Goal: Task Accomplishment & Management: Use online tool/utility

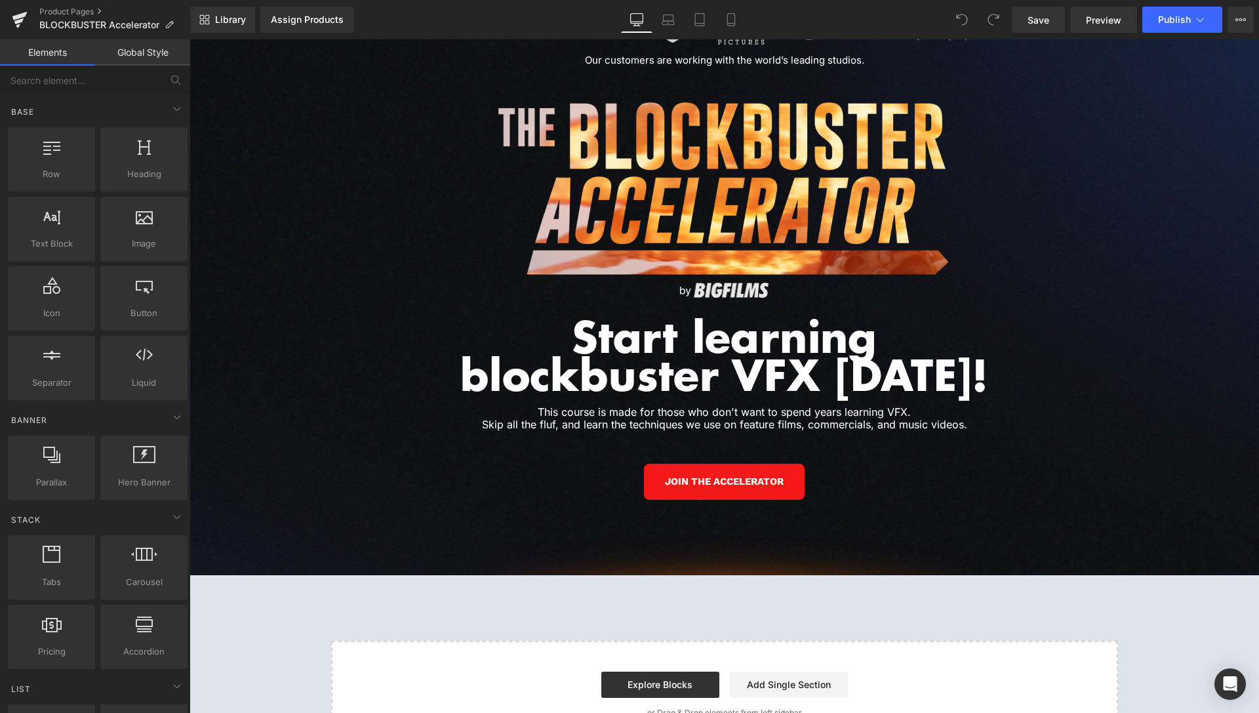
scroll to position [5820, 0]
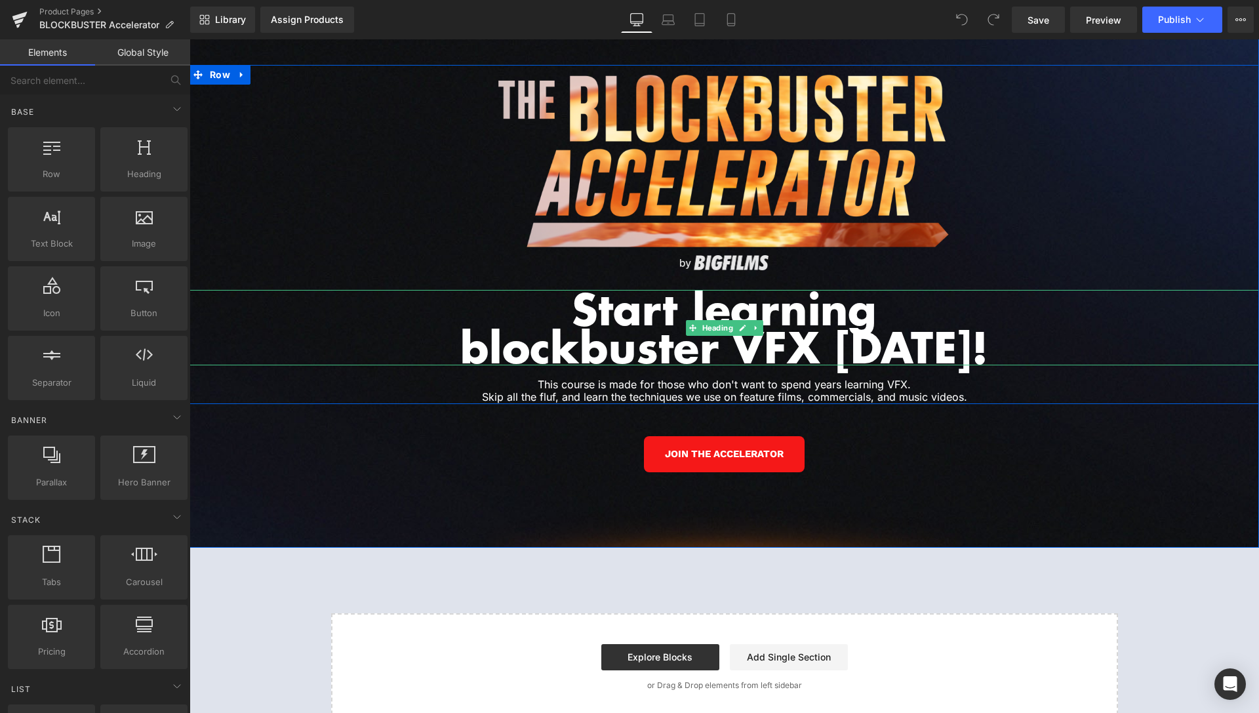
click at [782, 298] on h1 "Start learning" at bounding box center [725, 309] width 1070 height 38
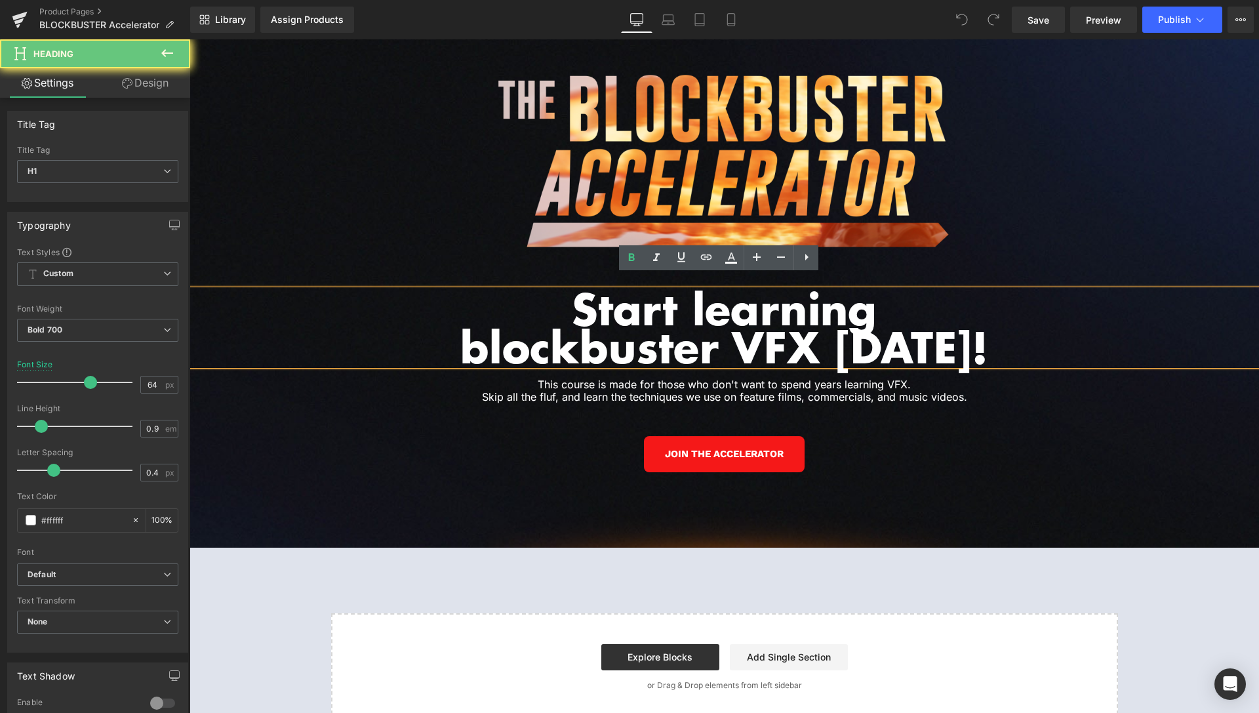
click at [782, 298] on h1 "Start learning" at bounding box center [725, 309] width 1070 height 38
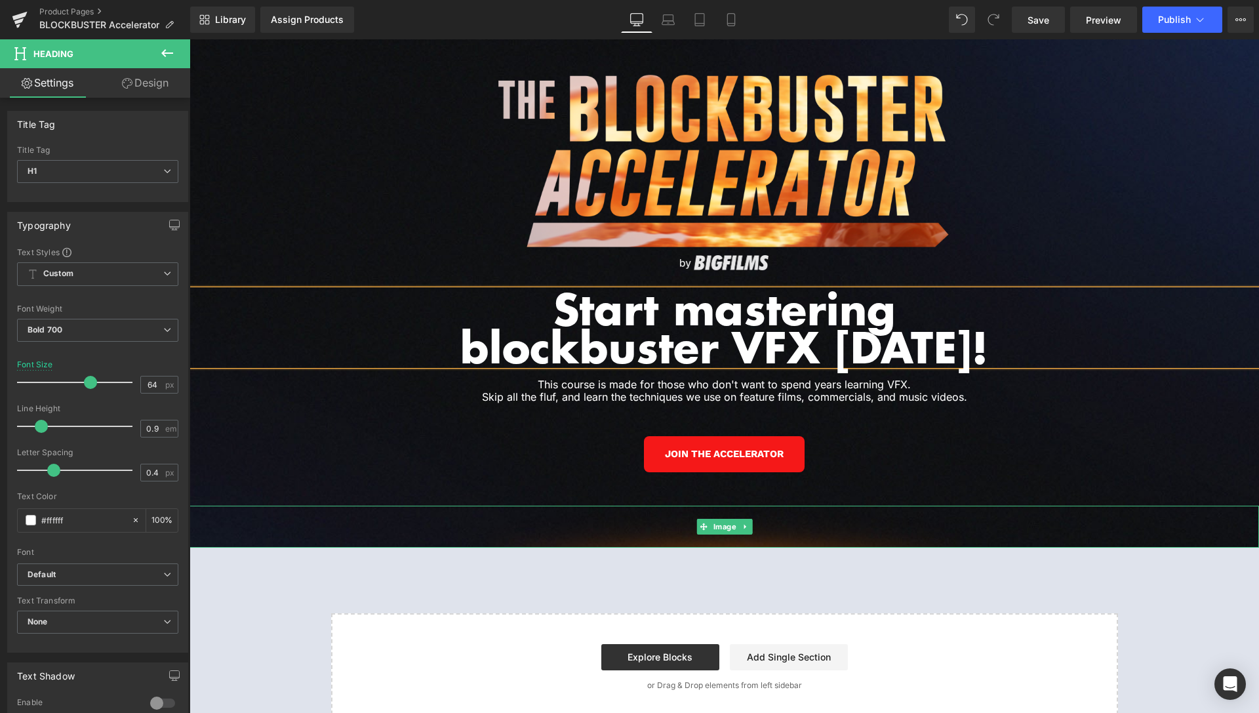
click at [1097, 544] on div at bounding box center [725, 545] width 1070 height 3
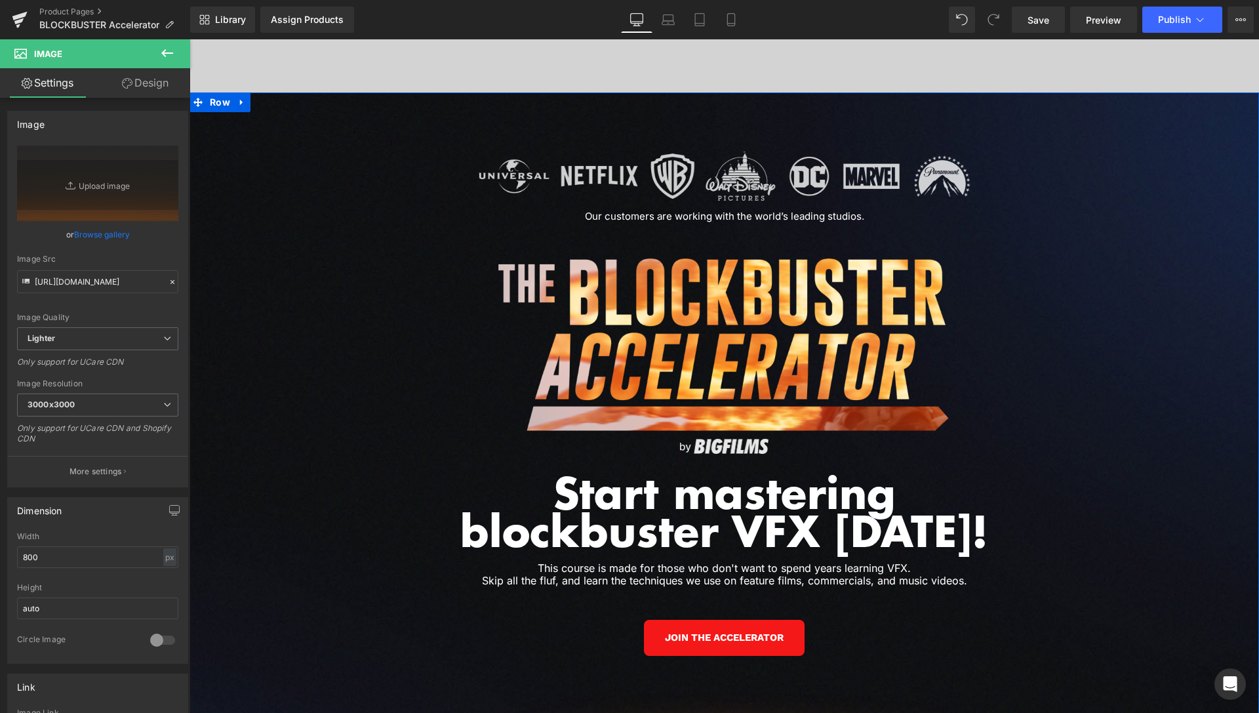
scroll to position [5620, 0]
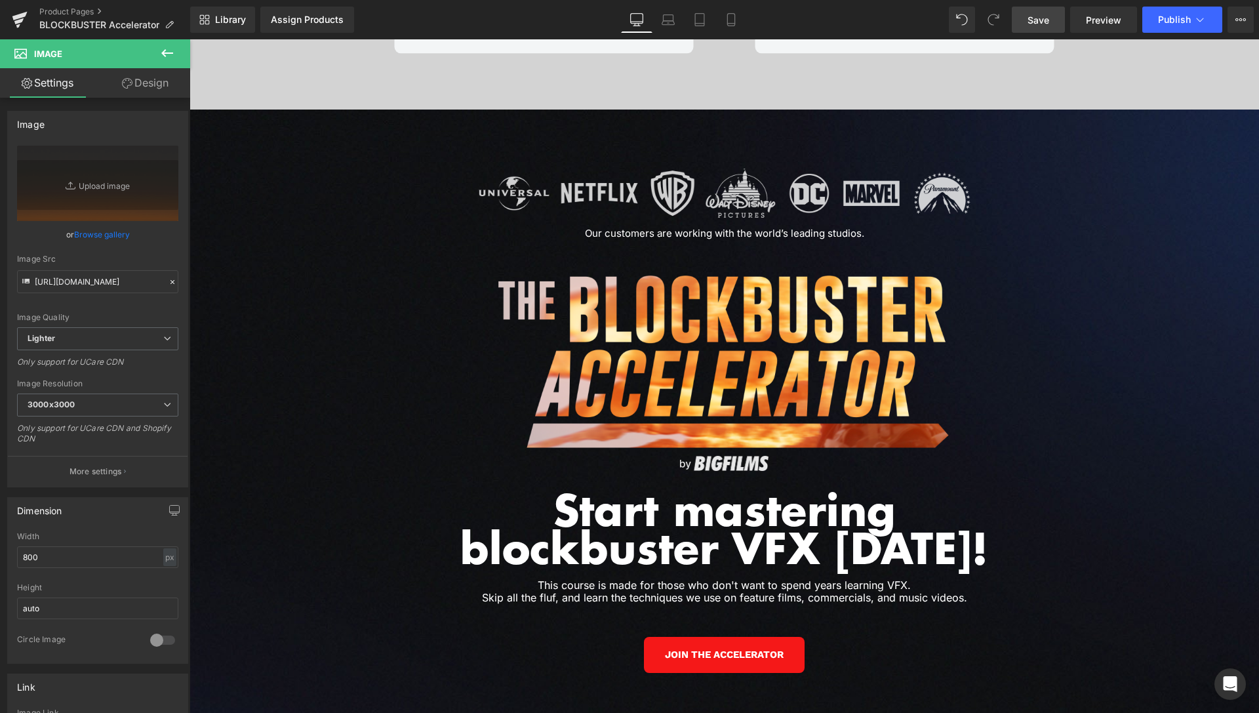
click at [1048, 24] on span "Save" at bounding box center [1039, 20] width 22 height 14
click at [1100, 16] on span "Preview" at bounding box center [1103, 20] width 35 height 14
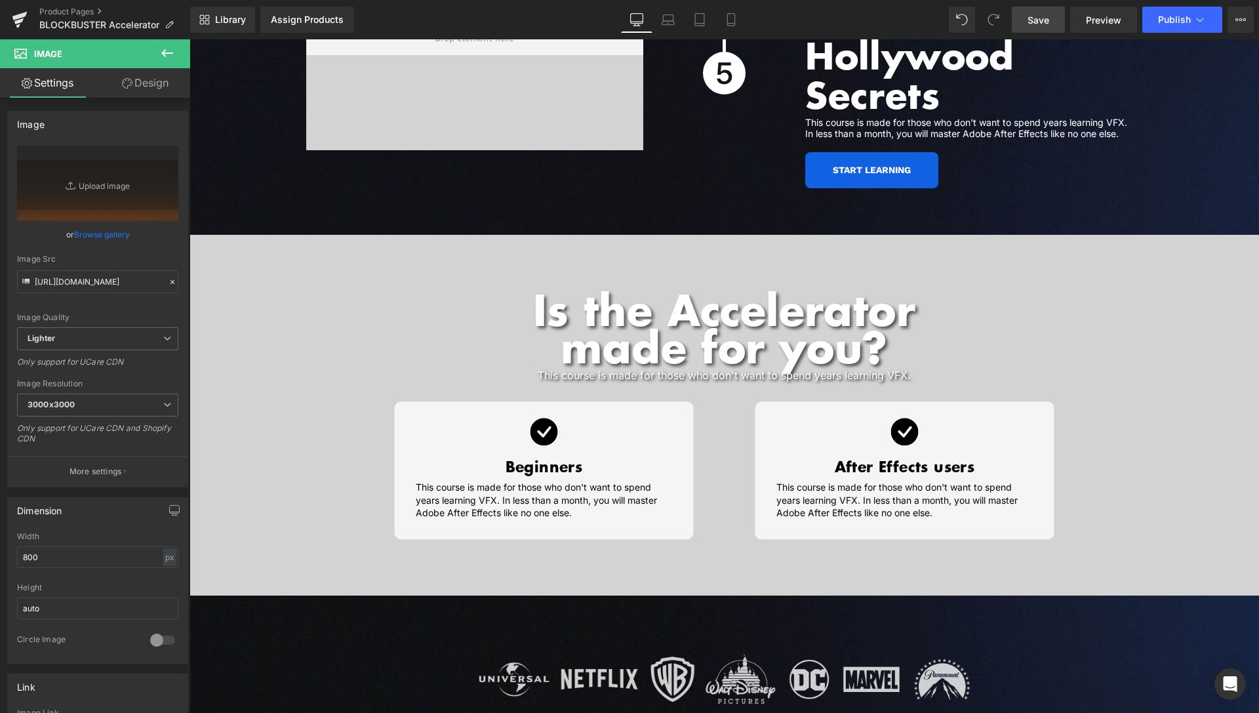
scroll to position [5546, 0]
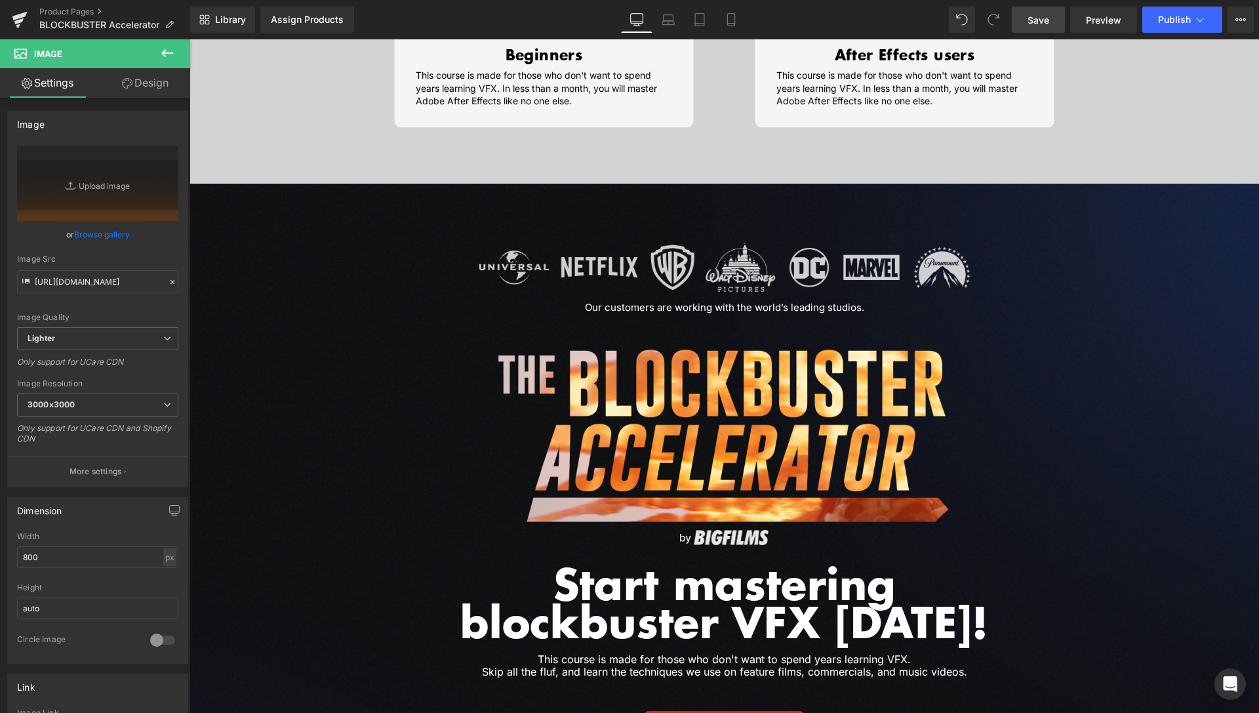
click at [161, 50] on icon at bounding box center [167, 53] width 16 height 16
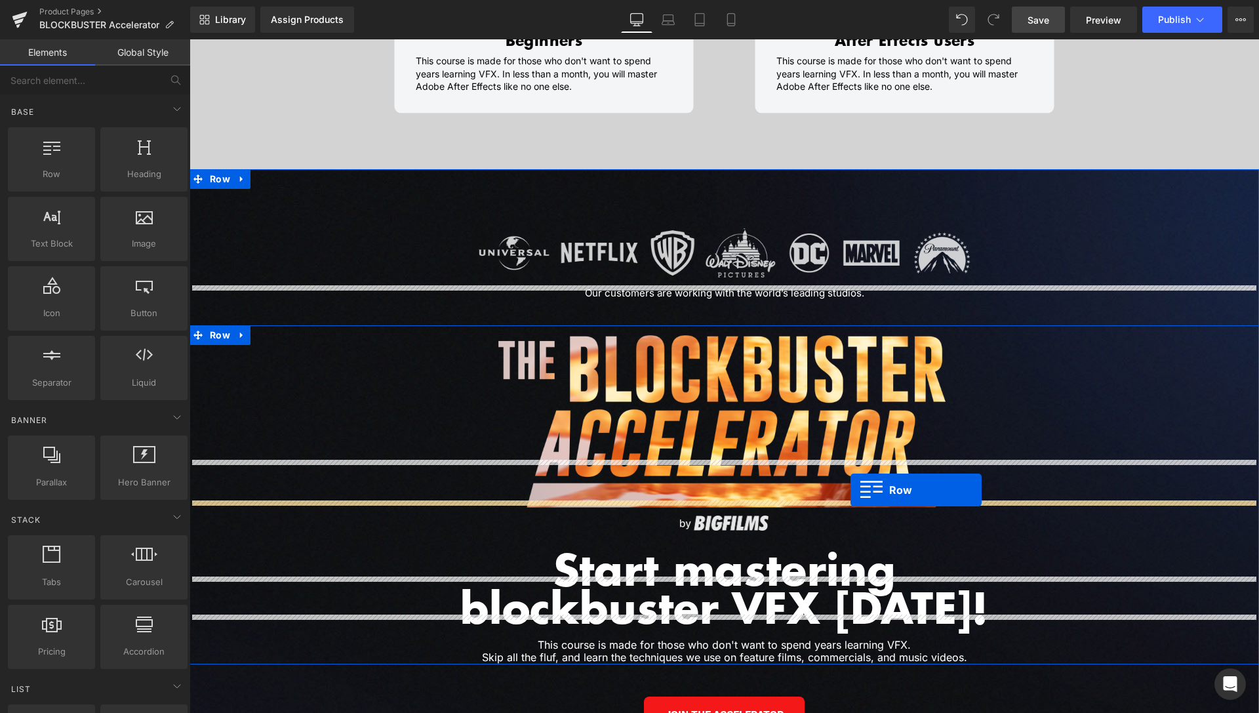
scroll to position [5679, 0]
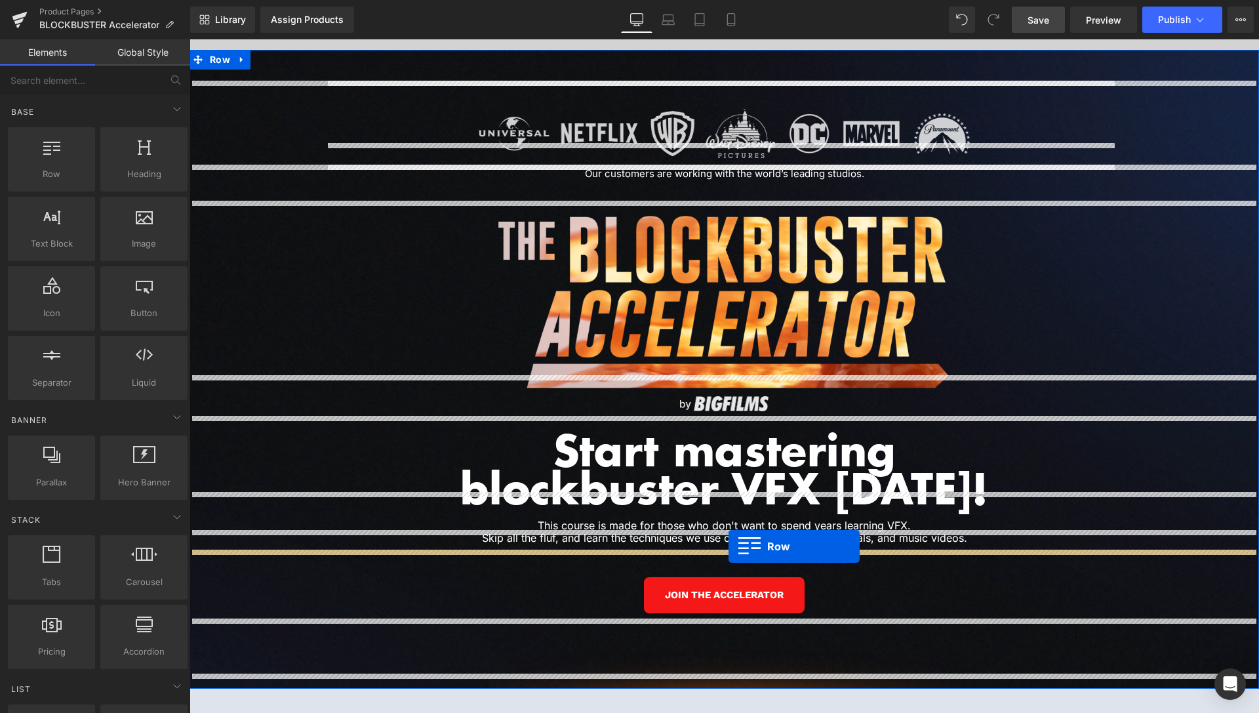
drag, startPoint x: 242, startPoint y: 199, endPoint x: 729, endPoint y: 546, distance: 598.0
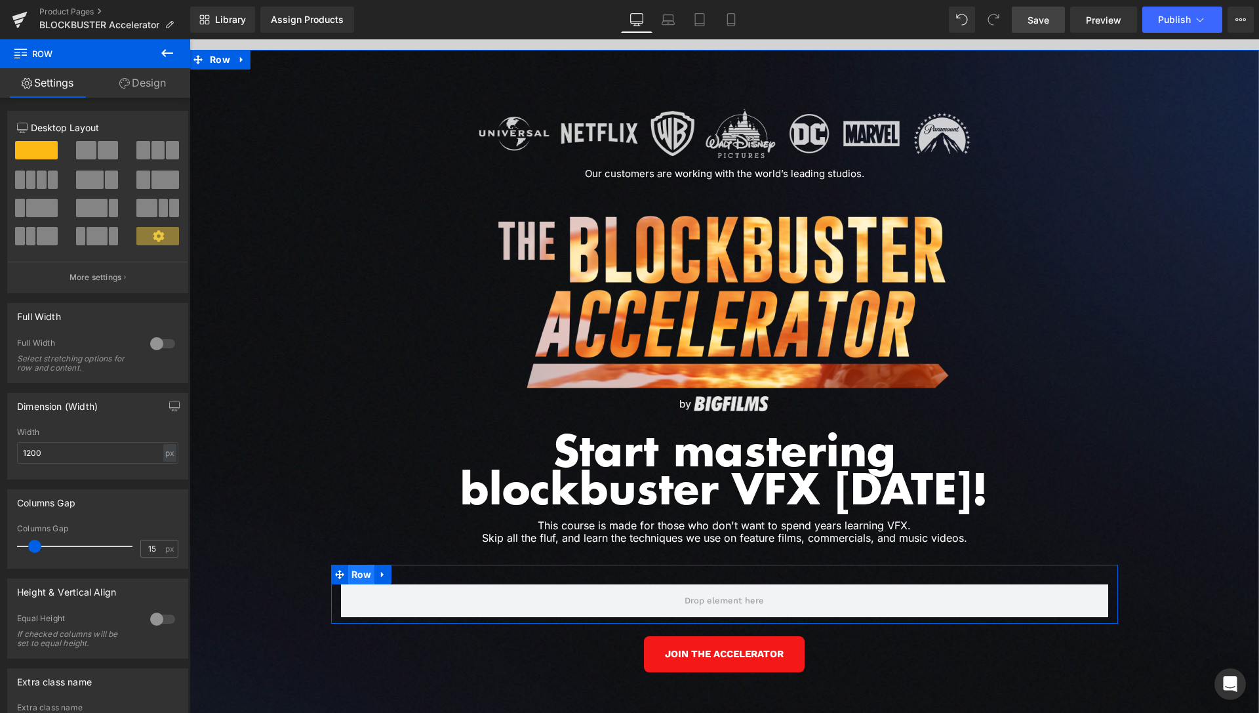
click at [356, 565] on span "Row" at bounding box center [361, 575] width 27 height 20
drag, startPoint x: 35, startPoint y: 545, endPoint x: 0, endPoint y: 546, distance: 34.8
click at [0, 546] on div "Columns Gap 15px Columns Gap 15 px" at bounding box center [98, 523] width 196 height 89
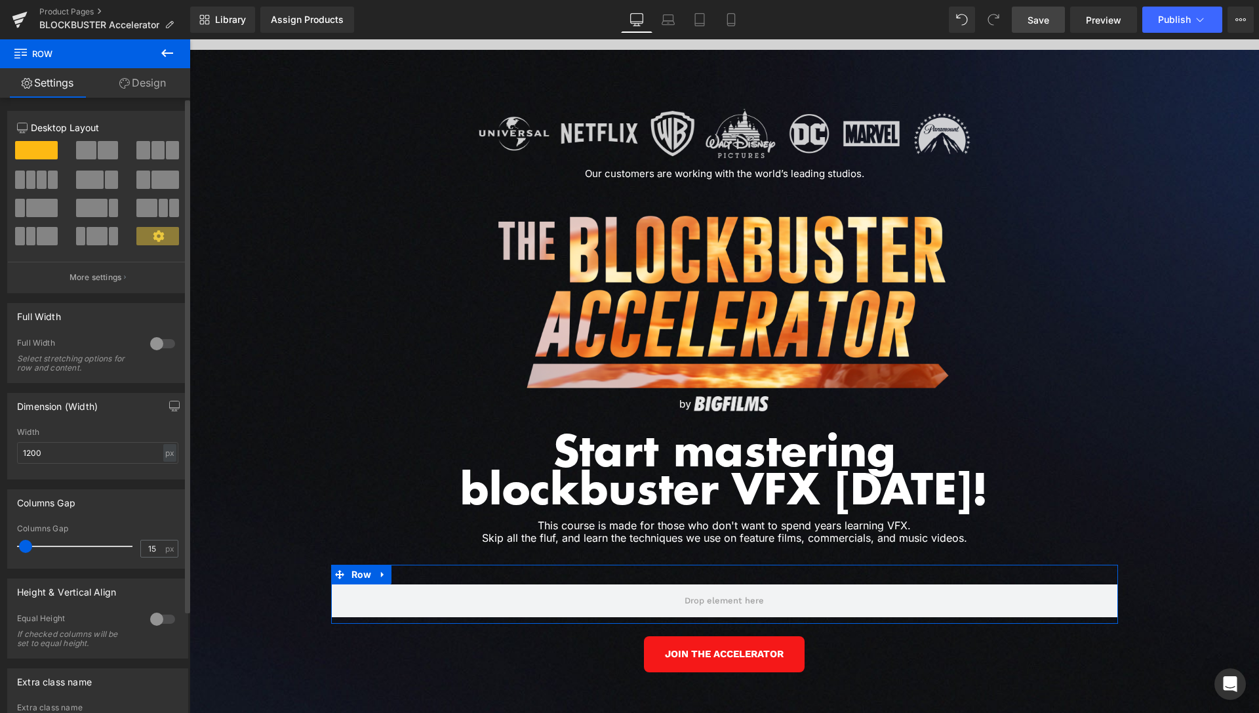
drag, startPoint x: 26, startPoint y: 546, endPoint x: 12, endPoint y: 546, distance: 14.4
click at [12, 546] on div "15px Columns Gap 15 px" at bounding box center [98, 546] width 180 height 44
drag, startPoint x: 36, startPoint y: 452, endPoint x: 0, endPoint y: 452, distance: 36.1
click at [17, 452] on input "1200" at bounding box center [97, 453] width 161 height 22
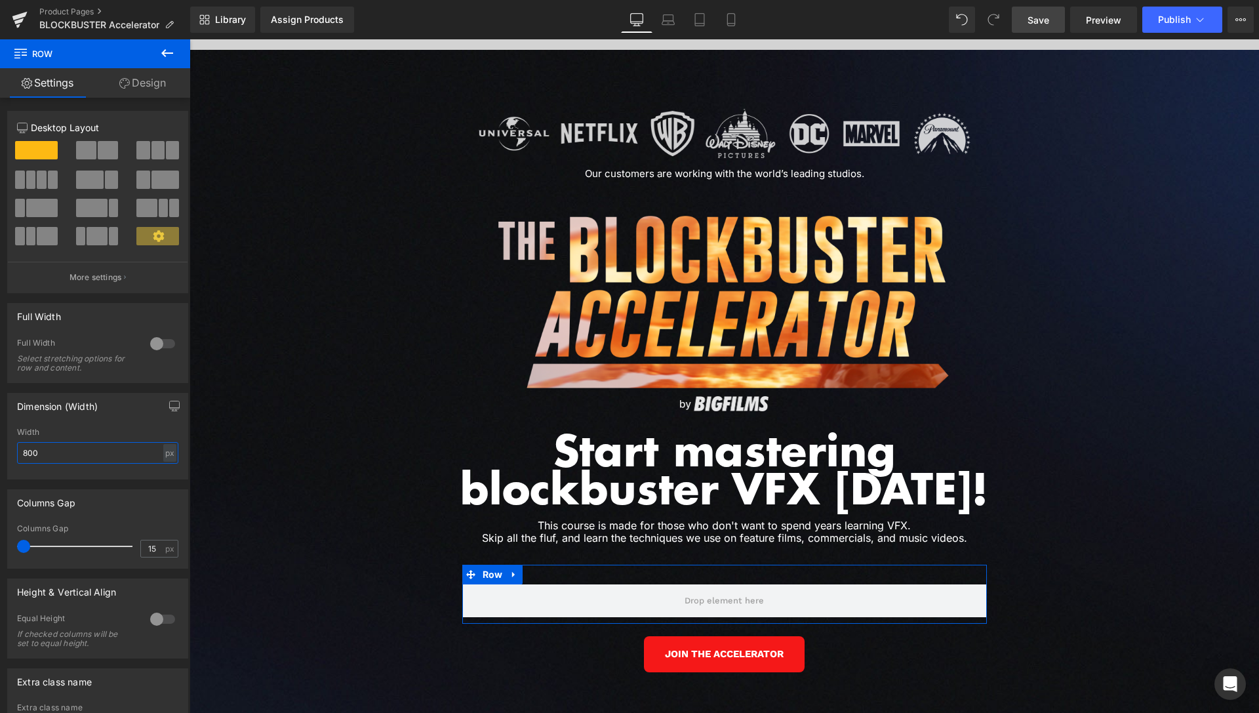
type input "800"
click at [151, 88] on link "Design" at bounding box center [142, 83] width 95 height 30
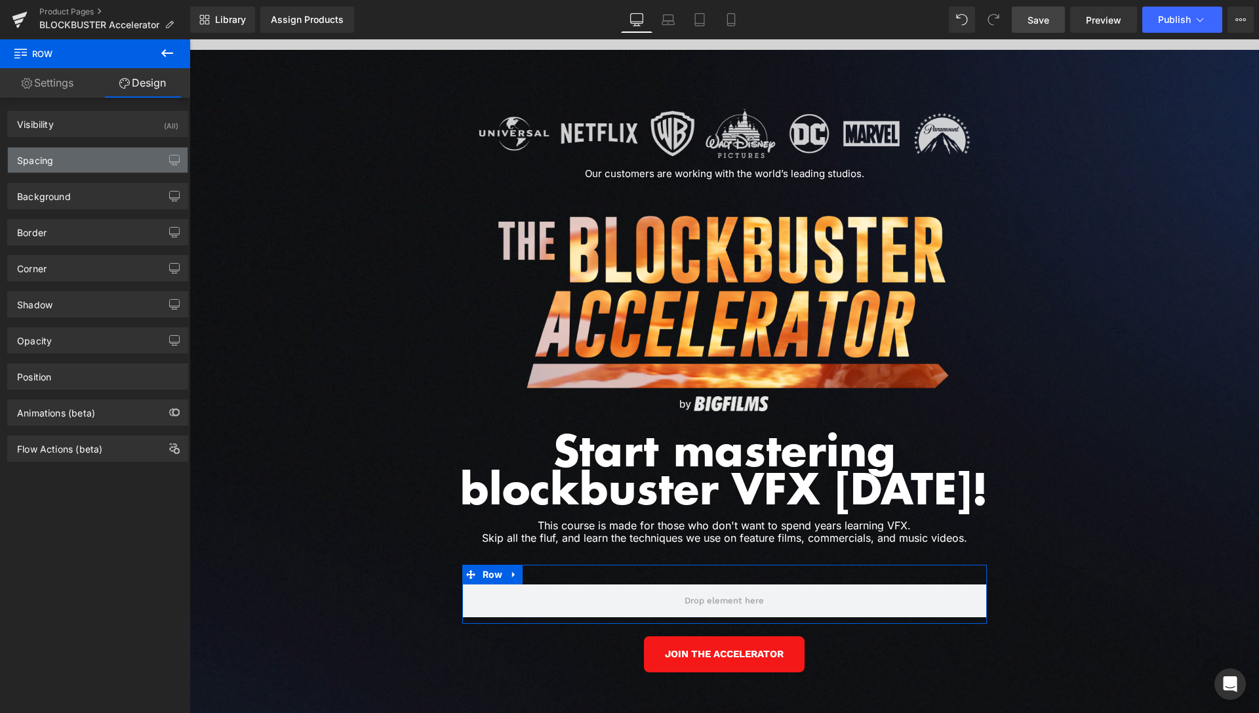
click at [88, 151] on div "Spacing" at bounding box center [98, 160] width 180 height 25
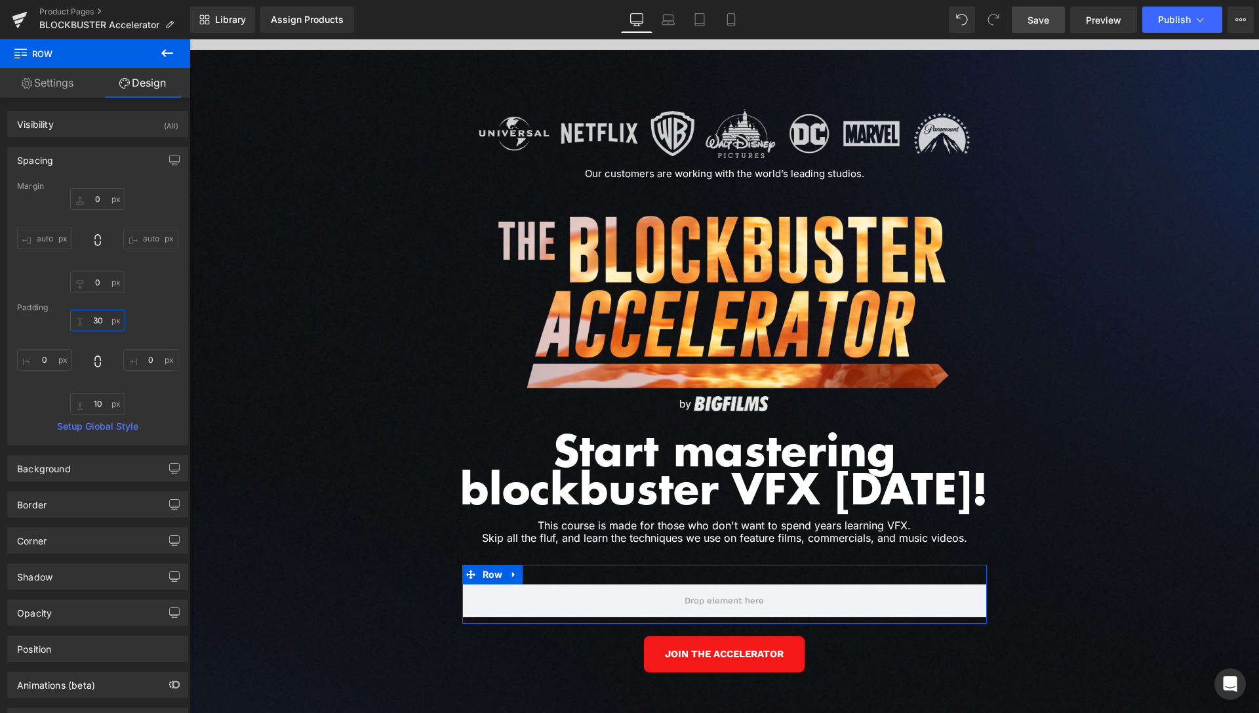
click at [94, 320] on input "30" at bounding box center [97, 321] width 55 height 22
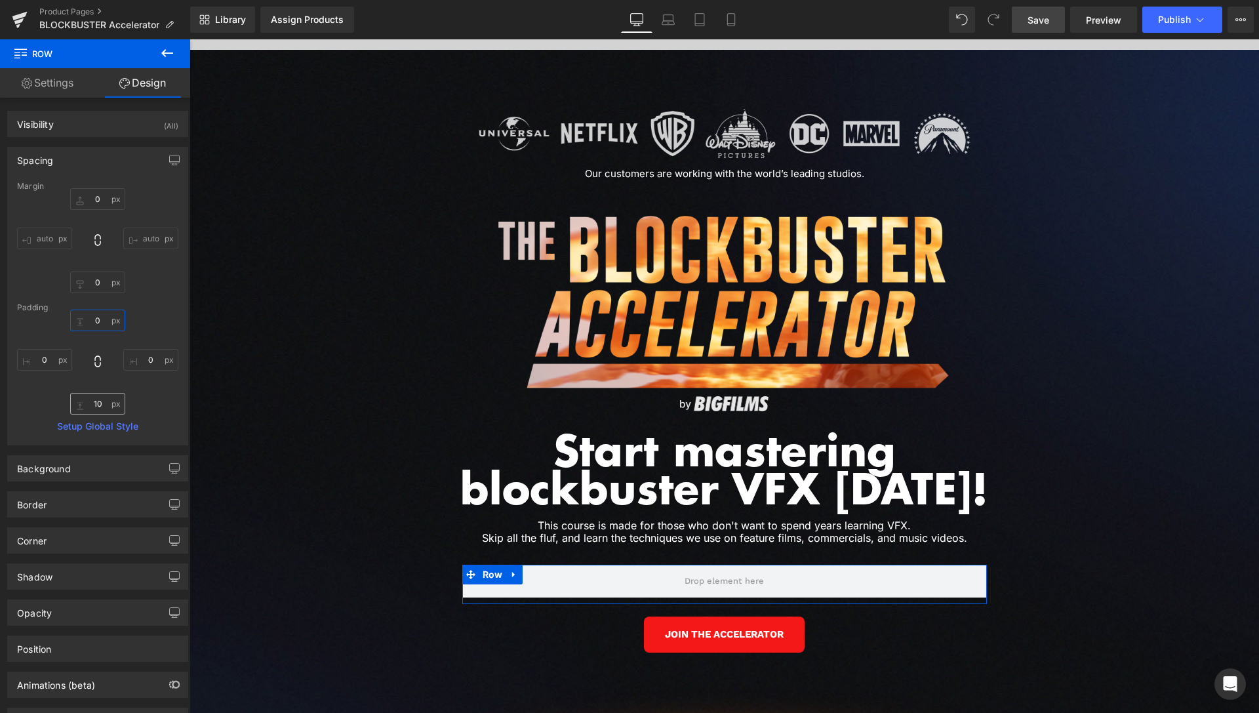
type input "0"
click at [93, 401] on input "10" at bounding box center [97, 404] width 55 height 22
type input "0"
click at [158, 52] on button at bounding box center [167, 53] width 46 height 29
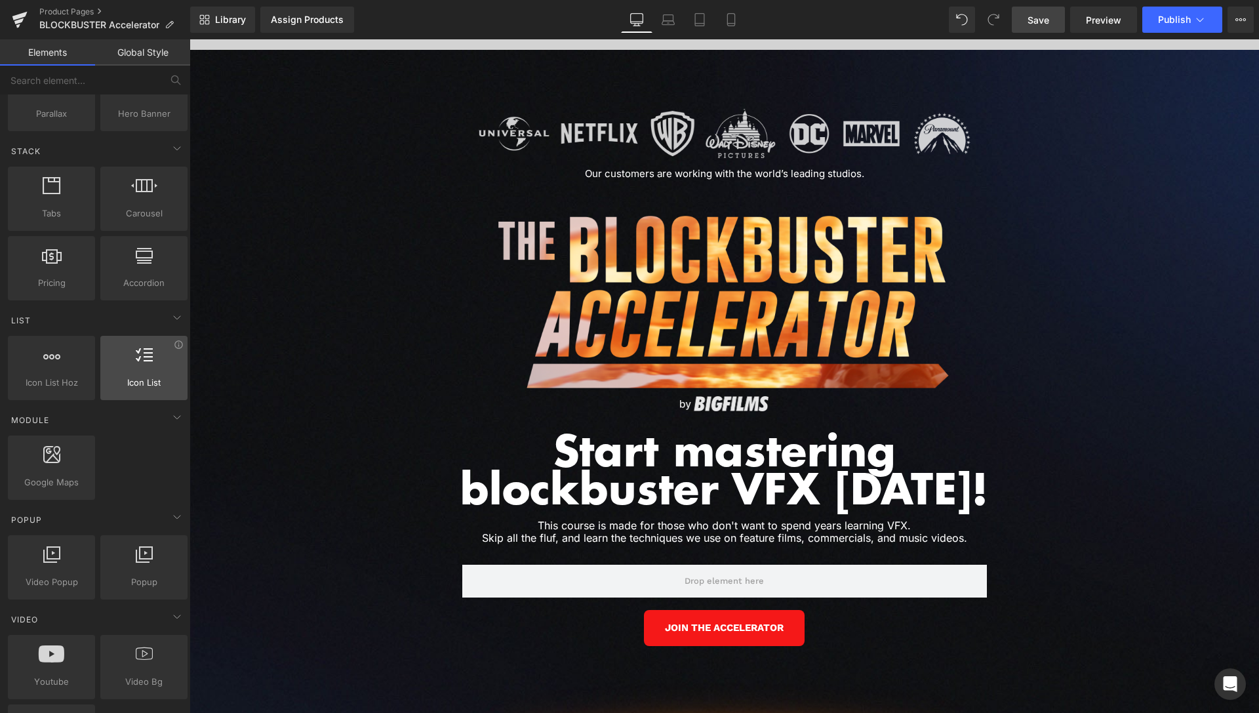
scroll to position [334, 0]
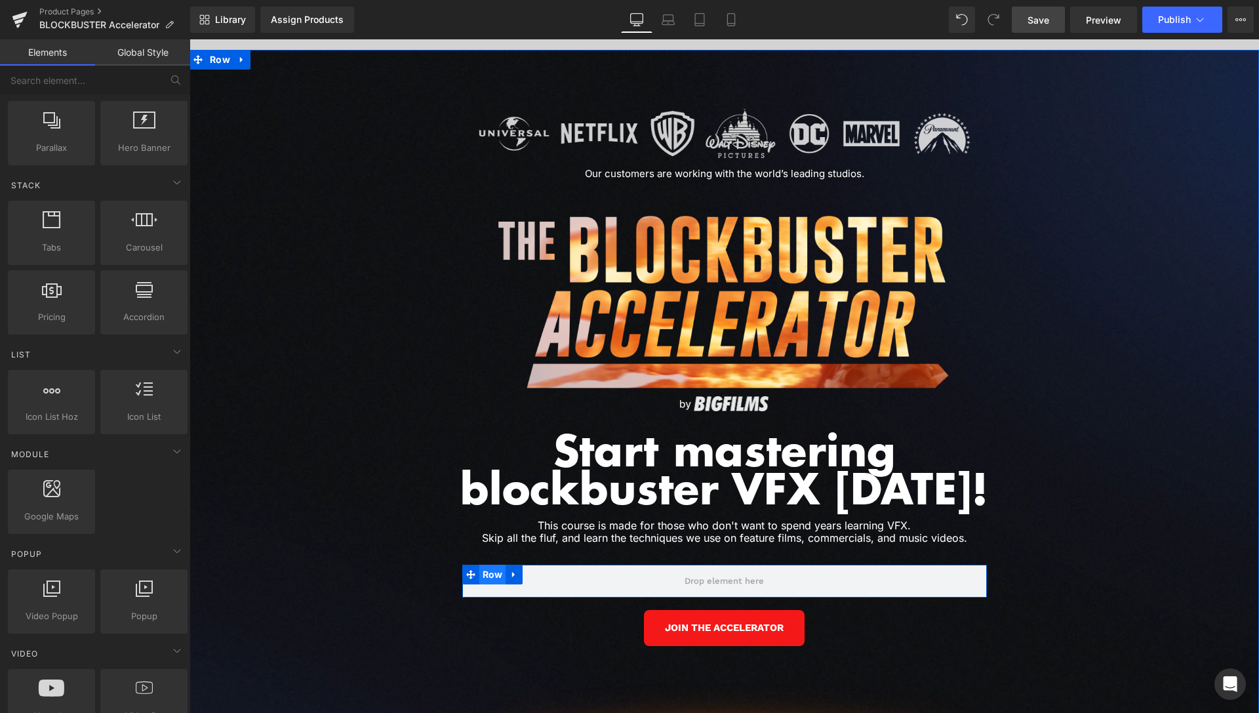
click at [489, 565] on span "Row" at bounding box center [492, 575] width 27 height 20
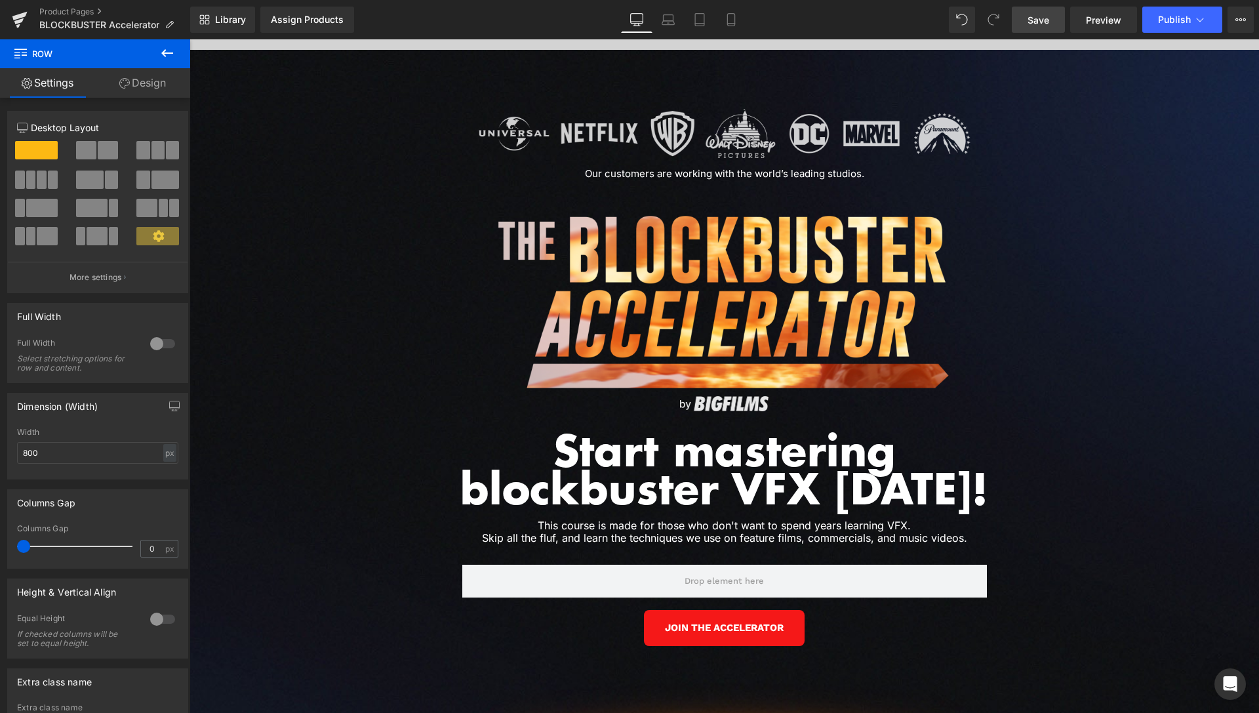
click at [163, 46] on icon at bounding box center [167, 53] width 16 height 16
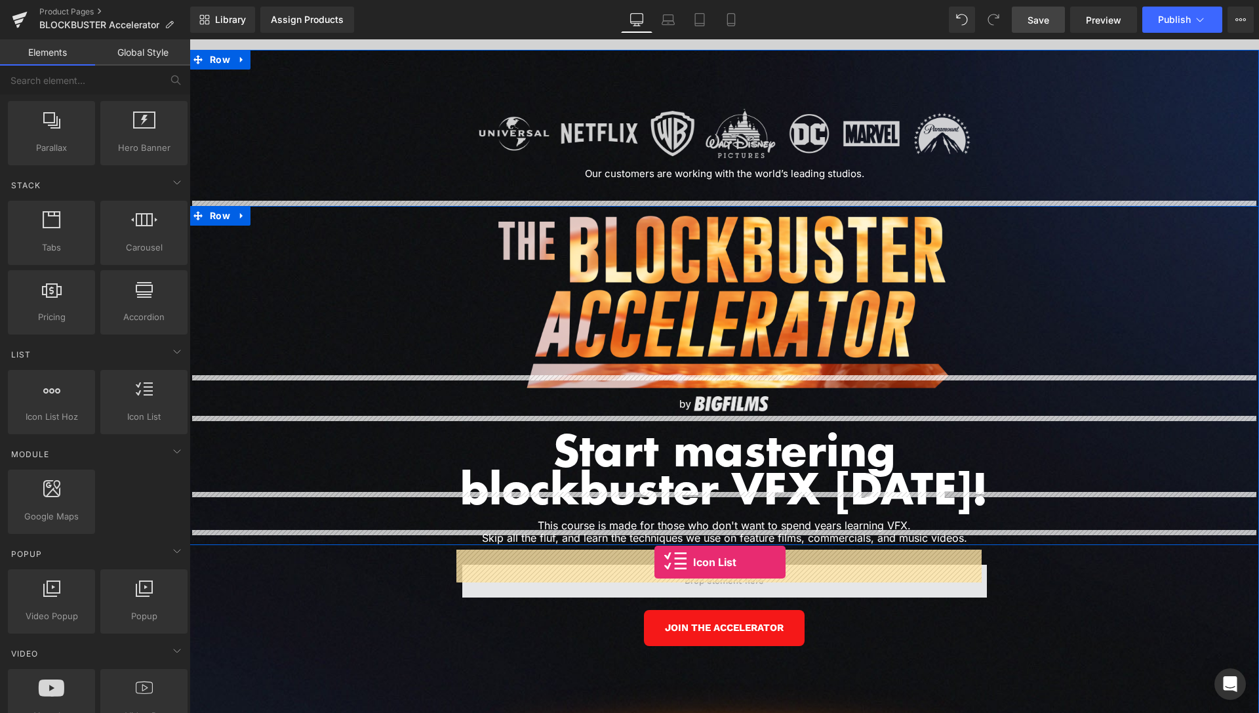
drag, startPoint x: 329, startPoint y: 435, endPoint x: 655, endPoint y: 562, distance: 349.9
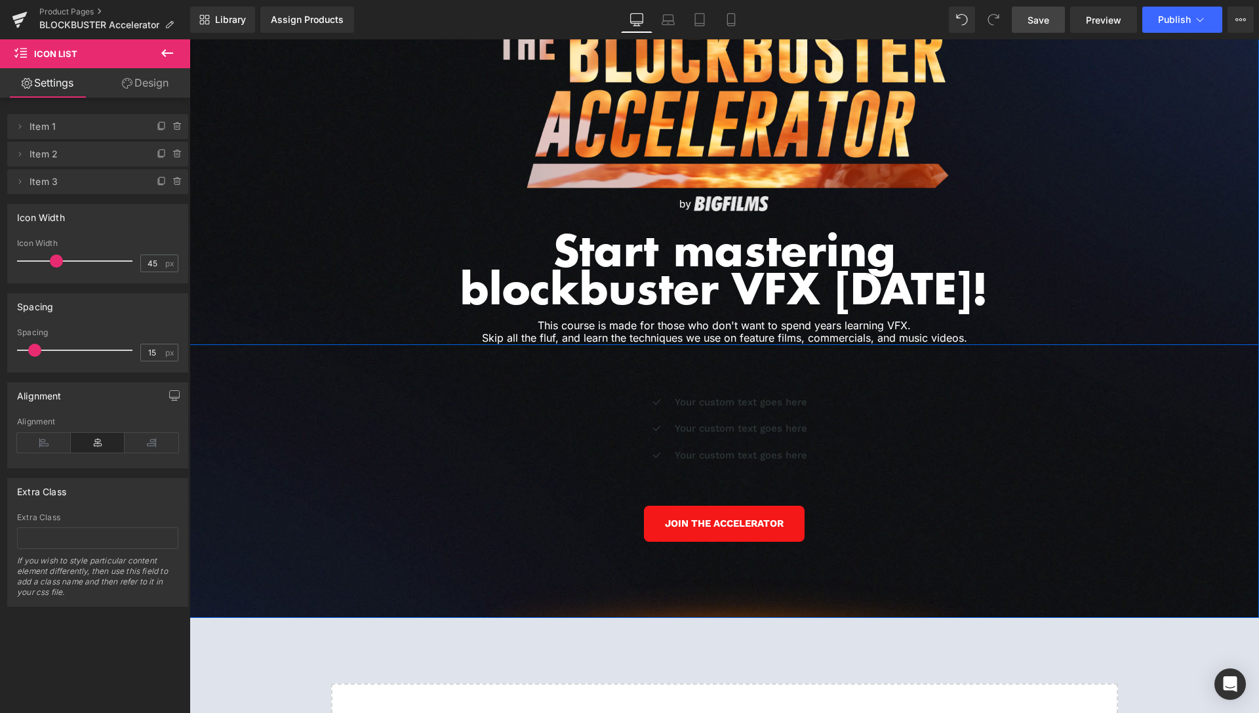
scroll to position [5880, 0]
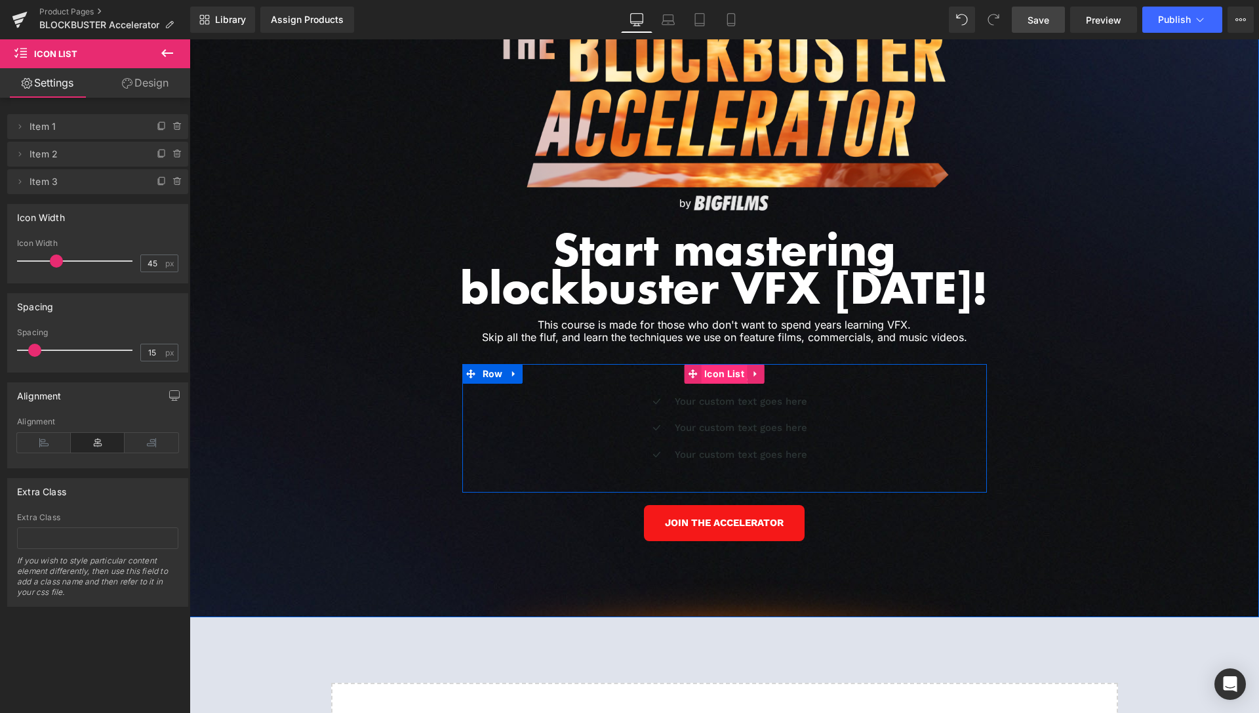
click at [715, 364] on span "Icon List" at bounding box center [724, 374] width 47 height 20
click at [717, 393] on span "Text Block" at bounding box center [732, 401] width 43 height 16
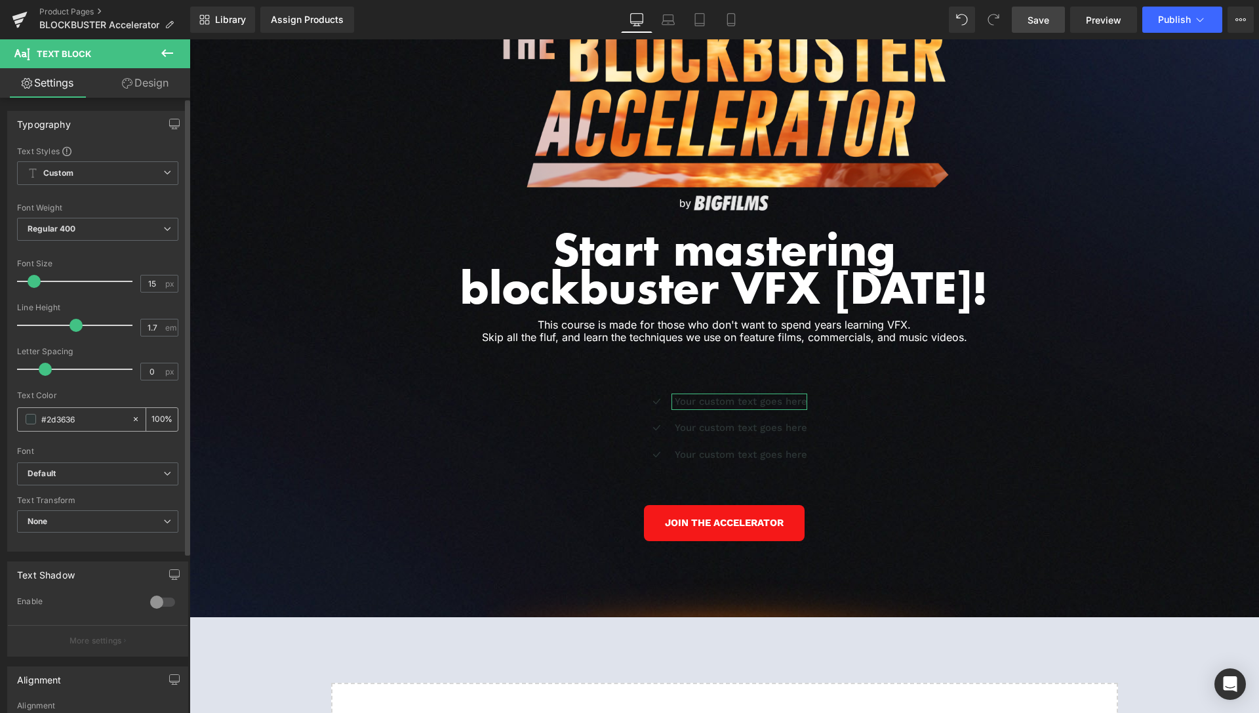
click at [34, 421] on span at bounding box center [31, 419] width 10 height 10
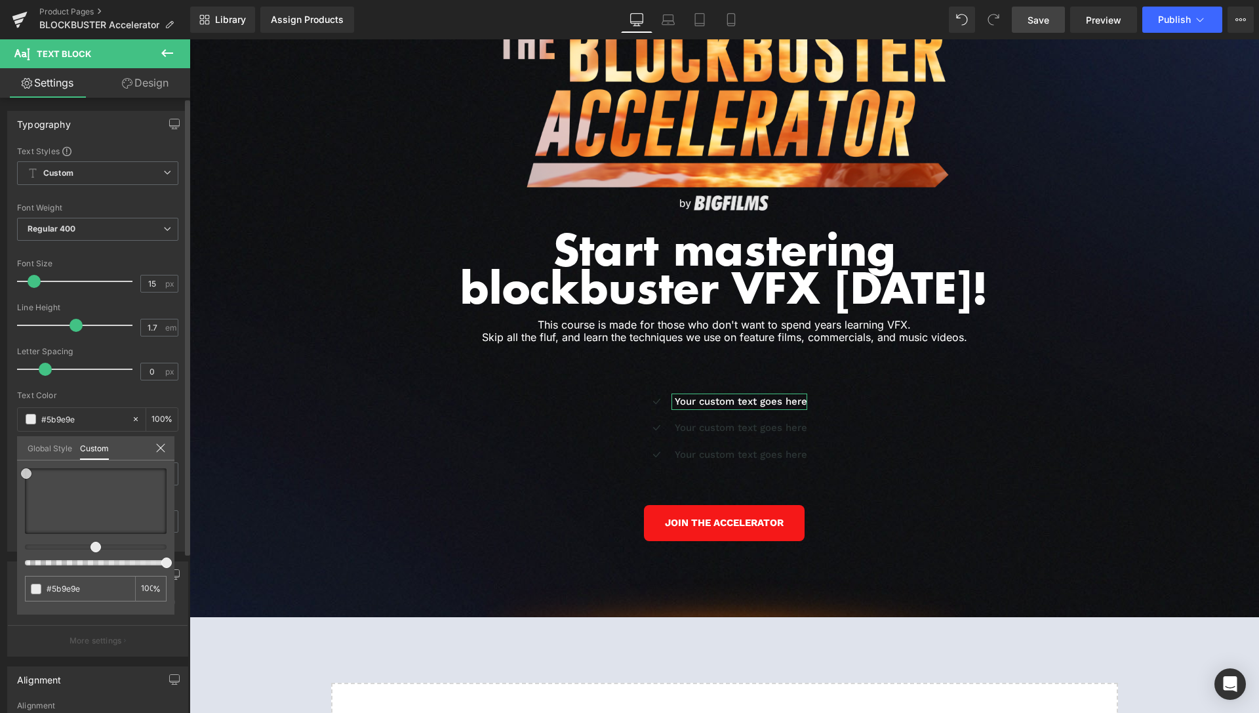
drag, startPoint x: 26, startPoint y: 473, endPoint x: 0, endPoint y: 447, distance: 37.1
click at [0, 447] on div "Typography Text Styles Custom Custom Setup Global Style Custom Setup Global Sty…" at bounding box center [98, 326] width 196 height 451
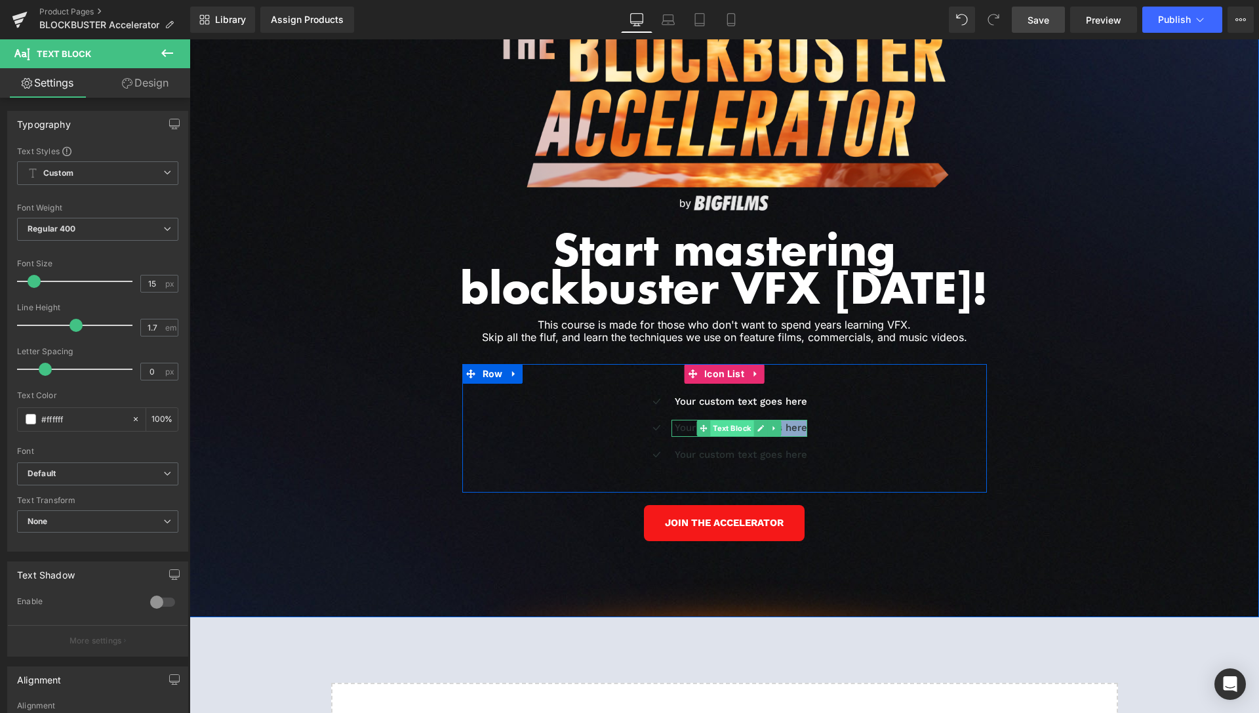
click at [732, 420] on span "Text Block" at bounding box center [732, 428] width 43 height 16
click at [883, 438] on div "Icon Your custom text goes here Text Block Icon Your custom text goes here Text…" at bounding box center [724, 433] width 525 height 80
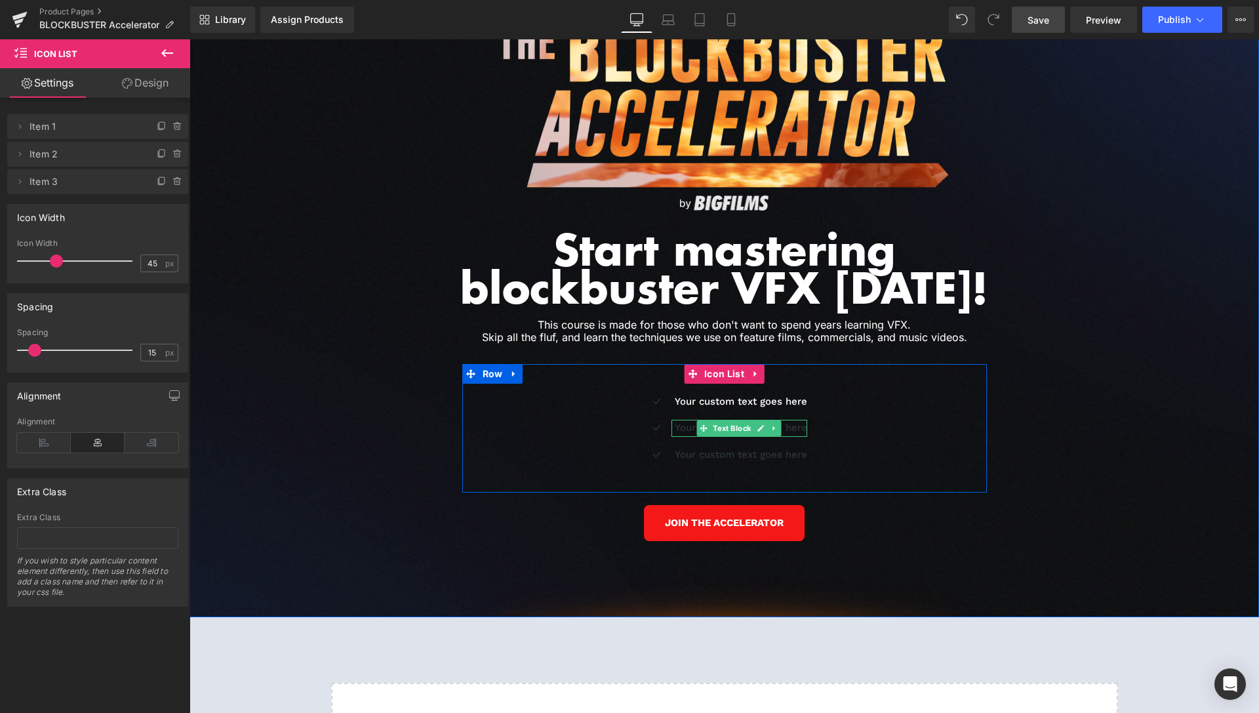
click at [729, 420] on span "Text Block" at bounding box center [732, 428] width 43 height 16
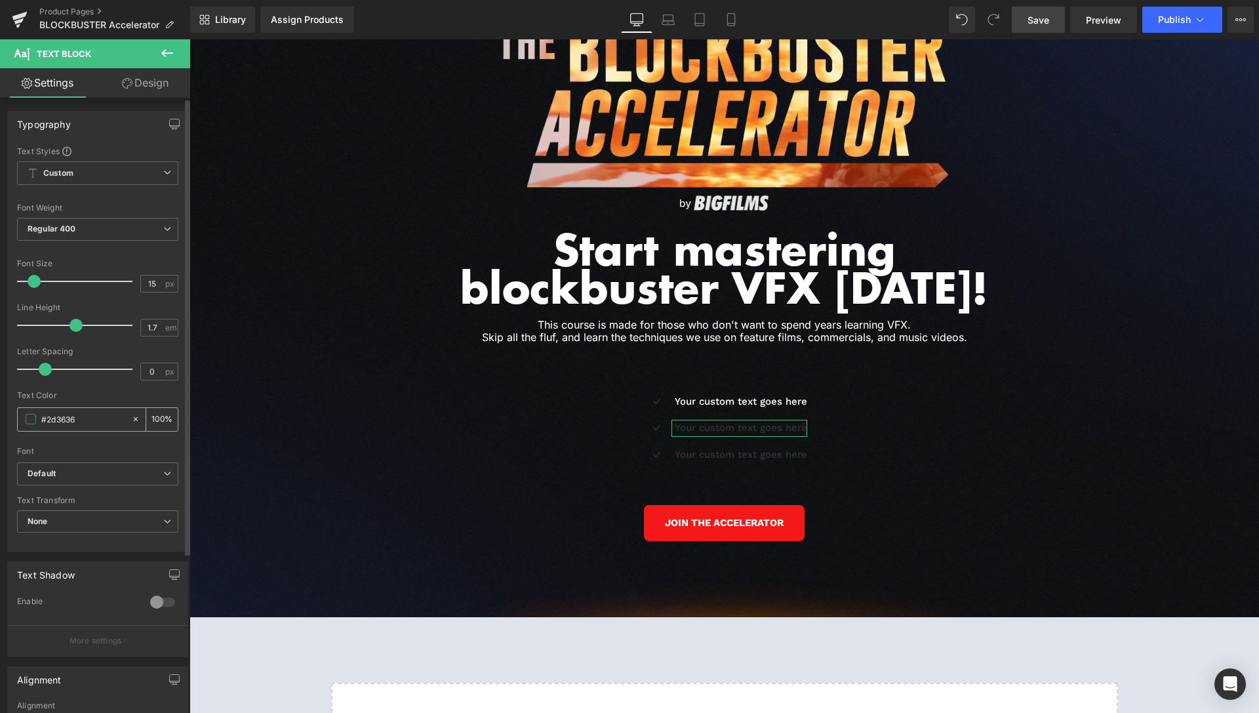
click at [26, 423] on span at bounding box center [31, 419] width 10 height 10
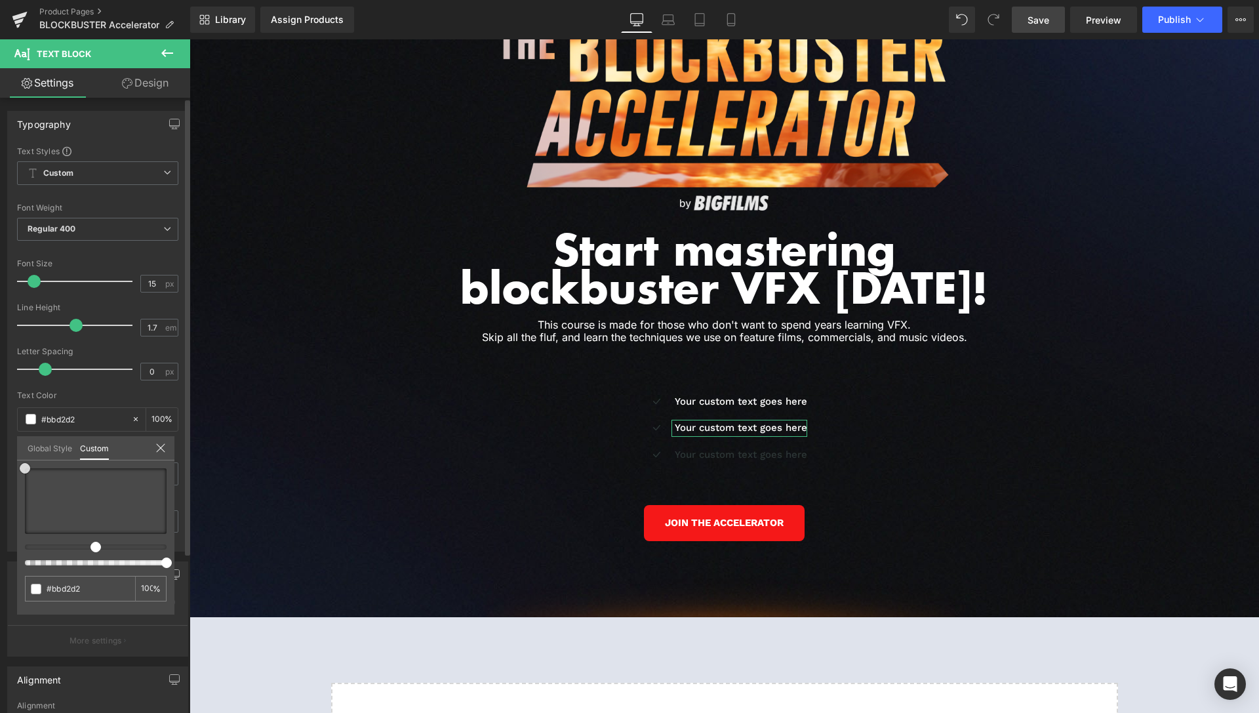
drag, startPoint x: 4, startPoint y: 461, endPoint x: 0, endPoint y: 439, distance: 22.0
click at [0, 439] on div "Typography Text Styles Custom Custom Setup Global Style Custom Setup Global Sty…" at bounding box center [98, 326] width 196 height 451
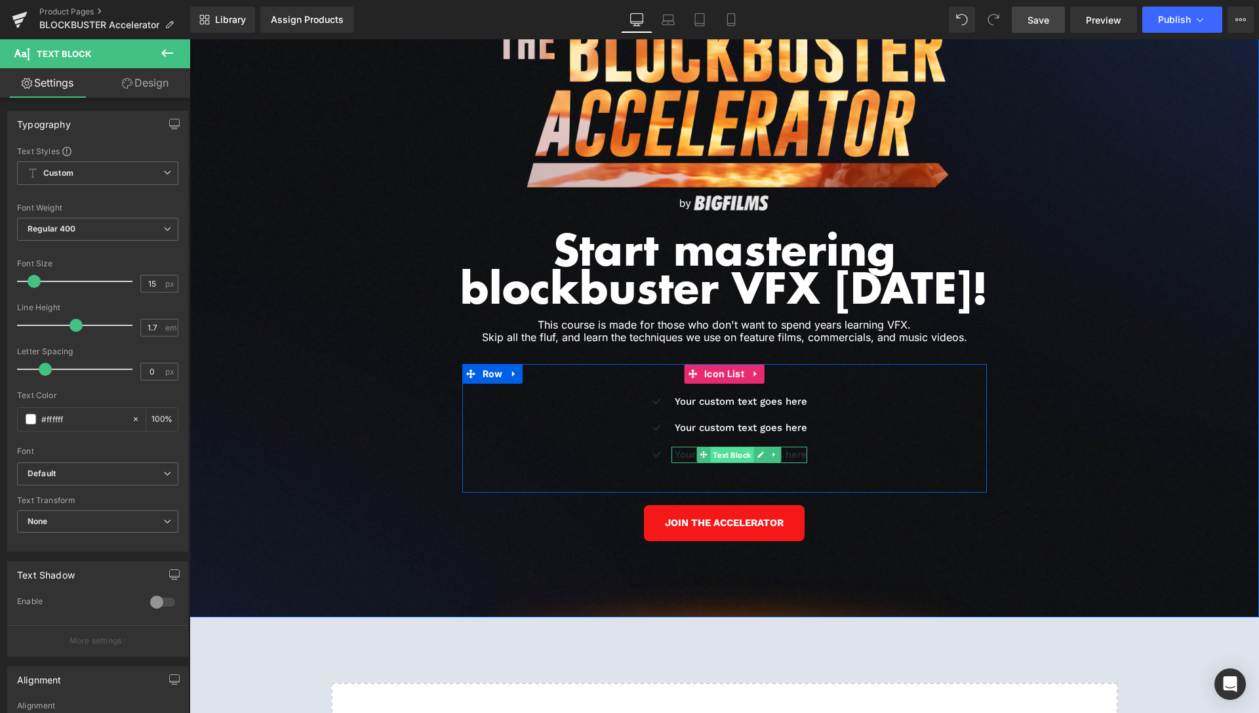
click at [733, 447] on span "Text Block" at bounding box center [732, 455] width 43 height 16
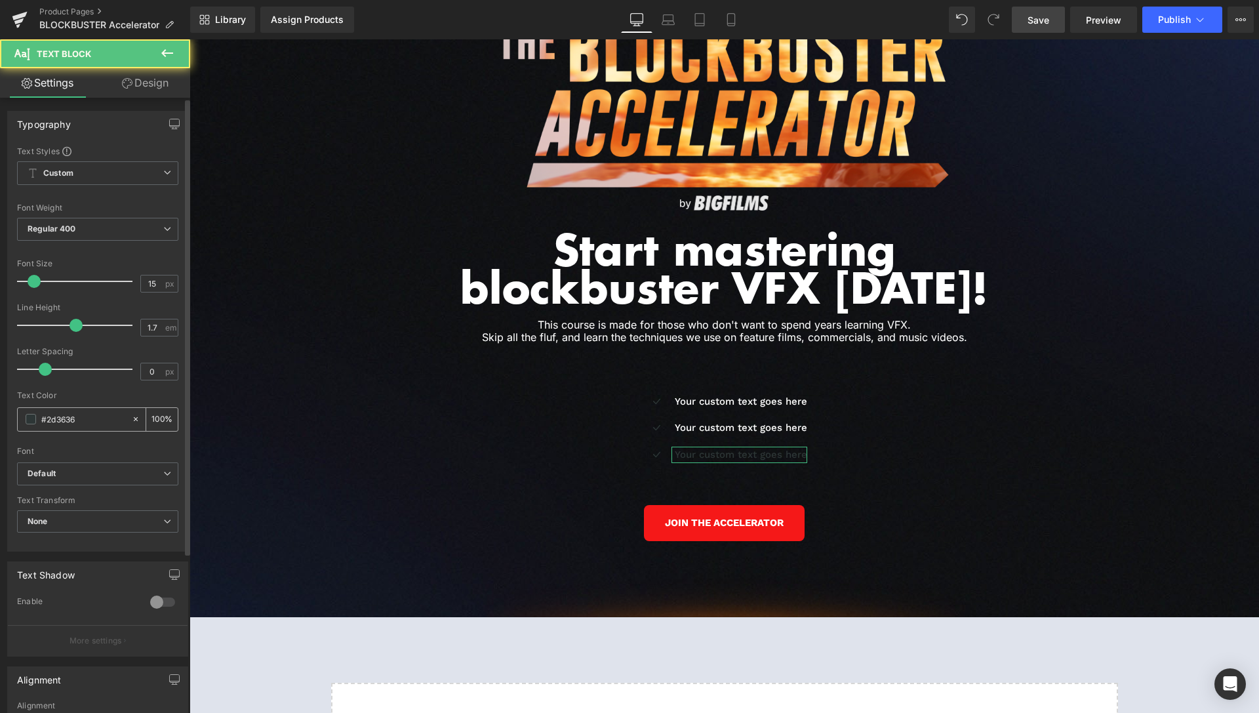
click at [33, 416] on span at bounding box center [31, 419] width 10 height 10
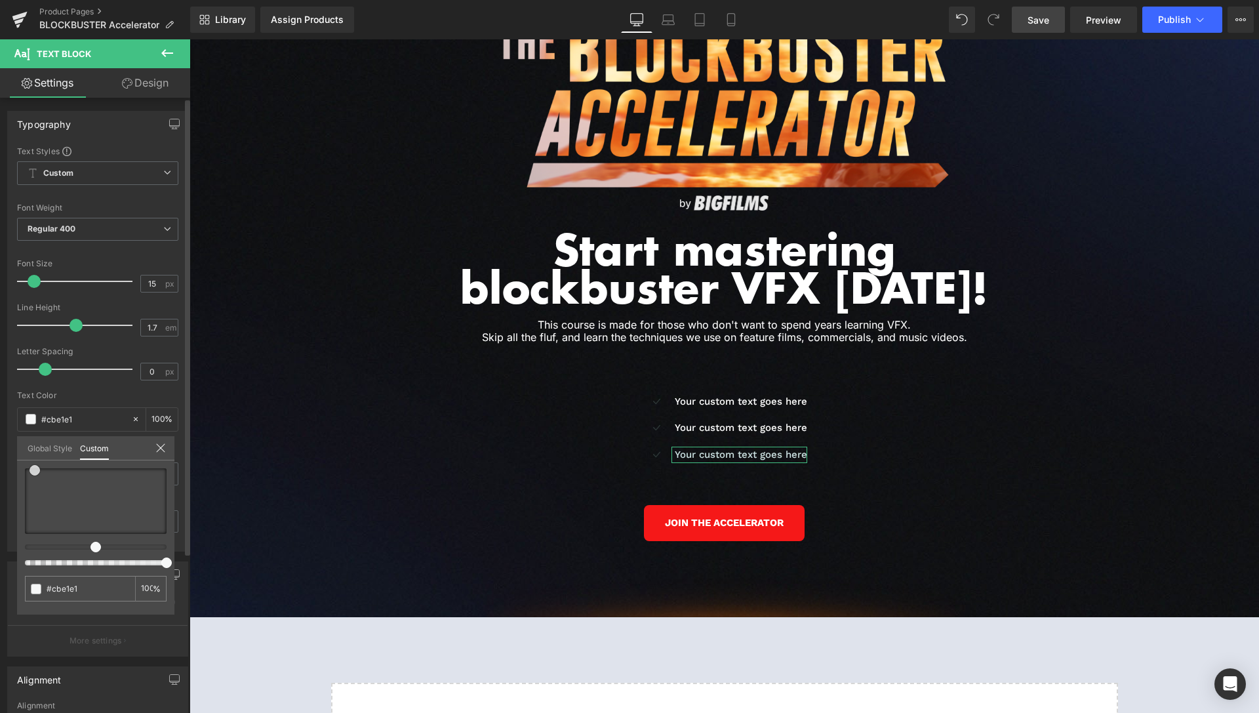
drag, startPoint x: 35, startPoint y: 470, endPoint x: 0, endPoint y: 436, distance: 48.7
click at [0, 436] on div "Typography Text Styles Custom Custom Setup Global Style Custom Setup Global Sty…" at bounding box center [98, 326] width 196 height 451
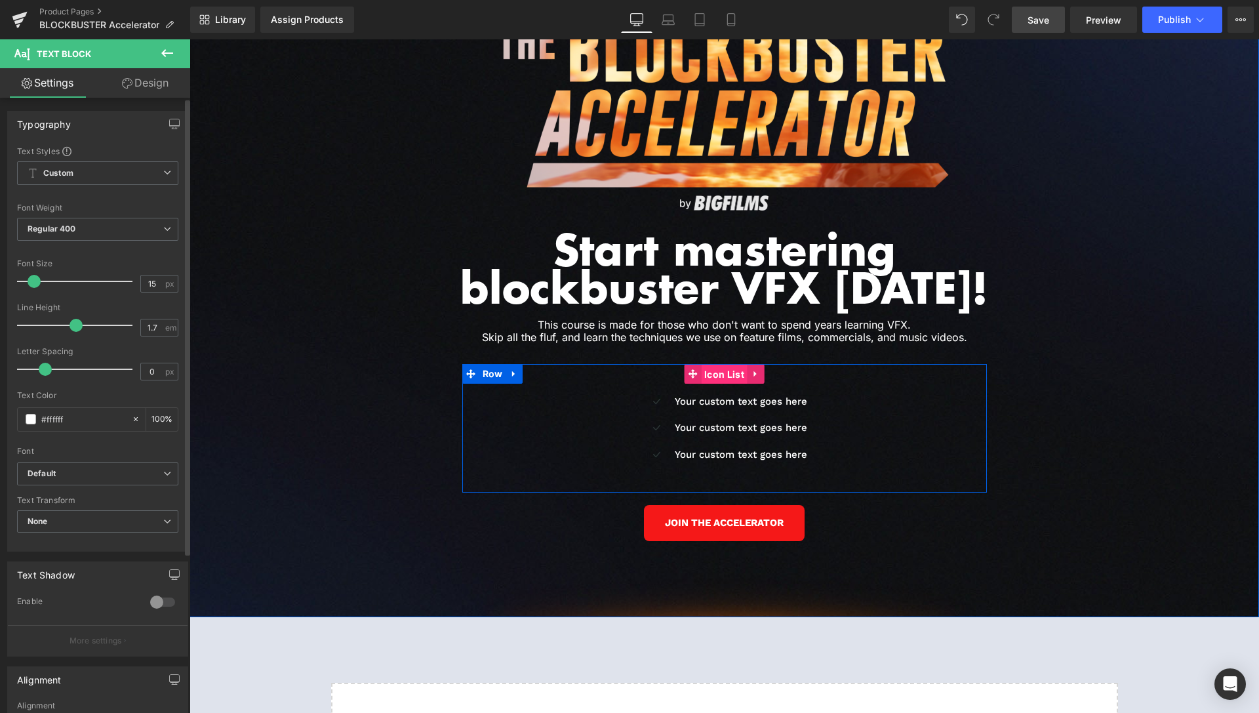
click at [725, 365] on span "Icon List" at bounding box center [724, 375] width 47 height 20
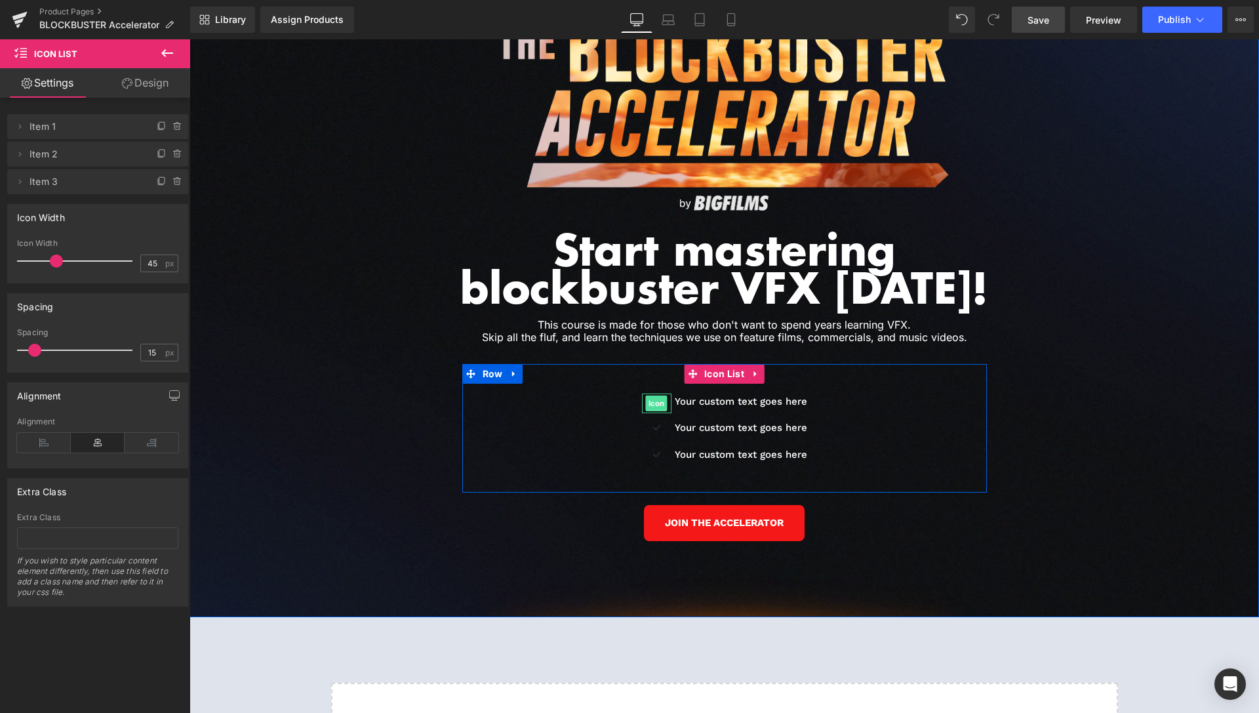
click at [651, 395] on span "Icon" at bounding box center [657, 403] width 22 height 16
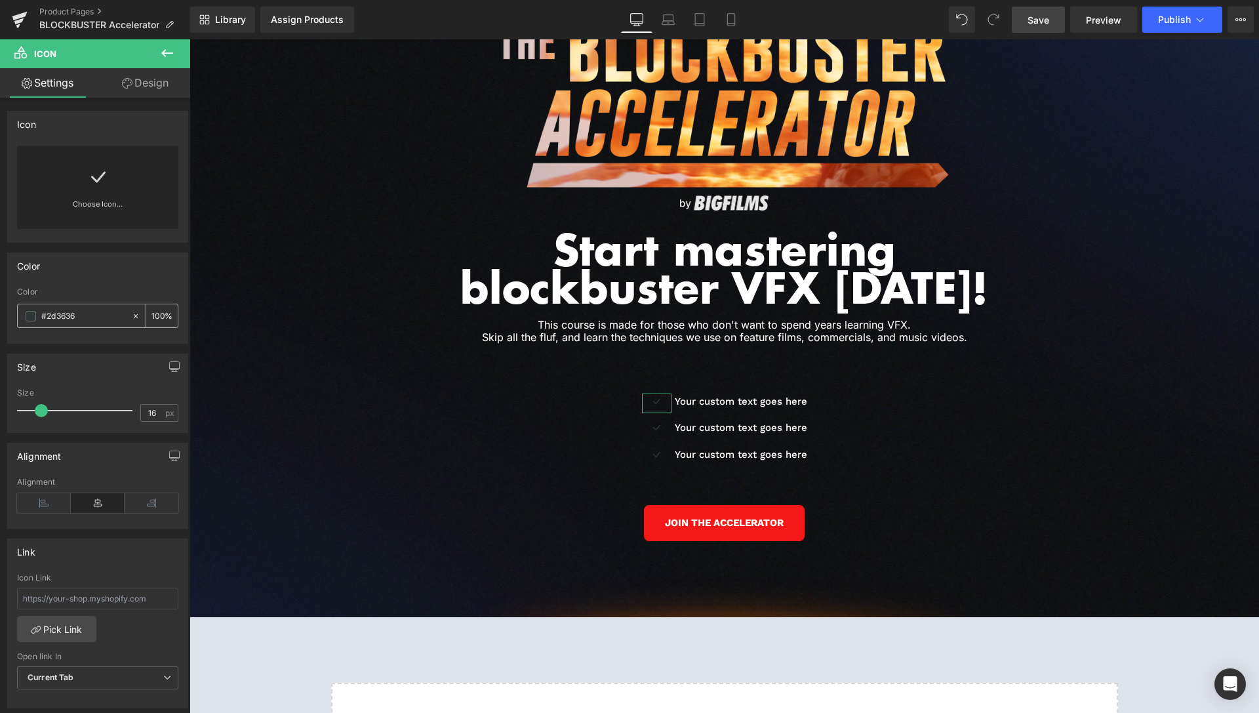
click at [28, 313] on span at bounding box center [31, 316] width 10 height 10
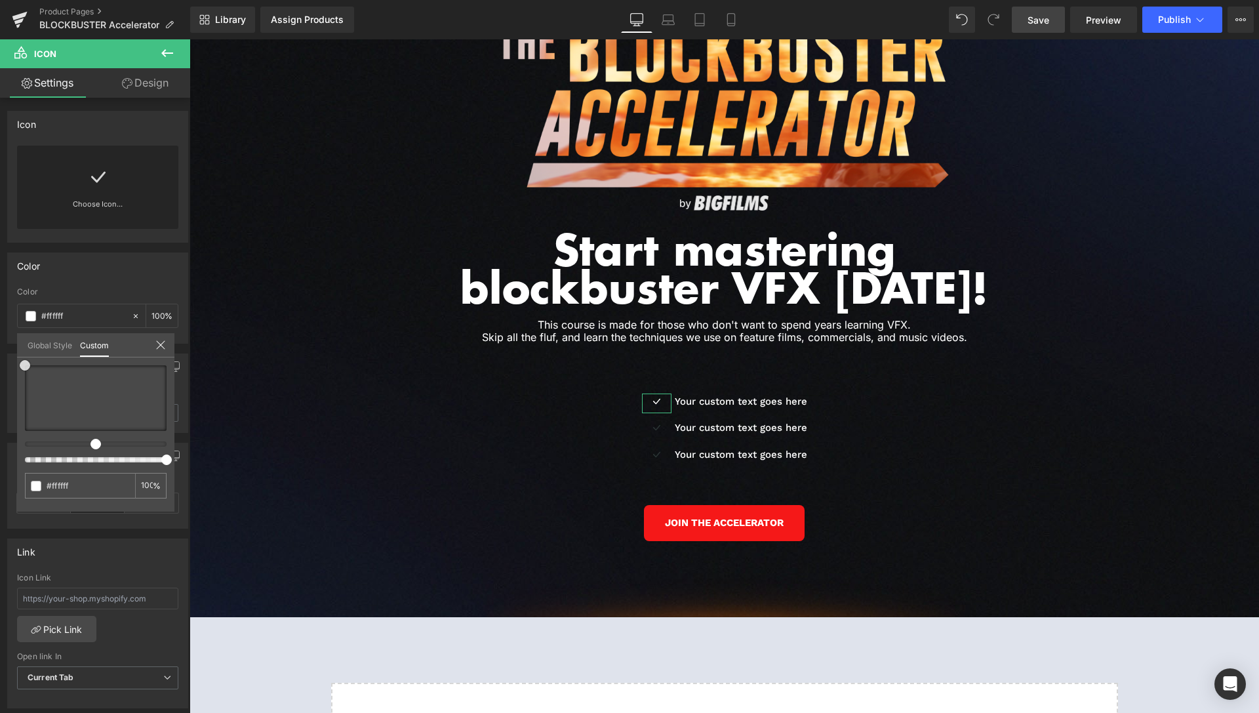
drag, startPoint x: 64, startPoint y: 395, endPoint x: 2, endPoint y: 341, distance: 82.7
click at [0, 343] on div "Color rgb(45, 54, 54) Color #2d3636 100 % Global Style Custom Setup Global Styl…" at bounding box center [98, 293] width 196 height 101
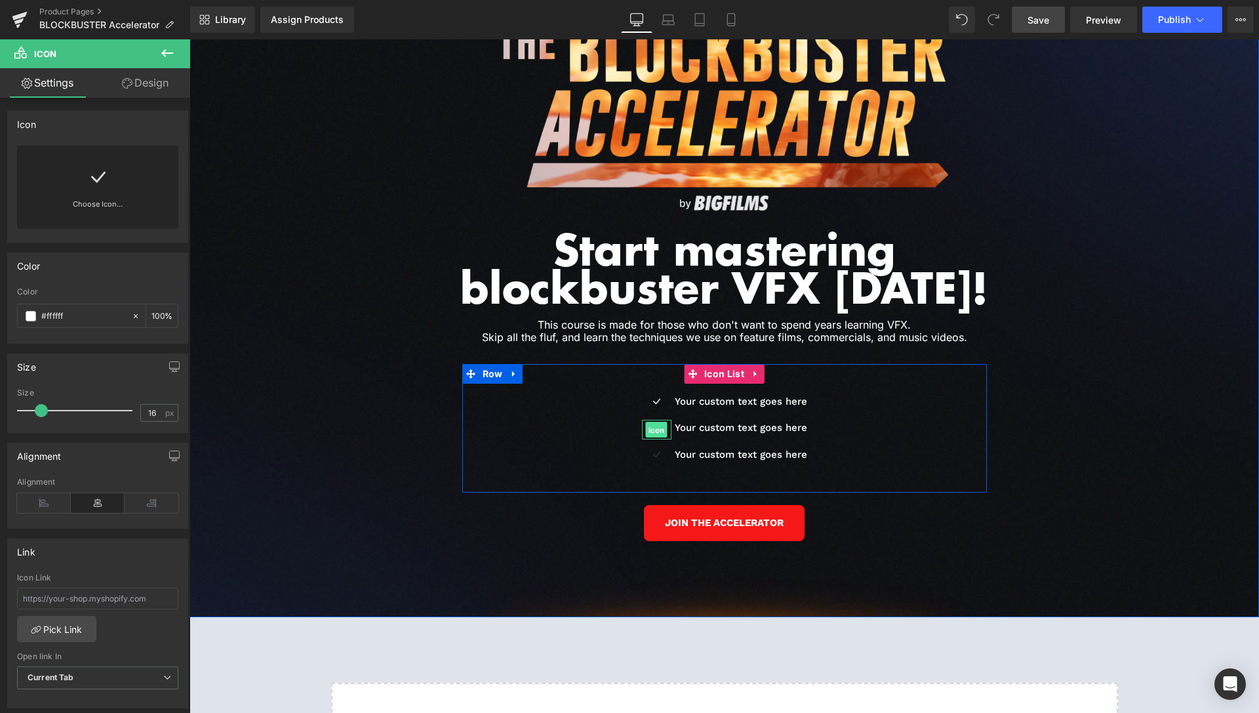
click at [647, 422] on span "Icon" at bounding box center [657, 430] width 22 height 16
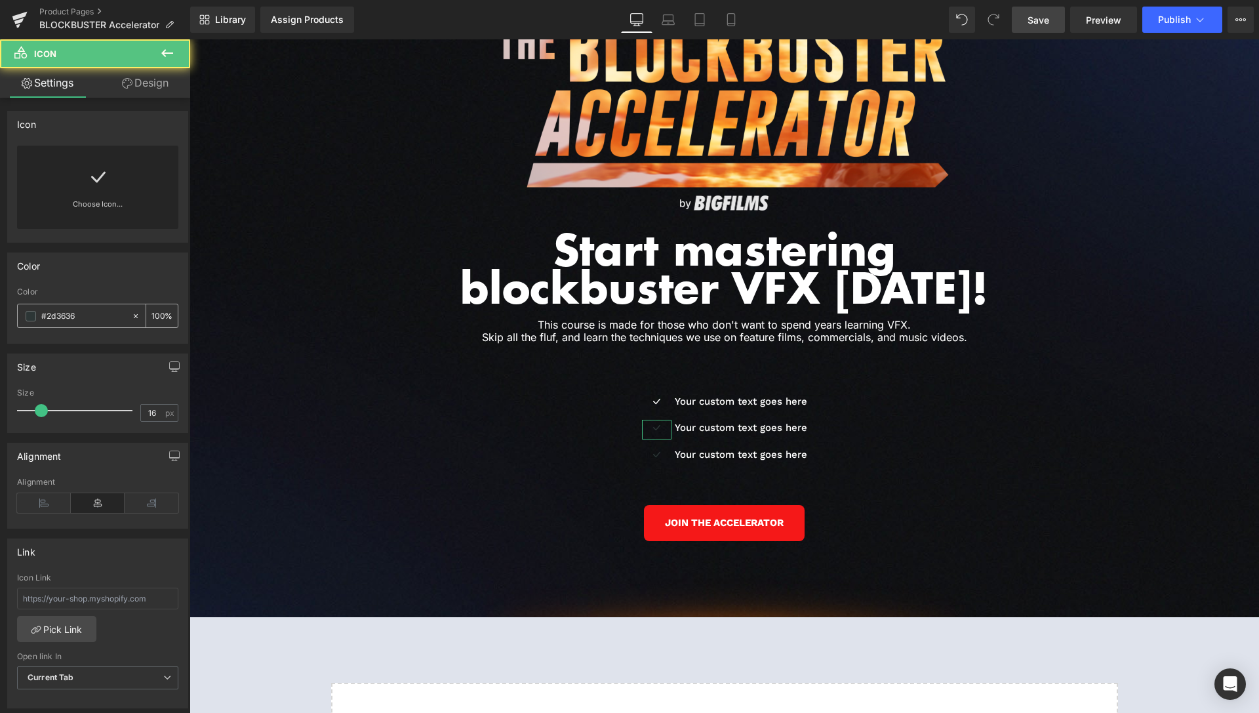
click at [28, 314] on span at bounding box center [31, 316] width 10 height 10
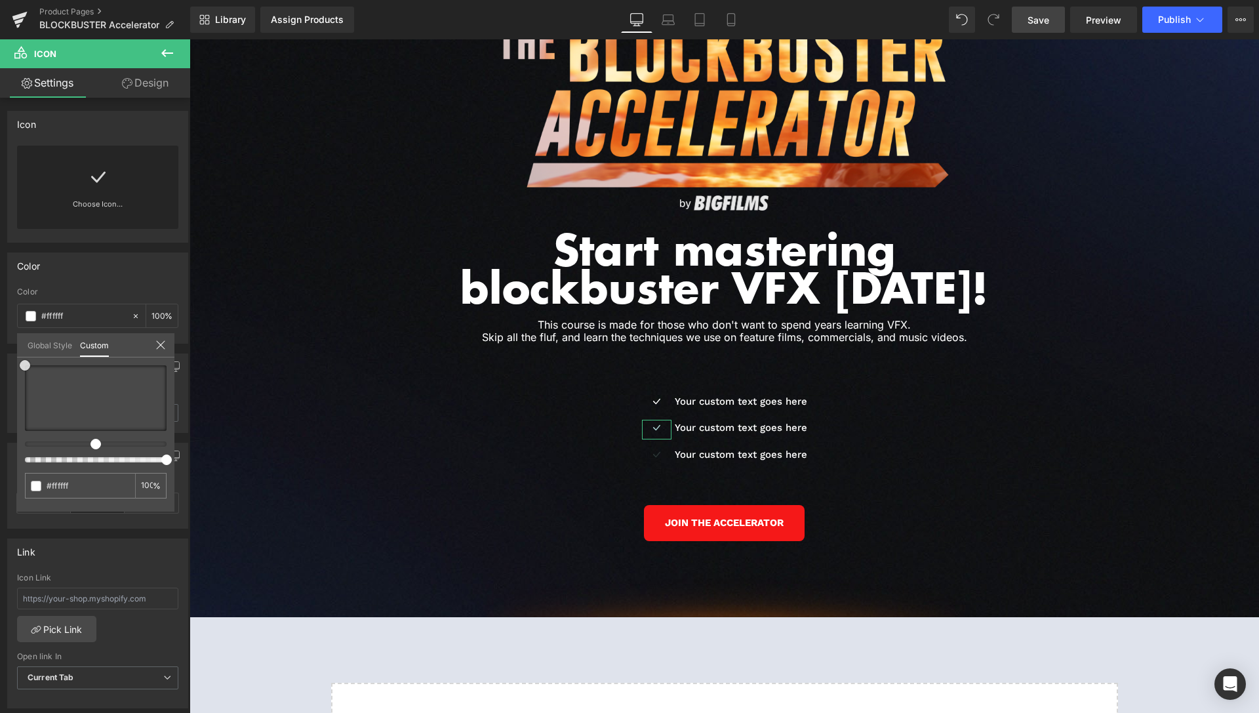
drag, startPoint x: 31, startPoint y: 361, endPoint x: 0, endPoint y: 347, distance: 34.6
click at [0, 344] on div "Color rgb(45, 54, 54) Color #2d3636 100 % Global Style Custom Setup Global Styl…" at bounding box center [98, 293] width 196 height 101
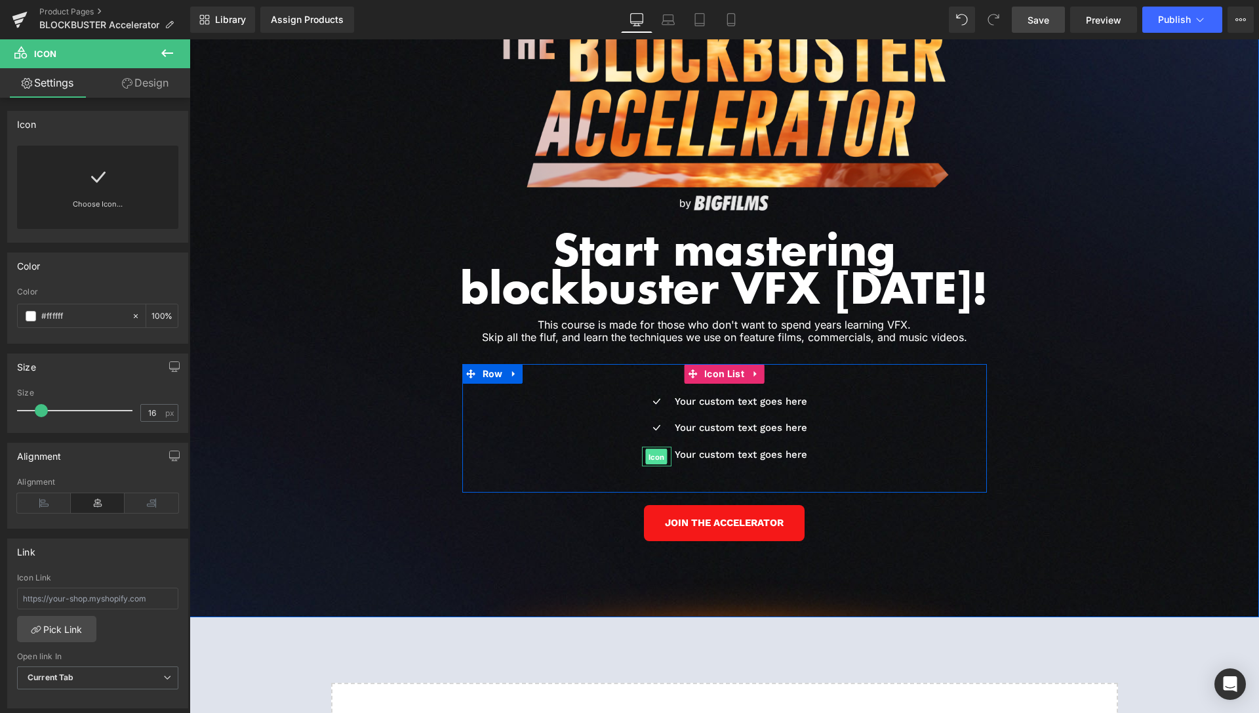
click at [650, 449] on span "Icon" at bounding box center [657, 457] width 22 height 16
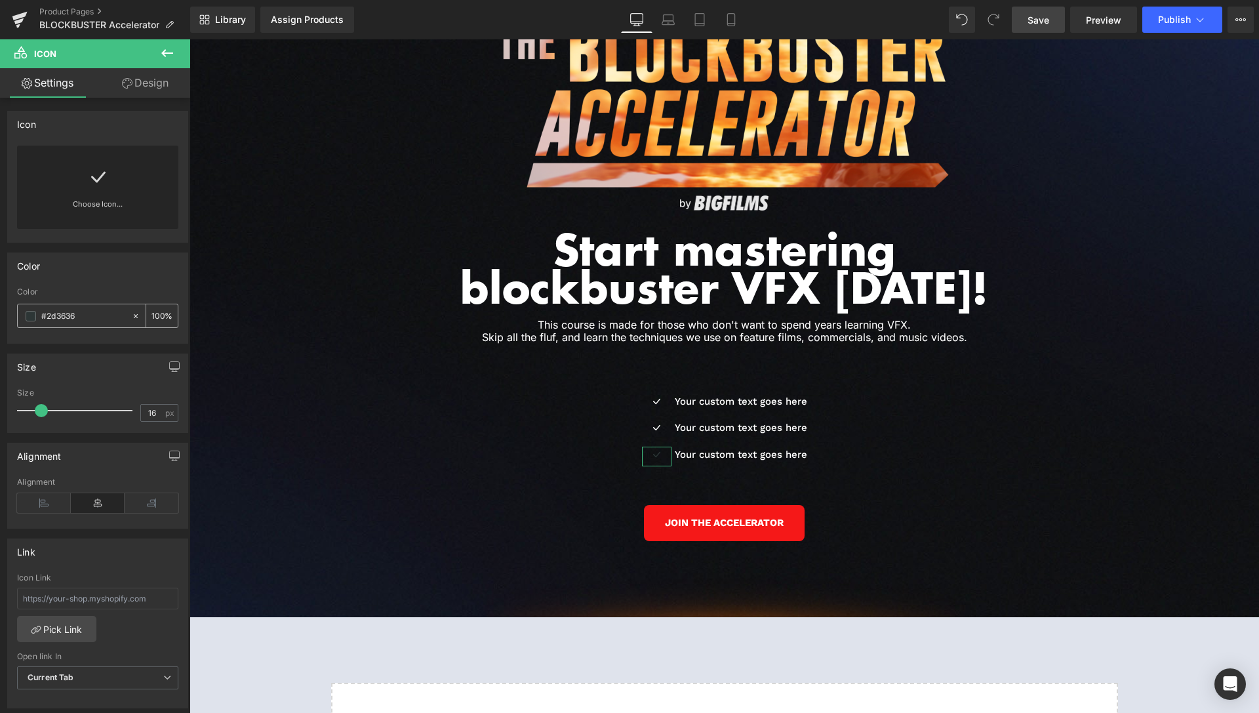
click at [29, 314] on span at bounding box center [31, 316] width 10 height 10
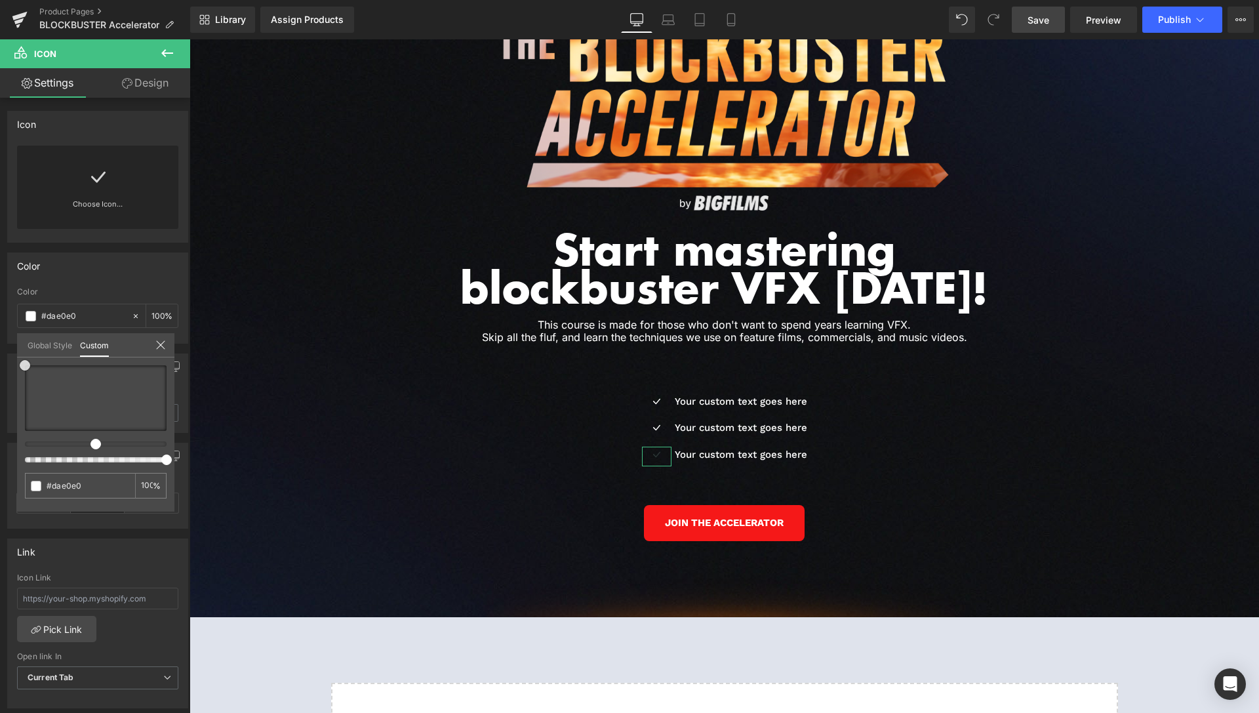
drag, startPoint x: 37, startPoint y: 374, endPoint x: 0, endPoint y: 345, distance: 47.2
click at [0, 344] on div "Color rgb(45, 54, 54) Color #2d3636 100 % Global Style Custom Setup Global Styl…" at bounding box center [98, 293] width 196 height 101
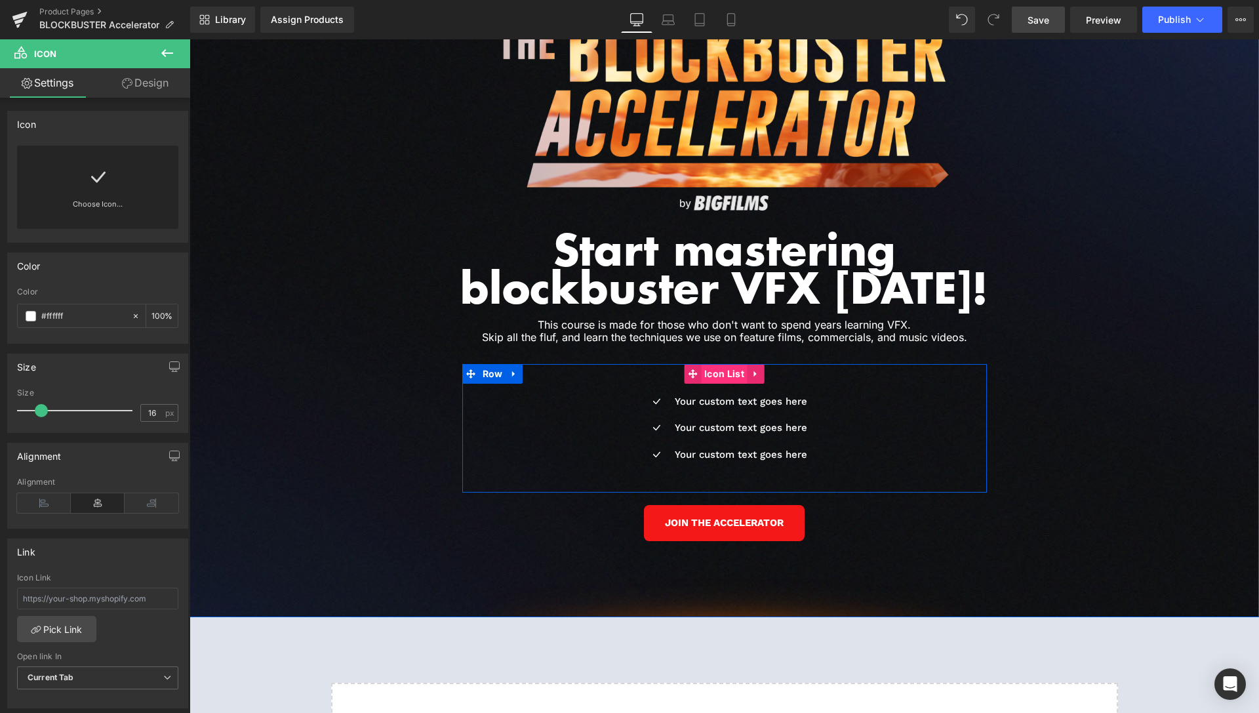
click at [708, 364] on span "Icon List" at bounding box center [724, 374] width 47 height 20
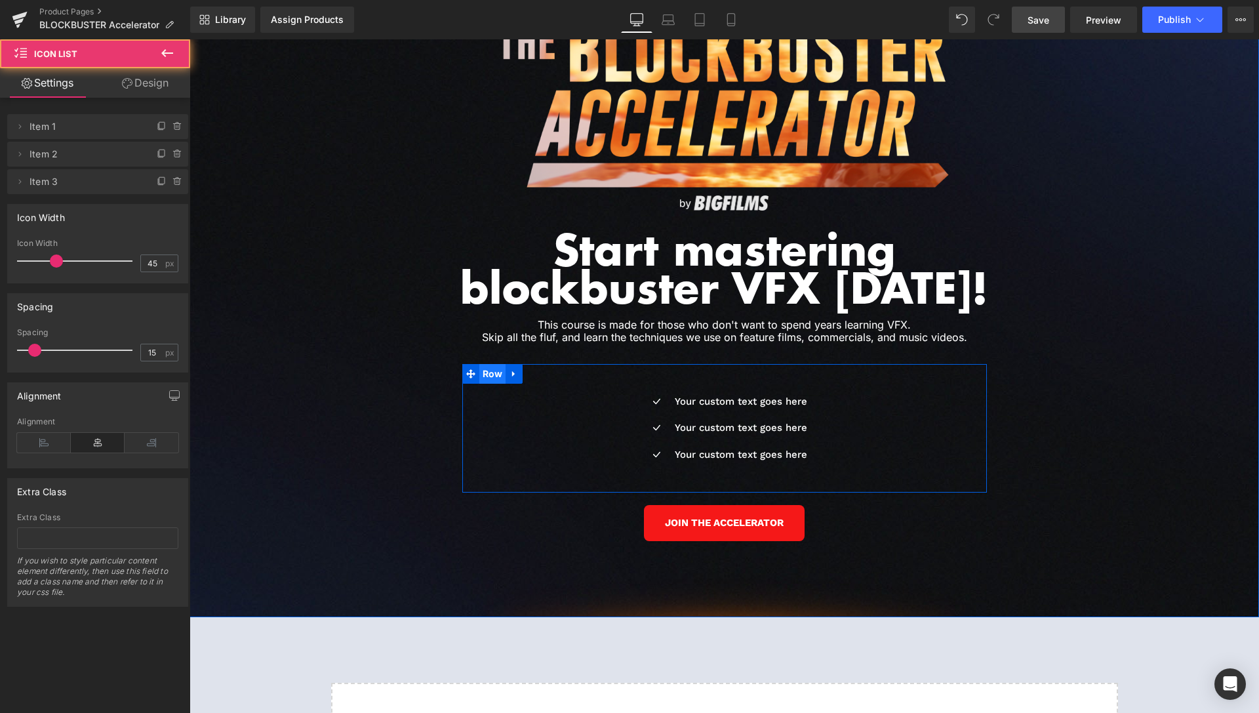
click at [487, 364] on span "Row" at bounding box center [492, 374] width 27 height 20
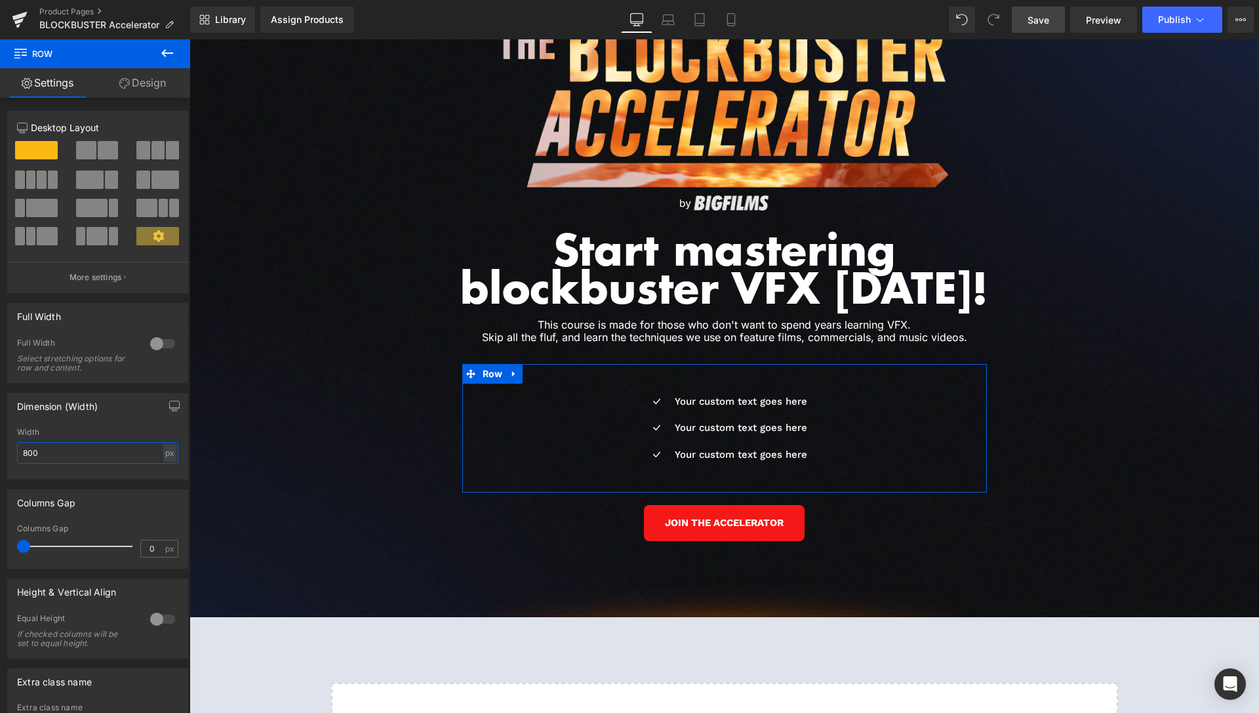
drag, startPoint x: 27, startPoint y: 448, endPoint x: 10, endPoint y: 449, distance: 17.1
click at [17, 449] on input "800" at bounding box center [97, 453] width 161 height 22
type input "500"
click at [156, 91] on link "Design" at bounding box center [142, 83] width 95 height 30
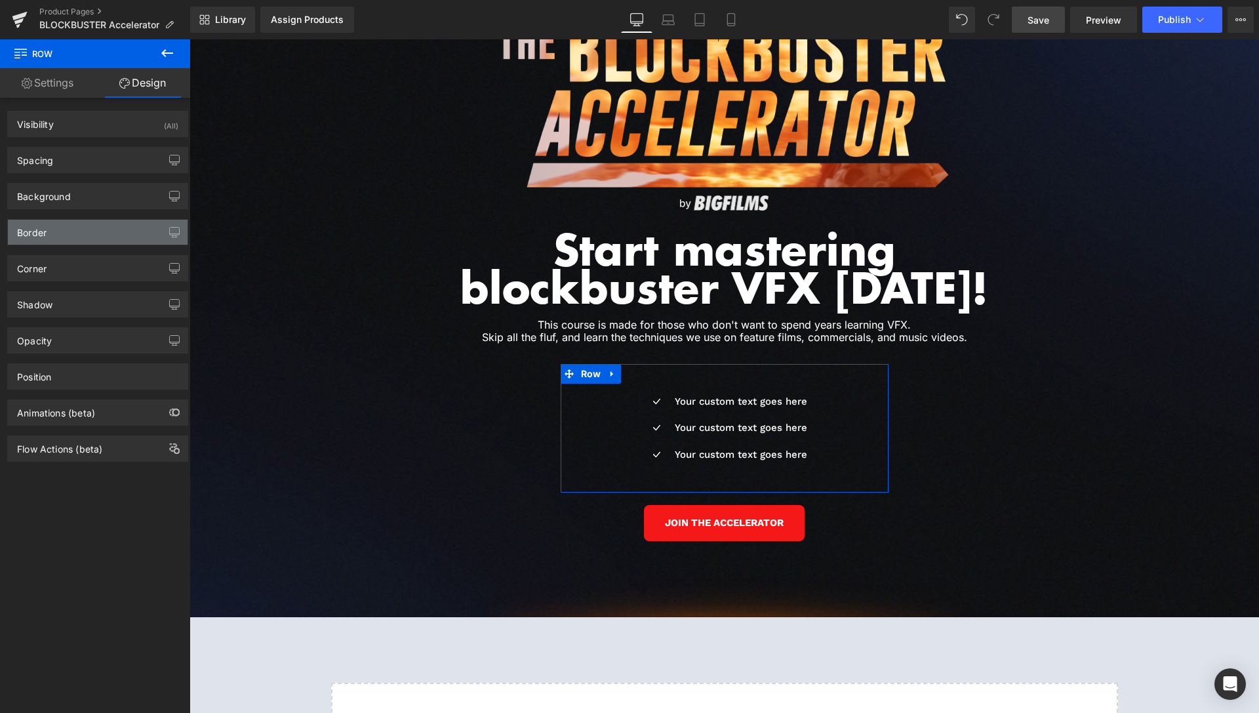
click at [70, 238] on div "Border" at bounding box center [98, 232] width 180 height 25
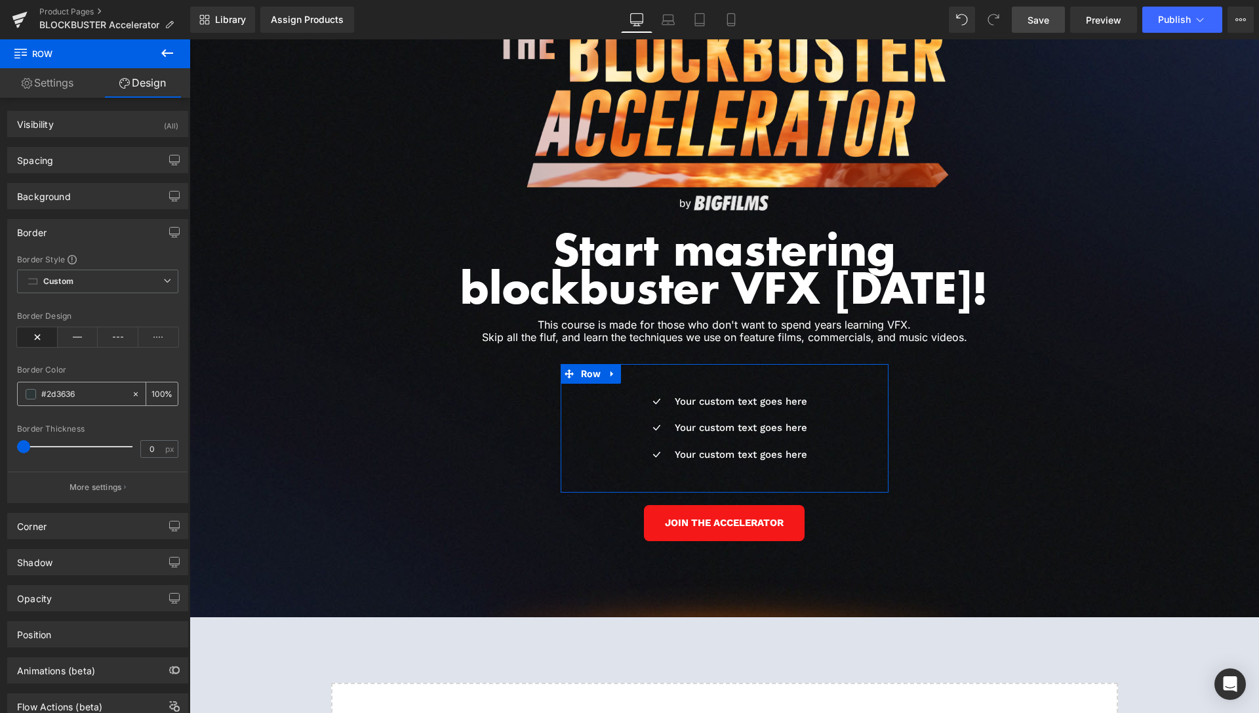
click at [28, 394] on span at bounding box center [31, 394] width 10 height 10
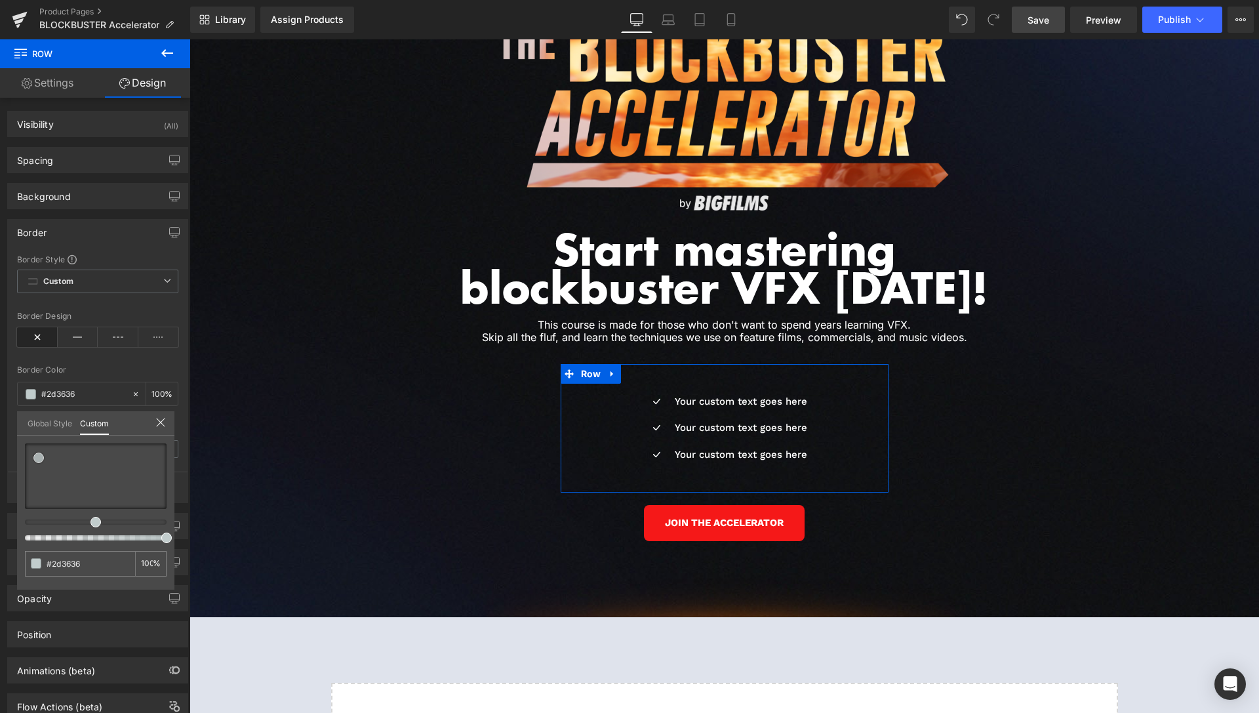
drag, startPoint x: 39, startPoint y: 458, endPoint x: 0, endPoint y: 420, distance: 54.3
click at [0, 420] on div "Border Border Style Custom Custom Setup Global Style Custom Setup Global Style …" at bounding box center [98, 356] width 196 height 294
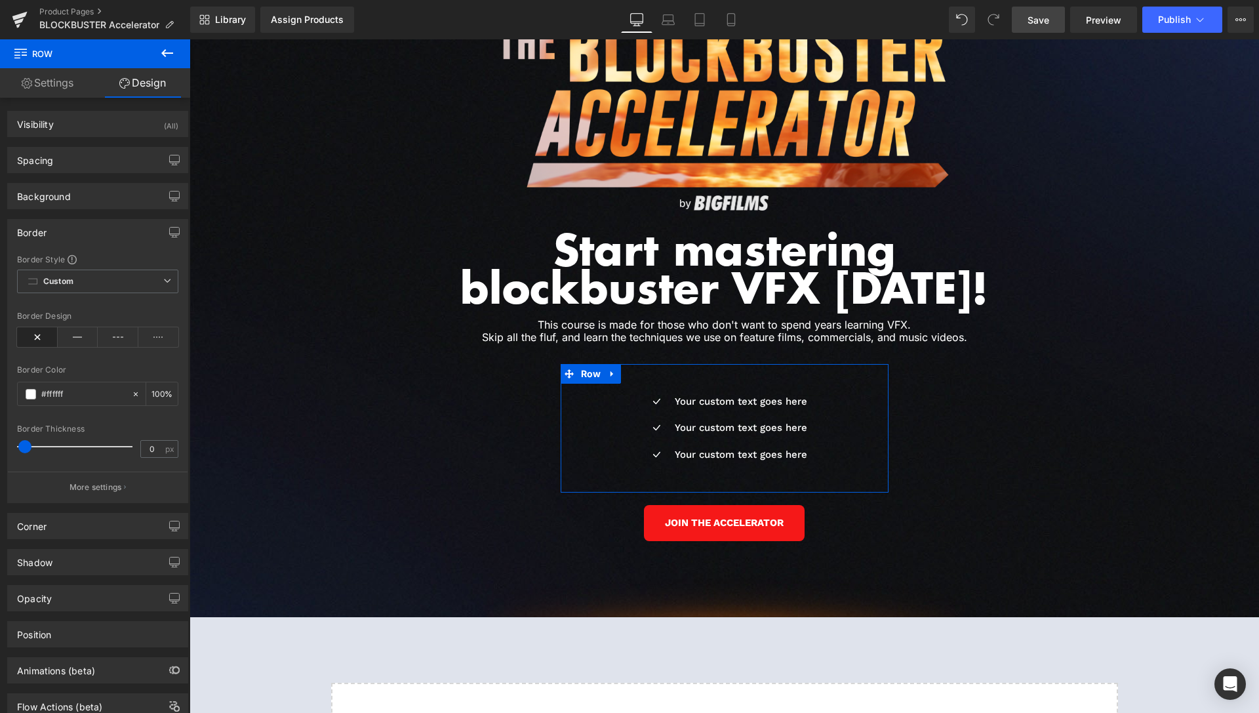
drag, startPoint x: 25, startPoint y: 443, endPoint x: 259, endPoint y: 308, distance: 270.6
click at [26, 444] on span at bounding box center [24, 446] width 13 height 13
click at [68, 335] on icon at bounding box center [78, 337] width 41 height 20
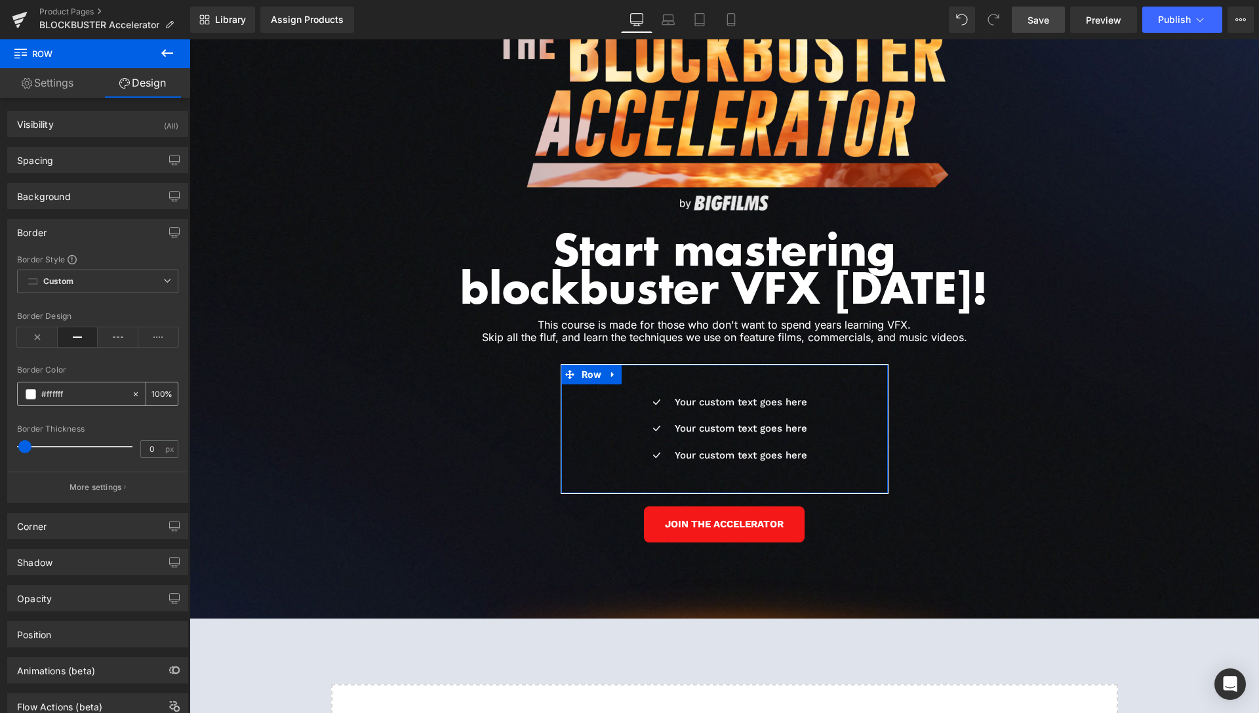
click at [35, 393] on span at bounding box center [31, 394] width 10 height 10
click at [151, 392] on input "100" at bounding box center [157, 393] width 13 height 14
type input "30"
click at [75, 527] on div "Corner" at bounding box center [98, 526] width 180 height 25
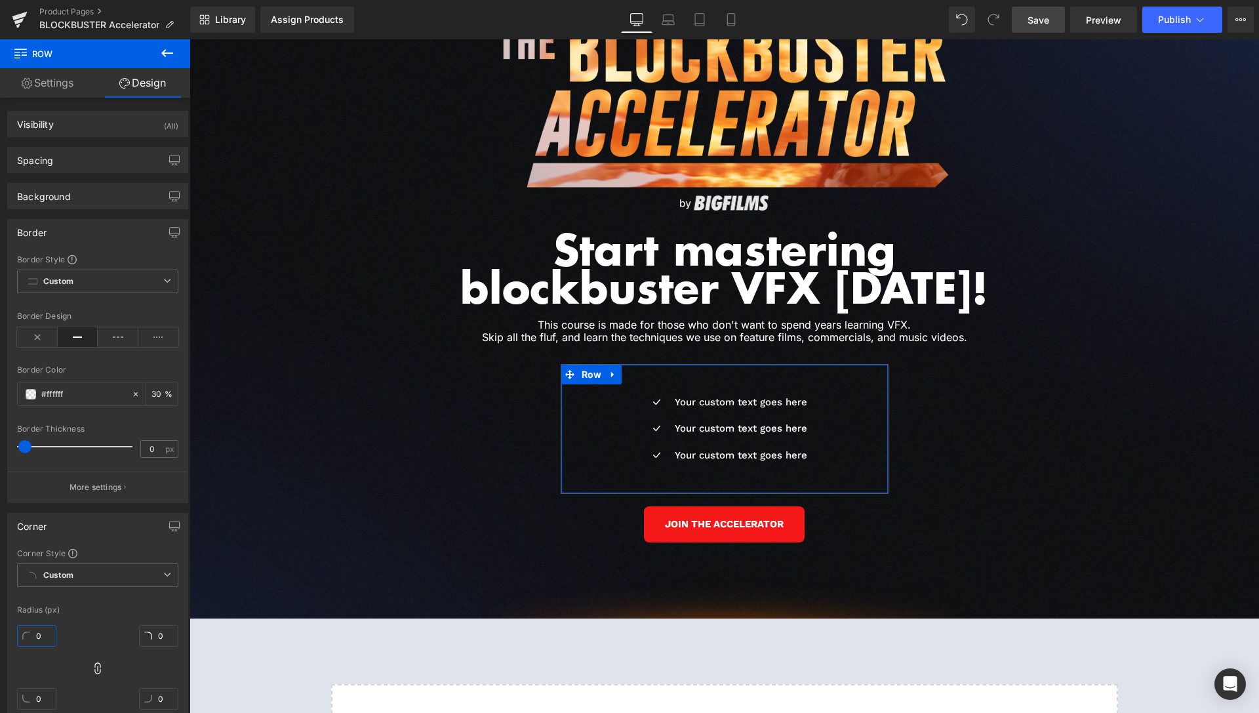
drag, startPoint x: 47, startPoint y: 628, endPoint x: 30, endPoint y: 630, distance: 17.8
click at [30, 630] on input "0" at bounding box center [36, 636] width 39 height 22
type input "20"
click at [48, 78] on link "Settings" at bounding box center [47, 83] width 95 height 30
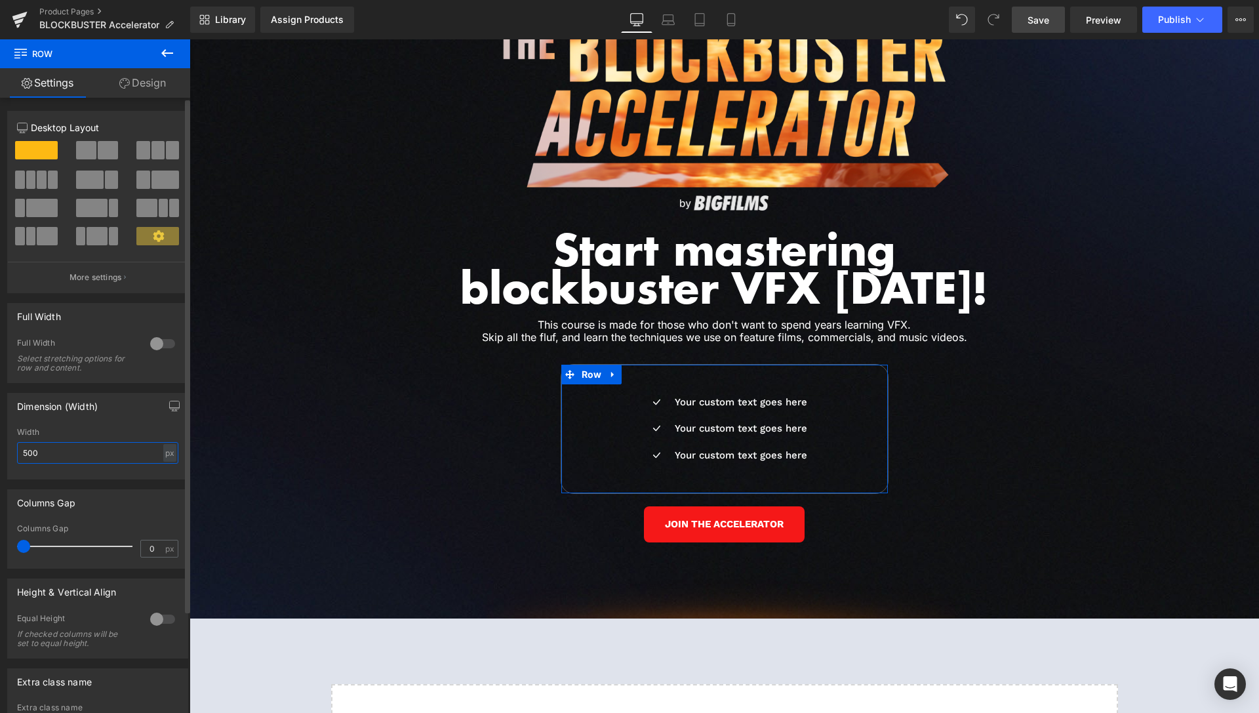
drag, startPoint x: 29, startPoint y: 451, endPoint x: 14, endPoint y: 453, distance: 15.2
click at [17, 453] on input "500" at bounding box center [97, 453] width 161 height 22
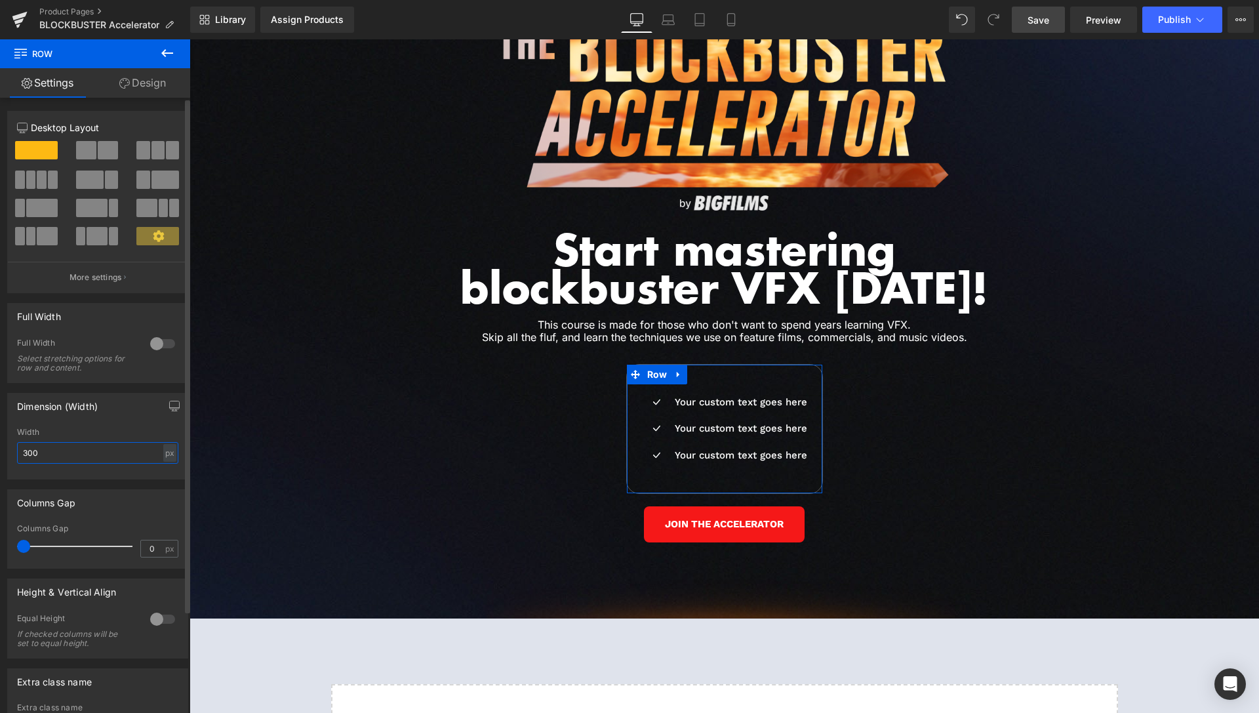
drag, startPoint x: 26, startPoint y: 450, endPoint x: 3, endPoint y: 430, distance: 30.2
click at [17, 451] on input "300" at bounding box center [97, 453] width 161 height 22
type input "400"
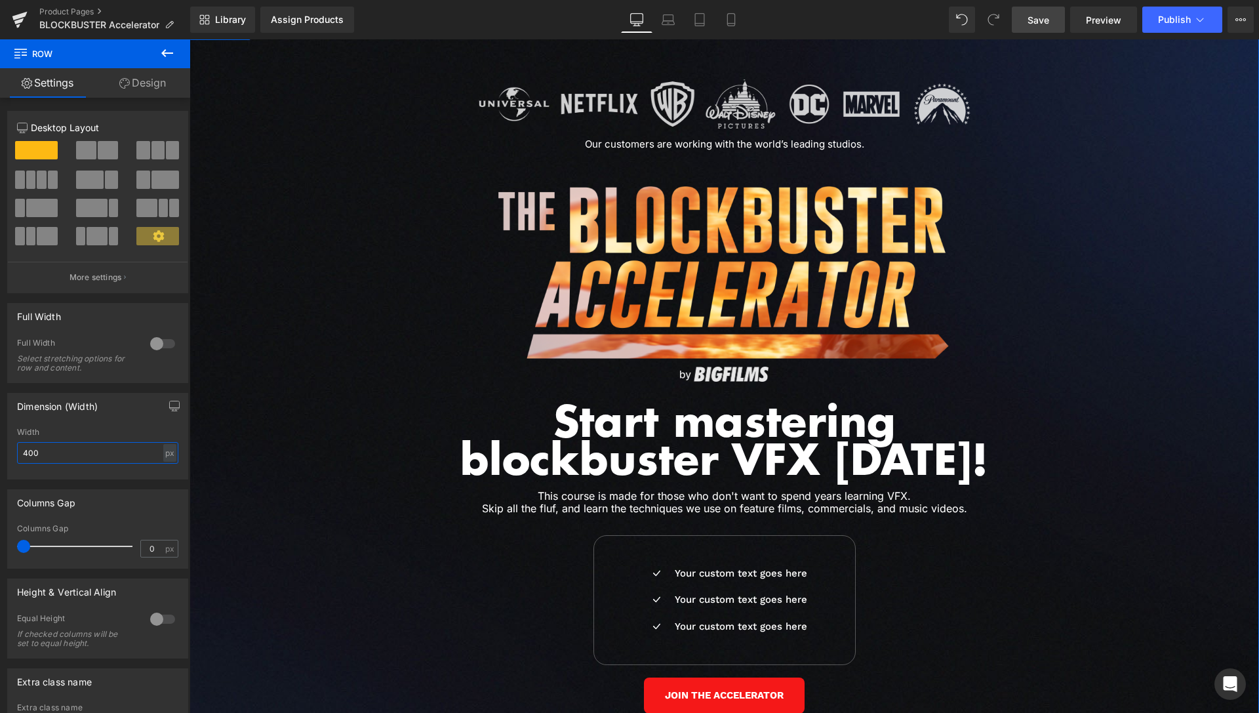
scroll to position [5947, 0]
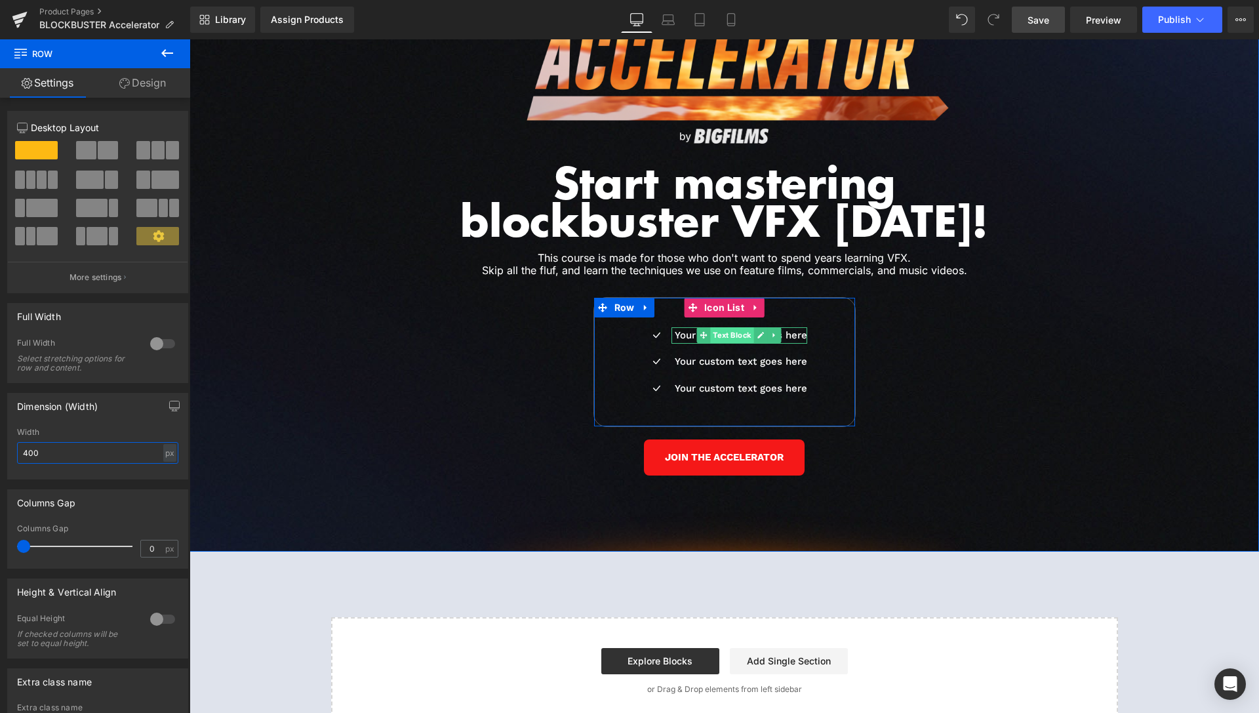
click at [728, 327] on span "Text Block" at bounding box center [732, 335] width 43 height 16
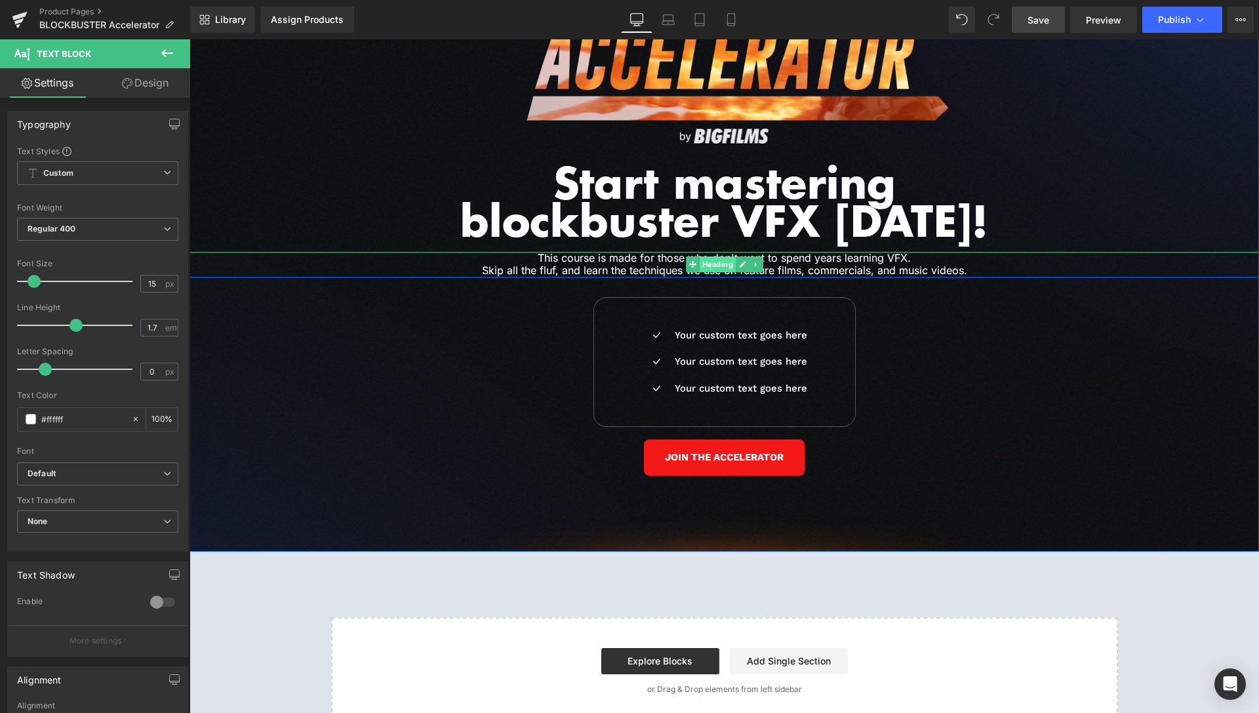
click at [711, 256] on span "Heading" at bounding box center [717, 264] width 36 height 16
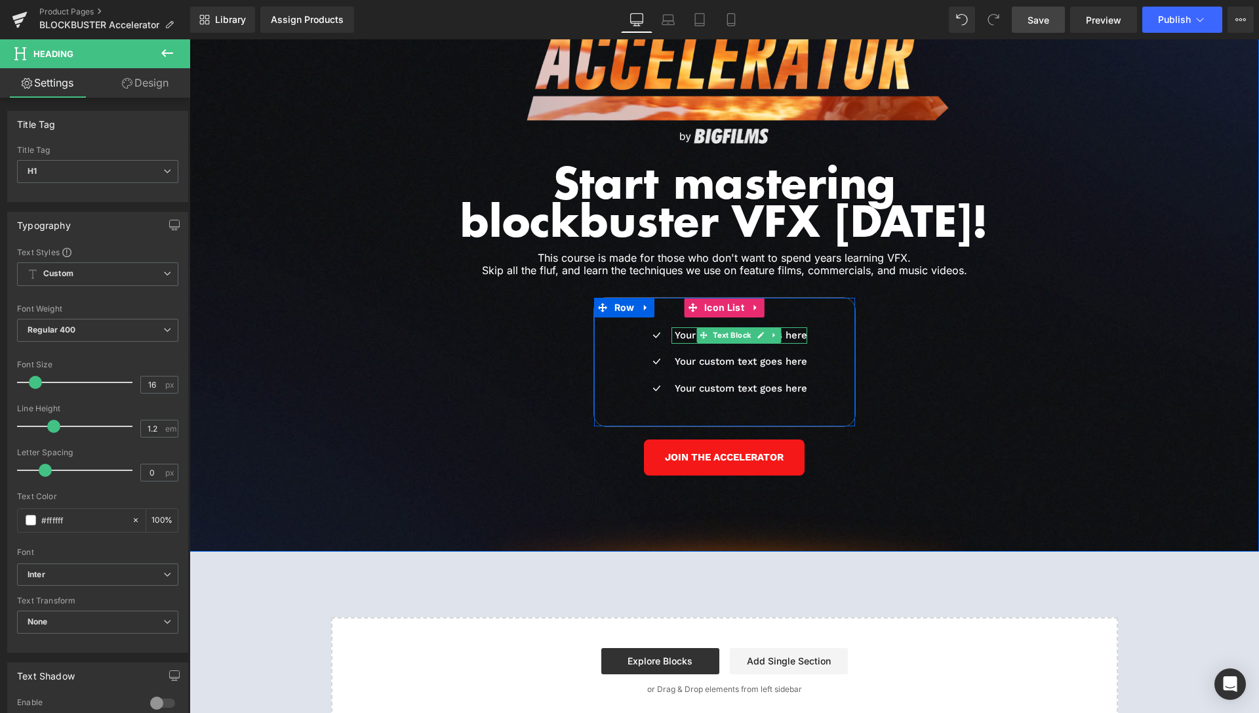
click at [720, 327] on span "Text Block" at bounding box center [732, 335] width 43 height 16
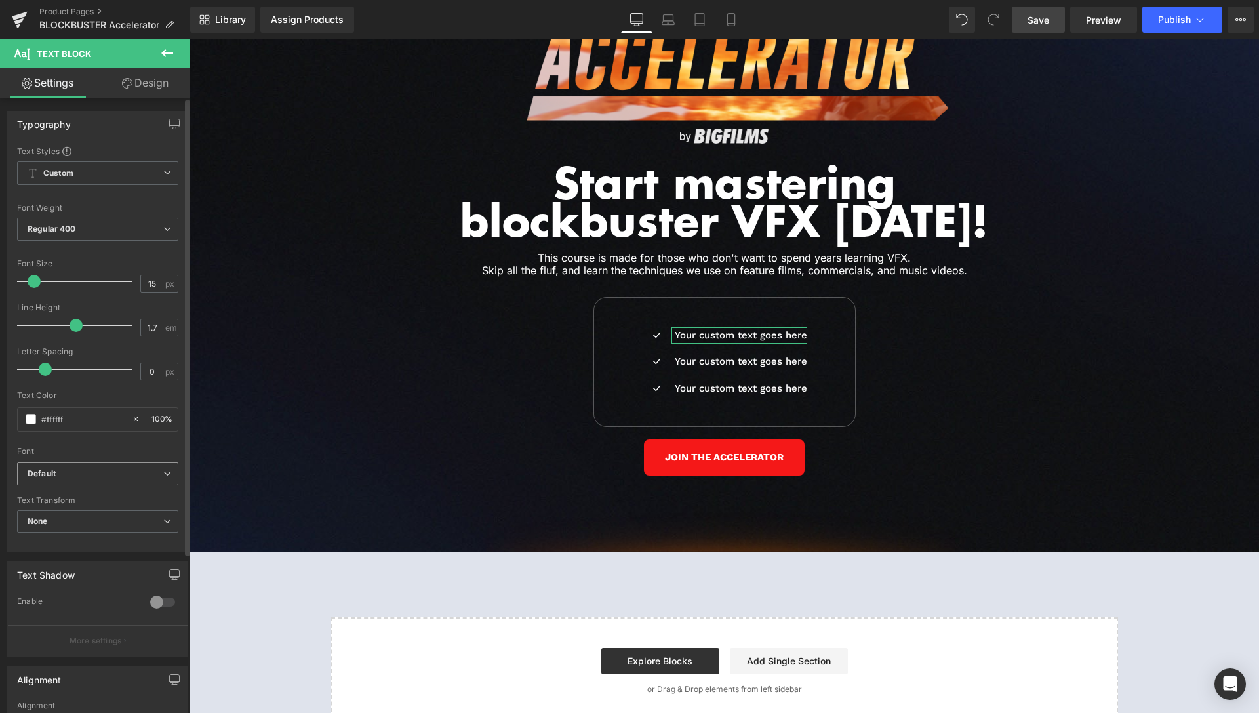
click at [112, 477] on b "Default" at bounding box center [96, 473] width 136 height 11
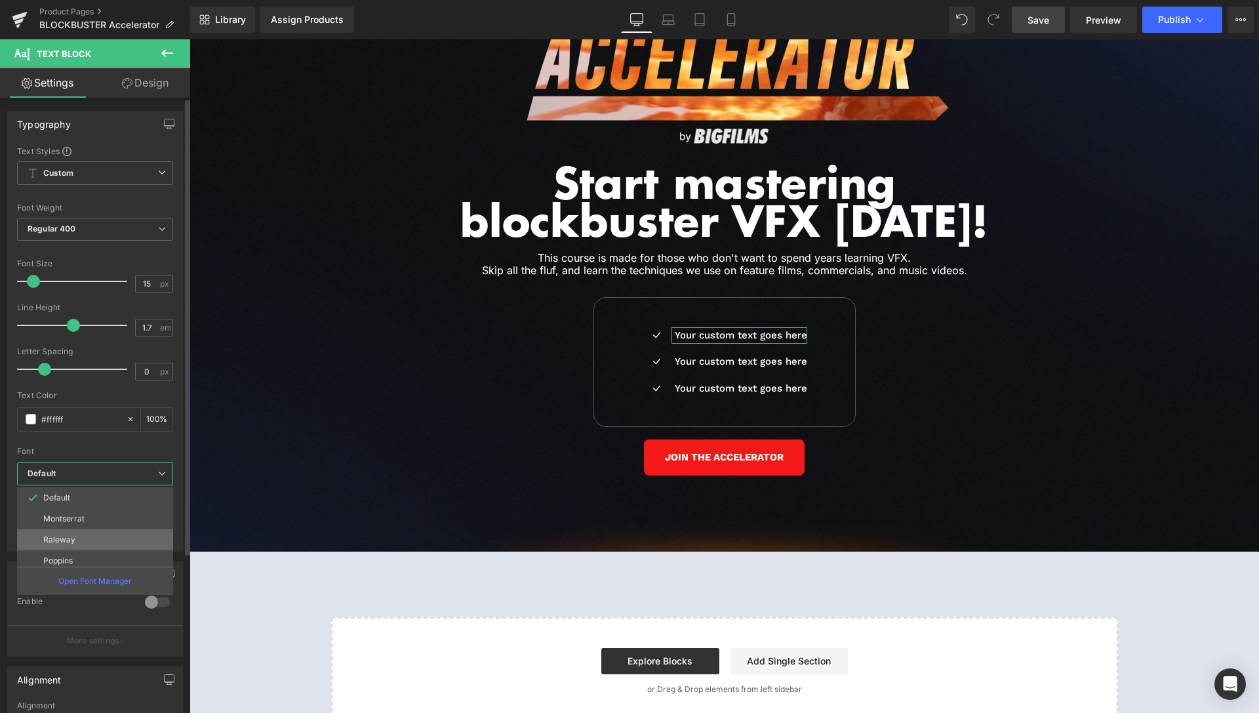
scroll to position [47, 0]
click at [52, 552] on p "Inter" at bounding box center [51, 555] width 17 height 9
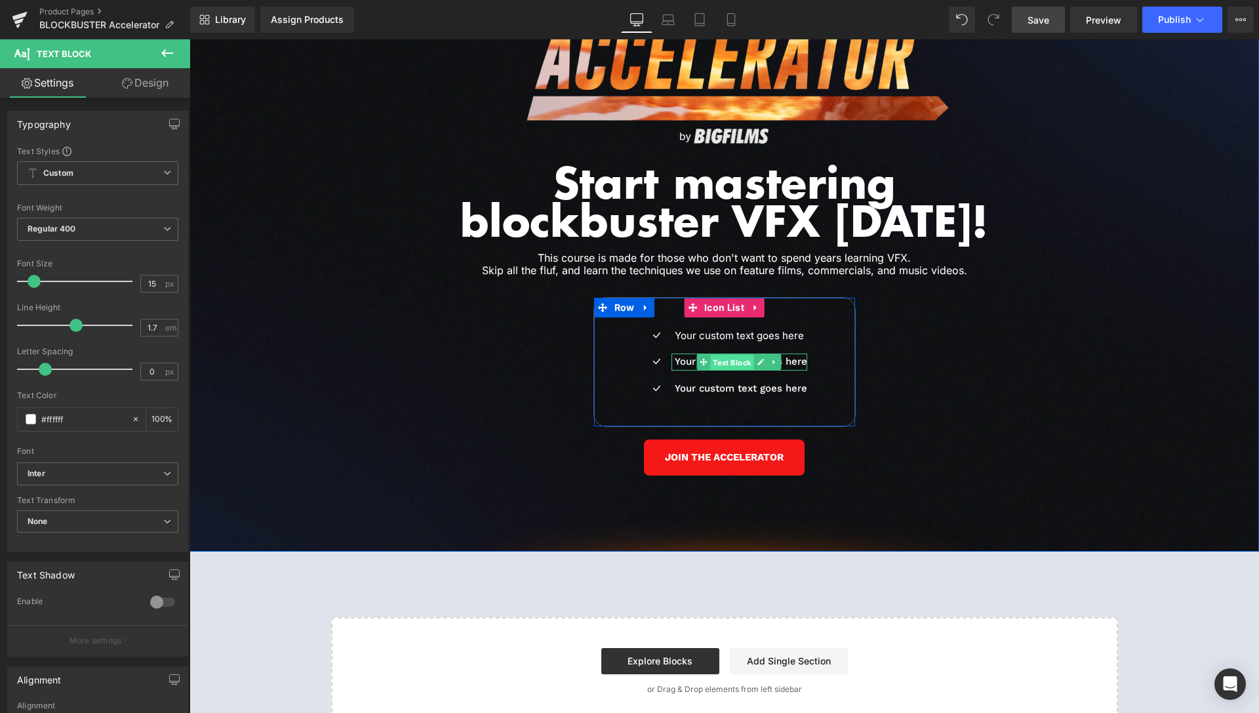
click at [723, 355] on span "Text Block" at bounding box center [732, 363] width 43 height 16
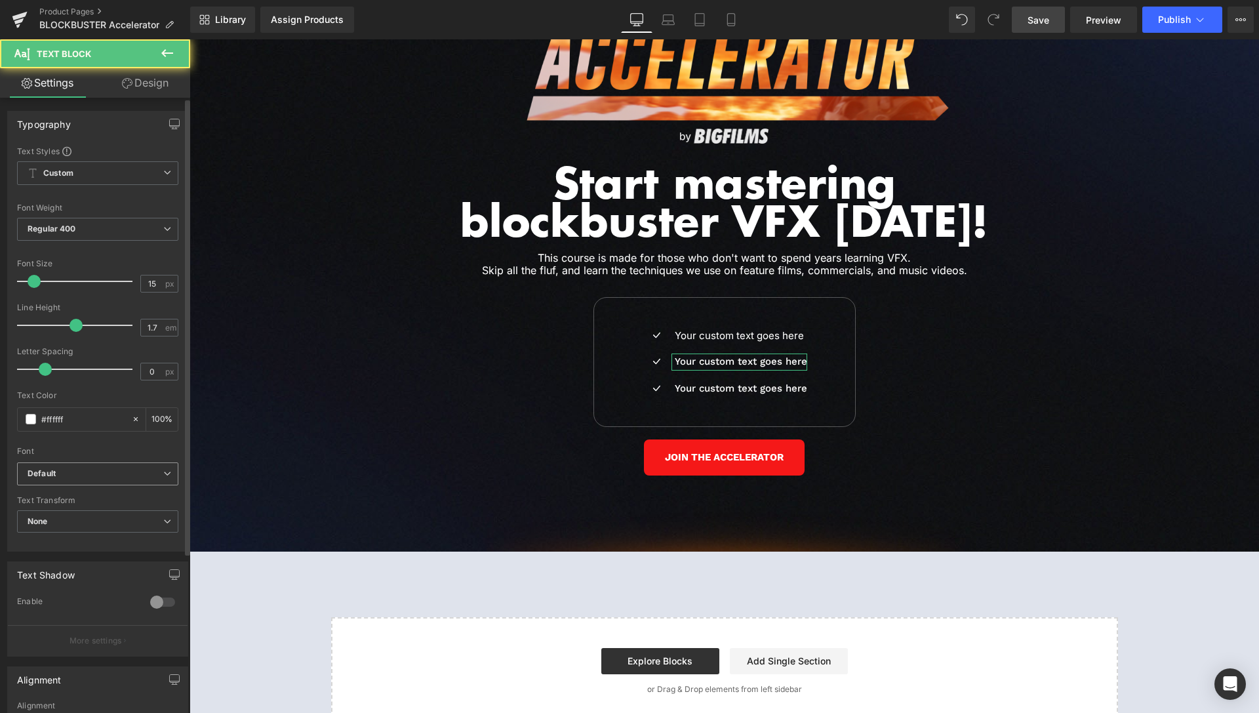
click at [73, 469] on b "Default" at bounding box center [96, 473] width 136 height 11
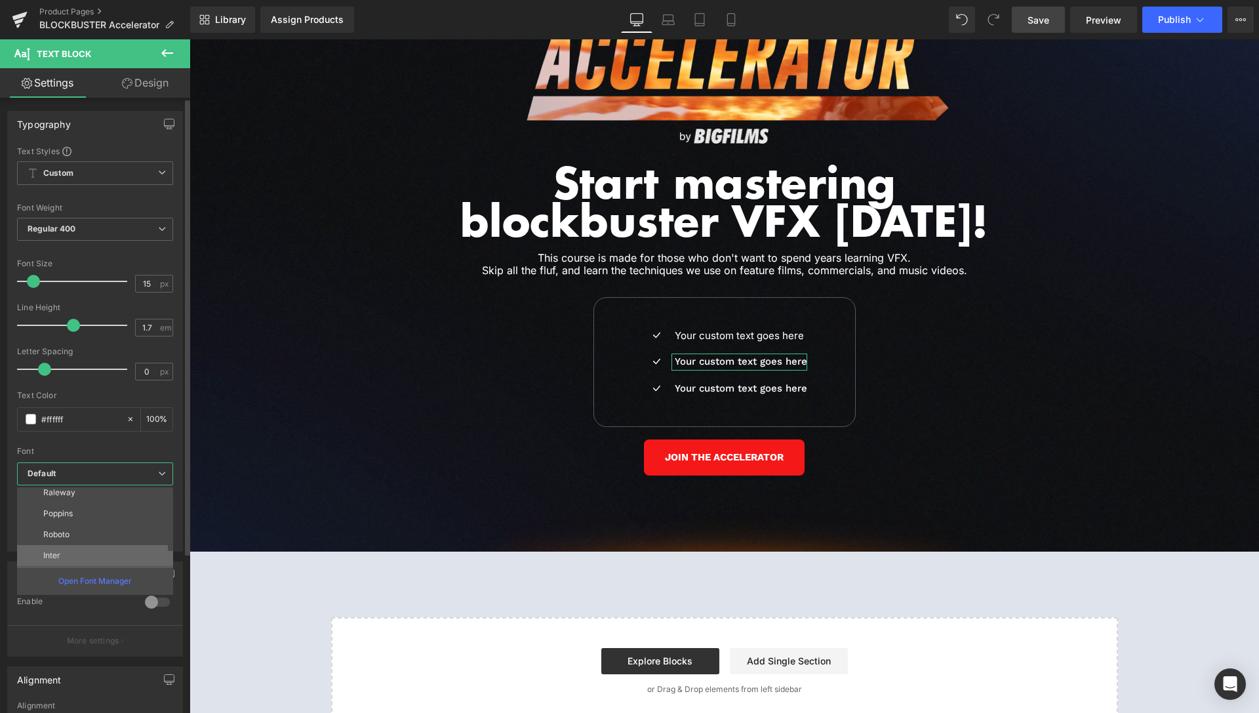
click at [58, 553] on p "Inter" at bounding box center [51, 555] width 17 height 9
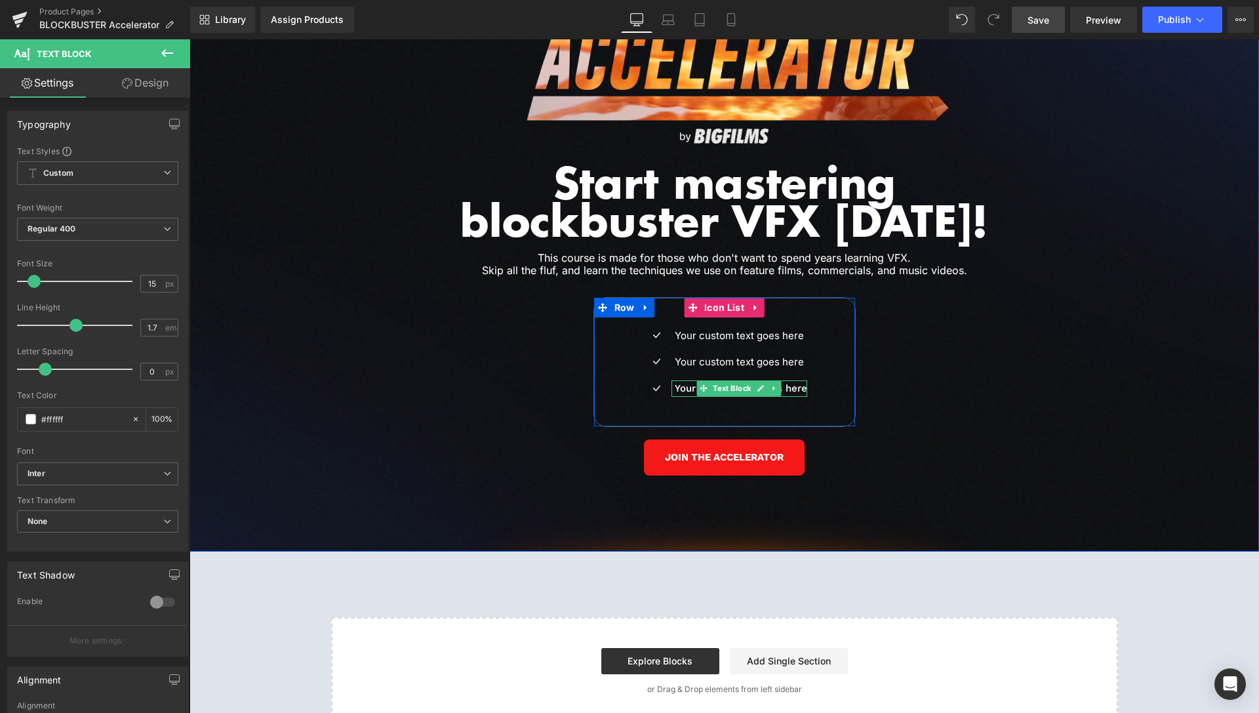
click at [725, 380] on span "Text Block" at bounding box center [732, 388] width 43 height 16
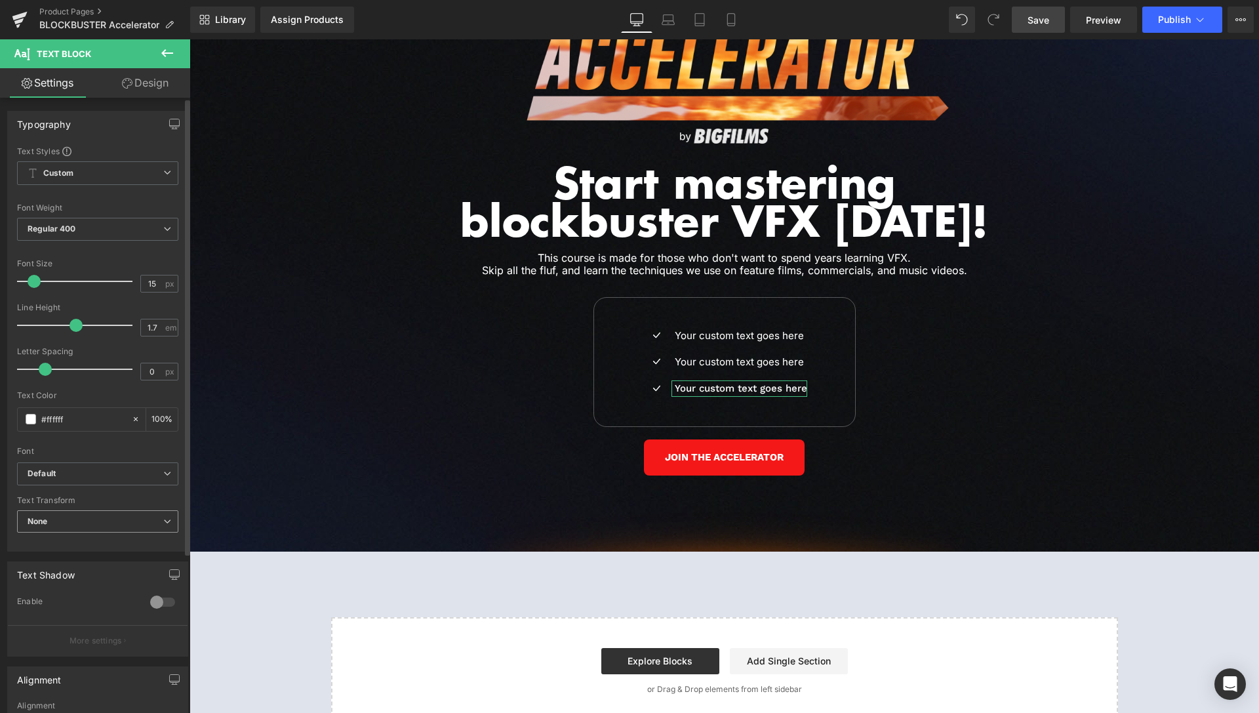
click at [80, 519] on span "None" at bounding box center [97, 521] width 161 height 23
click at [73, 481] on span "Default" at bounding box center [95, 473] width 156 height 23
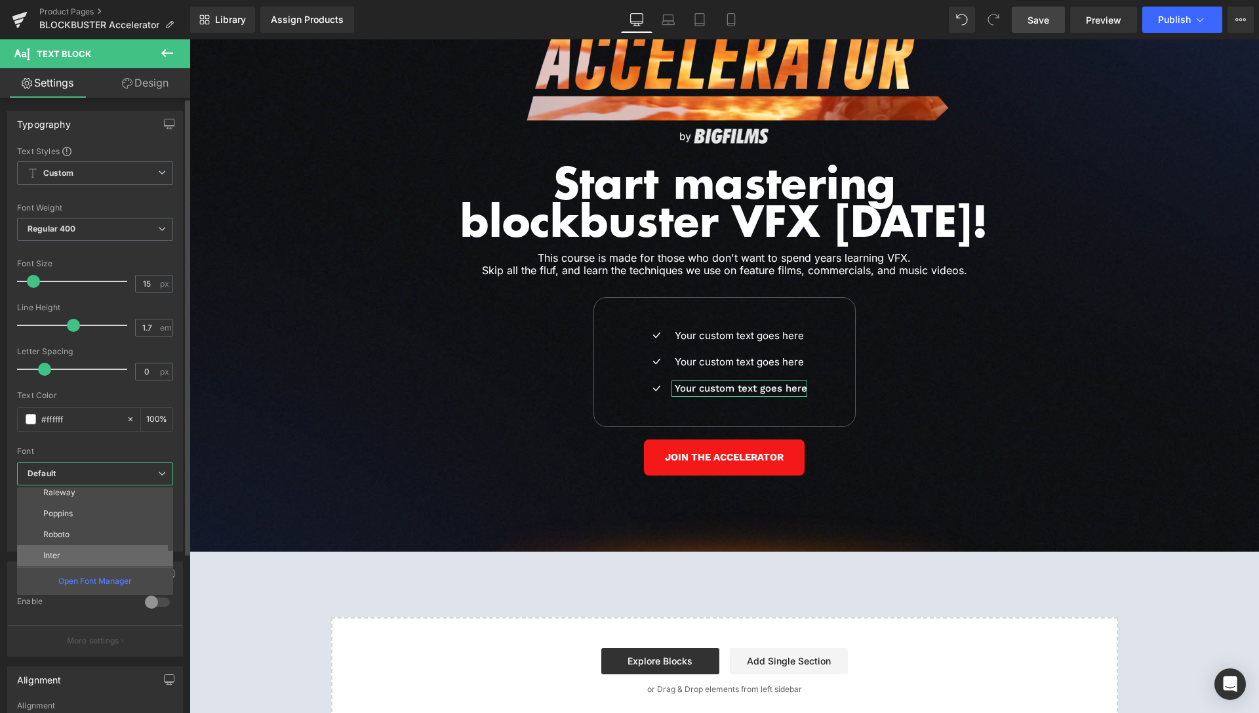
click at [70, 546] on li "Inter" at bounding box center [98, 555] width 162 height 21
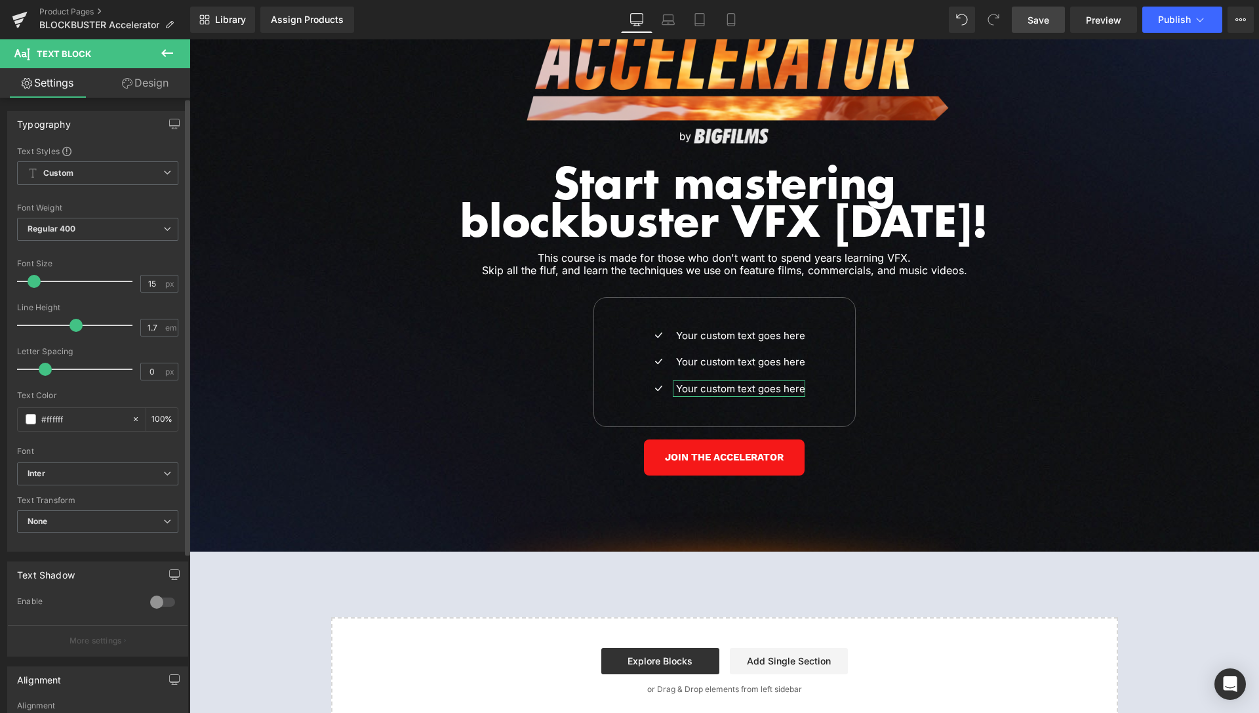
click at [3, 512] on div "Typography Text Styles Custom Custom Setup Global Style Custom Setup Global Sty…" at bounding box center [98, 326] width 196 height 451
click at [717, 257] on span "Heading" at bounding box center [717, 265] width 36 height 16
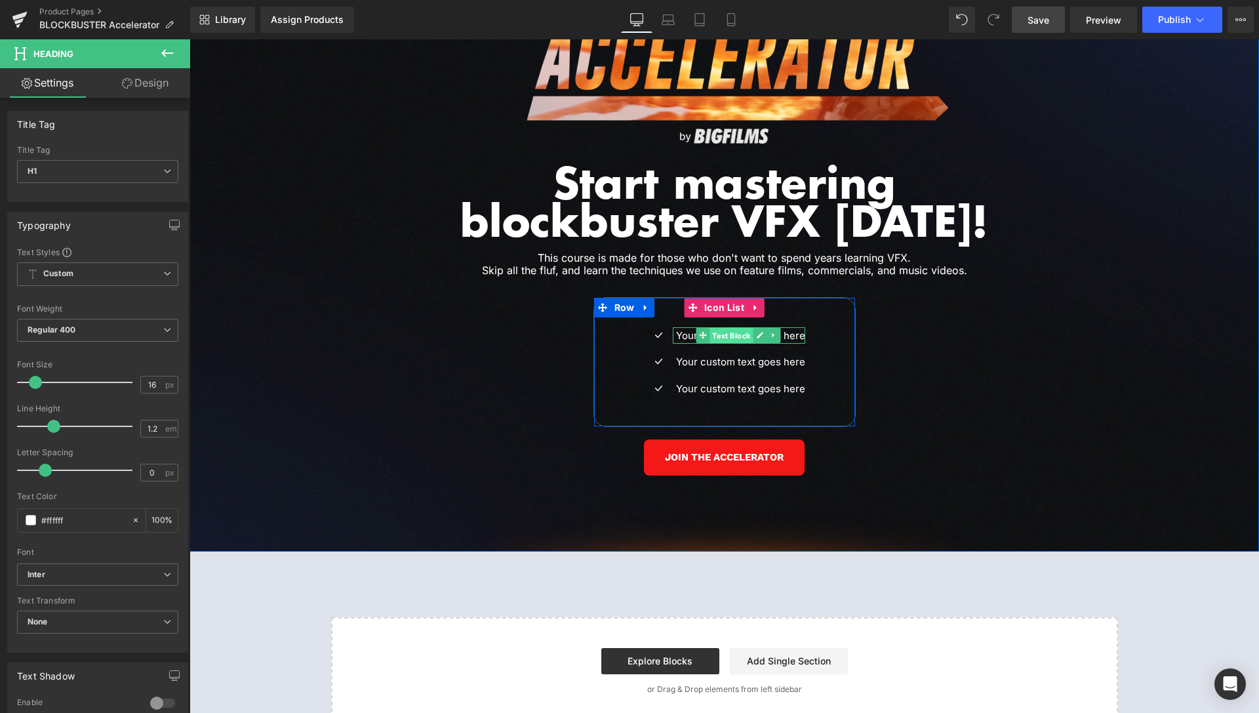
click at [723, 328] on span "Text Block" at bounding box center [731, 336] width 43 height 16
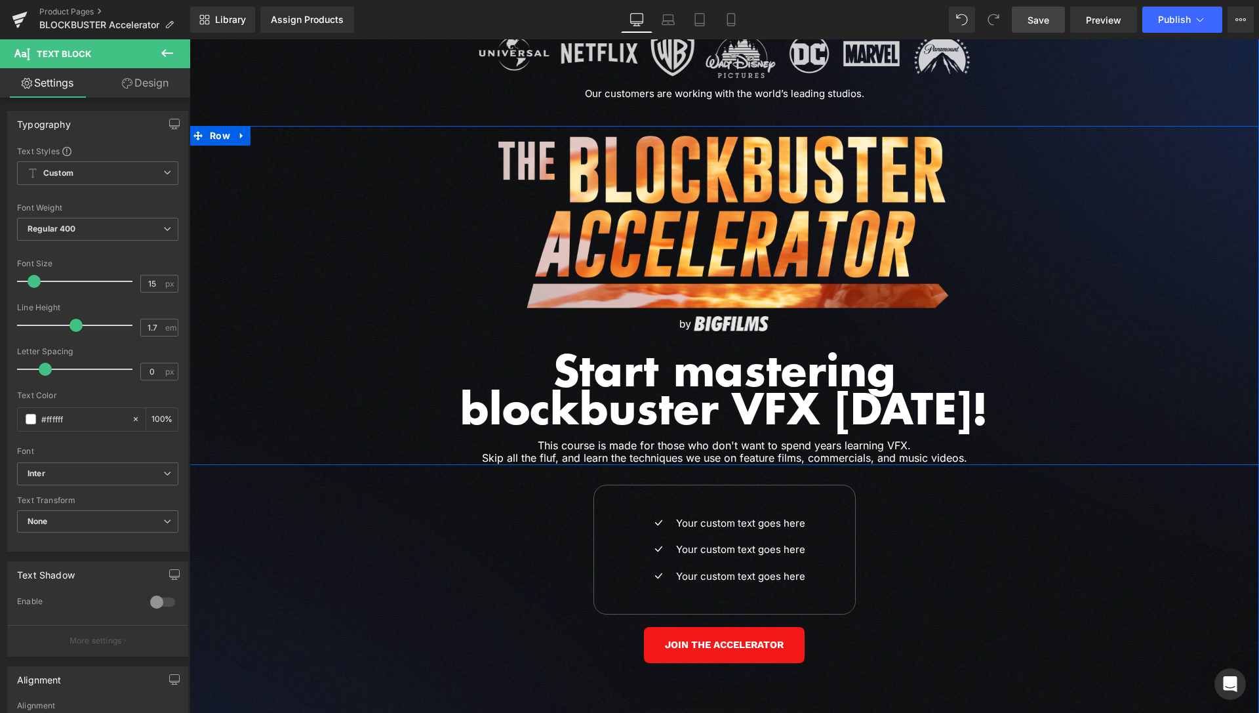
scroll to position [5746, 0]
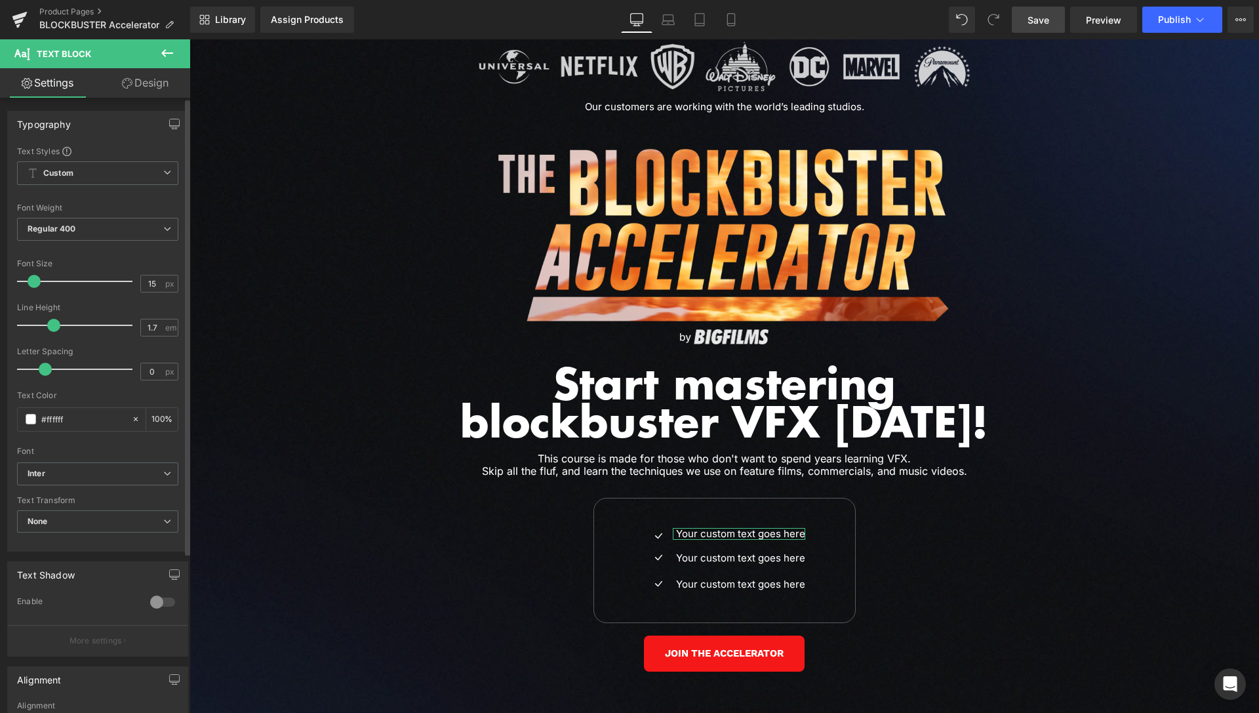
drag, startPoint x: 68, startPoint y: 326, endPoint x: 50, endPoint y: 328, distance: 18.5
click at [50, 328] on span at bounding box center [53, 325] width 13 height 13
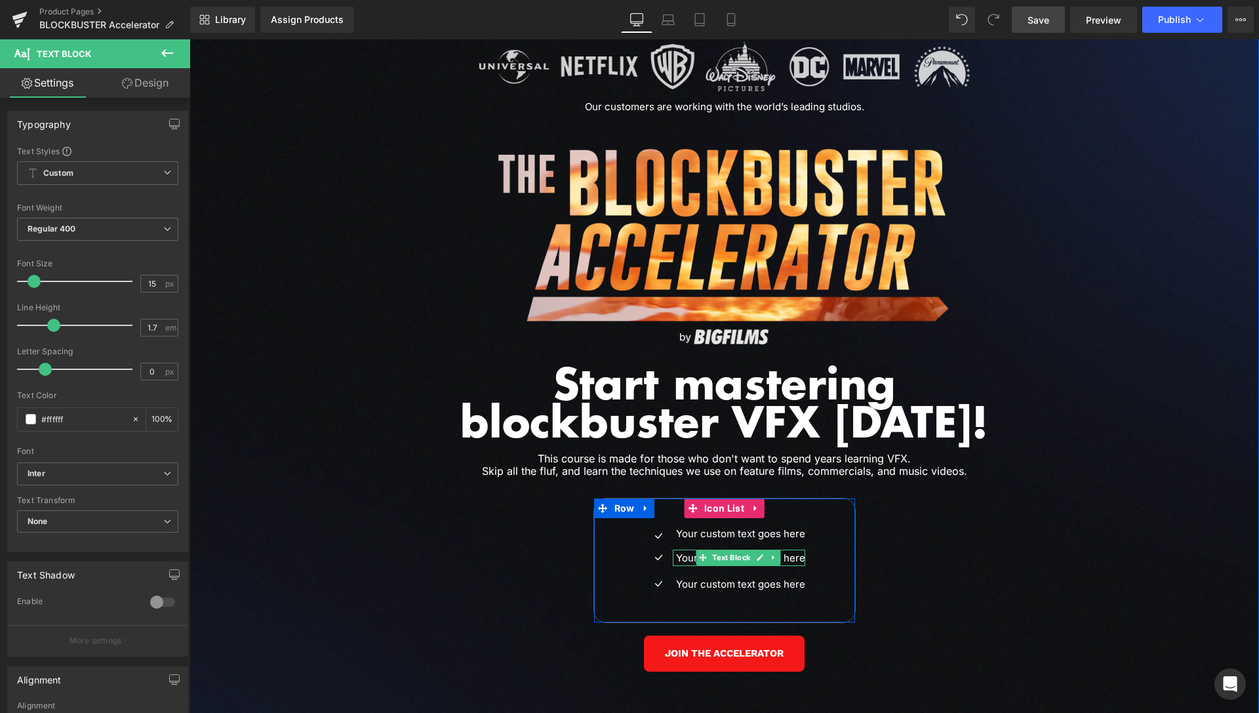
click at [730, 550] on span "Text Block" at bounding box center [731, 558] width 43 height 16
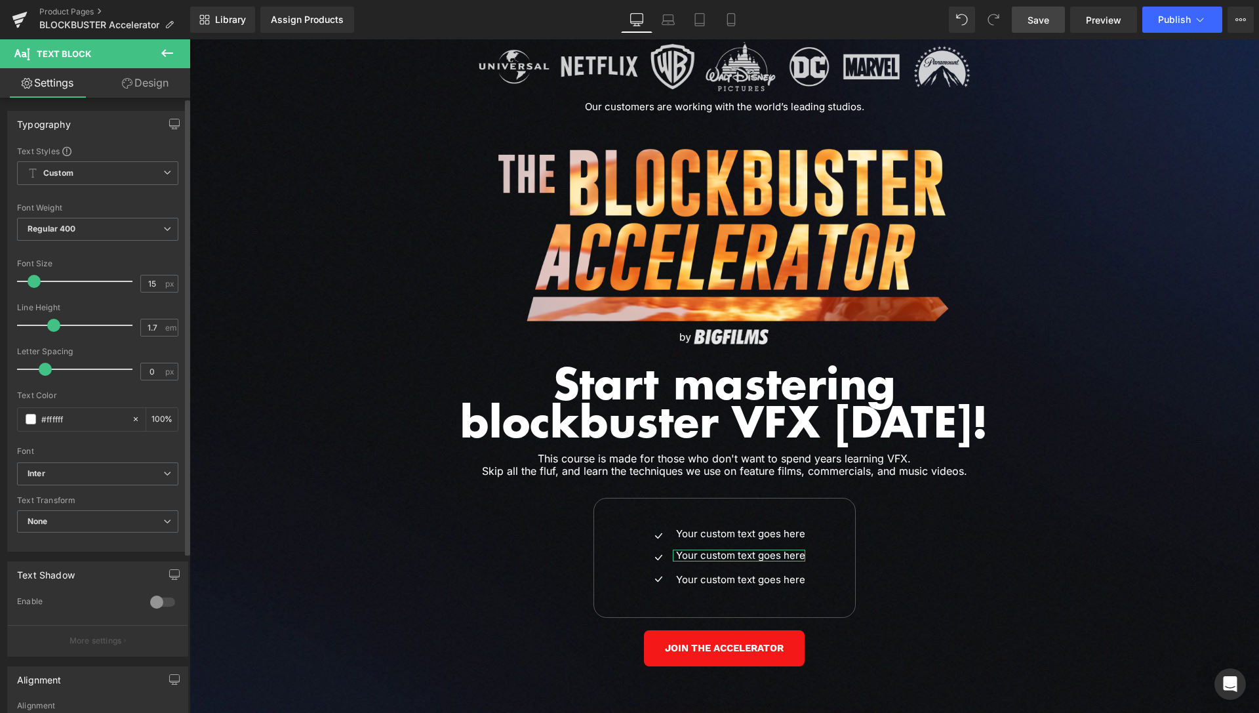
drag, startPoint x: 71, startPoint y: 325, endPoint x: 53, endPoint y: 327, distance: 18.5
click at [53, 327] on span at bounding box center [53, 325] width 13 height 13
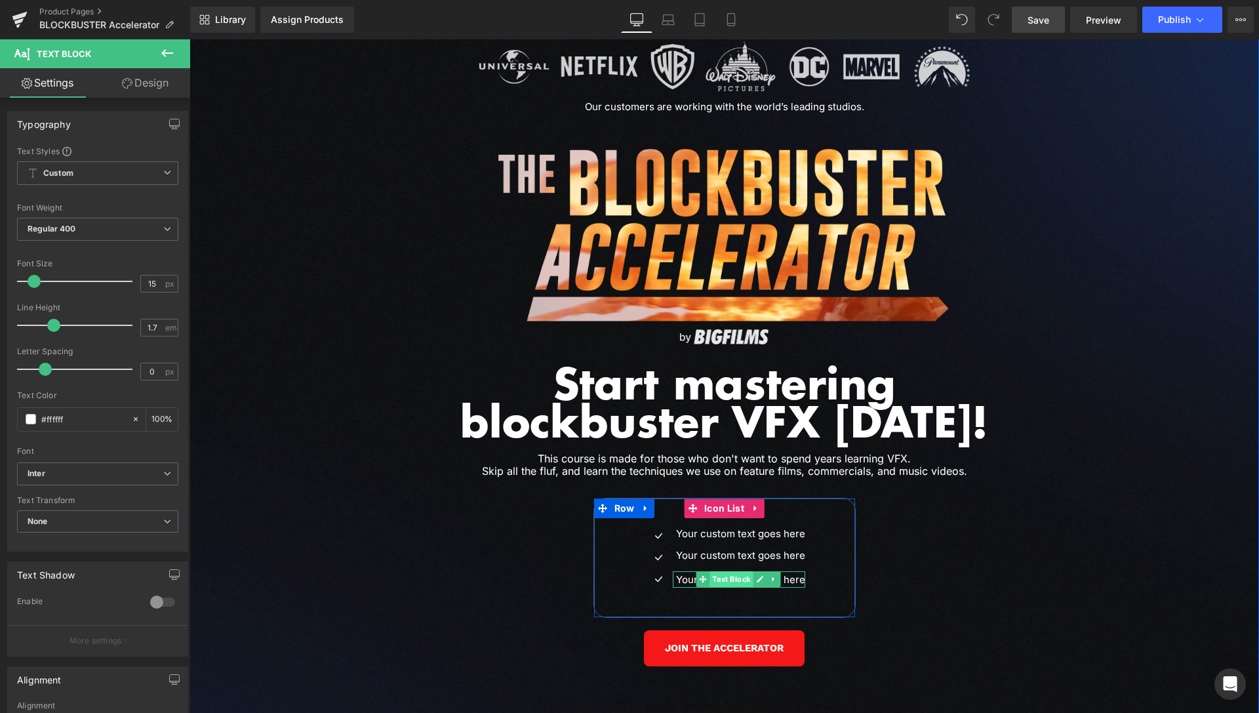
click at [733, 571] on span "Text Block" at bounding box center [731, 579] width 43 height 16
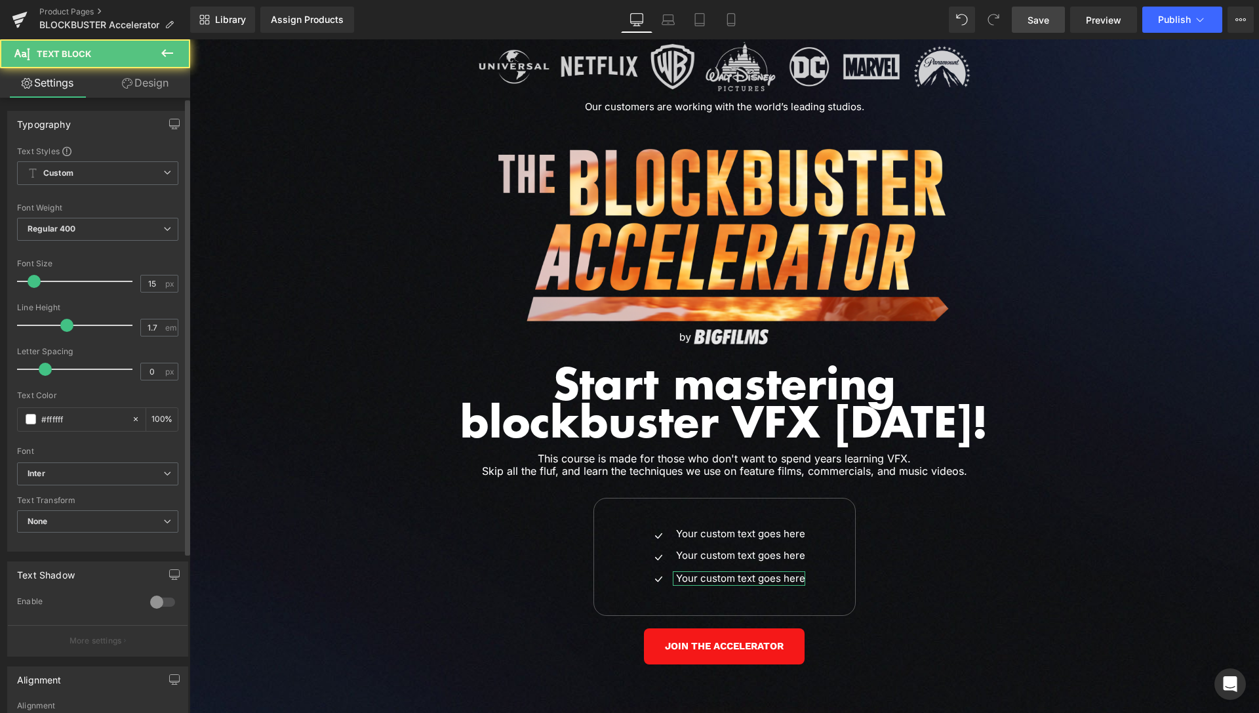
click at [62, 325] on div at bounding box center [78, 325] width 109 height 26
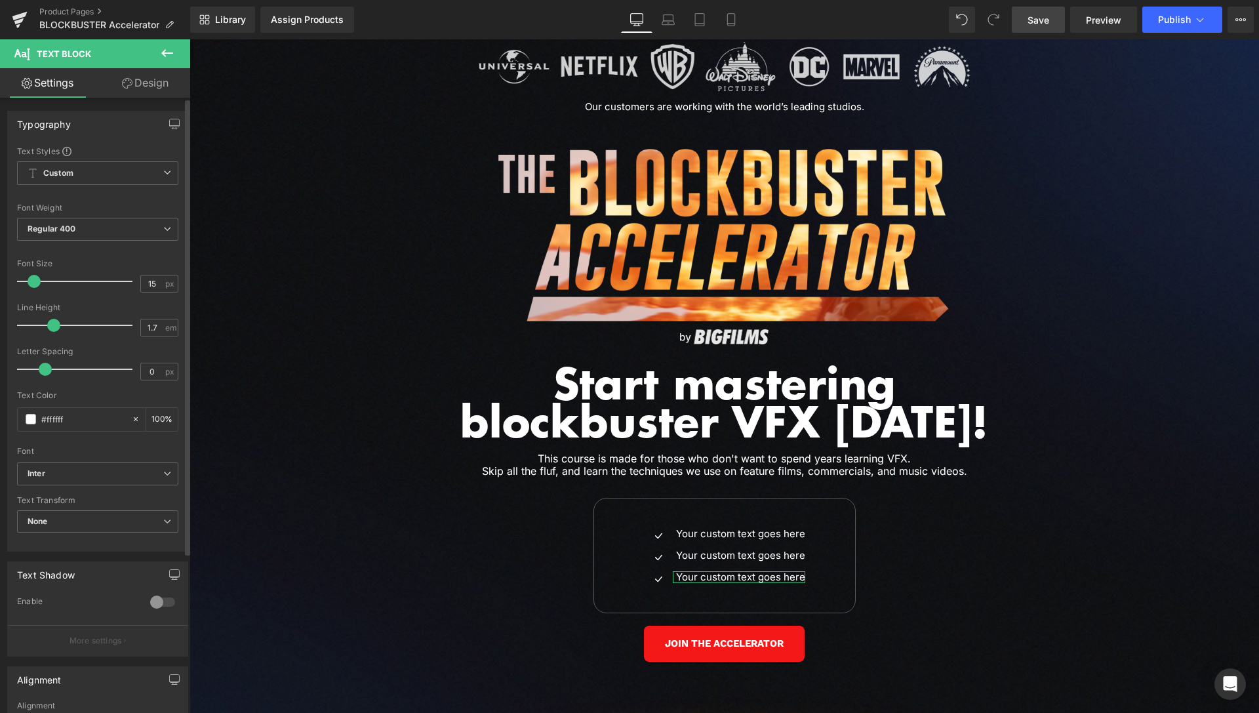
drag, startPoint x: 63, startPoint y: 325, endPoint x: 52, endPoint y: 323, distance: 11.5
click at [52, 323] on span at bounding box center [53, 325] width 13 height 13
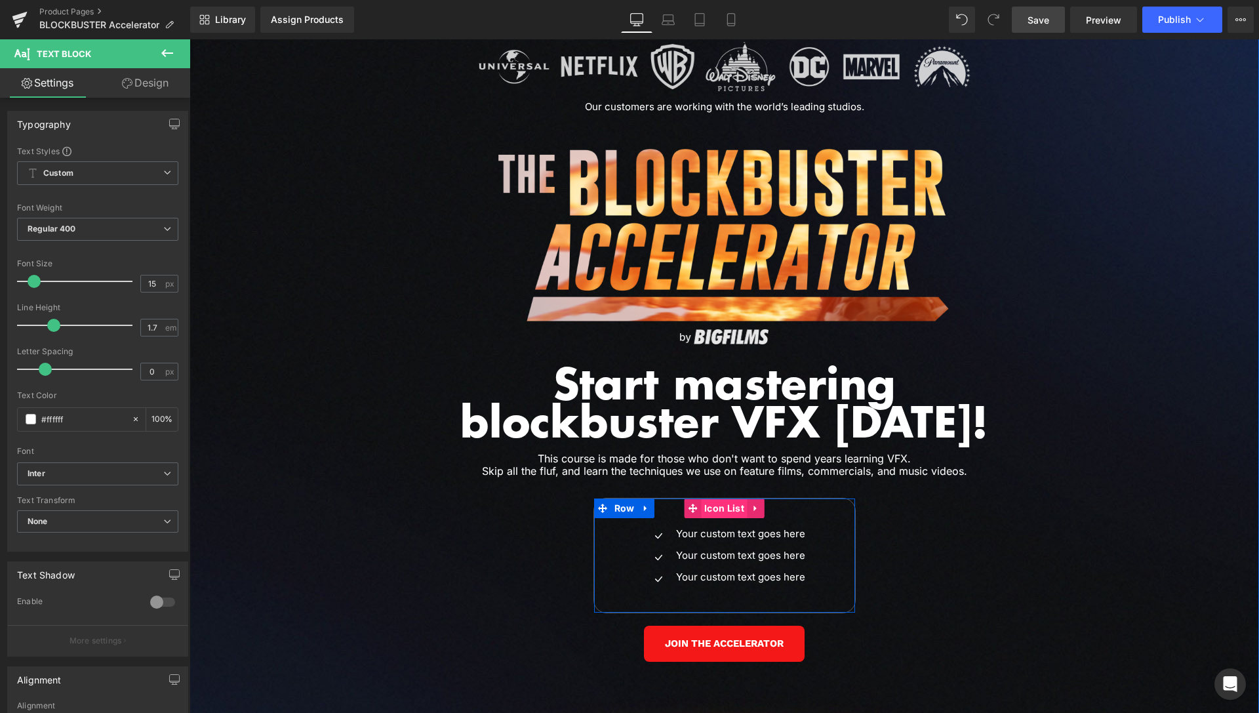
click at [716, 498] on span "Icon List" at bounding box center [724, 508] width 47 height 20
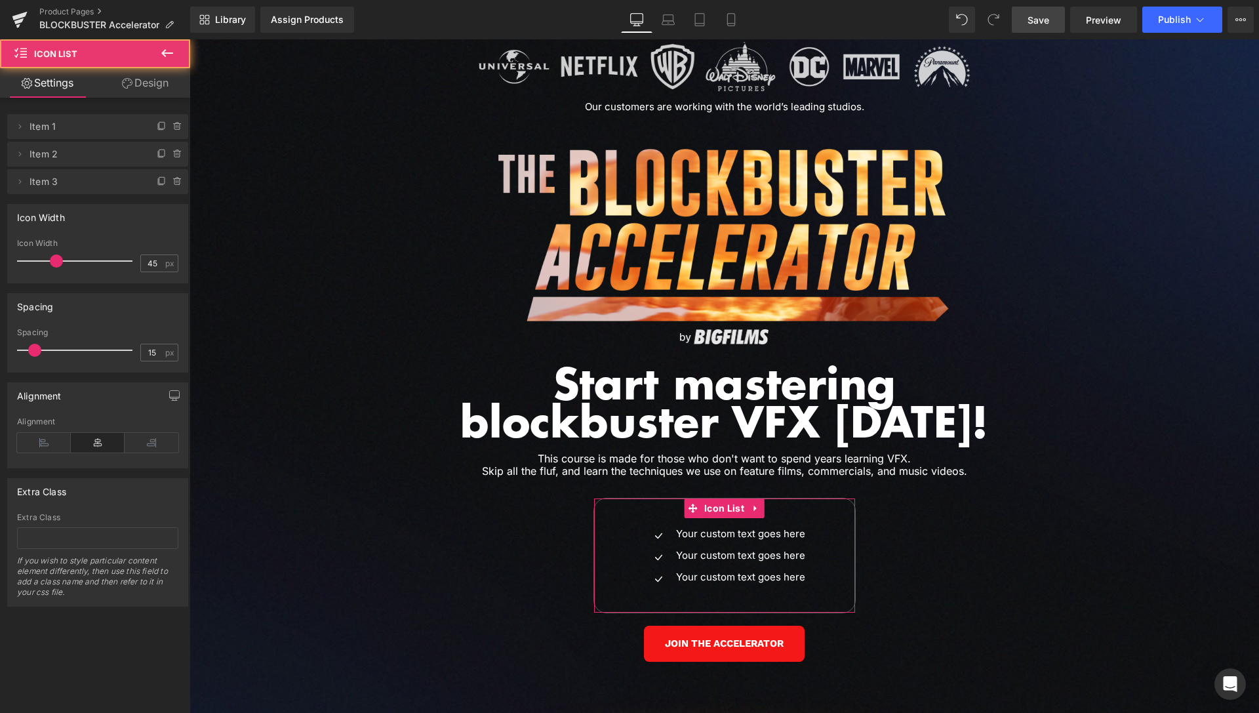
click at [155, 89] on link "Design" at bounding box center [145, 83] width 95 height 30
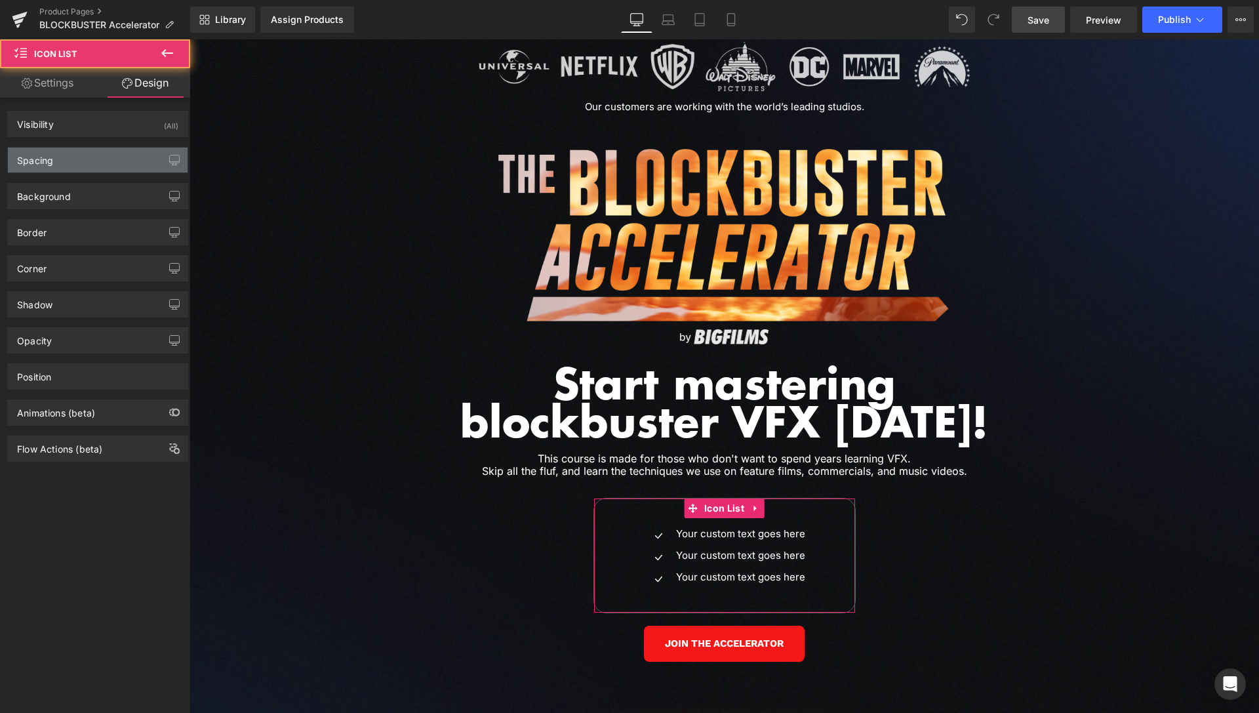
click at [68, 158] on div "Spacing" at bounding box center [98, 160] width 180 height 25
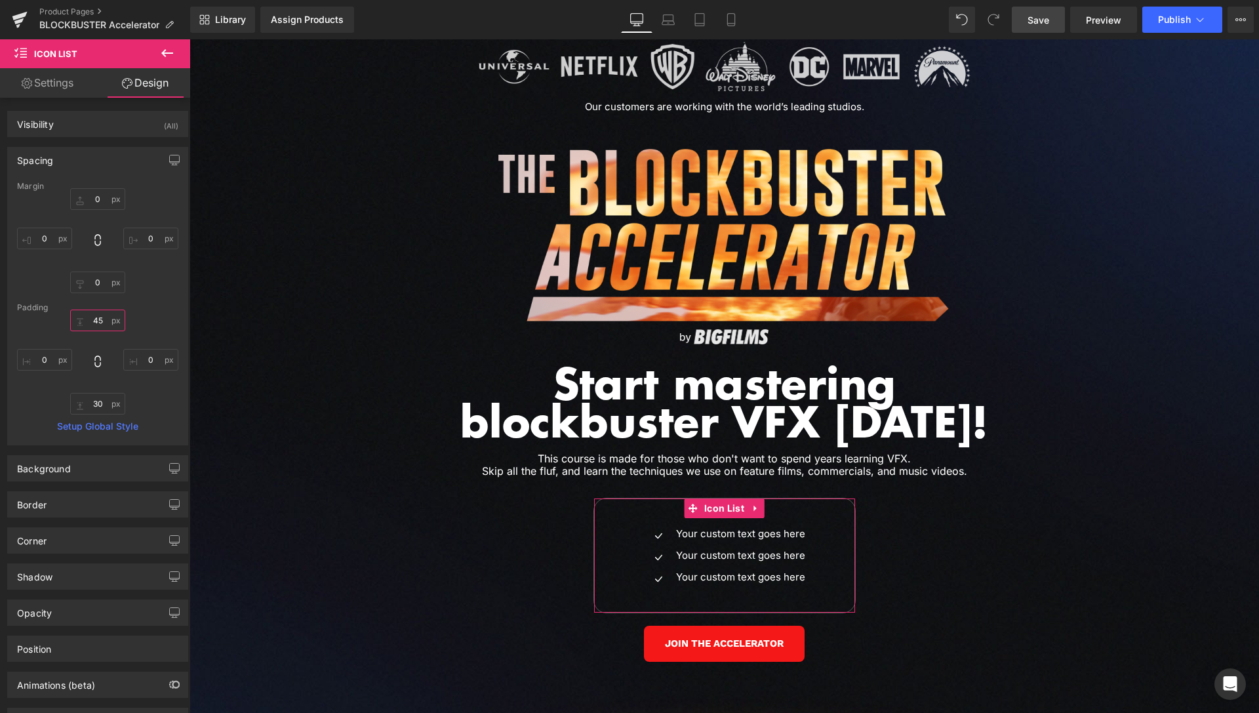
click at [91, 319] on input "text" at bounding box center [97, 321] width 55 height 22
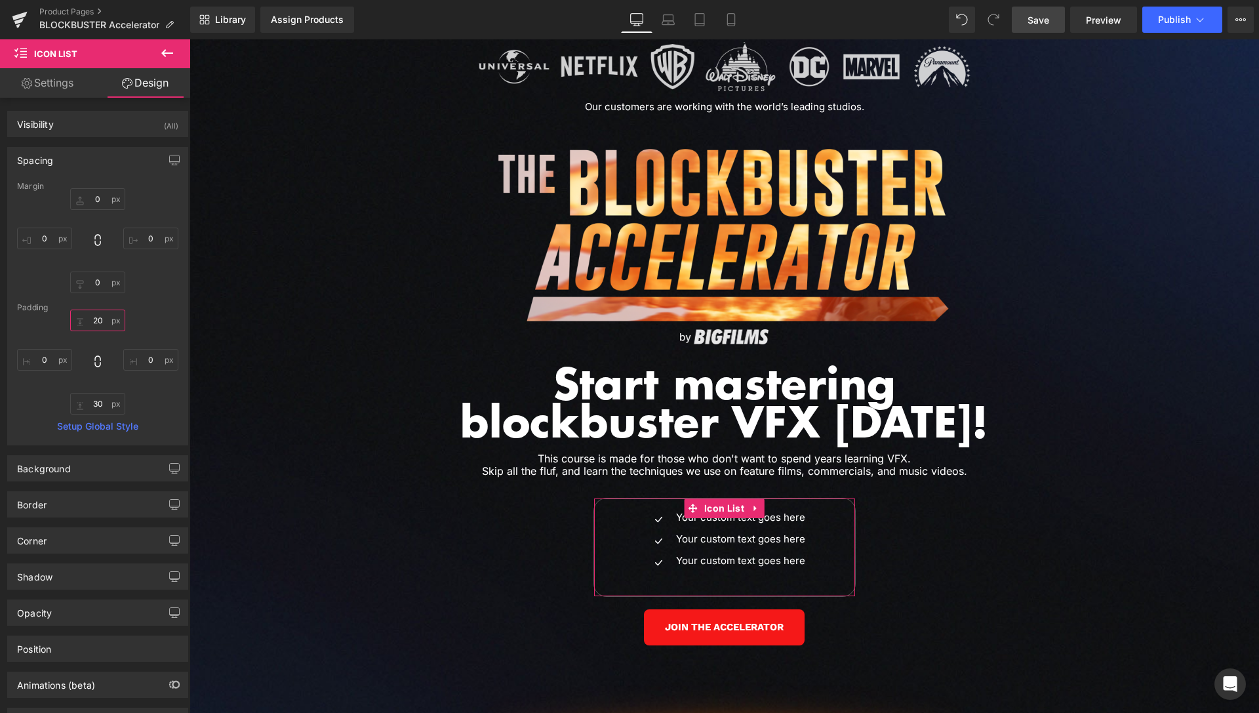
click at [96, 323] on input "20" at bounding box center [97, 321] width 55 height 22
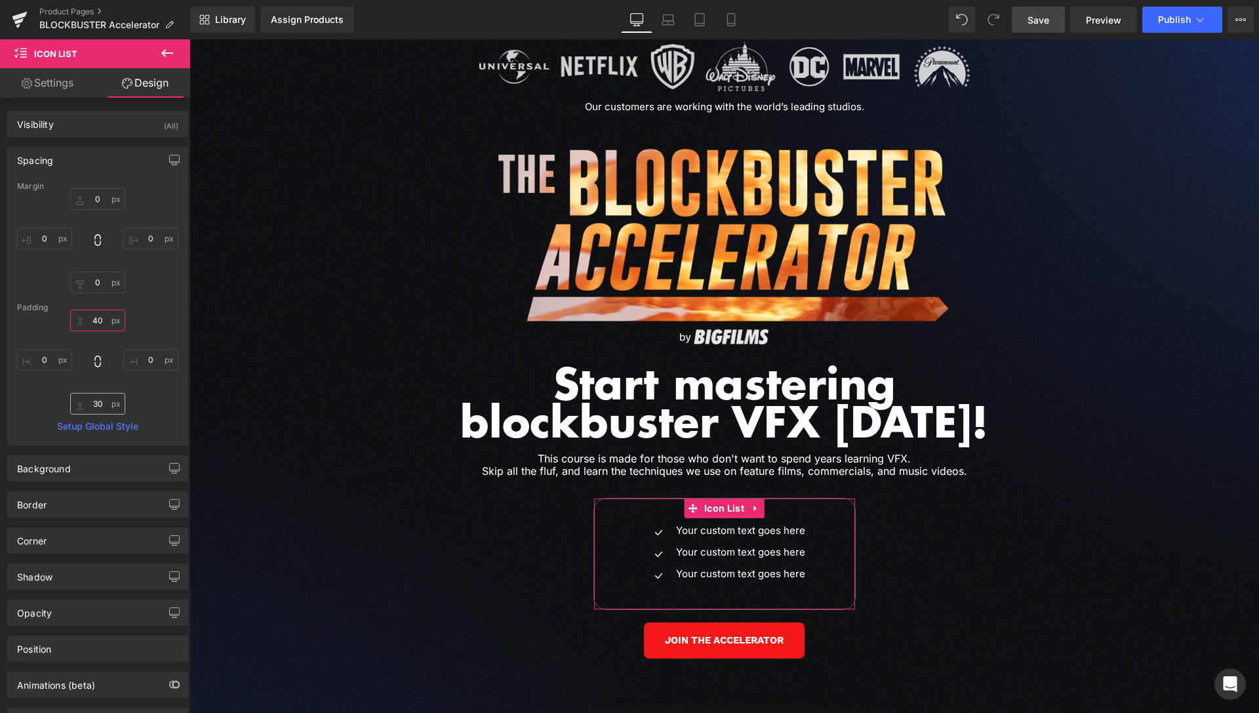
type input "40"
click at [100, 397] on input "text" at bounding box center [97, 404] width 55 height 22
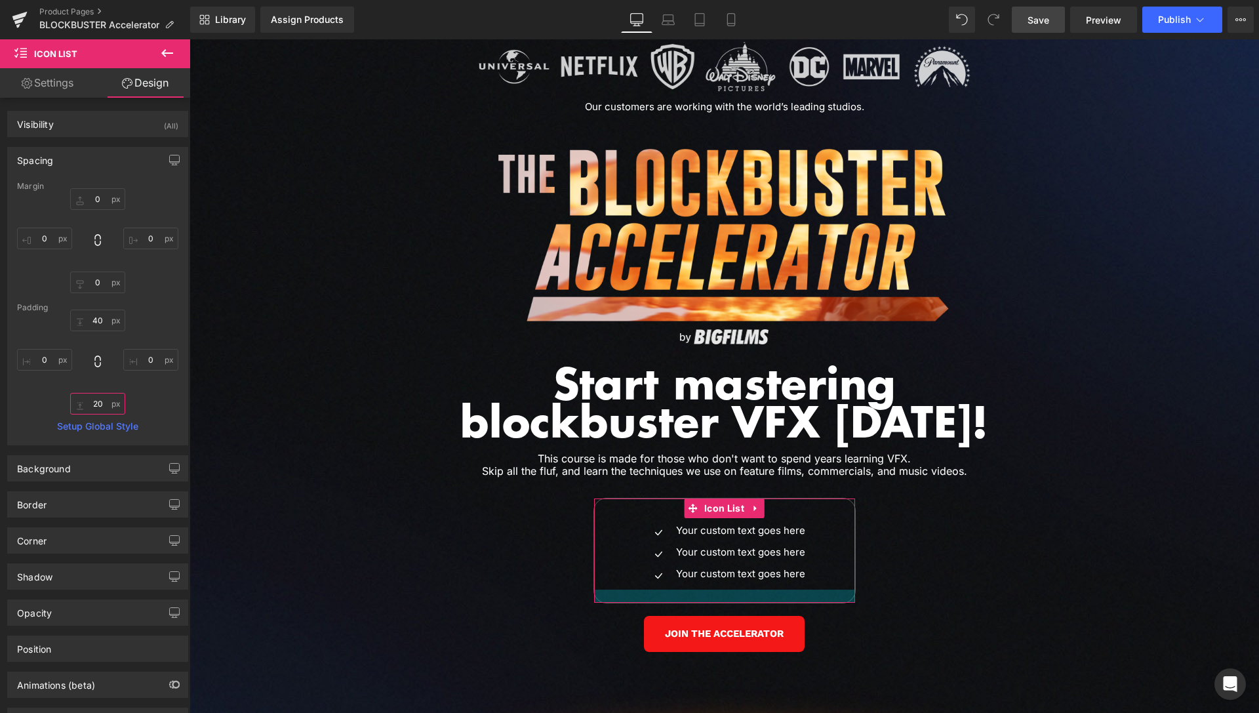
click at [102, 402] on input "20" at bounding box center [97, 404] width 55 height 22
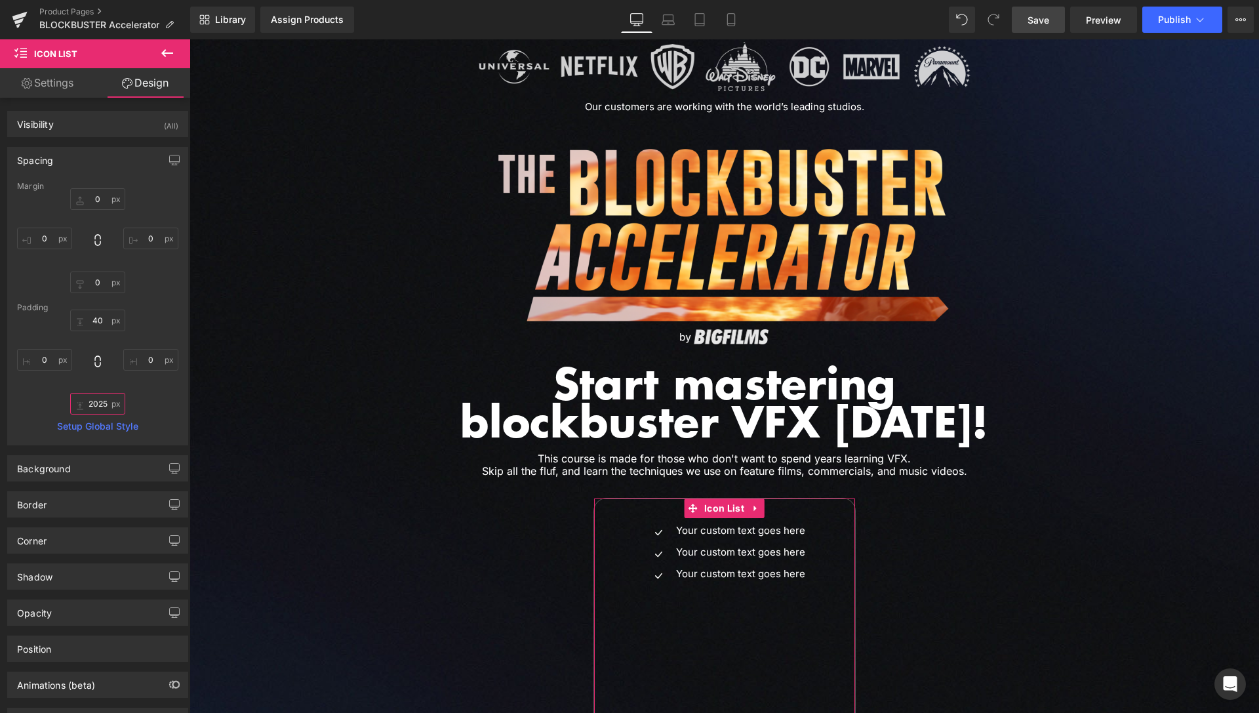
click at [106, 398] on input "2025" at bounding box center [97, 404] width 55 height 22
type input "2"
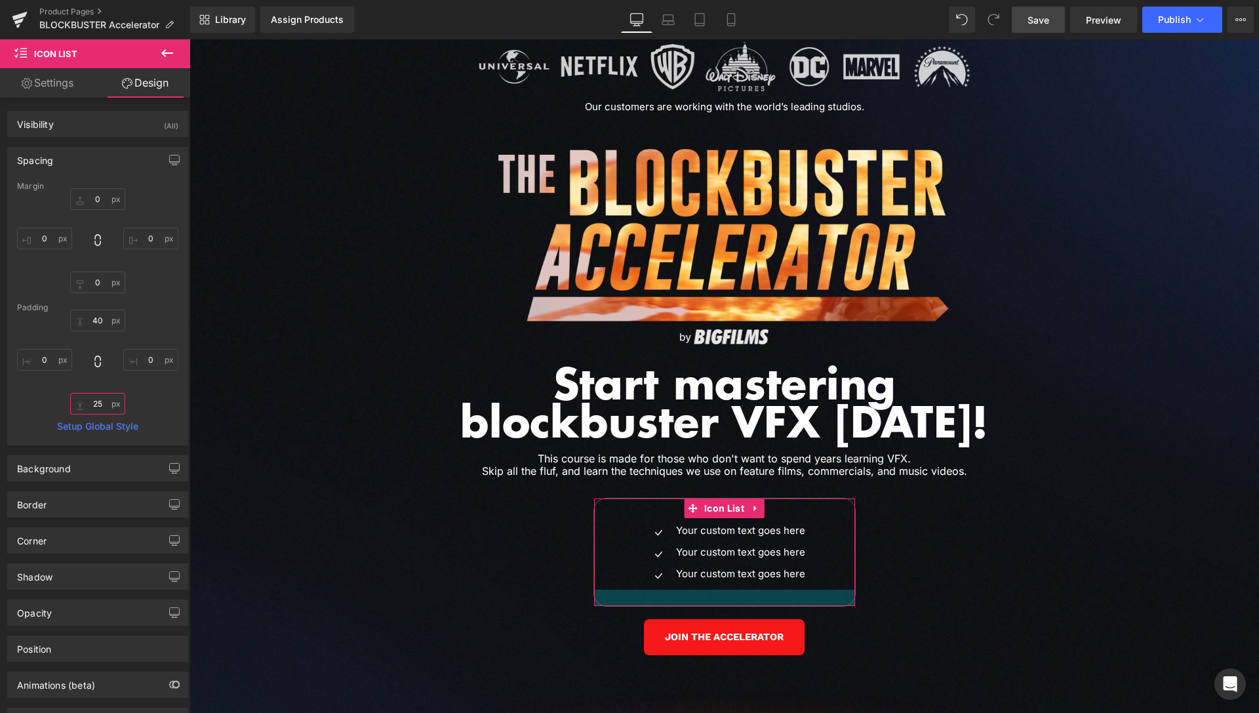
click at [99, 401] on input "25" at bounding box center [97, 404] width 55 height 22
type input "30"
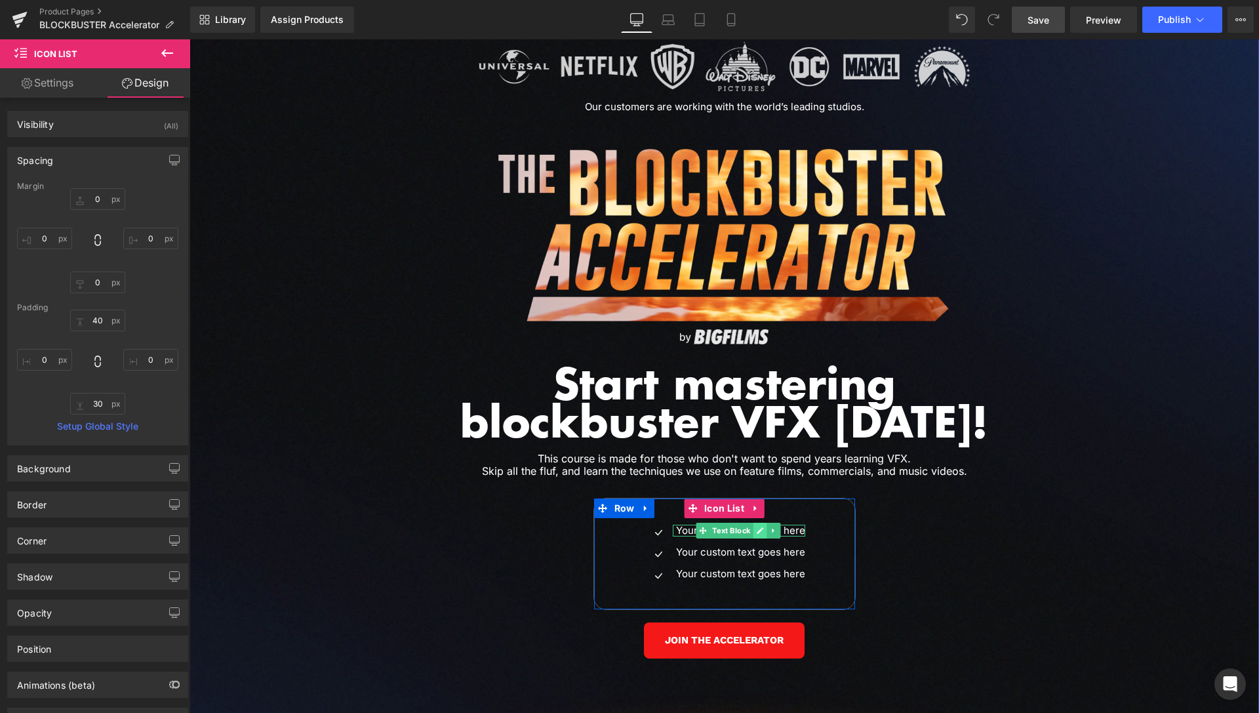
click at [757, 527] on icon at bounding box center [760, 530] width 7 height 7
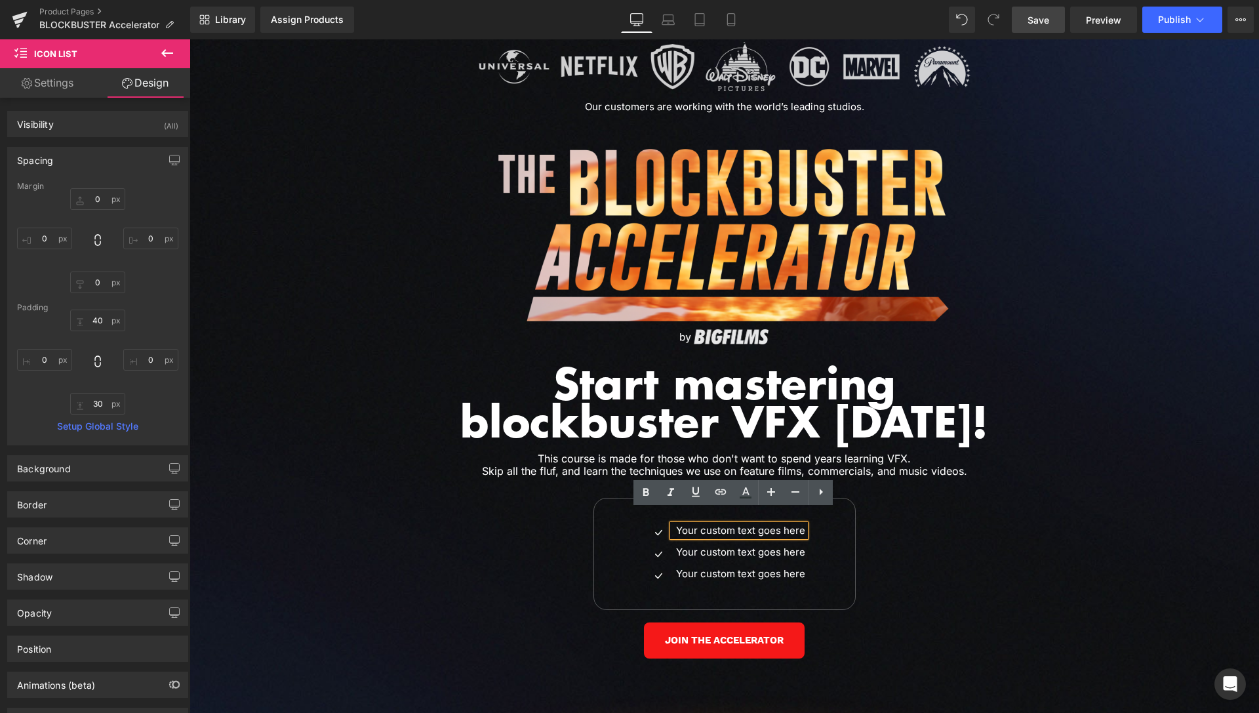
click at [742, 525] on p "Your custom text goes here" at bounding box center [740, 531] width 129 height 12
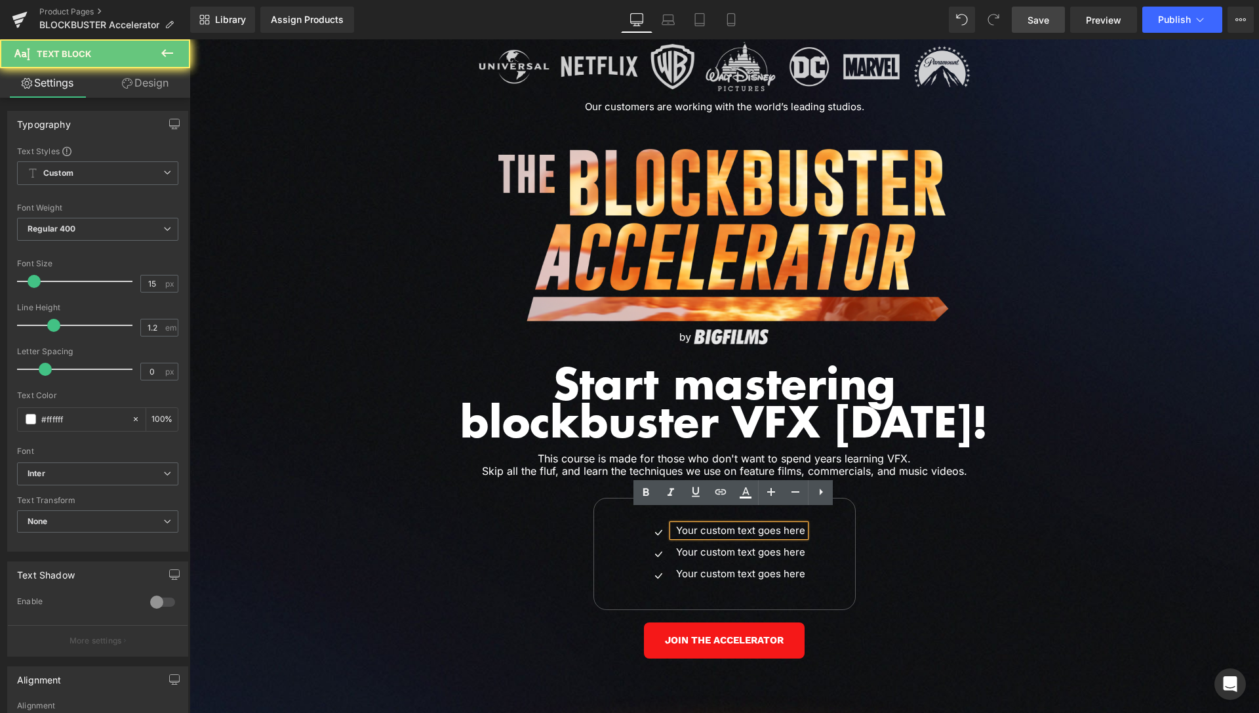
click at [742, 525] on p "Your custom text goes here" at bounding box center [740, 531] width 129 height 12
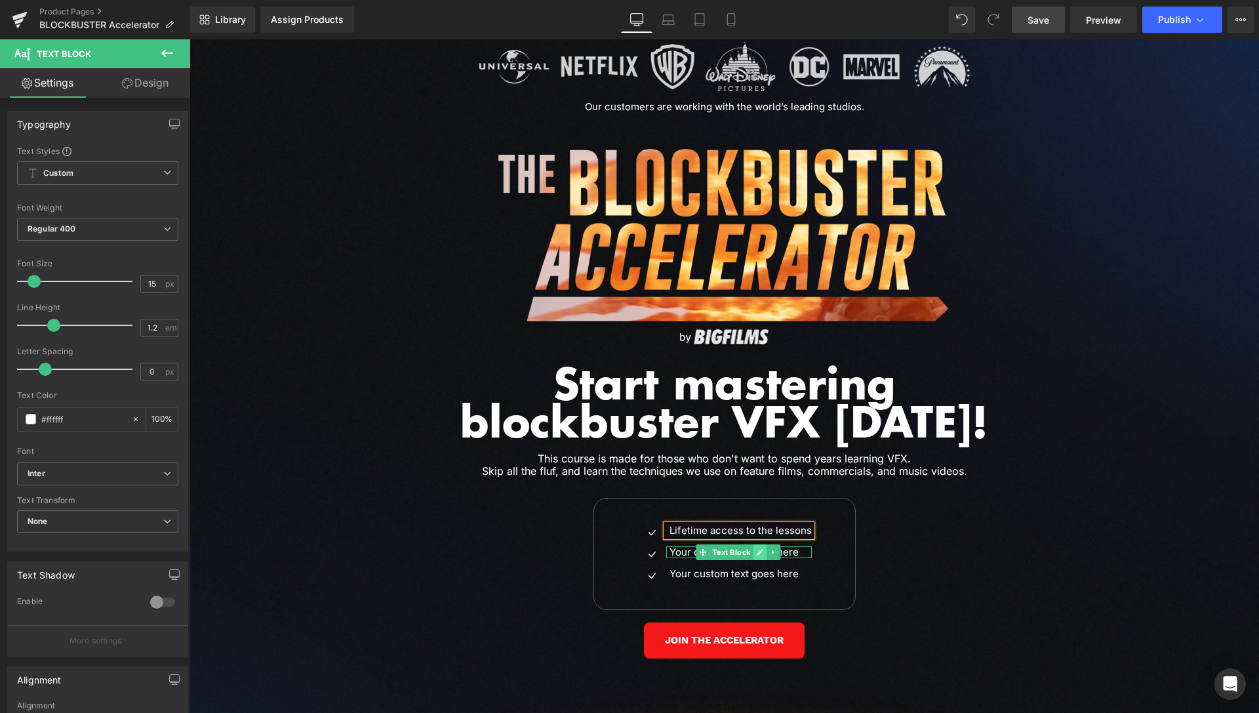
click at [753, 544] on link at bounding box center [760, 552] width 14 height 16
click at [752, 546] on p "Your custom text goes here" at bounding box center [741, 552] width 142 height 12
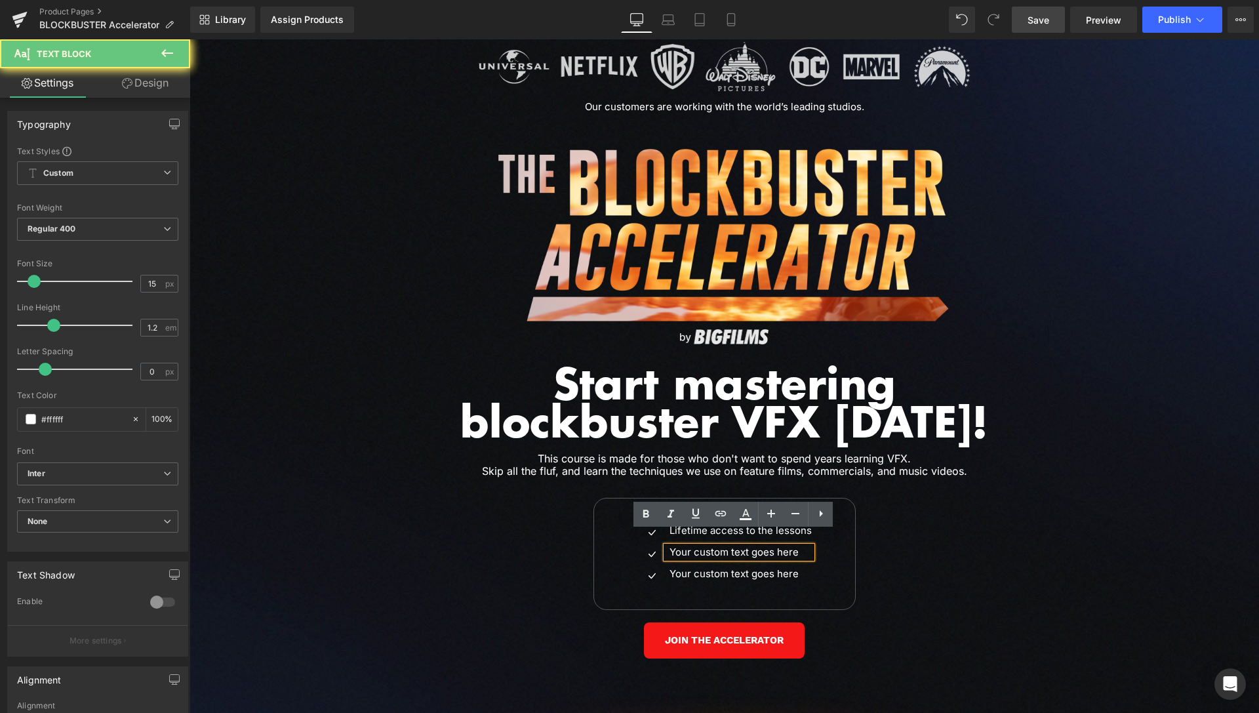
click at [752, 546] on p "Your custom text goes here" at bounding box center [741, 552] width 142 height 12
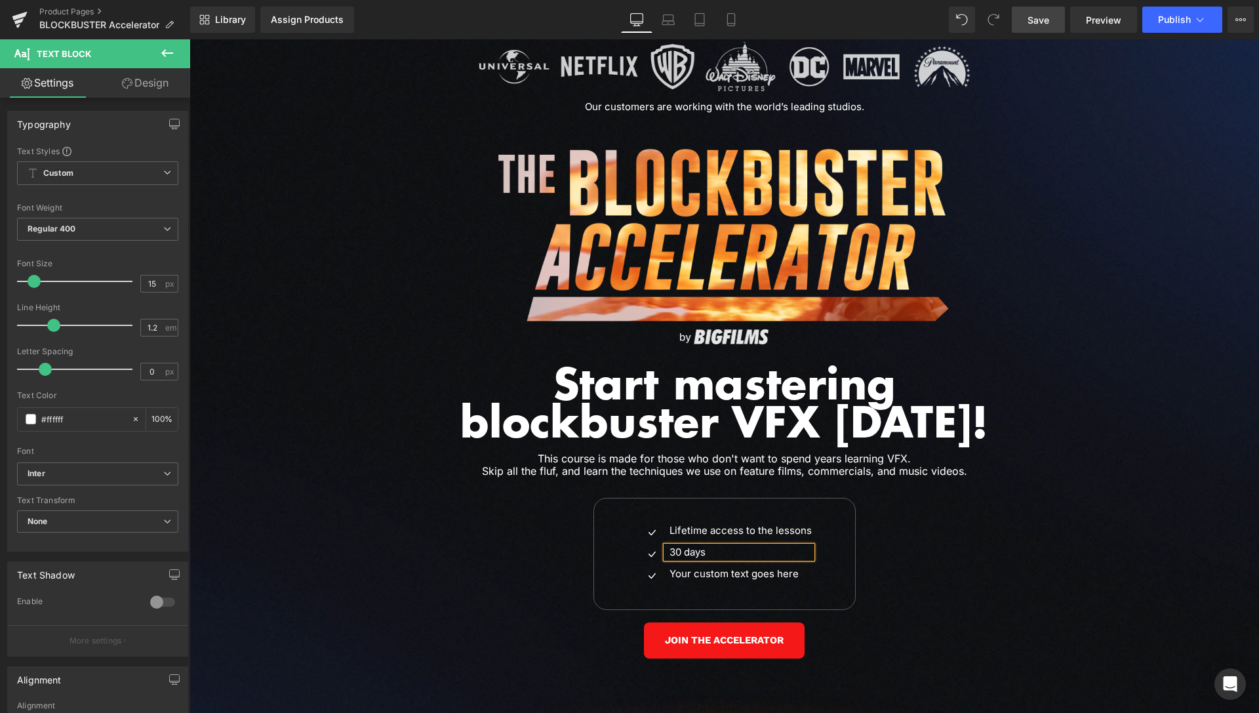
click at [785, 525] on p "Lifetime access to the lessons" at bounding box center [741, 531] width 142 height 12
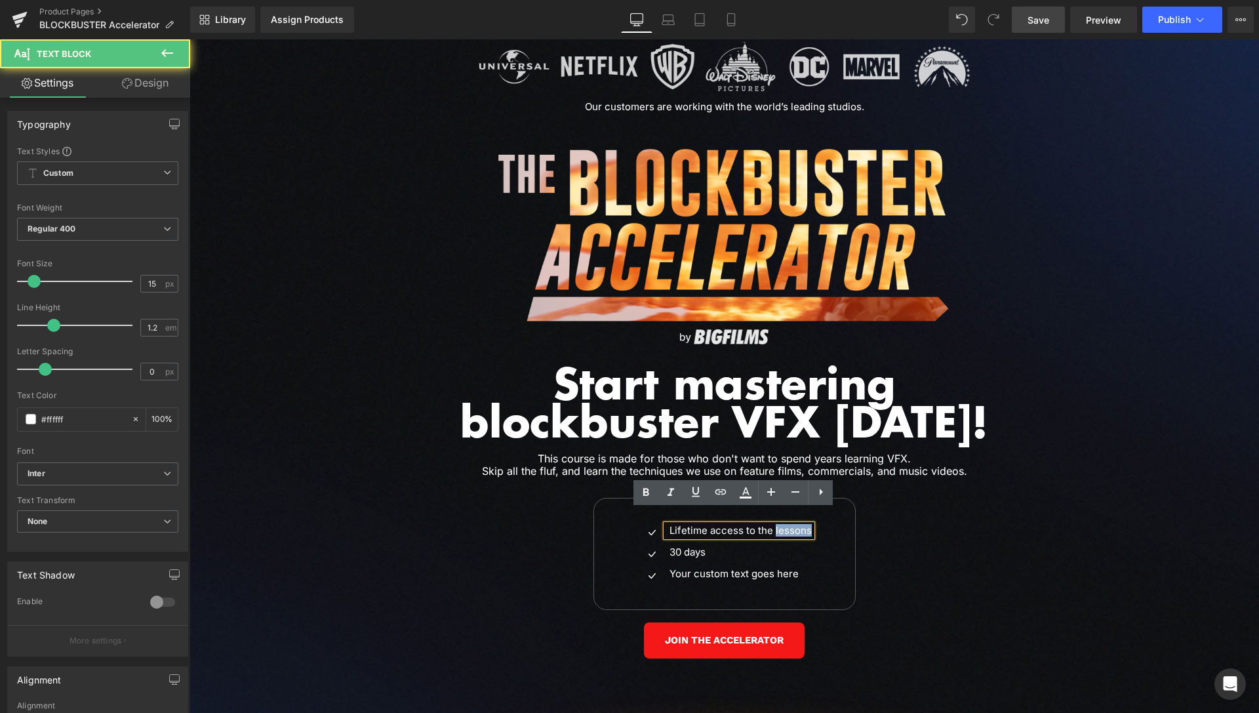
click at [785, 525] on p "Lifetime access to the lessons" at bounding box center [741, 531] width 142 height 12
click at [788, 525] on p "Lifetime access to the lessons" at bounding box center [741, 531] width 142 height 12
click at [782, 525] on p "Lifetime access to the lessons" at bounding box center [741, 531] width 142 height 12
click at [782, 525] on p "Lifetime access to the lescsons" at bounding box center [741, 531] width 148 height 12
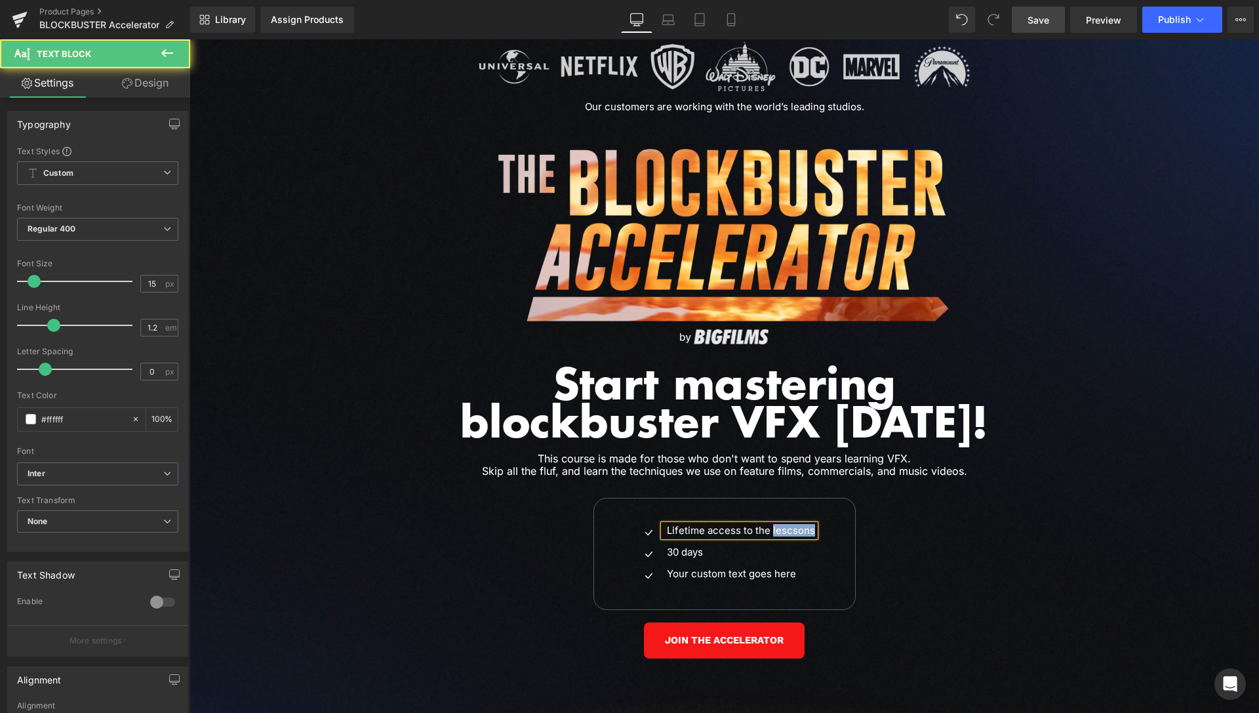
click at [782, 525] on p "Lifetime access to the lescsons" at bounding box center [741, 531] width 148 height 12
click at [757, 549] on icon at bounding box center [760, 552] width 7 height 7
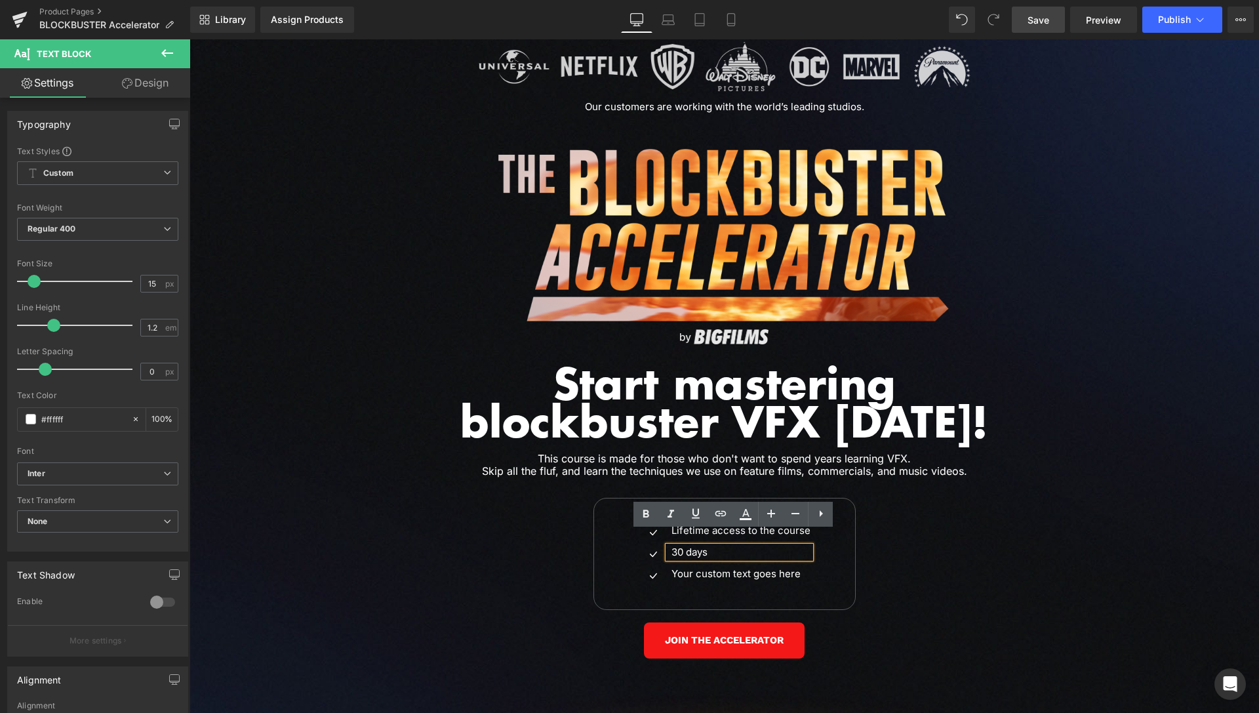
click at [744, 546] on p "30 days" at bounding box center [741, 552] width 139 height 12
click at [756, 570] on icon at bounding box center [759, 574] width 7 height 8
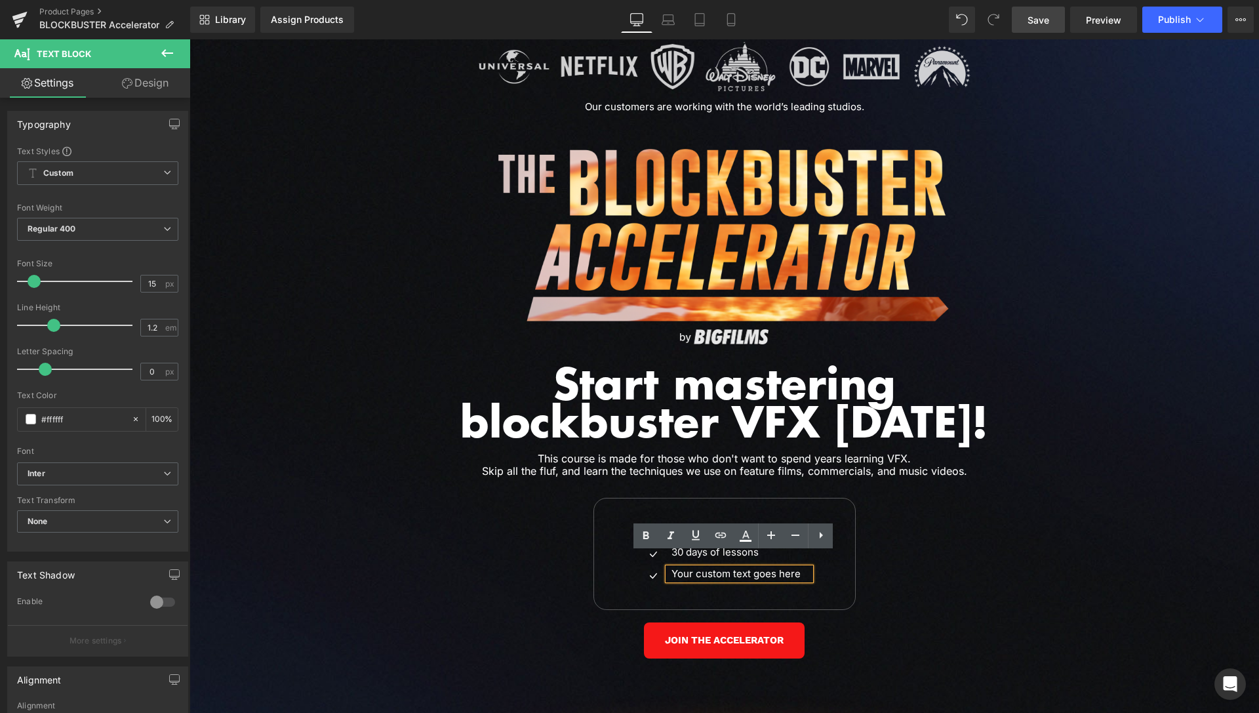
click at [754, 568] on p "Your custom text goes here" at bounding box center [741, 574] width 139 height 12
click at [1070, 514] on div "Image Our customers are working with the world’s leading studios. Heading Row I…" at bounding box center [725, 382] width 1070 height 706
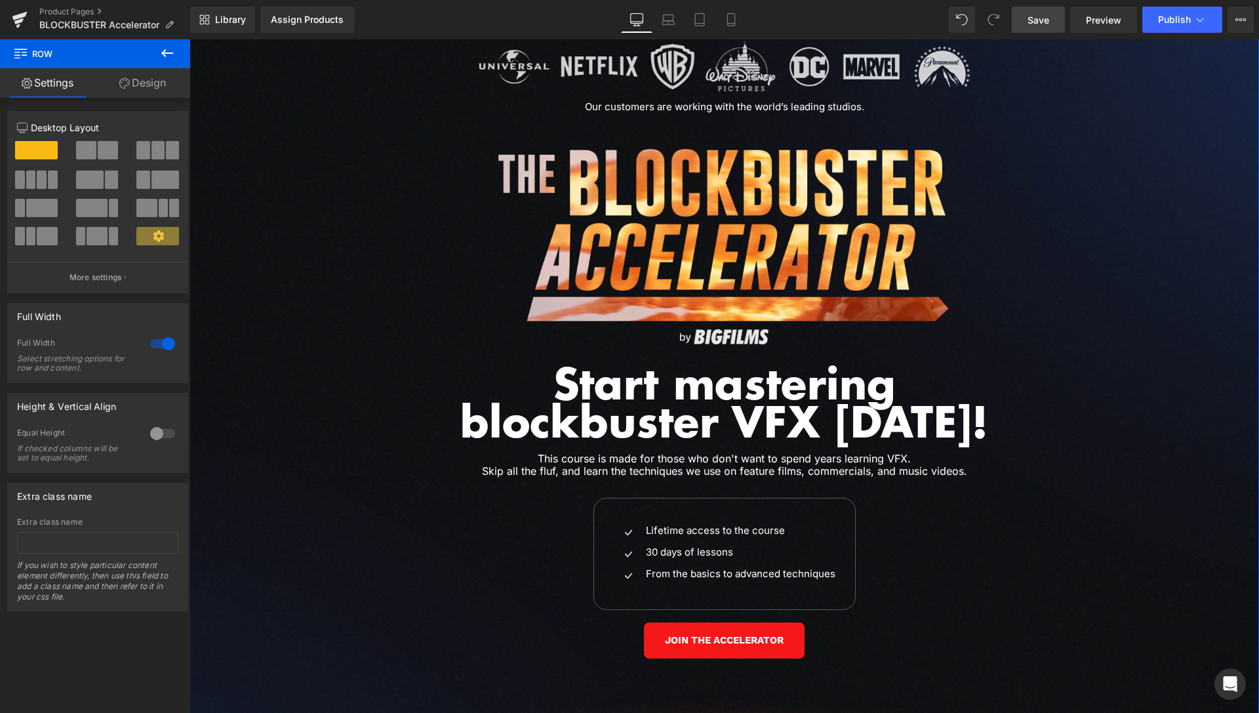
click at [152, 80] on link "Design" at bounding box center [142, 83] width 95 height 30
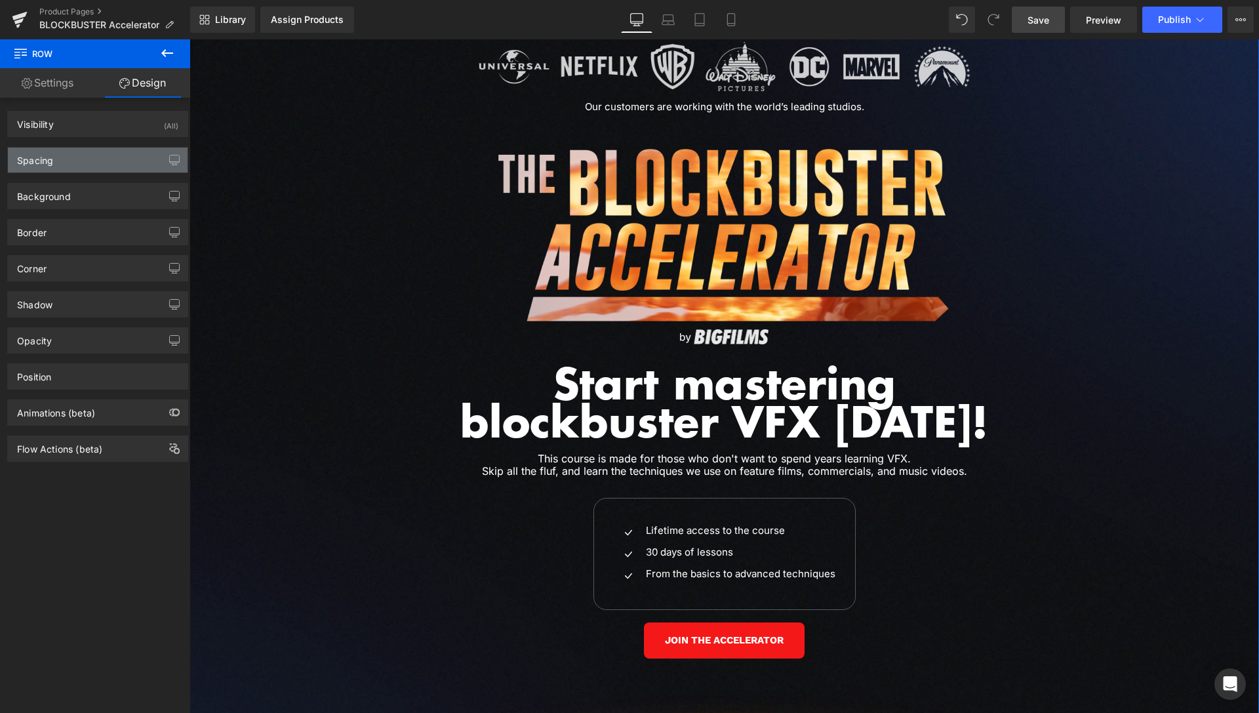
click at [94, 159] on div "Spacing" at bounding box center [98, 160] width 180 height 25
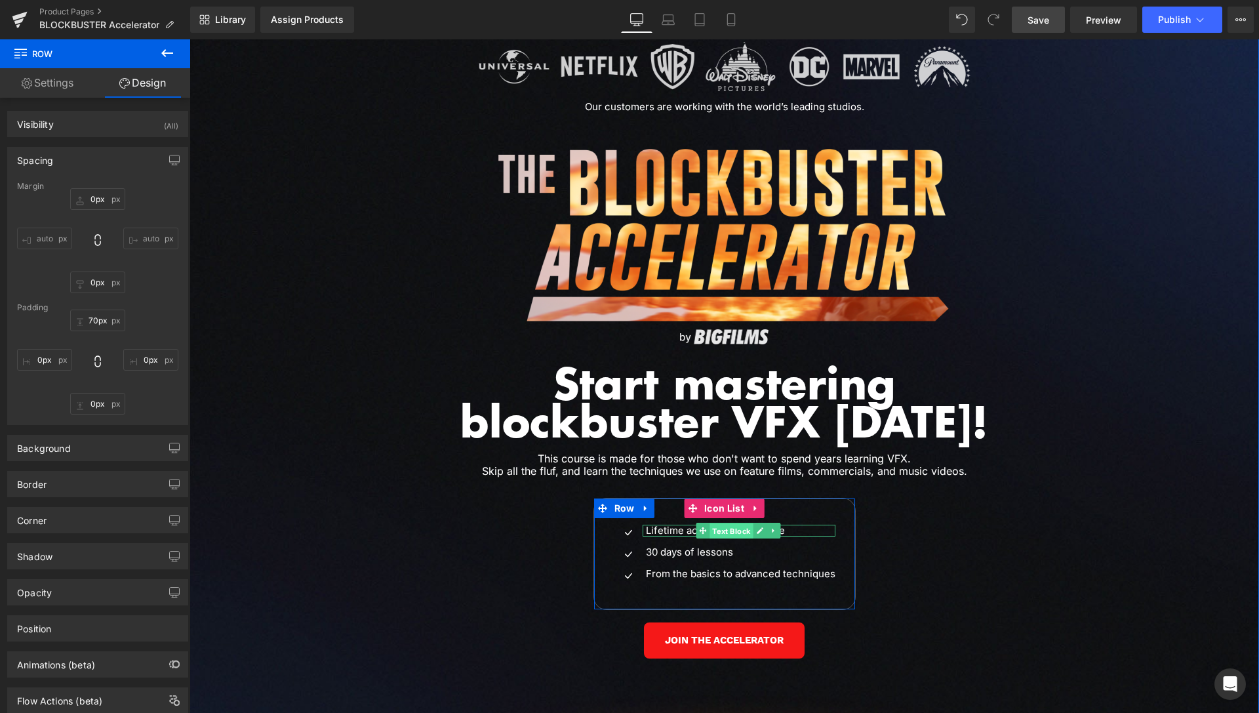
click at [720, 523] on span "Text Block" at bounding box center [731, 531] width 43 height 16
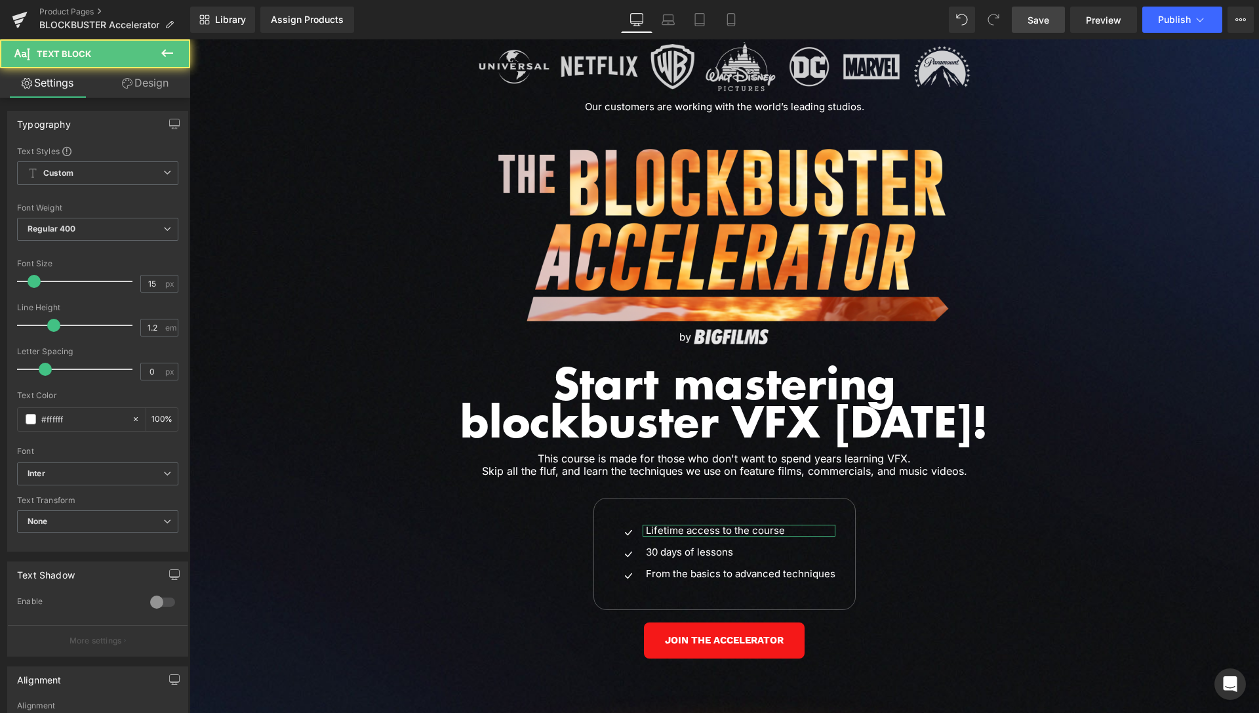
click at [133, 83] on link "Design" at bounding box center [145, 83] width 95 height 30
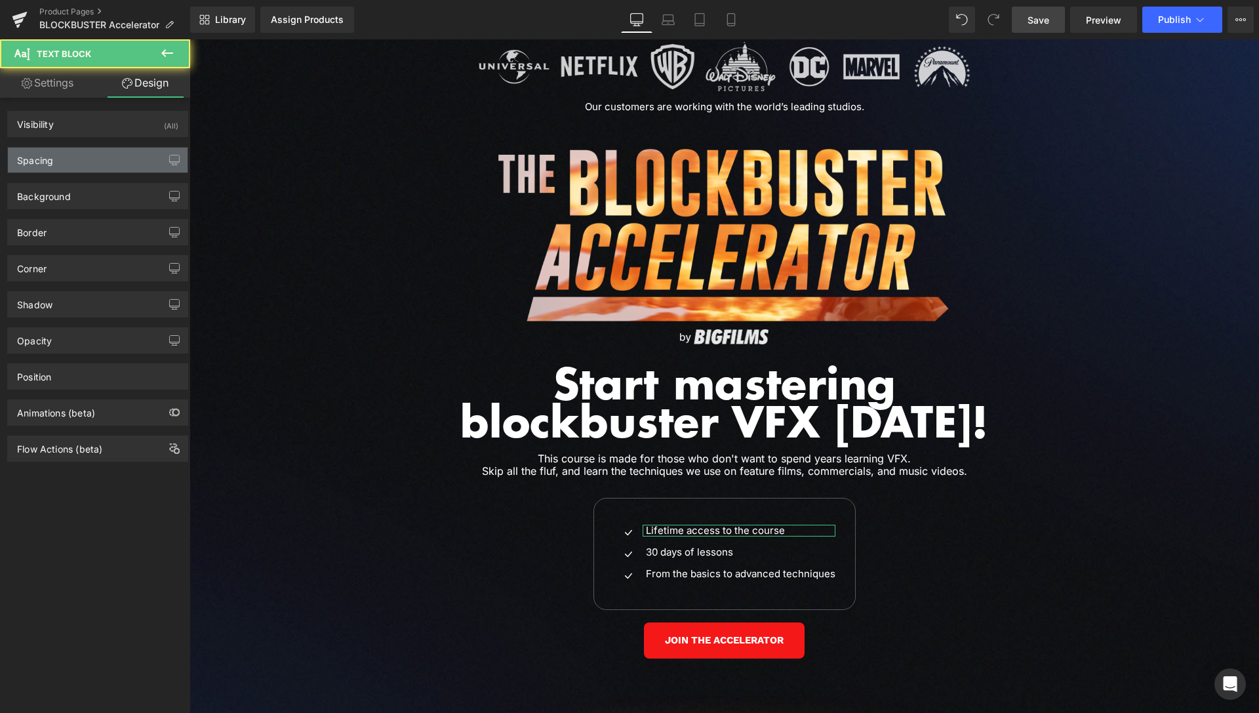
click at [83, 165] on div "Spacing" at bounding box center [98, 160] width 180 height 25
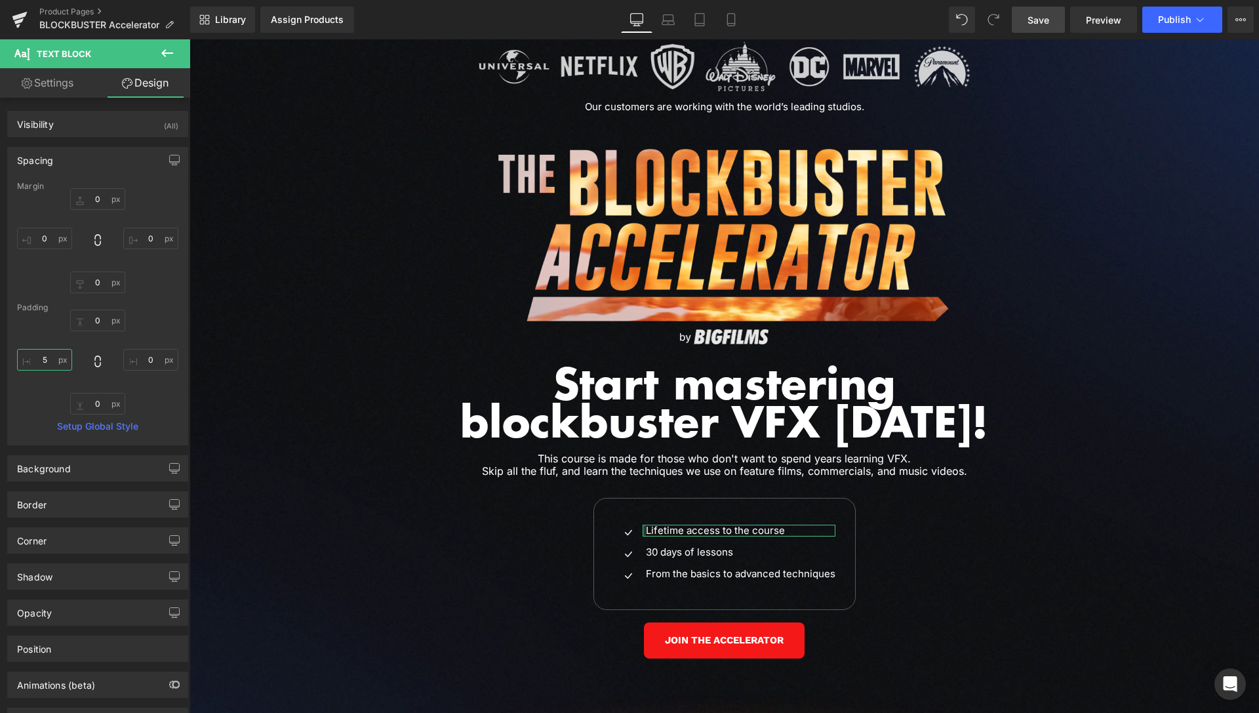
click at [49, 356] on input "text" at bounding box center [44, 360] width 55 height 22
type input "0"
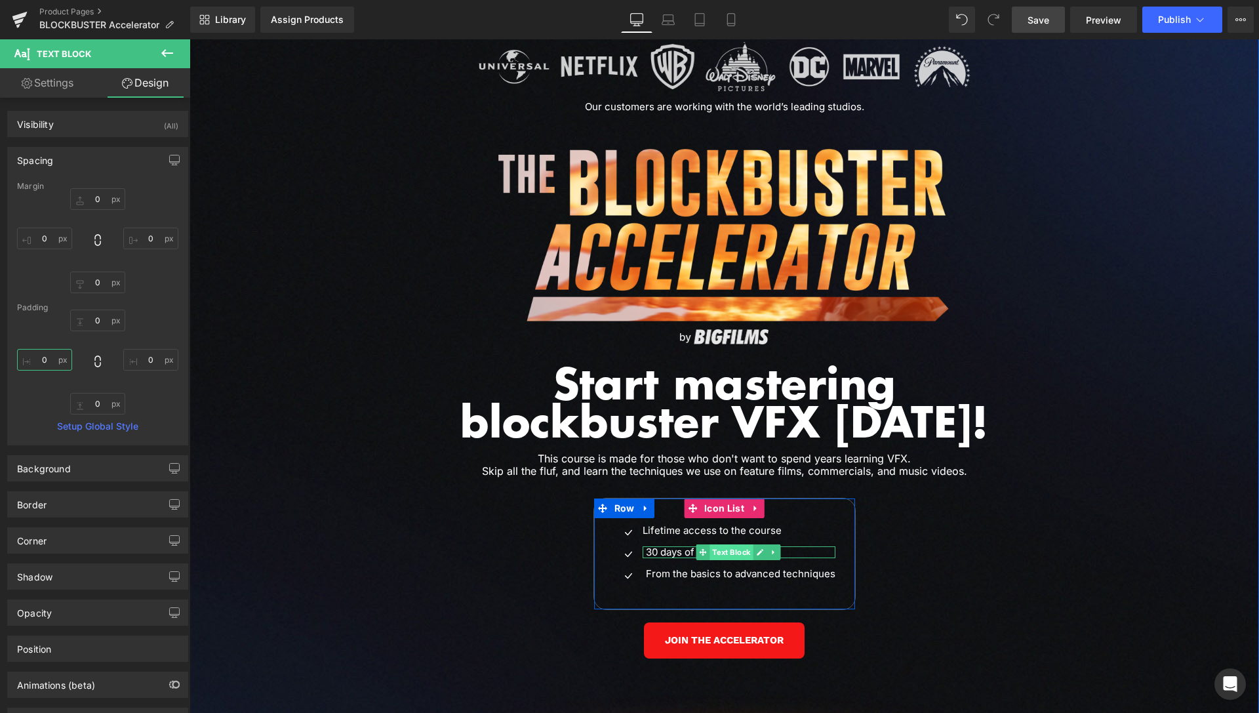
click at [718, 544] on span "Text Block" at bounding box center [731, 552] width 43 height 16
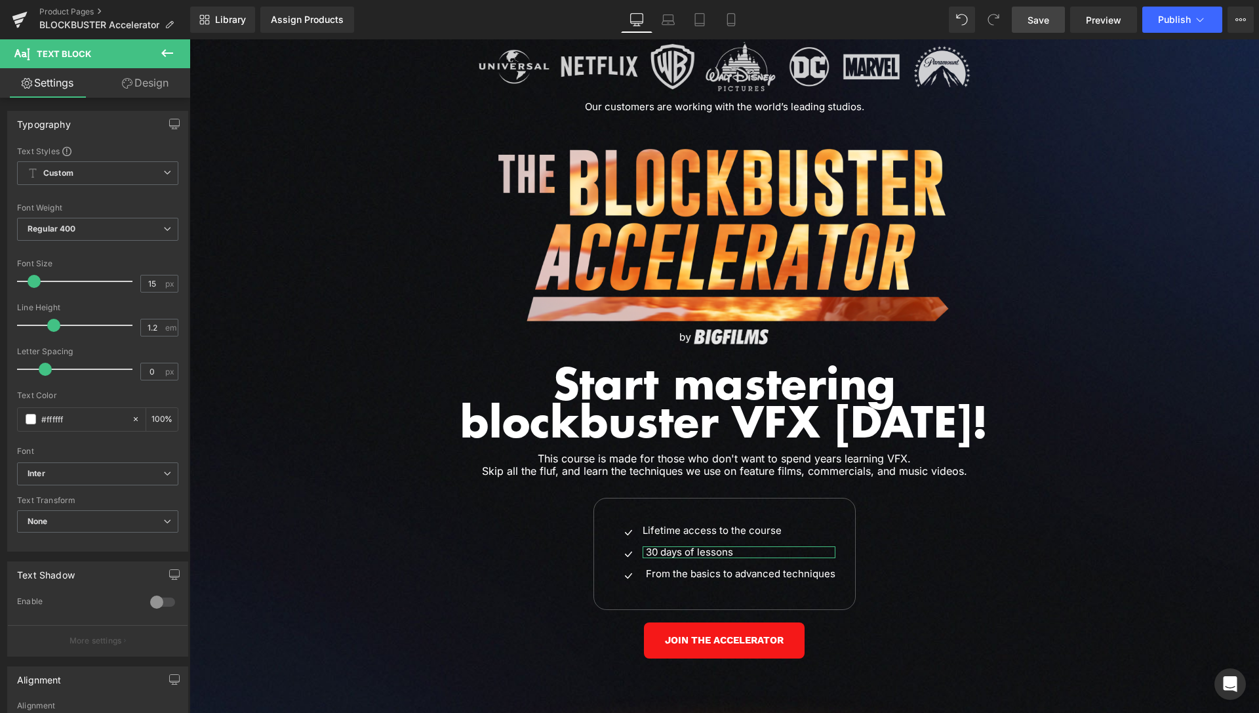
click at [150, 91] on link "Design" at bounding box center [145, 83] width 95 height 30
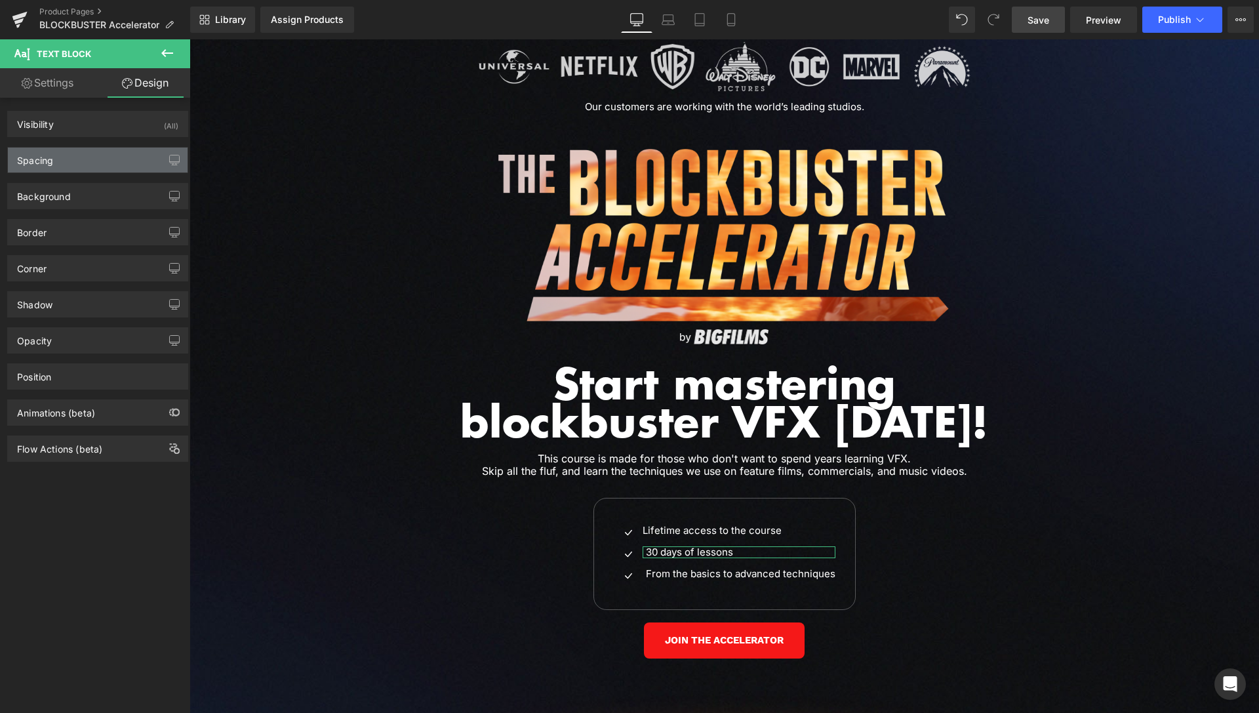
click at [45, 165] on div "Spacing" at bounding box center [35, 157] width 36 height 18
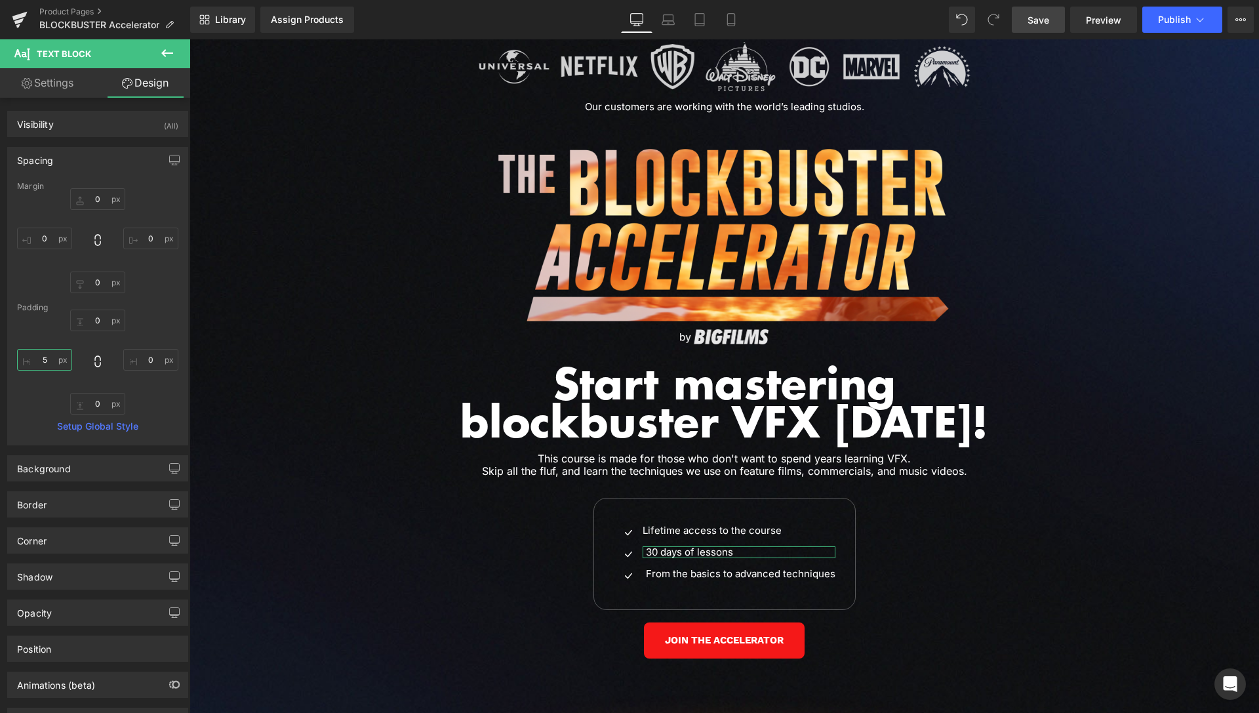
click at [48, 365] on input "5" at bounding box center [44, 360] width 55 height 22
type input "0"
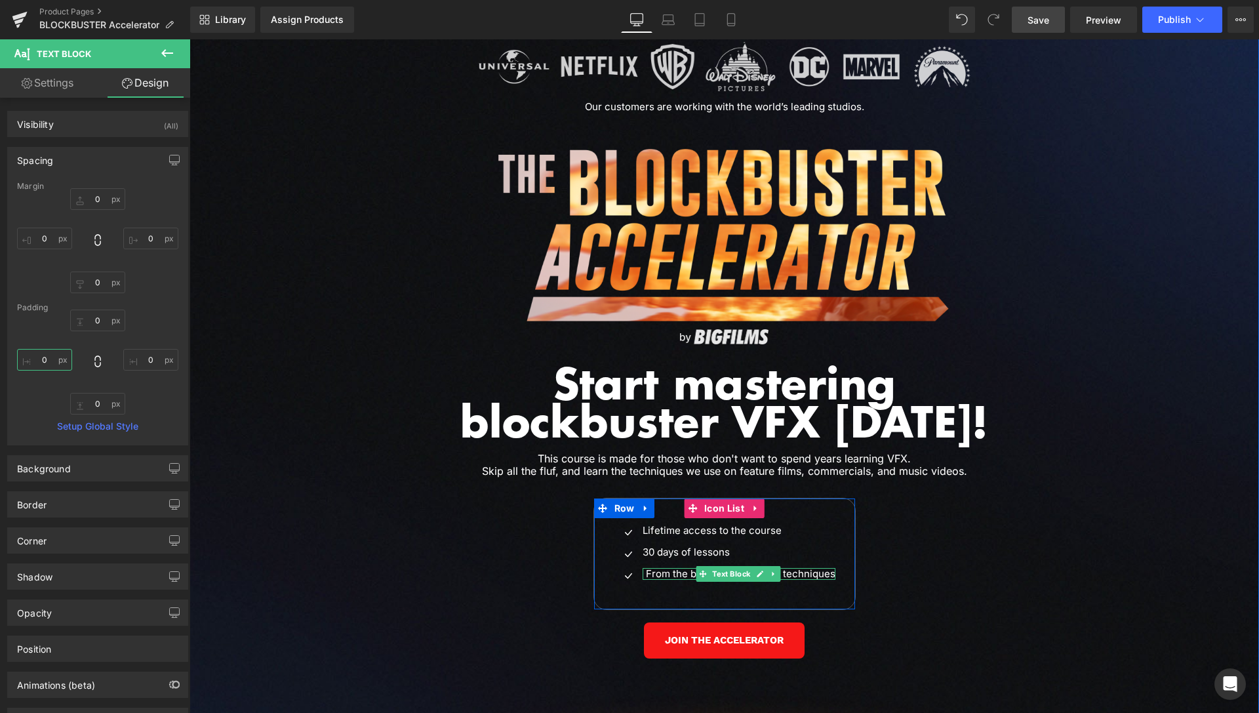
click at [720, 566] on span "Text Block" at bounding box center [731, 574] width 43 height 16
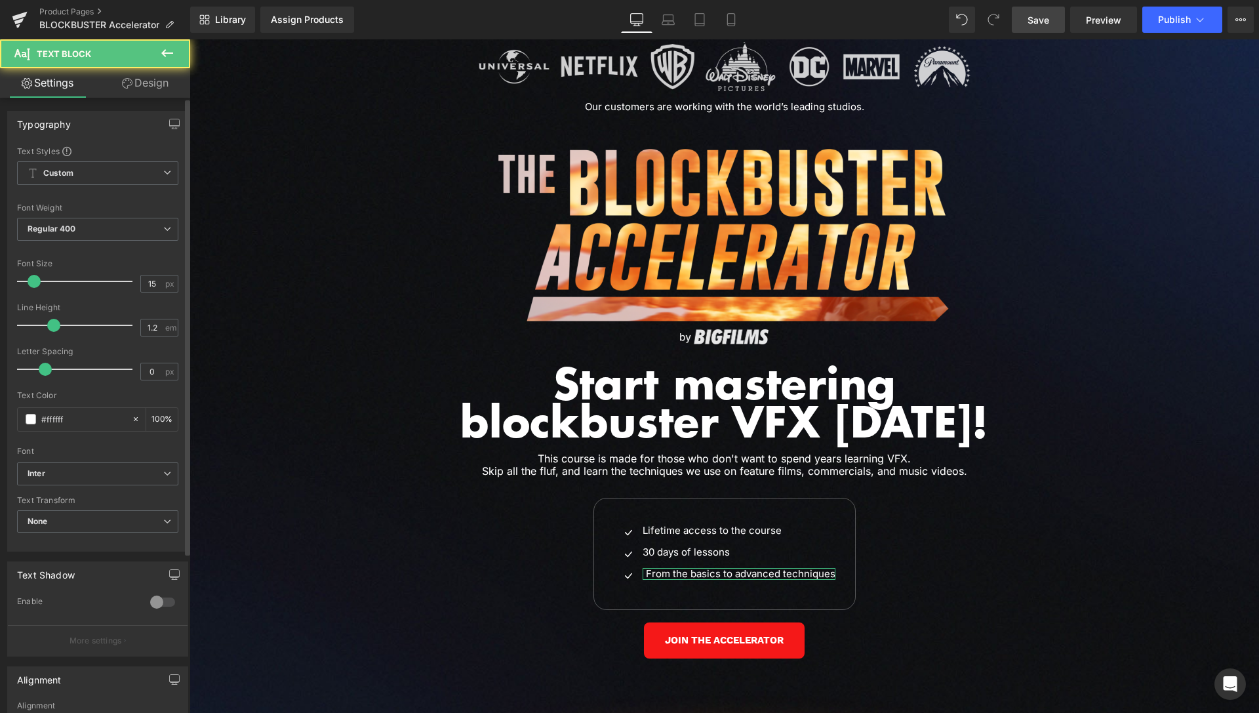
click at [169, 101] on div "Typography Text Styles Custom Custom Setup Global Style Custom Setup Global Sty…" at bounding box center [98, 326] width 196 height 451
click at [163, 99] on div "Typography Text Styles Custom Custom Setup Global Style Custom Setup Global Sty…" at bounding box center [98, 494] width 196 height 793
click at [153, 96] on link "Design" at bounding box center [145, 83] width 95 height 30
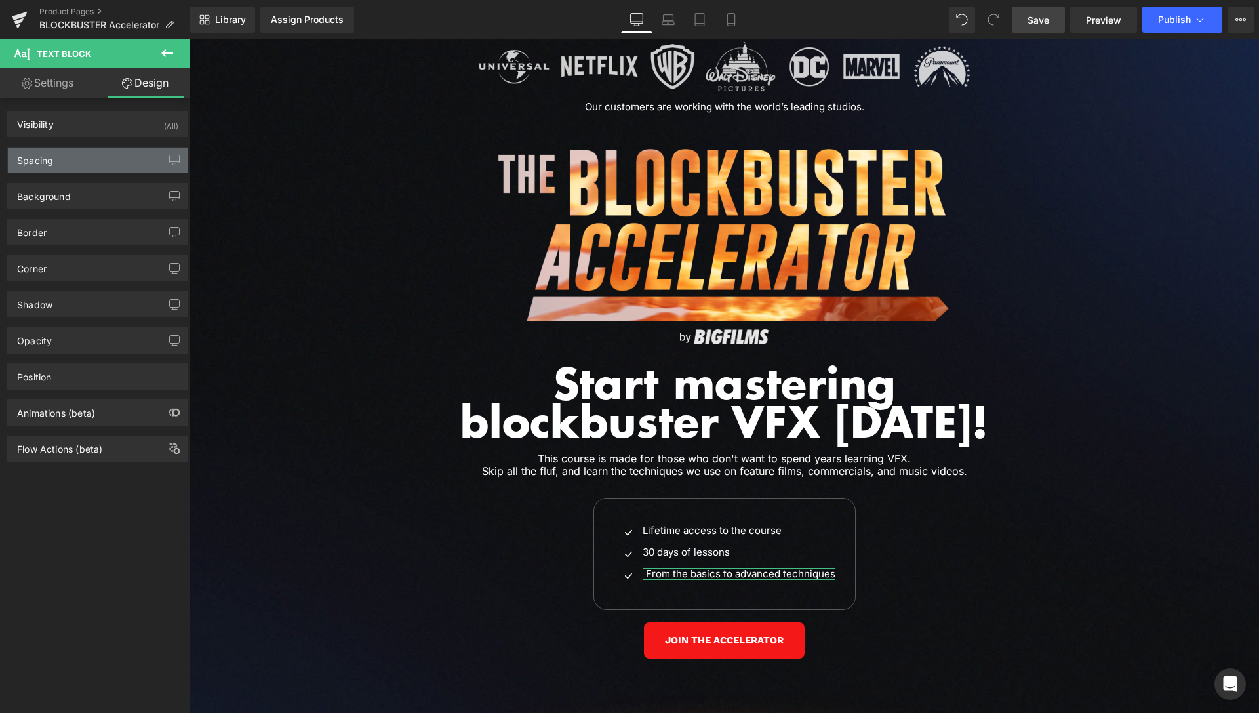
click at [87, 164] on div "Spacing" at bounding box center [98, 160] width 180 height 25
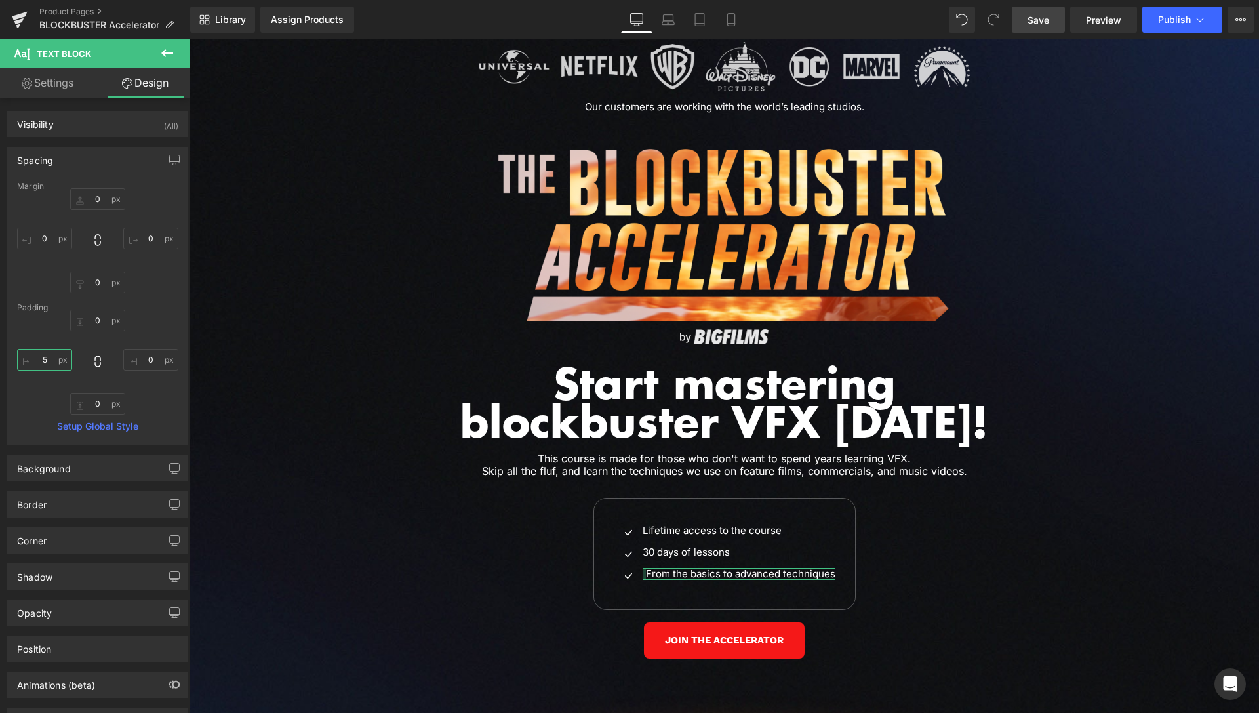
click at [50, 361] on input "text" at bounding box center [44, 360] width 55 height 22
click at [50, 362] on input "text" at bounding box center [44, 360] width 55 height 22
type input "0"
click at [721, 498] on span "Icon List" at bounding box center [724, 508] width 47 height 20
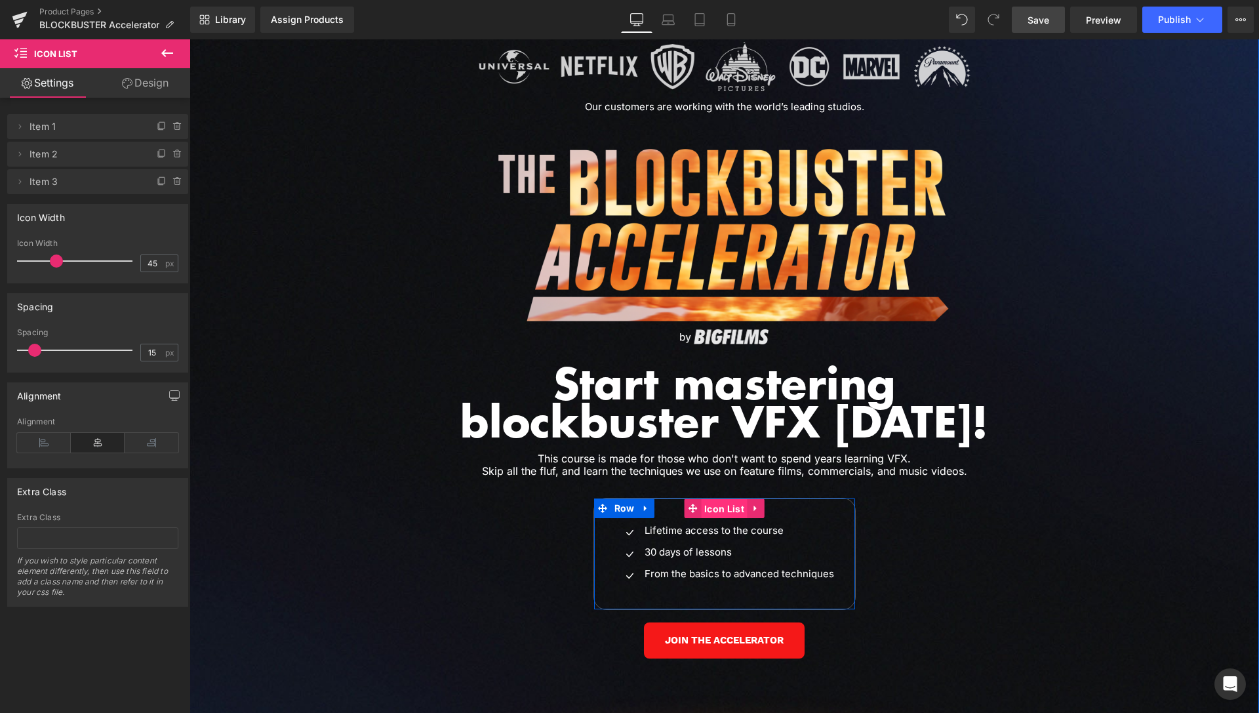
click at [708, 499] on span "Icon List" at bounding box center [724, 509] width 47 height 20
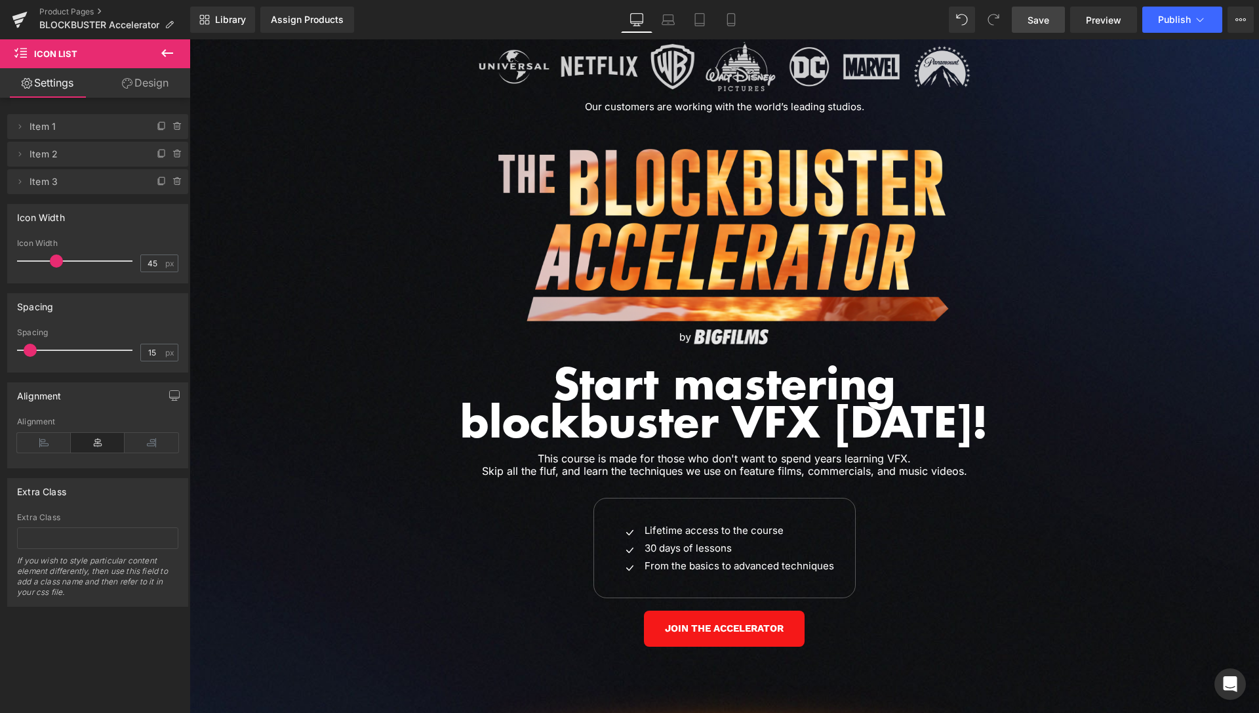
click at [30, 353] on span at bounding box center [30, 350] width 13 height 13
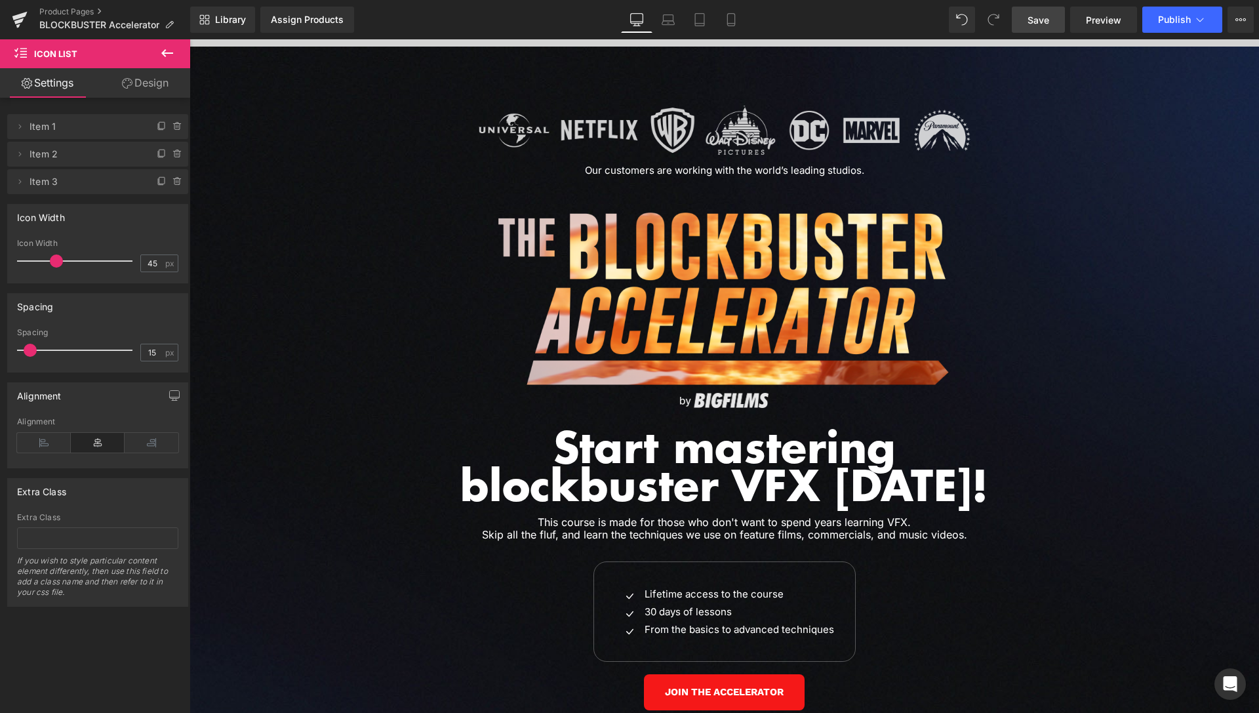
scroll to position [5813, 0]
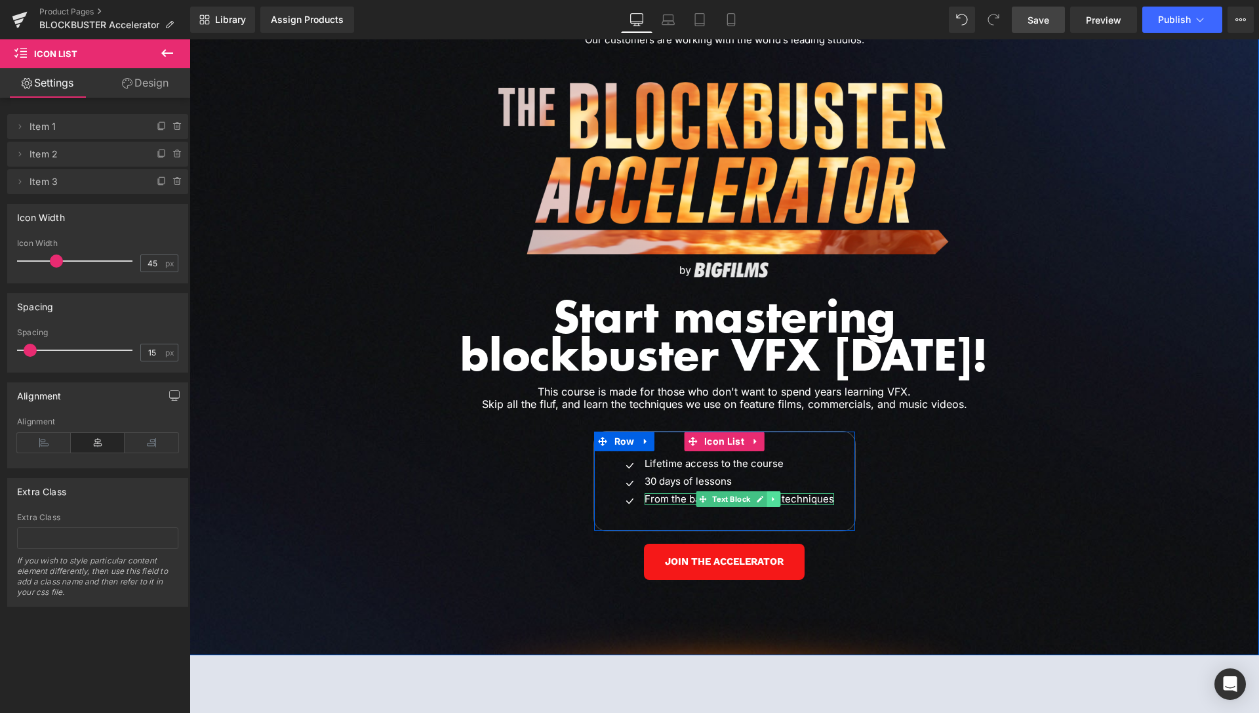
click at [771, 495] on icon at bounding box center [774, 499] width 7 height 8
click at [764, 495] on icon at bounding box center [766, 498] width 7 height 7
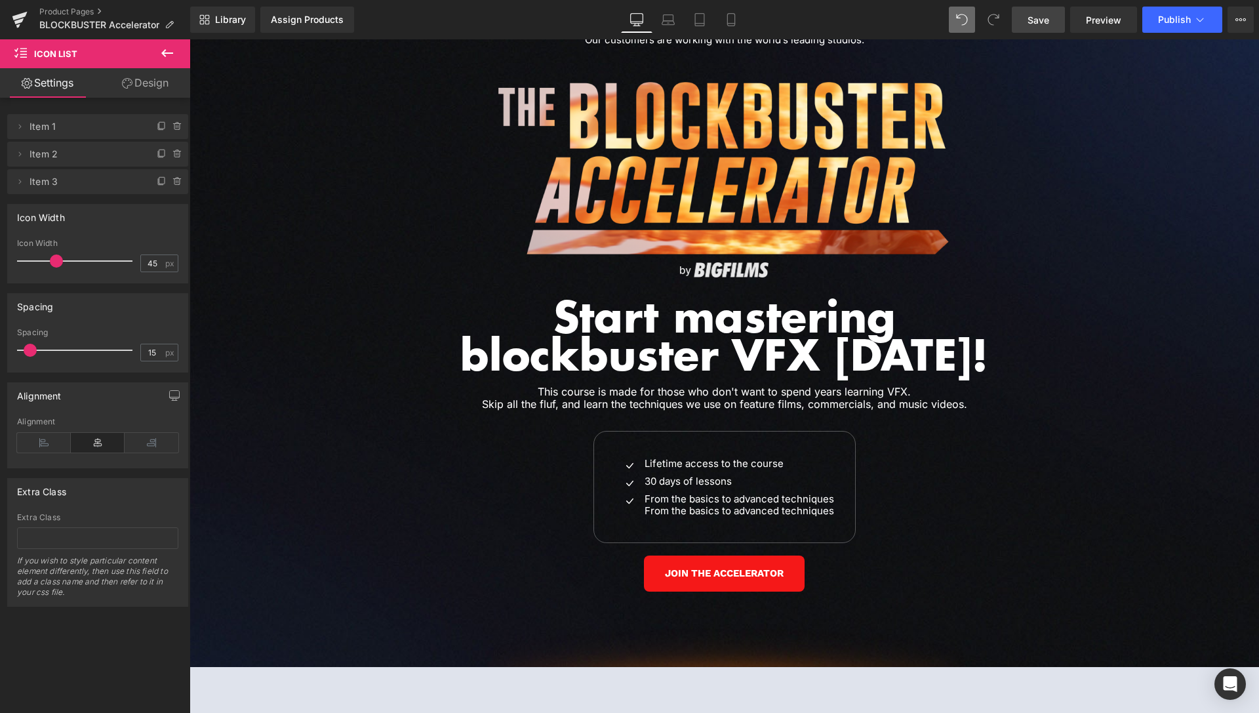
scroll to position [334, 0]
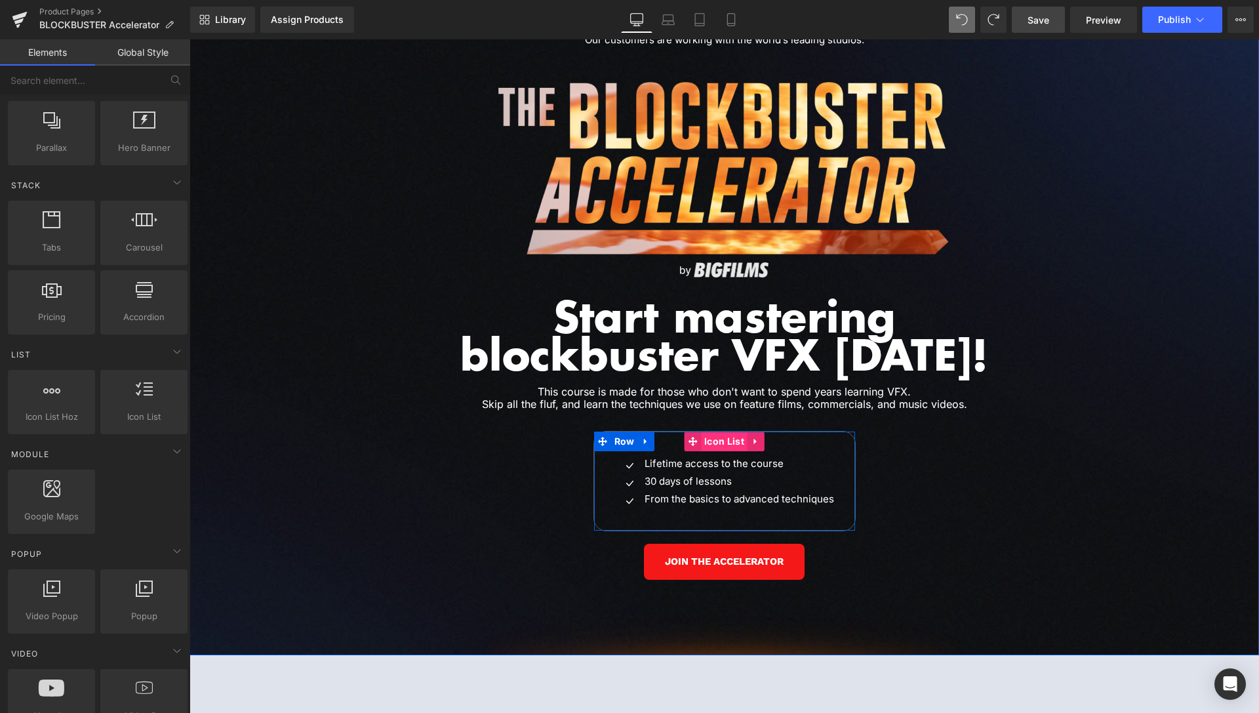
click at [704, 432] on span "Icon List" at bounding box center [724, 442] width 47 height 20
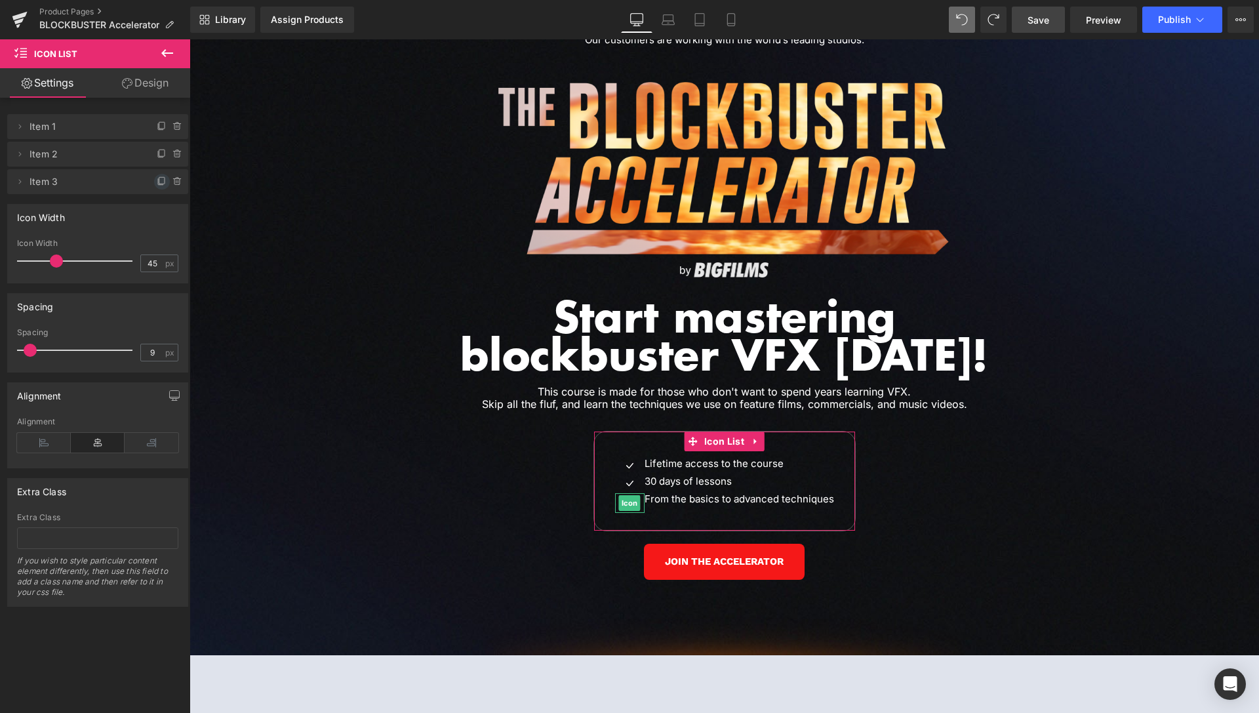
click at [157, 183] on icon at bounding box center [162, 181] width 10 height 10
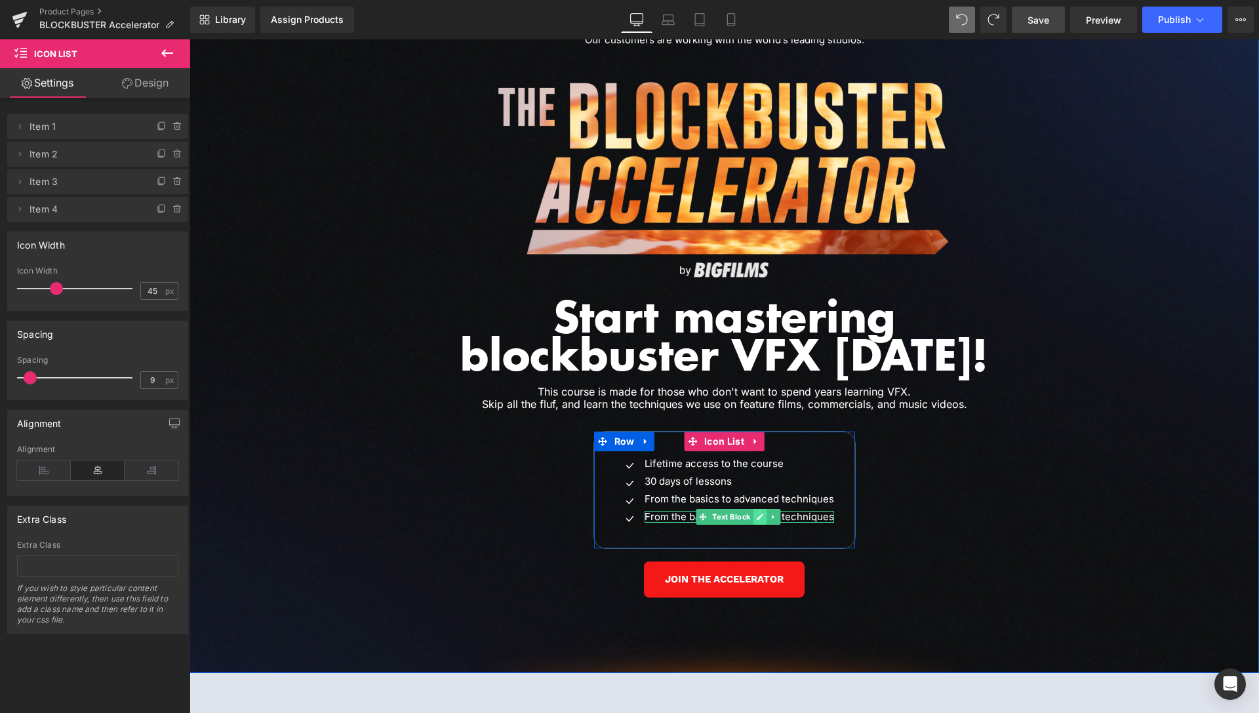
click at [754, 509] on link at bounding box center [761, 517] width 14 height 16
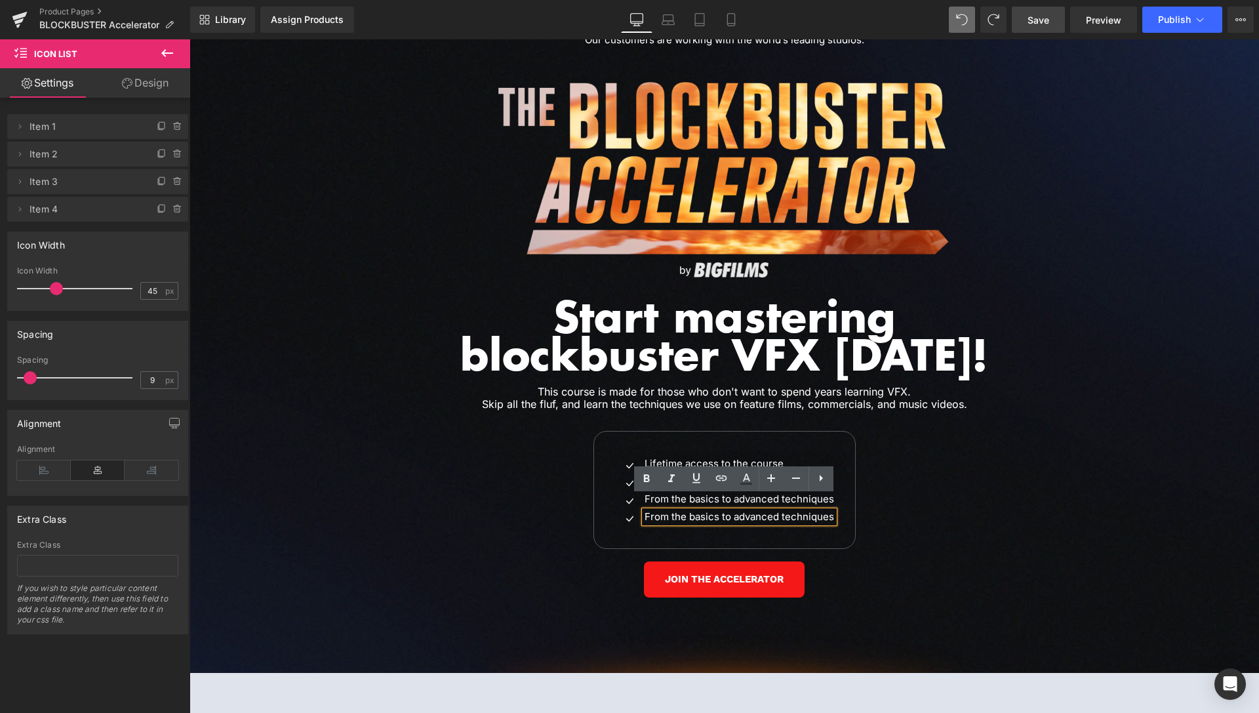
click at [750, 511] on p "From the basics to advanced techniques" at bounding box center [740, 517] width 190 height 12
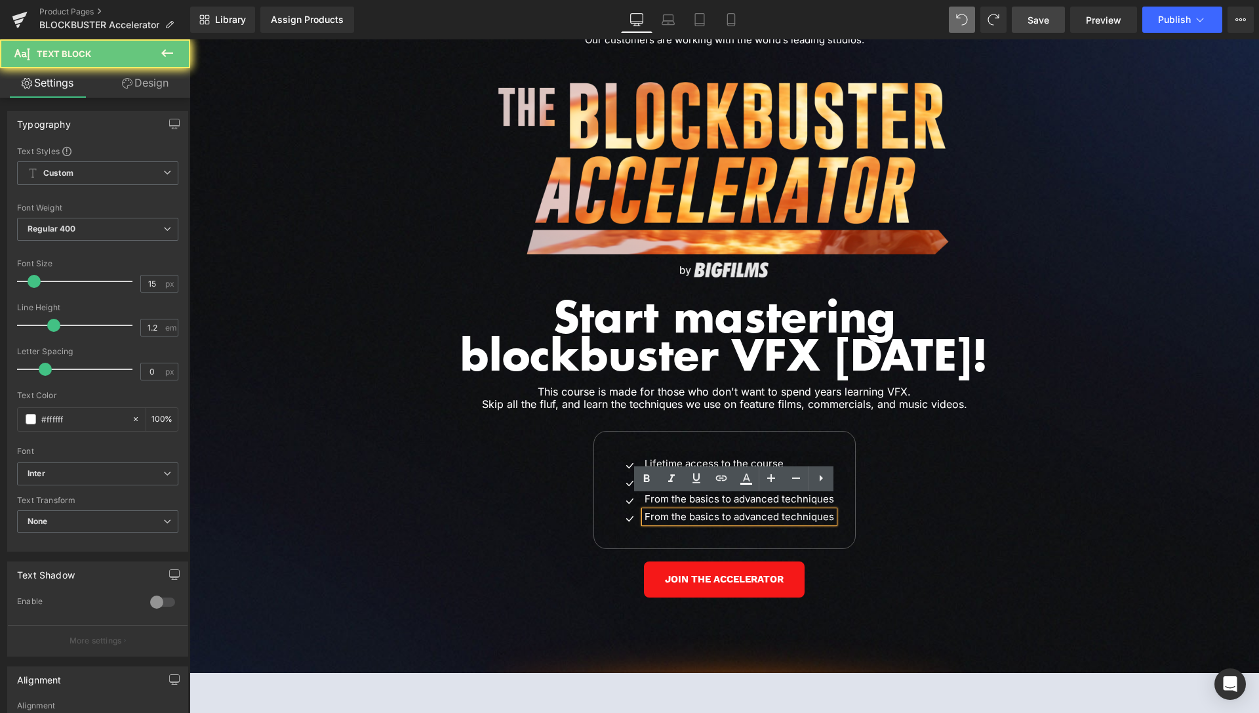
click at [750, 511] on p "From the basics to advanced techniques" at bounding box center [740, 517] width 190 height 12
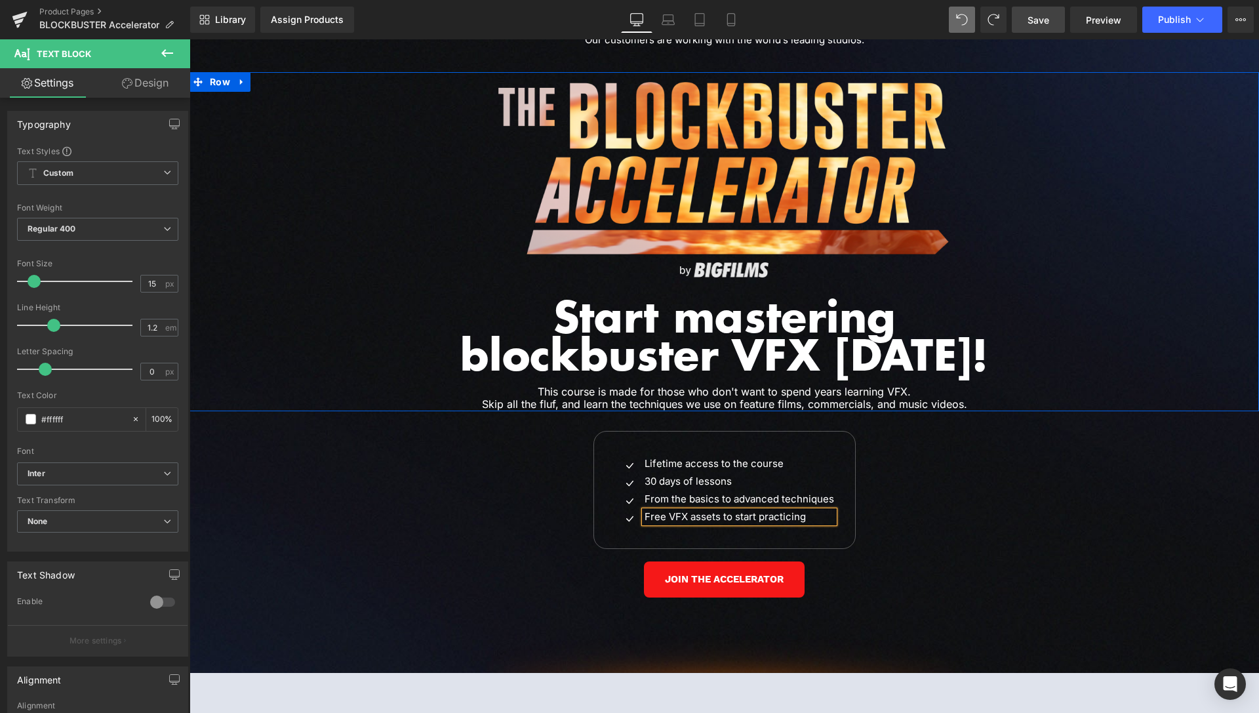
click at [1041, 361] on div "Image Image Start mastering blockbuster VFX today! Heading This course is made …" at bounding box center [725, 246] width 1070 height 329
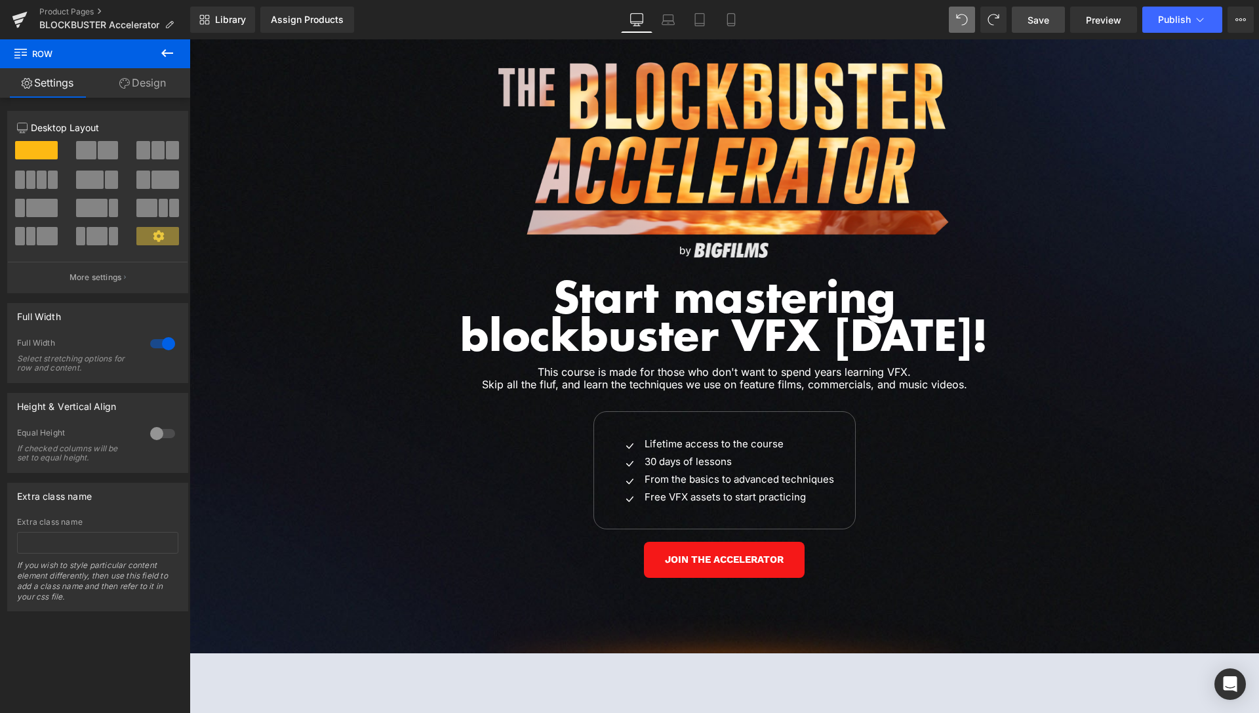
scroll to position [5880, 0]
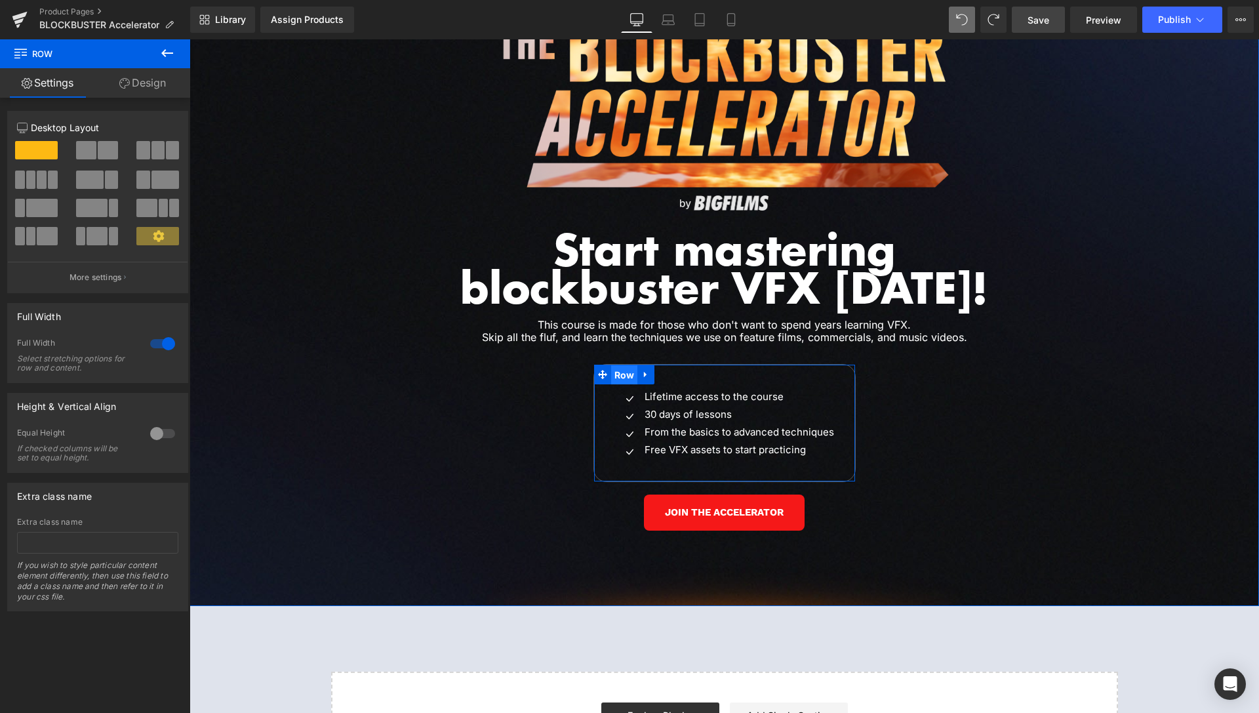
click at [614, 365] on span "Row" at bounding box center [624, 375] width 27 height 20
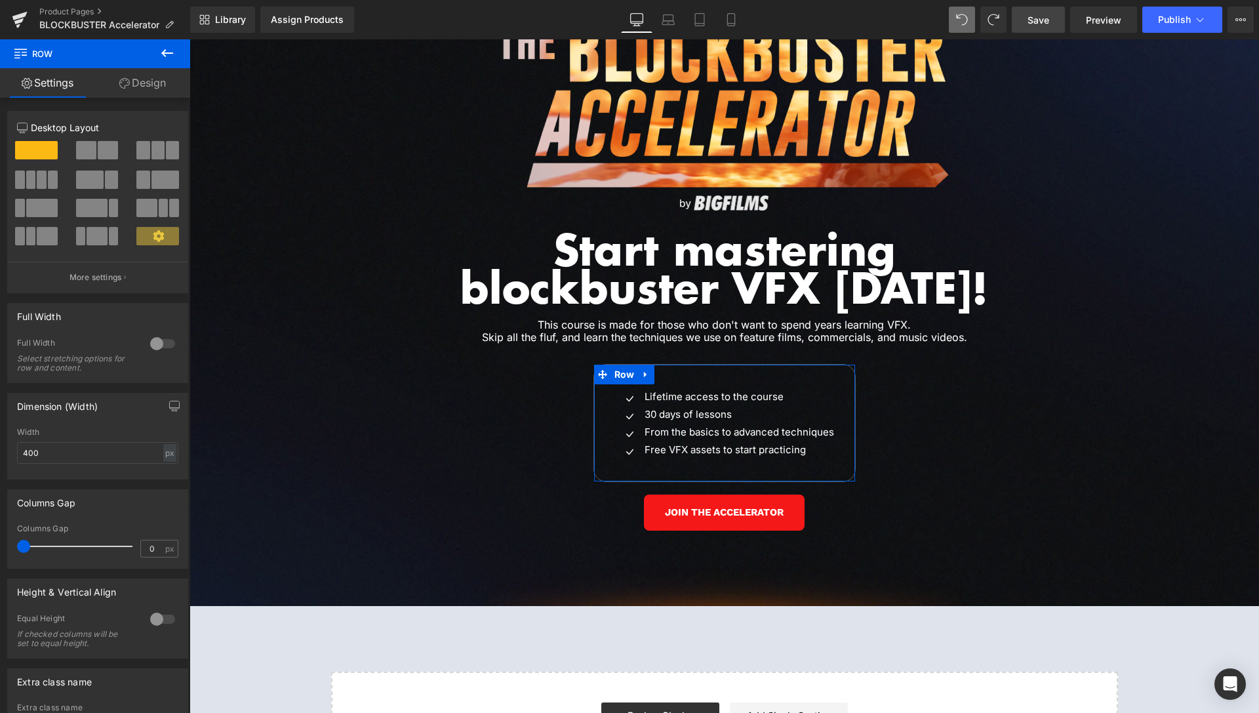
click at [144, 85] on link "Design" at bounding box center [142, 83] width 95 height 30
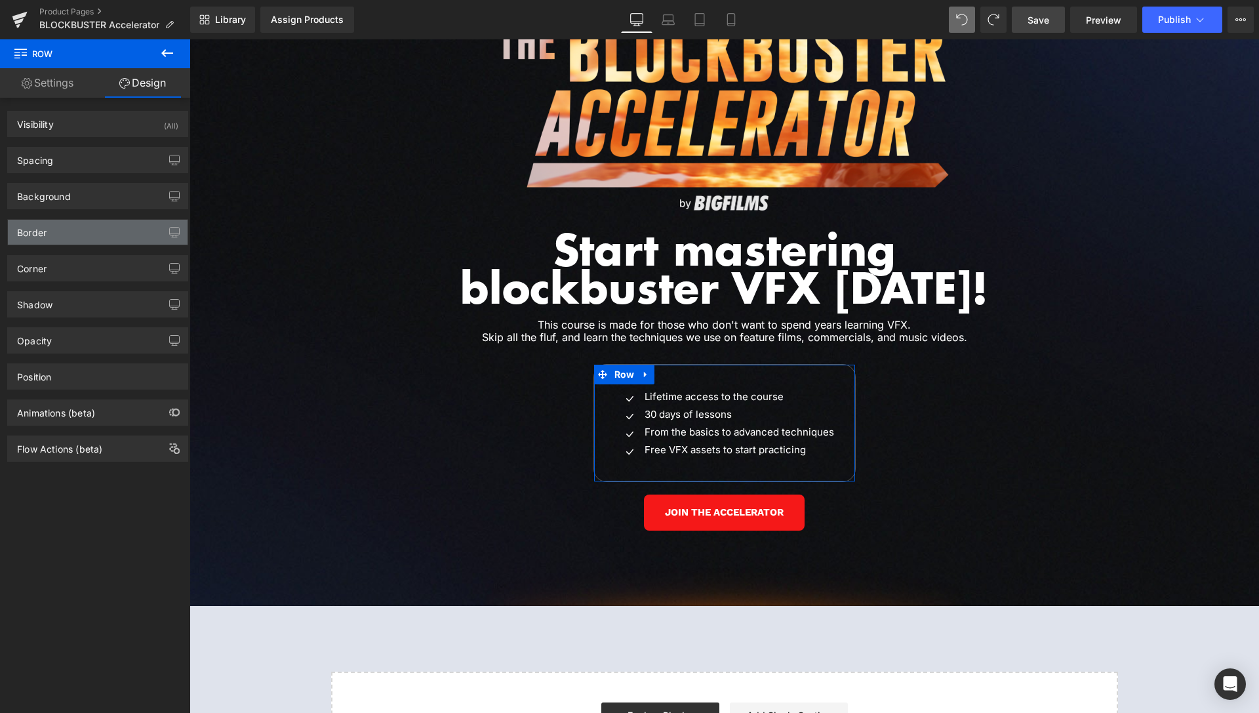
click at [46, 235] on div "Border" at bounding box center [32, 229] width 30 height 18
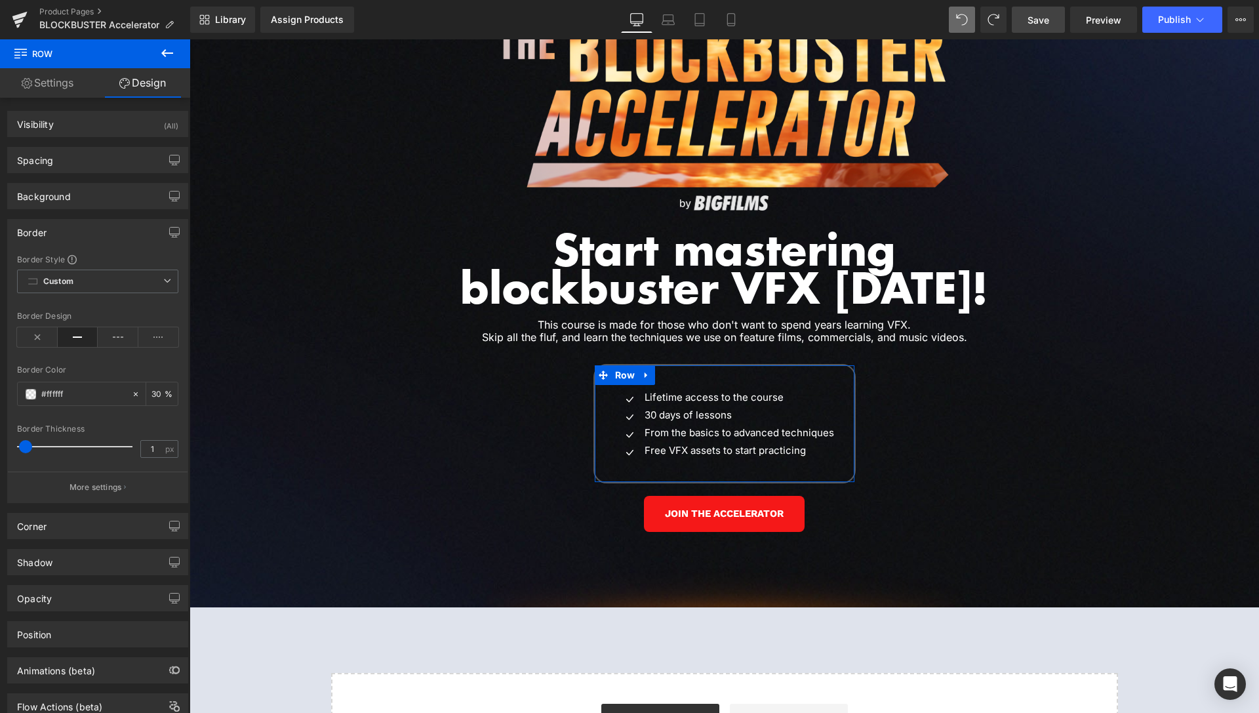
click at [28, 445] on span at bounding box center [25, 446] width 13 height 13
click at [151, 392] on input "30" at bounding box center [157, 393] width 13 height 14
type input "50"
click at [145, 447] on input "1" at bounding box center [152, 449] width 23 height 16
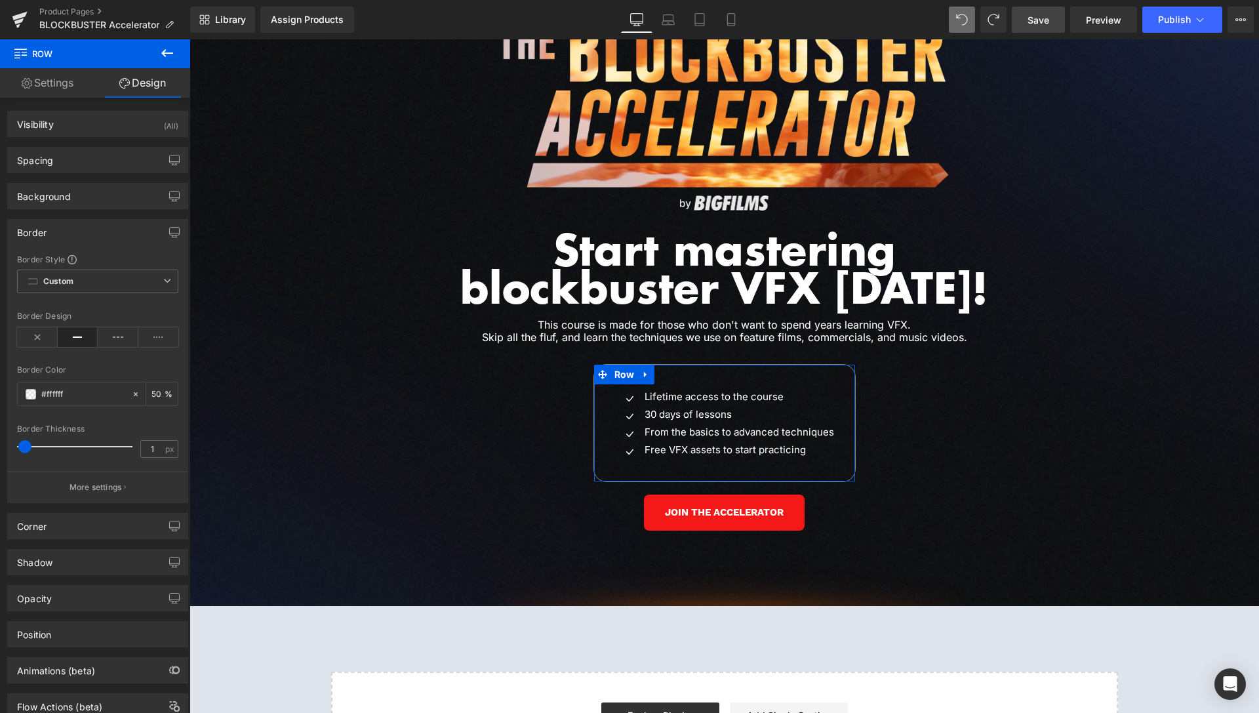
click at [26, 443] on span at bounding box center [24, 446] width 13 height 13
click at [31, 396] on span at bounding box center [31, 394] width 10 height 10
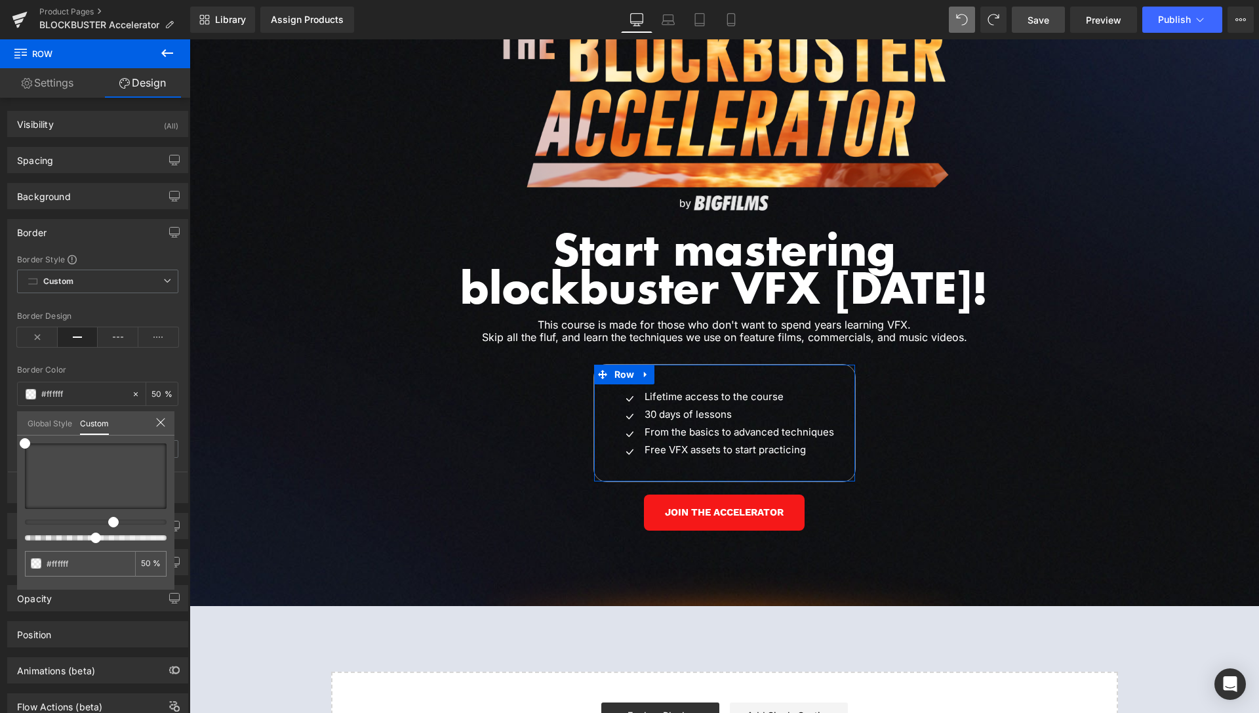
click at [108, 523] on div at bounding box center [91, 521] width 142 height 5
drag, startPoint x: 125, startPoint y: 460, endPoint x: 121, endPoint y: 442, distance: 18.1
click at [121, 443] on div at bounding box center [96, 476] width 142 height 66
drag, startPoint x: 129, startPoint y: 468, endPoint x: 123, endPoint y: 462, distance: 9.3
click at [120, 467] on div at bounding box center [96, 476] width 142 height 66
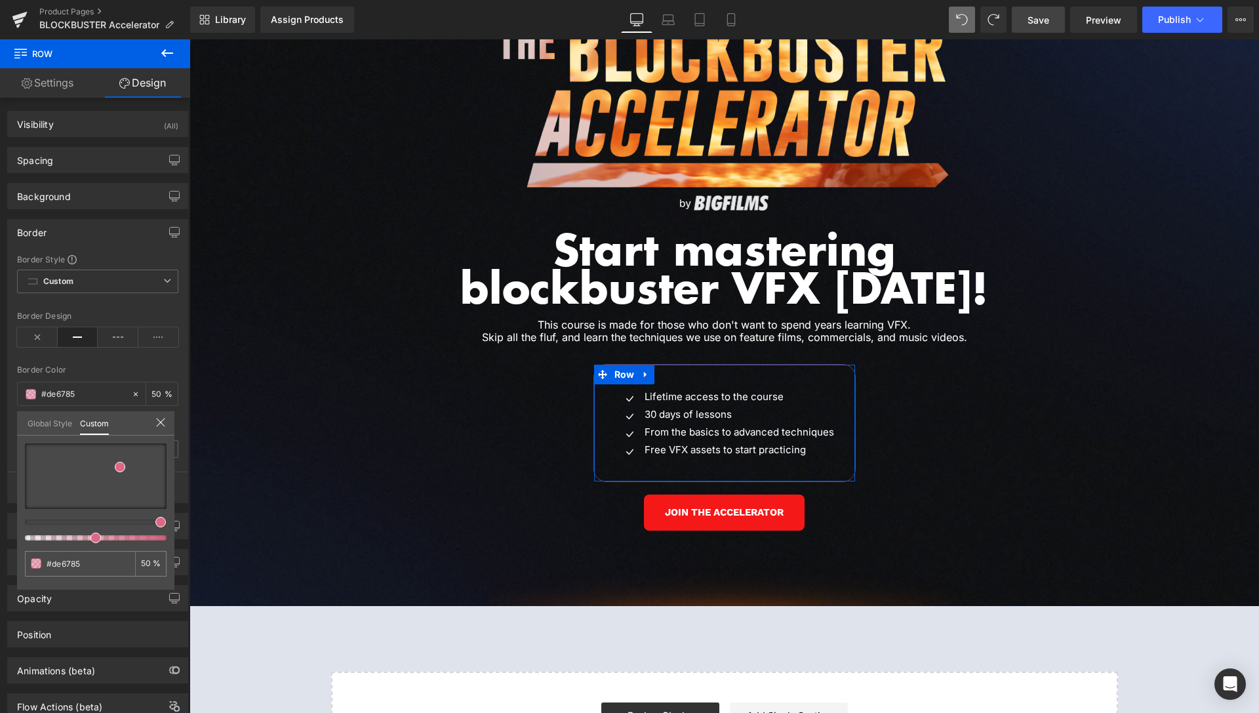
drag, startPoint x: 155, startPoint y: 522, endPoint x: 188, endPoint y: 522, distance: 32.8
click at [188, 503] on div "Border Border Style Custom Custom Setup Global Style Custom Setup Global Style …" at bounding box center [98, 356] width 196 height 294
click at [142, 470] on div at bounding box center [96, 476] width 142 height 66
drag, startPoint x: 37, startPoint y: 464, endPoint x: 0, endPoint y: 424, distance: 54.8
click at [0, 426] on div "Border Border Style Custom Custom Setup Global Style Custom Setup Global Style …" at bounding box center [98, 356] width 196 height 294
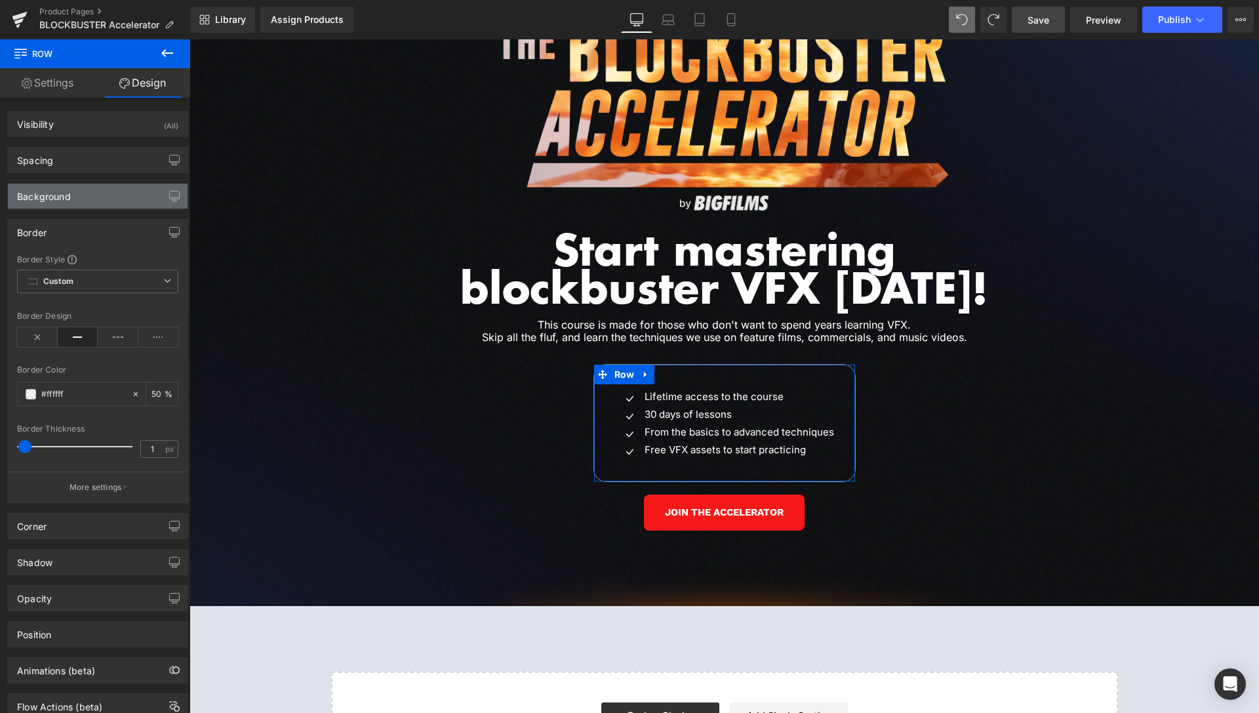
click at [74, 199] on div "Background" at bounding box center [98, 196] width 180 height 25
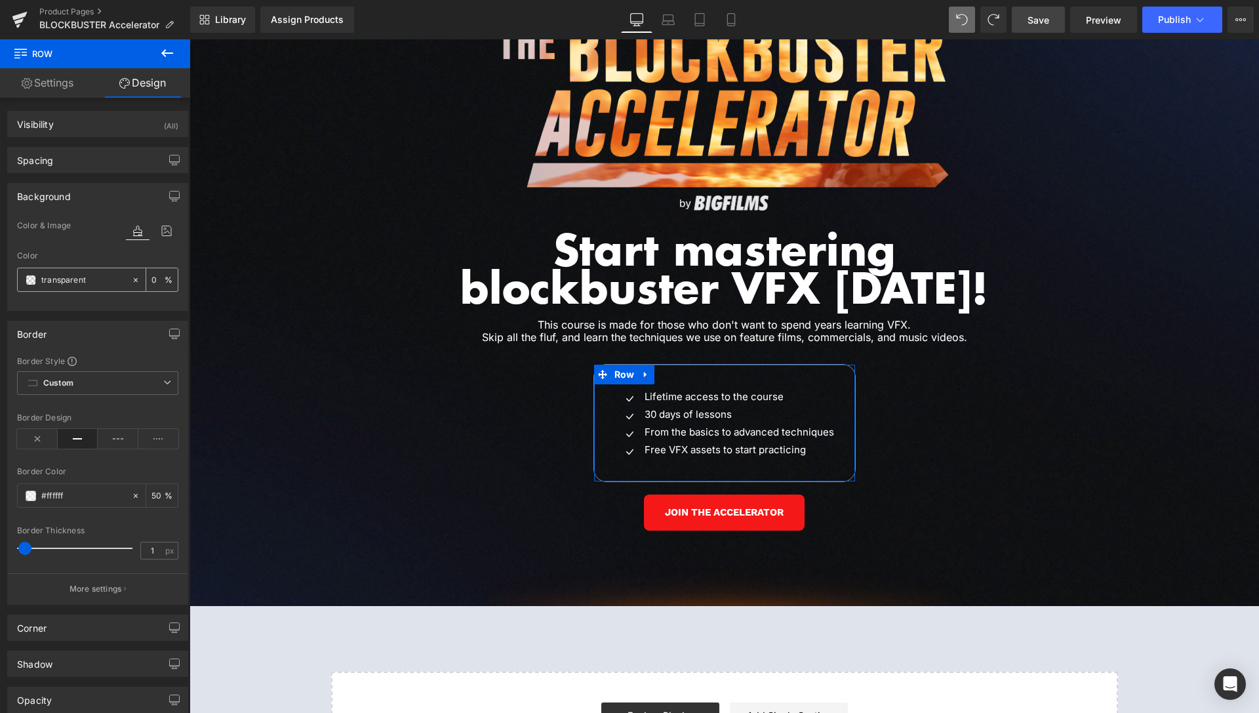
click at [33, 282] on span at bounding box center [31, 280] width 10 height 10
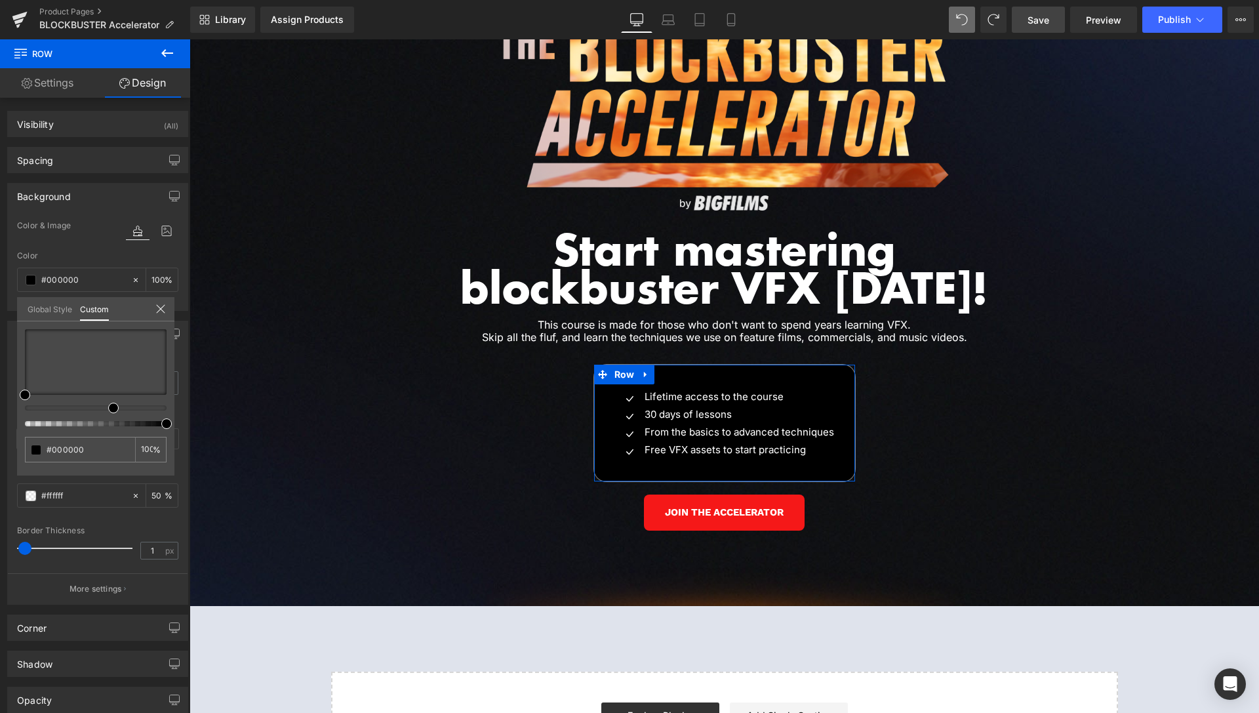
drag, startPoint x: 95, startPoint y: 409, endPoint x: 106, endPoint y: 408, distance: 11.2
click at [106, 408] on div at bounding box center [91, 407] width 142 height 5
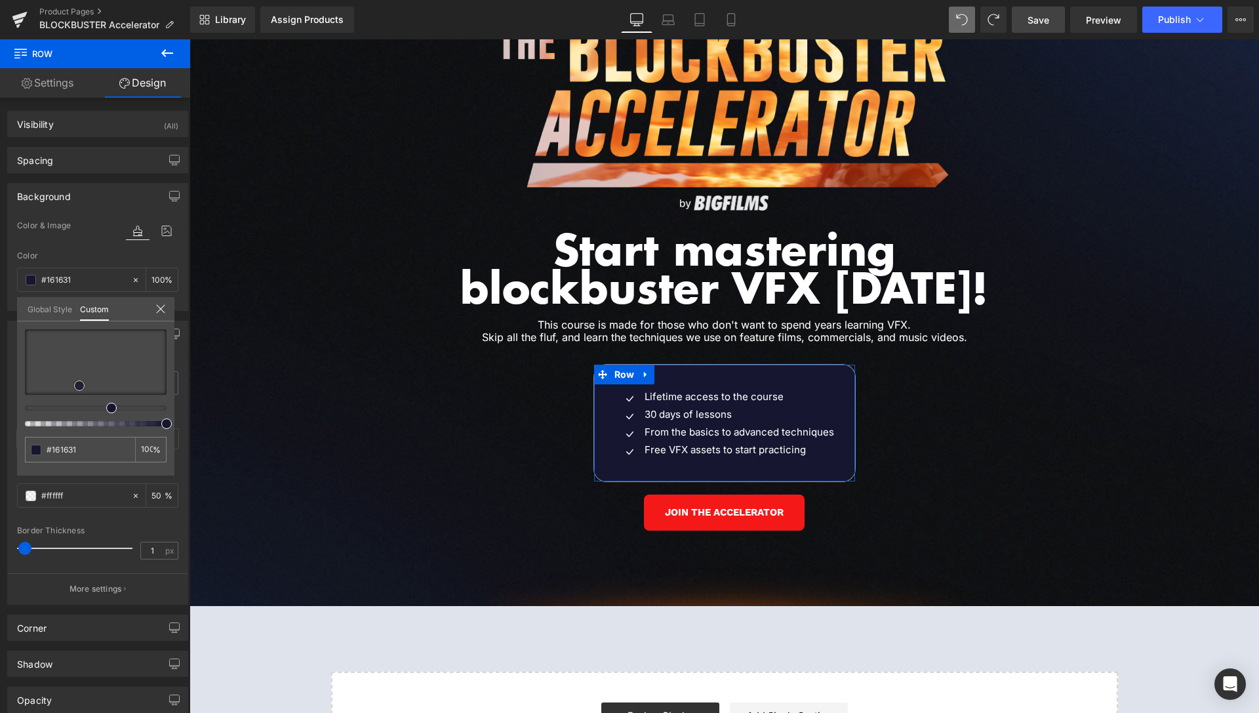
click at [79, 386] on div at bounding box center [96, 362] width 142 height 66
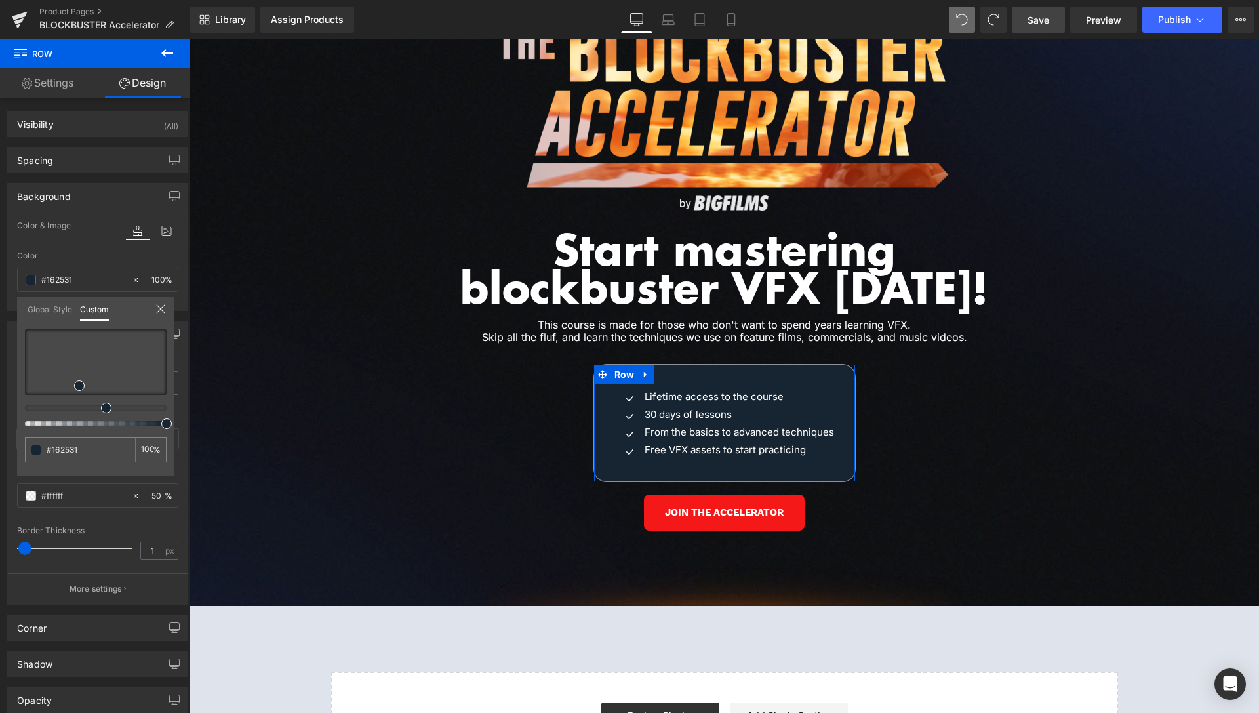
drag, startPoint x: 110, startPoint y: 408, endPoint x: 100, endPoint y: 407, distance: 9.9
click at [100, 407] on div at bounding box center [91, 407] width 142 height 5
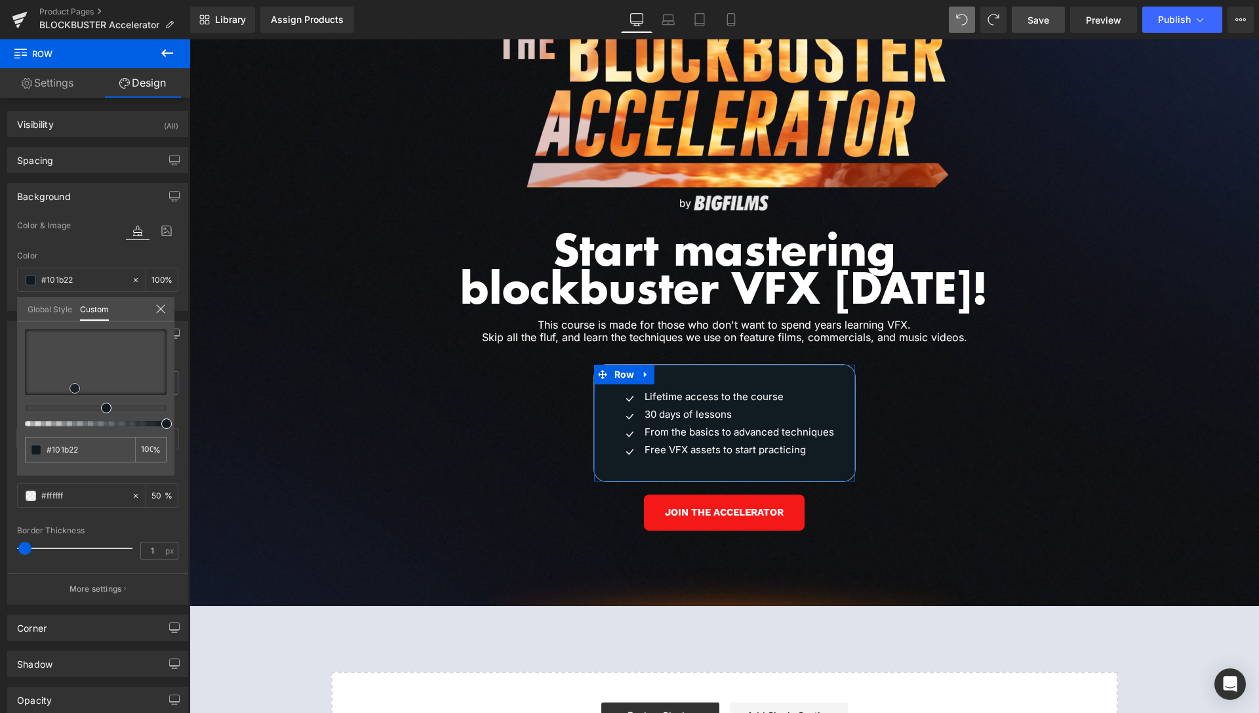
click at [75, 388] on div at bounding box center [96, 362] width 142 height 66
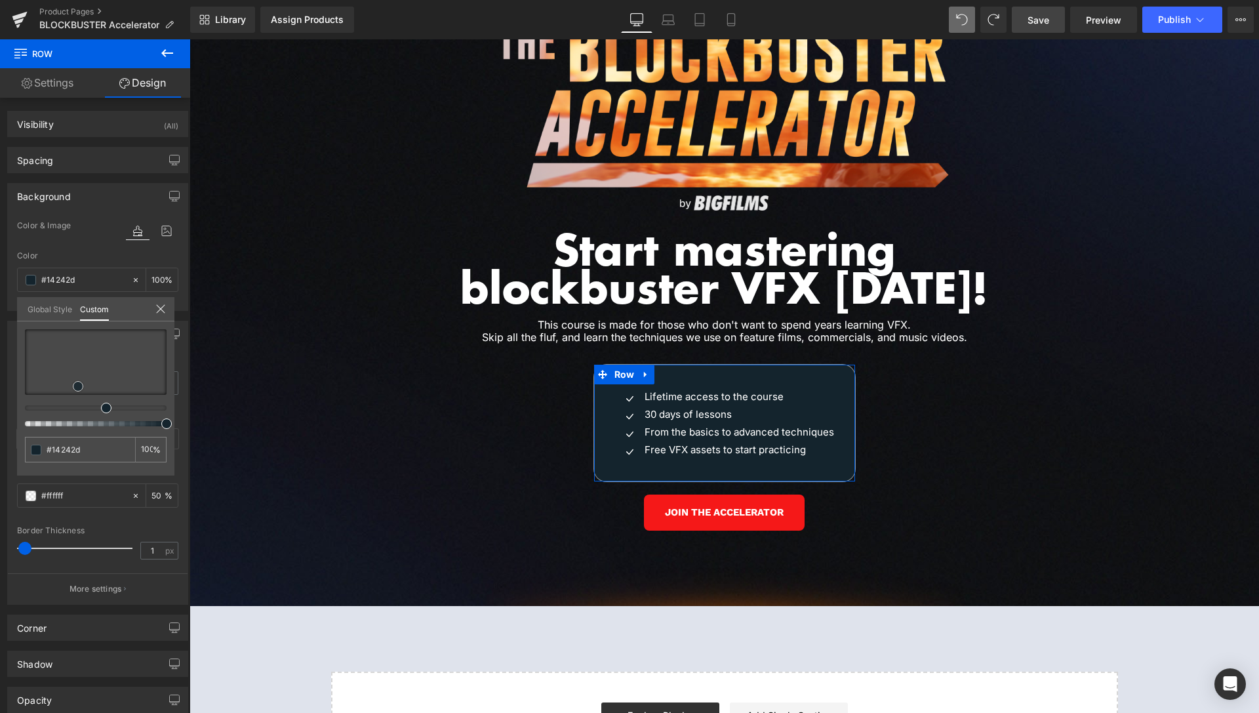
click at [76, 386] on span at bounding box center [78, 386] width 10 height 10
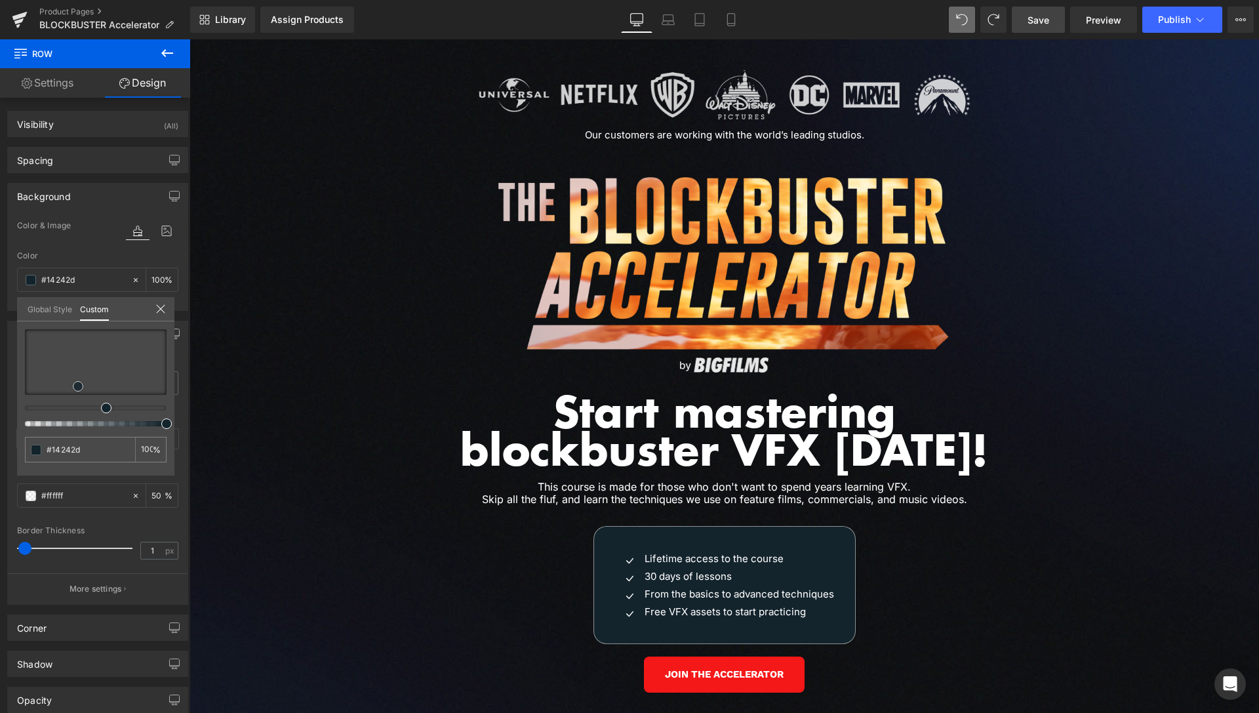
scroll to position [5746, 0]
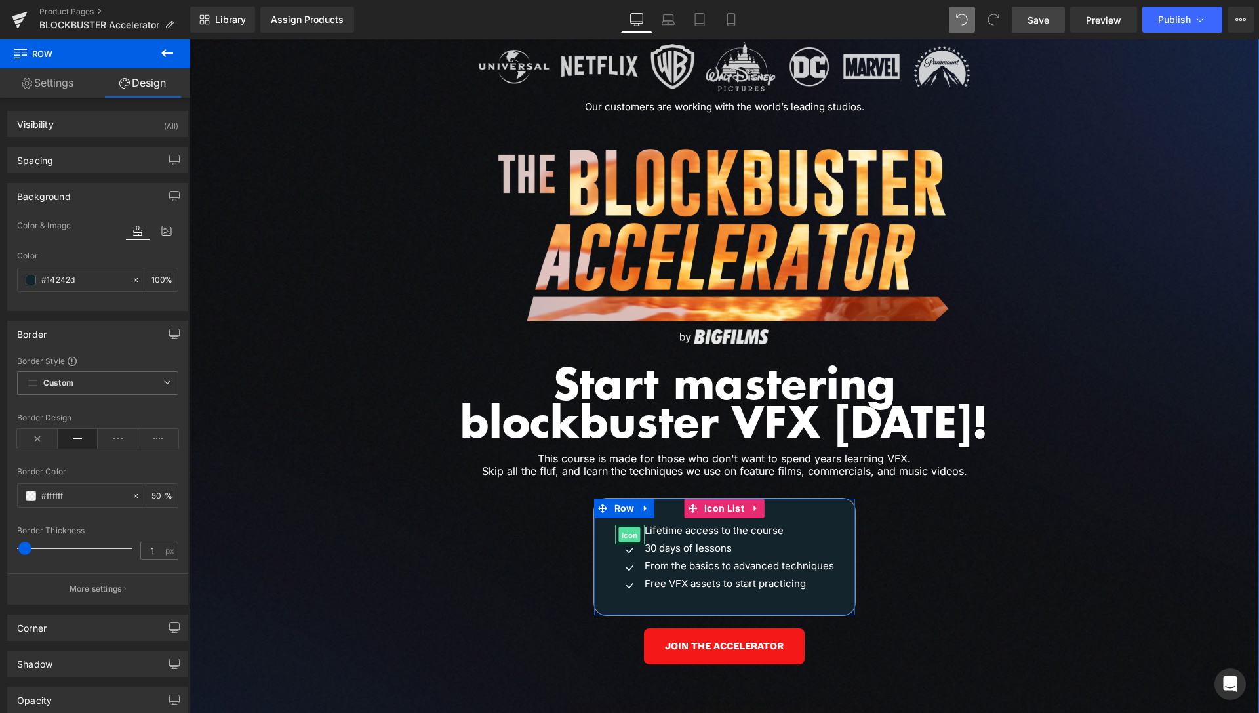
click at [625, 527] on span "Icon" at bounding box center [630, 535] width 22 height 16
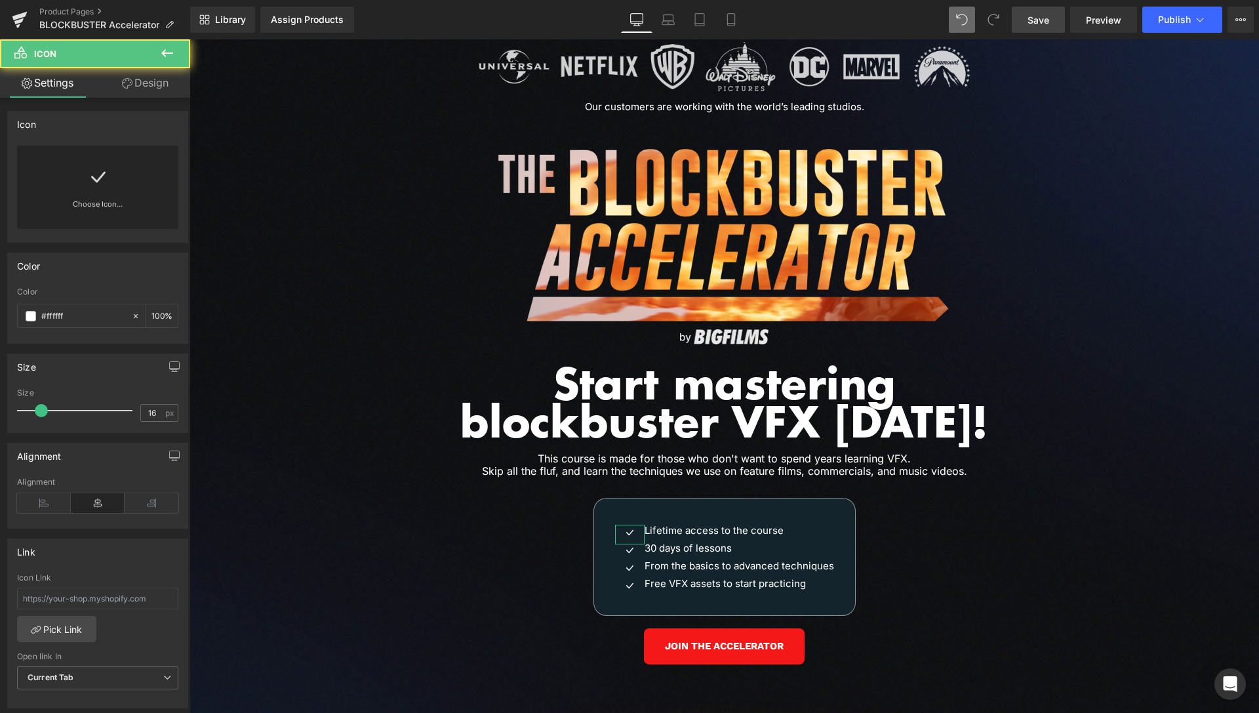
click at [98, 203] on link "Choose Icon..." at bounding box center [97, 213] width 161 height 31
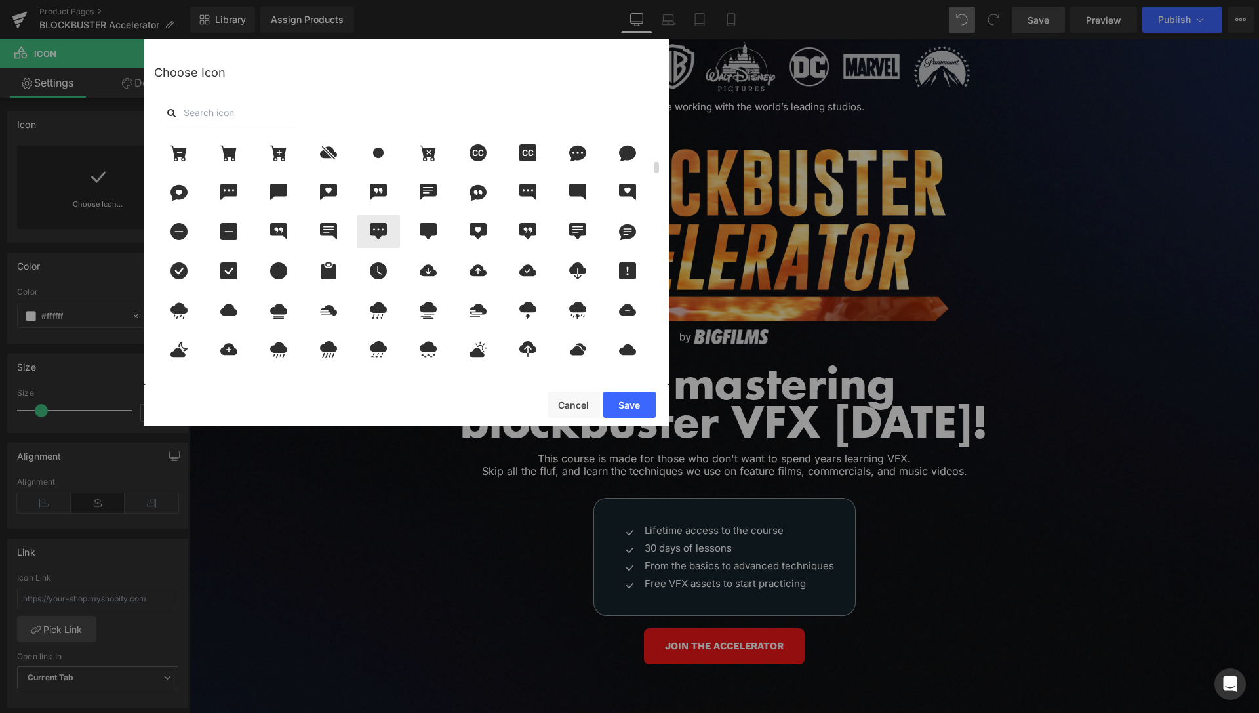
scroll to position [496, 0]
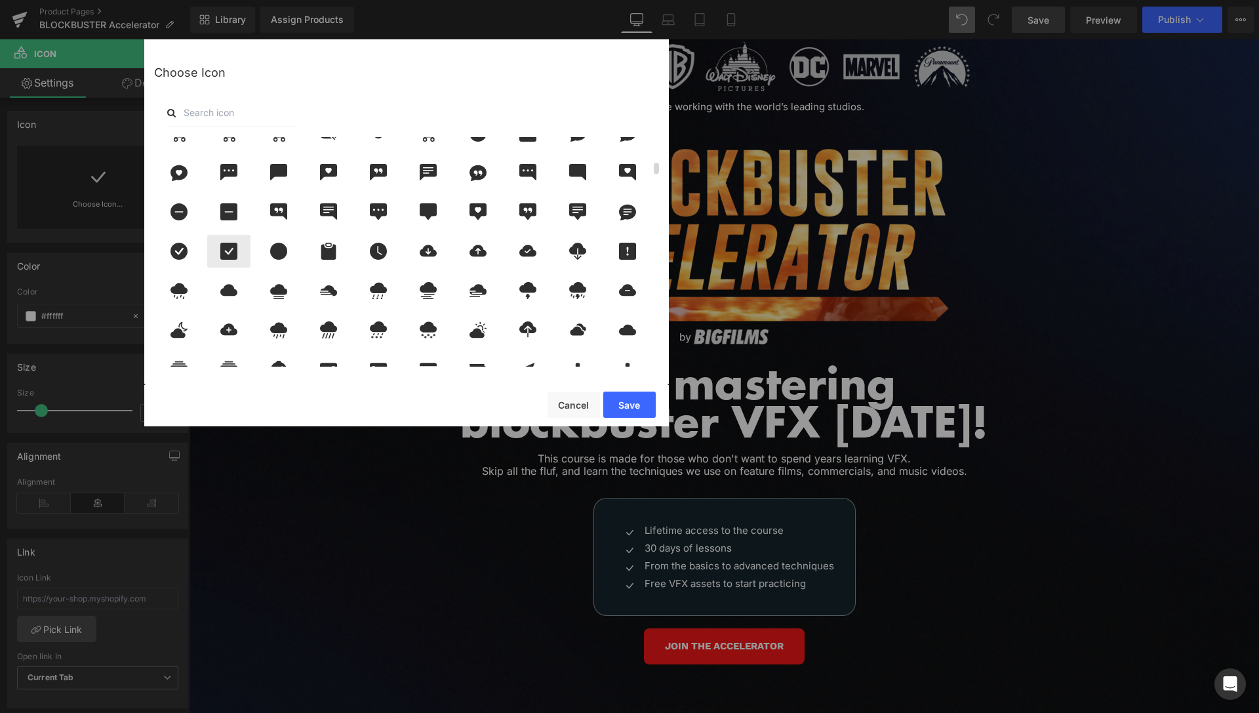
click at [230, 252] on icon at bounding box center [229, 251] width 28 height 17
drag, startPoint x: 619, startPoint y: 405, endPoint x: 439, endPoint y: 361, distance: 185.0
click at [619, 405] on button "Save" at bounding box center [629, 405] width 52 height 26
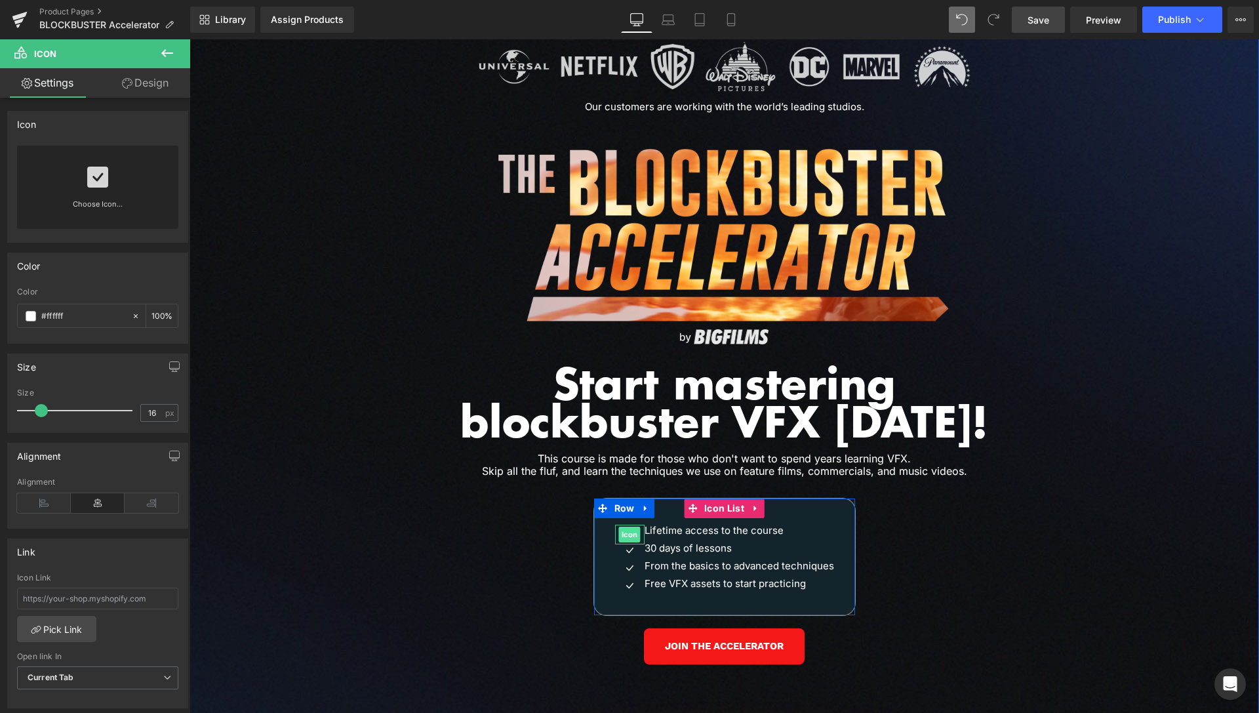
click at [623, 527] on span "Icon" at bounding box center [630, 535] width 22 height 16
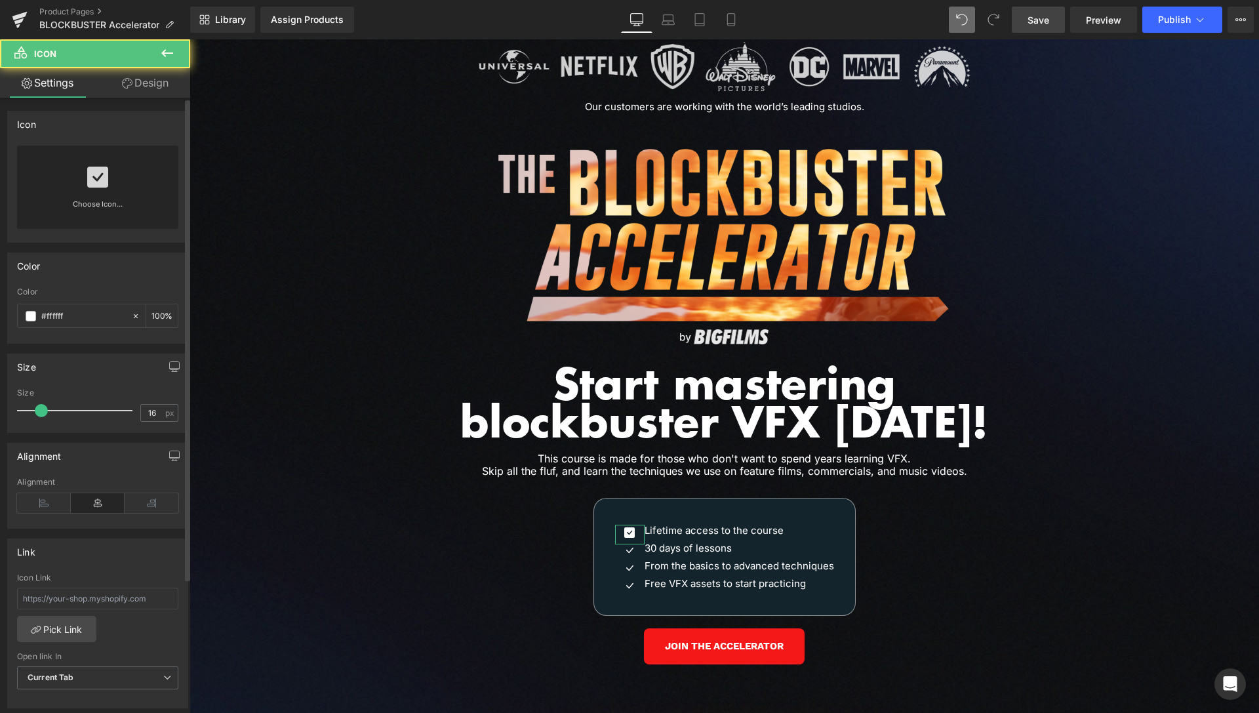
click at [97, 197] on link at bounding box center [97, 172] width 21 height 52
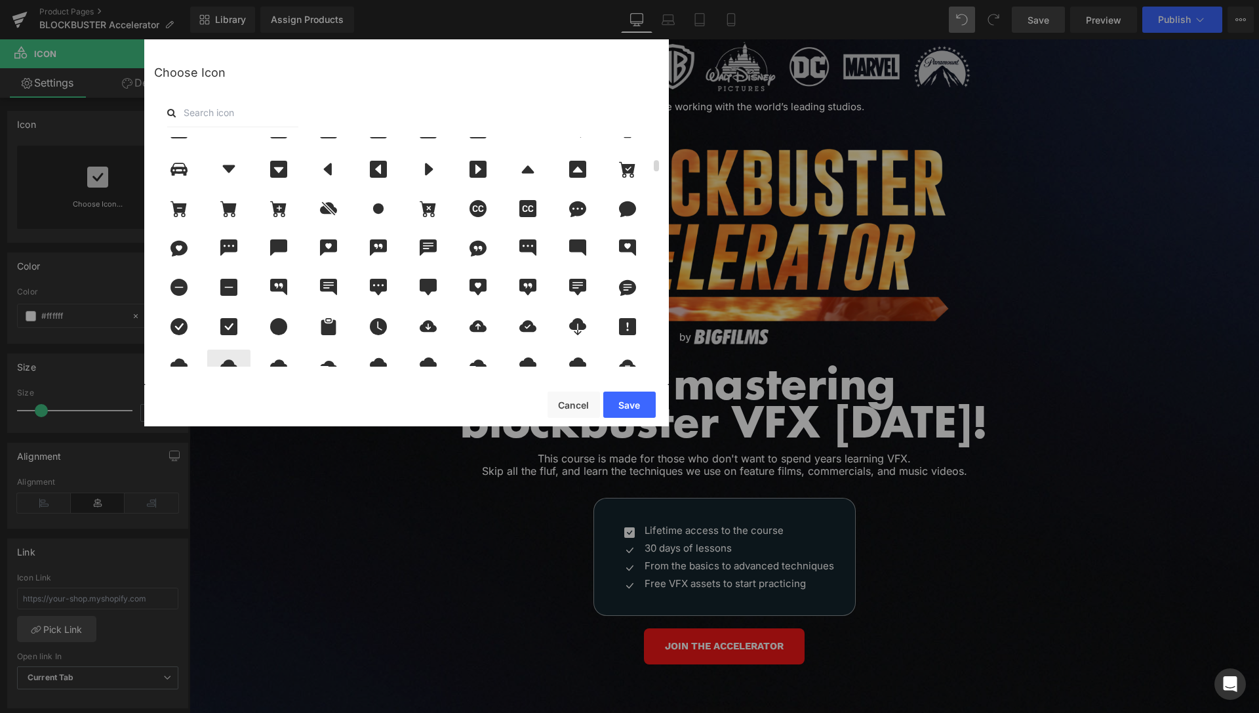
scroll to position [441, 0]
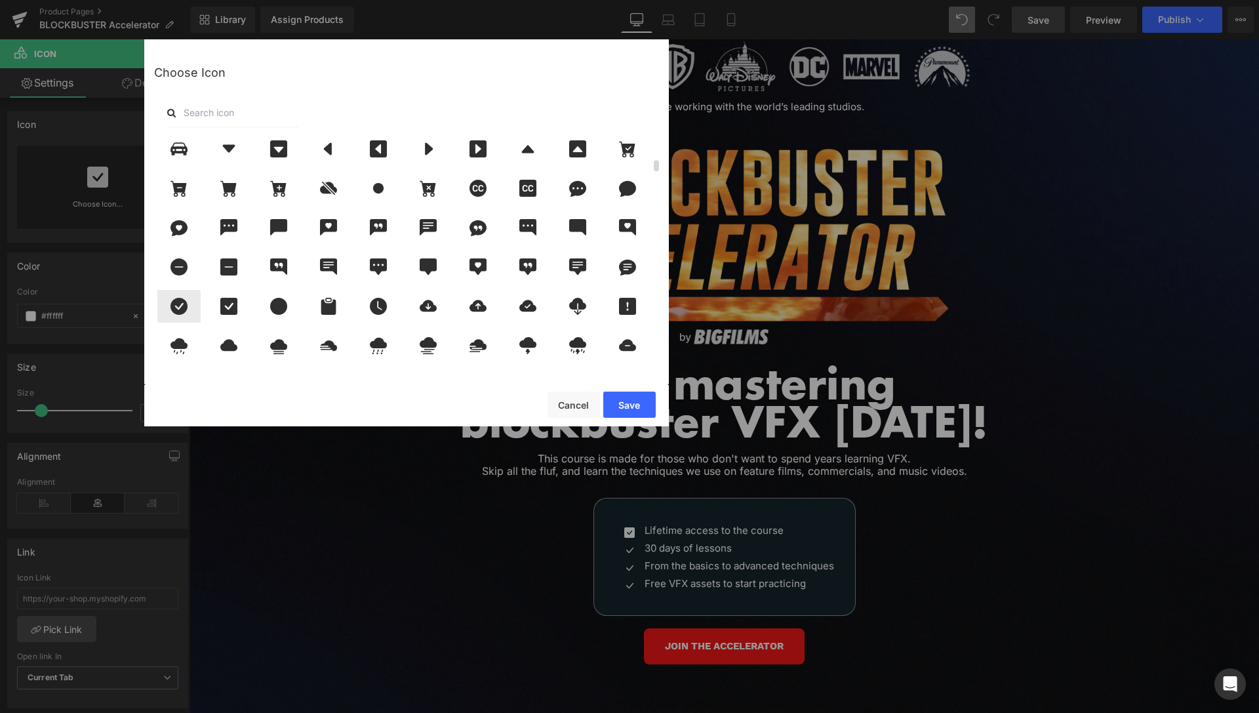
click at [183, 320] on div at bounding box center [178, 306] width 43 height 33
drag, startPoint x: 630, startPoint y: 404, endPoint x: 449, endPoint y: 364, distance: 184.7
click at [630, 404] on button "Save" at bounding box center [629, 405] width 52 height 26
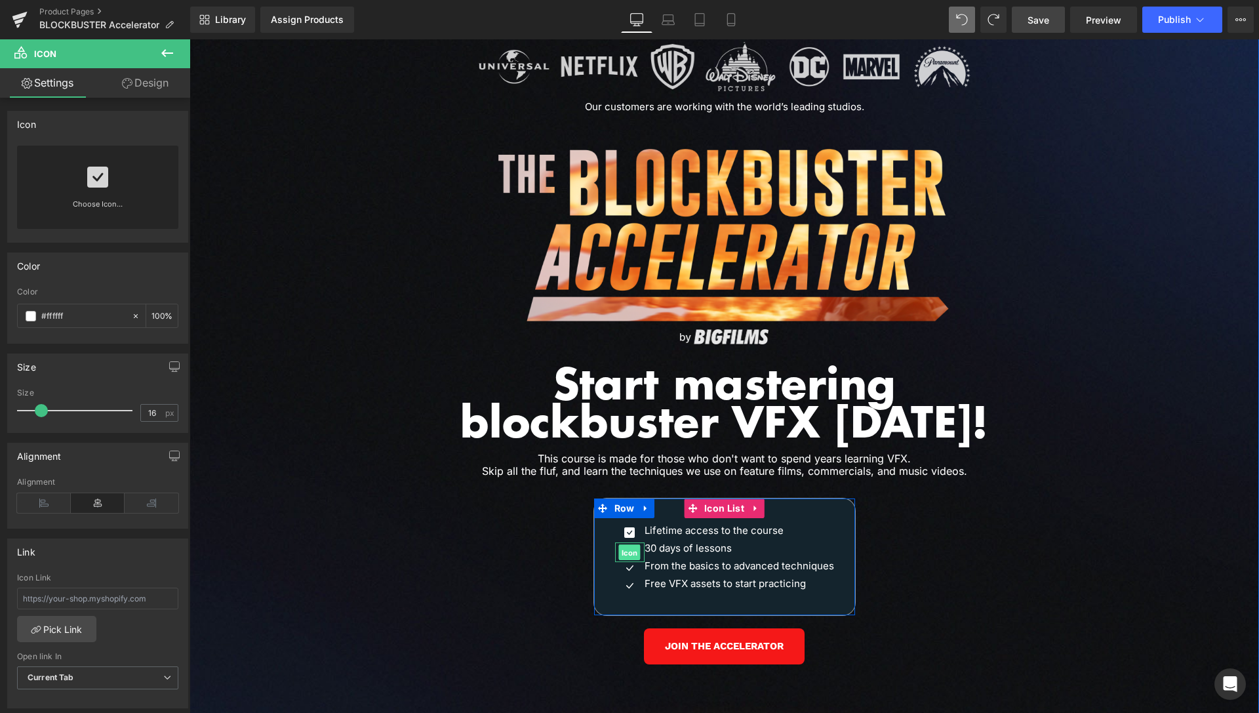
click at [626, 544] on span "Icon" at bounding box center [630, 552] width 22 height 16
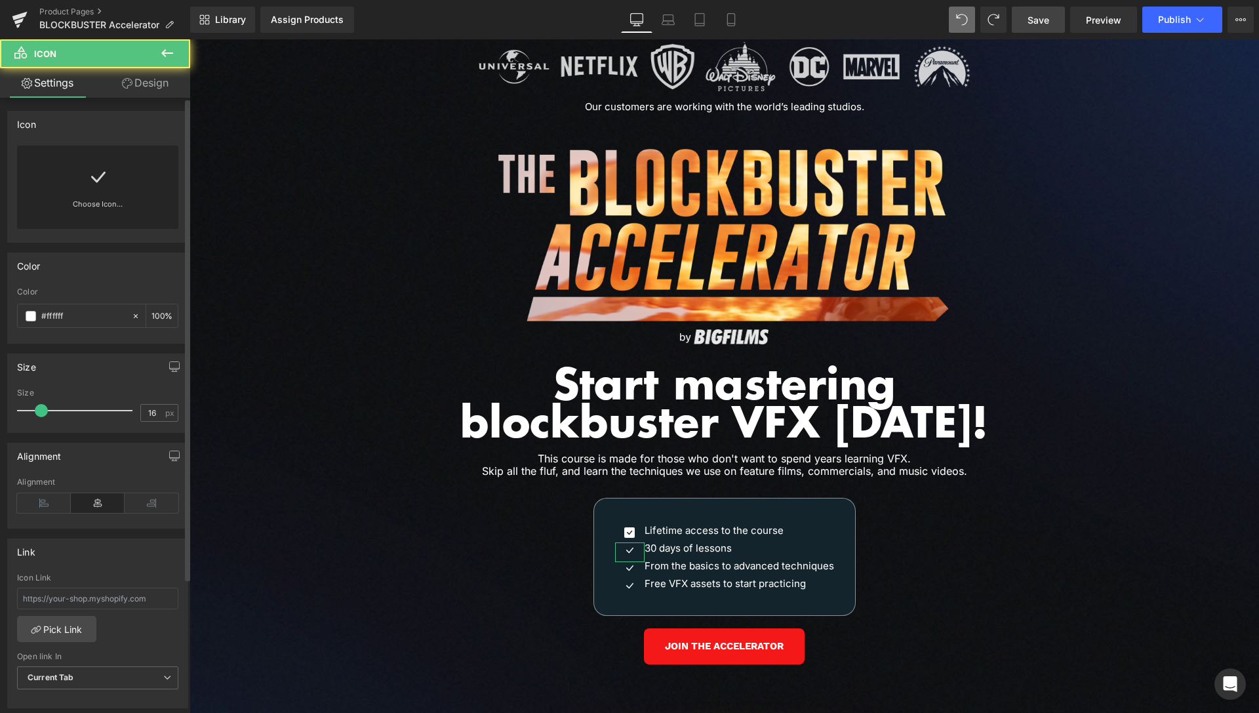
click at [96, 203] on link "Choose Icon..." at bounding box center [97, 213] width 161 height 31
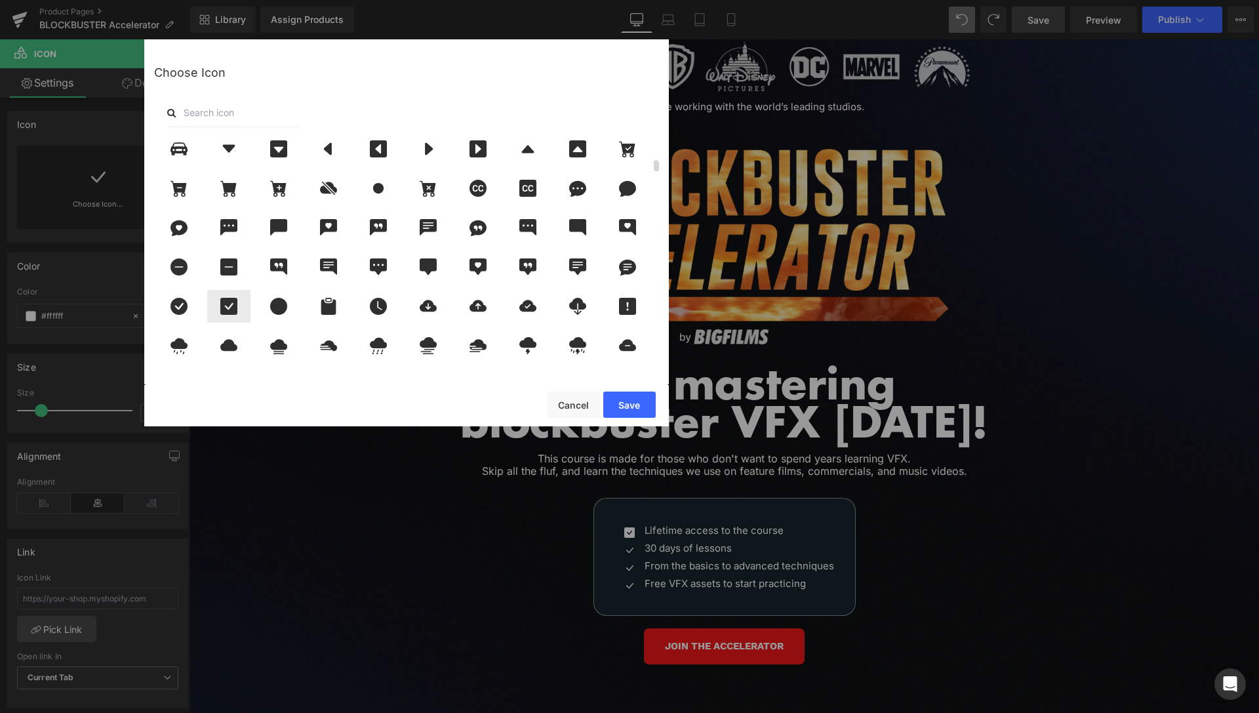
click at [230, 315] on div at bounding box center [228, 306] width 43 height 33
click at [630, 403] on button "Save" at bounding box center [629, 405] width 52 height 26
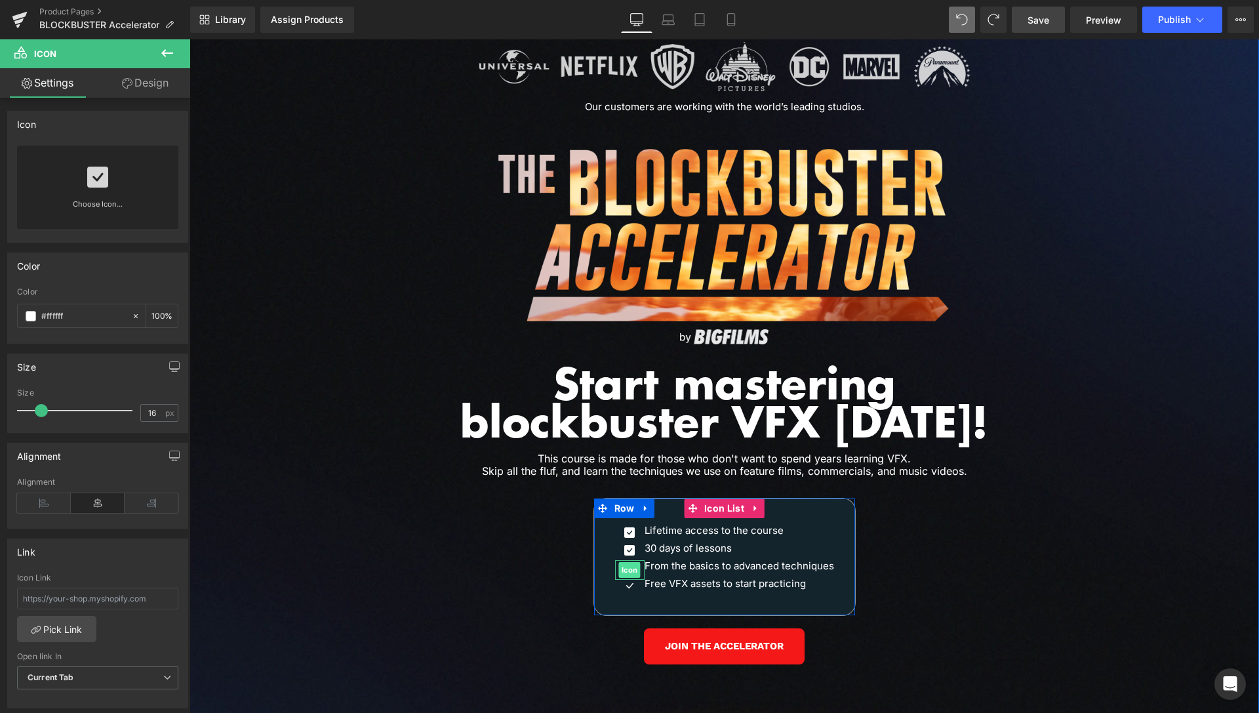
click at [624, 562] on span "Icon" at bounding box center [630, 570] width 22 height 16
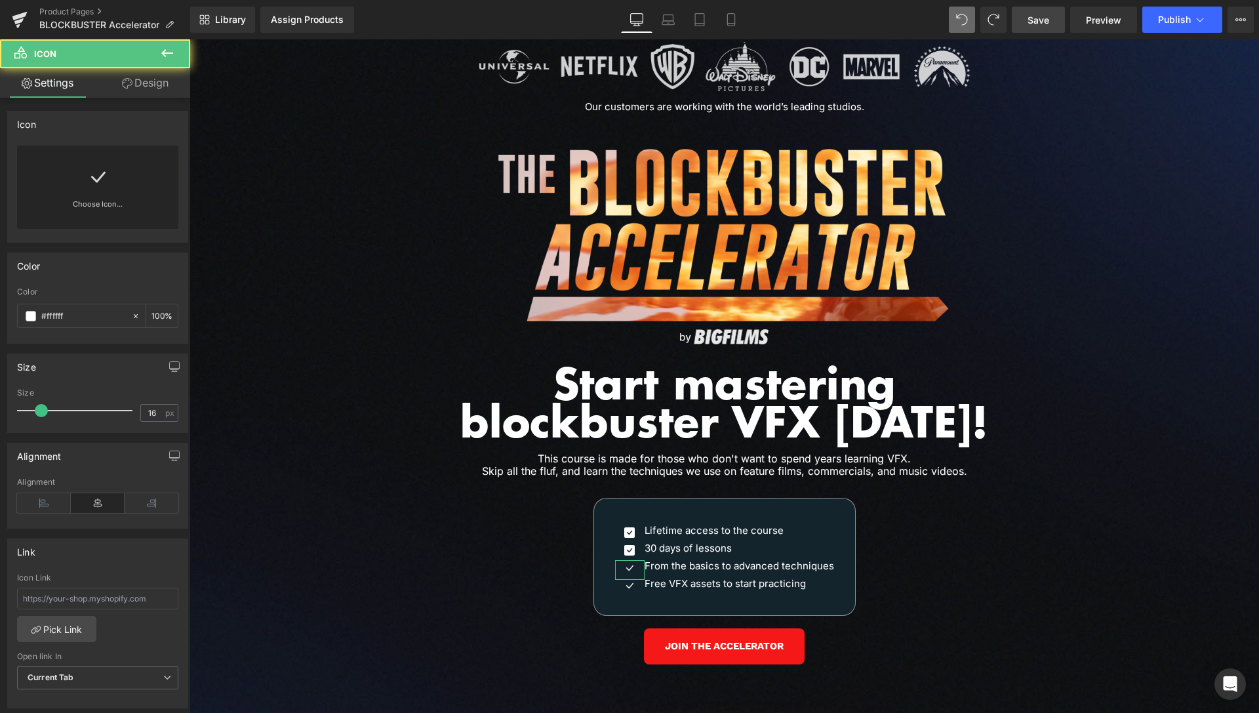
click at [102, 201] on link "Choose Icon..." at bounding box center [97, 213] width 161 height 31
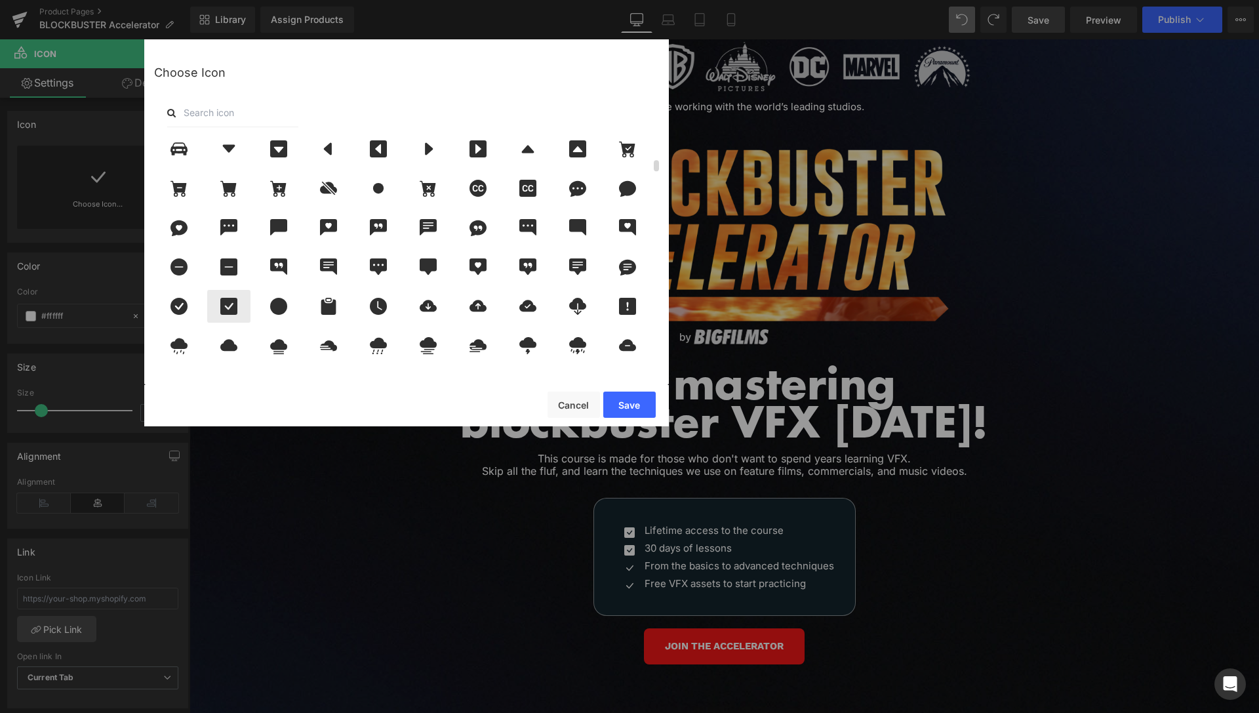
click at [232, 310] on icon at bounding box center [228, 306] width 17 height 17
click at [634, 407] on button "Save" at bounding box center [629, 405] width 52 height 26
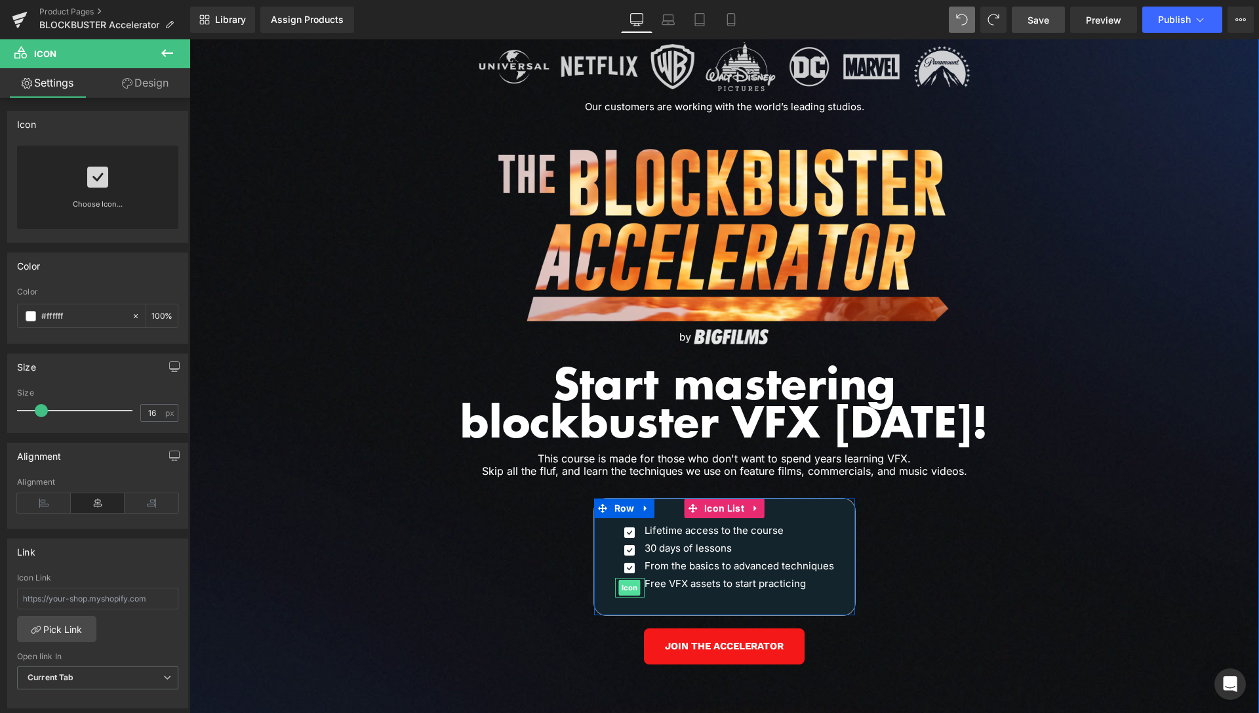
click at [623, 580] on span "Icon" at bounding box center [630, 588] width 22 height 16
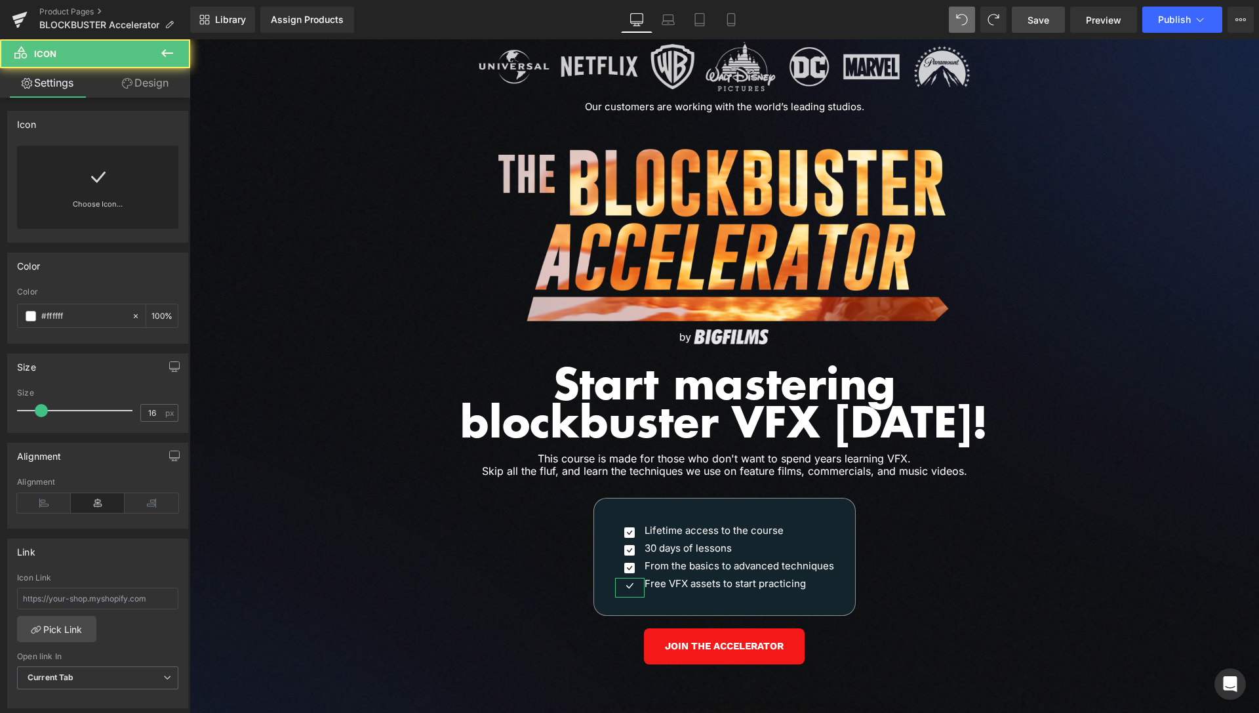
click at [91, 203] on link "Choose Icon..." at bounding box center [97, 213] width 161 height 31
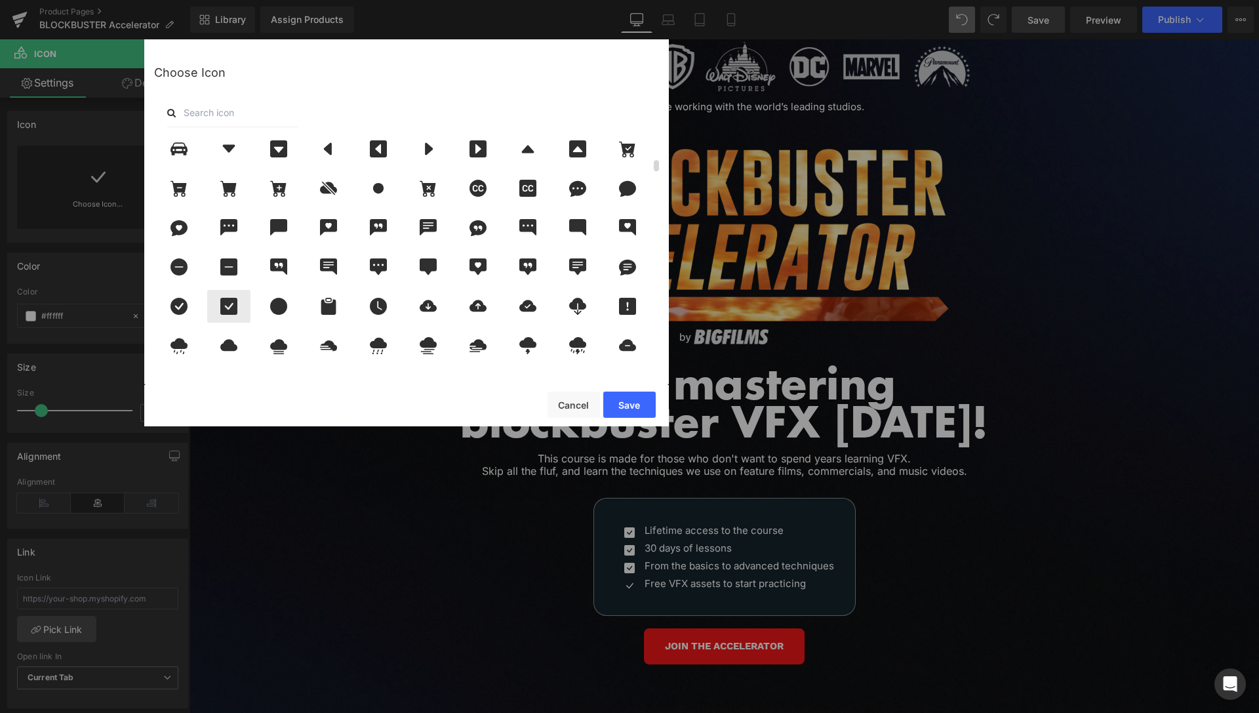
click at [223, 310] on icon at bounding box center [228, 306] width 17 height 17
click at [635, 406] on button "Save" at bounding box center [629, 405] width 52 height 26
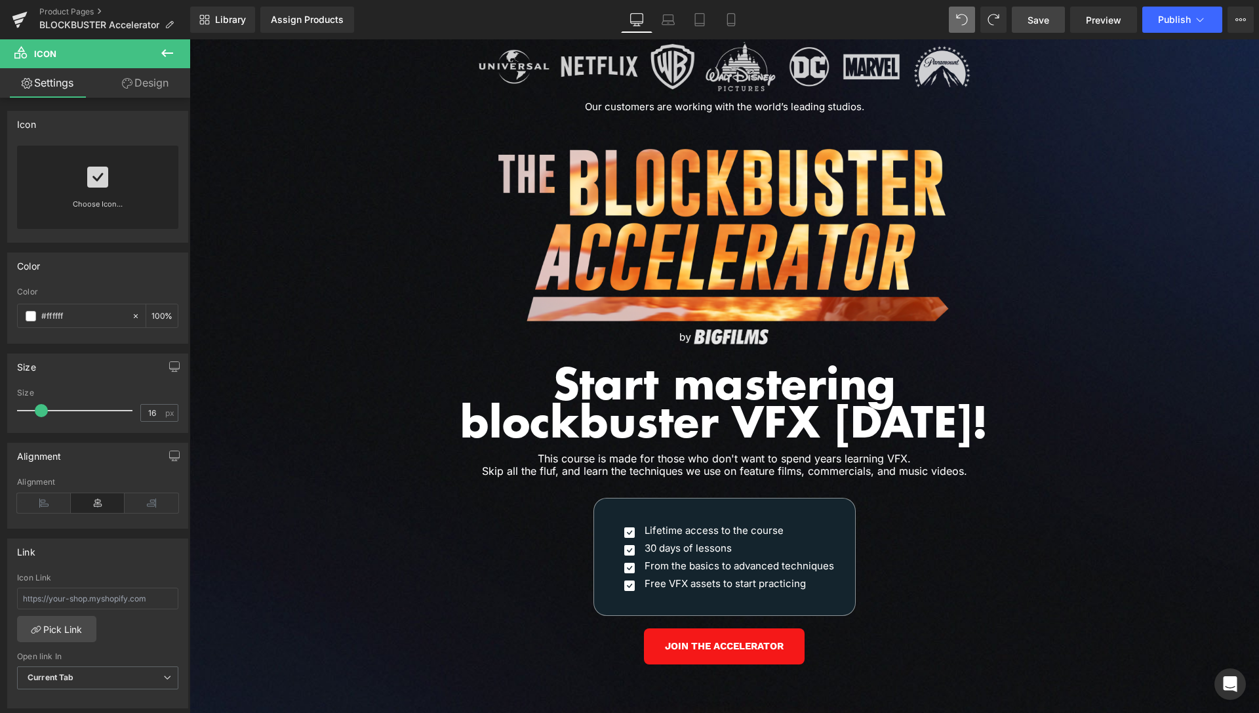
click at [1034, 18] on span "Save" at bounding box center [1039, 20] width 22 height 14
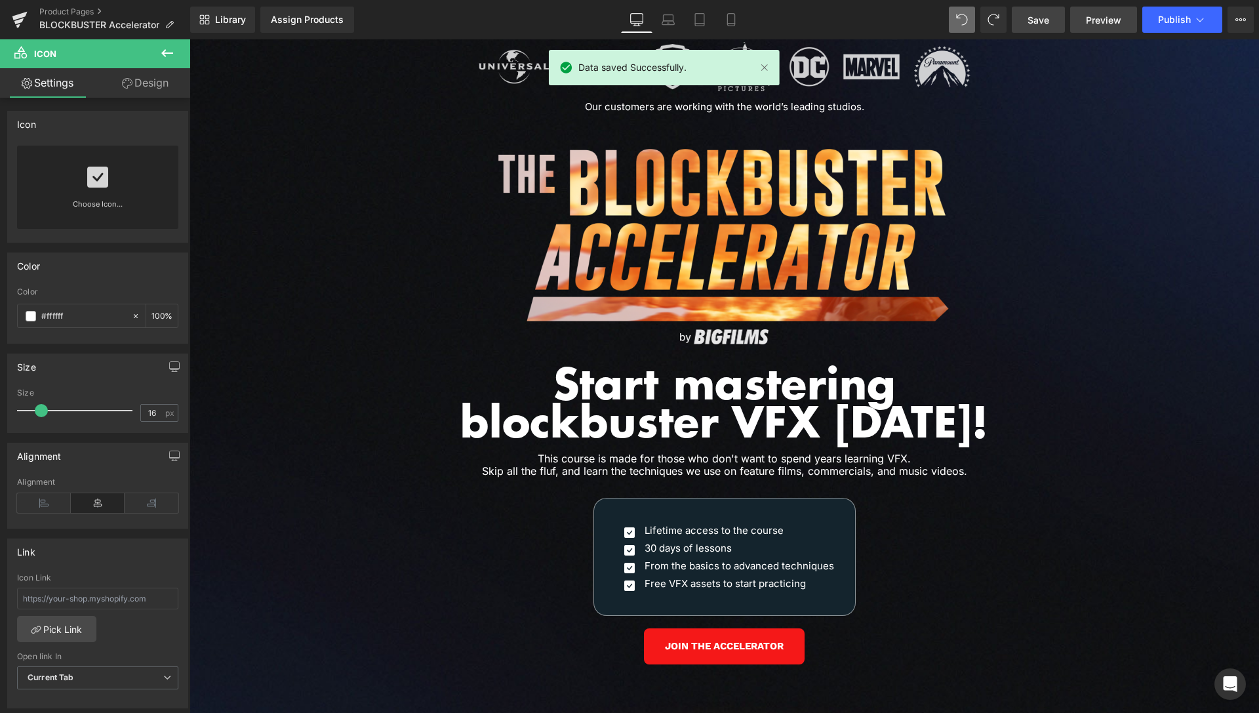
click at [1093, 20] on span "Preview" at bounding box center [1103, 20] width 35 height 14
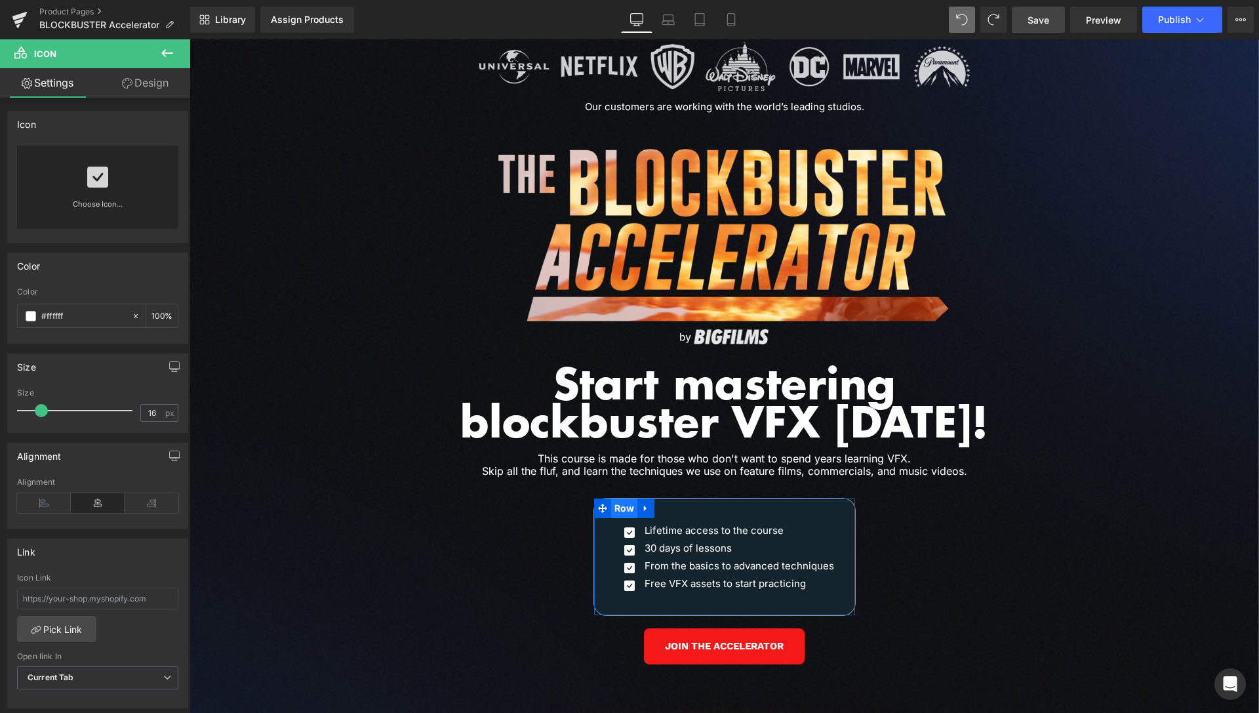
click at [620, 498] on span "Row" at bounding box center [624, 508] width 27 height 20
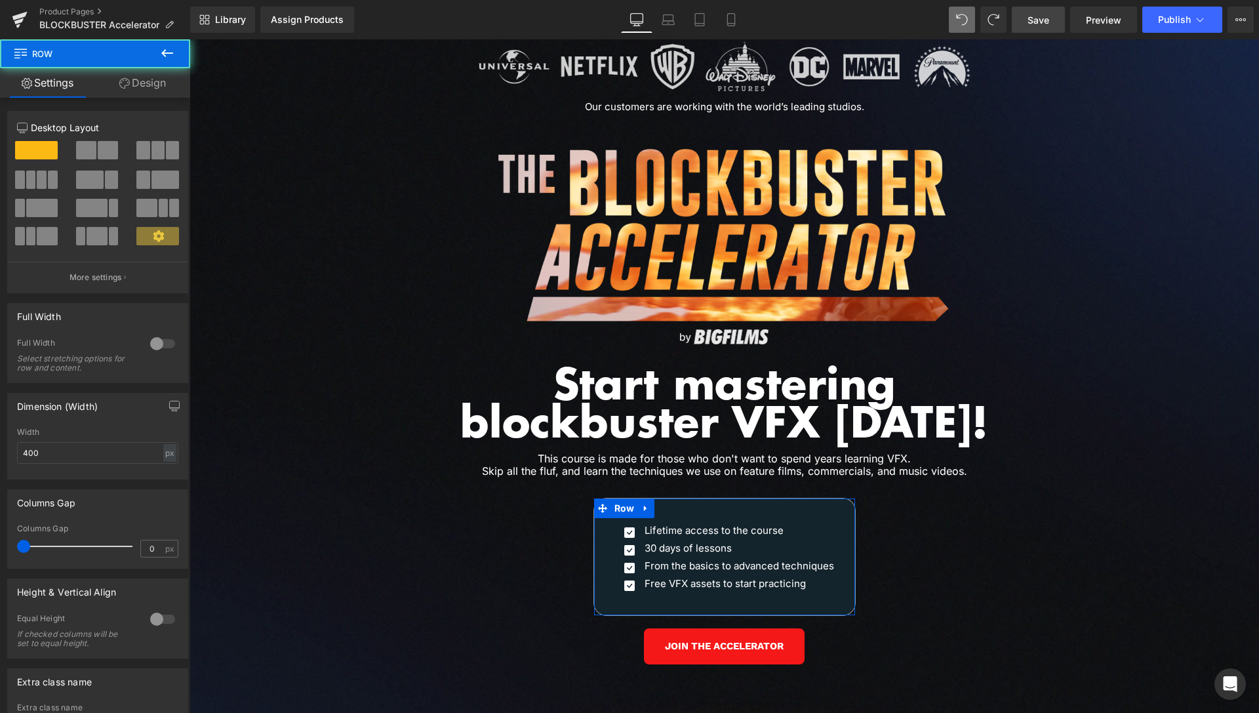
click at [147, 87] on link "Design" at bounding box center [142, 83] width 95 height 30
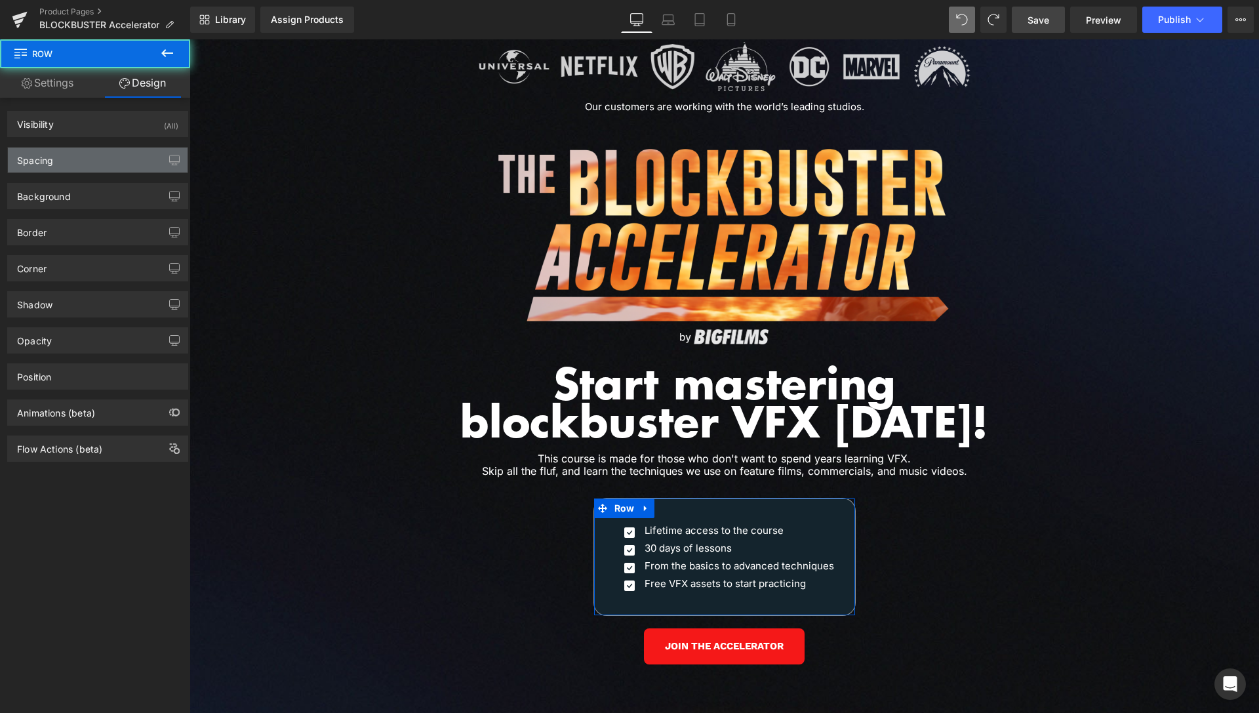
click at [87, 158] on div "Spacing" at bounding box center [98, 160] width 180 height 25
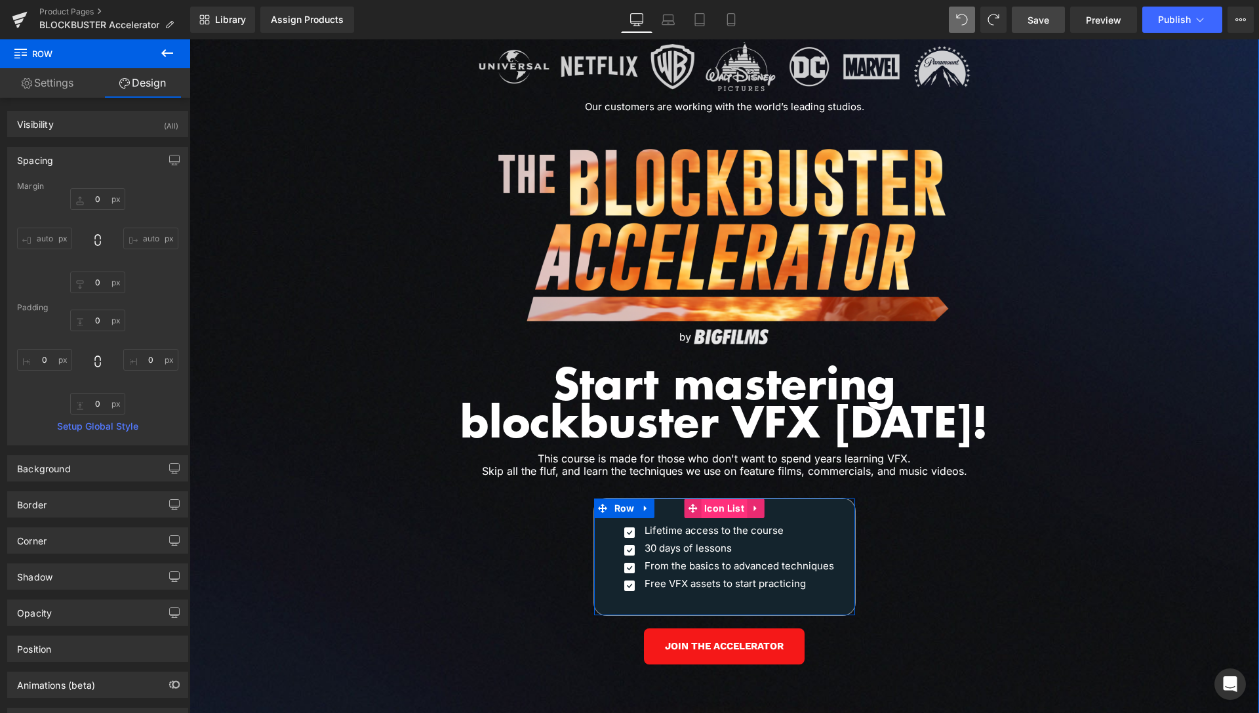
click at [718, 498] on span "Icon List" at bounding box center [724, 508] width 47 height 20
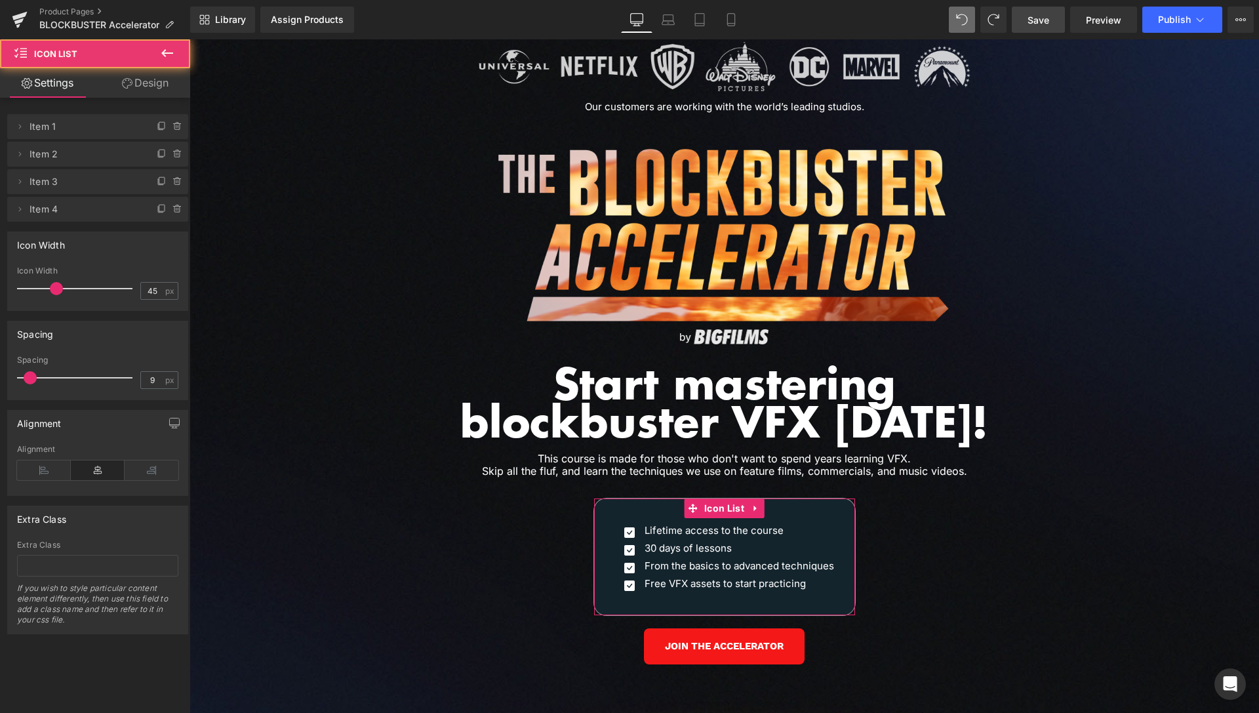
click at [134, 87] on link "Design" at bounding box center [145, 83] width 95 height 30
click at [0, 0] on div "Spacing" at bounding box center [0, 0] width 0 height 0
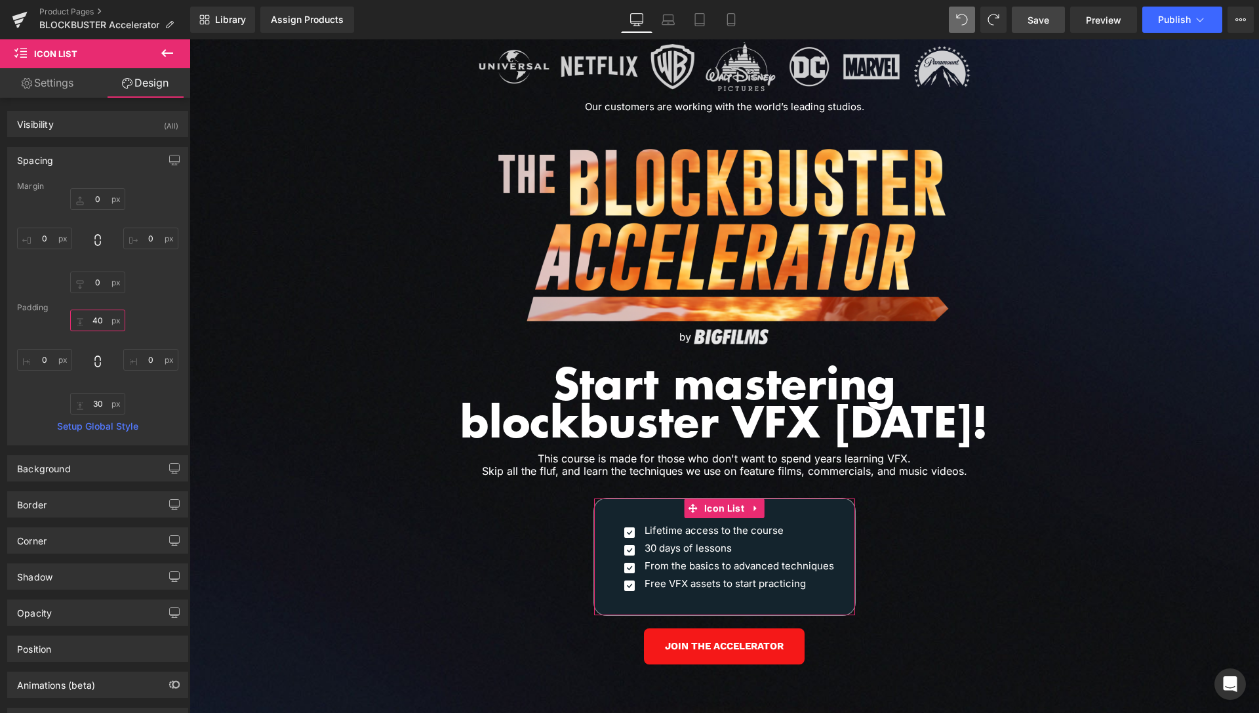
click at [88, 314] on input "text" at bounding box center [97, 321] width 55 height 22
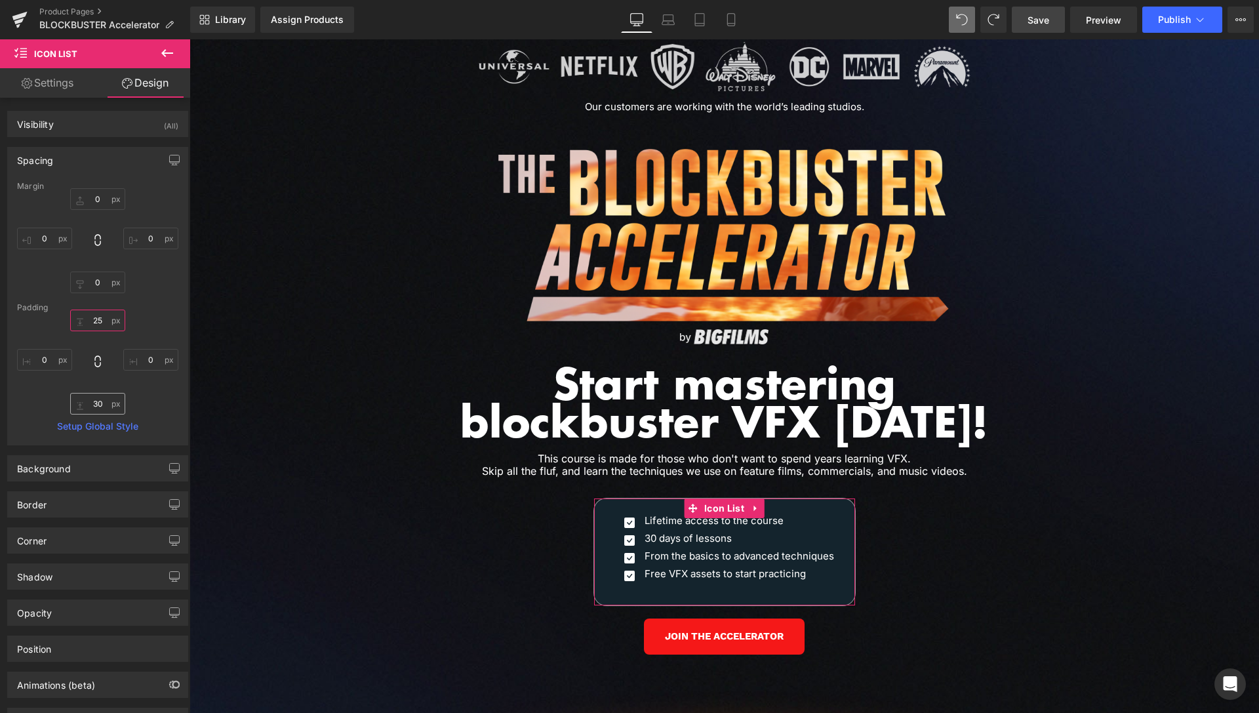
type input "25"
click at [104, 408] on input "text" at bounding box center [97, 404] width 55 height 22
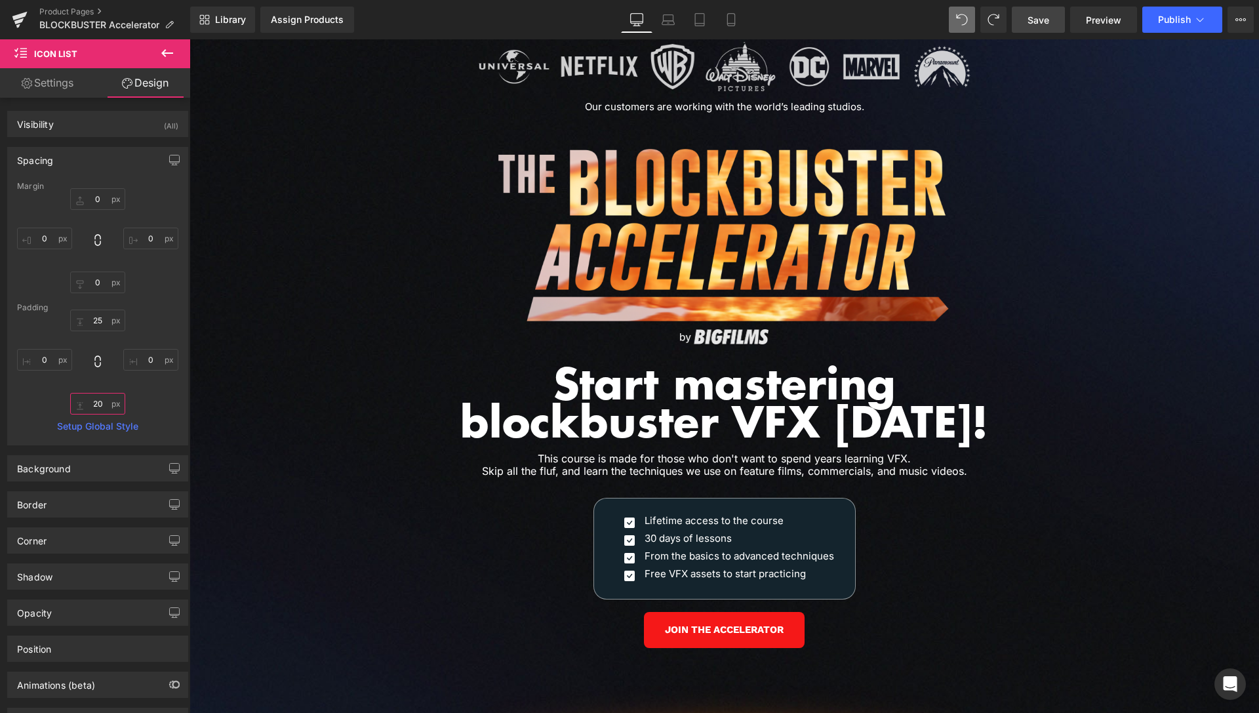
type input "20"
click at [96, 319] on input "25" at bounding box center [97, 321] width 55 height 22
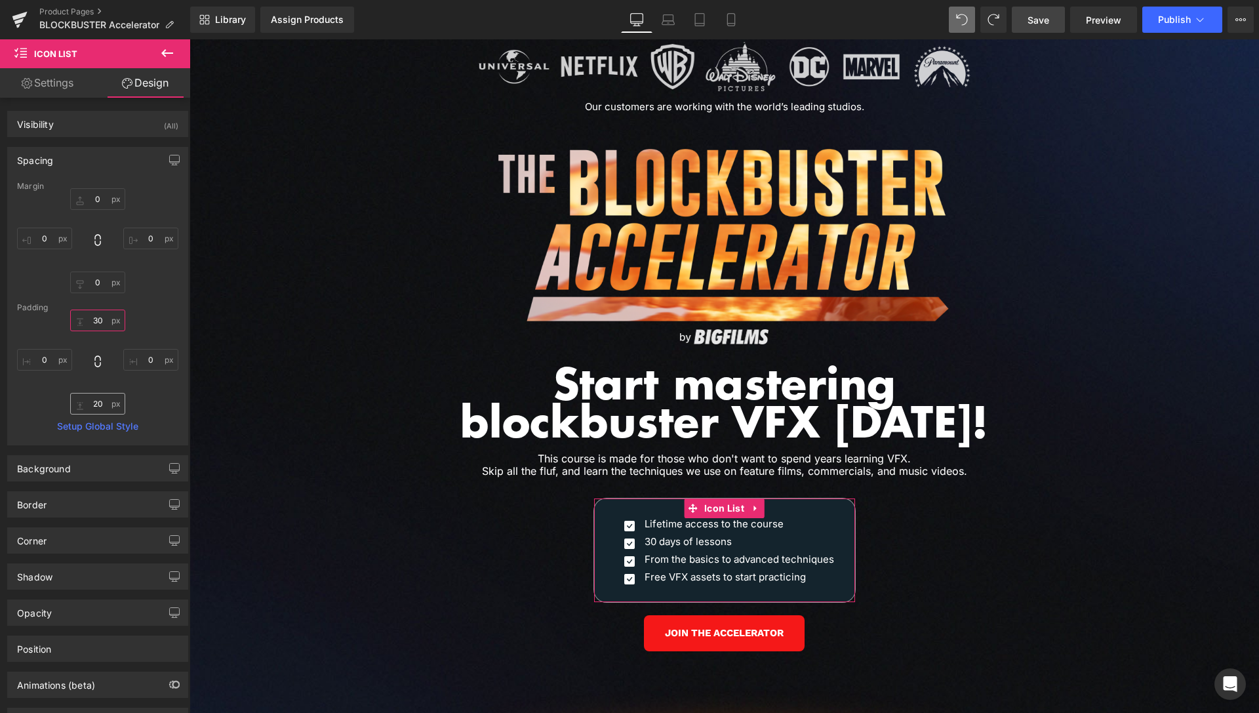
type input "30"
click at [90, 401] on input "20" at bounding box center [97, 404] width 55 height 22
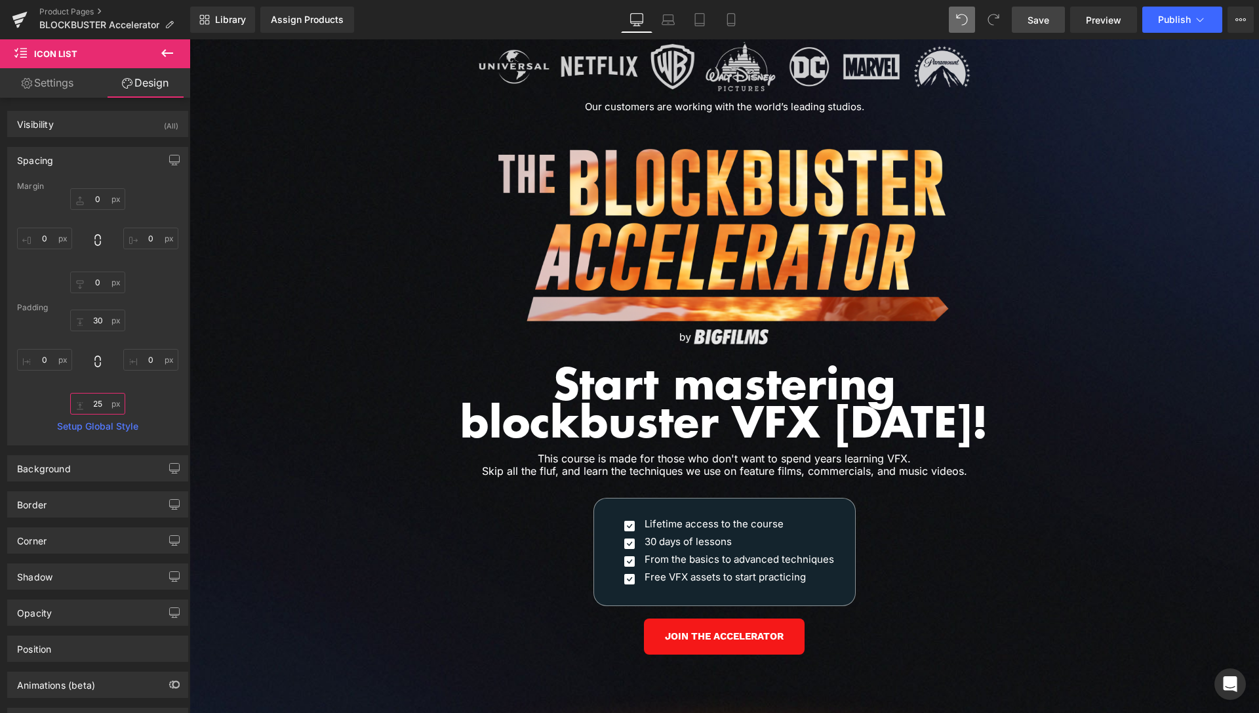
type input "25"
click at [1049, 27] on link "Save" at bounding box center [1038, 20] width 53 height 26
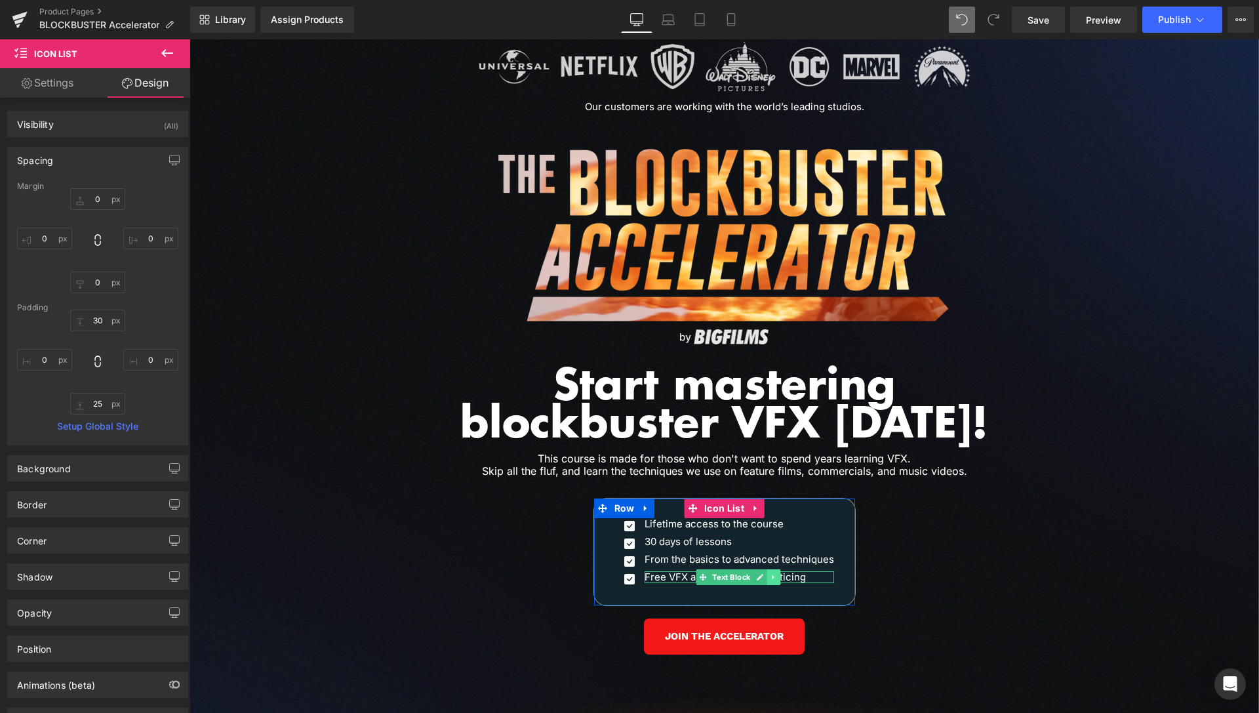
click at [772, 573] on icon at bounding box center [774, 577] width 7 height 8
drag, startPoint x: 763, startPoint y: 563, endPoint x: 948, endPoint y: 508, distance: 193.2
click at [948, 508] on div "Image Our customers are working with the world’s leading studios. Heading Row I…" at bounding box center [725, 380] width 1070 height 702
click at [711, 498] on span "Icon List" at bounding box center [724, 508] width 47 height 20
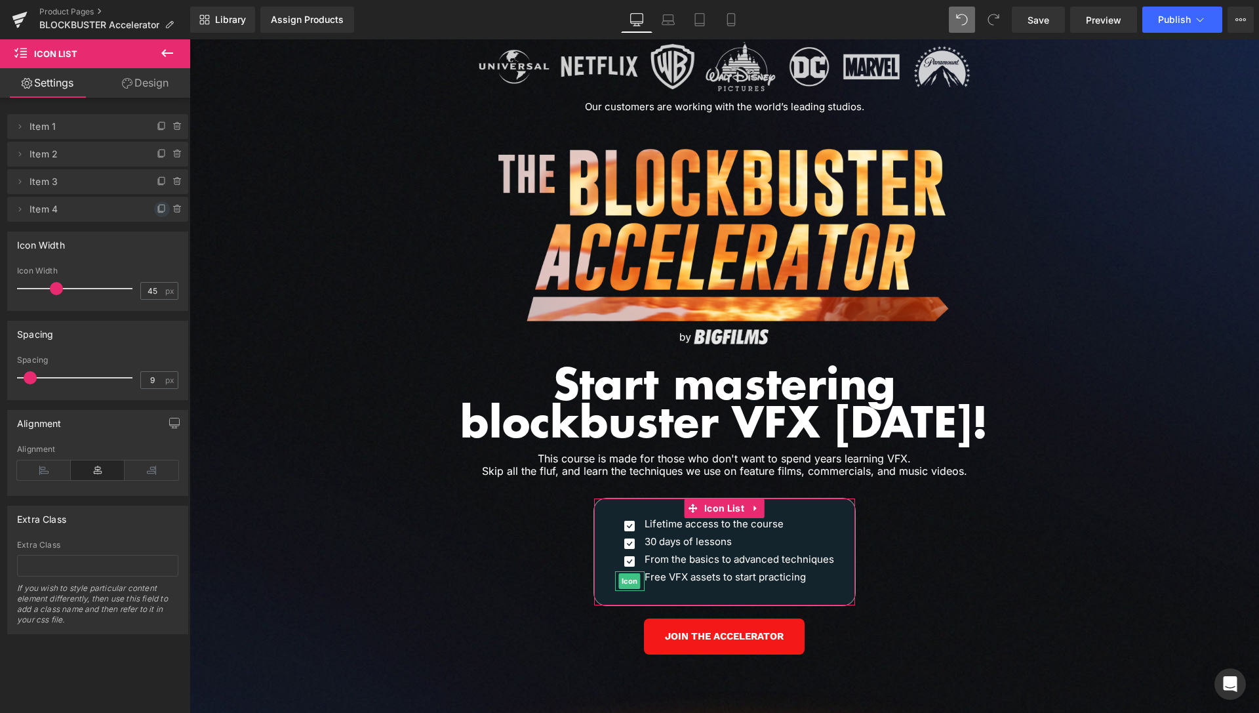
click at [157, 214] on icon at bounding box center [162, 209] width 10 height 10
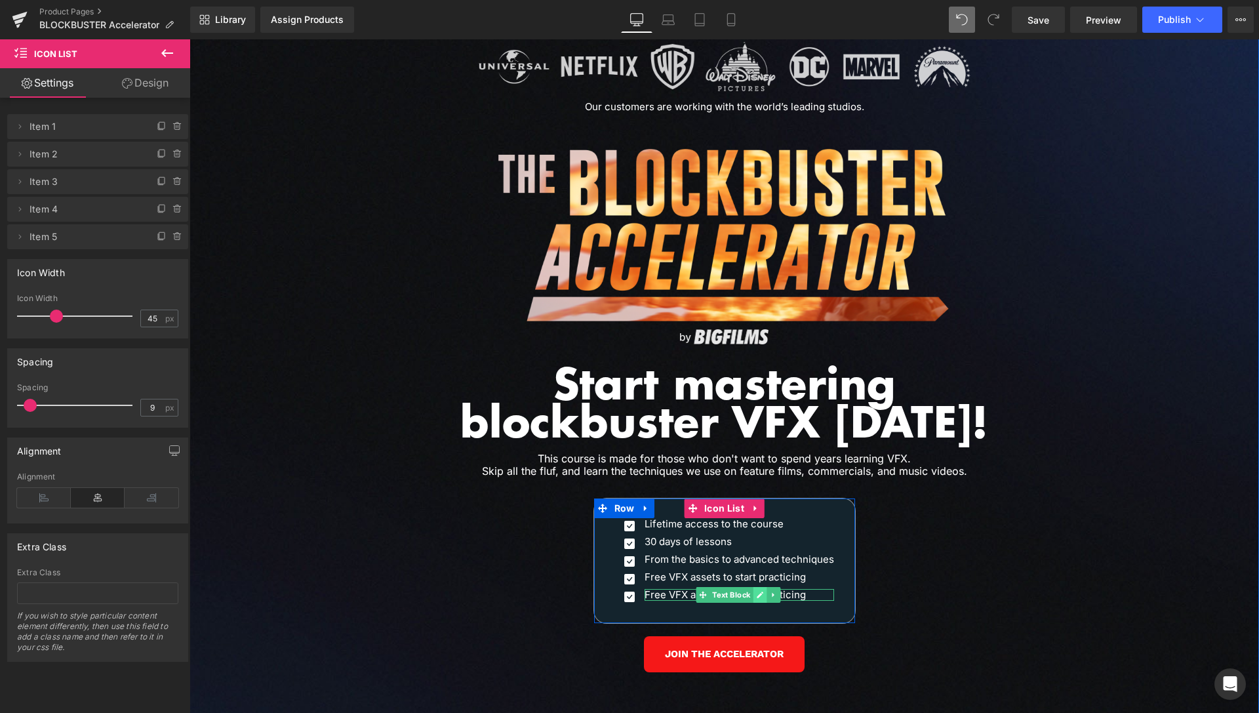
click at [759, 591] on icon at bounding box center [760, 595] width 7 height 8
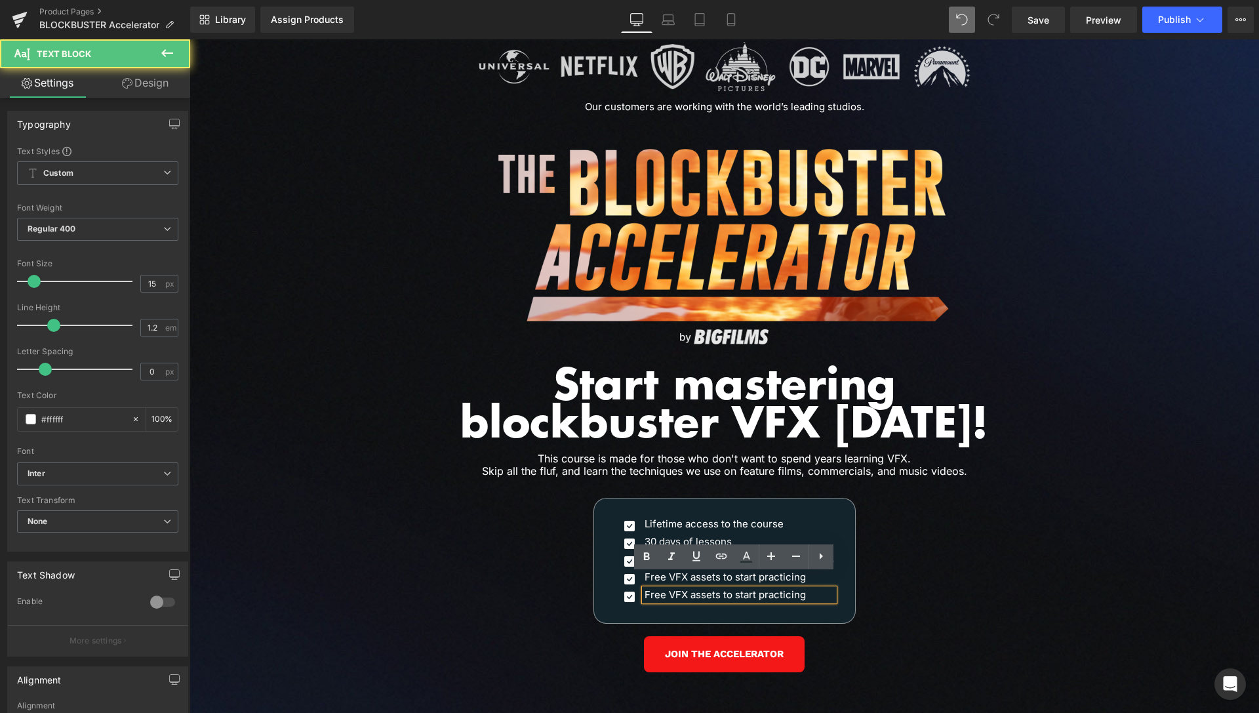
drag, startPoint x: 638, startPoint y: 581, endPoint x: 805, endPoint y: 595, distance: 167.8
click at [805, 595] on div "Icon Lifetime access to the course Text Block Icon 30 days of lessons Text Bloc…" at bounding box center [724, 560] width 261 height 125
drag, startPoint x: 802, startPoint y: 586, endPoint x: 734, endPoint y: 575, distance: 69.0
click at [645, 589] on p "Free VFX assets to start practicing" at bounding box center [740, 595] width 190 height 12
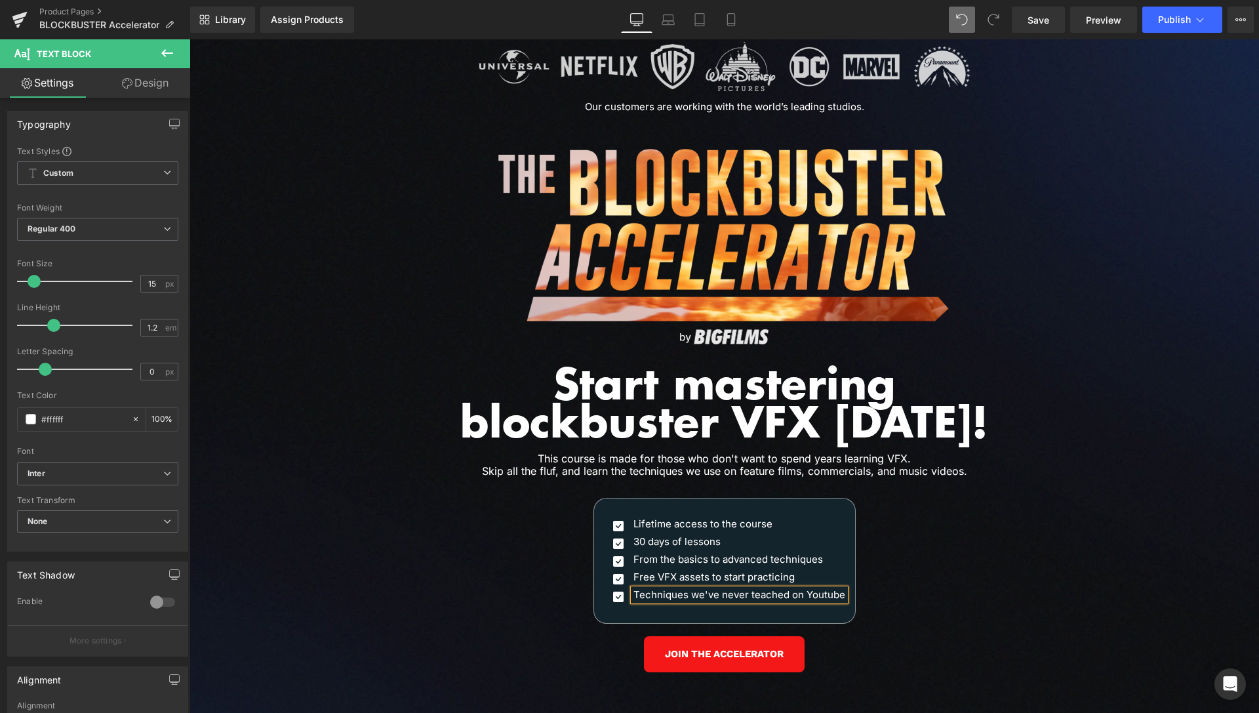
click at [1026, 509] on div "Image Our customers are working with the world’s leading studios. Heading Row I…" at bounding box center [725, 388] width 1070 height 719
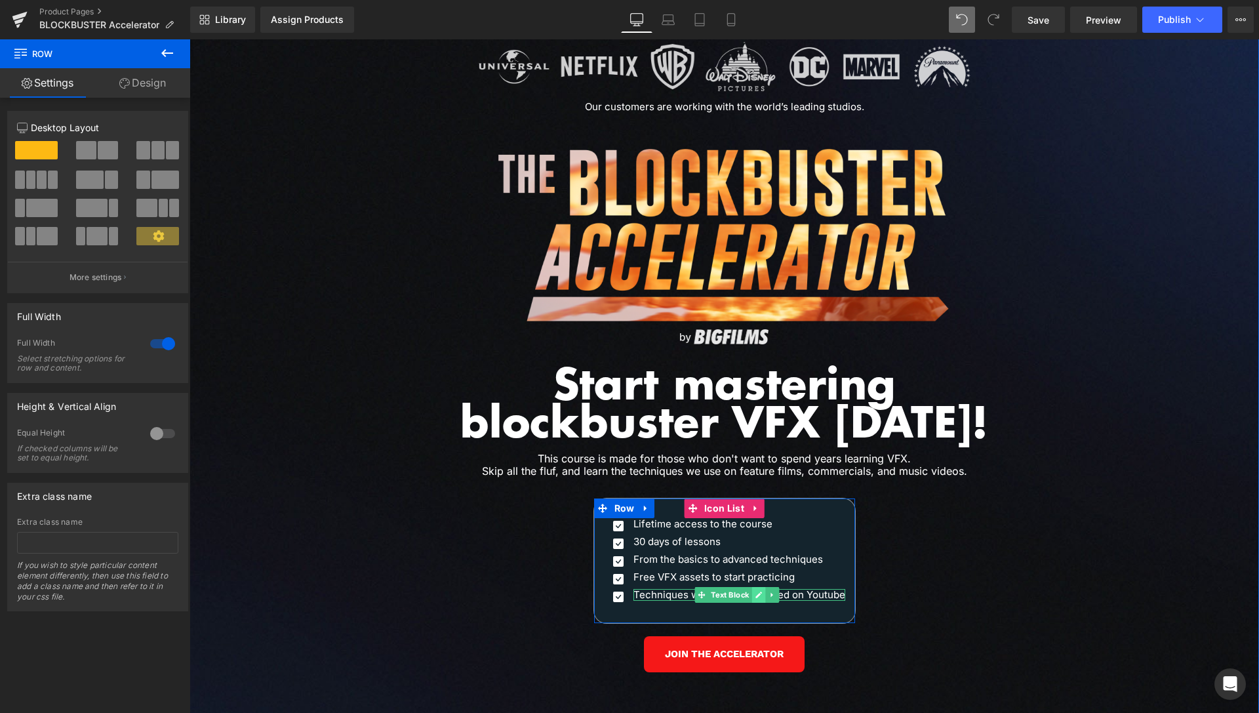
click at [757, 591] on icon at bounding box center [758, 595] width 7 height 8
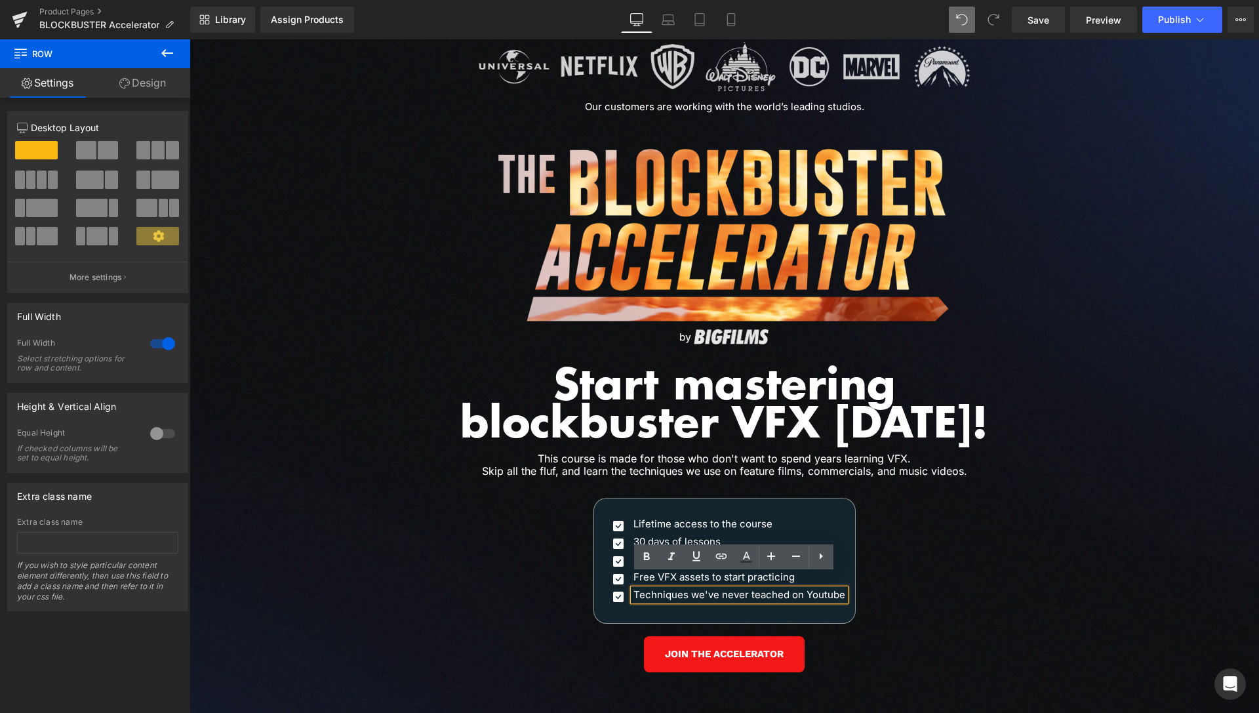
click at [652, 589] on p "Techniques we've never teached on Youtube" at bounding box center [740, 595] width 212 height 12
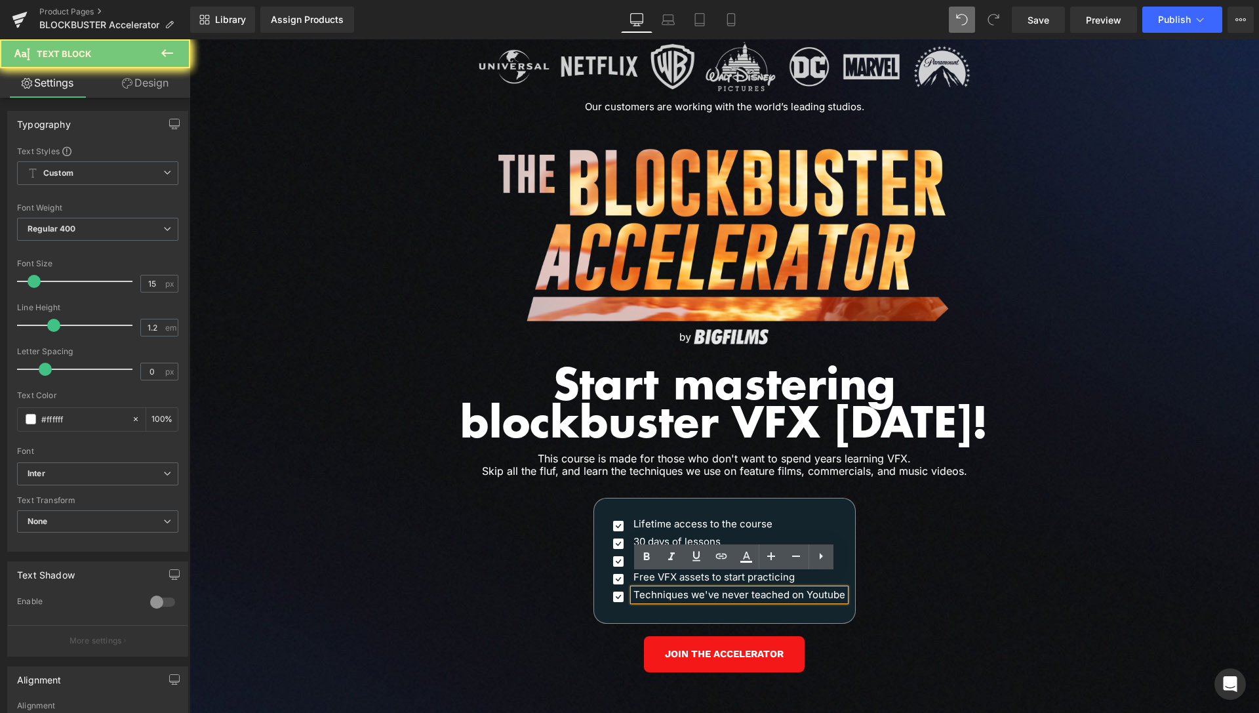
click at [652, 589] on p "Techniques we've never teached on Youtube" at bounding box center [740, 595] width 212 height 12
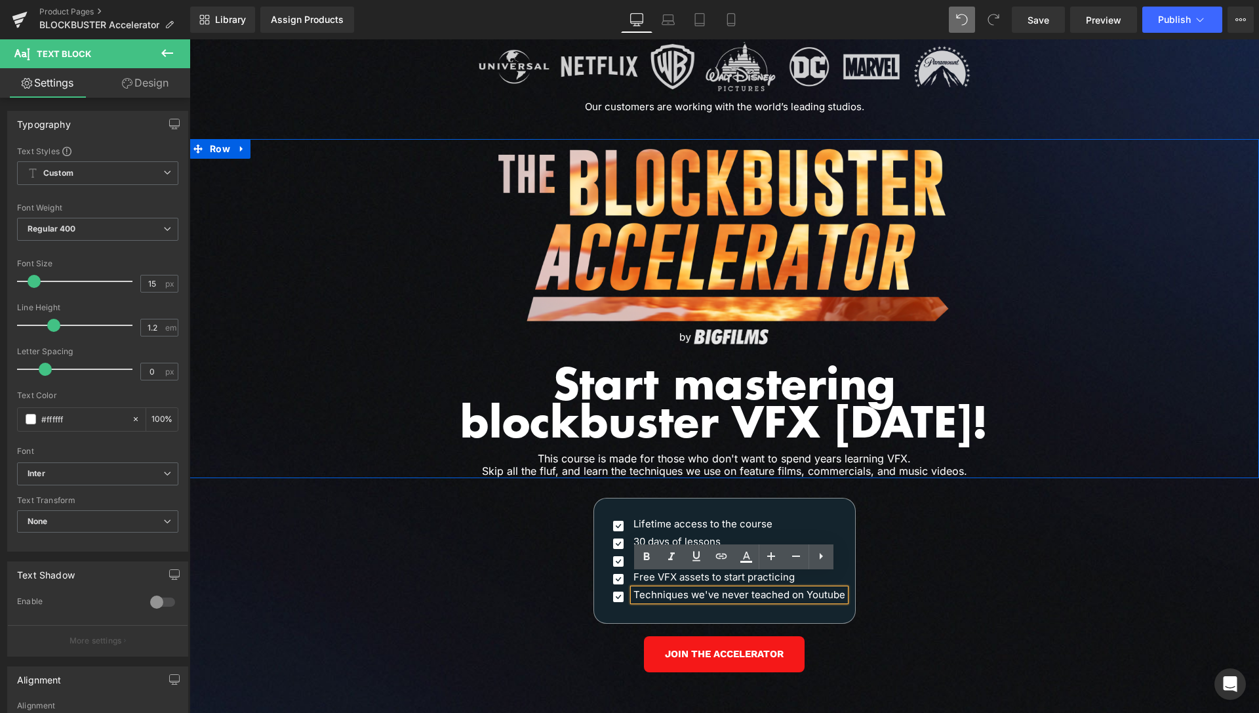
click at [1095, 433] on div "Image Image Start mastering blockbuster VFX today! Heading This course is made …" at bounding box center [725, 313] width 1070 height 329
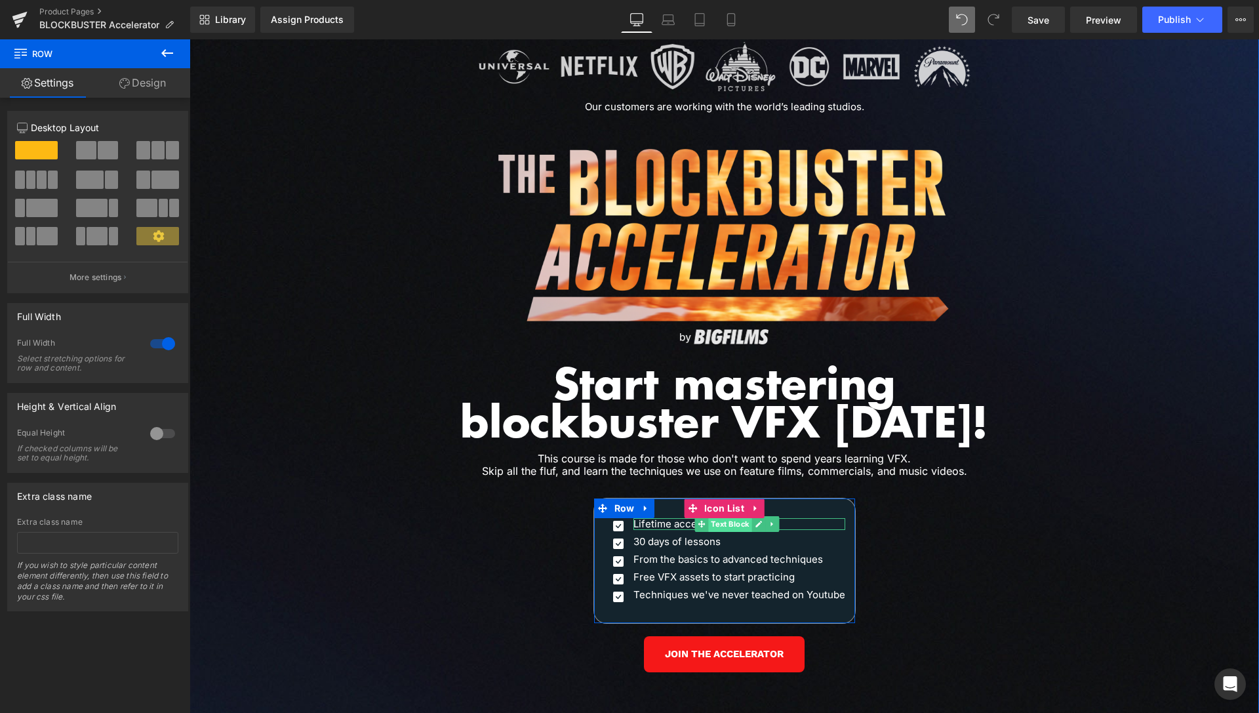
click at [721, 516] on span "Text Block" at bounding box center [729, 524] width 43 height 16
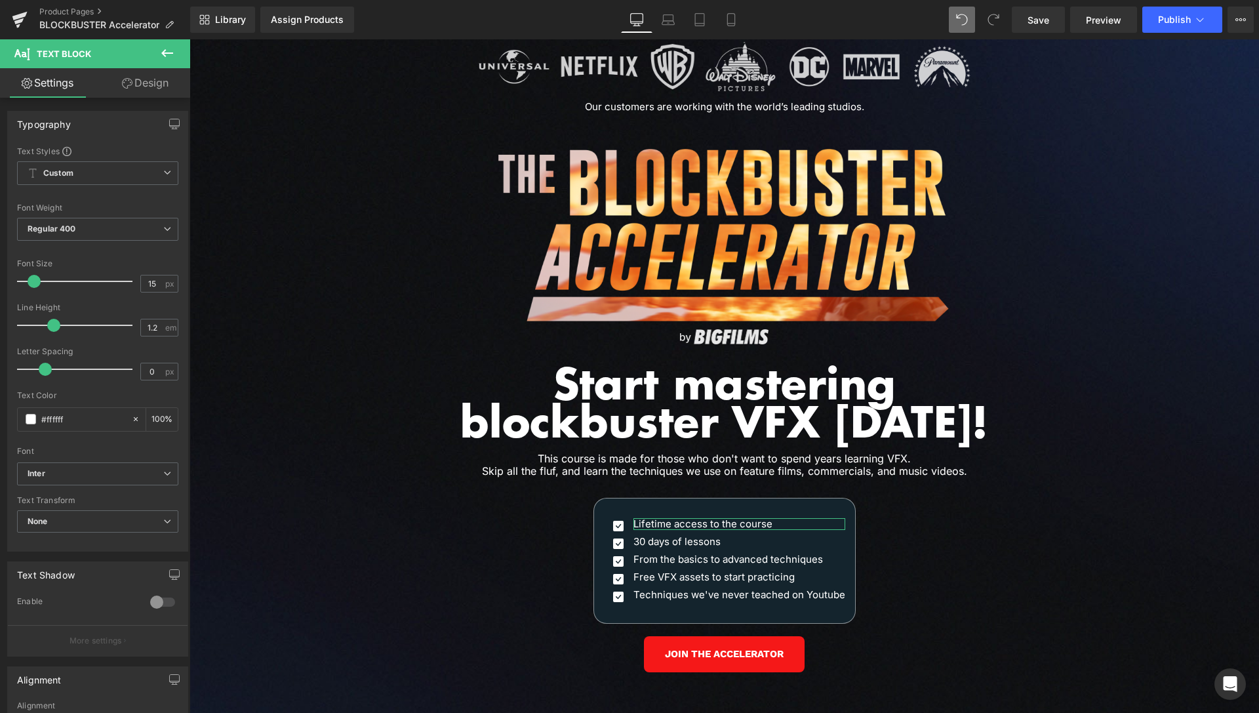
click at [156, 85] on link "Design" at bounding box center [145, 83] width 95 height 30
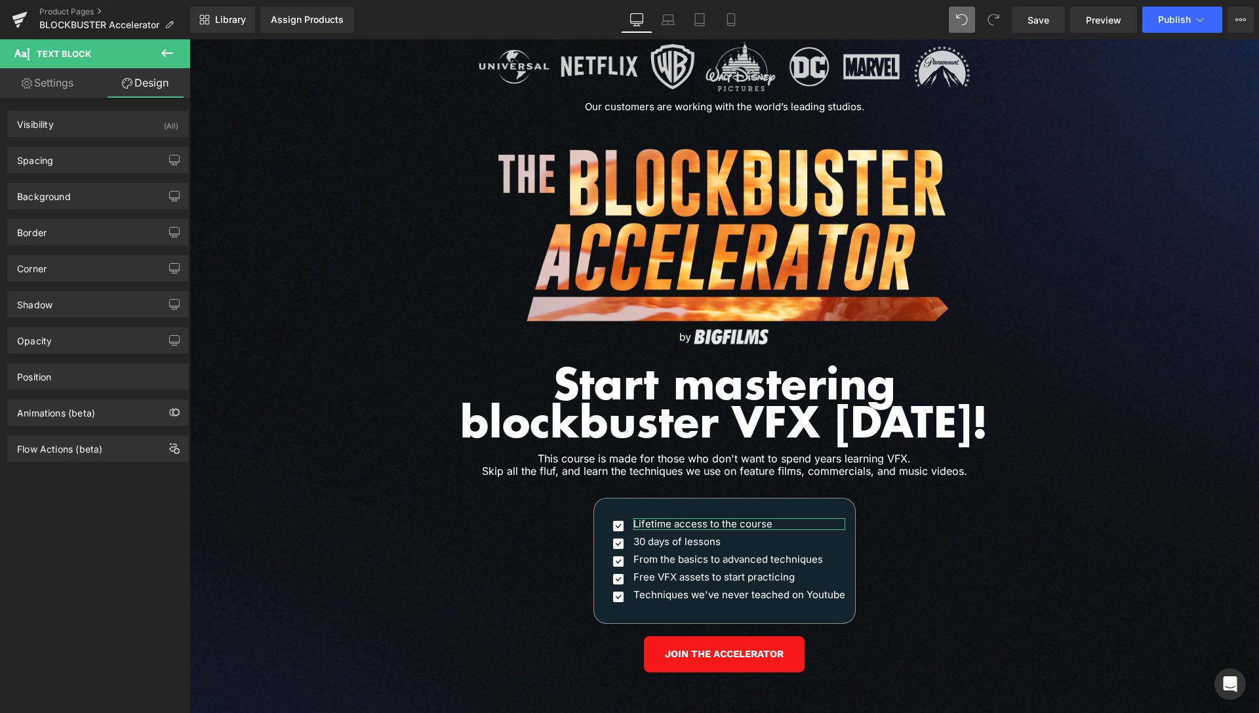
click at [54, 87] on link "Settings" at bounding box center [47, 83] width 95 height 30
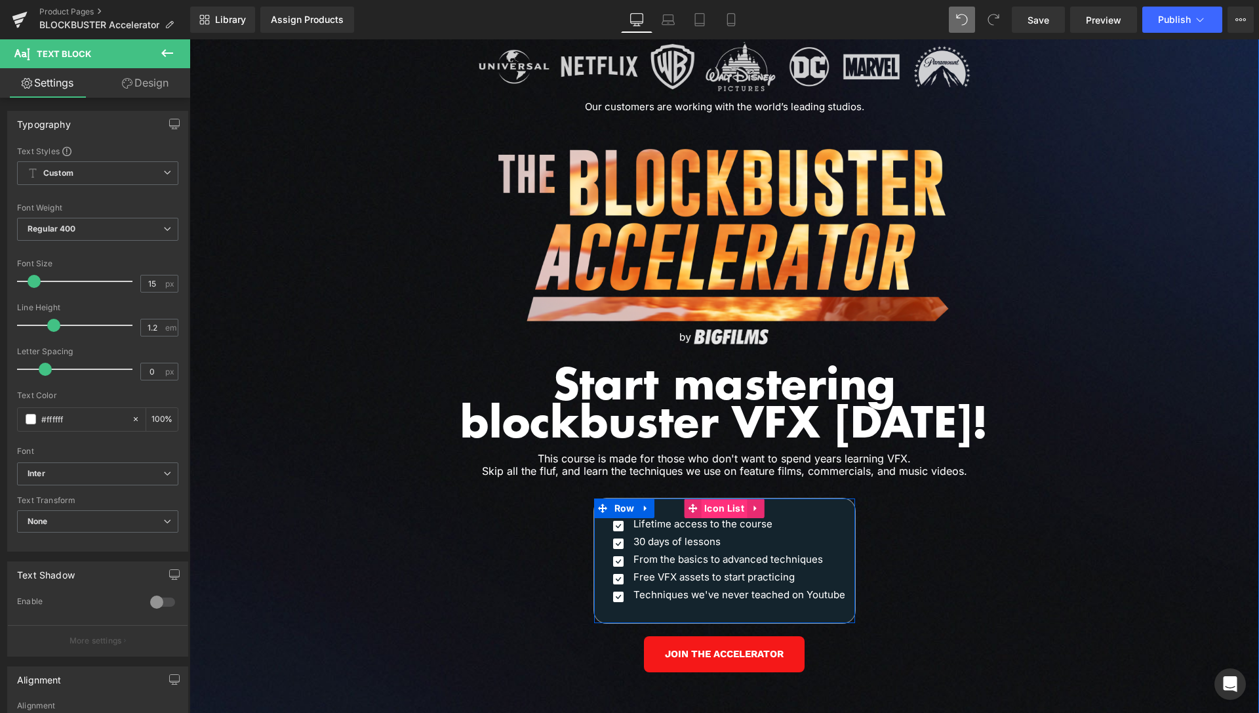
click at [704, 498] on span "Icon List" at bounding box center [724, 508] width 47 height 20
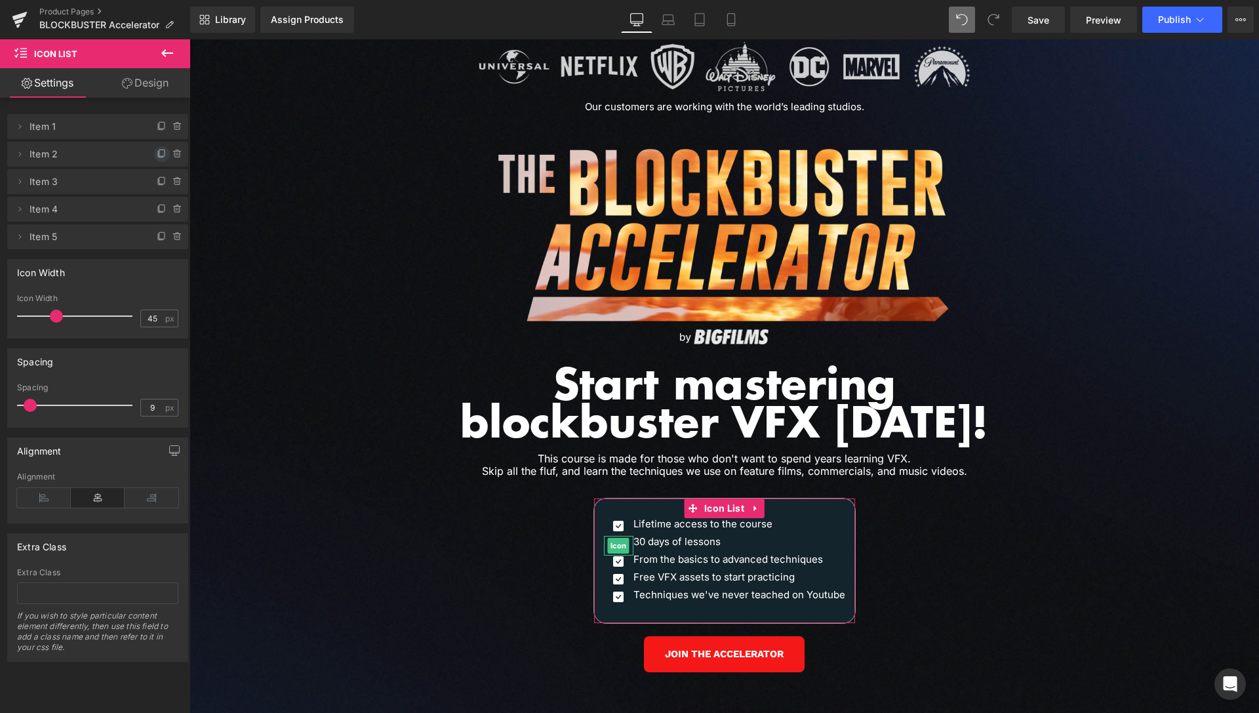
click at [158, 153] on icon at bounding box center [160, 154] width 5 height 6
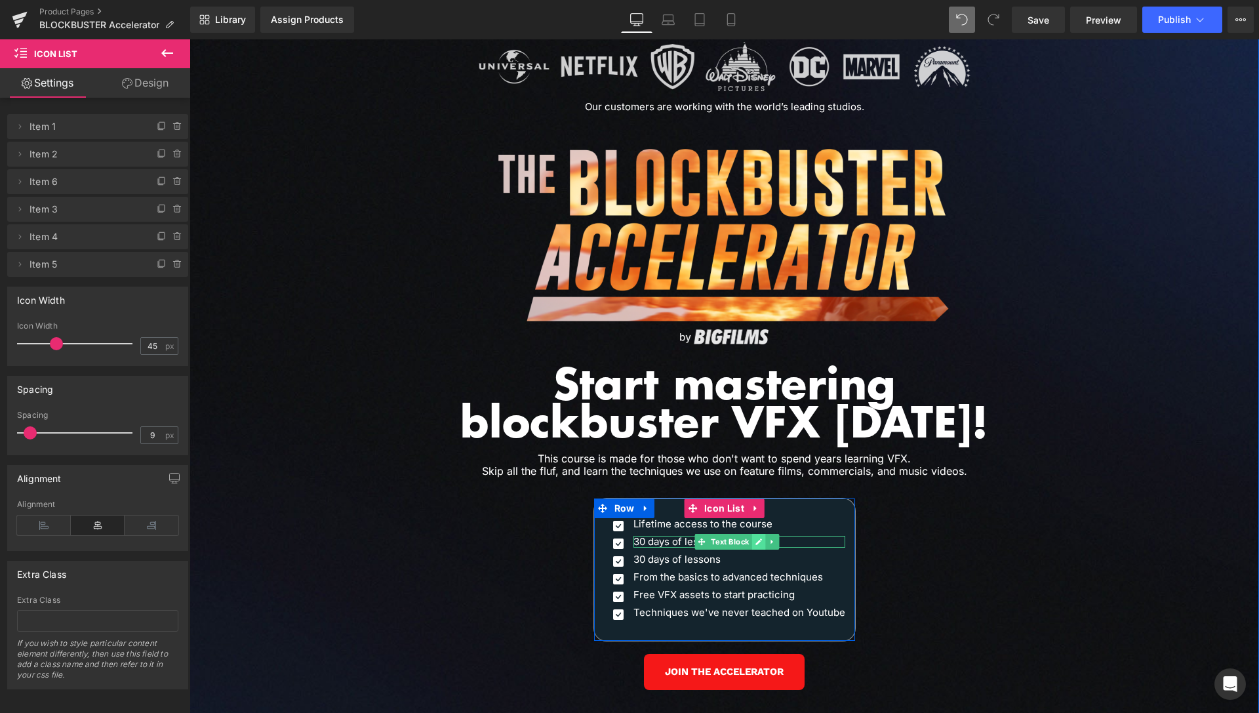
click at [755, 538] on icon at bounding box center [758, 542] width 7 height 8
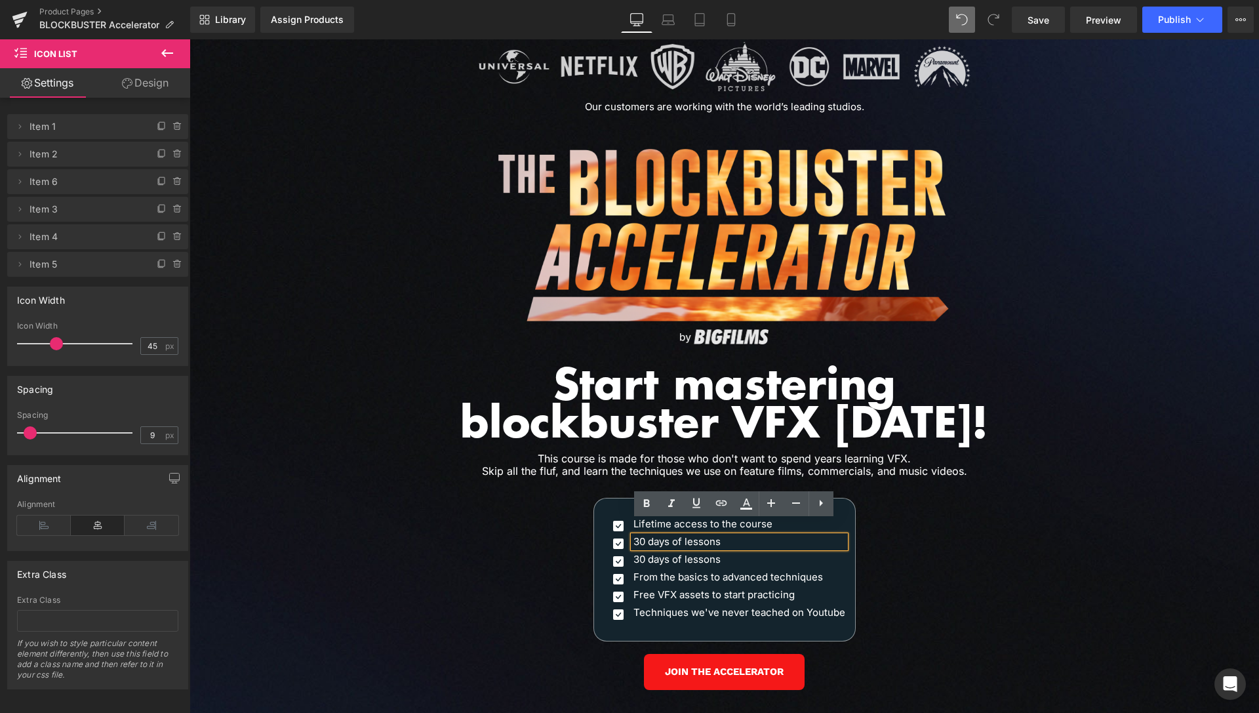
click at [714, 536] on p "30 days of lessons" at bounding box center [740, 542] width 212 height 12
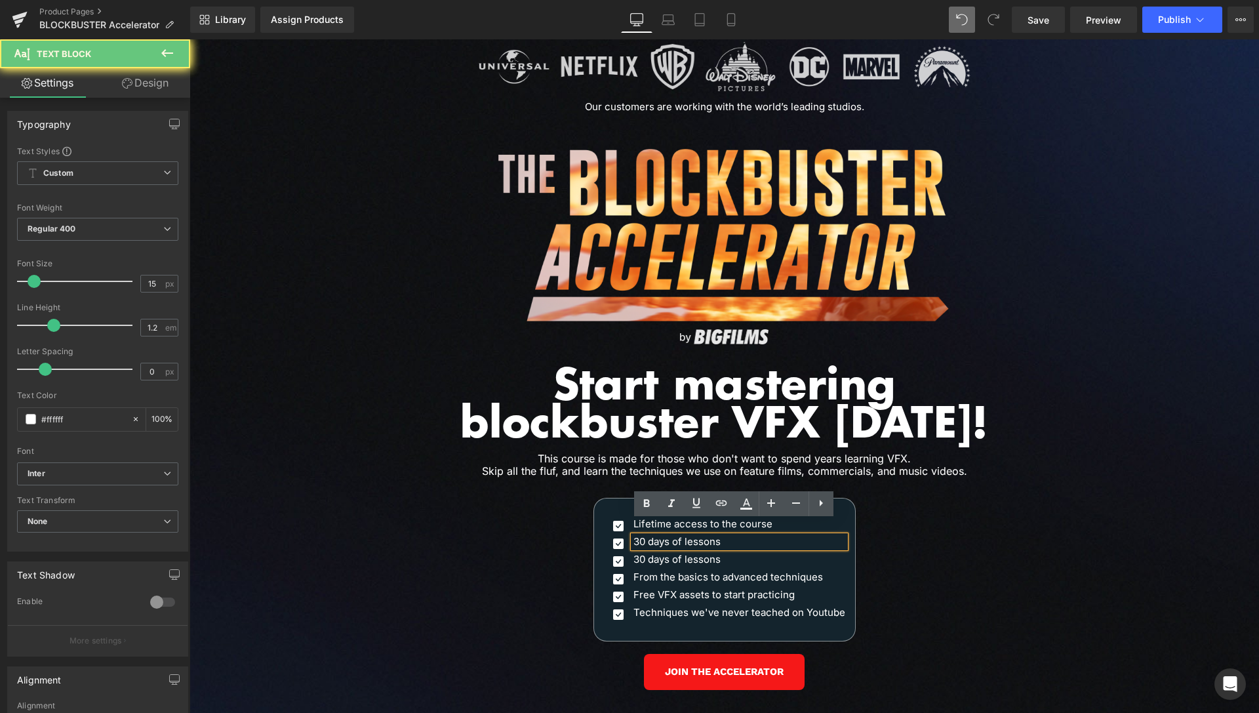
click at [714, 536] on p "30 days of lessons" at bounding box center [740, 542] width 212 height 12
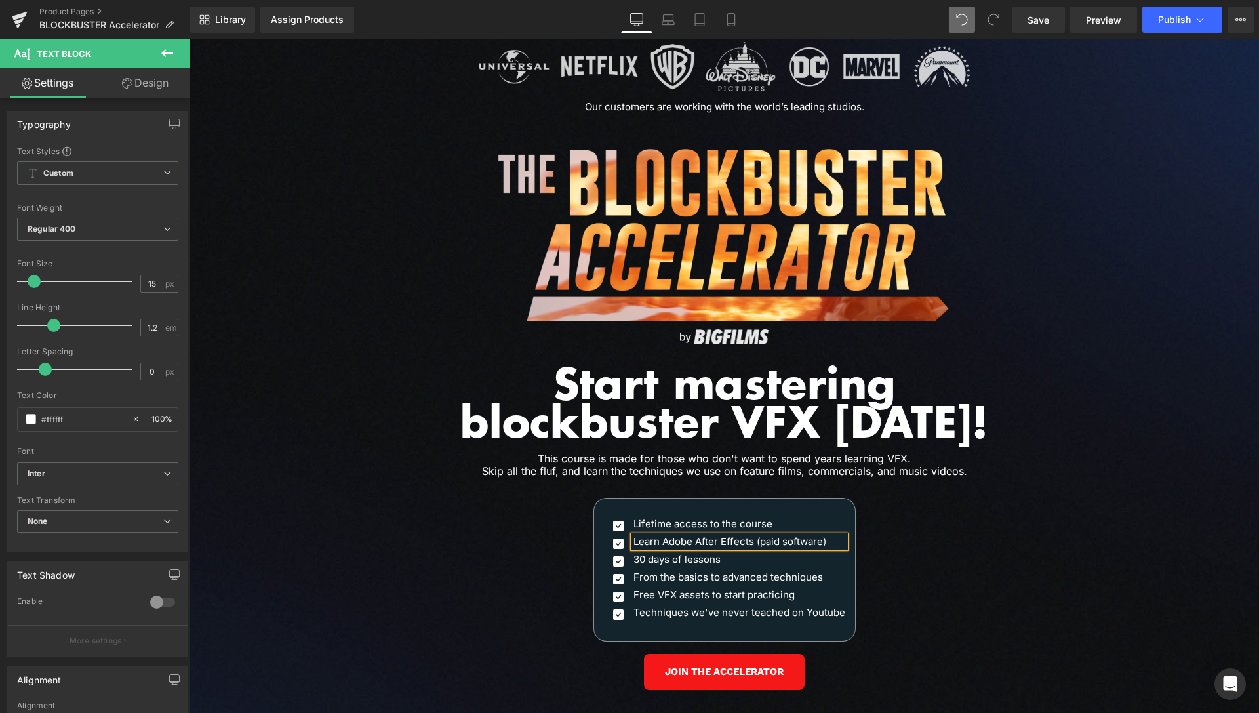
click at [1037, 503] on div "Image Our customers are working with the world’s leading studios. Heading Row I…" at bounding box center [725, 397] width 1070 height 737
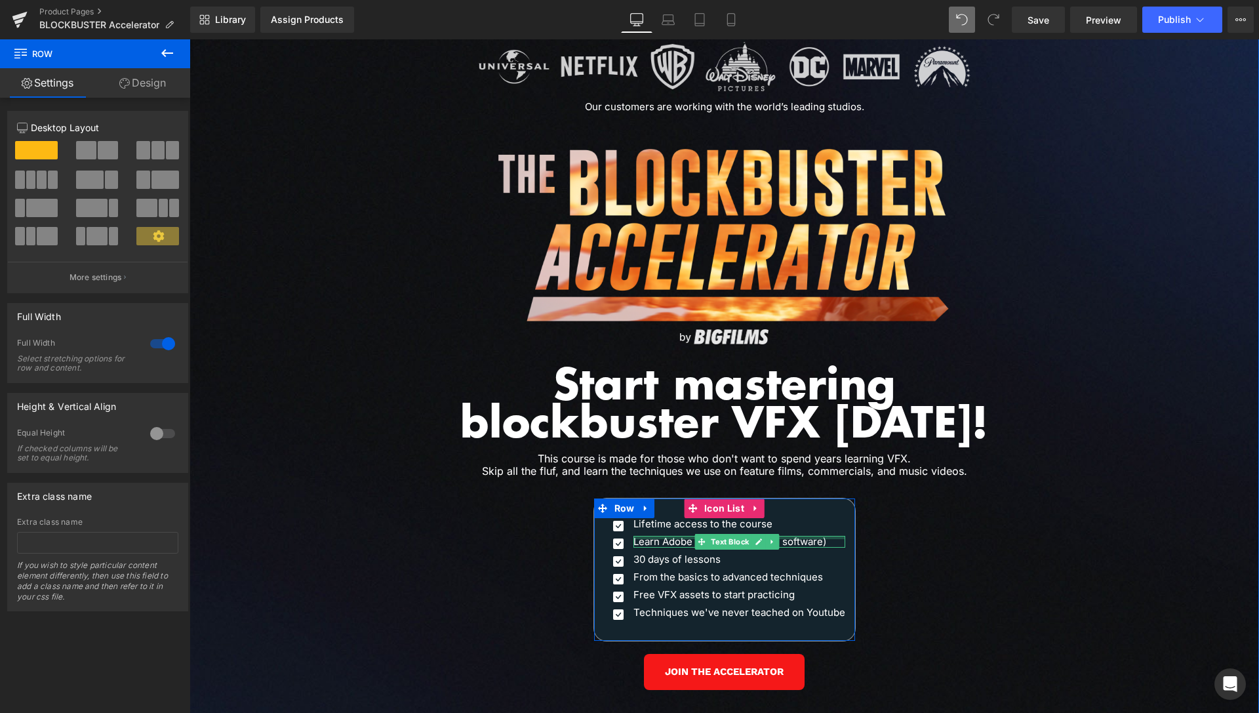
click at [797, 536] on div at bounding box center [740, 537] width 212 height 3
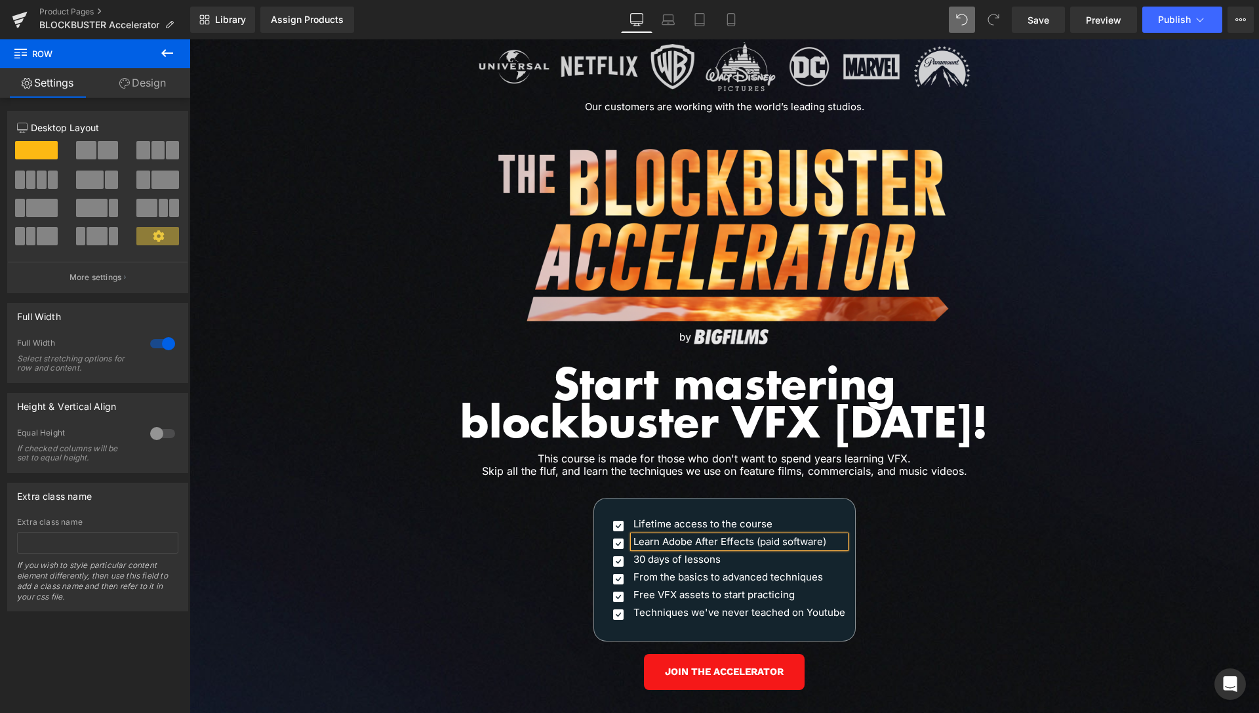
click at [797, 536] on p "Learn Adobe After Effects (paid software)" at bounding box center [740, 542] width 212 height 12
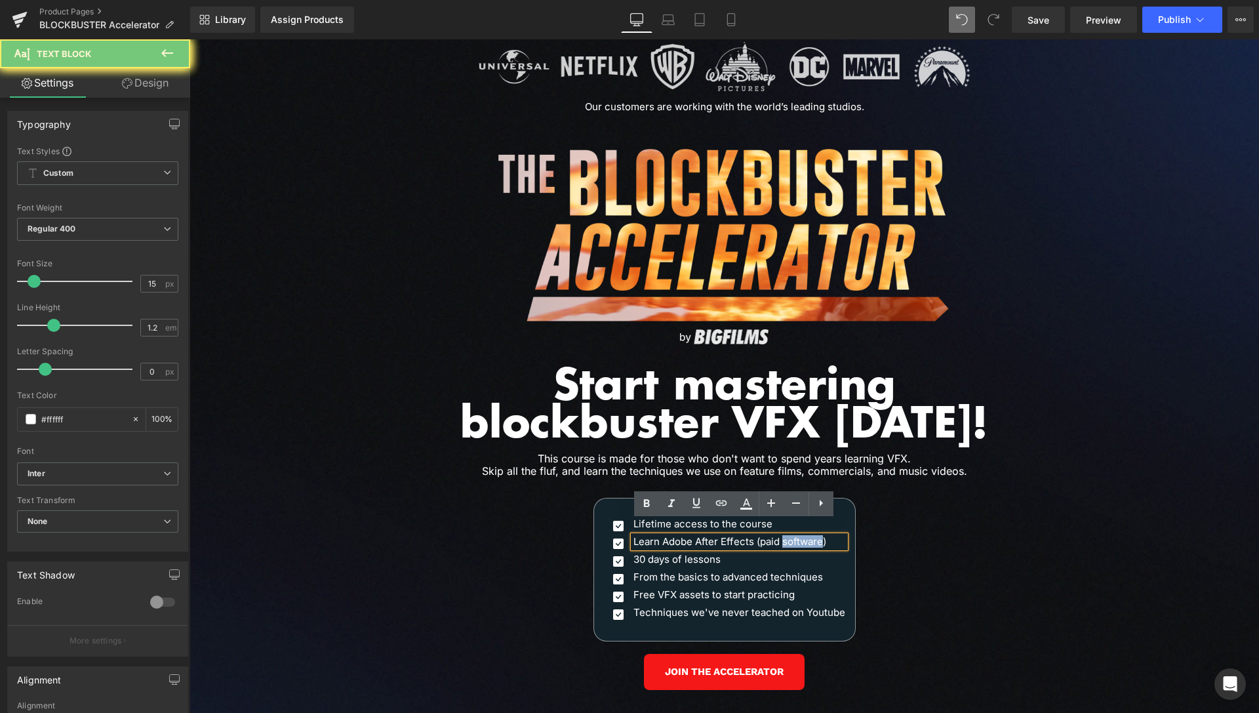
click at [797, 536] on p "Learn Adobe After Effects (paid software)" at bounding box center [740, 542] width 212 height 12
drag, startPoint x: 750, startPoint y: 527, endPoint x: 847, endPoint y: 527, distance: 96.4
click at [847, 527] on div "Icon Lifetime access to the course Text Block Icon Learn Adobe After Effects (p…" at bounding box center [724, 571] width 261 height 106
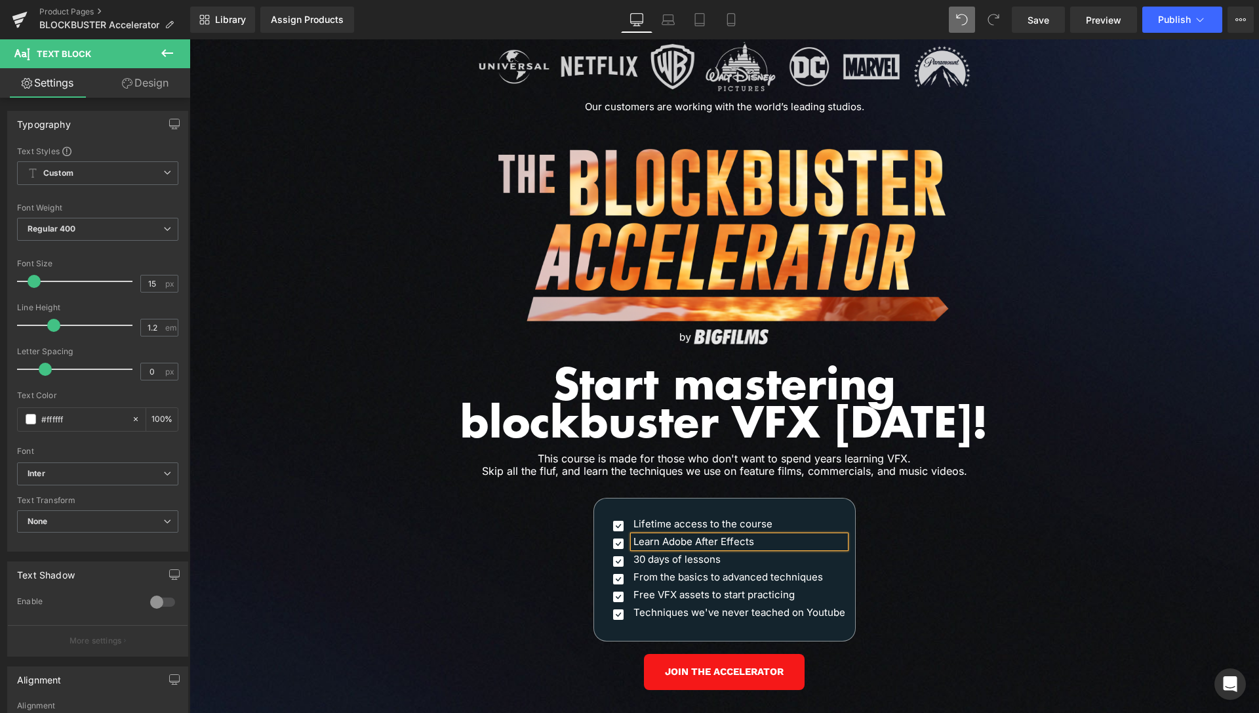
click at [1081, 542] on div "Image Our customers are working with the world’s leading studios. Heading Row I…" at bounding box center [725, 397] width 1070 height 737
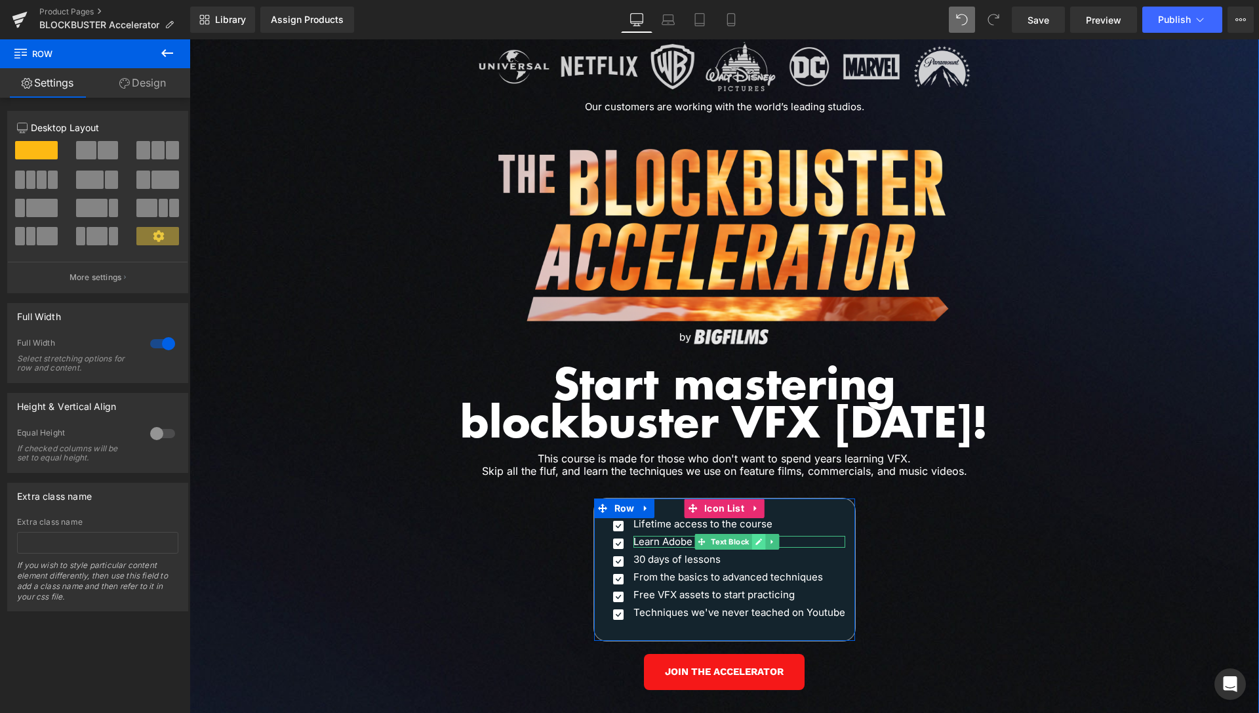
click at [757, 538] on icon at bounding box center [758, 541] width 7 height 7
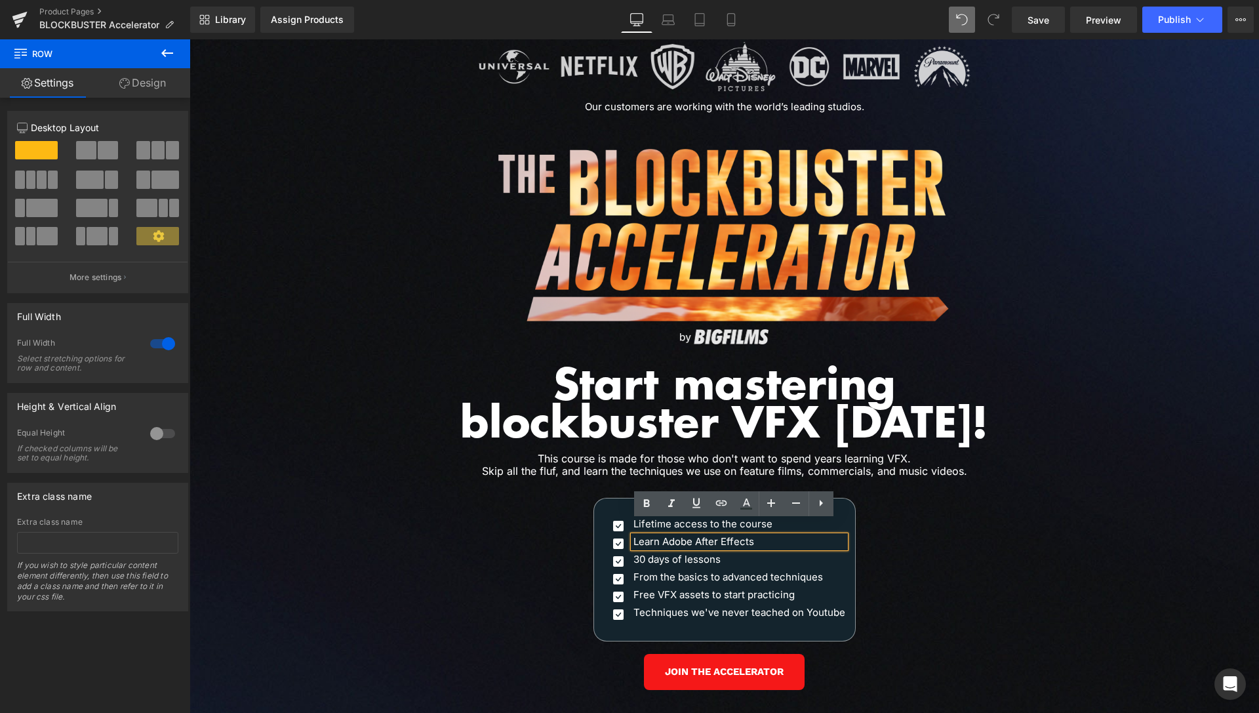
click at [764, 536] on p "Learn Adobe After Effects" at bounding box center [740, 542] width 212 height 12
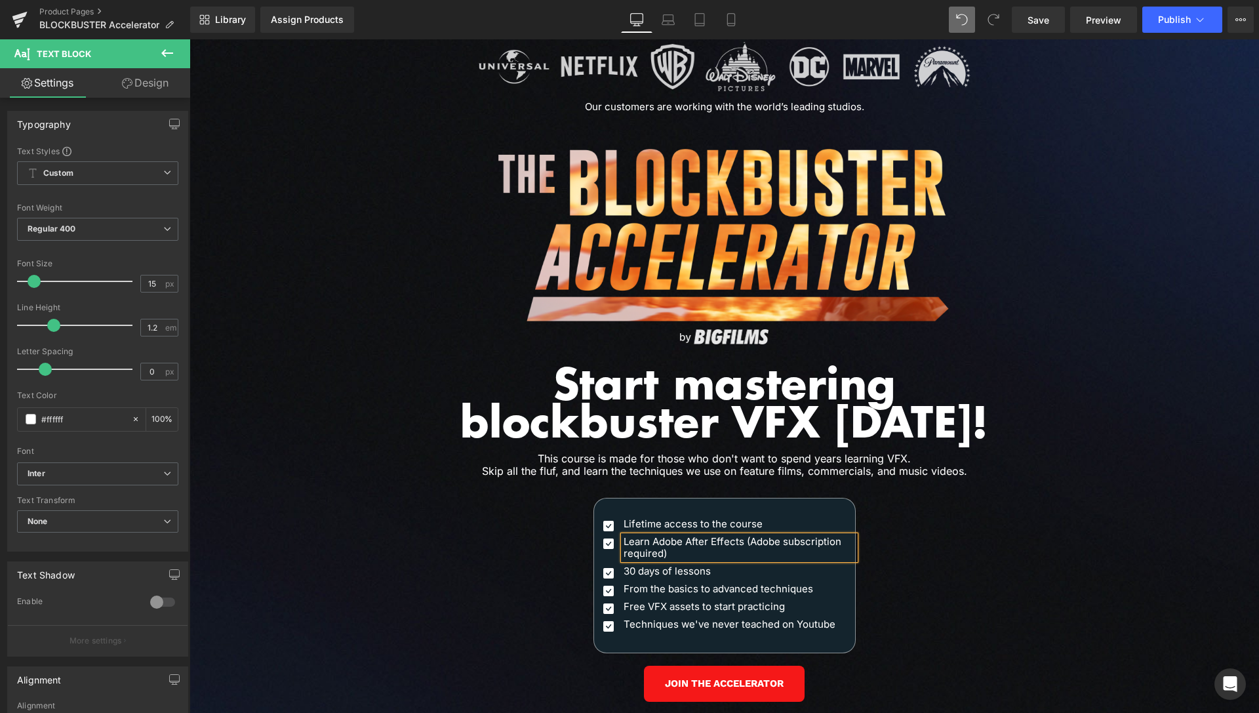
click at [744, 536] on p "Learn Adobe After Effects (Adobe subscription required)" at bounding box center [740, 548] width 232 height 24
click at [728, 536] on p "Learn Adobe After Effects (*Adobe subscription required)" at bounding box center [740, 548] width 232 height 24
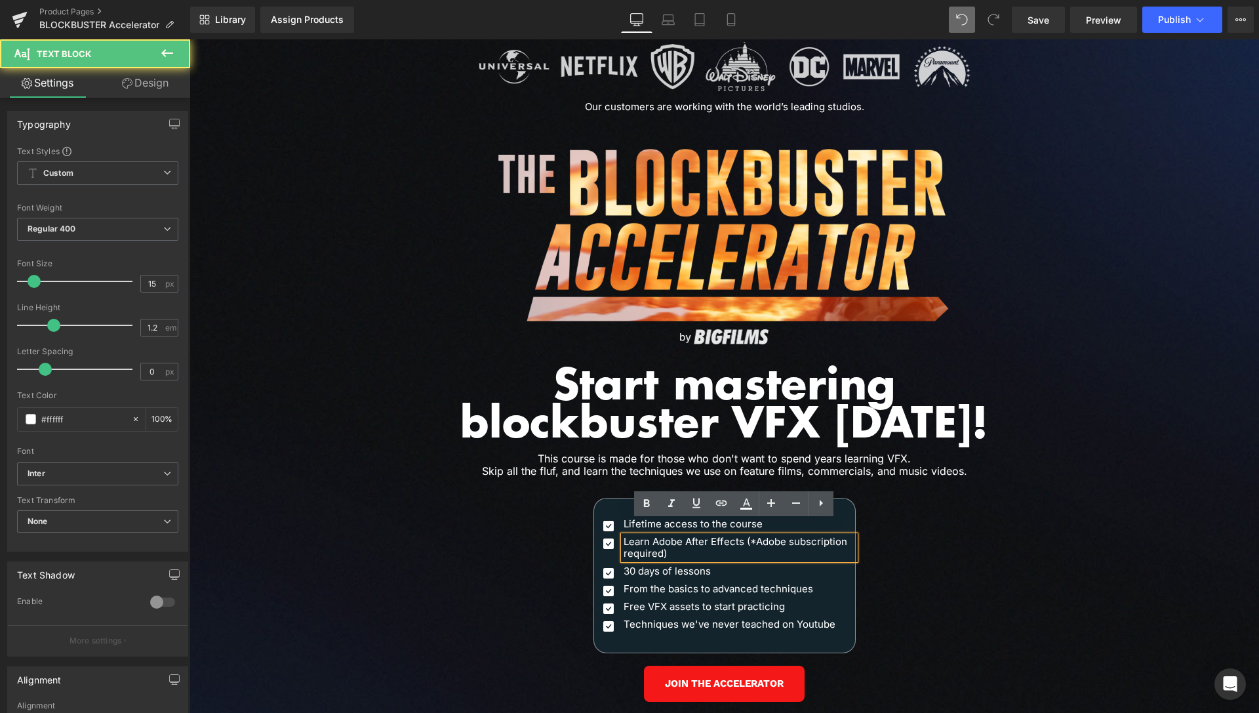
click at [728, 542] on p "Learn Adobe After Effects (*Adobe subscription required)" at bounding box center [740, 548] width 232 height 24
click at [999, 479] on div "Image Our customers are working with the world’s leading studios. Heading Row I…" at bounding box center [725, 403] width 1070 height 749
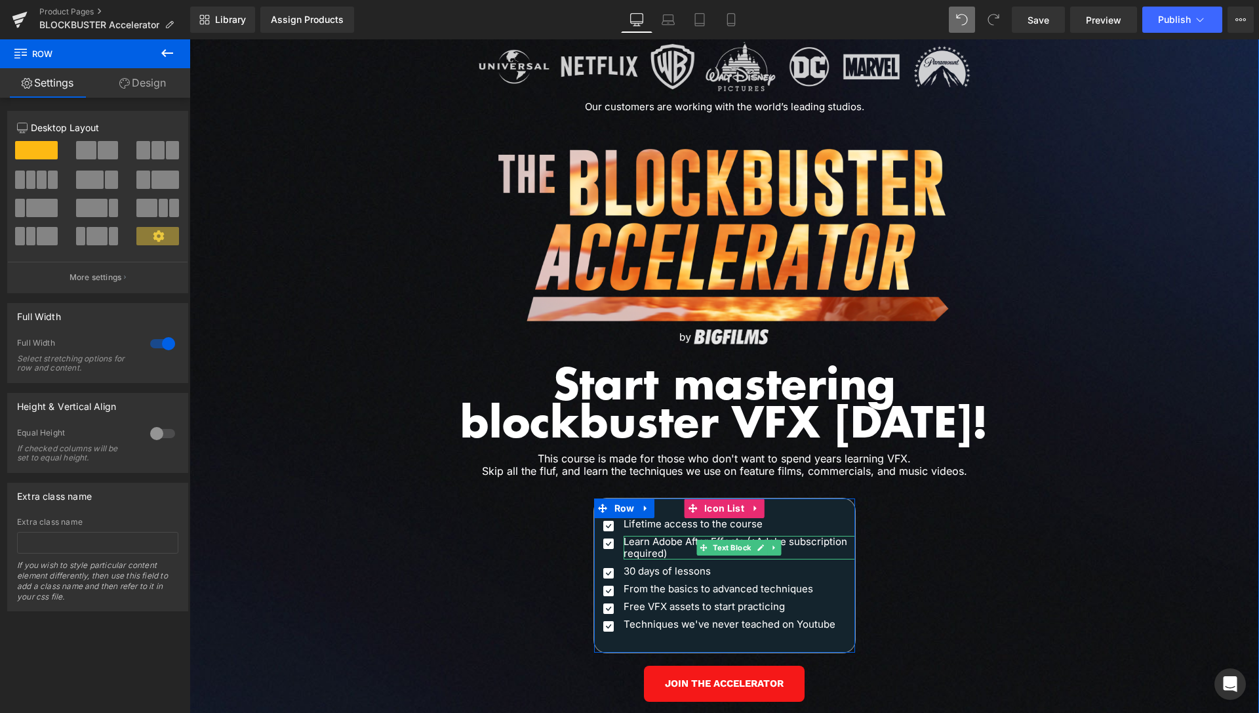
click at [673, 536] on p "Learn Adobe After Effects (*Adobe subscription required)" at bounding box center [740, 548] width 232 height 24
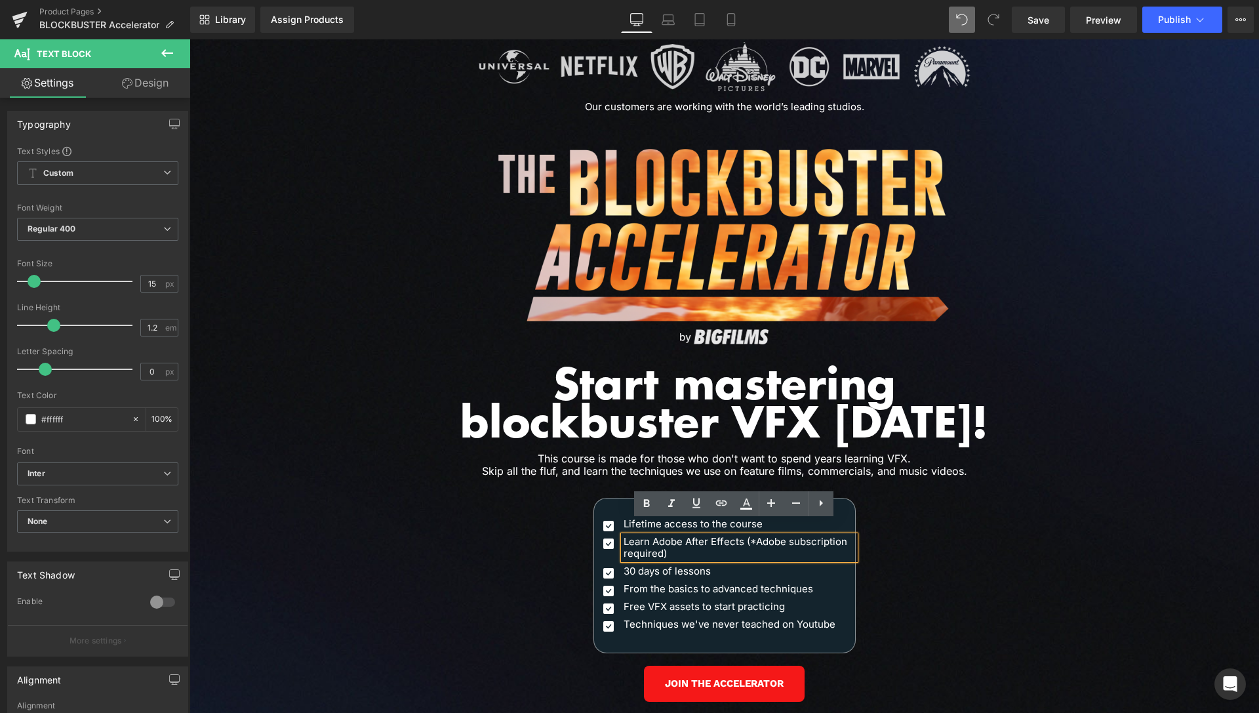
click at [695, 536] on p "Learn Adobe After Effects (*Adobe subscription required)" at bounding box center [740, 548] width 232 height 24
click at [661, 536] on p "Learn Adobe After Effects (*Adobe subscription required)" at bounding box center [740, 548] width 232 height 24
click at [998, 517] on div "Image Our customers are working with the world’s leading studios. Heading Row I…" at bounding box center [725, 403] width 1070 height 749
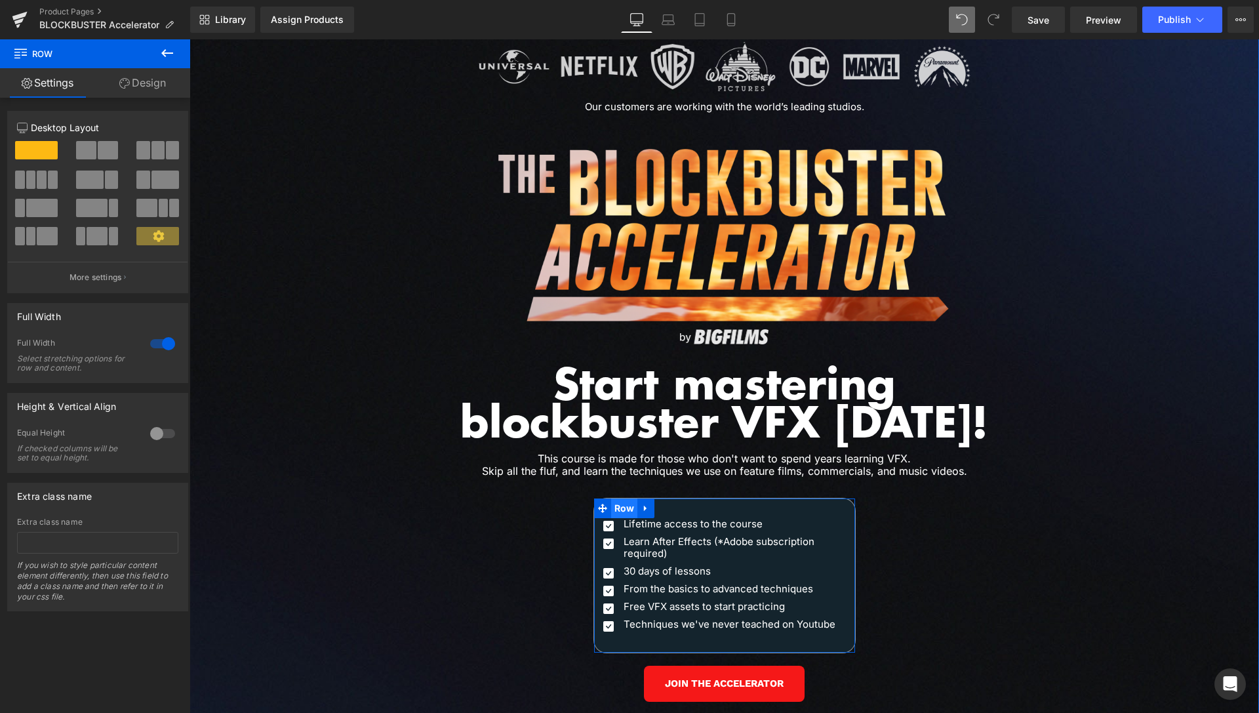
click at [619, 498] on span "Row" at bounding box center [624, 508] width 27 height 20
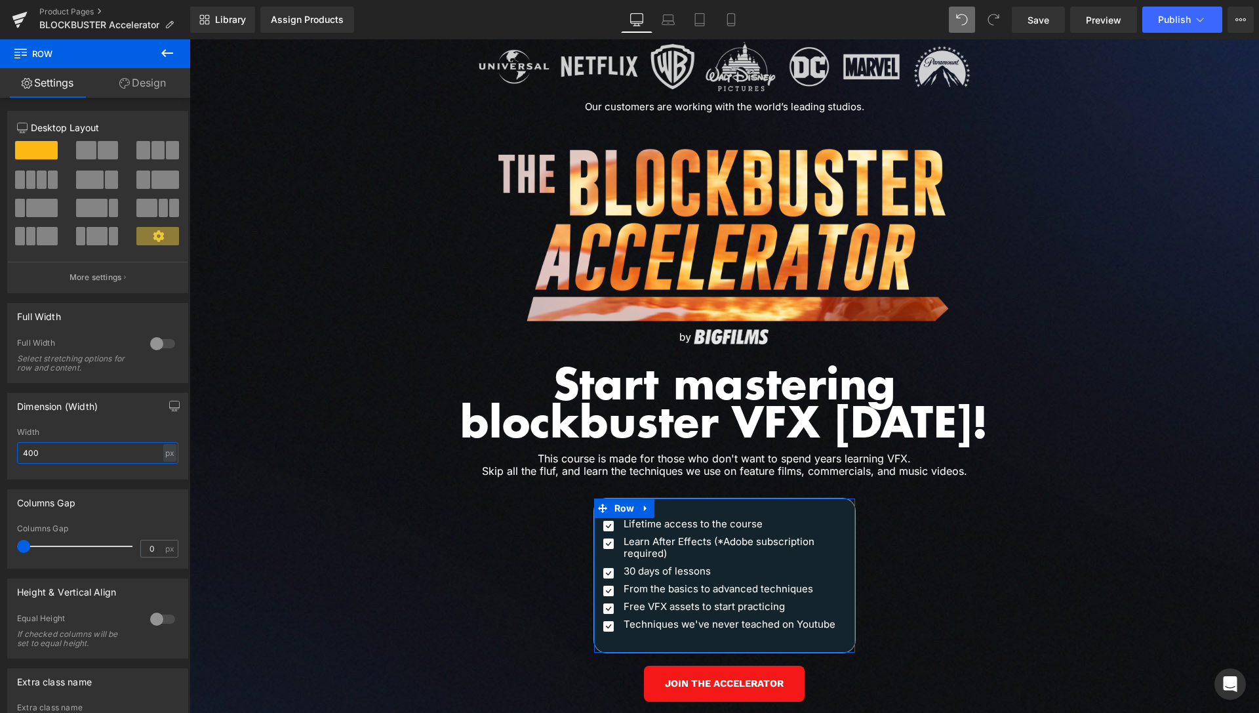
click at [31, 451] on input "400" at bounding box center [97, 453] width 161 height 22
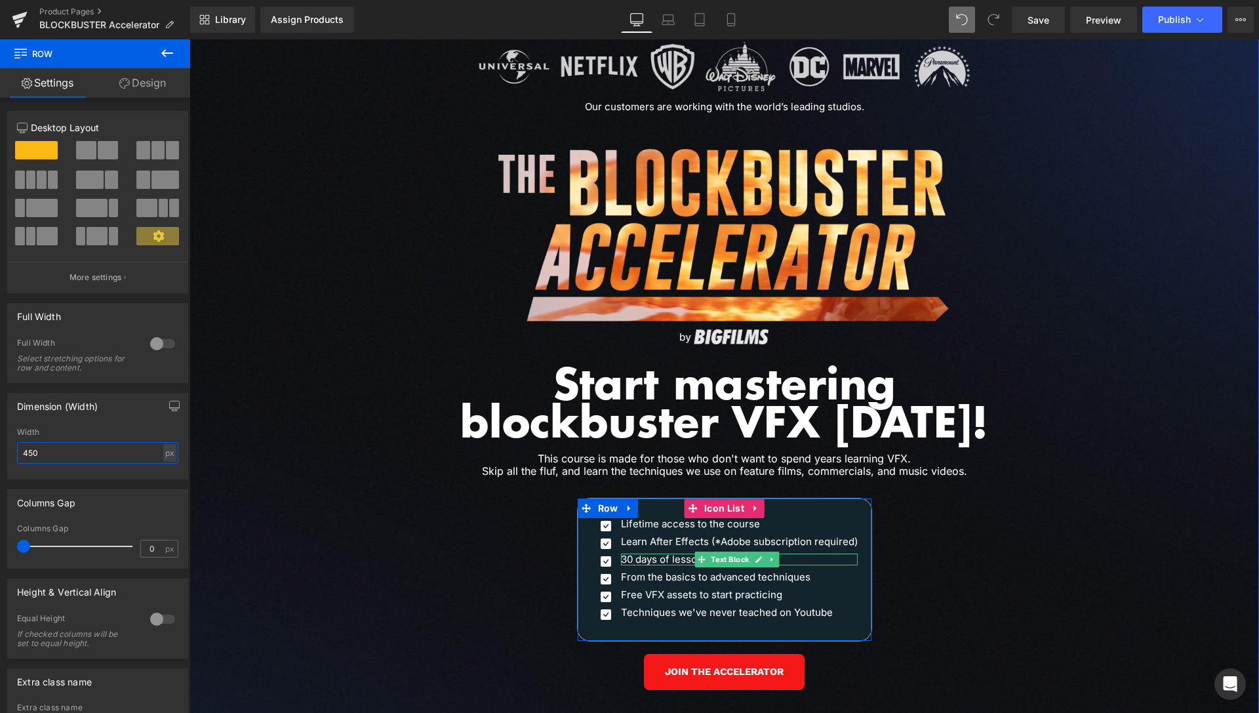
type input "450"
click at [755, 552] on link at bounding box center [759, 560] width 14 height 16
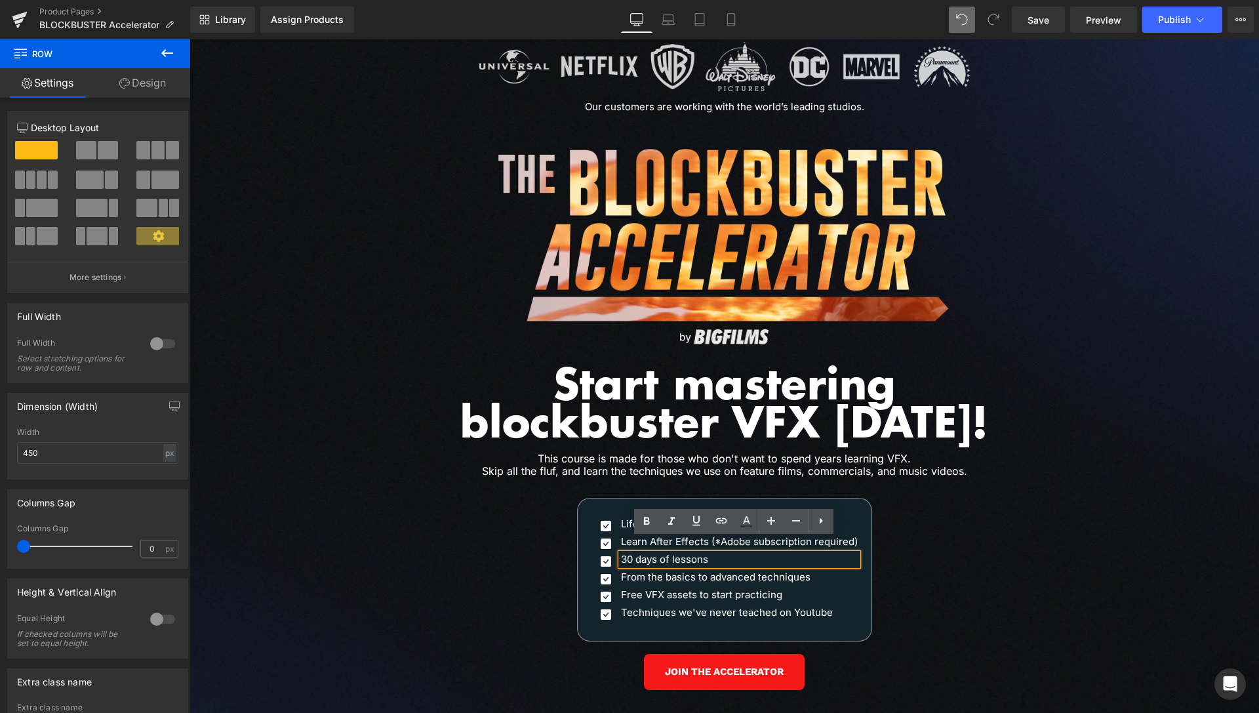
click at [1045, 540] on div "Image Our customers are working with the world’s leading studios. Heading Row I…" at bounding box center [725, 397] width 1070 height 737
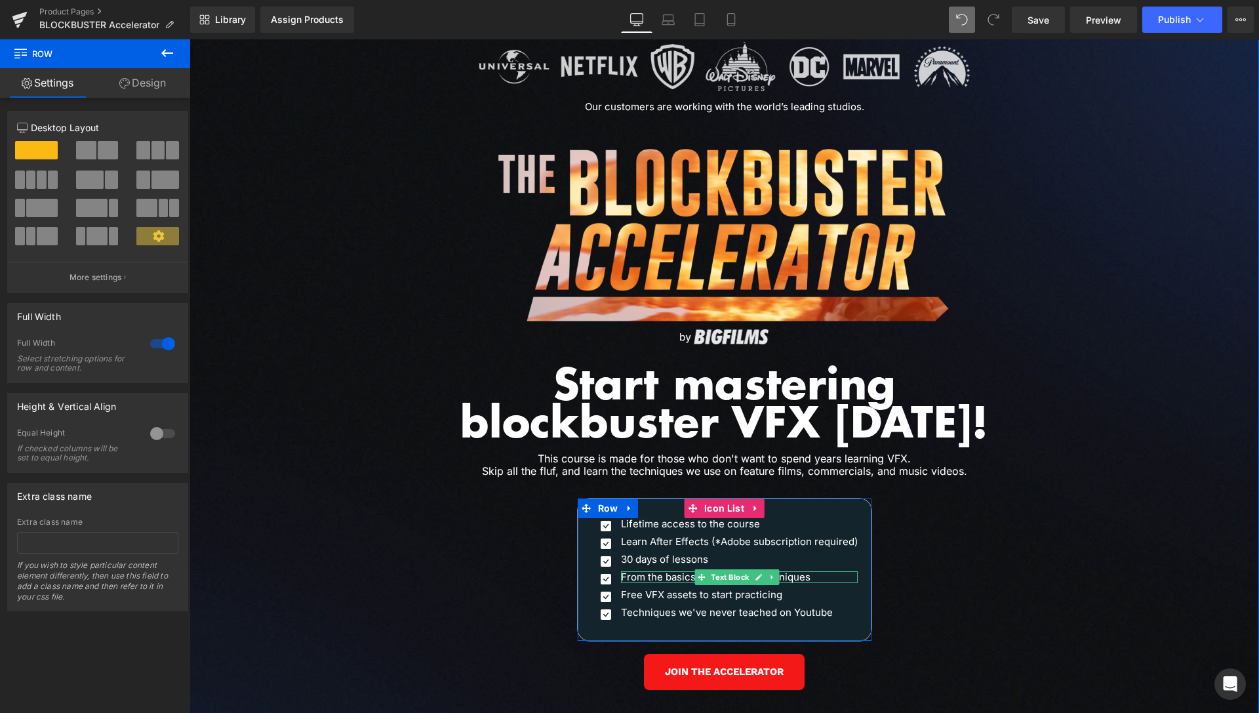
click at [659, 571] on p "From the basics to advanced techniques" at bounding box center [739, 577] width 237 height 12
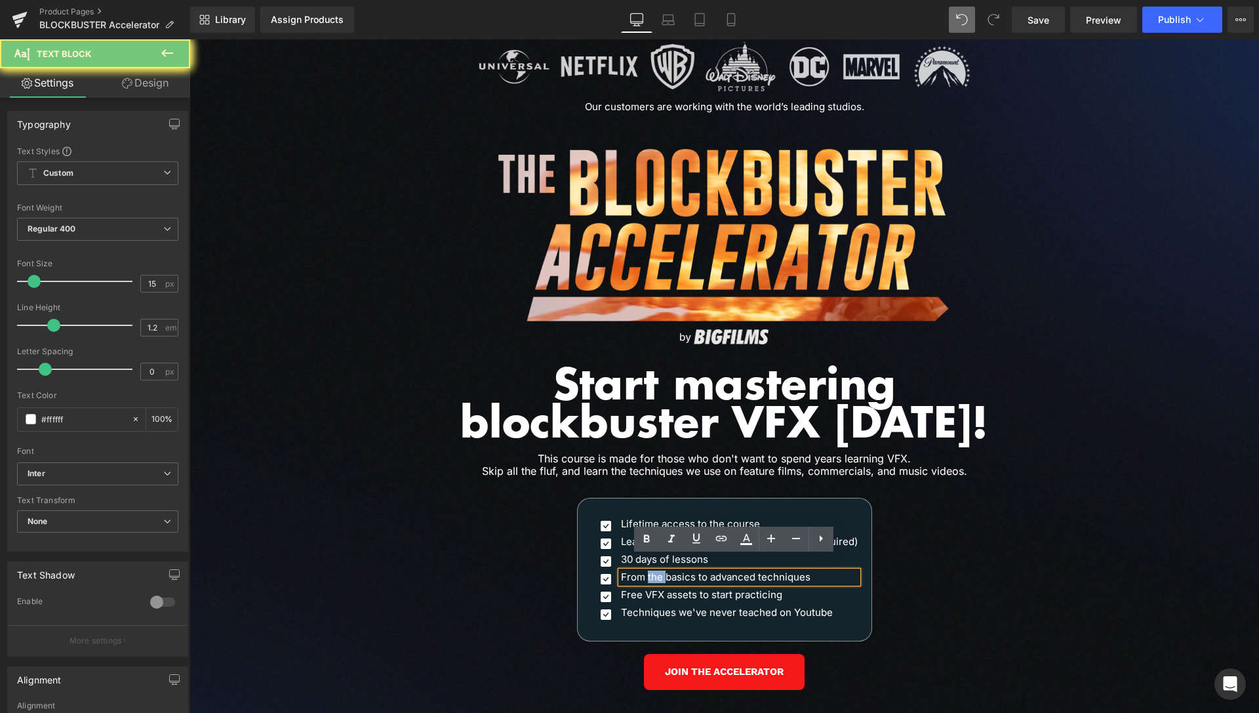
click at [645, 571] on p "From the basics to advanced techniques" at bounding box center [739, 577] width 237 height 12
click at [647, 571] on p "From the basics to advanced techniques" at bounding box center [739, 577] width 237 height 12
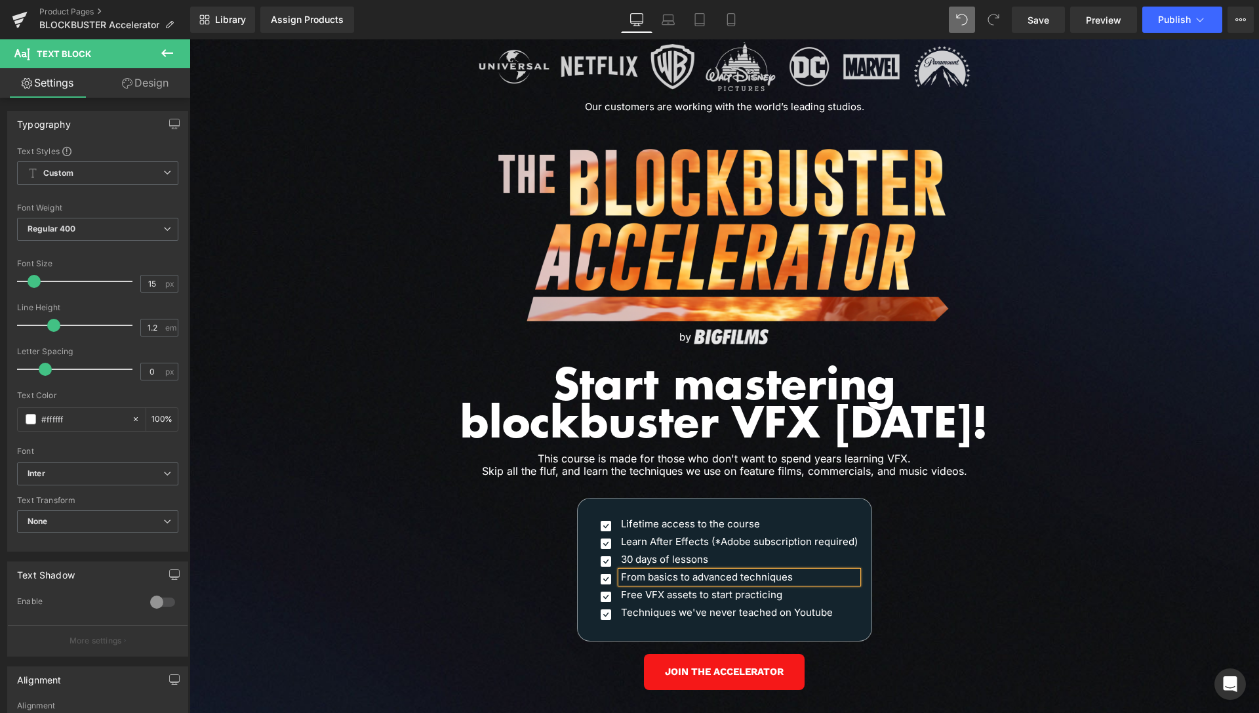
click at [965, 495] on div "Image Our customers are working with the world’s leading studios. Heading Row I…" at bounding box center [725, 397] width 1070 height 737
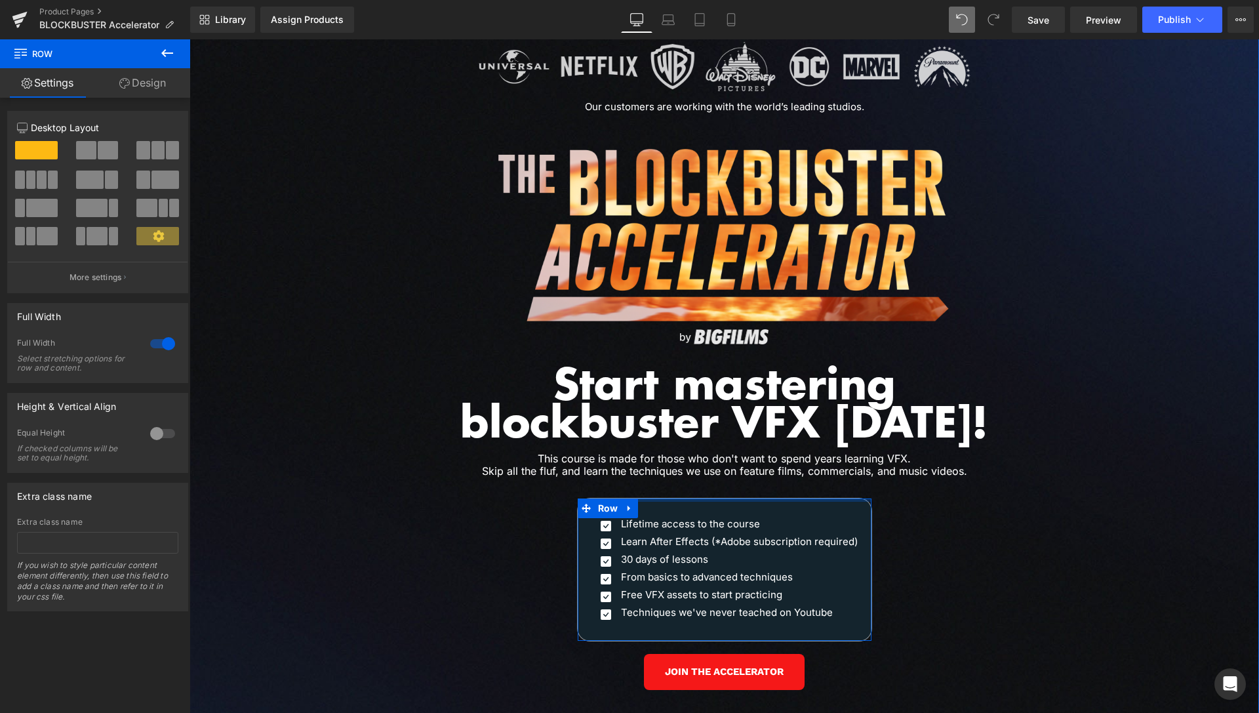
click at [728, 498] on div at bounding box center [725, 499] width 294 height 3
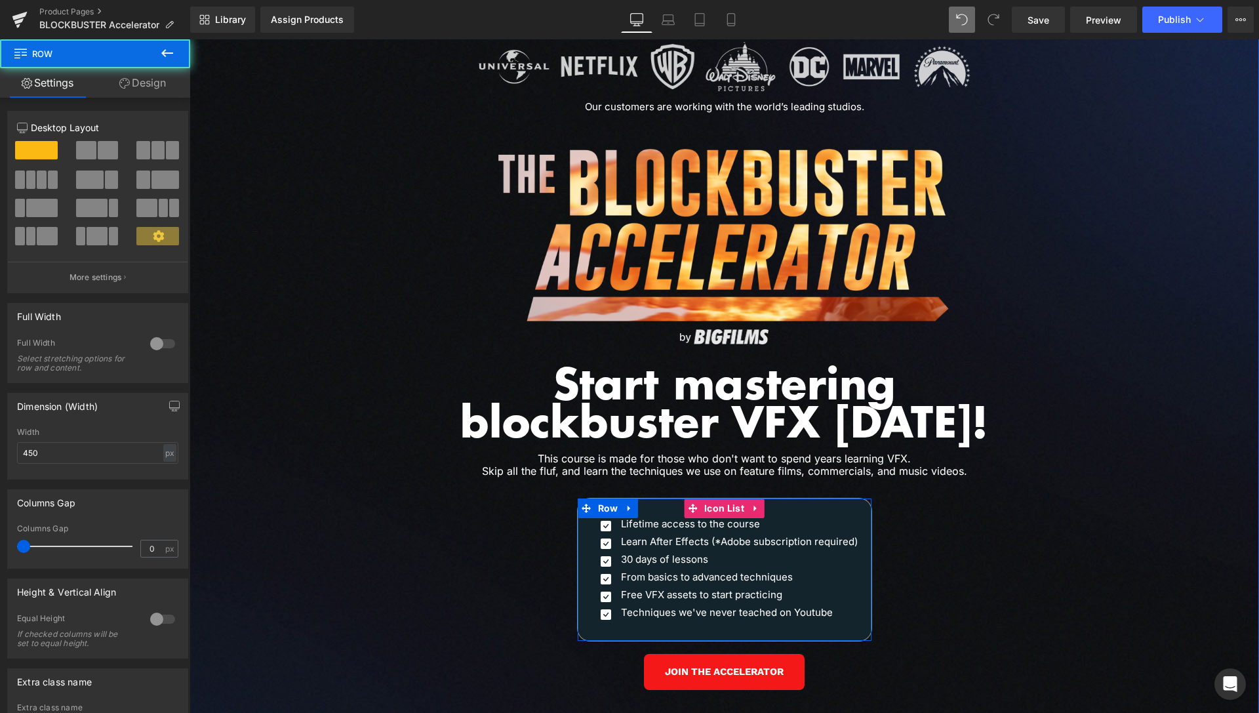
click at [719, 498] on span "Icon List" at bounding box center [724, 508] width 47 height 20
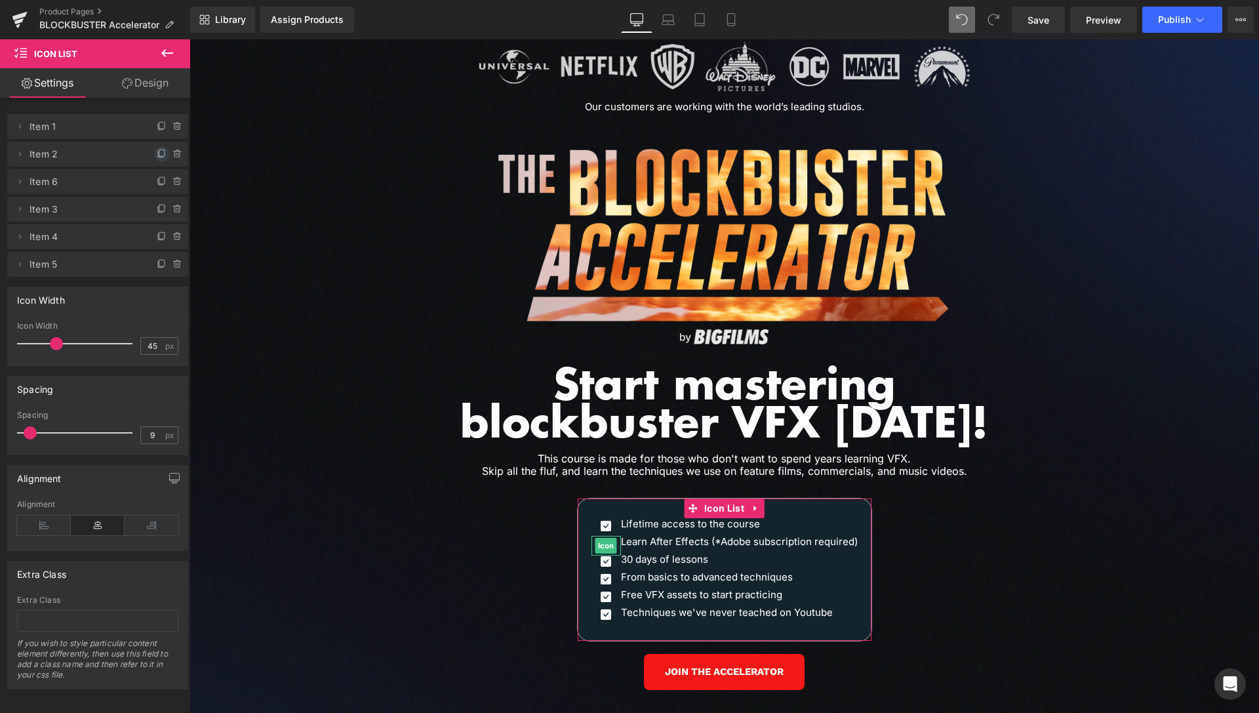
click at [158, 153] on icon at bounding box center [160, 154] width 5 height 6
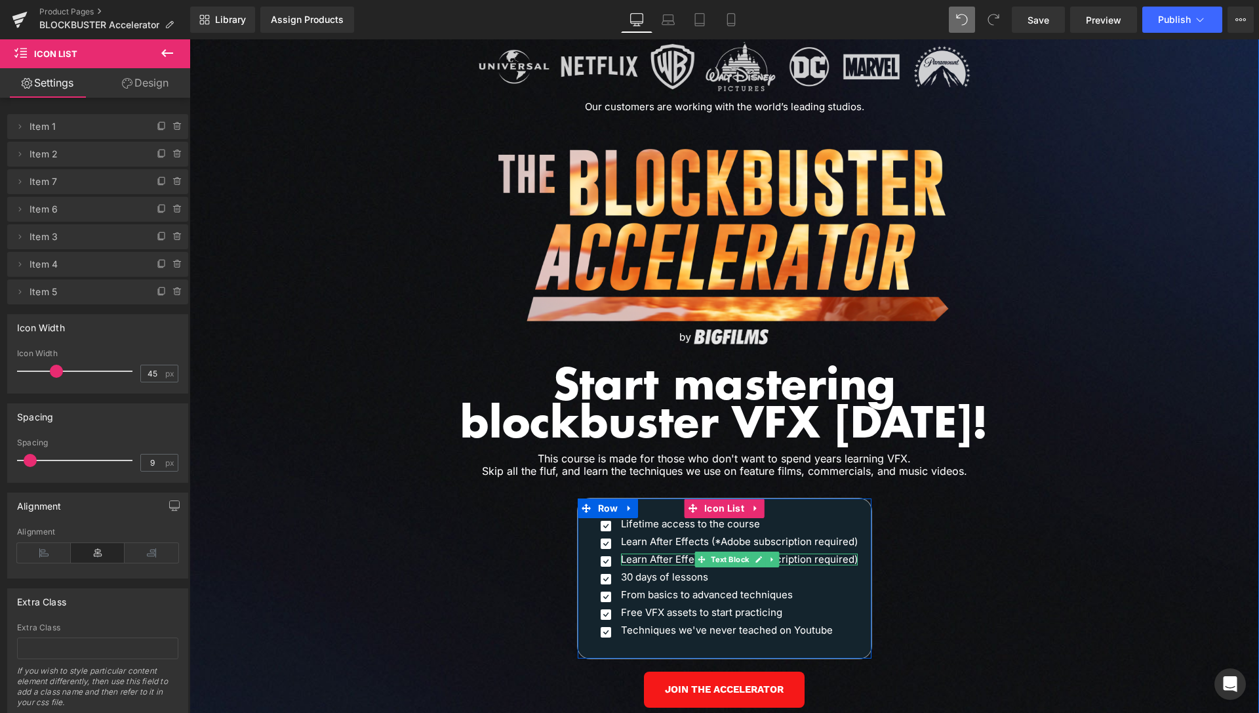
click at [796, 554] on p "Learn After Effects (*Adobe subscription required)" at bounding box center [739, 560] width 237 height 12
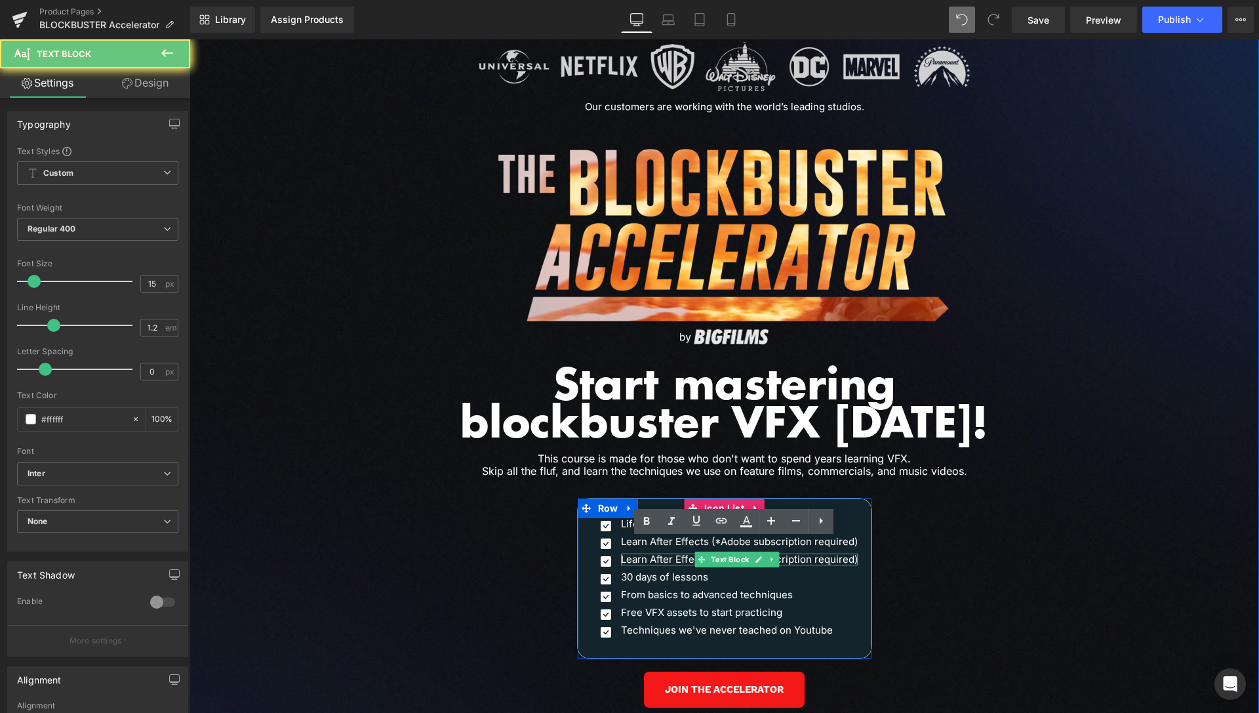
click at [796, 554] on p "Learn After Effects (*Adobe subscription required)" at bounding box center [739, 560] width 237 height 12
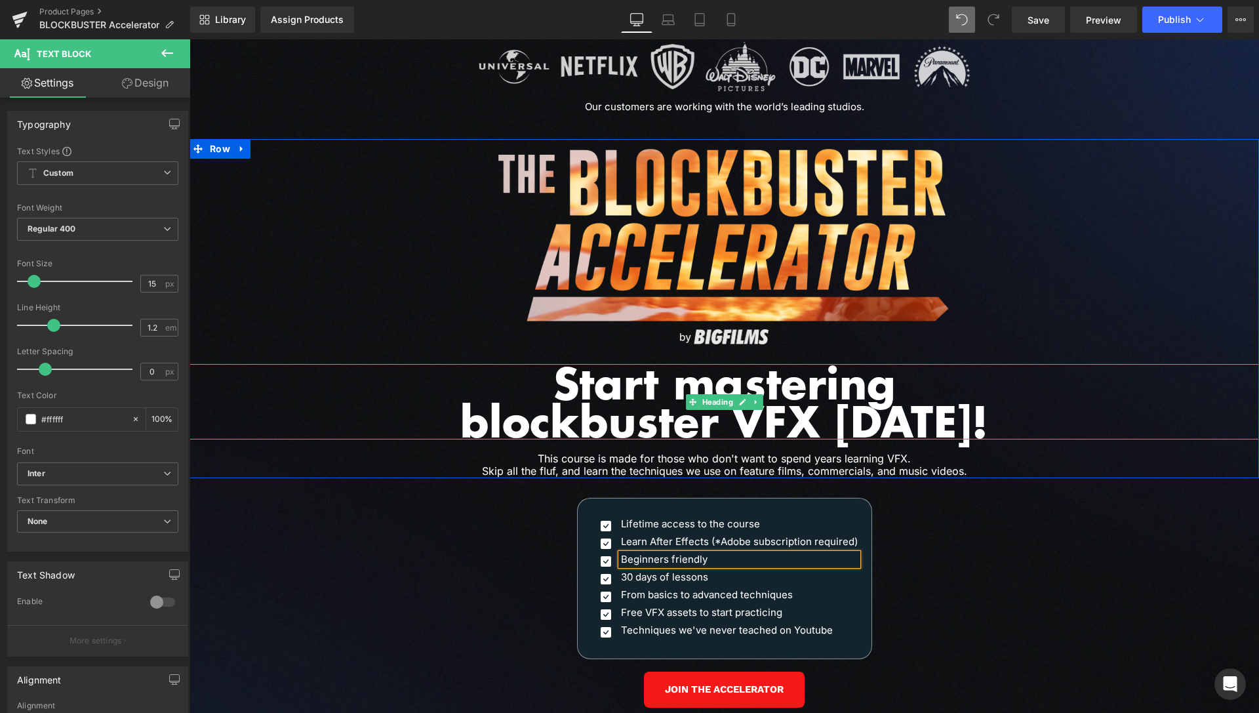
click at [1147, 364] on h1 "Start mastering" at bounding box center [725, 383] width 1070 height 38
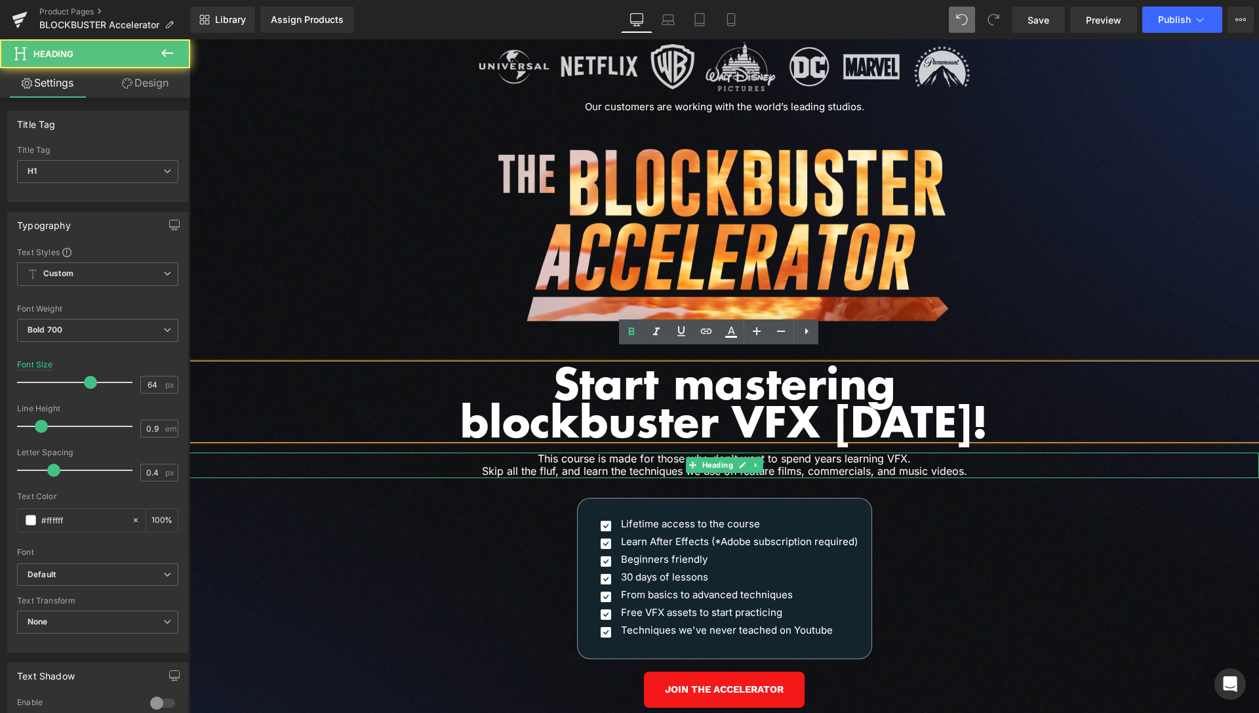
click at [1128, 453] on div at bounding box center [725, 454] width 1070 height 3
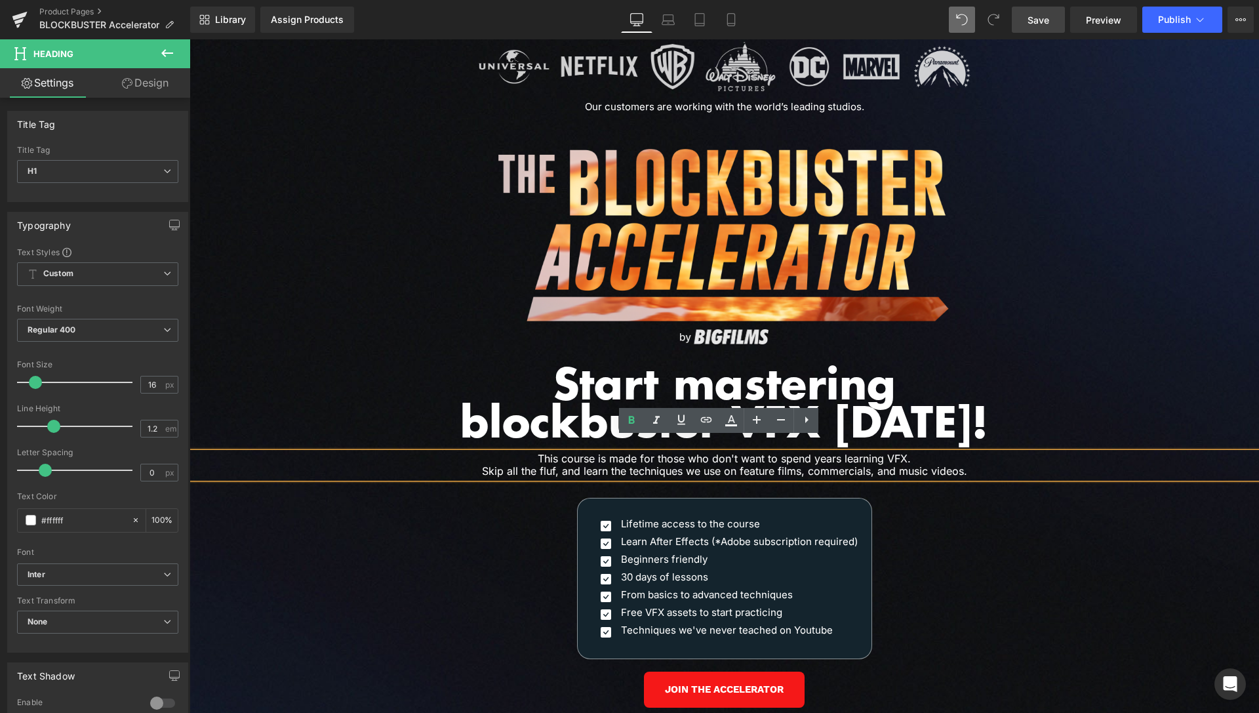
click at [1038, 17] on span "Save" at bounding box center [1039, 20] width 22 height 14
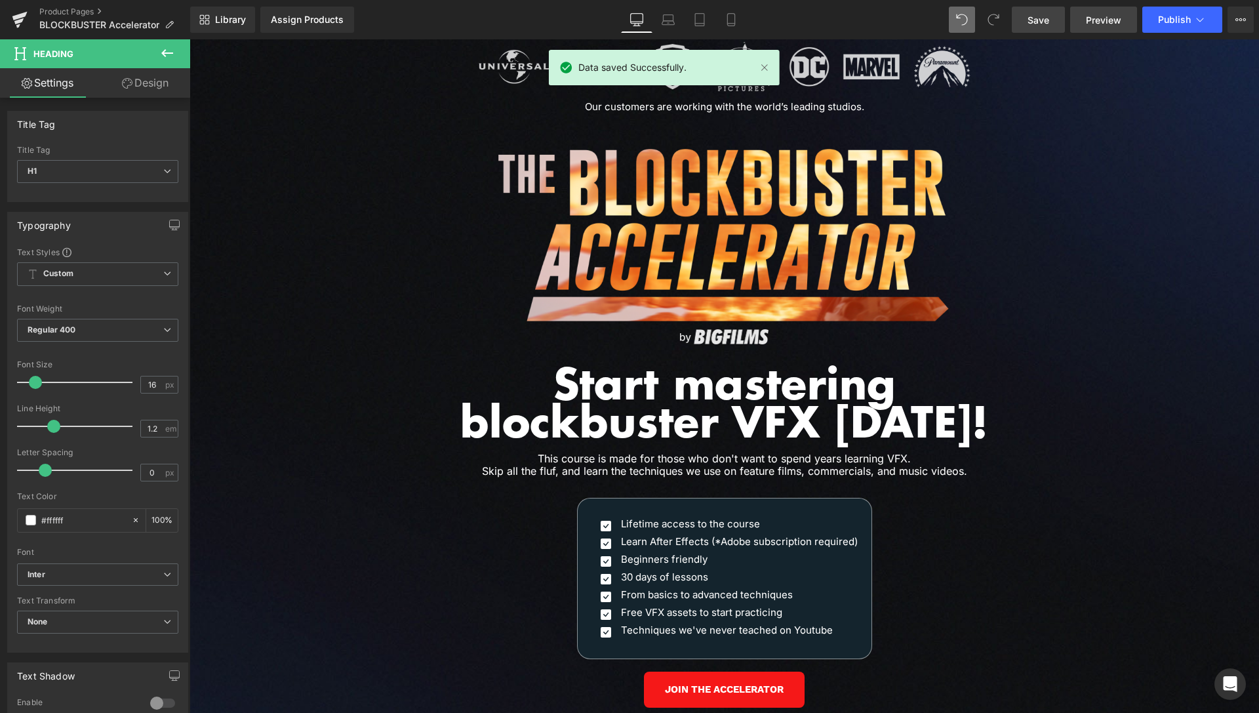
click at [1091, 25] on span "Preview" at bounding box center [1103, 20] width 35 height 14
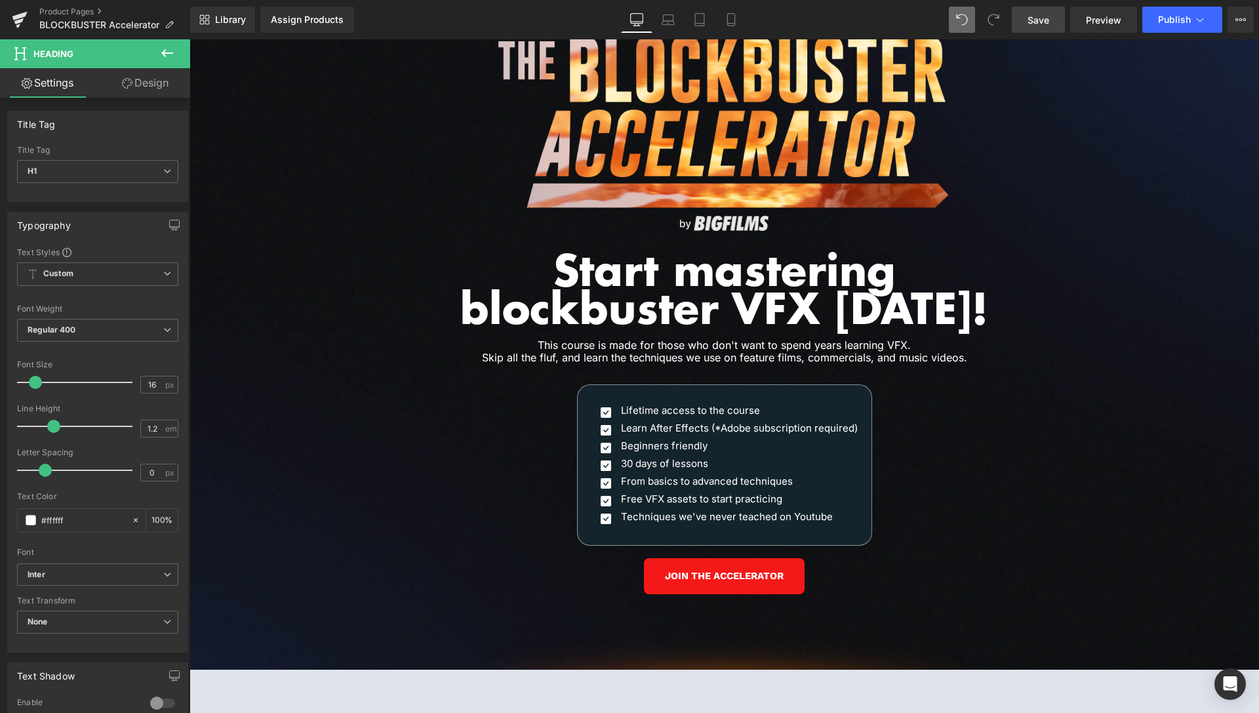
scroll to position [5880, 0]
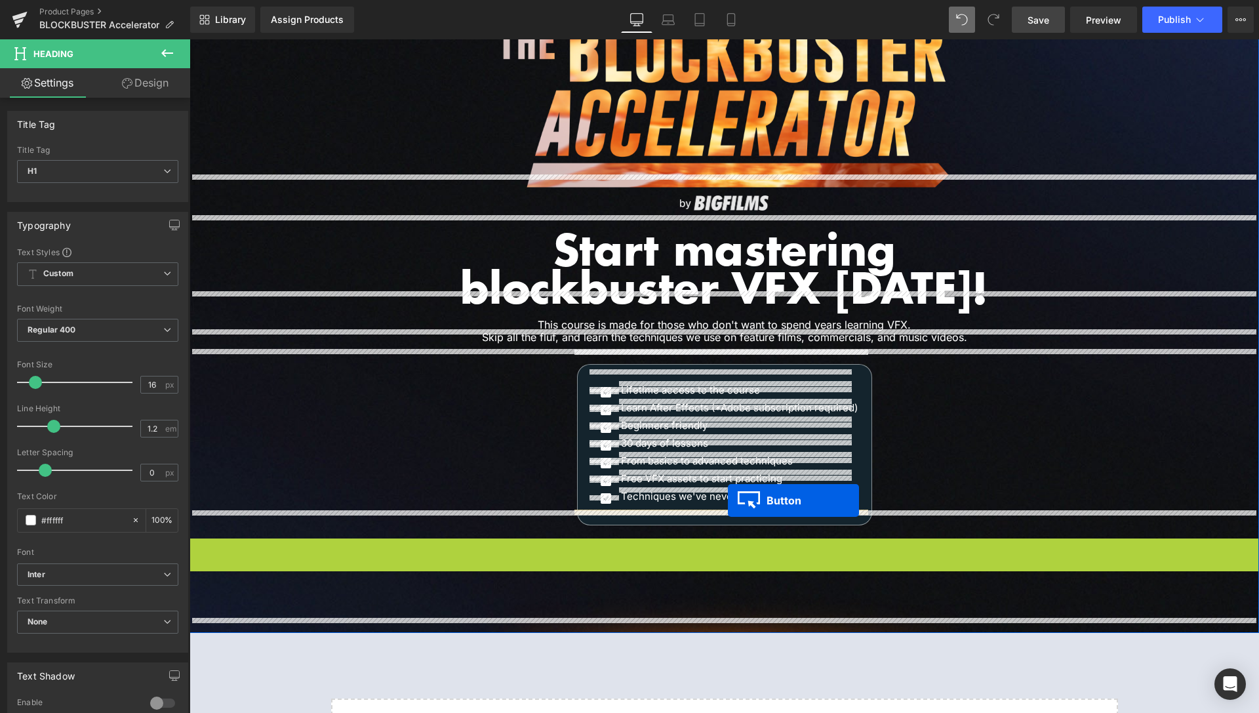
drag, startPoint x: 700, startPoint y: 540, endPoint x: 728, endPoint y: 500, distance: 48.9
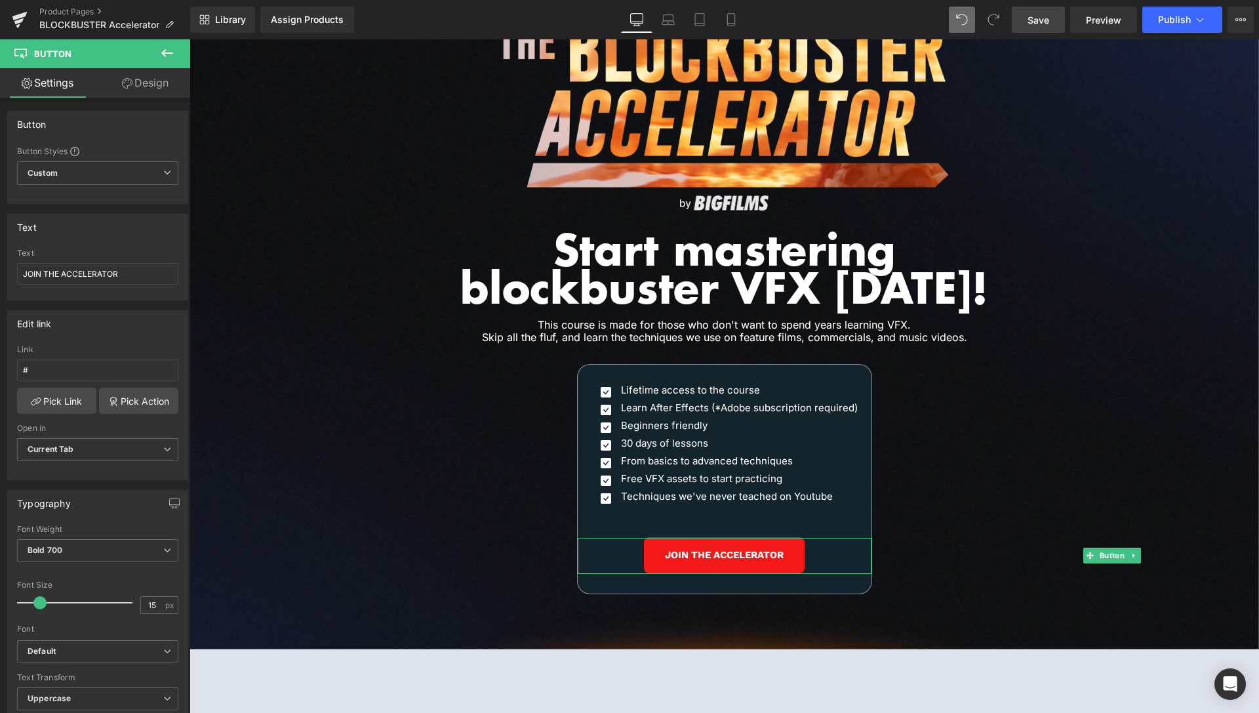
click at [910, 554] on div "Image Our customers are working with the world’s leading studios. Heading Row I…" at bounding box center [725, 272] width 1070 height 755
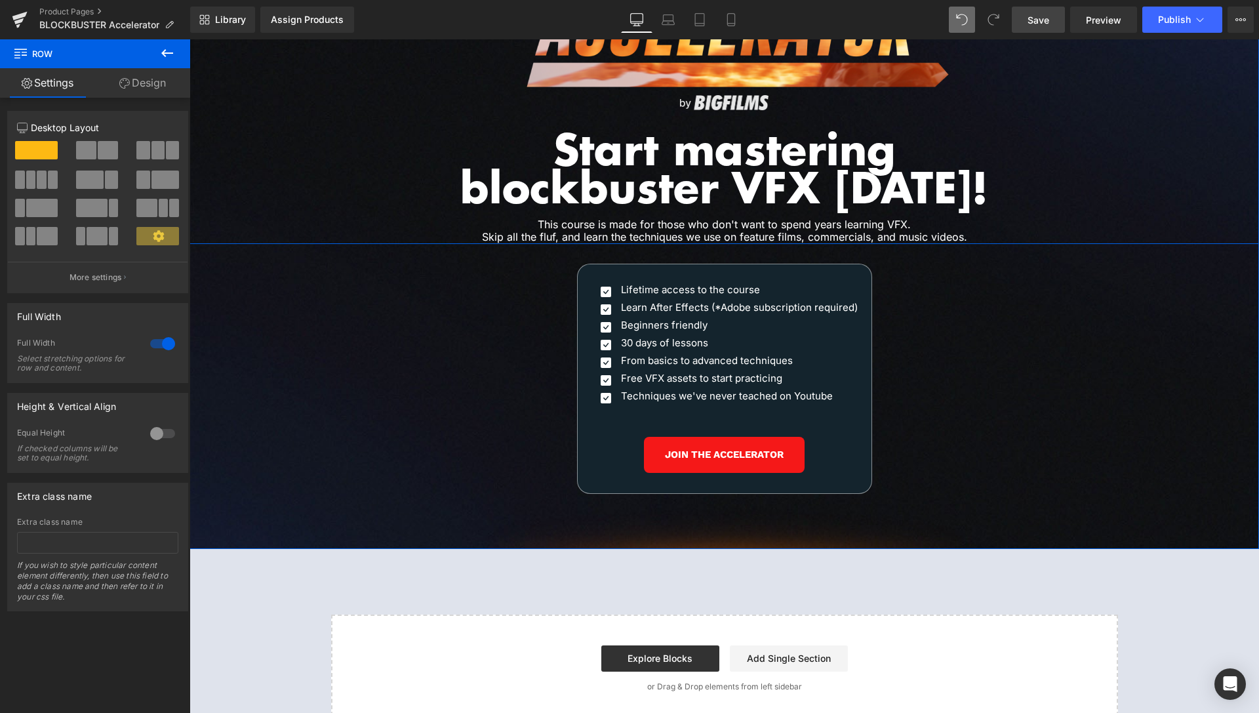
scroll to position [6014, 0]
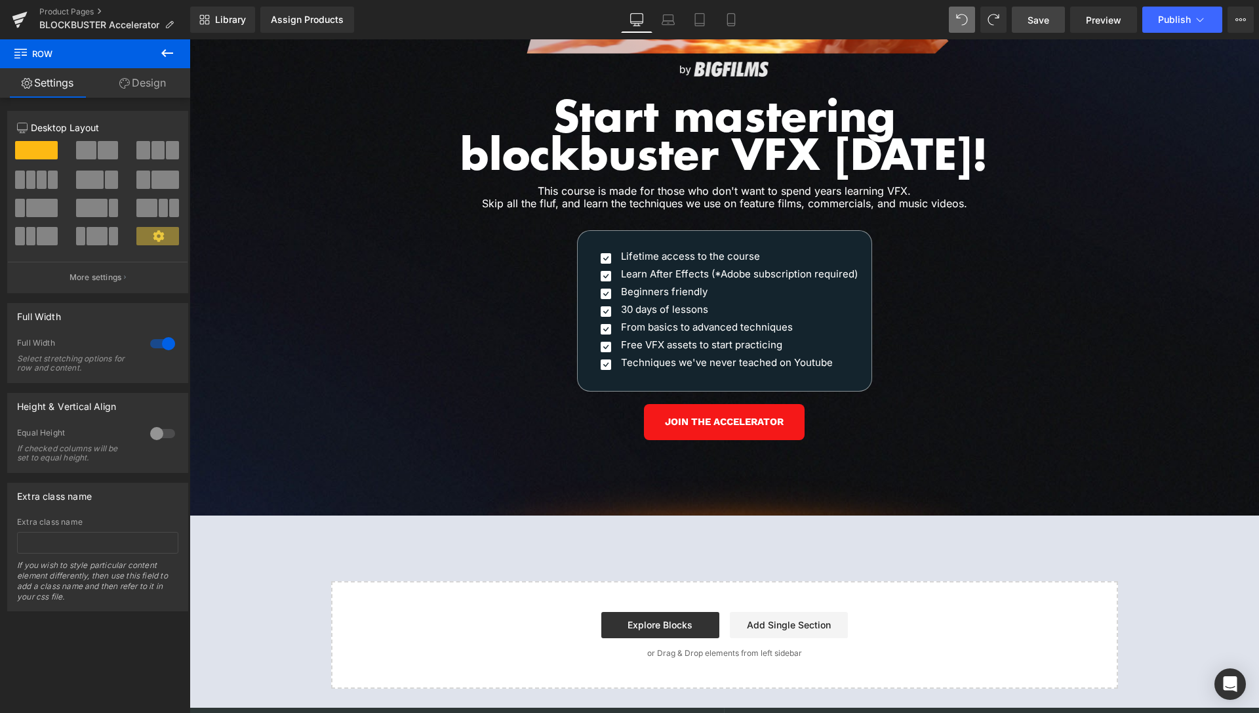
click at [169, 52] on icon at bounding box center [167, 53] width 16 height 16
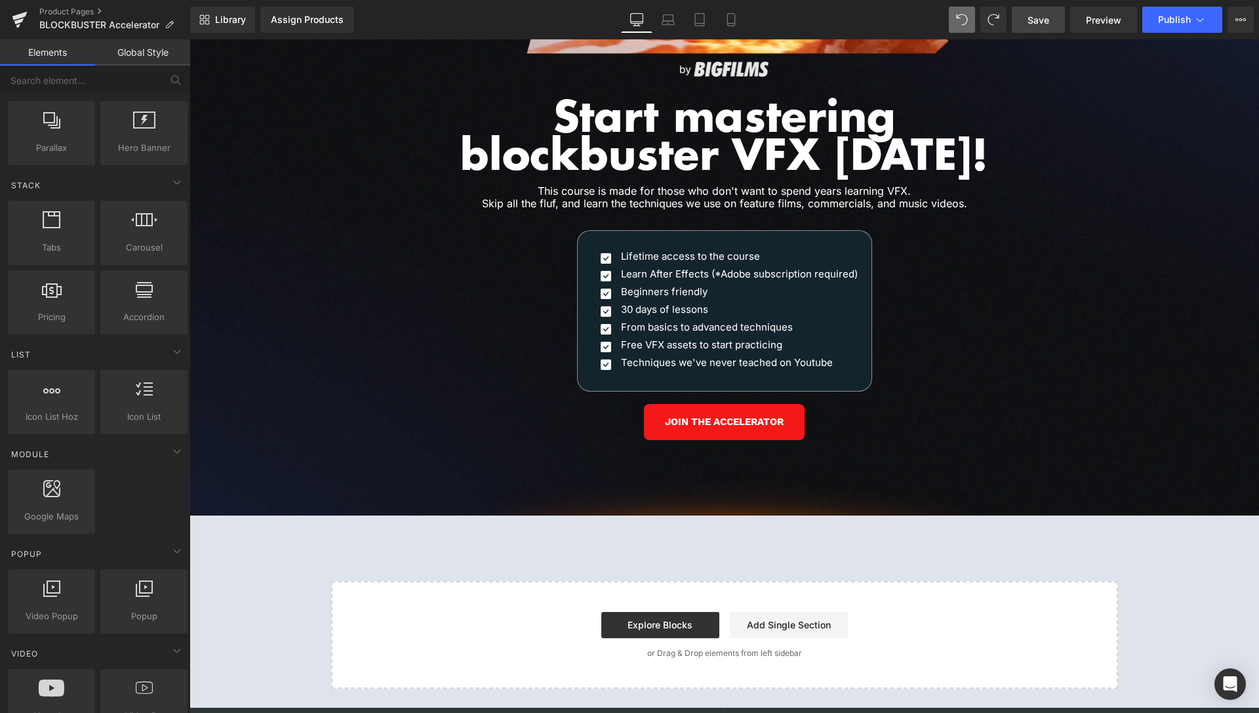
scroll to position [0, 0]
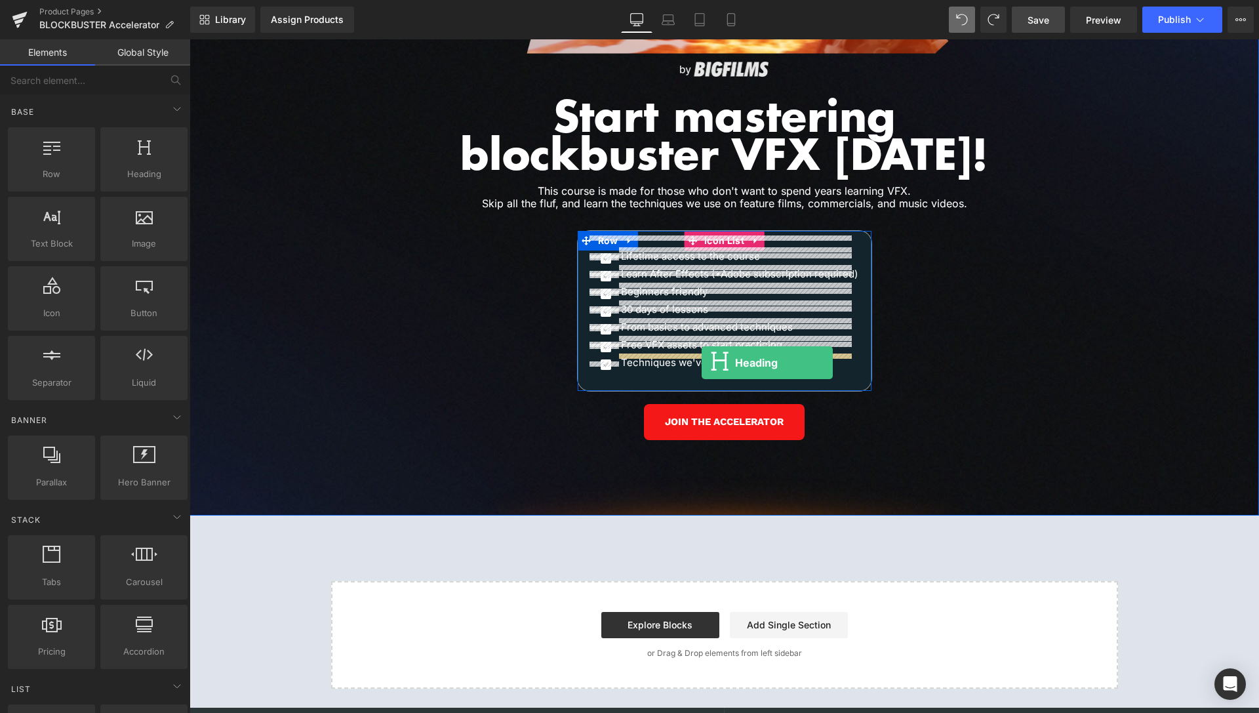
drag, startPoint x: 372, startPoint y: 225, endPoint x: 702, endPoint y: 363, distance: 357.5
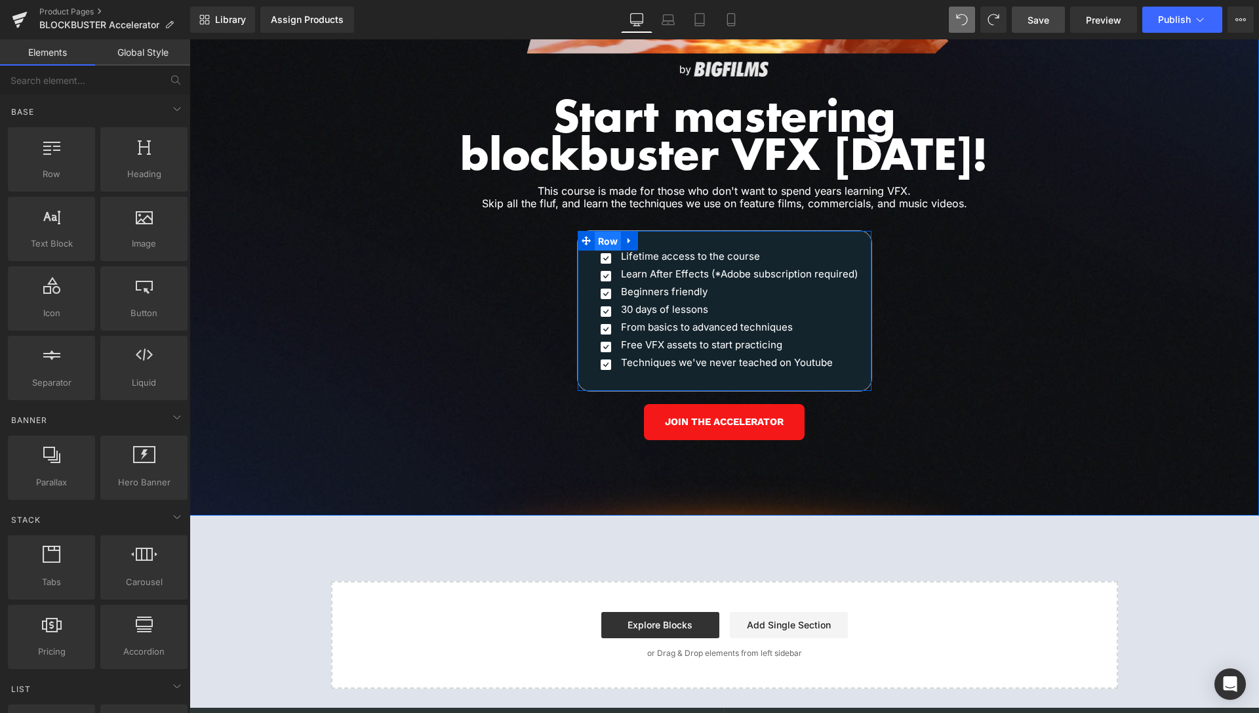
click at [607, 232] on span "Row" at bounding box center [608, 242] width 27 height 20
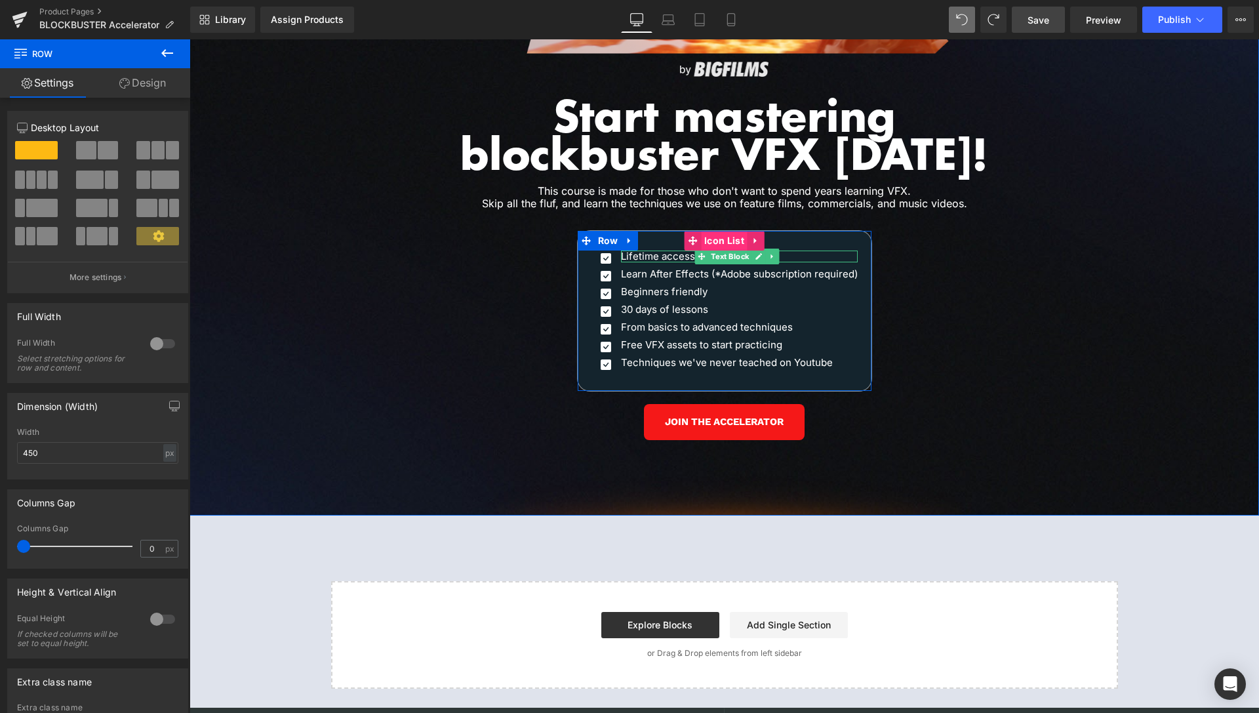
click at [712, 231] on span "Icon List" at bounding box center [724, 241] width 47 height 20
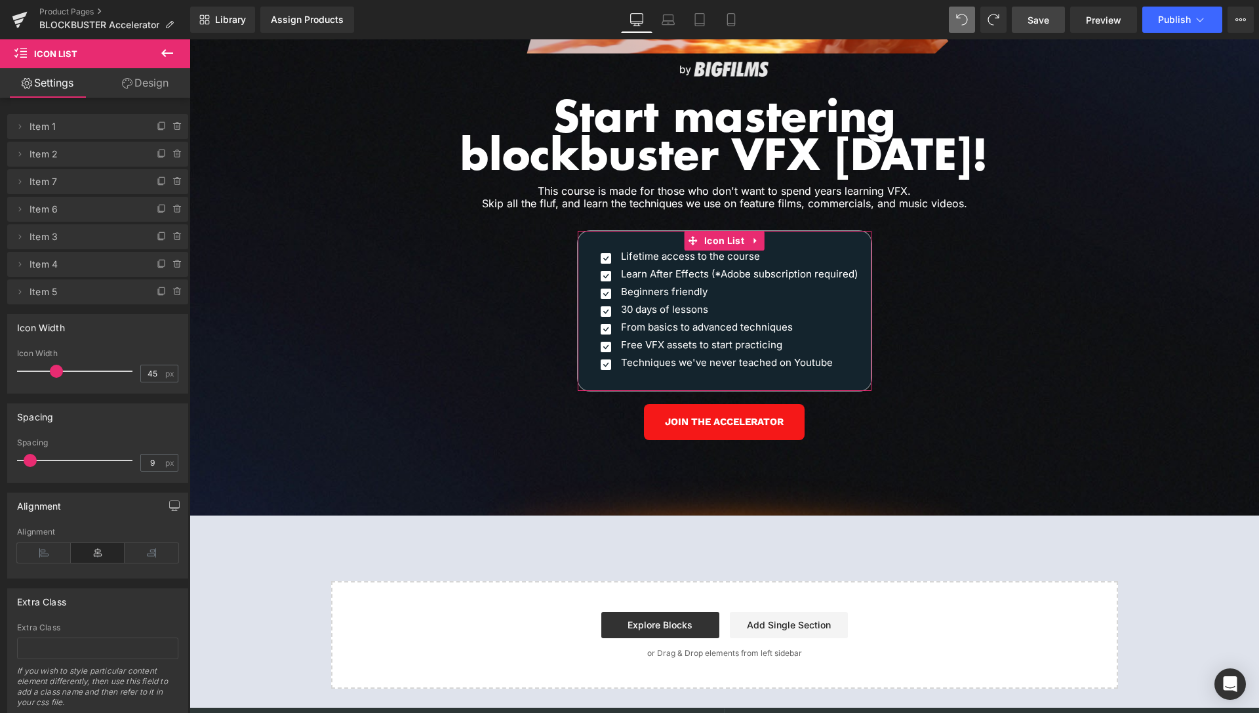
click at [165, 91] on link "Design" at bounding box center [145, 83] width 95 height 30
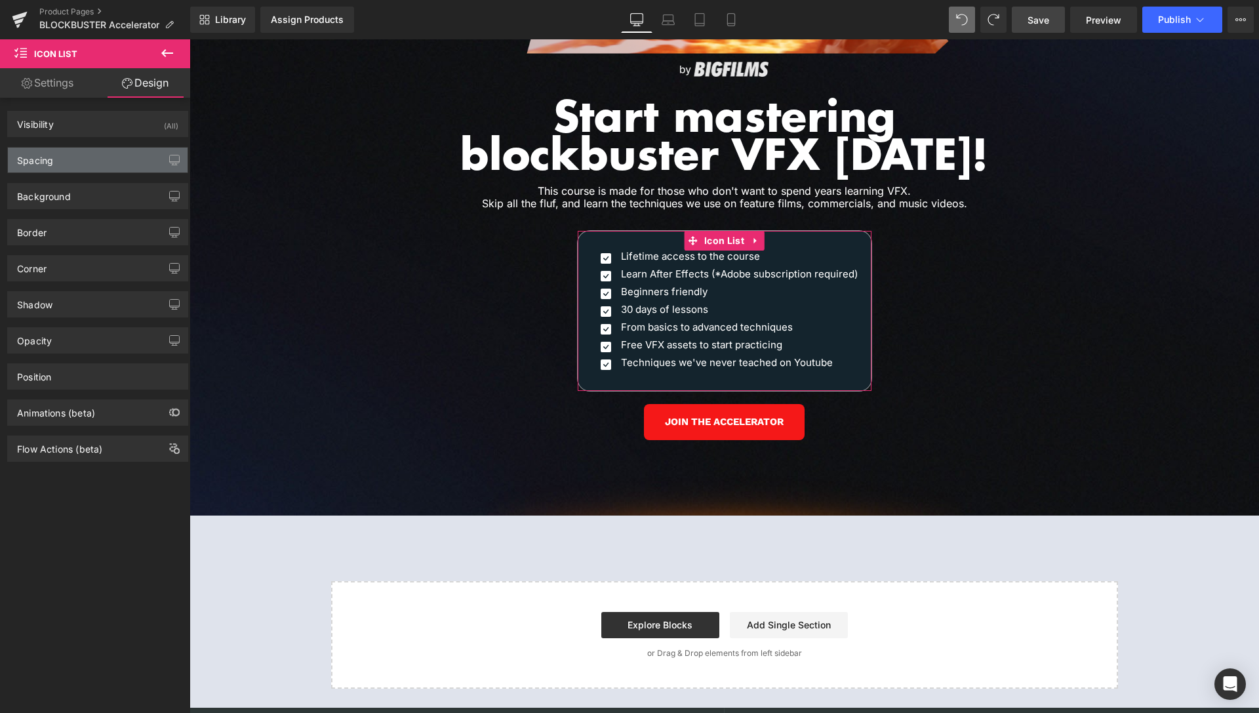
click at [88, 163] on div "Spacing" at bounding box center [98, 160] width 180 height 25
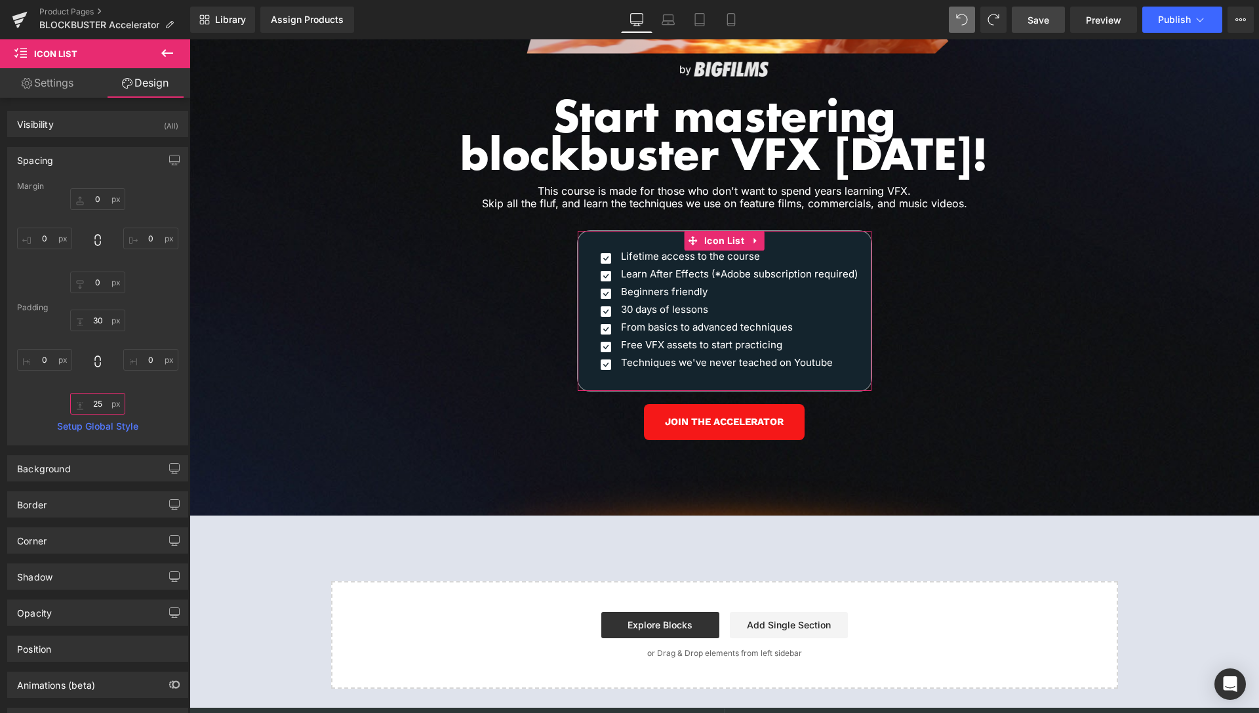
click at [92, 406] on input "text" at bounding box center [97, 404] width 55 height 22
drag, startPoint x: 92, startPoint y: 406, endPoint x: 102, endPoint y: 390, distance: 18.6
click at [94, 407] on input "text" at bounding box center [97, 404] width 55 height 22
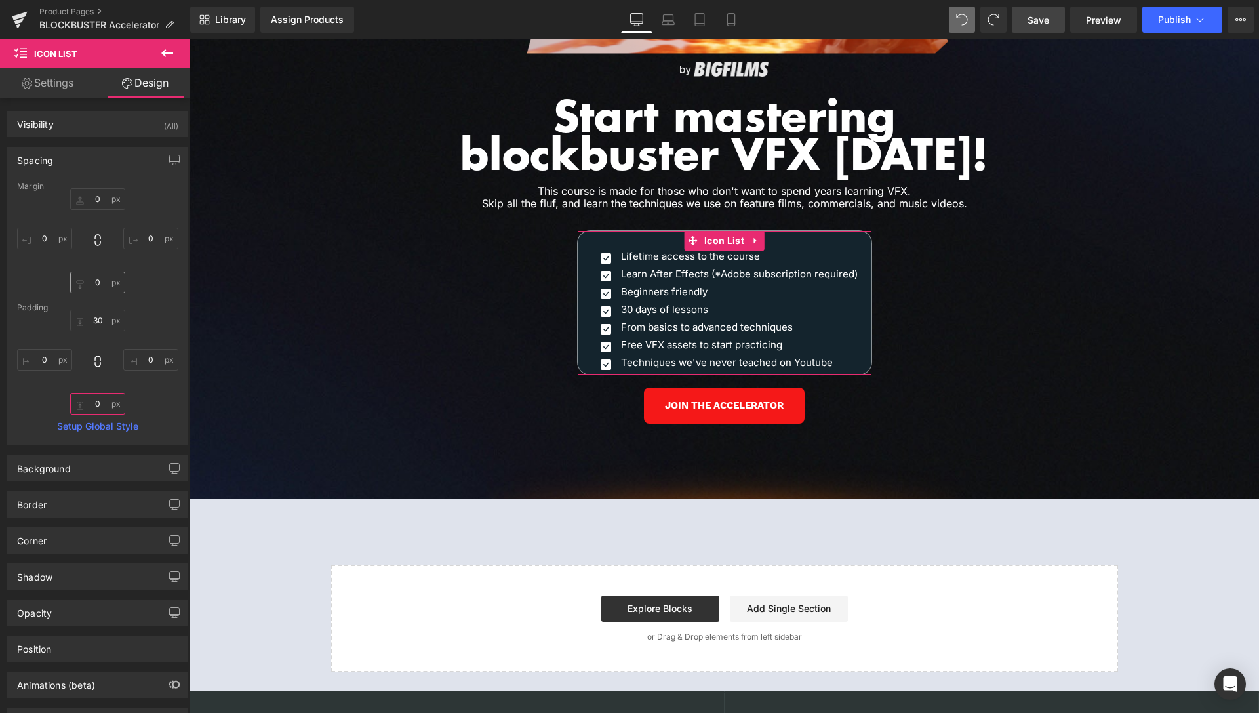
type input "0"
click at [91, 286] on input "text" at bounding box center [97, 283] width 55 height 22
type input "25"
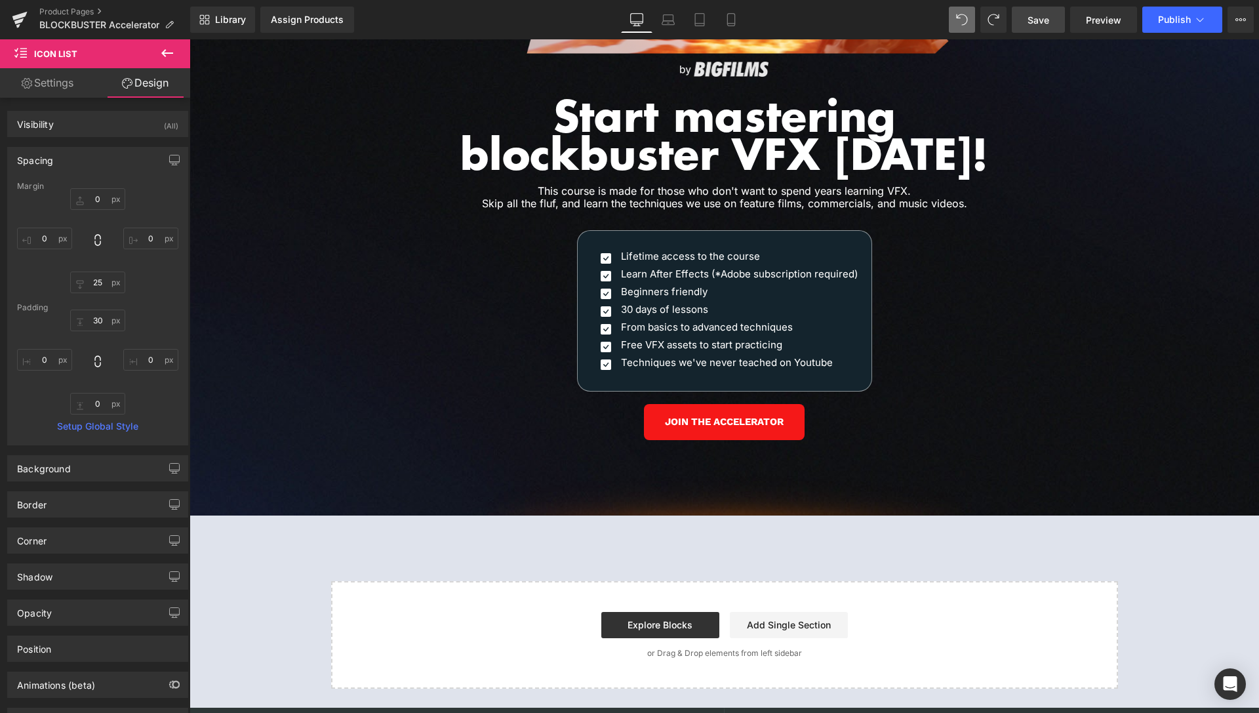
click at [163, 57] on icon at bounding box center [167, 53] width 16 height 16
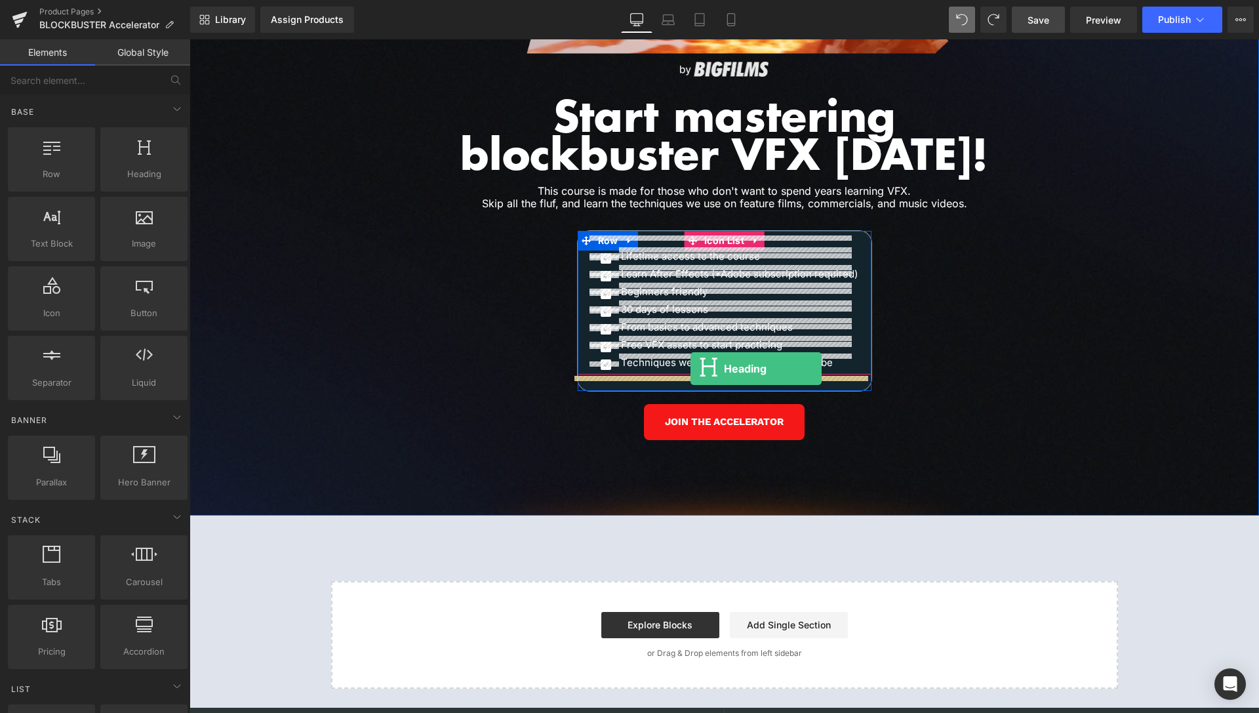
drag, startPoint x: 319, startPoint y: 207, endPoint x: 691, endPoint y: 369, distance: 405.6
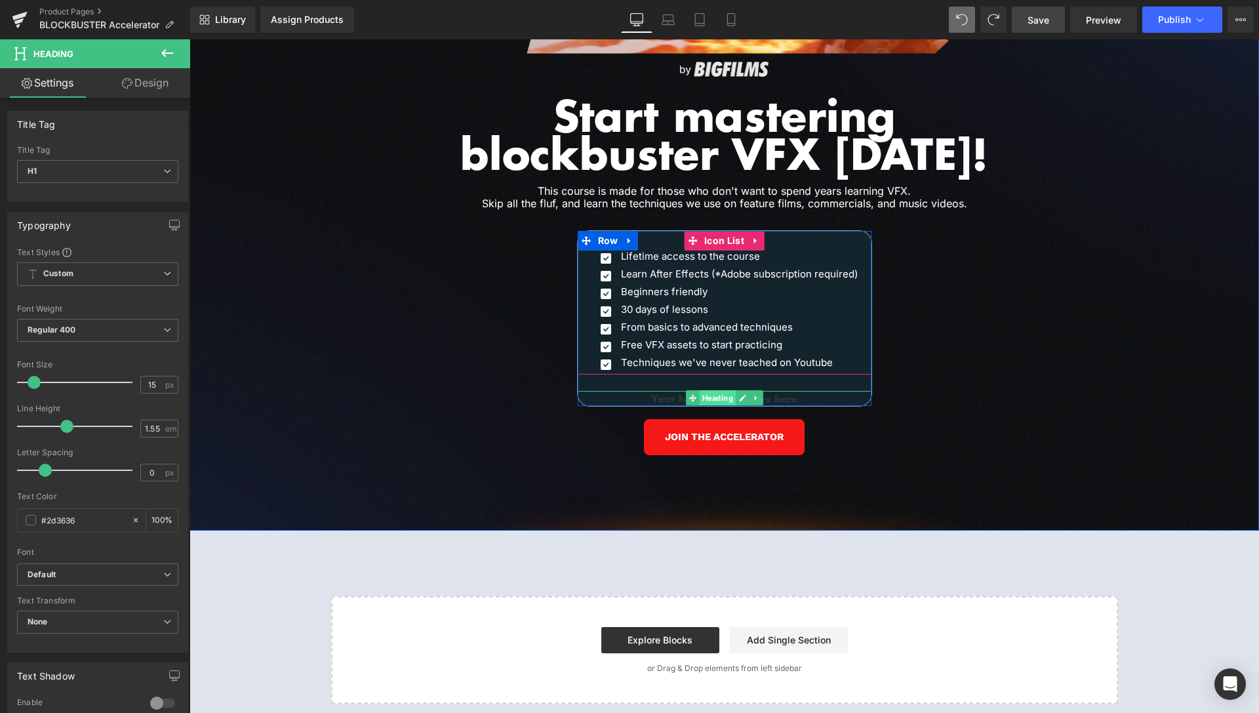
click at [715, 390] on span "Heading" at bounding box center [717, 398] width 36 height 16
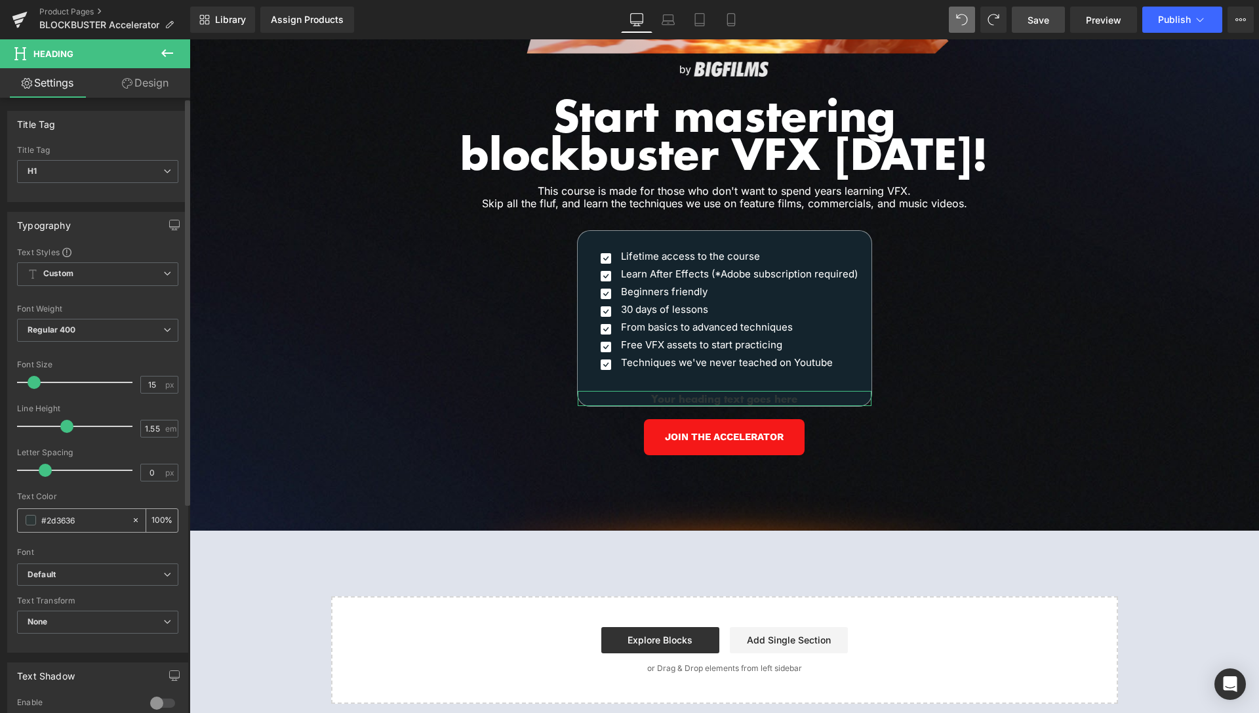
click at [30, 520] on span at bounding box center [31, 520] width 10 height 10
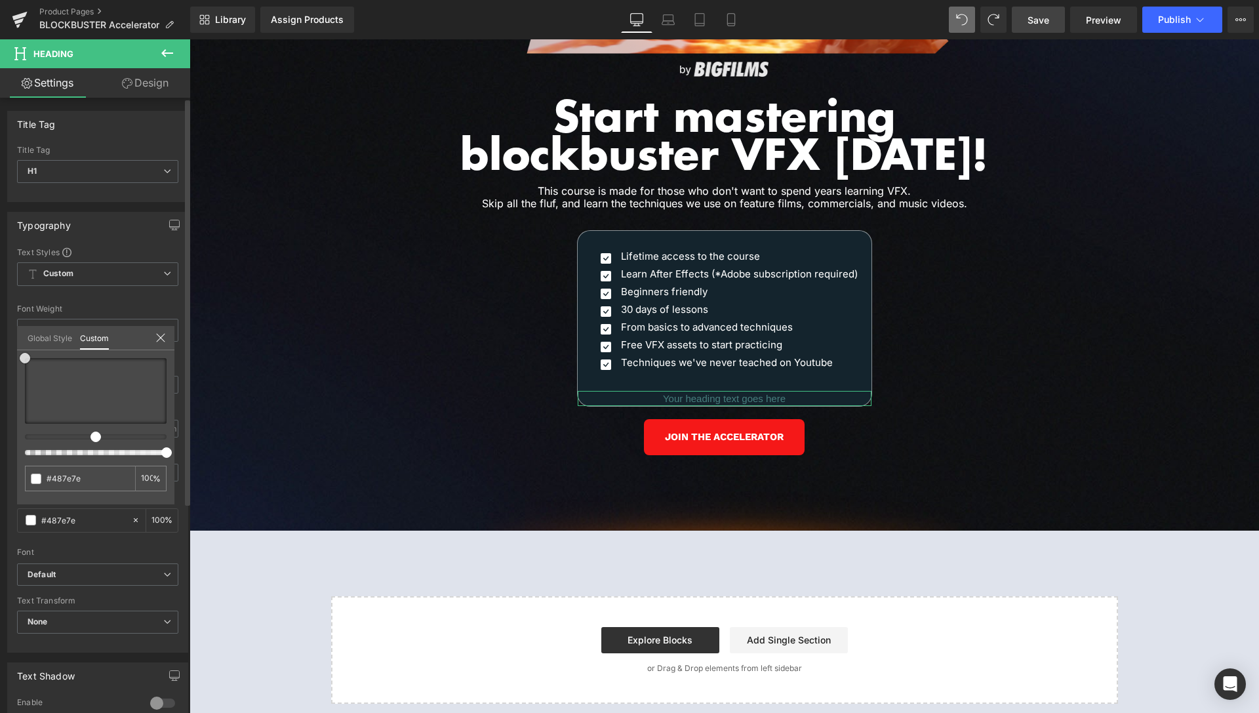
drag, startPoint x: 0, startPoint y: 352, endPoint x: 2, endPoint y: 344, distance: 7.5
click at [0, 344] on div "Typography Text Styles Custom Custom Setup Global Style Custom Setup Global Sty…" at bounding box center [98, 427] width 196 height 451
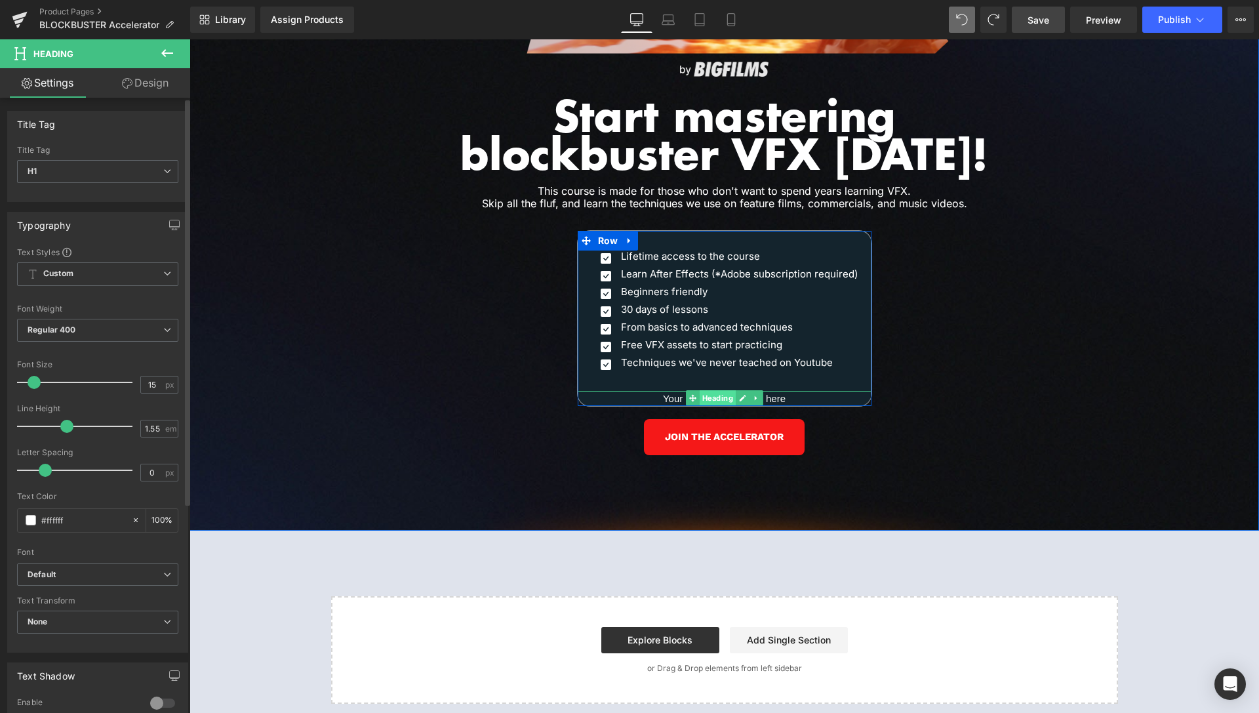
click at [714, 390] on span "Heading" at bounding box center [717, 398] width 36 height 16
click at [85, 618] on span "None" at bounding box center [97, 622] width 161 height 23
click at [91, 562] on div "Font Default Montserrat Raleway Poppins Roboto Inter Abril Fatface Lato Sacrame…" at bounding box center [97, 405] width 161 height 317
click at [91, 573] on b "Default" at bounding box center [96, 574] width 136 height 11
click at [10, 578] on div "Text Styles Custom Custom Setup Global Style Custom Setup Global Style Thin 100…" at bounding box center [98, 449] width 180 height 405
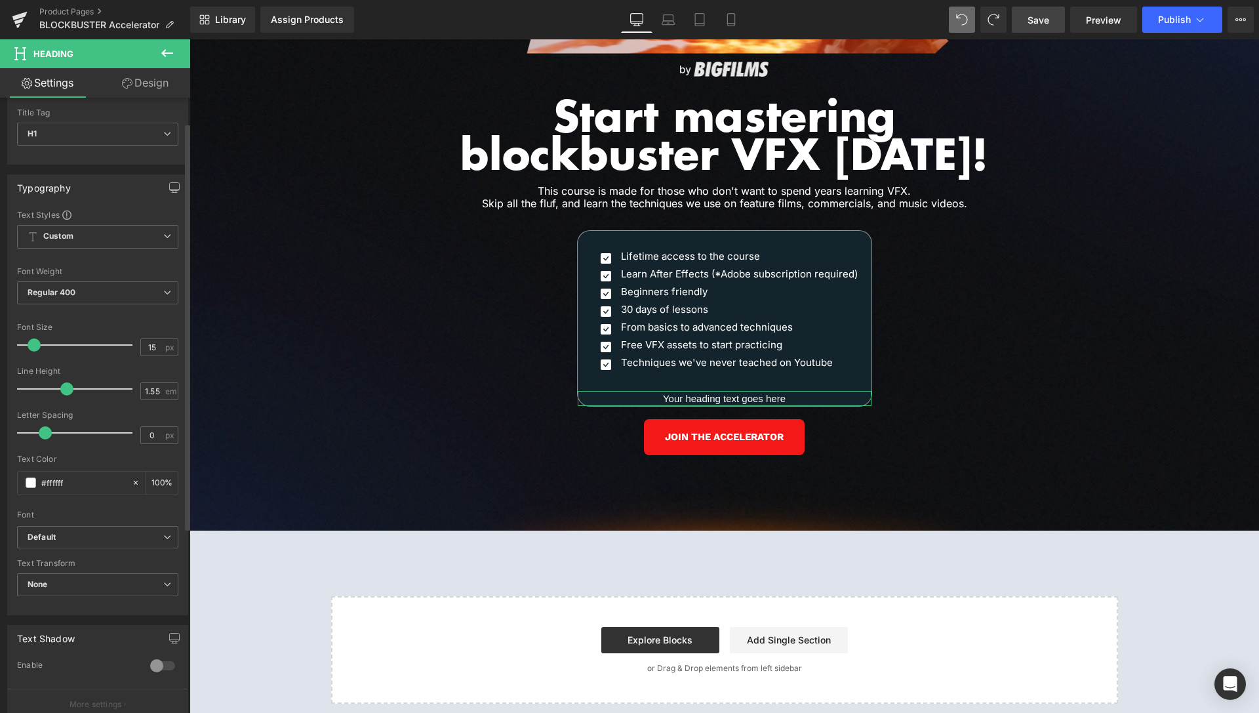
scroll to position [134, 0]
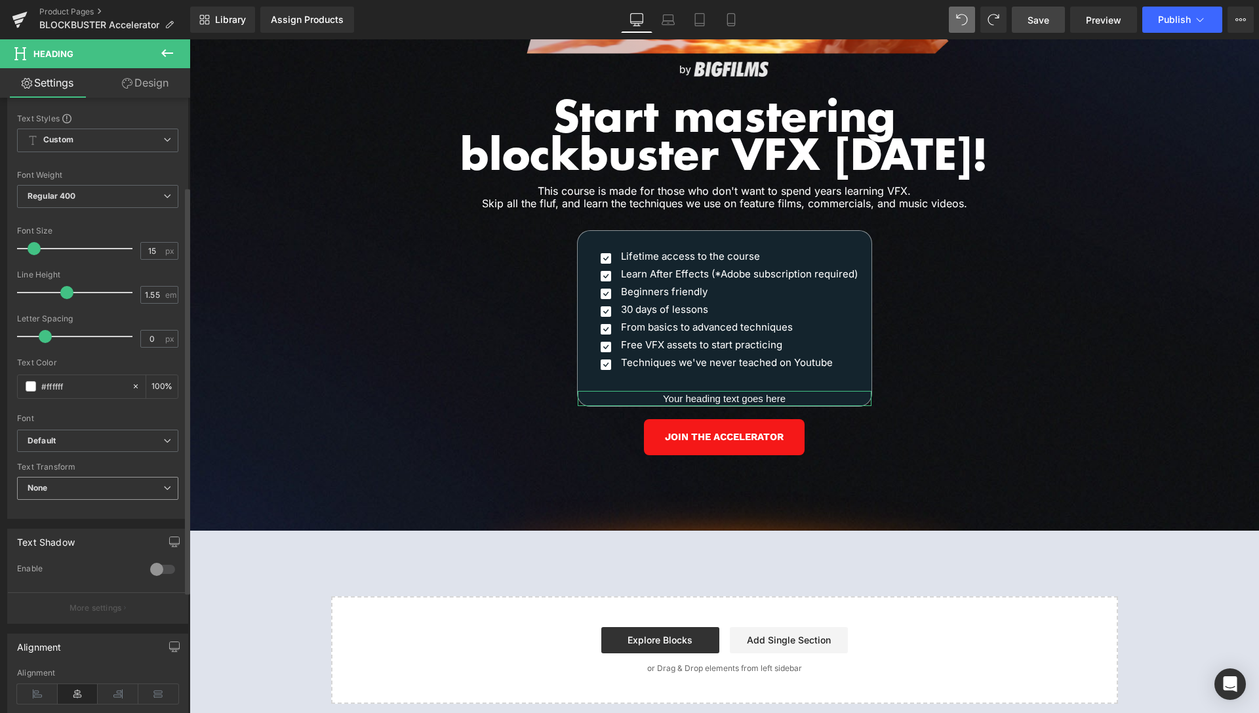
click at [111, 491] on span "None" at bounding box center [97, 488] width 161 height 23
click at [0, 482] on div "Typography Text Styles Custom Custom Setup Global Style Custom Setup Global Sty…" at bounding box center [95, 293] width 191 height 451
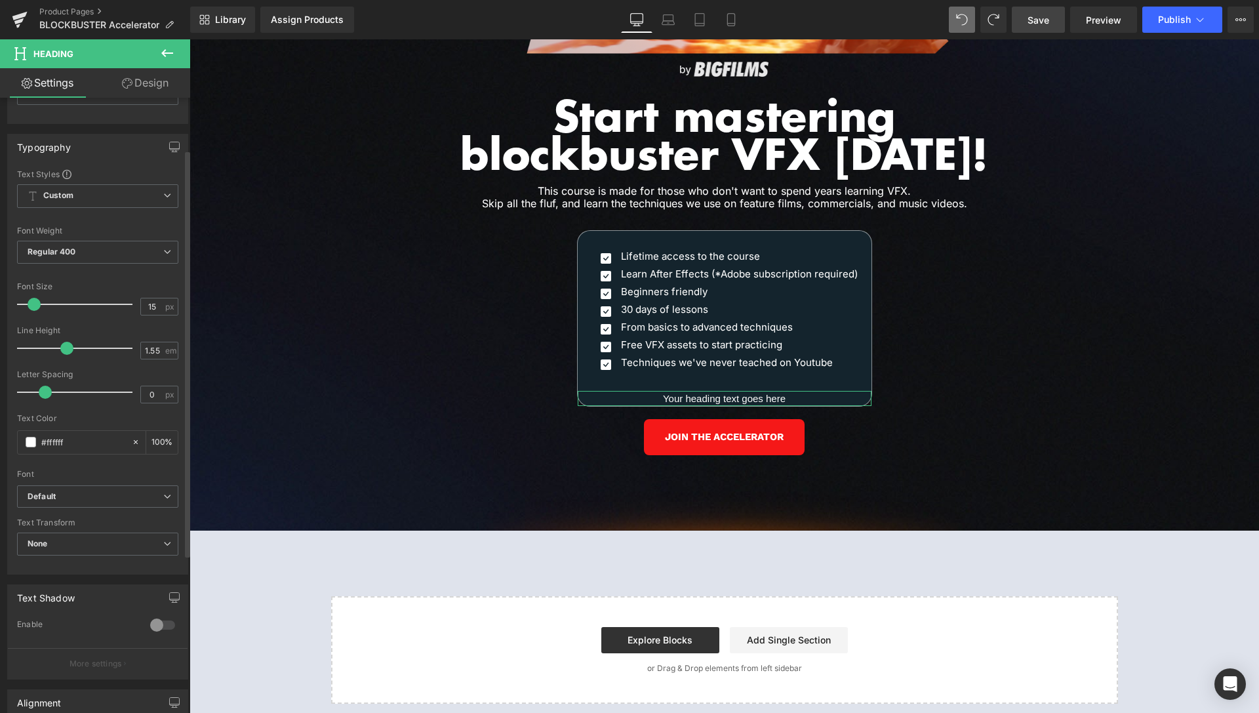
scroll to position [0, 0]
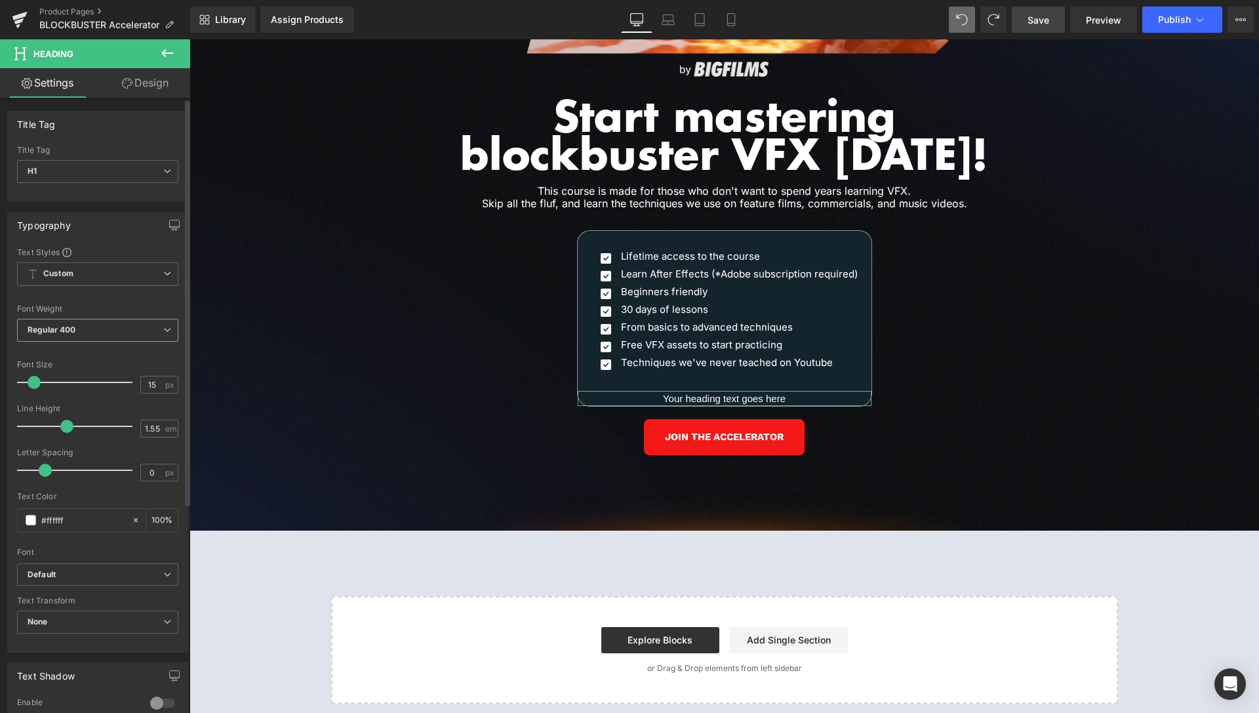
click at [98, 329] on span "Regular 400" at bounding box center [97, 330] width 161 height 23
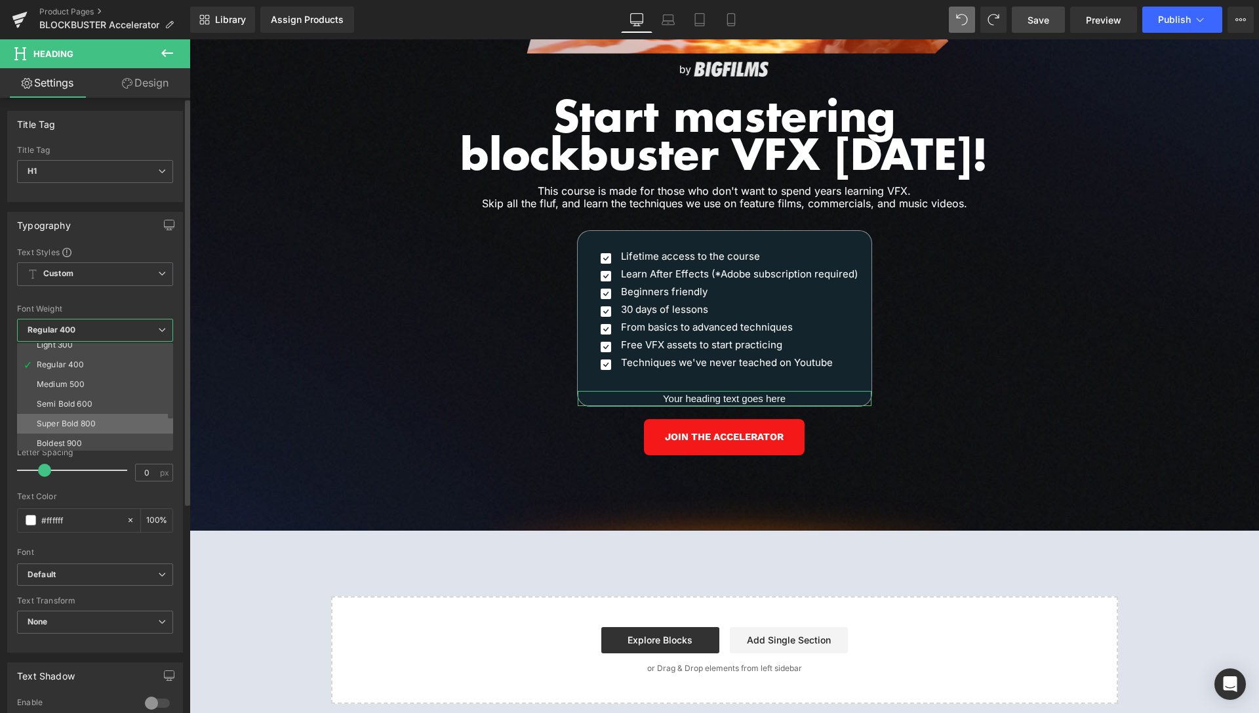
scroll to position [109, 0]
click at [70, 438] on li "Bolder" at bounding box center [98, 441] width 162 height 20
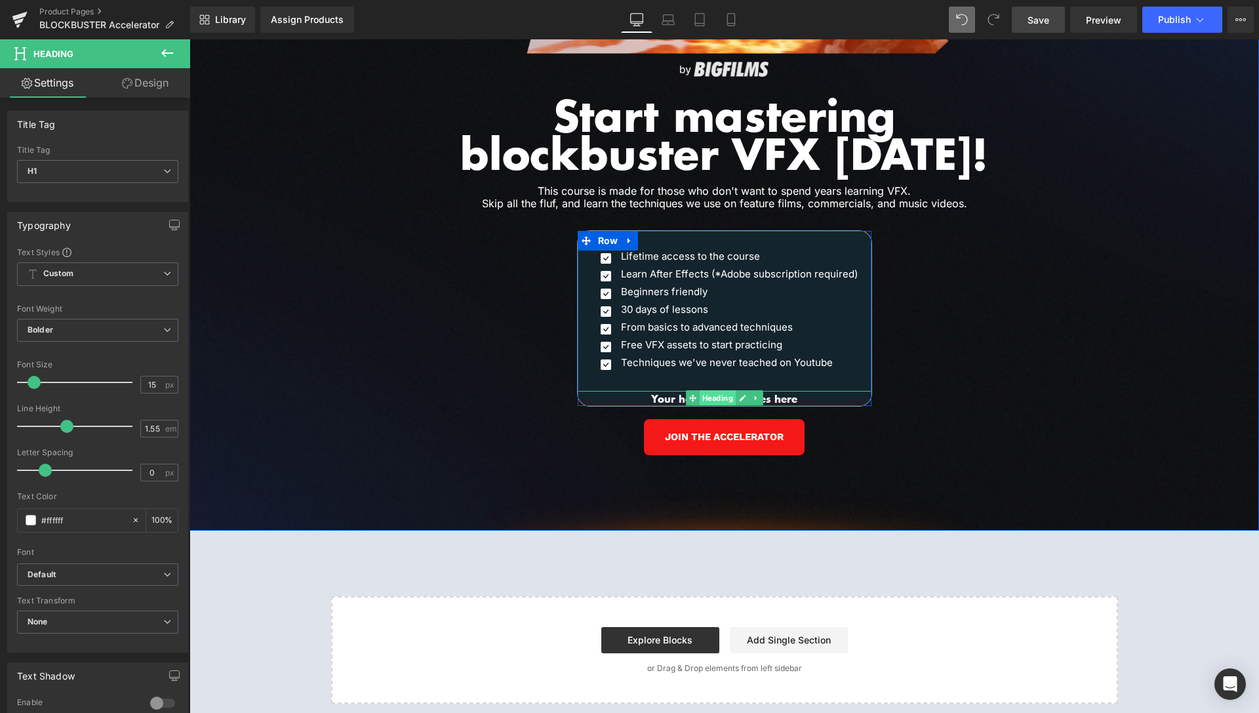
click at [715, 390] on span "Heading" at bounding box center [717, 398] width 36 height 16
click at [739, 395] on icon at bounding box center [742, 398] width 7 height 7
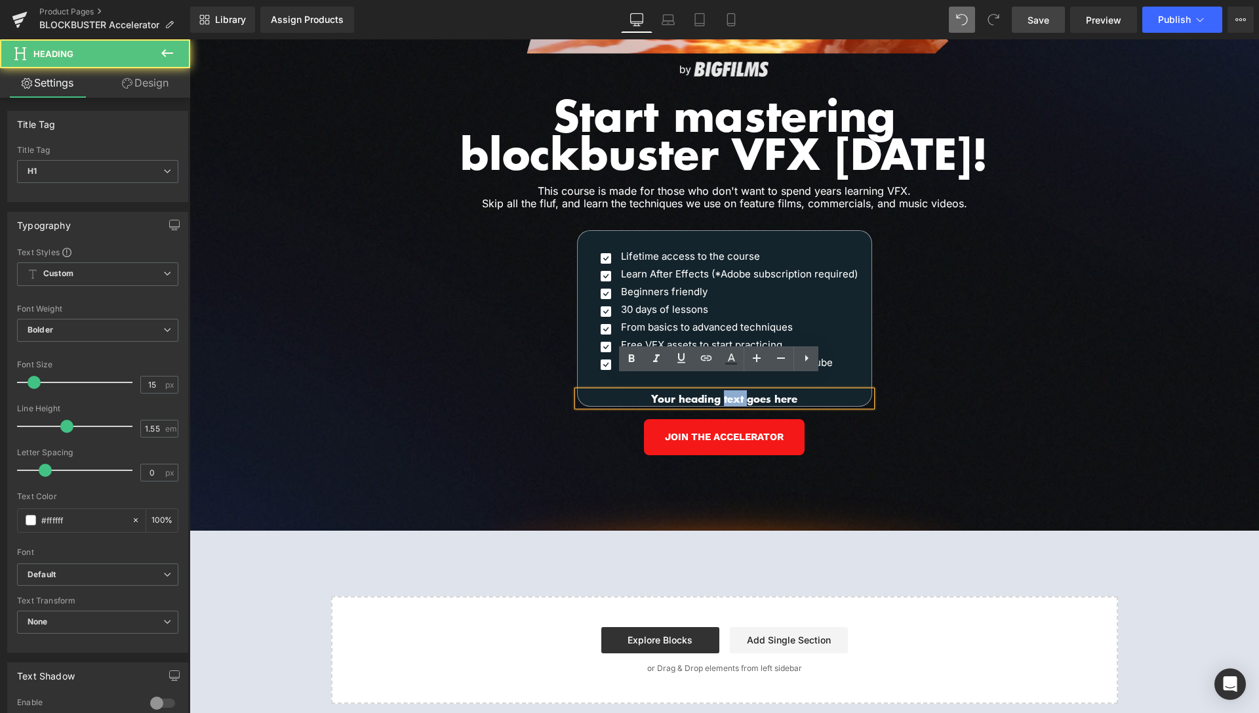
click at [735, 391] on h1 "Your heading text goes here" at bounding box center [725, 398] width 294 height 15
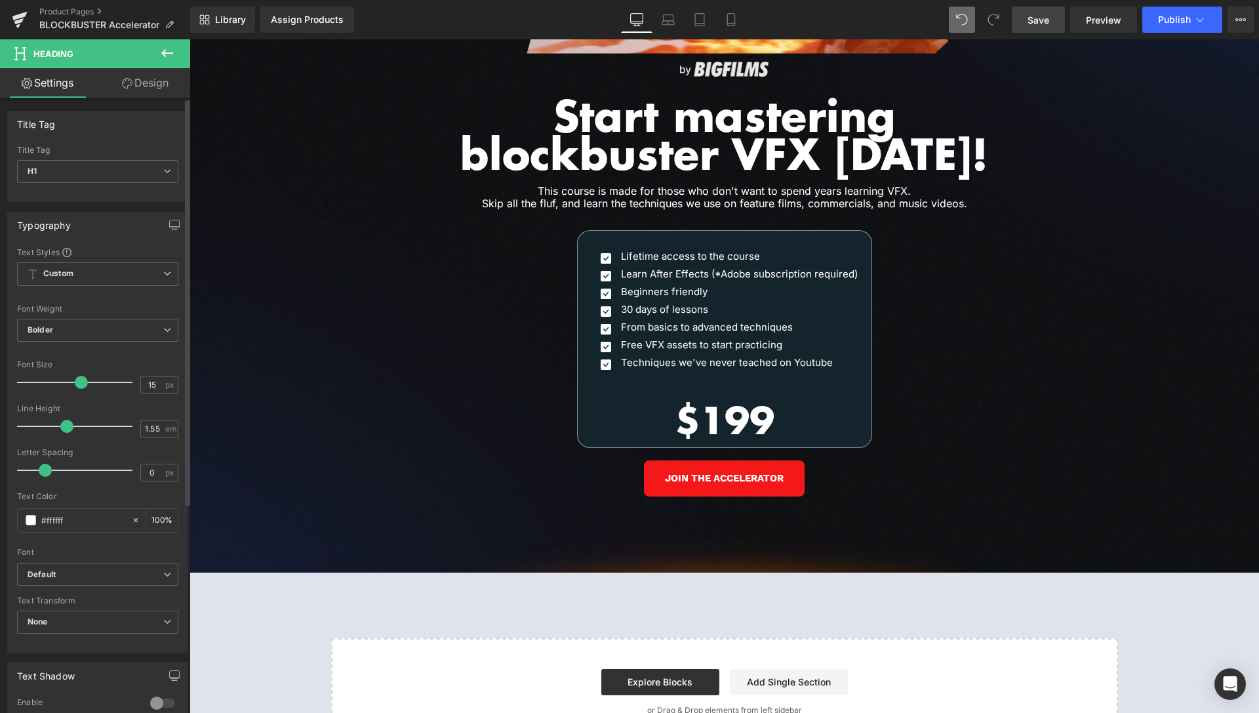
drag, startPoint x: 56, startPoint y: 381, endPoint x: 80, endPoint y: 375, distance: 24.3
click at [80, 375] on div at bounding box center [78, 382] width 109 height 26
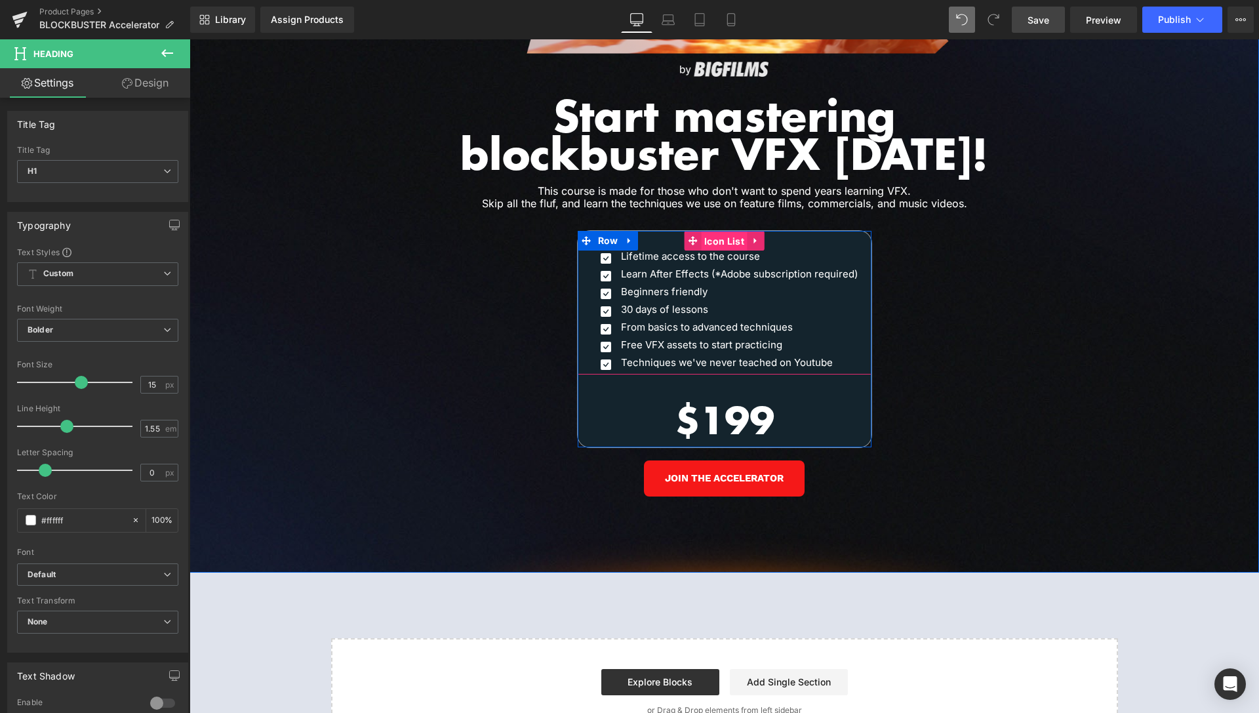
click at [709, 232] on span "Icon List" at bounding box center [724, 242] width 47 height 20
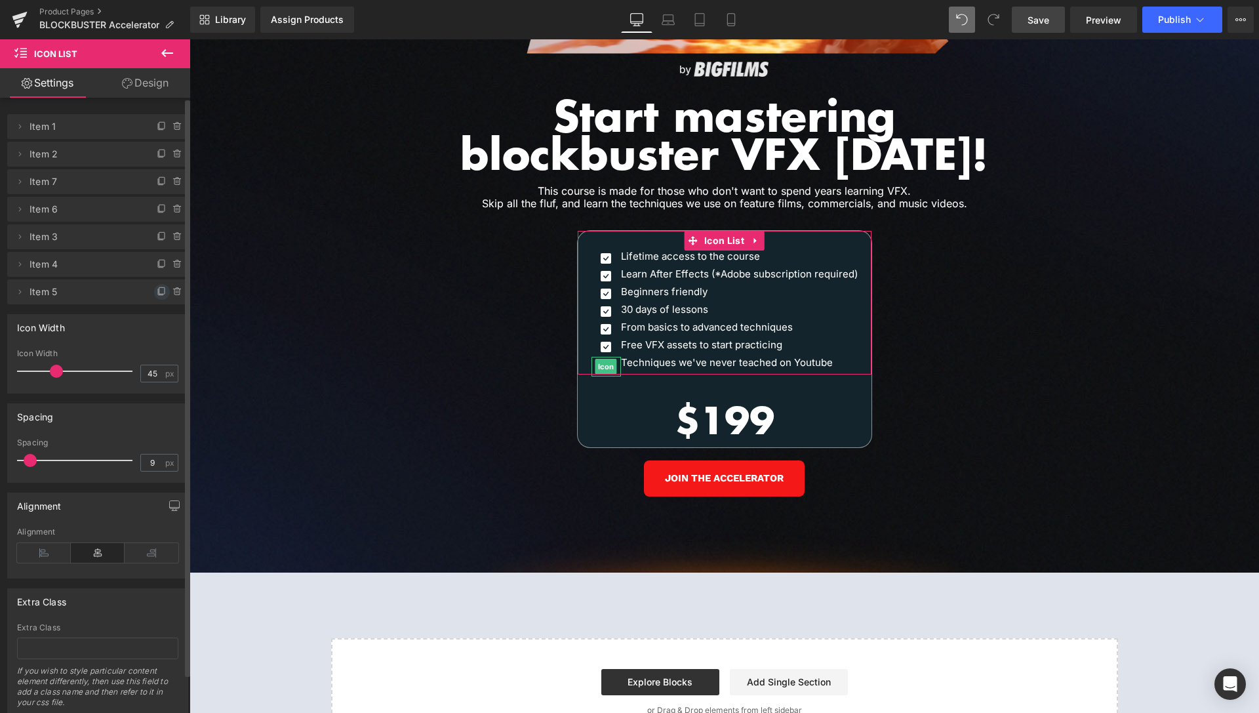
click at [159, 290] on icon at bounding box center [161, 290] width 5 height 7
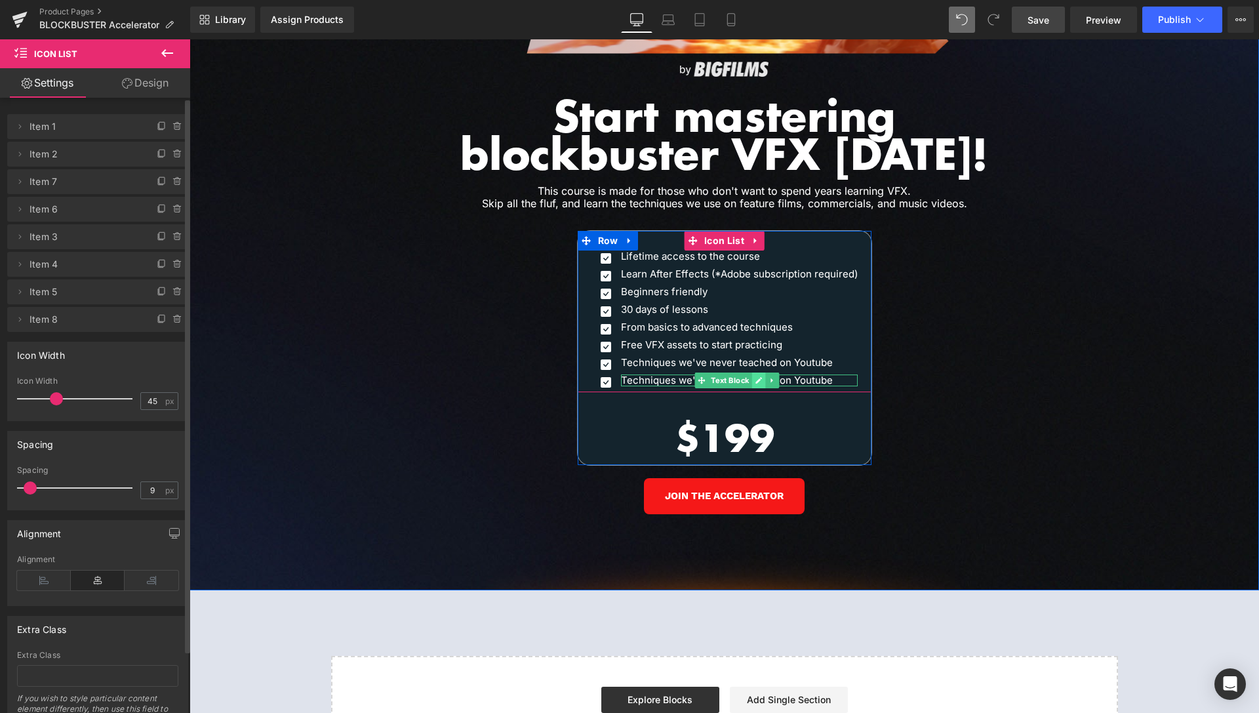
click at [757, 377] on icon at bounding box center [759, 380] width 7 height 7
click at [757, 374] on p "Techniques we've never teached on Youtube" at bounding box center [739, 380] width 237 height 12
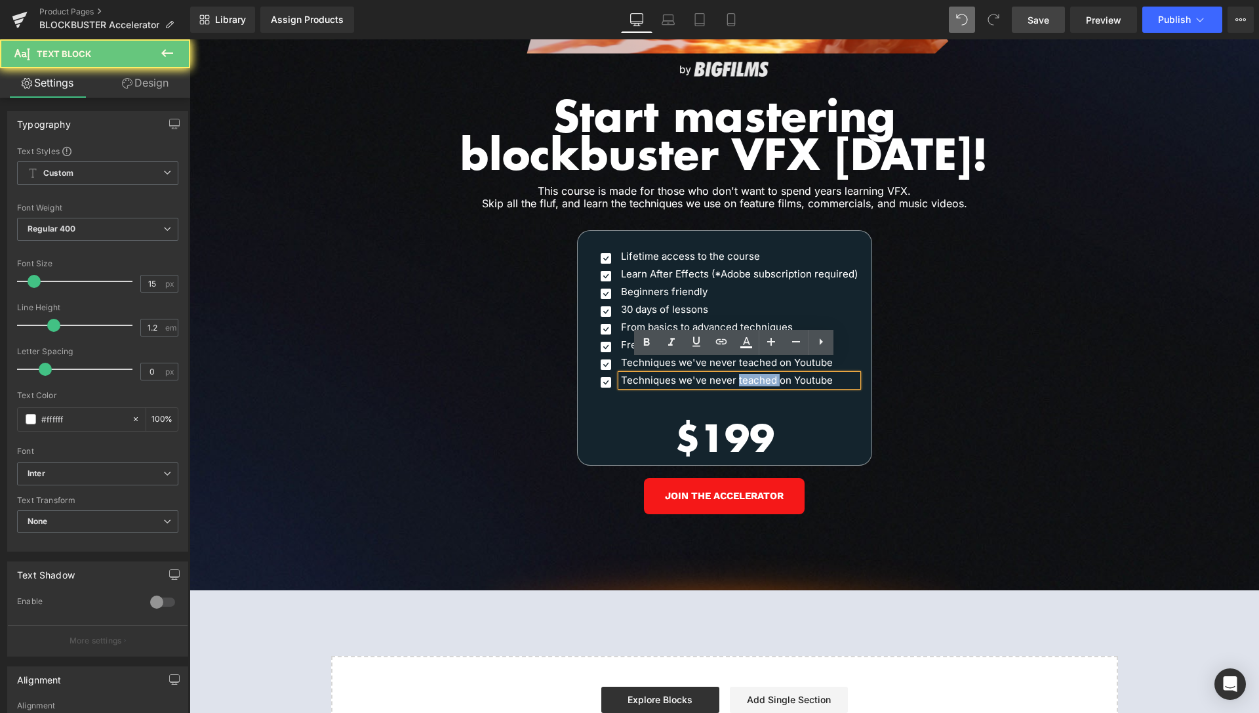
click at [757, 374] on p "Techniques we've never teached on Youtube" at bounding box center [739, 380] width 237 height 12
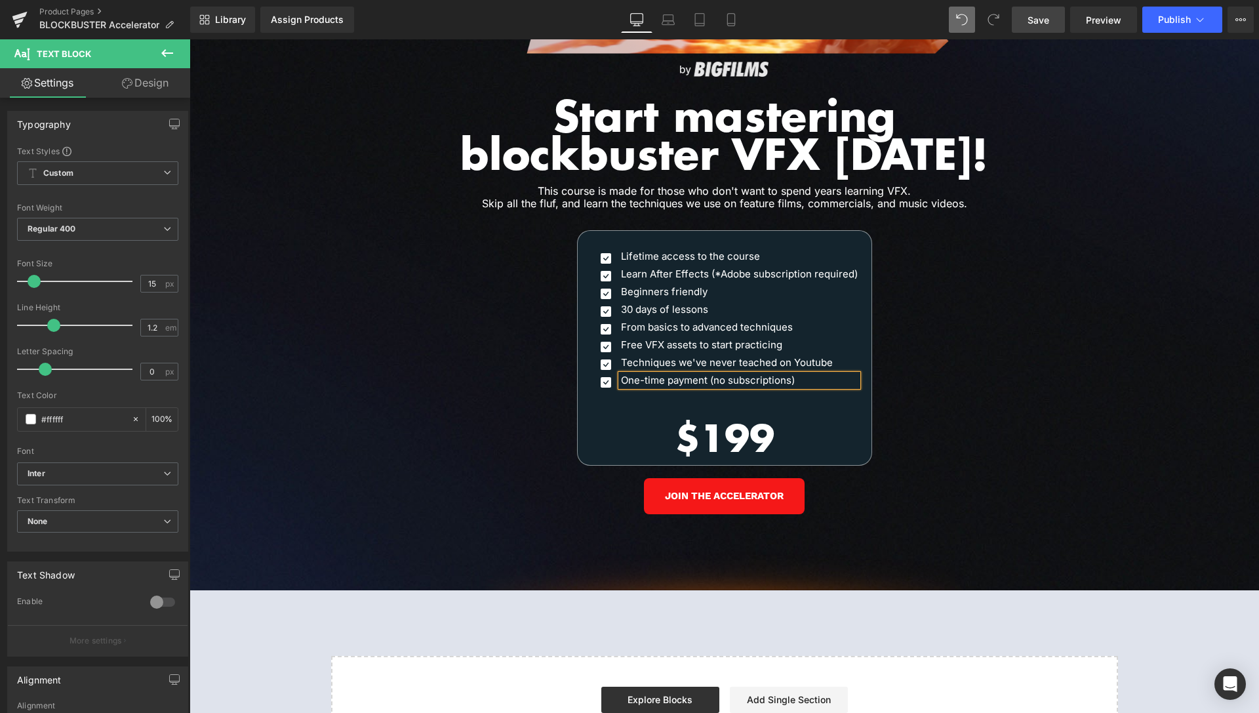
click at [949, 341] on div "Image Our customers are working with the world’s leading studios. Heading Row I…" at bounding box center [725, 175] width 1070 height 829
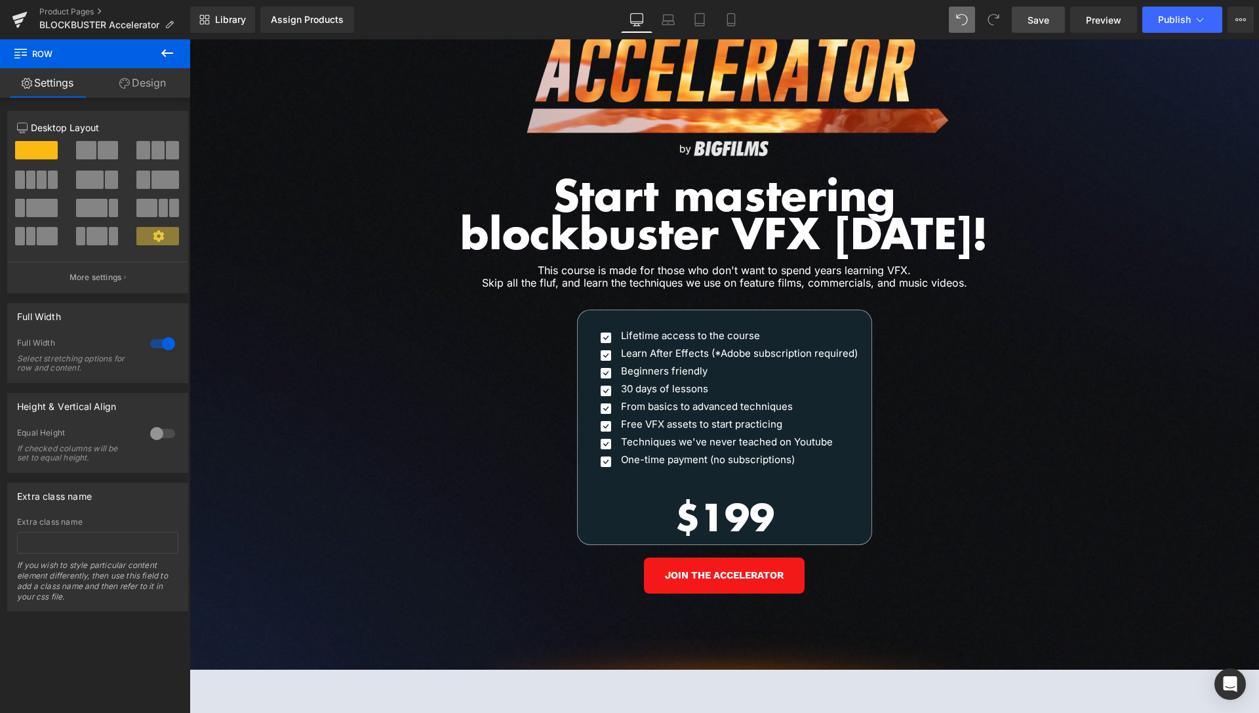
scroll to position [6014, 0]
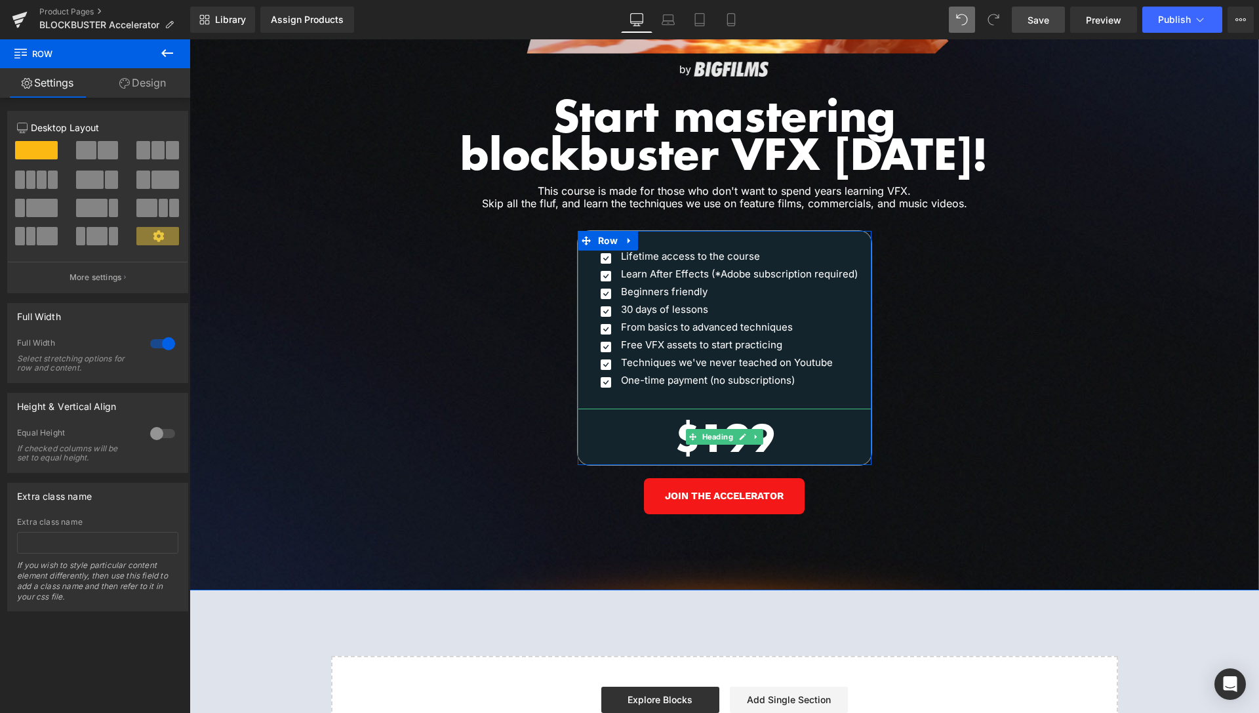
click at [720, 429] on span "Heading" at bounding box center [717, 437] width 36 height 16
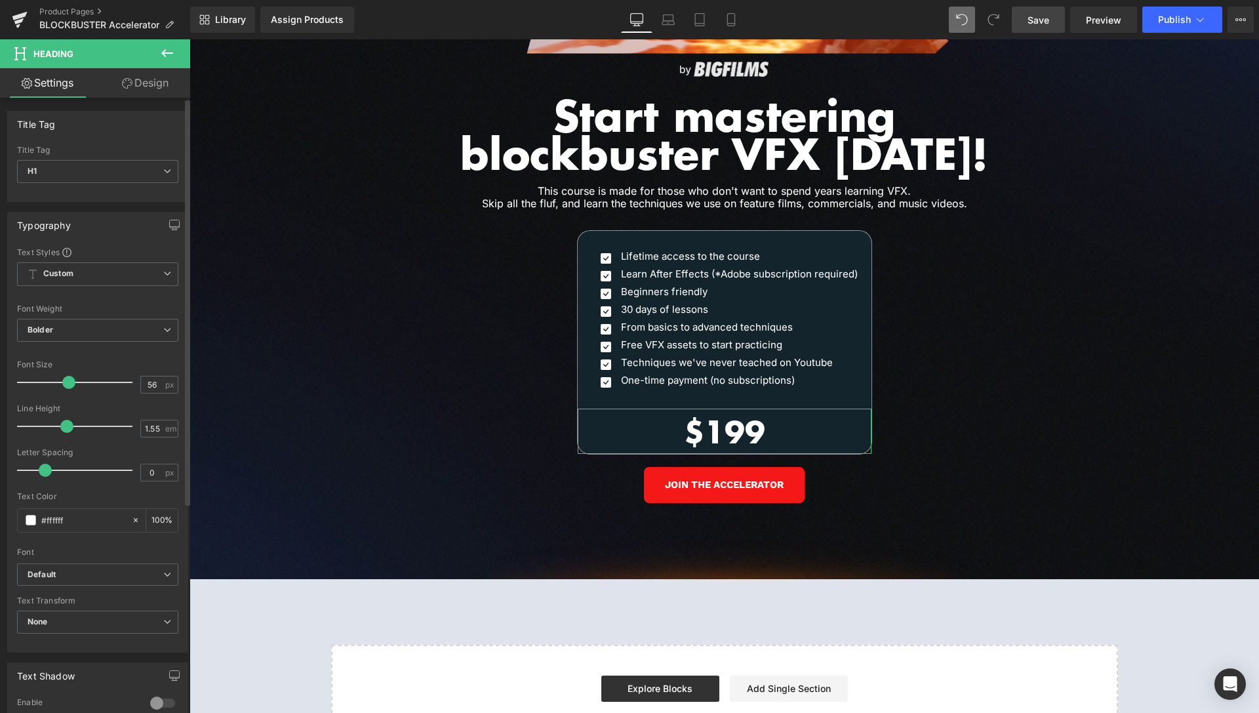
drag, startPoint x: 71, startPoint y: 381, endPoint x: 60, endPoint y: 384, distance: 11.5
click at [62, 384] on span at bounding box center [68, 382] width 13 height 13
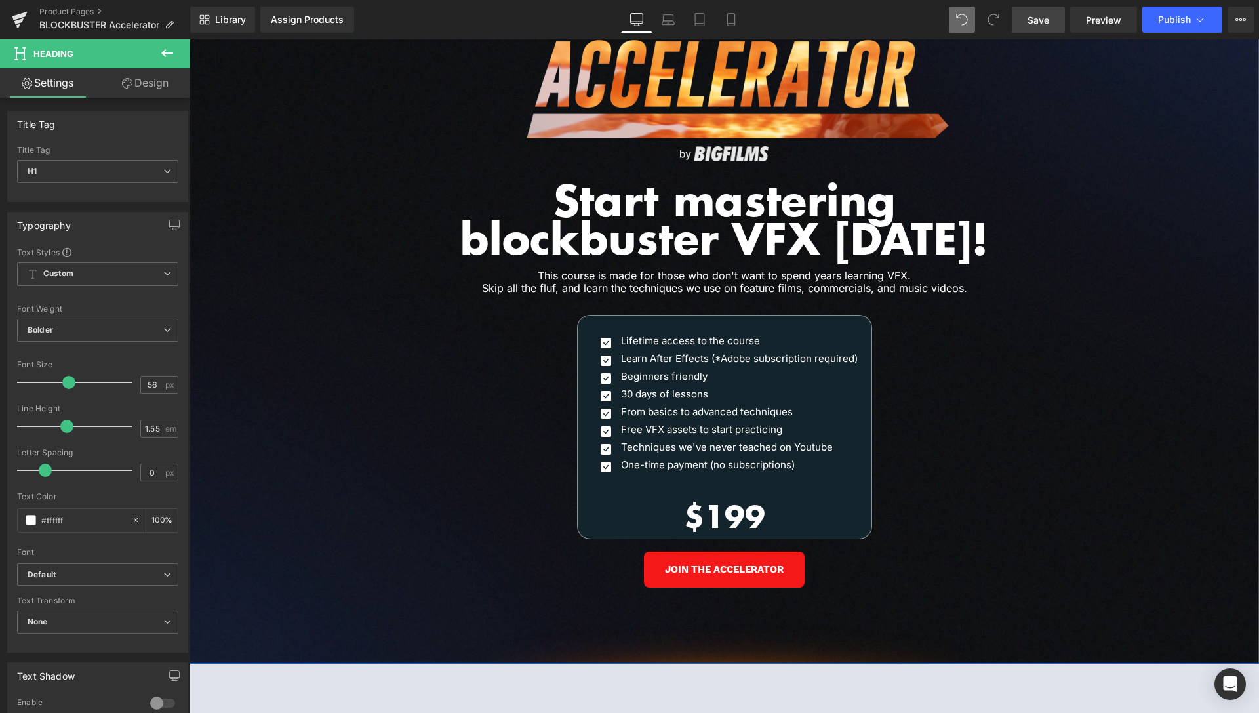
scroll to position [5947, 0]
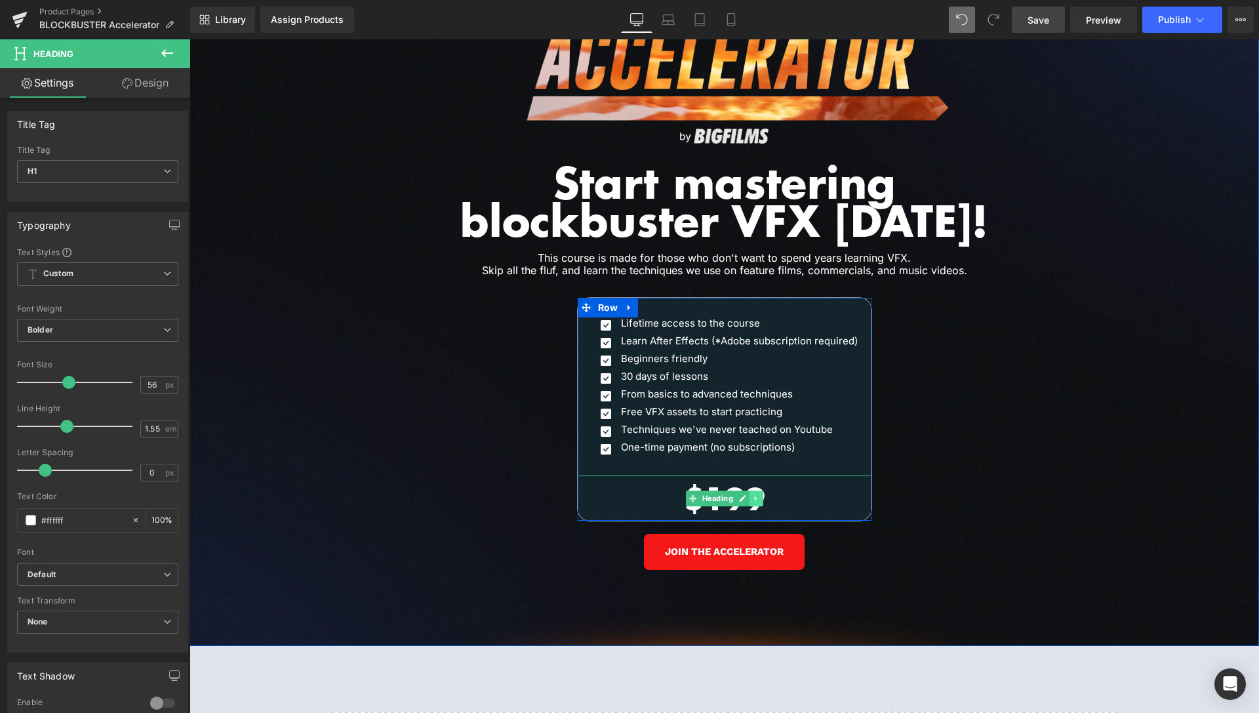
click at [753, 494] on icon at bounding box center [755, 498] width 7 height 8
click at [737, 475] on h1 "$199" at bounding box center [725, 498] width 294 height 46
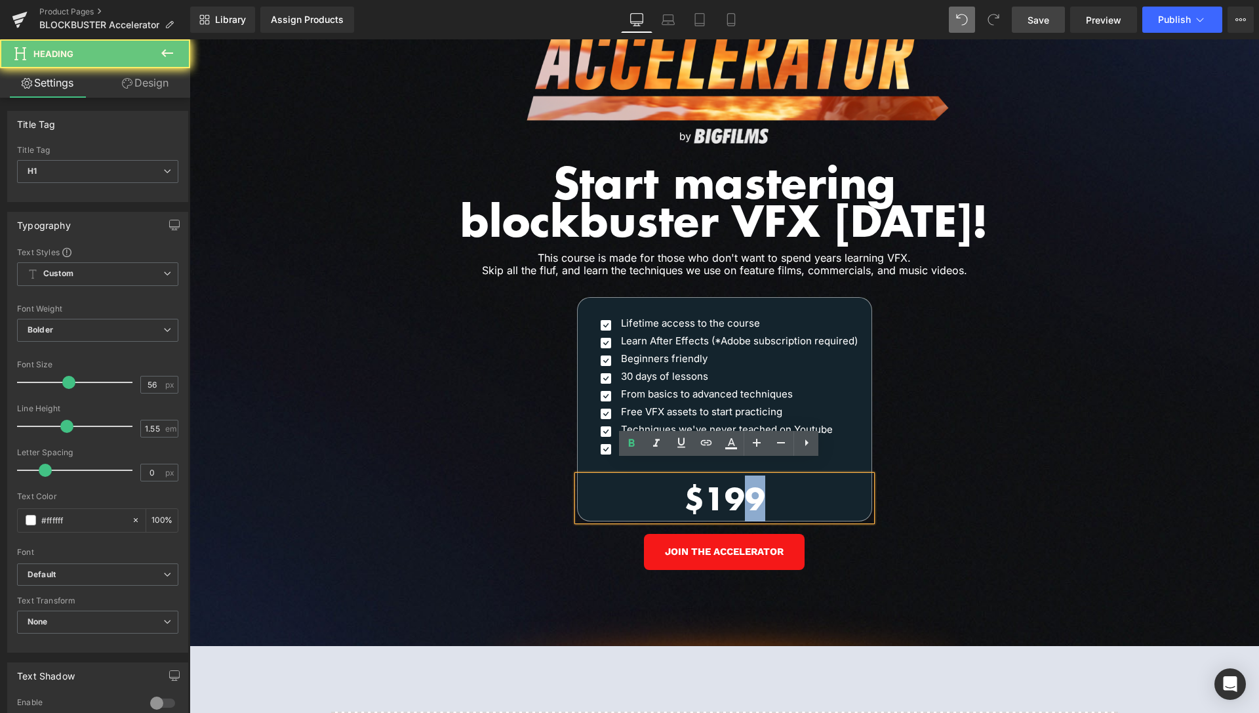
drag, startPoint x: 741, startPoint y: 475, endPoint x: 761, endPoint y: 475, distance: 19.7
click at [761, 475] on h1 "$199" at bounding box center [725, 498] width 294 height 46
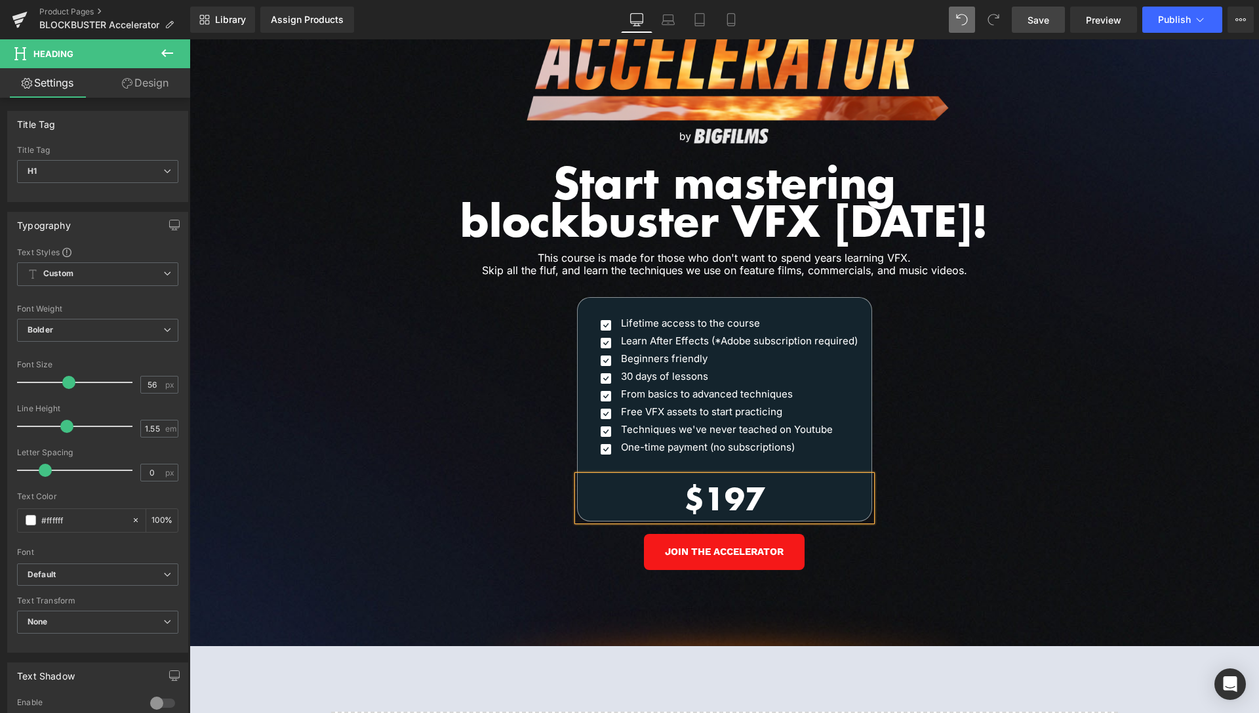
click at [1024, 405] on div "Image Our customers are working with the world’s leading studios. Heading Row I…" at bounding box center [725, 237] width 1070 height 818
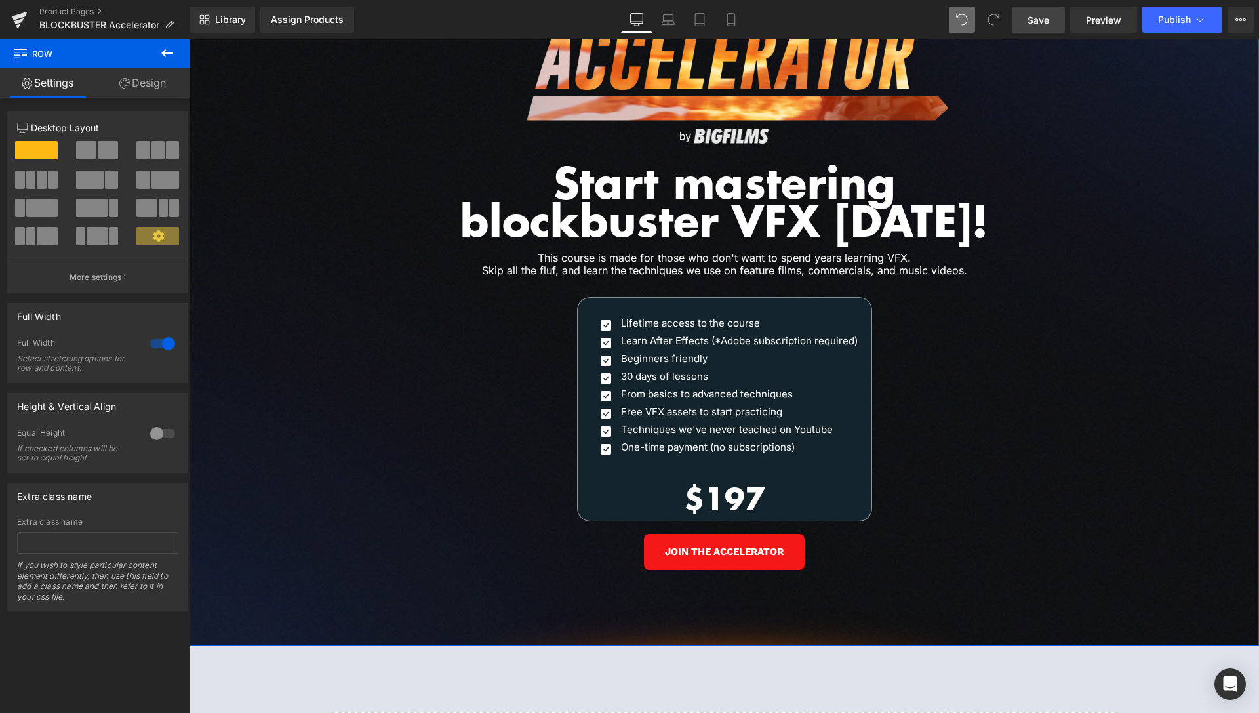
click at [154, 89] on link "Design" at bounding box center [142, 83] width 95 height 30
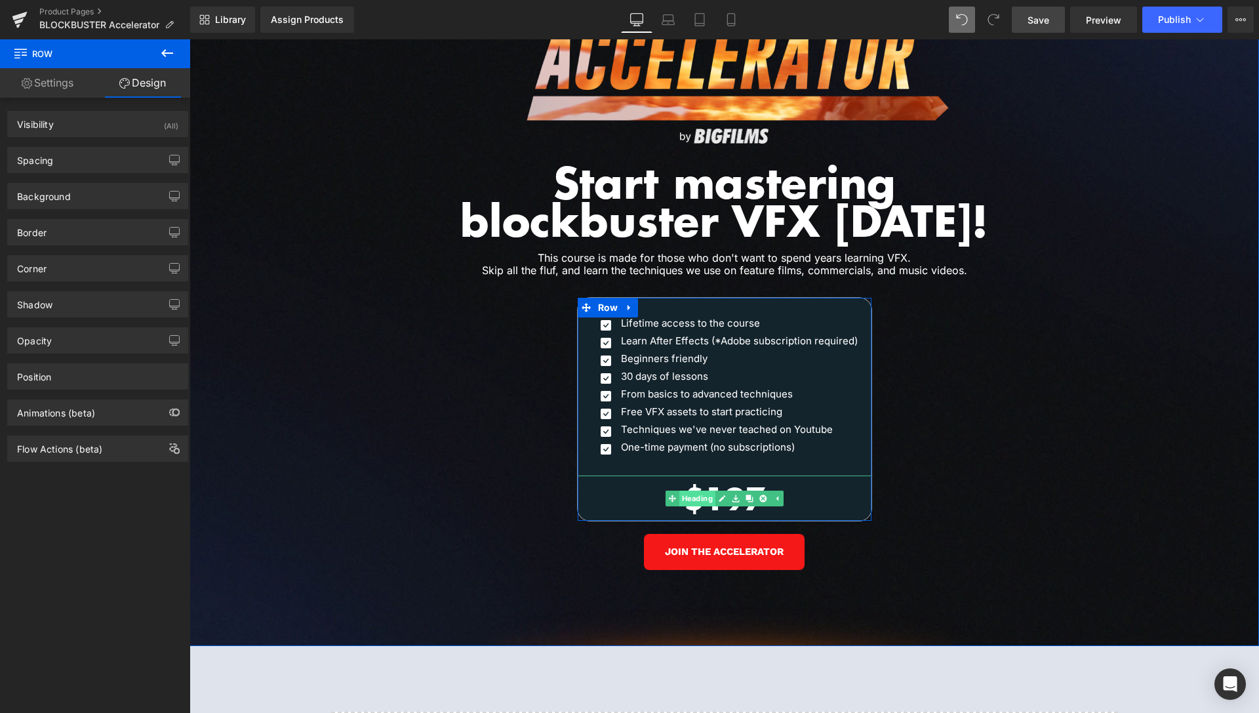
click at [693, 491] on link "Heading" at bounding box center [690, 499] width 50 height 16
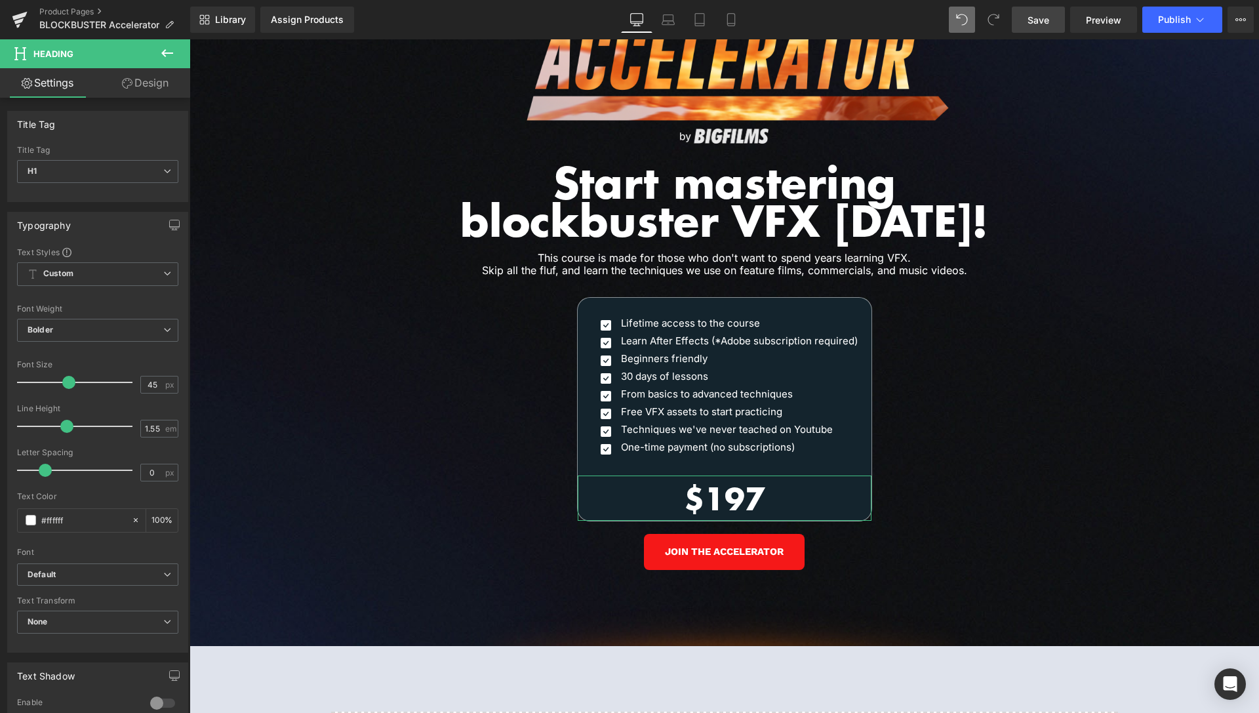
click at [156, 92] on link "Design" at bounding box center [145, 83] width 95 height 30
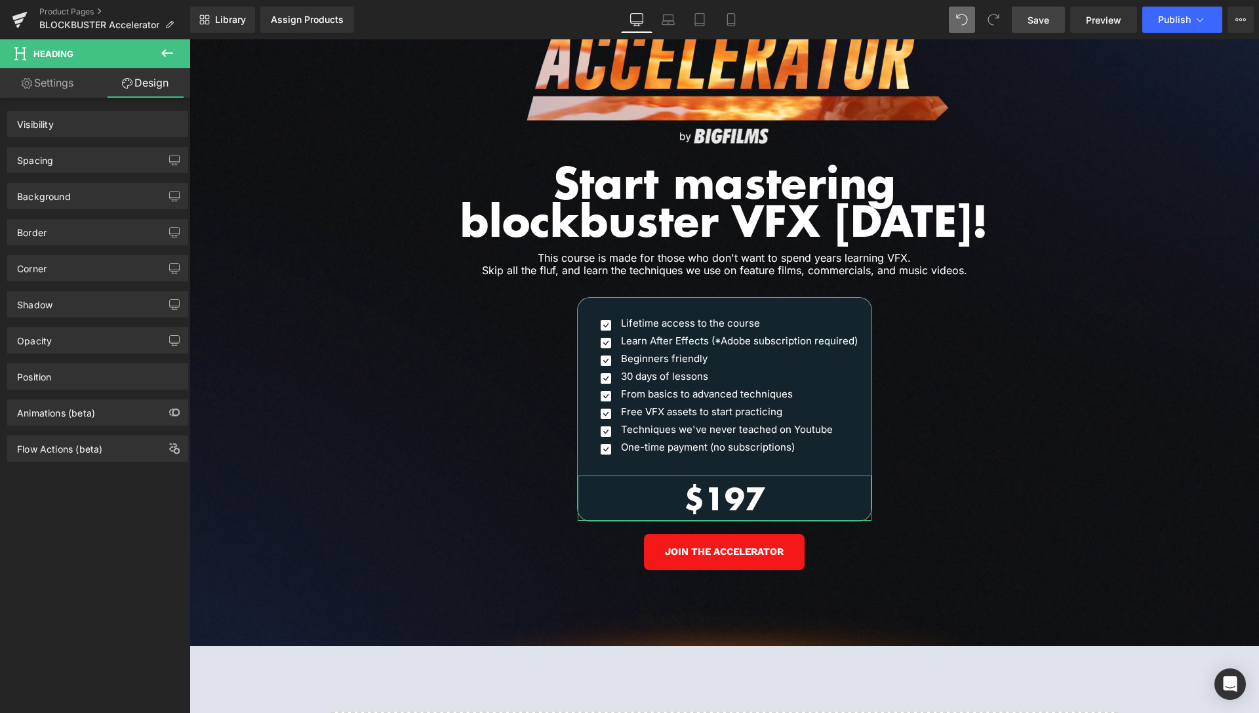
click at [79, 177] on div "Background" at bounding box center [98, 191] width 196 height 36
click at [77, 163] on div "Spacing" at bounding box center [98, 160] width 180 height 25
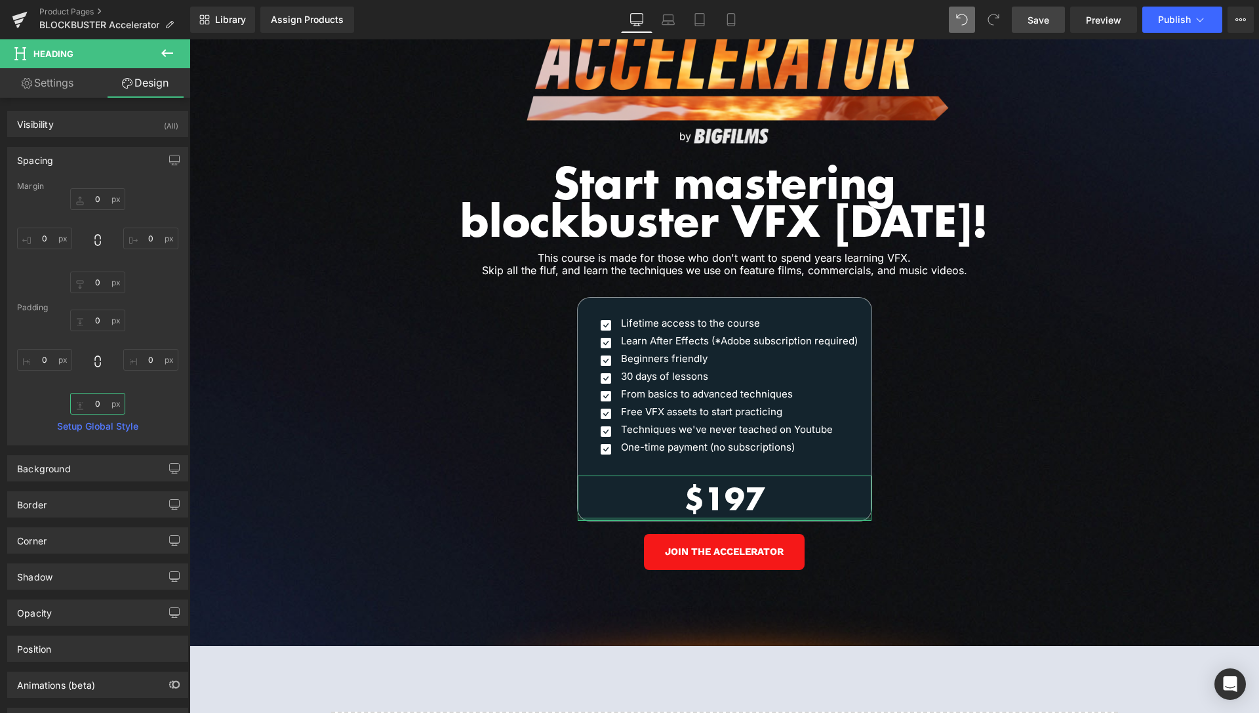
click at [96, 404] on input "text" at bounding box center [97, 404] width 55 height 22
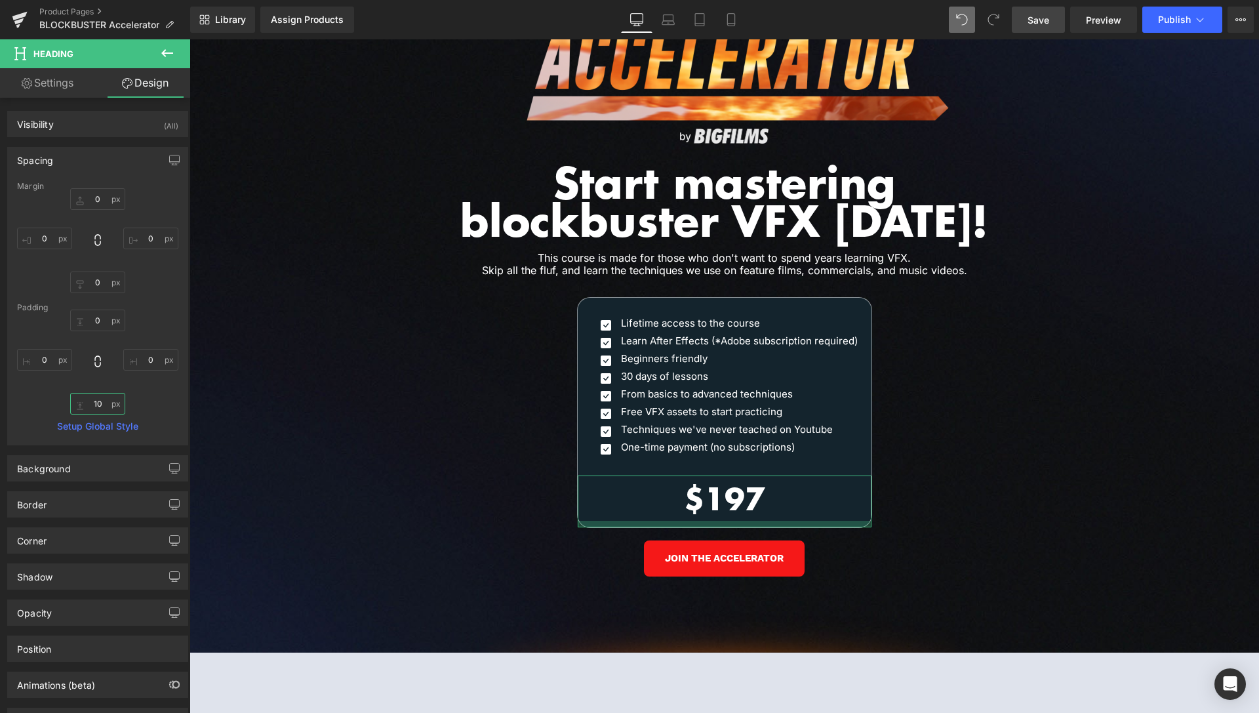
click at [100, 406] on input "10" at bounding box center [97, 404] width 55 height 22
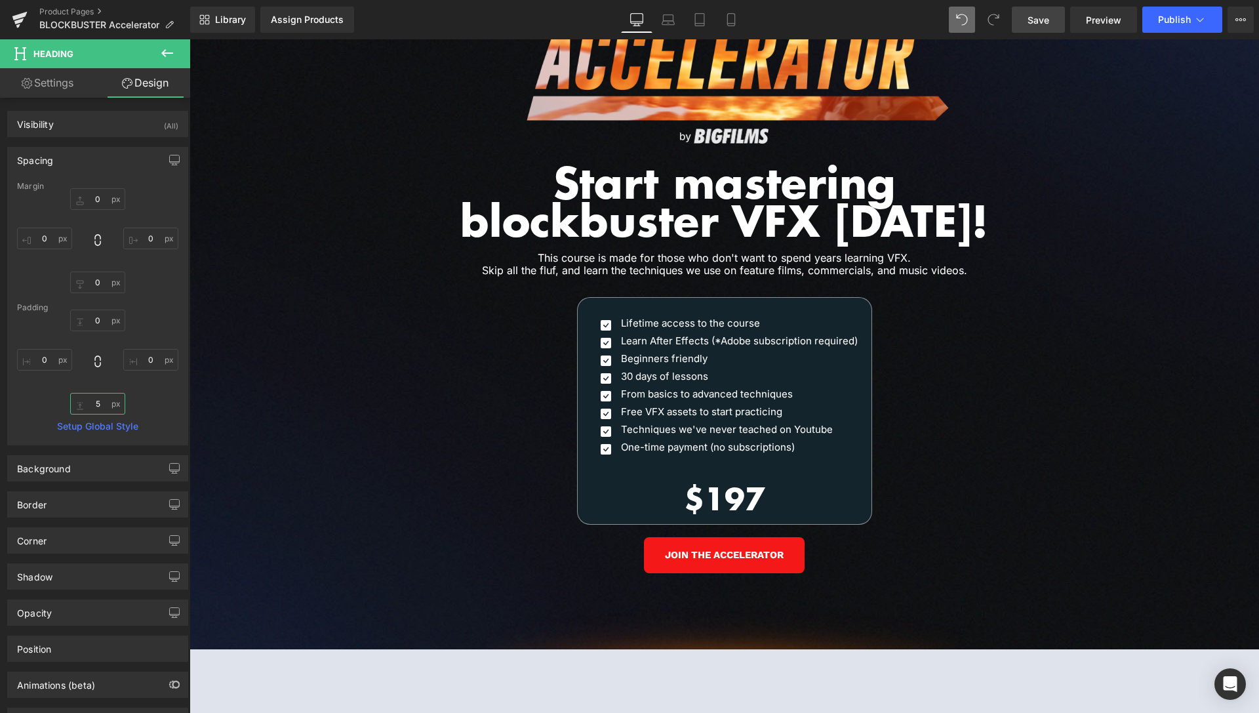
type input "5"
click at [1040, 13] on span "Save" at bounding box center [1039, 20] width 22 height 14
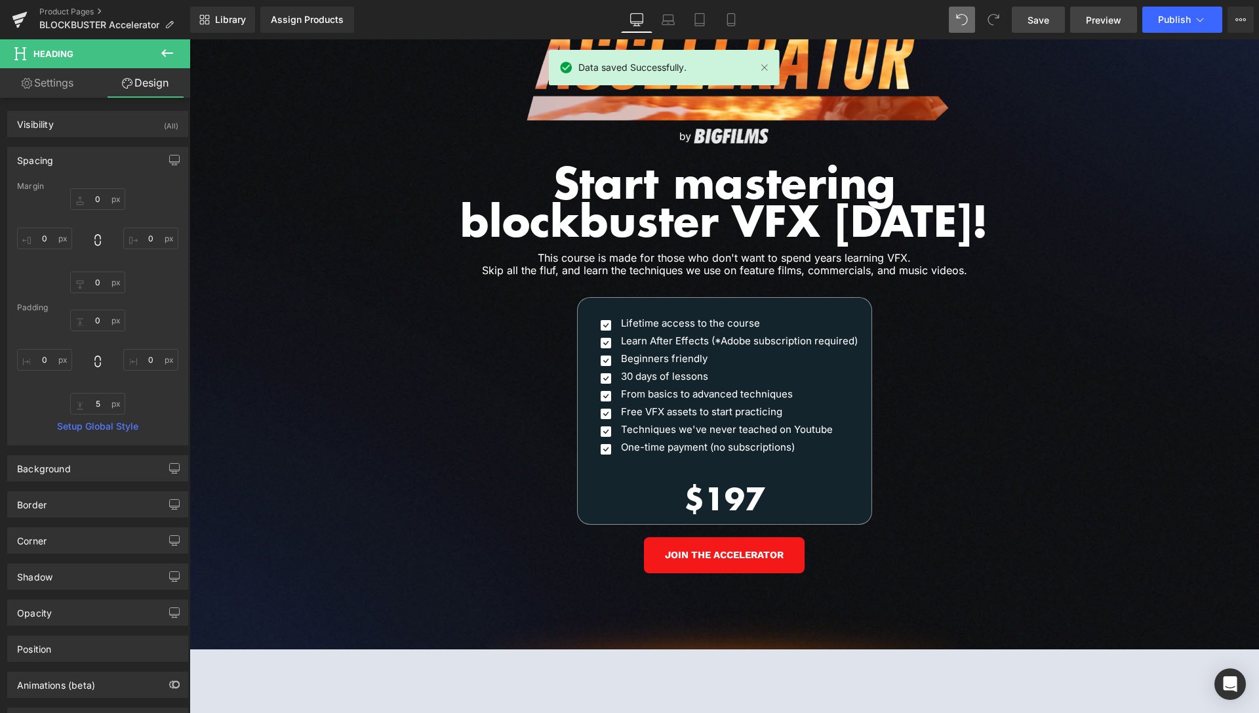
click at [1097, 16] on span "Preview" at bounding box center [1103, 20] width 35 height 14
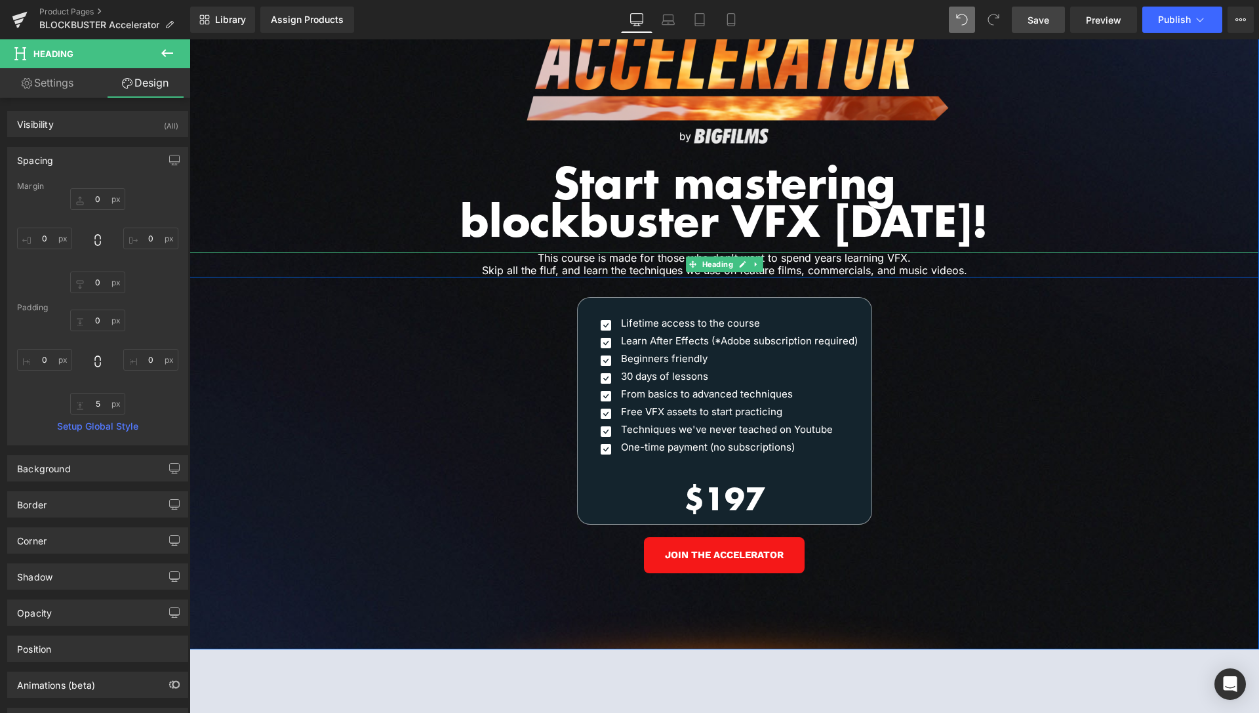
click at [754, 262] on icon at bounding box center [755, 264] width 2 height 5
click at [746, 261] on icon at bounding box center [749, 264] width 7 height 7
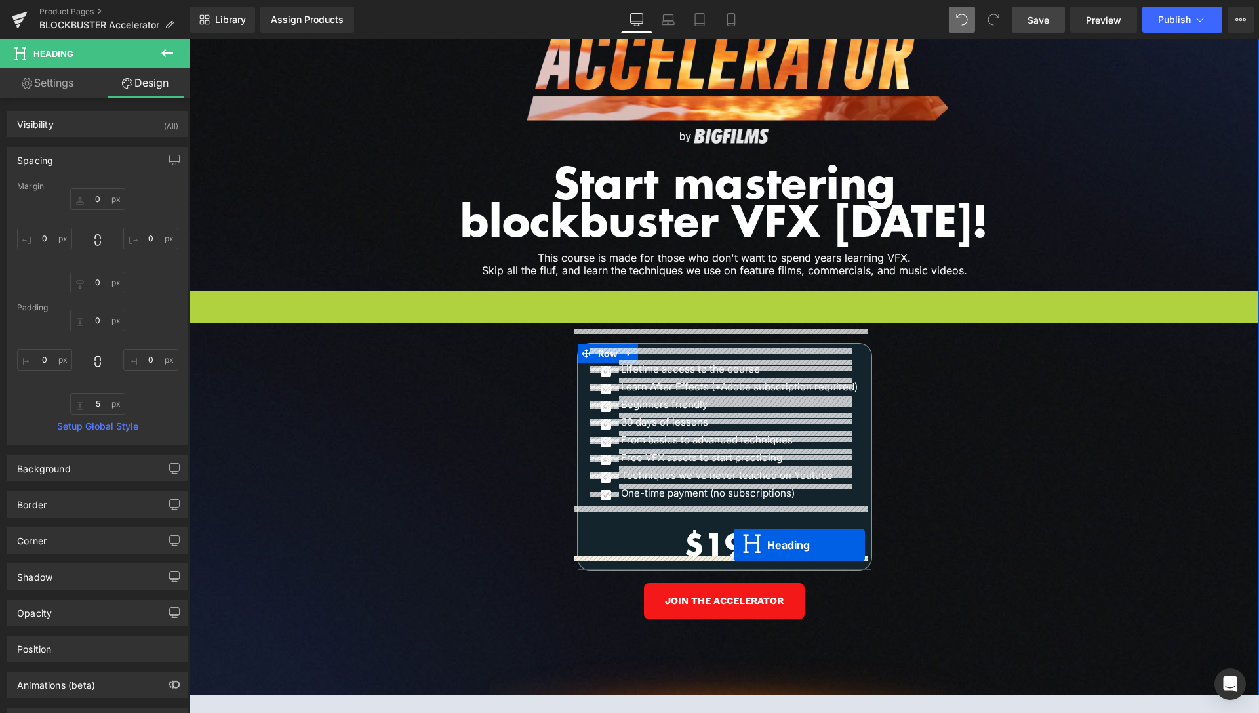
drag, startPoint x: 682, startPoint y: 289, endPoint x: 734, endPoint y: 545, distance: 261.6
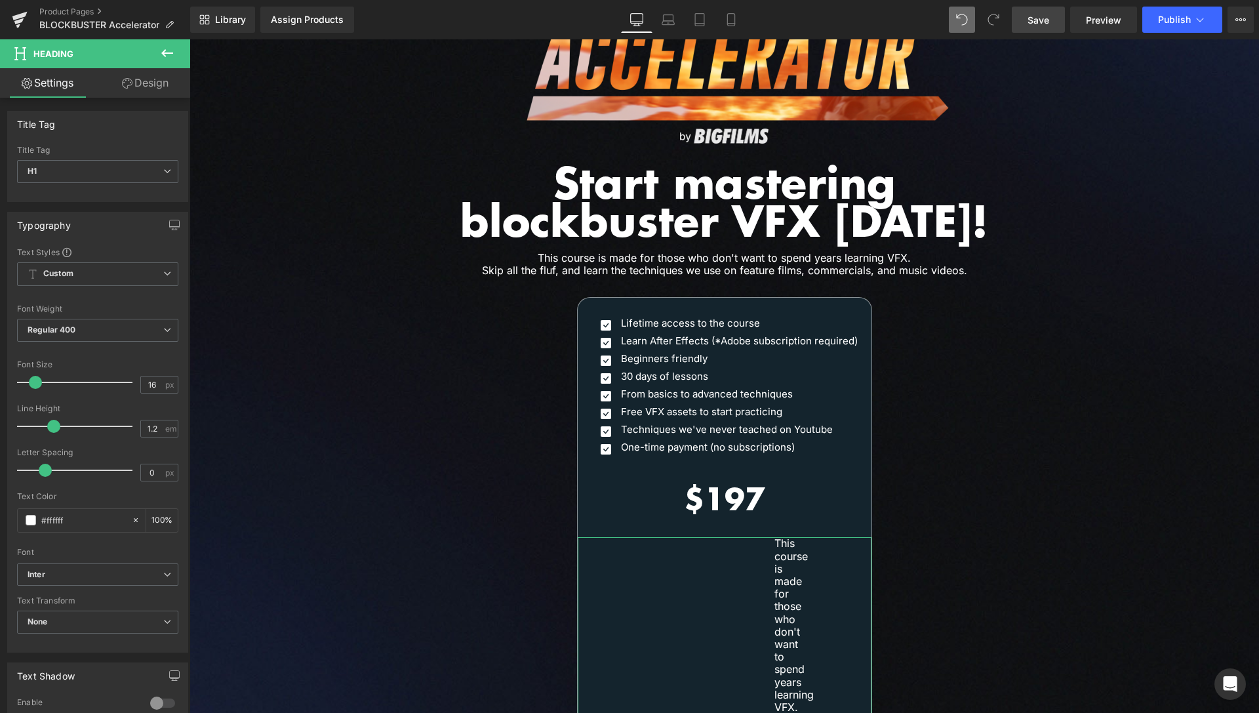
click at [142, 81] on link "Design" at bounding box center [145, 83] width 95 height 30
click at [0, 0] on div "Spacing" at bounding box center [0, 0] width 0 height 0
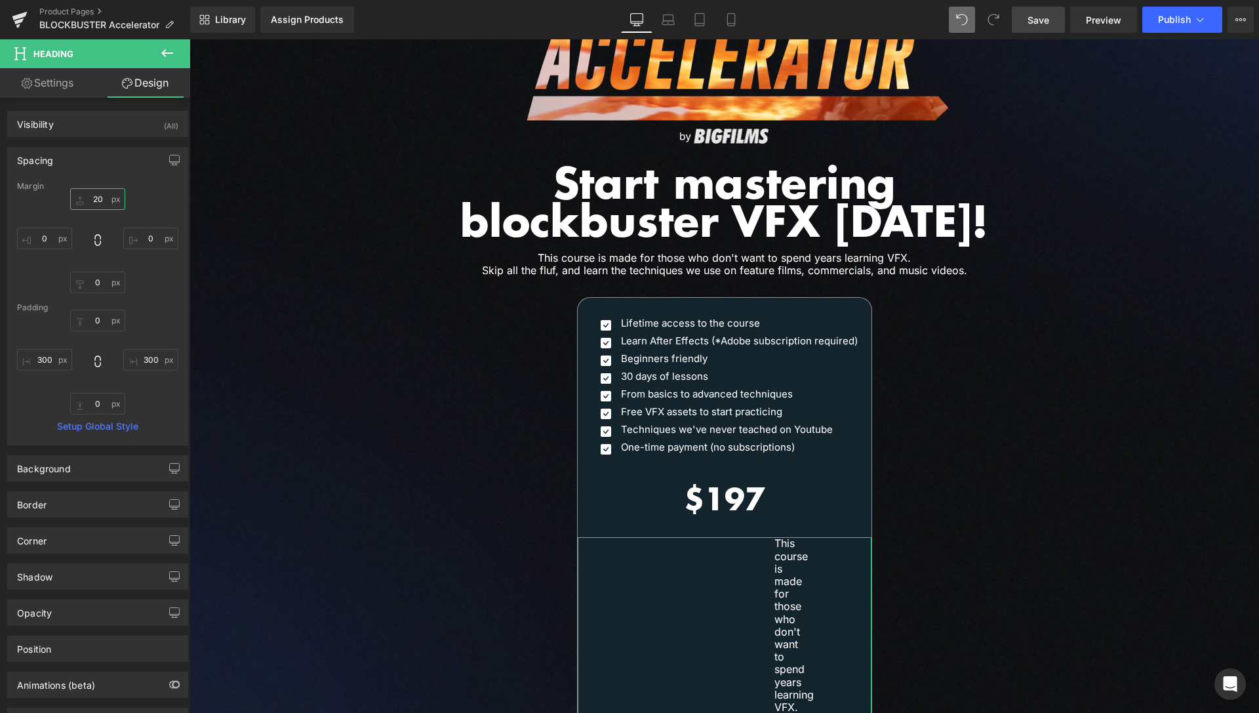
click at [97, 195] on input "text" at bounding box center [97, 199] width 55 height 22
type input "0"
click at [46, 363] on input "text" at bounding box center [44, 360] width 55 height 22
drag, startPoint x: 46, startPoint y: 363, endPoint x: 43, endPoint y: 352, distance: 10.8
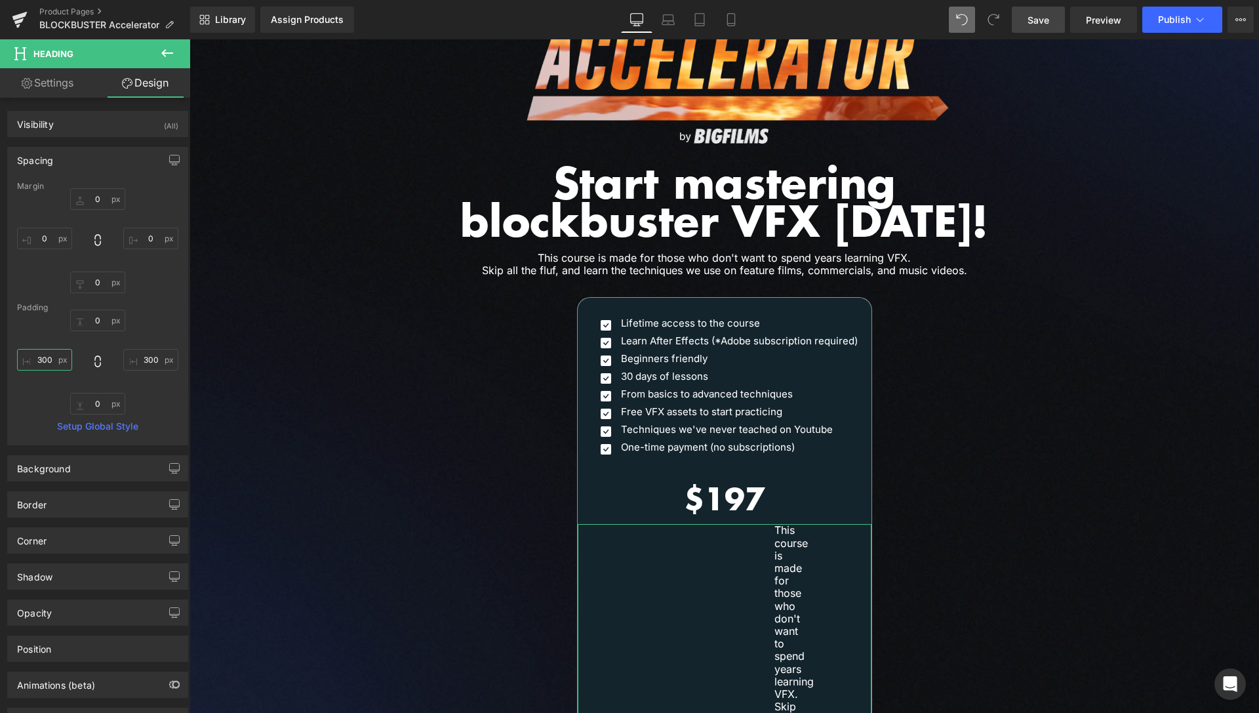
click at [46, 357] on input "text" at bounding box center [44, 360] width 55 height 22
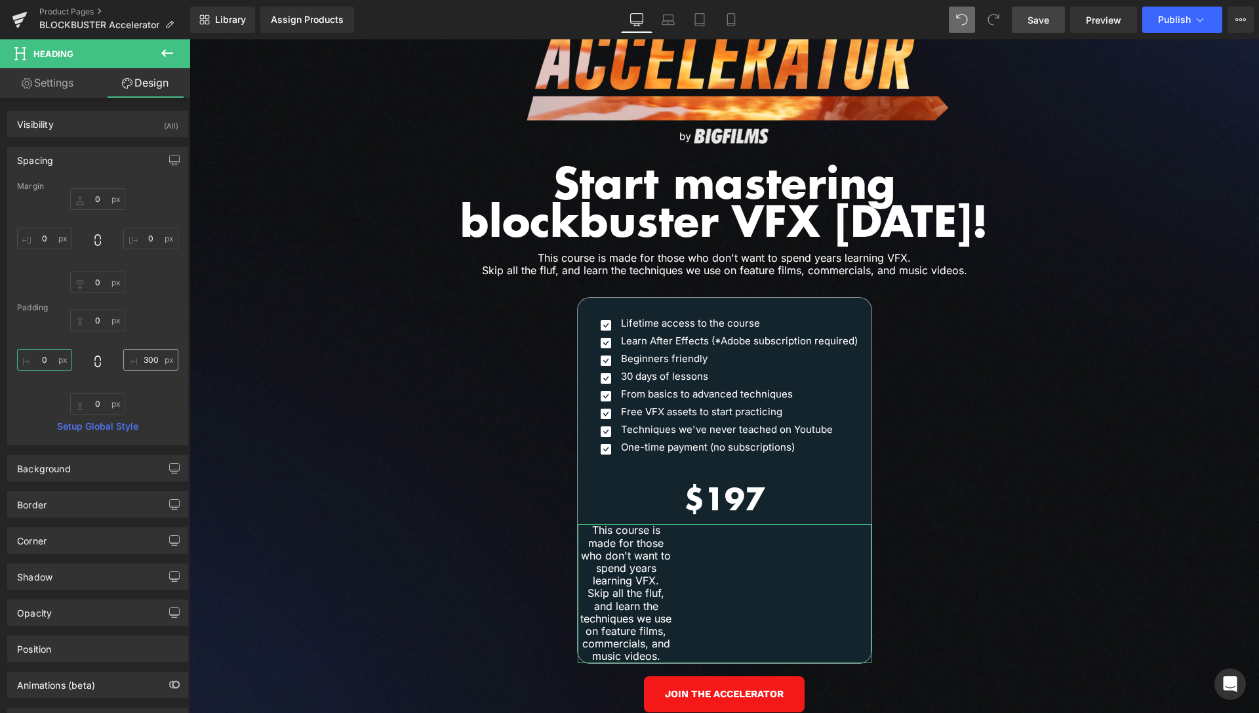
type input "0"
click at [142, 358] on input "text" at bounding box center [150, 360] width 55 height 22
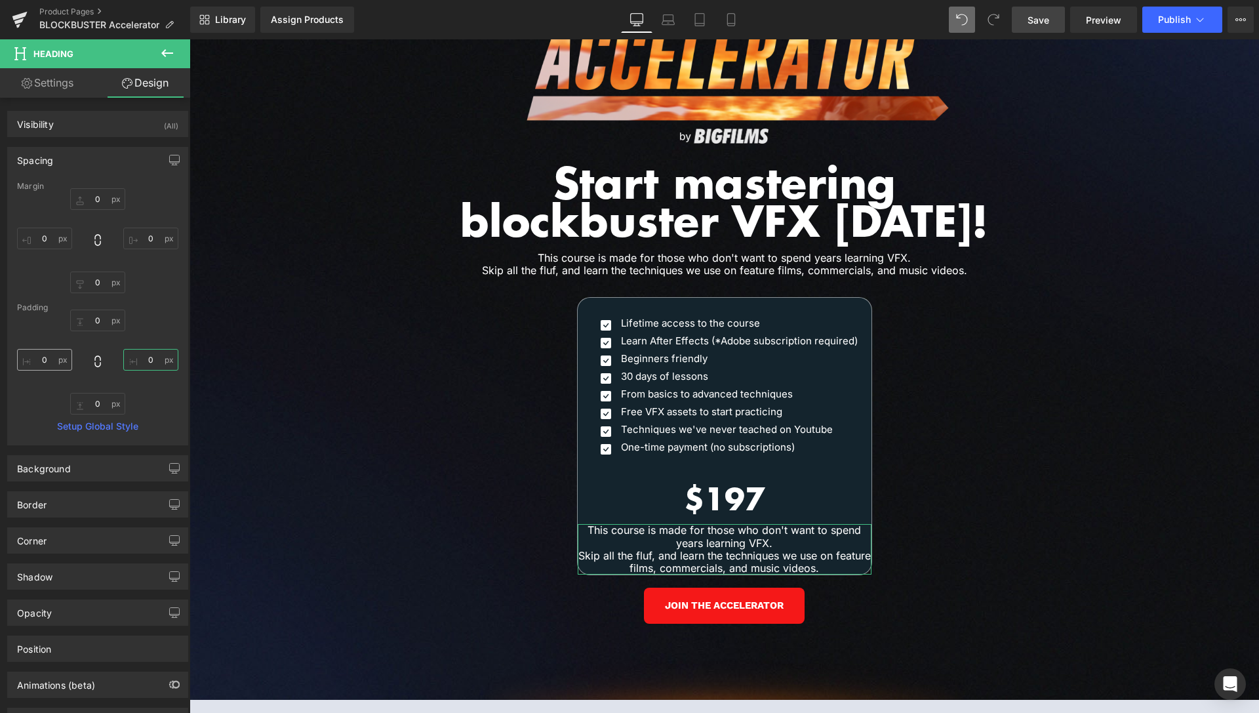
type input "0"
click at [41, 362] on input "0" at bounding box center [44, 360] width 55 height 22
type input "20"
click at [136, 357] on input "0" at bounding box center [150, 360] width 55 height 22
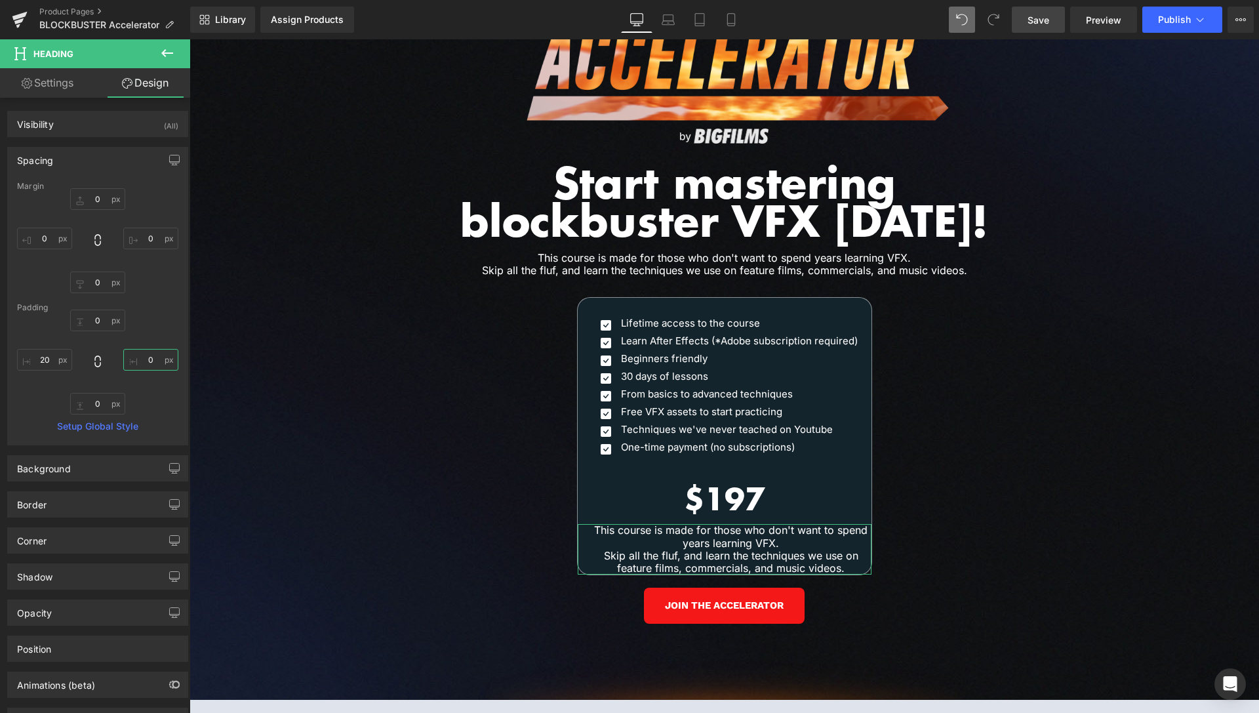
click at [139, 357] on input "0" at bounding box center [150, 360] width 55 height 22
type input "20"
click at [45, 80] on link "Settings" at bounding box center [47, 83] width 95 height 30
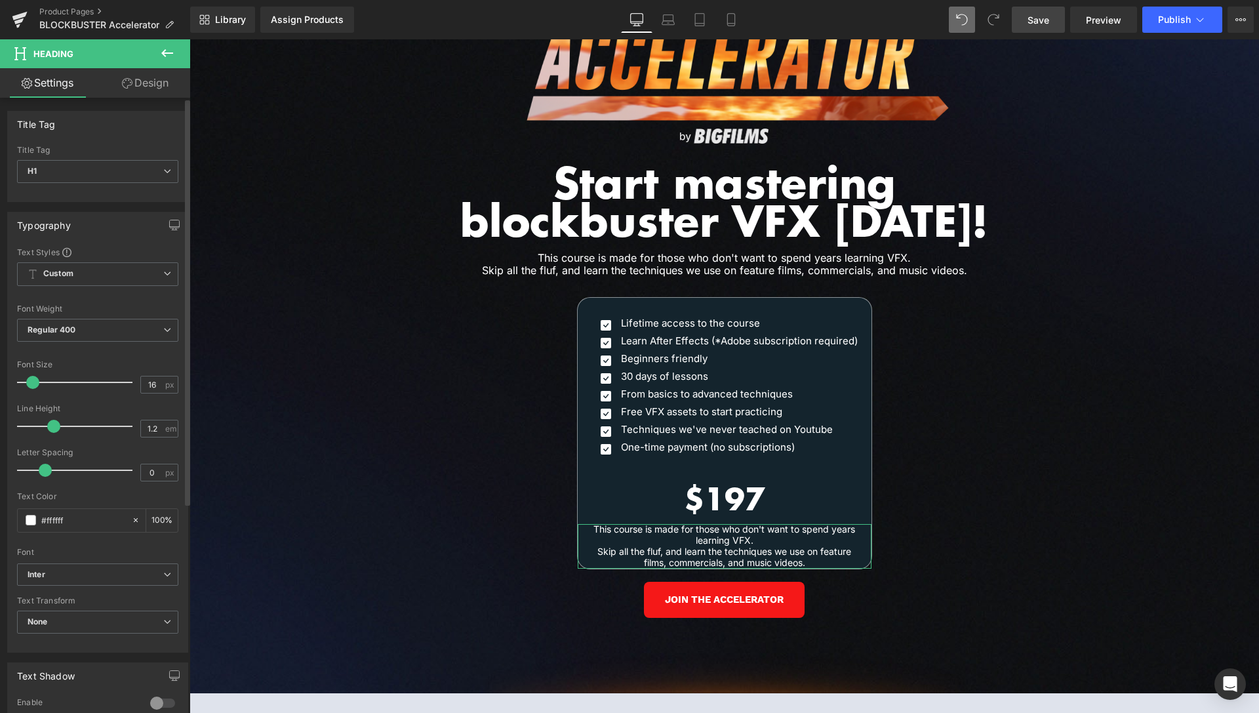
click at [34, 382] on span at bounding box center [32, 382] width 13 height 13
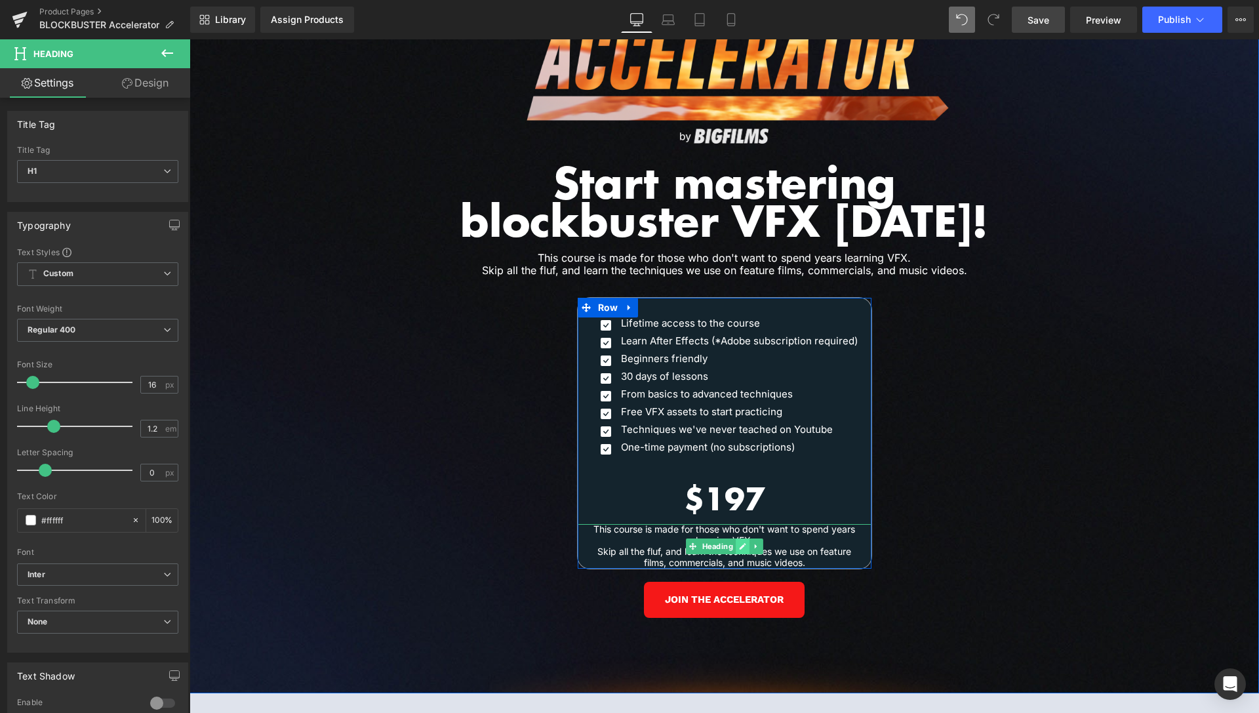
click at [739, 542] on icon at bounding box center [742, 546] width 7 height 8
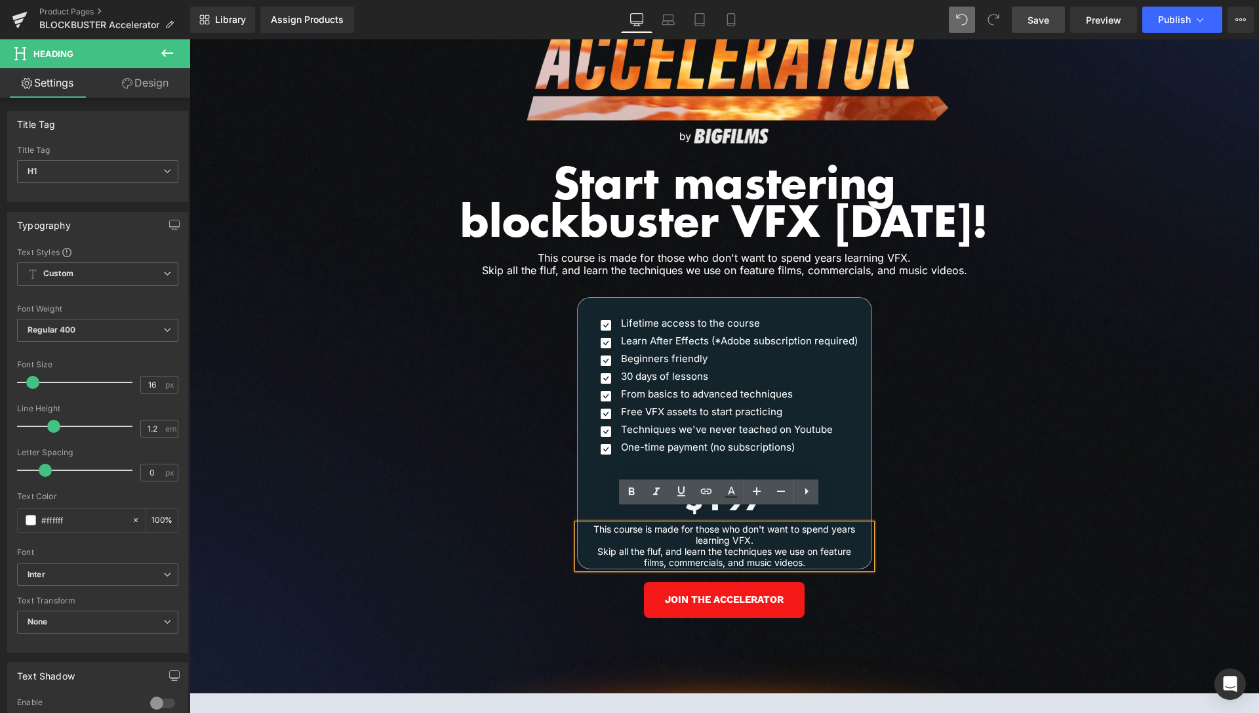
click at [738, 546] on h1 "Skip all the fluf, and learn the techniques we use on feature films, commercial…" at bounding box center [725, 557] width 268 height 22
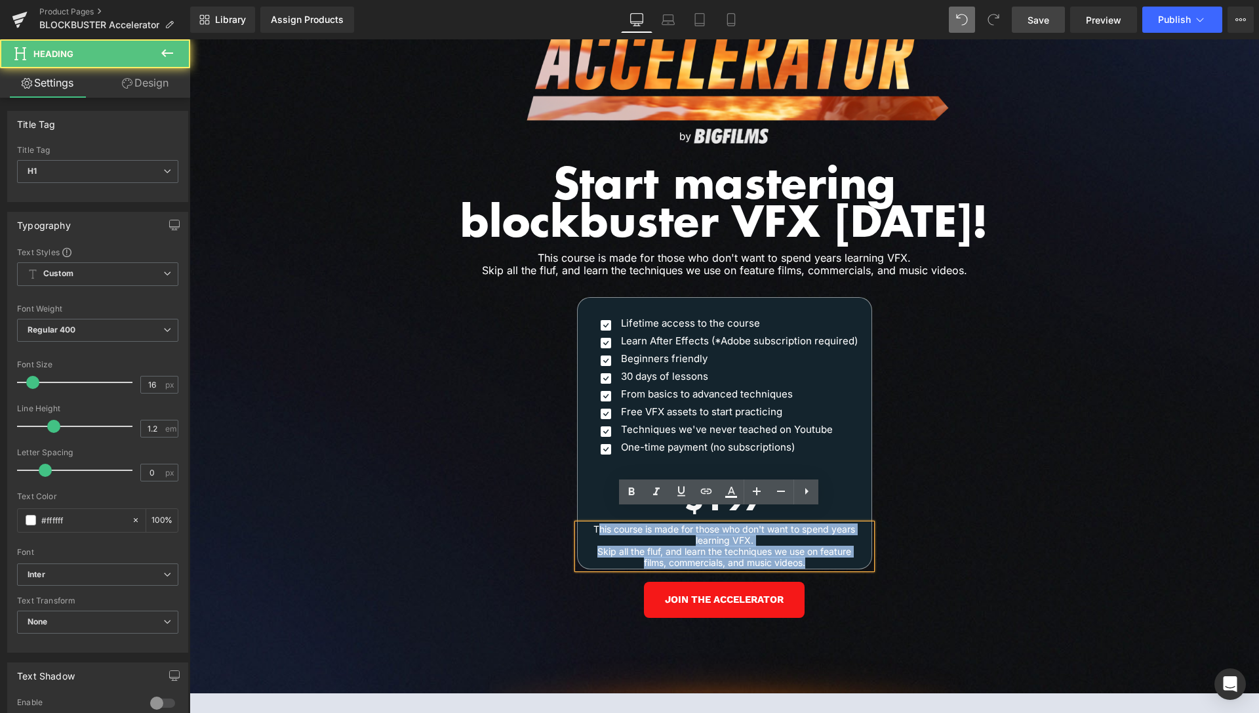
drag, startPoint x: 815, startPoint y: 546, endPoint x: 592, endPoint y: 514, distance: 224.5
click at [592, 524] on div "This course is made for those who don't want to spend years learning VFX. Skip …" at bounding box center [725, 546] width 294 height 44
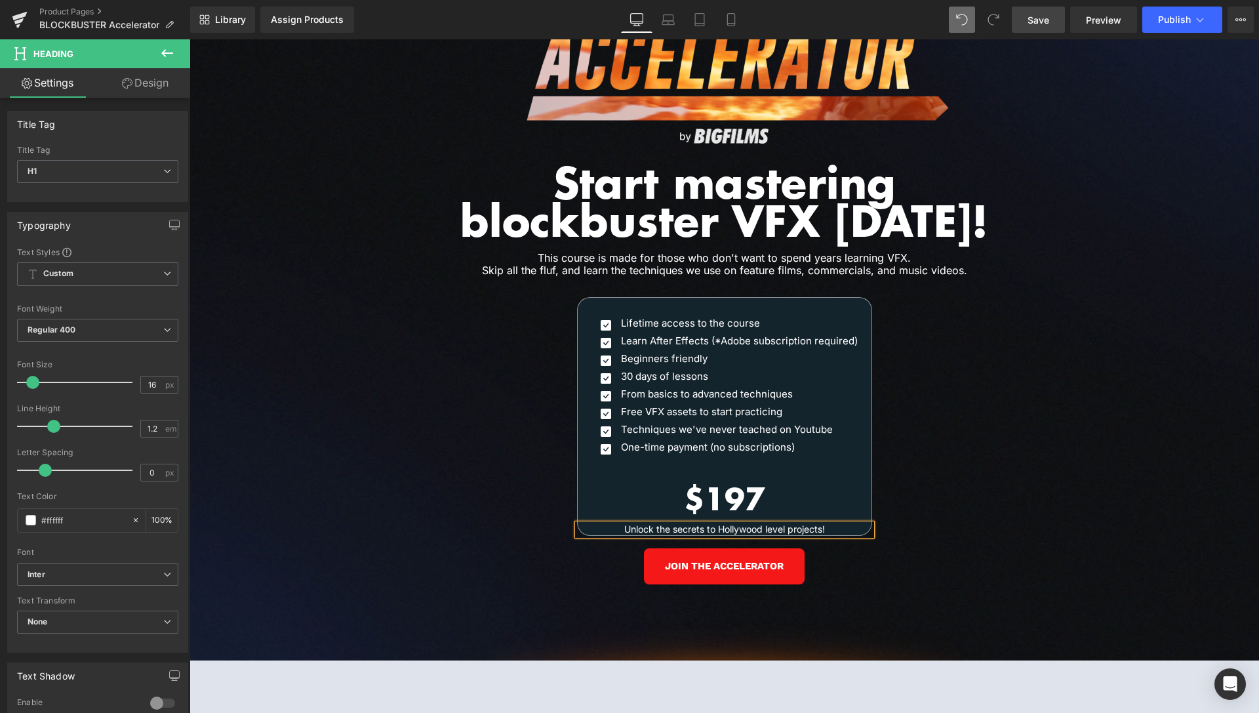
click at [1061, 309] on div "Image Our customers are working with the world’s leading studios. Heading Row I…" at bounding box center [725, 244] width 1070 height 832
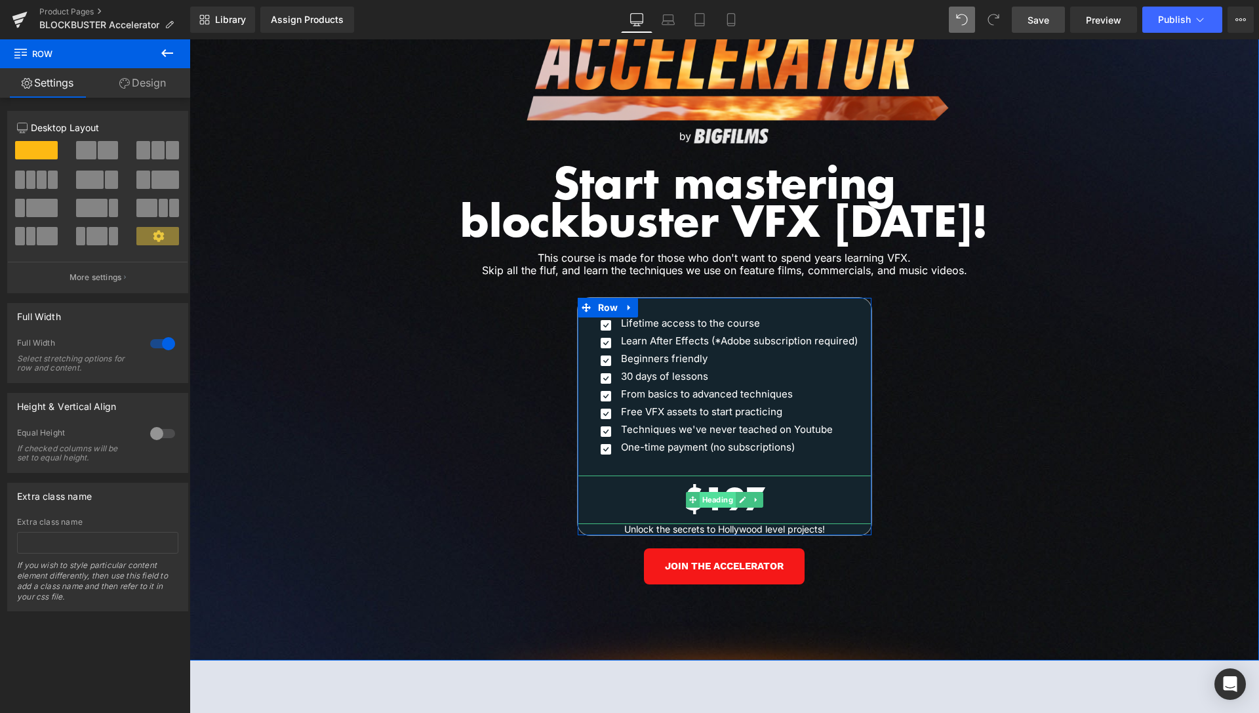
click at [715, 492] on span "Heading" at bounding box center [717, 500] width 36 height 16
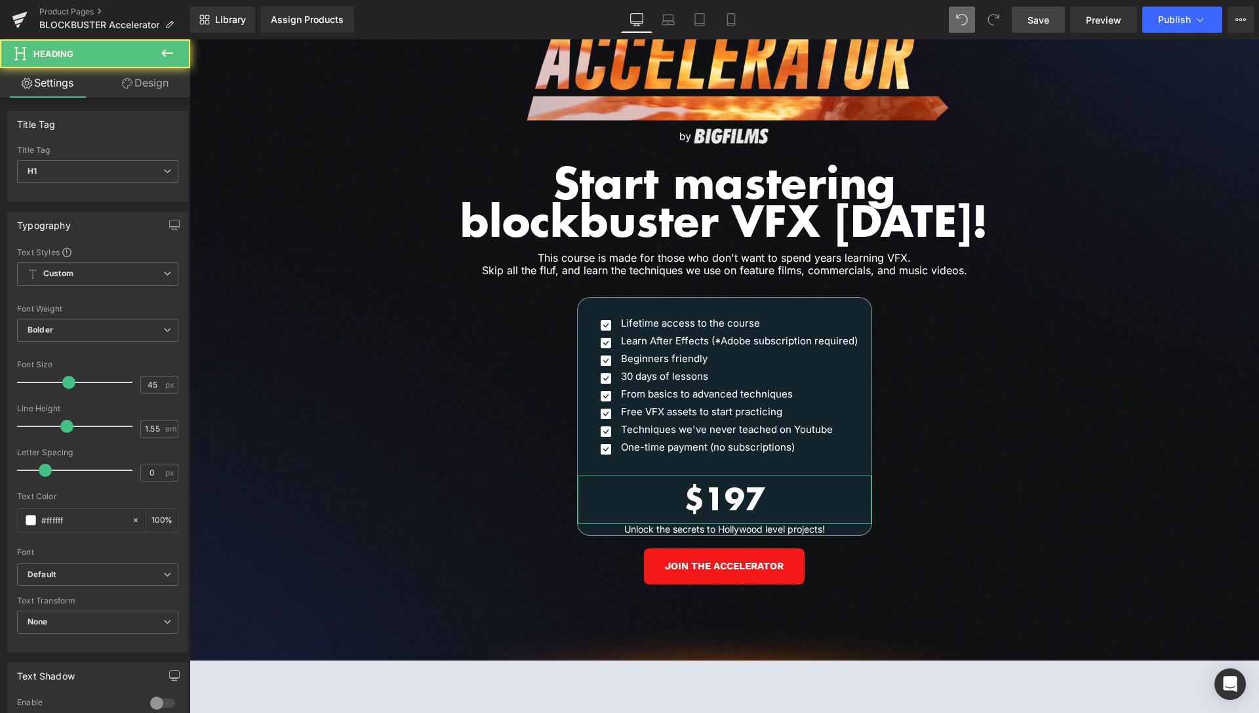
click at [151, 83] on link "Design" at bounding box center [145, 83] width 95 height 30
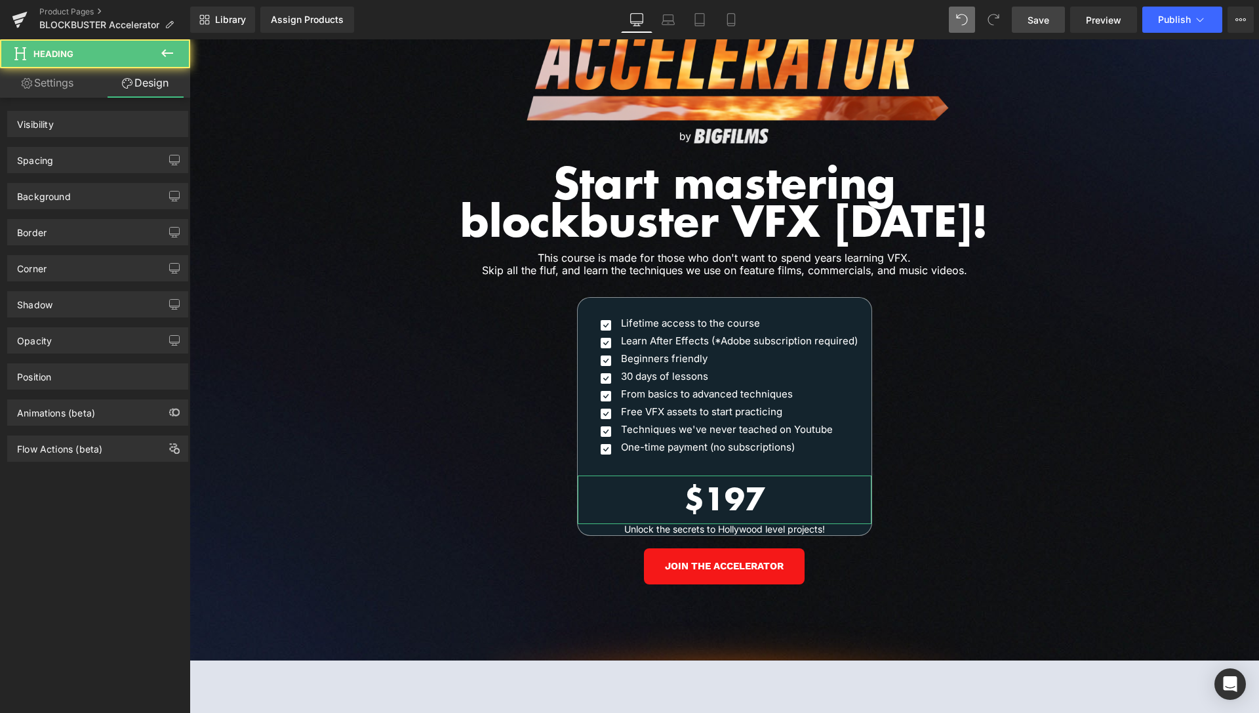
click at [71, 166] on div "Spacing" at bounding box center [98, 160] width 180 height 25
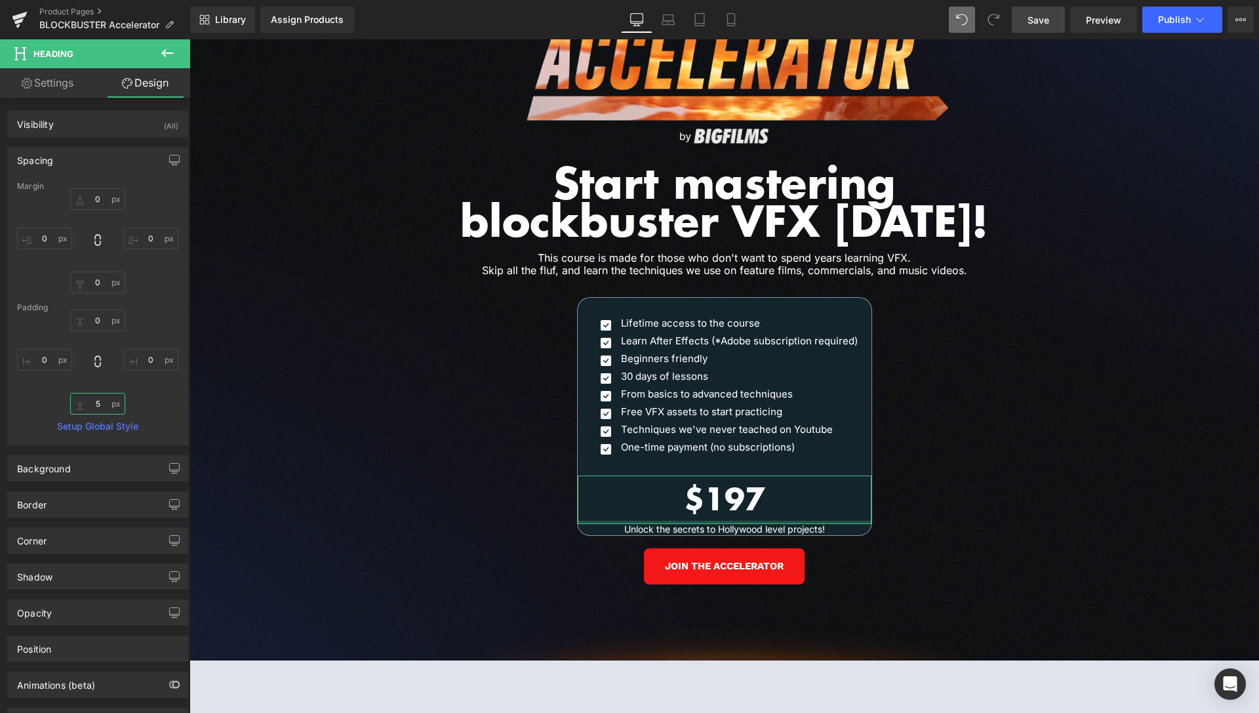
click at [99, 406] on input "5" at bounding box center [97, 404] width 55 height 22
type input "0"
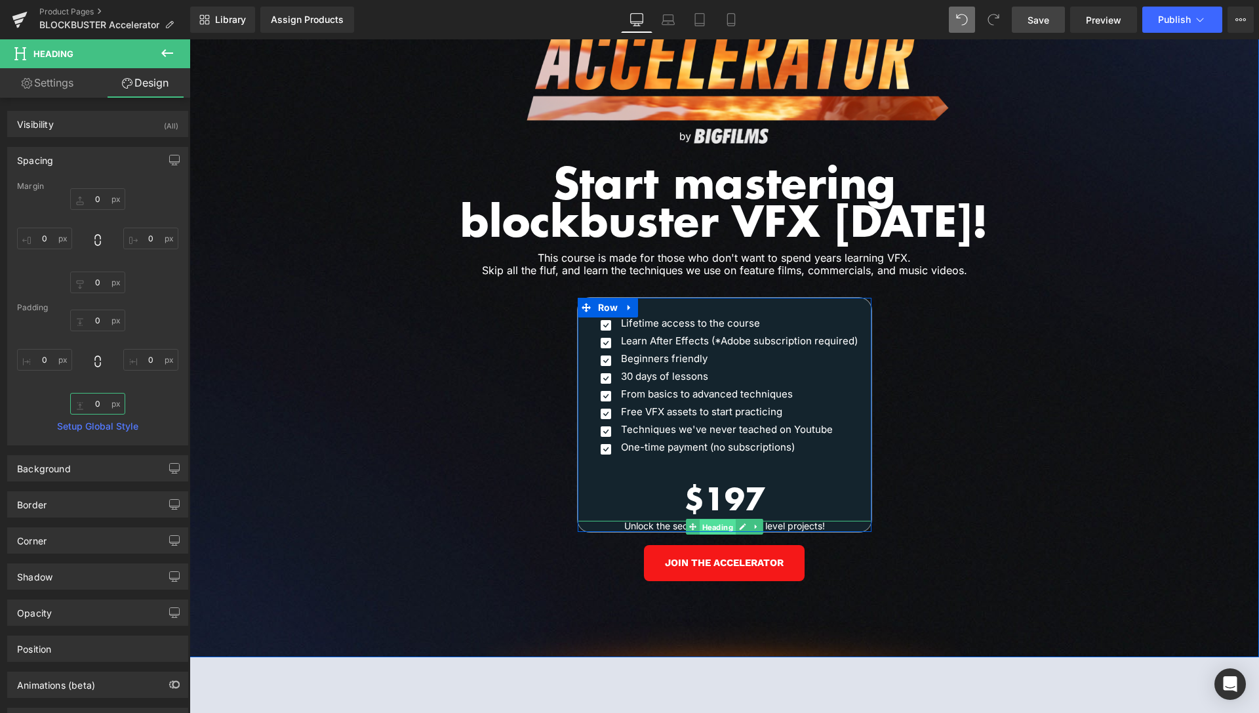
click at [711, 519] on span "Heading" at bounding box center [717, 527] width 36 height 16
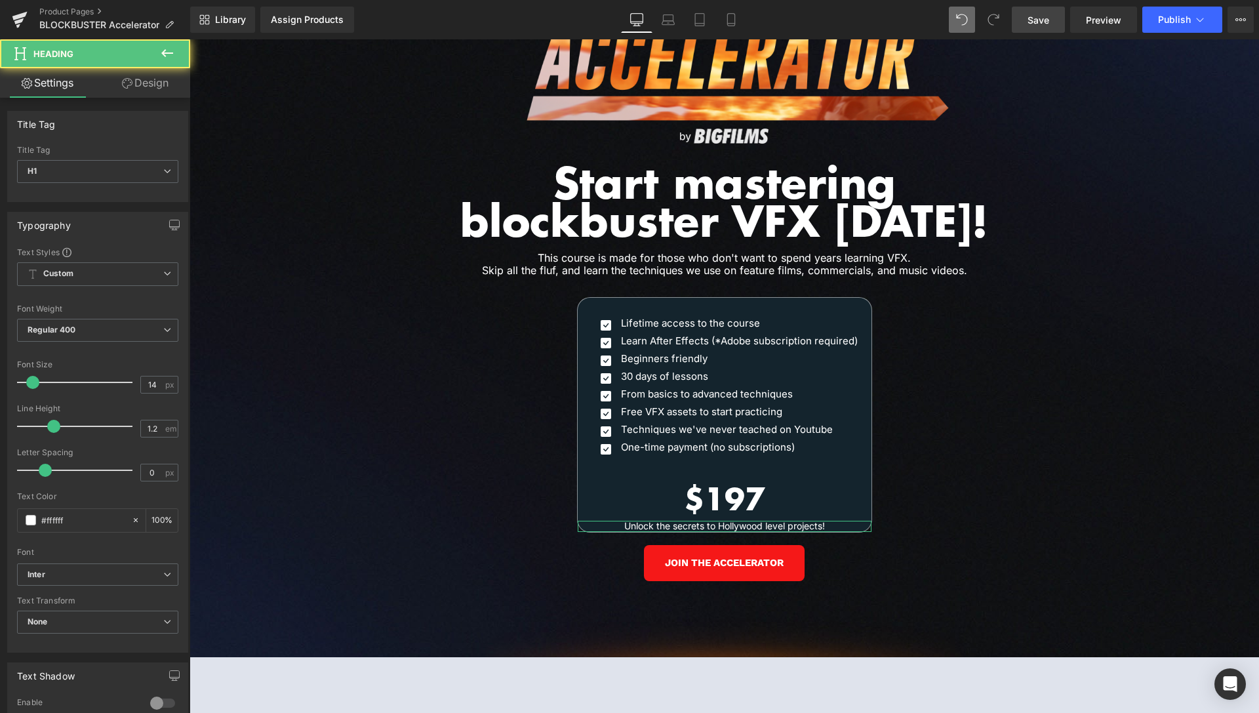
click at [167, 94] on link "Design" at bounding box center [145, 83] width 95 height 30
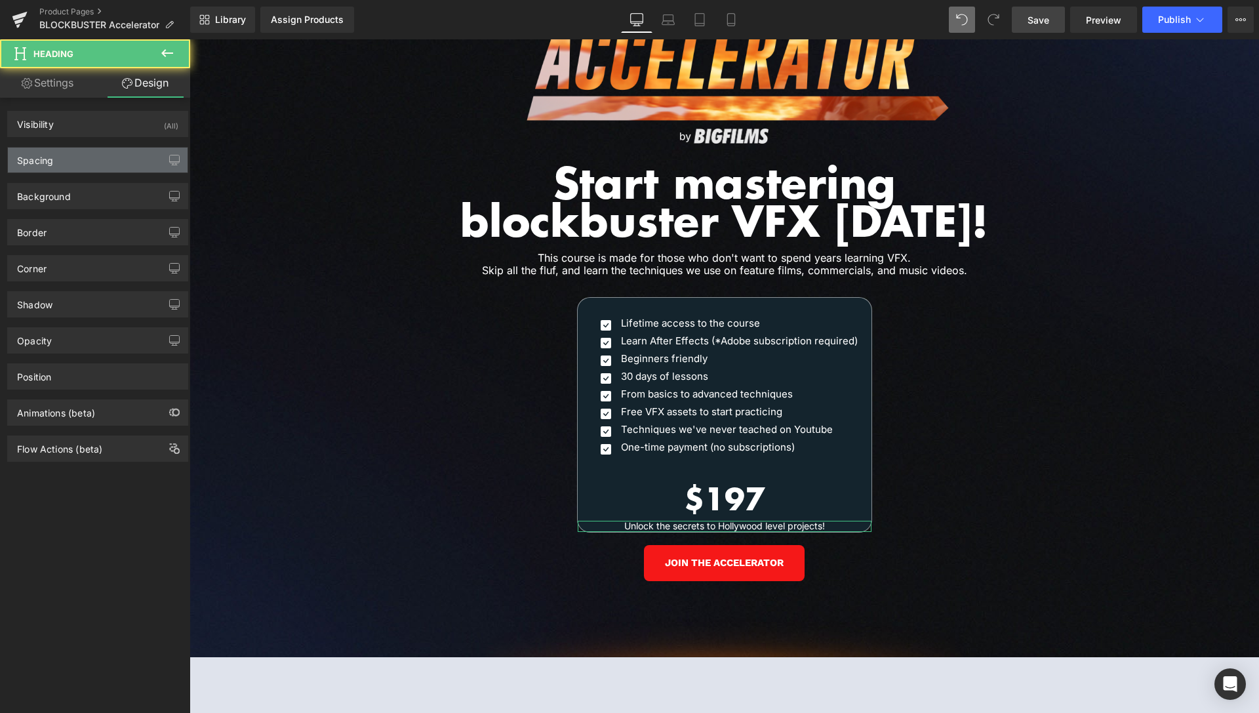
click at [96, 152] on div "Spacing" at bounding box center [98, 160] width 180 height 25
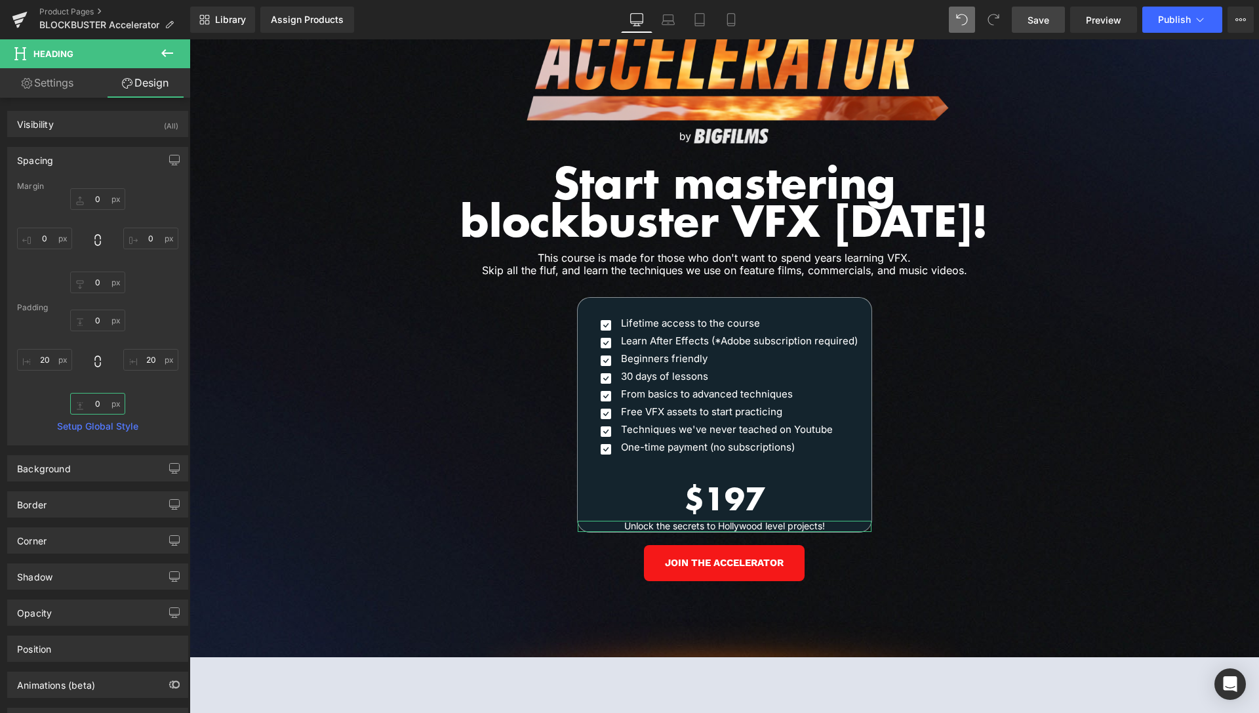
click at [96, 407] on input "text" at bounding box center [97, 404] width 55 height 22
type input "20"
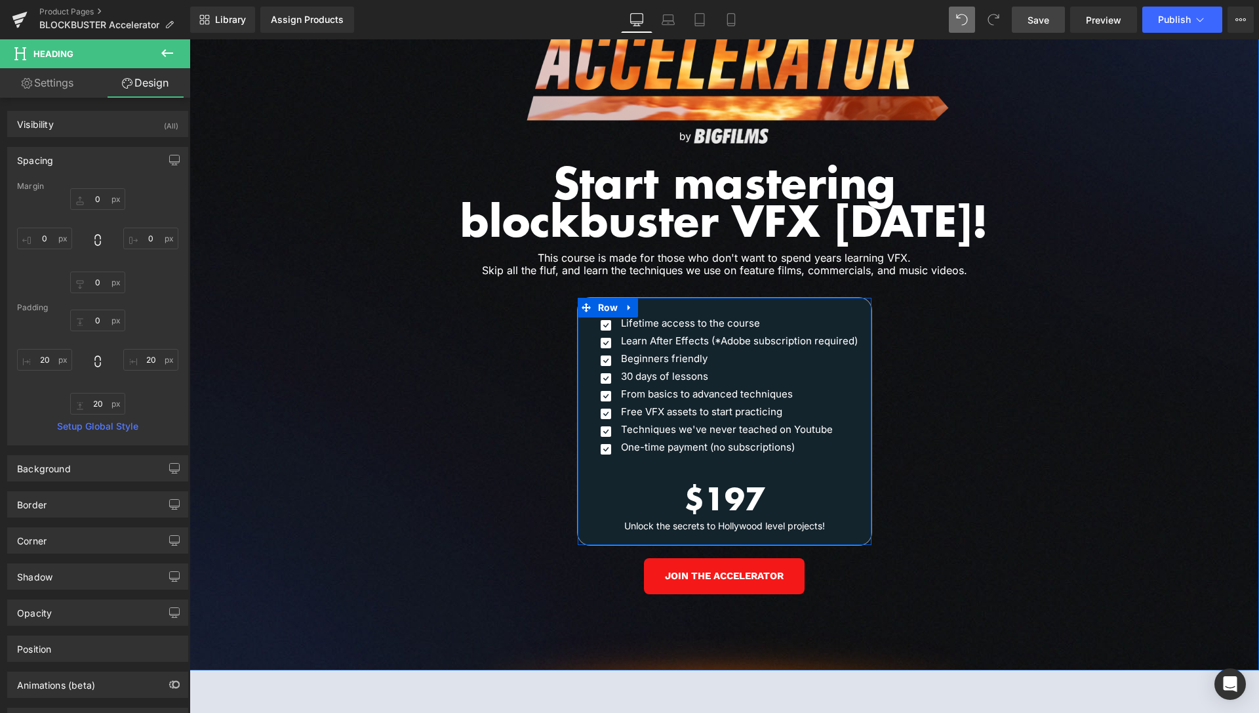
click at [721, 506] on div "$197 Heading" at bounding box center [725, 498] width 294 height 46
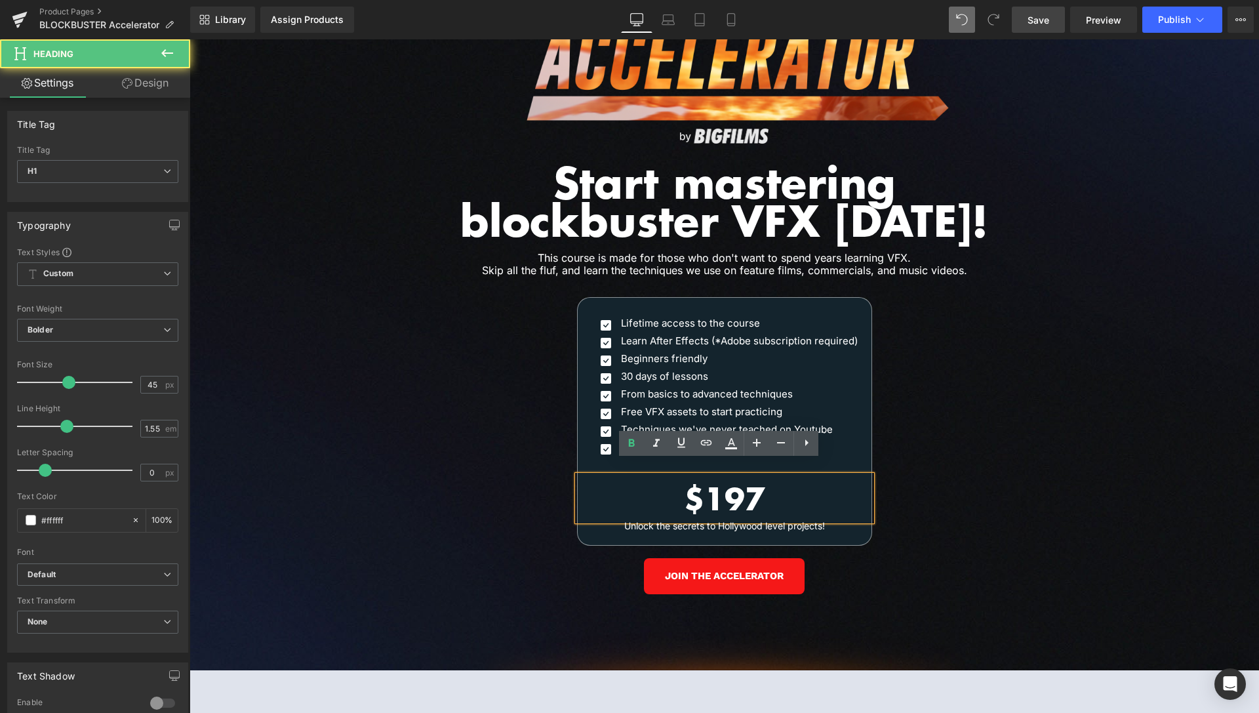
click at [706, 521] on h1 "Unlock the secrets to Hollywood level projects!" at bounding box center [725, 526] width 268 height 11
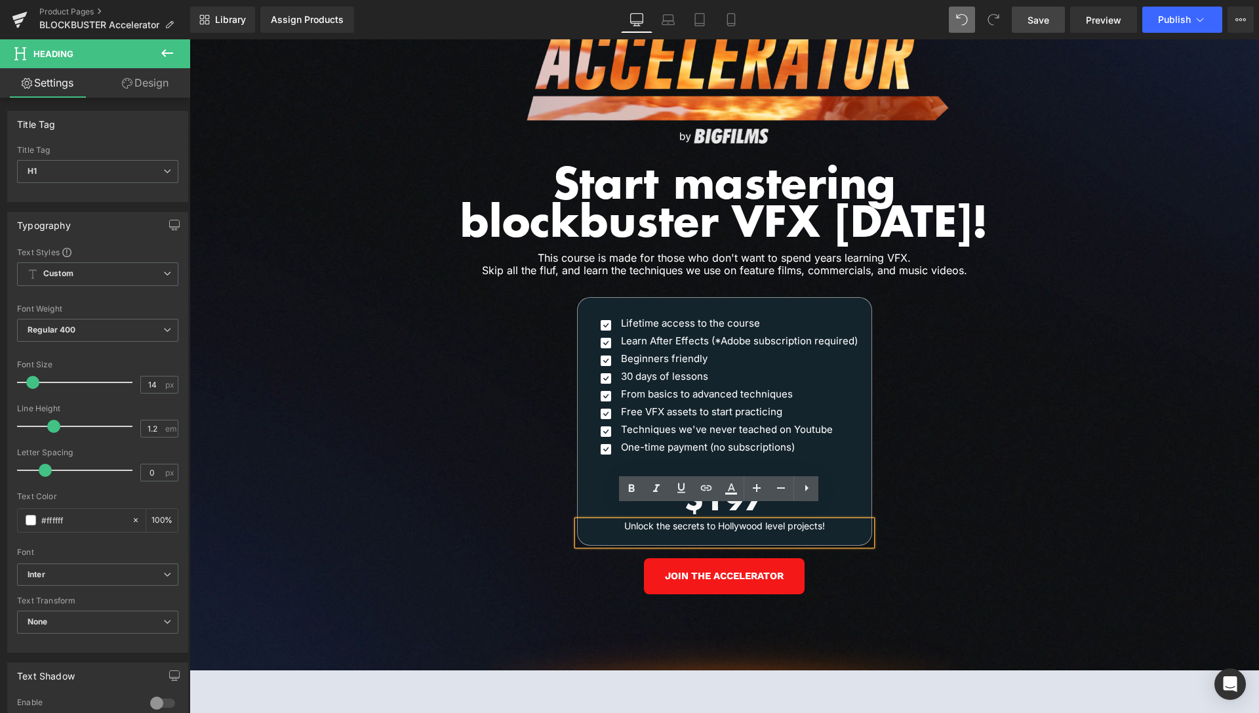
click at [713, 521] on h1 "Unlock the secrets to Hollywood level projects!" at bounding box center [725, 526] width 268 height 11
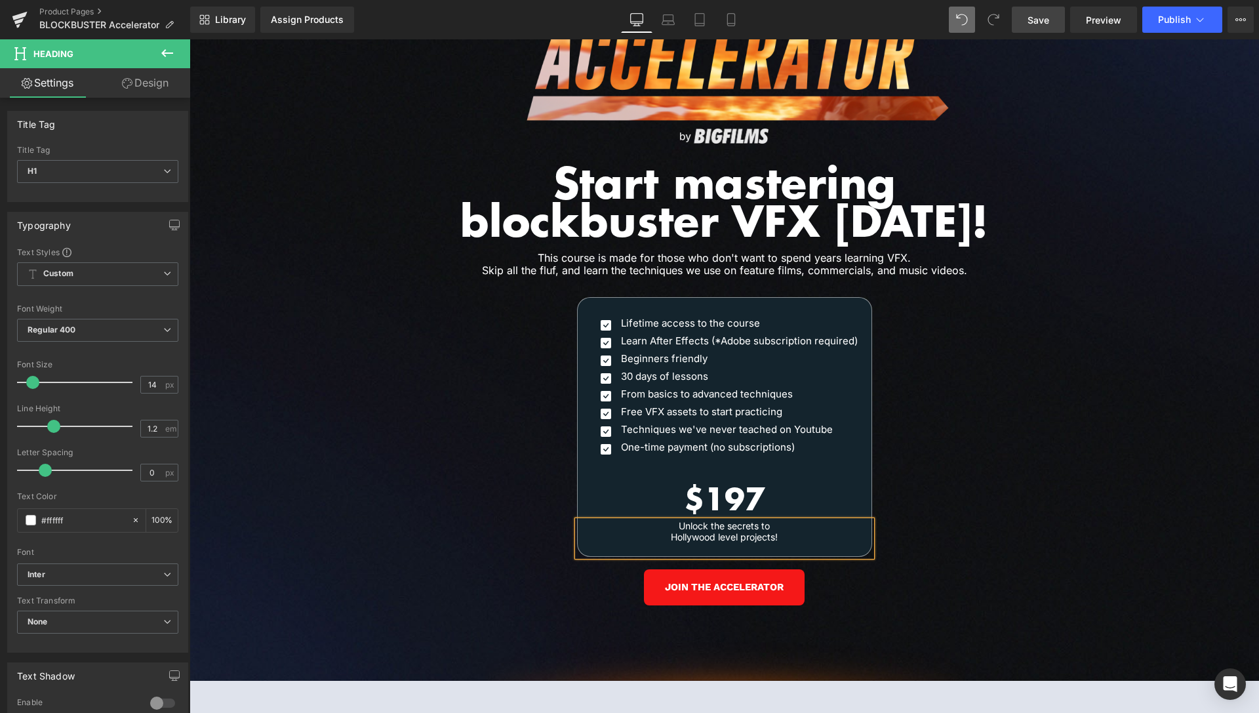
click at [1049, 302] on div "Image Our customers are working with the world’s leading studios. Heading Row I…" at bounding box center [725, 254] width 1070 height 853
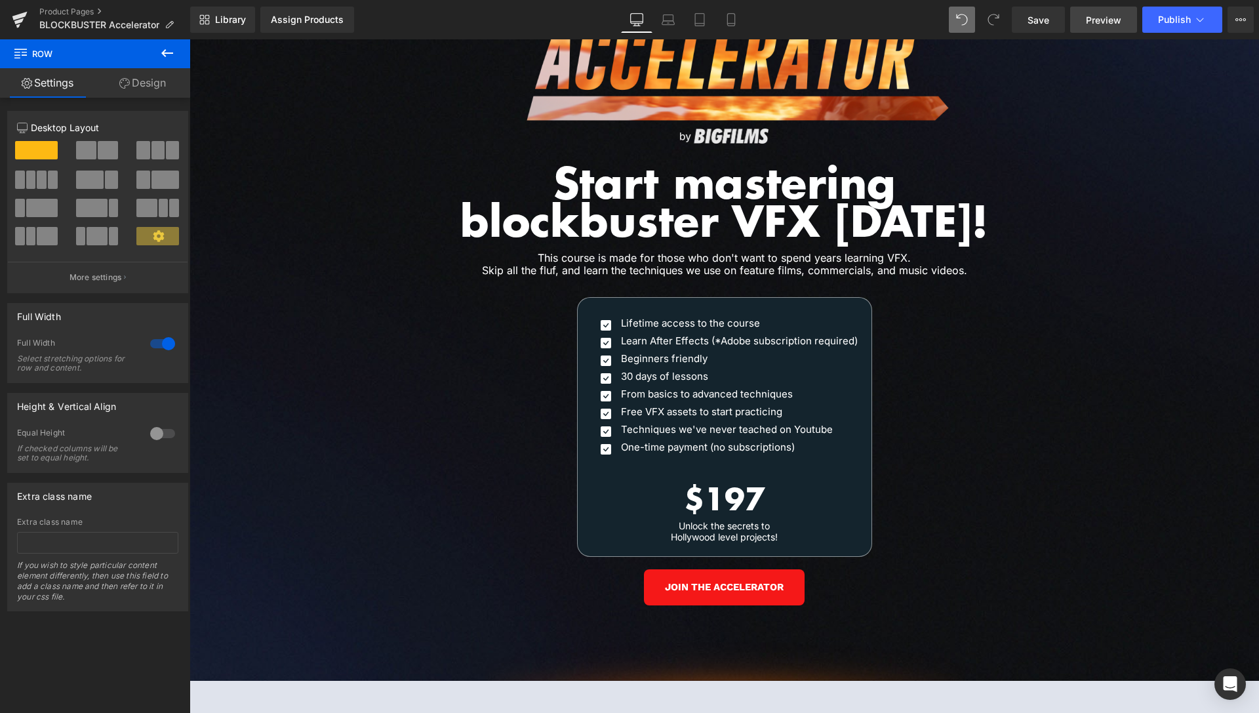
drag, startPoint x: 1052, startPoint y: 22, endPoint x: 1091, endPoint y: 14, distance: 39.5
click at [1052, 21] on link "Save" at bounding box center [1038, 20] width 53 height 26
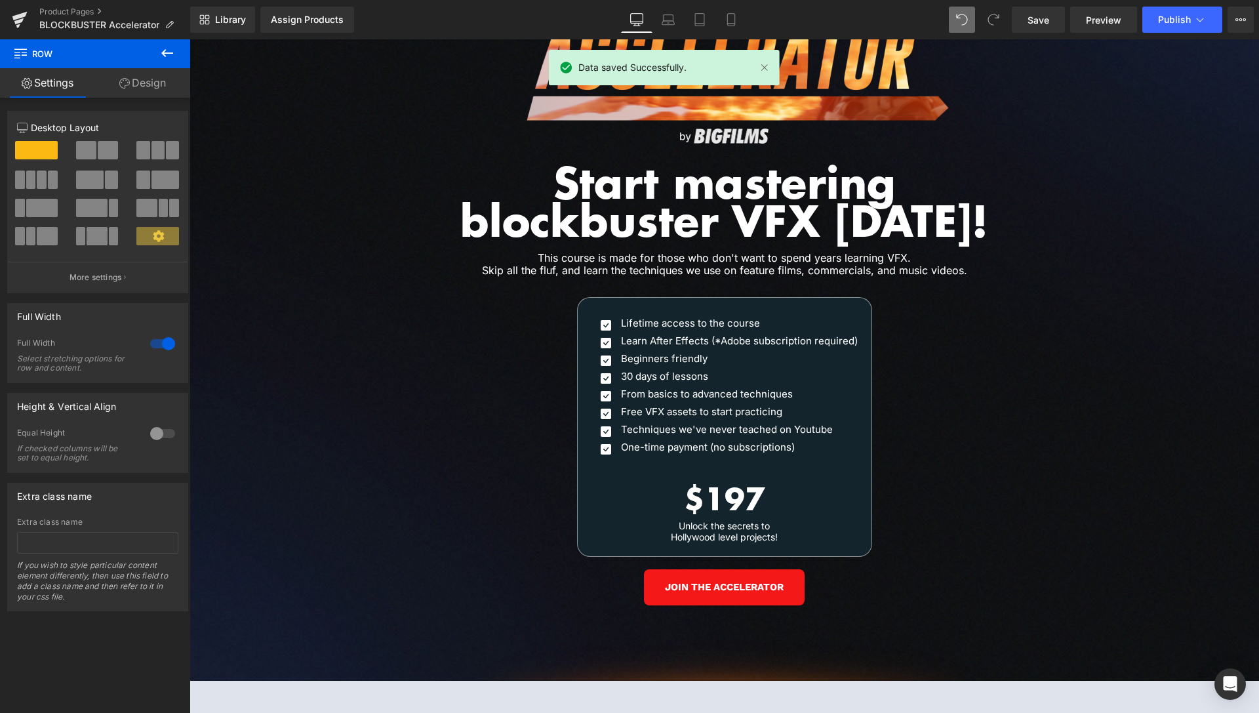
click at [1094, 4] on div "Library Assign Products Product Preview No product match your search. Please tr…" at bounding box center [724, 19] width 1069 height 39
click at [1097, 20] on span "Preview" at bounding box center [1103, 20] width 35 height 14
click at [61, 10] on link "Product Pages" at bounding box center [114, 12] width 151 height 10
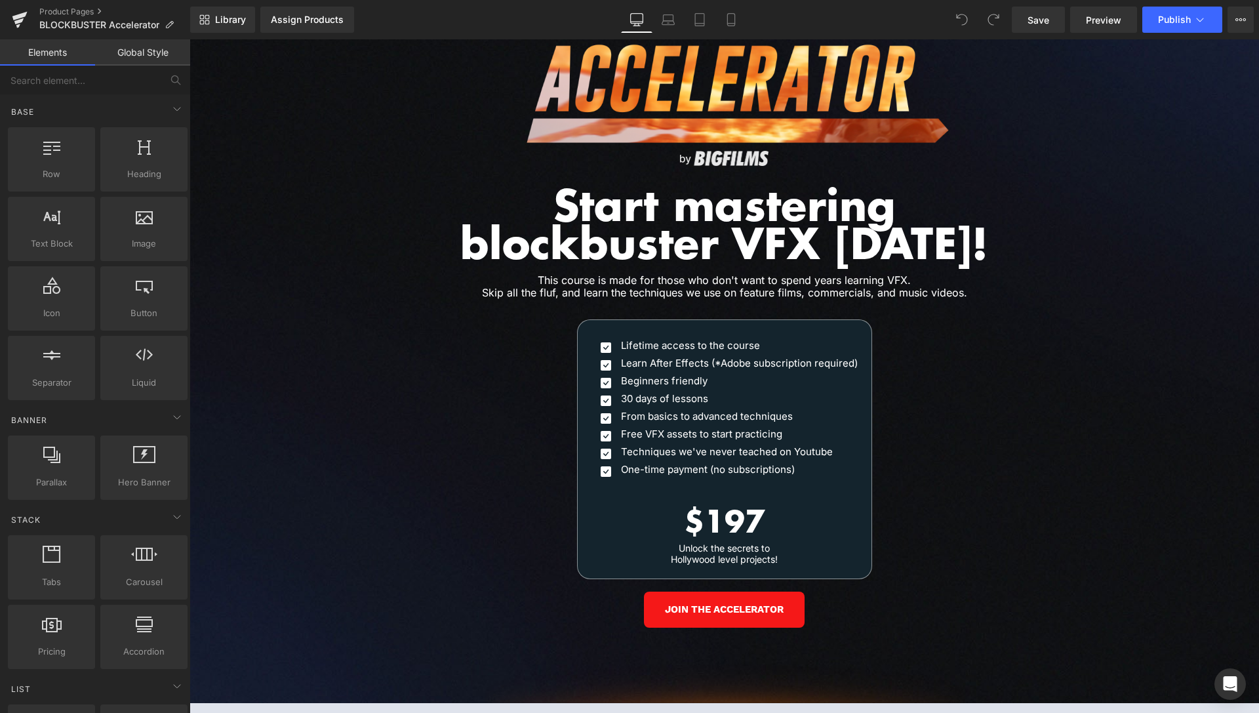
scroll to position [5936, 0]
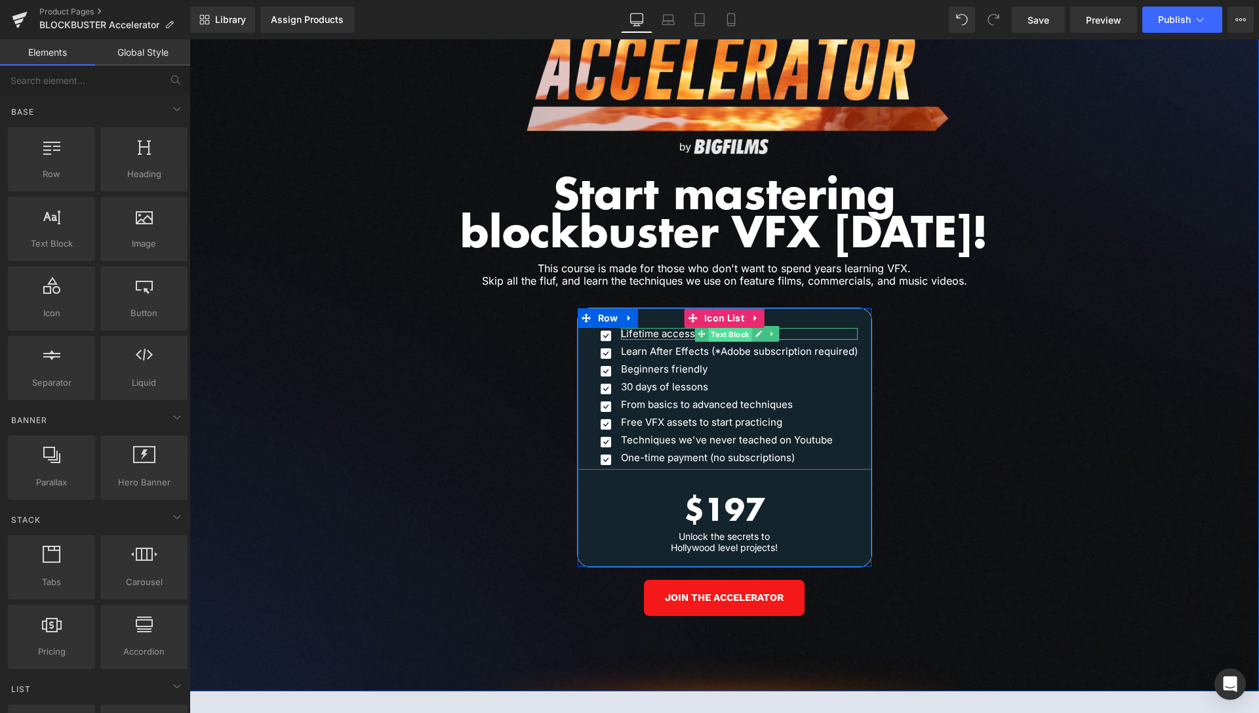
click at [721, 326] on span "Text Block" at bounding box center [730, 334] width 43 height 16
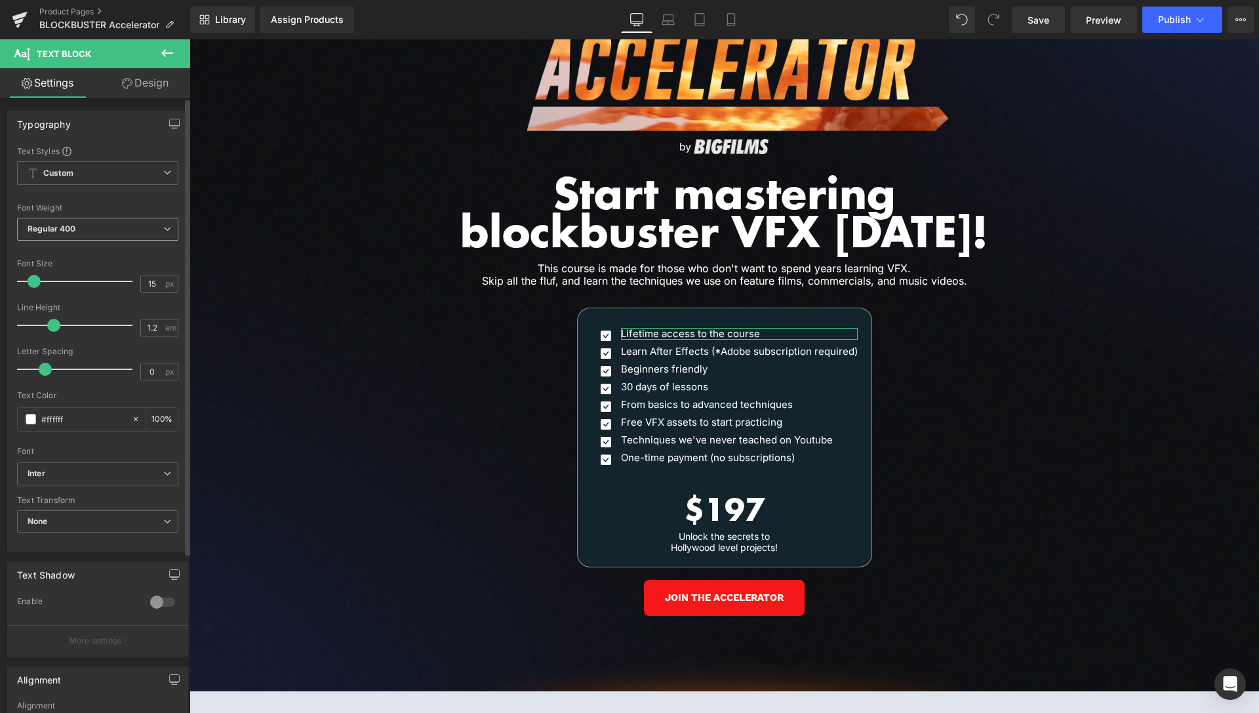
click at [84, 230] on span "Regular 400" at bounding box center [97, 229] width 161 height 23
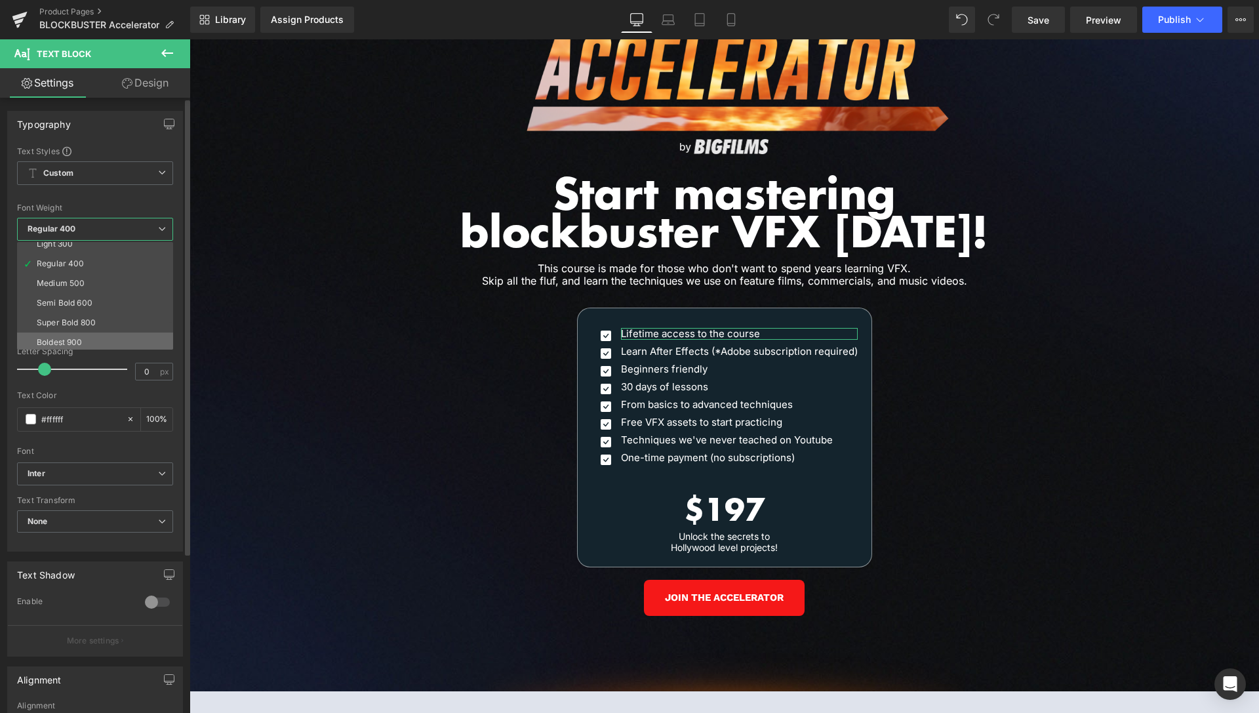
scroll to position [109, 0]
click at [62, 334] on li "Bolder" at bounding box center [98, 340] width 162 height 20
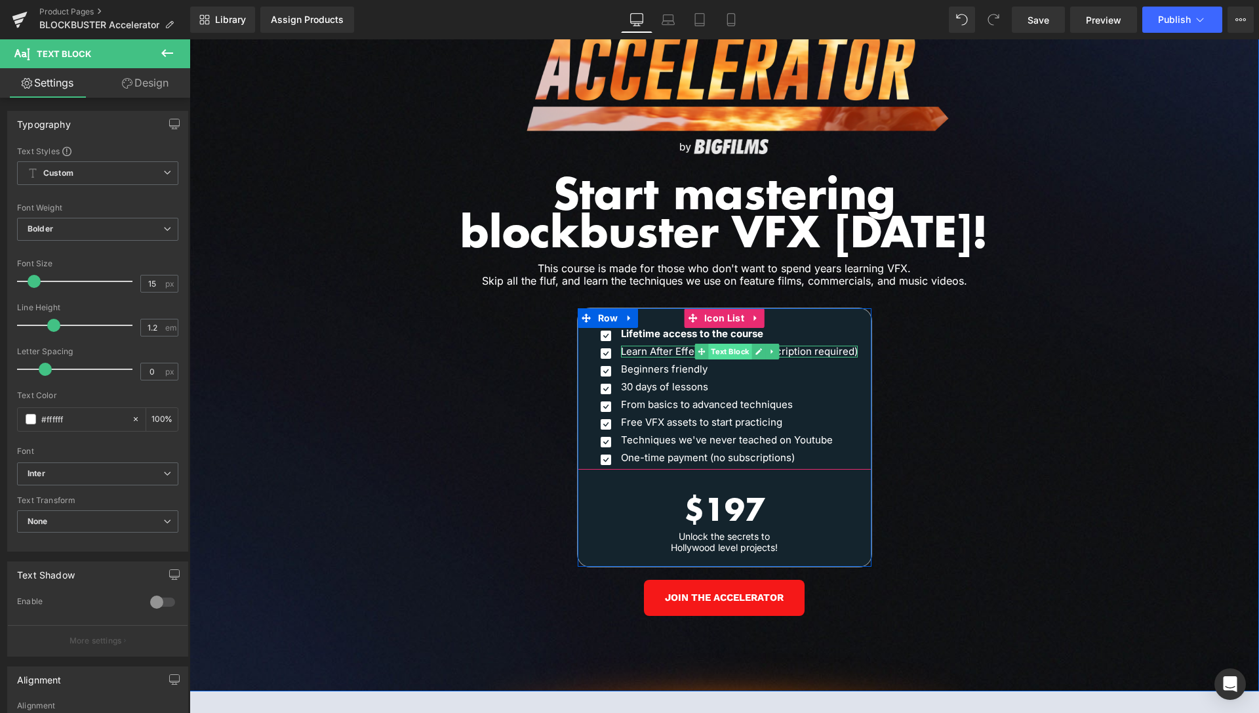
click at [727, 344] on span "Text Block" at bounding box center [730, 352] width 43 height 16
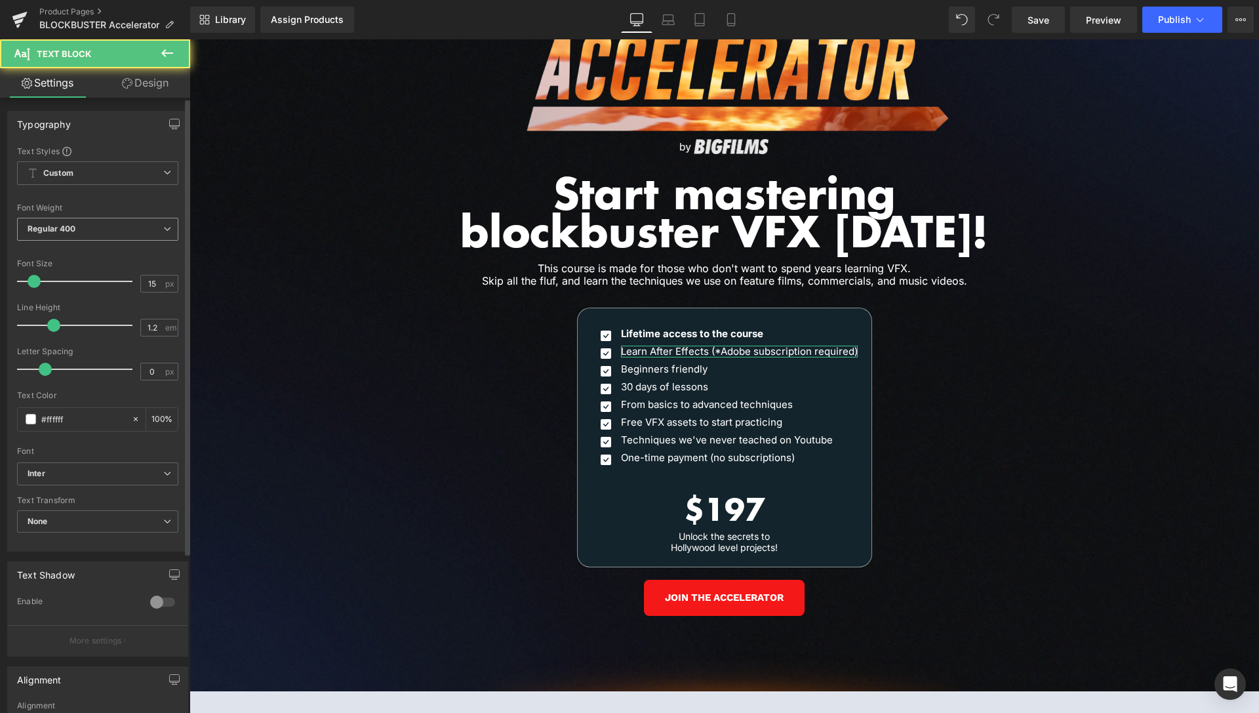
click at [119, 232] on span "Regular 400" at bounding box center [97, 229] width 161 height 23
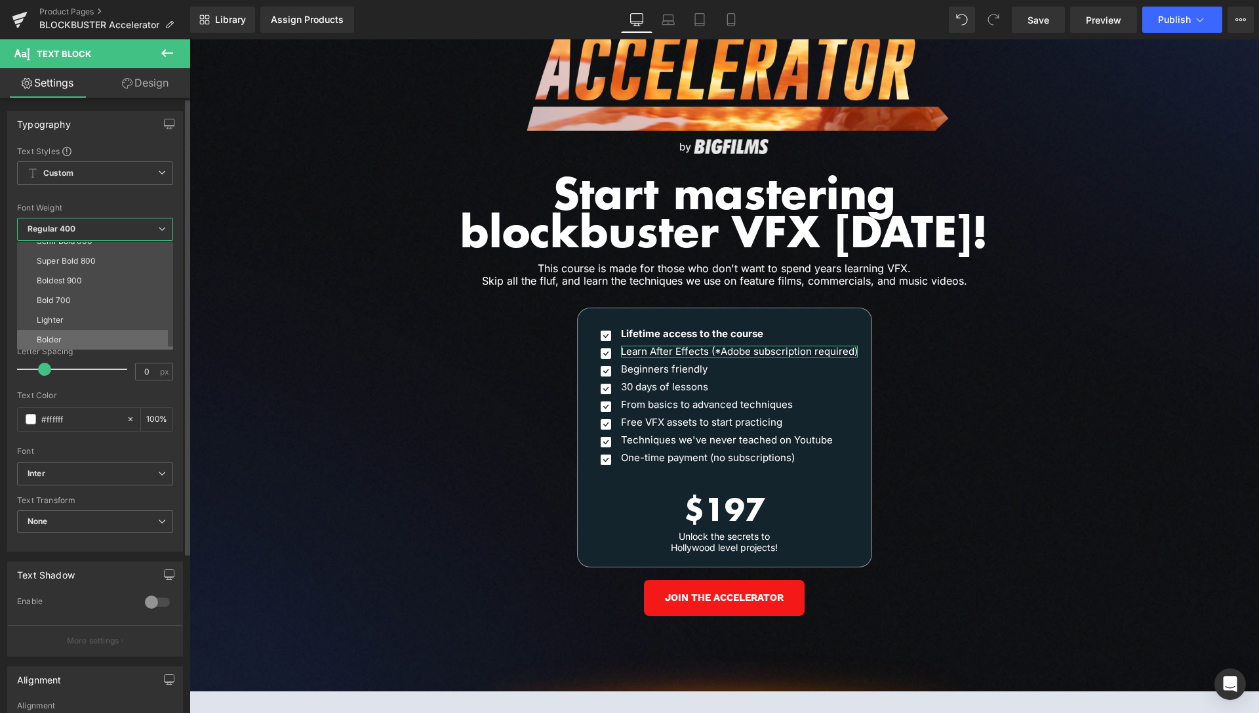
click at [52, 331] on li "Bolder" at bounding box center [98, 340] width 162 height 20
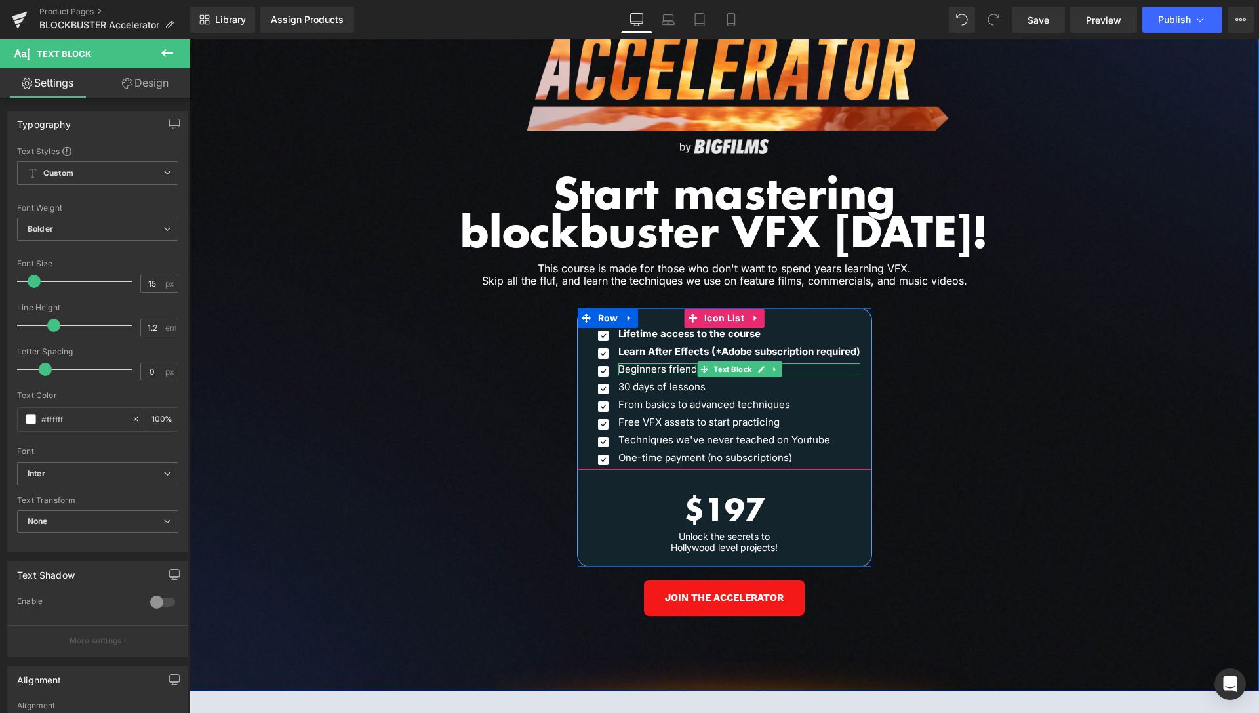
drag, startPoint x: 729, startPoint y: 358, endPoint x: 490, endPoint y: 359, distance: 239.4
click at [729, 361] on span "Text Block" at bounding box center [732, 369] width 43 height 16
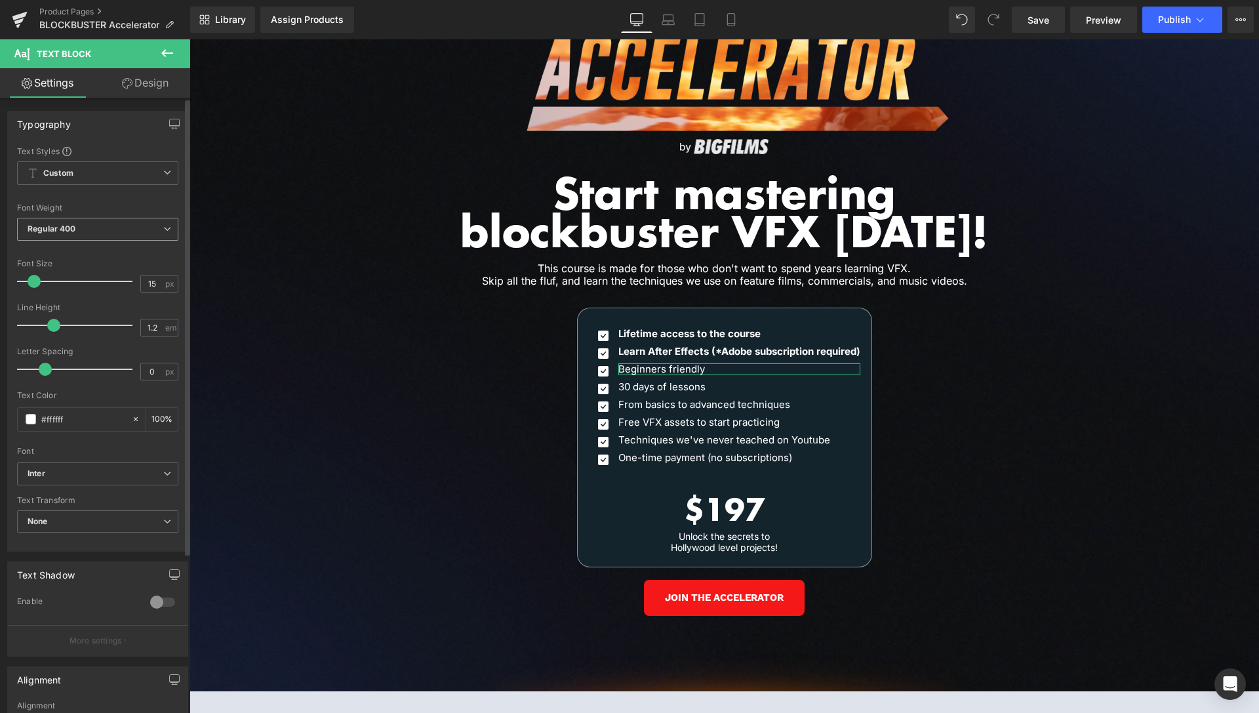
click at [89, 235] on span "Regular 400" at bounding box center [97, 229] width 161 height 23
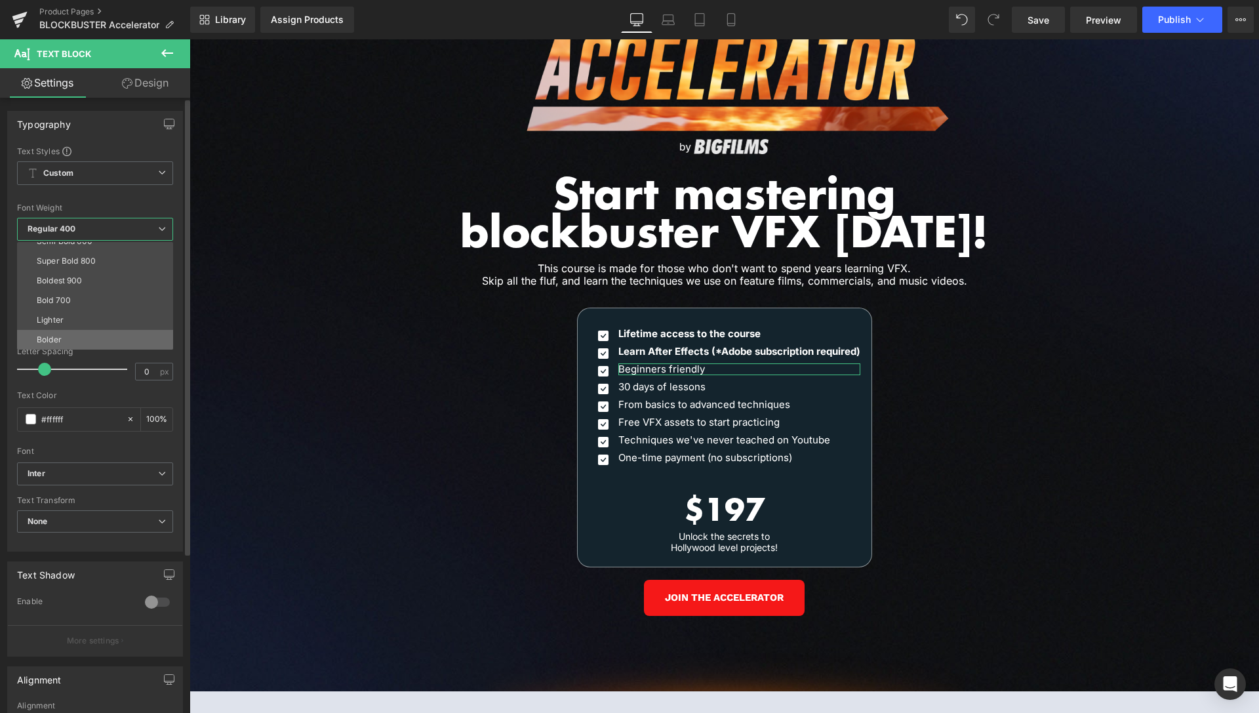
click at [61, 333] on li "Bolder" at bounding box center [98, 340] width 162 height 20
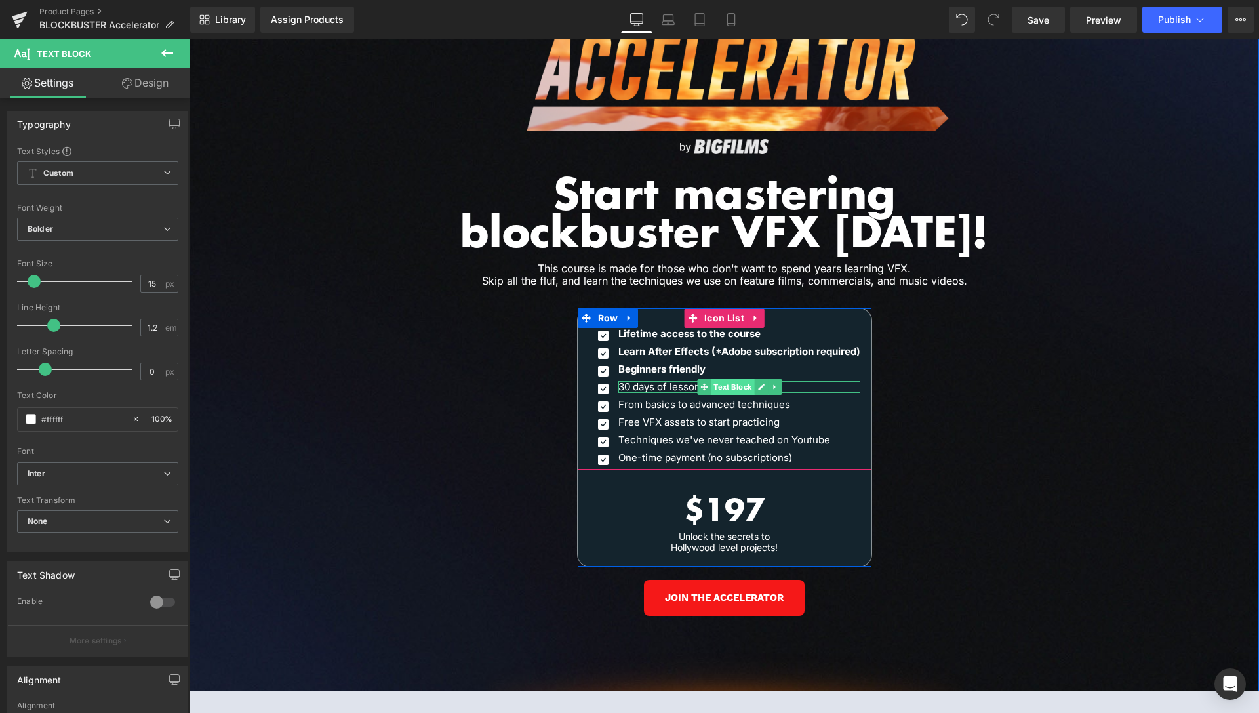
click at [736, 379] on span "Text Block" at bounding box center [732, 387] width 43 height 16
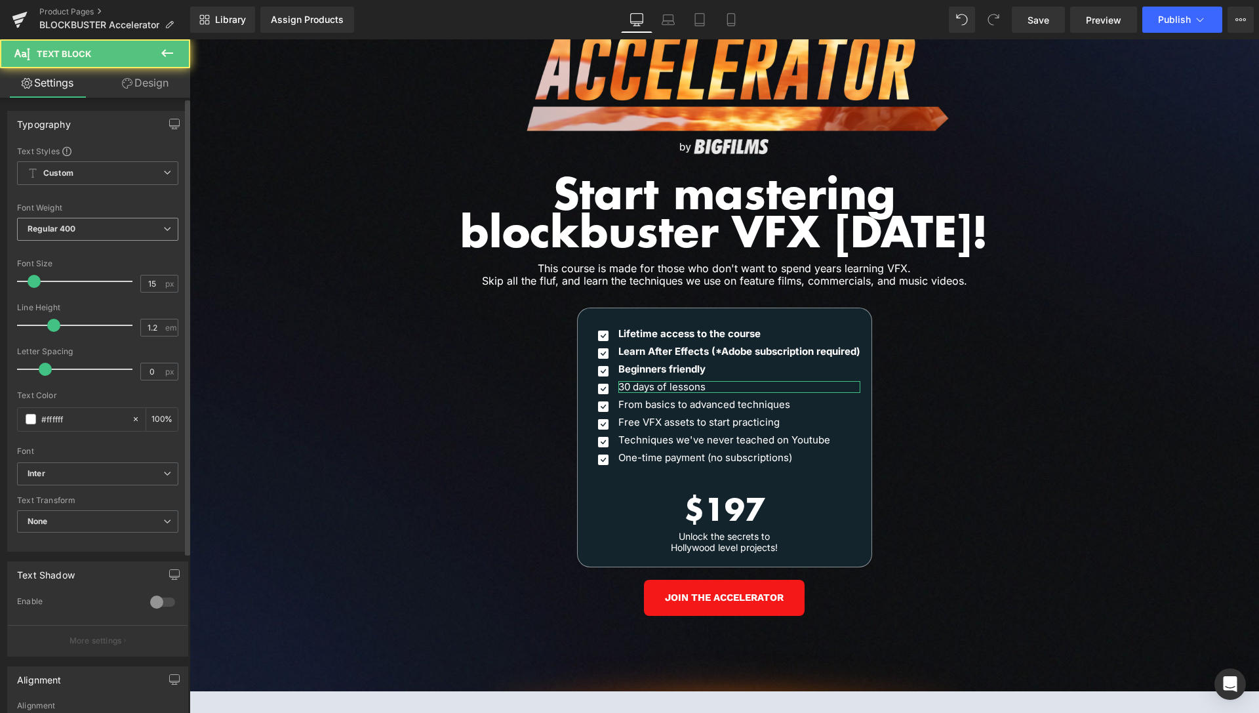
click at [73, 230] on b "Regular 400" at bounding box center [52, 229] width 49 height 10
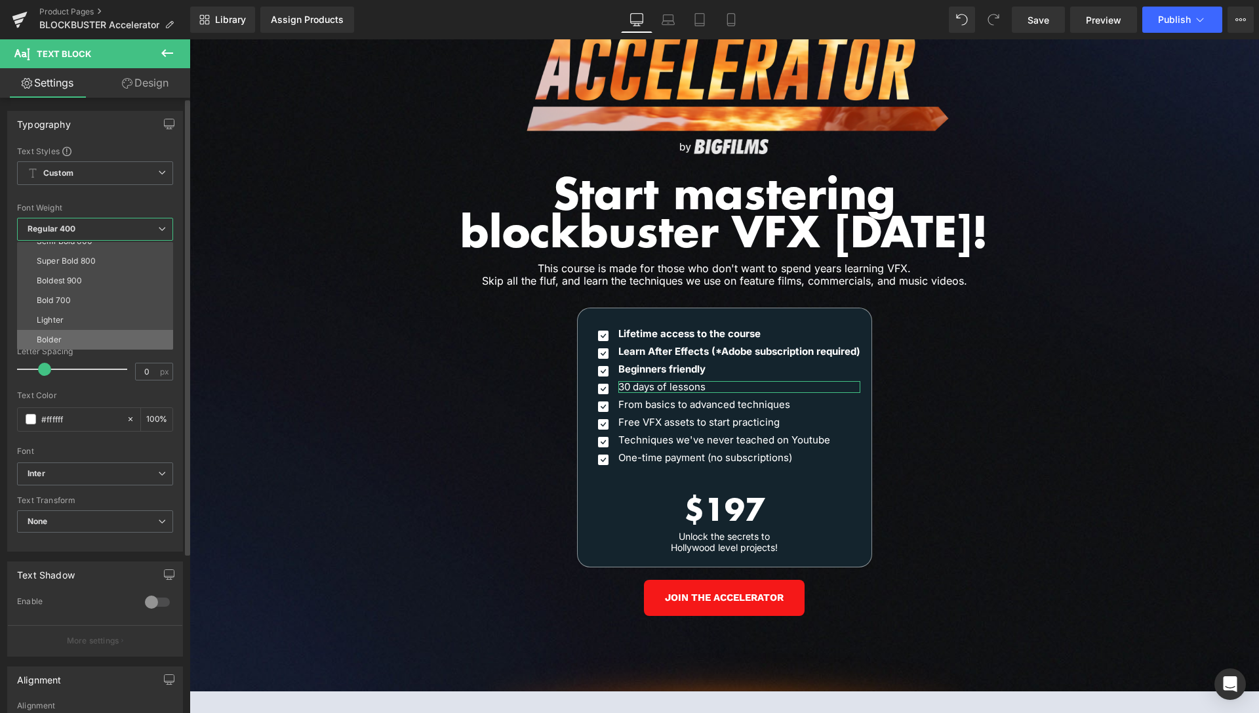
click at [57, 332] on li "Bolder" at bounding box center [98, 340] width 162 height 20
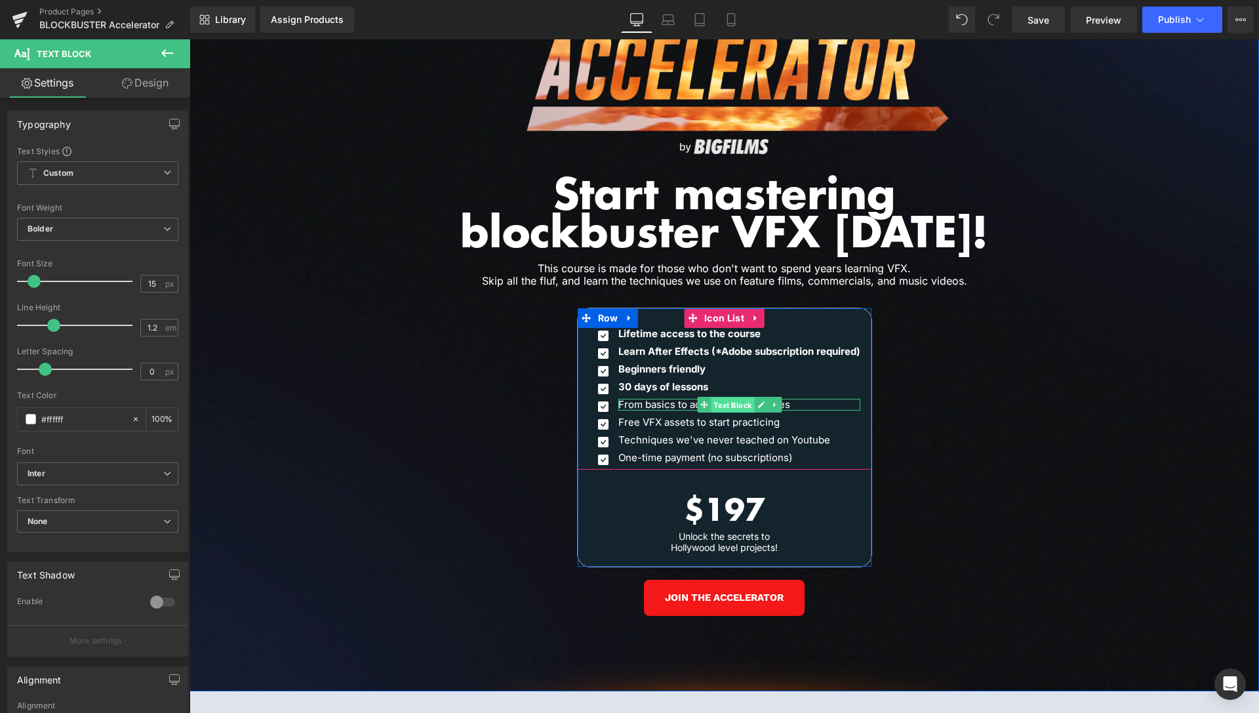
click at [723, 397] on span "Text Block" at bounding box center [732, 405] width 43 height 16
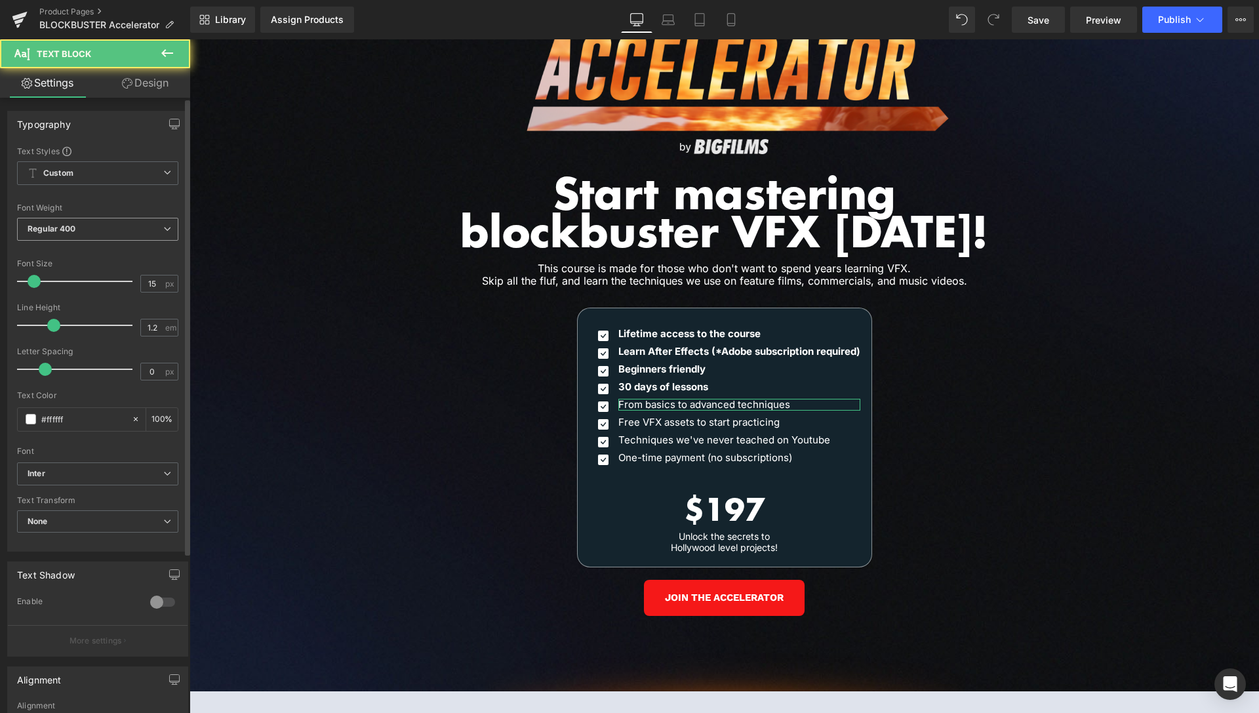
click at [50, 228] on b "Regular 400" at bounding box center [52, 229] width 49 height 10
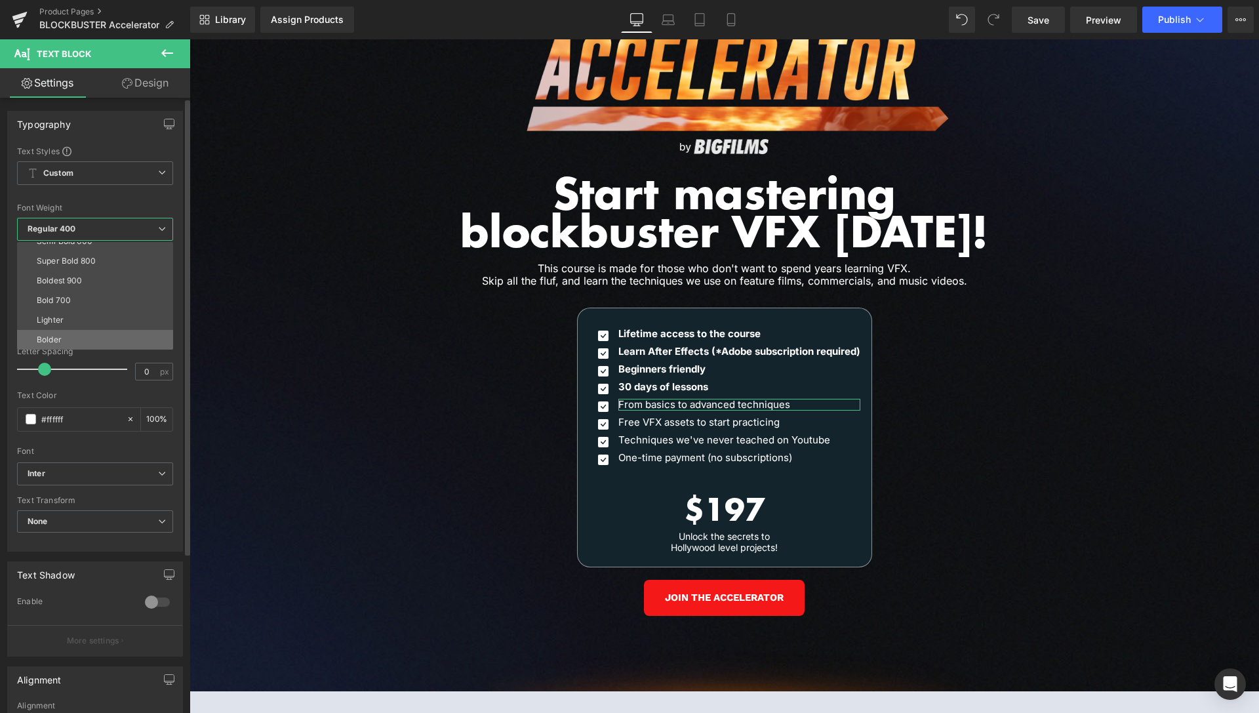
click at [50, 338] on div "Bolder" at bounding box center [49, 339] width 25 height 9
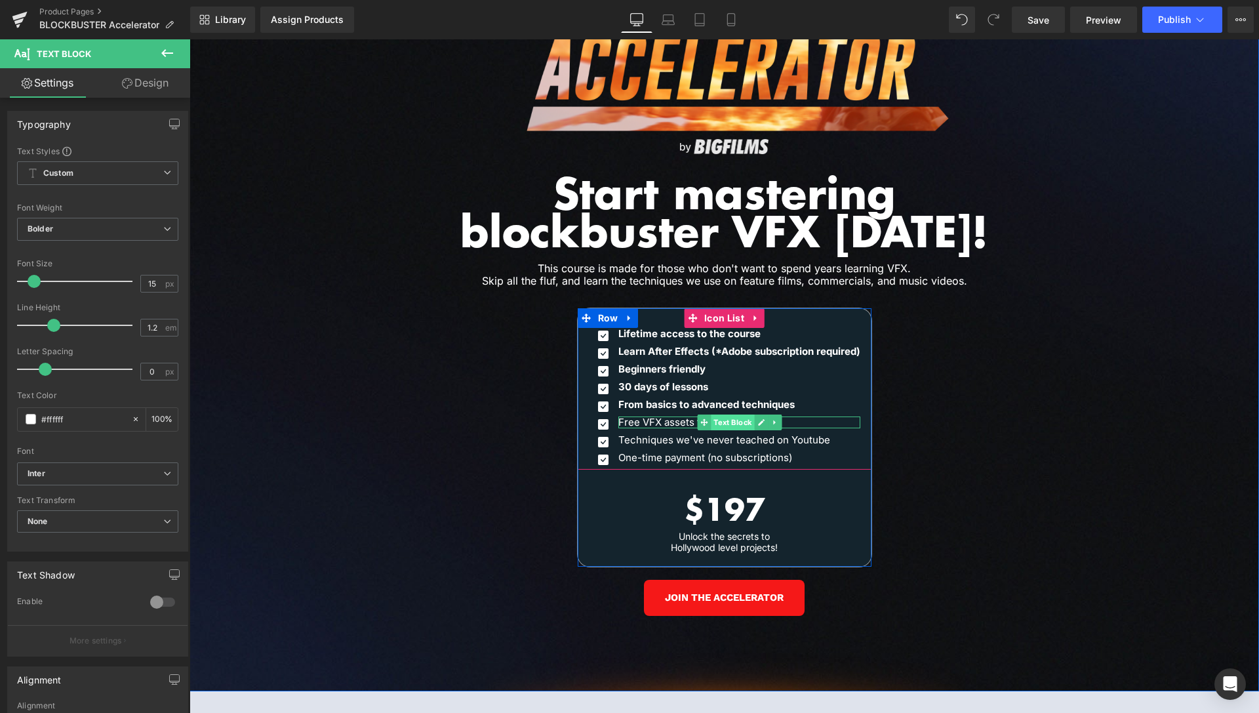
click at [730, 414] on span "Text Block" at bounding box center [732, 422] width 43 height 16
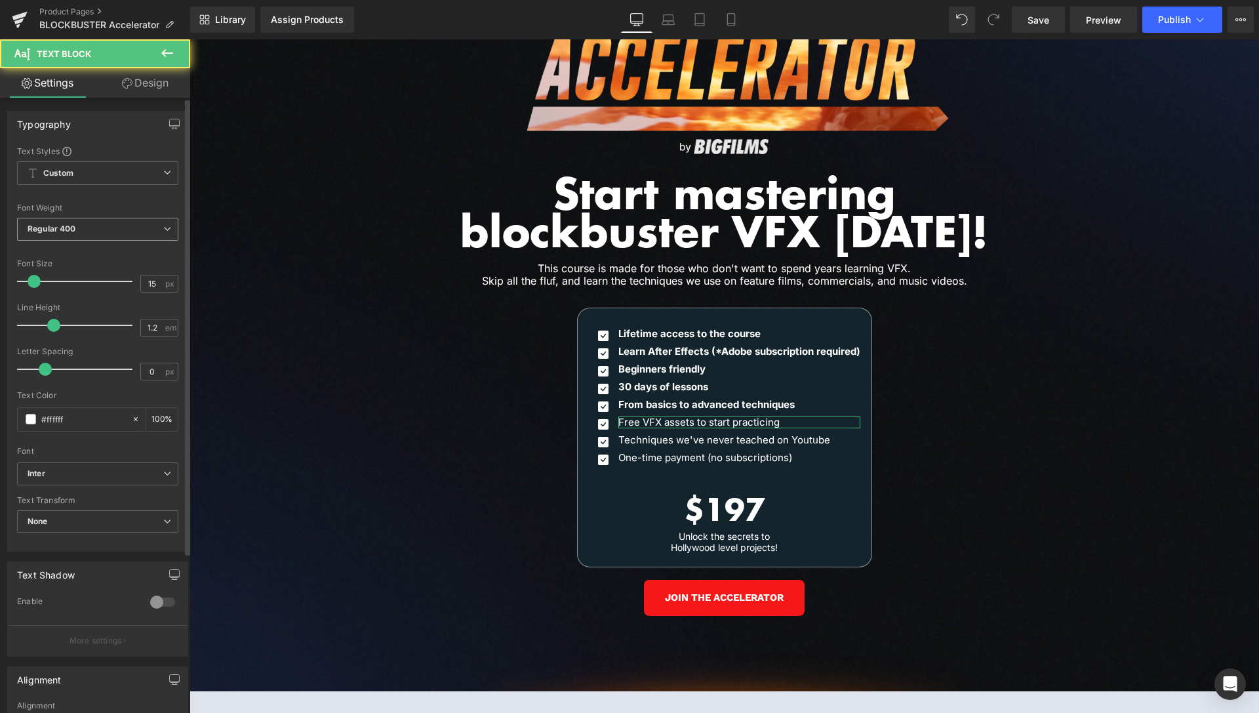
click at [60, 235] on span "Regular 400" at bounding box center [97, 229] width 161 height 23
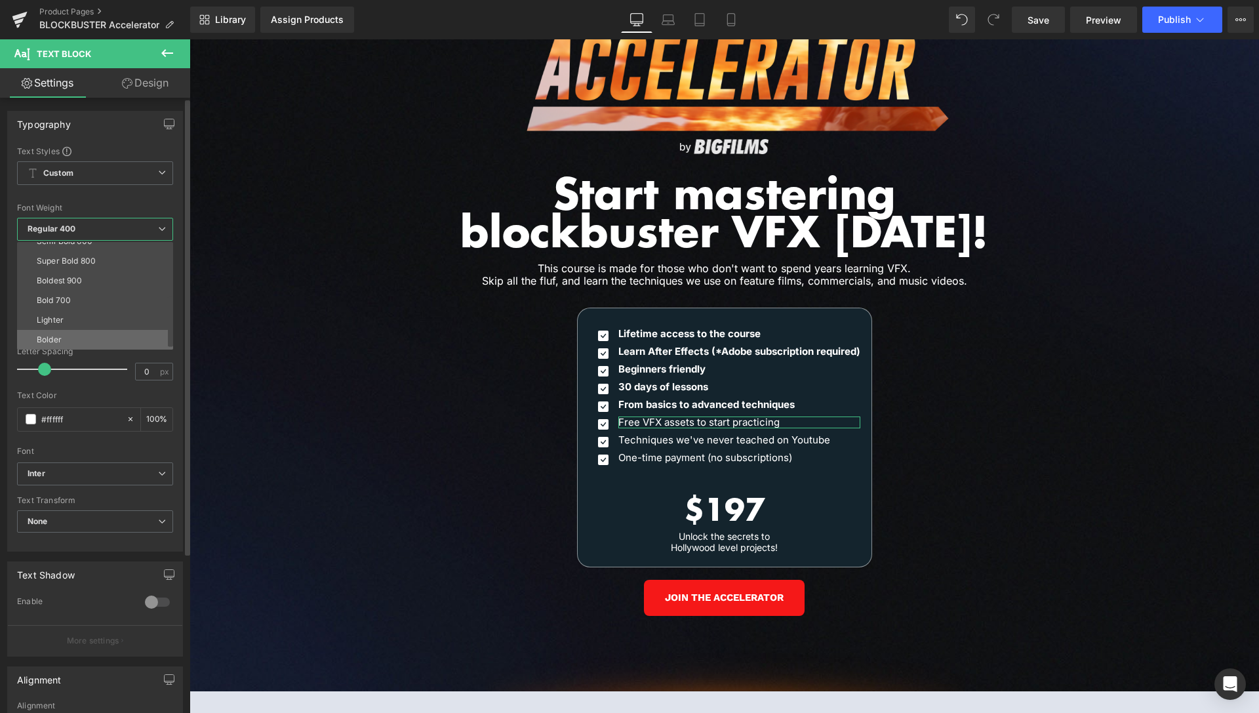
click at [69, 339] on li "Bolder" at bounding box center [98, 340] width 162 height 20
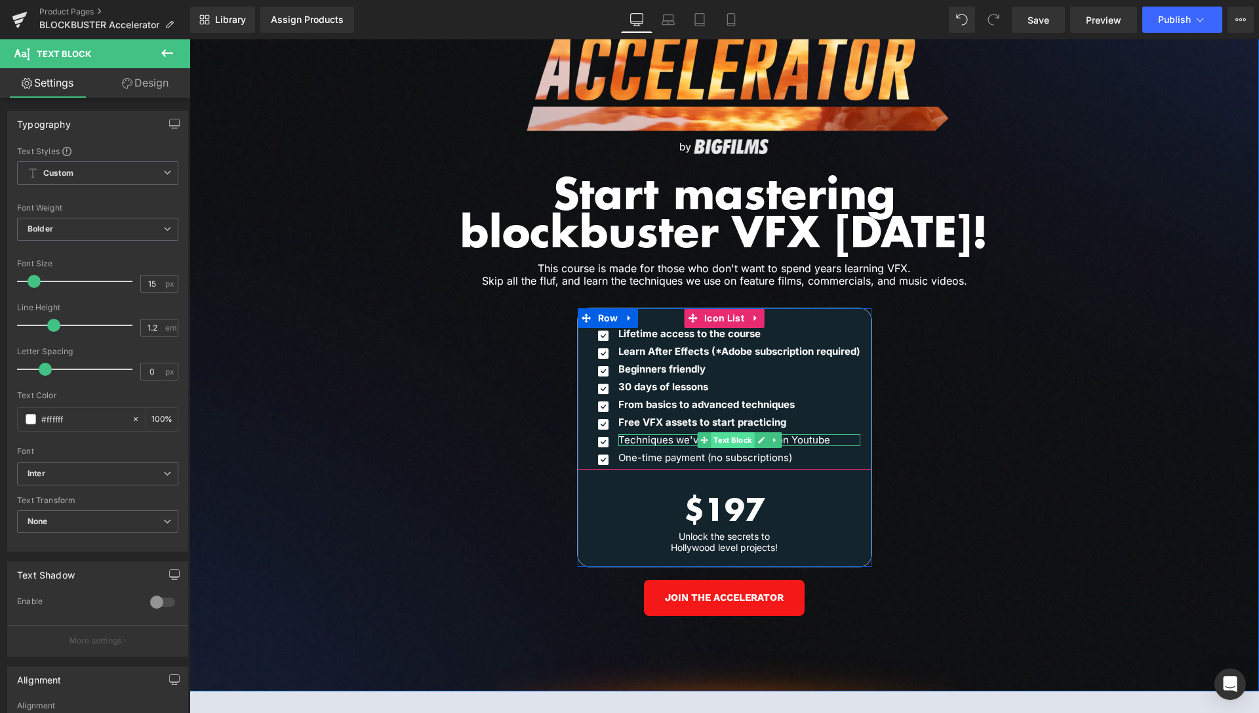
click at [726, 432] on span "Text Block" at bounding box center [732, 440] width 43 height 16
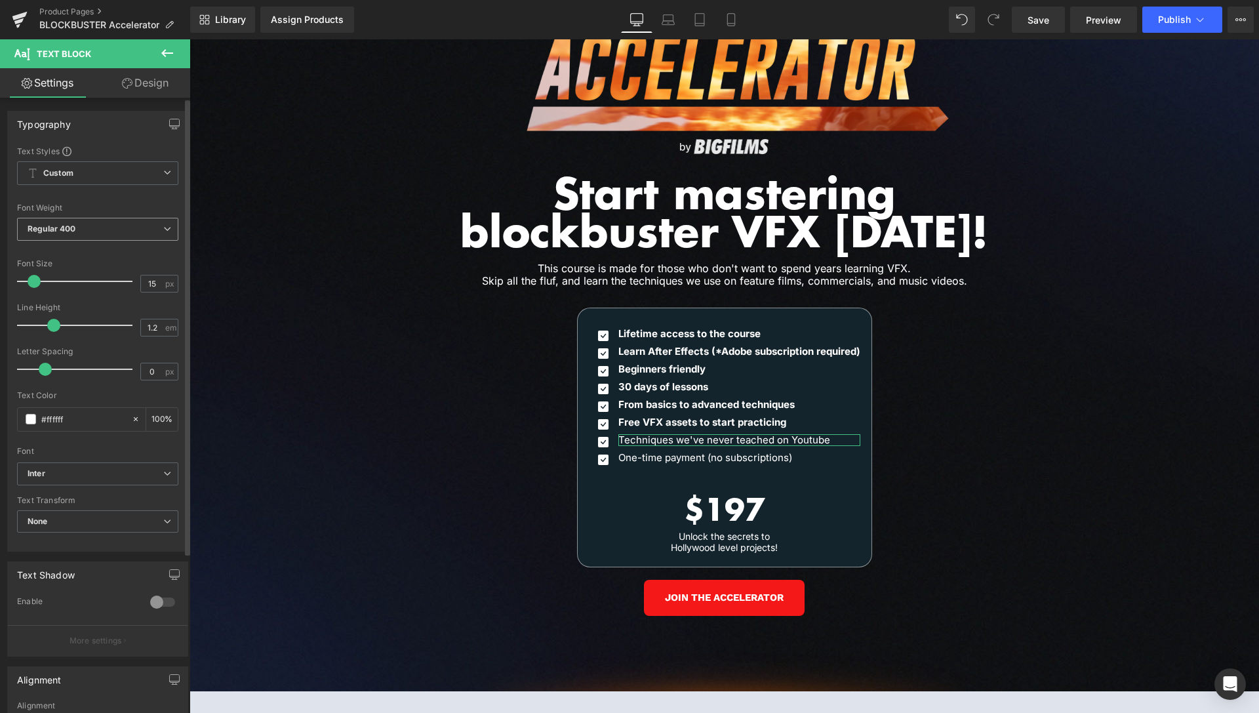
click at [92, 224] on span "Regular 400" at bounding box center [97, 229] width 161 height 23
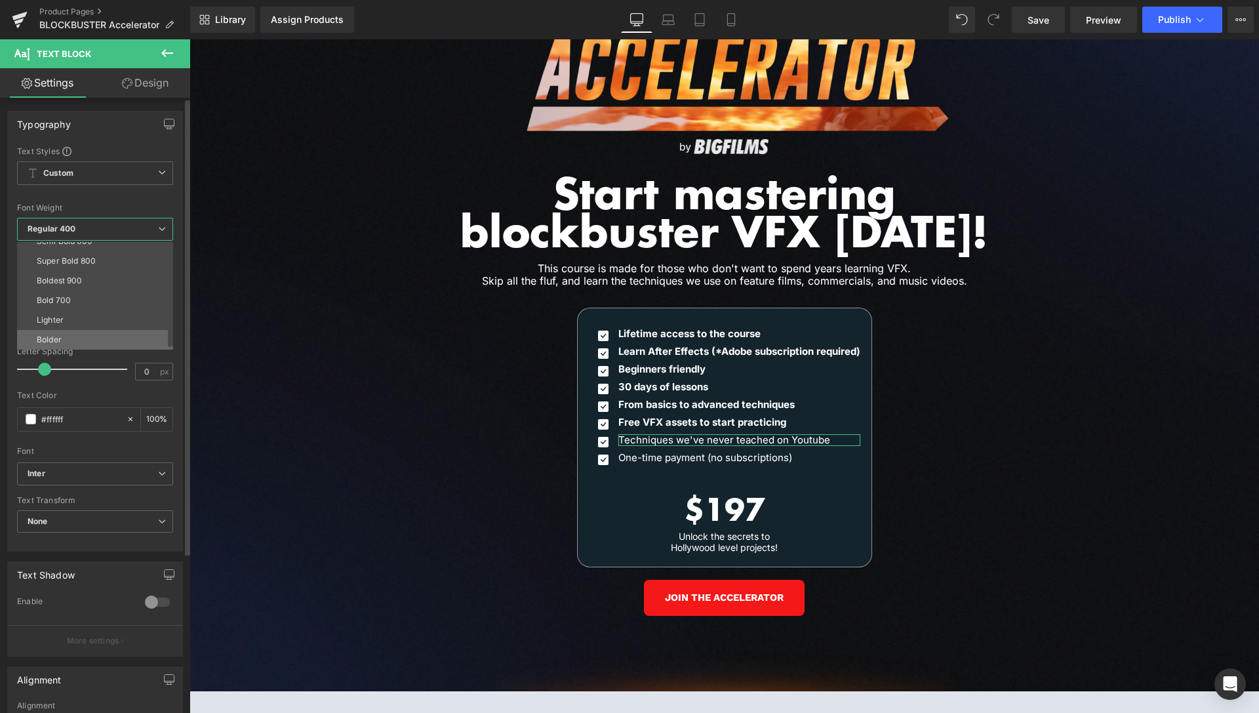
click at [87, 344] on li "Bolder" at bounding box center [98, 340] width 162 height 20
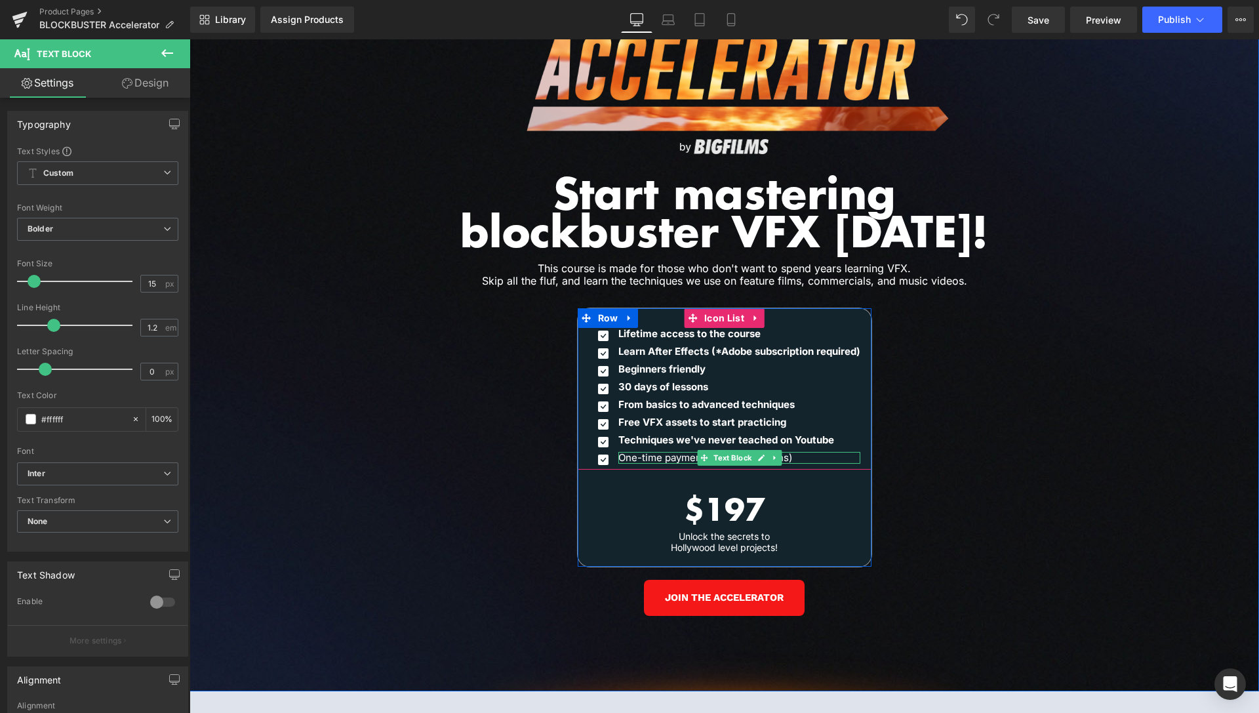
click at [723, 450] on span "Text Block" at bounding box center [732, 458] width 43 height 16
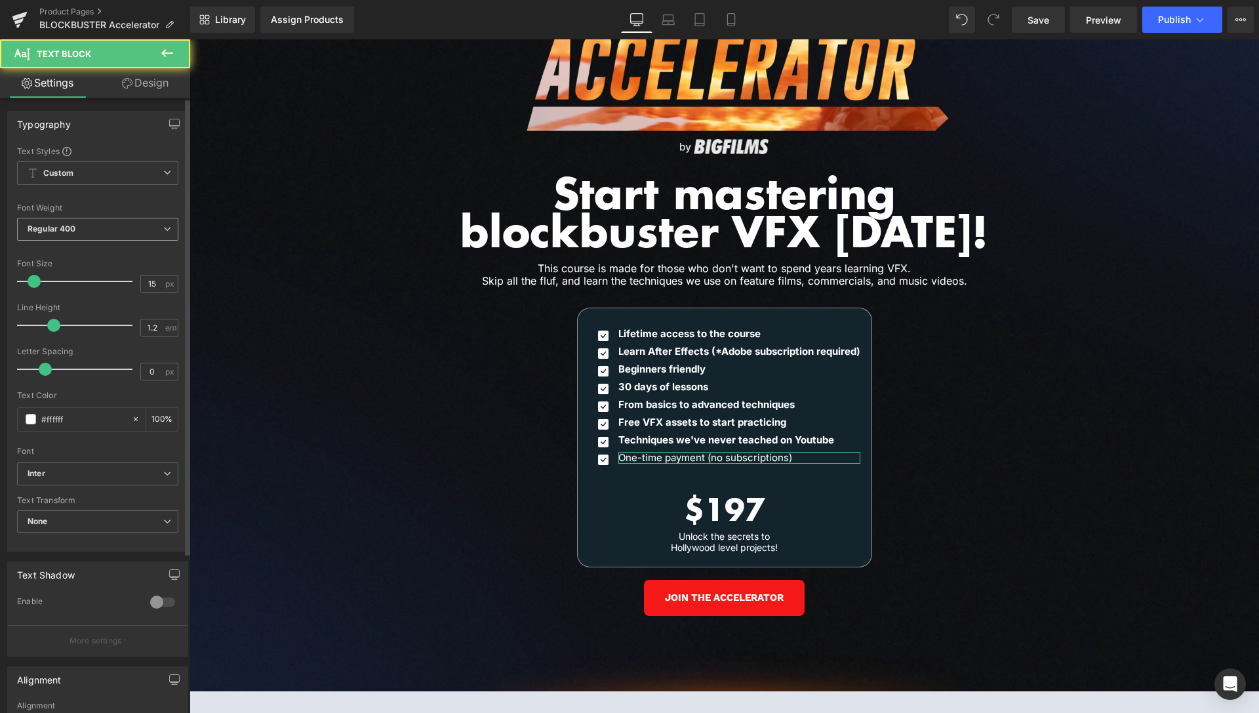
click at [84, 230] on span "Regular 400" at bounding box center [97, 229] width 161 height 23
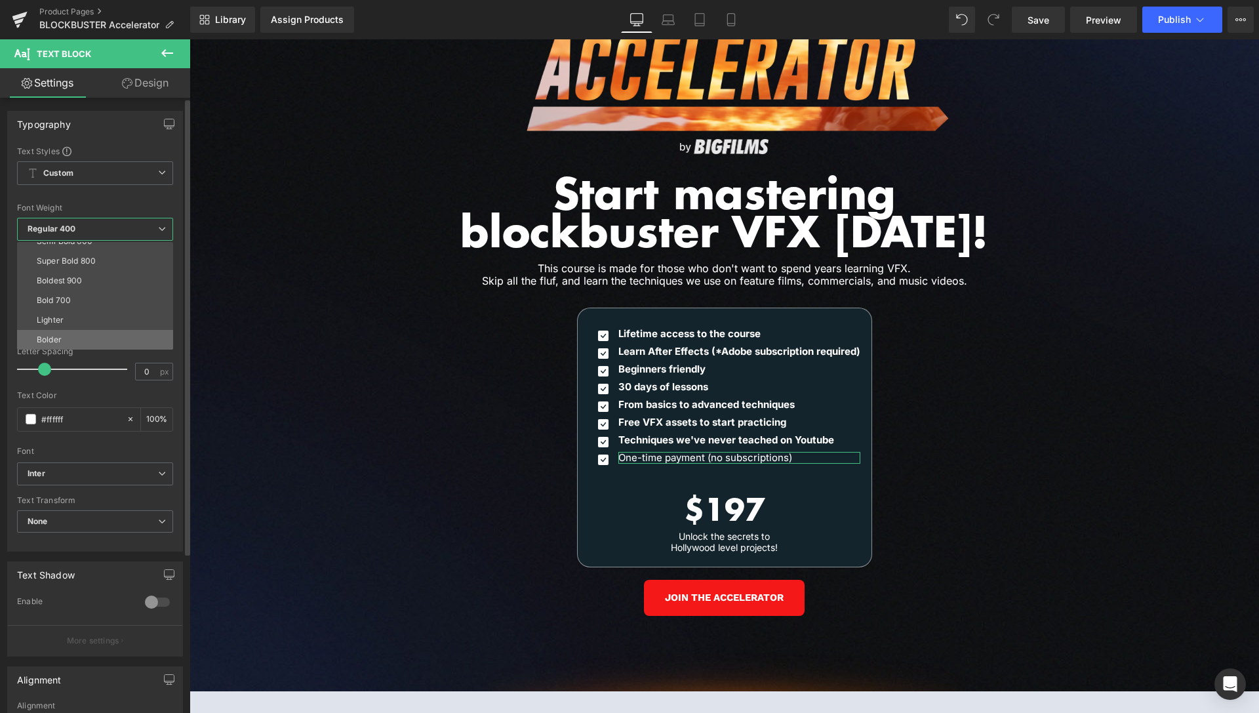
click at [62, 340] on li "Bolder" at bounding box center [98, 340] width 162 height 20
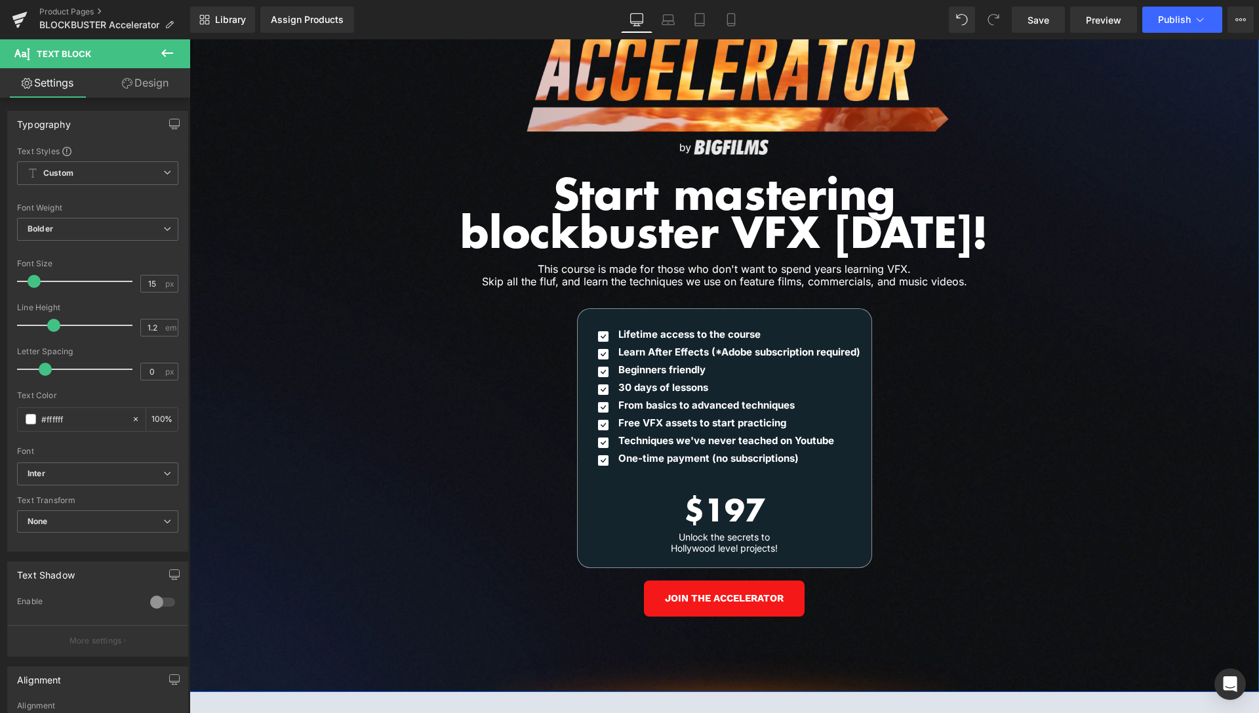
scroll to position [5936, 0]
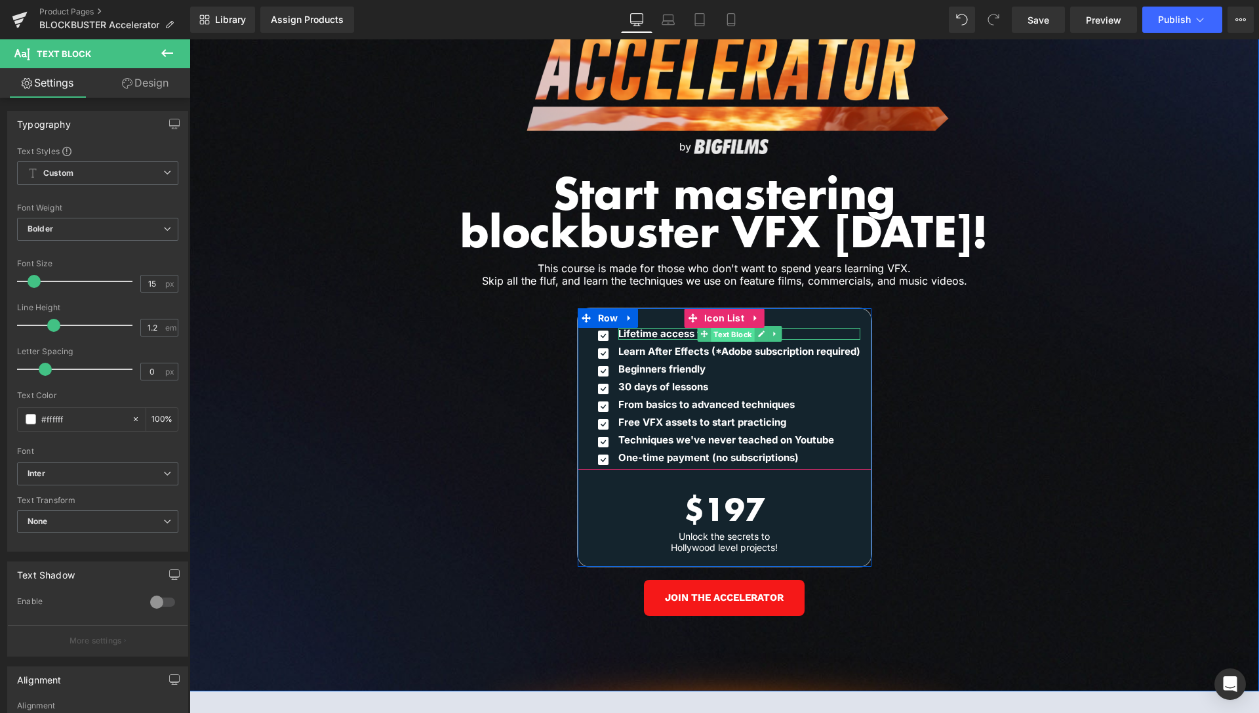
click at [715, 326] on span "Text Block" at bounding box center [732, 334] width 43 height 16
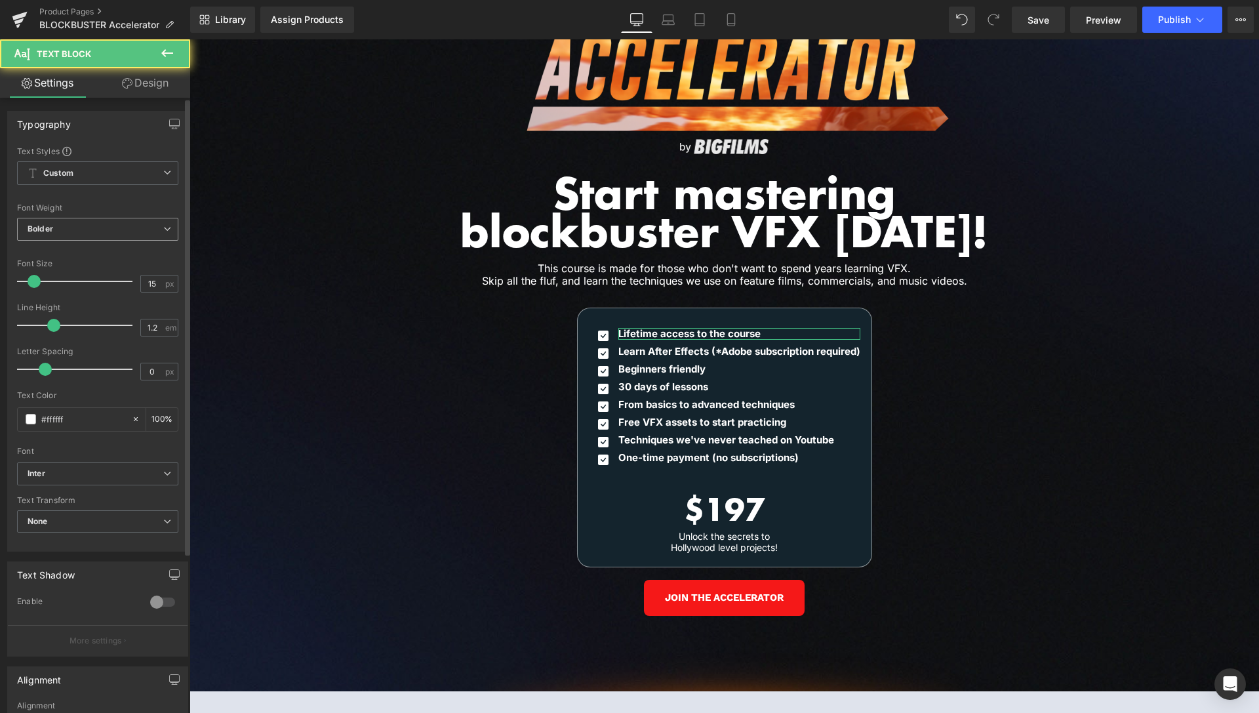
click at [62, 235] on span "Bolder" at bounding box center [97, 229] width 161 height 23
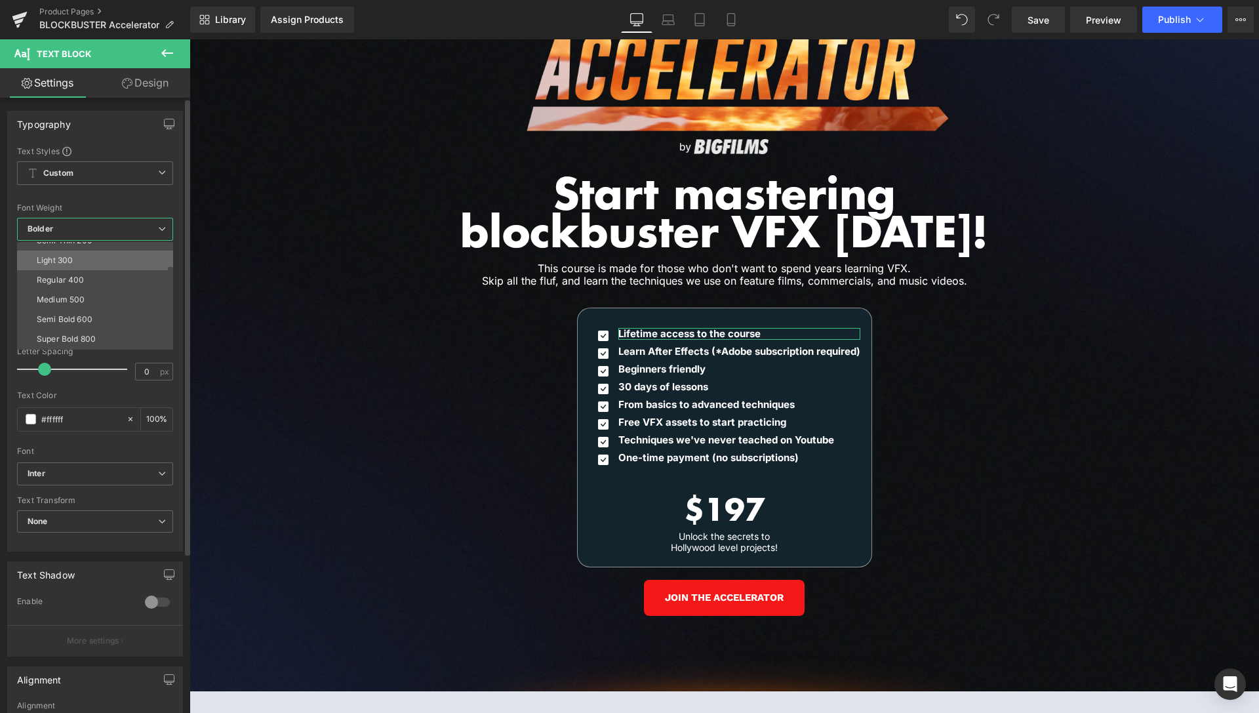
scroll to position [47, 0]
click at [76, 302] on div "Semi Bold 600" at bounding box center [65, 302] width 56 height 9
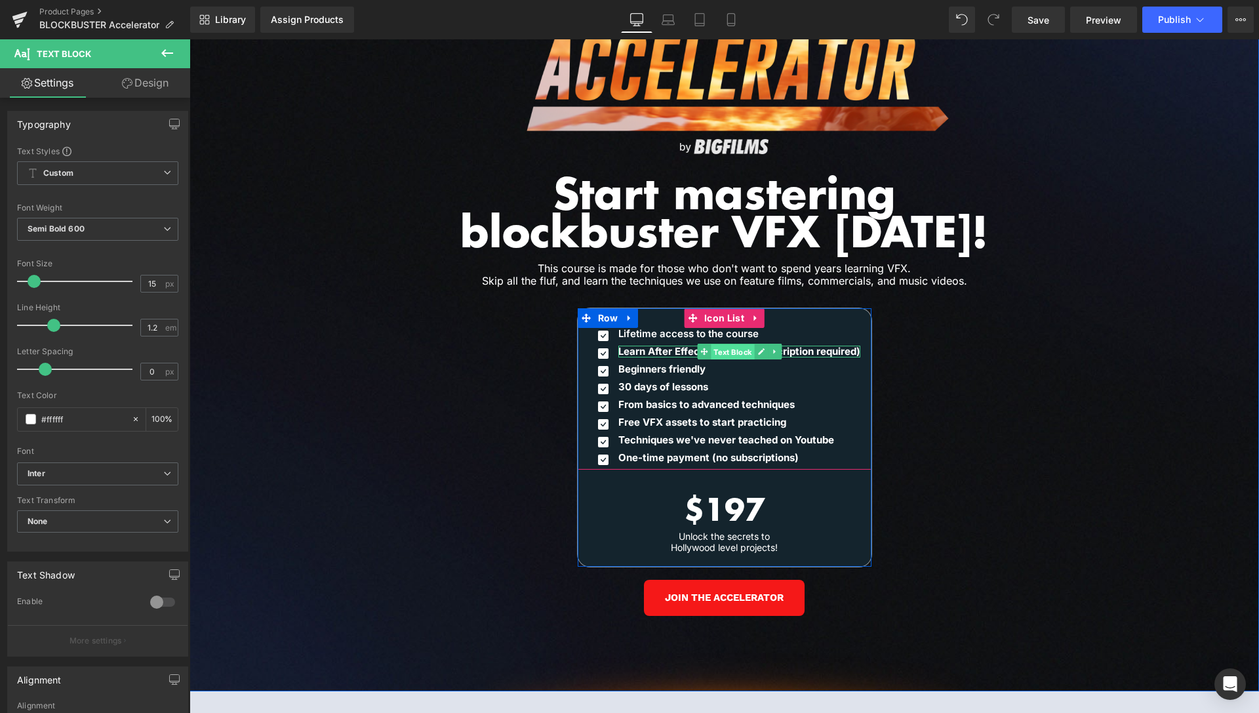
click at [731, 344] on span "Text Block" at bounding box center [732, 352] width 43 height 16
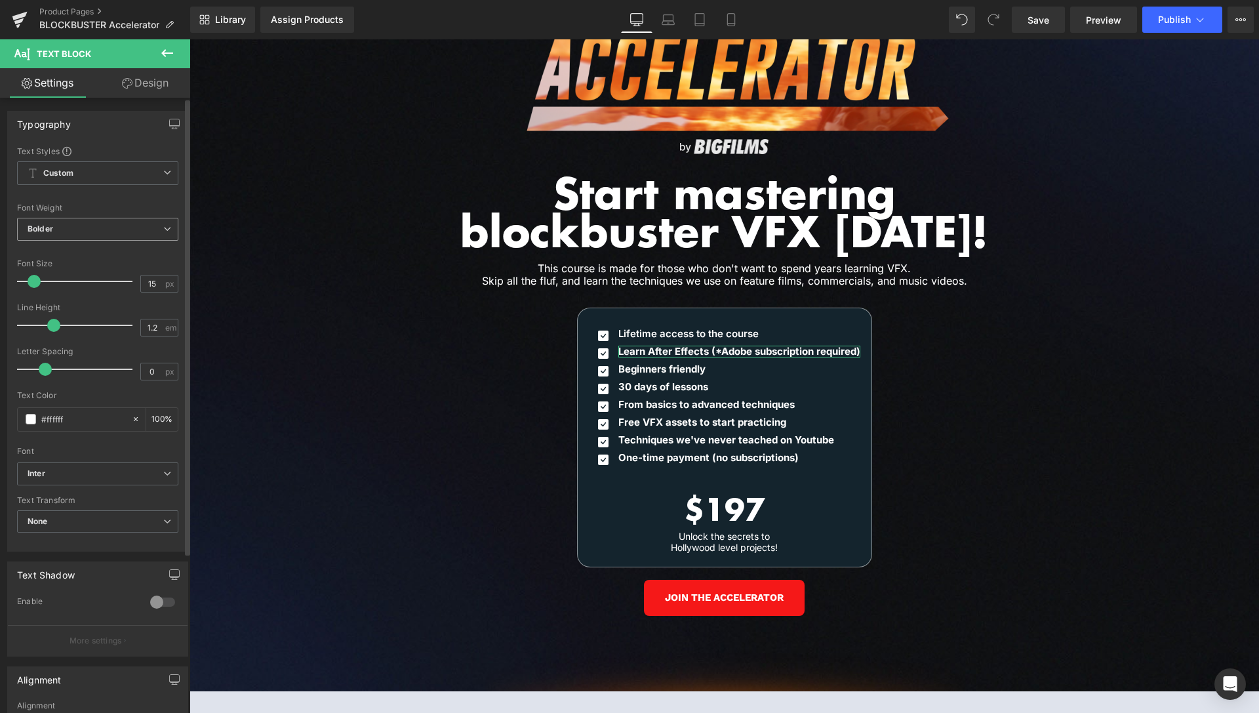
click at [68, 237] on span "Bolder" at bounding box center [97, 229] width 161 height 23
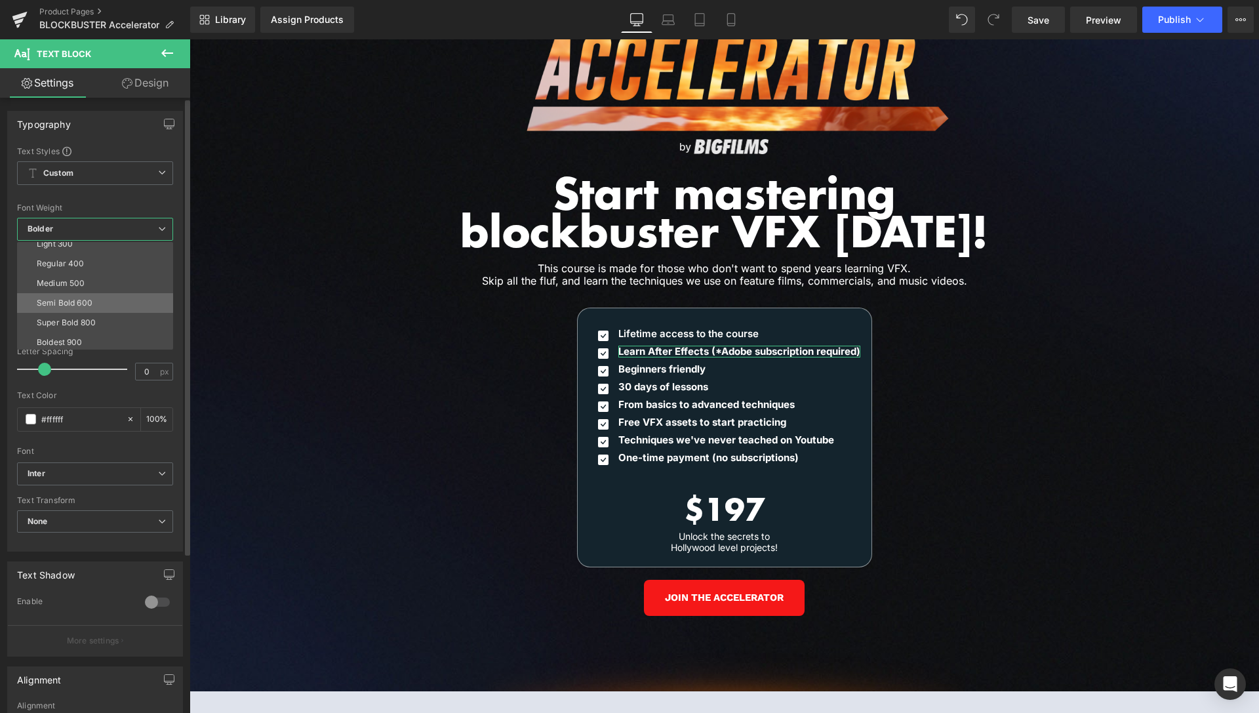
drag, startPoint x: 71, startPoint y: 301, endPoint x: 104, endPoint y: 292, distance: 33.9
click at [71, 301] on div "Semi Bold 600" at bounding box center [65, 302] width 56 height 9
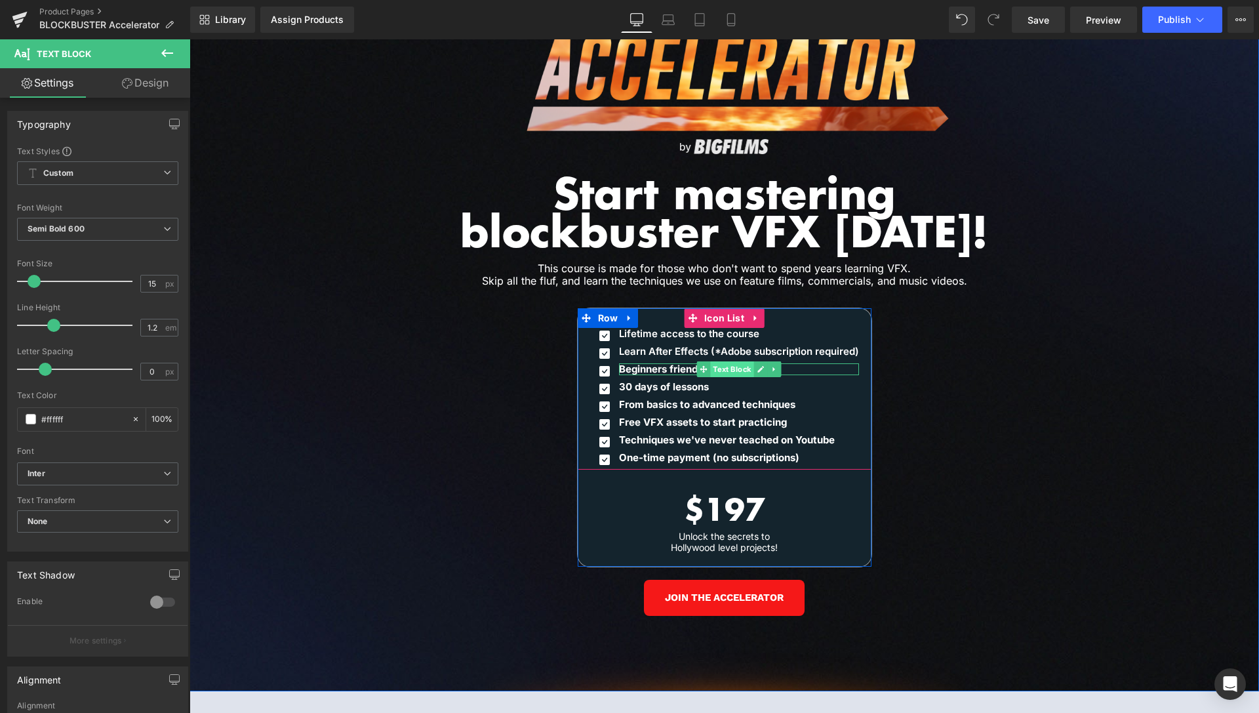
click at [731, 361] on span "Text Block" at bounding box center [731, 369] width 43 height 16
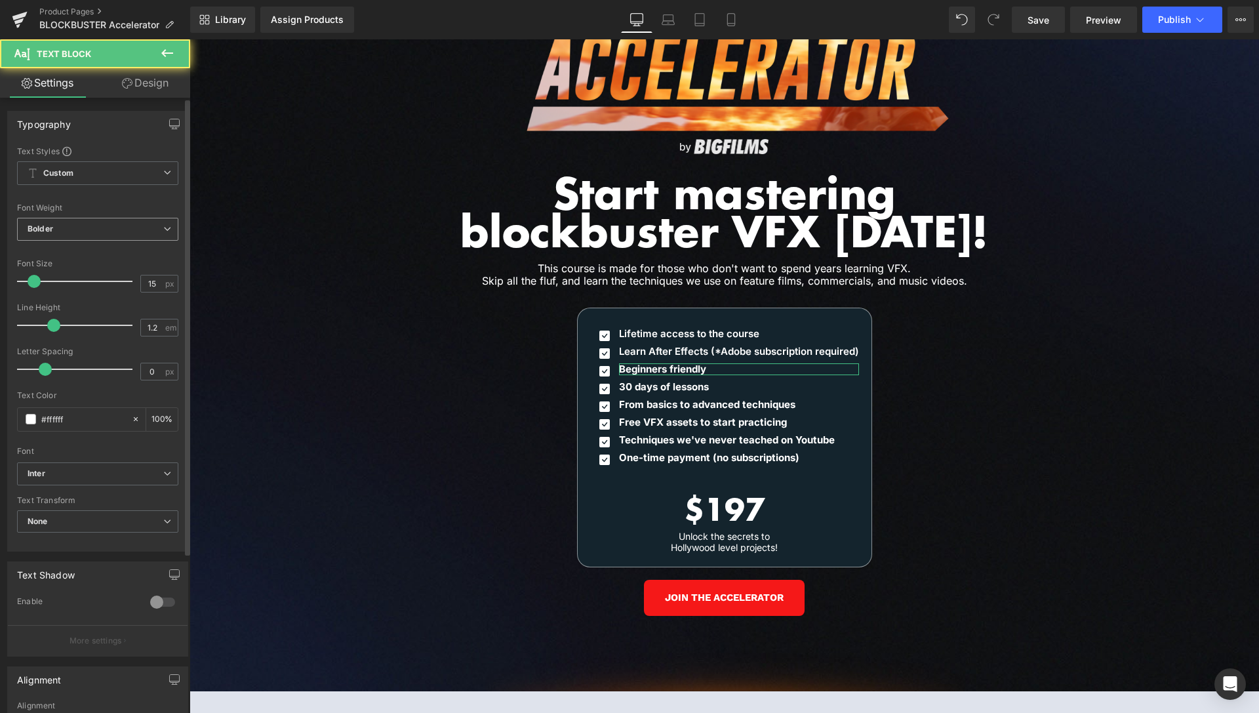
click at [78, 237] on span "Bolder" at bounding box center [97, 229] width 161 height 23
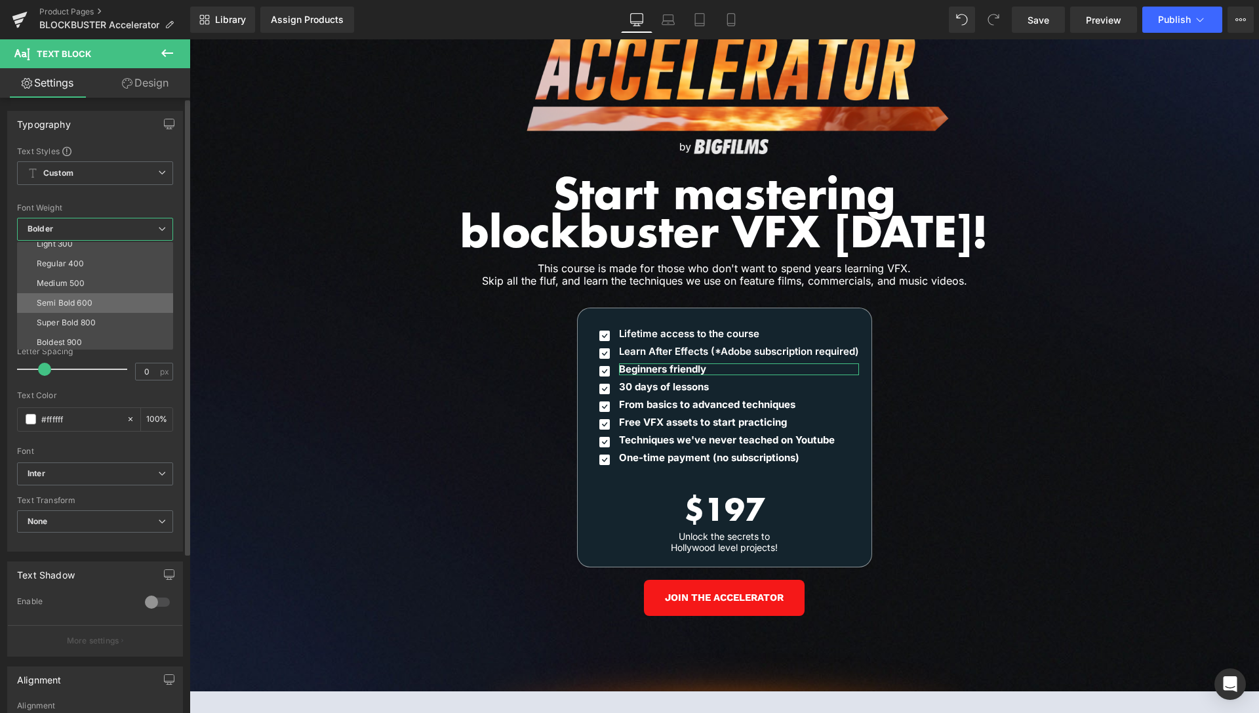
click at [69, 303] on div "Semi Bold 600" at bounding box center [65, 302] width 56 height 9
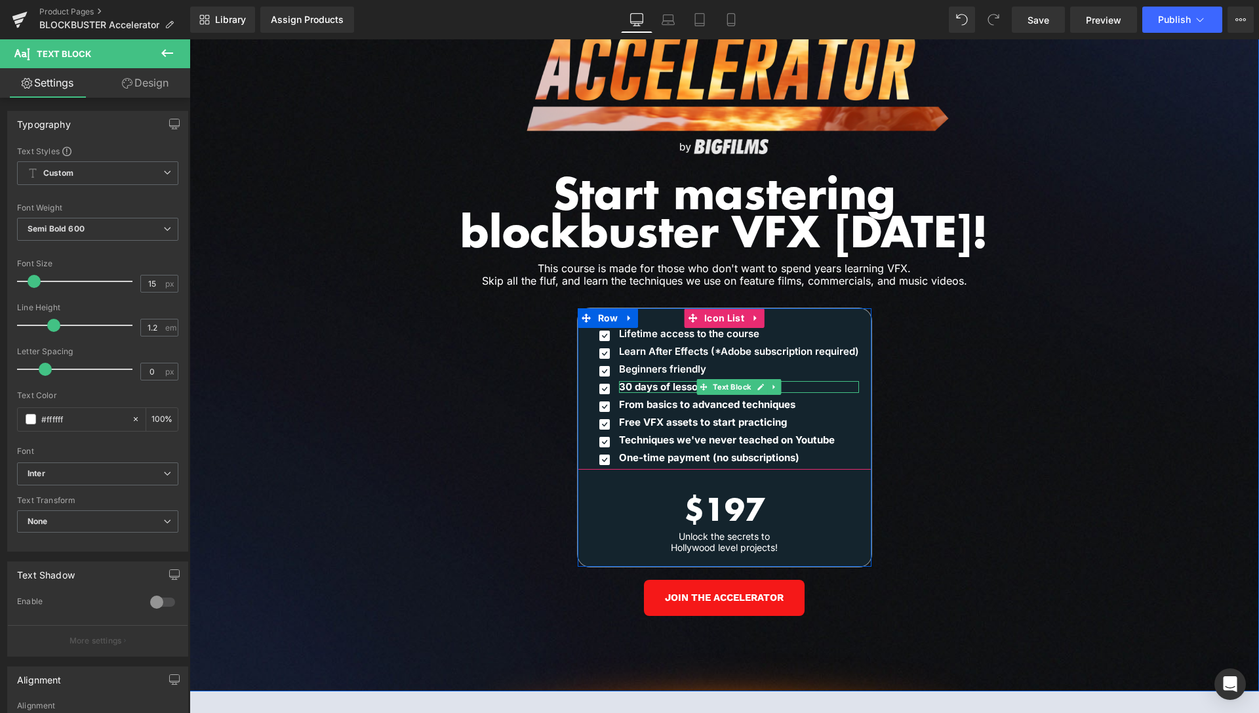
click at [718, 379] on span "Text Block" at bounding box center [731, 387] width 43 height 16
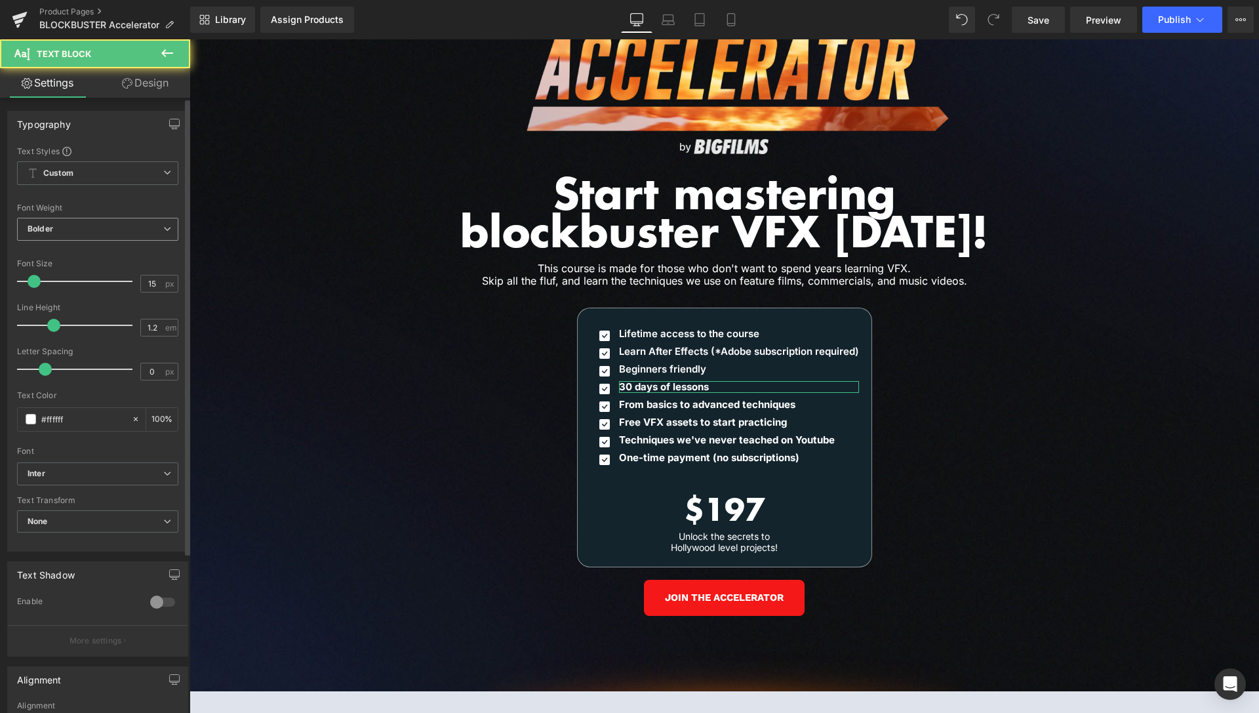
click at [60, 230] on span "Bolder" at bounding box center [97, 229] width 161 height 23
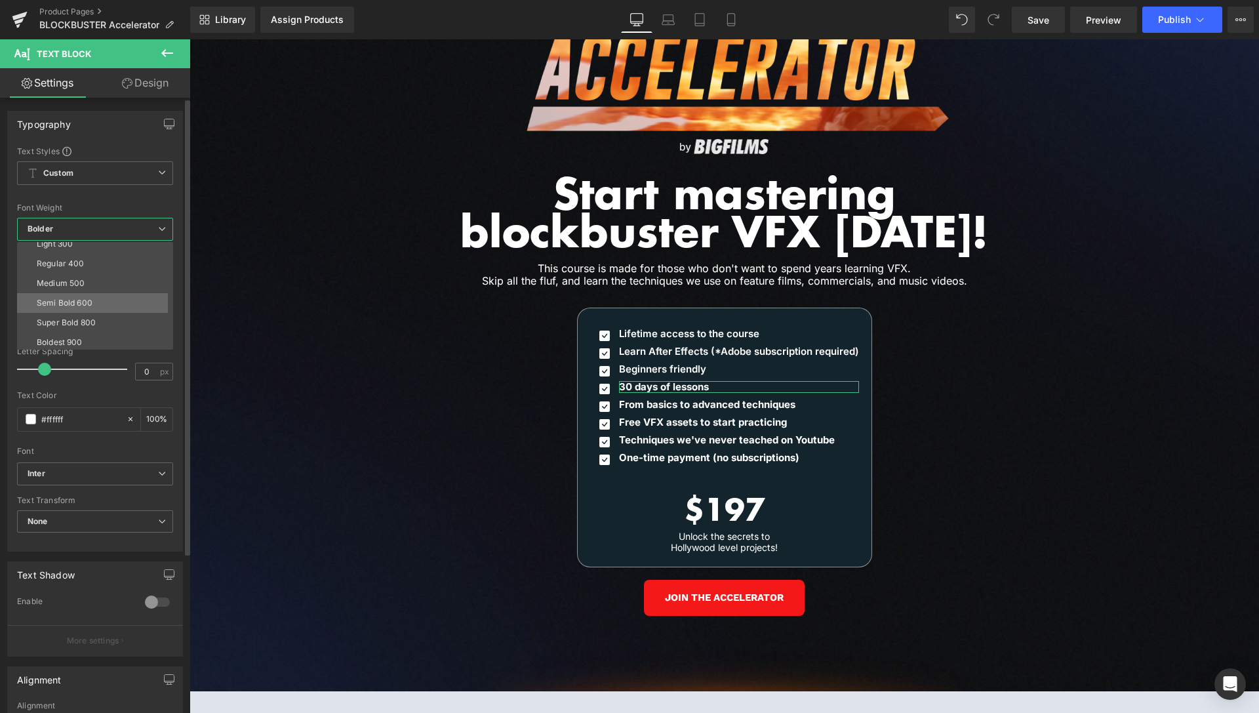
click at [68, 302] on div "Semi Bold 600" at bounding box center [65, 302] width 56 height 9
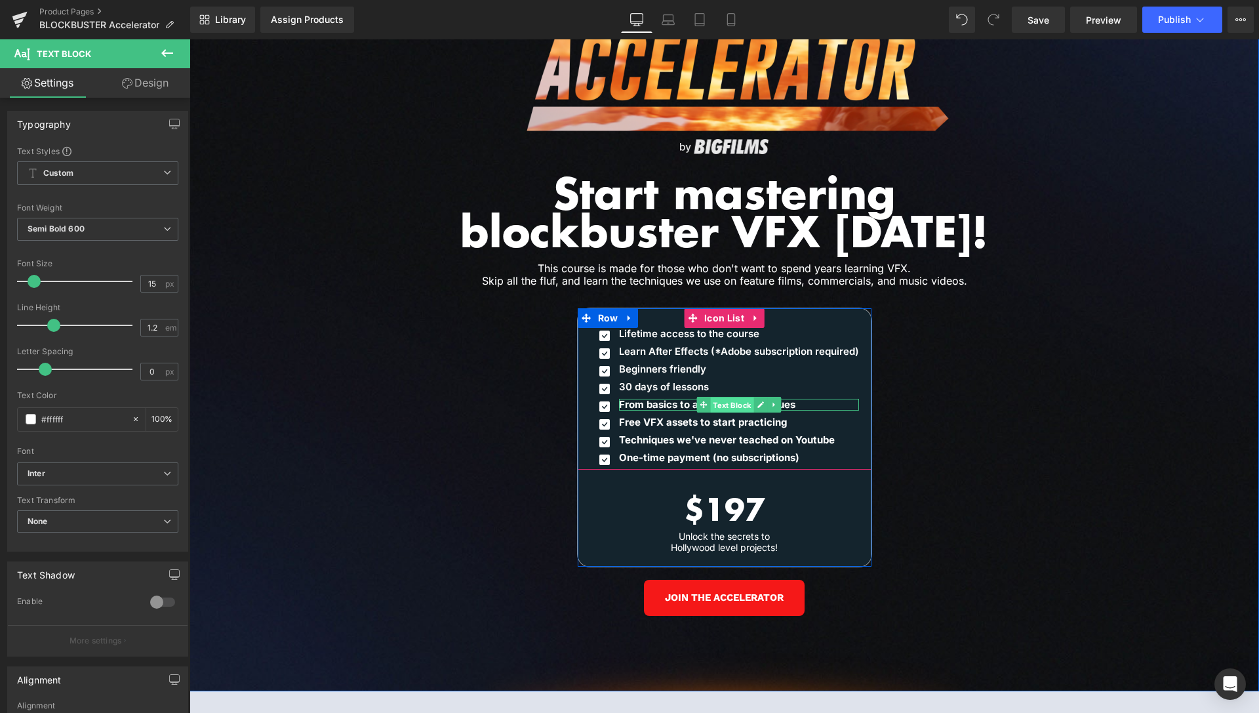
click at [730, 397] on span "Text Block" at bounding box center [731, 405] width 43 height 16
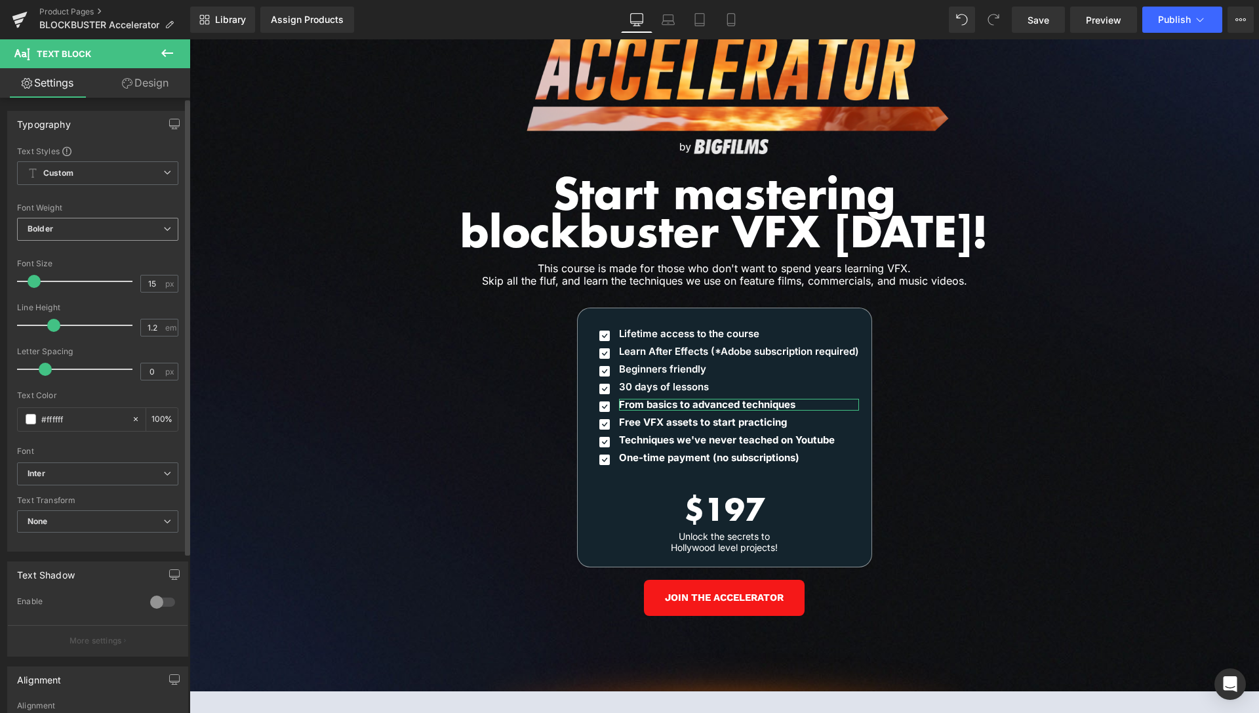
click at [70, 228] on span "Bolder" at bounding box center [97, 229] width 161 height 23
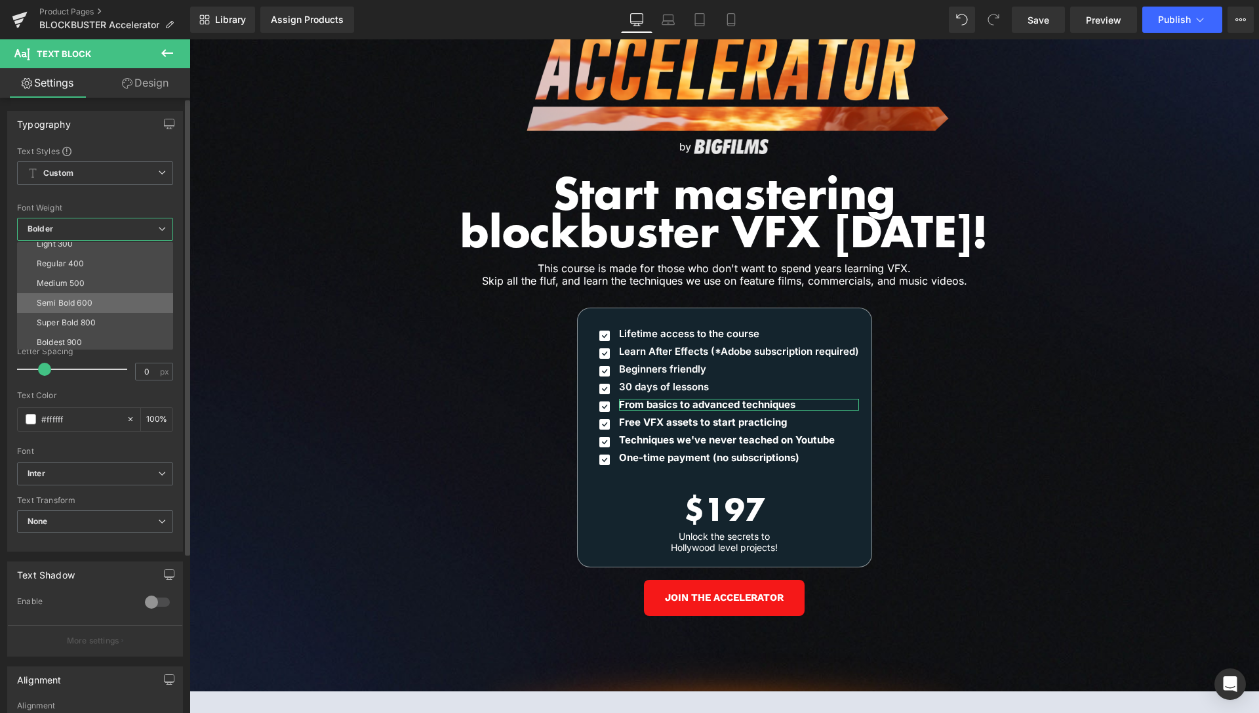
click at [72, 310] on li "Semi Bold 600" at bounding box center [98, 303] width 162 height 20
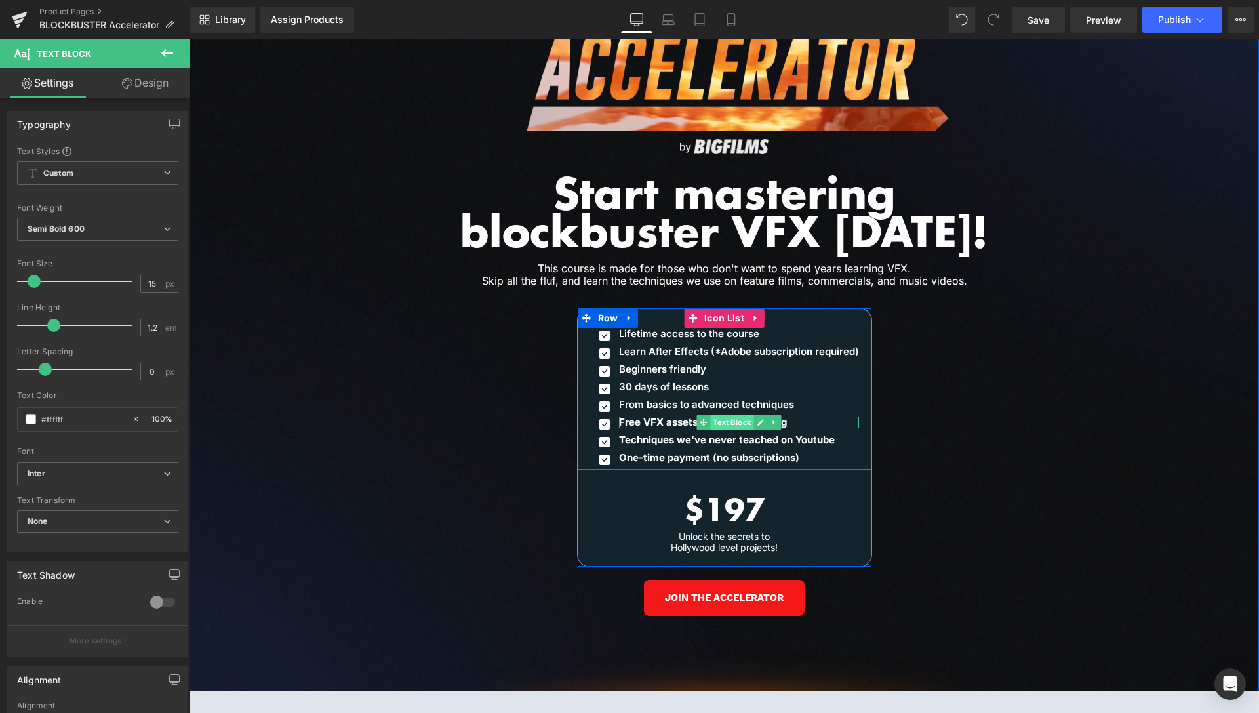
click at [723, 414] on span "Text Block" at bounding box center [731, 422] width 43 height 16
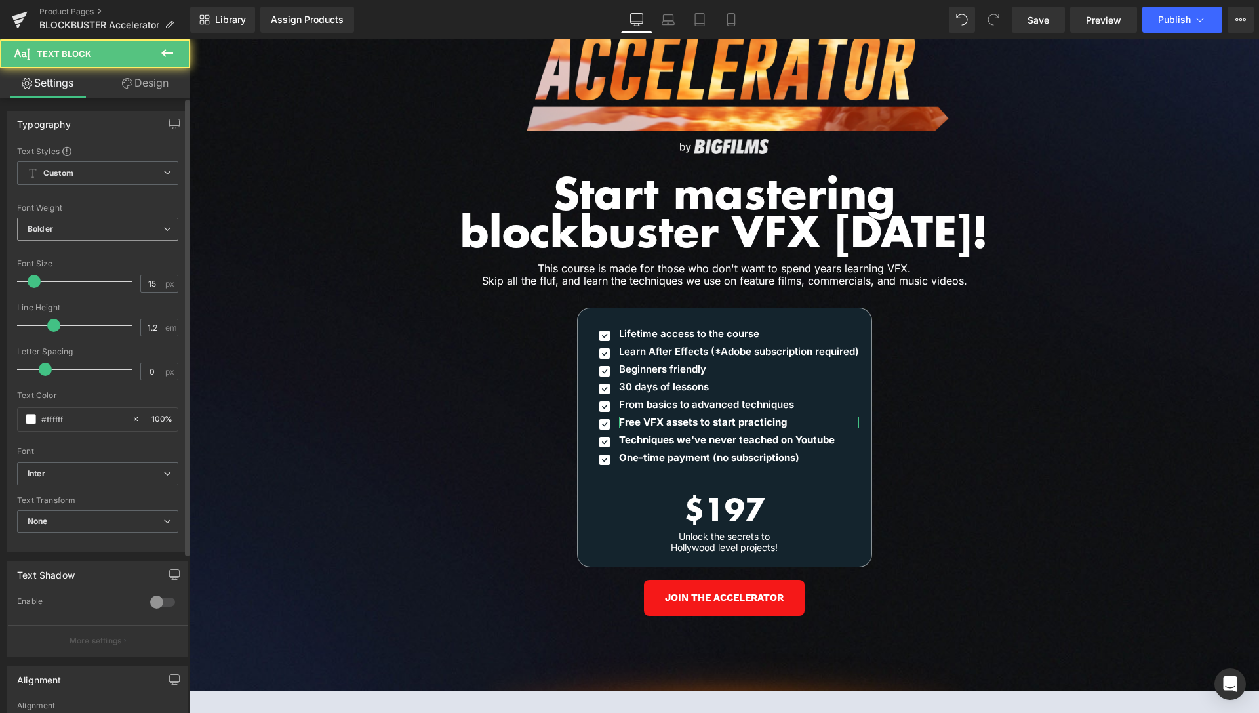
click at [67, 224] on span "Bolder" at bounding box center [97, 229] width 161 height 23
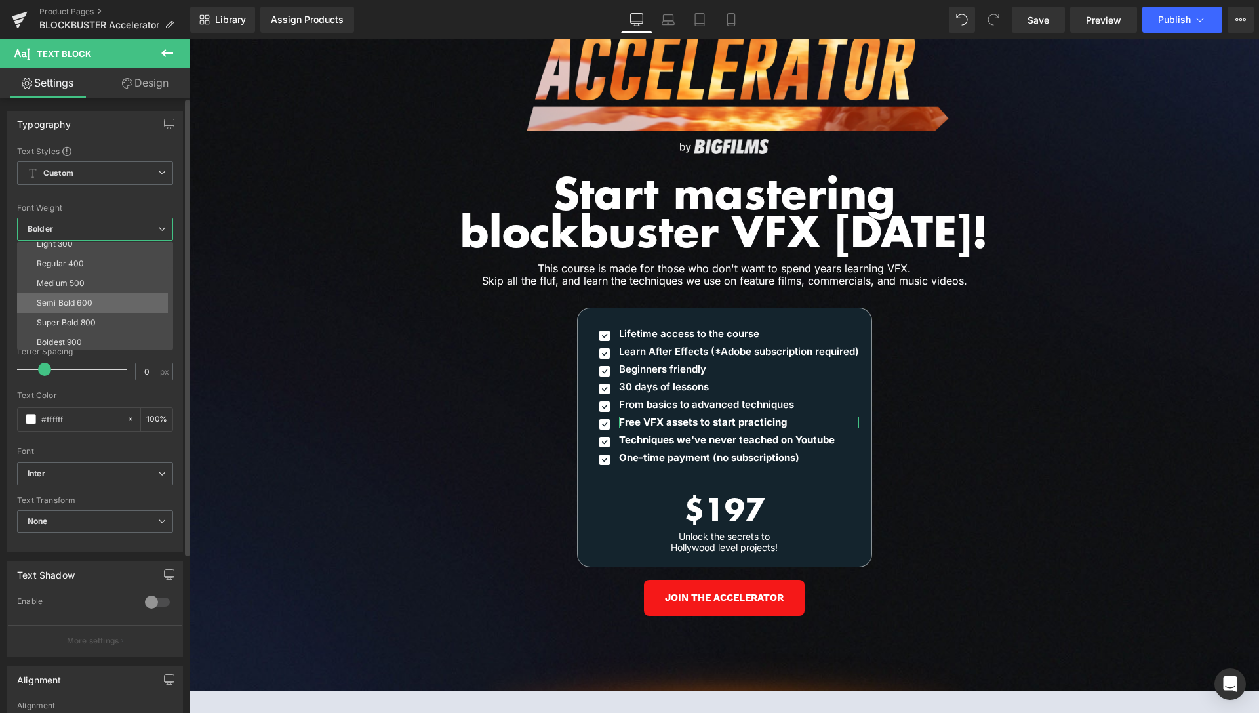
click at [75, 306] on div "Semi Bold 600" at bounding box center [65, 302] width 56 height 9
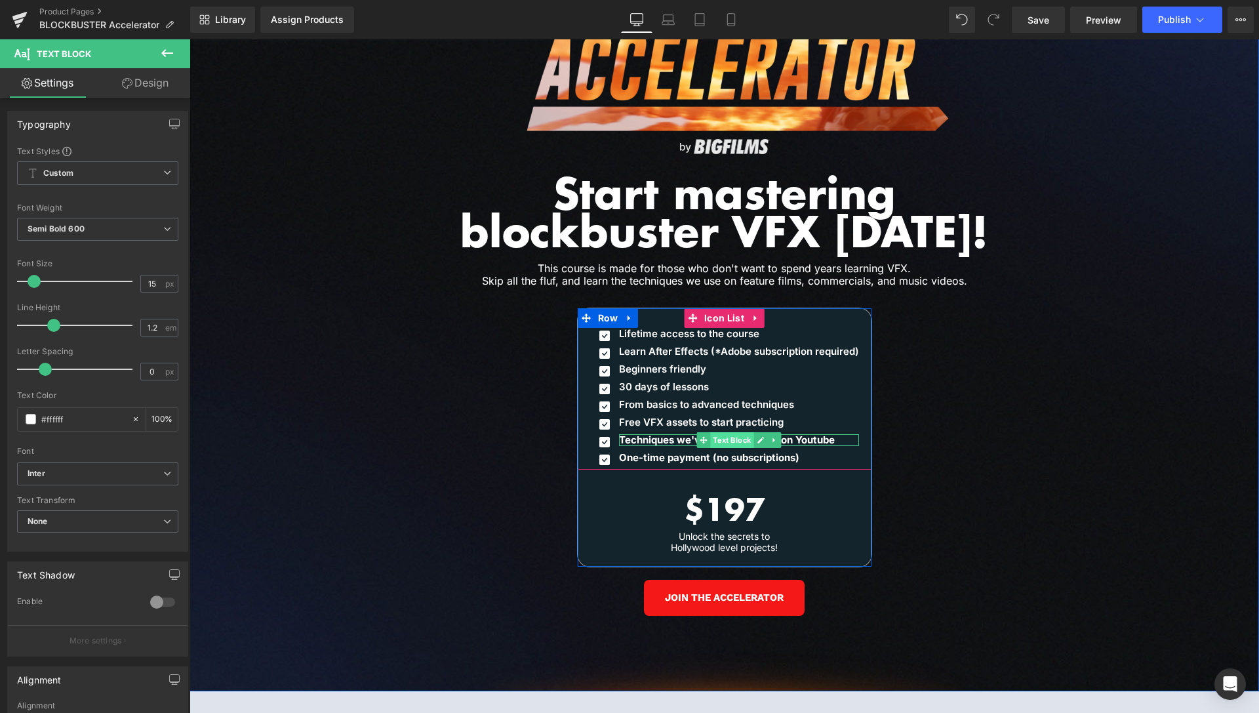
click at [715, 432] on span "Text Block" at bounding box center [731, 440] width 43 height 16
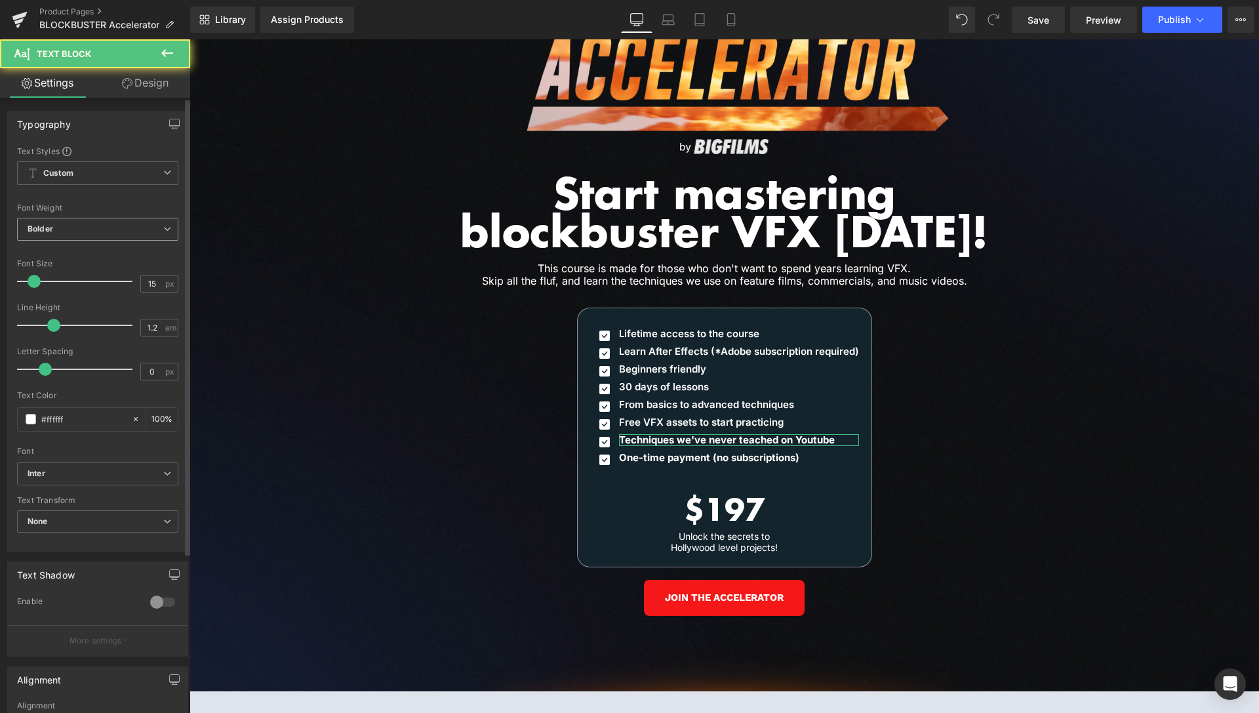
click at [80, 222] on span "Bolder" at bounding box center [97, 229] width 161 height 23
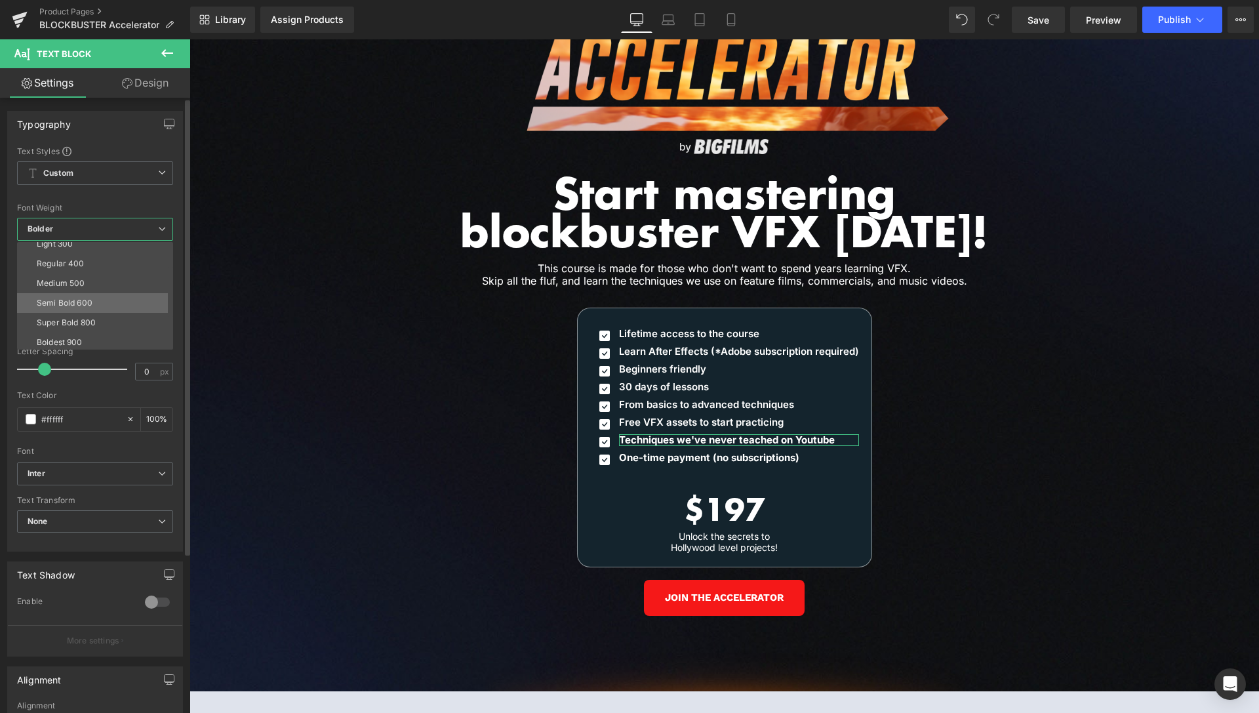
click at [76, 304] on div "Semi Bold 600" at bounding box center [65, 302] width 56 height 9
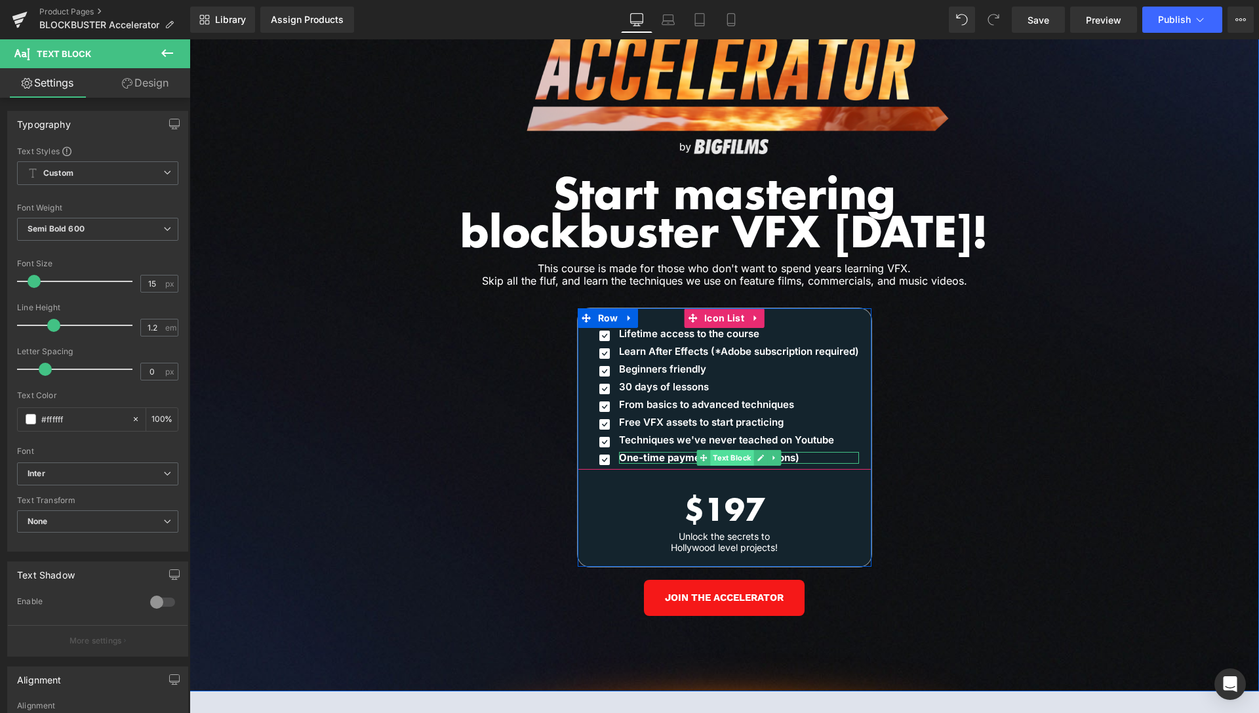
click at [724, 450] on span "Text Block" at bounding box center [731, 458] width 43 height 16
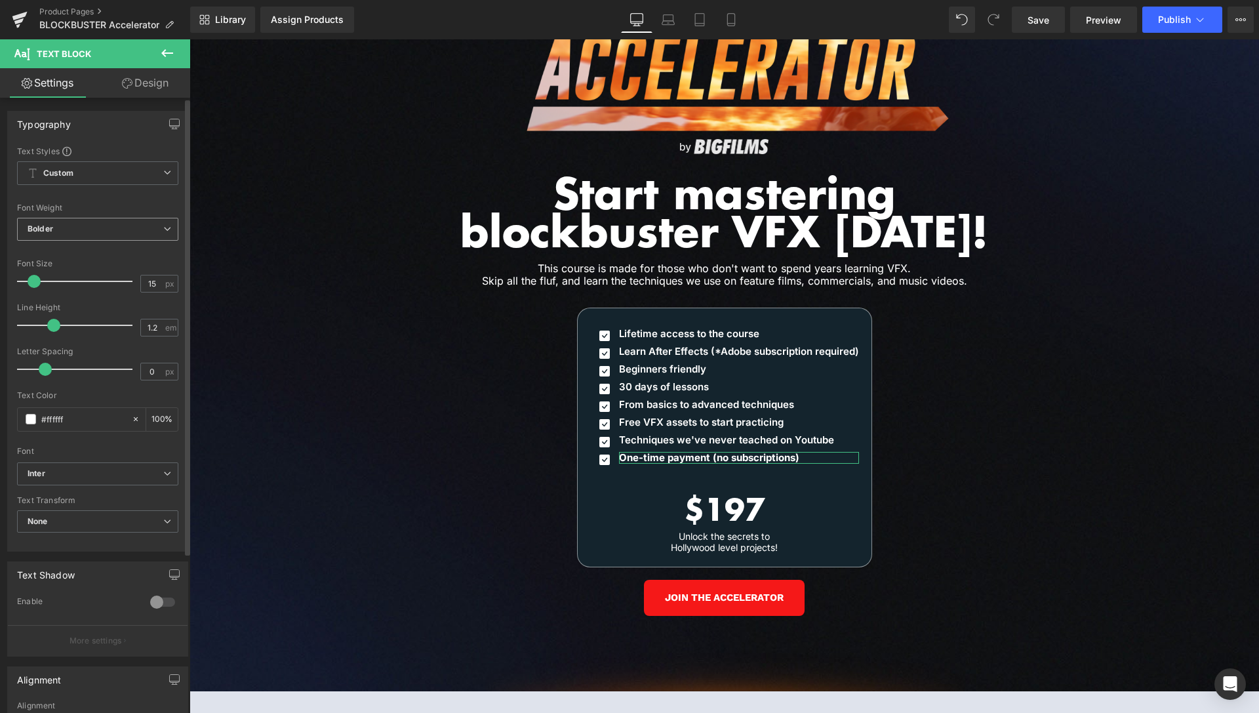
click at [98, 228] on span "Bolder" at bounding box center [97, 229] width 161 height 23
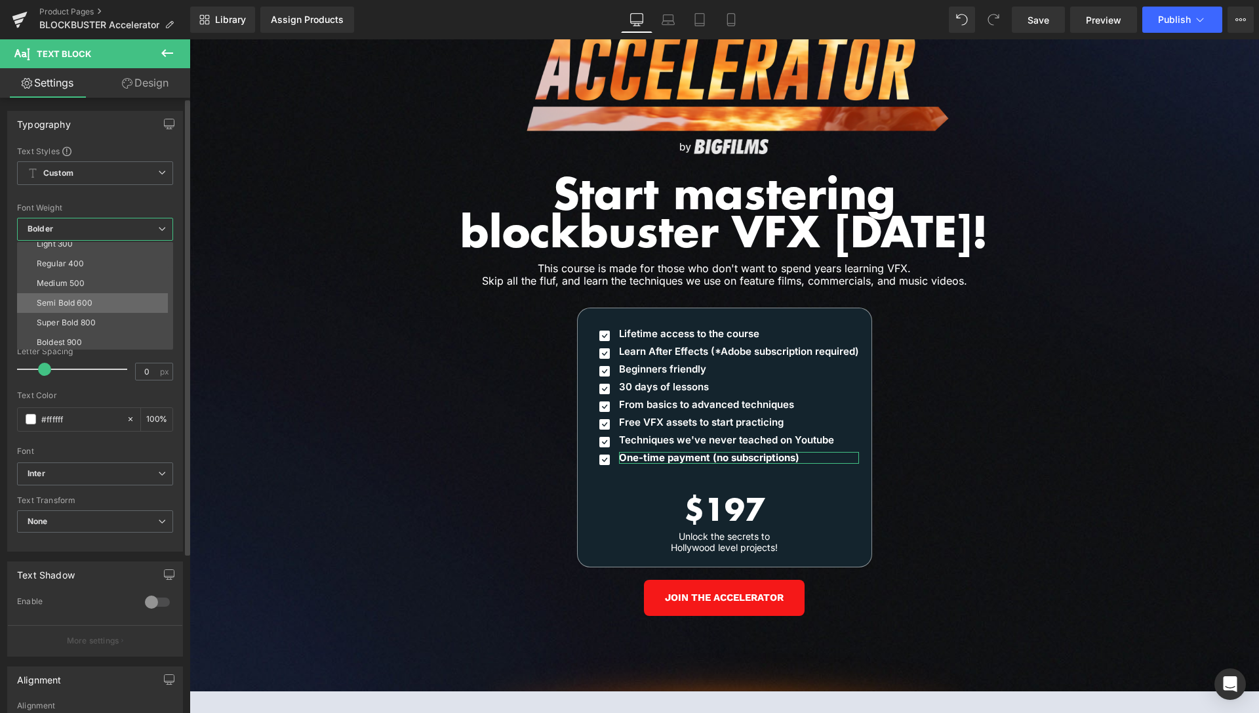
click at [71, 304] on div "Semi Bold 600" at bounding box center [65, 302] width 56 height 9
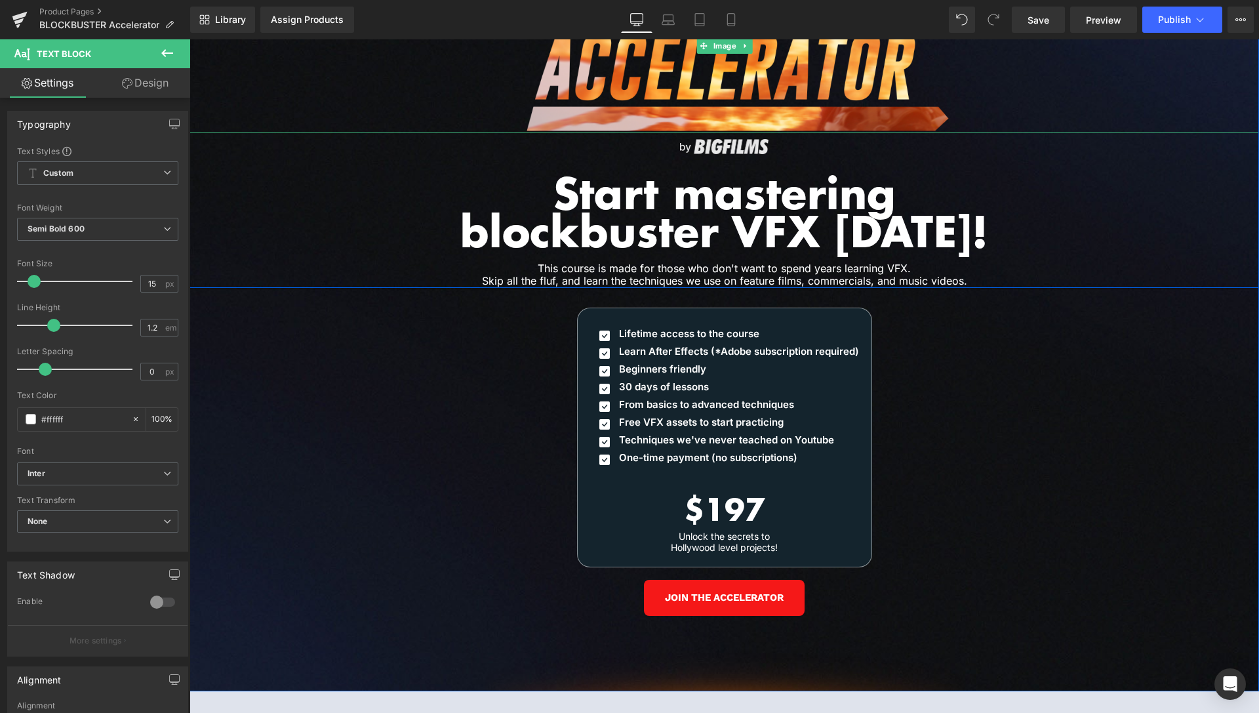
scroll to position [5870, 0]
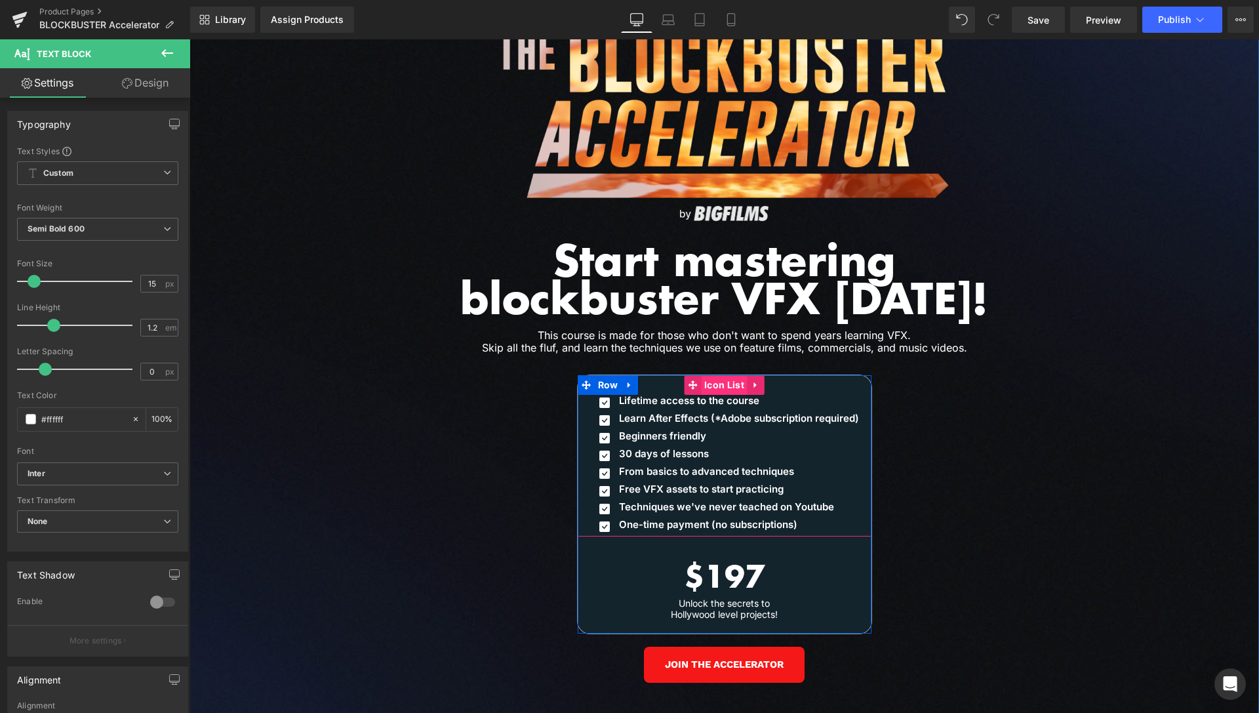
click at [714, 375] on span "Icon List" at bounding box center [724, 385] width 47 height 20
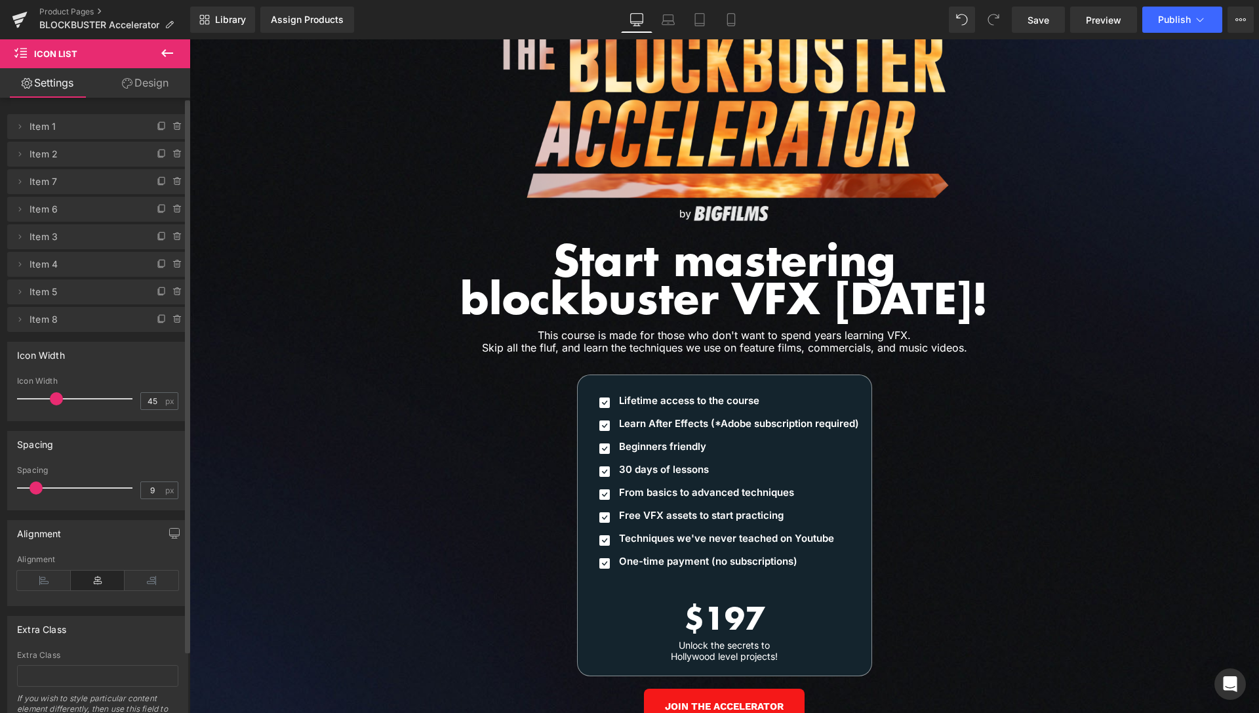
click at [34, 491] on span at bounding box center [36, 487] width 13 height 13
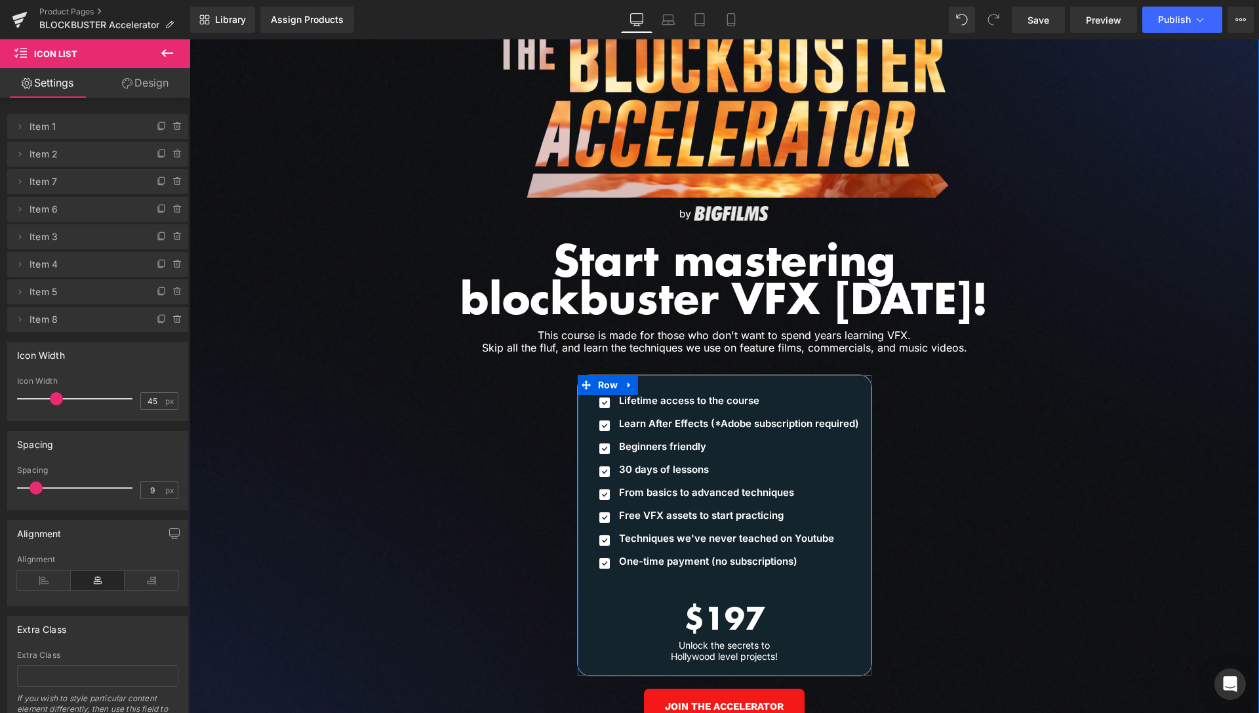
click at [729, 565] on div "Icon Lifetime access to the course Text Block Icon Learn After Effects (*Adobe …" at bounding box center [725, 525] width 294 height 300
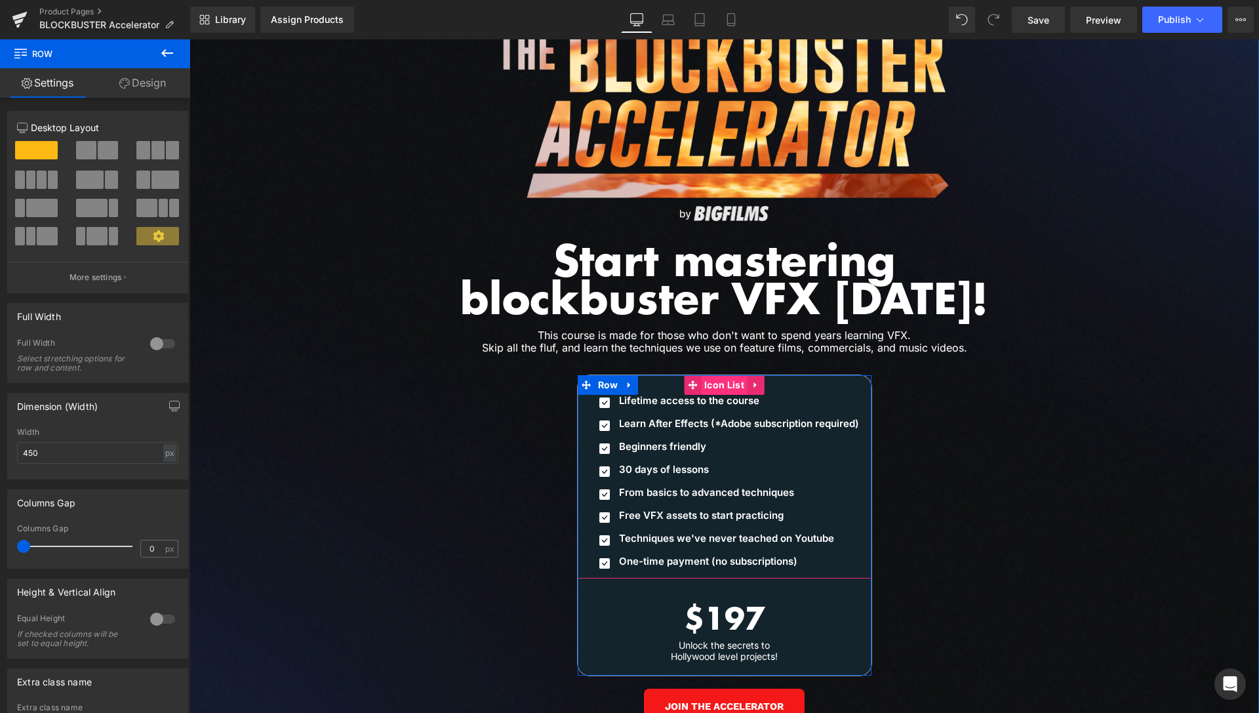
click at [721, 375] on span "Icon List" at bounding box center [724, 385] width 47 height 20
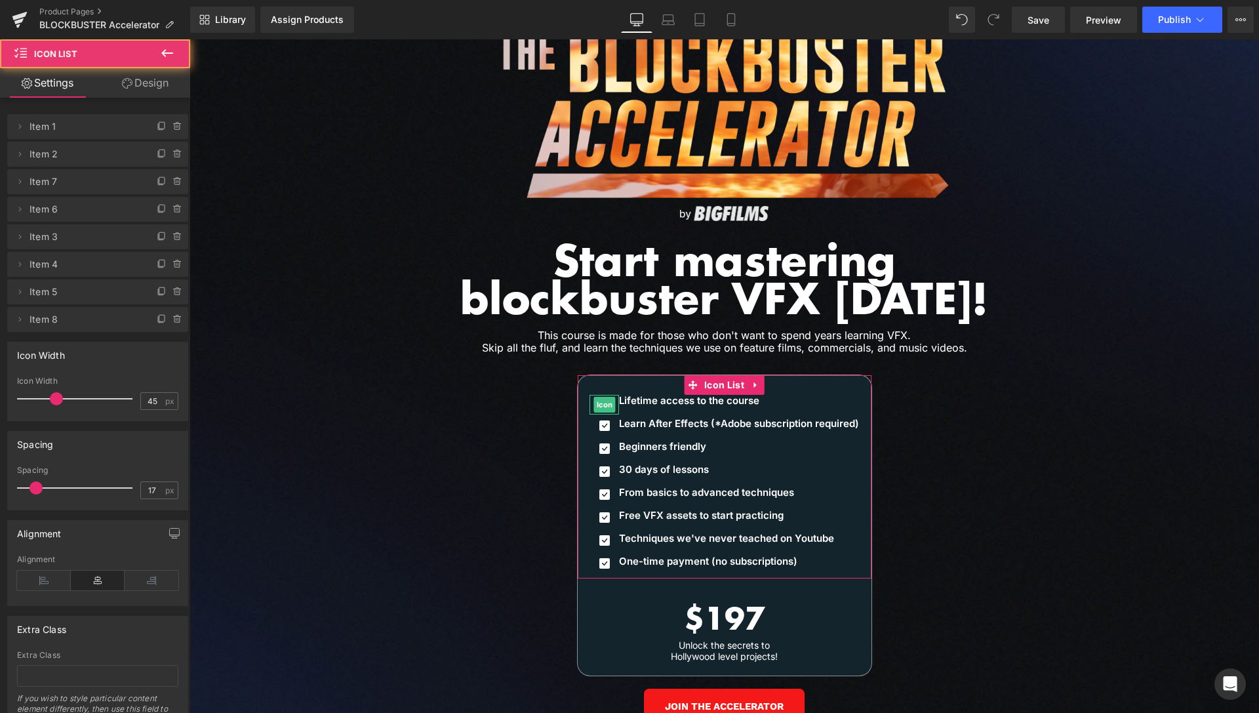
click at [137, 91] on link "Design" at bounding box center [145, 83] width 95 height 30
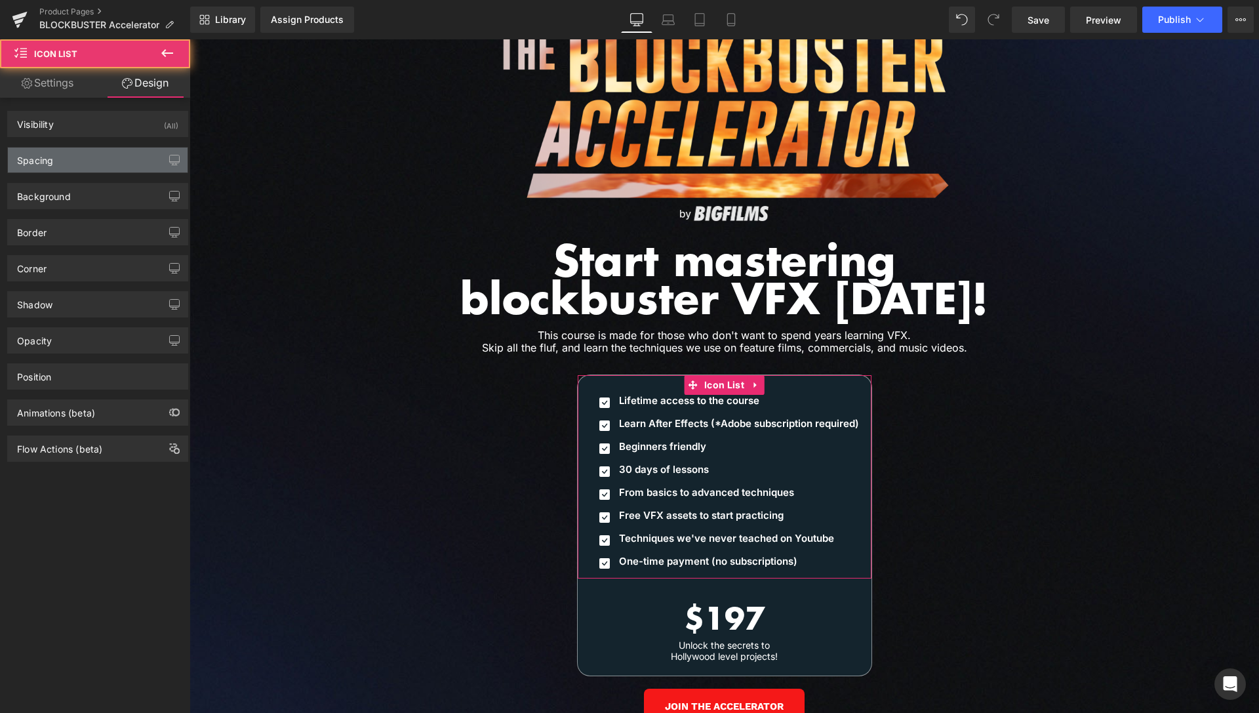
click at [77, 164] on div "Spacing" at bounding box center [98, 160] width 180 height 25
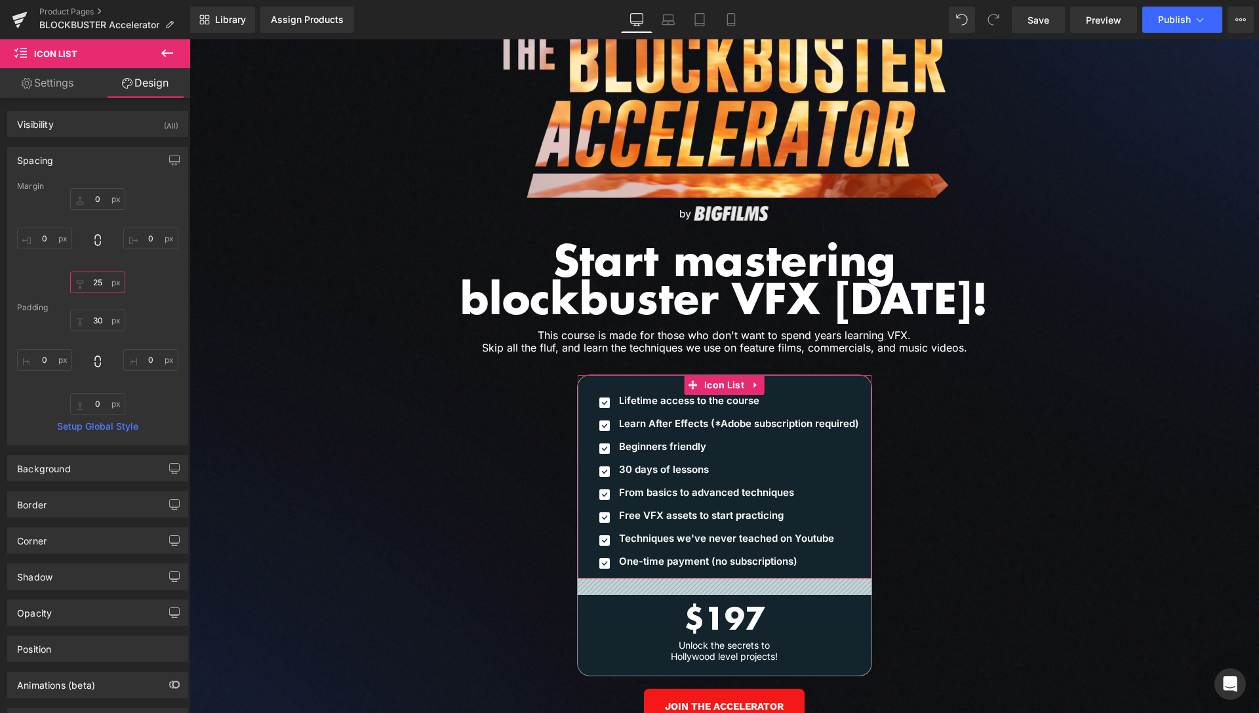
click at [95, 281] on input "25" at bounding box center [97, 283] width 55 height 22
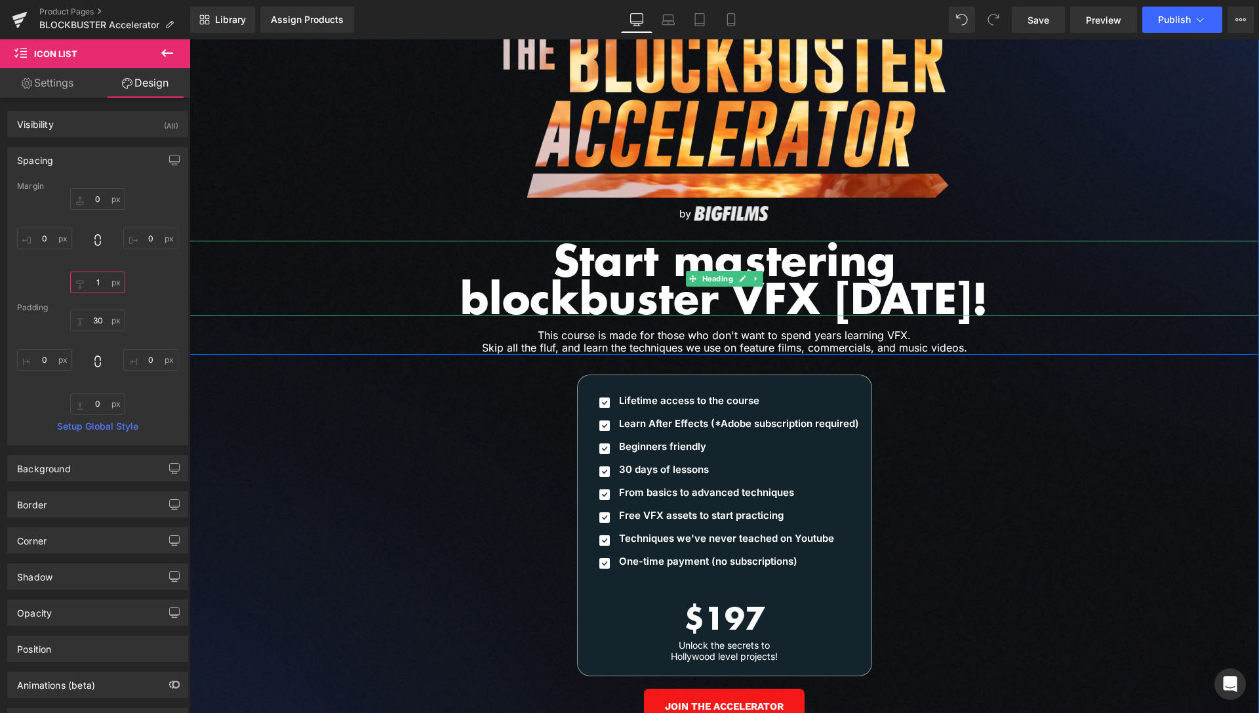
type input "10"
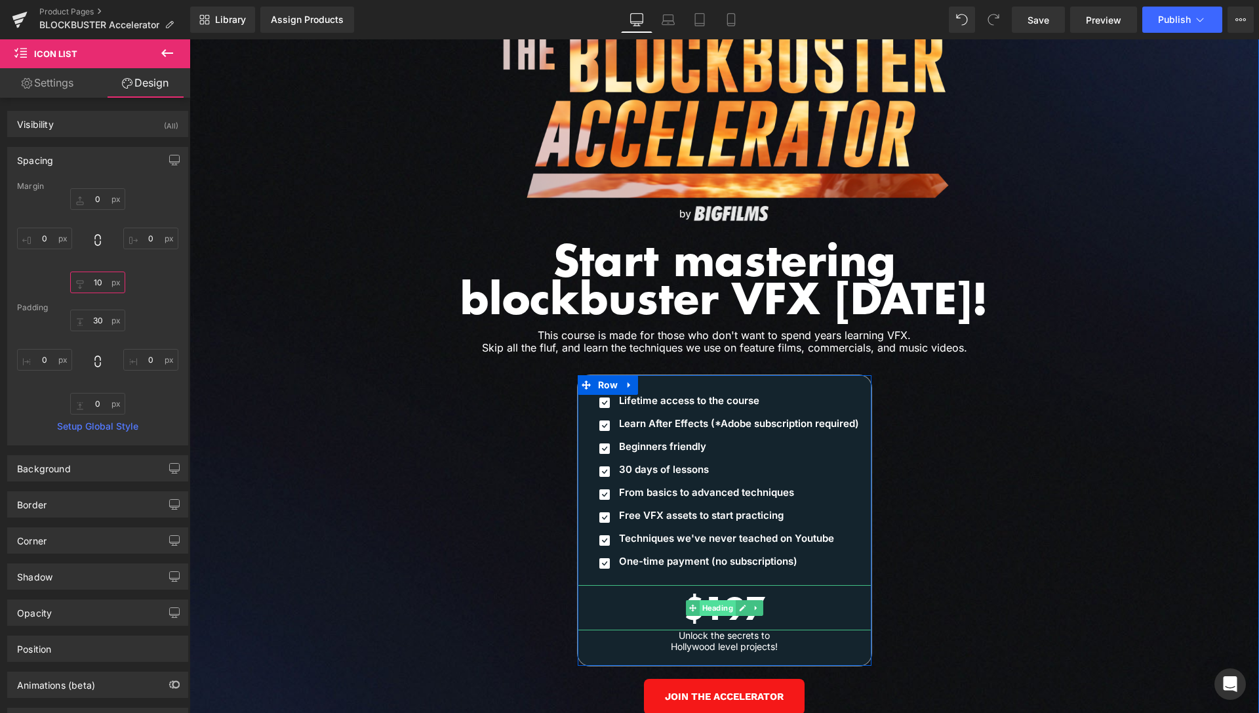
click at [717, 600] on span "Heading" at bounding box center [717, 608] width 36 height 16
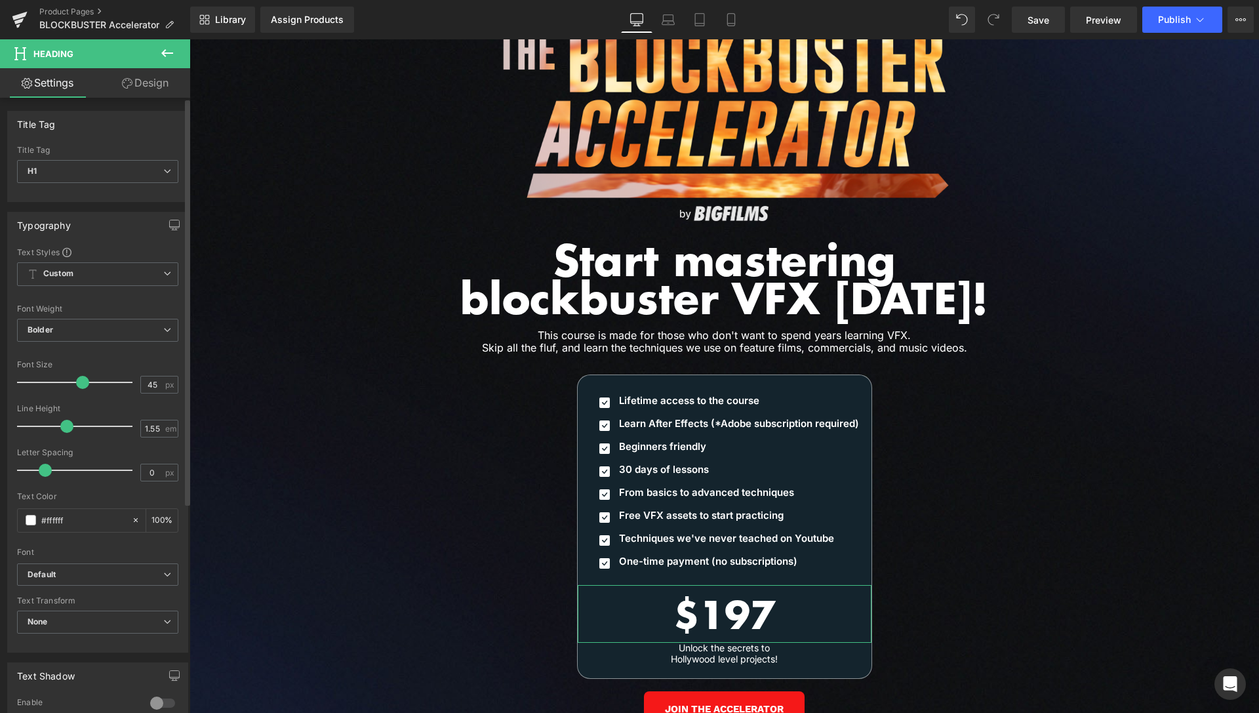
drag, startPoint x: 71, startPoint y: 381, endPoint x: 77, endPoint y: 378, distance: 6.8
click at [77, 378] on span at bounding box center [82, 382] width 13 height 13
click at [75, 389] on div at bounding box center [78, 382] width 109 height 26
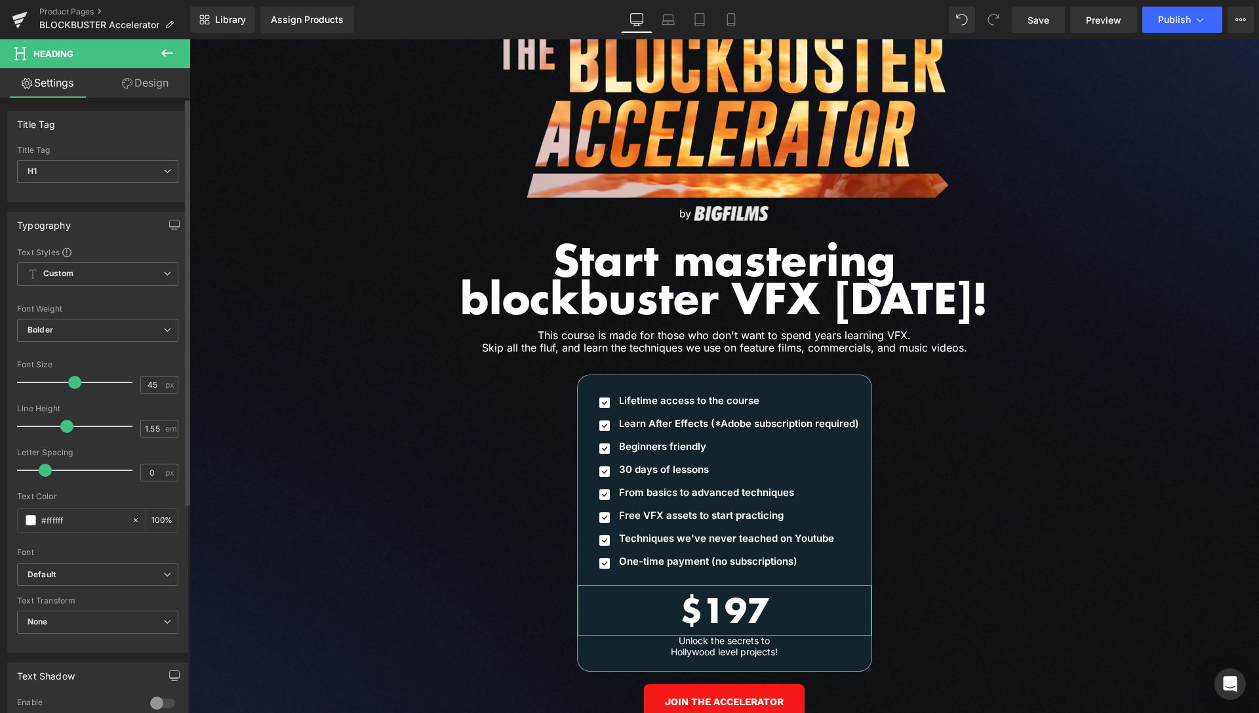
drag, startPoint x: 75, startPoint y: 386, endPoint x: 69, endPoint y: 388, distance: 6.8
click at [69, 388] on span at bounding box center [74, 382] width 13 height 13
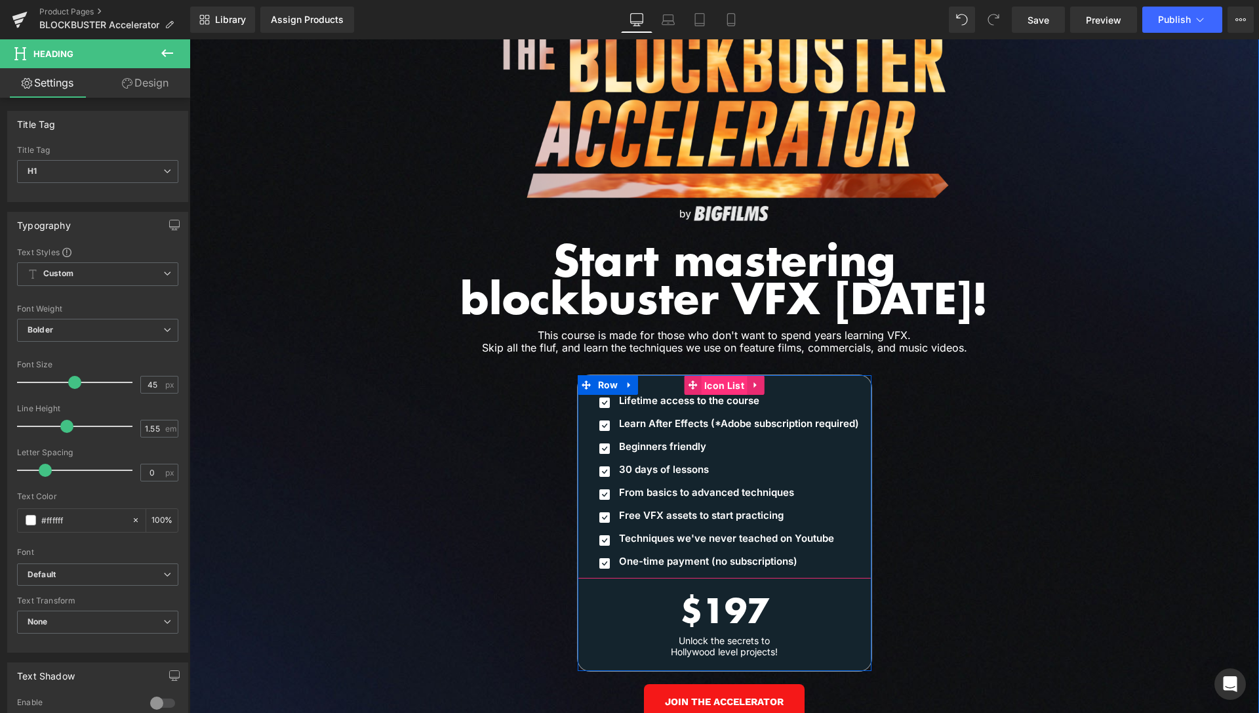
click at [717, 376] on span "Icon List" at bounding box center [724, 386] width 47 height 20
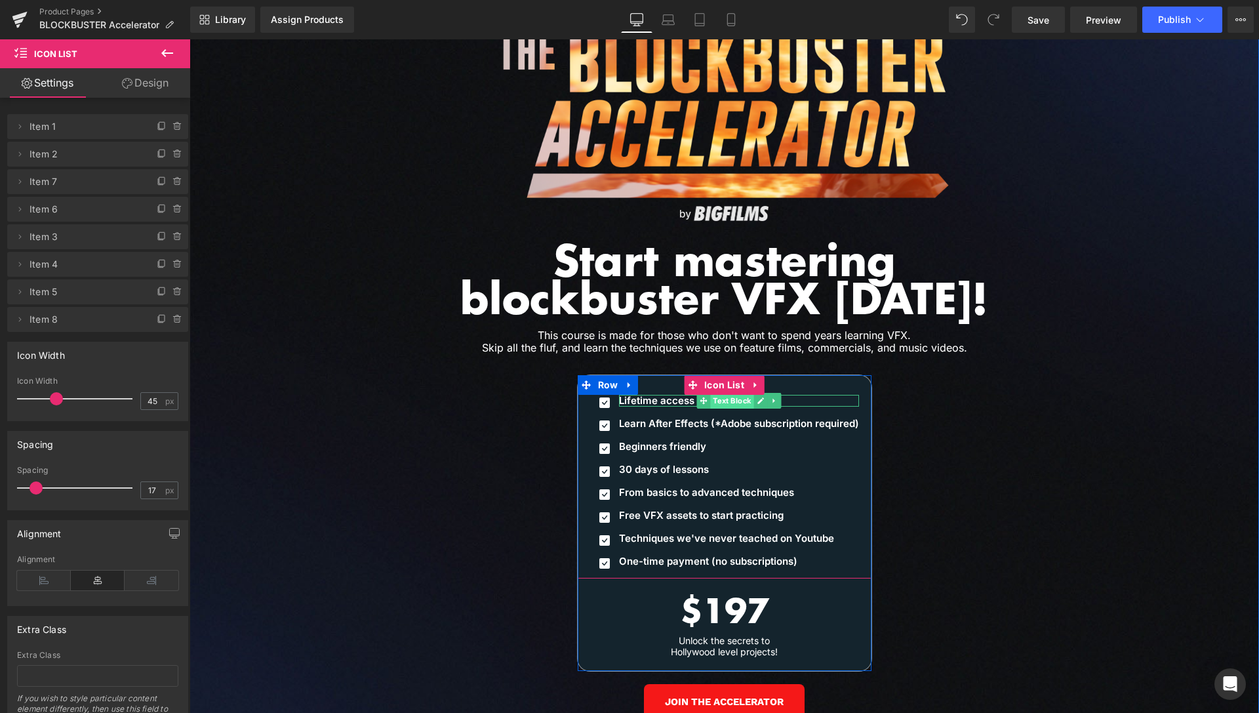
click at [725, 393] on span "Text Block" at bounding box center [731, 401] width 43 height 16
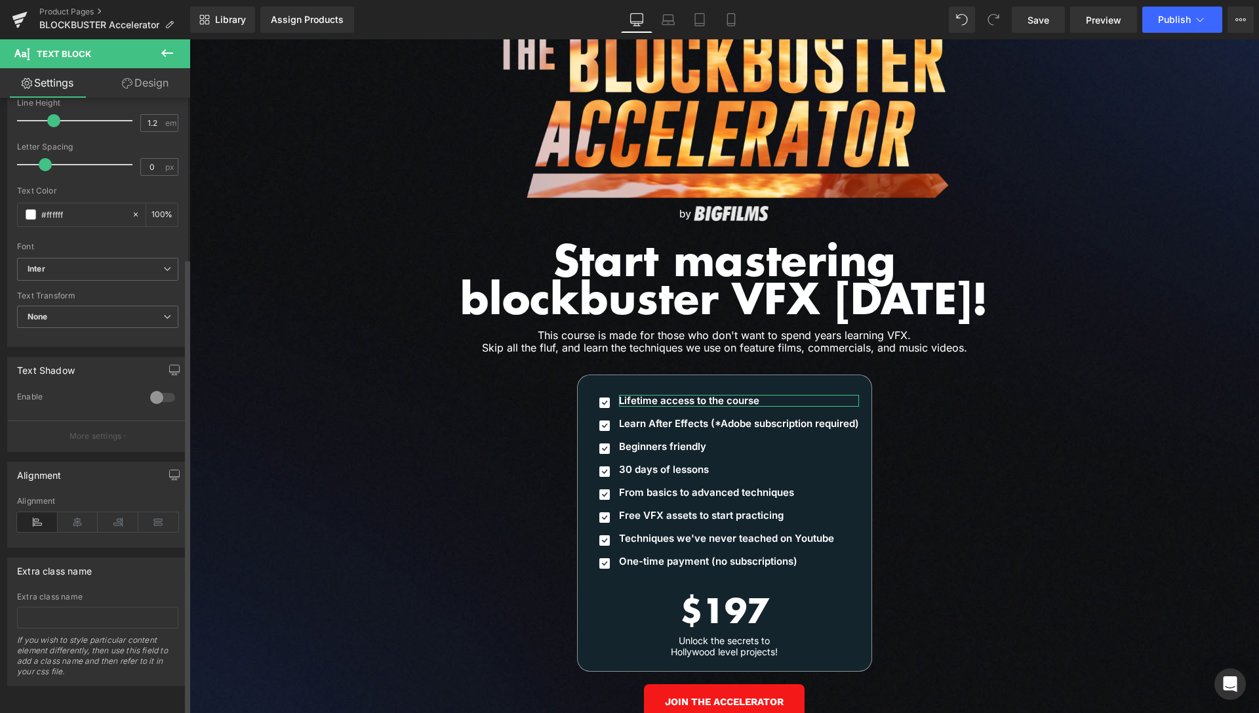
scroll to position [216, 0]
click at [77, 512] on icon at bounding box center [78, 522] width 41 height 20
click at [30, 513] on icon at bounding box center [37, 522] width 41 height 20
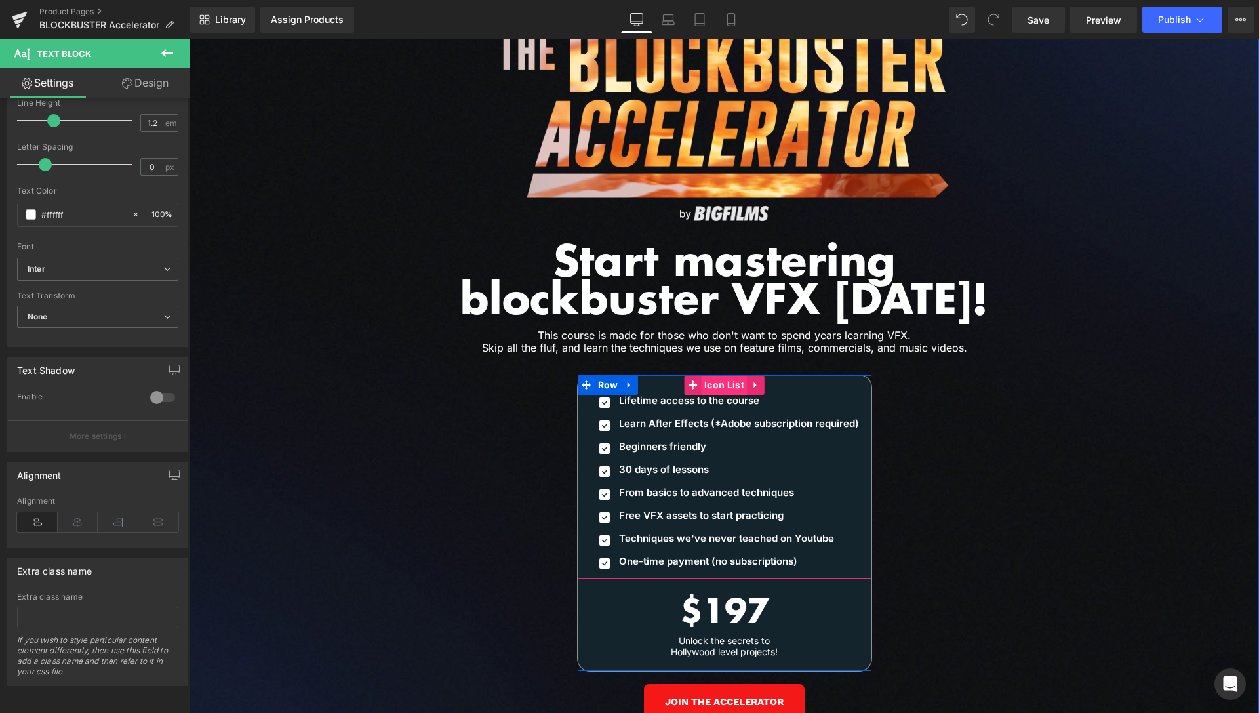
click at [725, 375] on span "Icon List" at bounding box center [724, 385] width 47 height 20
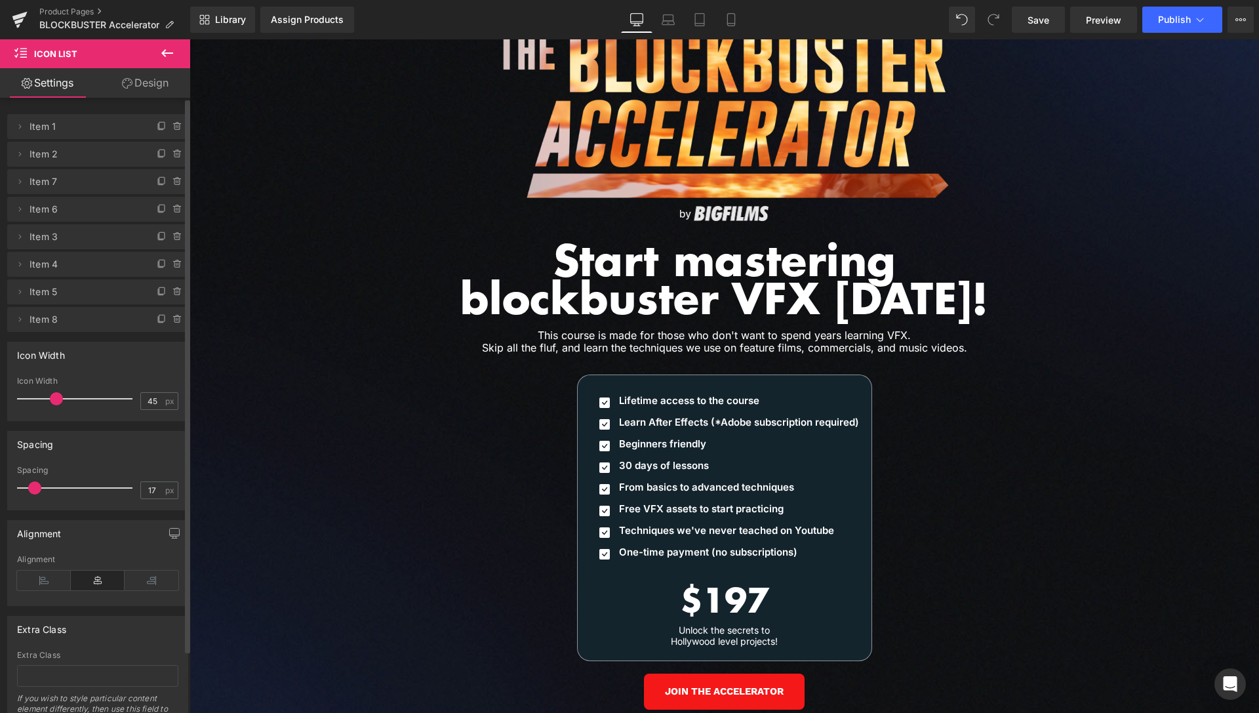
click at [28, 486] on span at bounding box center [34, 487] width 13 height 13
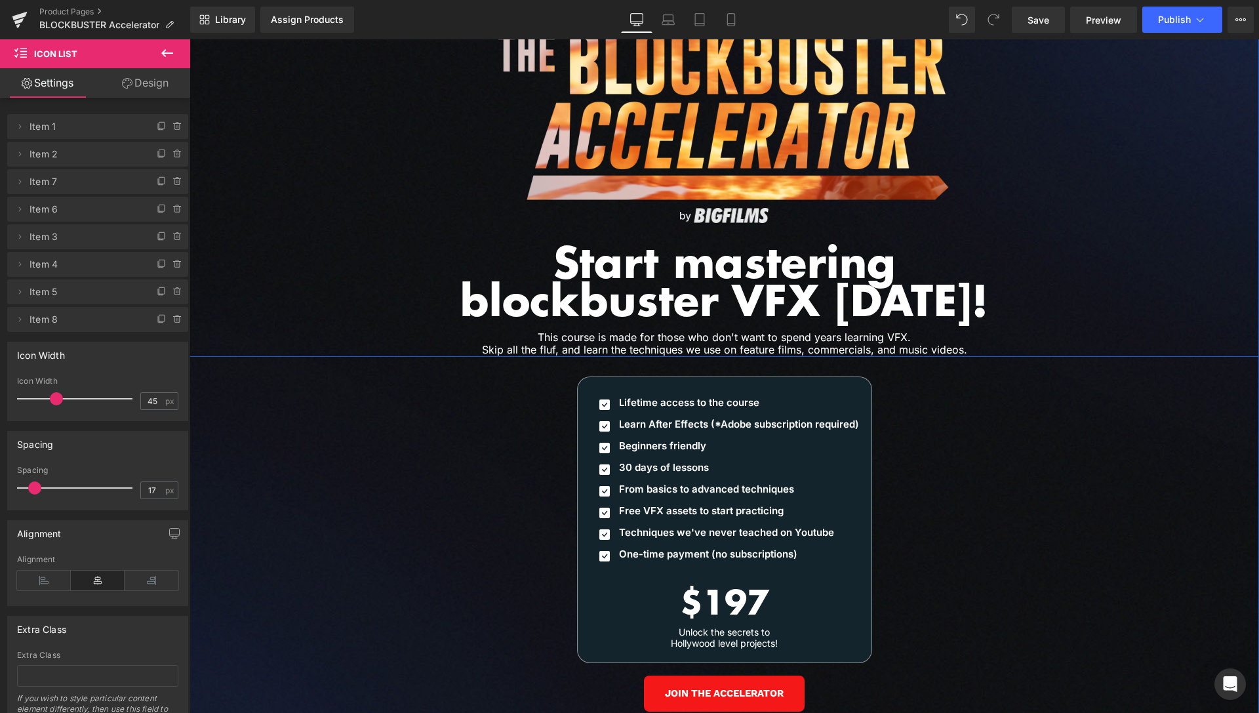
scroll to position [5870, 0]
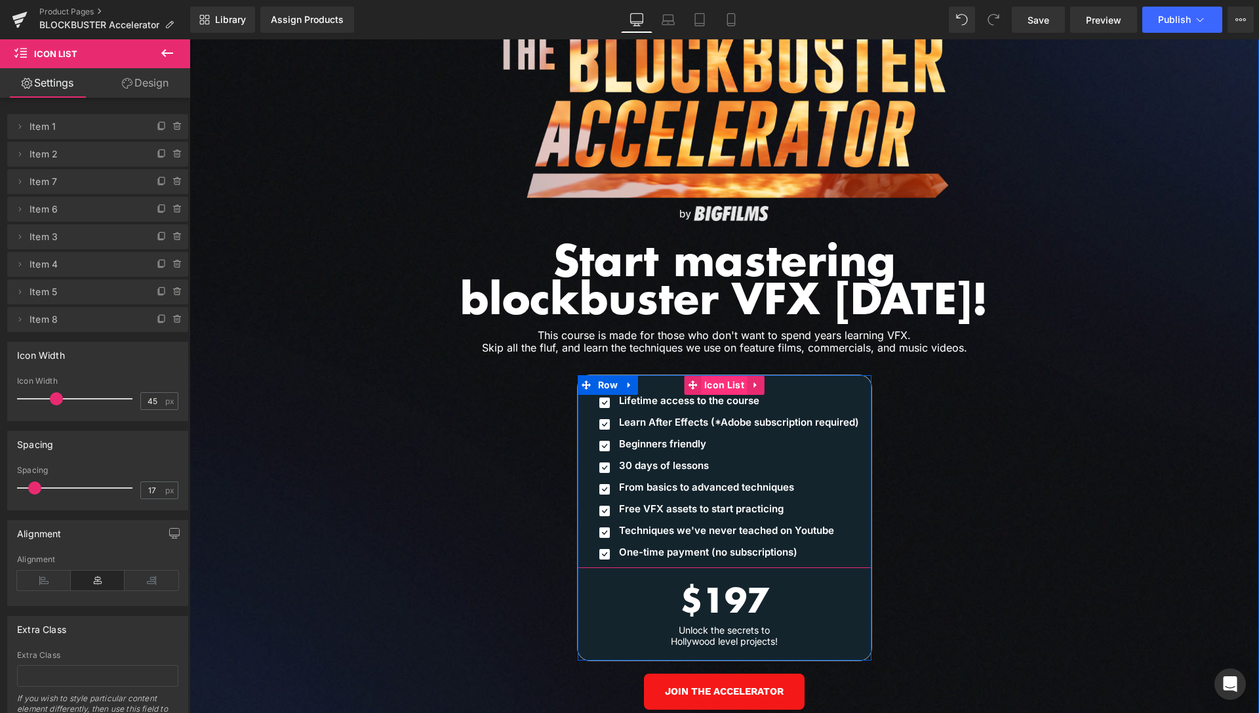
click at [738, 375] on span "Icon List" at bounding box center [724, 385] width 47 height 20
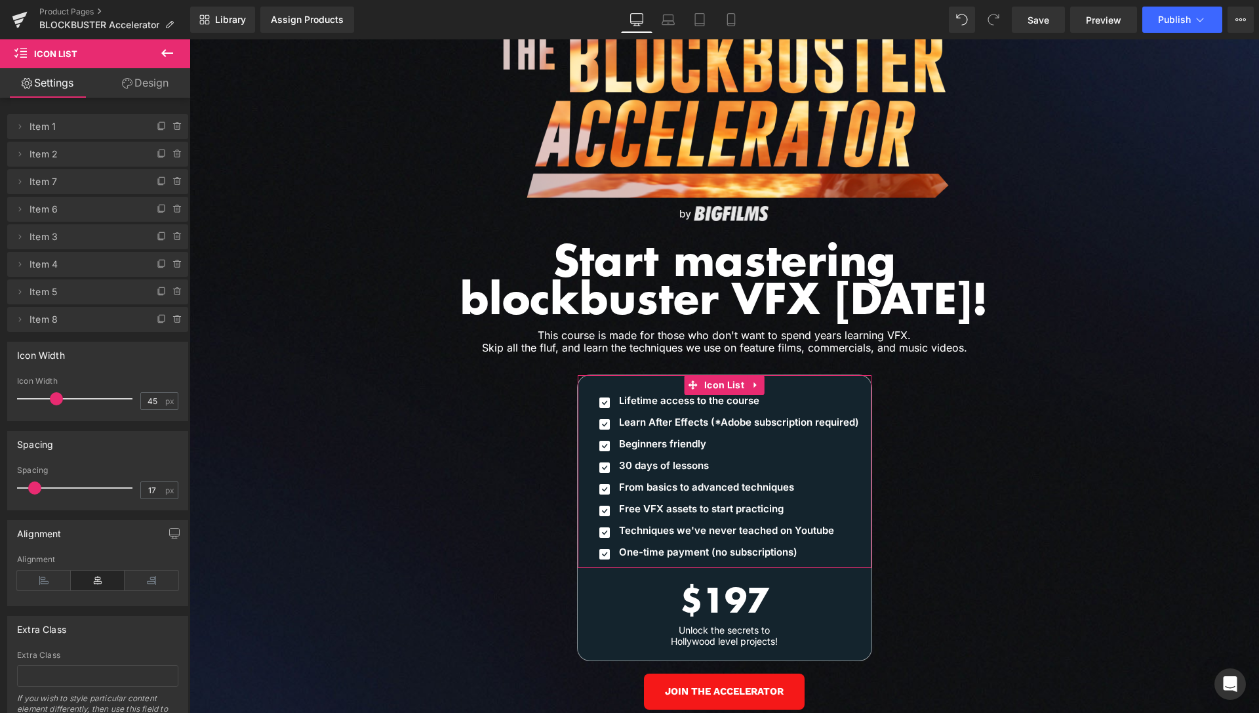
click at [147, 74] on link "Design" at bounding box center [145, 83] width 95 height 30
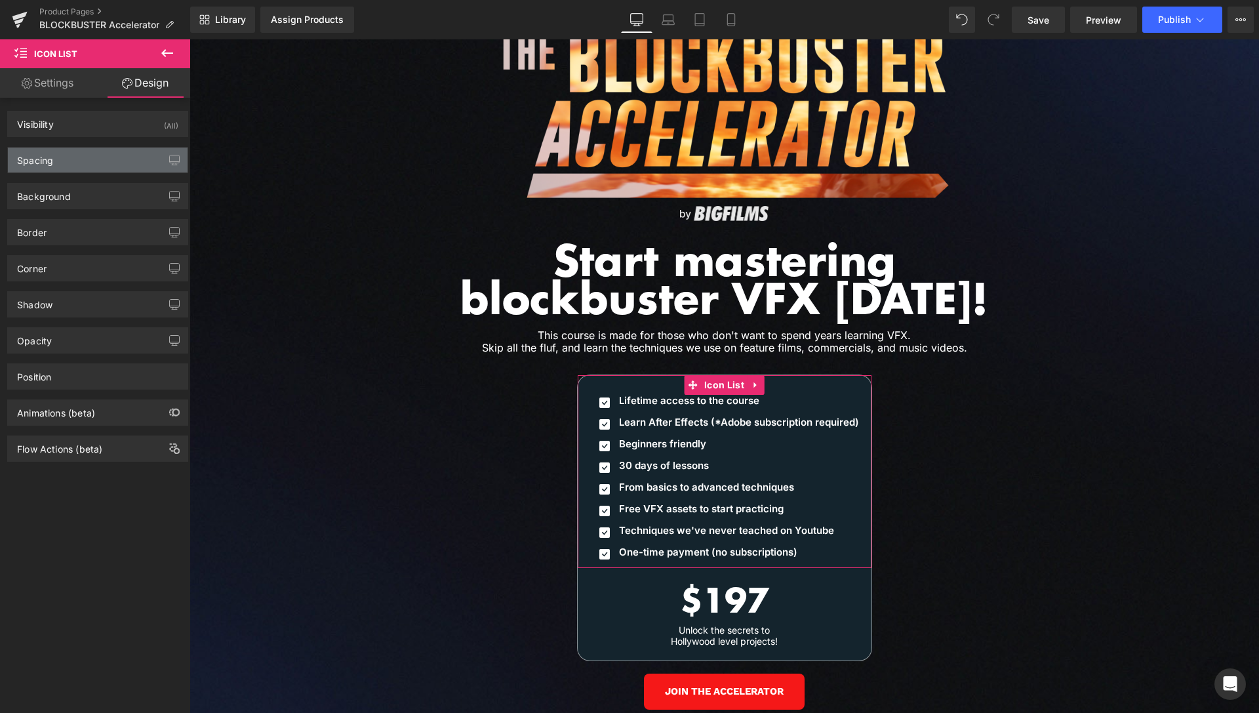
click at [66, 165] on div "Spacing" at bounding box center [98, 160] width 180 height 25
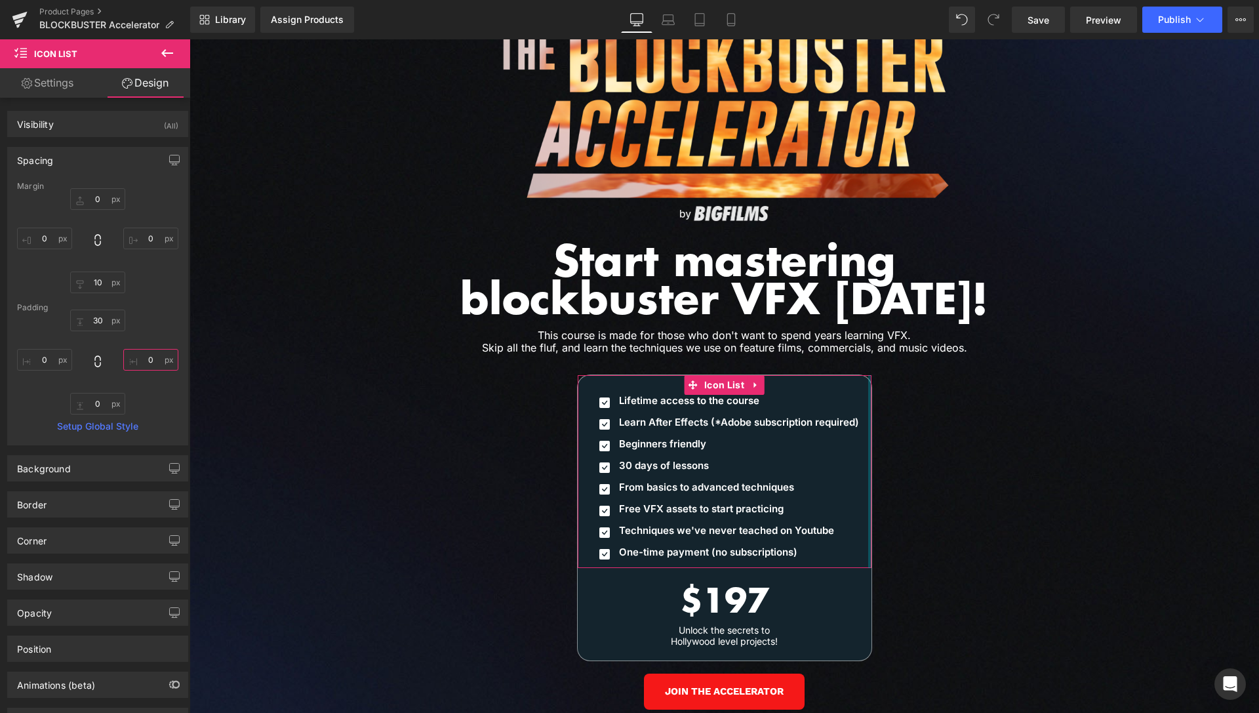
click at [146, 358] on input "0" at bounding box center [150, 360] width 55 height 22
click at [167, 350] on div "Margin 0 0 10 0 Padding 30 20 0 0 Setup Global Style" at bounding box center [98, 313] width 180 height 263
click at [140, 361] on input "20" at bounding box center [150, 360] width 55 height 22
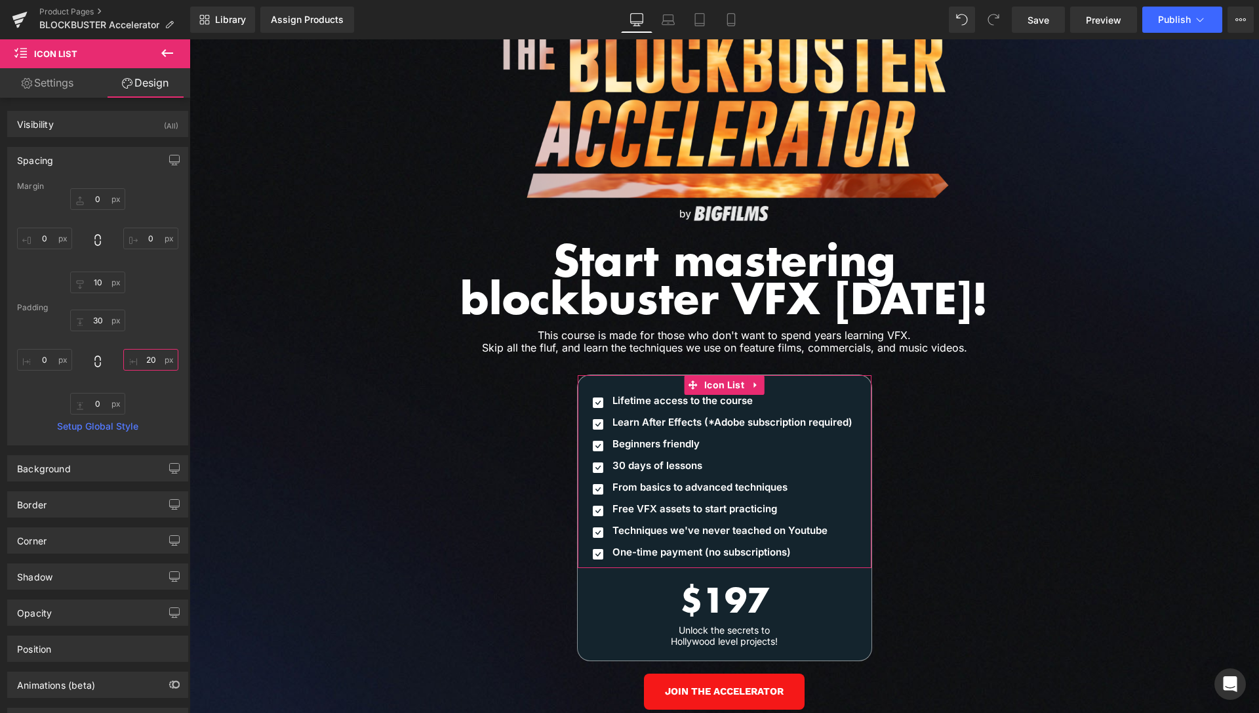
click at [140, 361] on input "20" at bounding box center [150, 360] width 55 height 22
type input "10"
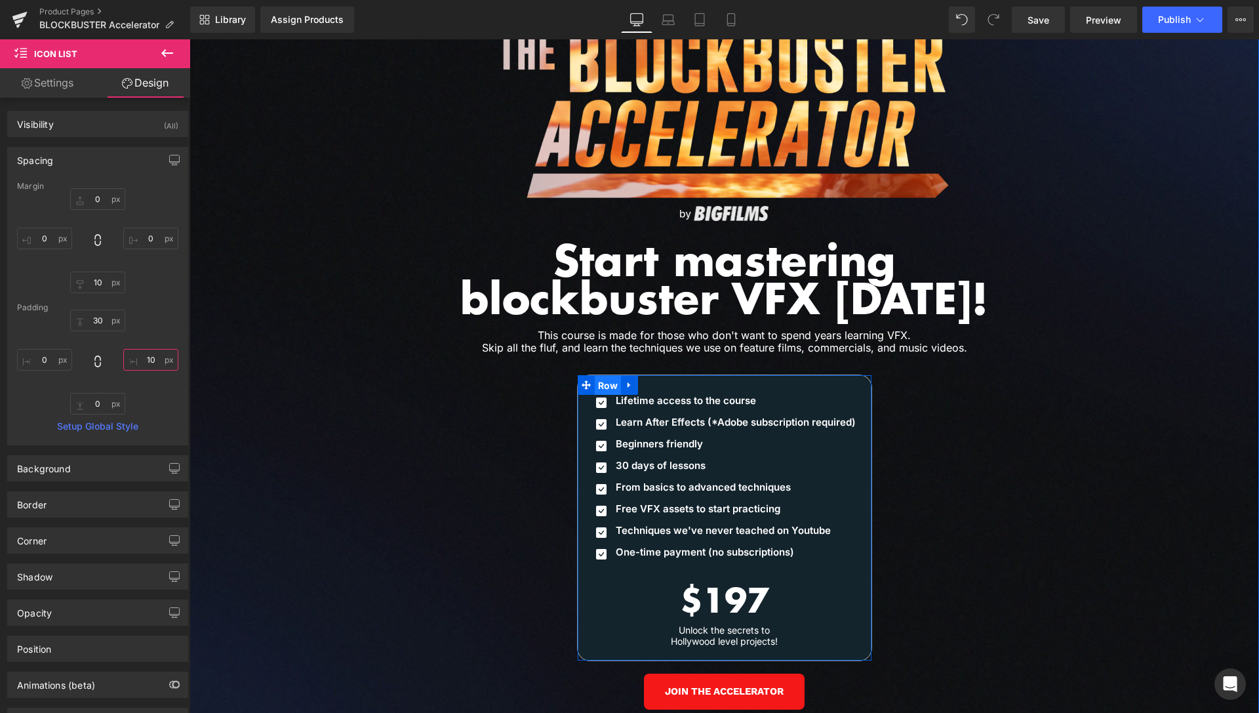
click at [607, 376] on span "Row" at bounding box center [608, 386] width 27 height 20
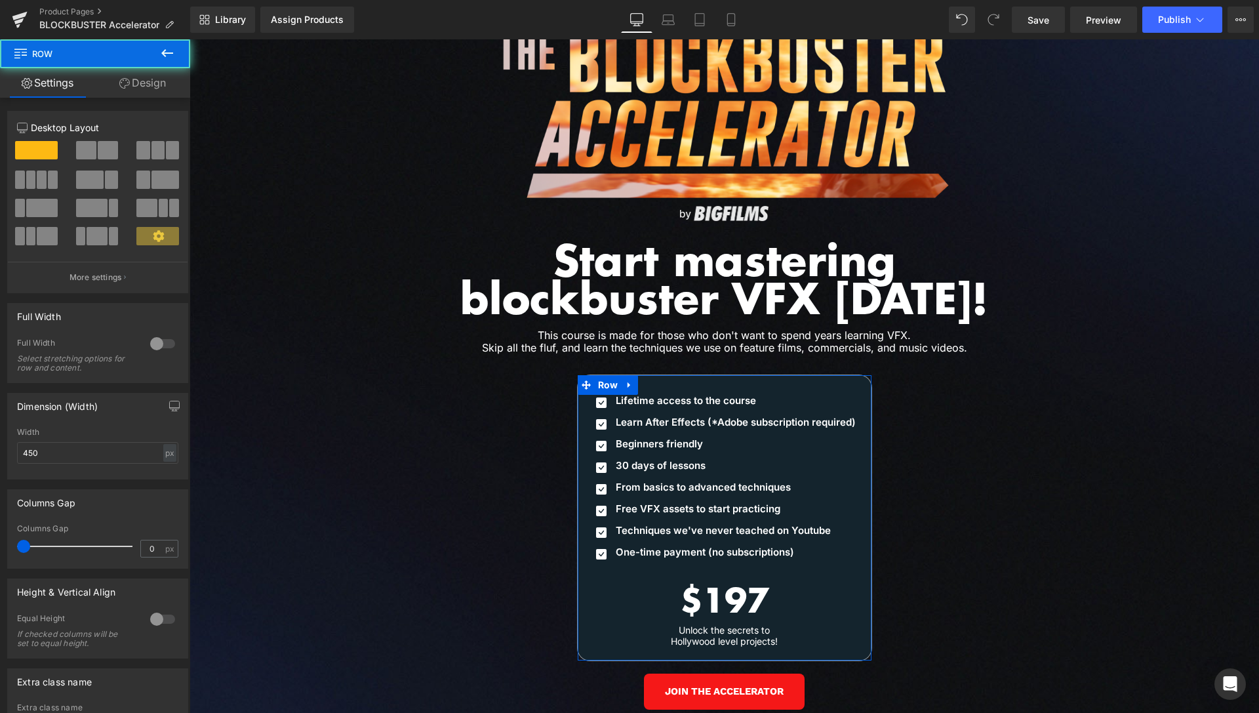
click at [160, 83] on link "Design" at bounding box center [142, 83] width 95 height 30
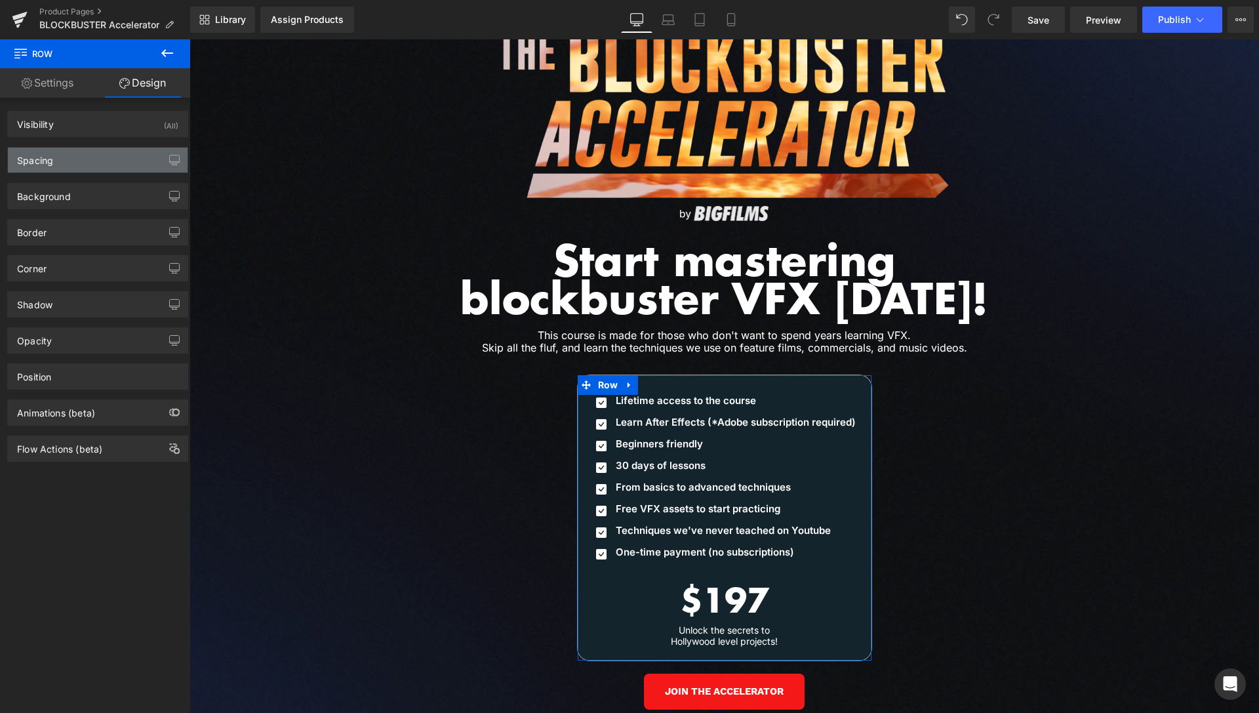
click at [91, 163] on div "Spacing" at bounding box center [98, 160] width 180 height 25
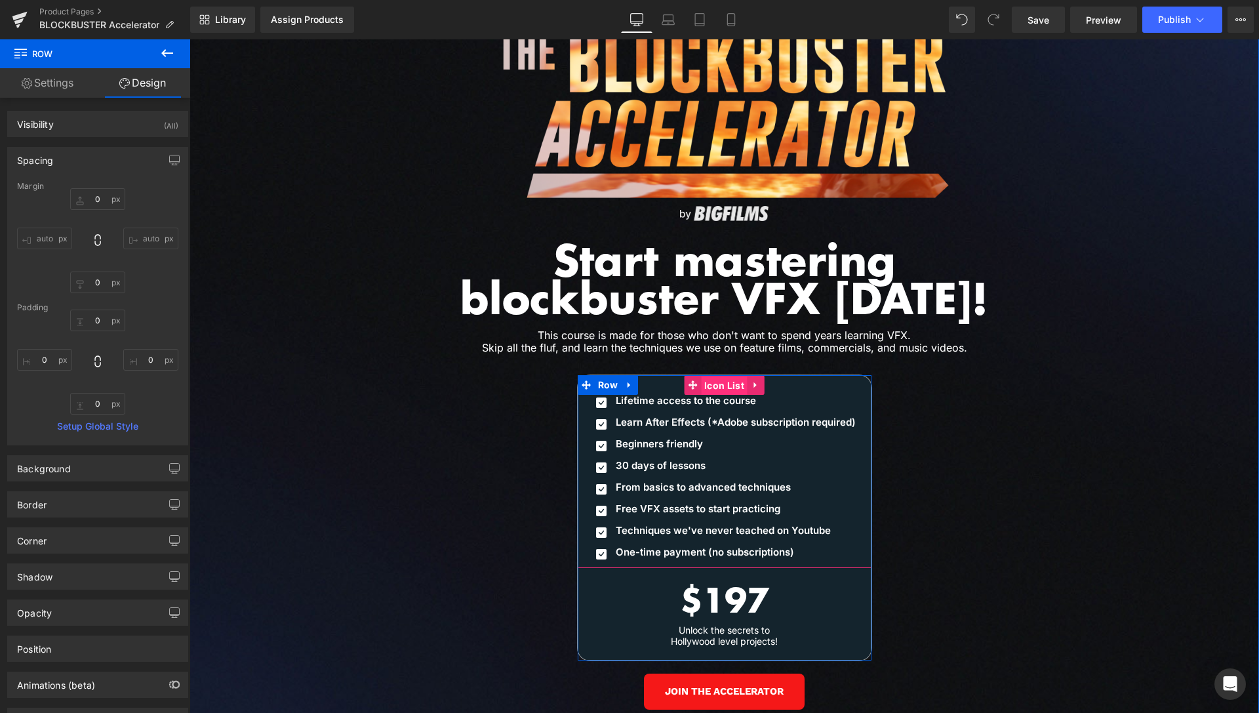
click at [715, 376] on span "Icon List" at bounding box center [724, 386] width 47 height 20
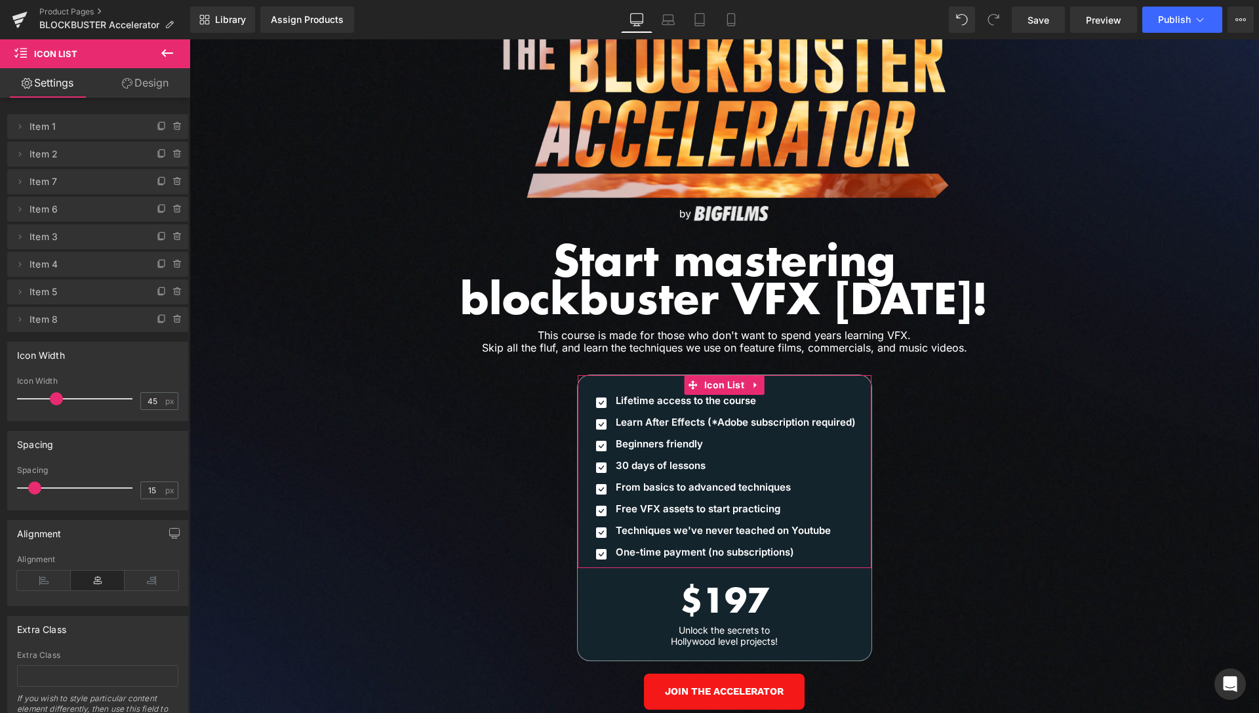
click at [144, 91] on link "Design" at bounding box center [145, 83] width 95 height 30
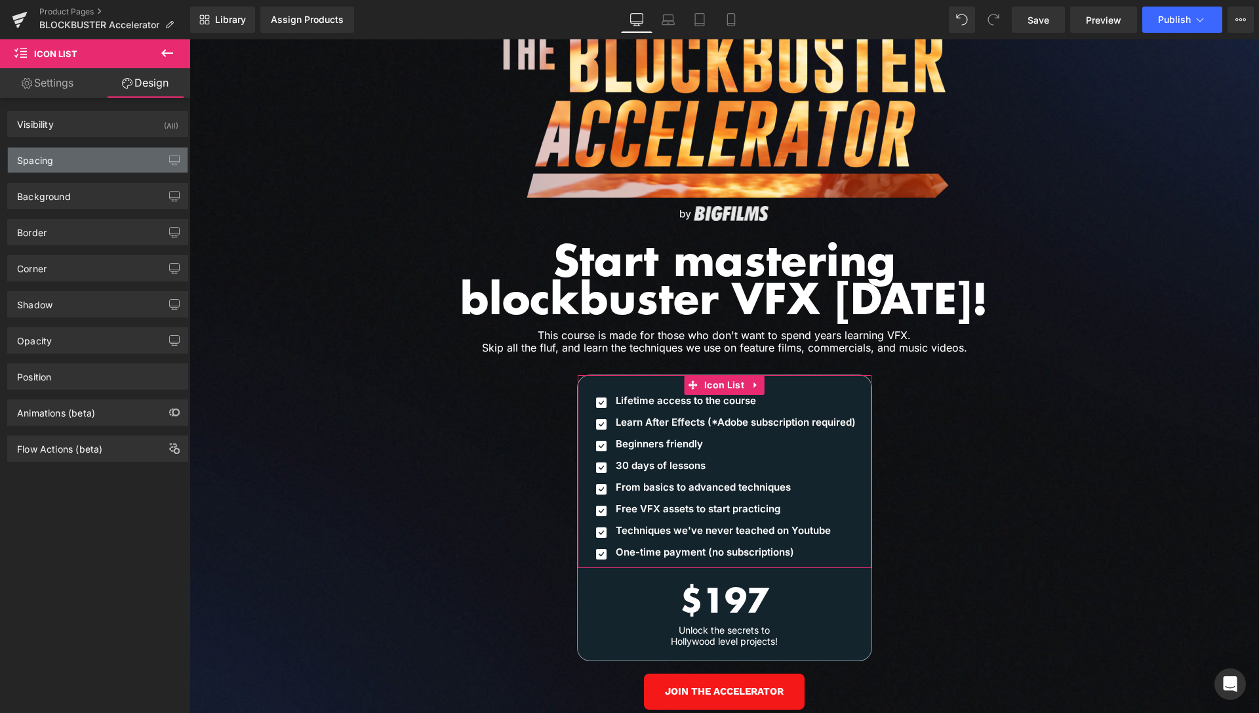
click at [96, 169] on div "Spacing" at bounding box center [98, 160] width 180 height 25
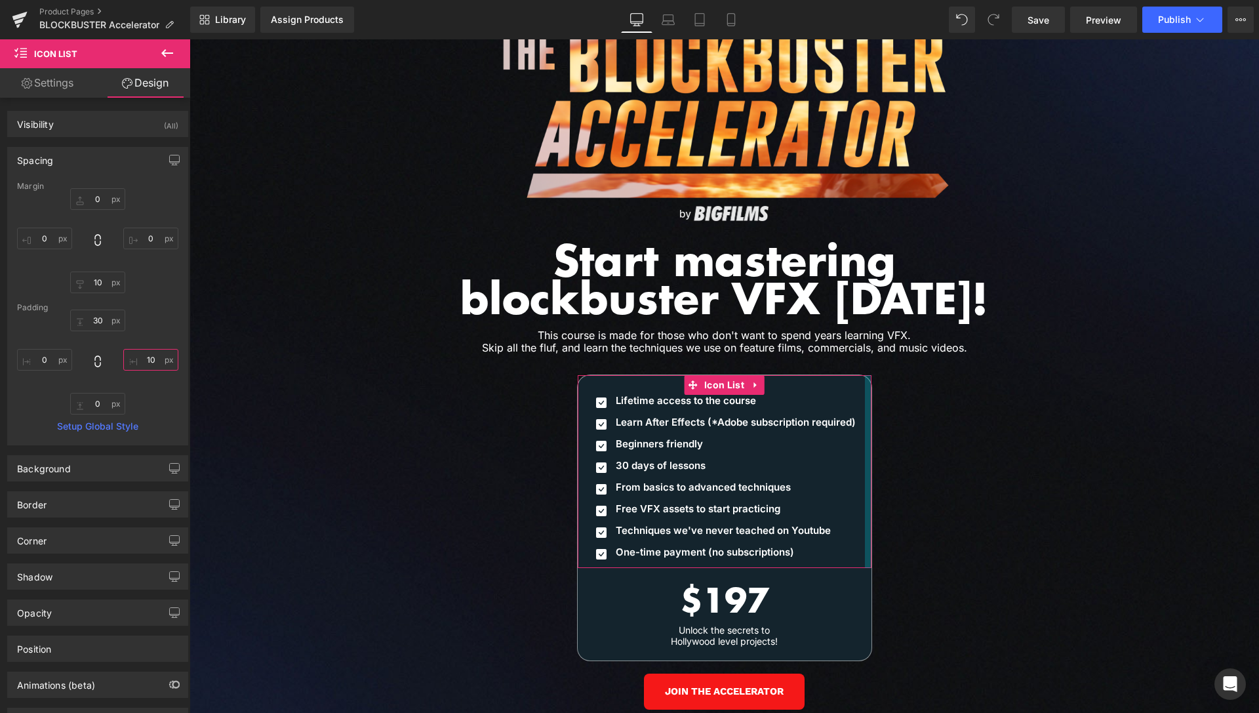
click at [137, 352] on input "10" at bounding box center [150, 360] width 55 height 22
type input "20"
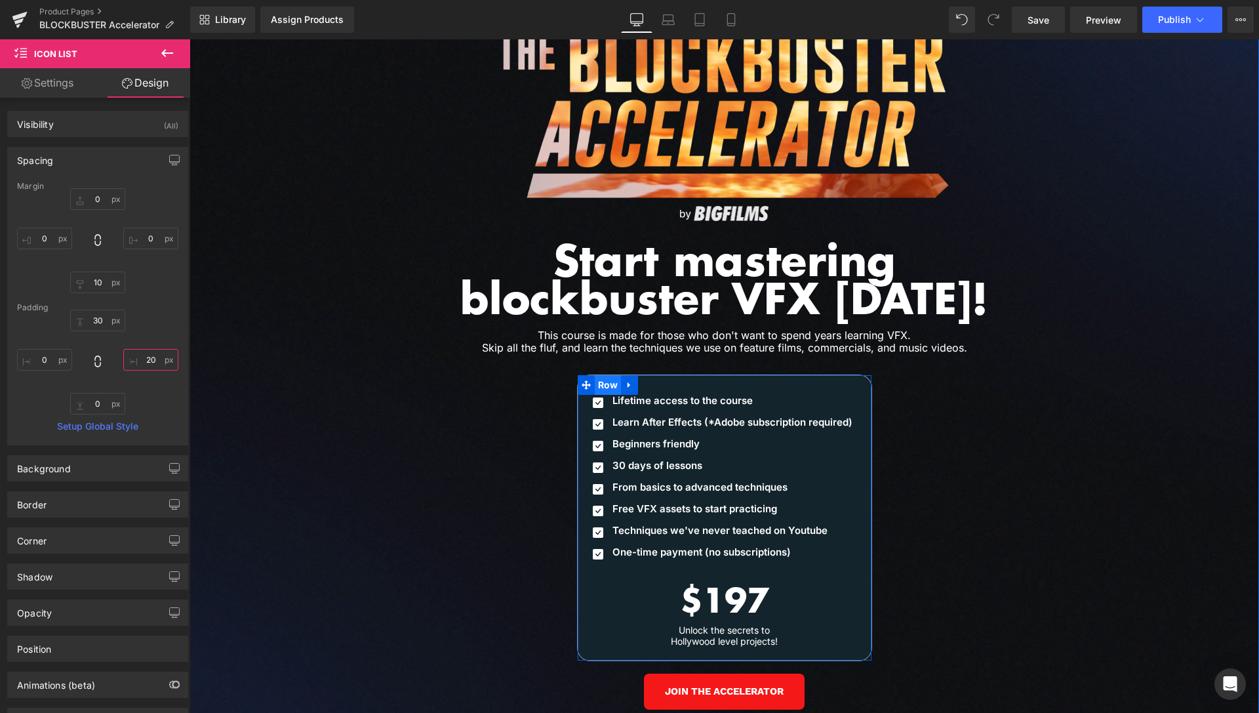
click at [602, 375] on span "Row" at bounding box center [608, 385] width 27 height 20
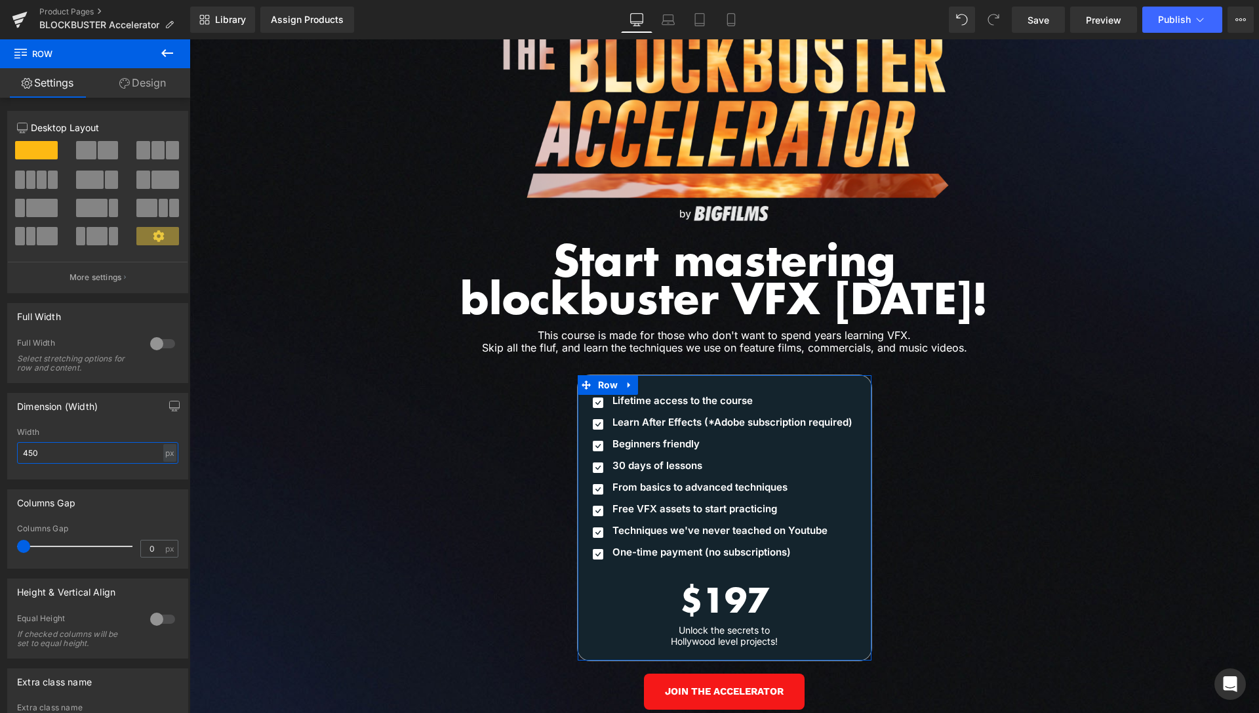
click at [28, 449] on input "450" at bounding box center [97, 453] width 161 height 22
drag, startPoint x: 34, startPoint y: 452, endPoint x: 7, endPoint y: 446, distance: 28.2
click at [17, 448] on input "480" at bounding box center [97, 453] width 161 height 22
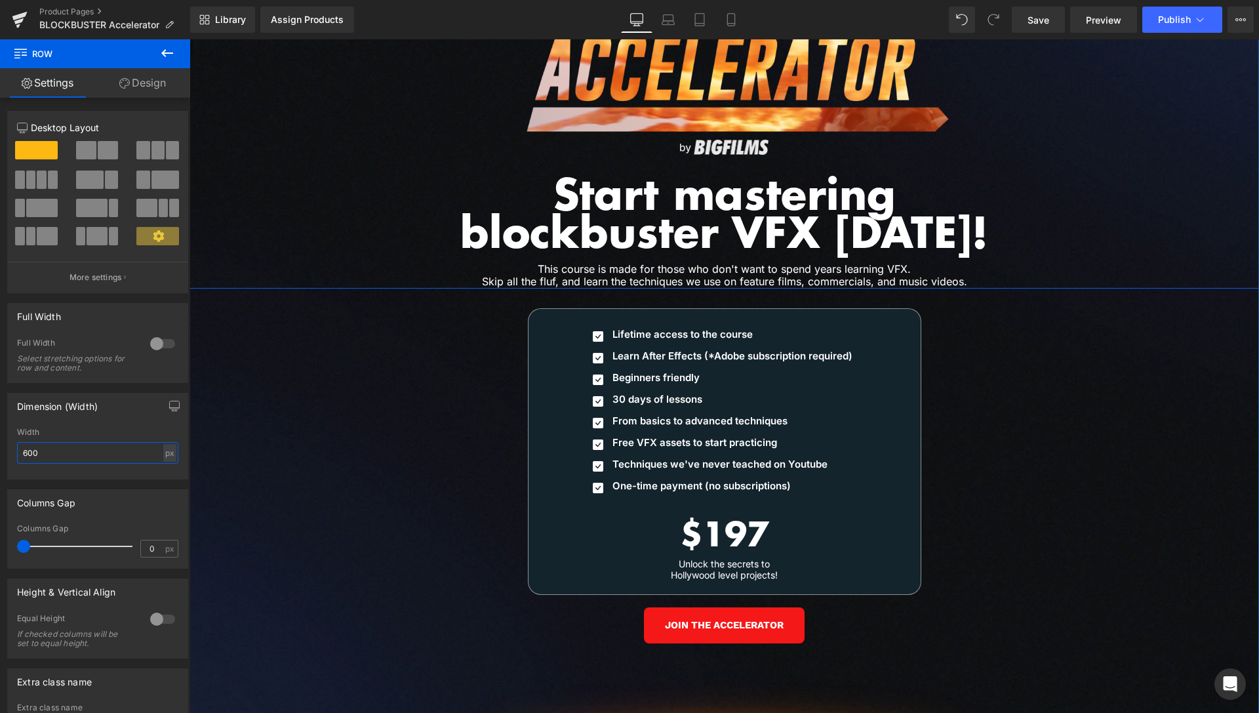
scroll to position [5936, 0]
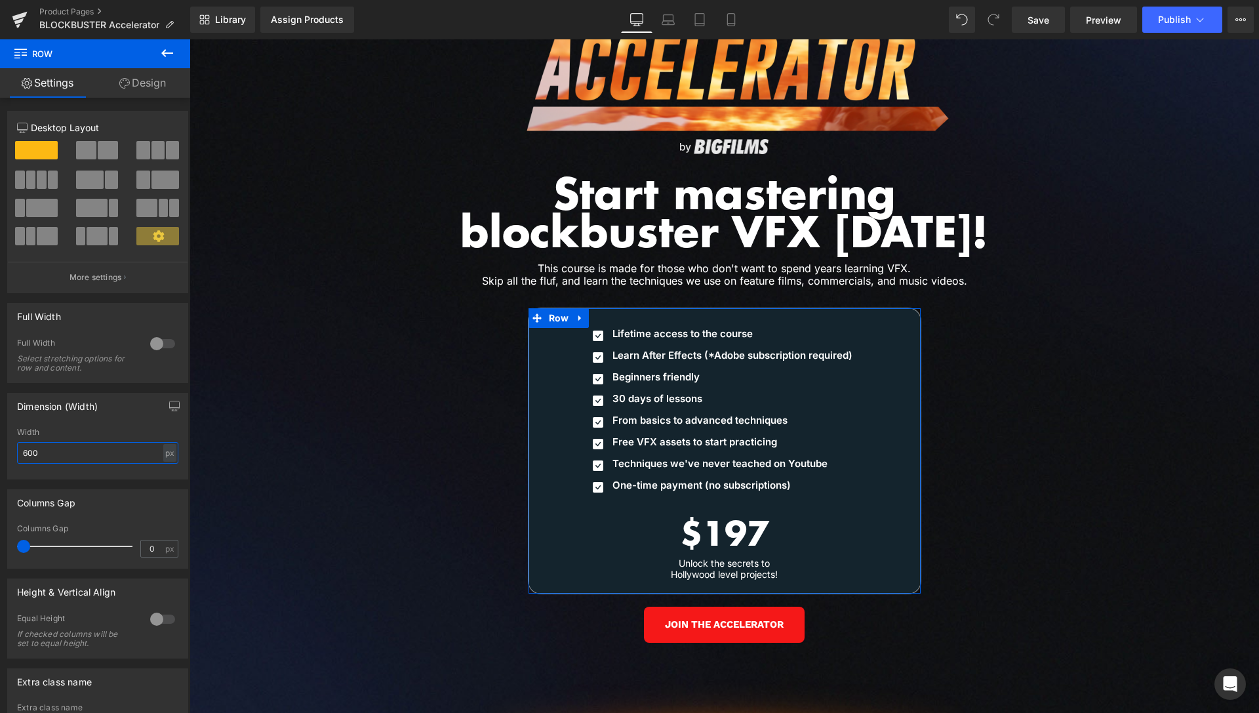
click at [25, 456] on input "600" at bounding box center [97, 453] width 161 height 22
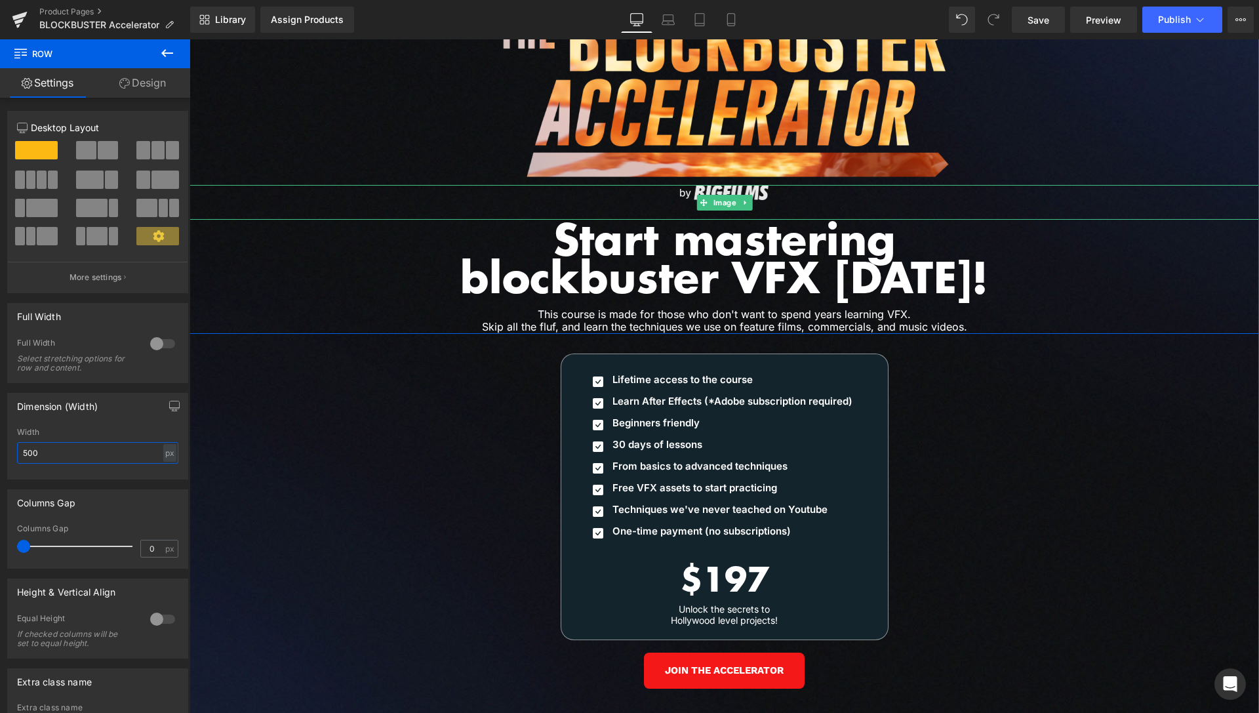
scroll to position [5870, 0]
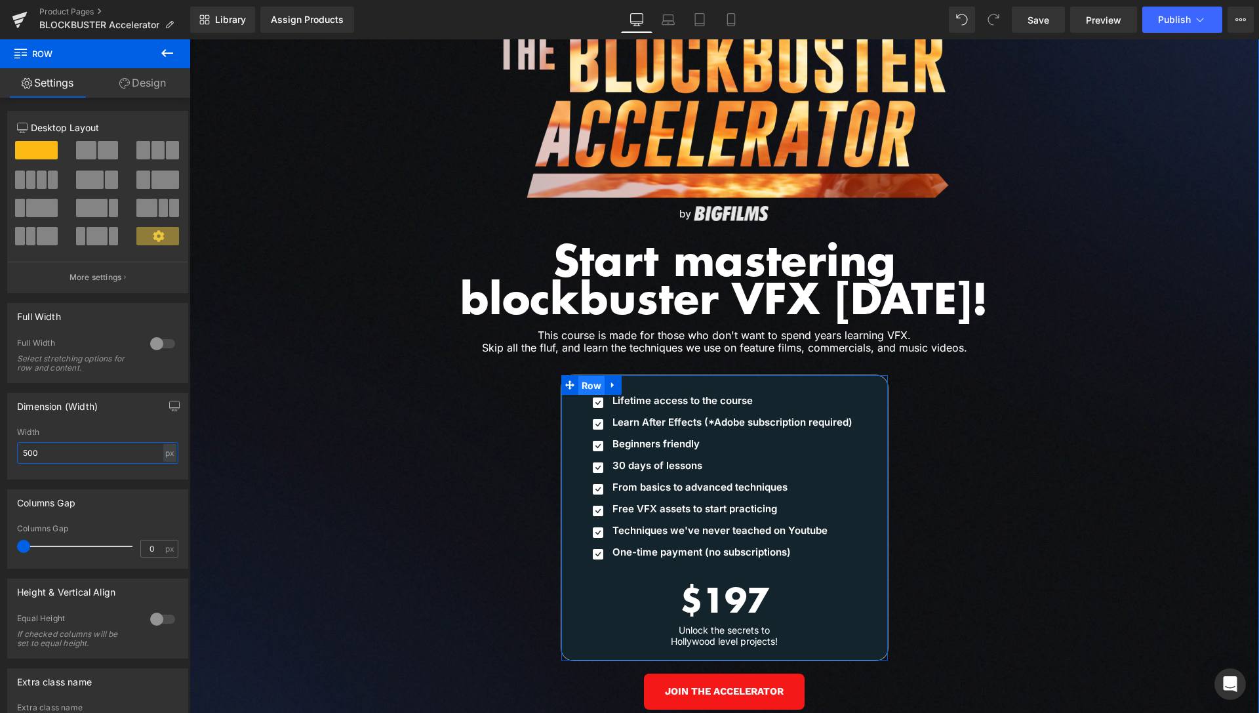
click at [584, 376] on span "Row" at bounding box center [591, 386] width 27 height 20
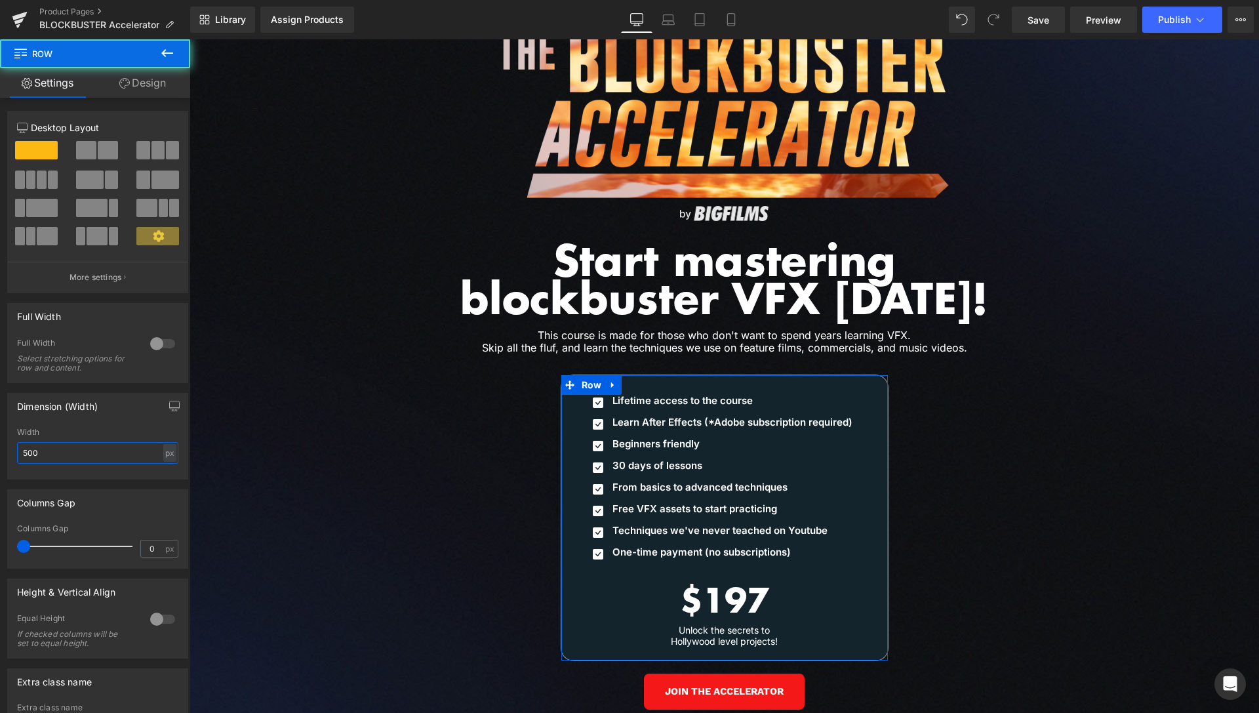
type input "500"
click at [165, 89] on link "Design" at bounding box center [142, 83] width 95 height 30
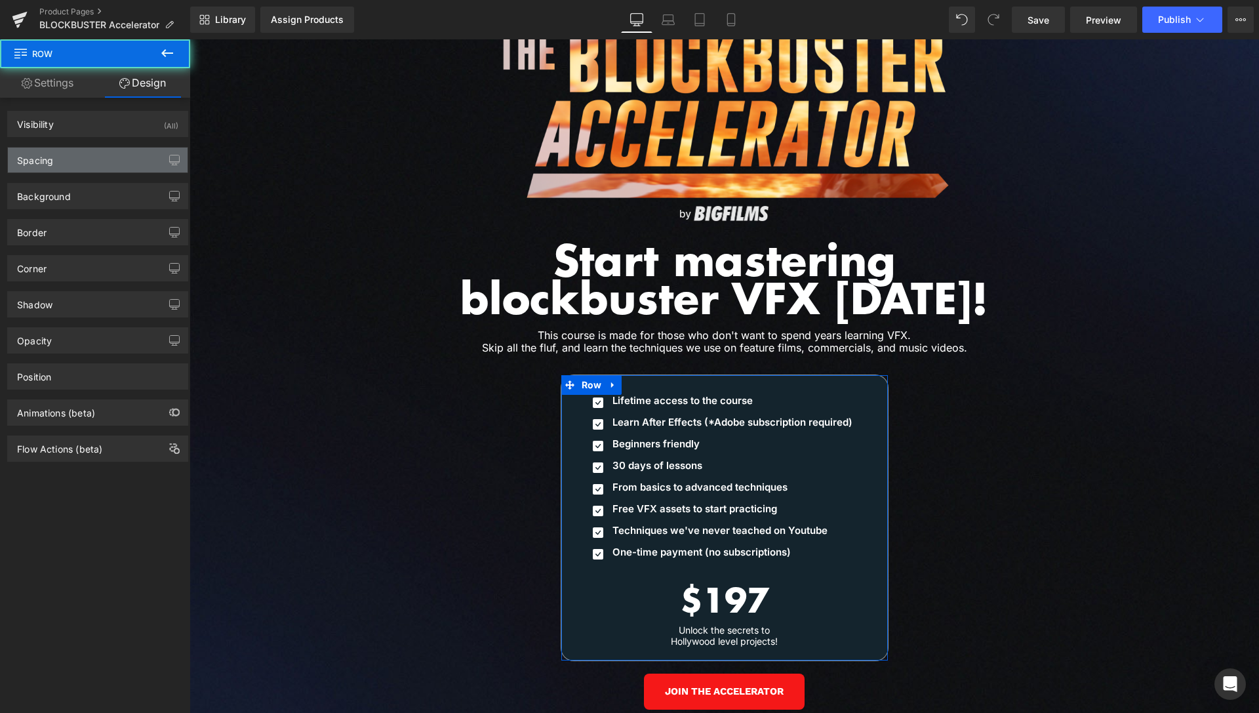
click at [52, 165] on div "Spacing" at bounding box center [35, 157] width 36 height 18
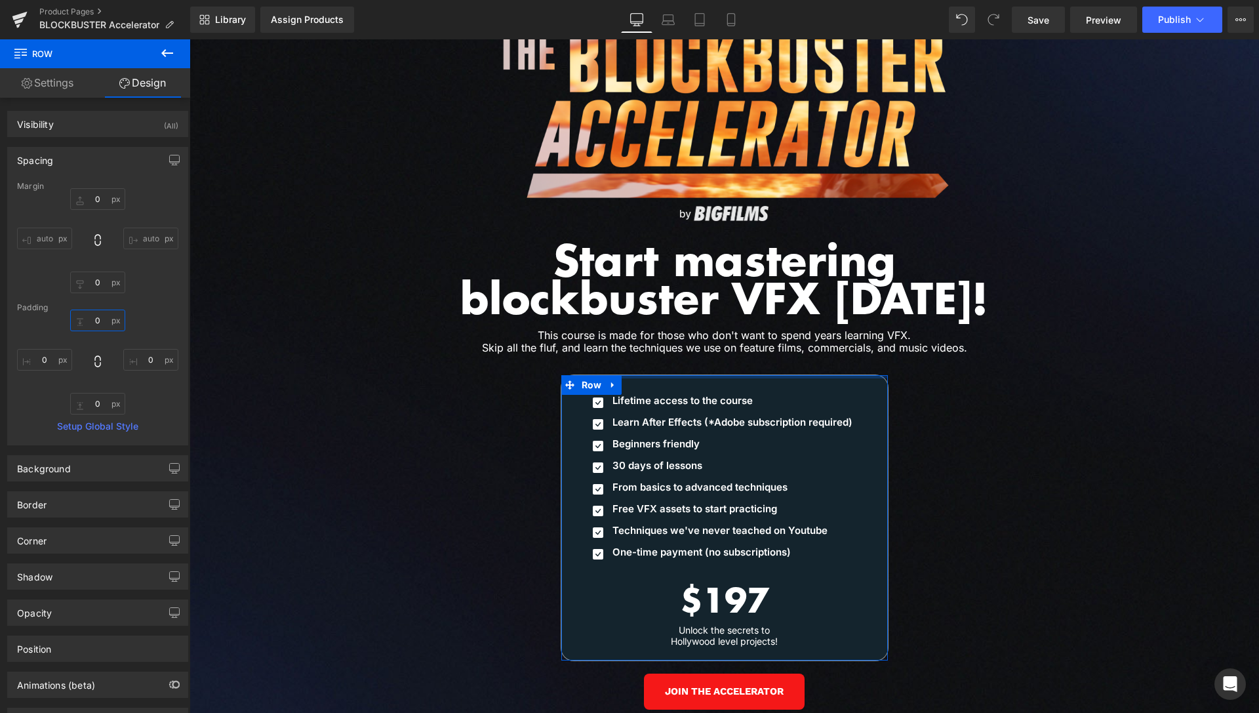
click at [102, 320] on input "text" at bounding box center [97, 321] width 55 height 22
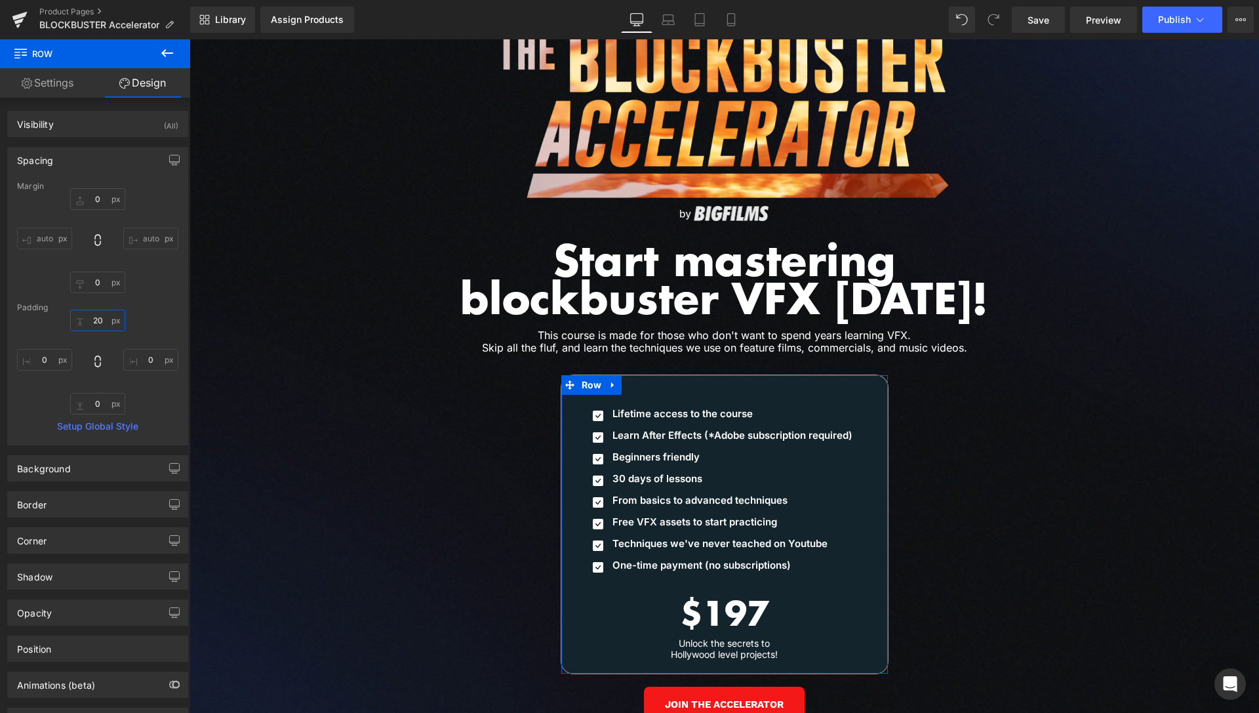
click at [88, 319] on input "20" at bounding box center [97, 321] width 55 height 22
type input "10"
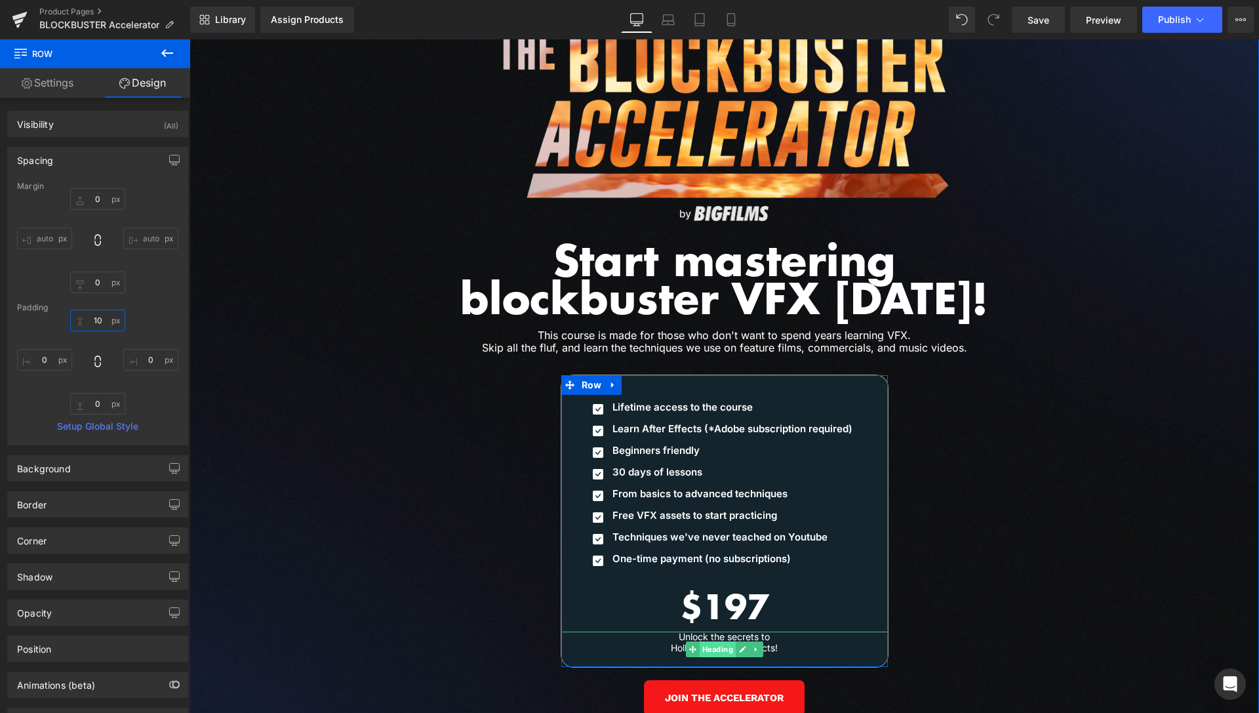
click at [715, 641] on span "Heading" at bounding box center [717, 649] width 36 height 16
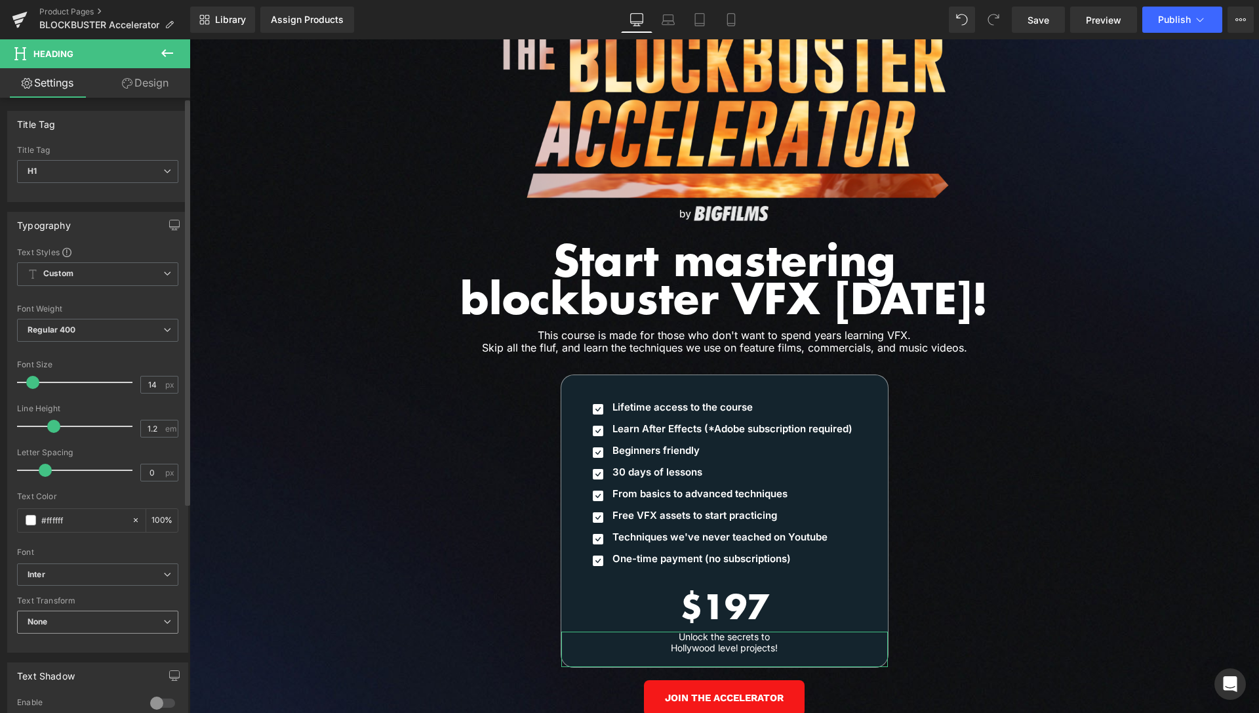
click at [68, 618] on span "None" at bounding box center [97, 622] width 161 height 23
click at [5, 628] on div "Typography Text Styles Custom Custom Setup Global Style Custom Setup Global Sty…" at bounding box center [98, 427] width 196 height 451
click at [30, 383] on span at bounding box center [31, 382] width 13 height 13
click at [51, 422] on span at bounding box center [49, 426] width 13 height 13
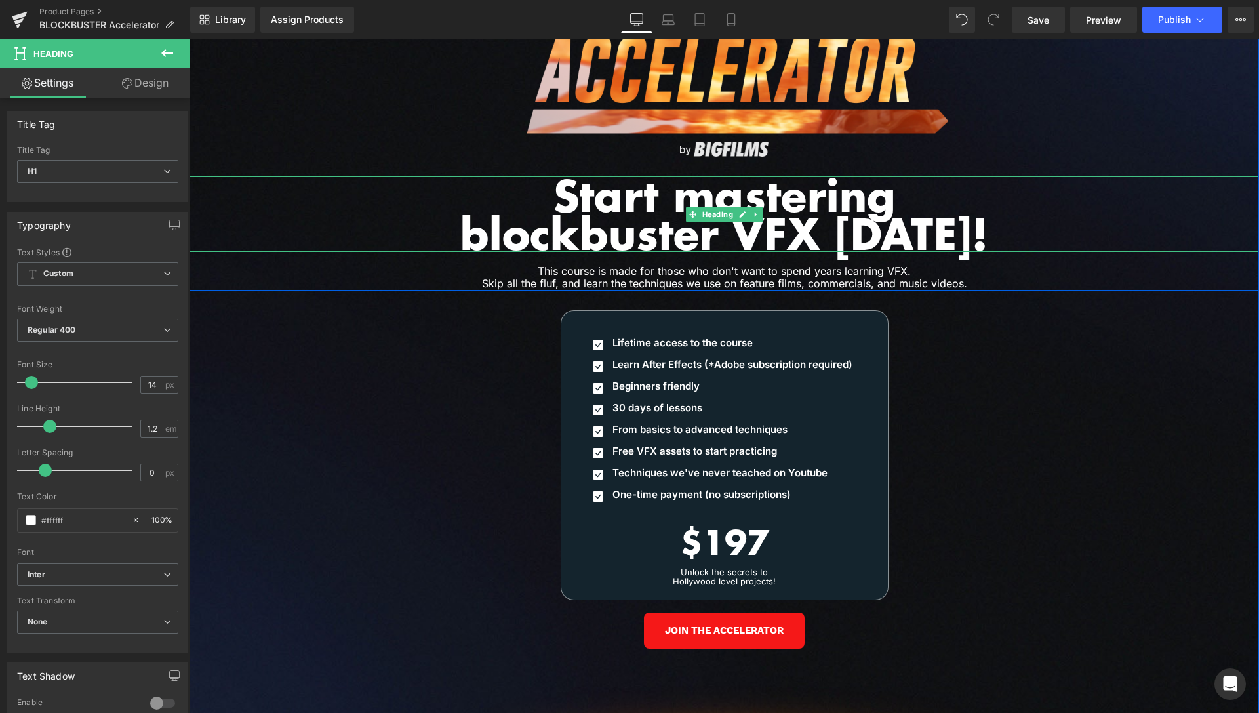
scroll to position [5936, 0]
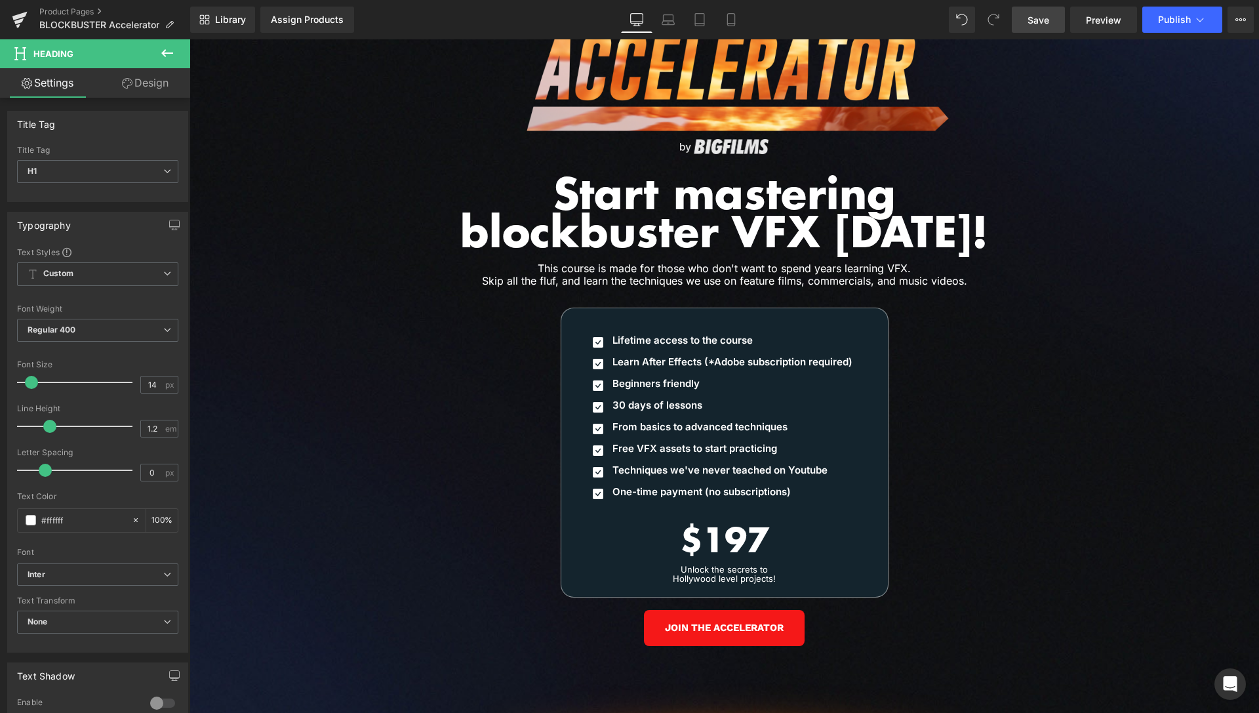
click at [1034, 23] on span "Save" at bounding box center [1039, 20] width 22 height 14
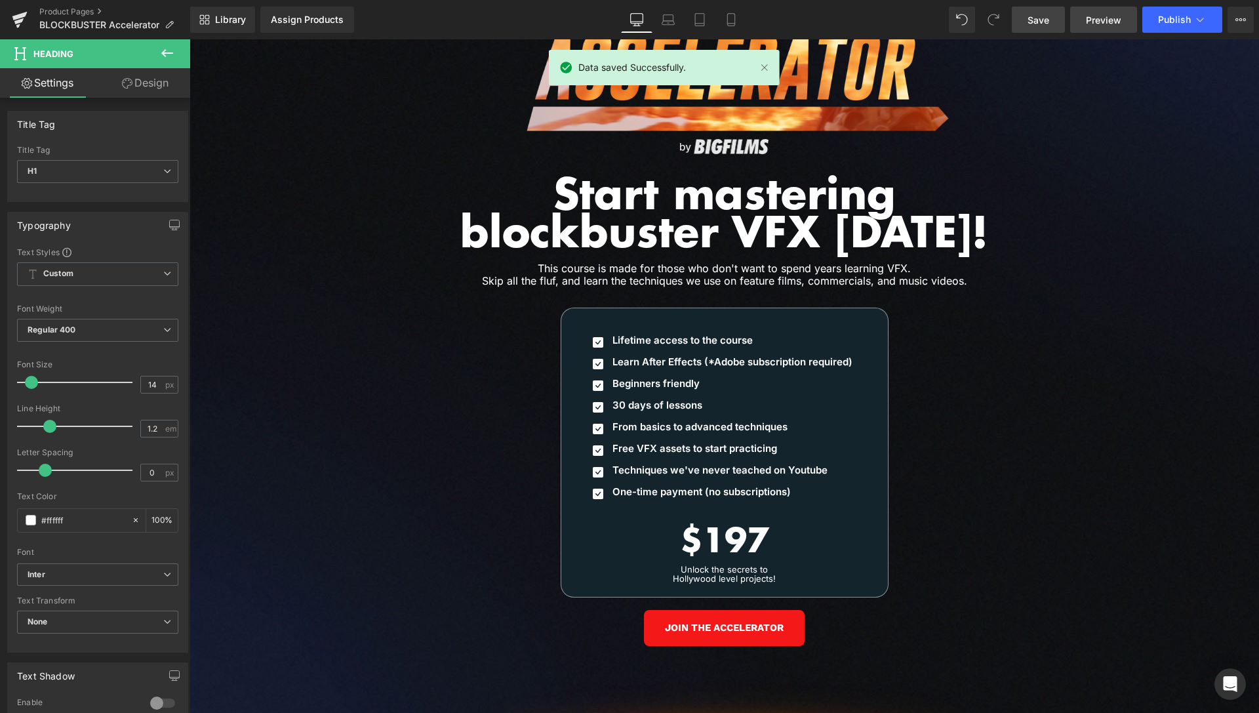
click at [1095, 19] on span "Preview" at bounding box center [1103, 20] width 35 height 14
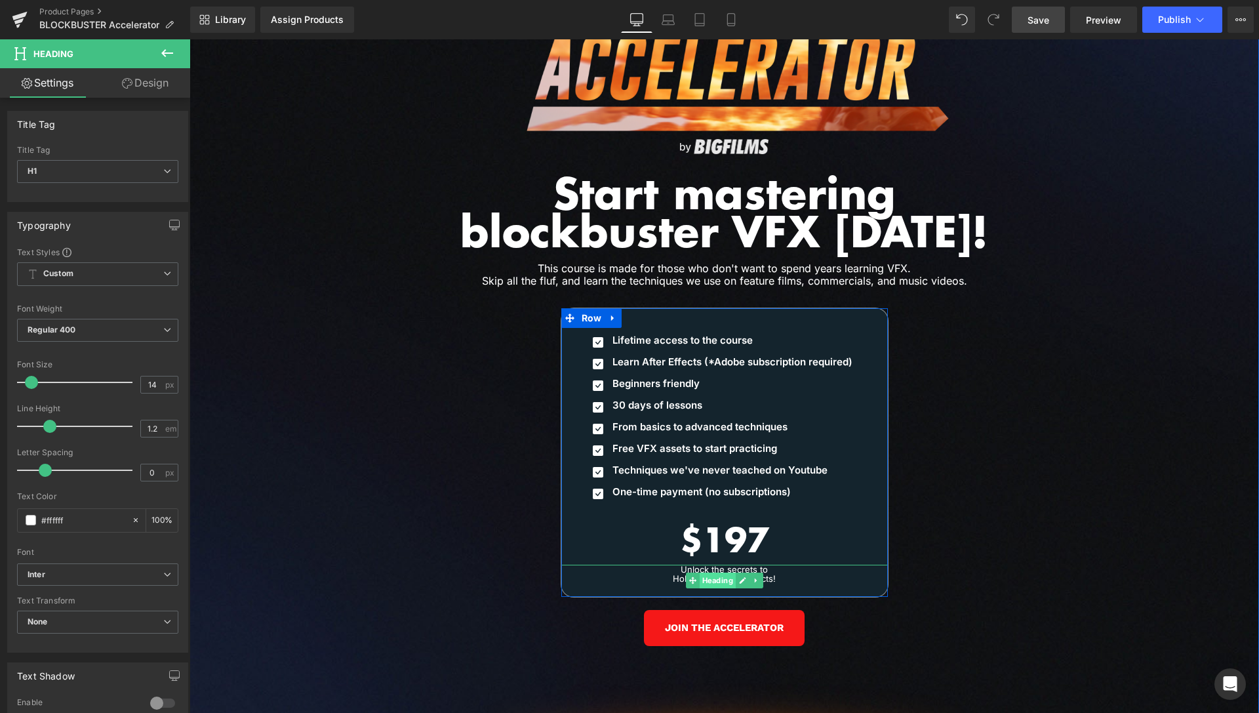
click at [710, 573] on span "Heading" at bounding box center [717, 581] width 36 height 16
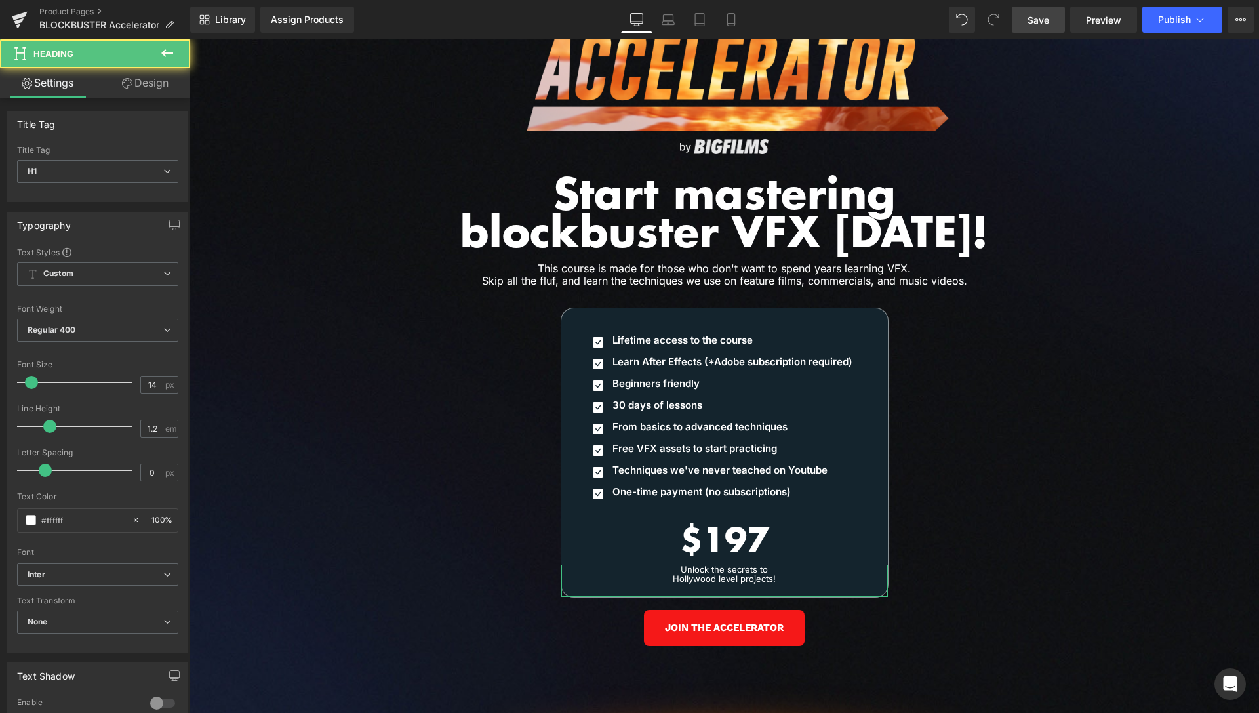
click at [148, 91] on link "Design" at bounding box center [145, 83] width 95 height 30
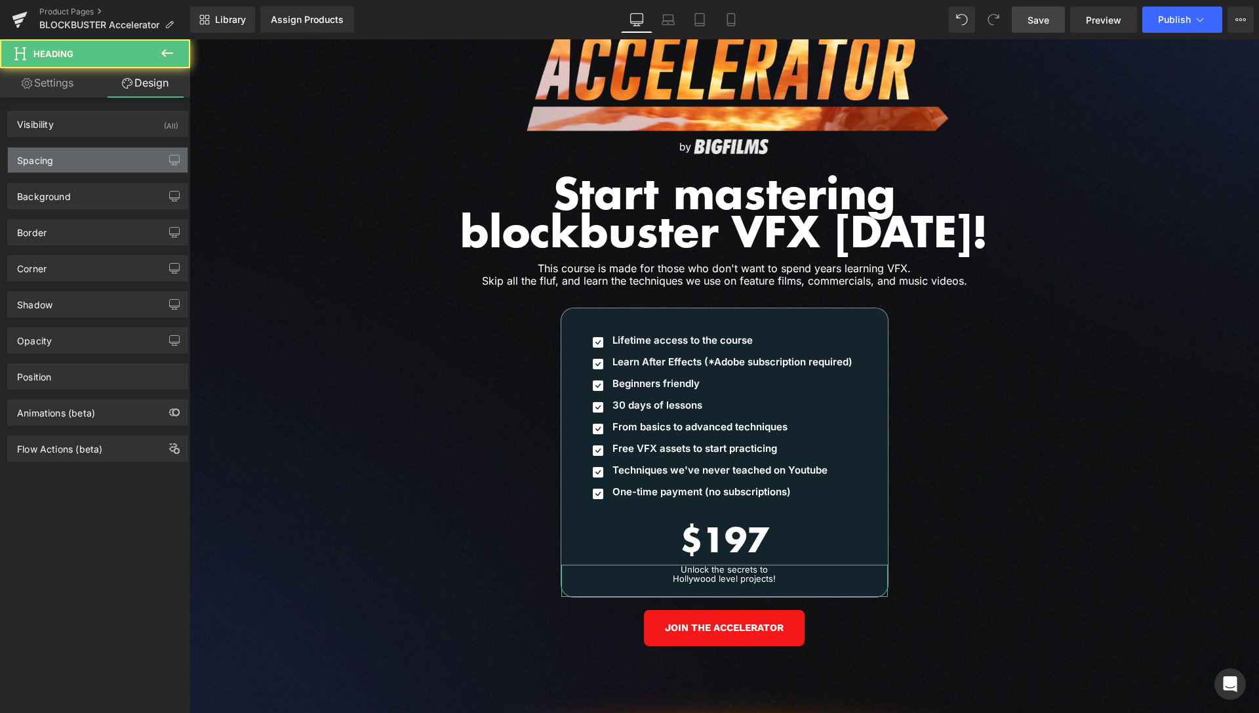
click at [100, 163] on div "Spacing" at bounding box center [98, 160] width 180 height 25
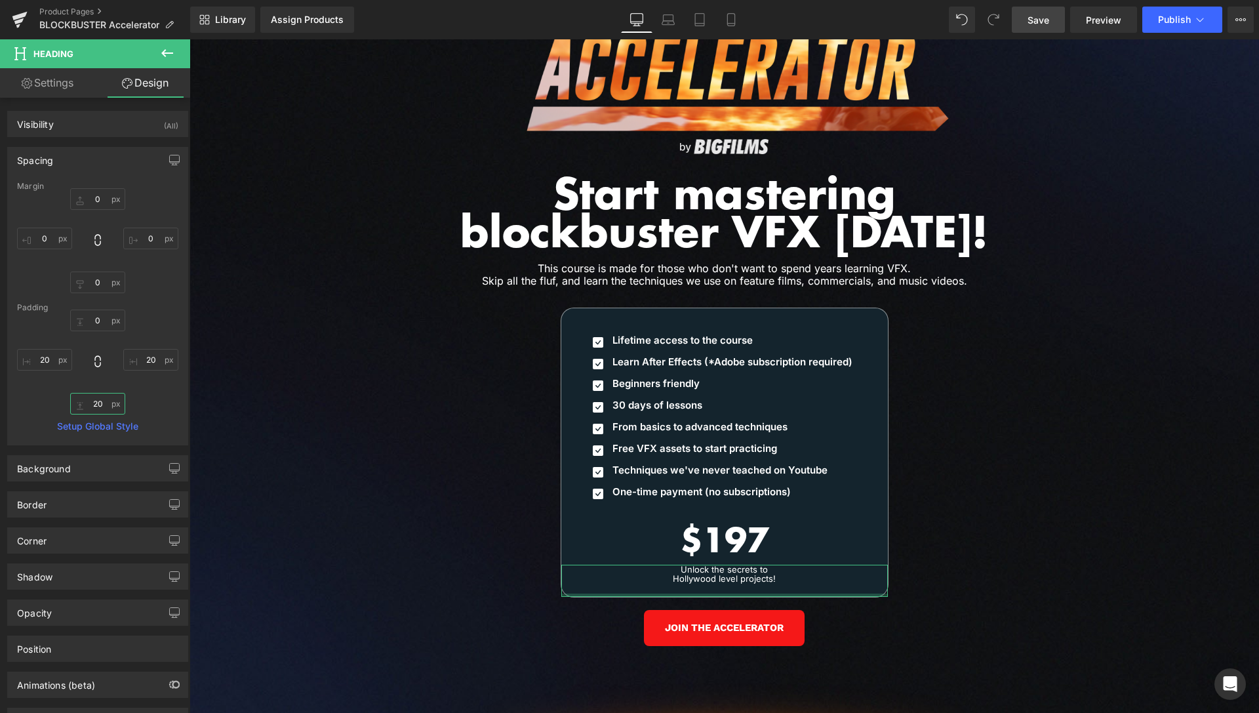
click at [93, 409] on input "20" at bounding box center [97, 404] width 55 height 22
click at [94, 410] on input "20" at bounding box center [97, 404] width 55 height 22
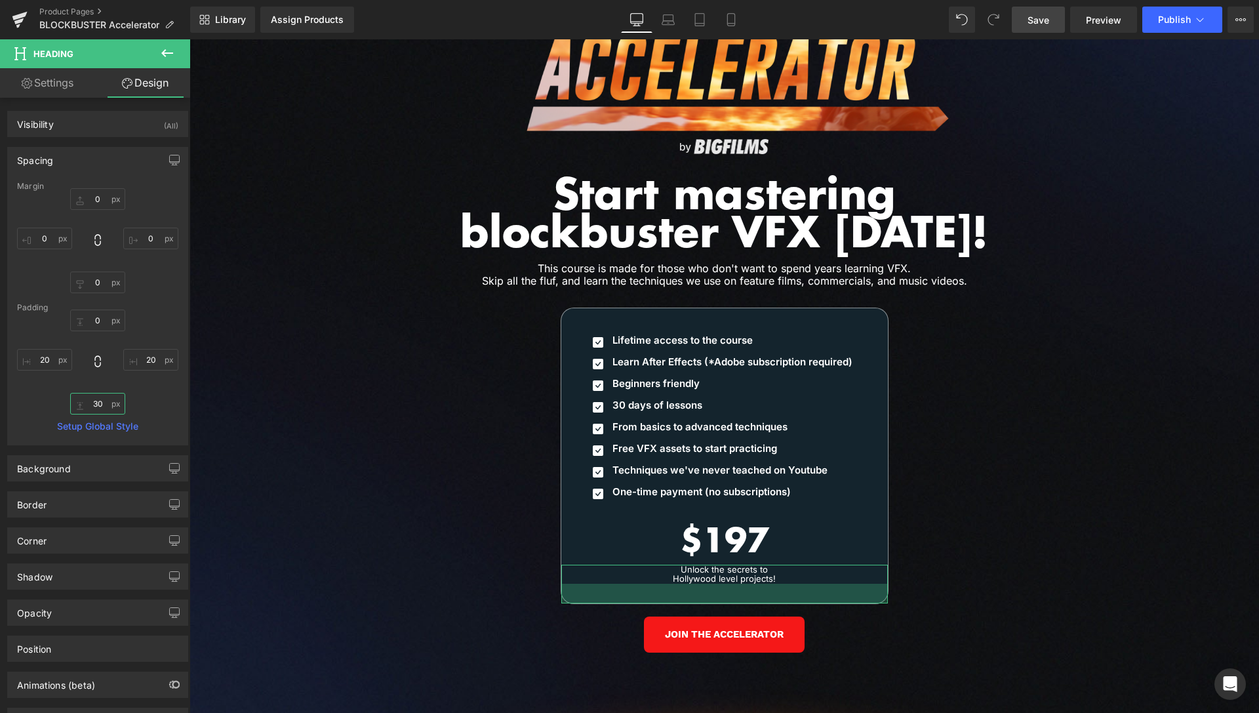
click at [87, 404] on input "30" at bounding box center [97, 404] width 55 height 22
drag, startPoint x: 87, startPoint y: 404, endPoint x: 93, endPoint y: 397, distance: 9.3
click at [88, 404] on input "30" at bounding box center [97, 404] width 55 height 22
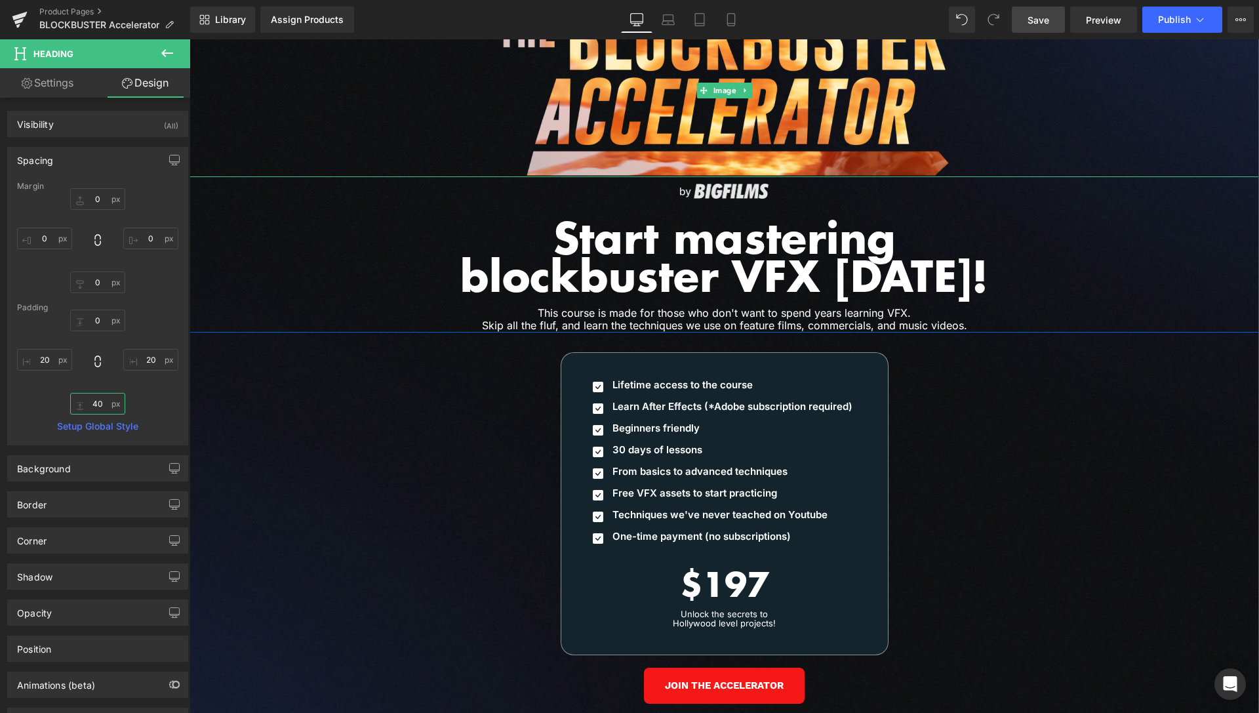
scroll to position [5870, 0]
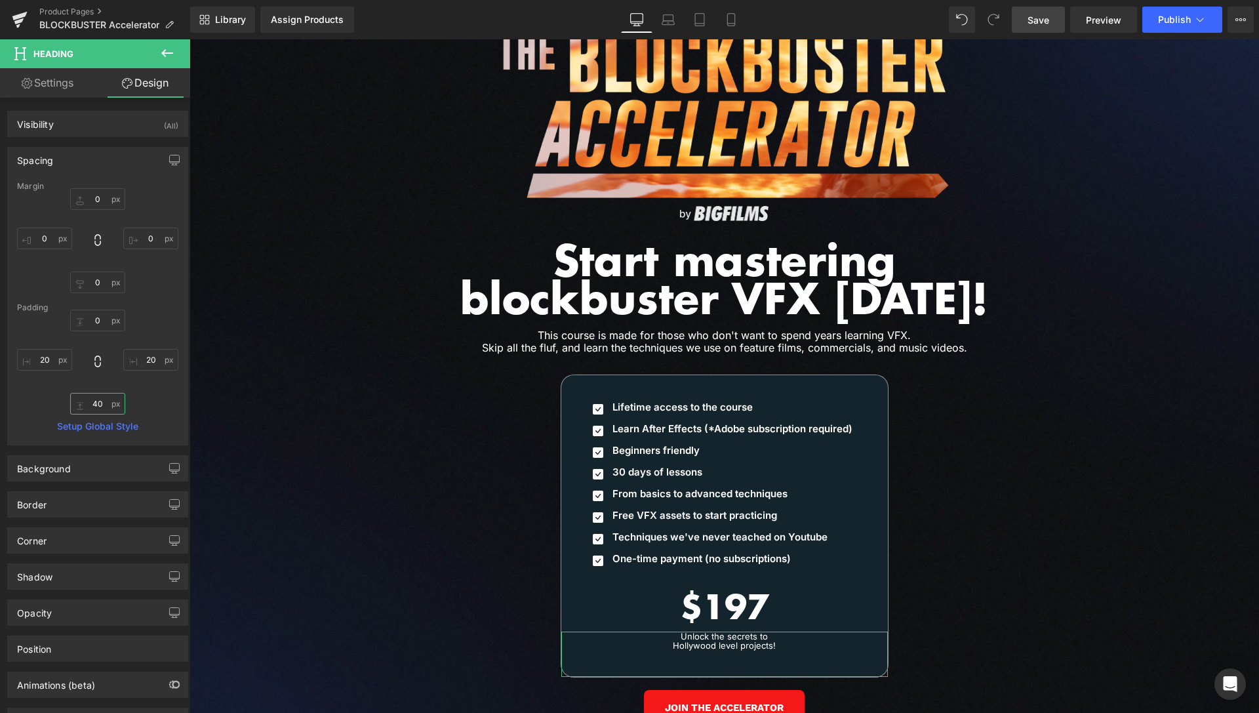
click at [87, 403] on input "40" at bounding box center [97, 404] width 55 height 22
click at [88, 403] on input "40" at bounding box center [97, 404] width 55 height 22
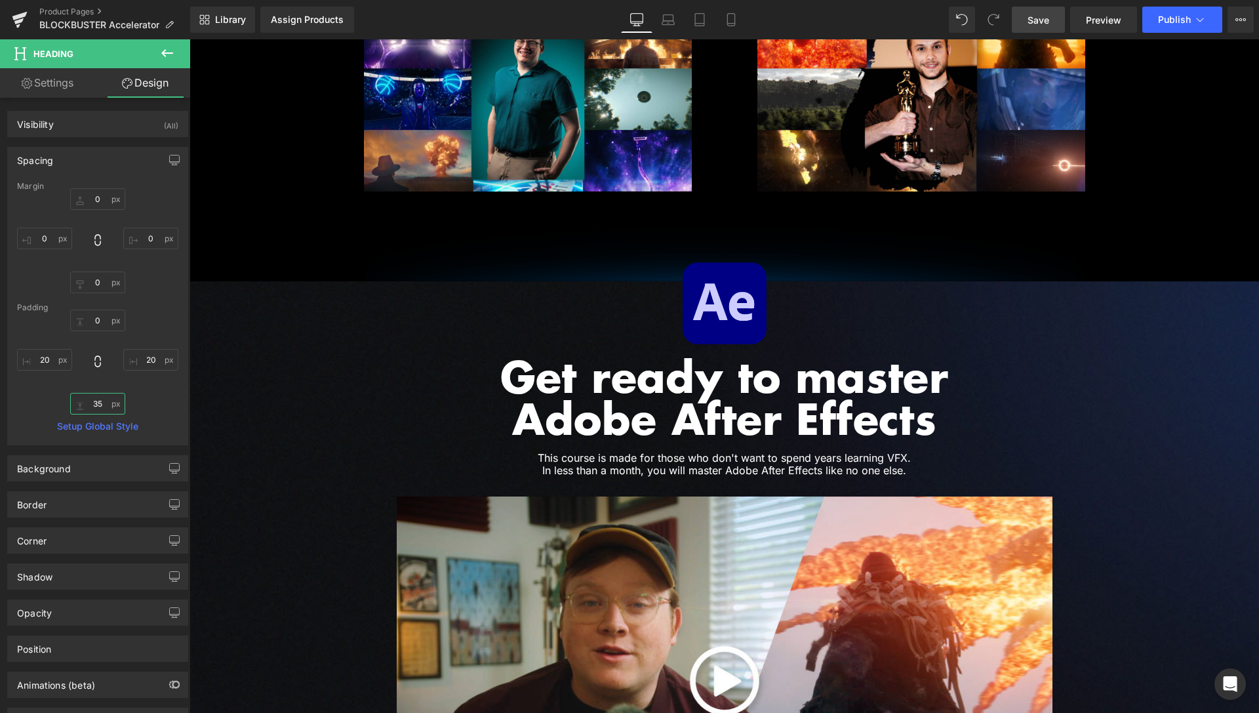
scroll to position [2178, 0]
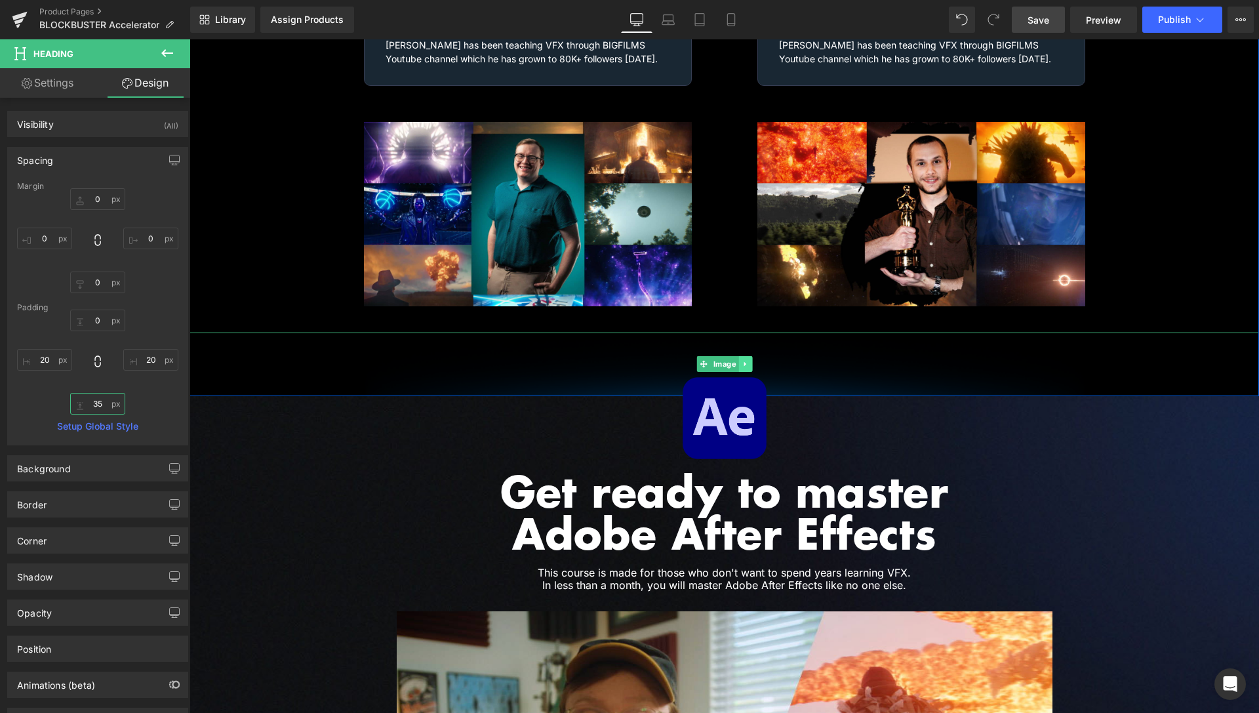
type input "35"
click at [742, 360] on icon at bounding box center [745, 364] width 7 height 8
click at [735, 361] on icon at bounding box center [738, 364] width 7 height 7
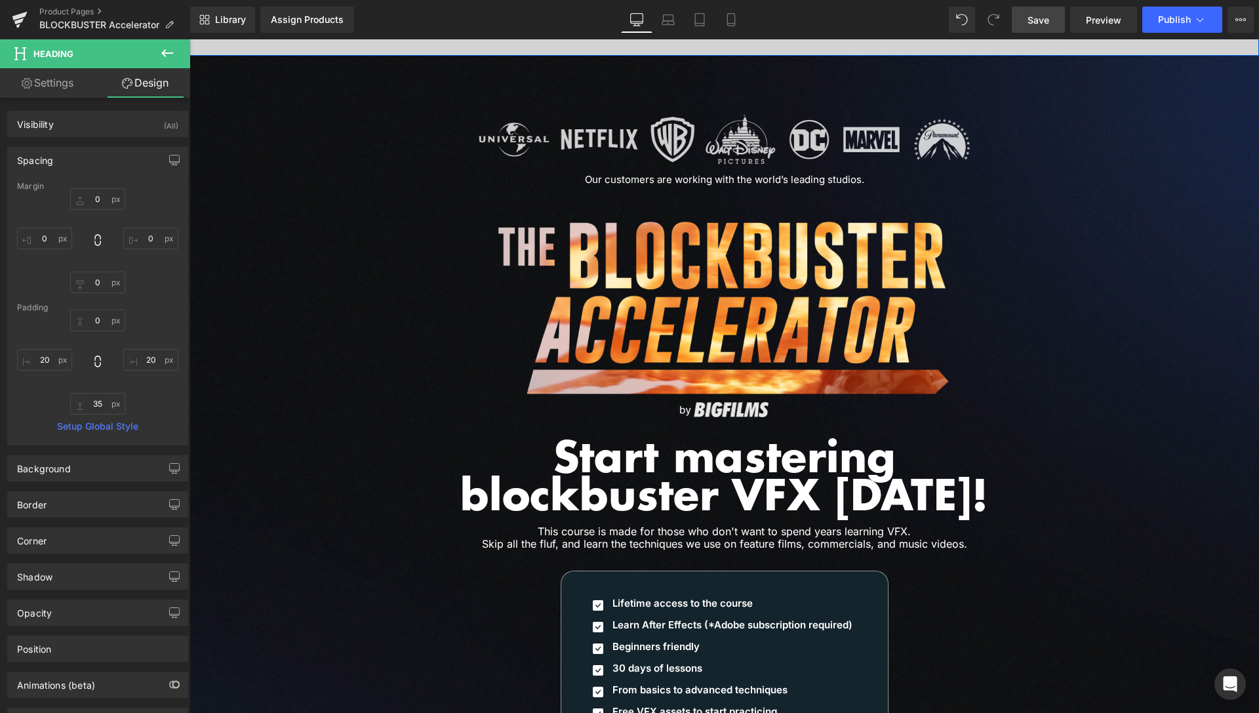
scroll to position [5790, 0]
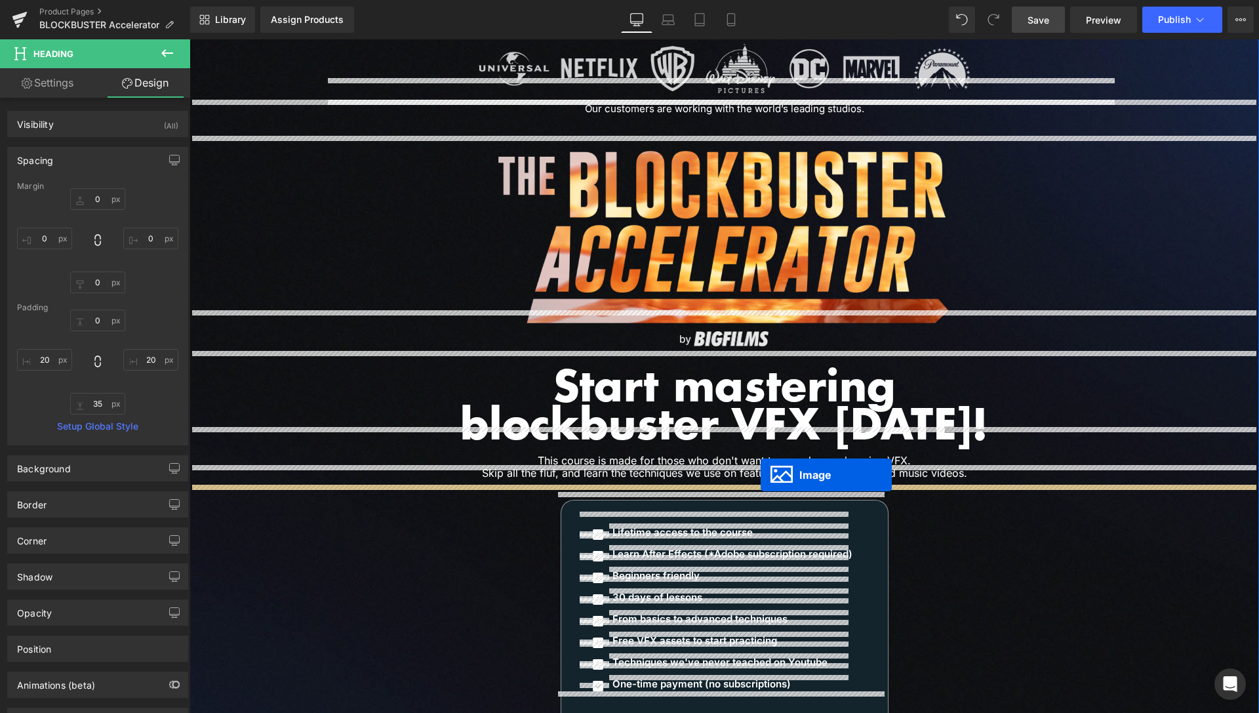
drag, startPoint x: 696, startPoint y: 426, endPoint x: 761, endPoint y: 475, distance: 81.1
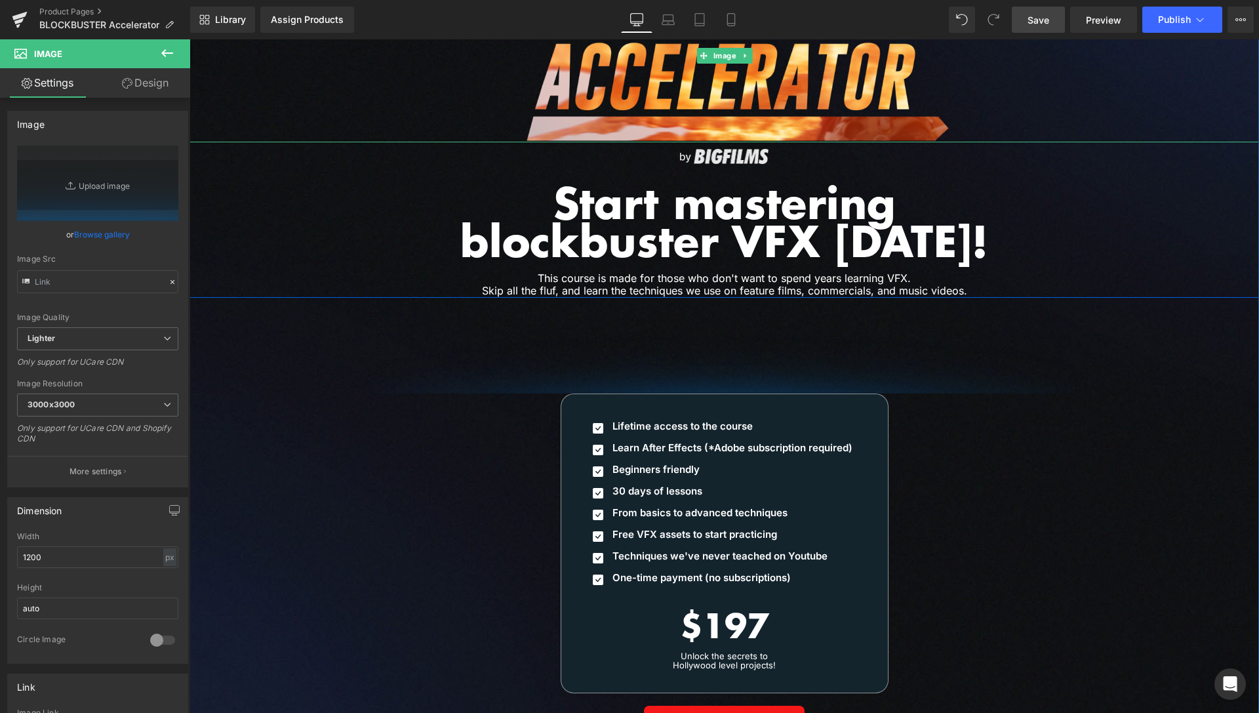
scroll to position [5945, 0]
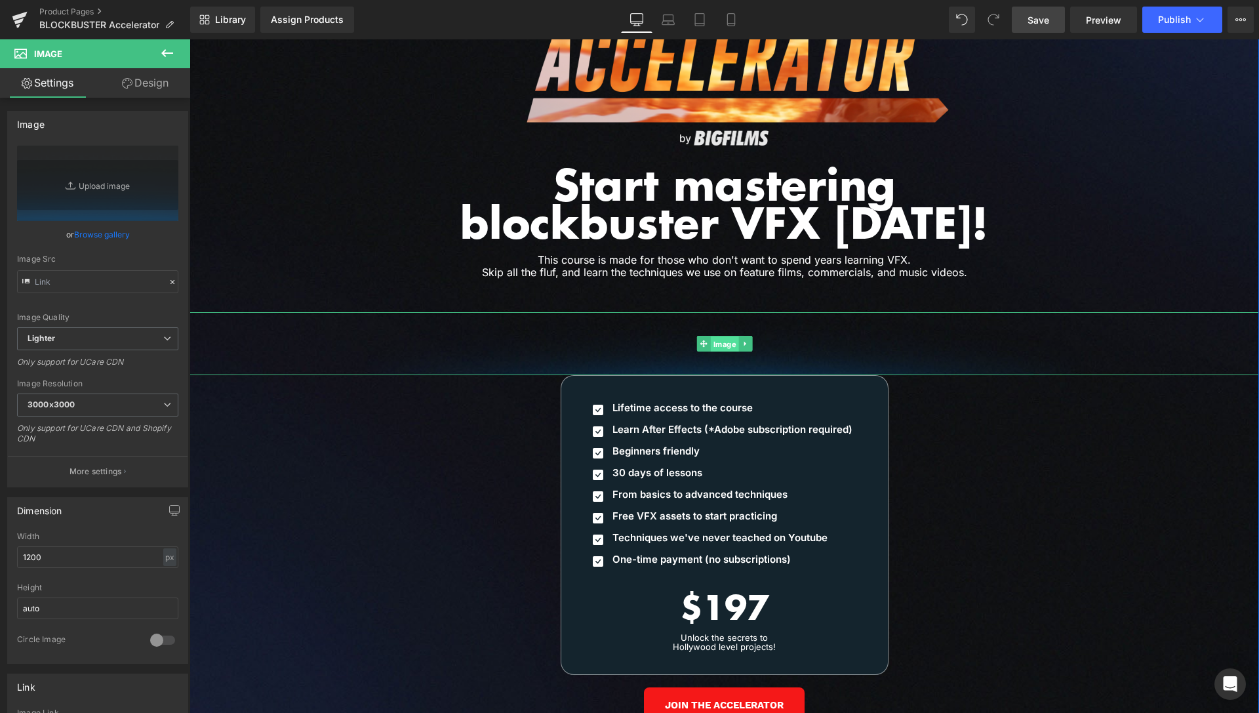
click at [719, 336] on span "Image" at bounding box center [724, 344] width 28 height 16
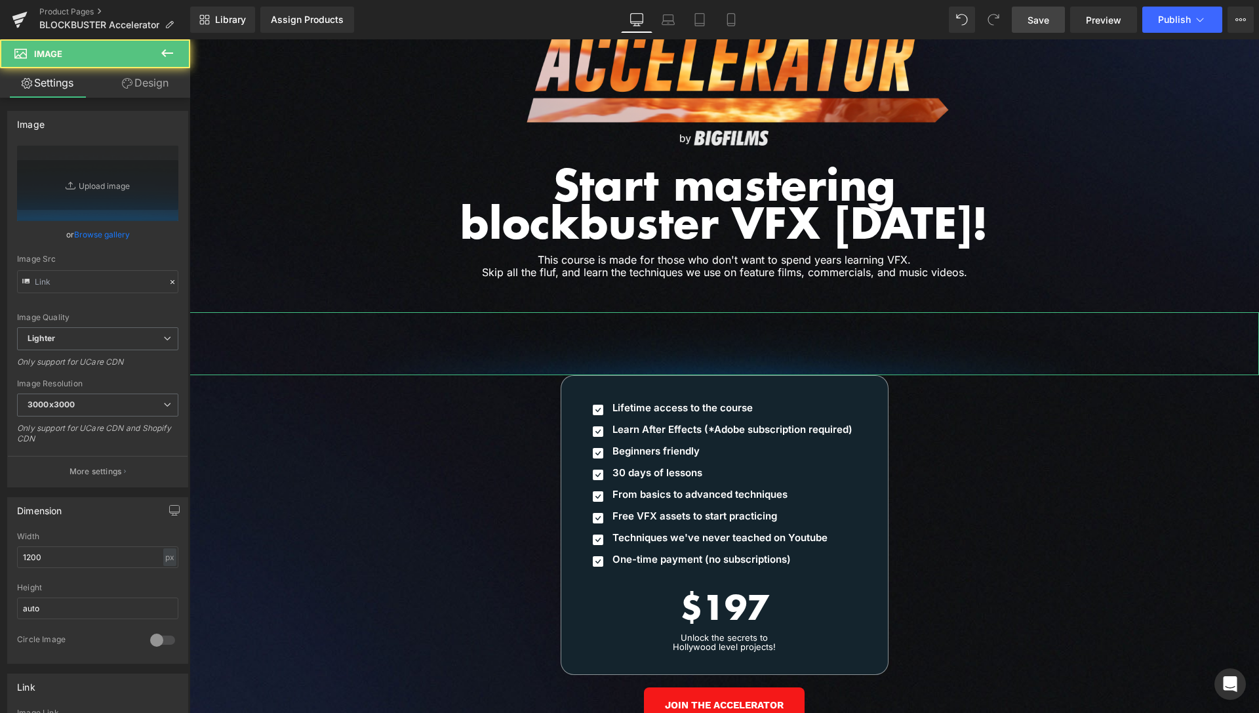
click at [163, 86] on link "Design" at bounding box center [145, 83] width 95 height 30
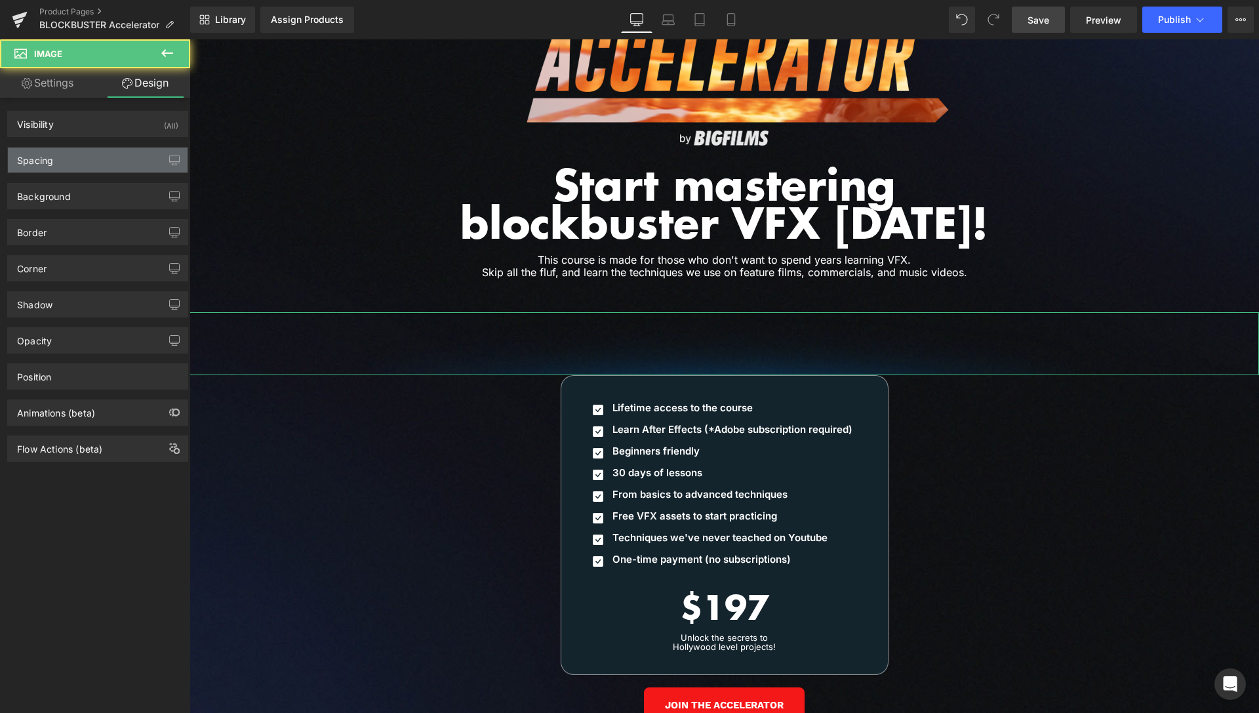
click at [68, 163] on div "Spacing" at bounding box center [98, 160] width 180 height 25
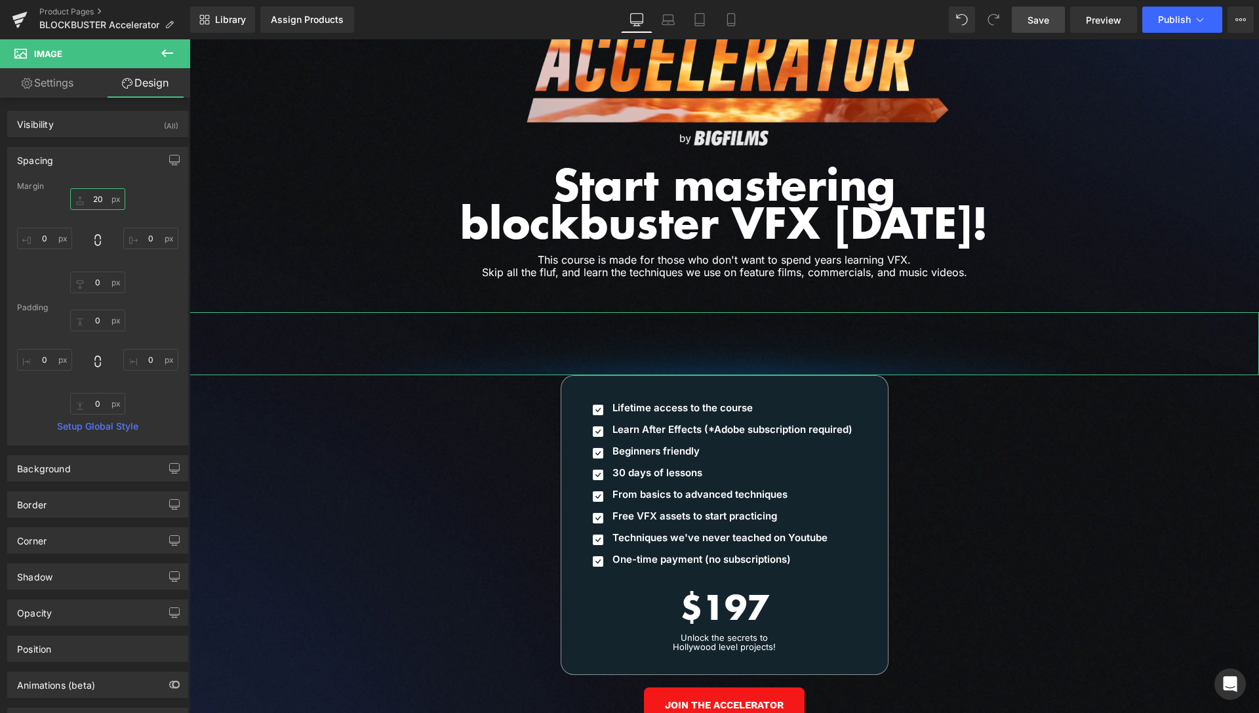
click at [89, 195] on input "20" at bounding box center [97, 199] width 55 height 22
type input "0"
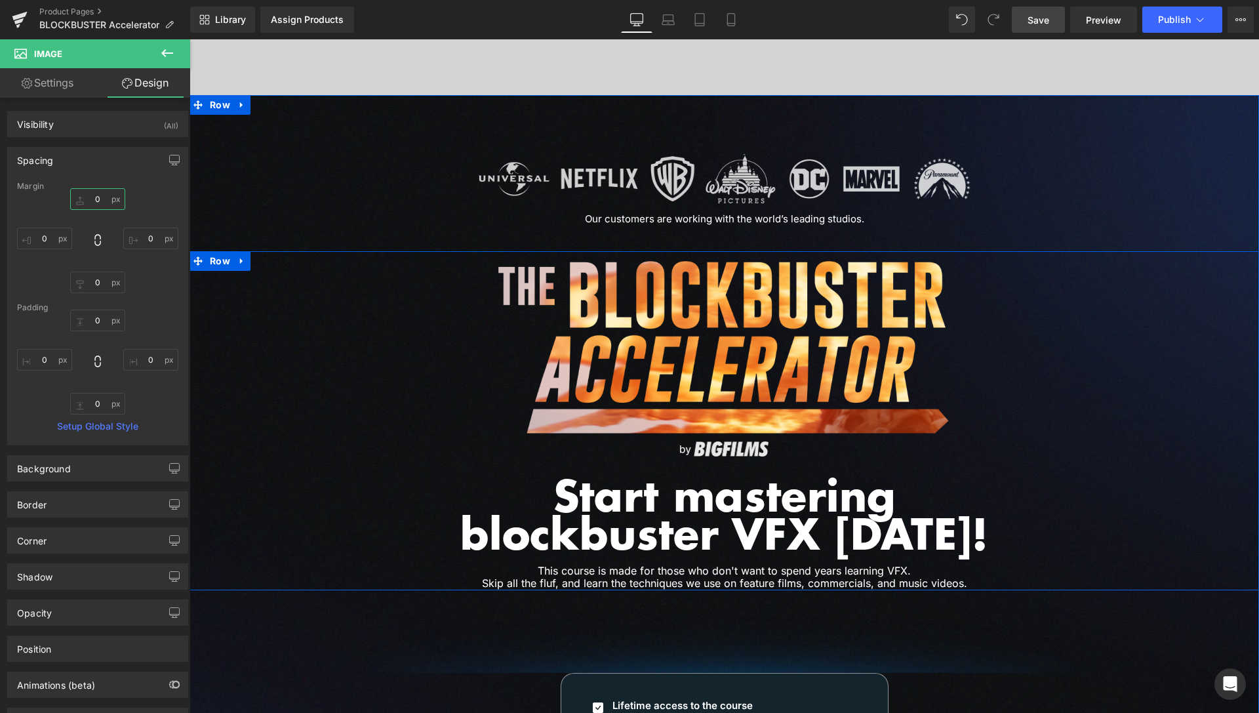
scroll to position [5610, 0]
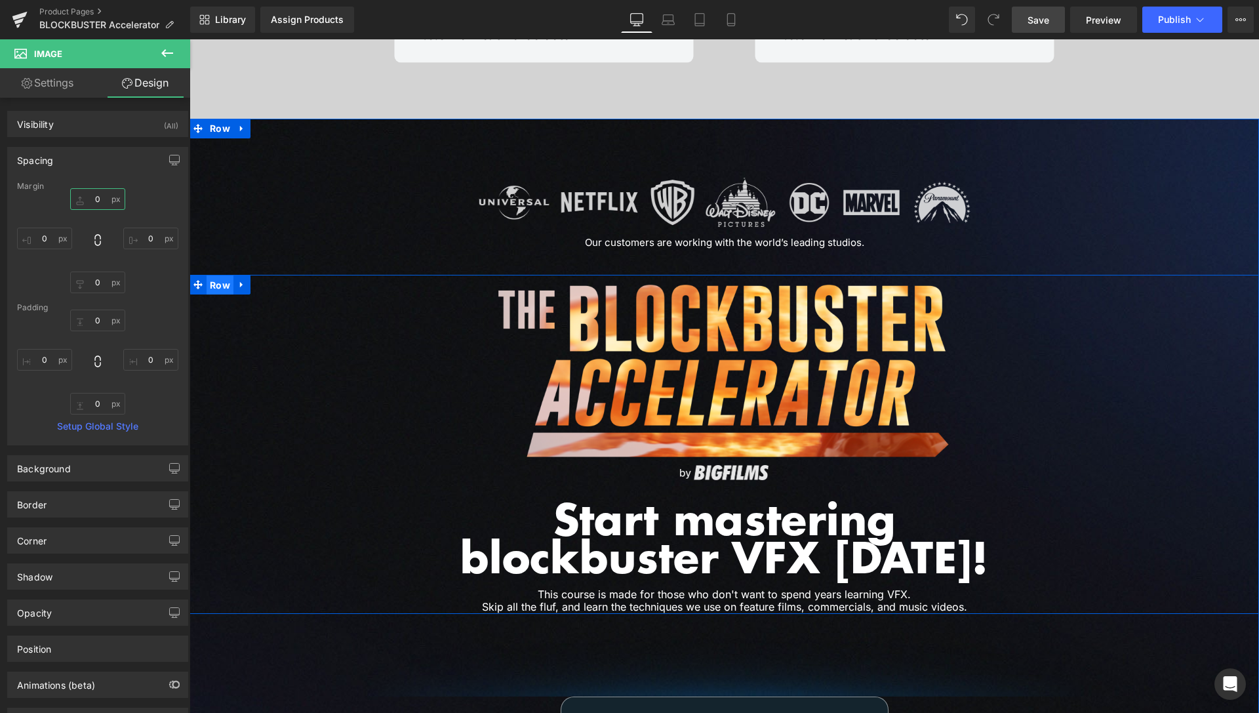
click at [218, 275] on span "Row" at bounding box center [220, 285] width 27 height 20
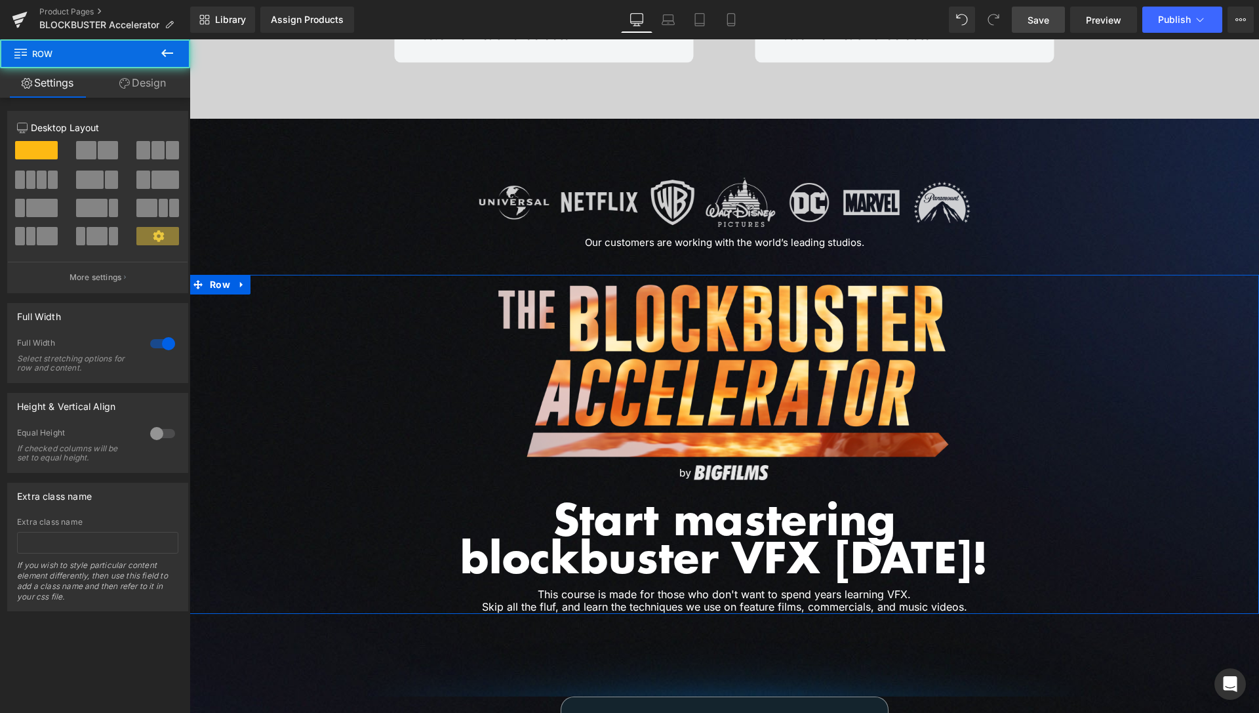
click at [140, 94] on link "Design" at bounding box center [142, 83] width 95 height 30
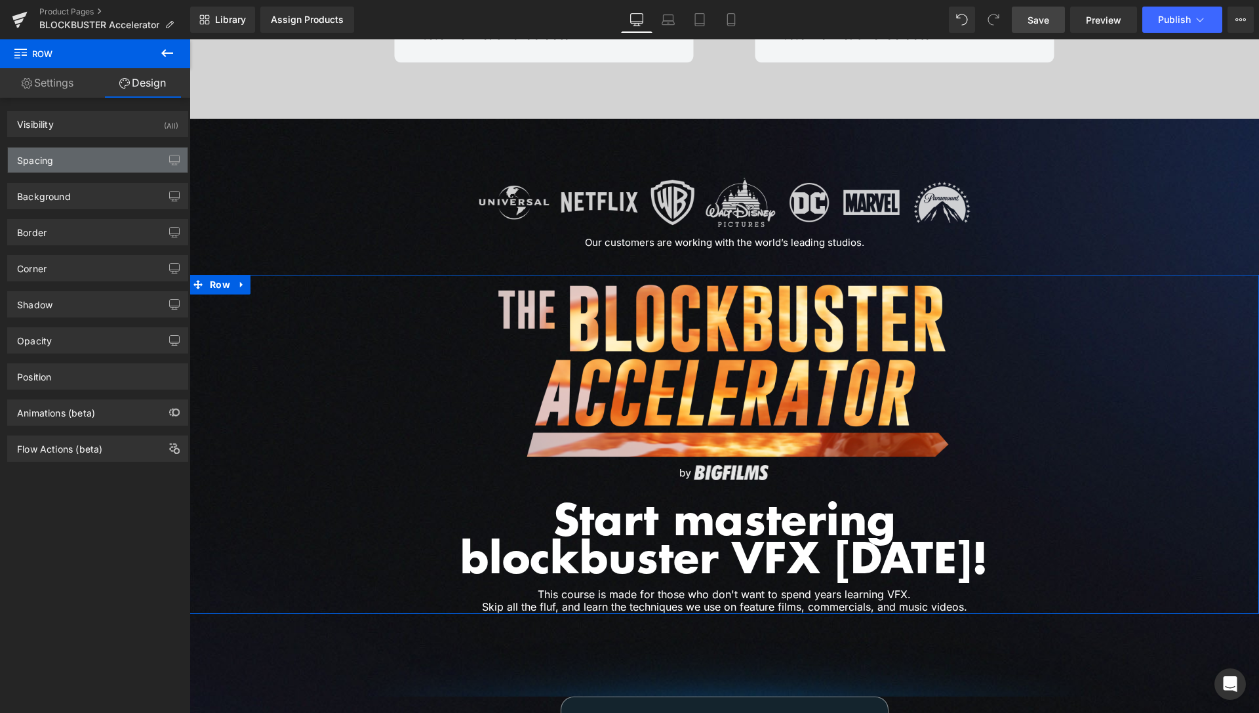
click at [94, 157] on div "Spacing" at bounding box center [98, 160] width 180 height 25
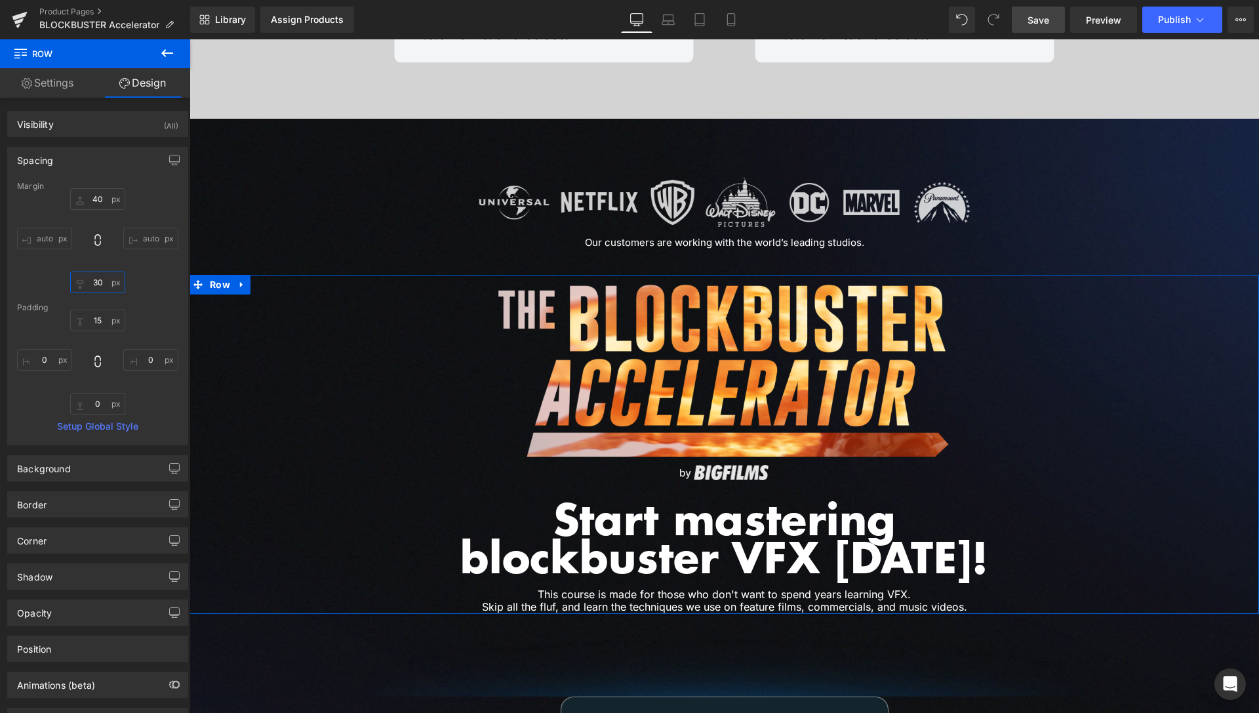
click at [94, 279] on input "30" at bounding box center [97, 283] width 55 height 22
type input "0"
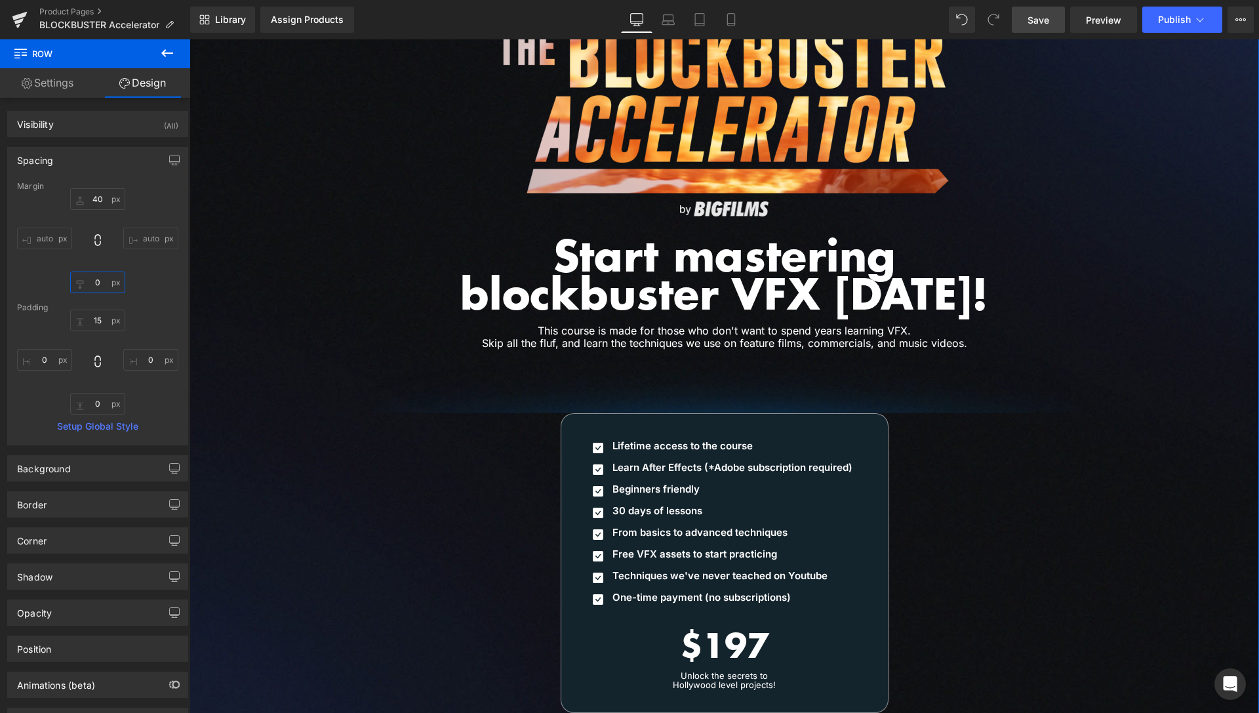
scroll to position [5878, 0]
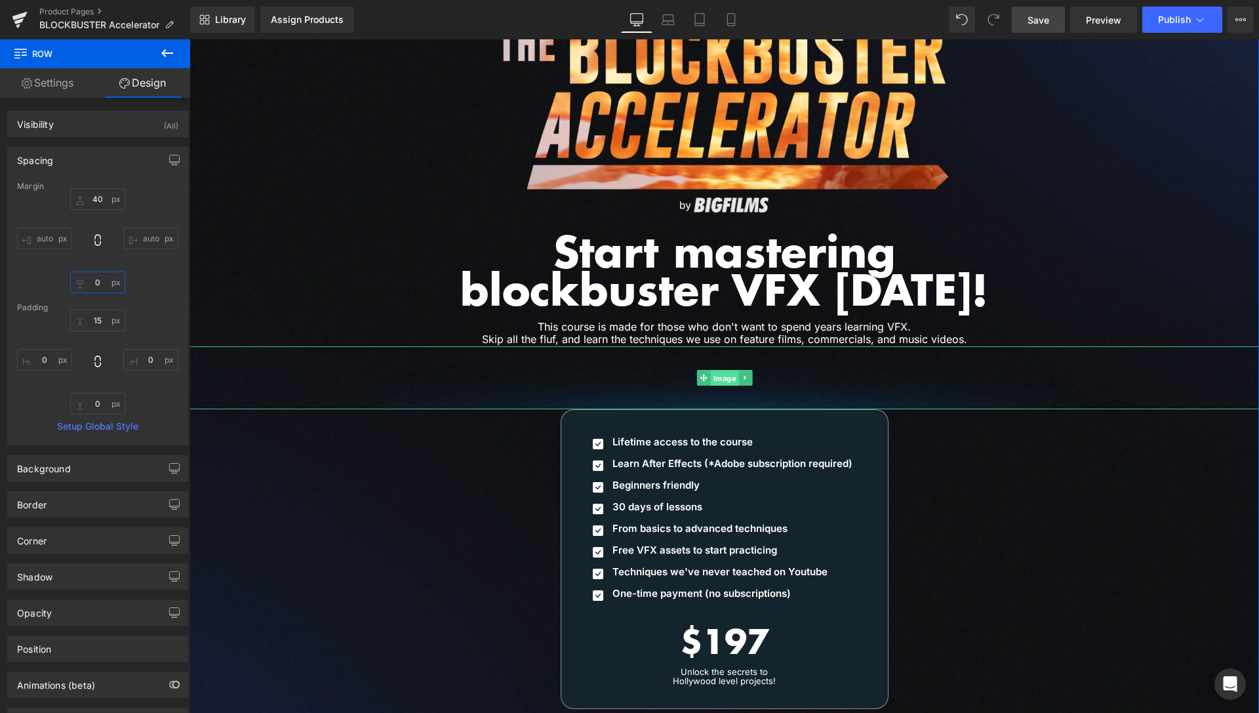
click at [722, 371] on span "Image" at bounding box center [724, 379] width 28 height 16
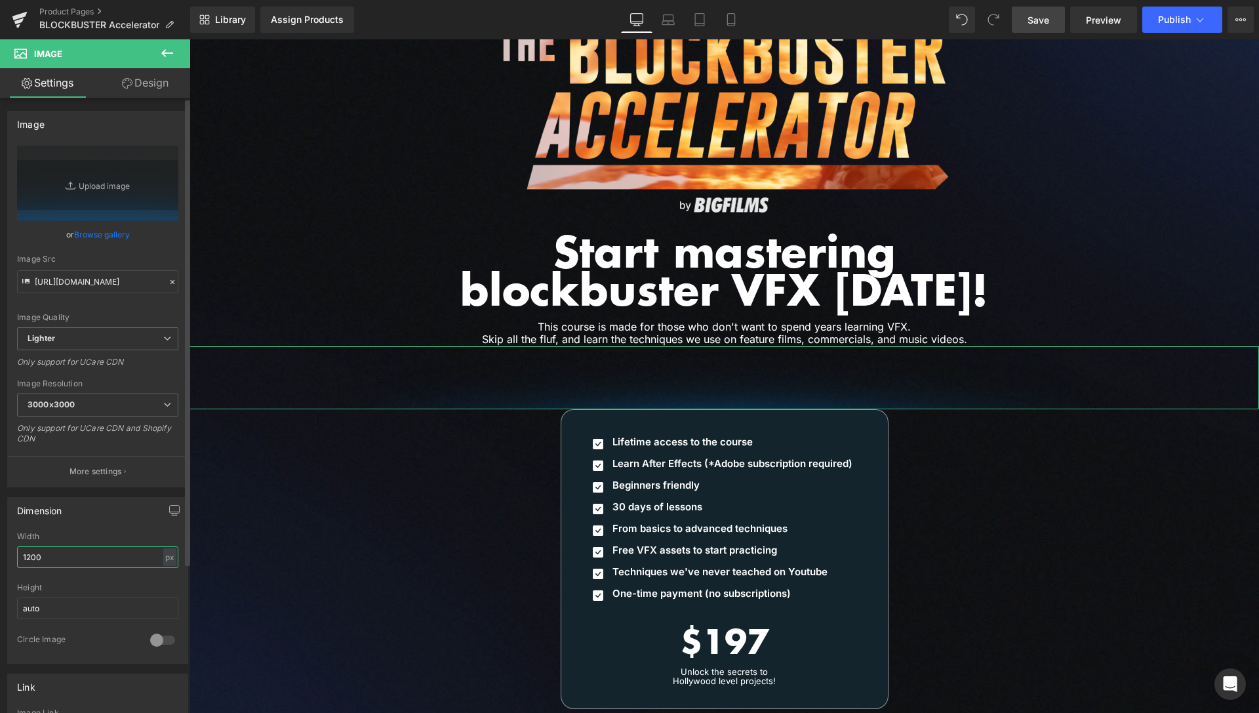
drag, startPoint x: 31, startPoint y: 555, endPoint x: 5, endPoint y: 557, distance: 25.7
click at [17, 557] on input "1200" at bounding box center [97, 557] width 161 height 22
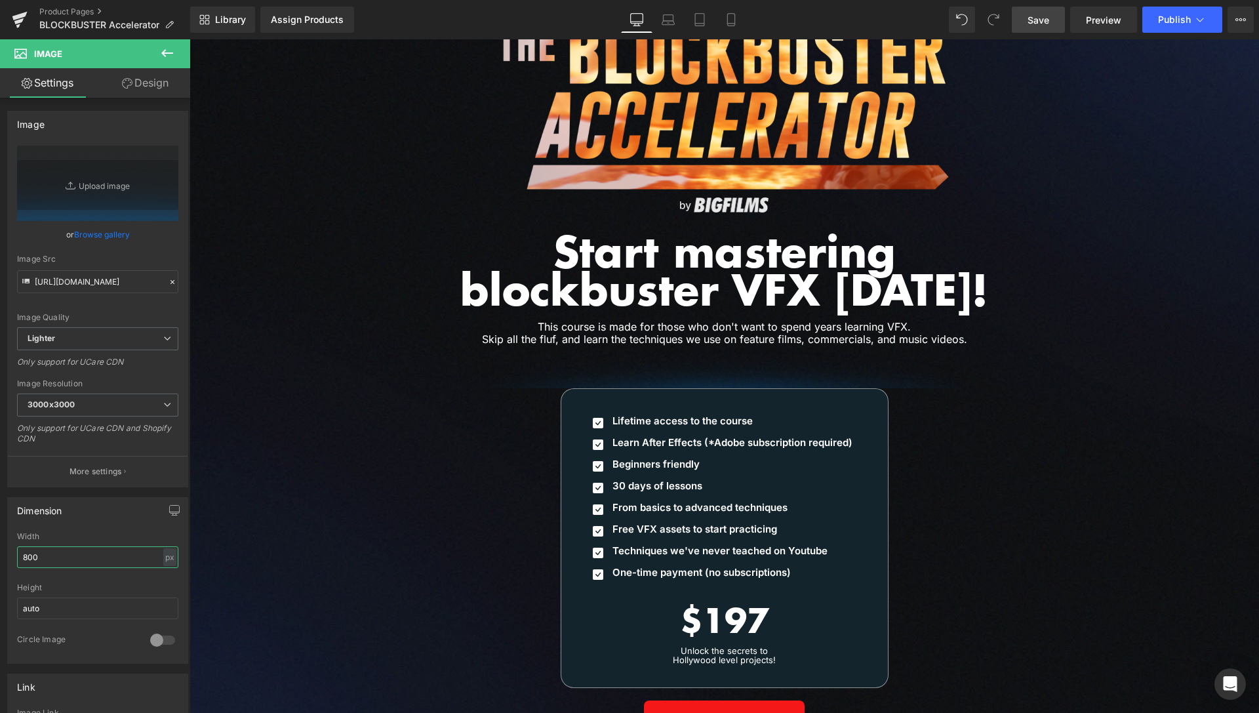
type input "800"
click at [1049, 25] on span "Save" at bounding box center [1039, 20] width 22 height 14
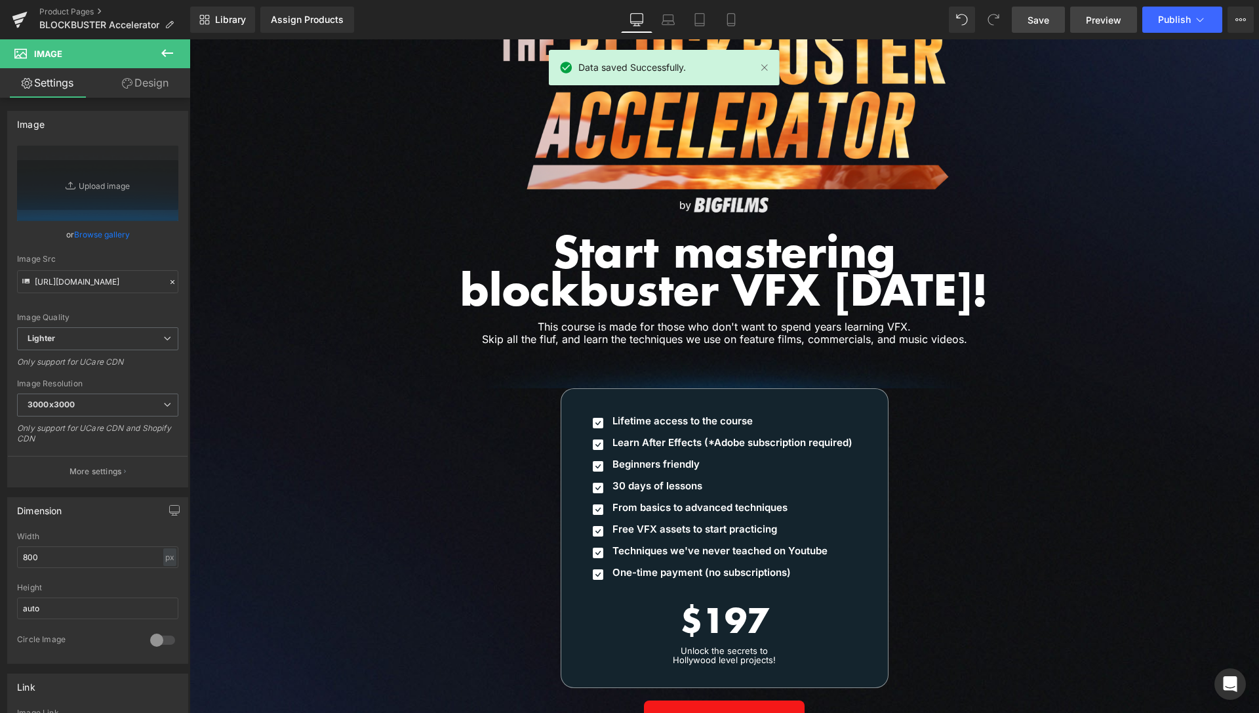
click at [1112, 22] on span "Preview" at bounding box center [1103, 20] width 35 height 14
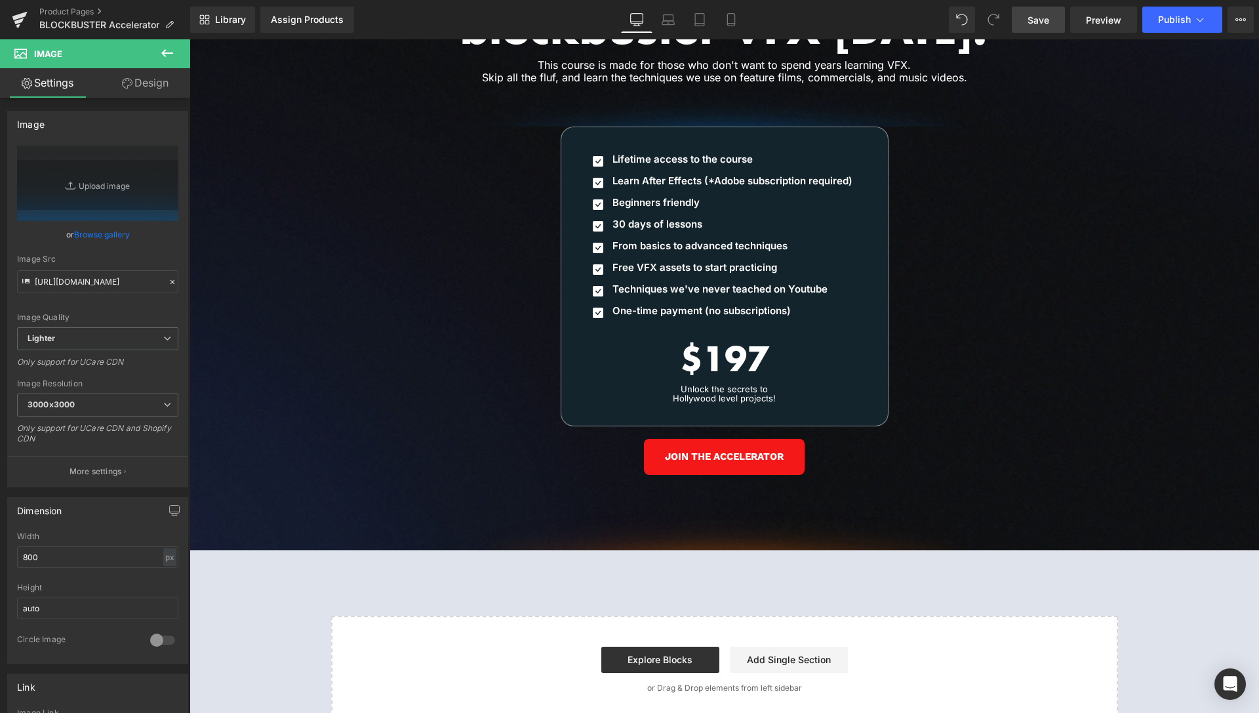
scroll to position [6146, 0]
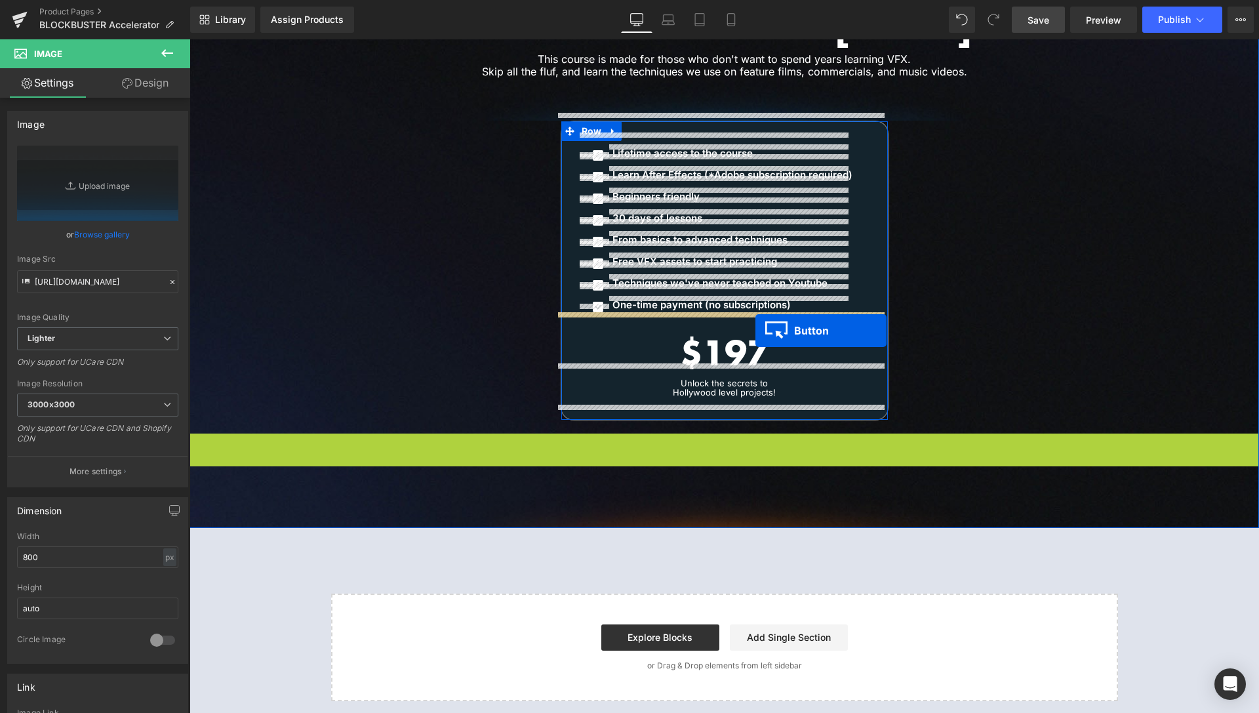
drag, startPoint x: 695, startPoint y: 439, endPoint x: 755, endPoint y: 331, distance: 124.2
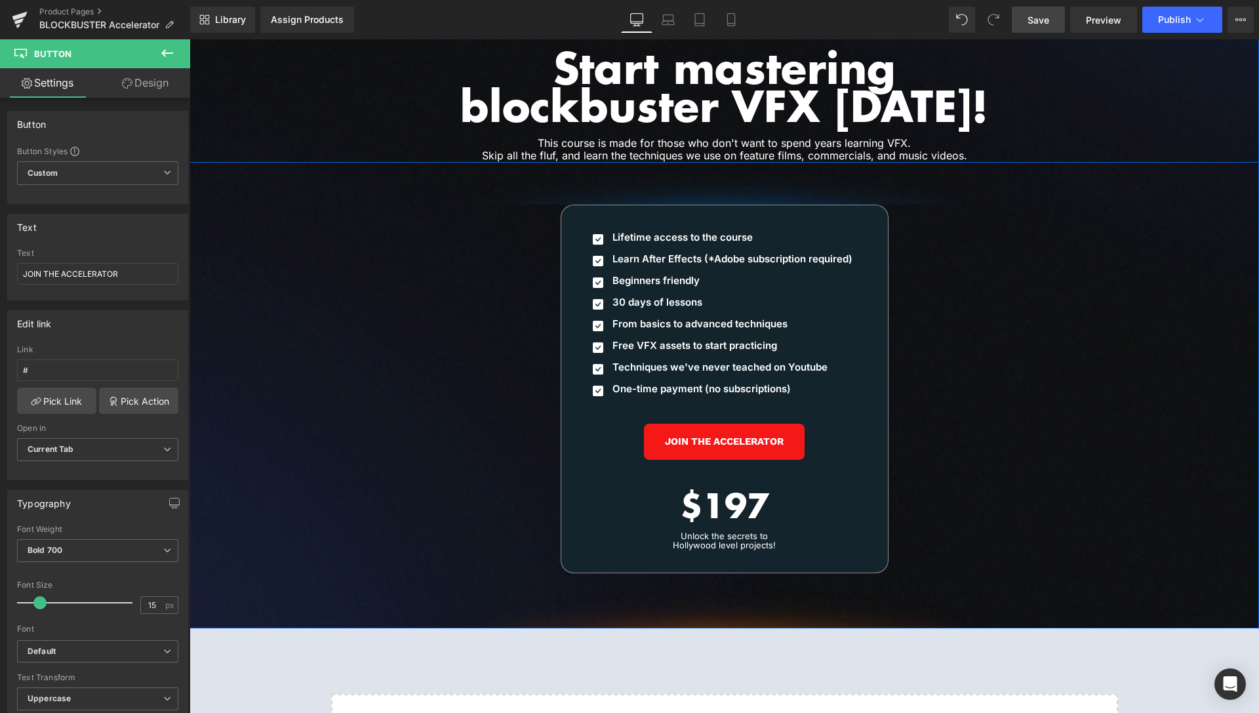
scroll to position [6079, 0]
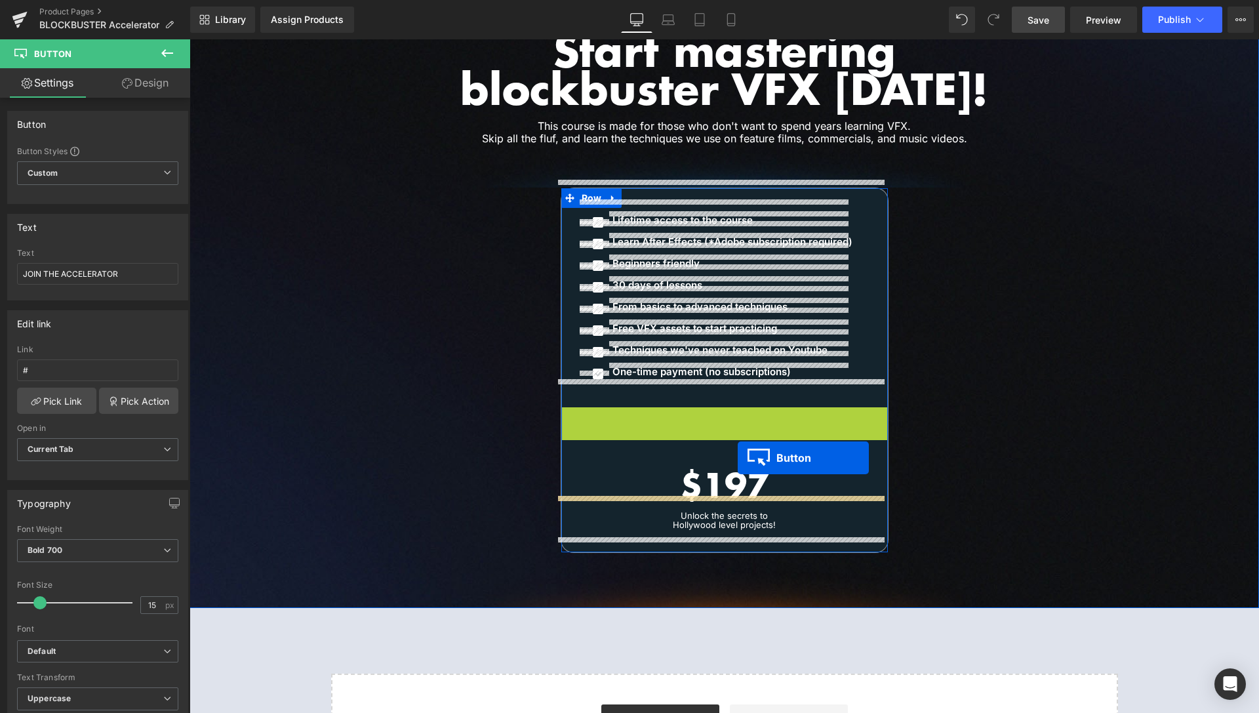
drag, startPoint x: 693, startPoint y: 407, endPoint x: 738, endPoint y: 458, distance: 67.4
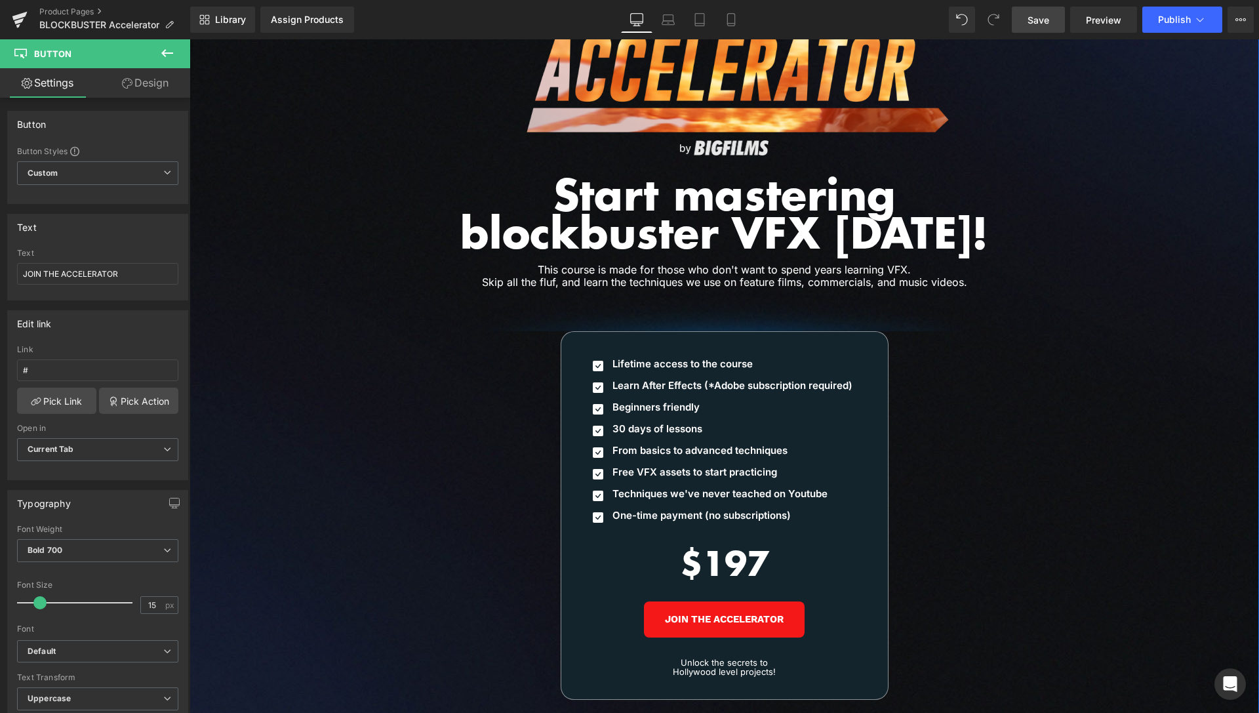
scroll to position [6012, 0]
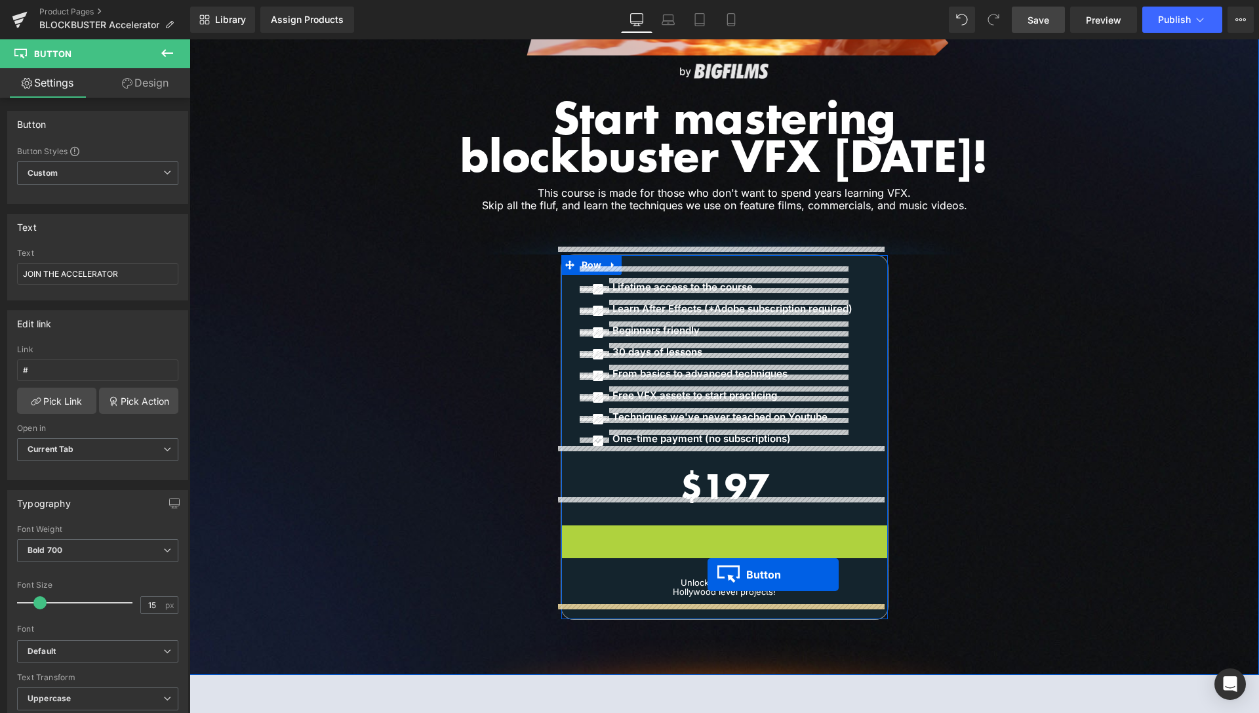
drag, startPoint x: 691, startPoint y: 528, endPoint x: 707, endPoint y: 574, distance: 49.2
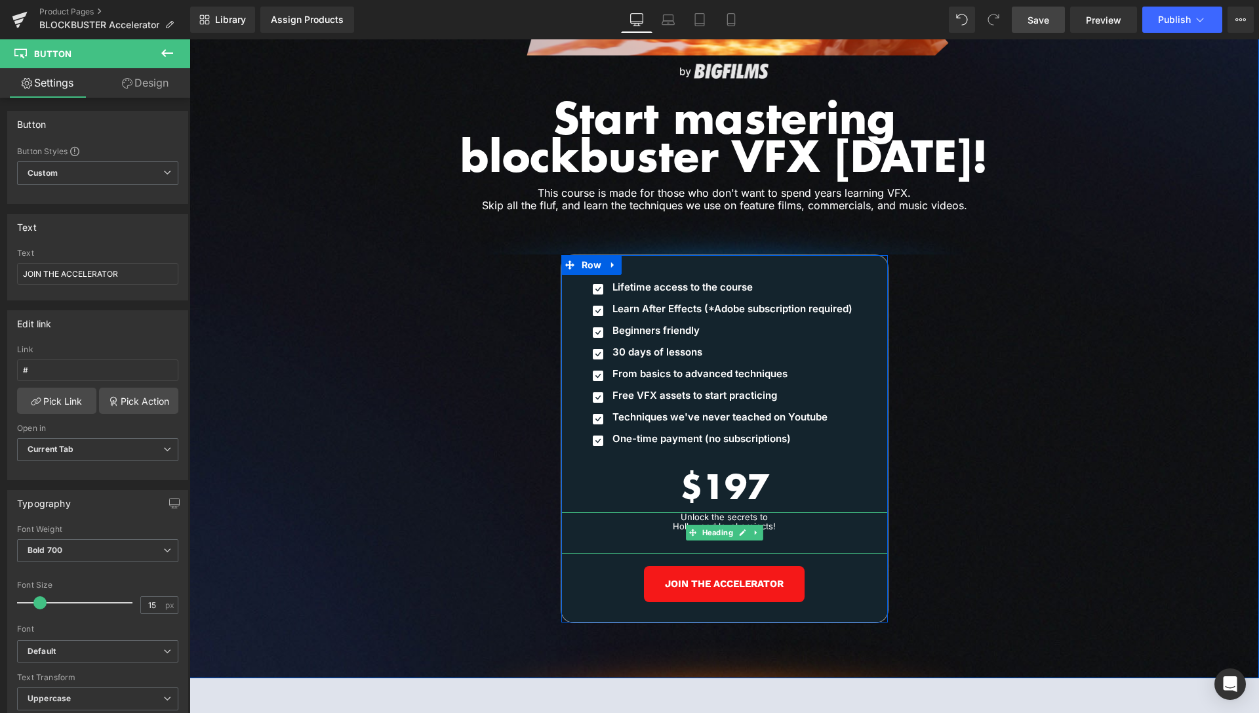
click at [717, 525] on span "Heading" at bounding box center [717, 533] width 36 height 16
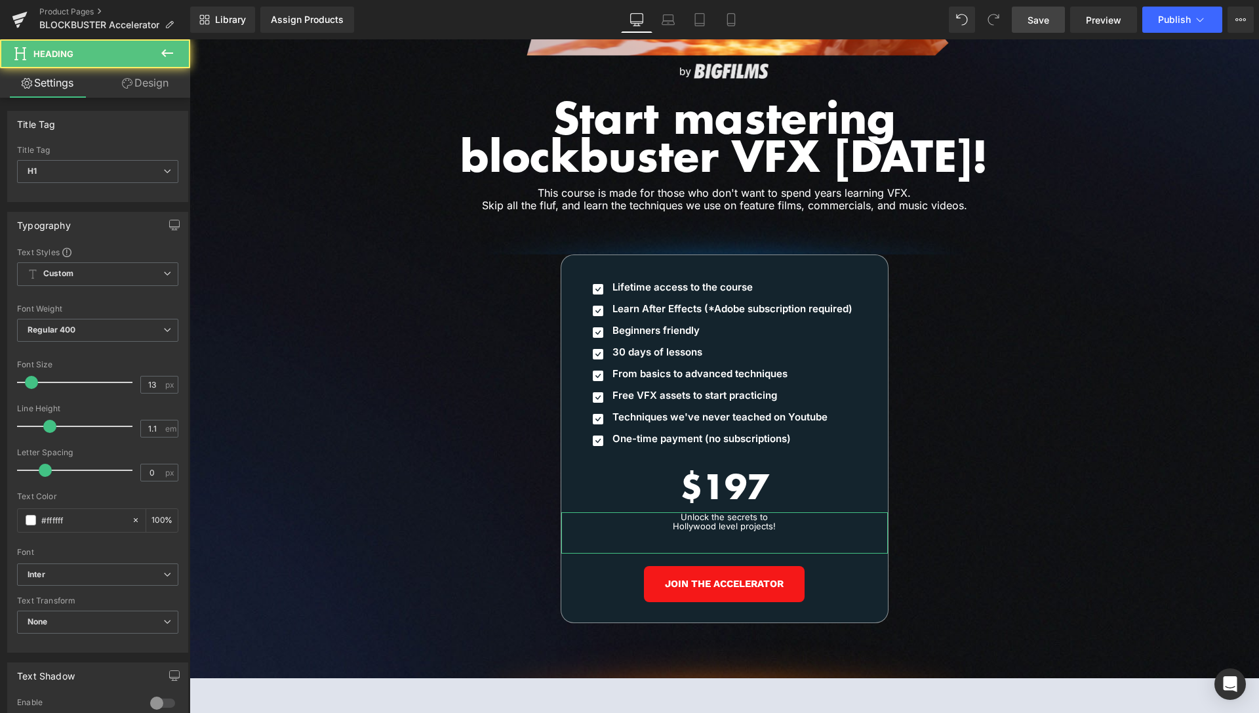
click at [140, 85] on link "Design" at bounding box center [145, 83] width 95 height 30
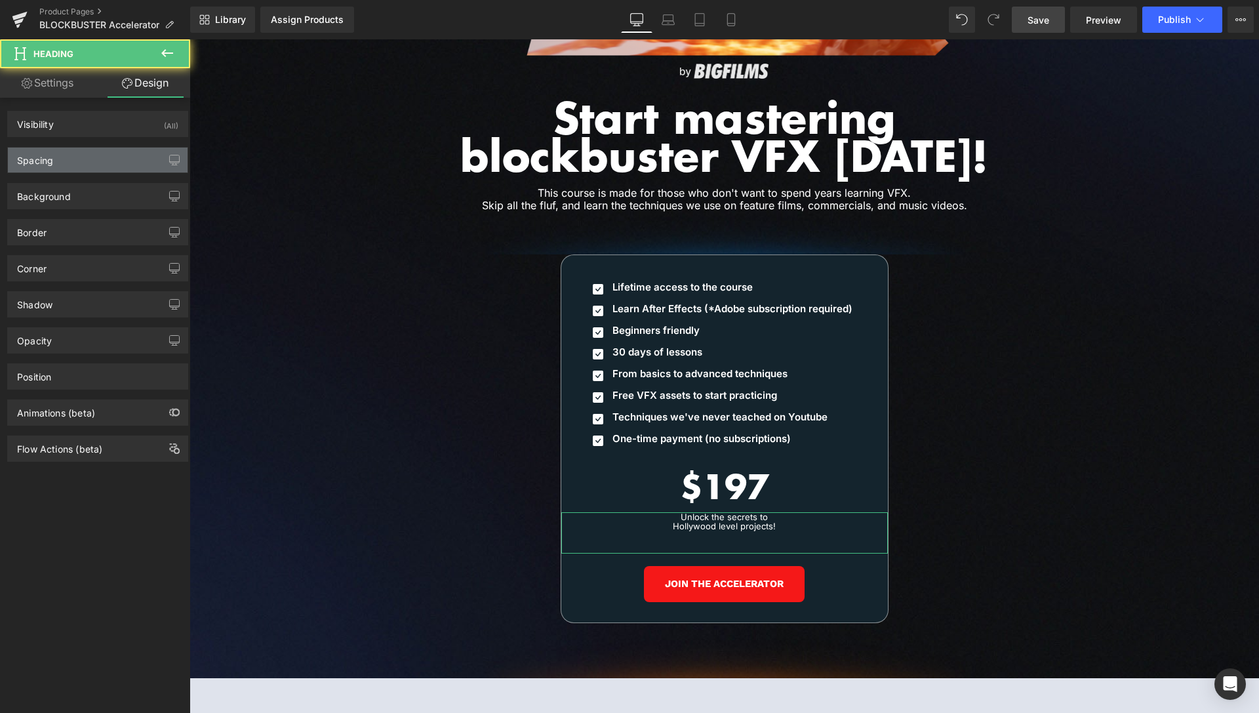
click at [97, 161] on div "Spacing" at bounding box center [98, 160] width 180 height 25
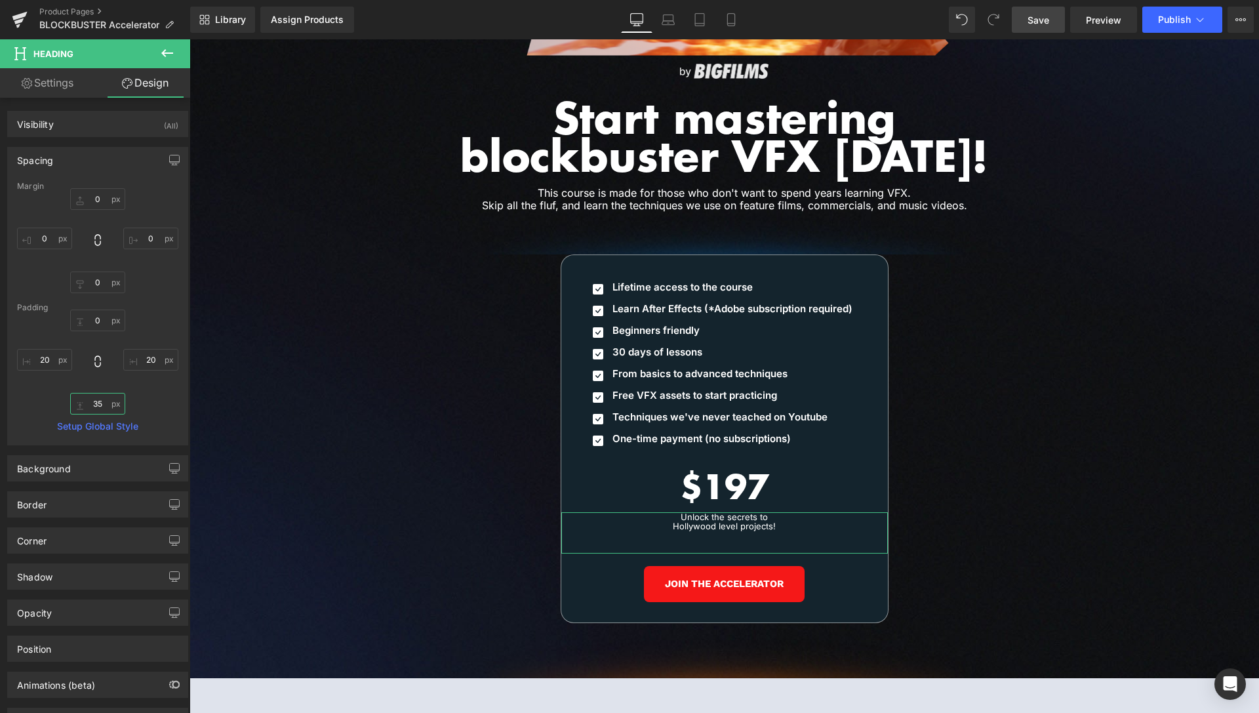
click at [91, 403] on input "text" at bounding box center [97, 404] width 55 height 22
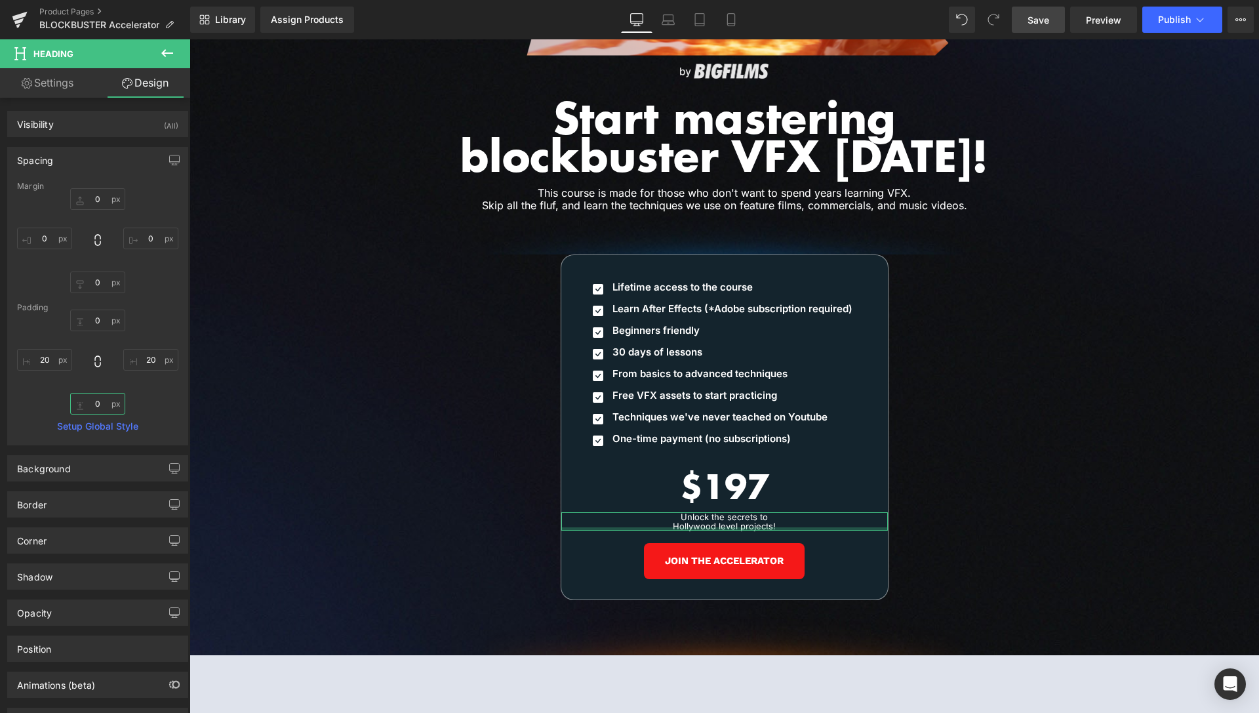
click at [83, 406] on input "0" at bounding box center [97, 404] width 55 height 22
type input "10"
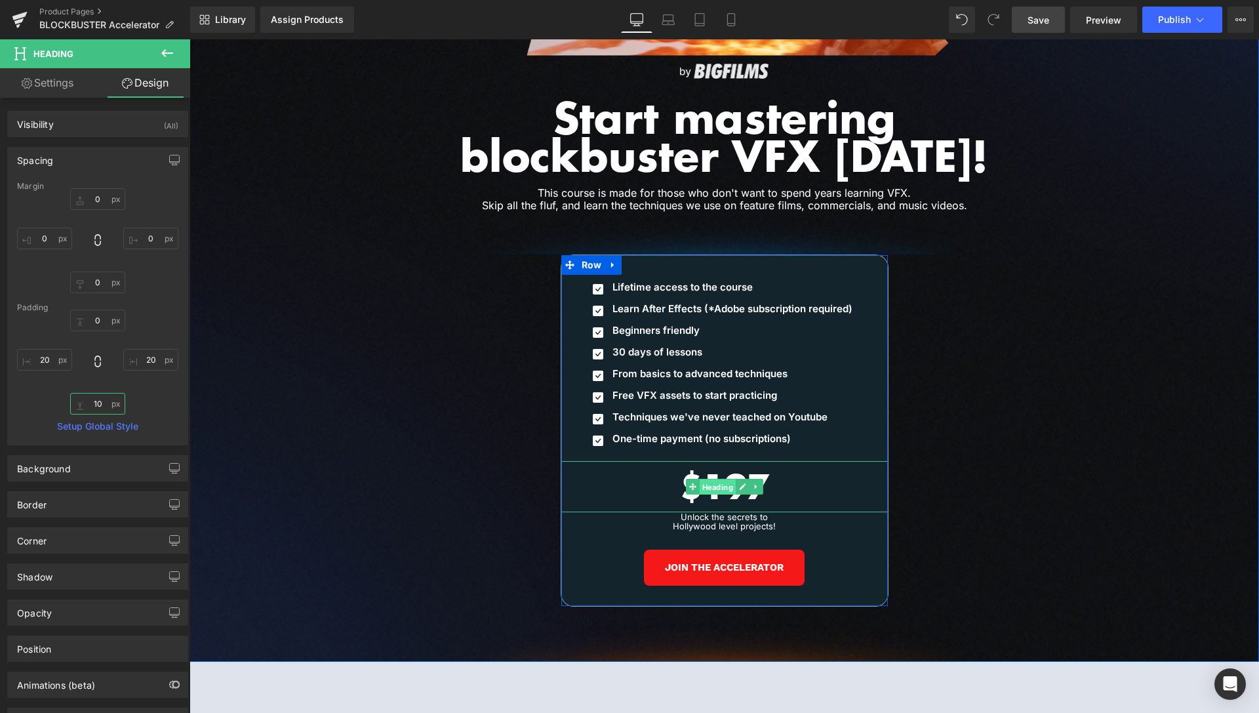
click at [721, 479] on span "Heading" at bounding box center [717, 487] width 36 height 16
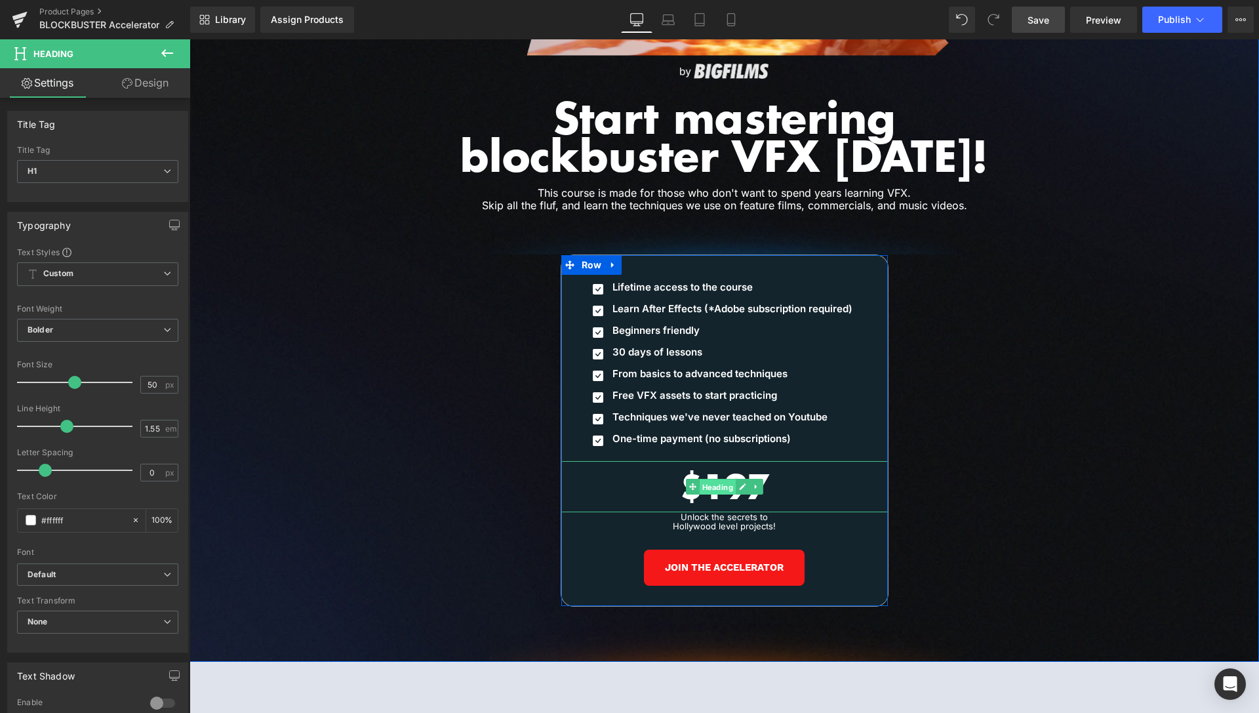
click at [720, 479] on span "Heading" at bounding box center [717, 487] width 36 height 16
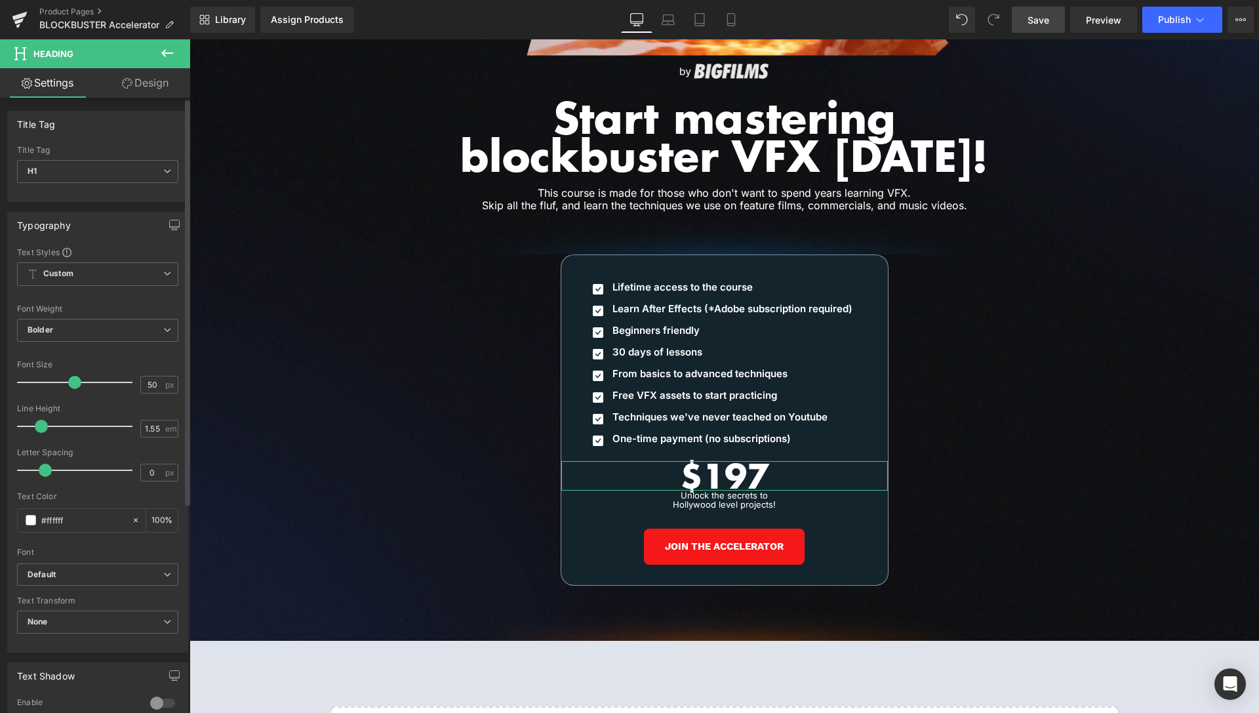
drag, startPoint x: 58, startPoint y: 427, endPoint x: 42, endPoint y: 436, distance: 18.2
click at [42, 436] on div at bounding box center [78, 426] width 109 height 26
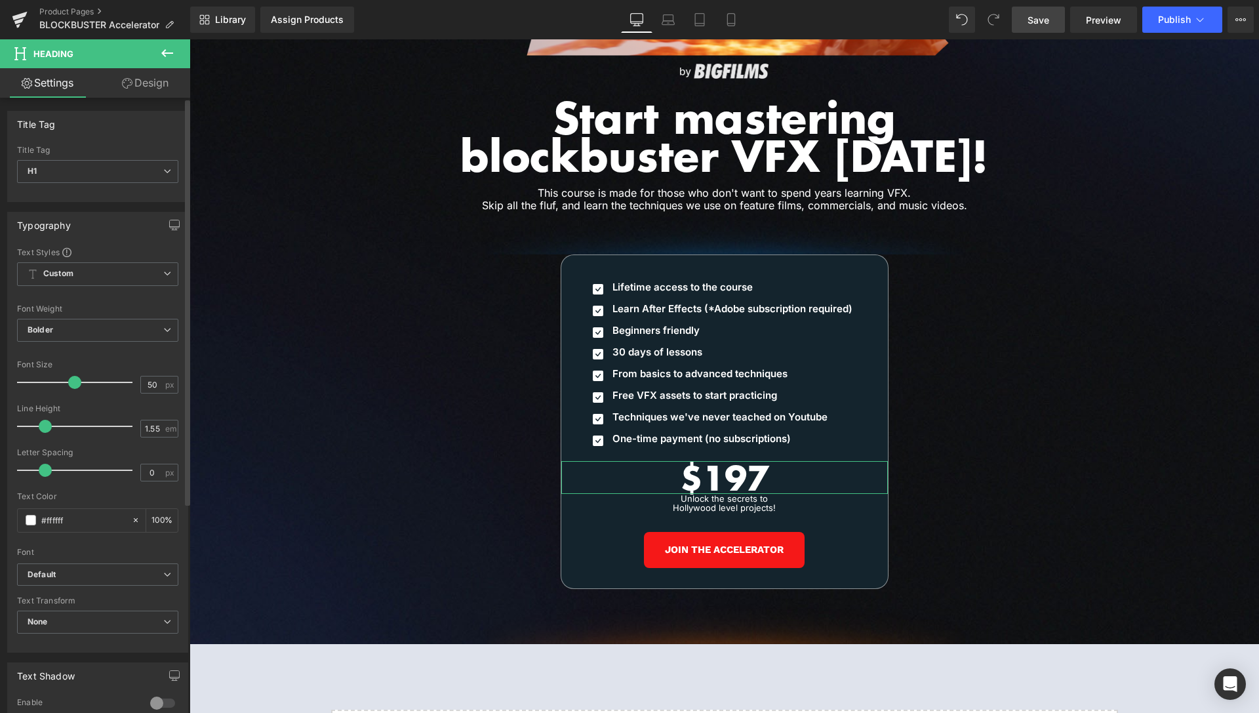
click at [45, 424] on span at bounding box center [45, 426] width 13 height 13
click at [155, 91] on link "Design" at bounding box center [145, 83] width 95 height 30
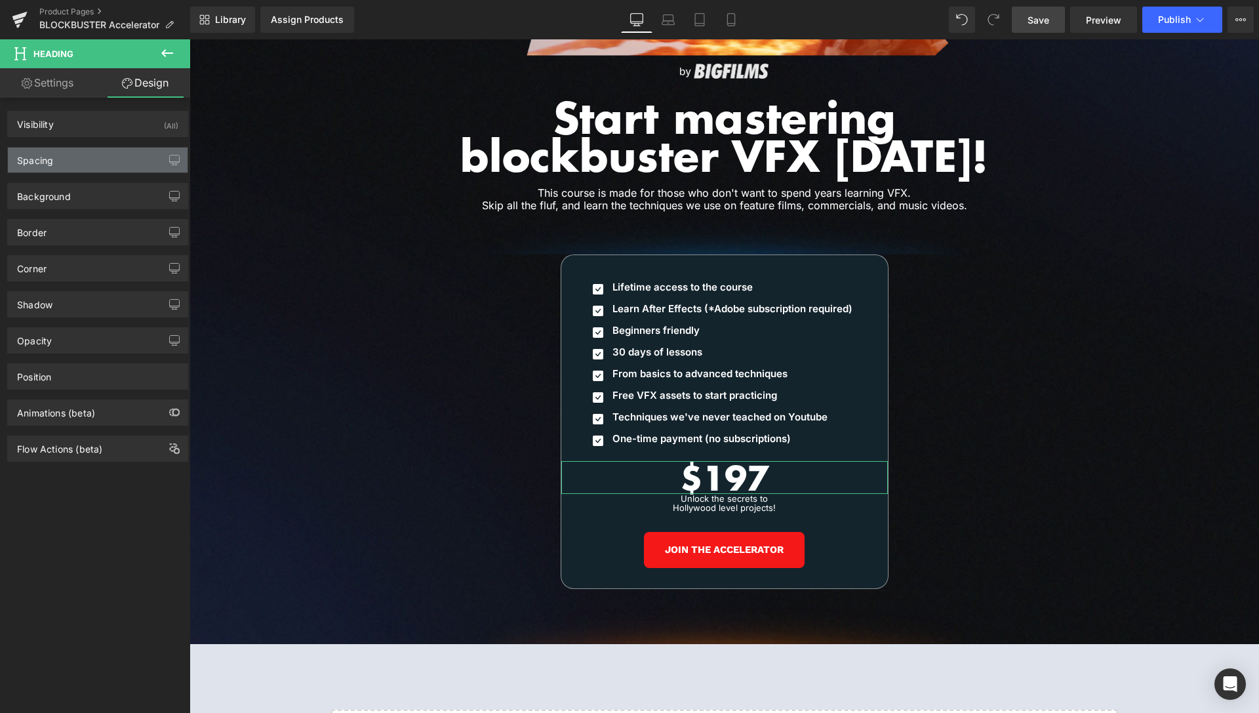
click at [91, 161] on div "Spacing" at bounding box center [98, 160] width 180 height 25
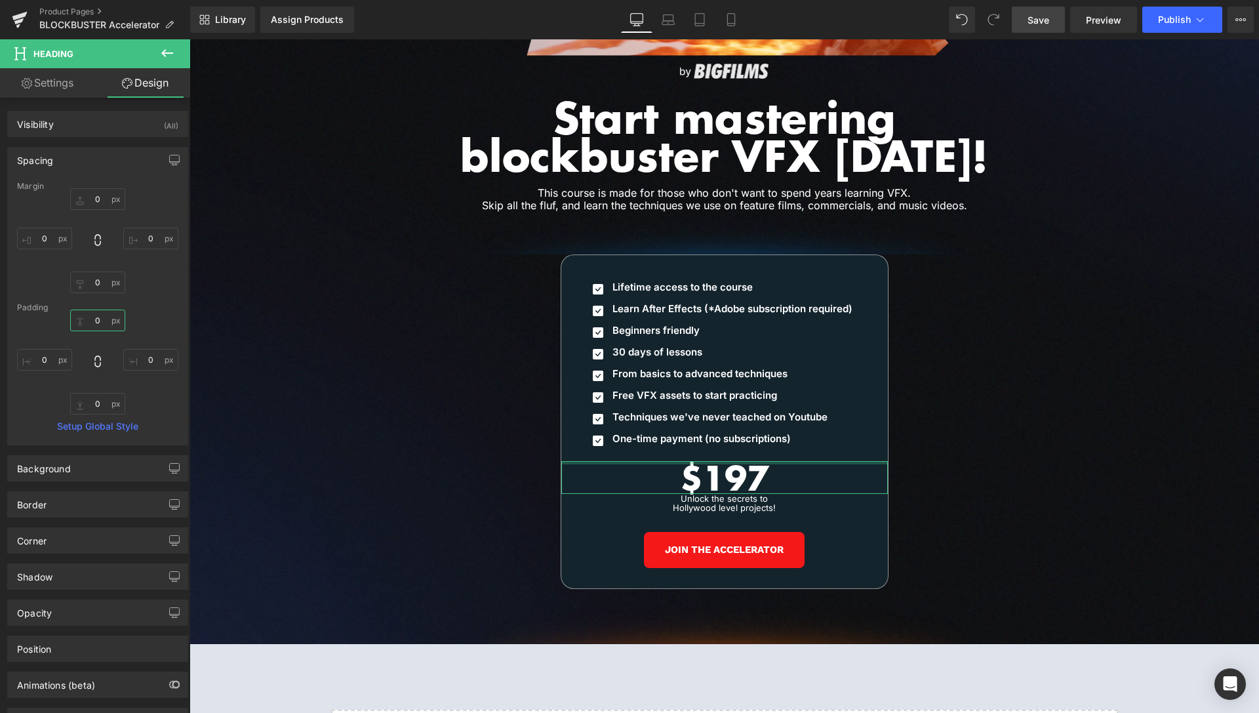
click at [92, 313] on input "0" at bounding box center [97, 321] width 55 height 22
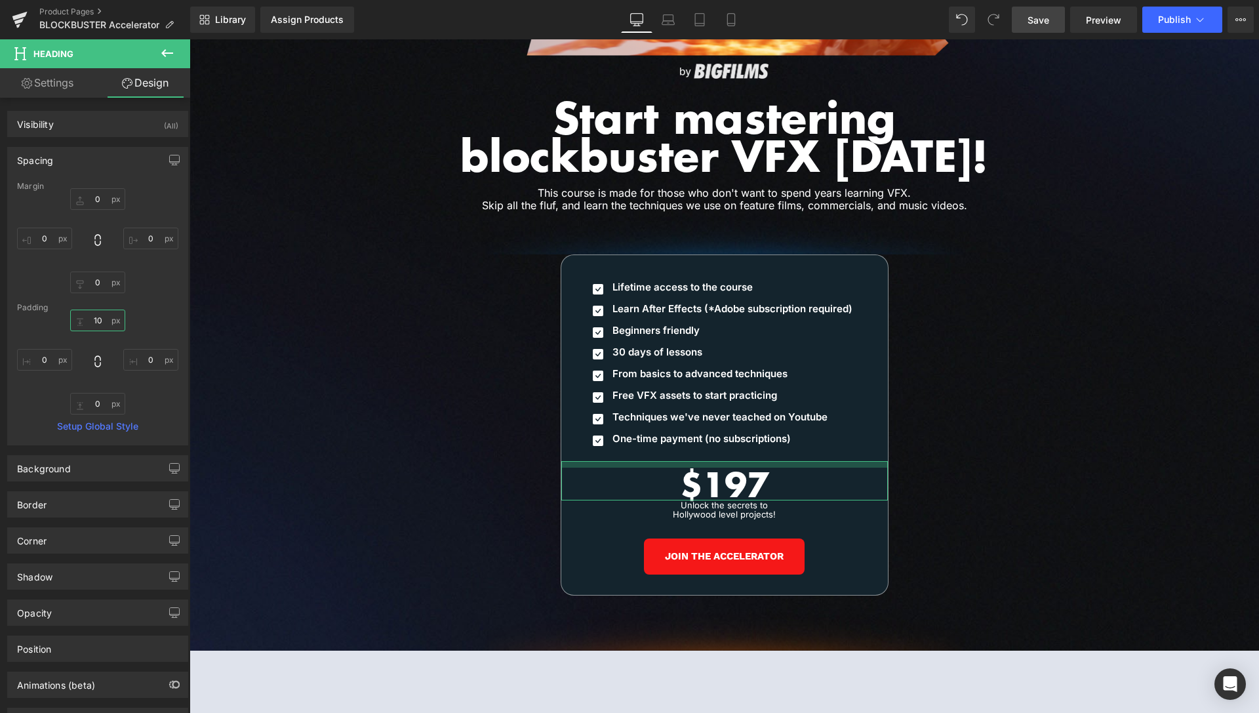
click at [96, 324] on input "10" at bounding box center [97, 321] width 55 height 22
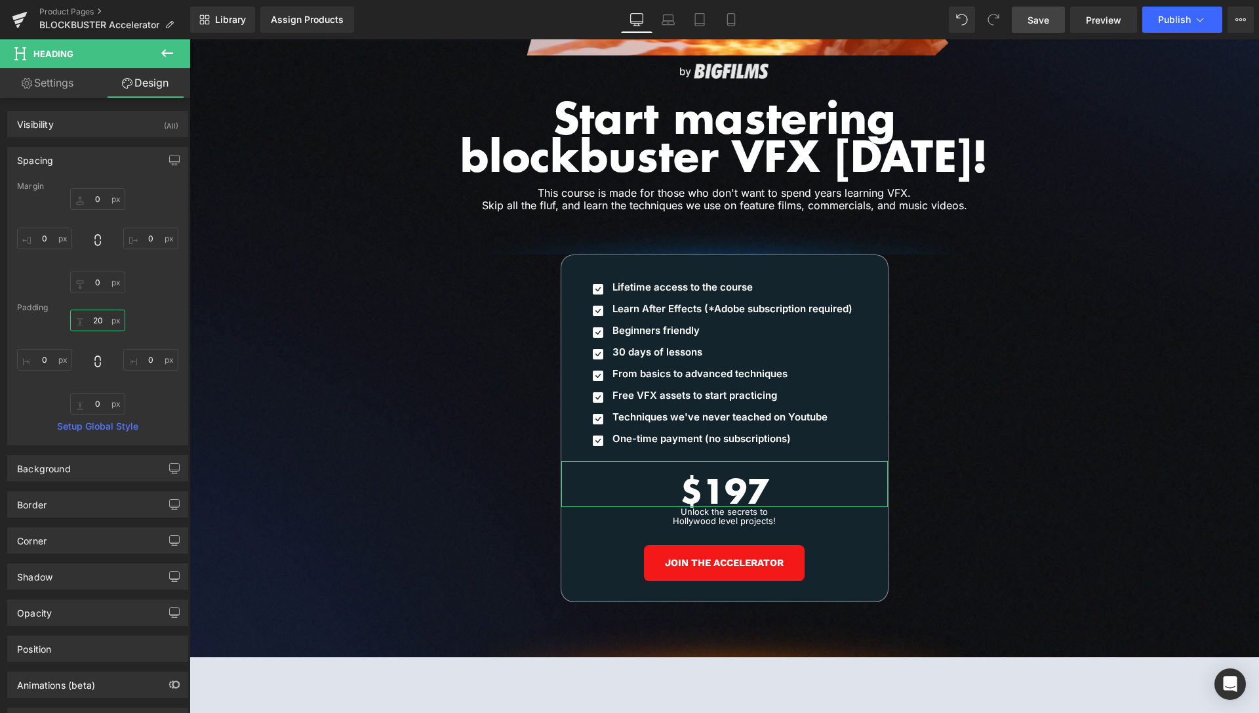
click at [96, 325] on input "20" at bounding box center [97, 321] width 55 height 22
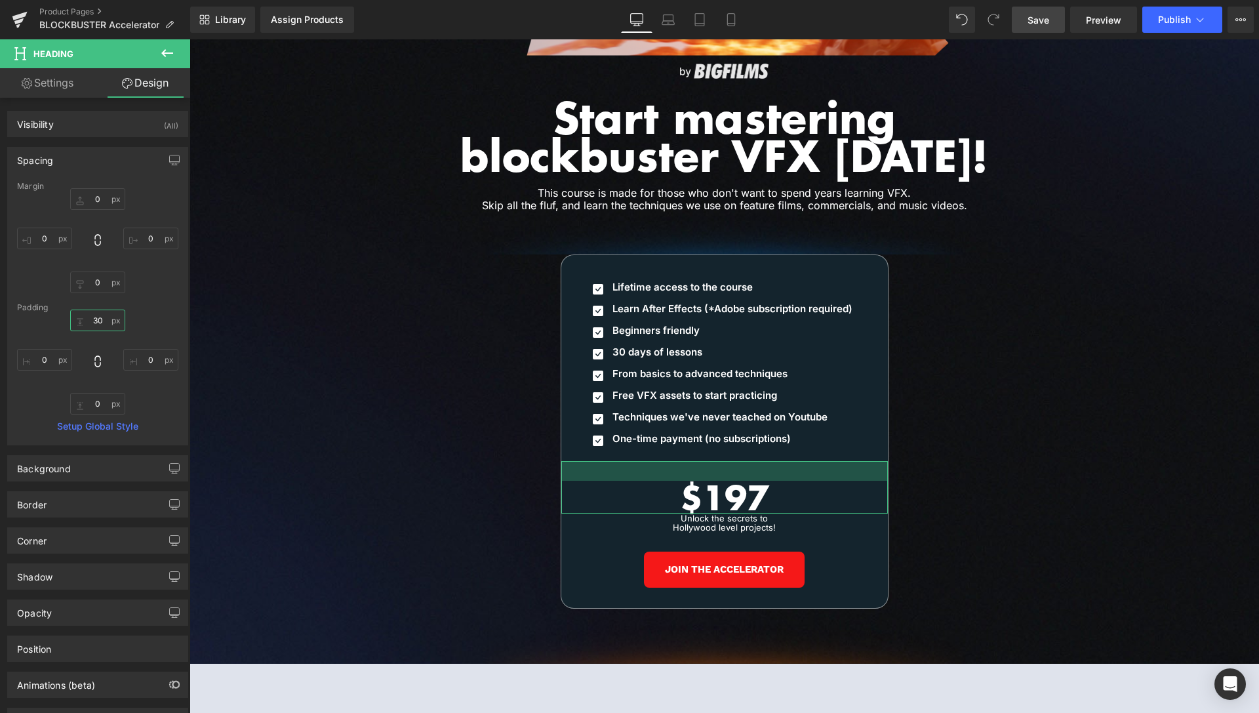
click at [86, 324] on input "30" at bounding box center [97, 321] width 55 height 22
drag, startPoint x: 86, startPoint y: 324, endPoint x: 95, endPoint y: 318, distance: 10.9
click at [87, 325] on input "30" at bounding box center [97, 321] width 55 height 22
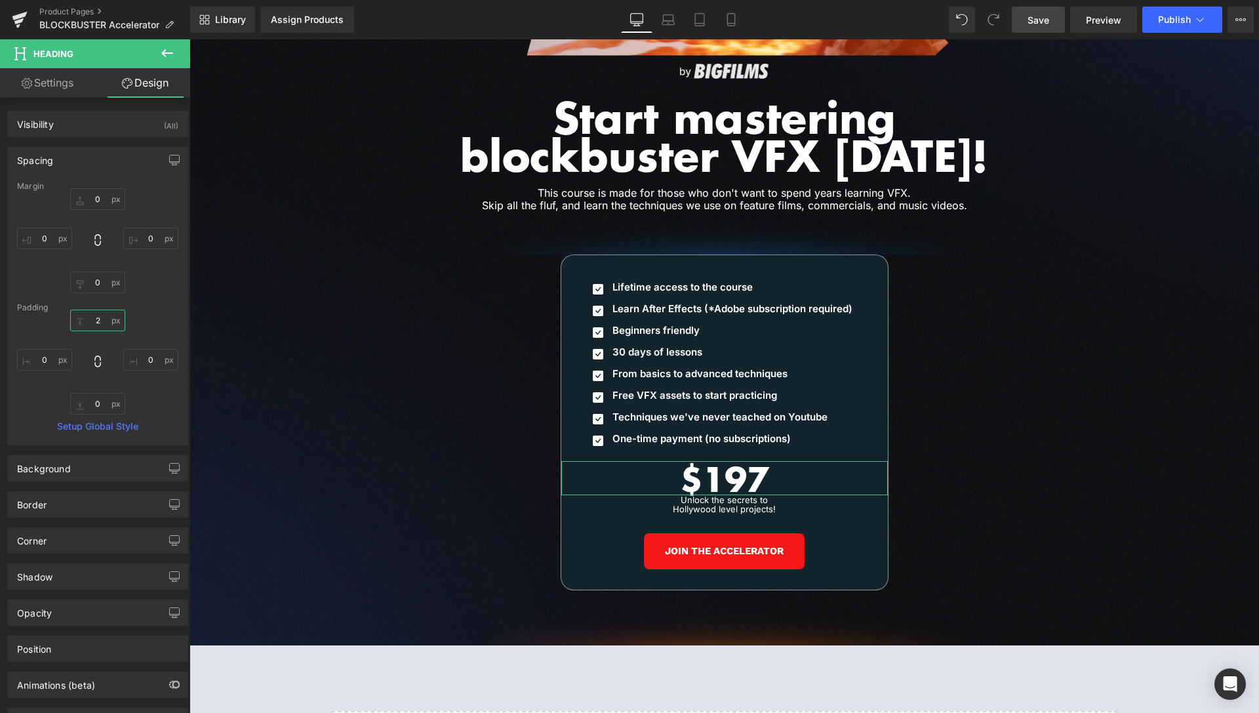
type input "25"
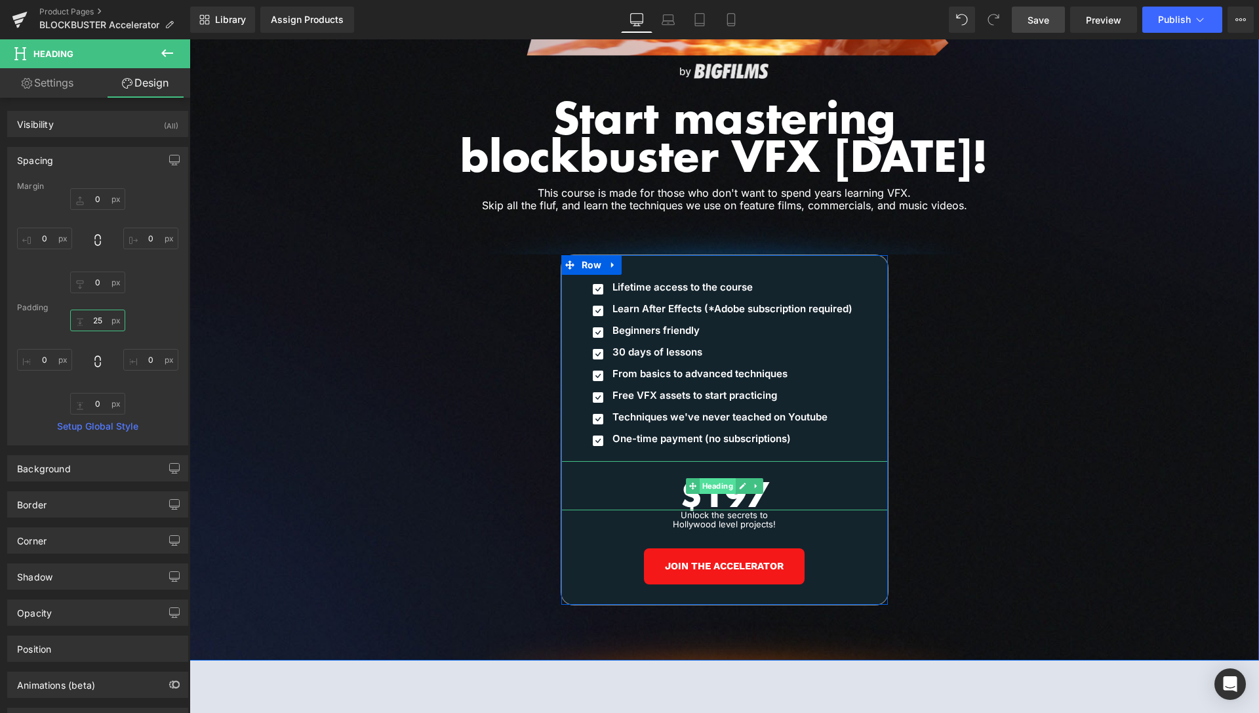
click at [714, 478] on span "Heading" at bounding box center [717, 486] width 36 height 16
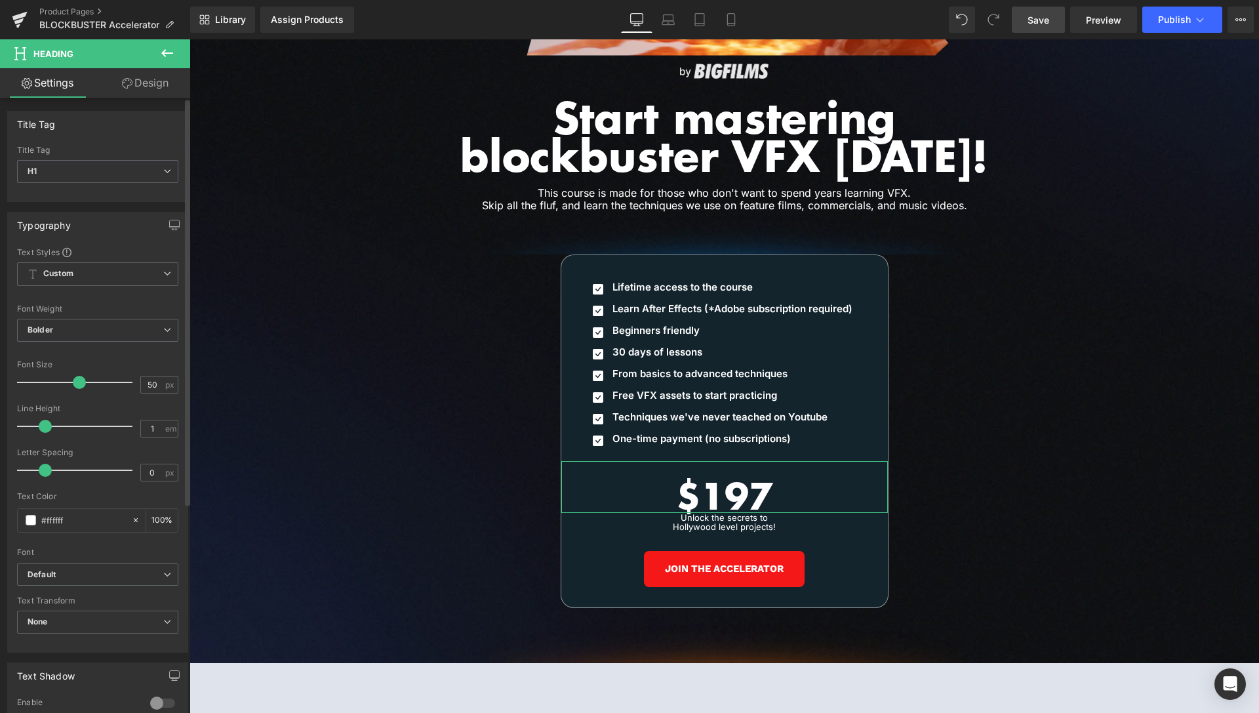
click at [73, 384] on span at bounding box center [79, 382] width 13 height 13
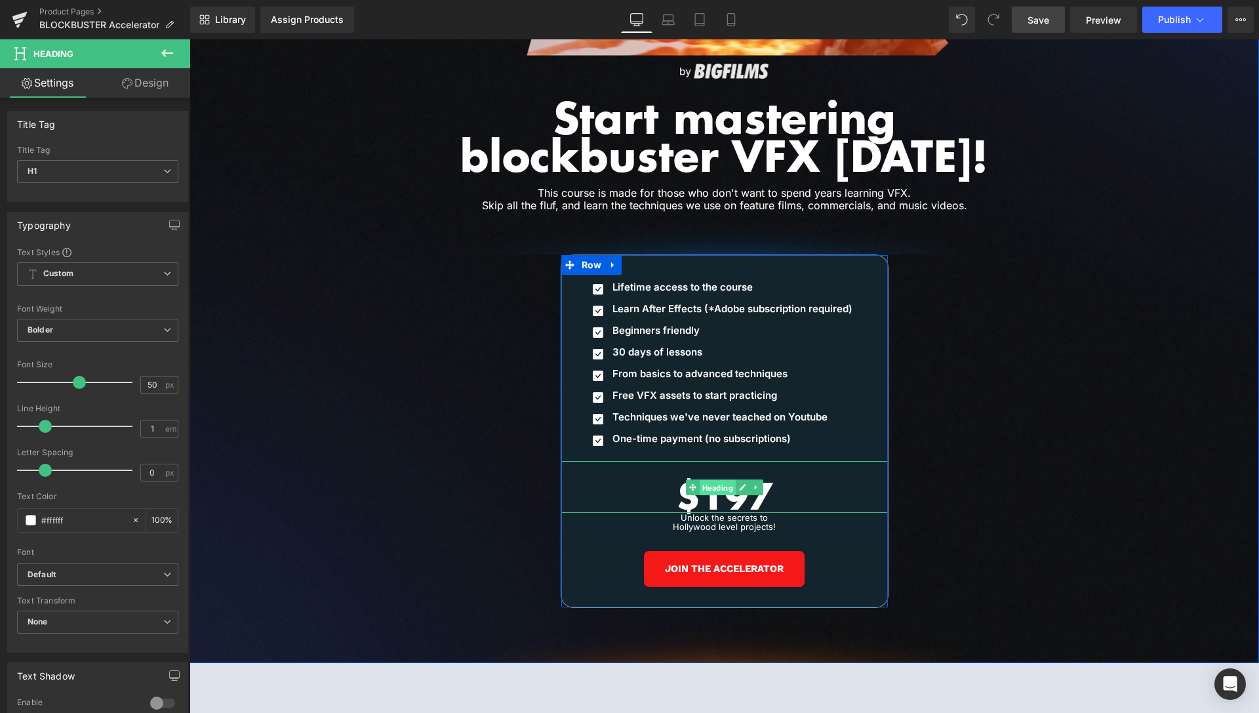
click at [713, 479] on span "Heading" at bounding box center [717, 487] width 36 height 16
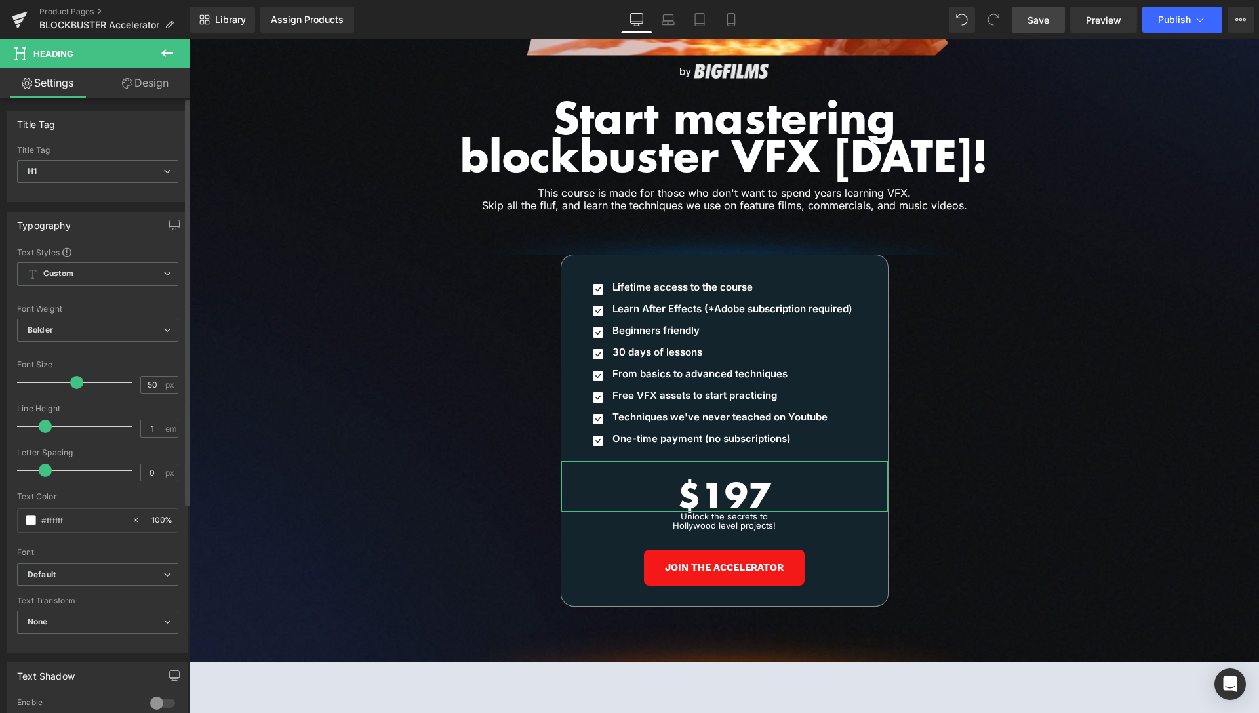
click at [70, 385] on span at bounding box center [76, 382] width 13 height 13
click at [1047, 21] on span "Save" at bounding box center [1039, 20] width 22 height 14
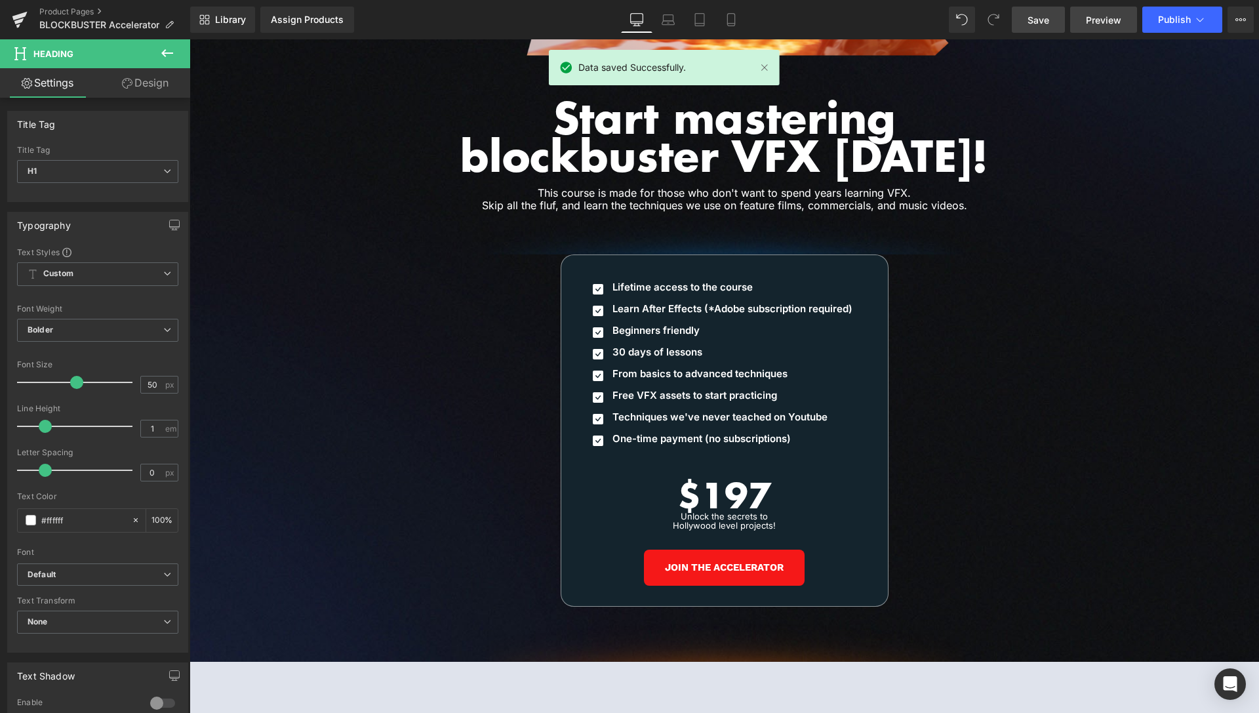
click at [1102, 19] on span "Preview" at bounding box center [1103, 20] width 35 height 14
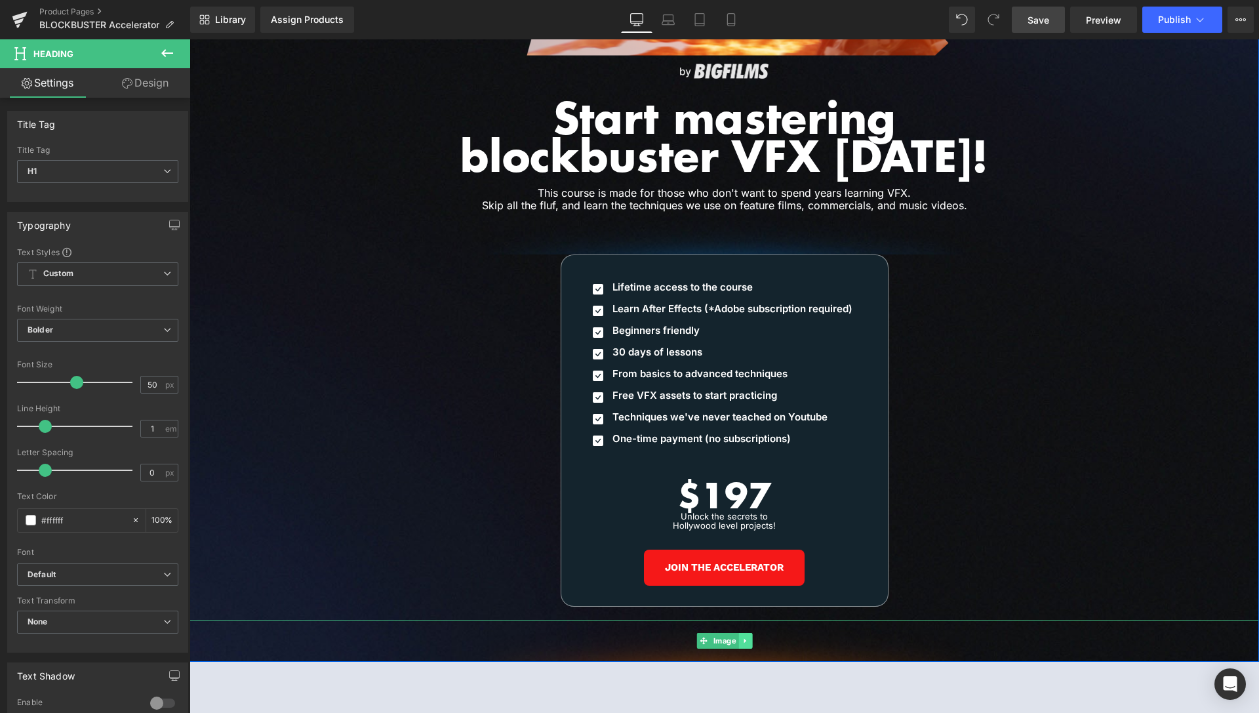
click at [744, 638] on icon at bounding box center [745, 640] width 2 height 5
click at [748, 637] on icon at bounding box center [751, 641] width 7 height 8
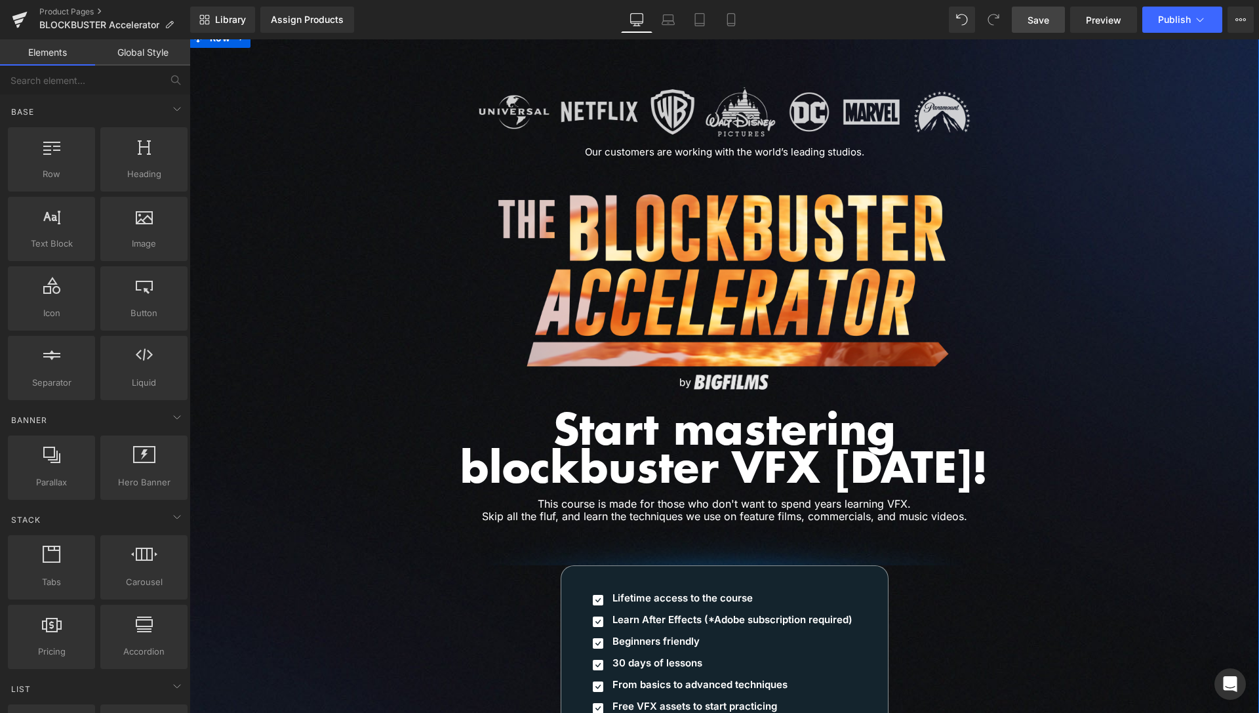
scroll to position [5544, 0]
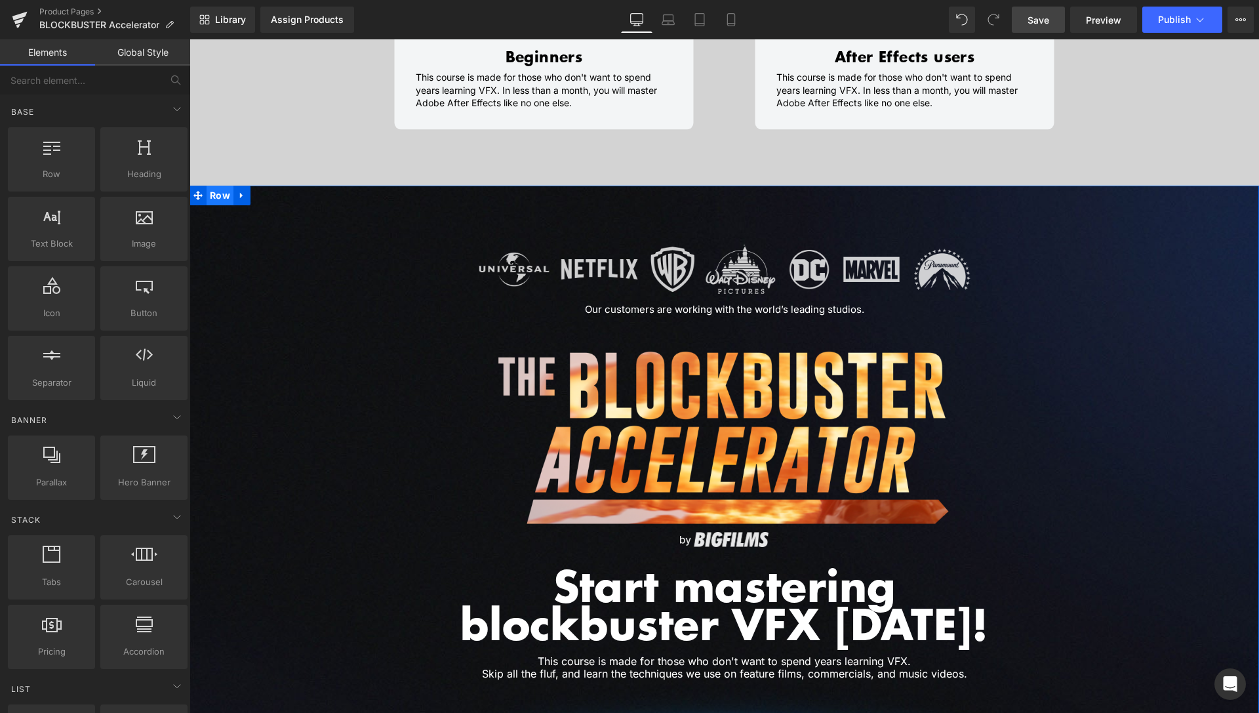
click at [220, 186] on span "Row" at bounding box center [220, 196] width 27 height 20
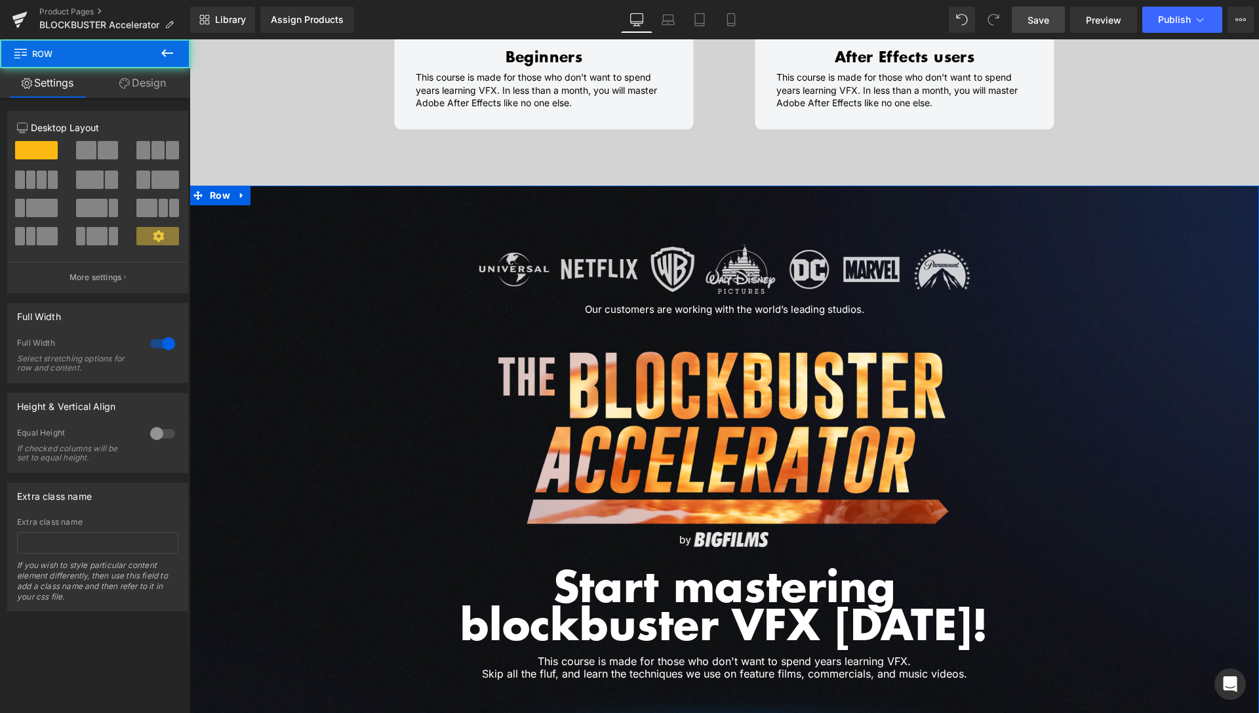
click at [153, 79] on link "Design" at bounding box center [142, 83] width 95 height 30
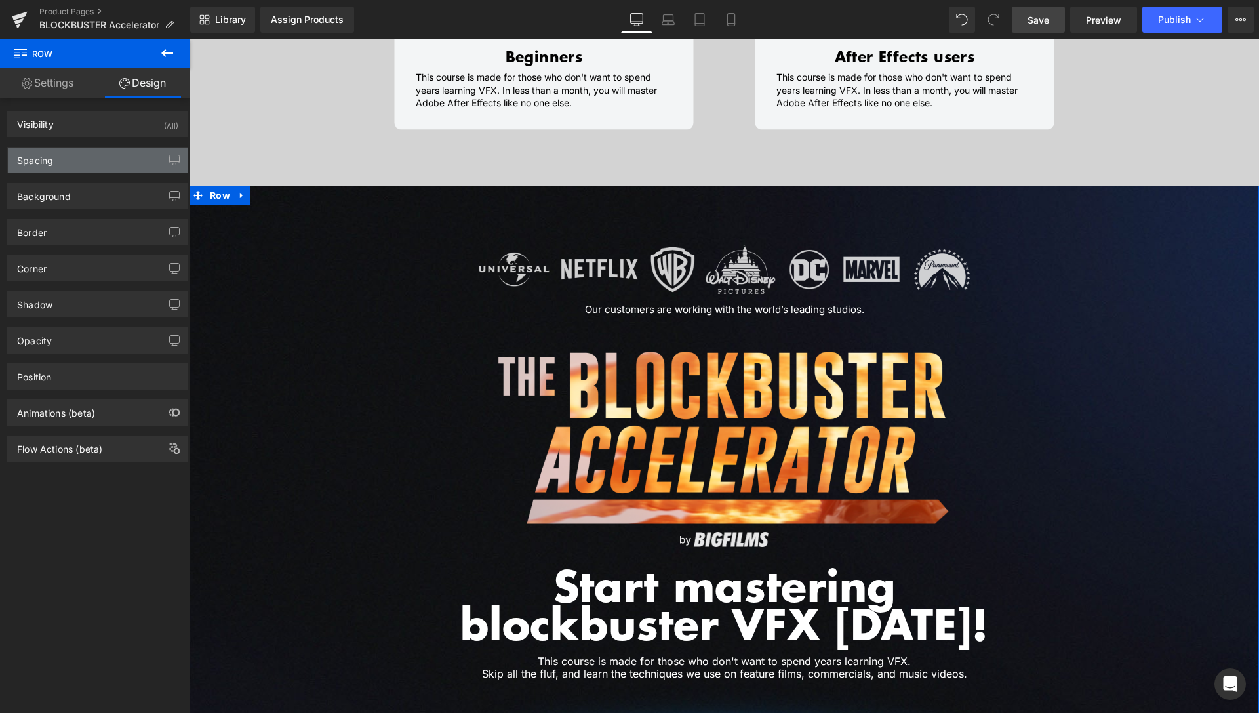
click at [113, 159] on div "Spacing" at bounding box center [98, 160] width 180 height 25
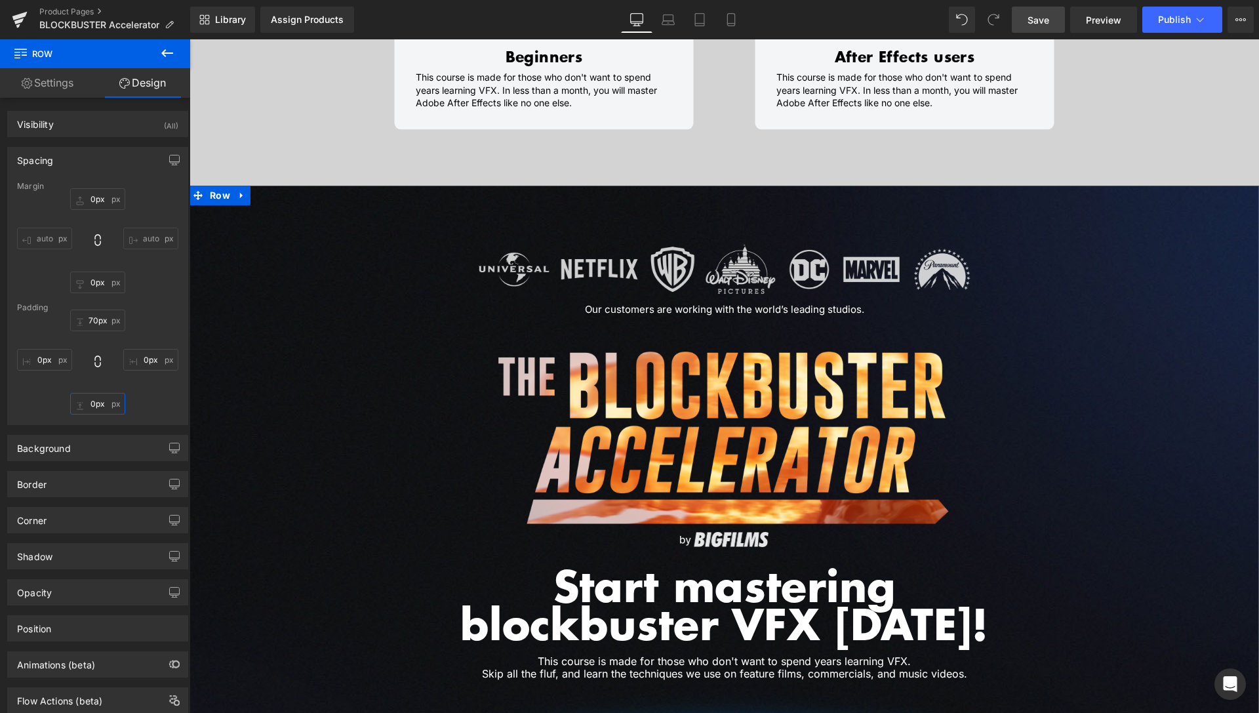
click at [81, 403] on input "0px" at bounding box center [97, 404] width 55 height 22
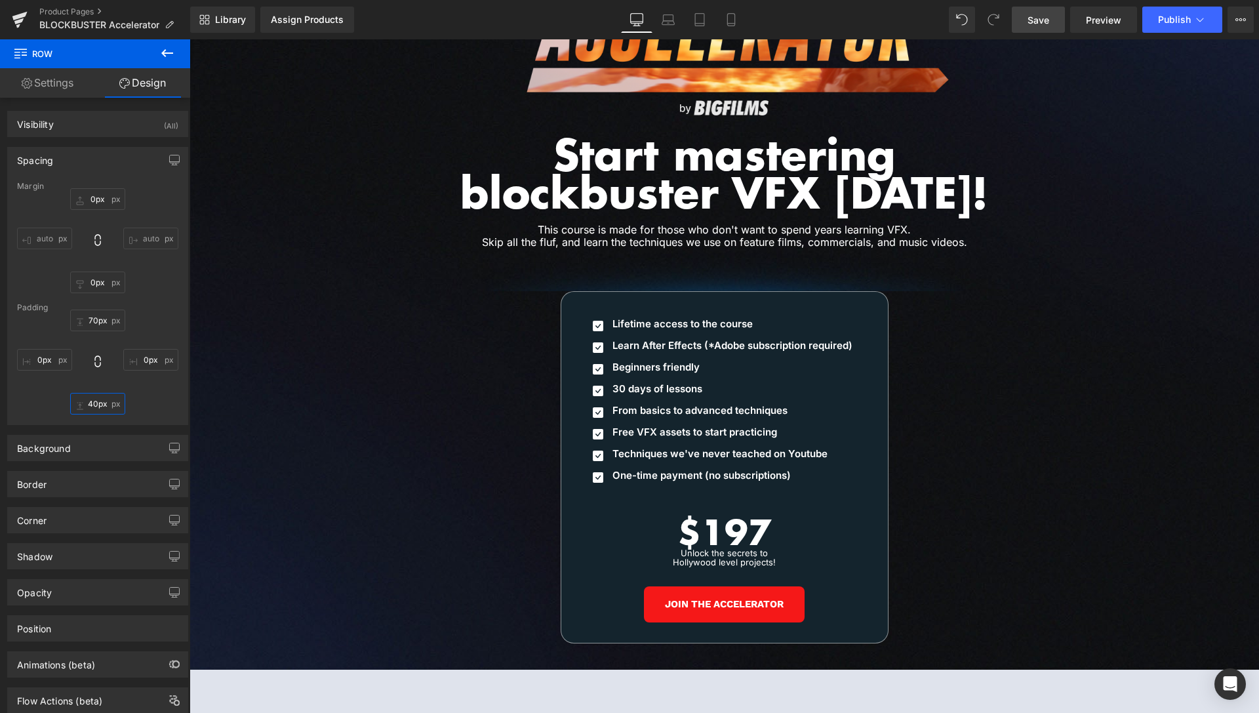
scroll to position [5968, 0]
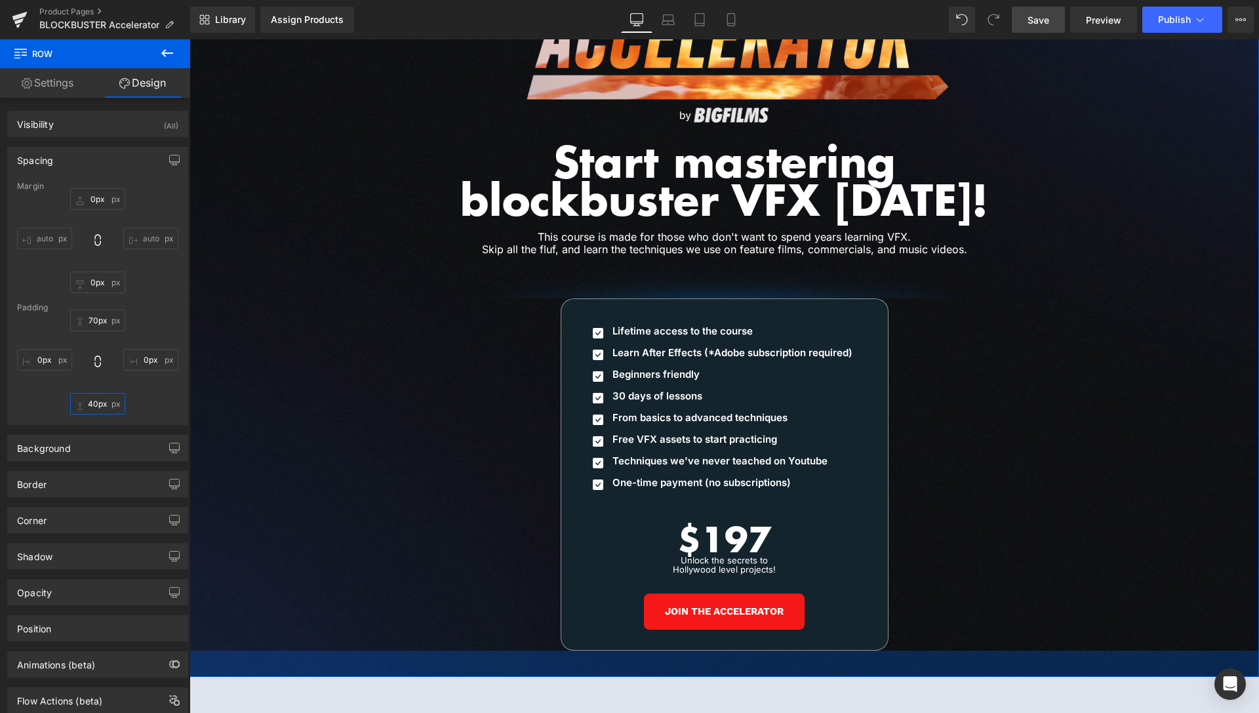
click at [81, 403] on input "40px" at bounding box center [97, 404] width 55 height 22
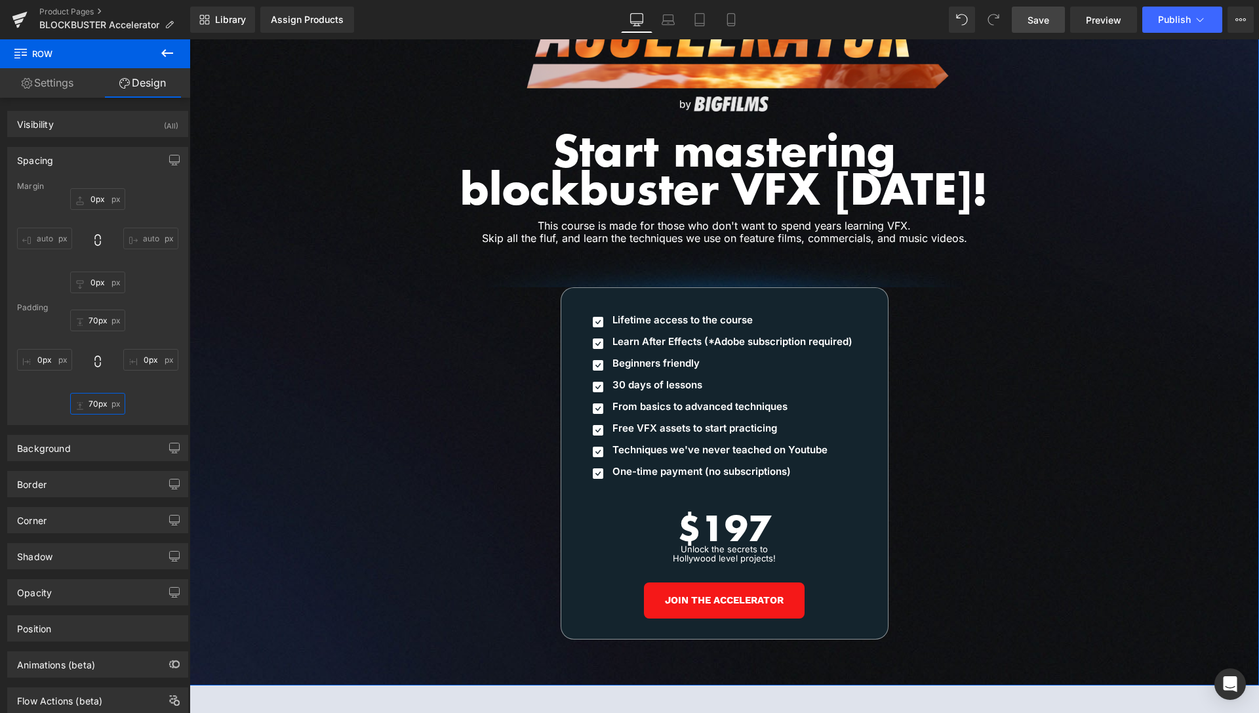
scroll to position [6008, 0]
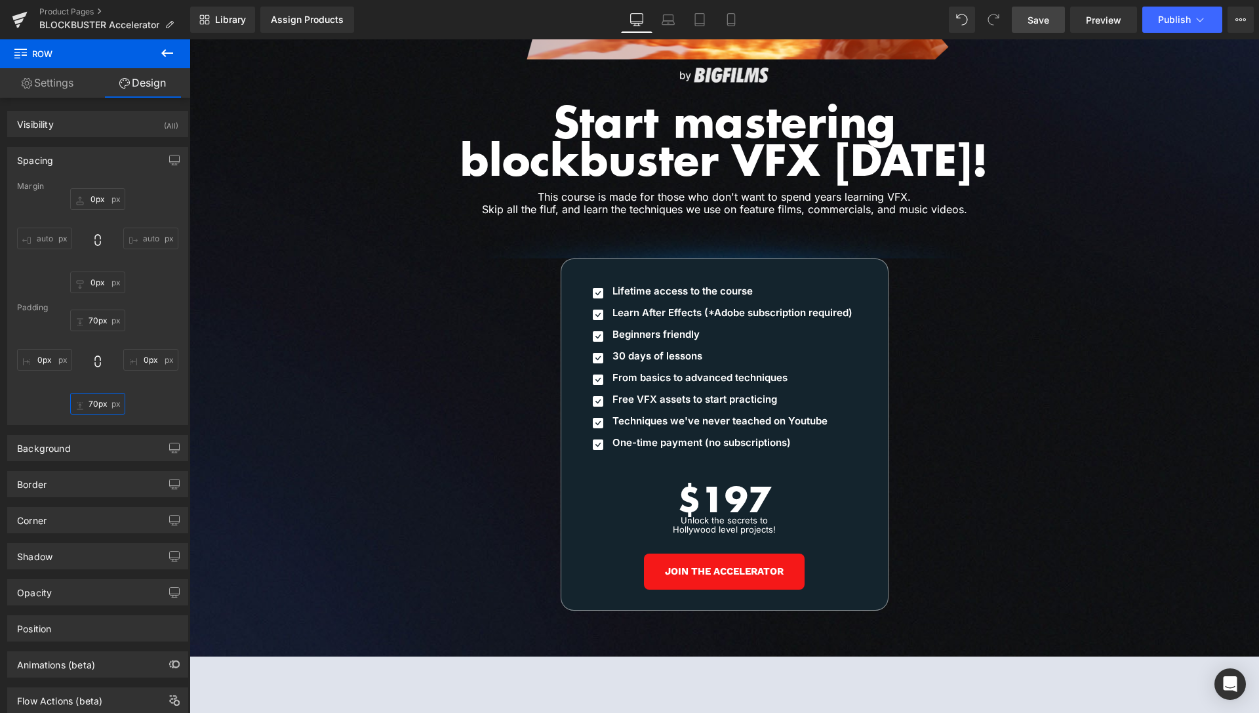
type input "70px"
click at [1047, 18] on span "Save" at bounding box center [1039, 20] width 22 height 14
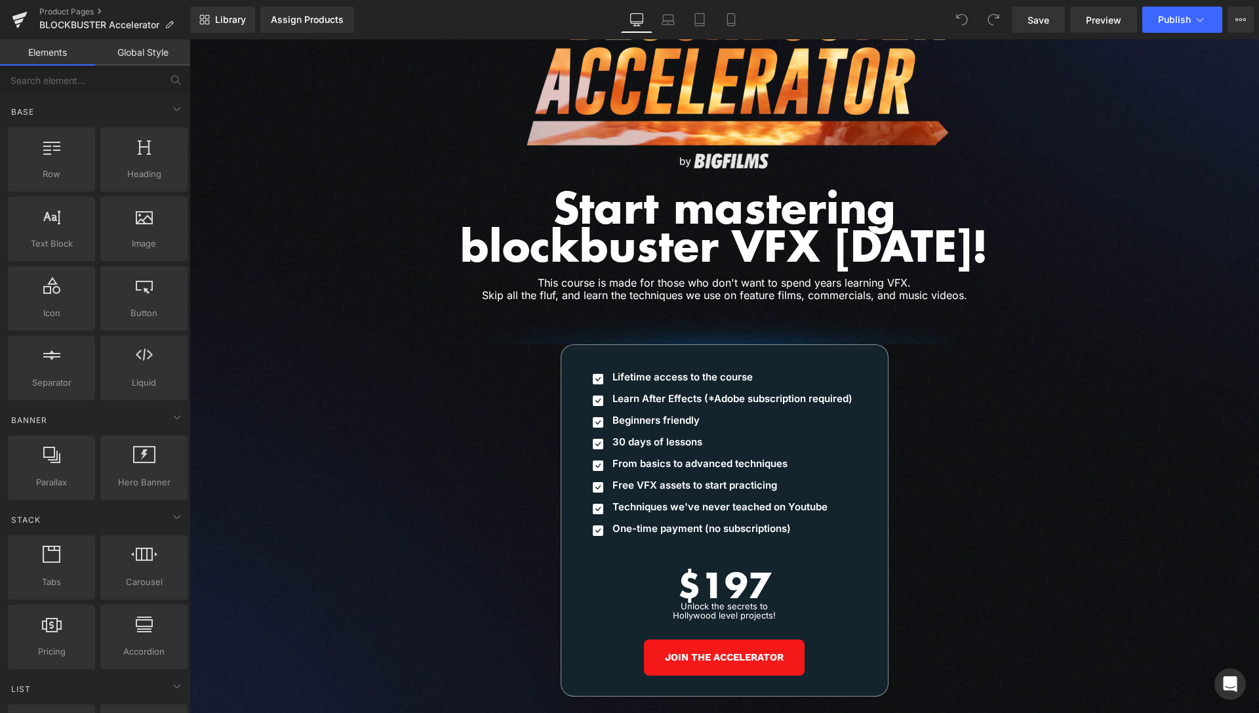
scroll to position [6001, 0]
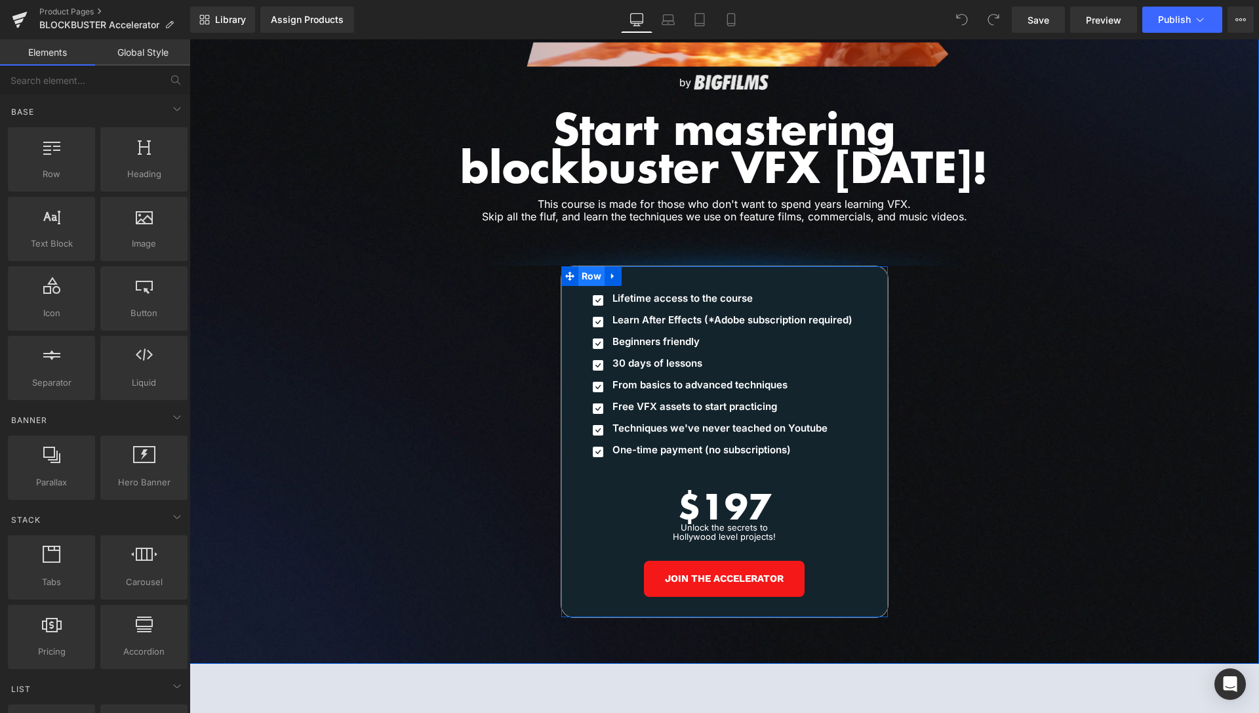
click at [584, 266] on span "Row" at bounding box center [591, 276] width 27 height 20
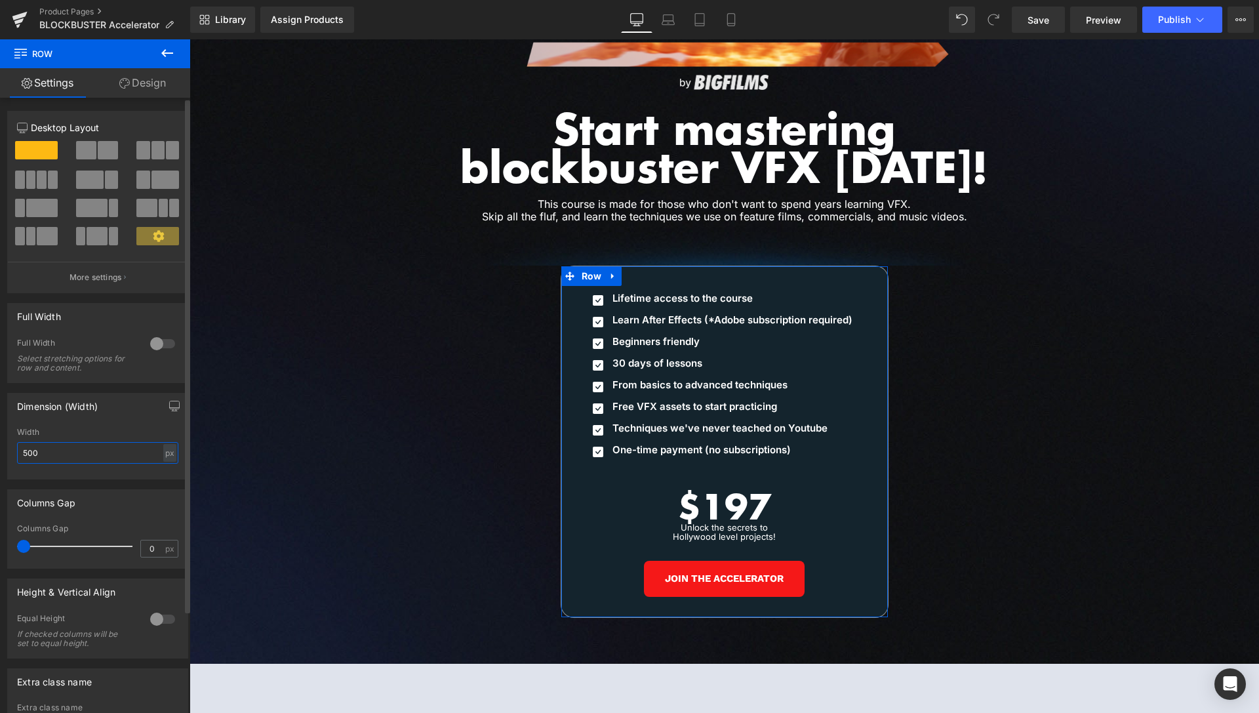
click at [31, 450] on input "500" at bounding box center [97, 453] width 161 height 22
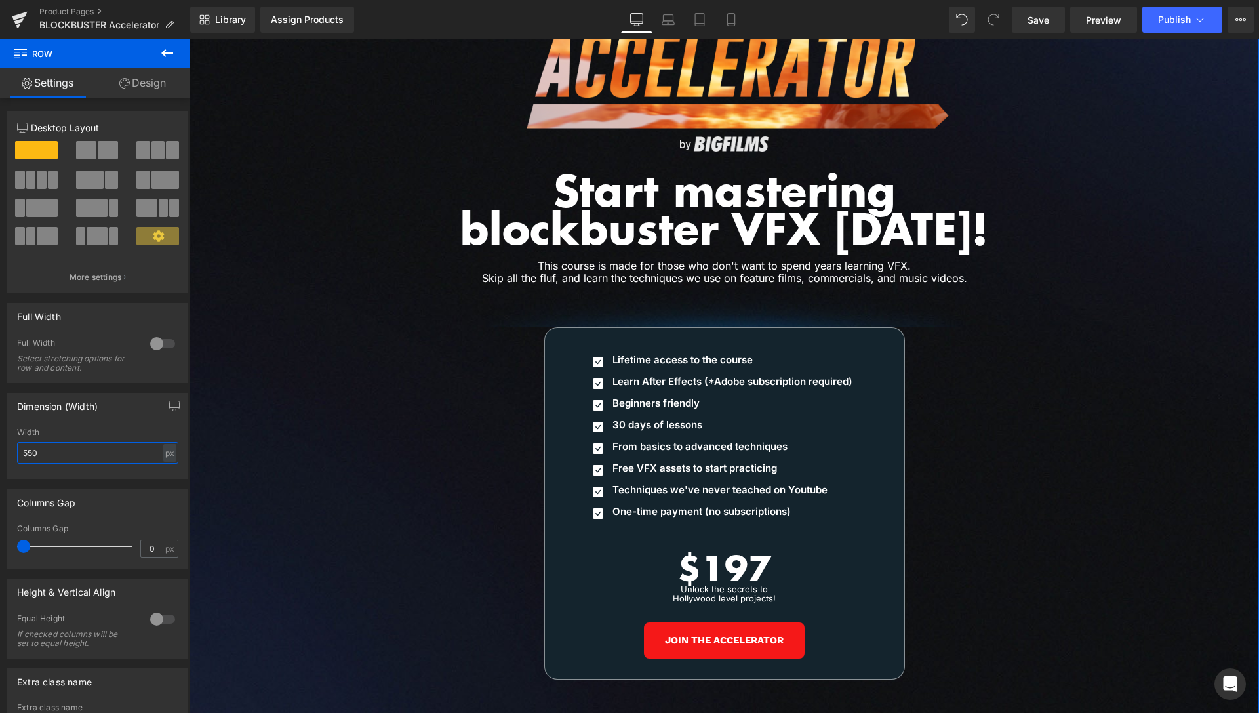
scroll to position [5934, 0]
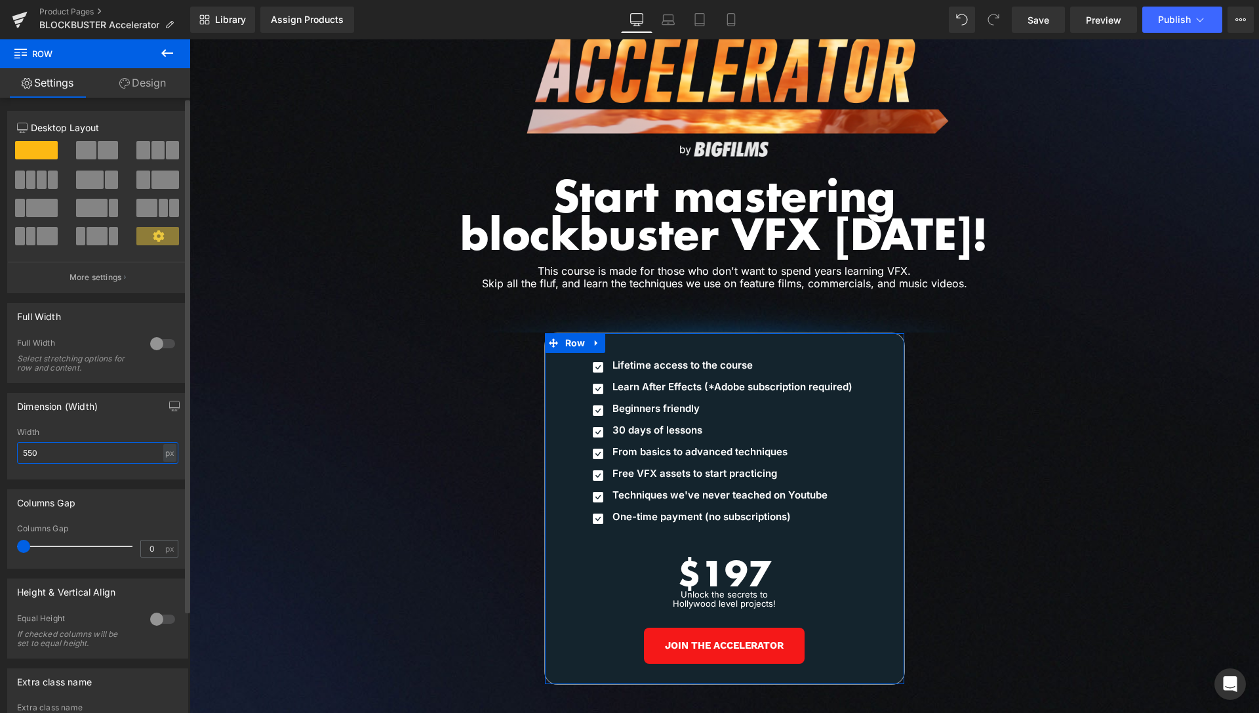
click at [31, 454] on input "550" at bounding box center [97, 453] width 161 height 22
type input "520"
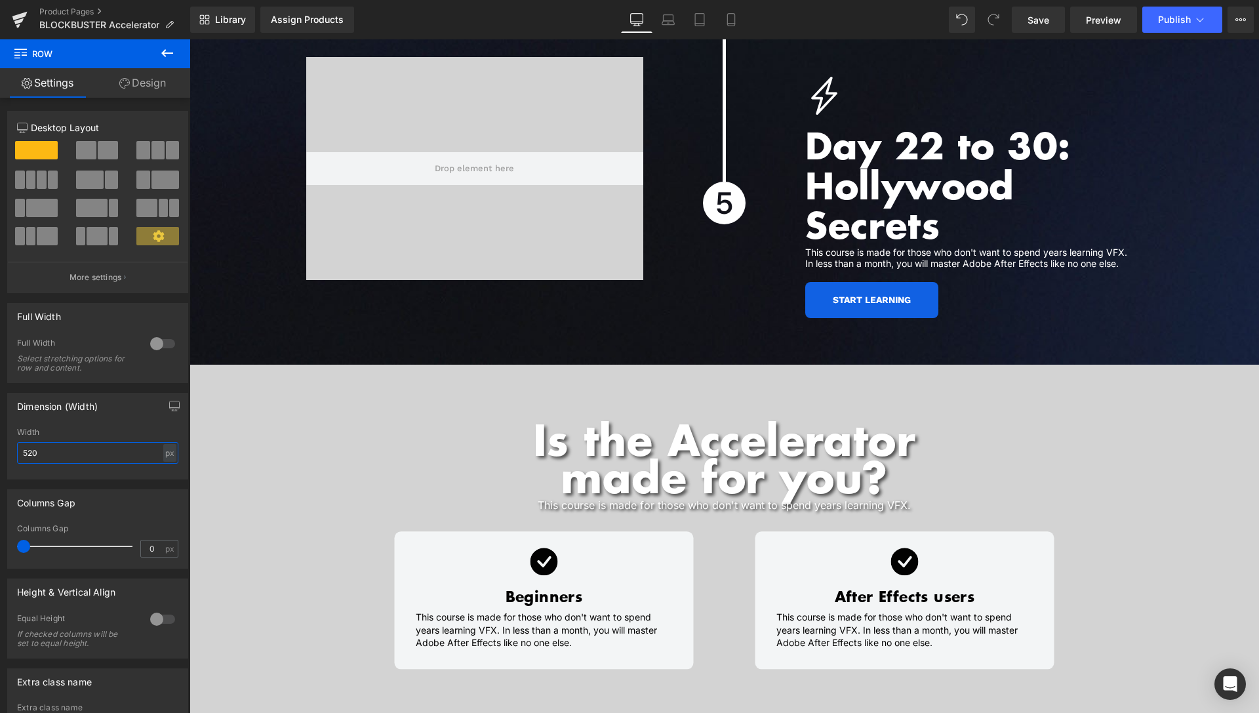
scroll to position [4997, 0]
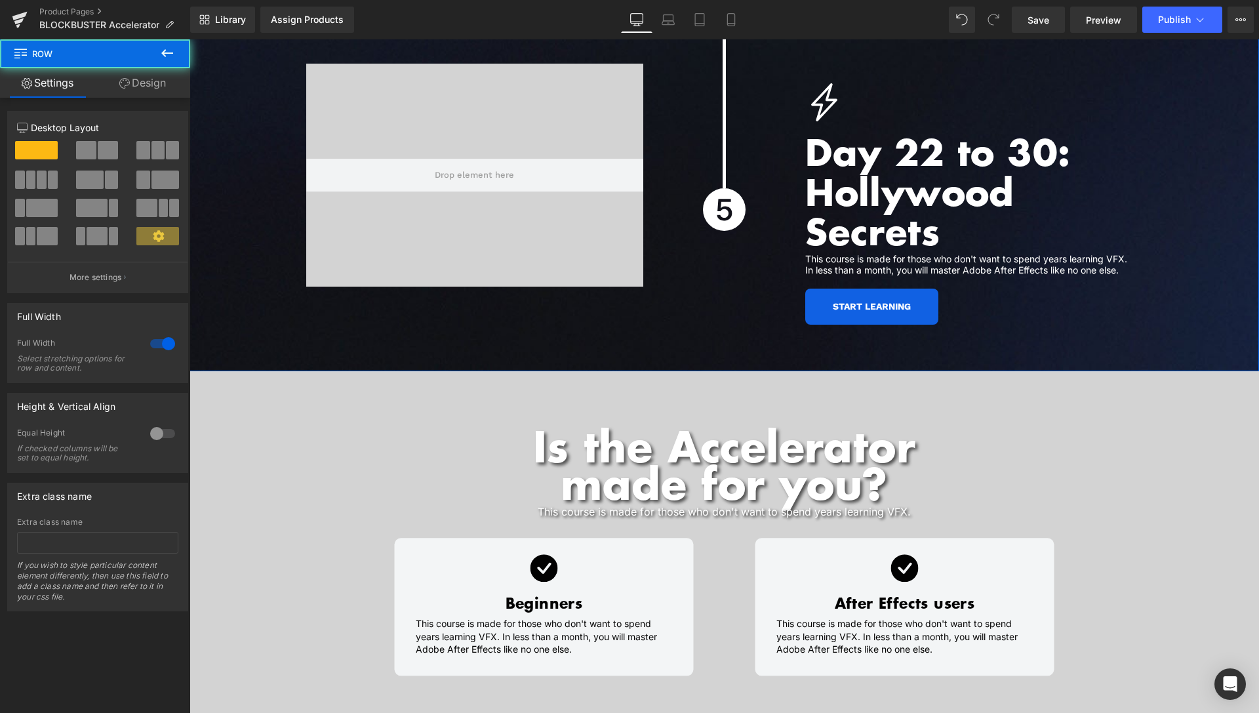
click at [130, 89] on link "Design" at bounding box center [142, 83] width 95 height 30
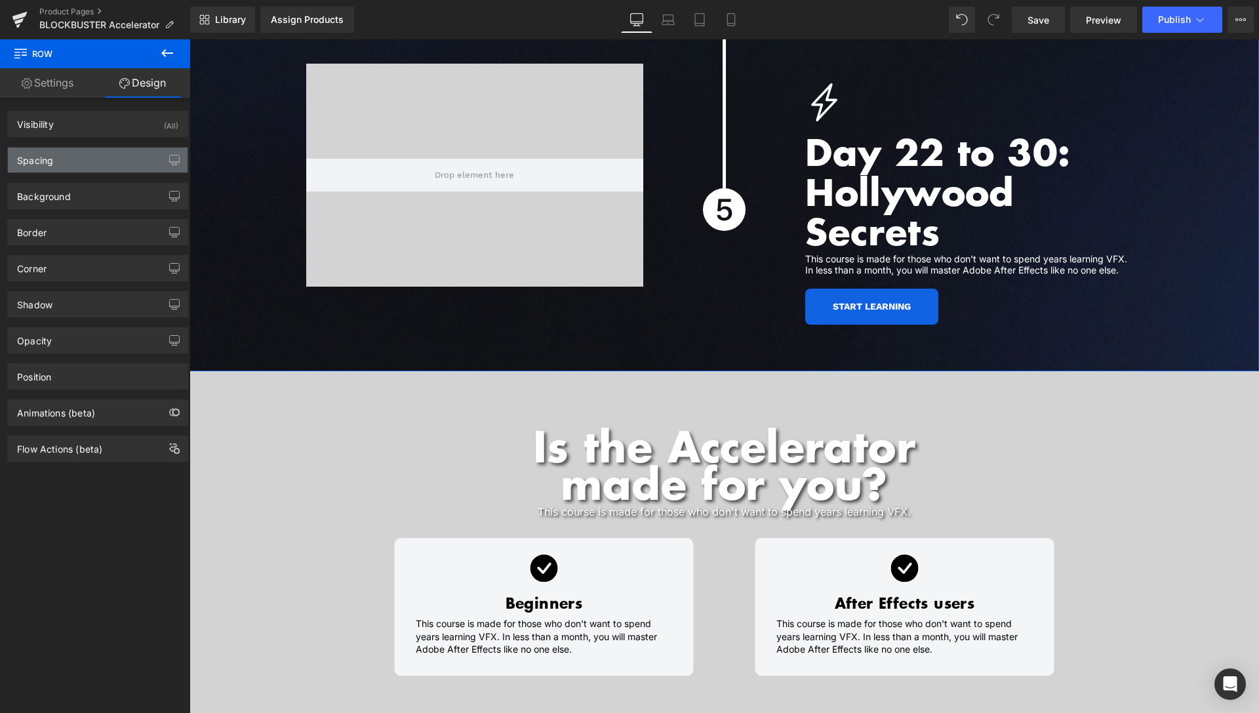
click at [82, 162] on div "Spacing" at bounding box center [98, 160] width 180 height 25
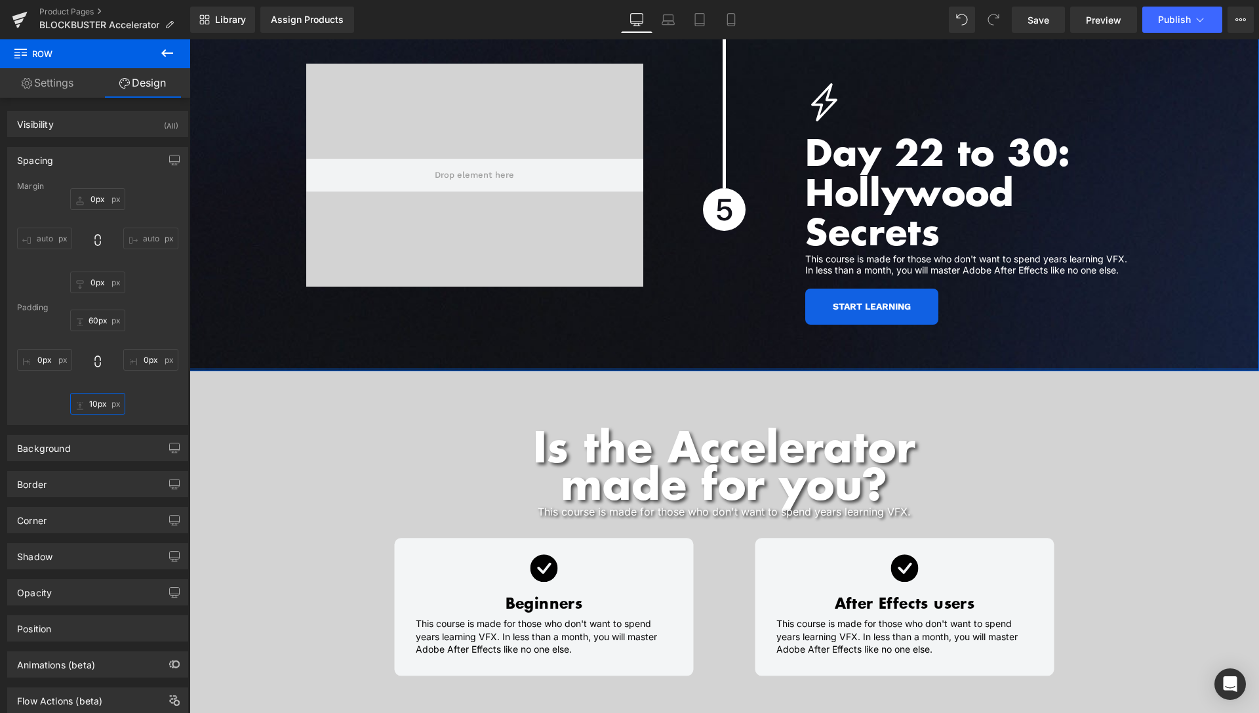
click at [89, 405] on input "10px" at bounding box center [97, 404] width 55 height 22
type input "20"
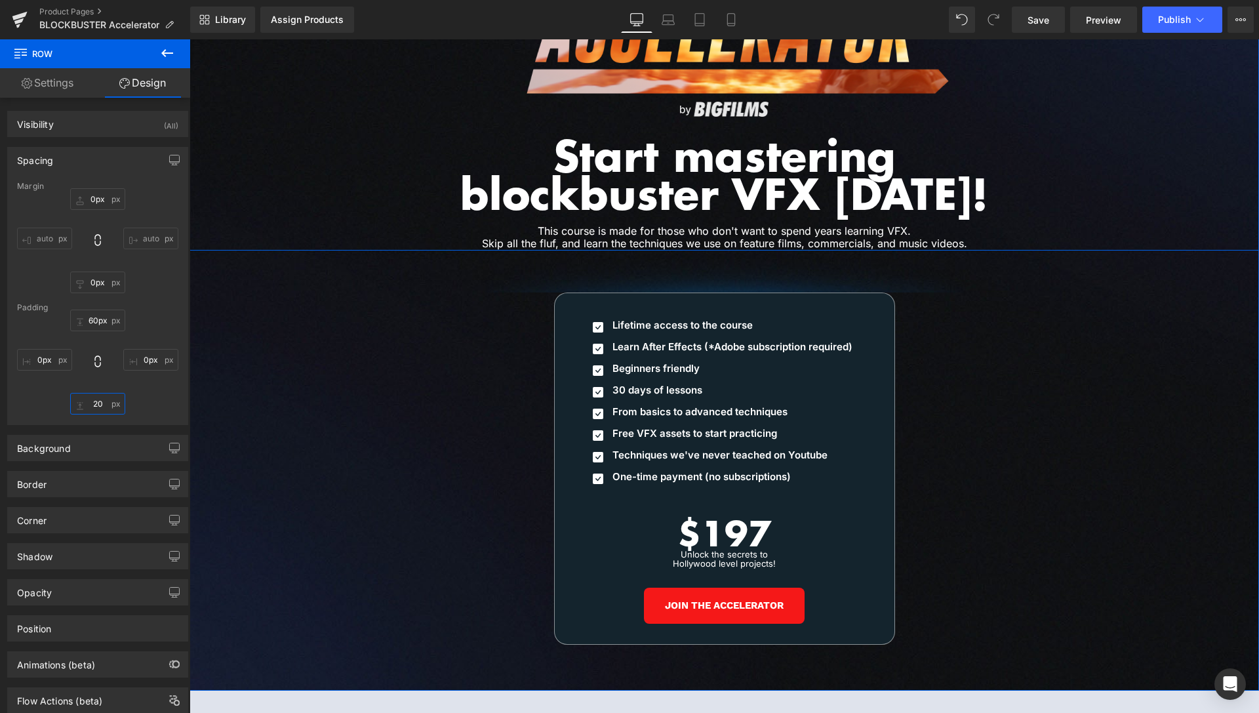
scroll to position [6001, 0]
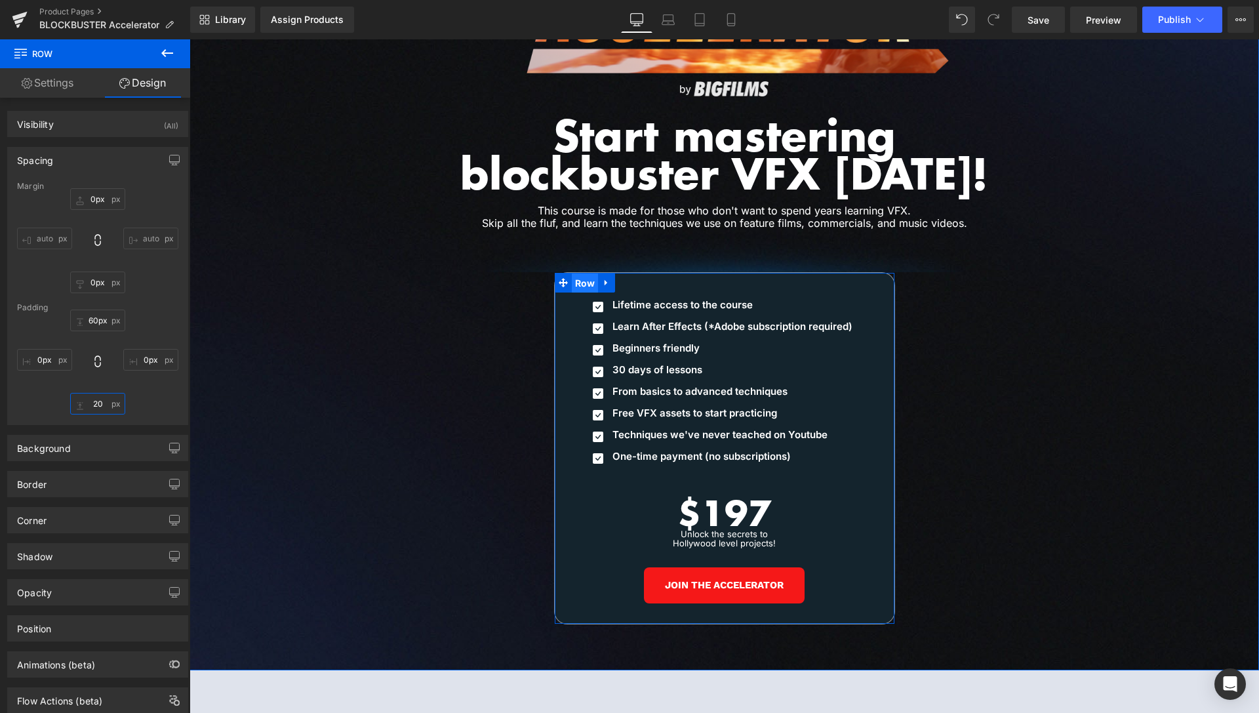
click at [579, 273] on span "Row" at bounding box center [585, 283] width 27 height 20
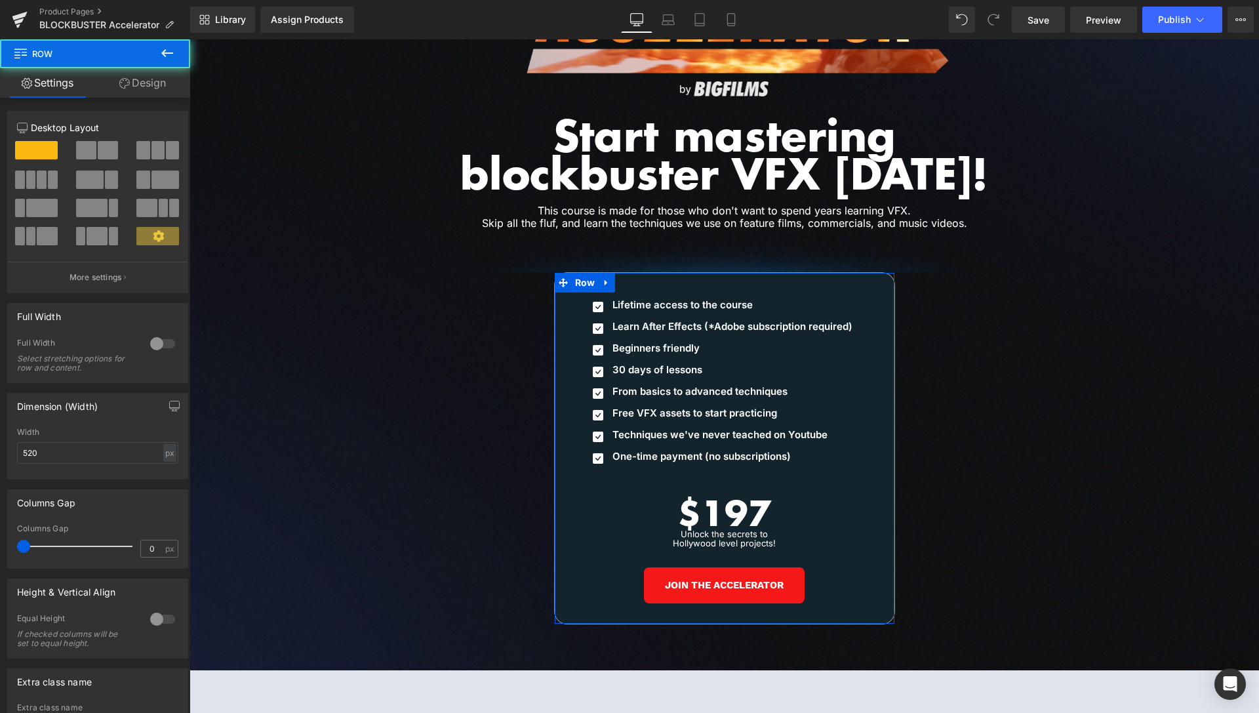
click at [121, 86] on icon at bounding box center [124, 83] width 10 height 10
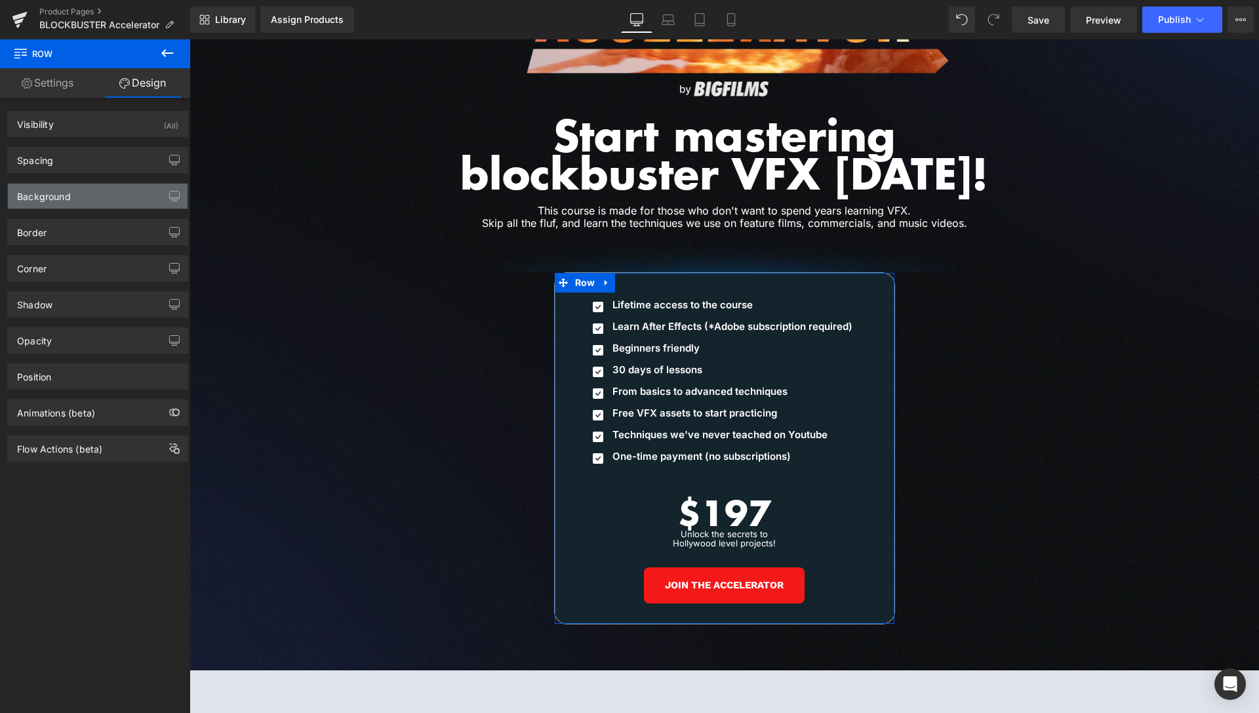
click at [82, 198] on div "Background" at bounding box center [98, 196] width 180 height 25
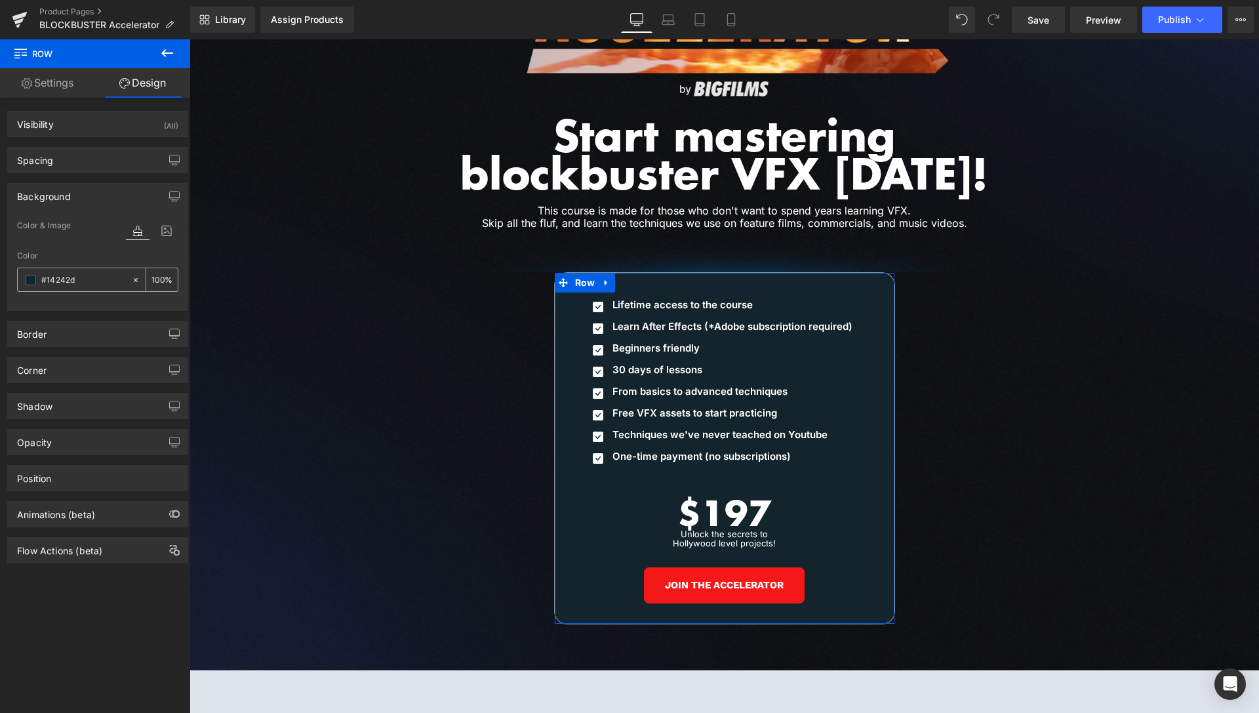
click at [94, 281] on input "#14242d" at bounding box center [83, 280] width 84 height 14
click at [30, 280] on span at bounding box center [31, 280] width 10 height 10
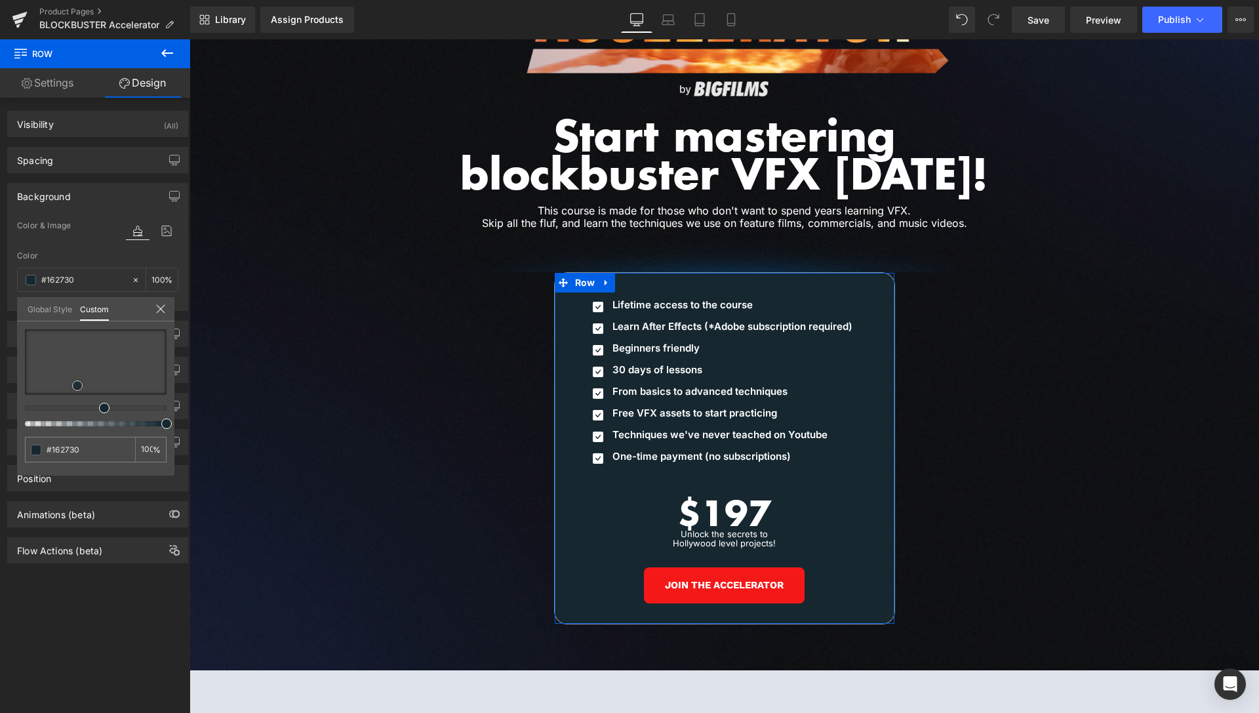
click at [80, 387] on span at bounding box center [77, 385] width 10 height 10
click at [105, 407] on span at bounding box center [108, 408] width 10 height 10
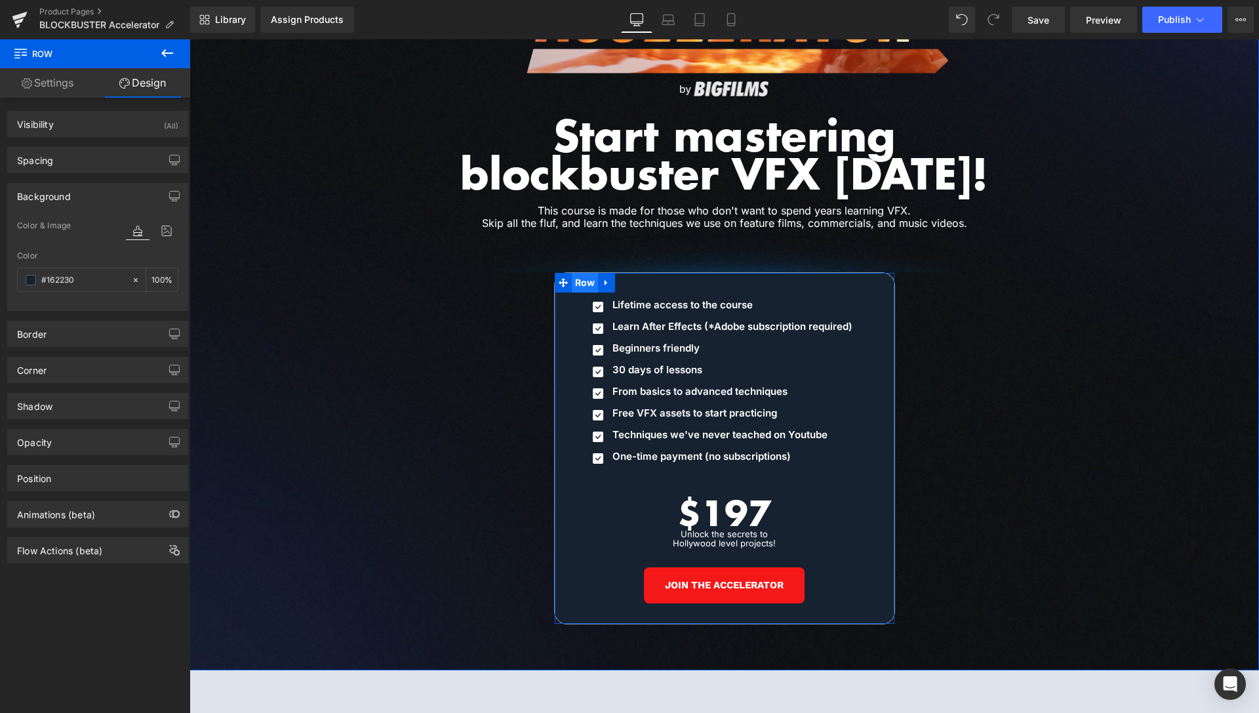
click at [580, 273] on span "Row" at bounding box center [585, 283] width 27 height 20
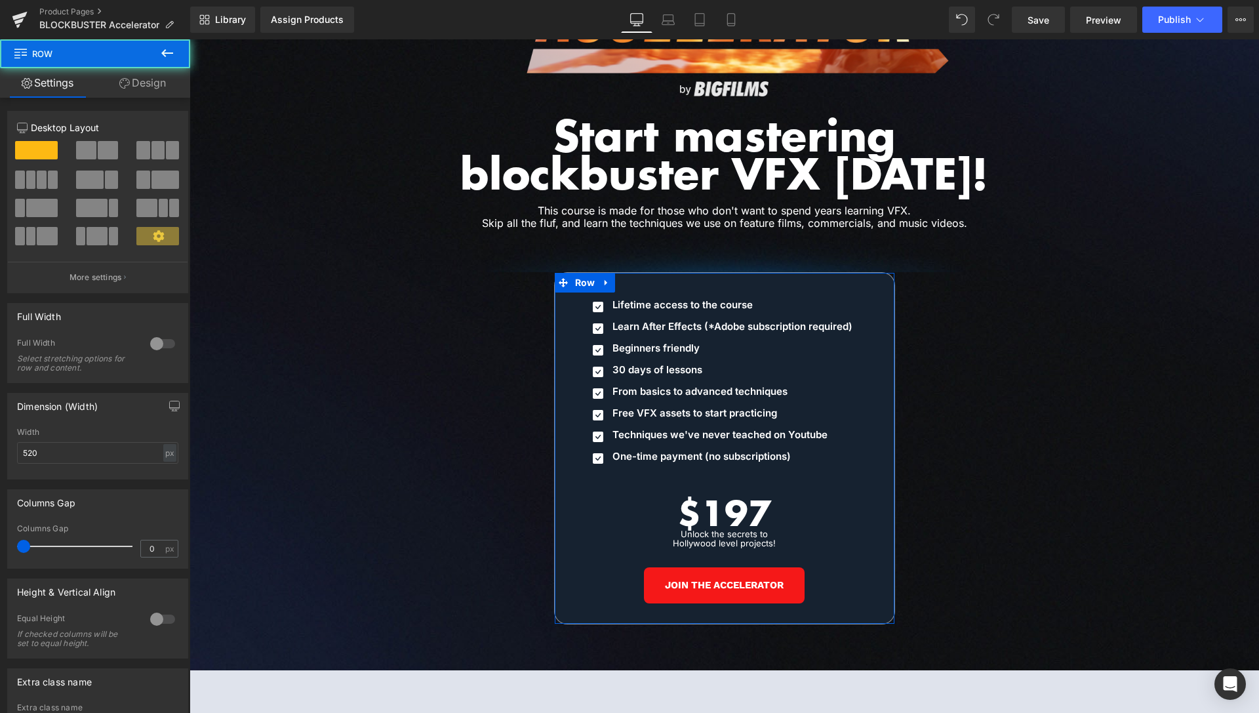
click at [140, 91] on link "Design" at bounding box center [142, 83] width 95 height 30
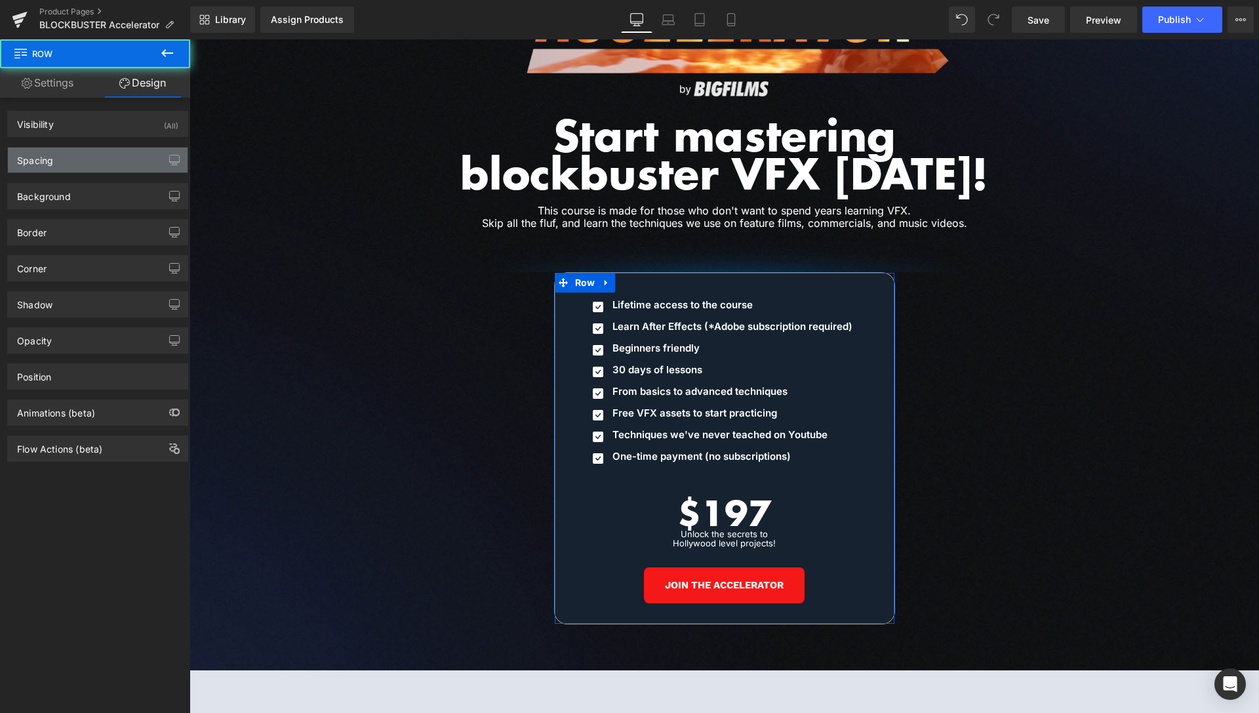
click at [69, 157] on div "Spacing" at bounding box center [98, 160] width 180 height 25
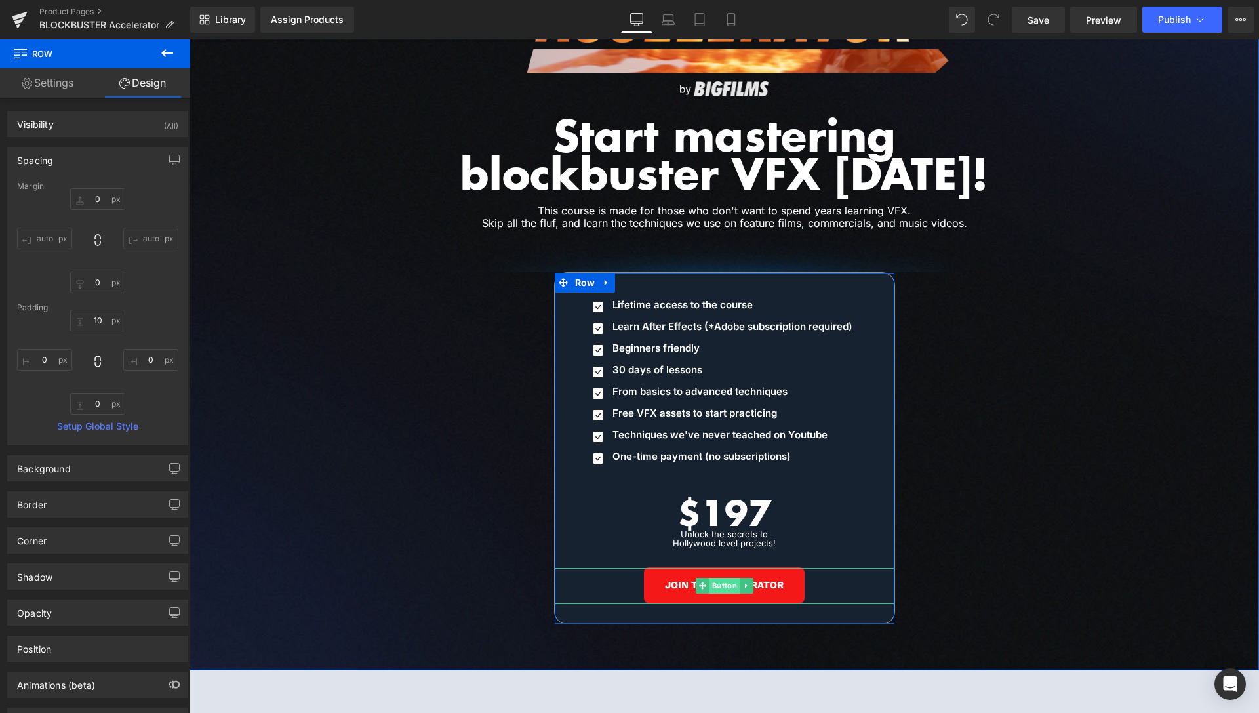
click at [725, 578] on span "Button" at bounding box center [724, 586] width 30 height 16
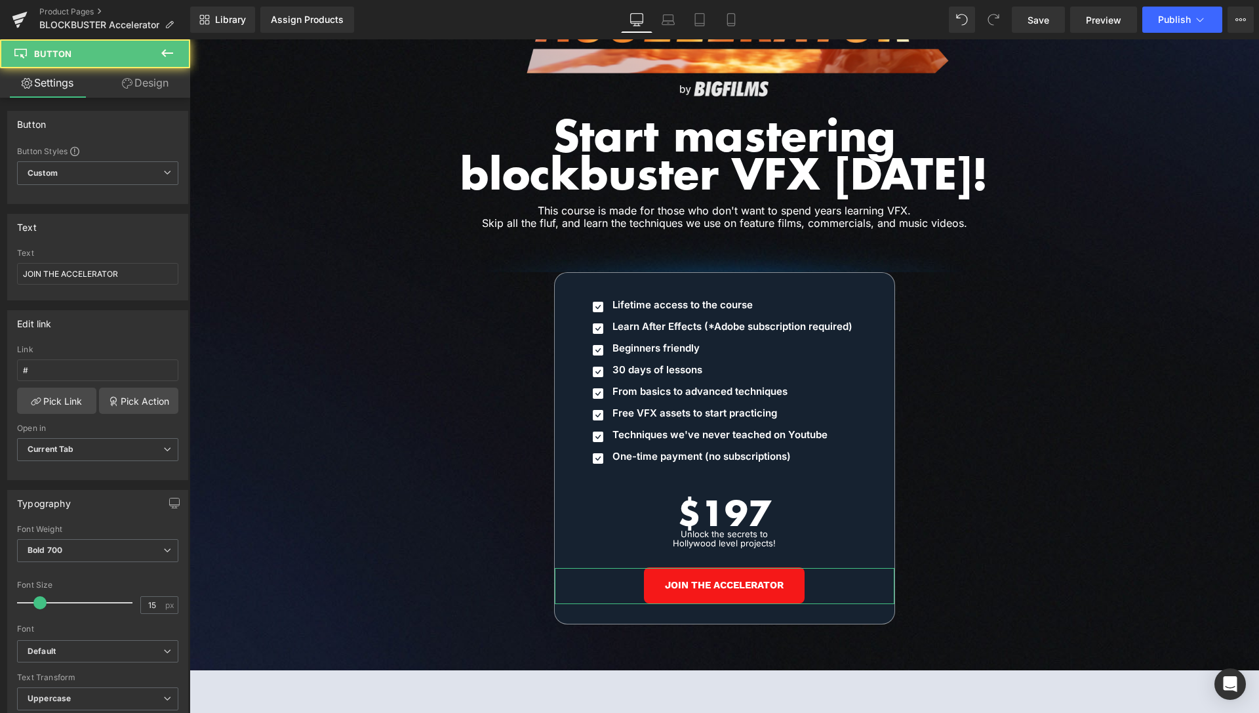
click at [133, 79] on link "Design" at bounding box center [145, 83] width 95 height 30
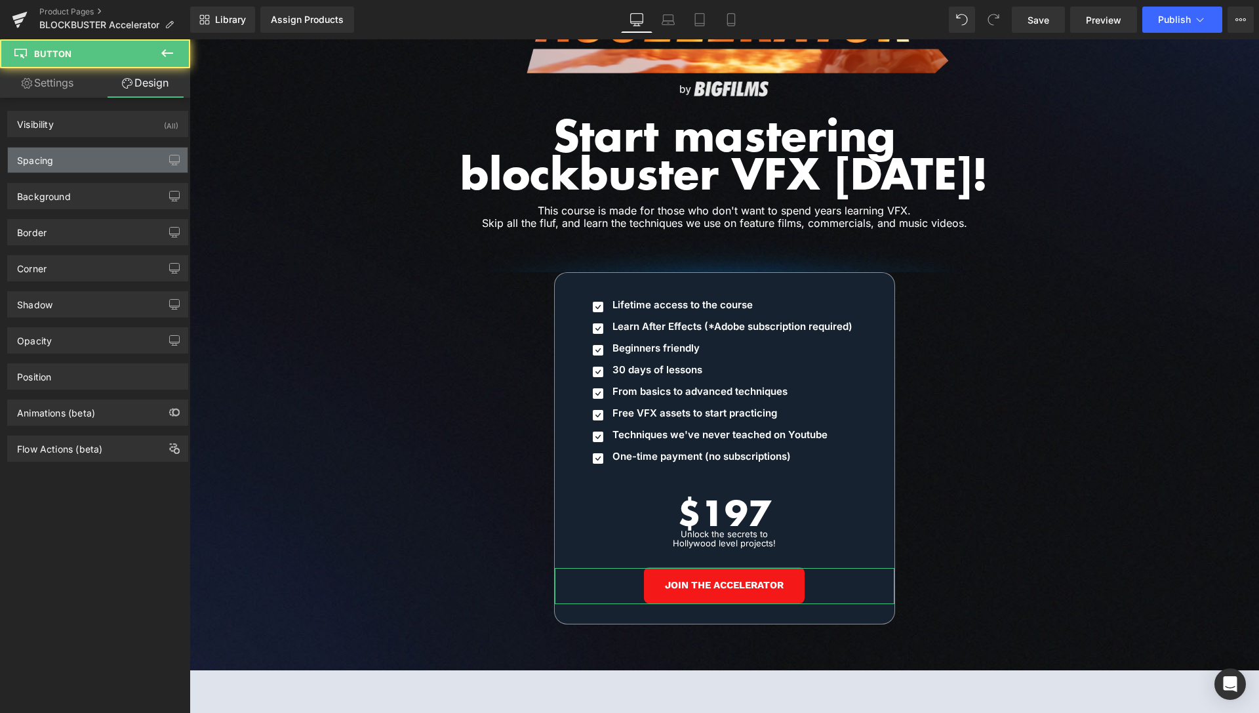
click at [62, 157] on div "Spacing" at bounding box center [98, 160] width 180 height 25
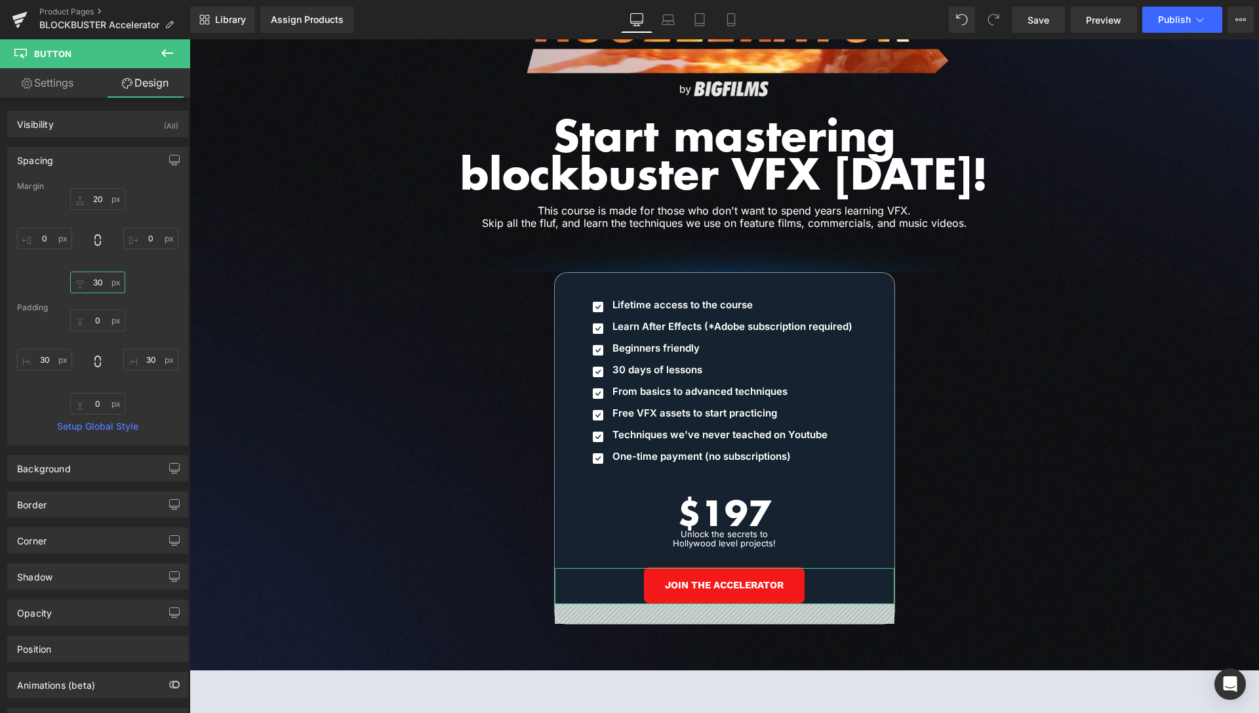
click at [96, 281] on input "30" at bounding box center [97, 283] width 55 height 22
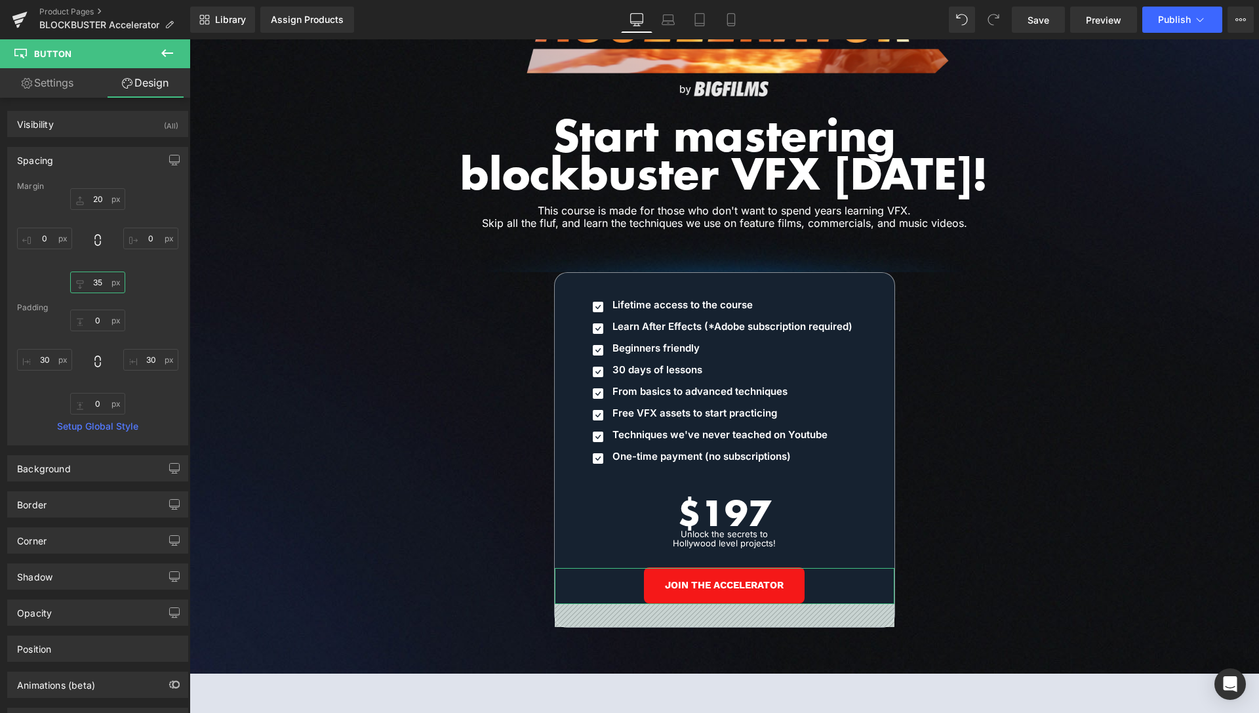
click at [101, 283] on input "35" at bounding box center [97, 283] width 55 height 22
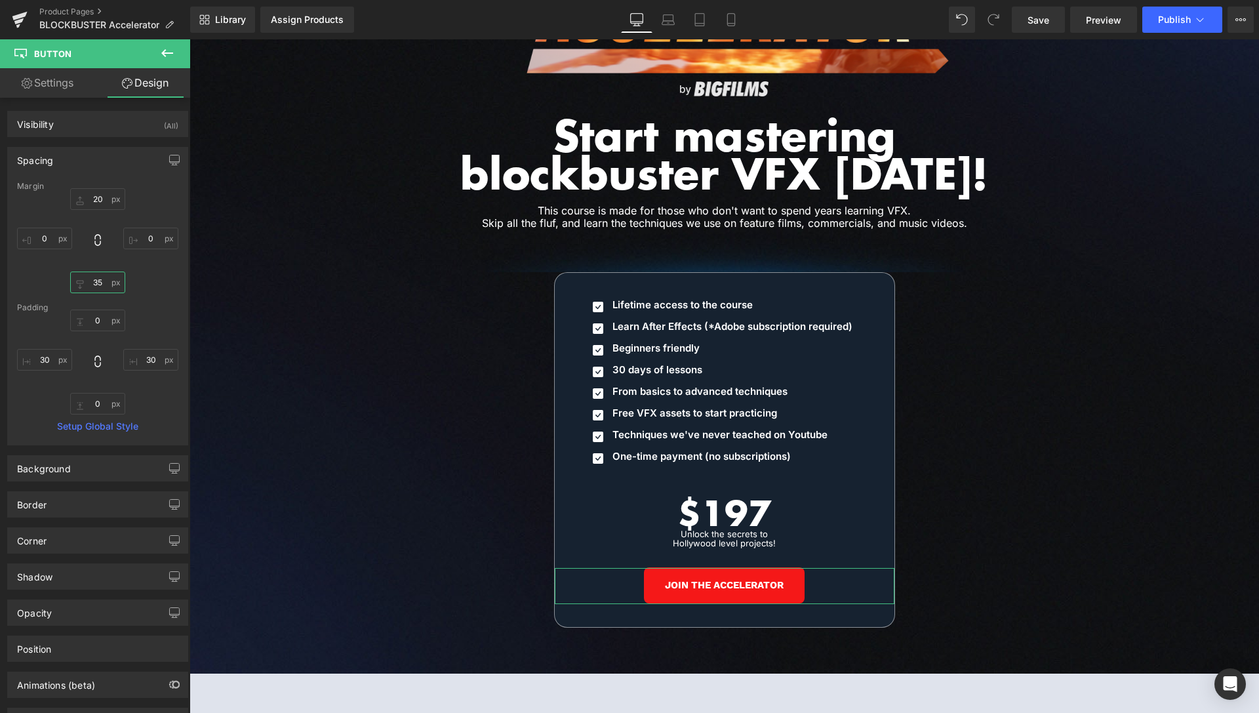
click at [101, 283] on input "35" at bounding box center [97, 283] width 55 height 22
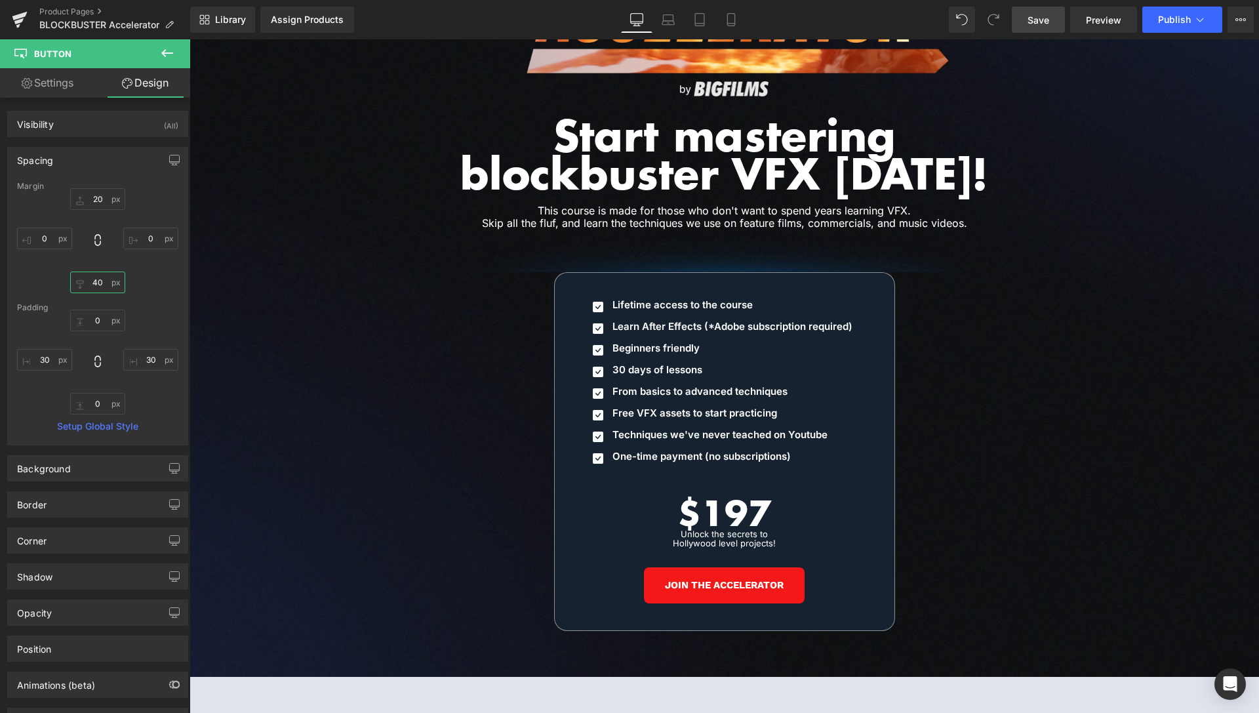
type input "40"
click at [1039, 17] on span "Save" at bounding box center [1039, 20] width 22 height 14
click at [1110, 22] on span "Preview" at bounding box center [1103, 20] width 35 height 14
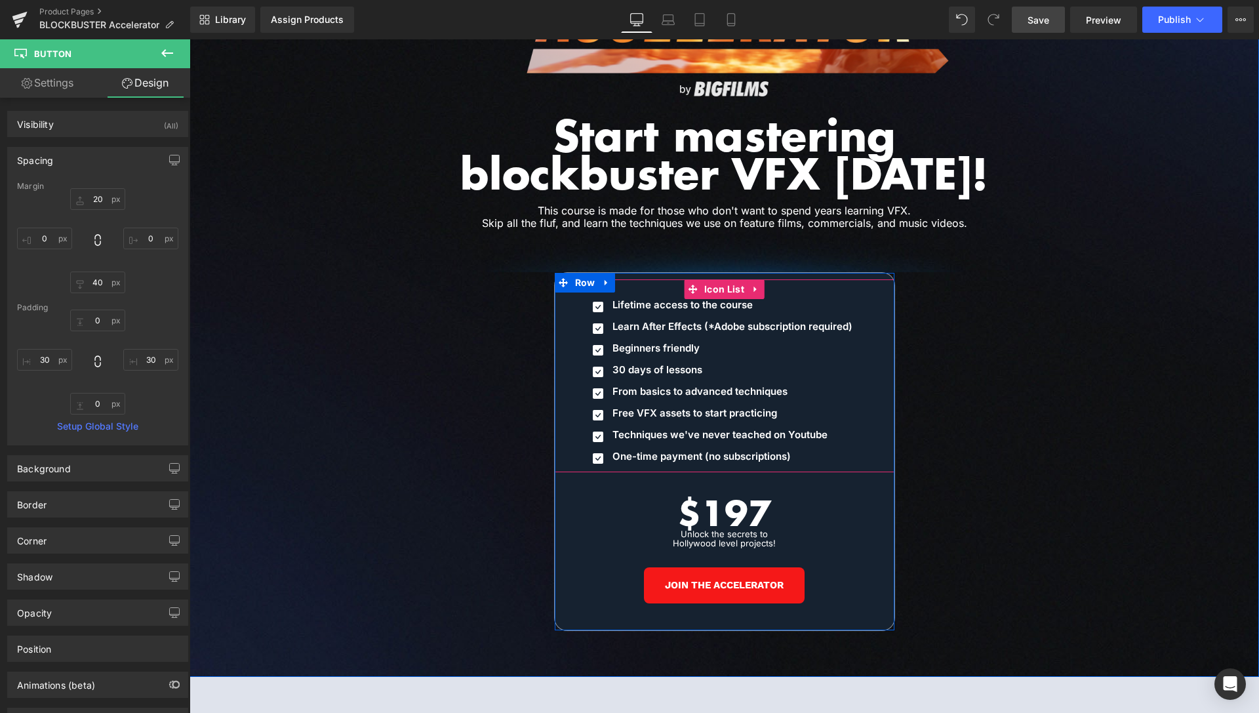
drag, startPoint x: 712, startPoint y: 273, endPoint x: 649, endPoint y: 264, distance: 63.1
click at [712, 279] on span "Icon List" at bounding box center [724, 289] width 47 height 20
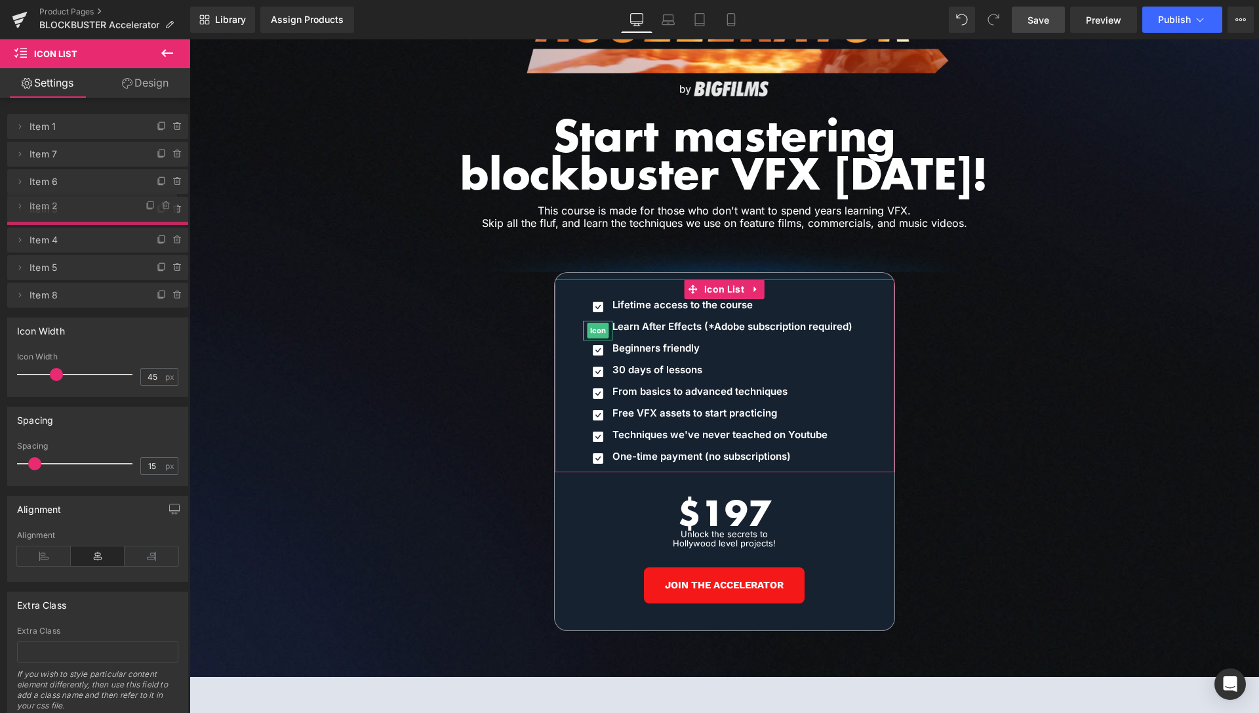
drag, startPoint x: 68, startPoint y: 162, endPoint x: 74, endPoint y: 216, distance: 54.8
click at [74, 216] on span "Item 2" at bounding box center [79, 205] width 99 height 25
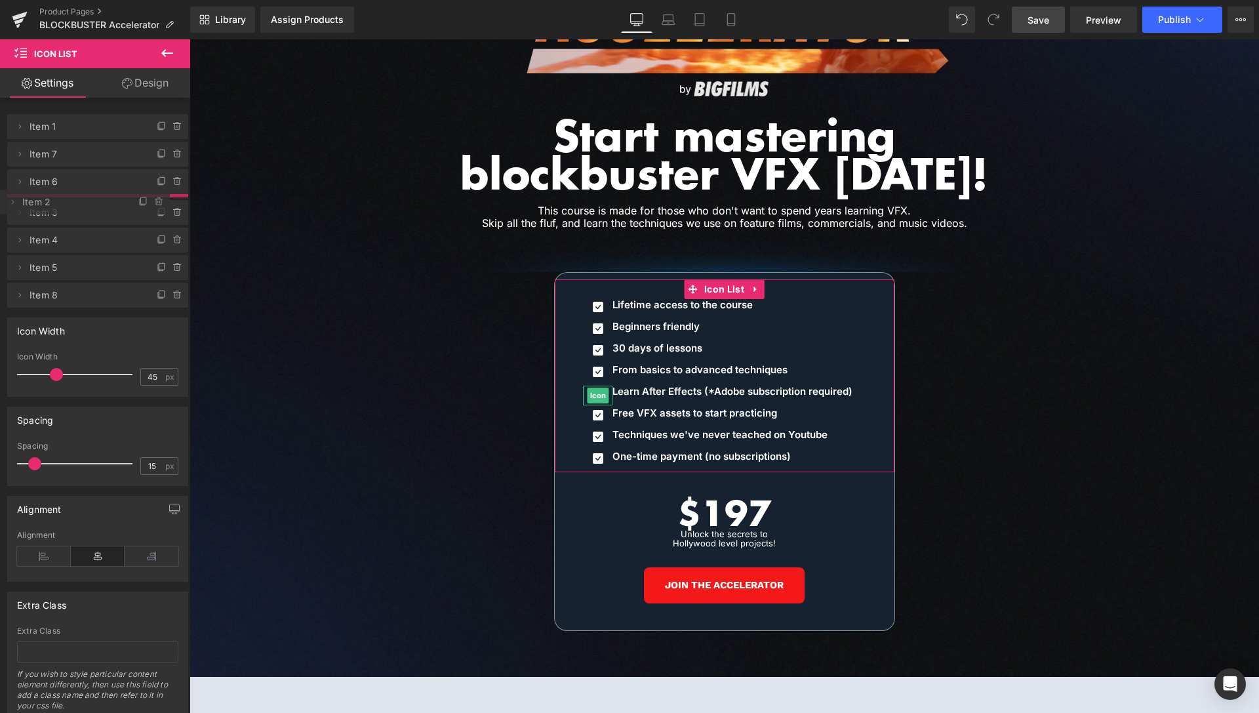
drag, startPoint x: 68, startPoint y: 237, endPoint x: 86, endPoint y: 202, distance: 39.3
click at [86, 202] on span "Item 2" at bounding box center [71, 202] width 99 height 25
drag, startPoint x: 62, startPoint y: 257, endPoint x: 77, endPoint y: 227, distance: 33.7
click at [77, 227] on span "Item 4" at bounding box center [79, 234] width 99 height 25
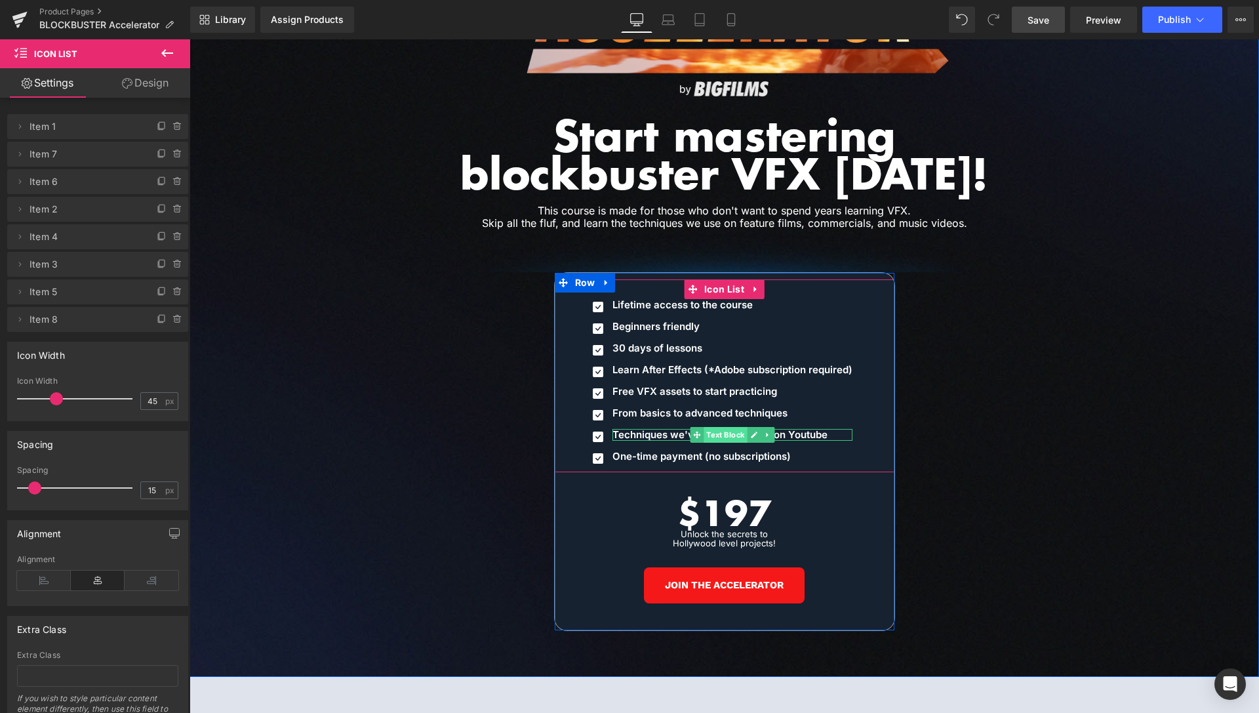
click at [713, 427] on span "Text Block" at bounding box center [725, 435] width 43 height 16
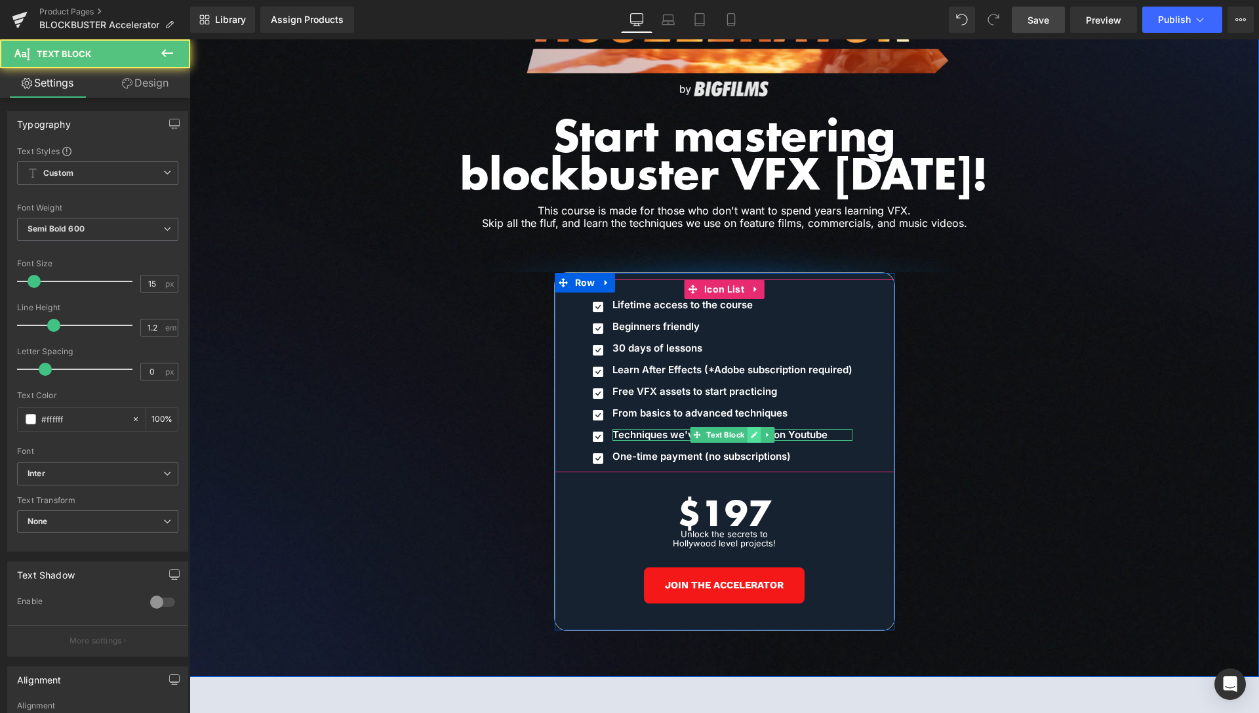
click at [751, 432] on icon at bounding box center [754, 435] width 7 height 7
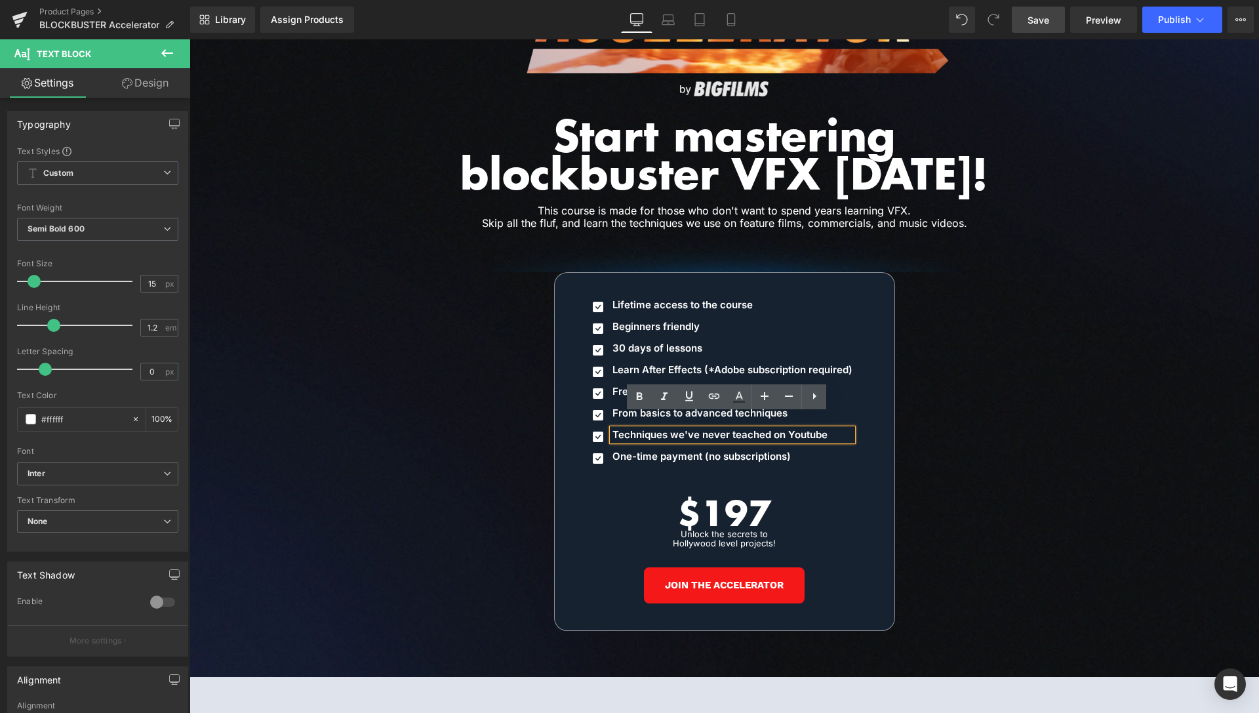
click at [733, 429] on p "Techniques we've never teached on Youtube" at bounding box center [733, 435] width 240 height 12
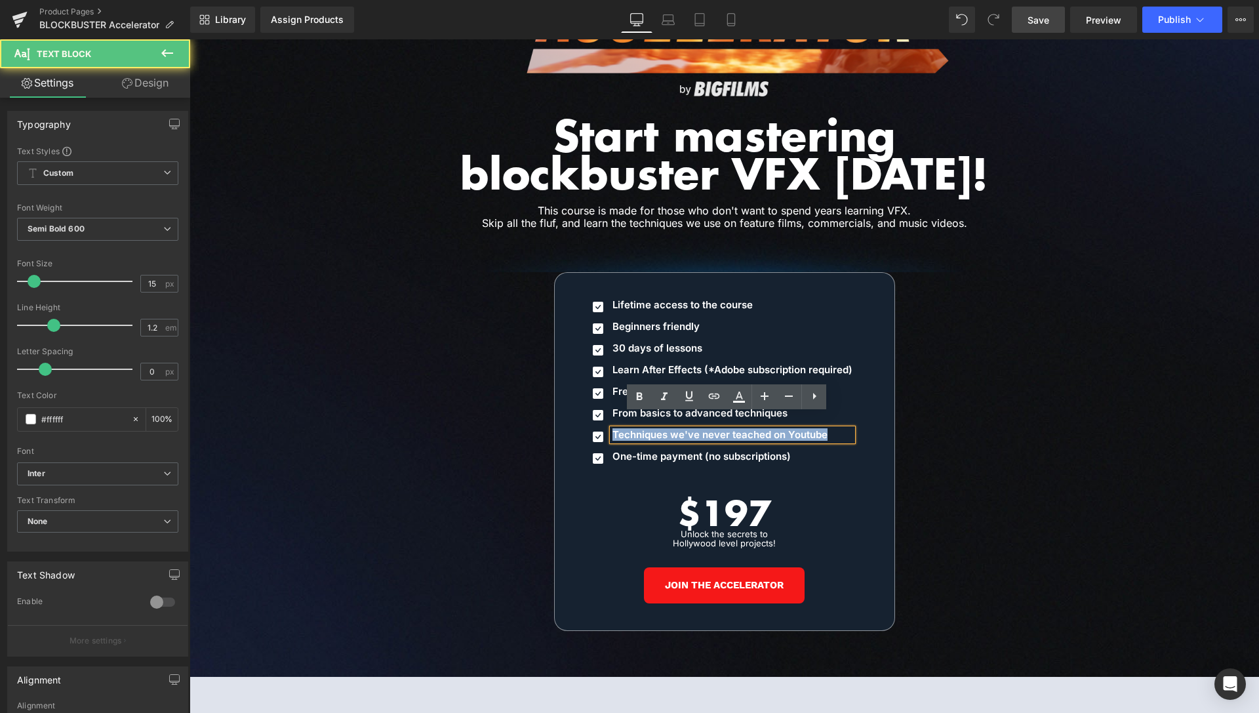
drag, startPoint x: 823, startPoint y: 420, endPoint x: 609, endPoint y: 420, distance: 214.5
click at [613, 429] on p "Techniques we've never teached on Youtube" at bounding box center [733, 435] width 240 height 12
click at [613, 429] on div "Secret plugins and ressources" at bounding box center [733, 435] width 240 height 12
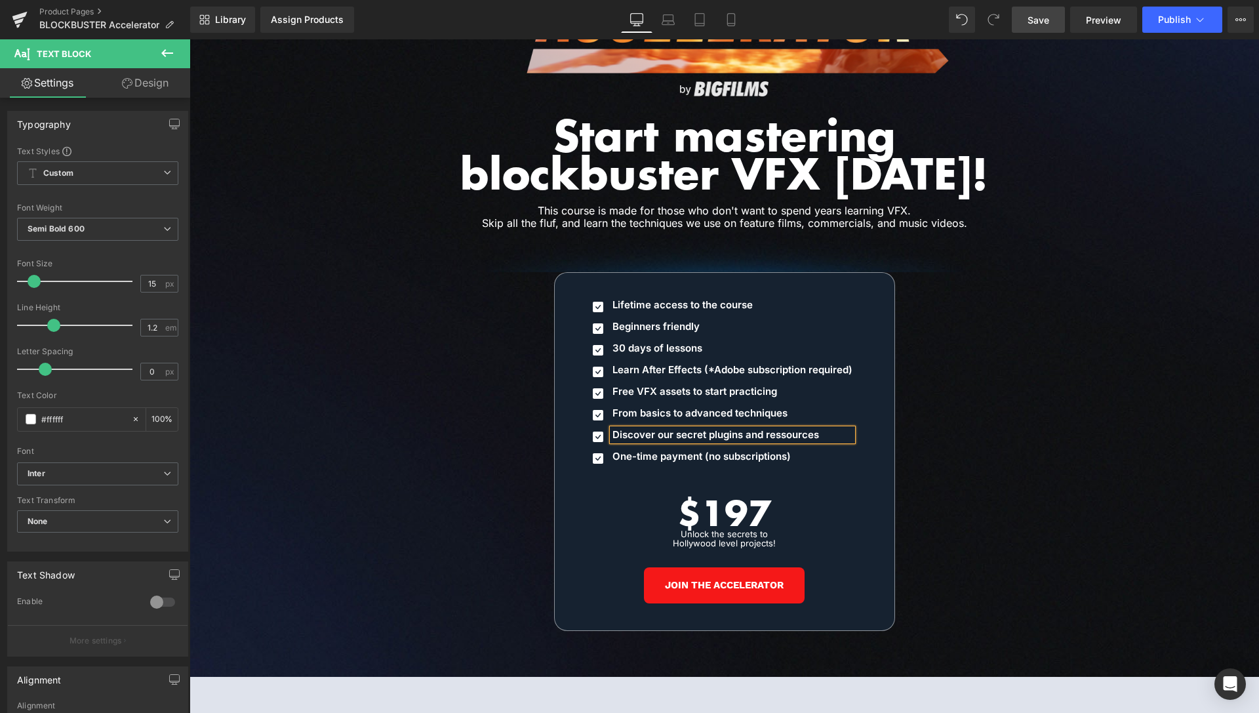
click at [1034, 384] on div "Image Our customers are working with the world’s leading studios. Heading Row I…" at bounding box center [725, 206] width 1070 height 850
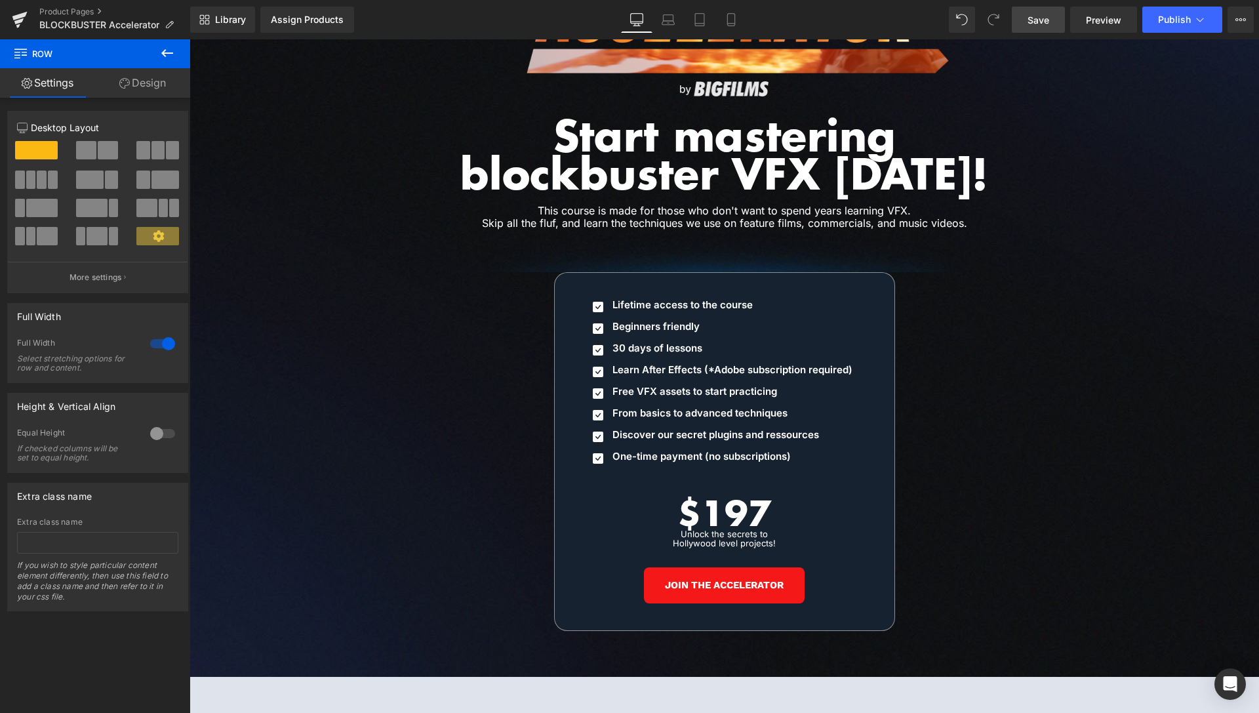
click at [1049, 22] on span "Save" at bounding box center [1039, 20] width 22 height 14
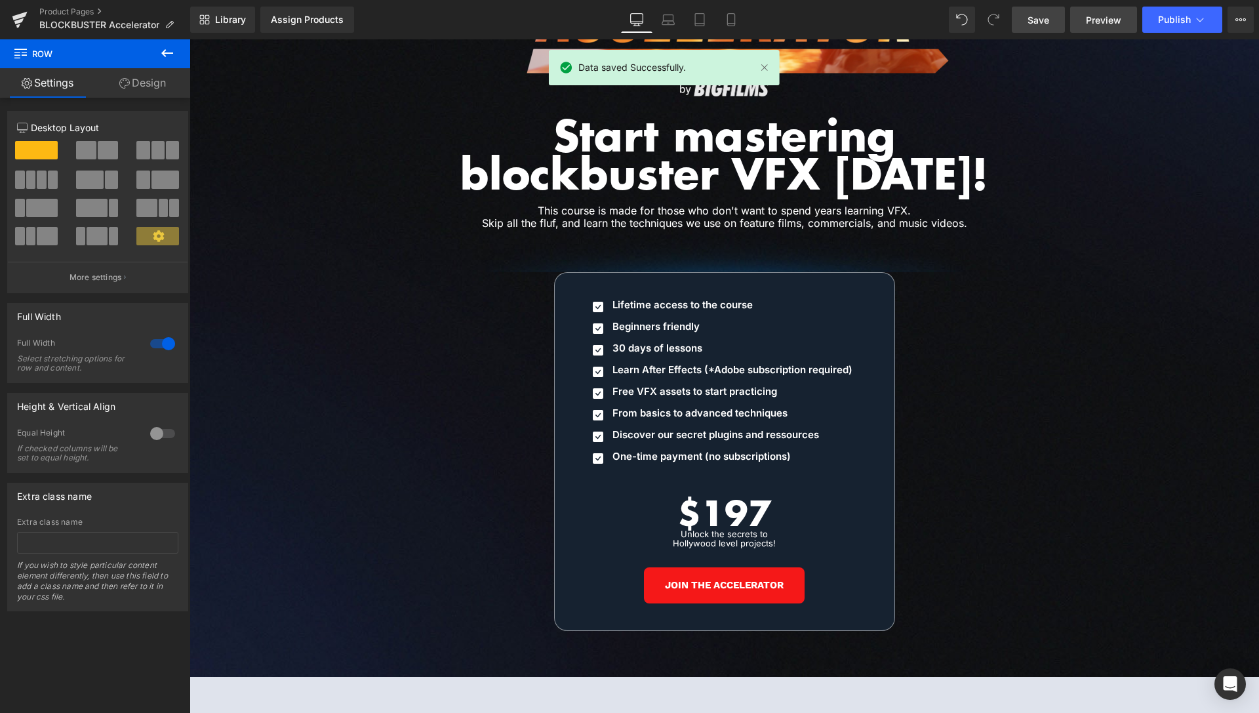
click at [1095, 14] on span "Preview" at bounding box center [1103, 20] width 35 height 14
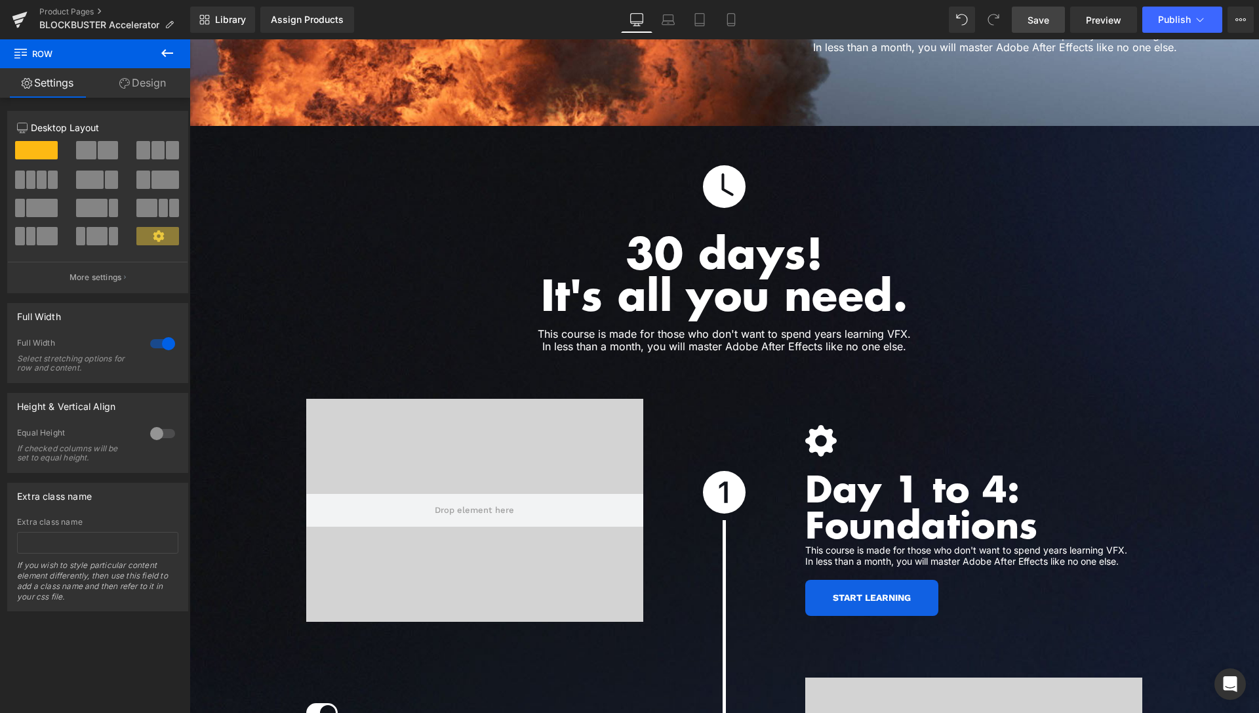
scroll to position [3370, 0]
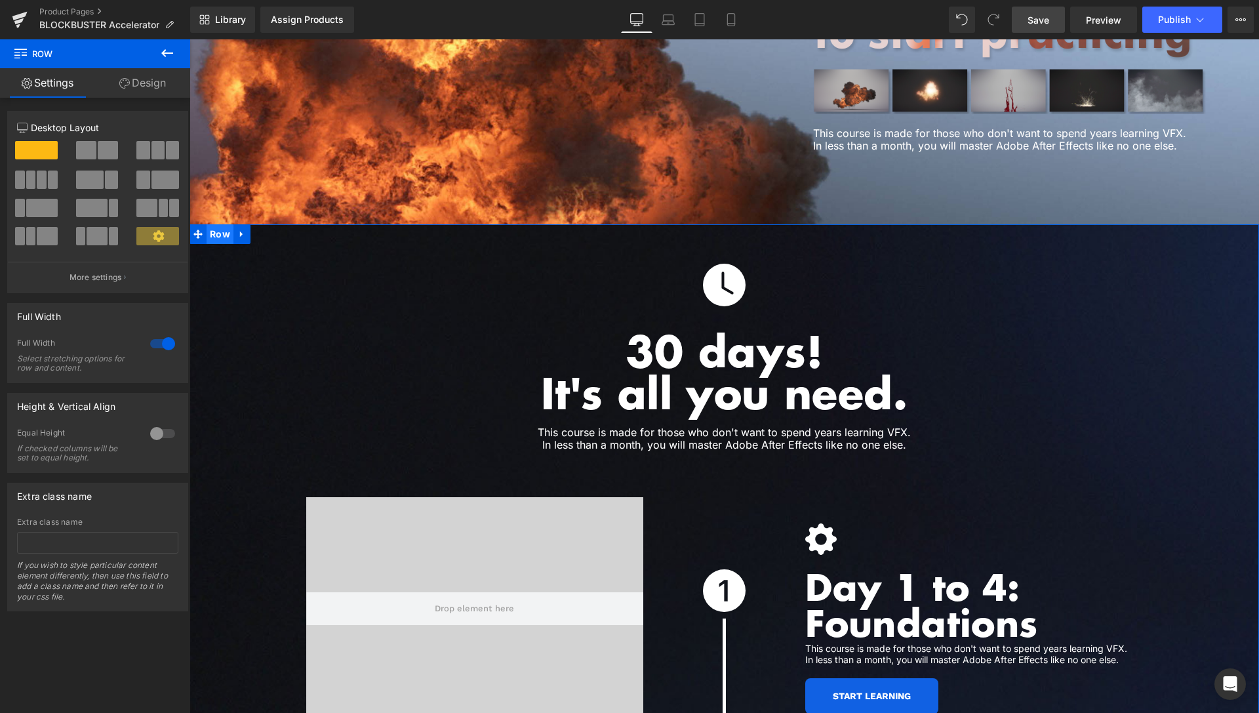
click at [207, 224] on span "Row" at bounding box center [220, 234] width 27 height 20
click at [128, 82] on icon at bounding box center [124, 83] width 10 height 10
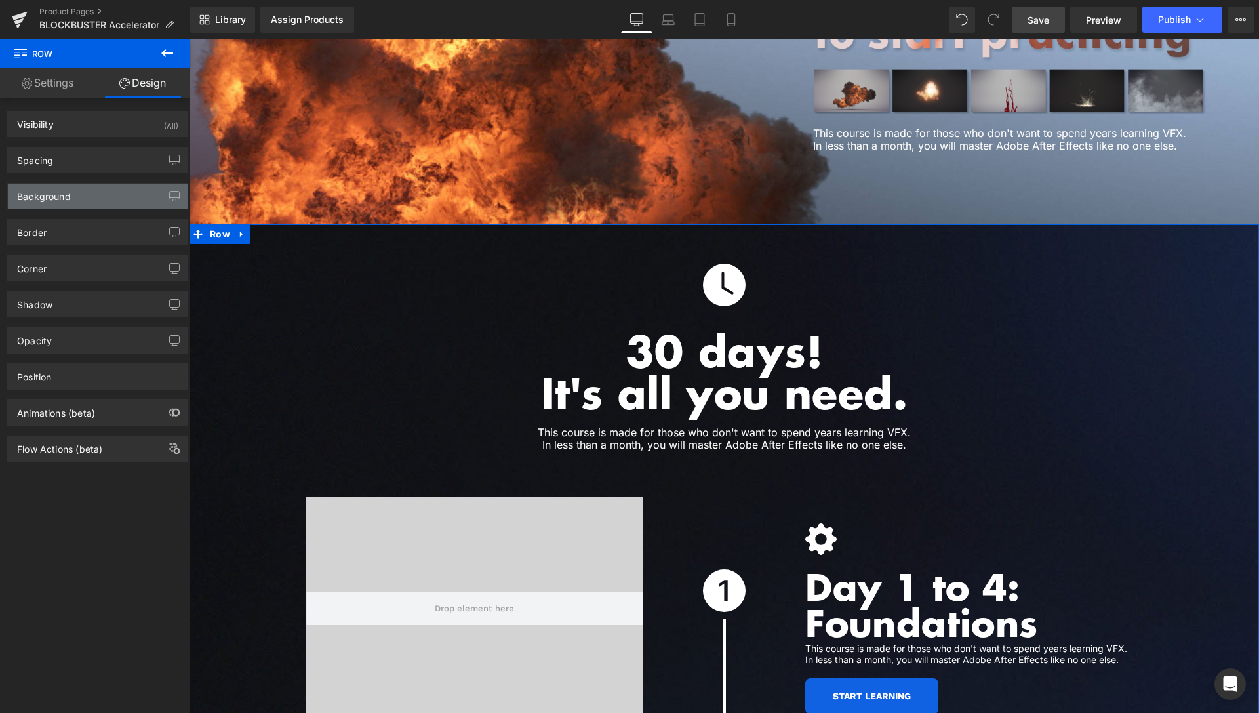
click at [70, 199] on div "Background" at bounding box center [98, 196] width 180 height 25
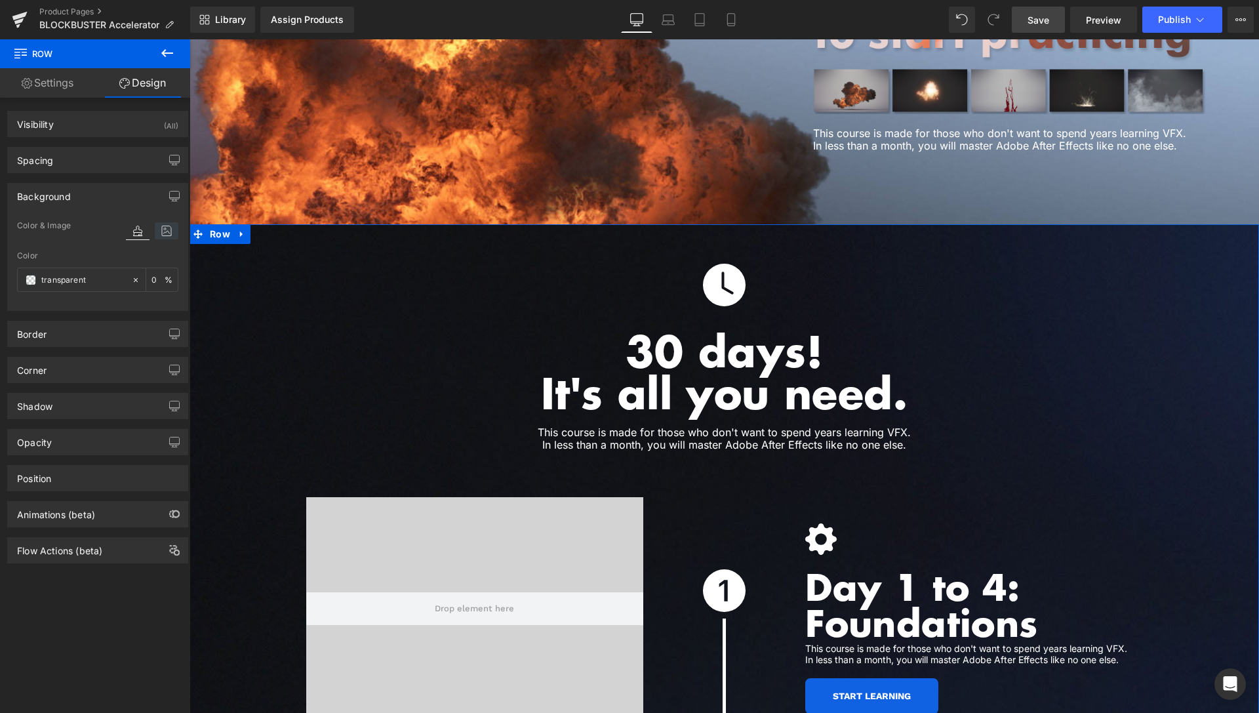
click at [161, 231] on icon at bounding box center [167, 230] width 24 height 17
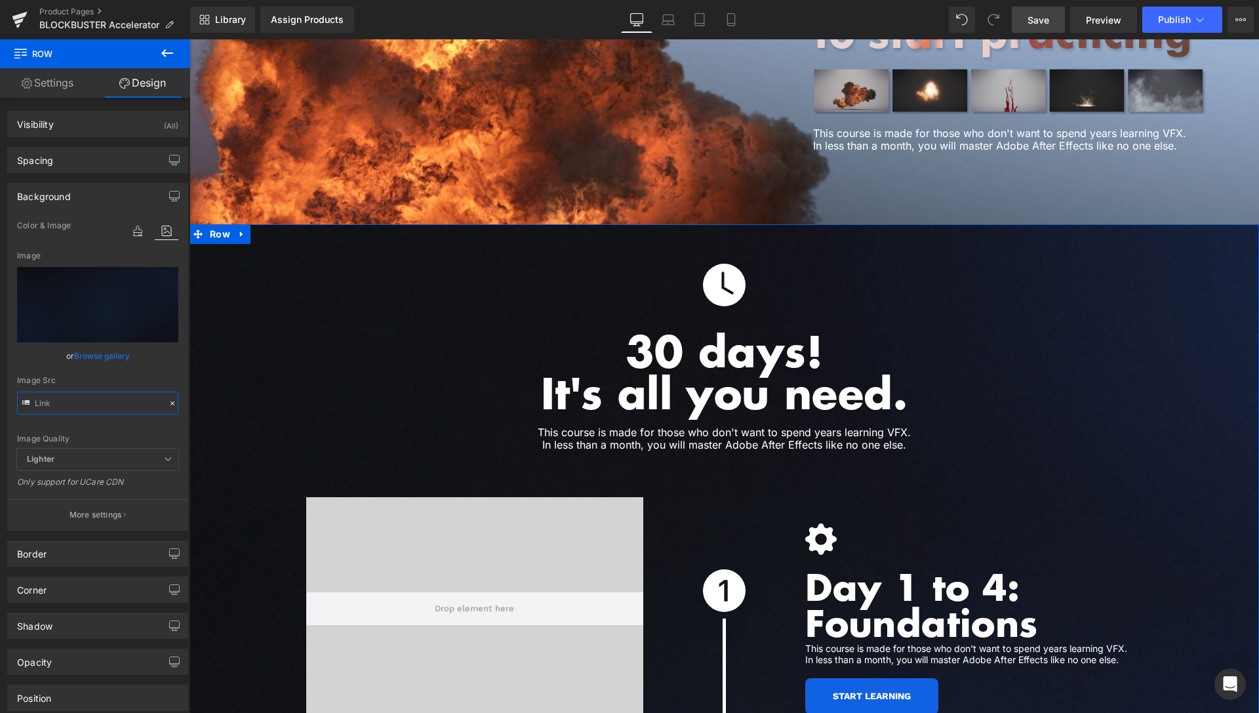
click at [83, 401] on input "text" at bounding box center [97, 403] width 161 height 23
type input "https://cdn.shopify.com/s/files/1/1677/0233/files/Background-4.jpg?v=1758539254"
click at [101, 407] on input "https://cdn.shopify.com/s/files/1/1677/0233/files/Background-4.jpg?v=1758539254" at bounding box center [97, 403] width 161 height 23
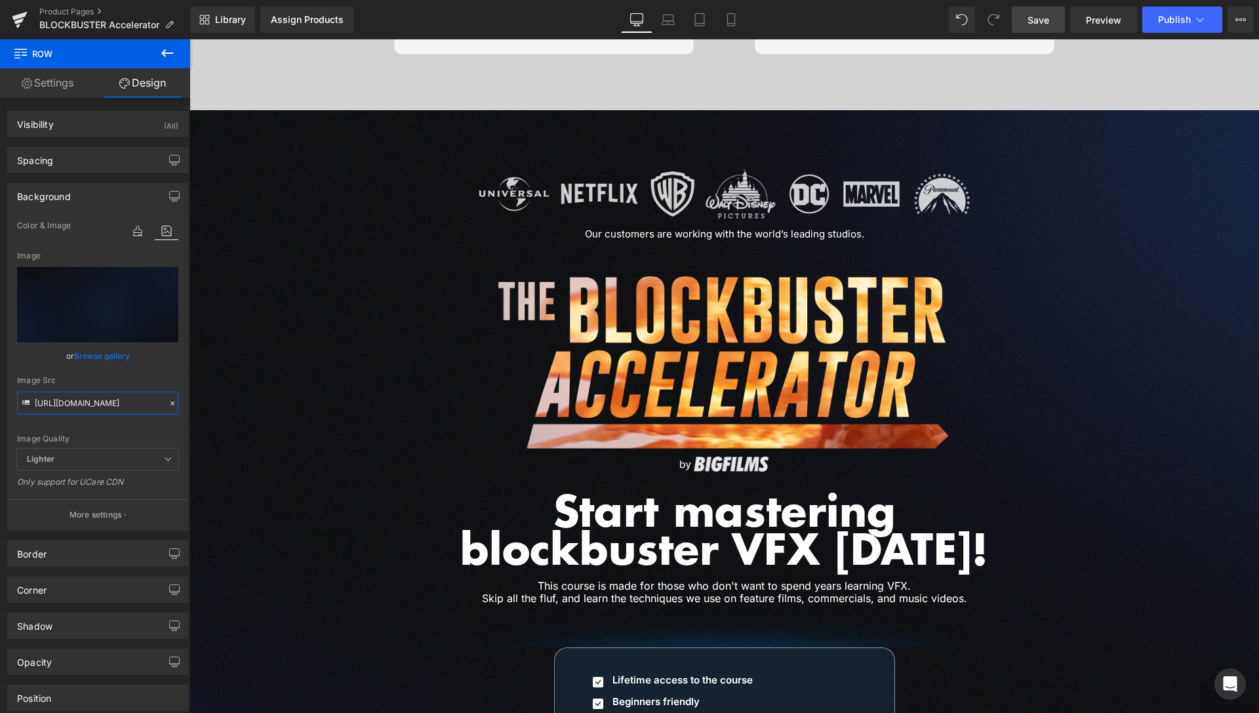
scroll to position [5561, 0]
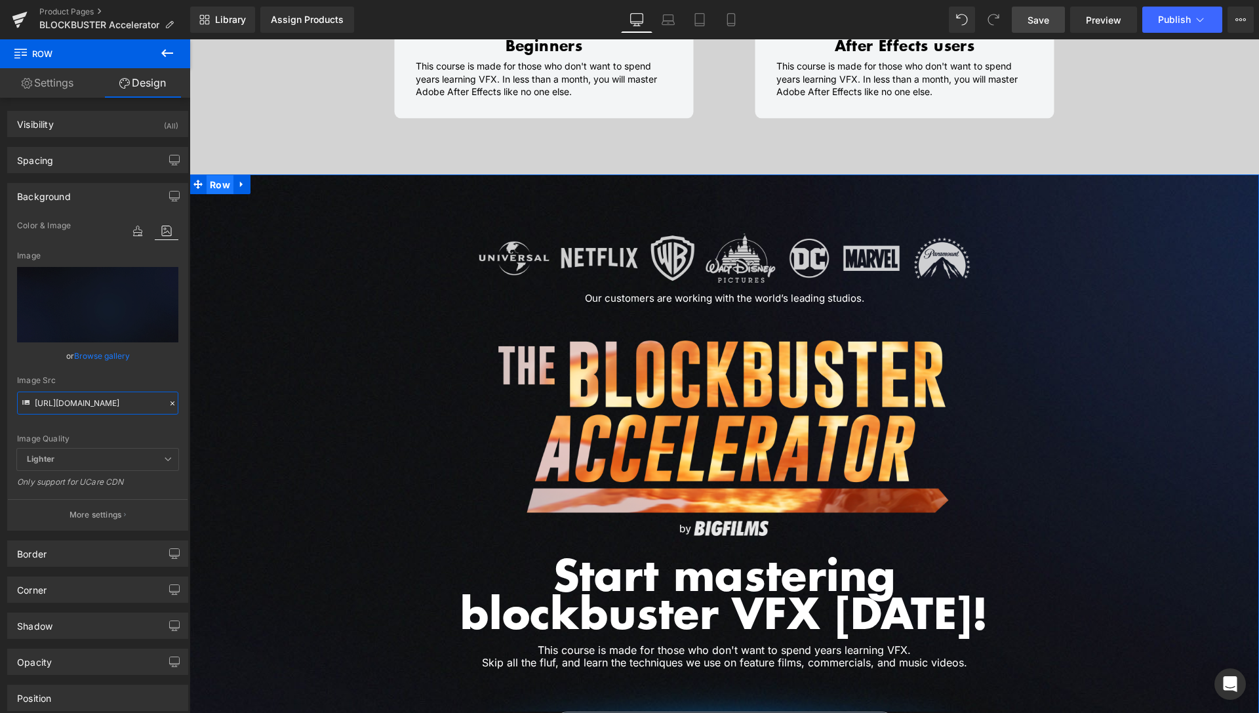
click at [226, 175] on span "Row" at bounding box center [220, 185] width 27 height 20
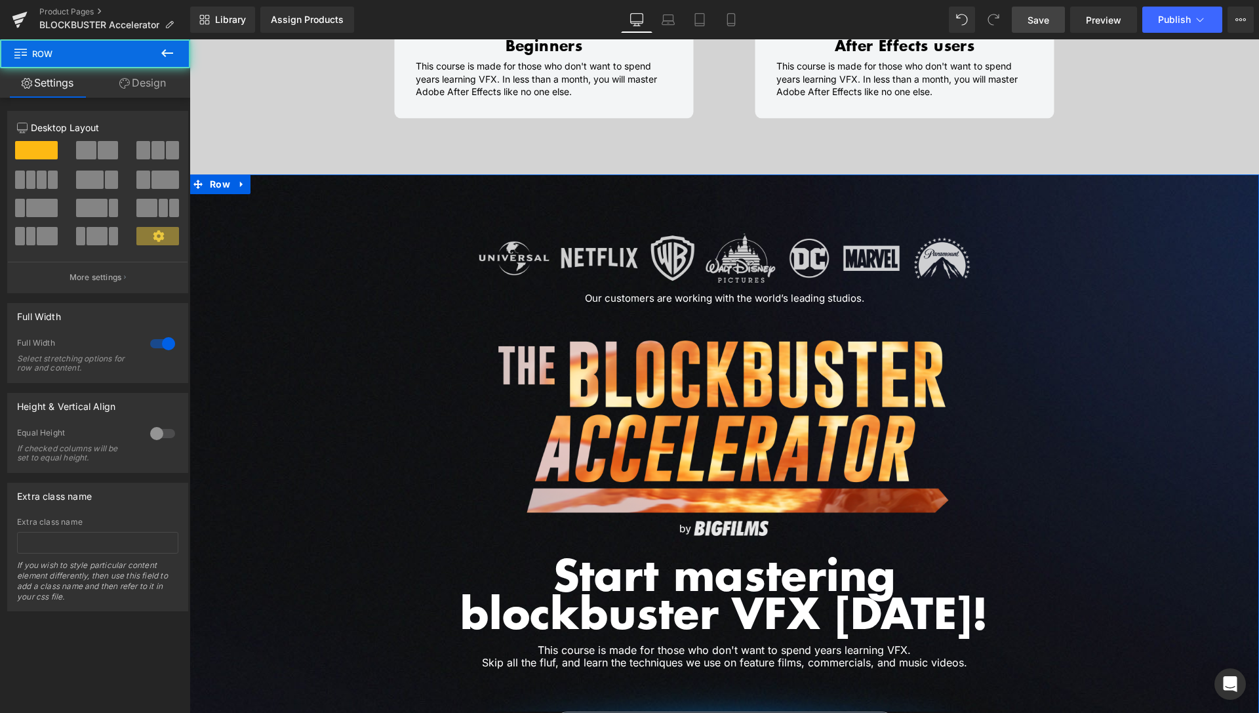
click at [145, 77] on link "Design" at bounding box center [142, 83] width 95 height 30
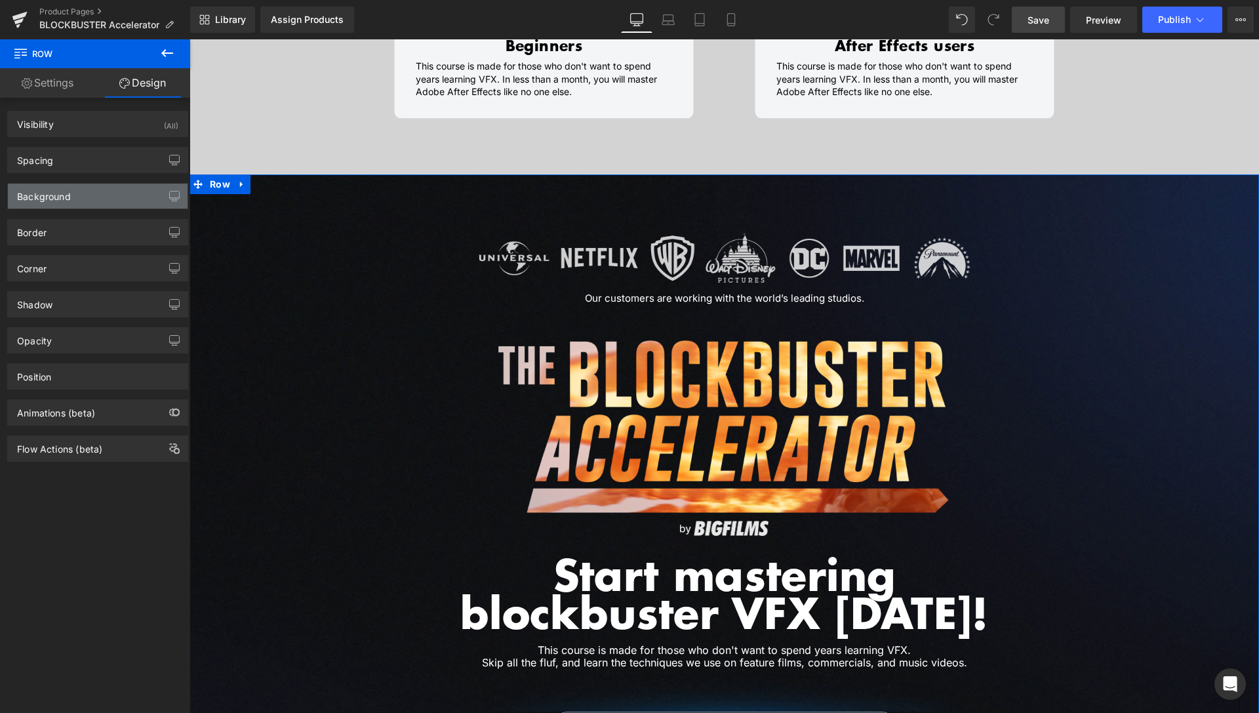
click at [77, 202] on div "Background" at bounding box center [98, 196] width 180 height 25
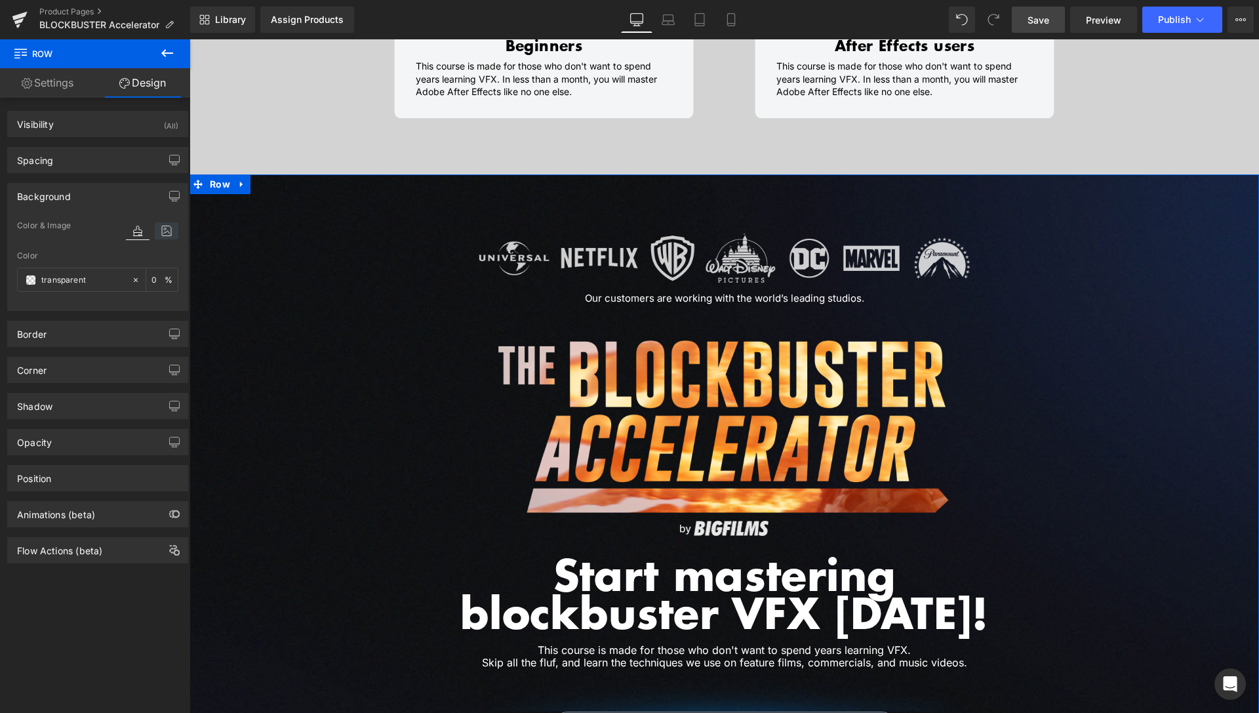
click at [155, 233] on icon at bounding box center [167, 230] width 24 height 17
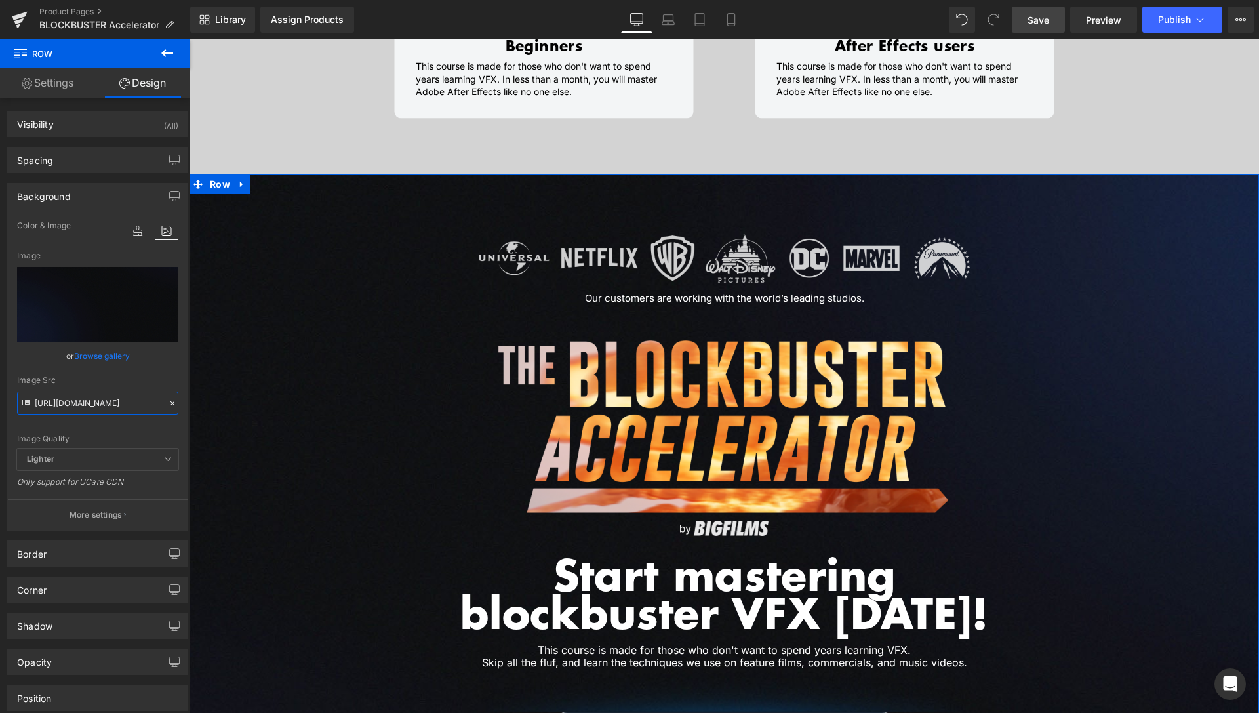
click at [95, 406] on input "https://cdn.shopify.com/s/files/1/1677/0233/files/Background-2.jpg?v=1758272820" at bounding box center [97, 403] width 161 height 23
paste input "4.jpg?v=1758539254"
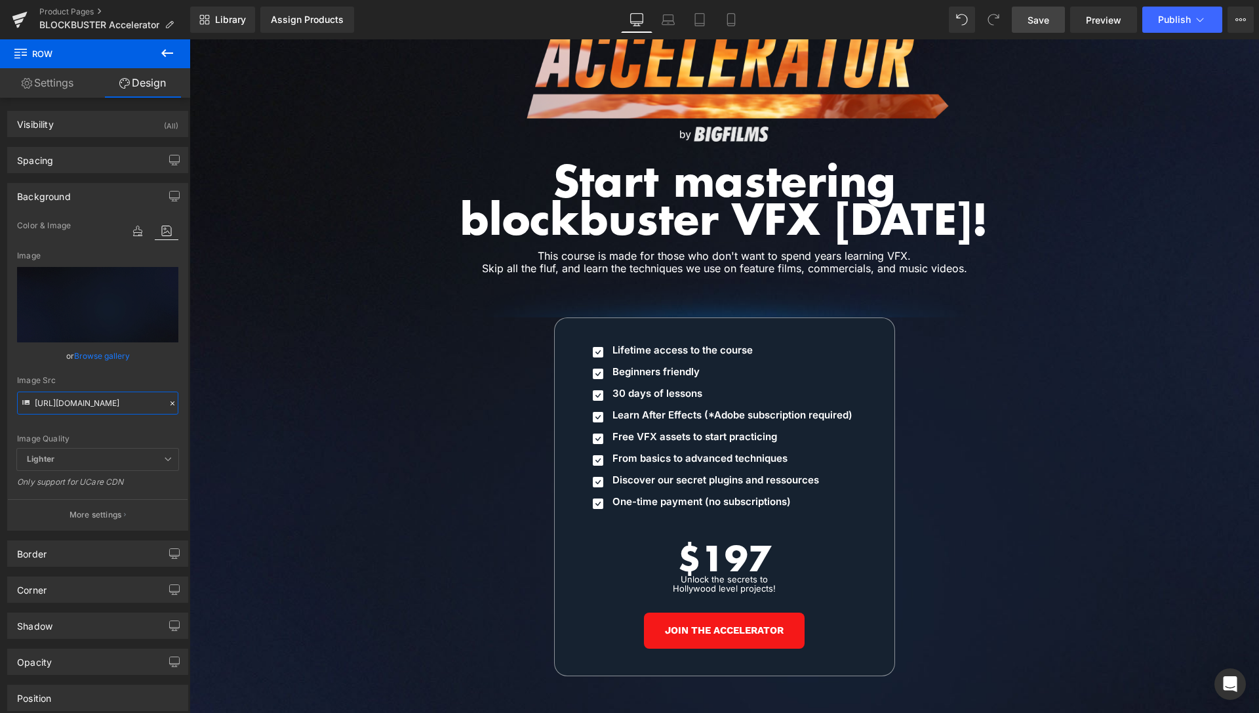
scroll to position [5970, 0]
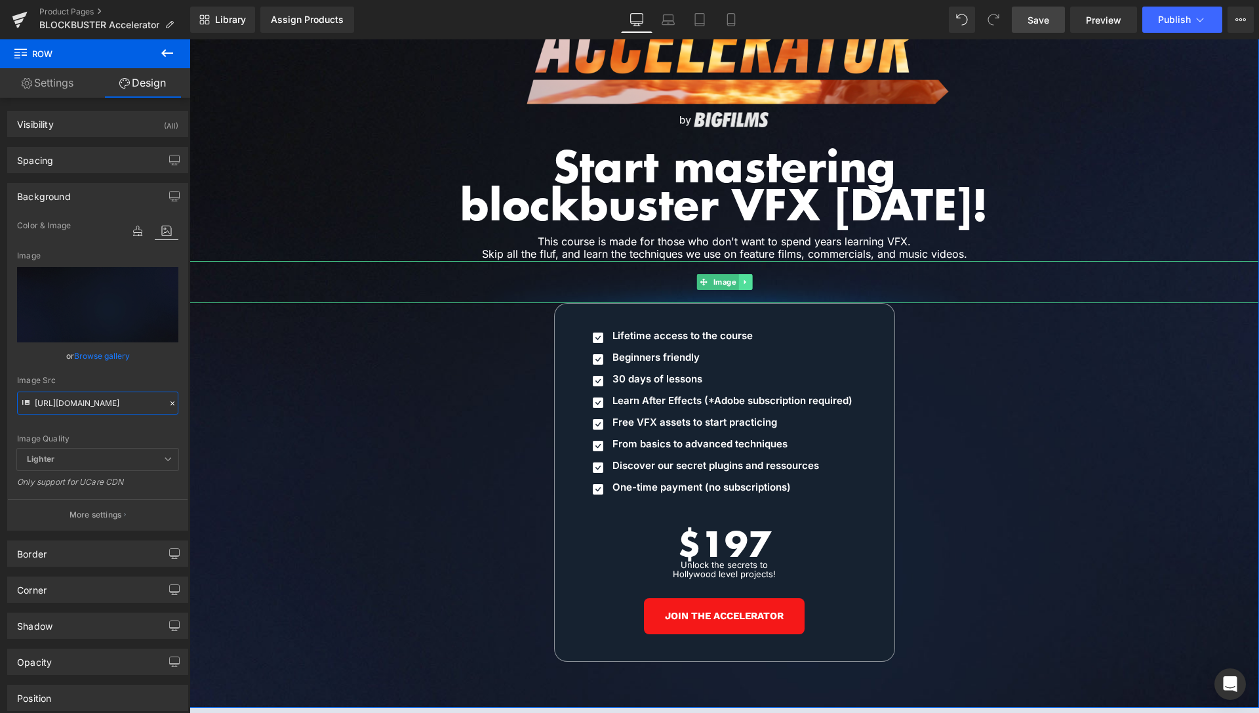
type input "https://cdn.shopify.com/s/files/1/1677/0233/files/Background-4.jpg?v=1758539254"
click at [745, 274] on link at bounding box center [745, 282] width 14 height 16
click at [748, 278] on icon at bounding box center [751, 281] width 7 height 7
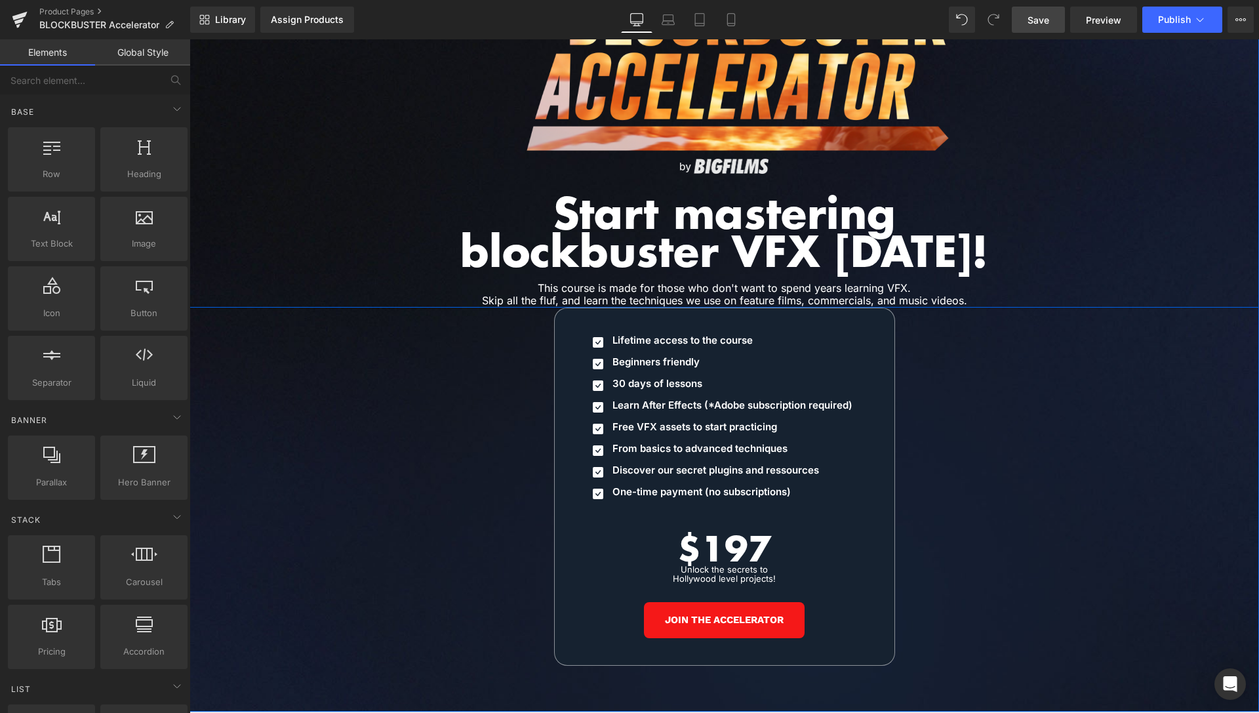
scroll to position [5836, 0]
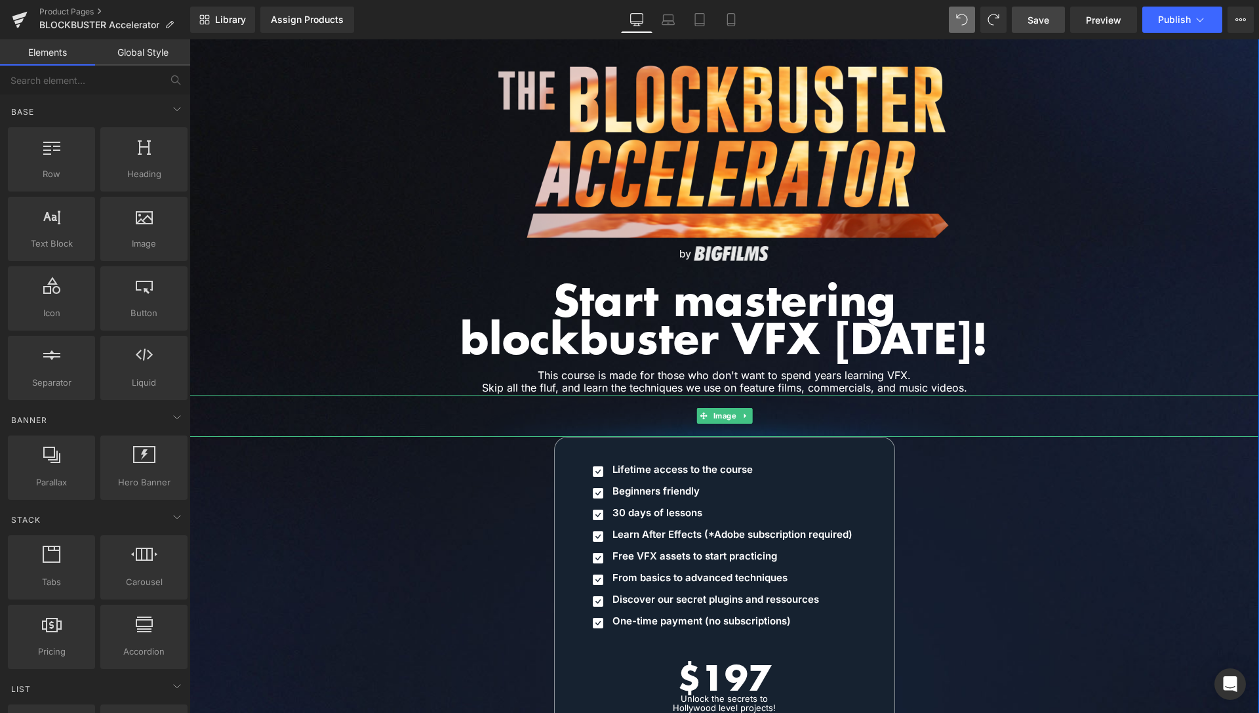
drag, startPoint x: 716, startPoint y: 407, endPoint x: 668, endPoint y: 417, distance: 49.0
click at [716, 408] on span "Image" at bounding box center [724, 416] width 28 height 16
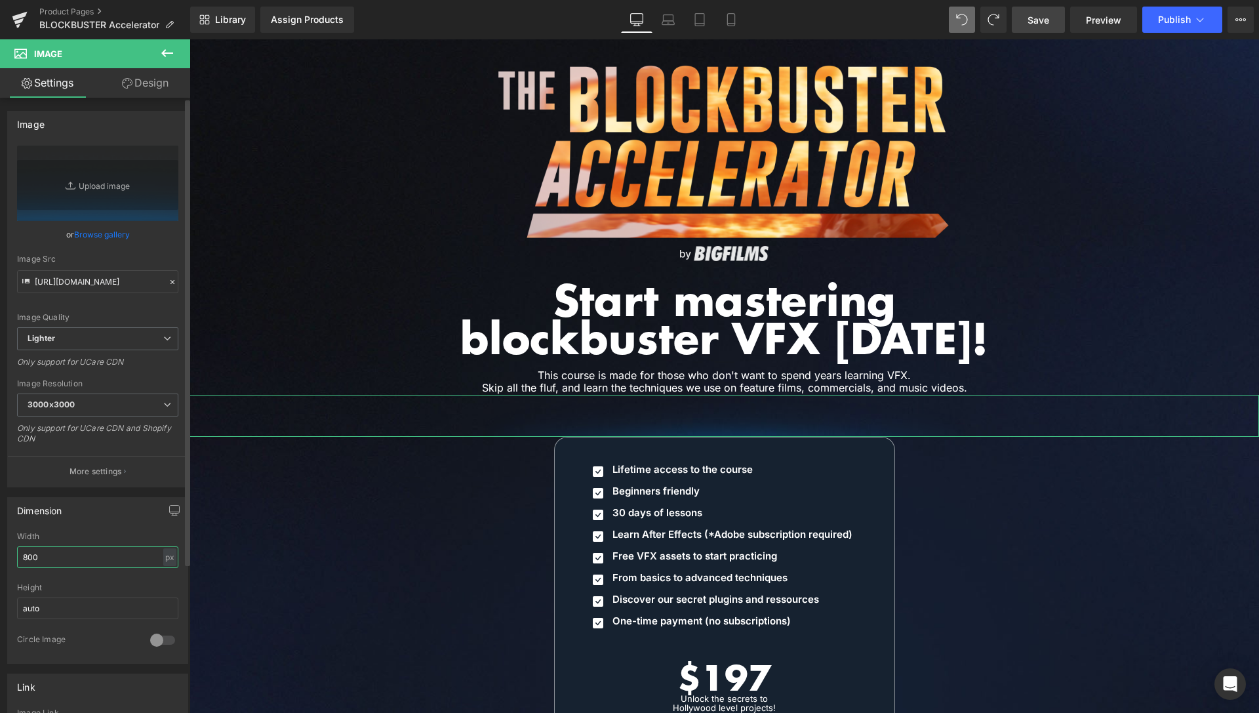
click at [24, 555] on input "800" at bounding box center [97, 557] width 161 height 22
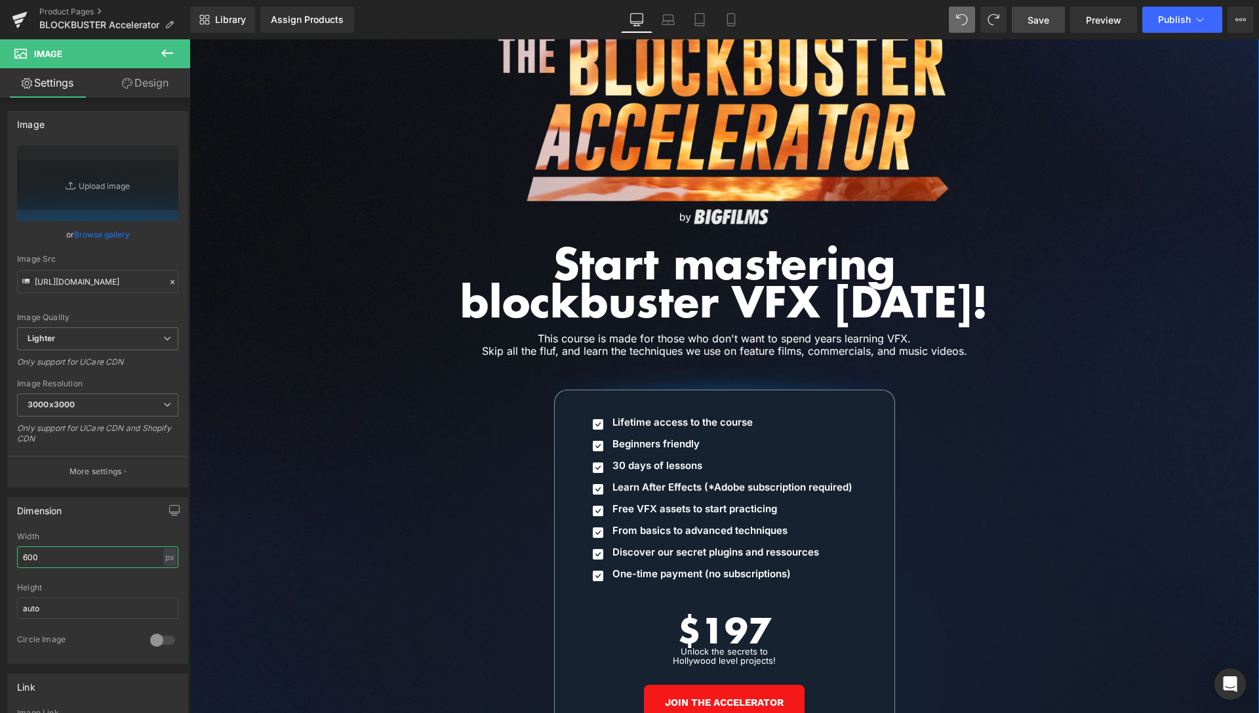
scroll to position [5970, 0]
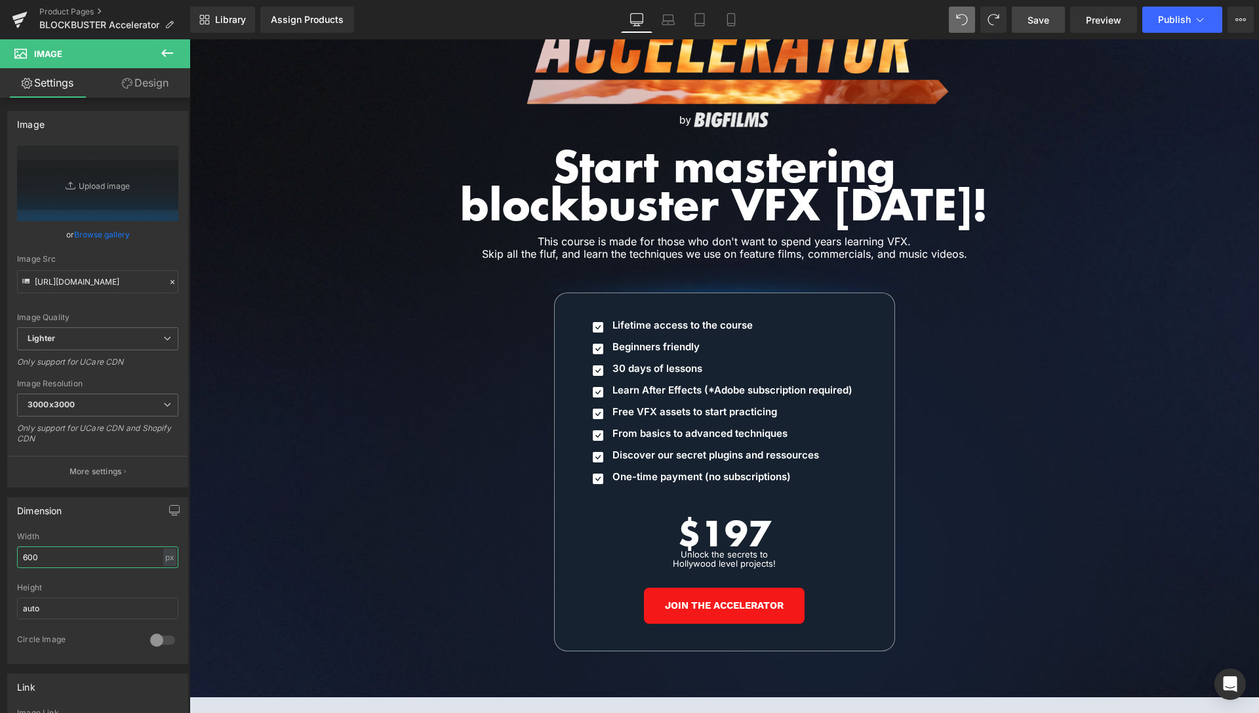
type input "600"
click at [1042, 19] on span "Save" at bounding box center [1039, 20] width 22 height 14
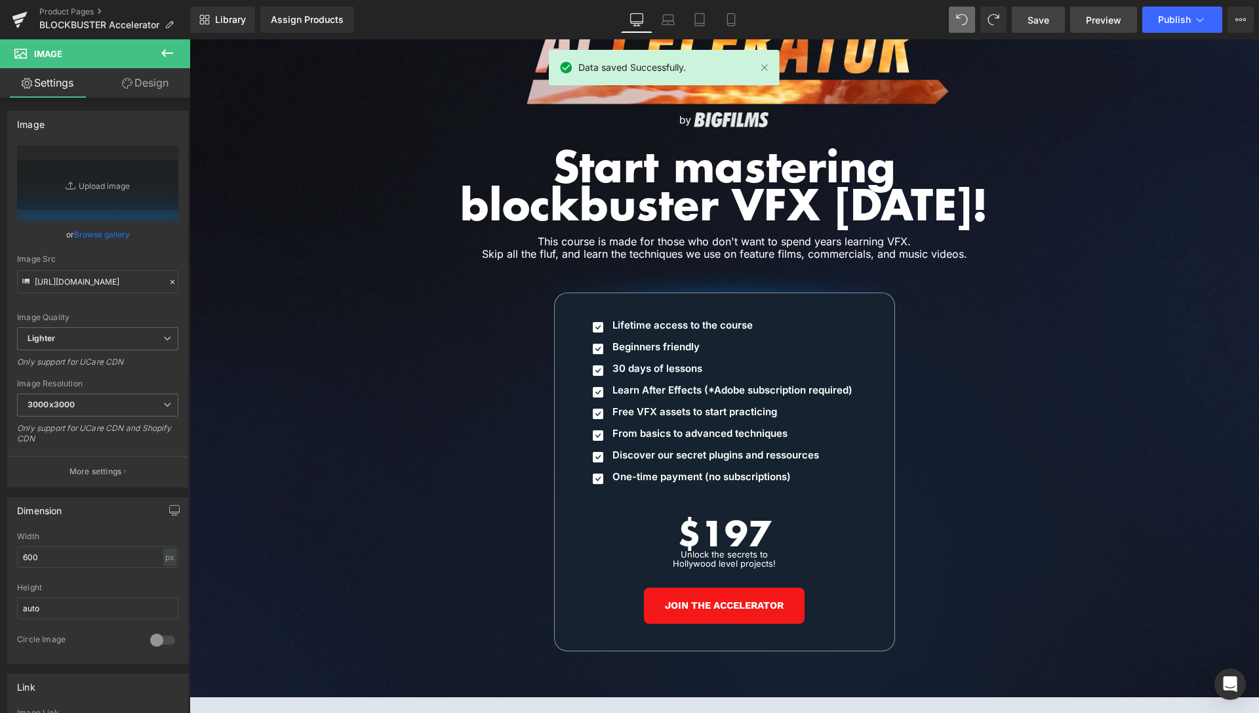
click at [1093, 16] on span "Preview" at bounding box center [1103, 20] width 35 height 14
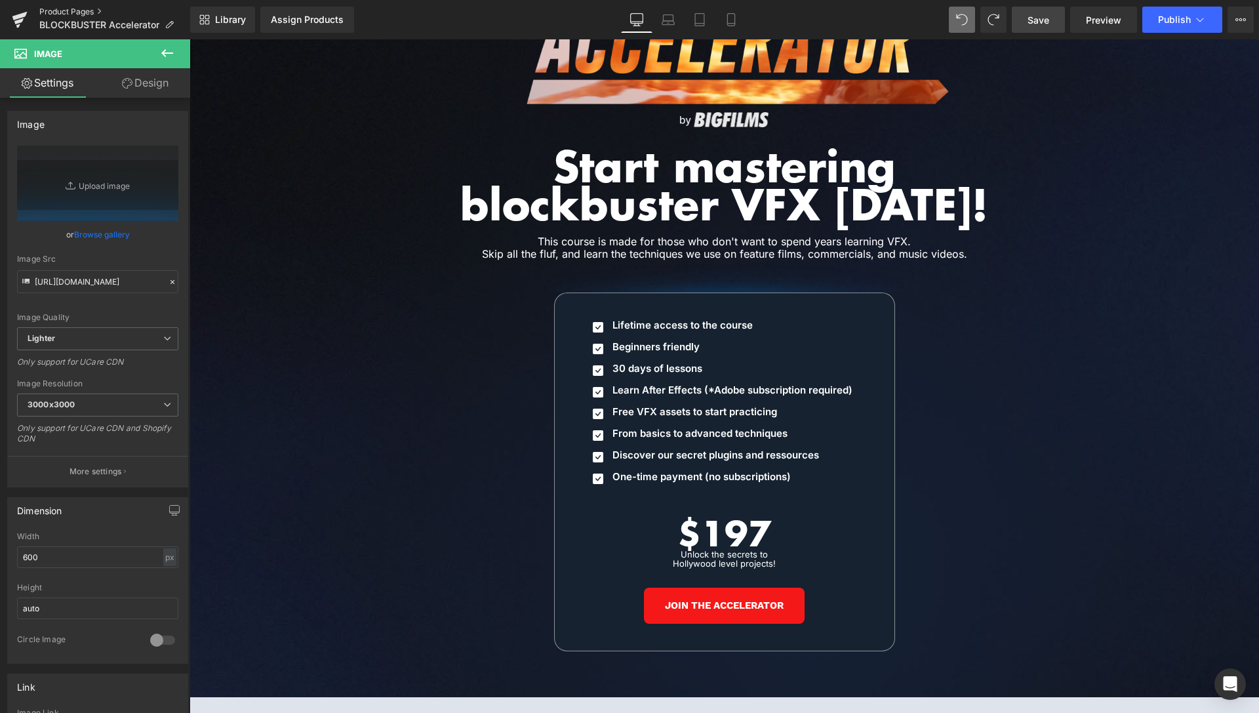
click at [73, 10] on link "Product Pages" at bounding box center [114, 12] width 151 height 10
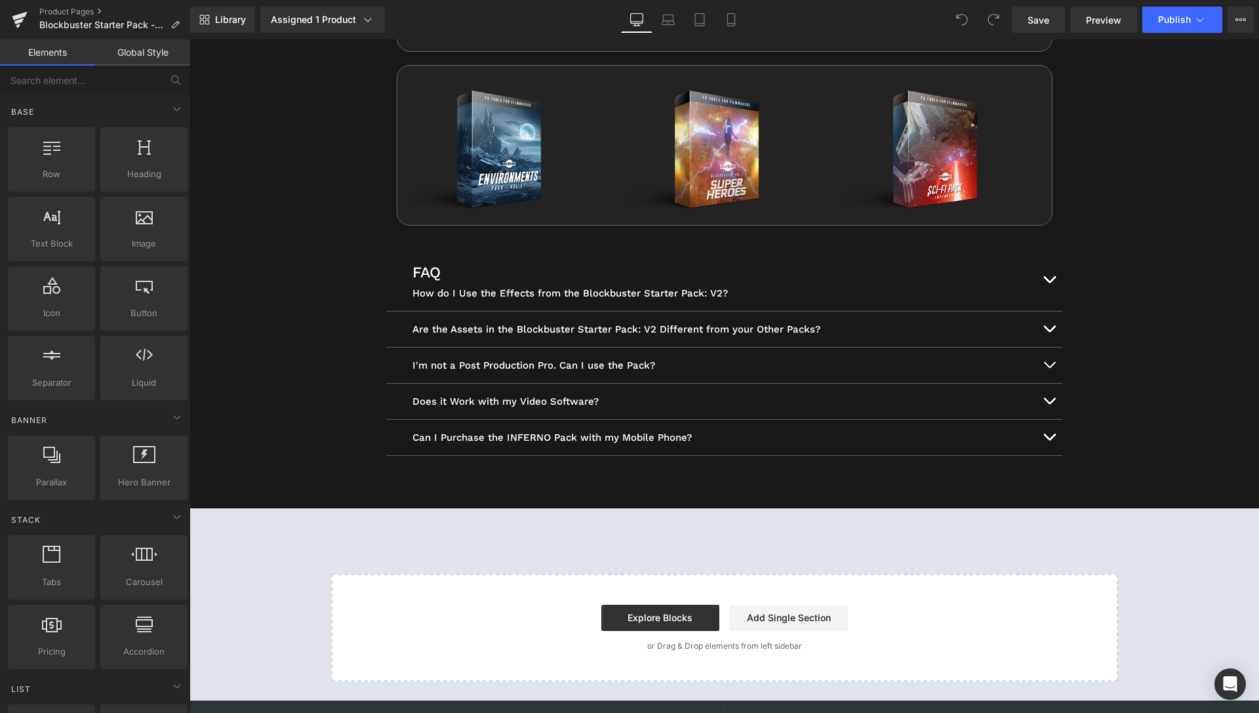
scroll to position [5900, 0]
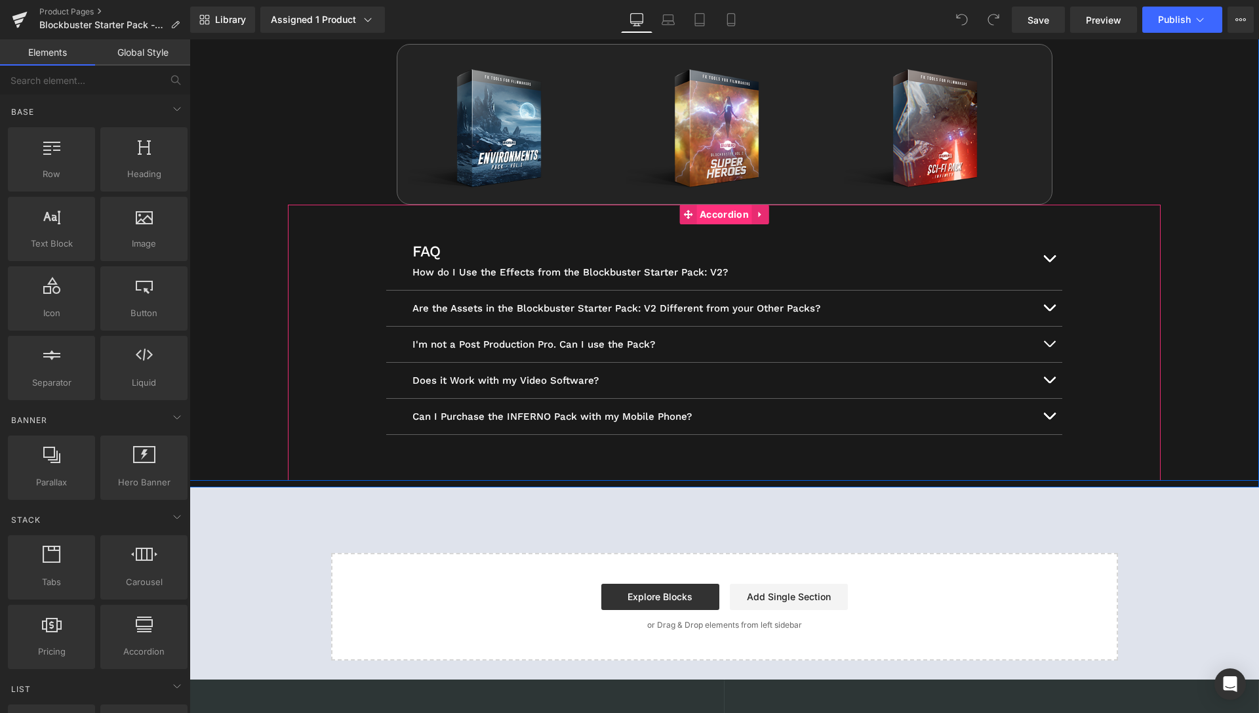
click at [731, 219] on span "Accordion" at bounding box center [724, 215] width 56 height 20
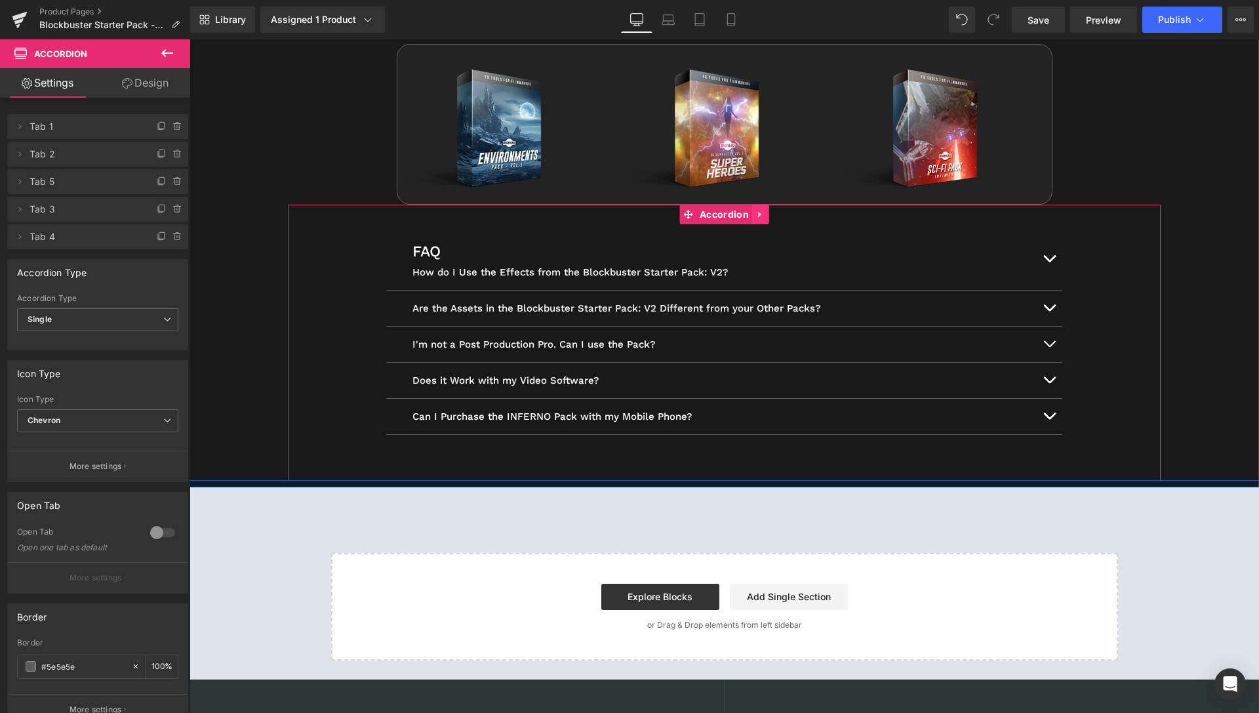
click at [756, 215] on icon at bounding box center [760, 214] width 9 height 10
click at [731, 214] on icon at bounding box center [735, 214] width 9 height 10
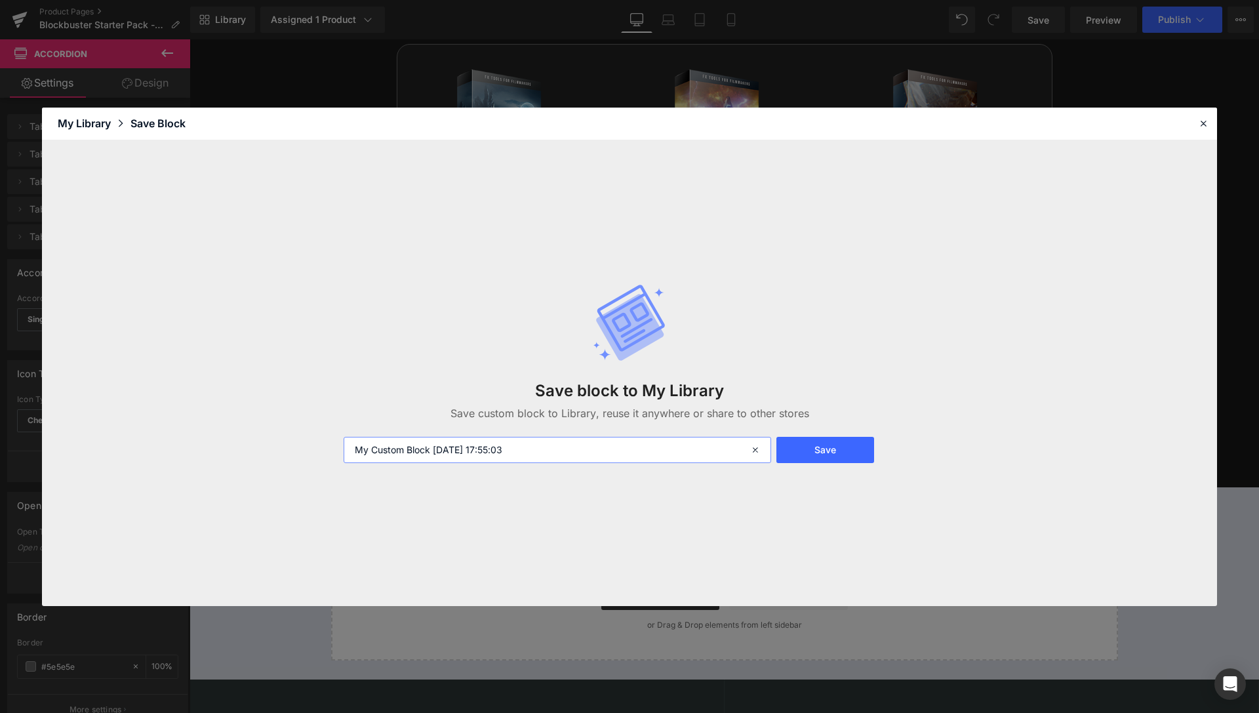
drag, startPoint x: 571, startPoint y: 454, endPoint x: 313, endPoint y: 464, distance: 257.9
click at [344, 463] on input "My Custom Block 2025-09-22 17:55:03" at bounding box center [558, 450] width 428 height 26
type input "FAQ"
click at [822, 454] on button "Save" at bounding box center [825, 450] width 98 height 26
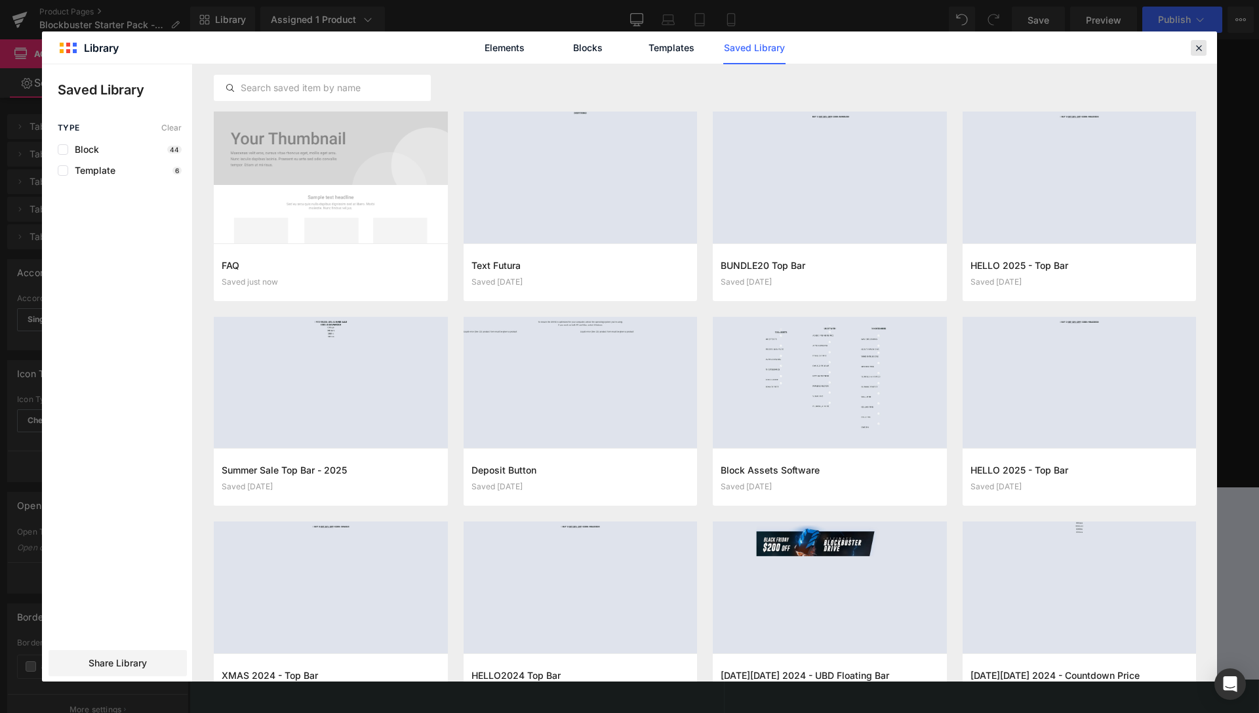
click at [1201, 43] on icon at bounding box center [1199, 48] width 12 height 12
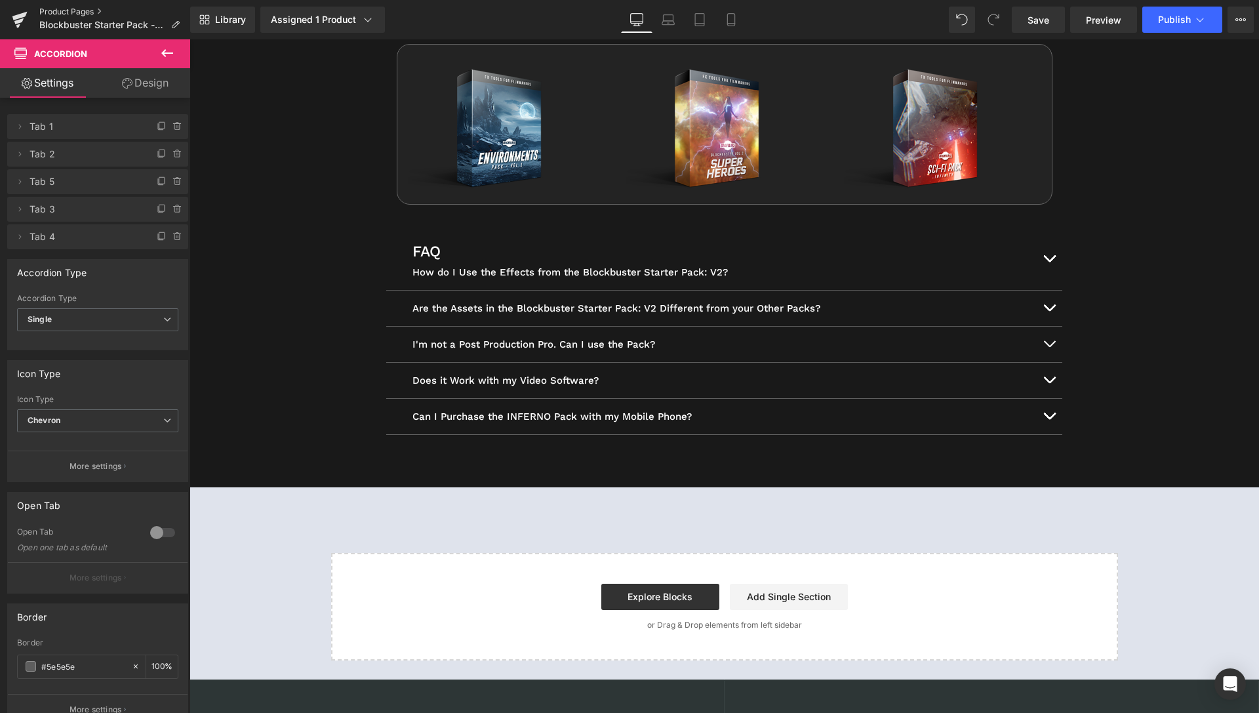
click at [91, 9] on link "Product Pages" at bounding box center [114, 12] width 151 height 10
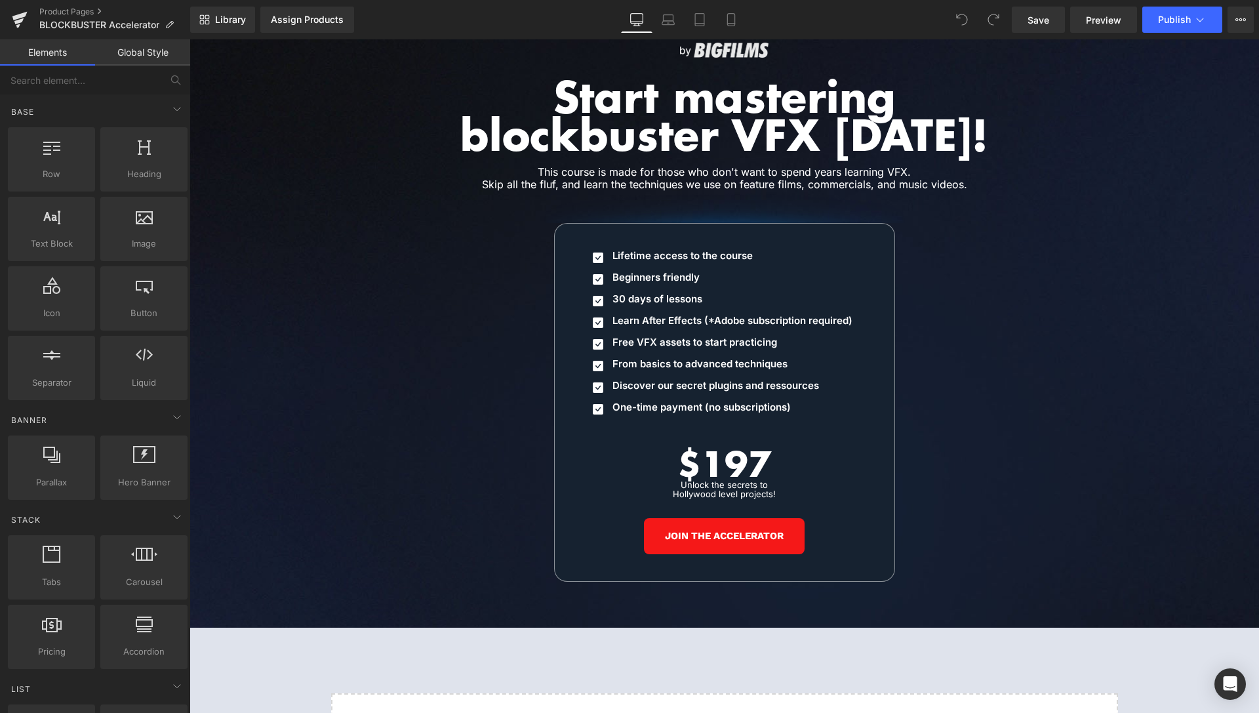
scroll to position [6075, 0]
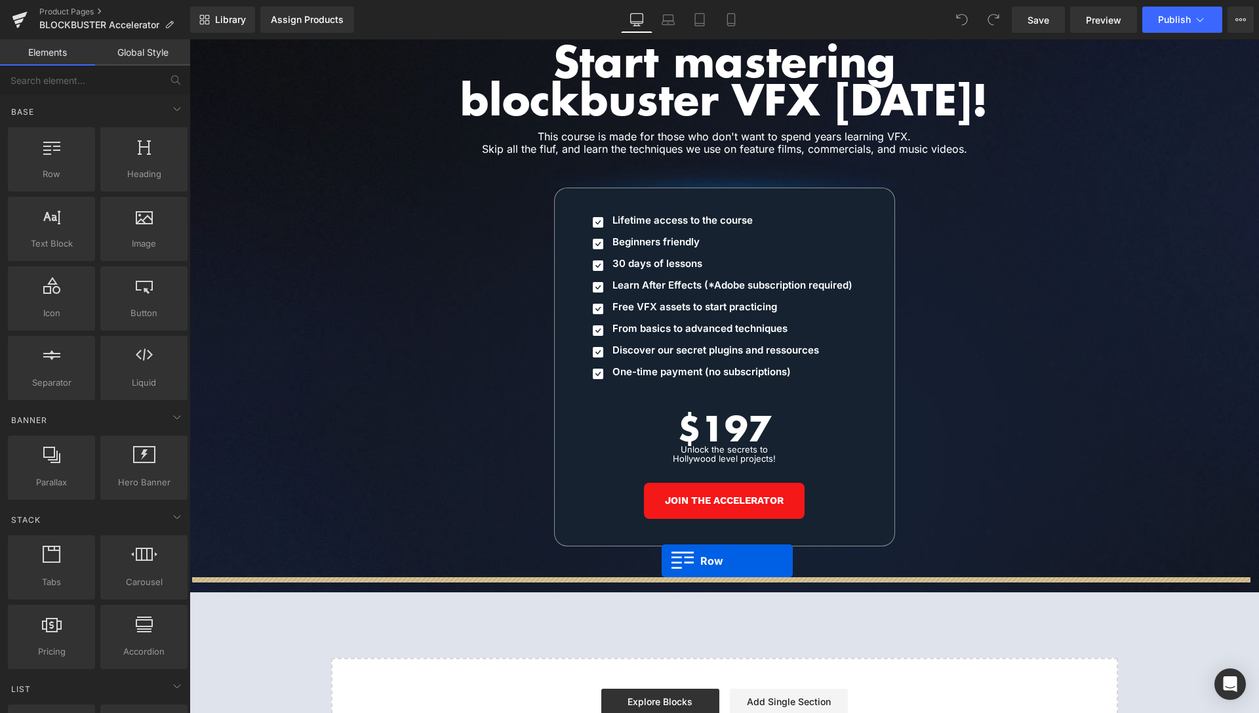
drag, startPoint x: 239, startPoint y: 210, endPoint x: 662, endPoint y: 561, distance: 549.1
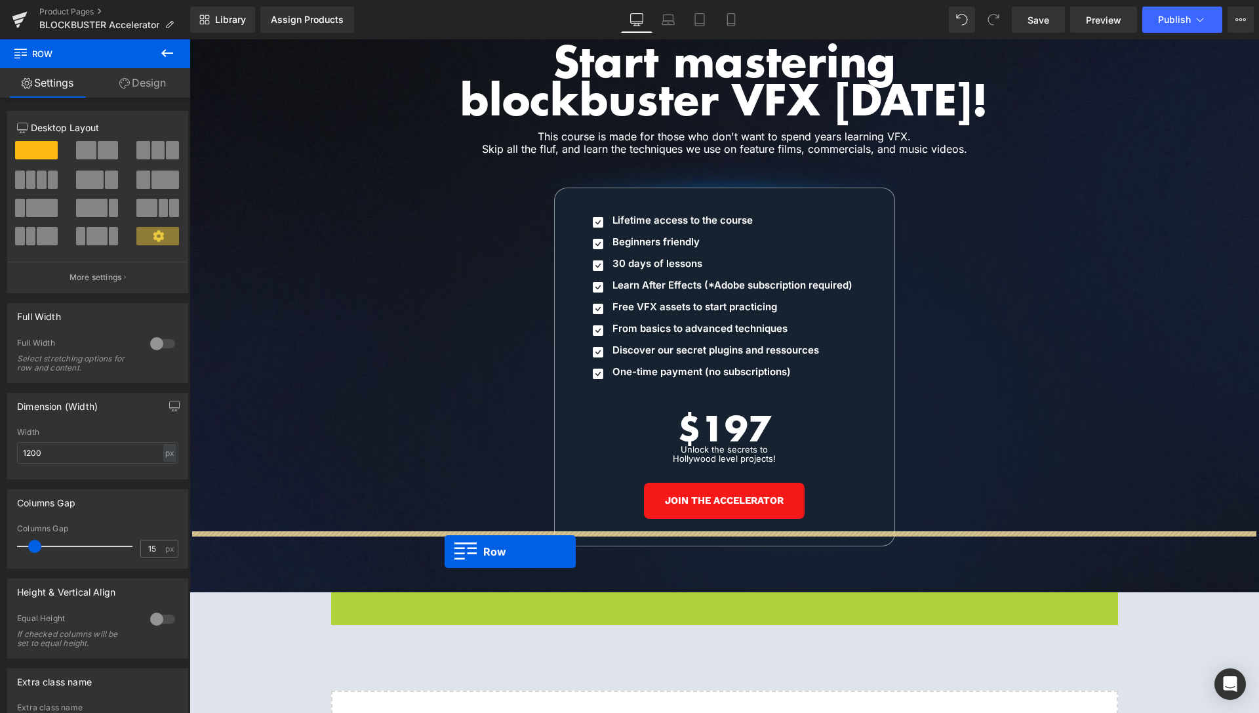
drag, startPoint x: 335, startPoint y: 582, endPoint x: 445, endPoint y: 552, distance: 113.6
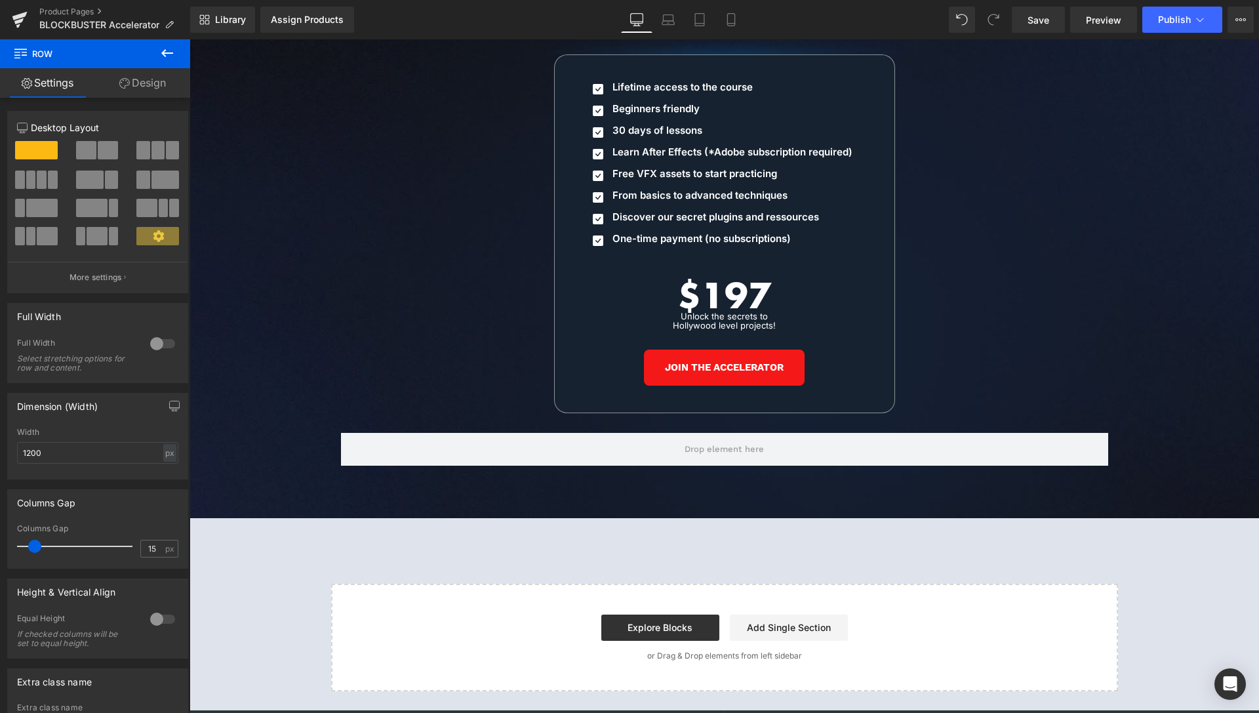
scroll to position [6209, 0]
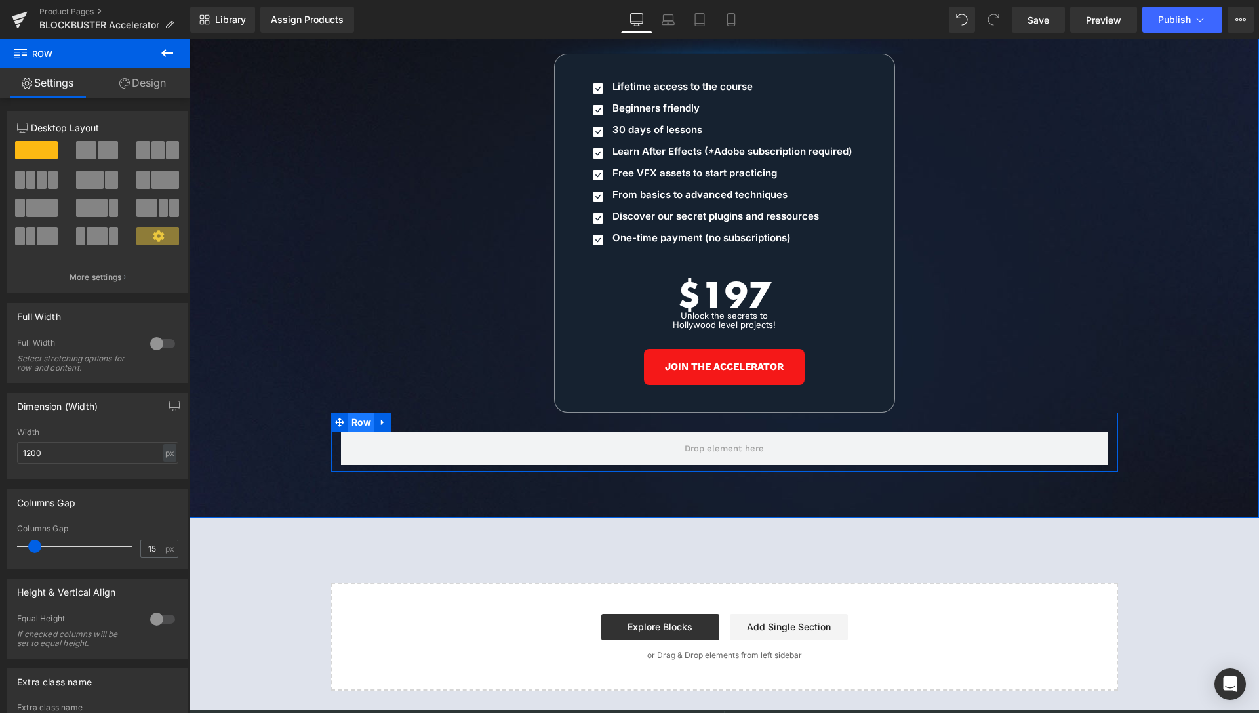
click at [348, 413] on span "Row" at bounding box center [361, 423] width 27 height 20
click at [150, 81] on link "Design" at bounding box center [142, 83] width 95 height 30
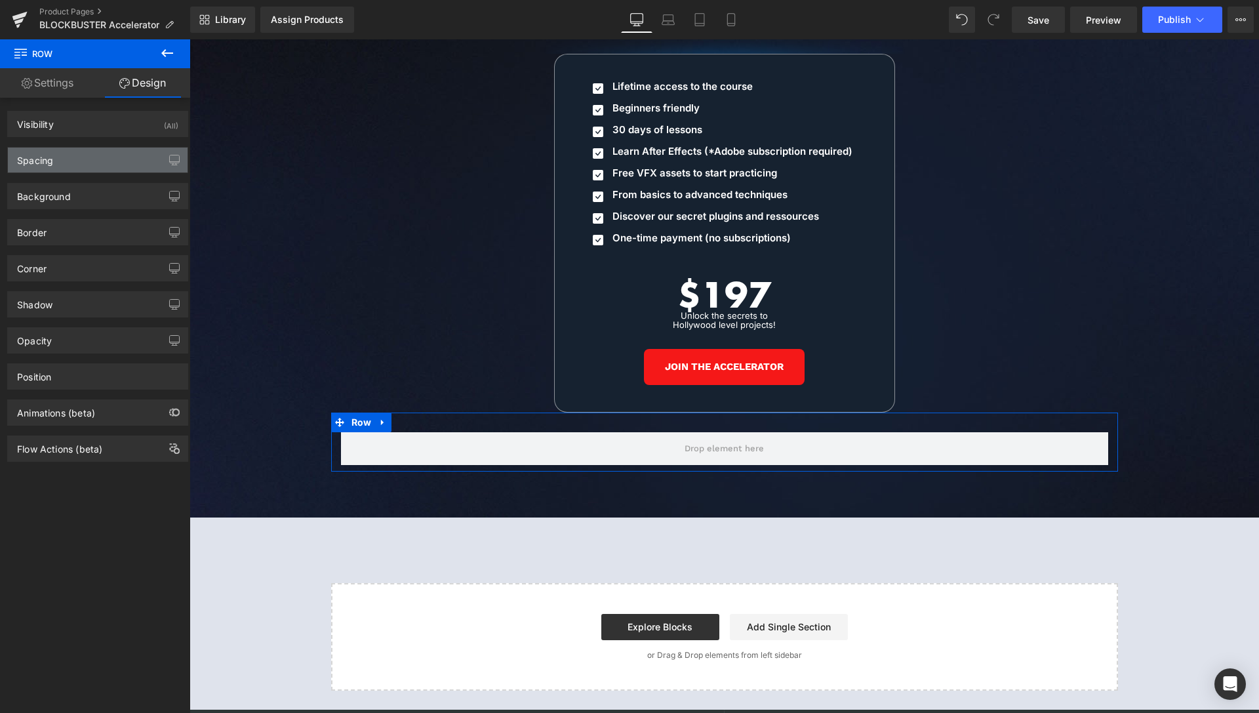
click at [68, 159] on div "Spacing" at bounding box center [98, 160] width 180 height 25
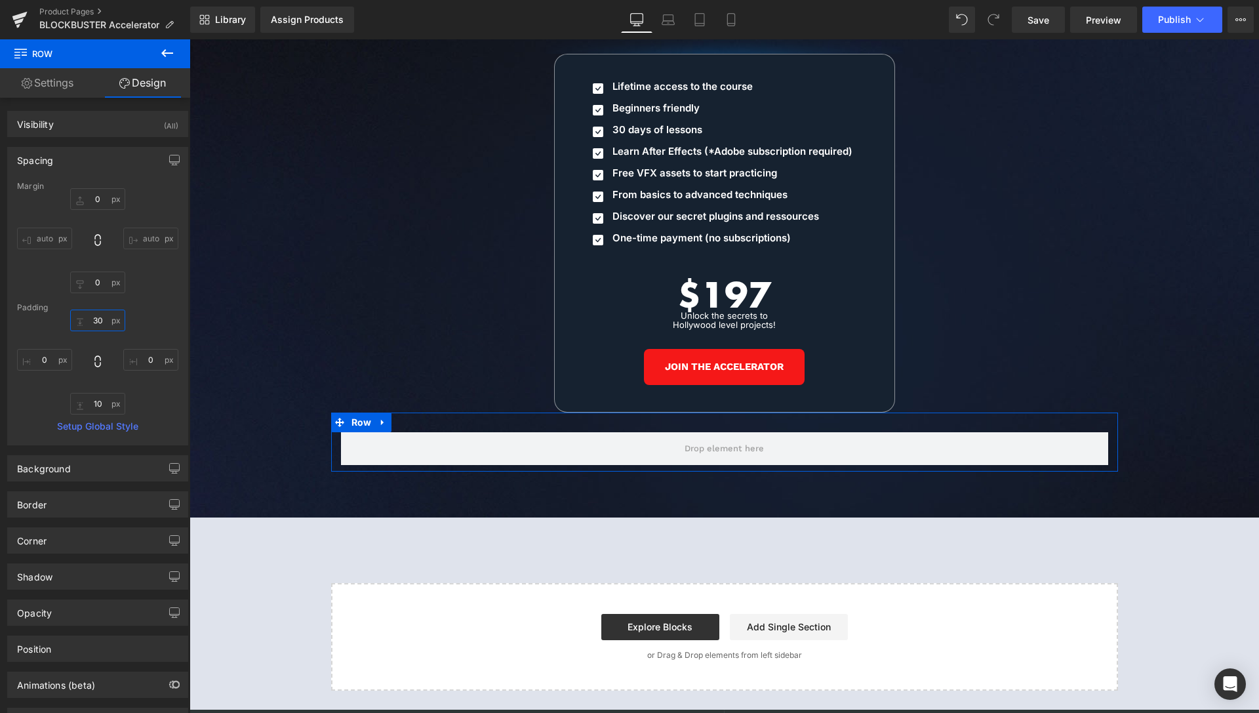
click at [91, 321] on input "text" at bounding box center [97, 321] width 55 height 22
click at [90, 321] on input "text" at bounding box center [97, 321] width 55 height 22
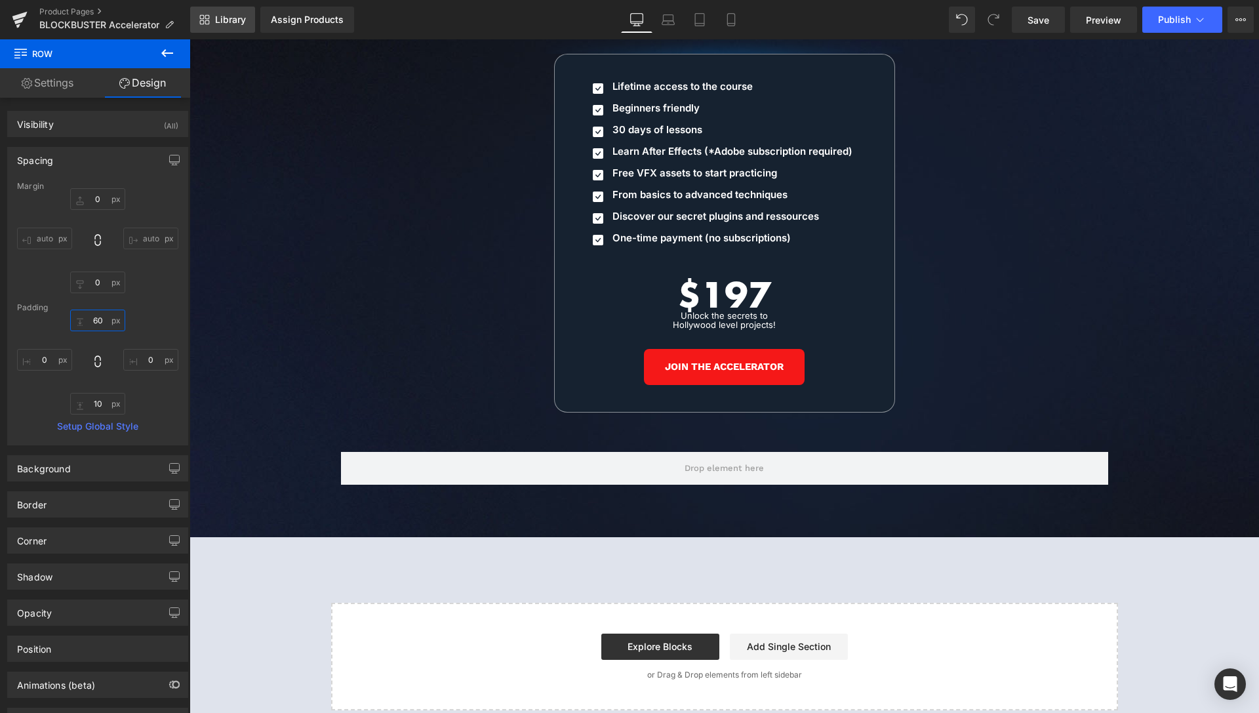
type input "60"
click at [219, 14] on span "Library" at bounding box center [230, 20] width 31 height 12
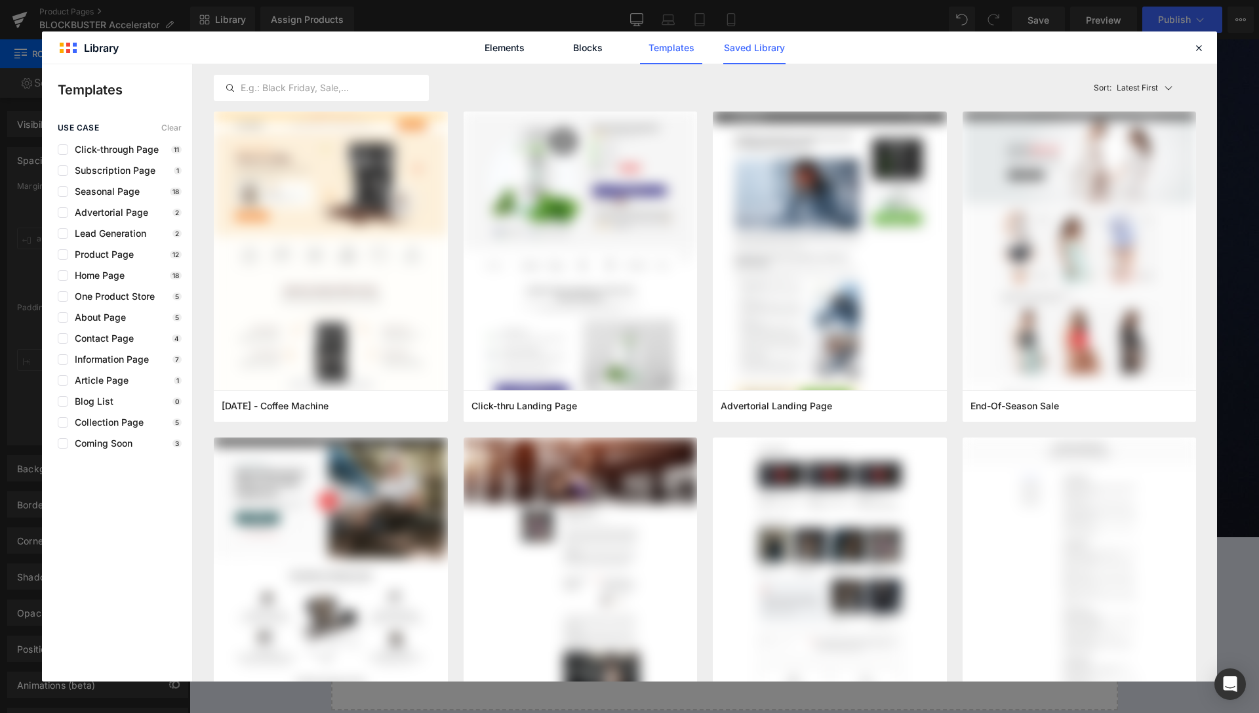
click at [748, 50] on link "Saved Library" at bounding box center [754, 47] width 62 height 33
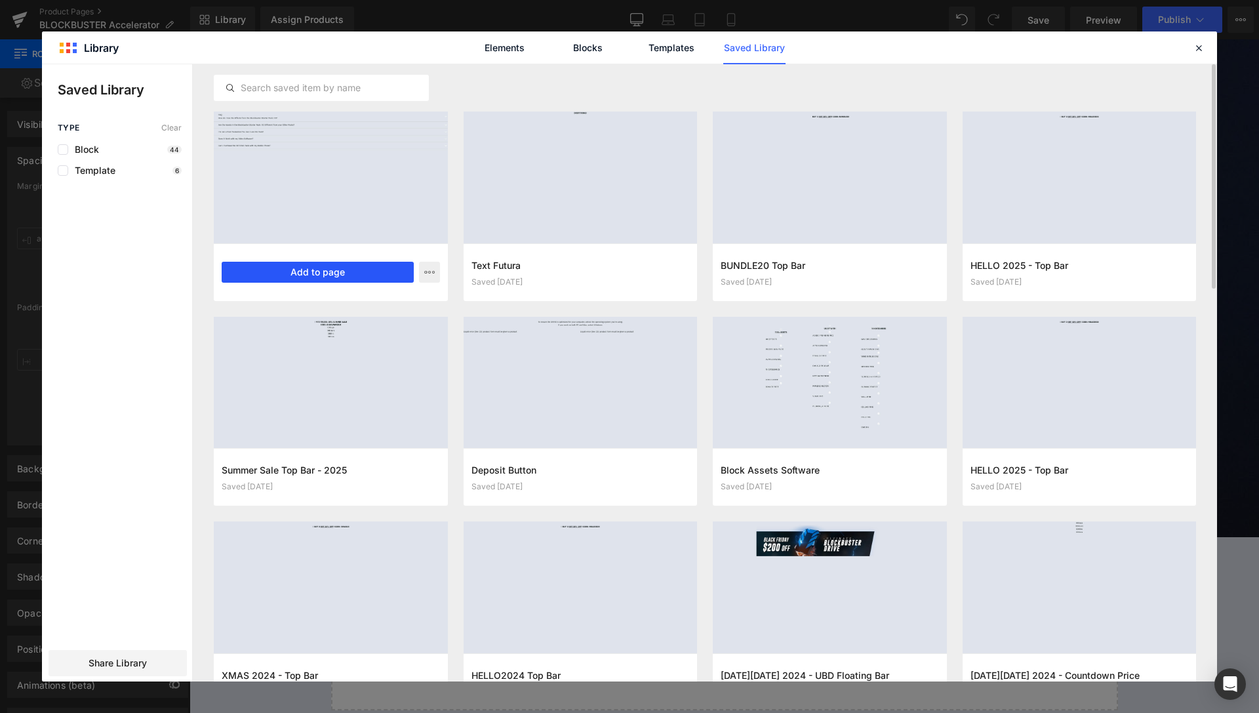
click at [313, 269] on button "Add to page" at bounding box center [318, 272] width 192 height 21
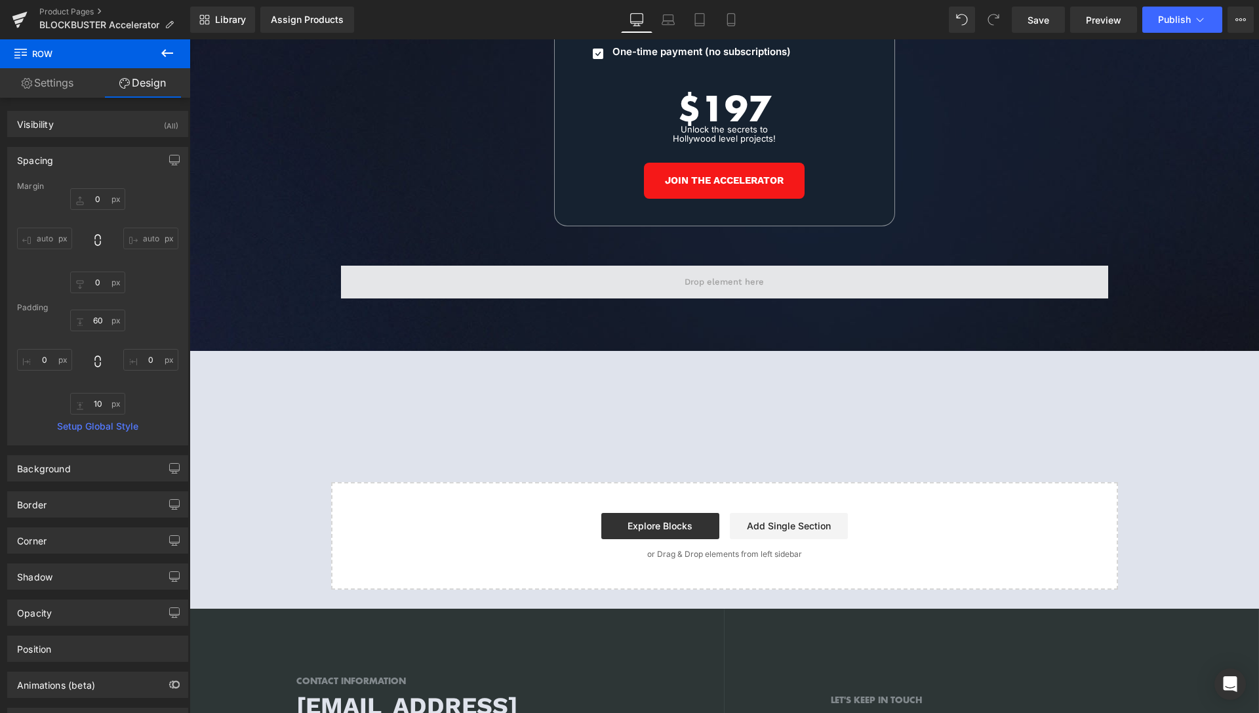
scroll to position [6286, 0]
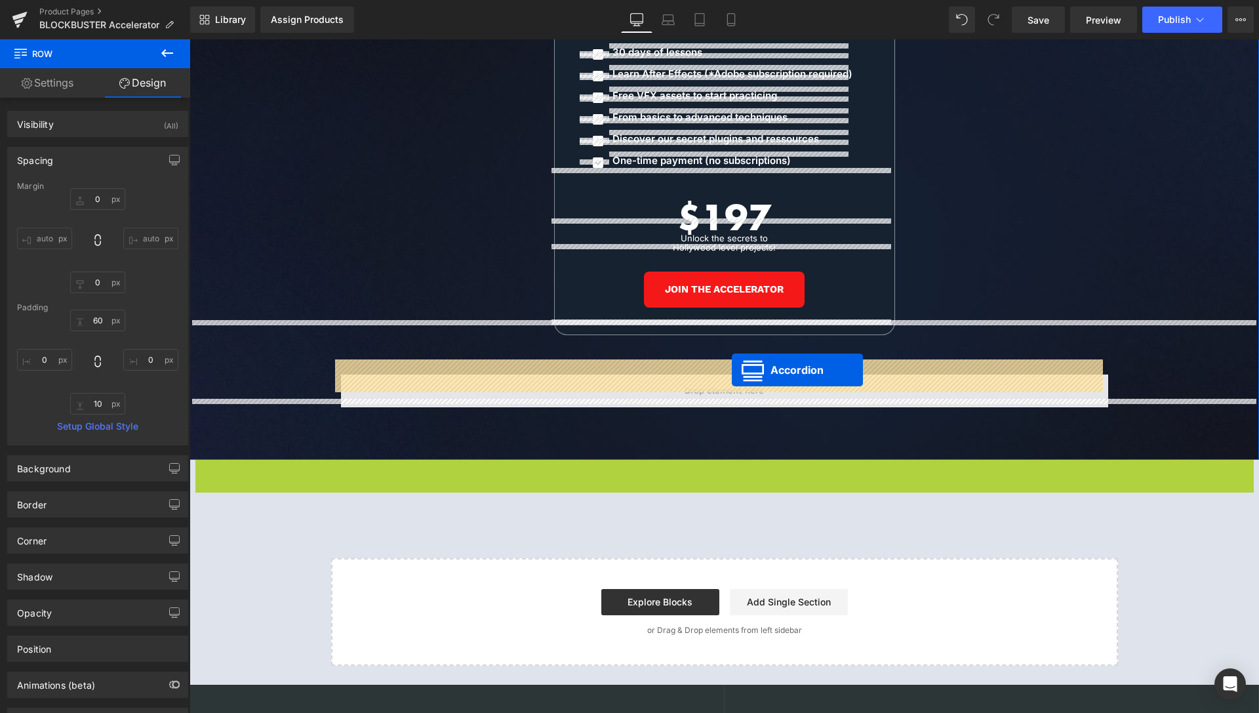
drag, startPoint x: 678, startPoint y: 453, endPoint x: 732, endPoint y: 370, distance: 99.1
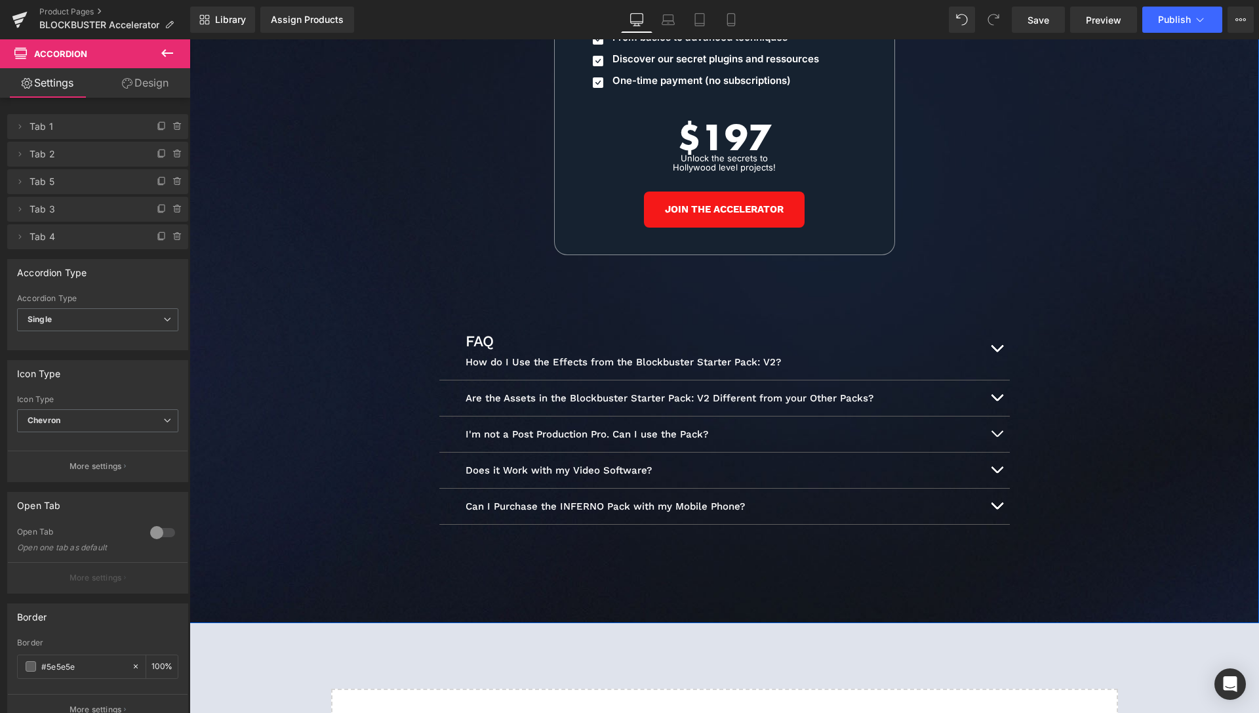
scroll to position [6420, 0]
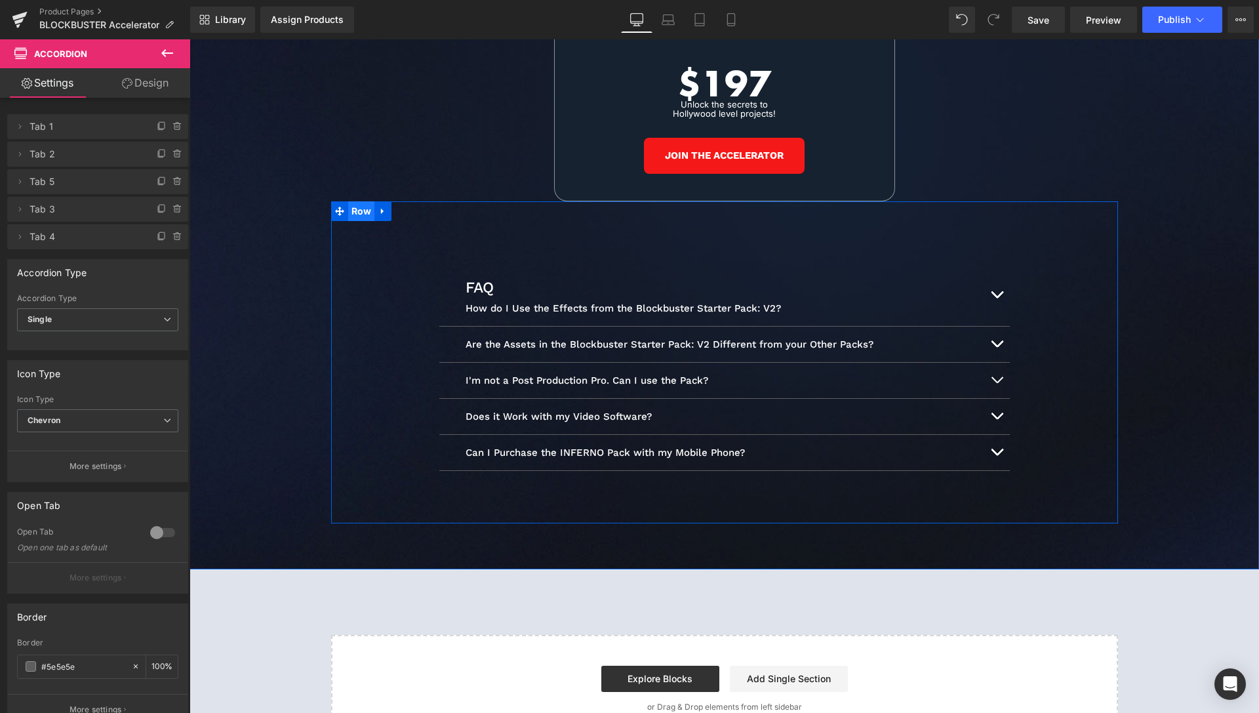
click at [353, 201] on span "Row" at bounding box center [361, 211] width 27 height 20
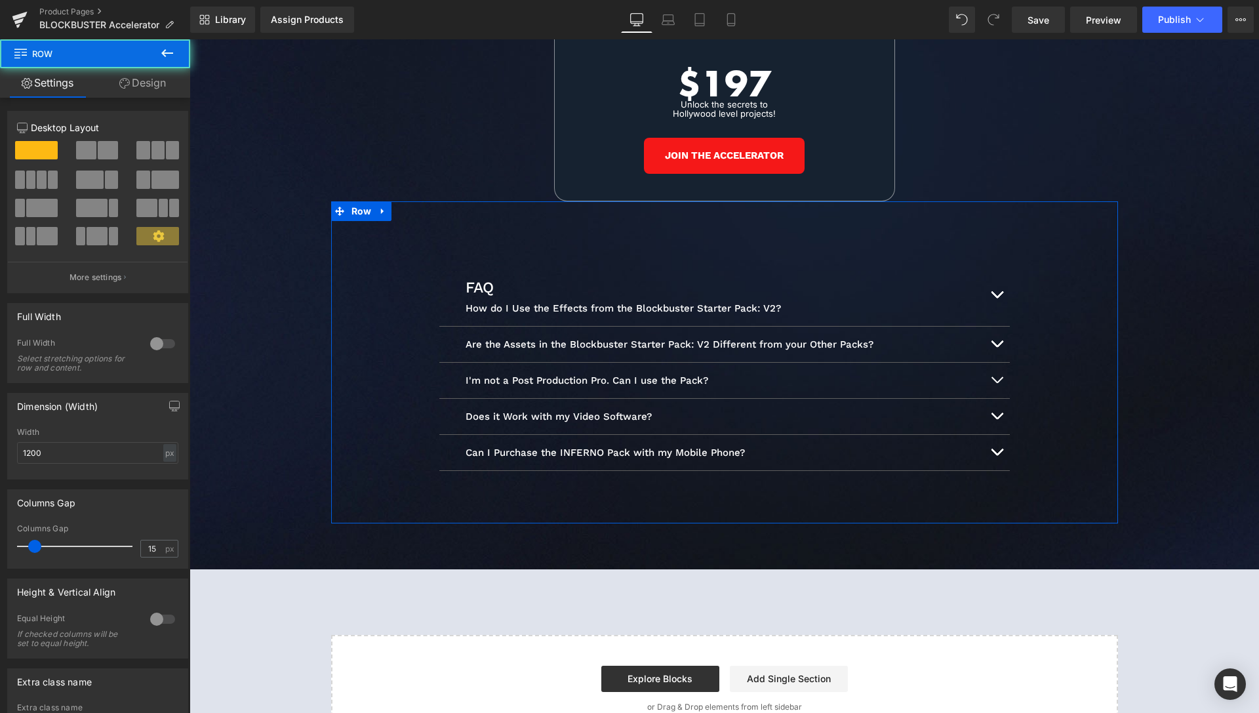
click at [155, 92] on link "Design" at bounding box center [142, 83] width 95 height 30
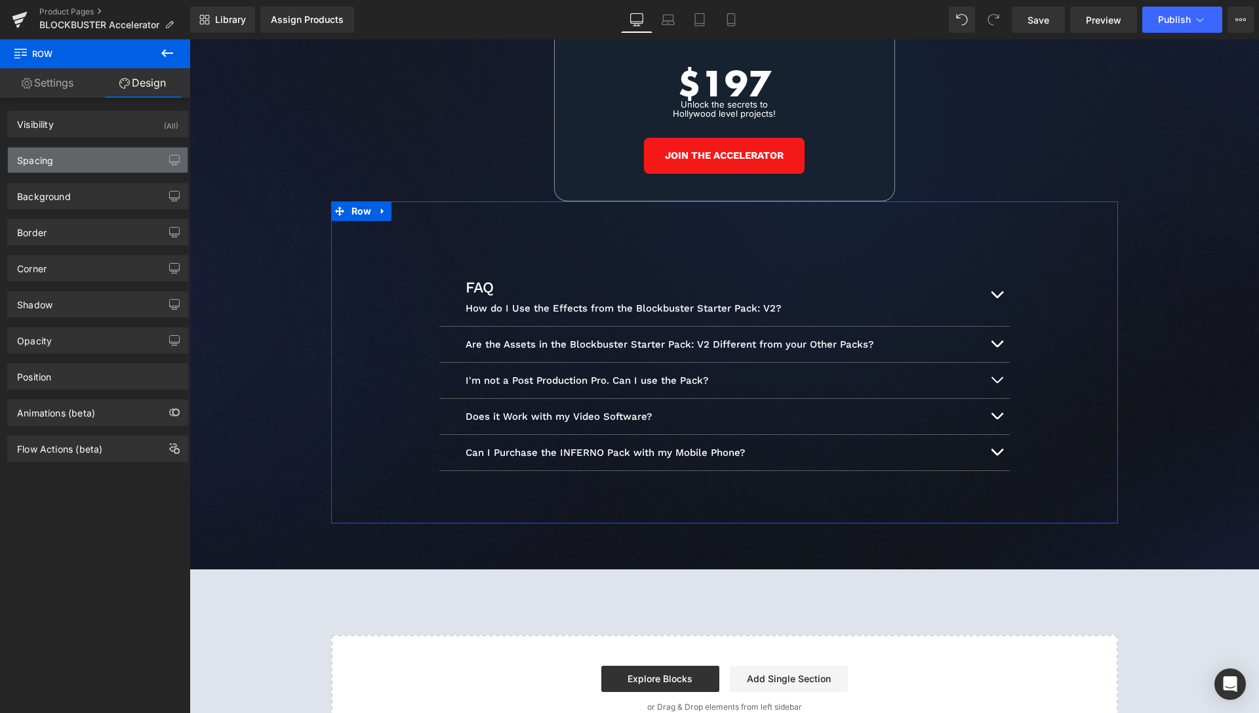
click at [70, 167] on div "Spacing" at bounding box center [98, 160] width 180 height 25
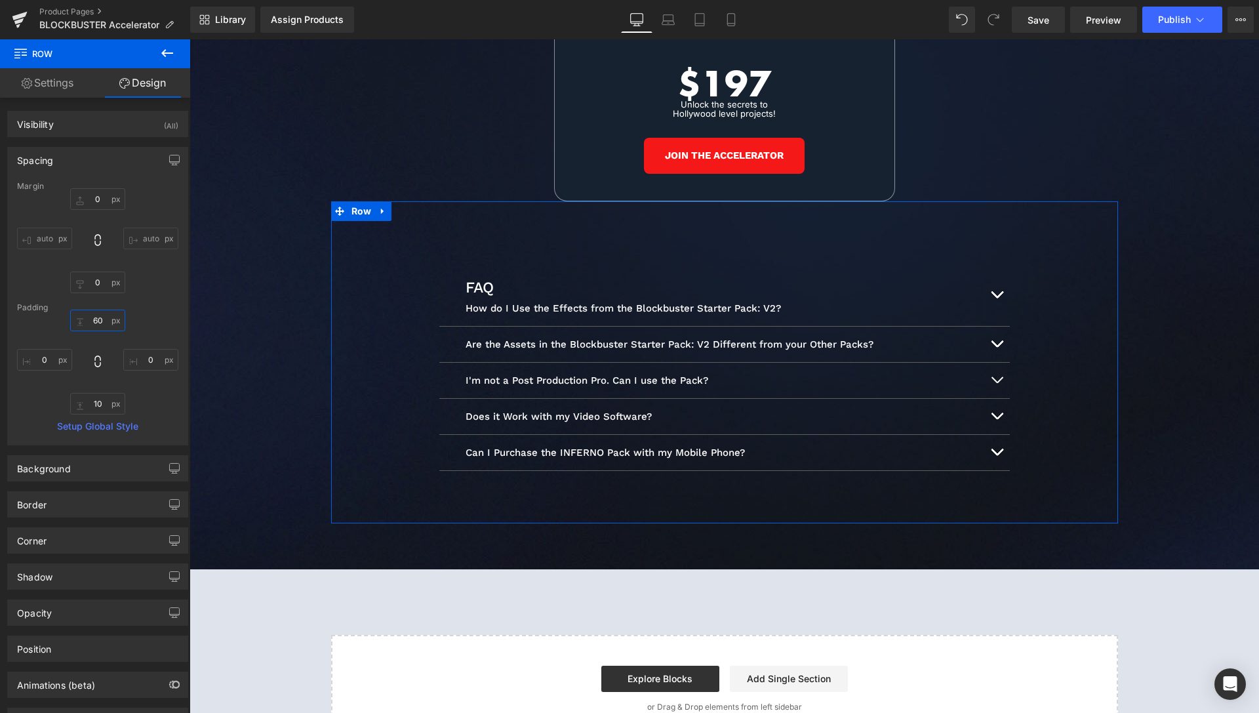
click at [94, 322] on input "60" at bounding box center [97, 321] width 55 height 22
type input "20"
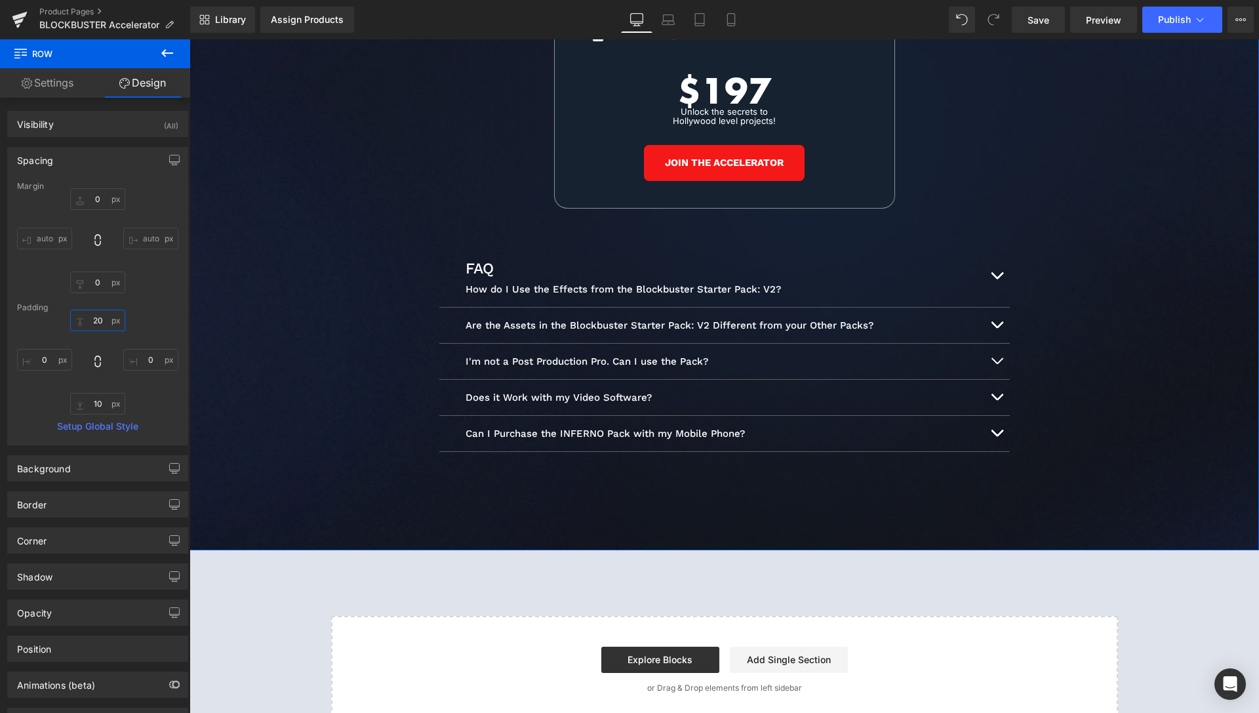
scroll to position [6487, 0]
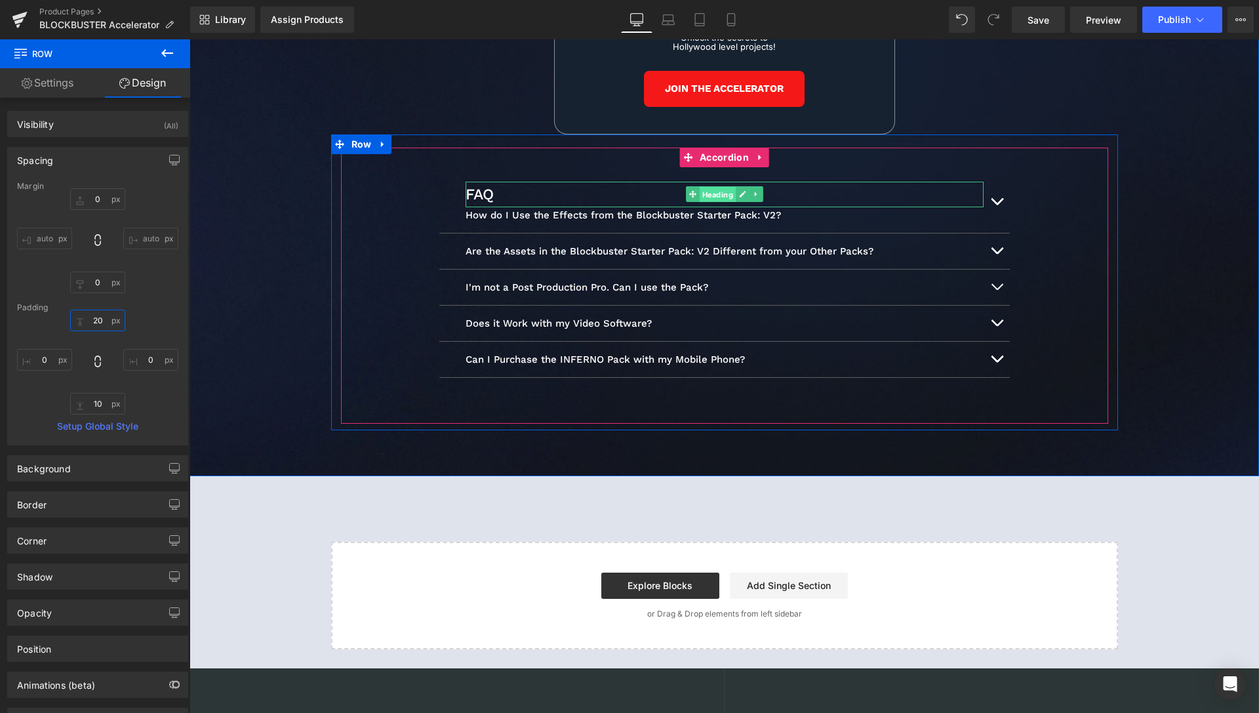
click at [702, 187] on span "Heading" at bounding box center [717, 195] width 36 height 16
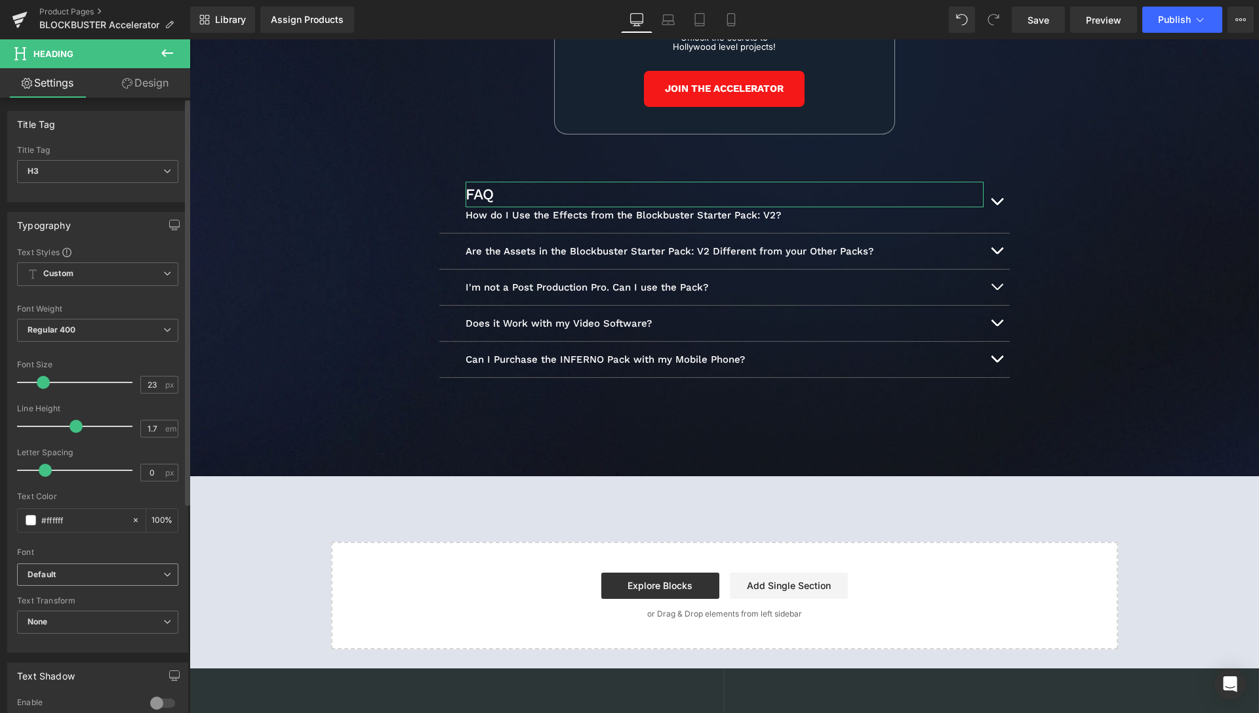
click at [77, 573] on b "Default" at bounding box center [96, 574] width 136 height 11
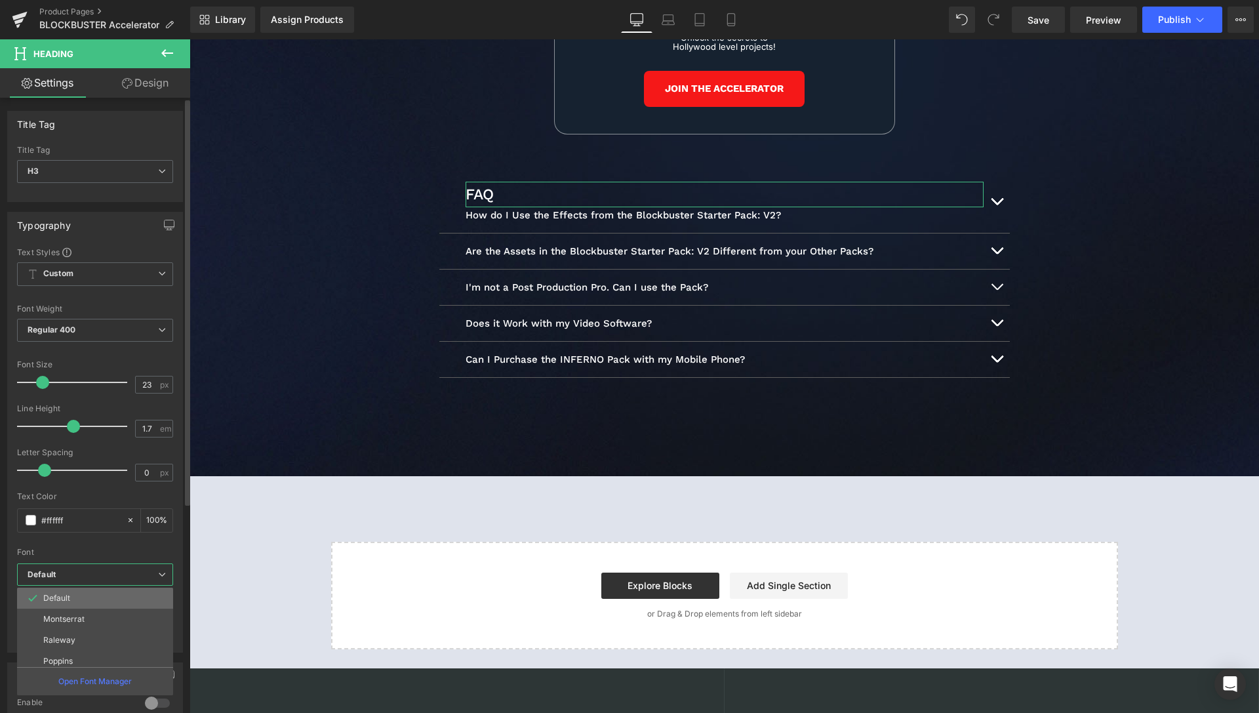
click at [70, 595] on li "Default" at bounding box center [98, 598] width 162 height 21
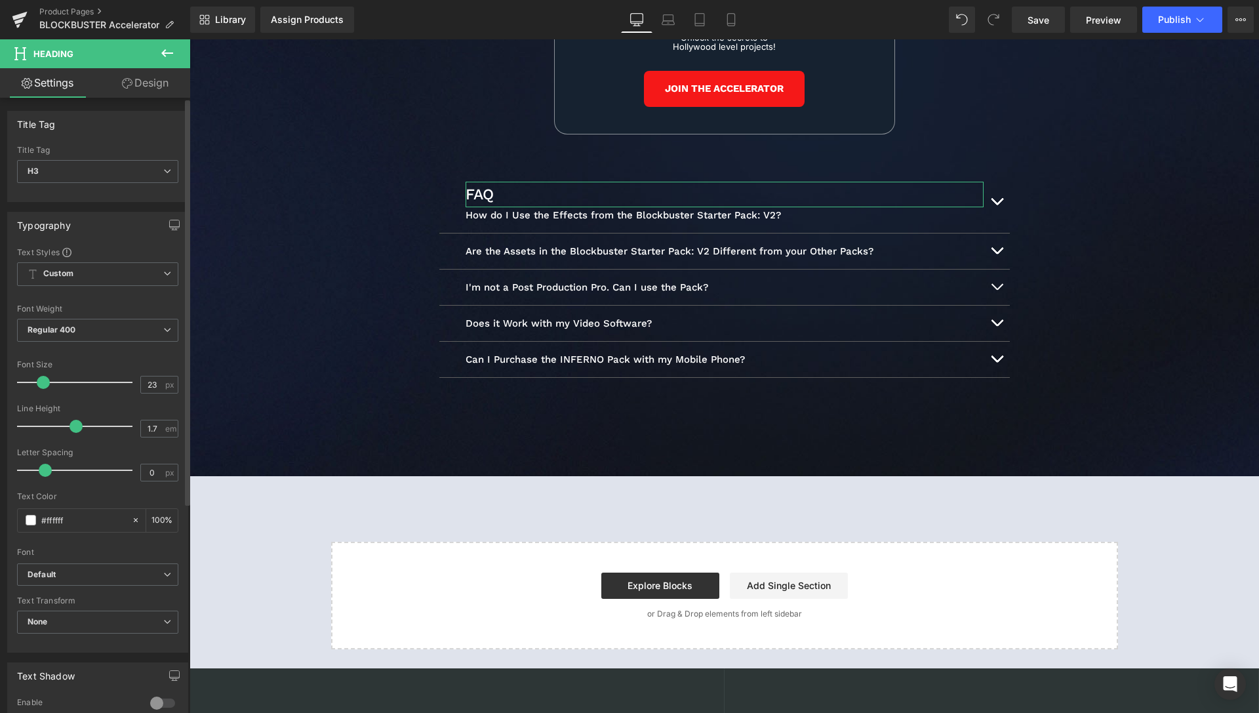
click at [76, 317] on div "Font Weight Regular 400 Thin 100 Semi Thin 200 Light 300 Regular 400 Medium 500…" at bounding box center [97, 330] width 161 height 52
click at [77, 323] on span "Regular 400" at bounding box center [97, 330] width 161 height 23
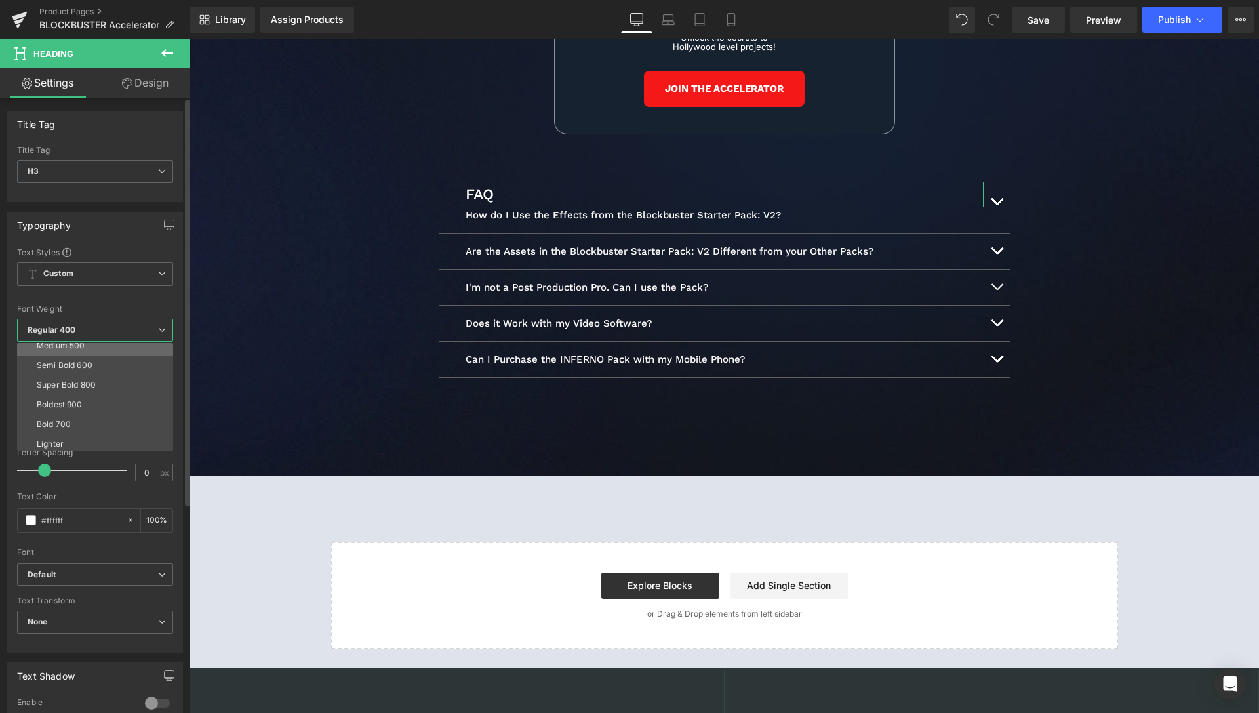
scroll to position [109, 0]
click at [68, 434] on li "Bolder" at bounding box center [98, 441] width 162 height 20
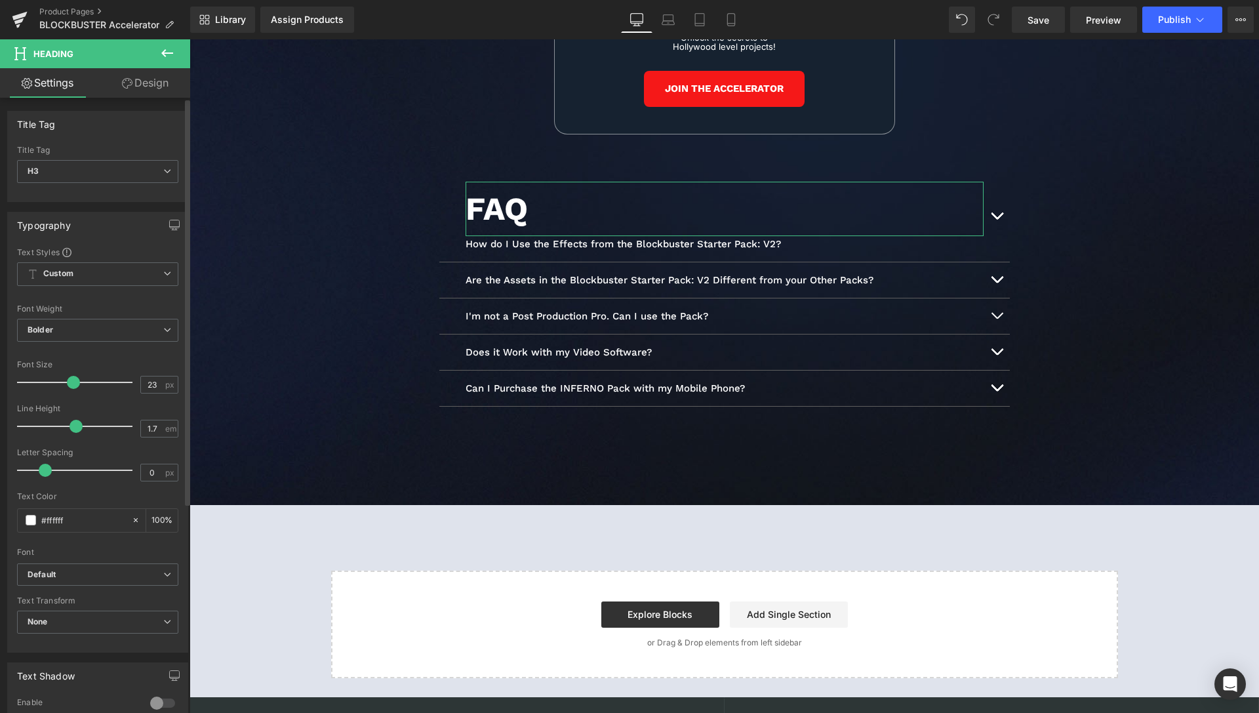
drag, startPoint x: 42, startPoint y: 380, endPoint x: 451, endPoint y: 259, distance: 426.8
click at [68, 380] on span at bounding box center [73, 382] width 13 height 13
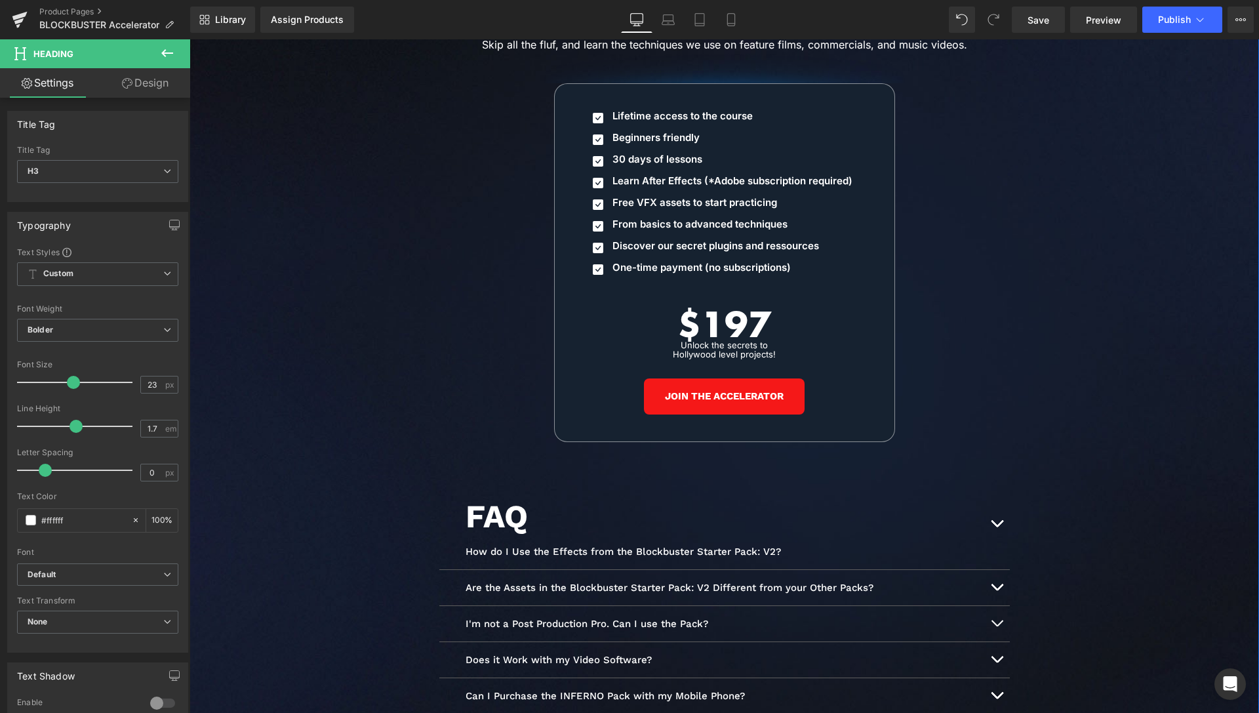
scroll to position [6219, 0]
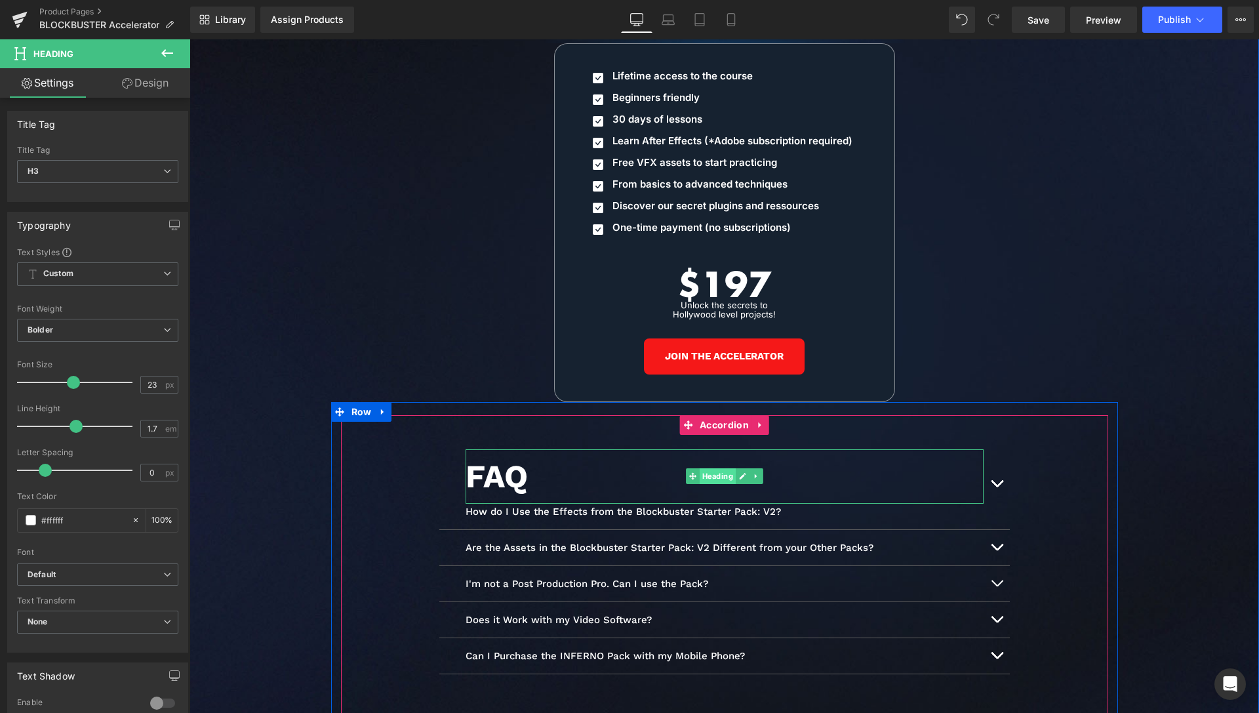
click at [701, 468] on span "Heading" at bounding box center [717, 476] width 36 height 16
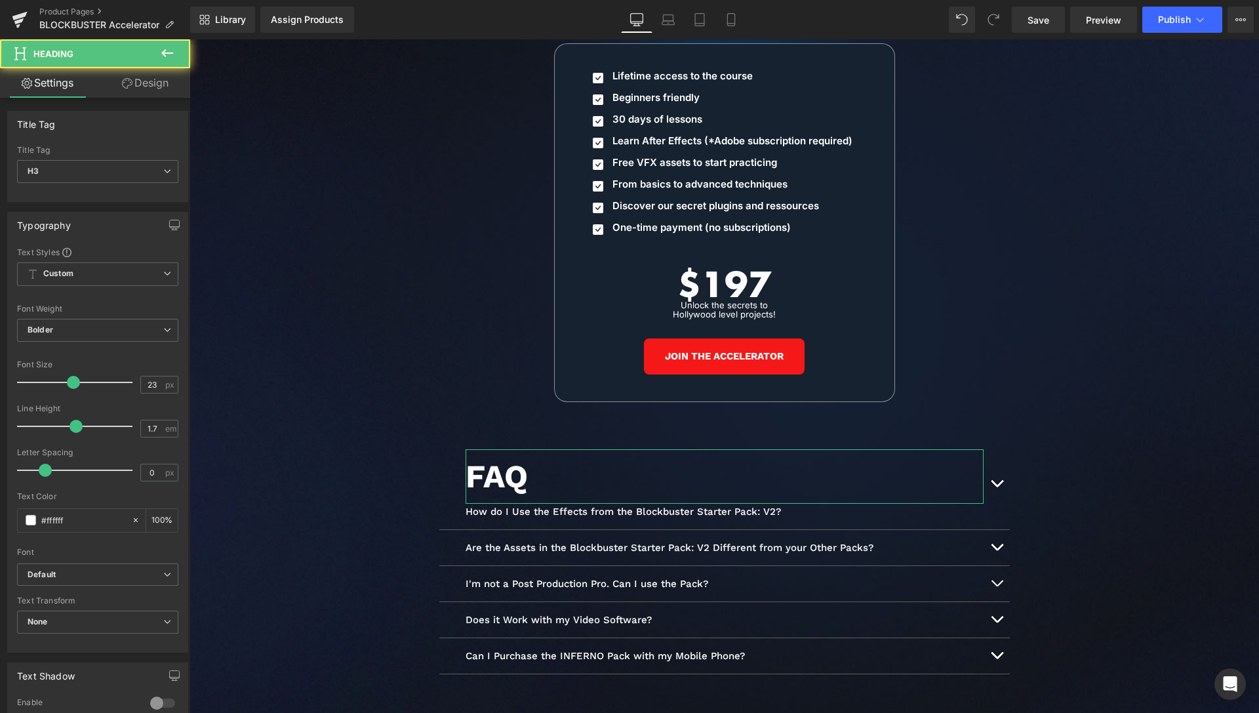
click at [142, 94] on link "Design" at bounding box center [145, 83] width 95 height 30
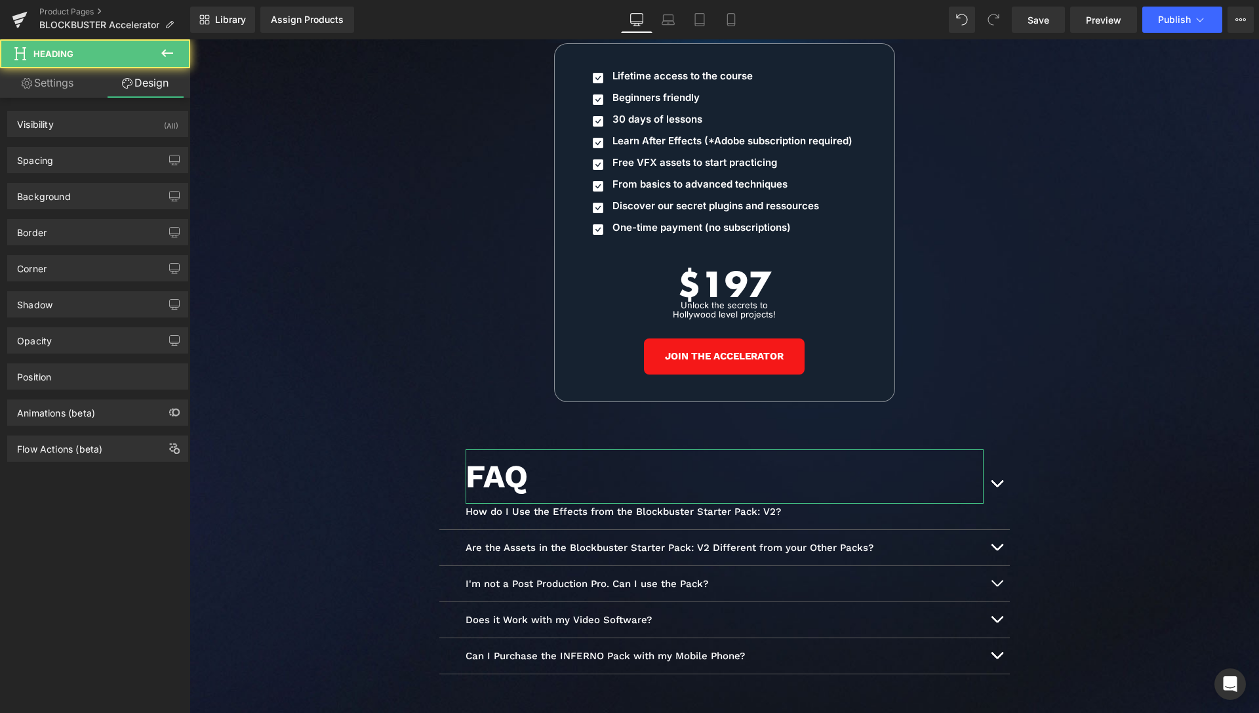
click at [74, 174] on div "Background Color & Image color Color transparent 0 % Image Replace Image Upload…" at bounding box center [98, 191] width 196 height 36
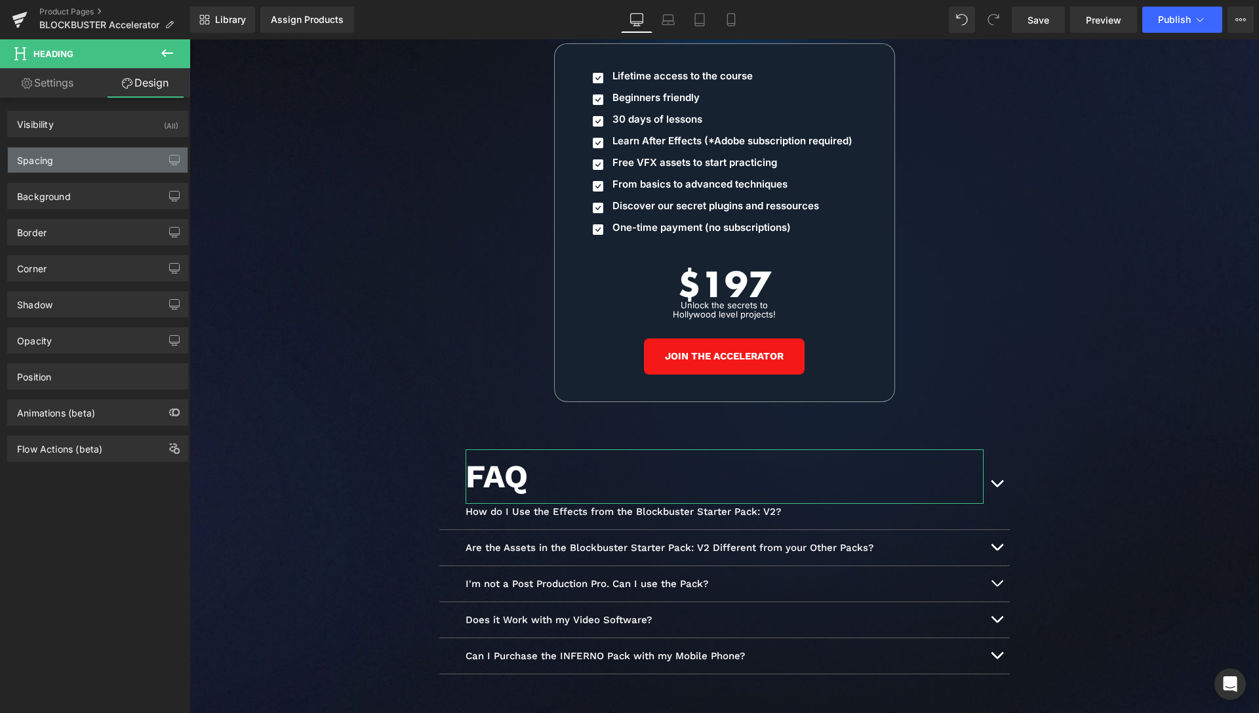
click at [75, 165] on div "Spacing" at bounding box center [98, 160] width 180 height 25
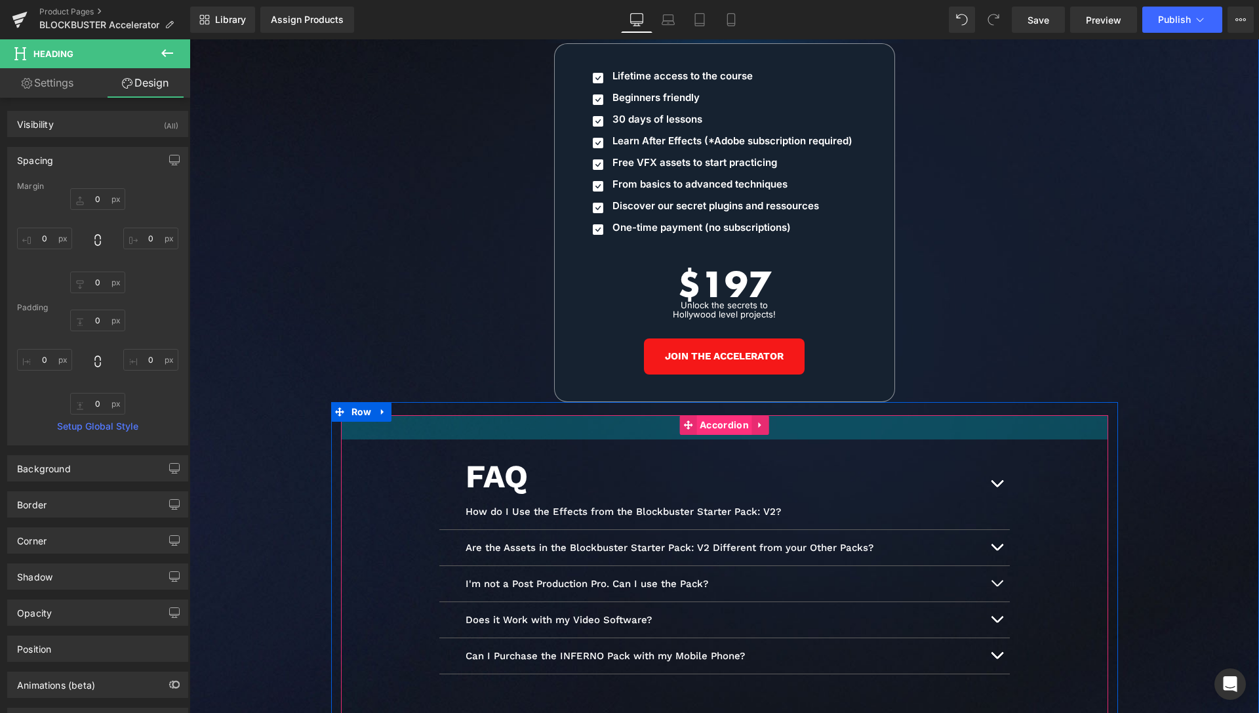
click at [710, 415] on span "Accordion" at bounding box center [724, 425] width 56 height 20
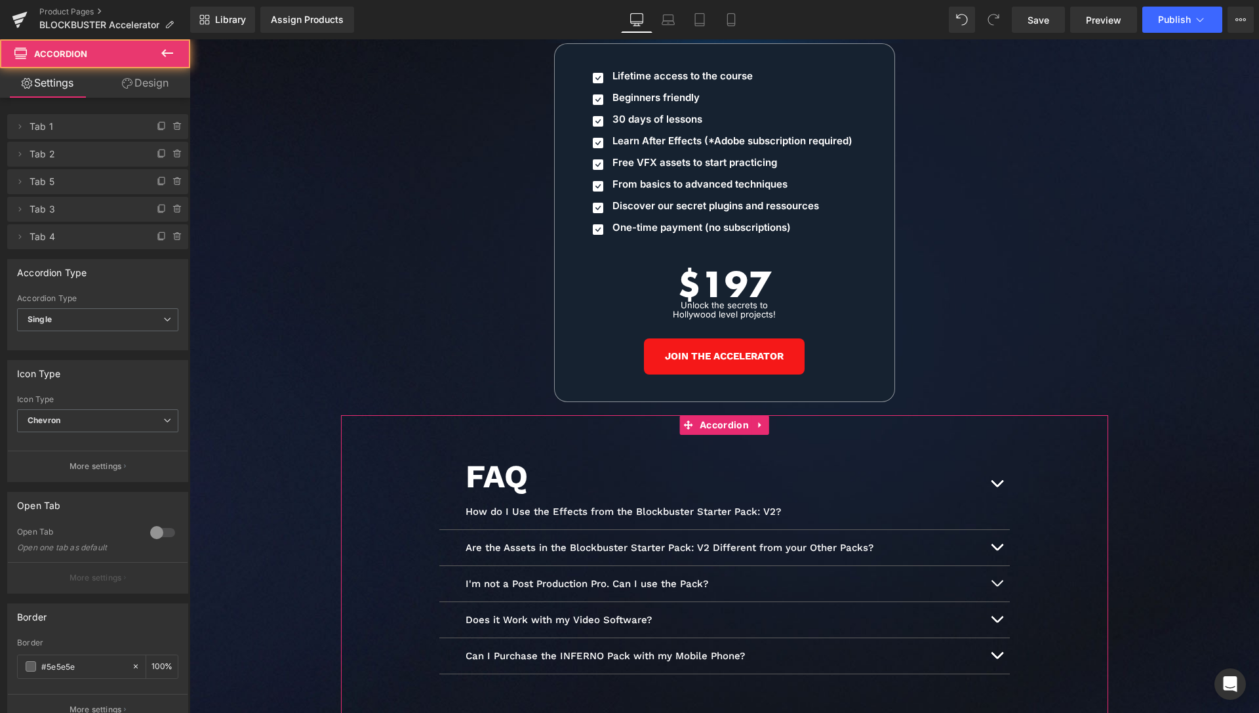
click at [138, 86] on link "Design" at bounding box center [145, 83] width 95 height 30
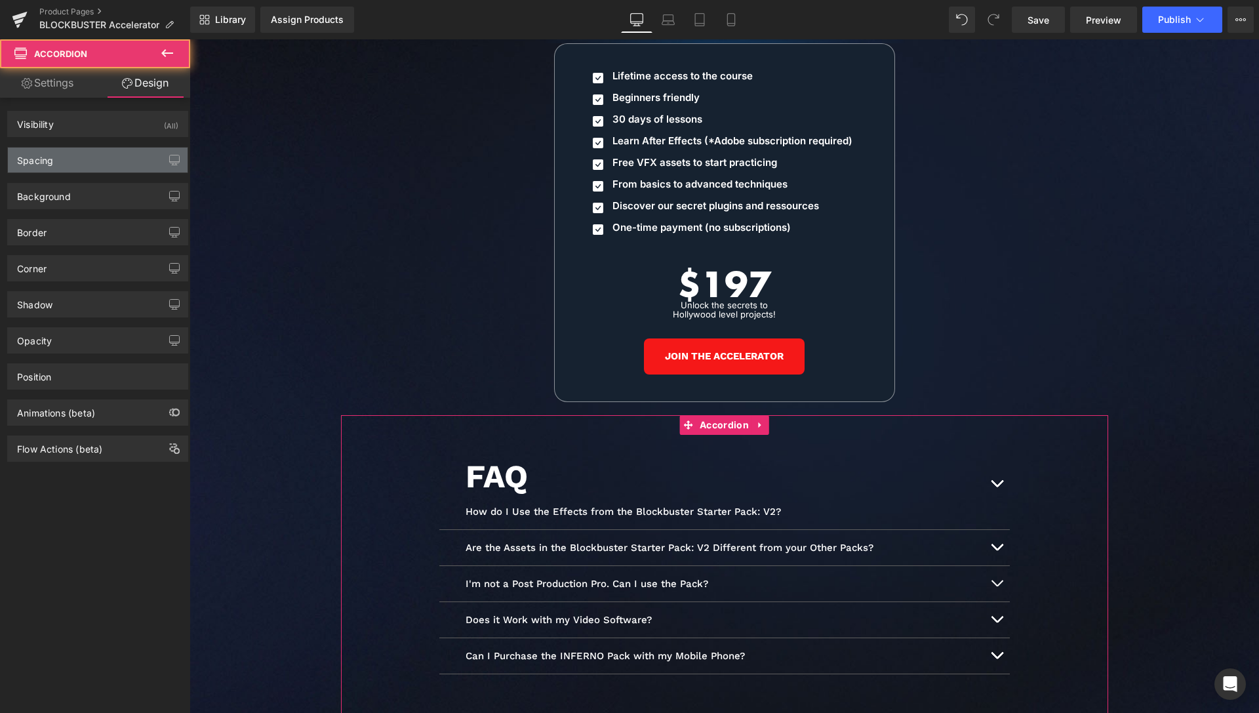
click at [98, 149] on div "Spacing" at bounding box center [98, 160] width 180 height 25
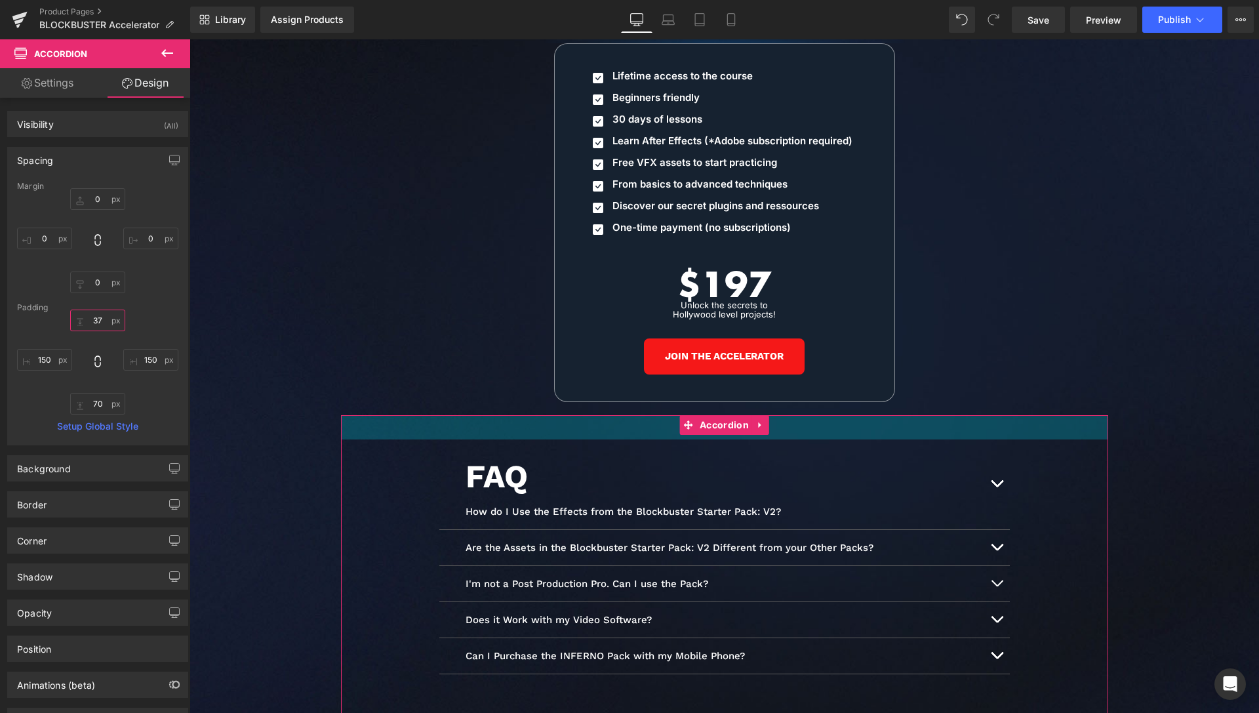
click at [98, 324] on input "37" at bounding box center [97, 321] width 55 height 22
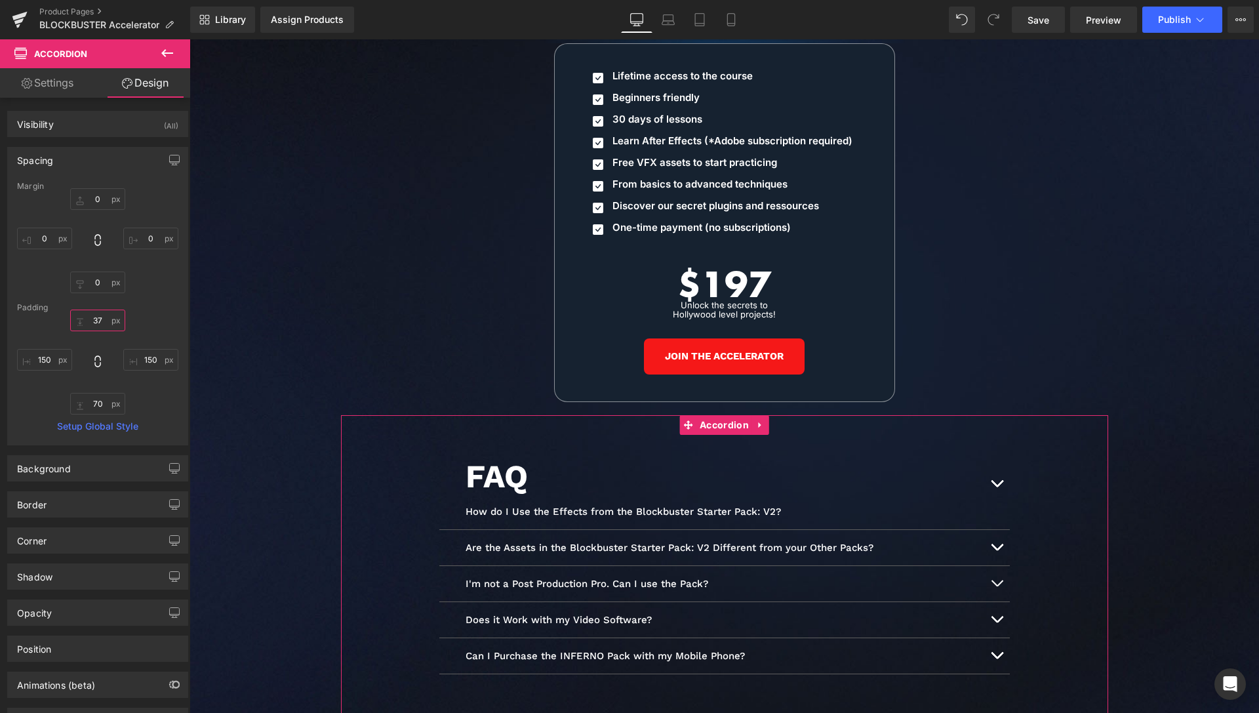
type input "0"
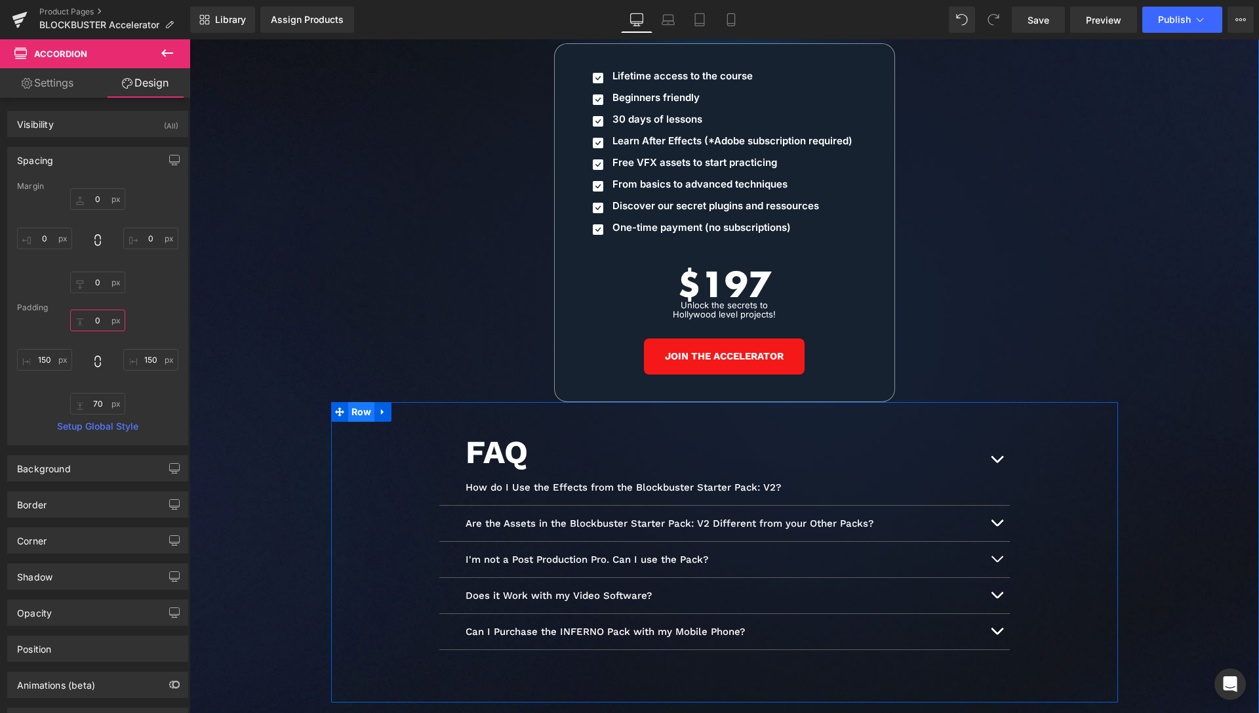
click at [359, 402] on span "Row" at bounding box center [361, 412] width 27 height 20
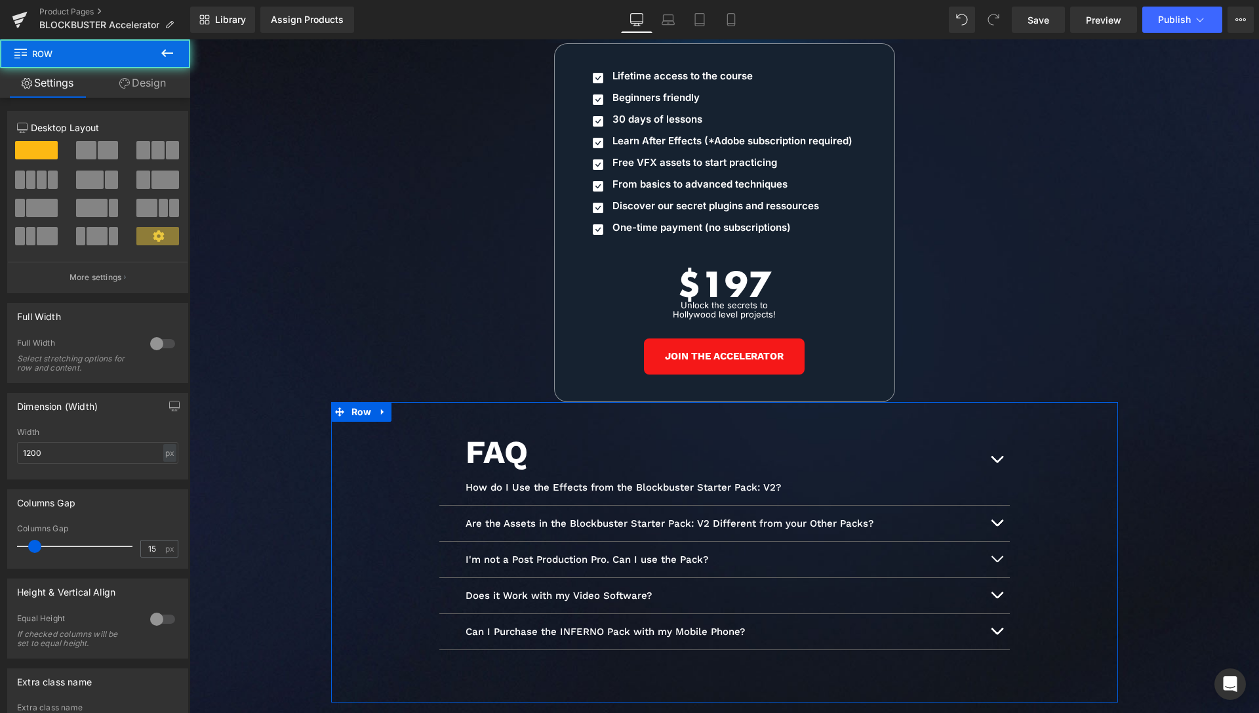
click at [148, 89] on link "Design" at bounding box center [142, 83] width 95 height 30
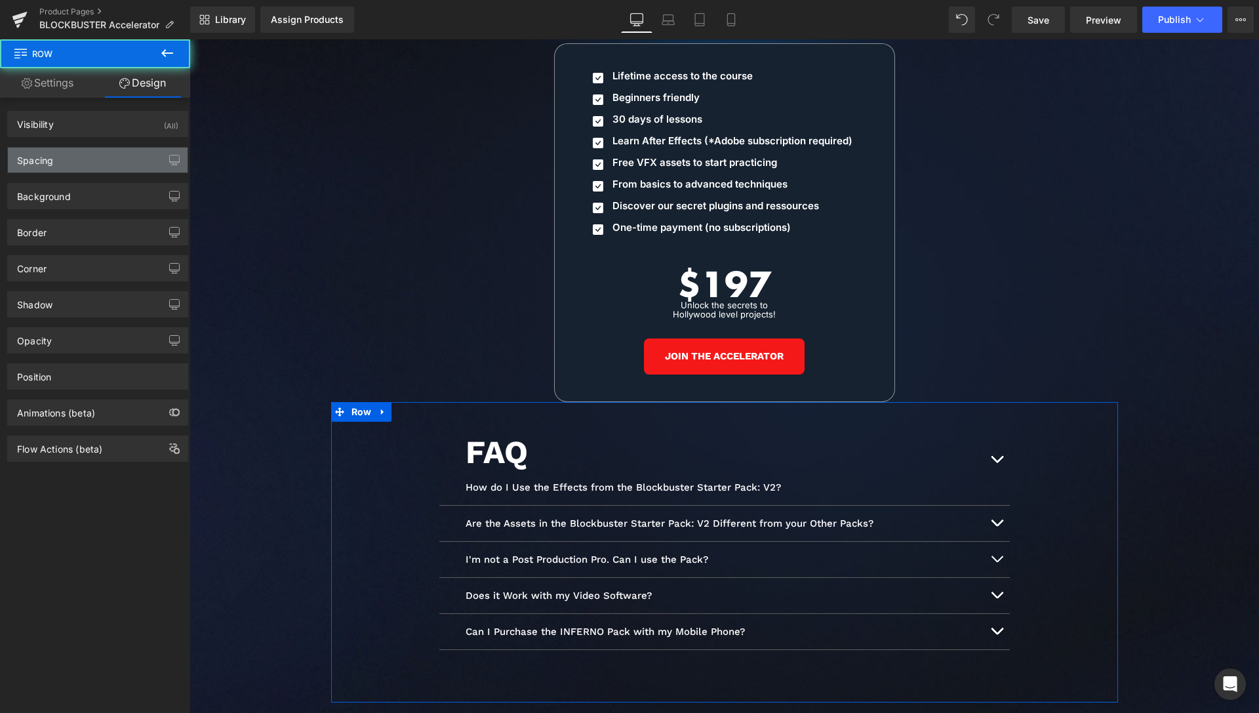
click at [89, 164] on div "Spacing" at bounding box center [98, 160] width 180 height 25
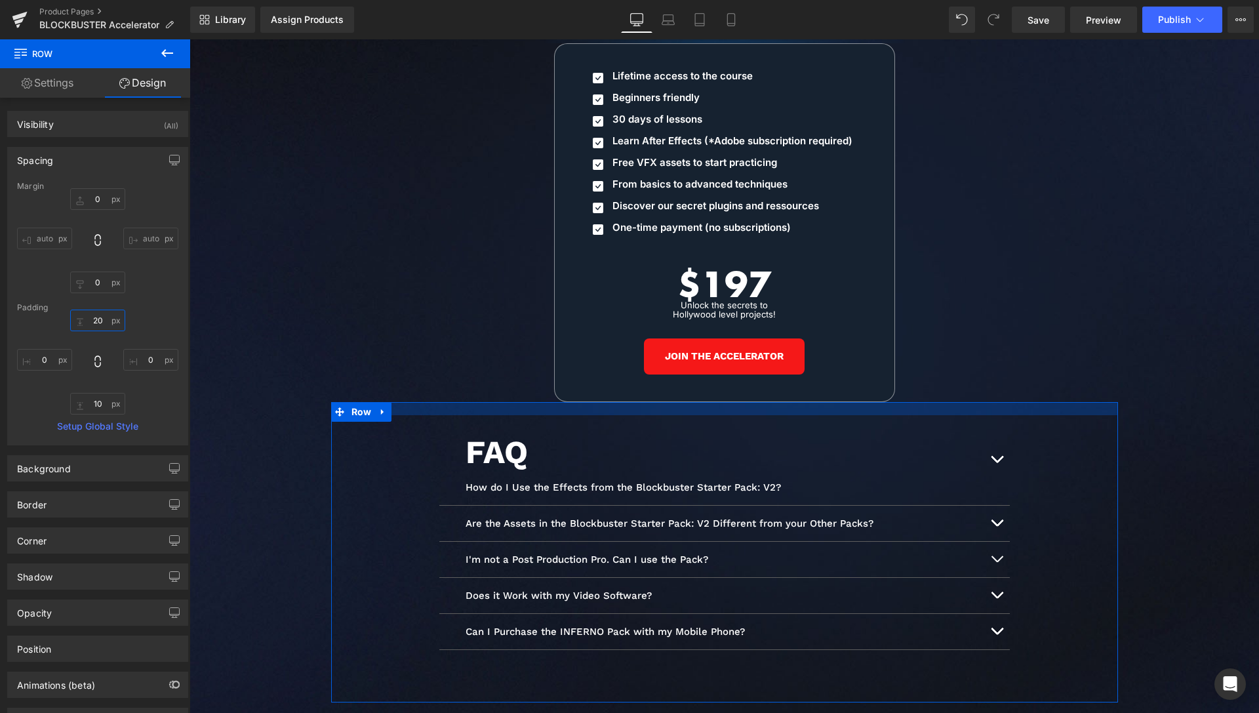
click at [92, 325] on input "20" at bounding box center [97, 321] width 55 height 22
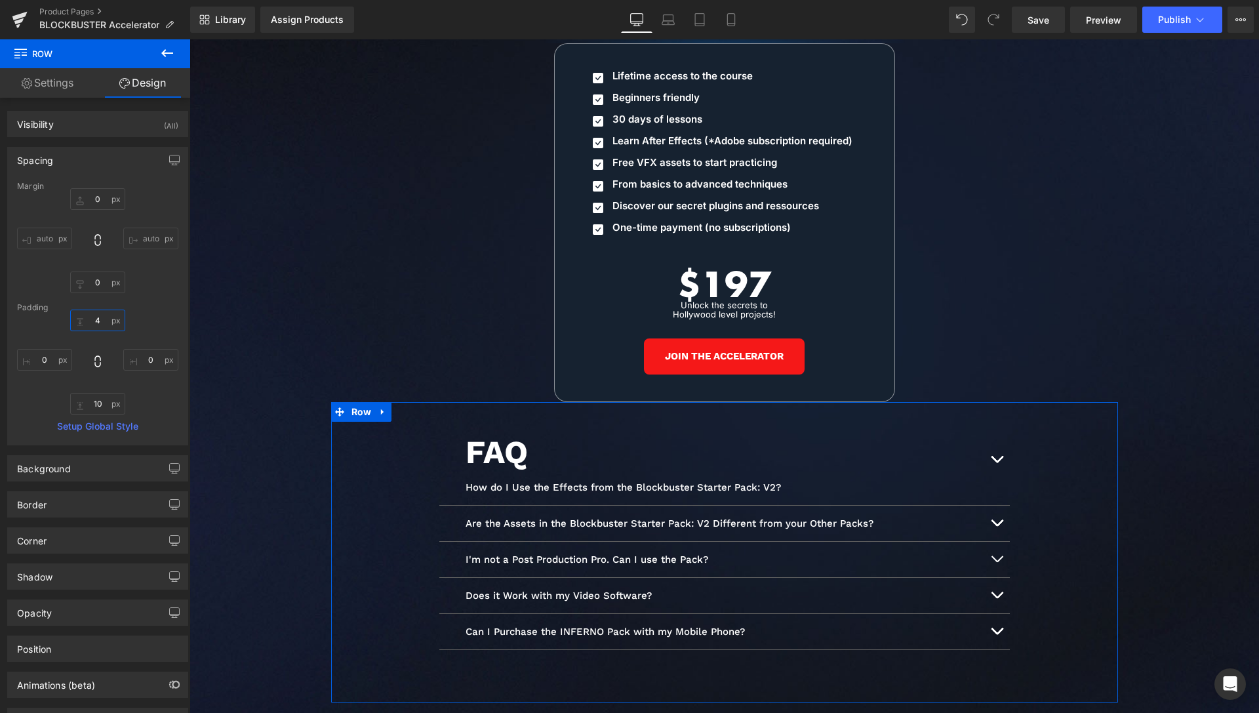
type input "40"
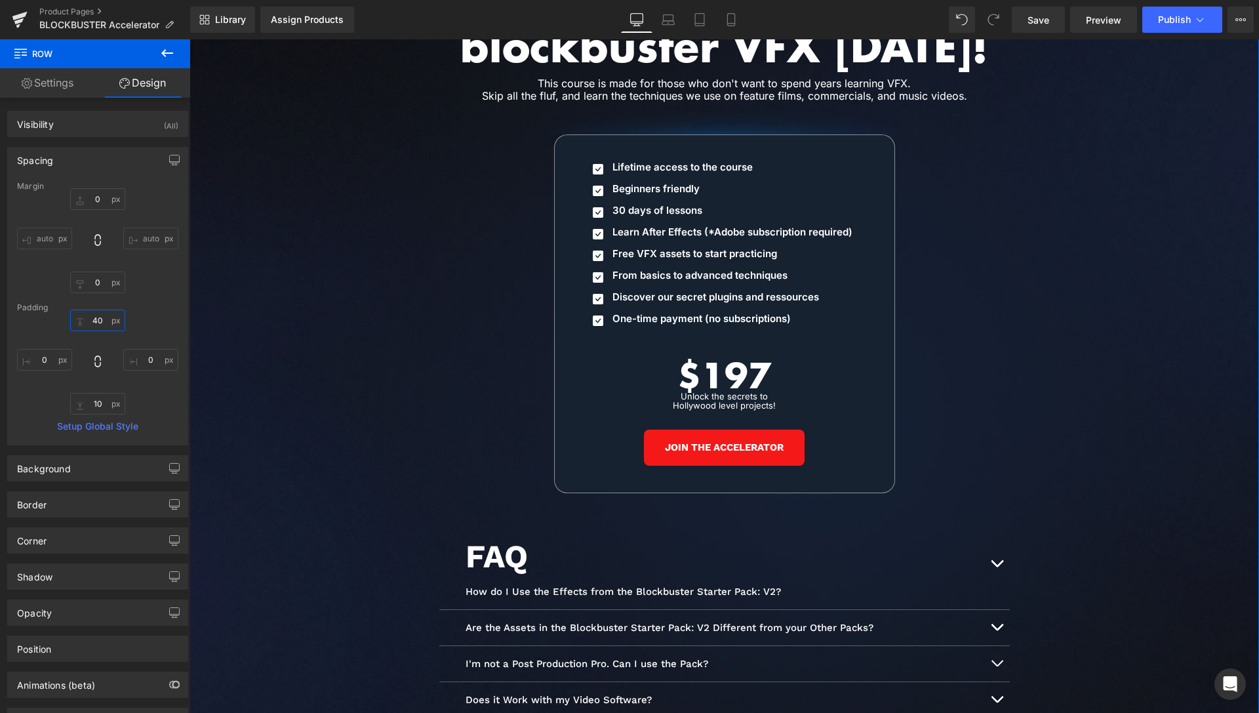
scroll to position [6152, 0]
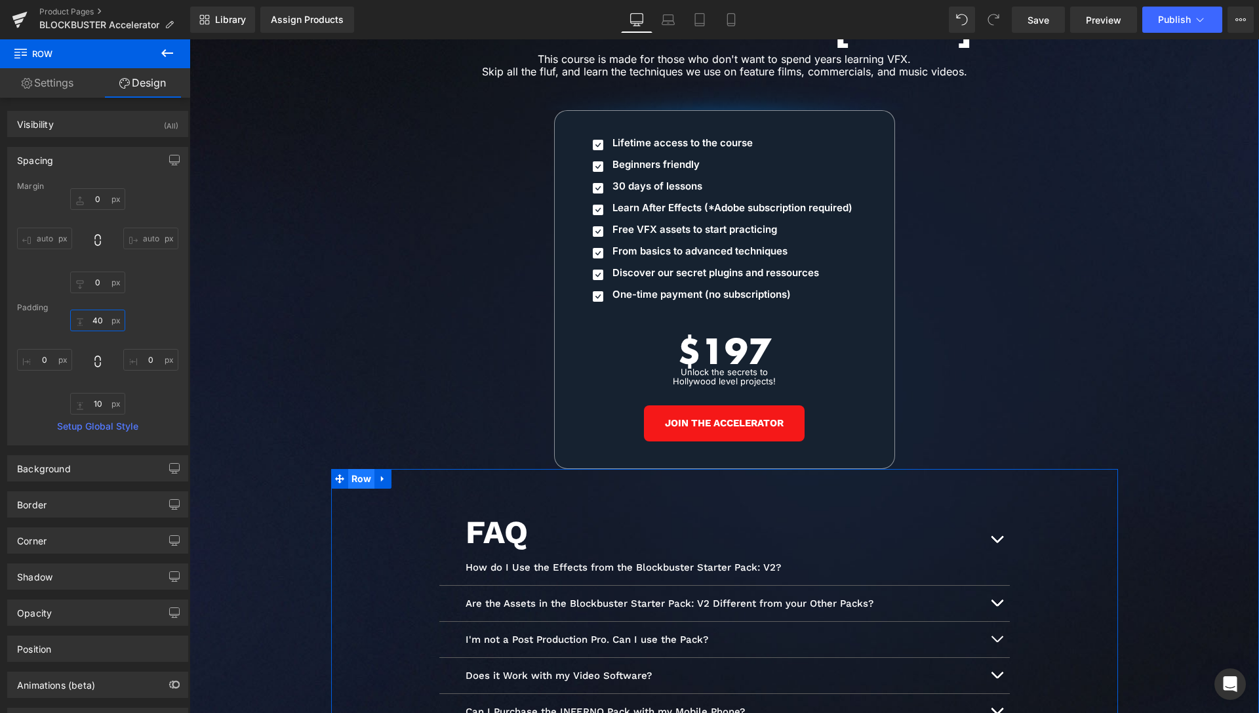
click at [359, 469] on span "Row" at bounding box center [361, 479] width 27 height 20
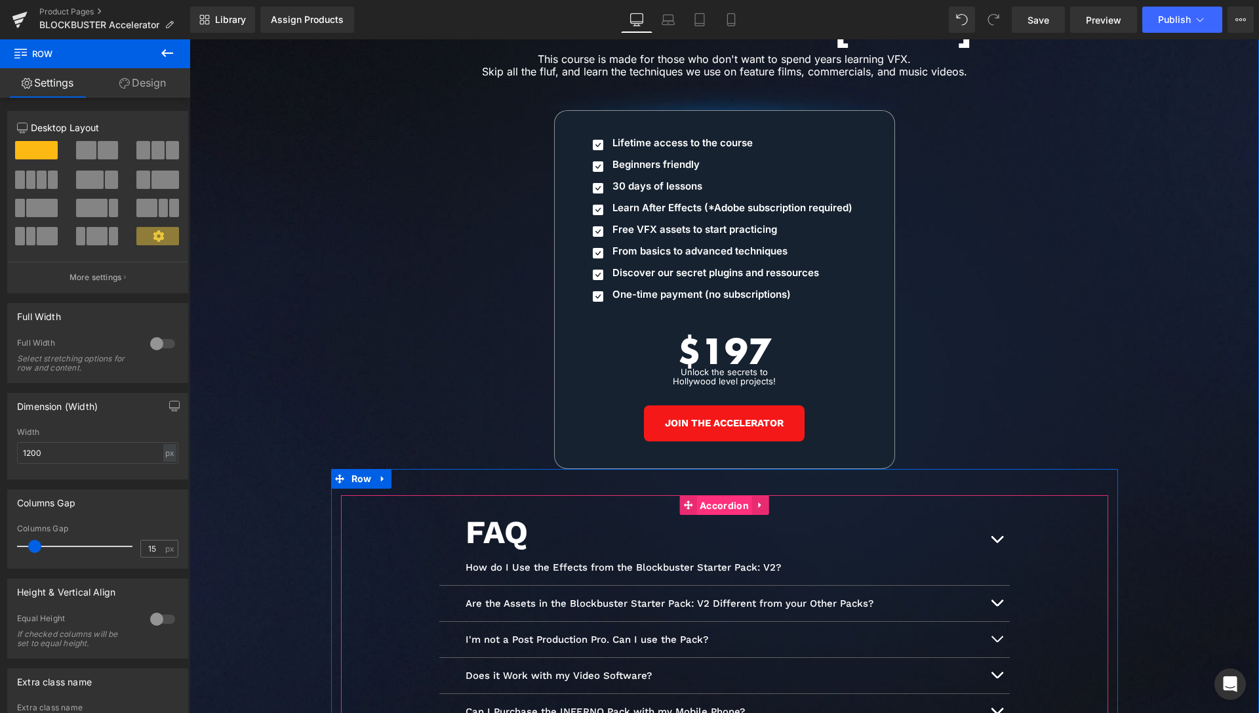
click at [715, 496] on span "Accordion" at bounding box center [724, 506] width 56 height 20
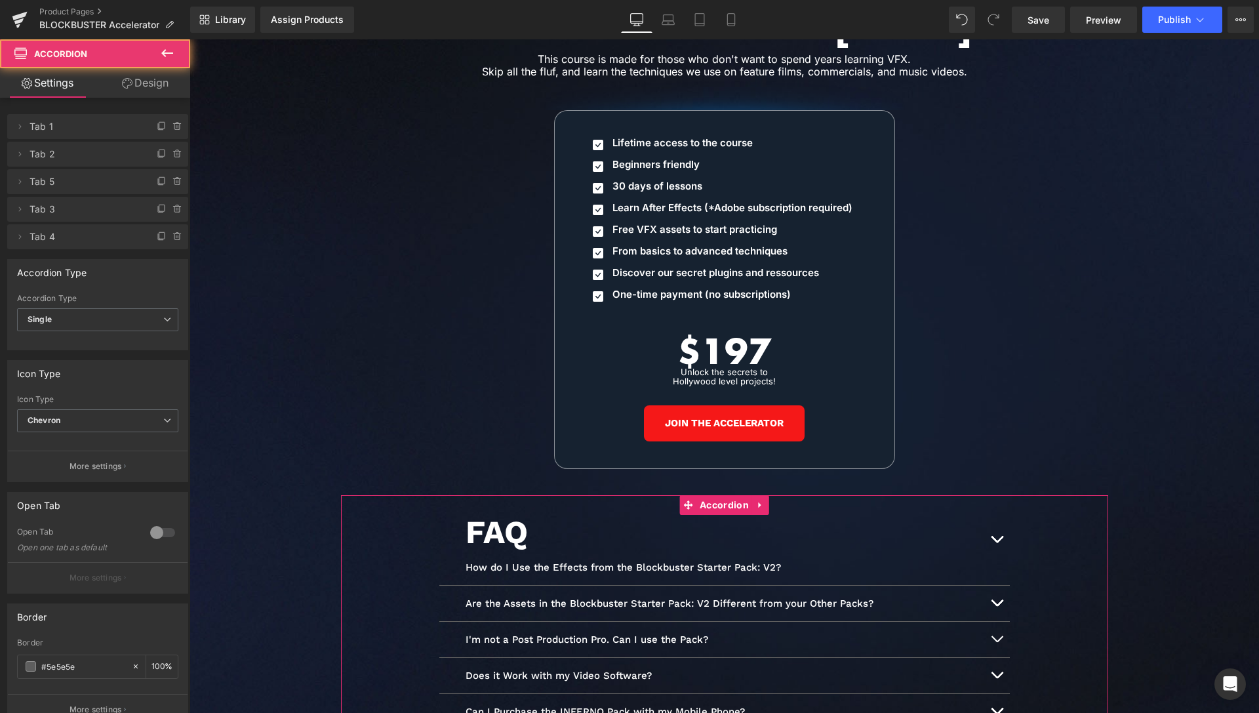
click at [153, 83] on link "Design" at bounding box center [145, 83] width 95 height 30
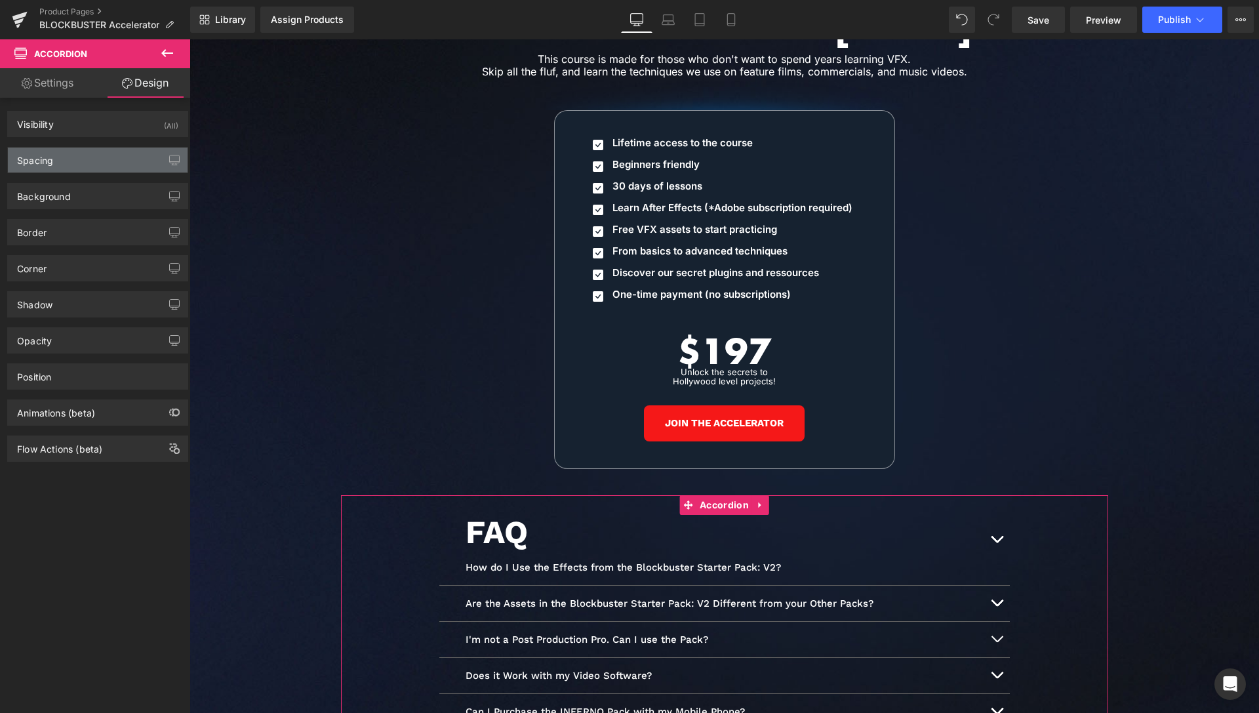
click at [72, 159] on div "Spacing" at bounding box center [98, 160] width 180 height 25
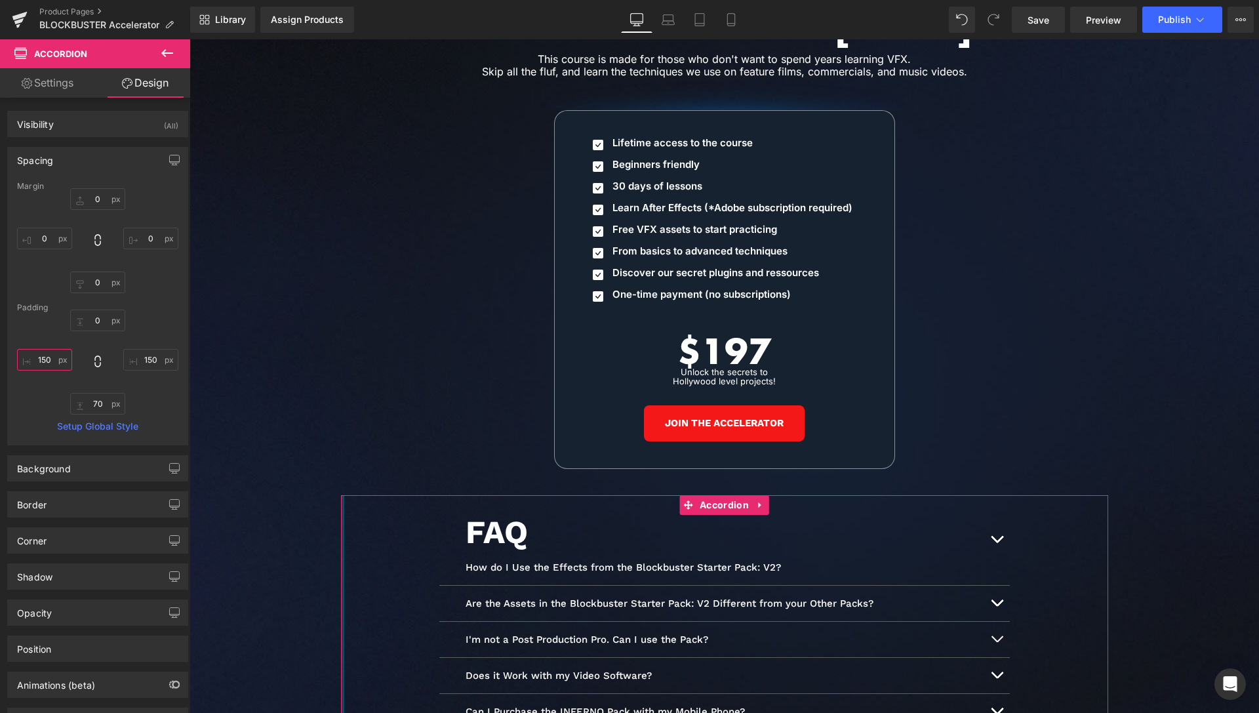
click at [44, 360] on input "150" at bounding box center [44, 360] width 55 height 22
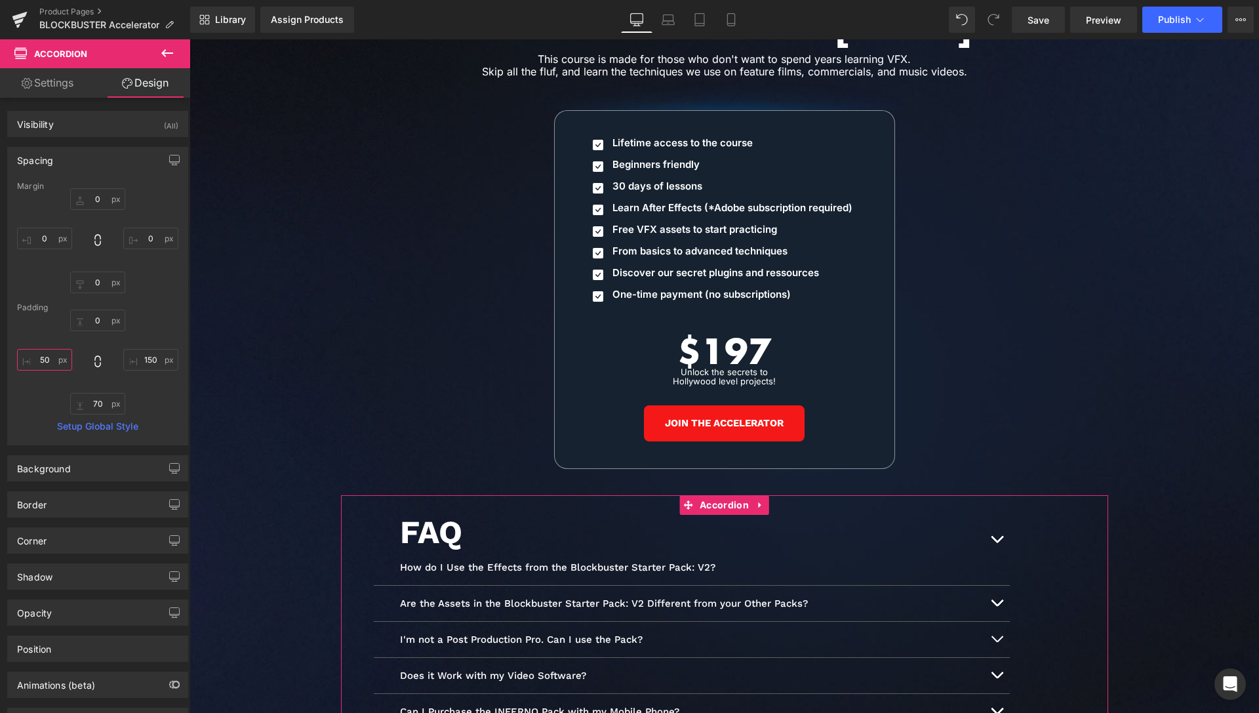
click at [43, 356] on input "50" at bounding box center [44, 360] width 55 height 22
type input "0"
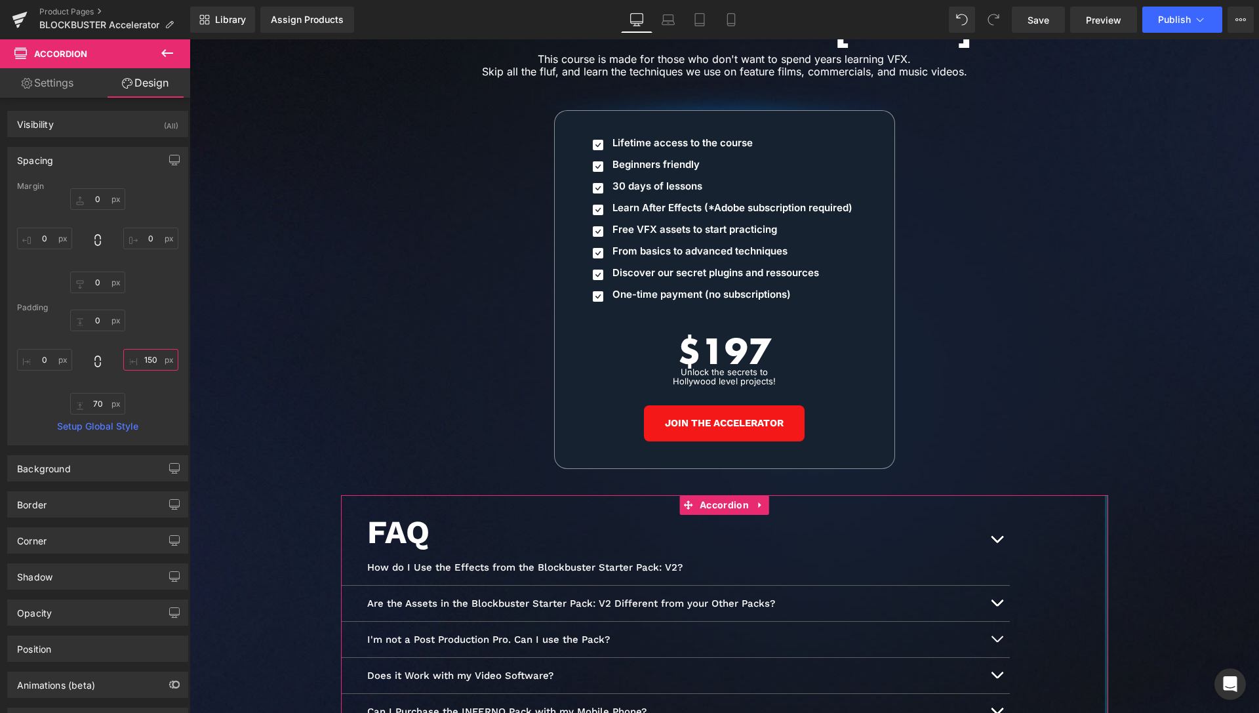
click at [132, 355] on input "150" at bounding box center [150, 360] width 55 height 22
type input "0"
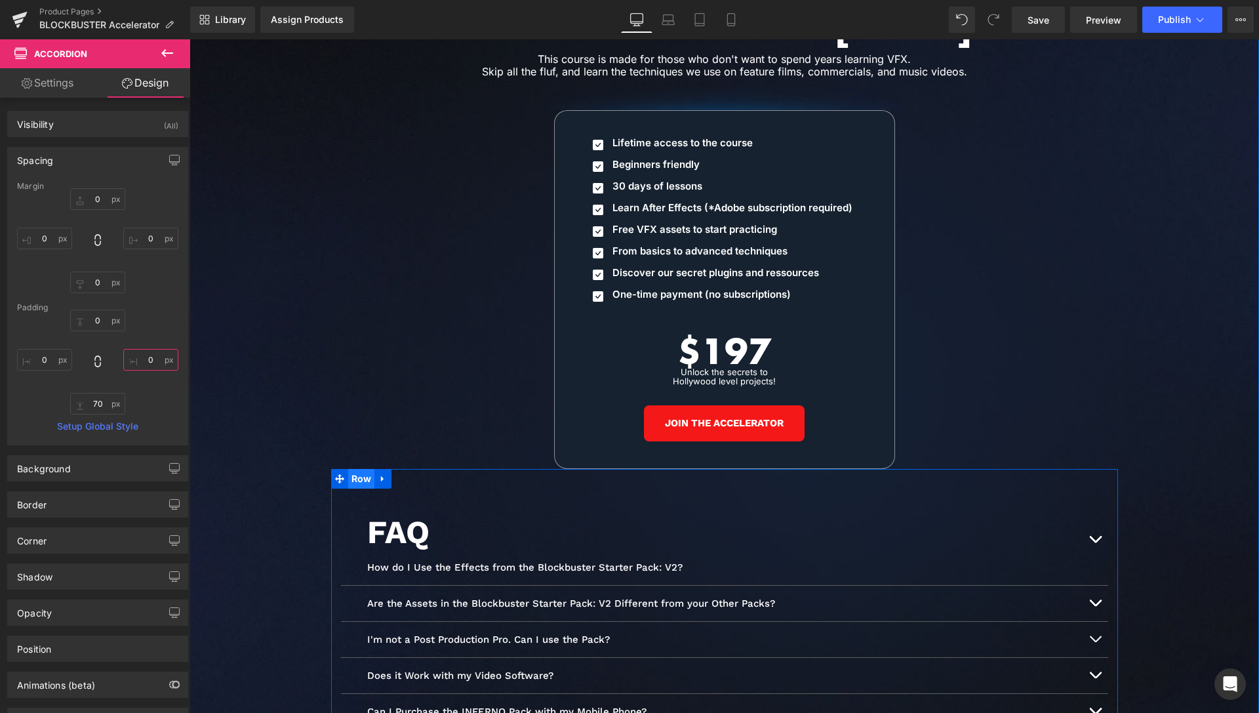
click at [357, 469] on span "Row" at bounding box center [361, 479] width 27 height 20
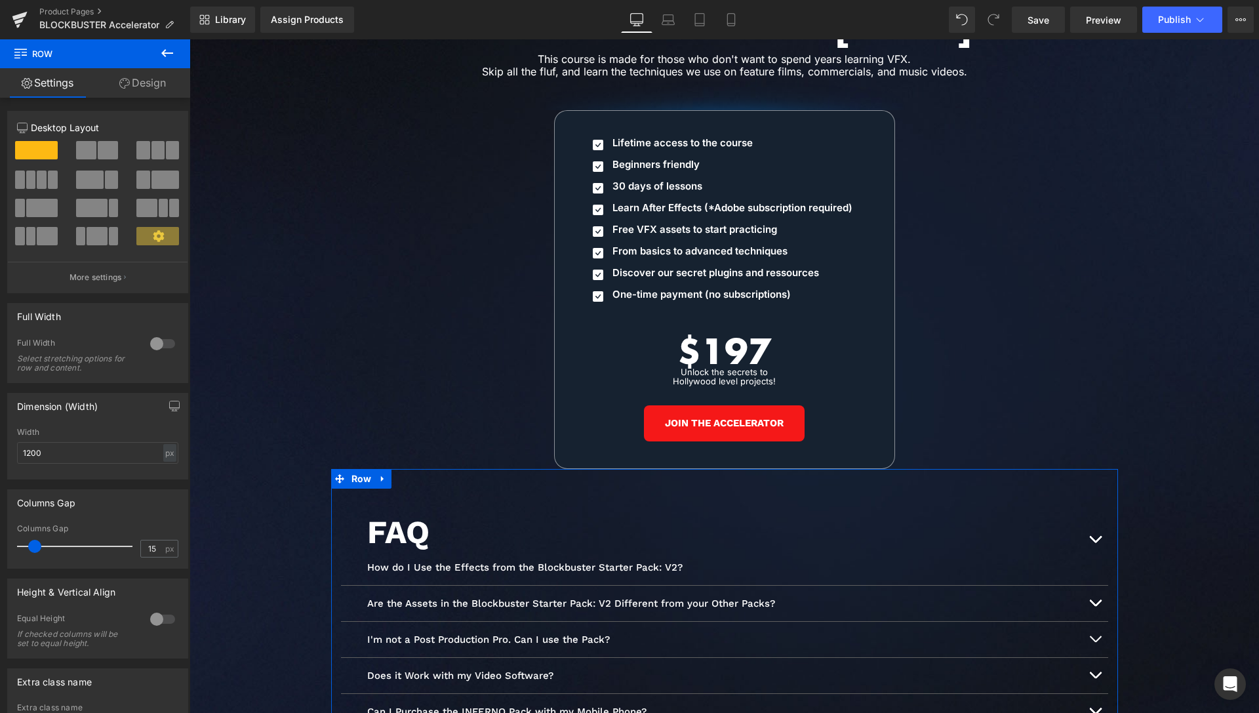
drag, startPoint x: 24, startPoint y: 548, endPoint x: 36, endPoint y: 550, distance: 12.0
click at [36, 550] on span at bounding box center [34, 546] width 13 height 13
drag, startPoint x: 30, startPoint y: 453, endPoint x: 22, endPoint y: 447, distance: 9.5
click at [22, 447] on input "1200" at bounding box center [97, 453] width 161 height 22
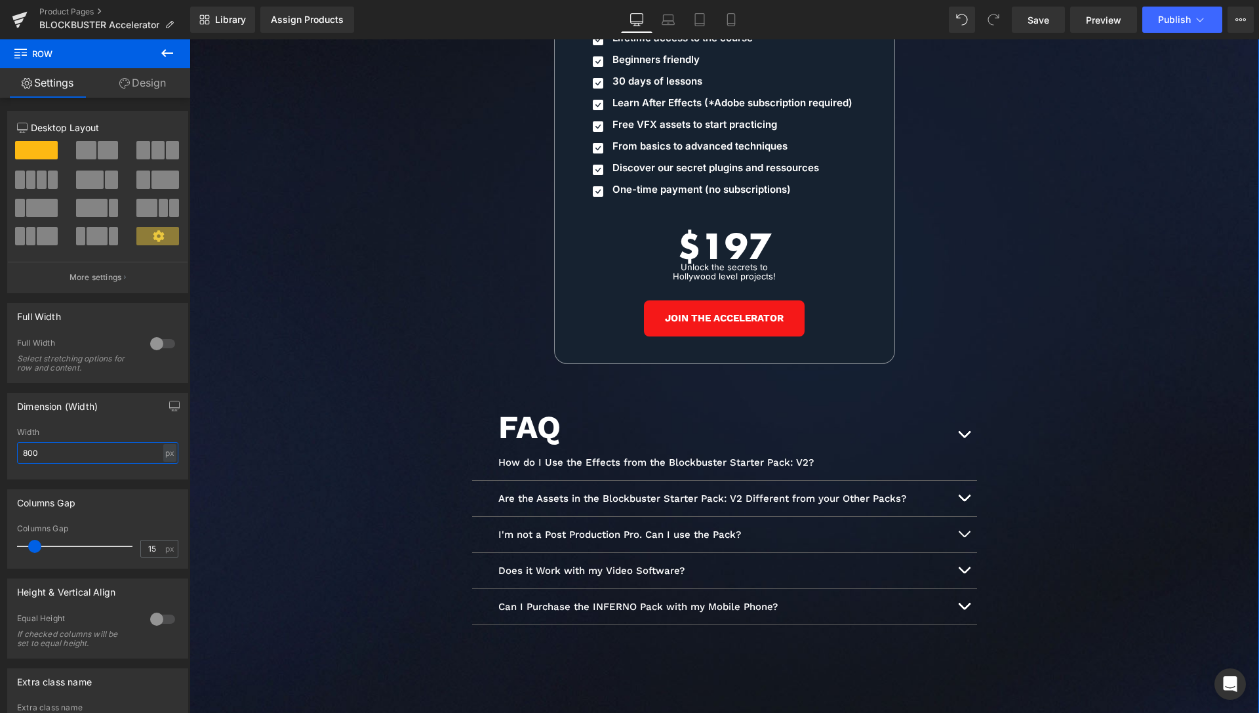
scroll to position [6286, 0]
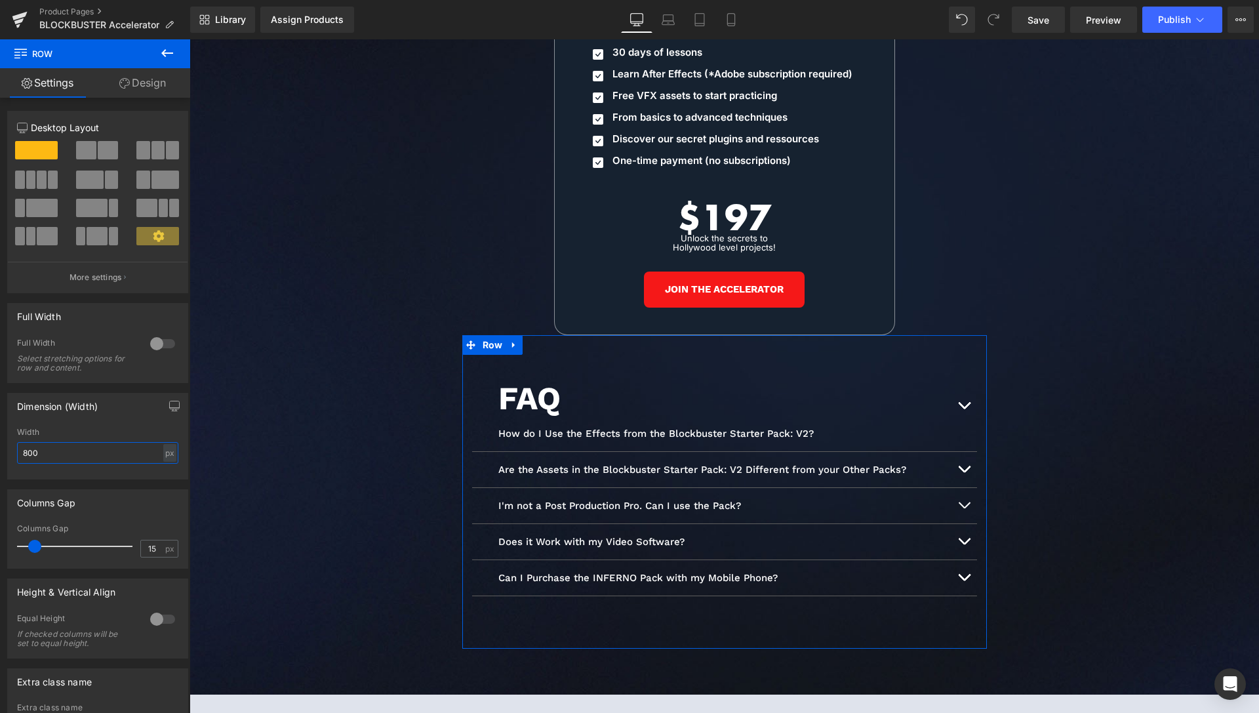
drag, startPoint x: 11, startPoint y: 452, endPoint x: 12, endPoint y: 441, distance: 11.2
click at [17, 452] on input "800" at bounding box center [97, 453] width 161 height 22
type input "1000"
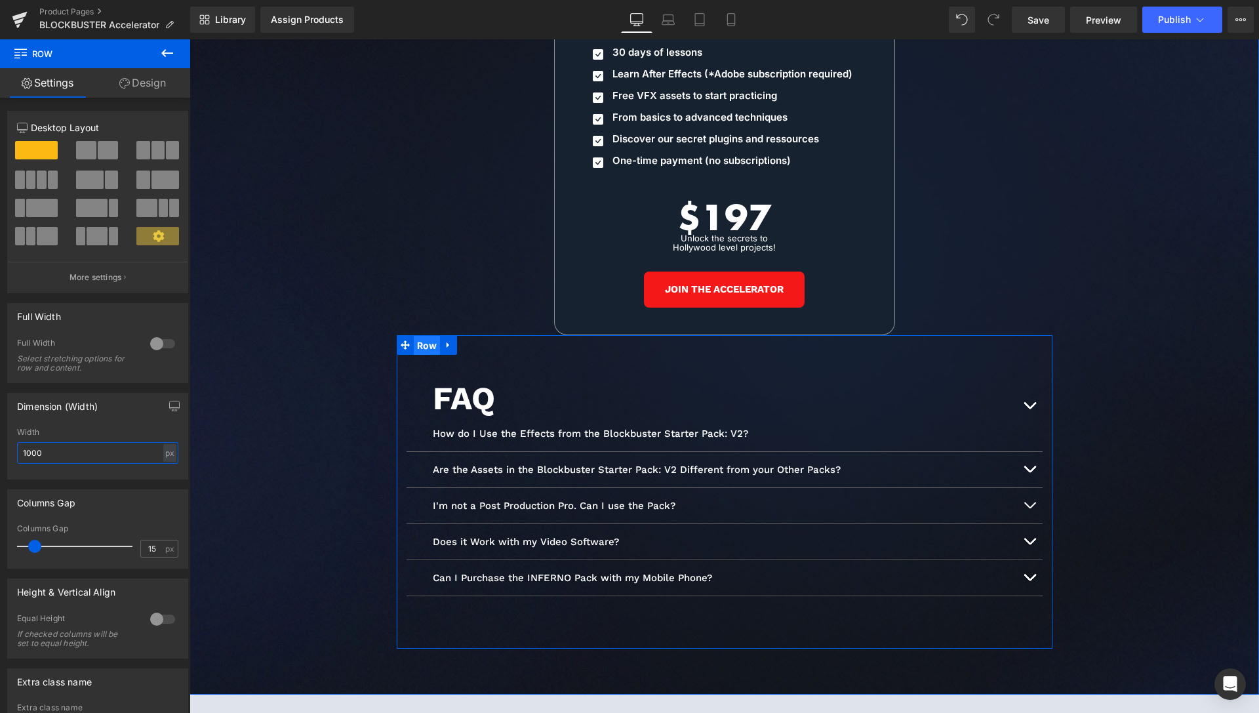
click at [427, 336] on span "Row" at bounding box center [427, 346] width 27 height 20
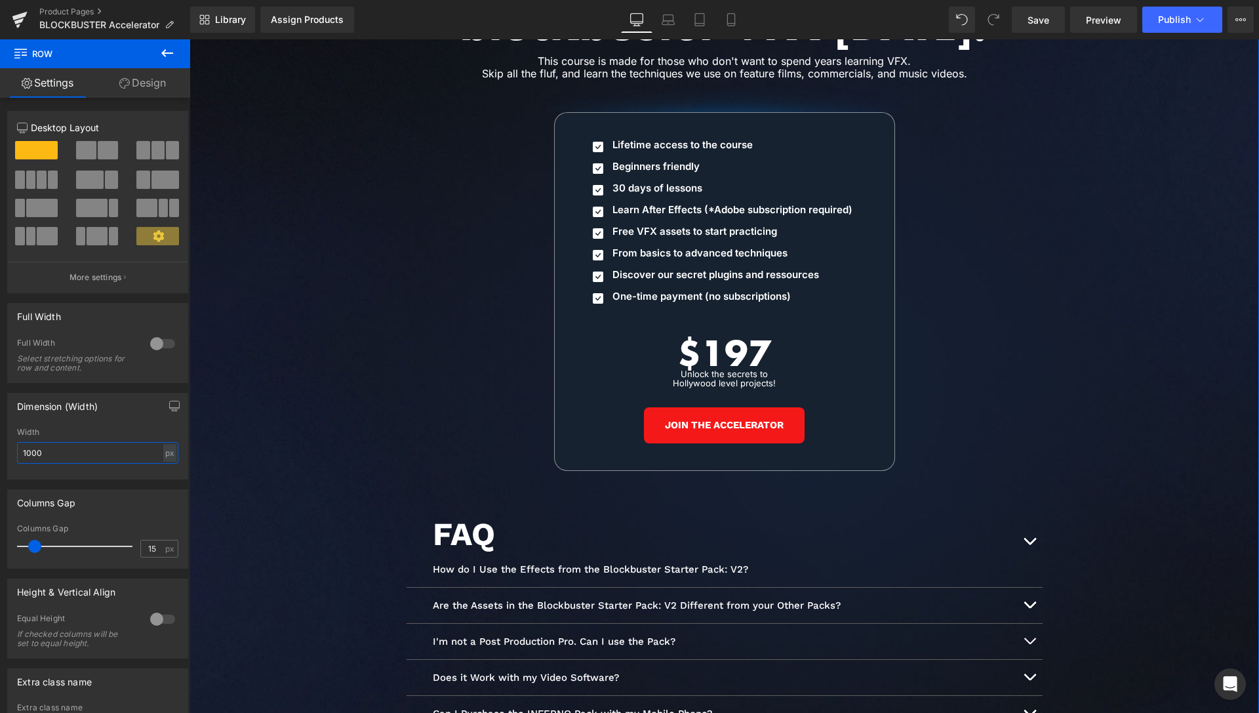
scroll to position [6219, 0]
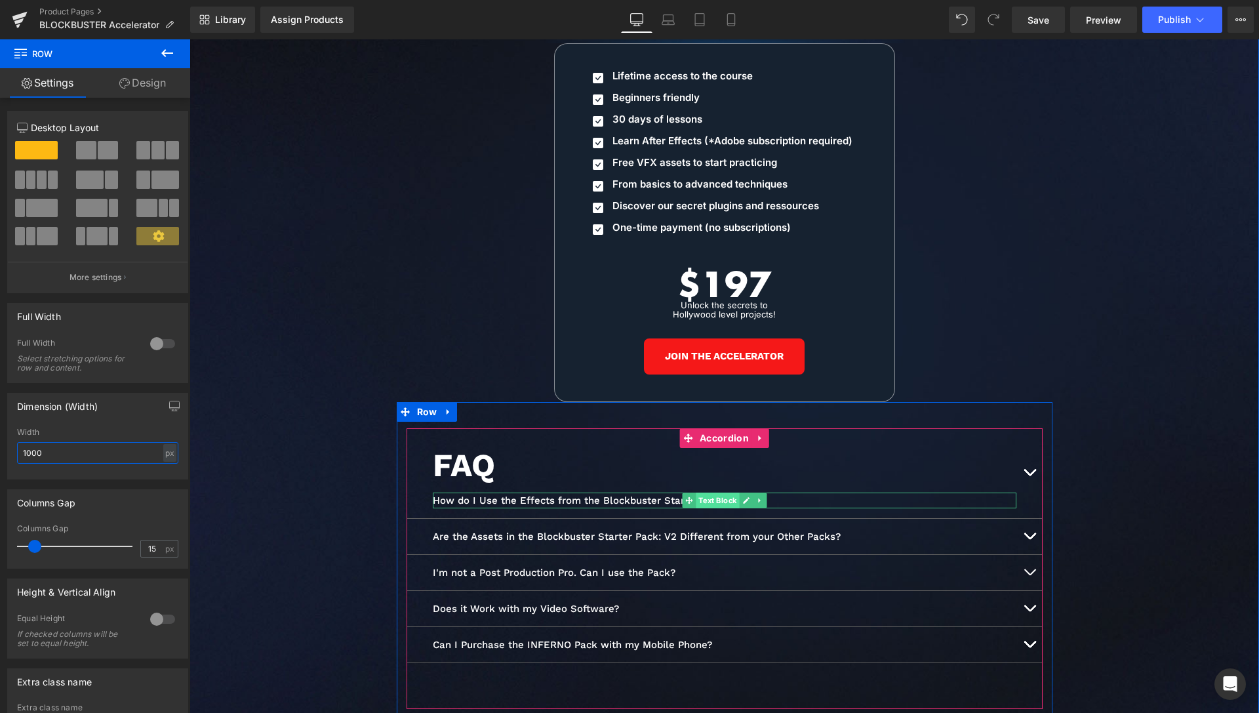
click at [712, 493] on span "Text Block" at bounding box center [717, 501] width 43 height 16
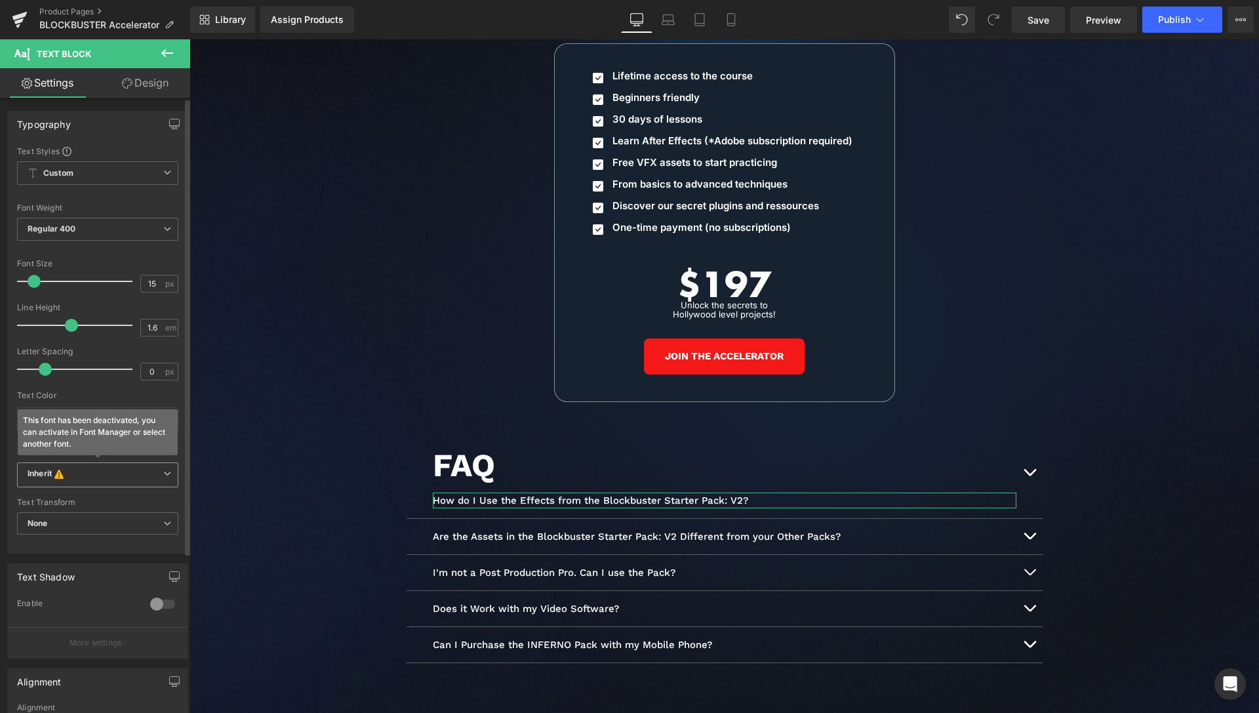
click at [101, 477] on b "Inherit This font has been deactivated, you can activate in Font Manager or sel…" at bounding box center [96, 474] width 136 height 13
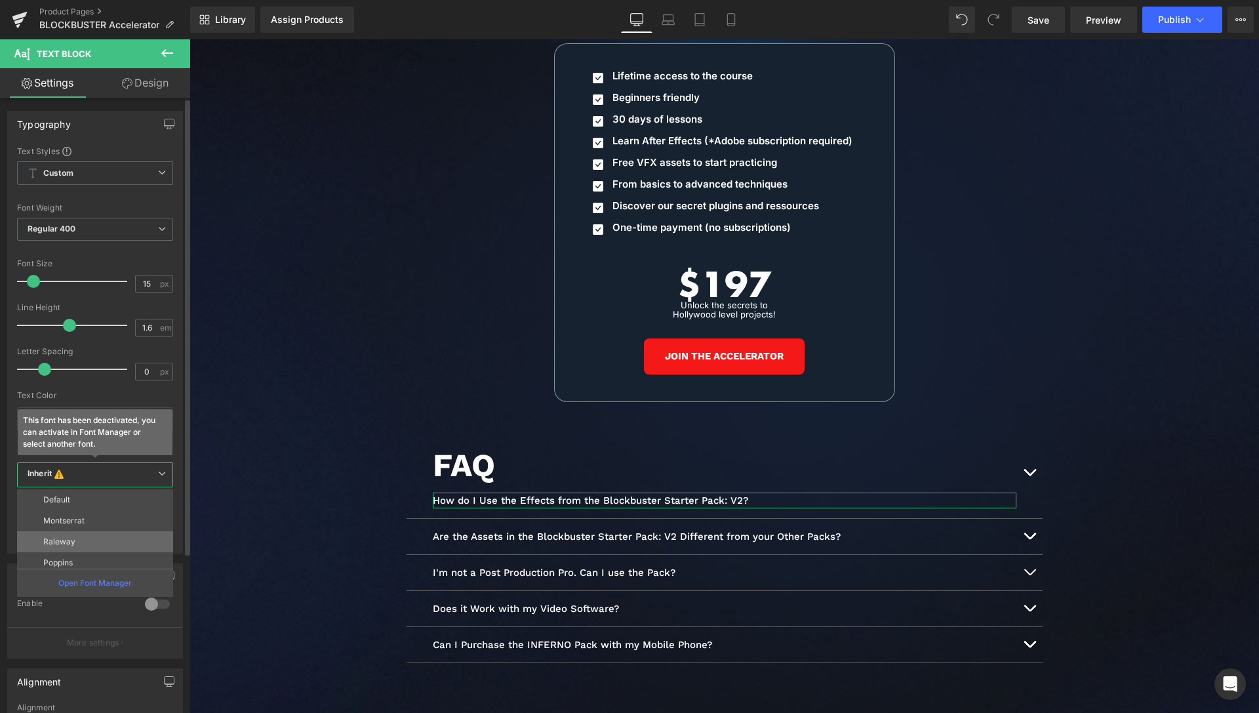
scroll to position [47, 0]
click at [67, 548] on li "Inter" at bounding box center [98, 557] width 162 height 21
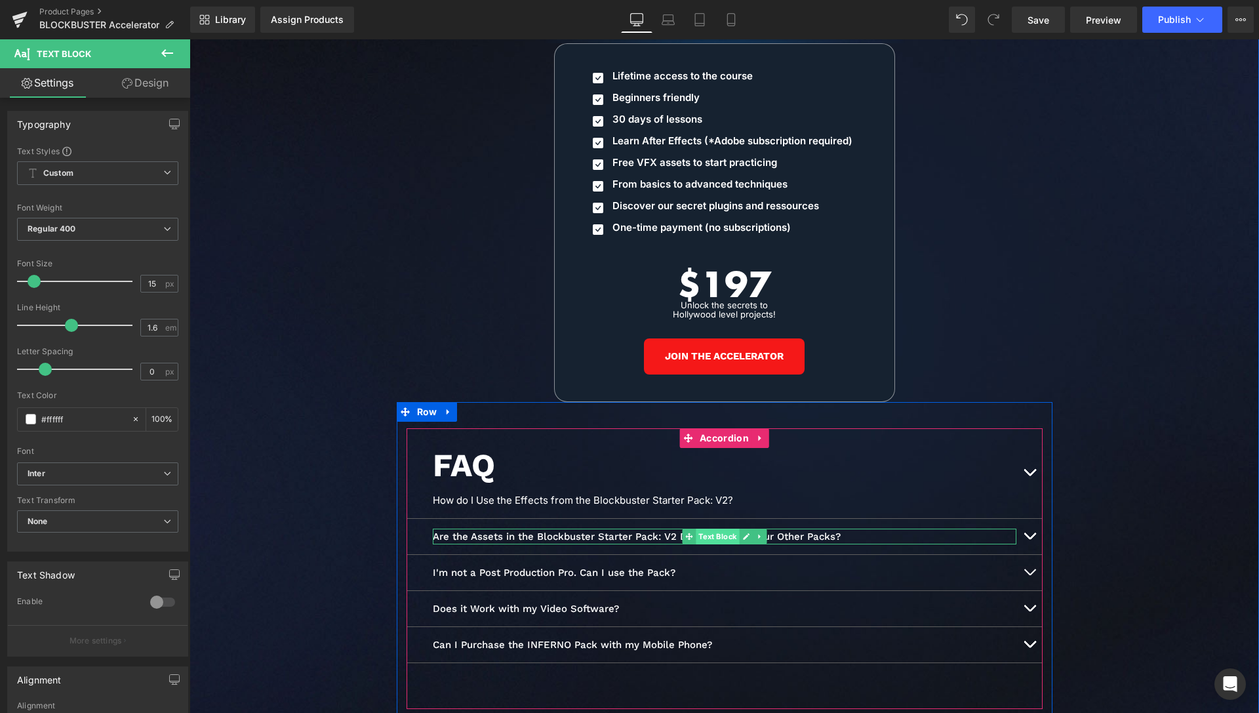
drag, startPoint x: 717, startPoint y: 519, endPoint x: 702, endPoint y: 521, distance: 15.2
click at [717, 529] on span "Text Block" at bounding box center [717, 537] width 43 height 16
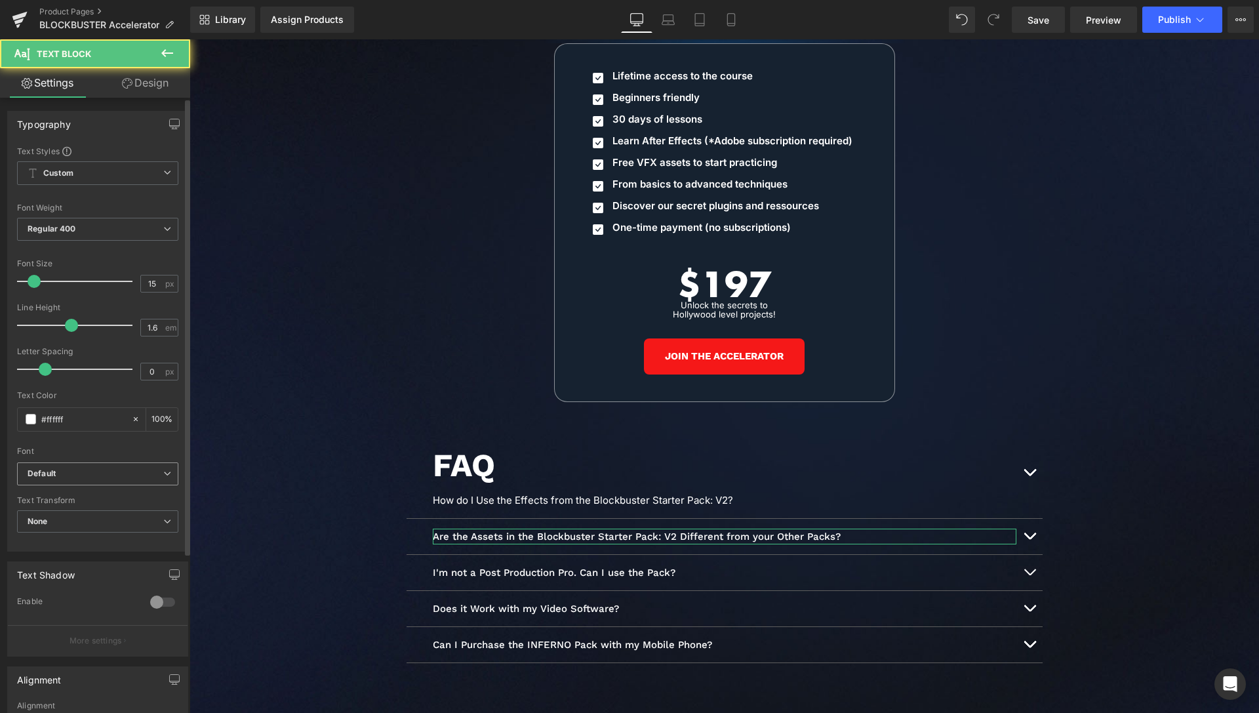
click at [77, 477] on b "Default" at bounding box center [96, 473] width 136 height 11
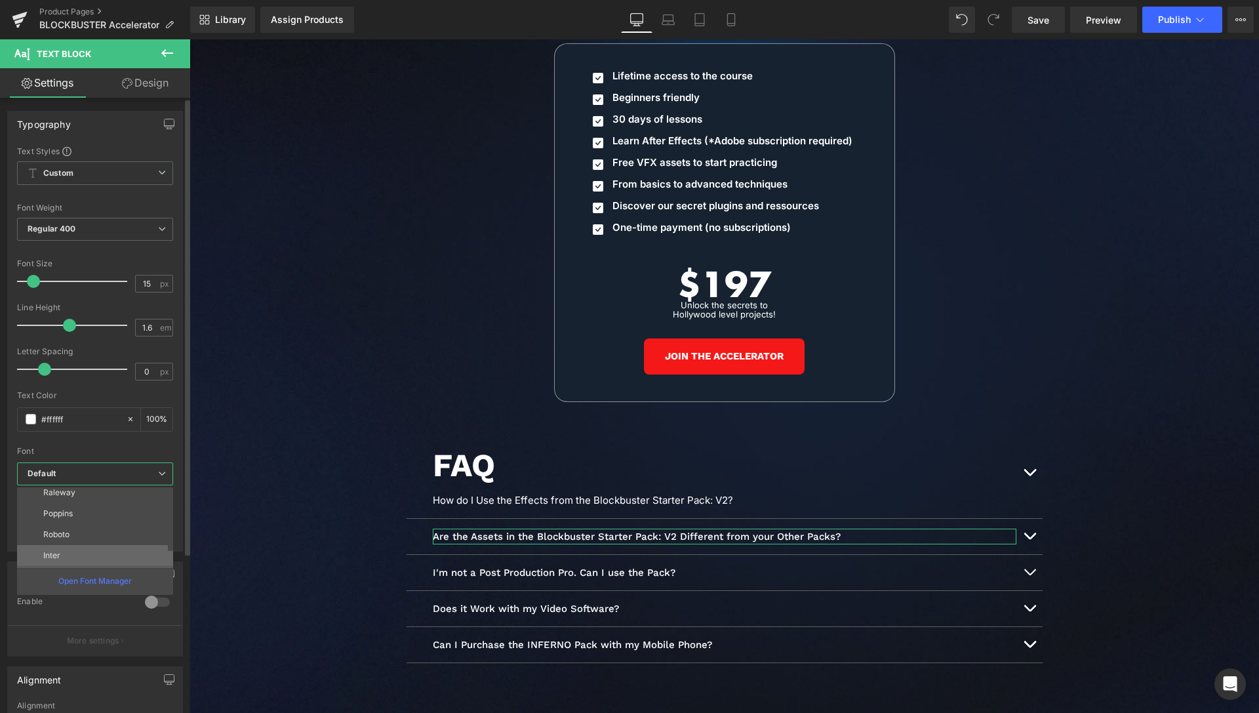
click at [56, 552] on p "Inter" at bounding box center [51, 555] width 17 height 9
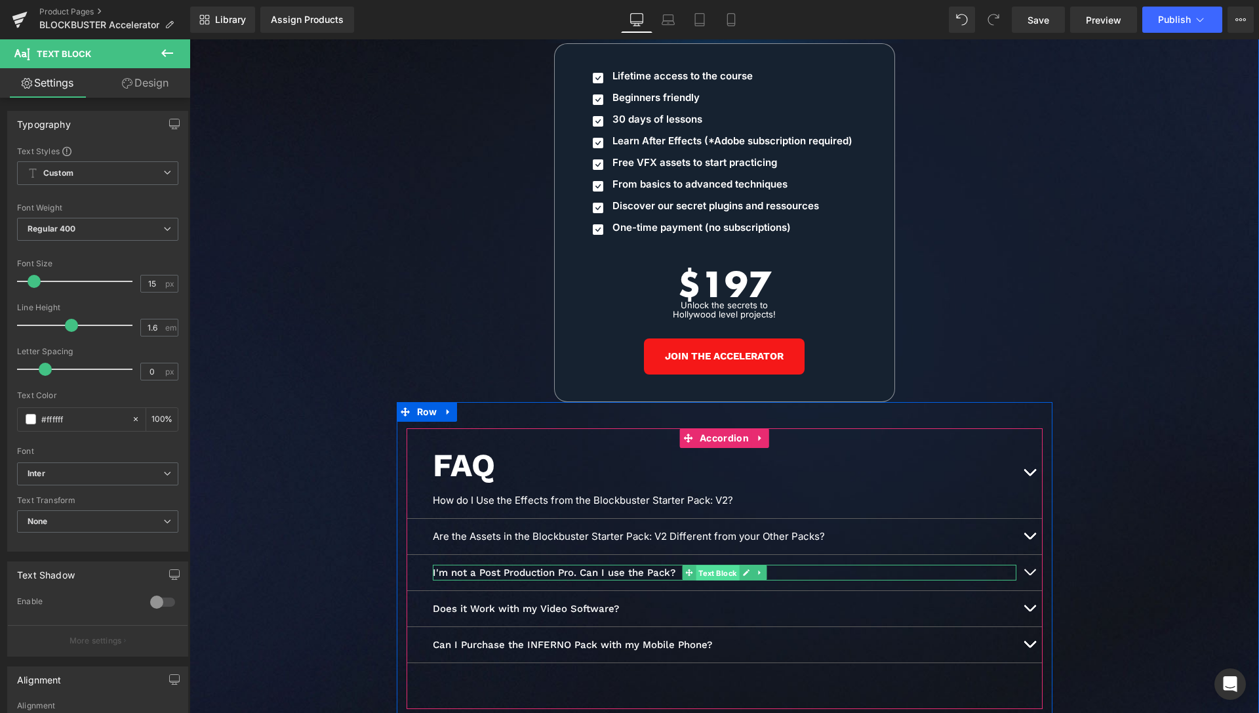
click at [718, 565] on span "Text Block" at bounding box center [717, 573] width 43 height 16
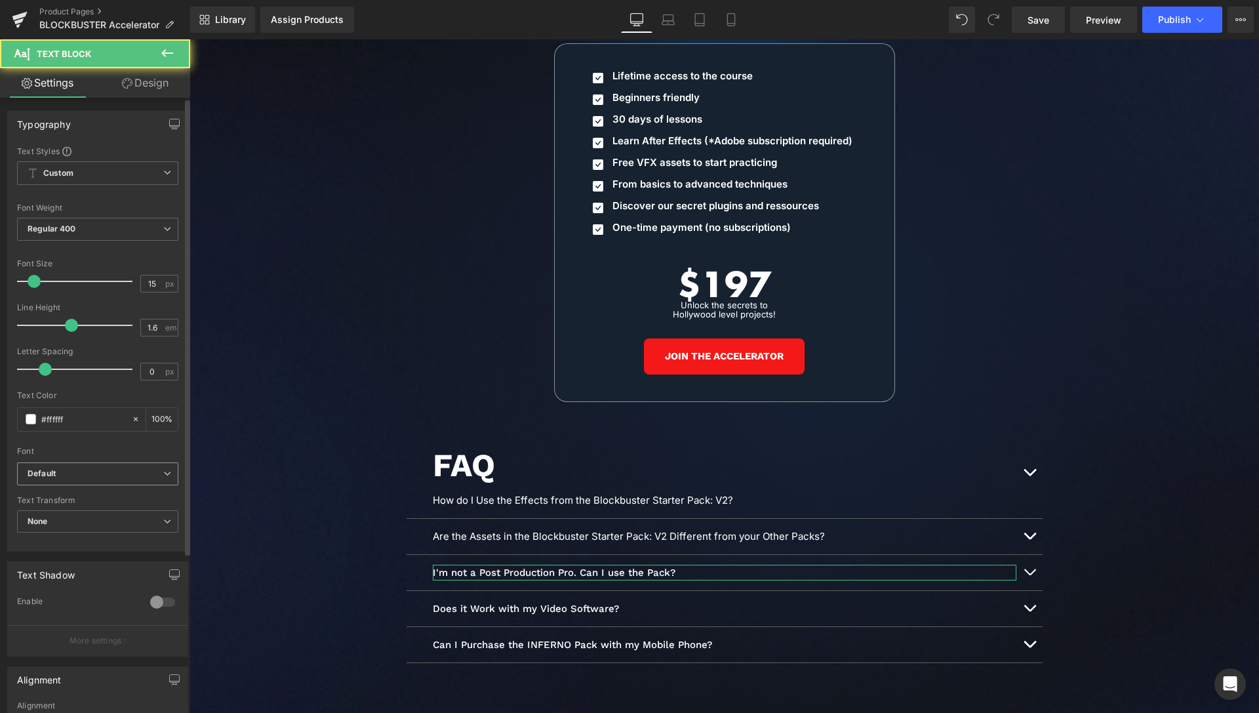
click at [73, 477] on b "Default" at bounding box center [96, 473] width 136 height 11
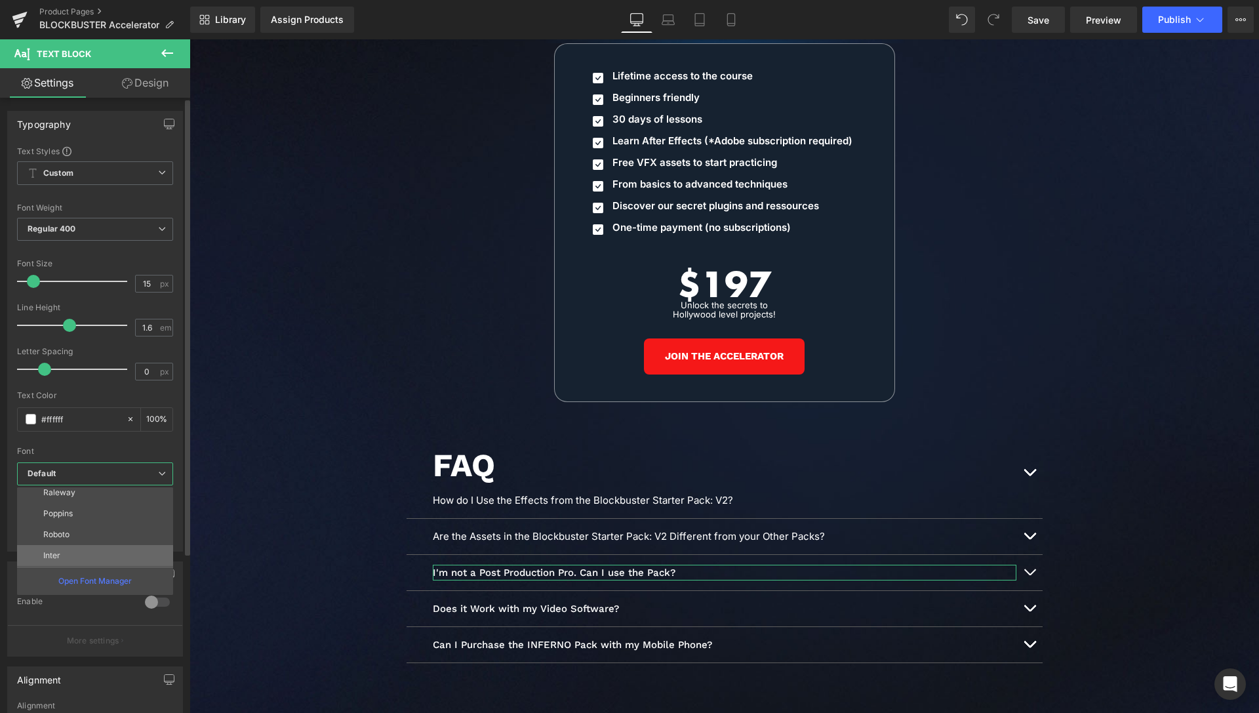
click at [62, 554] on li "Inter" at bounding box center [98, 555] width 162 height 21
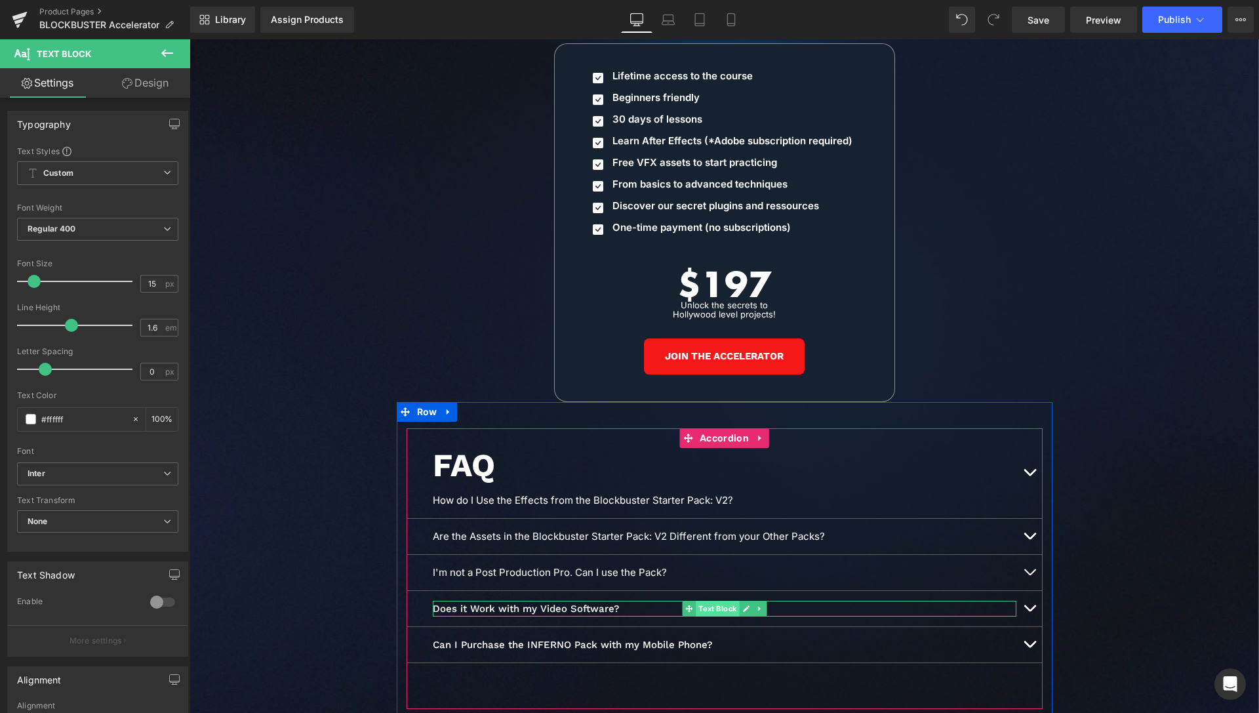
click at [698, 601] on span "Text Block" at bounding box center [717, 609] width 43 height 16
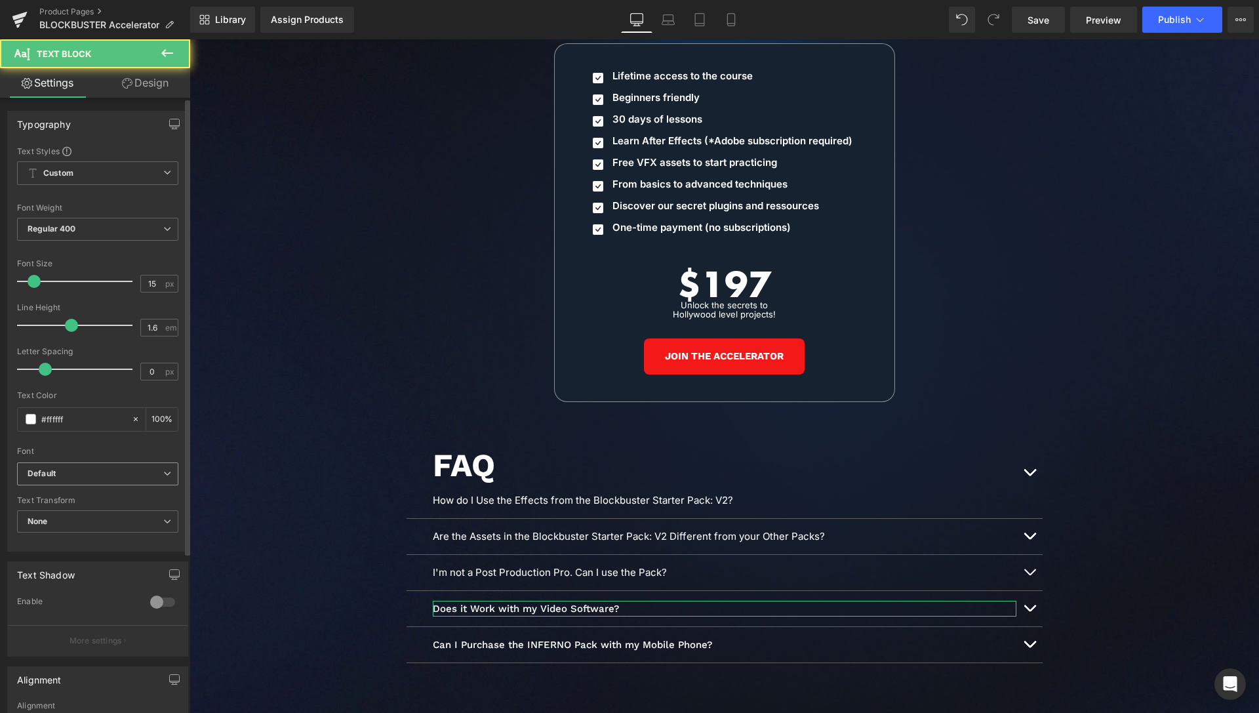
click at [33, 479] on span "Default" at bounding box center [97, 473] width 161 height 23
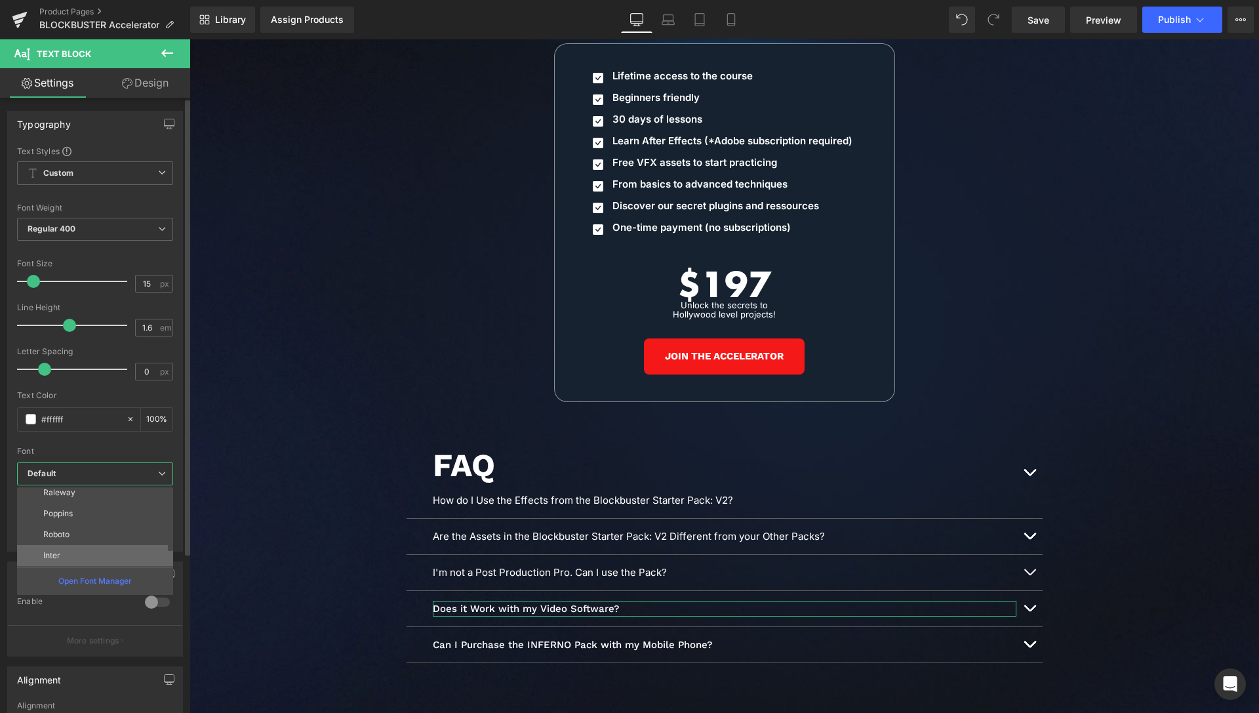
click at [79, 553] on li "Inter" at bounding box center [98, 555] width 162 height 21
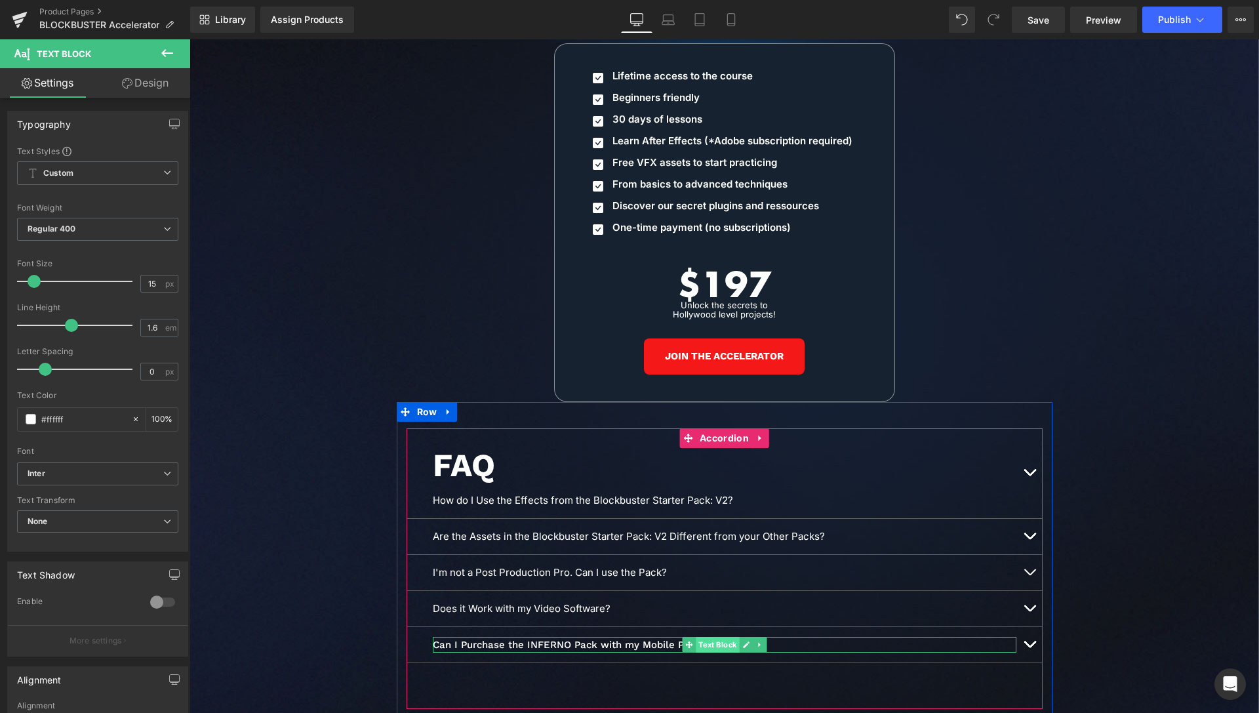
click at [712, 637] on span "Text Block" at bounding box center [717, 645] width 43 height 16
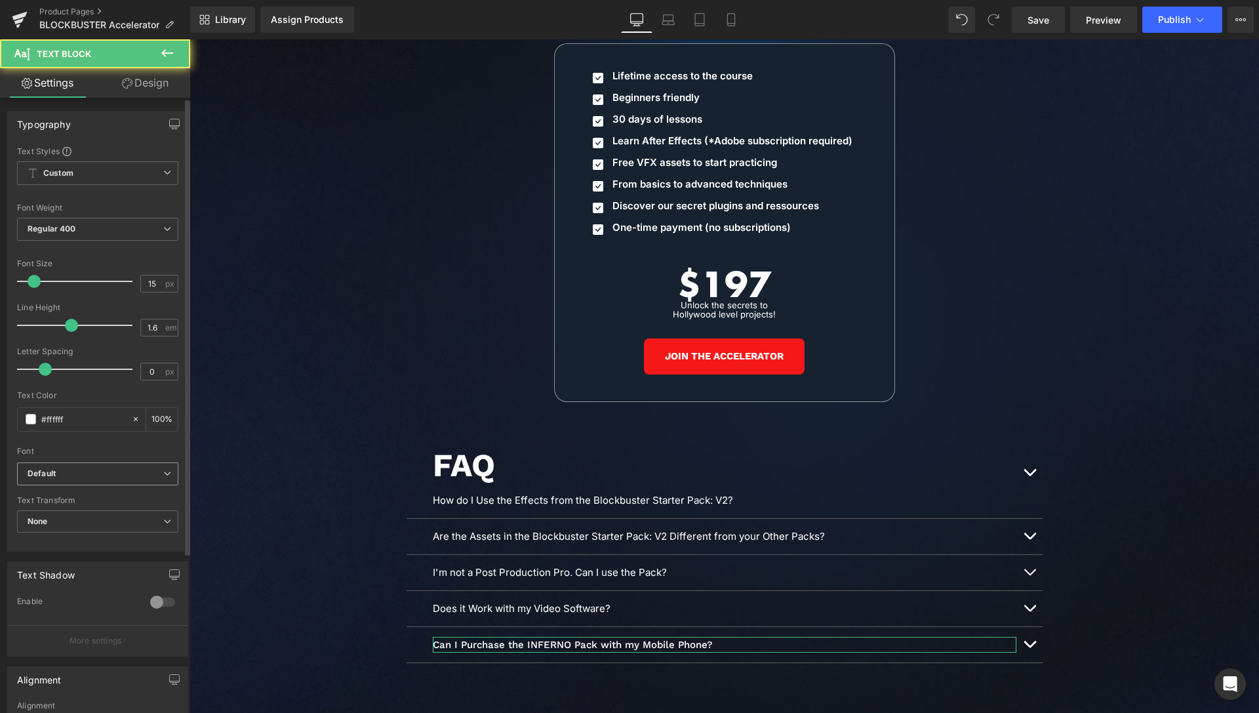
drag, startPoint x: 107, startPoint y: 482, endPoint x: 107, endPoint y: 495, distance: 13.1
click at [107, 481] on span "Default" at bounding box center [97, 473] width 161 height 23
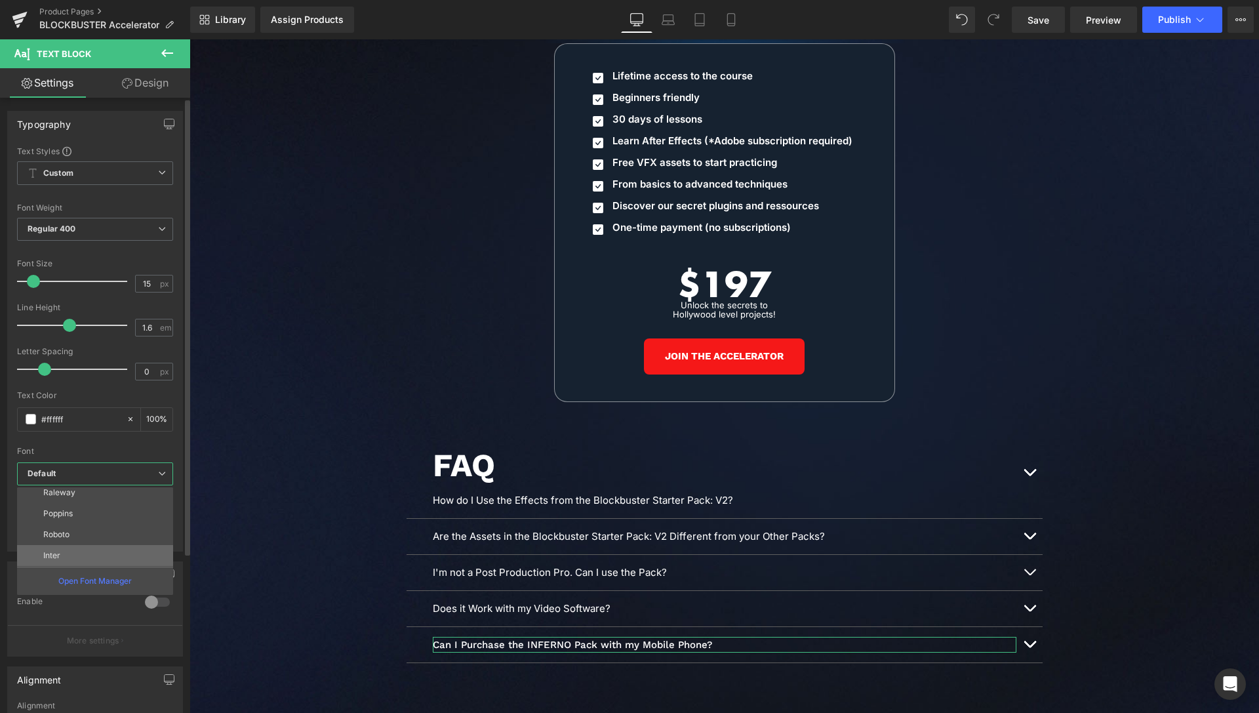
click at [79, 556] on li "Inter" at bounding box center [98, 555] width 162 height 21
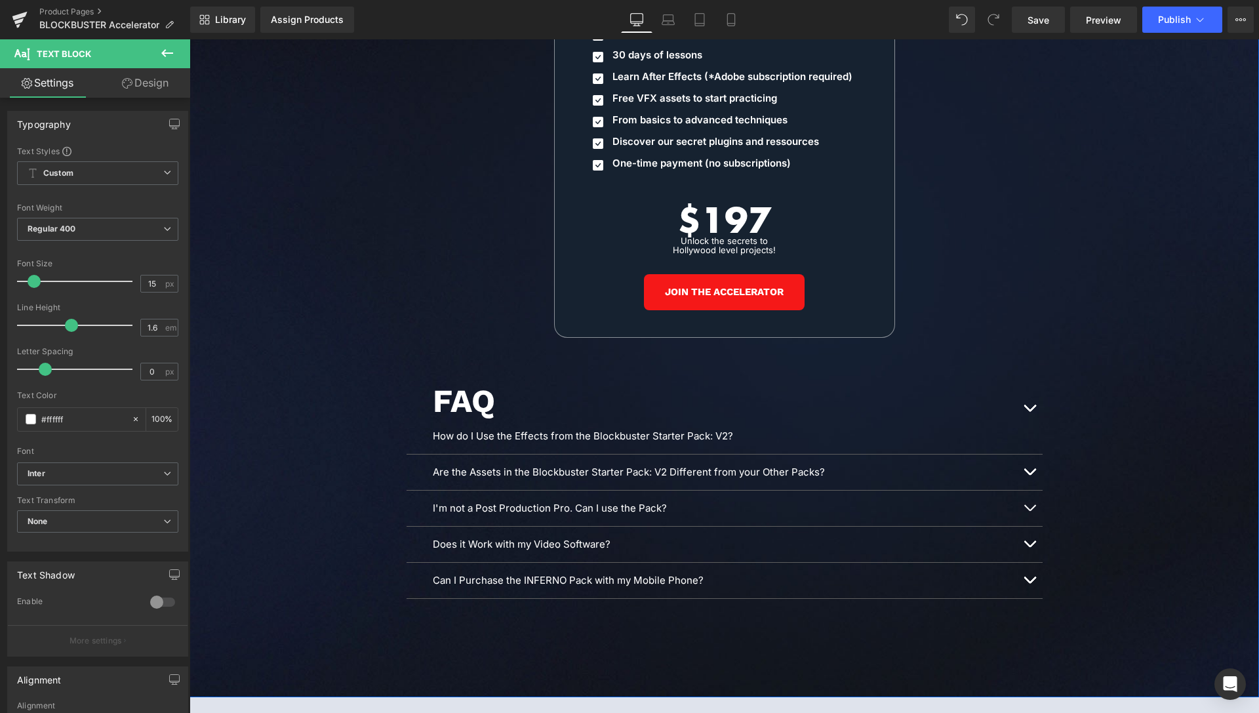
scroll to position [6286, 0]
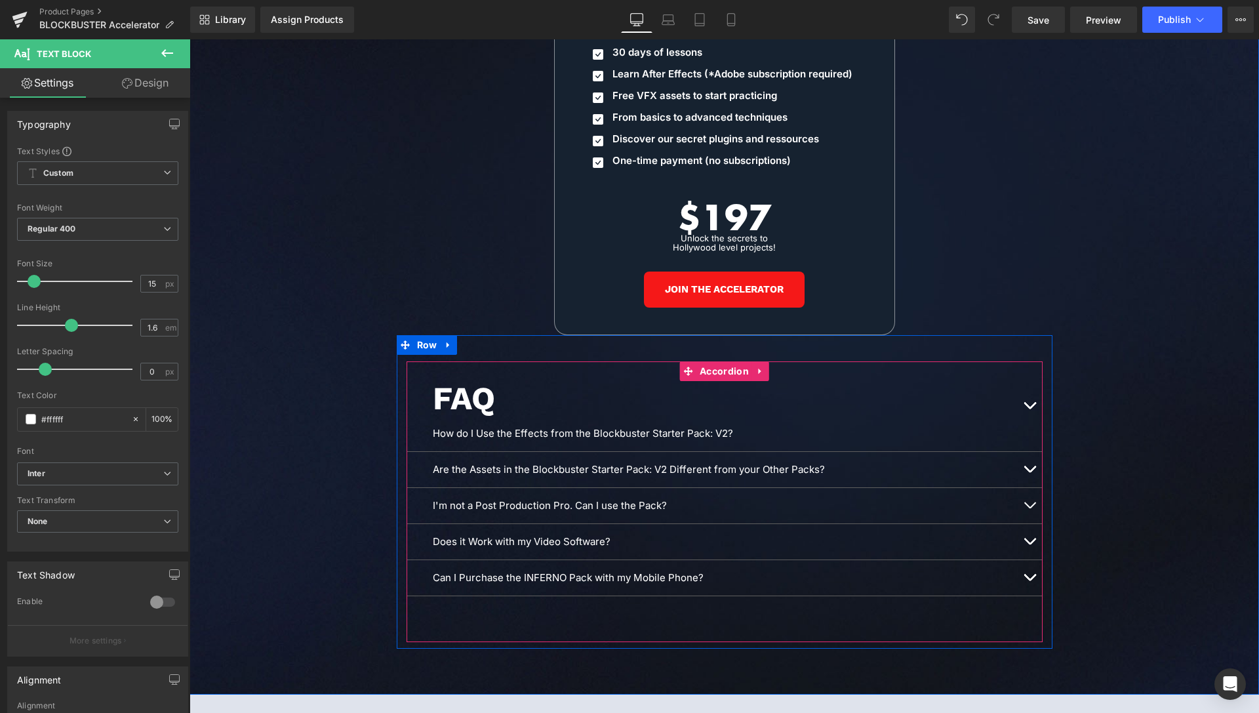
click at [1019, 393] on button "button" at bounding box center [1030, 406] width 26 height 90
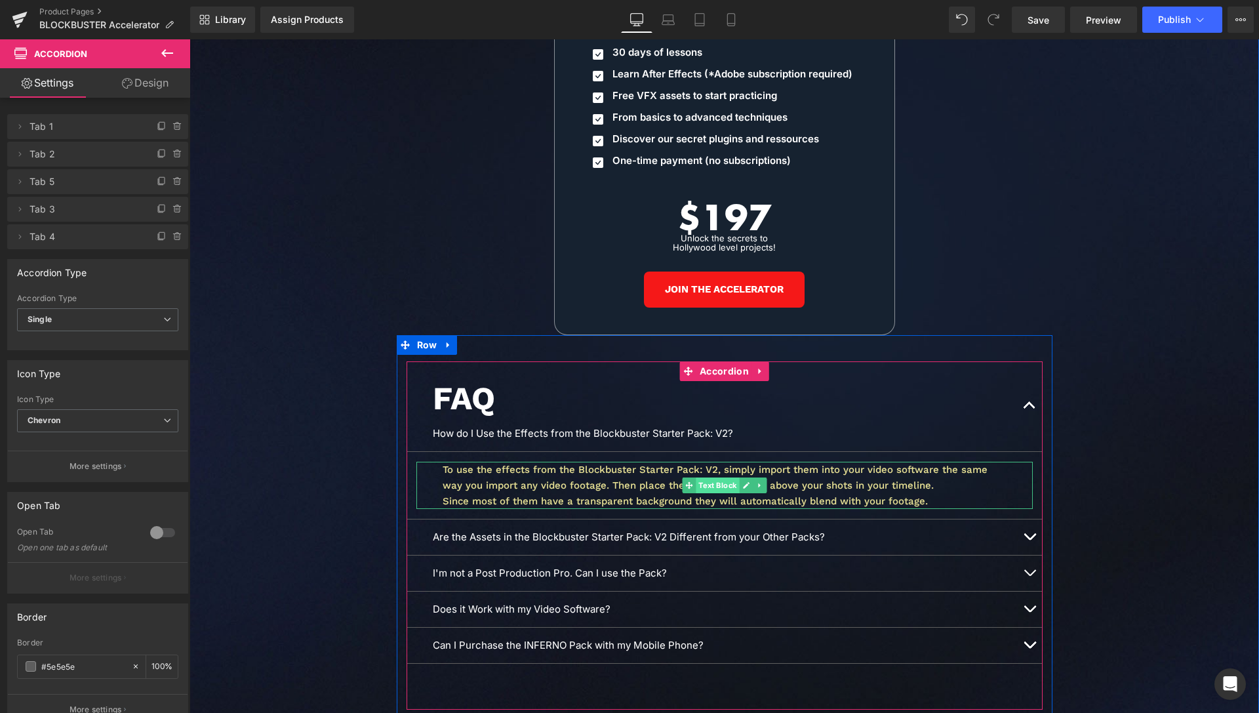
click at [715, 477] on span "Text Block" at bounding box center [717, 485] width 43 height 16
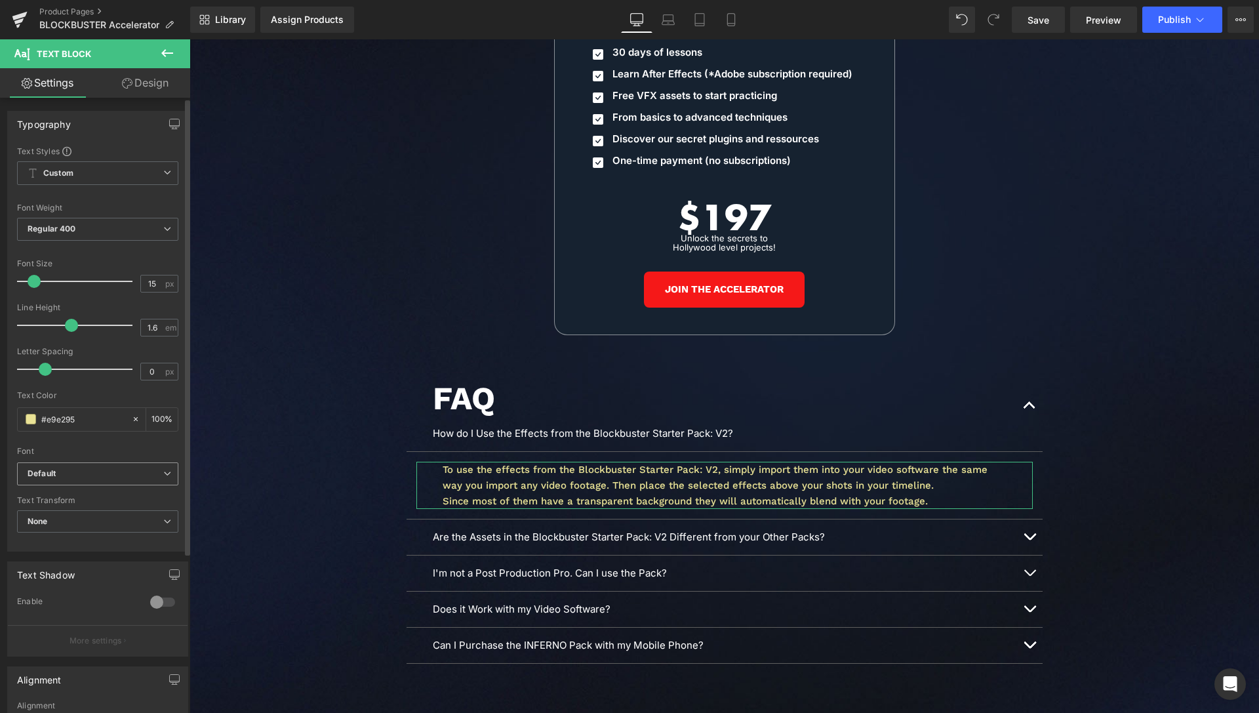
click at [110, 473] on b "Default" at bounding box center [96, 473] width 136 height 11
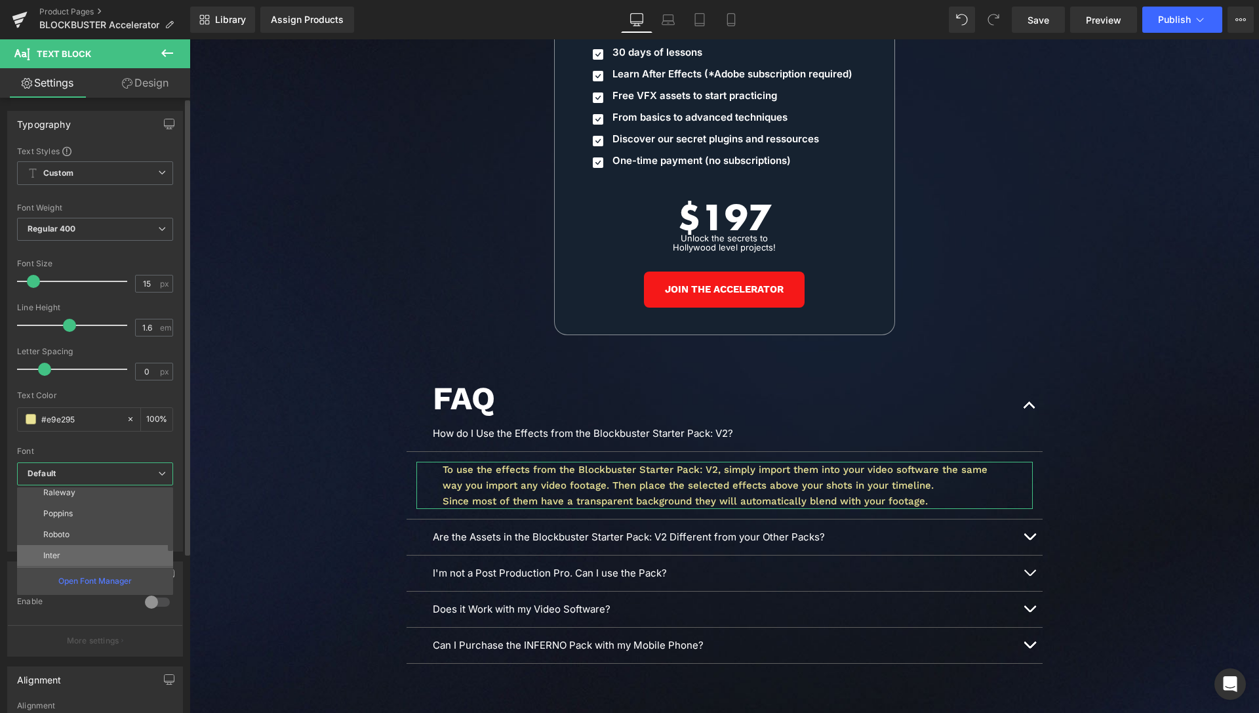
click at [63, 554] on li "Inter" at bounding box center [98, 555] width 162 height 21
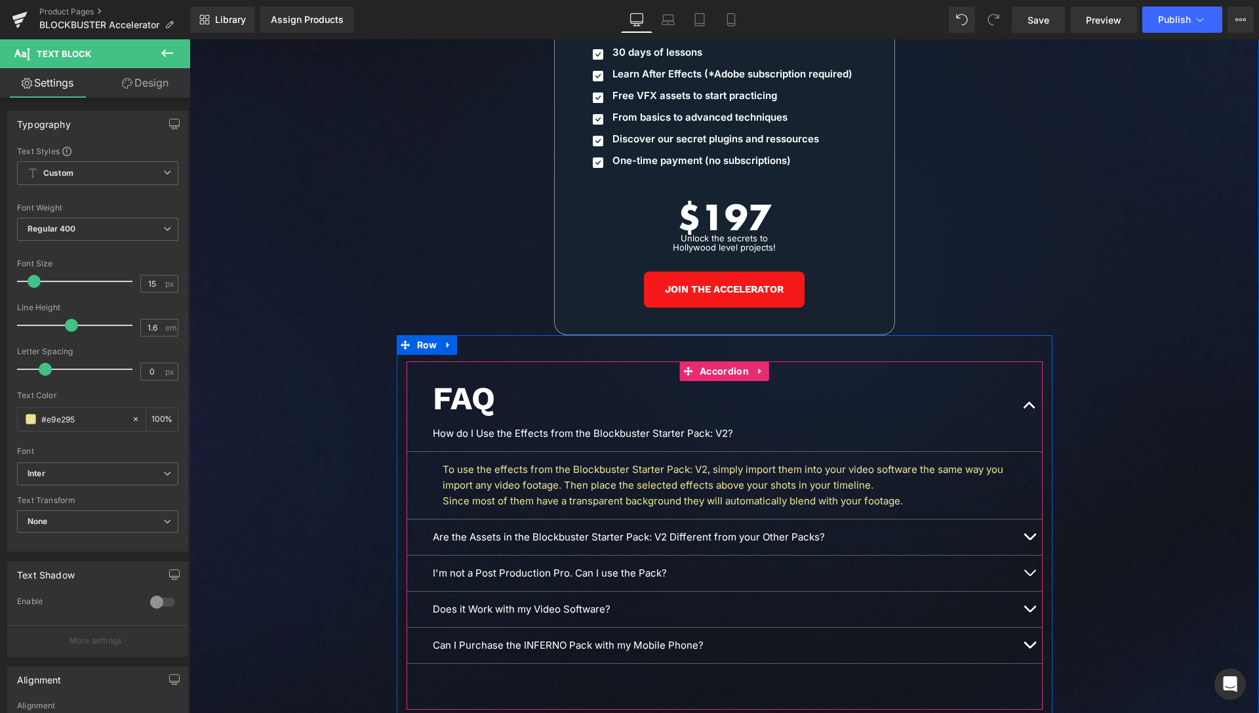
click at [1026, 529] on button "button" at bounding box center [1030, 536] width 26 height 35
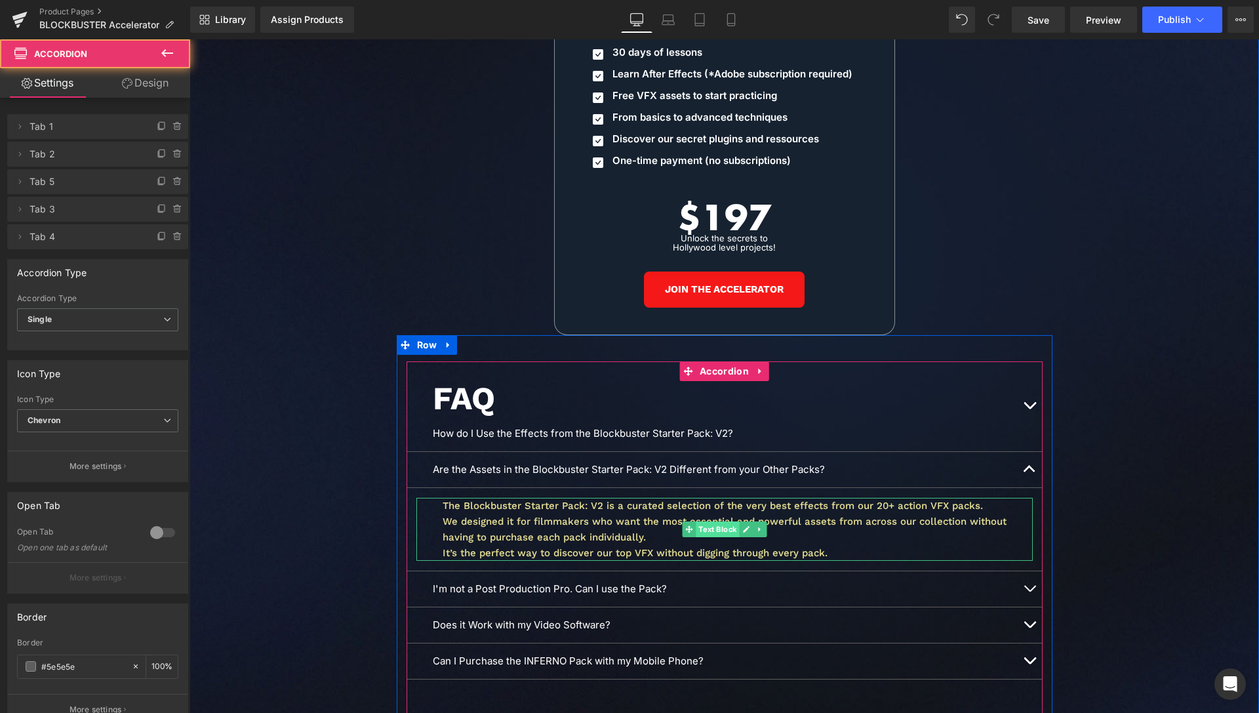
click at [716, 521] on span "Text Block" at bounding box center [717, 529] width 43 height 16
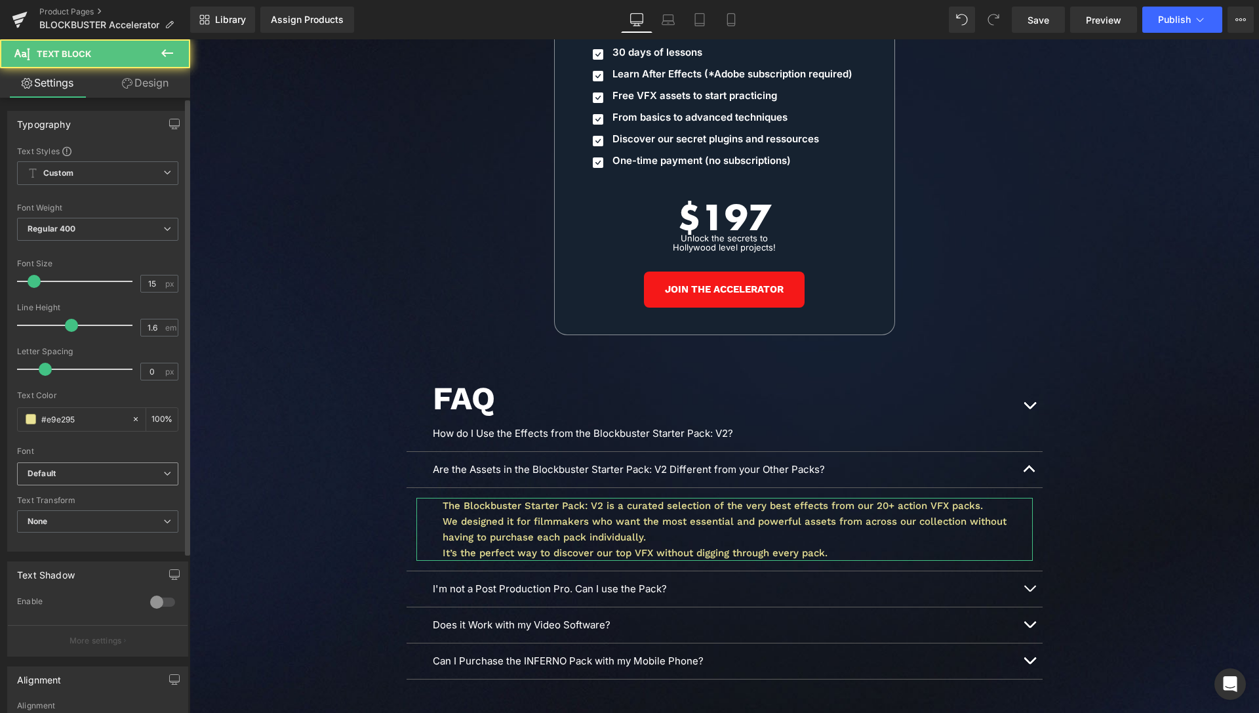
click at [71, 477] on b "Default" at bounding box center [96, 473] width 136 height 11
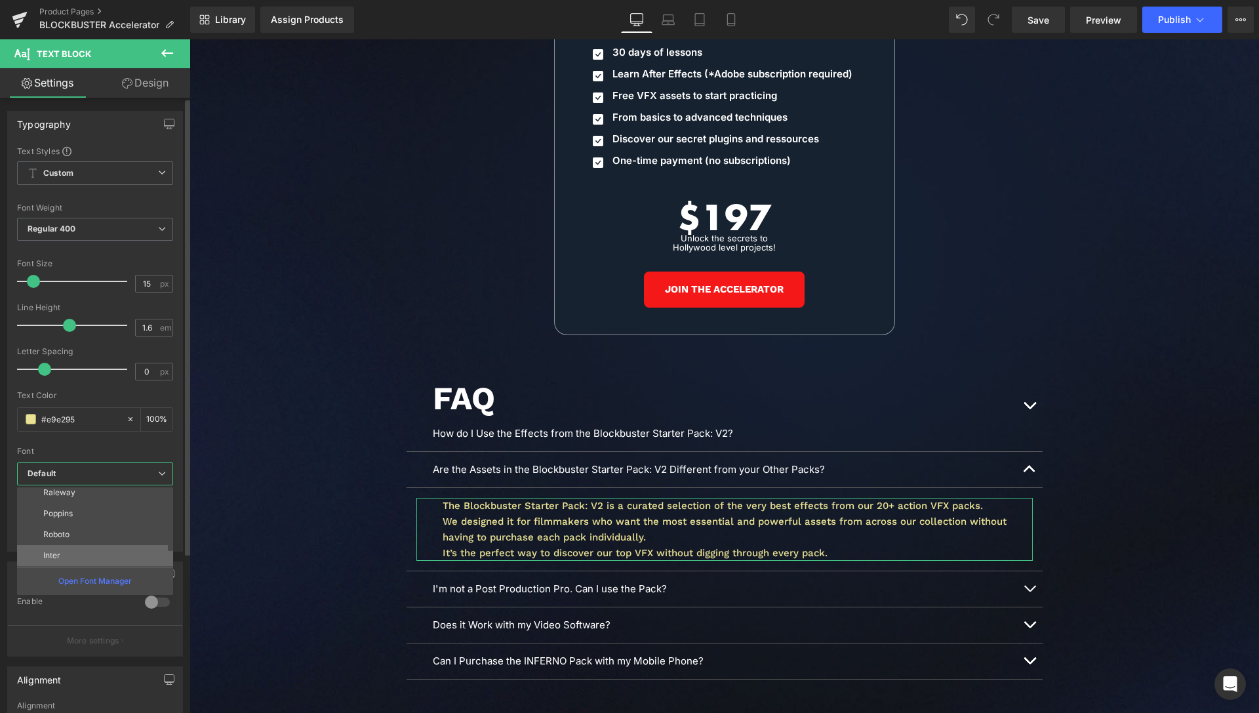
click at [59, 552] on p "Inter" at bounding box center [51, 555] width 17 height 9
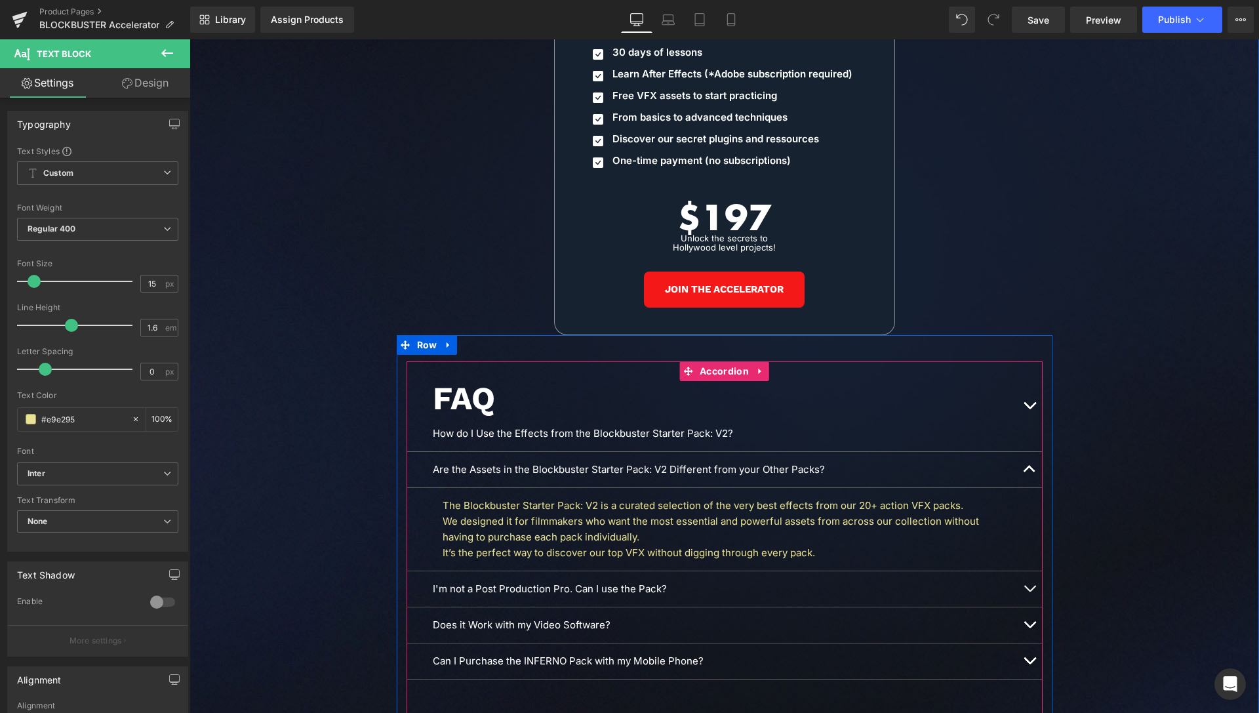
click at [1022, 573] on button "button" at bounding box center [1030, 588] width 26 height 35
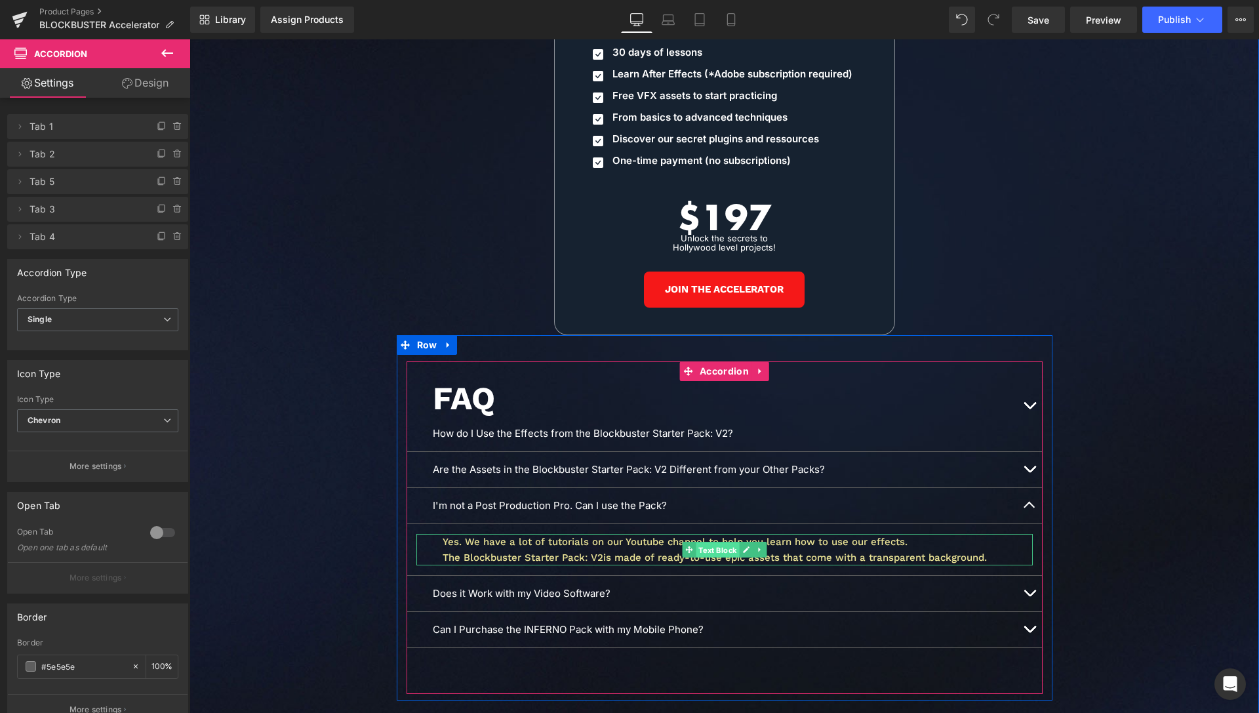
click at [705, 542] on span "Text Block" at bounding box center [717, 550] width 43 height 16
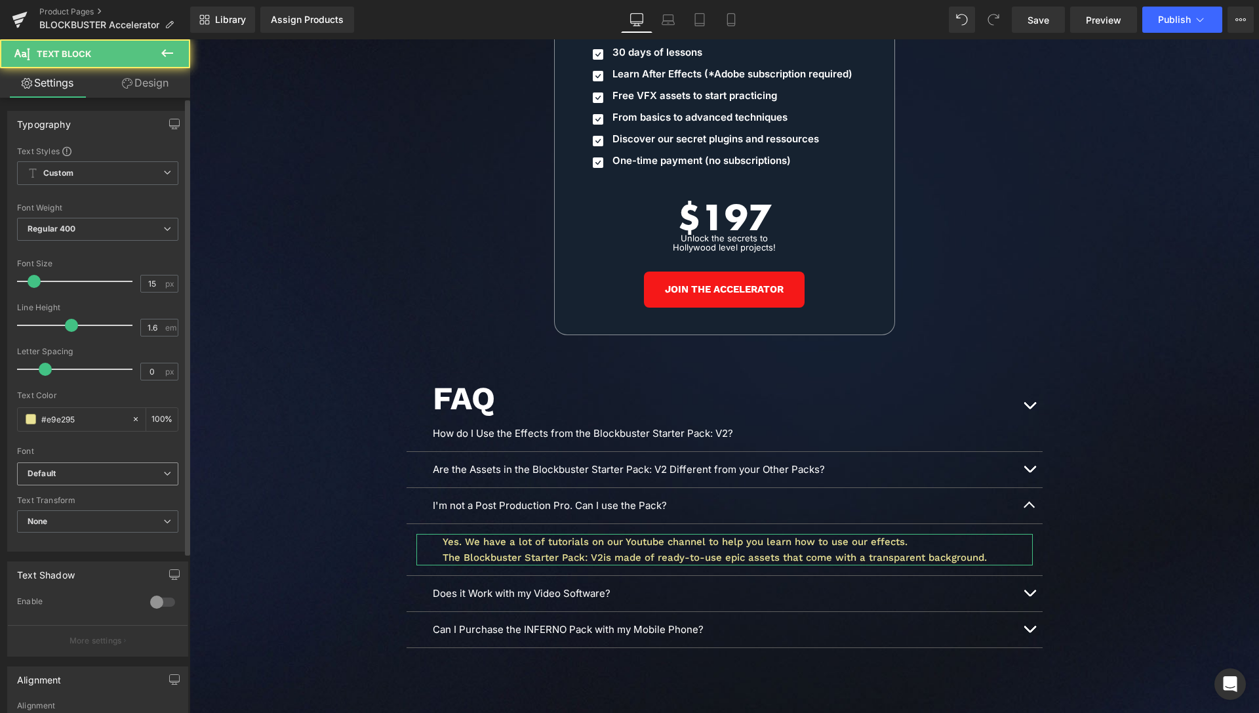
click at [102, 485] on div "Default Default [GEOGRAPHIC_DATA] [GEOGRAPHIC_DATA] Poppins Roboto Inter Abril …" at bounding box center [97, 477] width 161 height 30
click at [106, 473] on b "Default" at bounding box center [96, 473] width 136 height 11
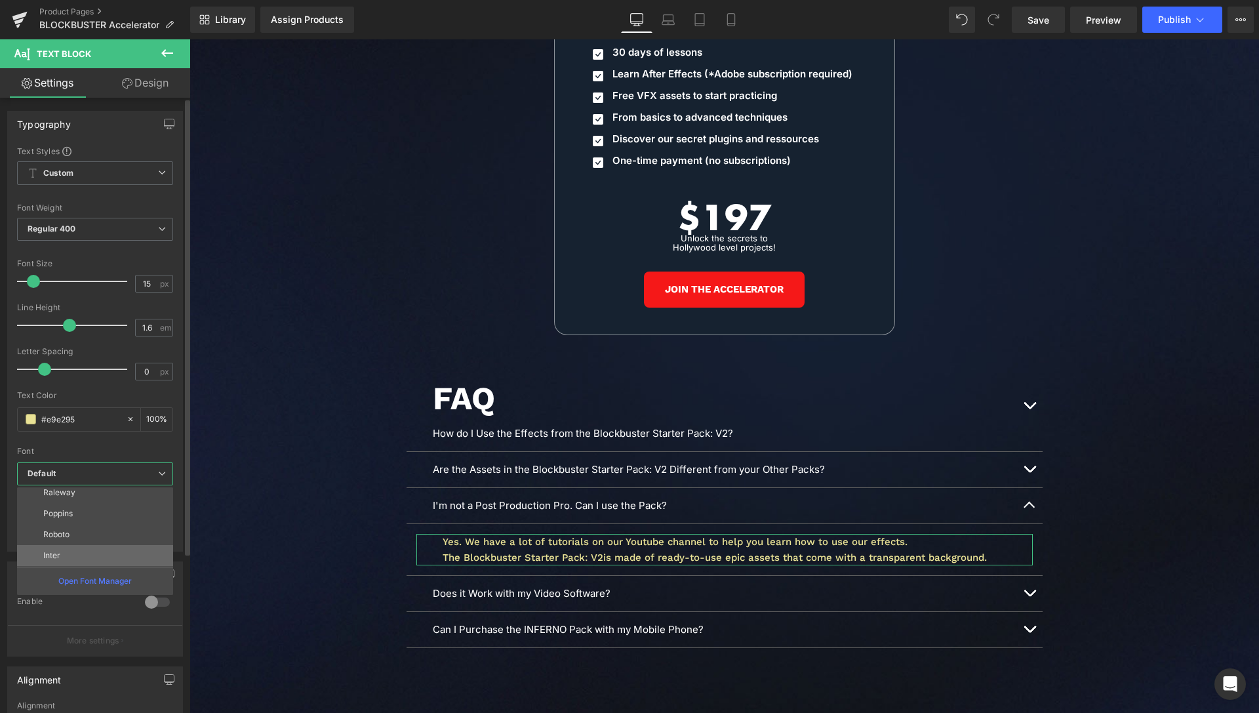
click at [66, 554] on li "Inter" at bounding box center [98, 555] width 162 height 21
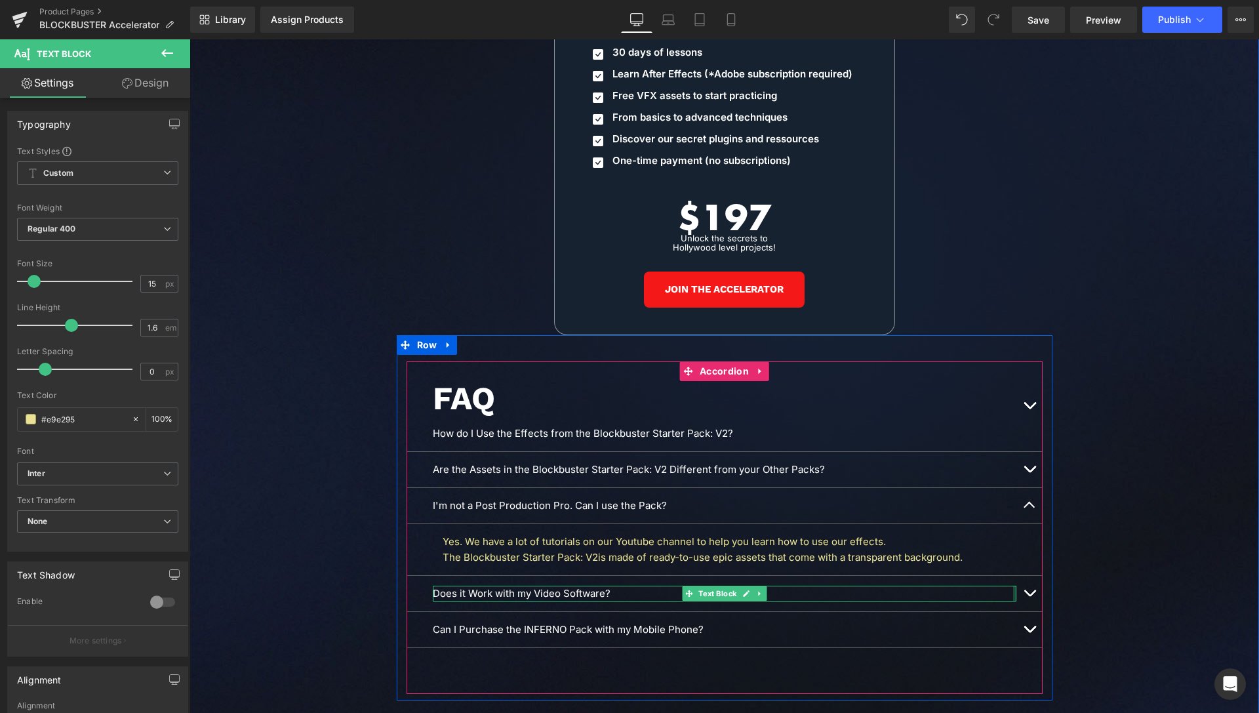
click at [1017, 576] on button "button" at bounding box center [1030, 593] width 26 height 35
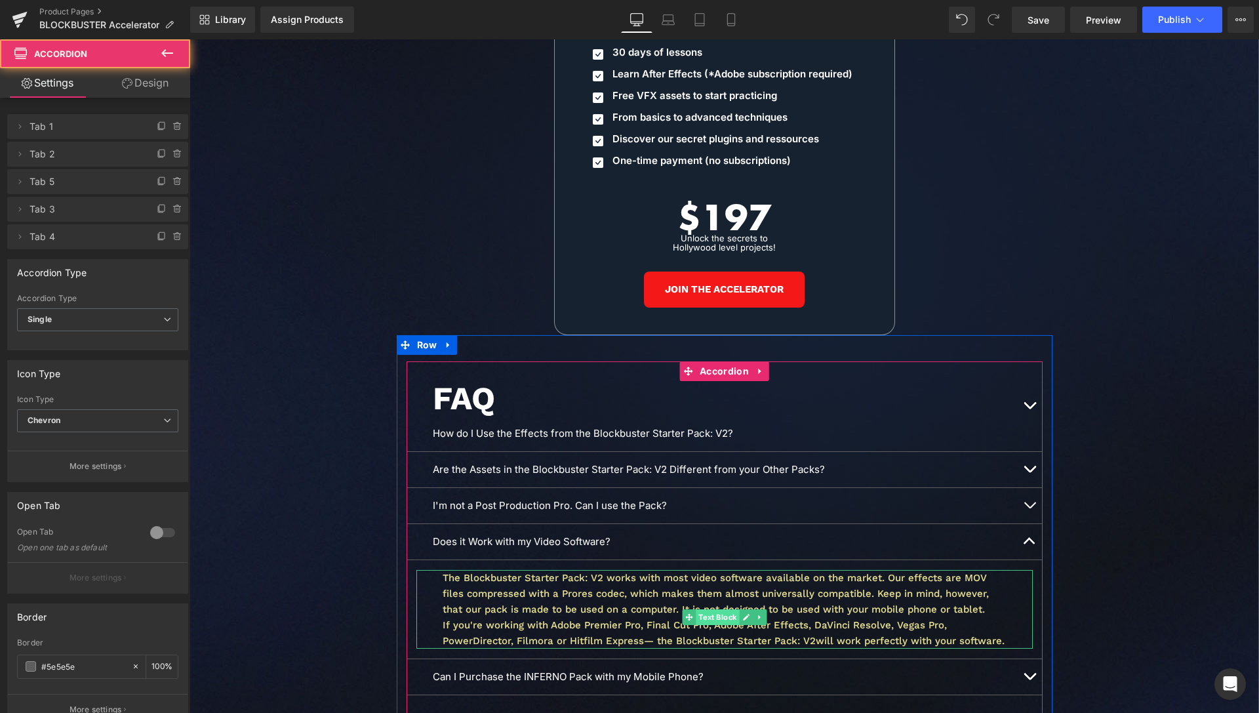
click at [709, 609] on span "Text Block" at bounding box center [717, 617] width 43 height 16
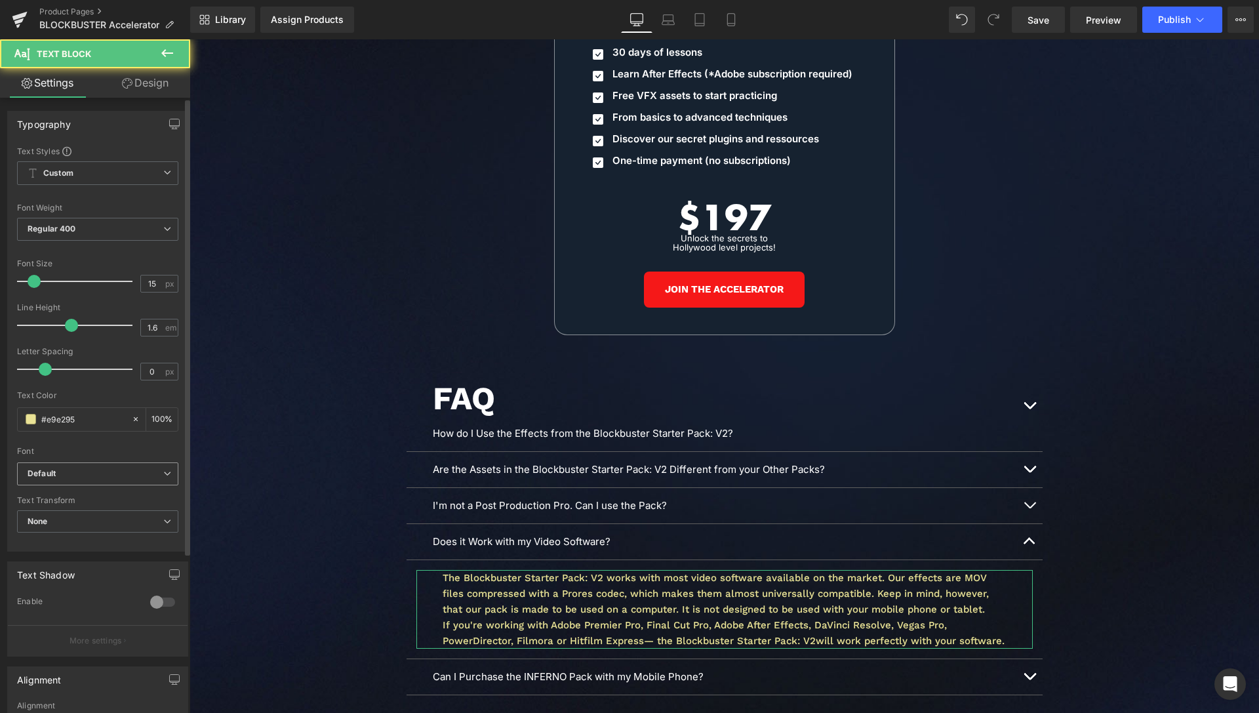
click at [95, 470] on b "Default" at bounding box center [96, 473] width 136 height 11
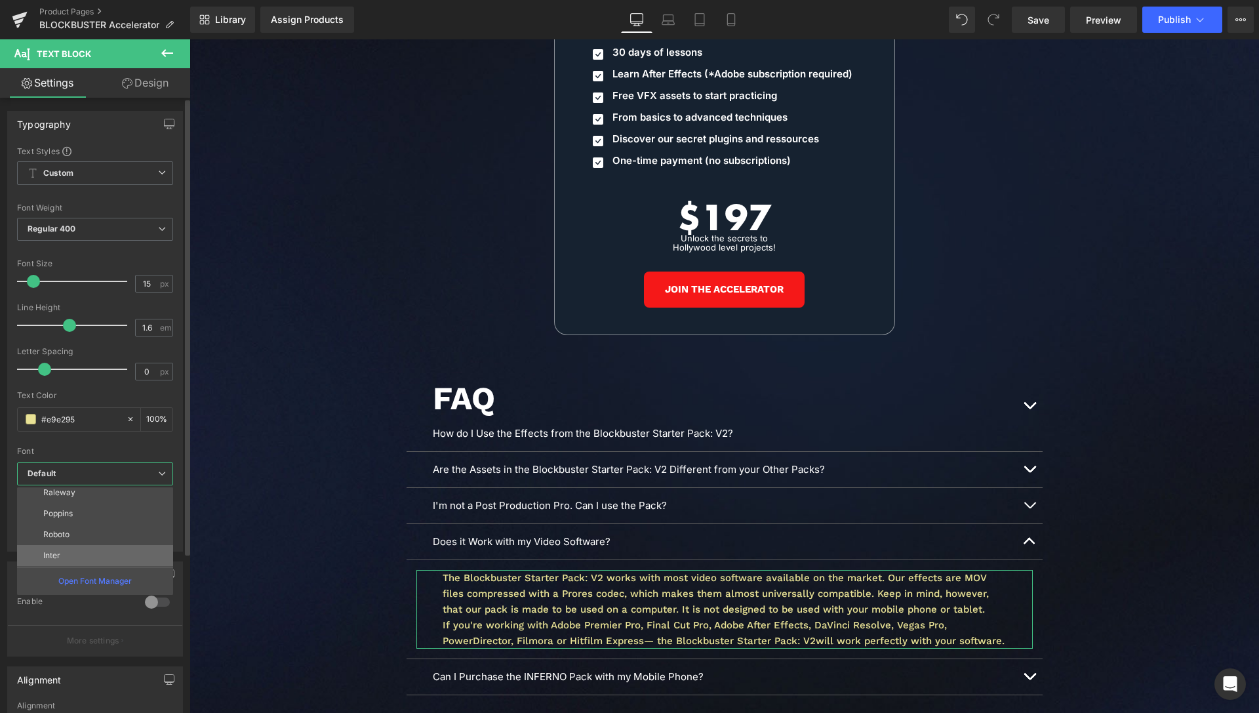
click at [68, 555] on li "Inter" at bounding box center [98, 555] width 162 height 21
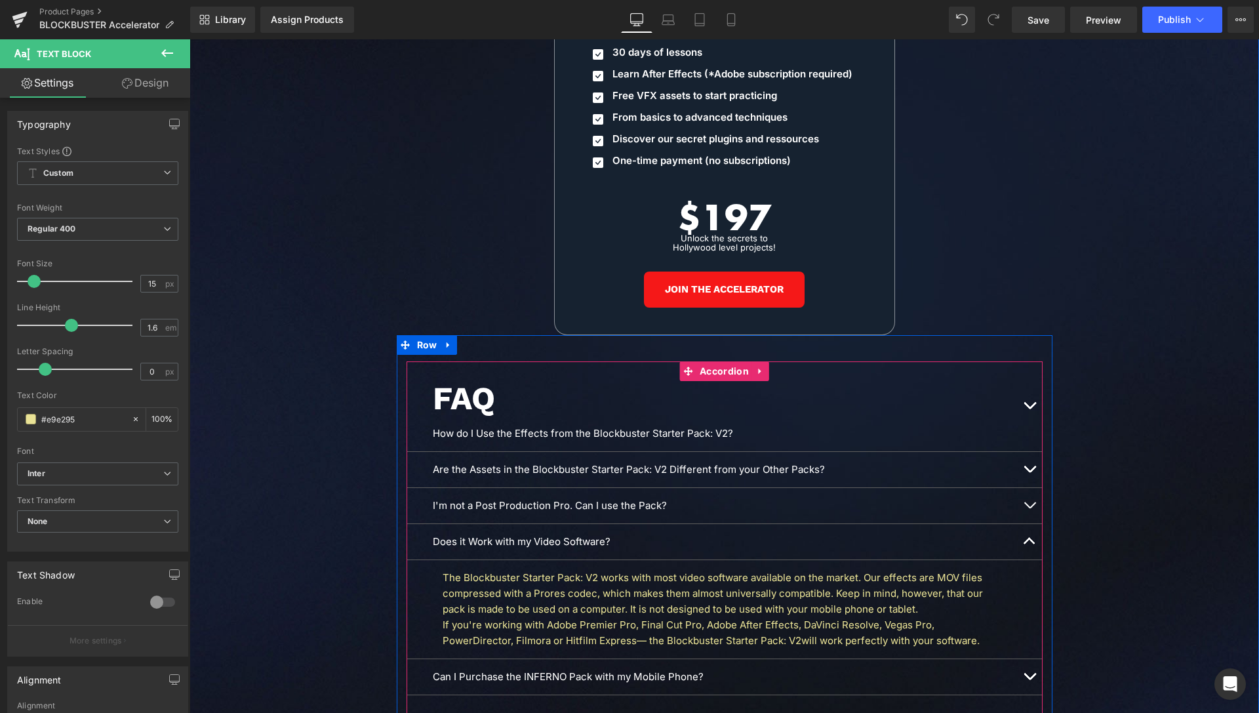
click at [1018, 659] on button "button" at bounding box center [1030, 676] width 26 height 35
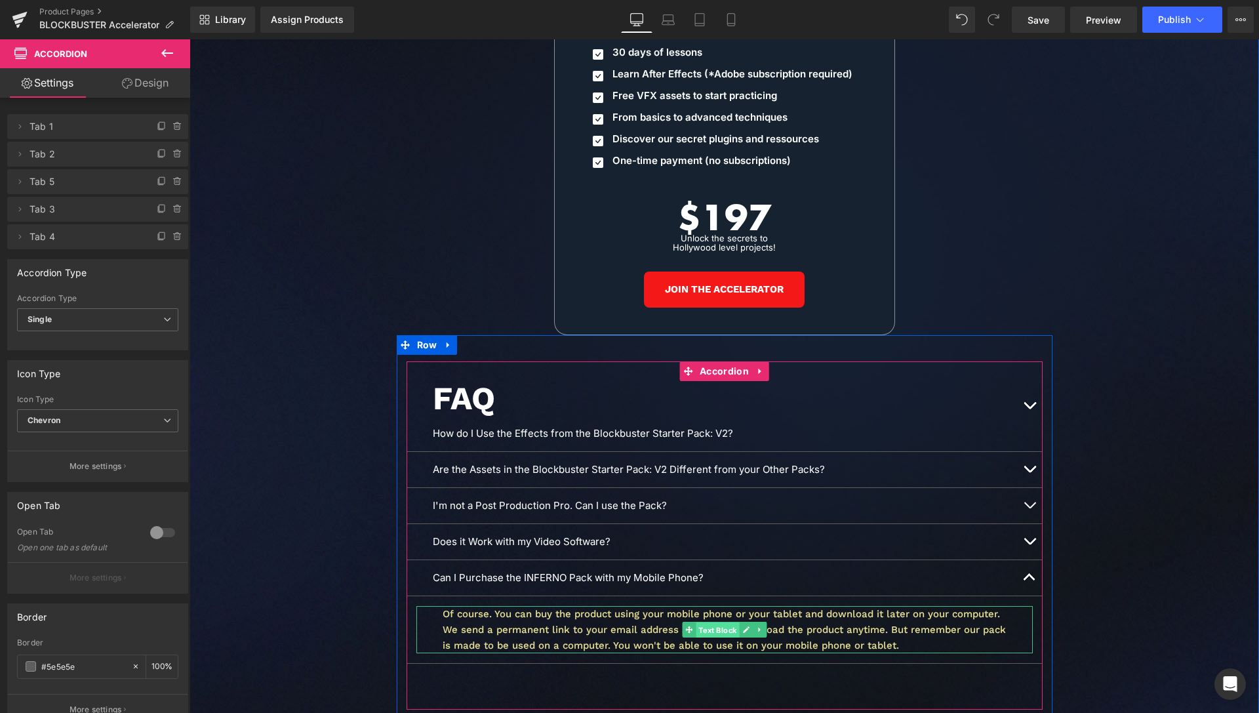
click at [719, 622] on span "Text Block" at bounding box center [717, 630] width 43 height 16
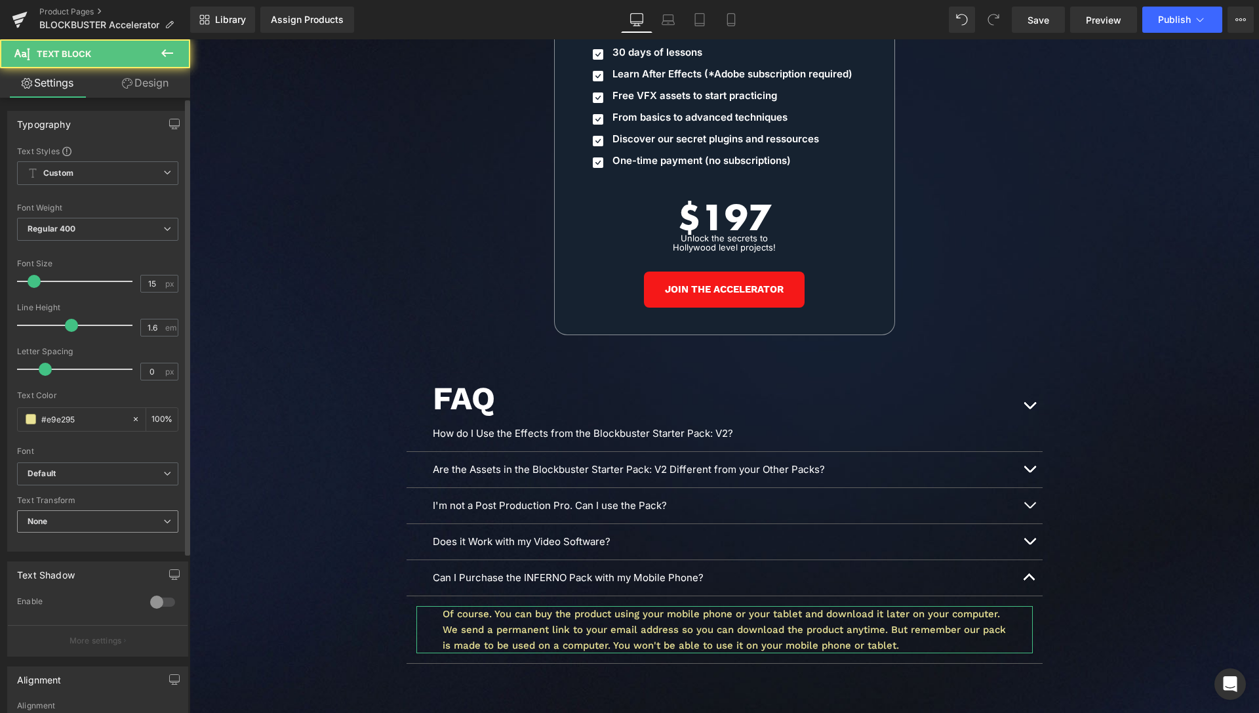
click at [127, 522] on span "None" at bounding box center [97, 521] width 161 height 23
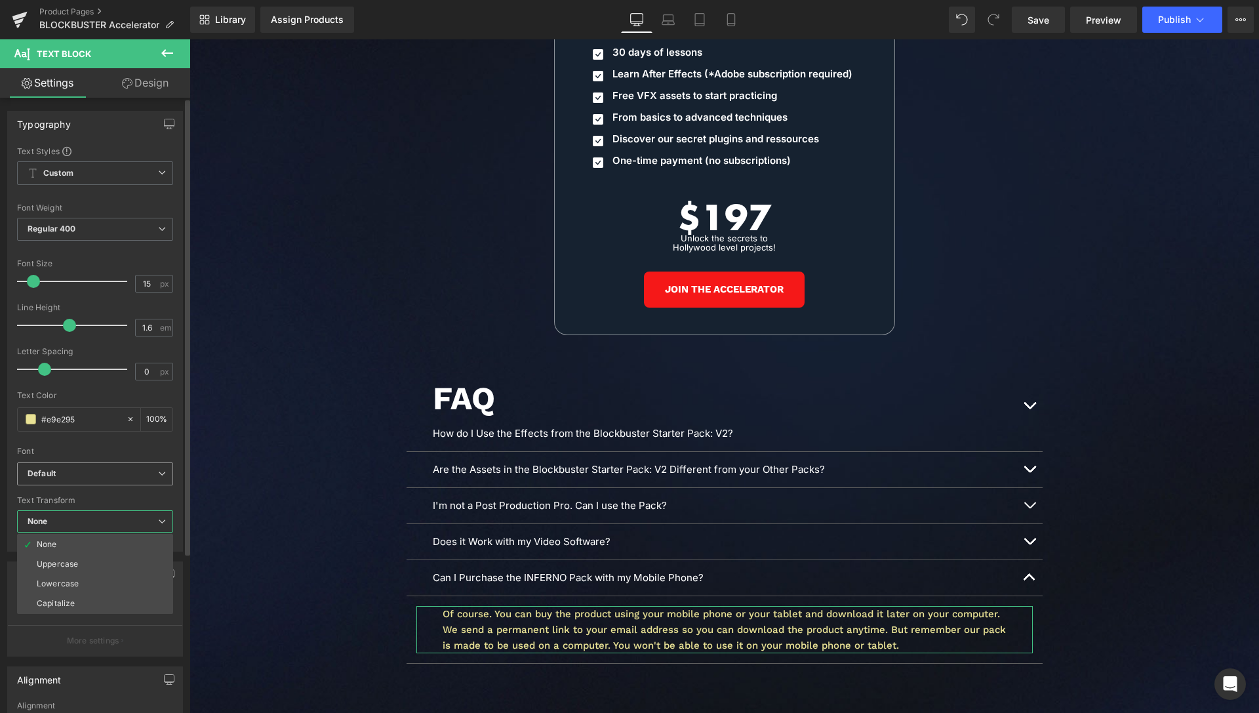
click at [111, 481] on span "Default" at bounding box center [95, 473] width 156 height 23
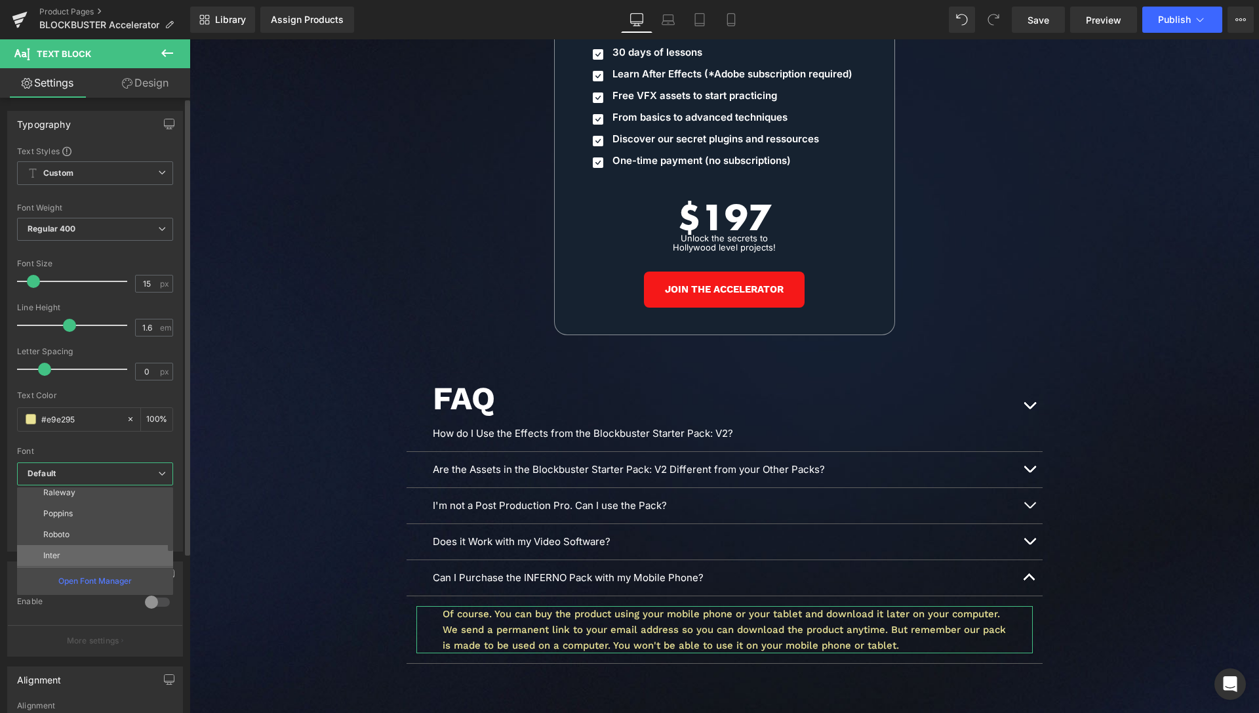
click at [76, 546] on div "Default [GEOGRAPHIC_DATA] [GEOGRAPHIC_DATA] Poppins Roboto Inter Abril Fatface …" at bounding box center [98, 526] width 162 height 79
click at [76, 546] on li "Inter" at bounding box center [98, 555] width 162 height 21
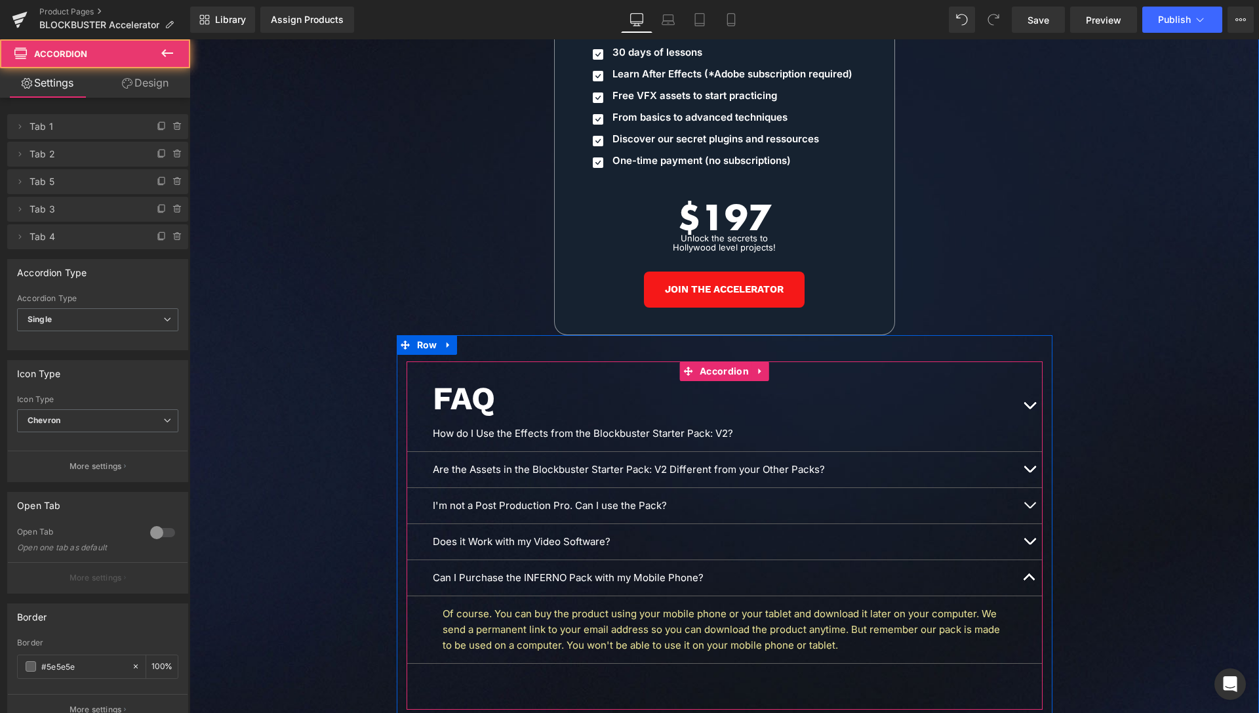
click at [1017, 395] on button "button" at bounding box center [1030, 406] width 26 height 90
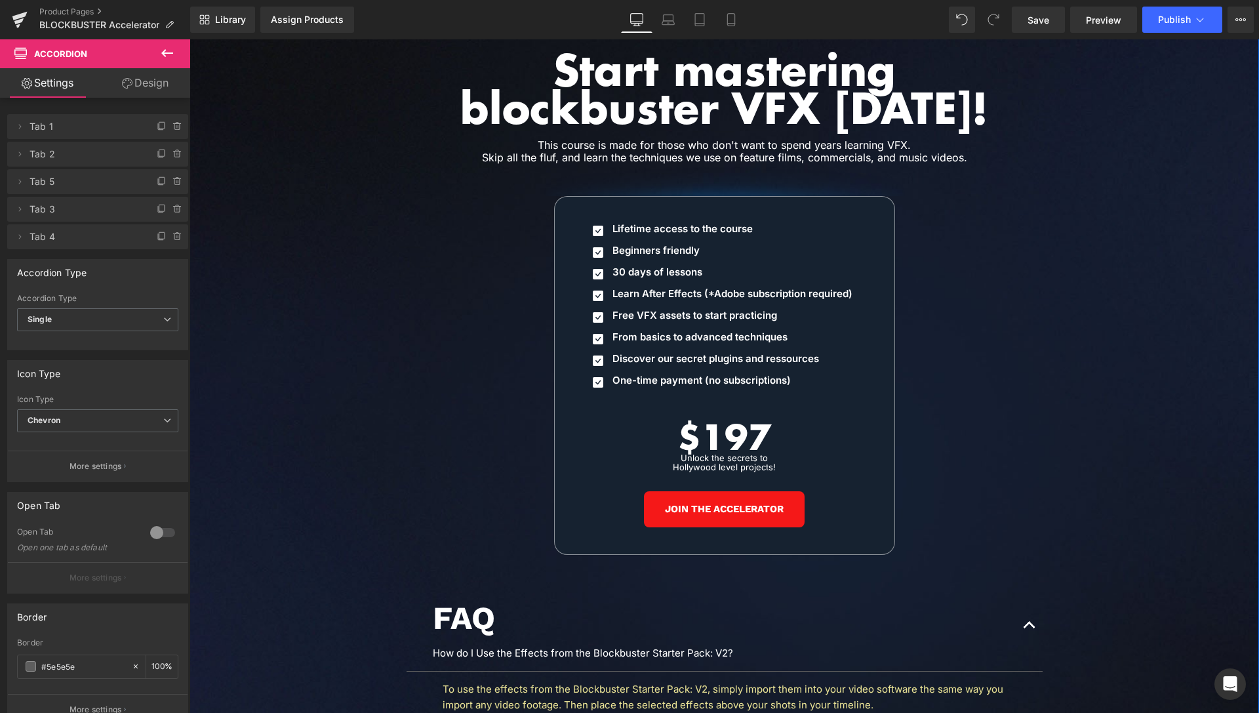
scroll to position [6085, 0]
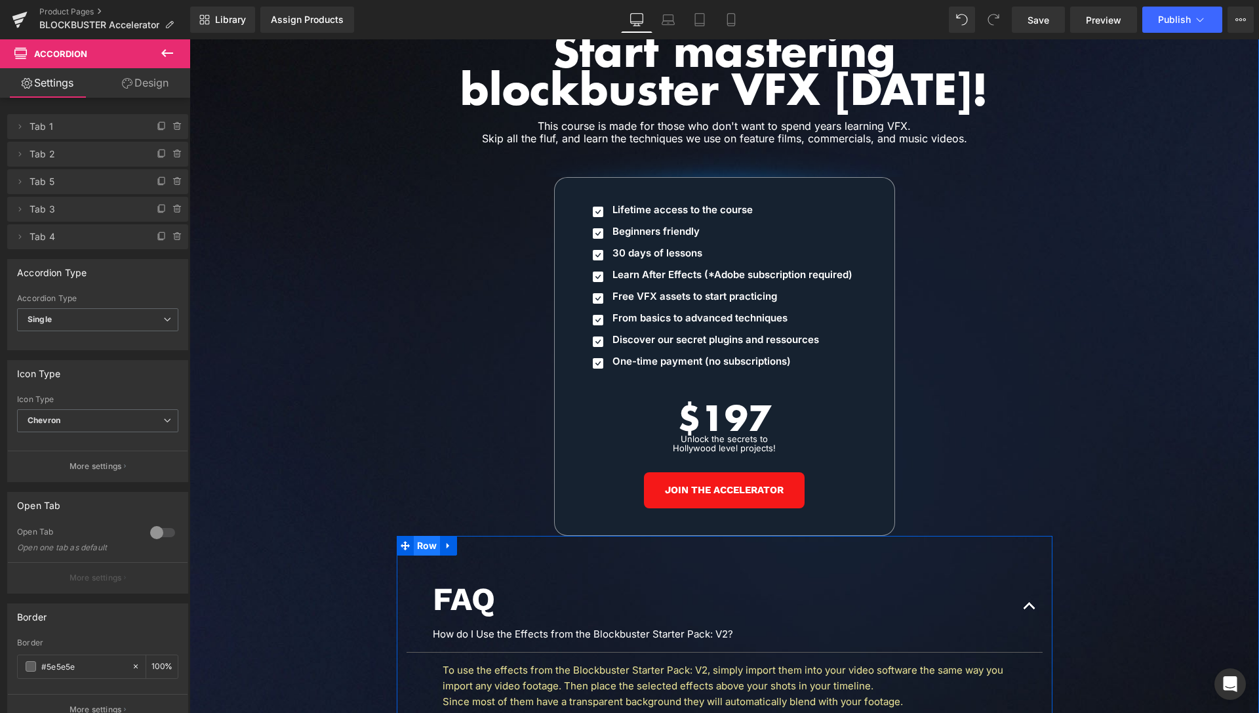
click at [426, 536] on span "Row" at bounding box center [427, 546] width 27 height 20
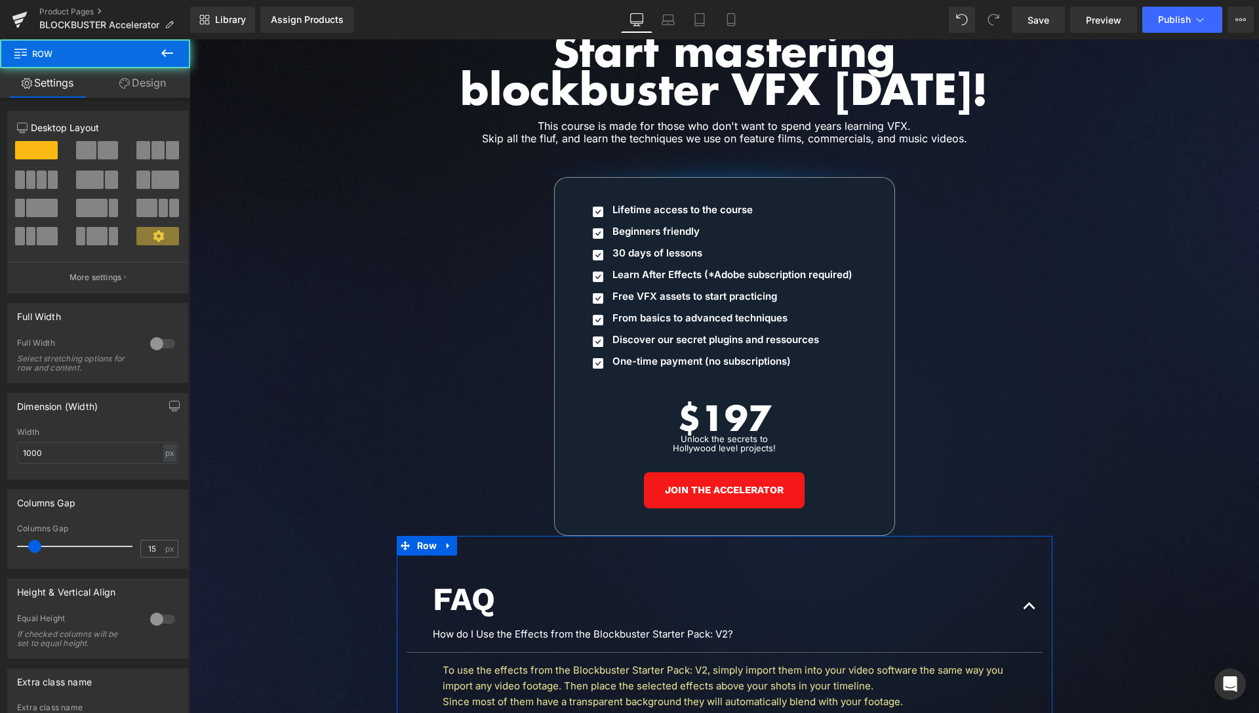
click at [132, 88] on link "Design" at bounding box center [142, 83] width 95 height 30
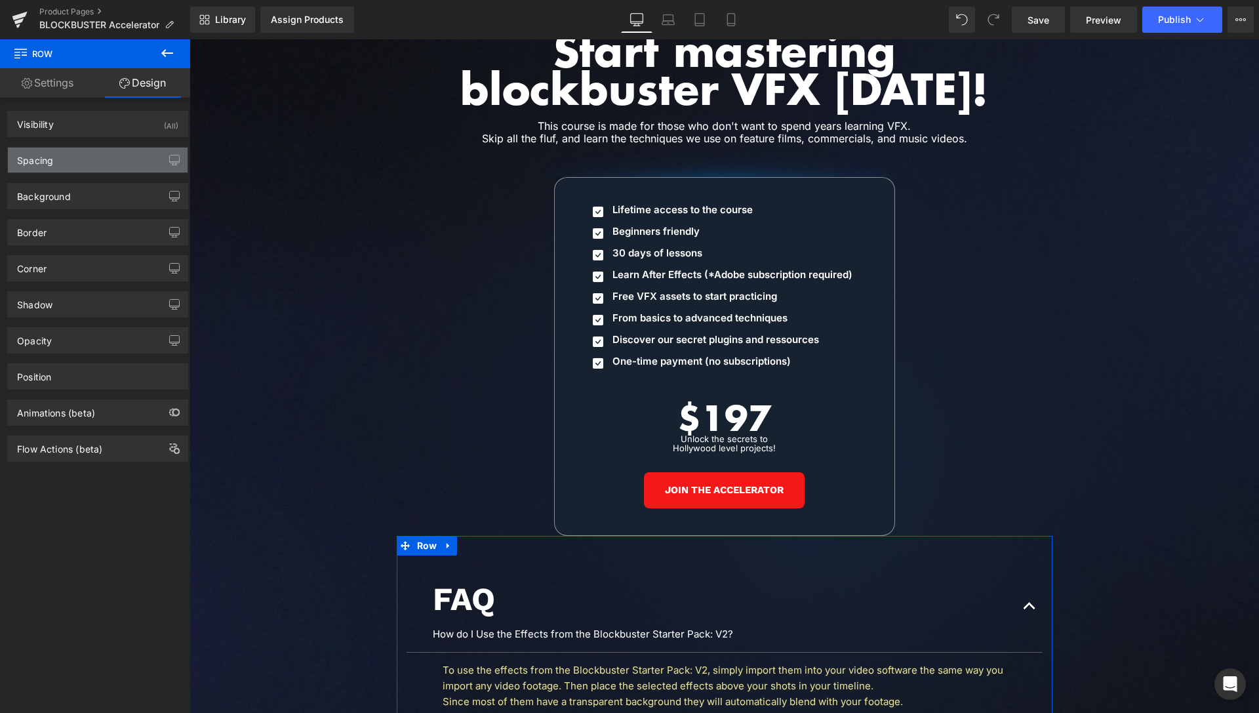
click at [77, 166] on div "Spacing" at bounding box center [98, 160] width 180 height 25
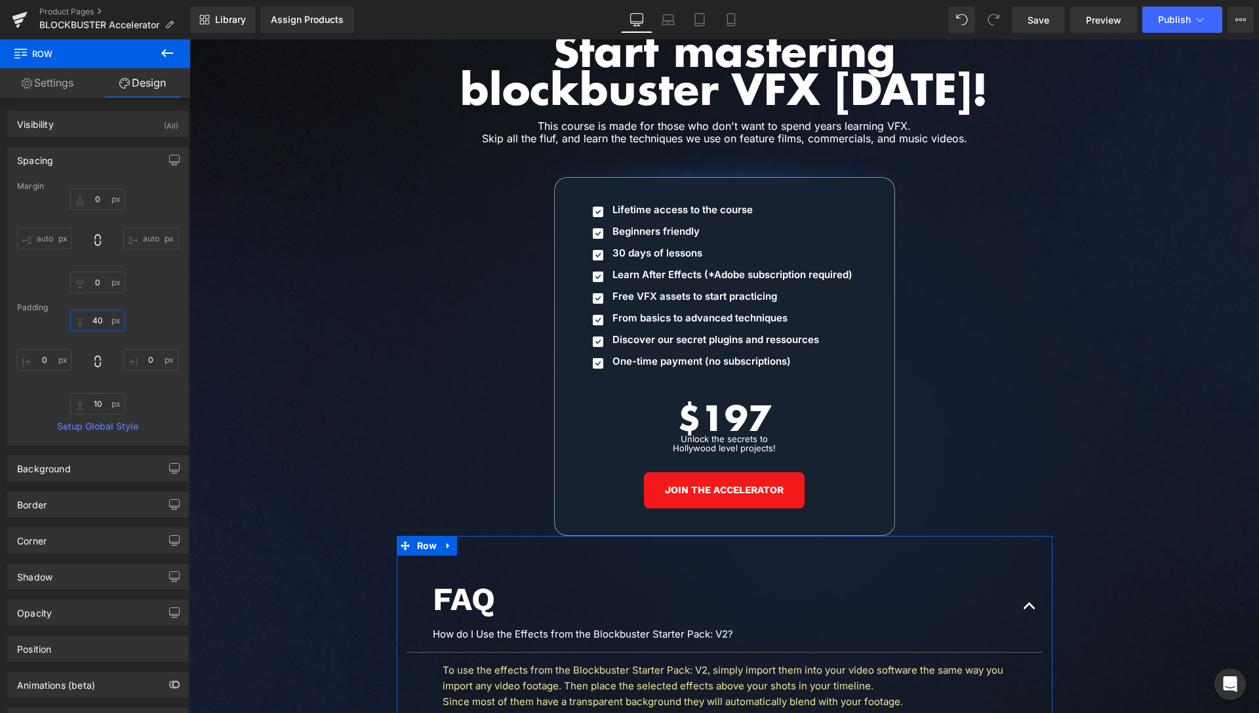
click at [93, 325] on input "40" at bounding box center [97, 321] width 55 height 22
drag, startPoint x: 93, startPoint y: 325, endPoint x: 109, endPoint y: 317, distance: 17.6
click at [94, 325] on input "40" at bounding box center [97, 321] width 55 height 22
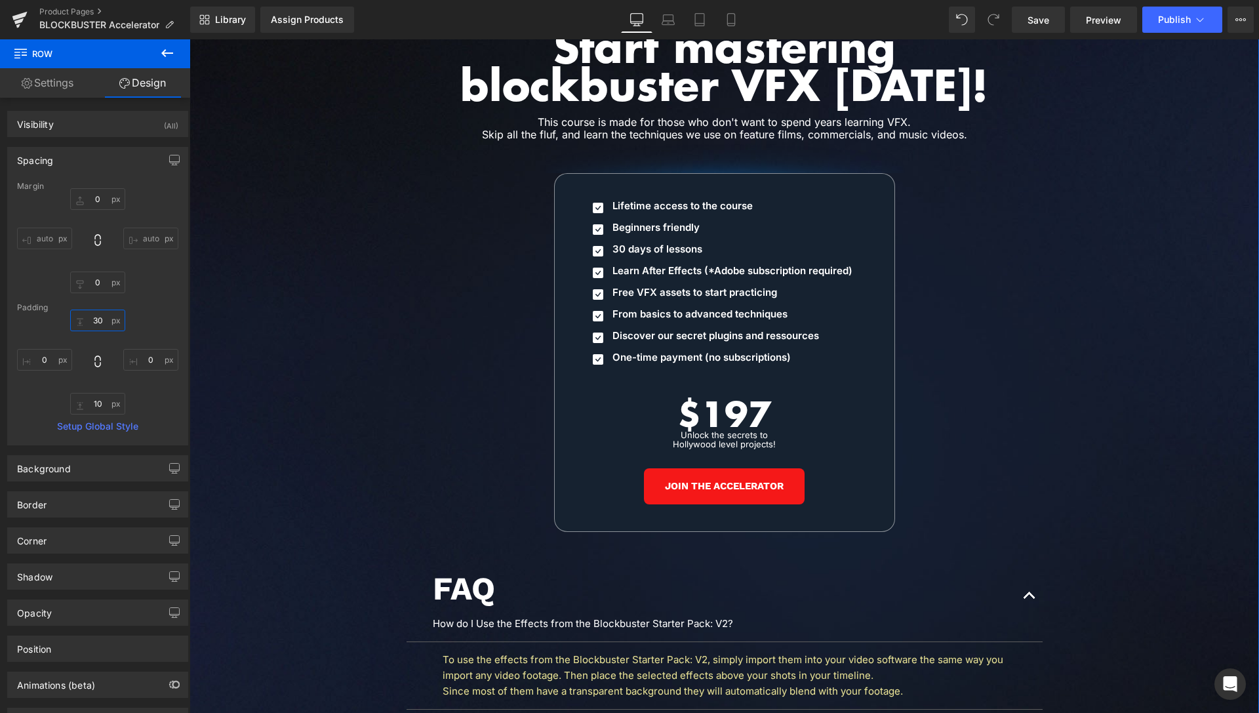
scroll to position [6152, 0]
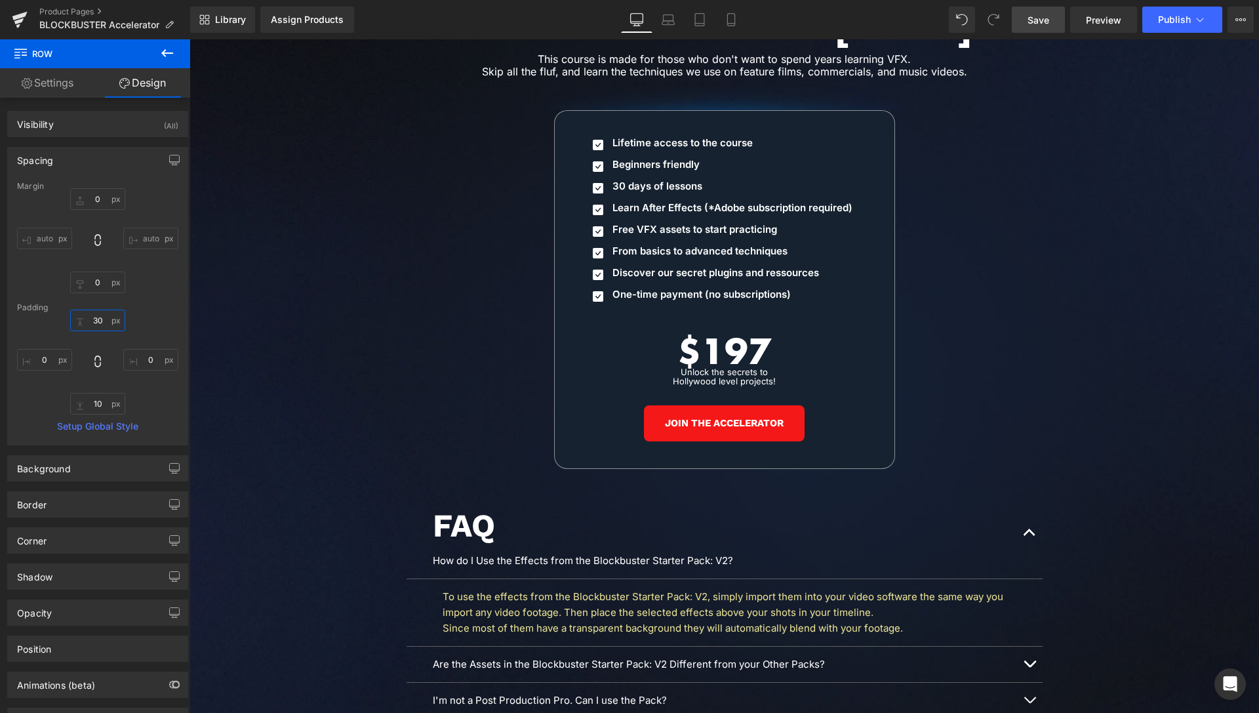
type input "30"
click at [1051, 26] on link "Save" at bounding box center [1038, 20] width 53 height 26
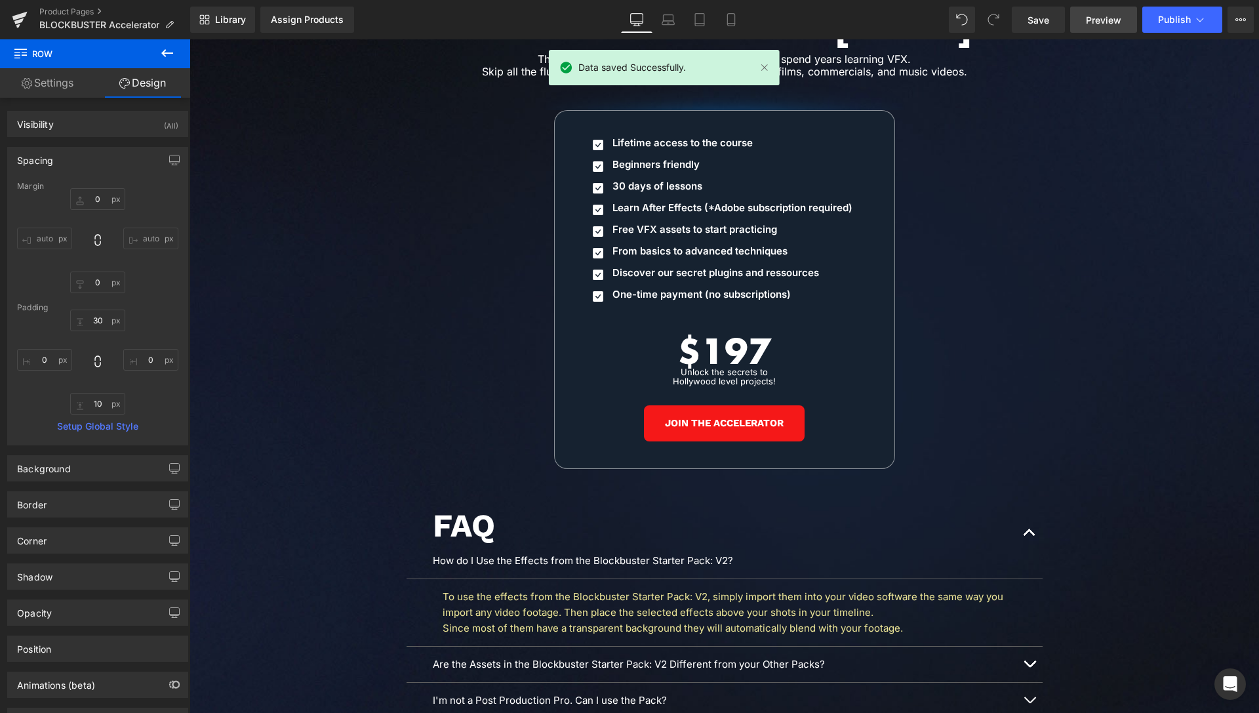
click at [1107, 25] on span "Preview" at bounding box center [1103, 20] width 35 height 14
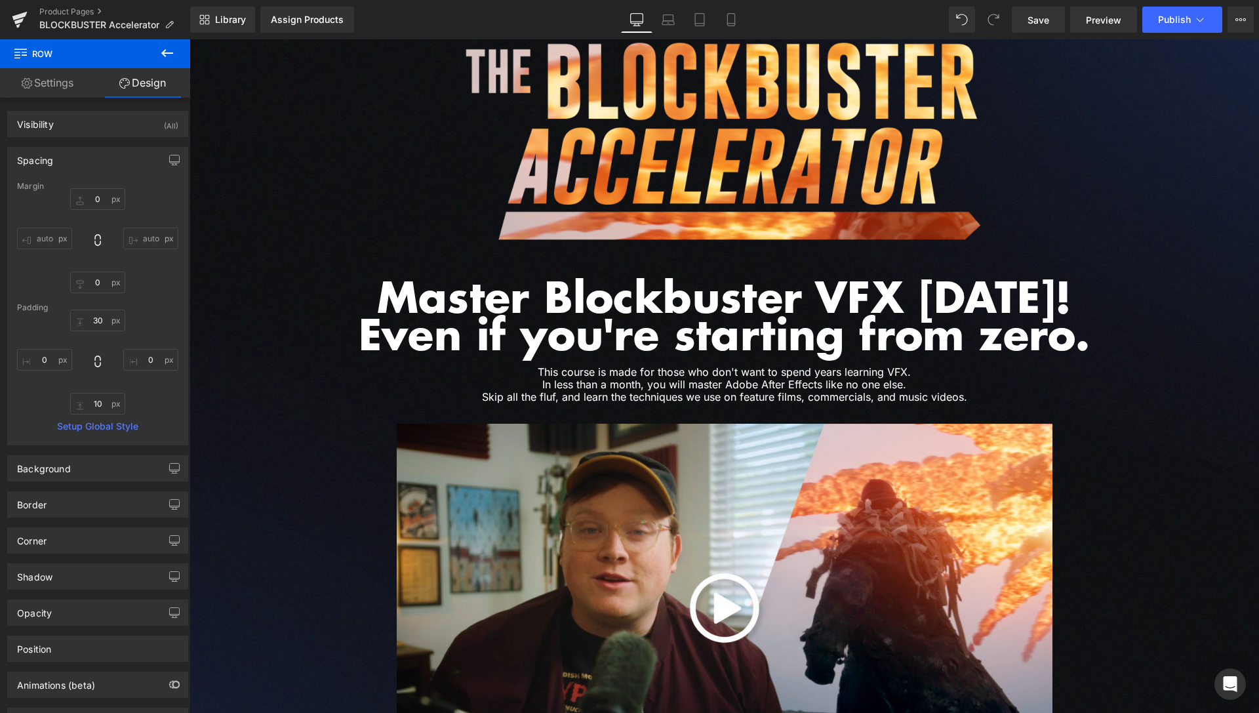
scroll to position [0, 0]
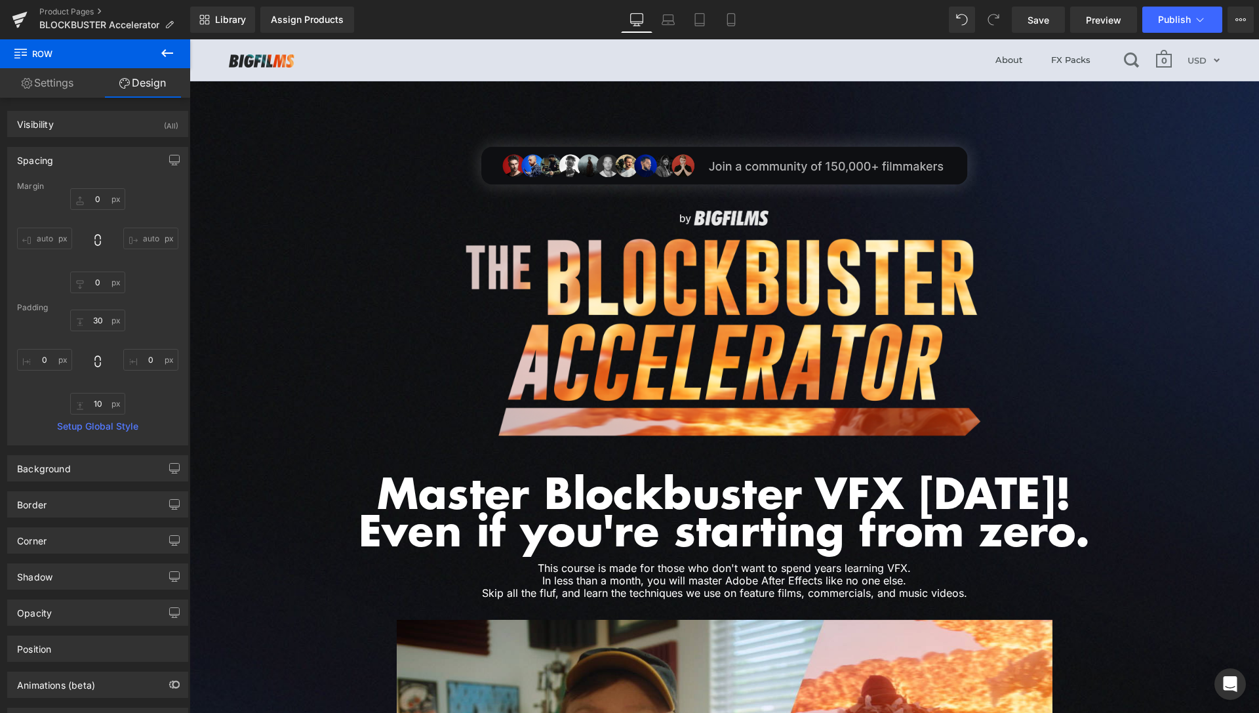
drag, startPoint x: 1253, startPoint y: 605, endPoint x: 1443, endPoint y: 73, distance: 565.1
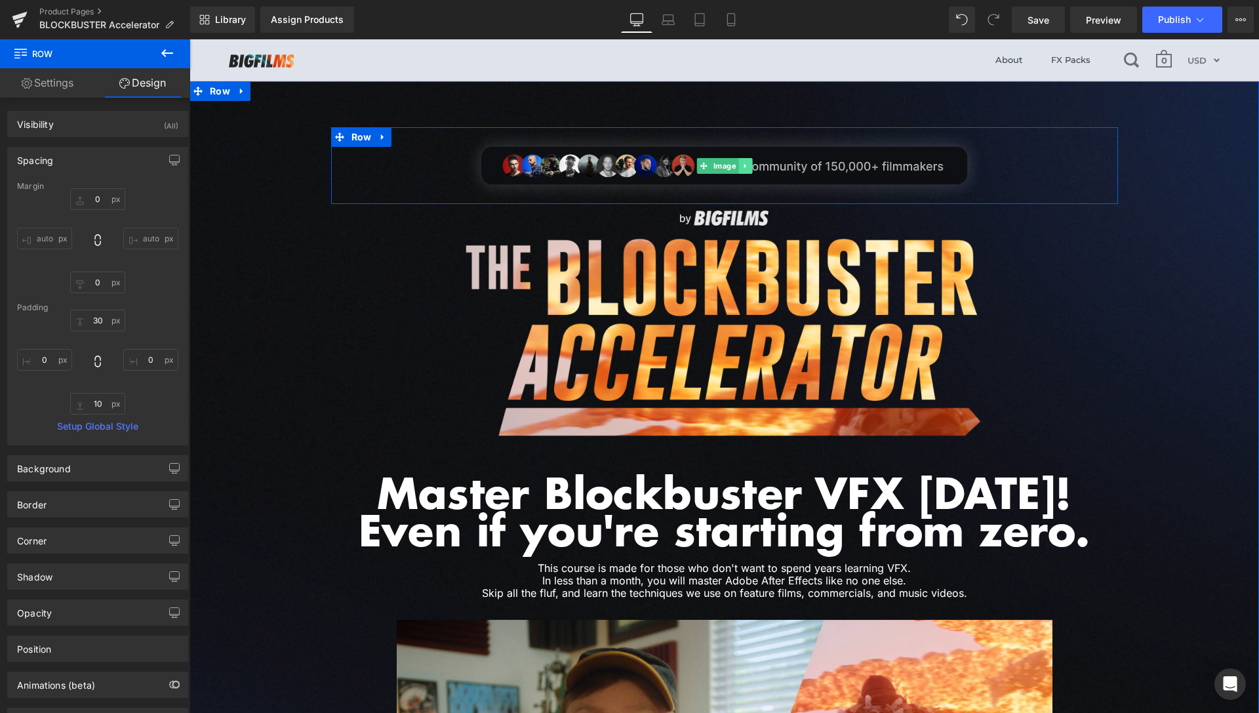
click at [744, 161] on link at bounding box center [745, 166] width 14 height 16
click at [735, 168] on icon at bounding box center [738, 166] width 7 height 8
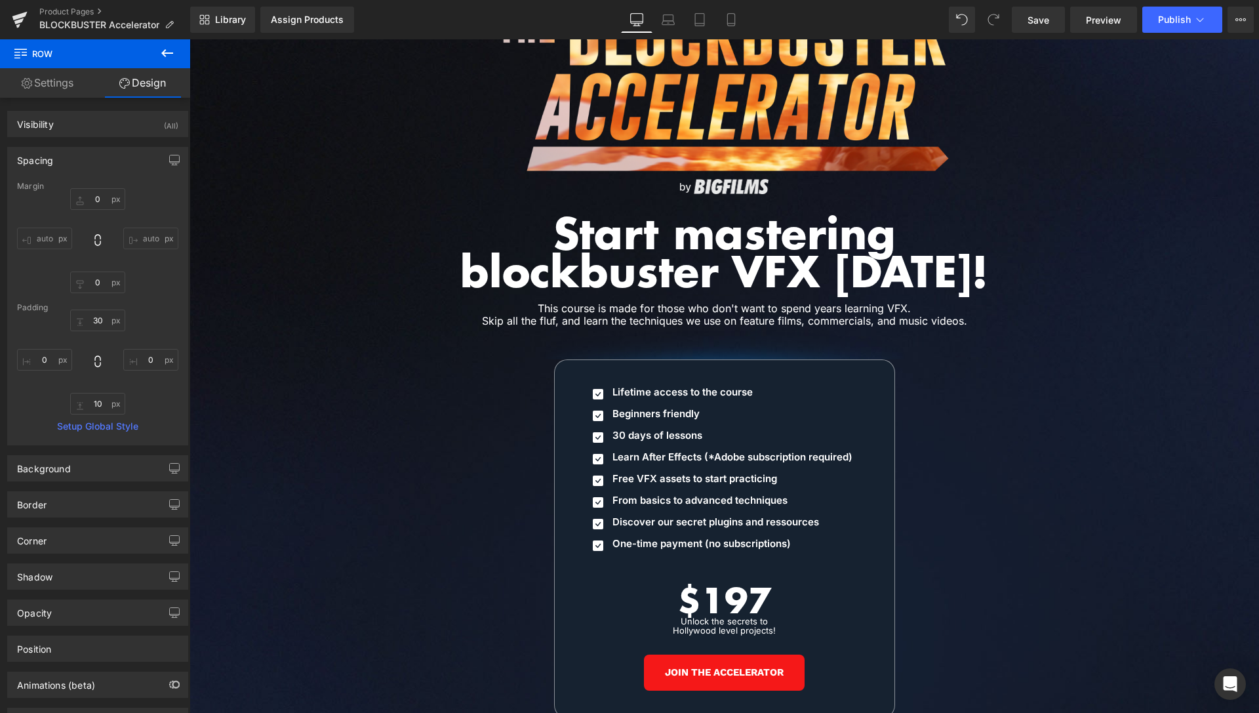
scroll to position [6087, 0]
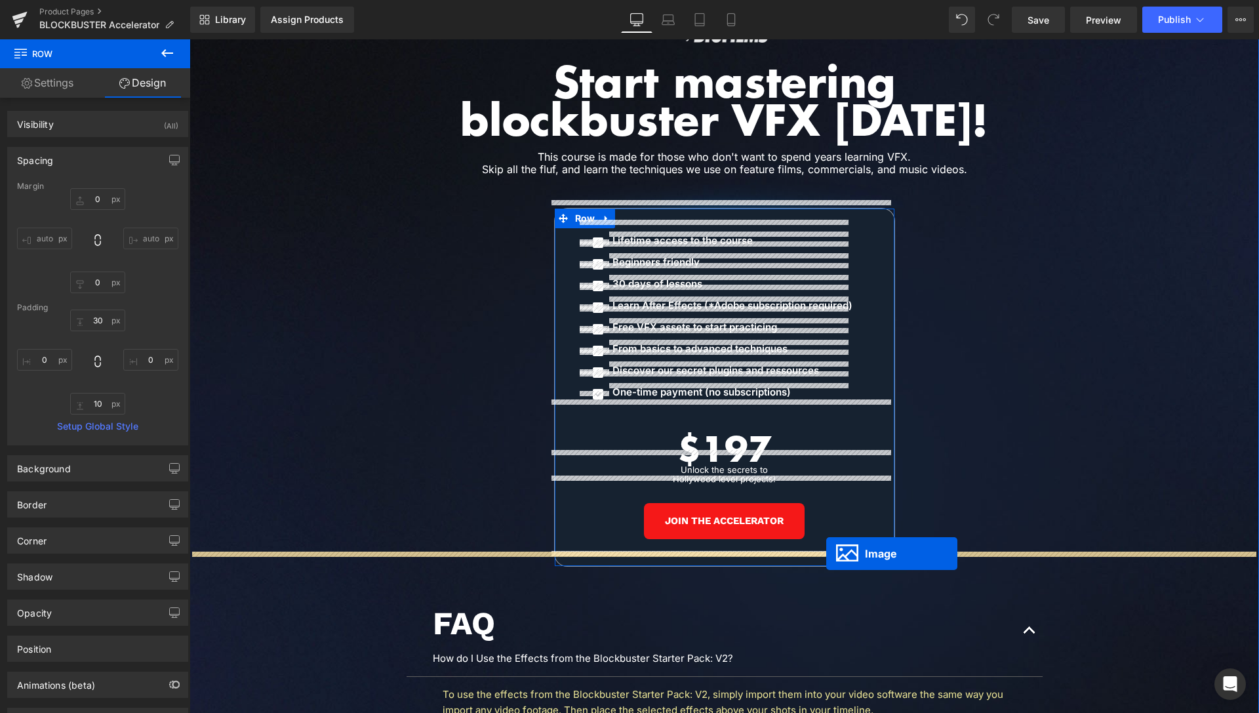
drag, startPoint x: 698, startPoint y: 240, endPoint x: 827, endPoint y: 554, distance: 338.8
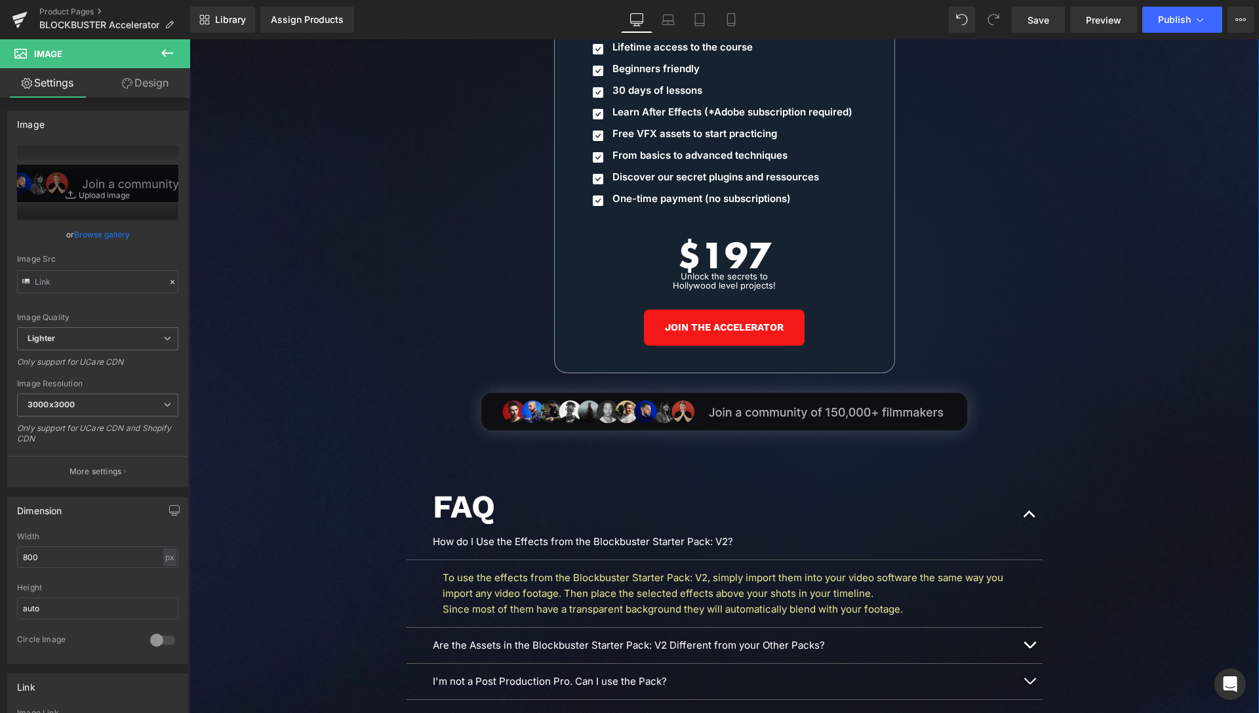
scroll to position [6255, 0]
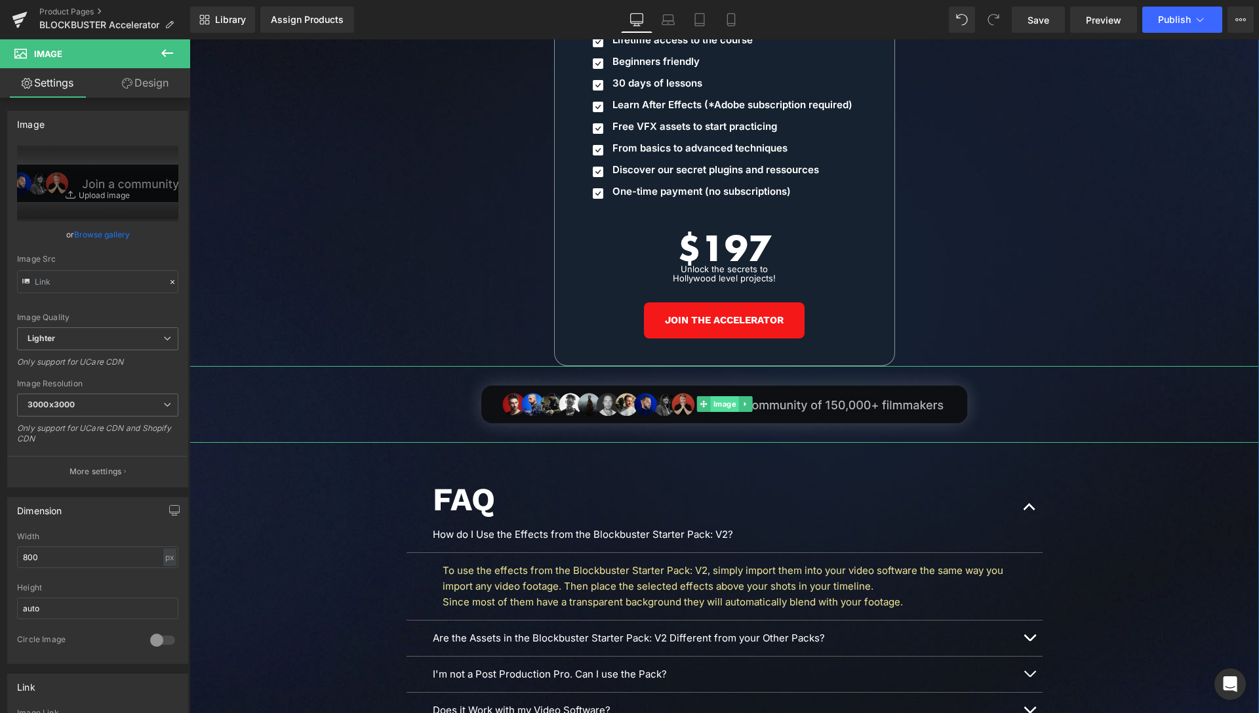
click at [719, 396] on span "Image" at bounding box center [724, 404] width 28 height 16
drag, startPoint x: 29, startPoint y: 554, endPoint x: 14, endPoint y: 557, distance: 14.7
click at [17, 557] on input "800" at bounding box center [97, 557] width 161 height 22
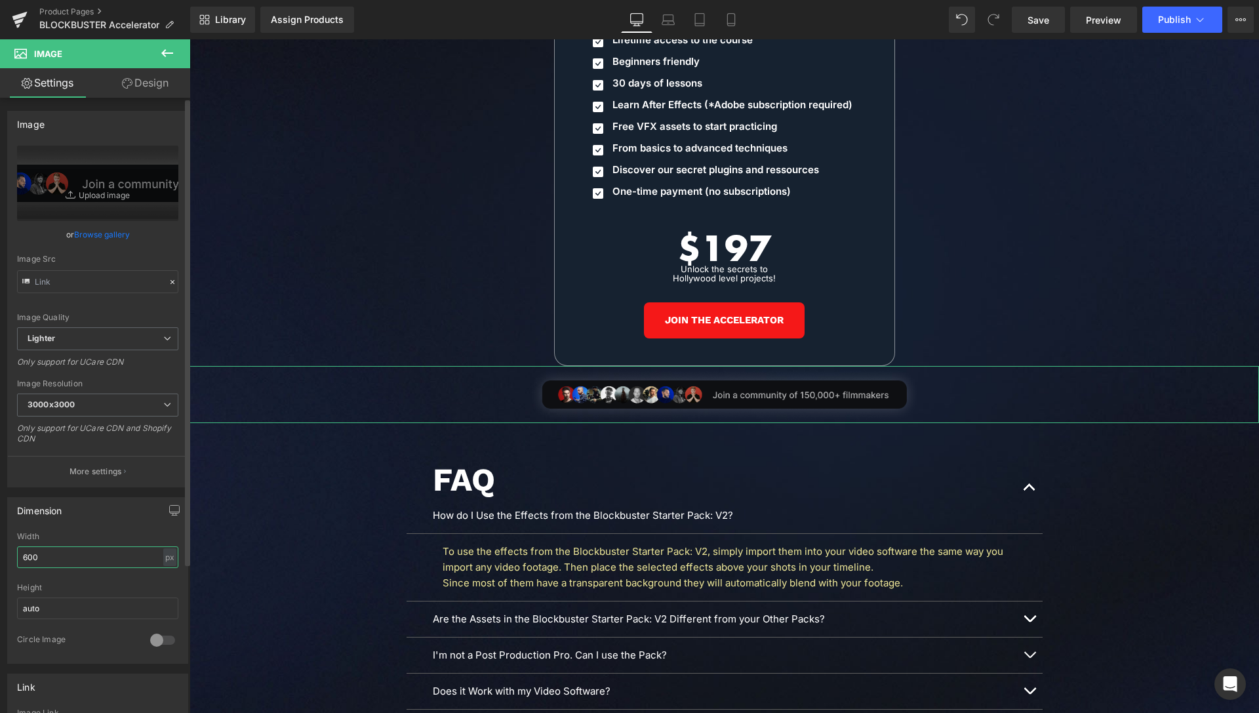
click at [17, 561] on input "600" at bounding box center [97, 557] width 161 height 22
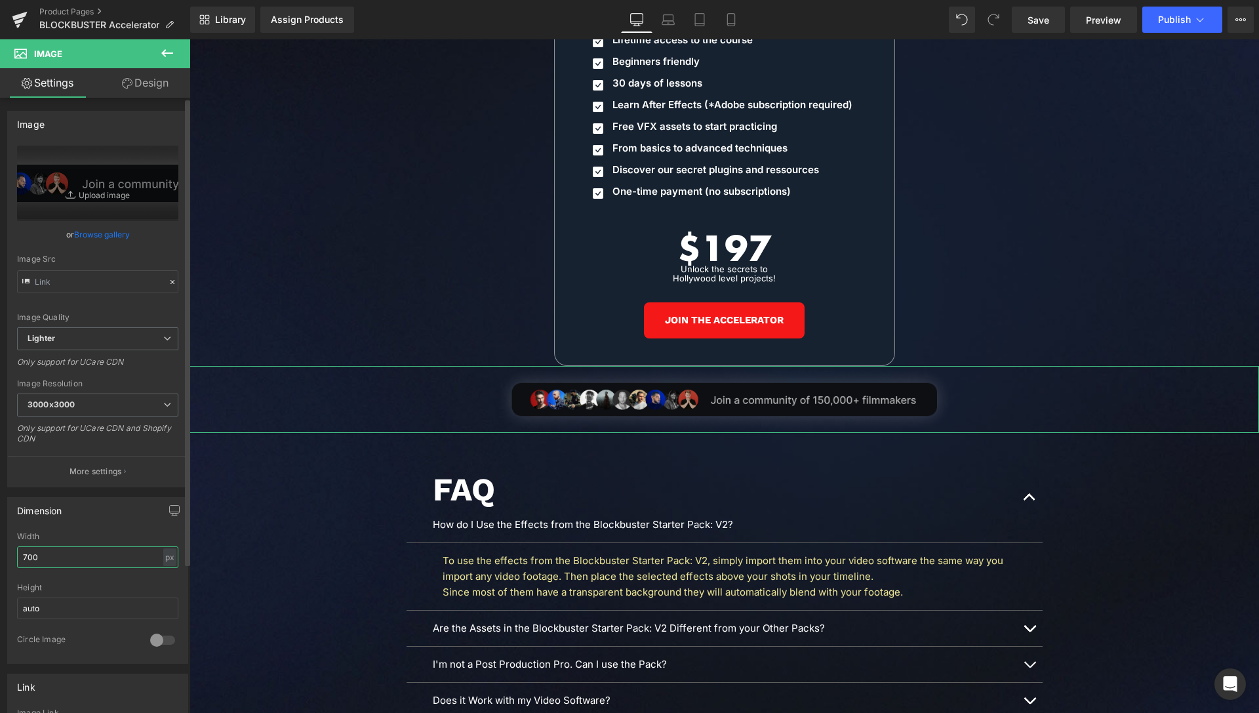
click at [31, 561] on input "700" at bounding box center [97, 557] width 161 height 22
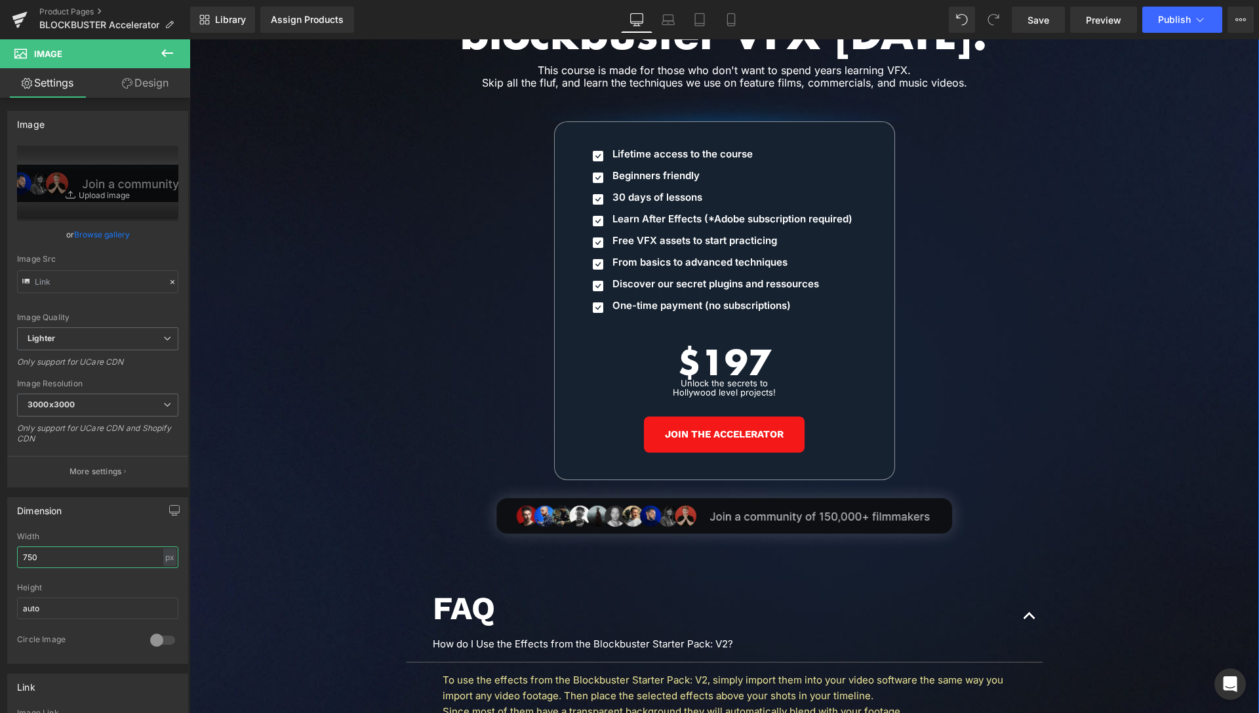
scroll to position [6121, 0]
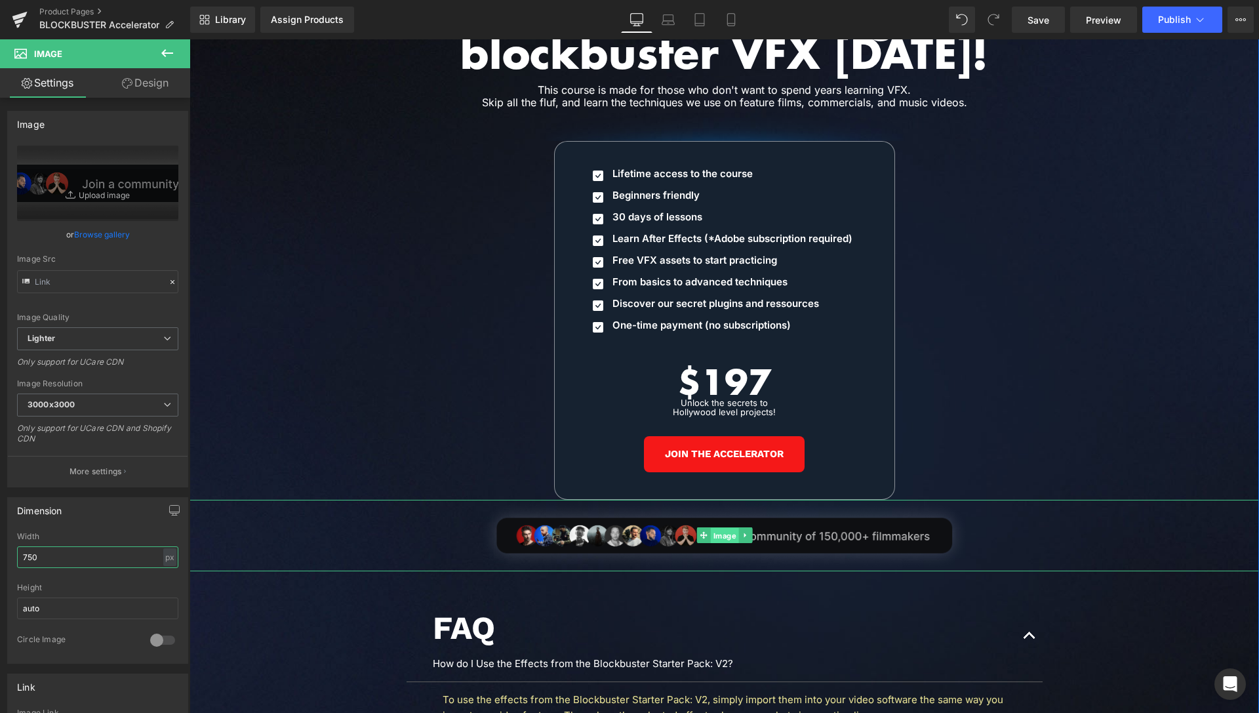
click at [724, 528] on span "Image" at bounding box center [724, 536] width 28 height 16
type input "750"
click at [157, 77] on link "Design" at bounding box center [145, 83] width 95 height 30
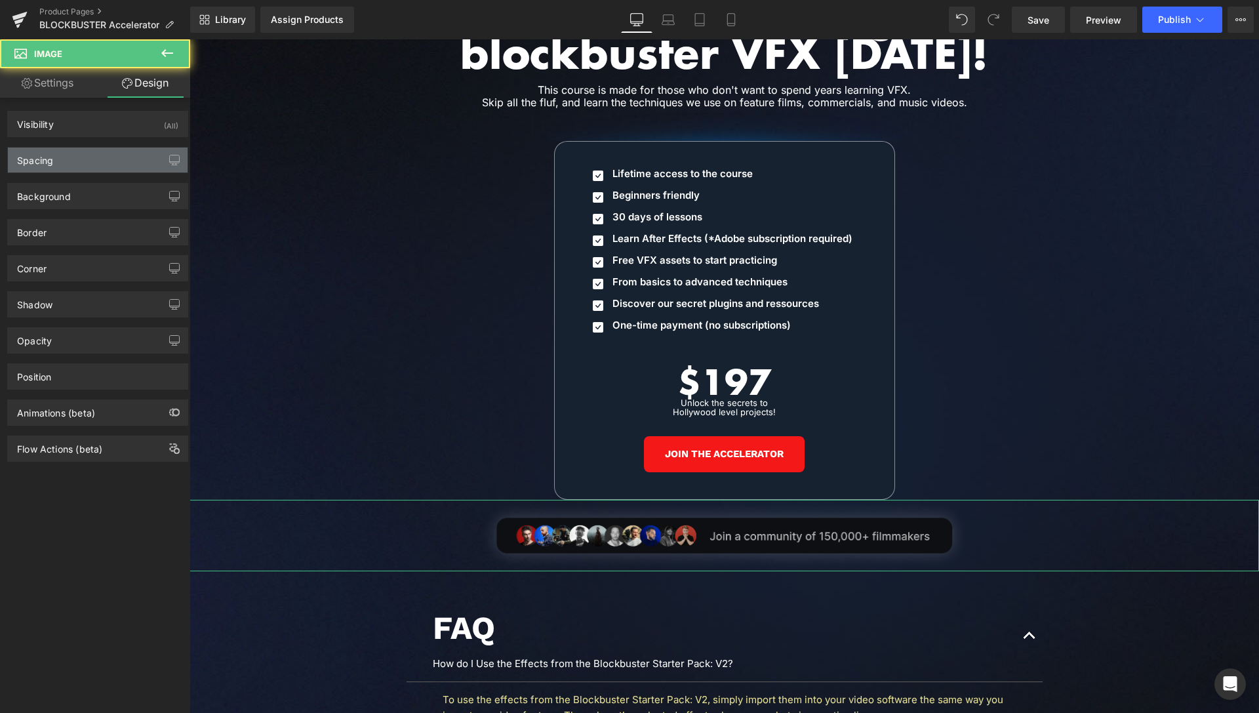
click at [93, 169] on div "Spacing" at bounding box center [98, 160] width 180 height 25
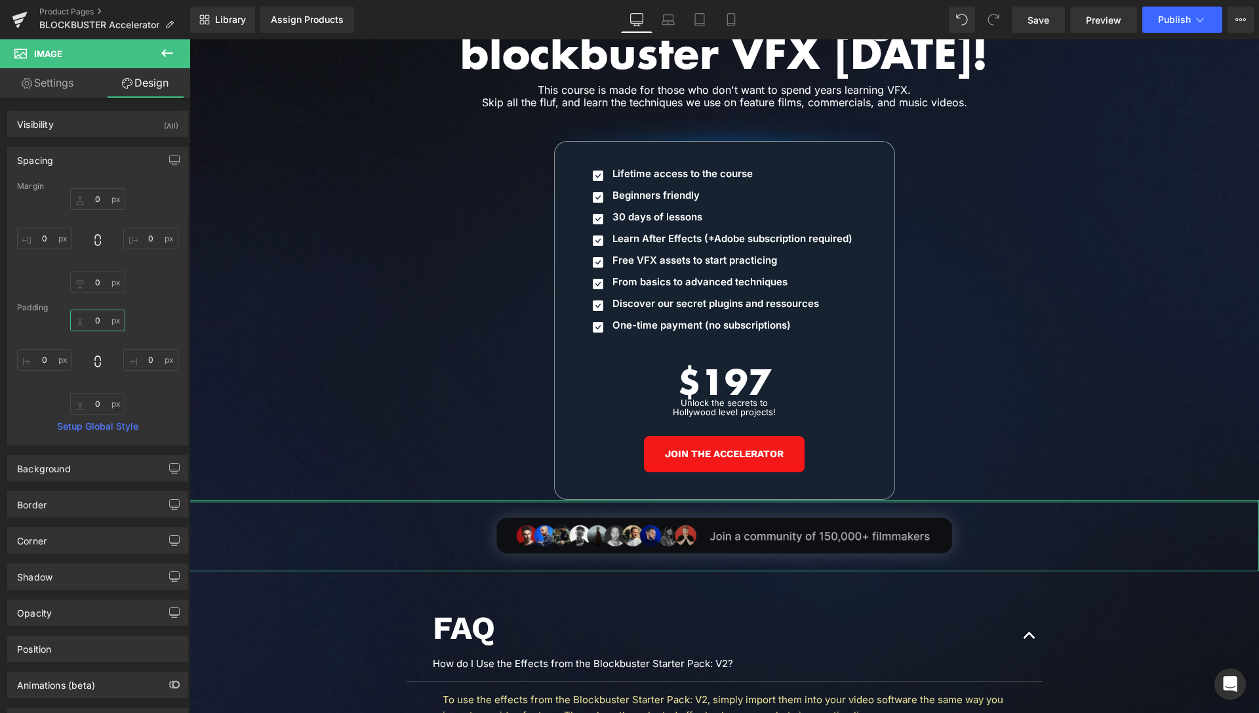
click at [96, 322] on input "text" at bounding box center [97, 321] width 55 height 22
type input "20"
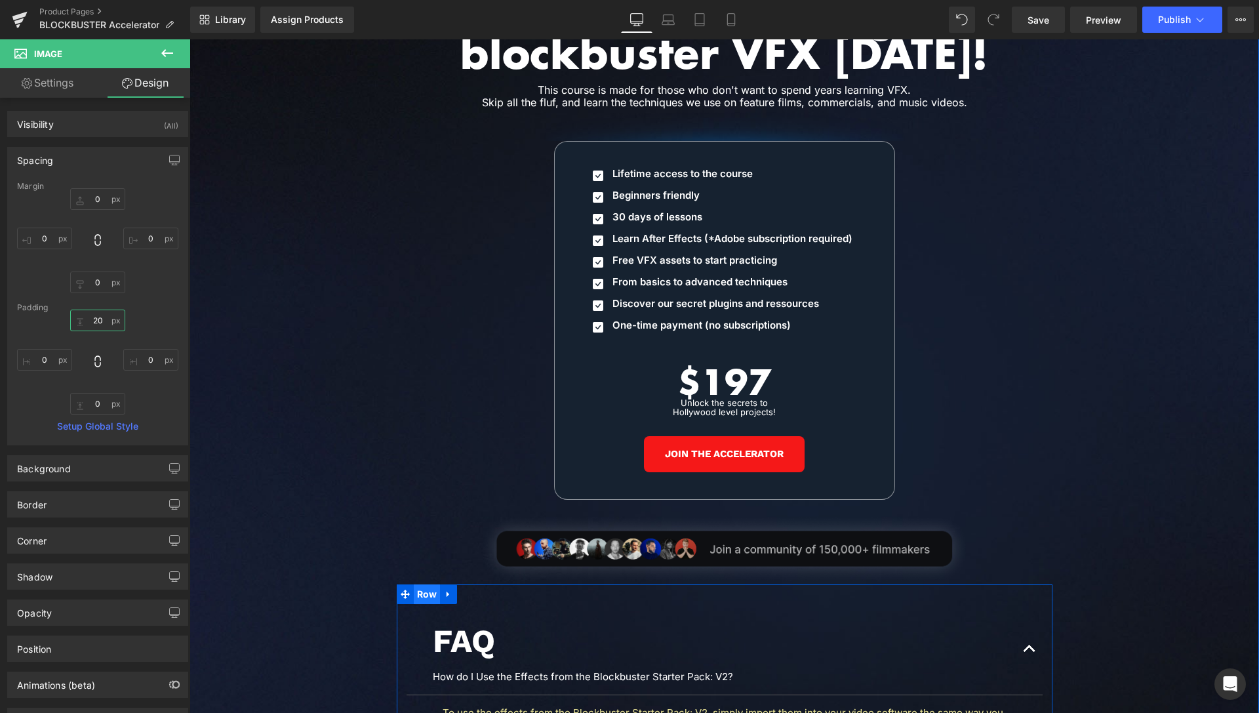
click at [415, 584] on span "Row" at bounding box center [427, 594] width 27 height 20
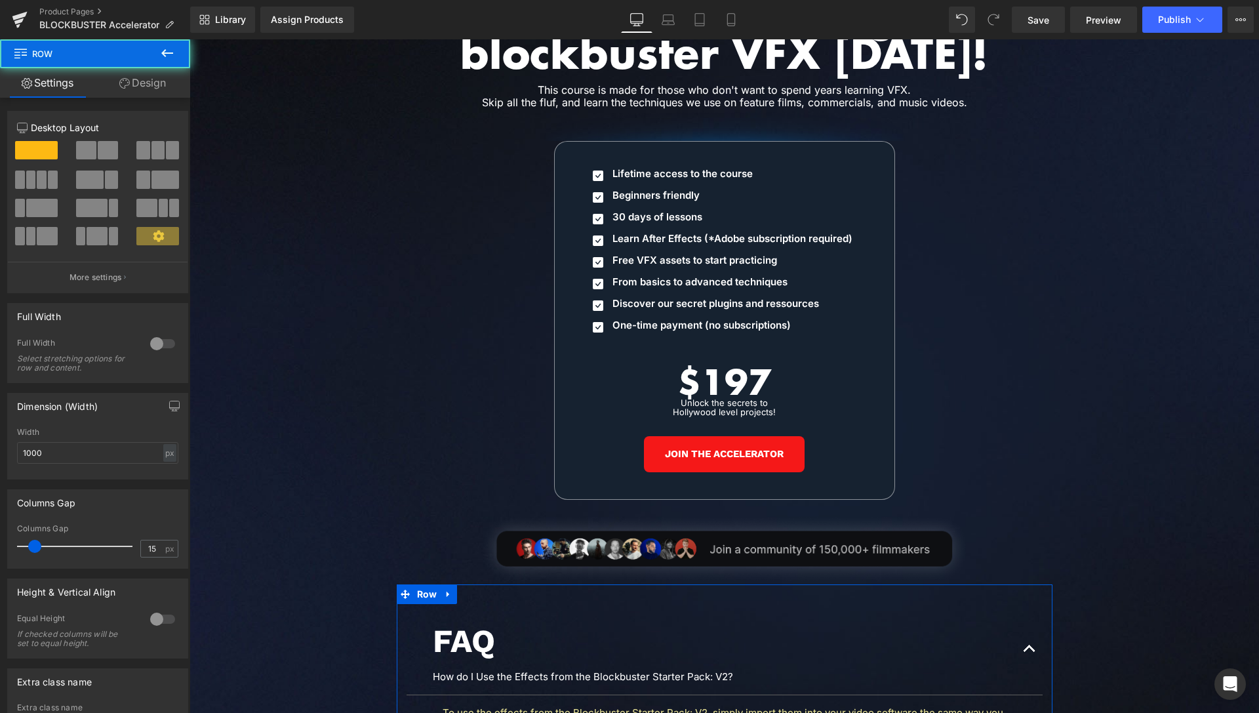
click at [167, 91] on link "Design" at bounding box center [142, 83] width 95 height 30
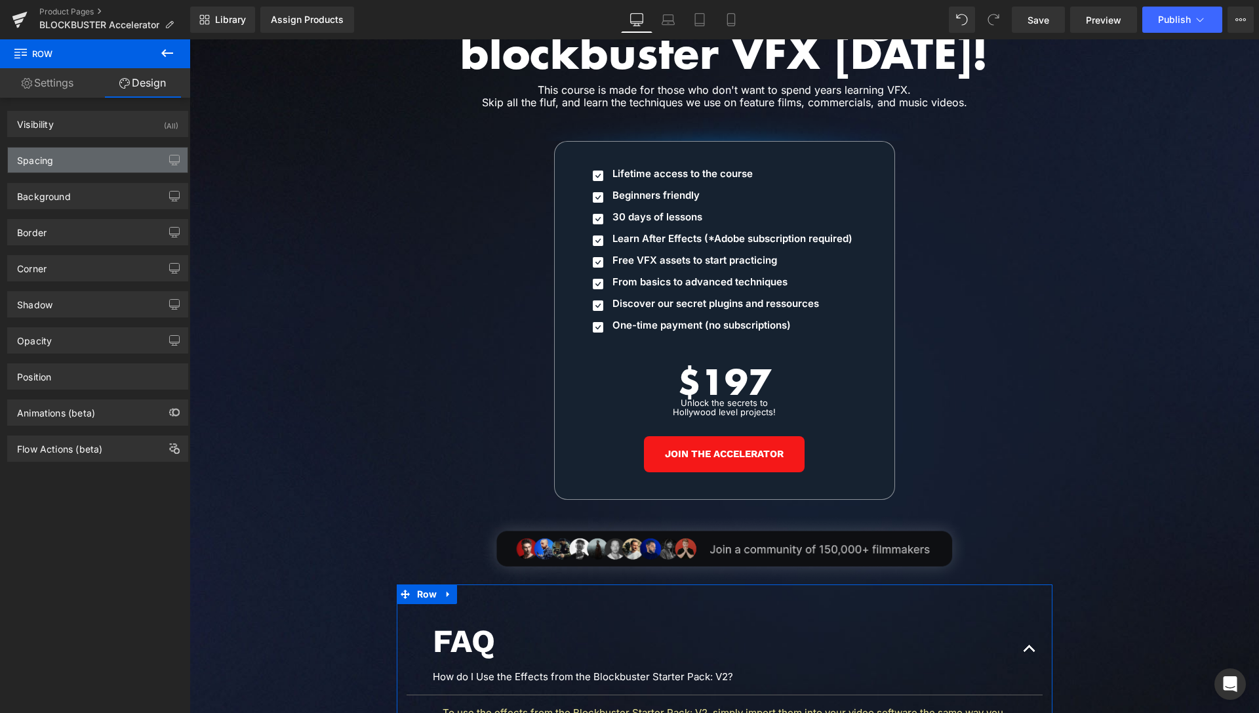
click at [61, 151] on div "Spacing" at bounding box center [98, 160] width 180 height 25
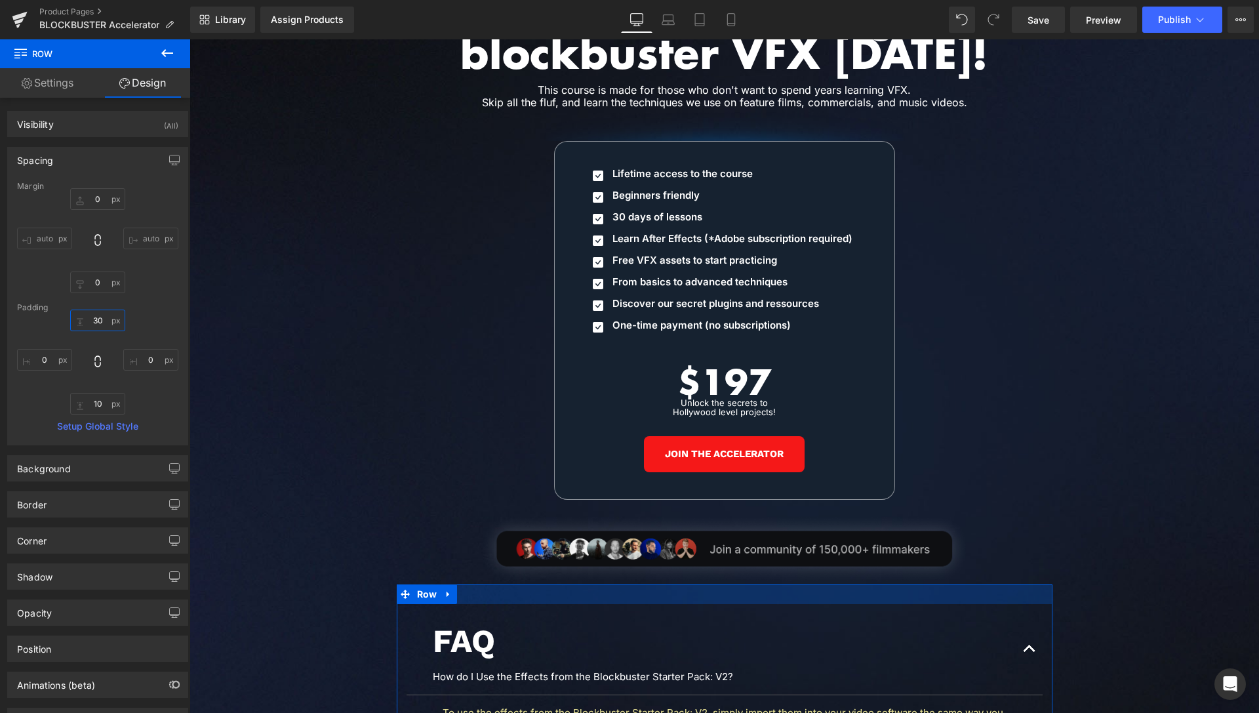
click at [94, 319] on input "text" at bounding box center [97, 321] width 55 height 22
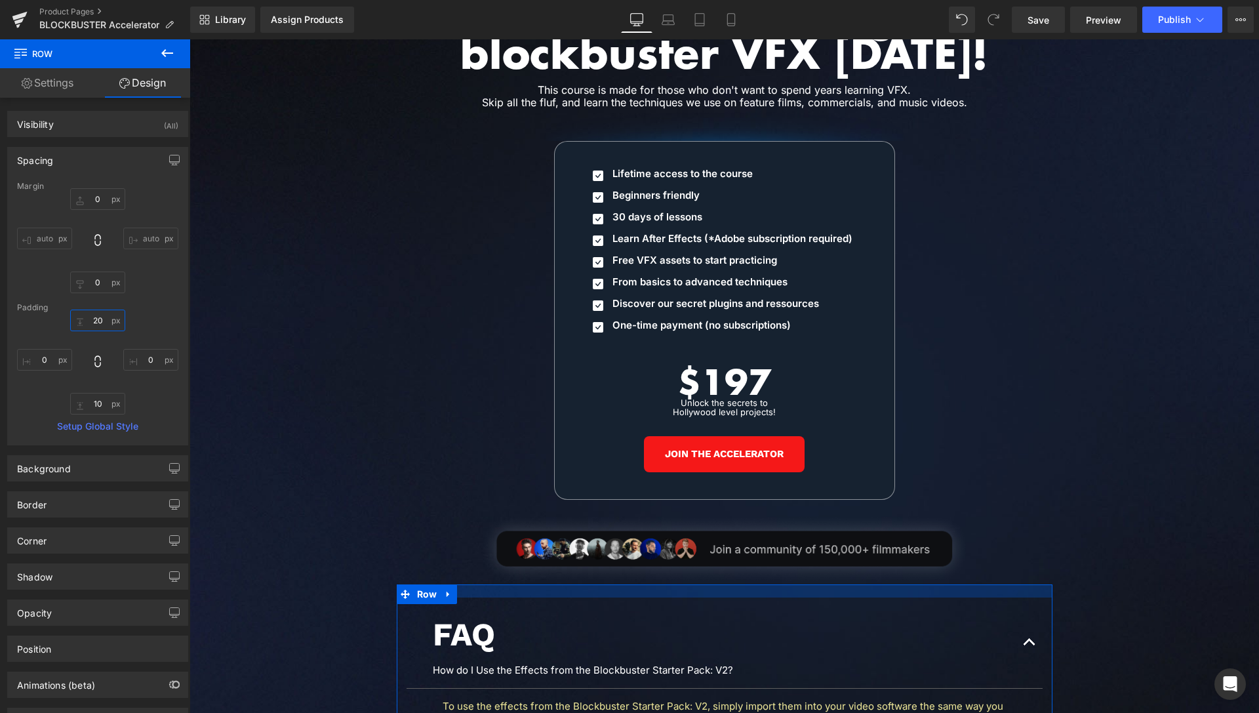
click at [91, 322] on input "20" at bounding box center [97, 321] width 55 height 22
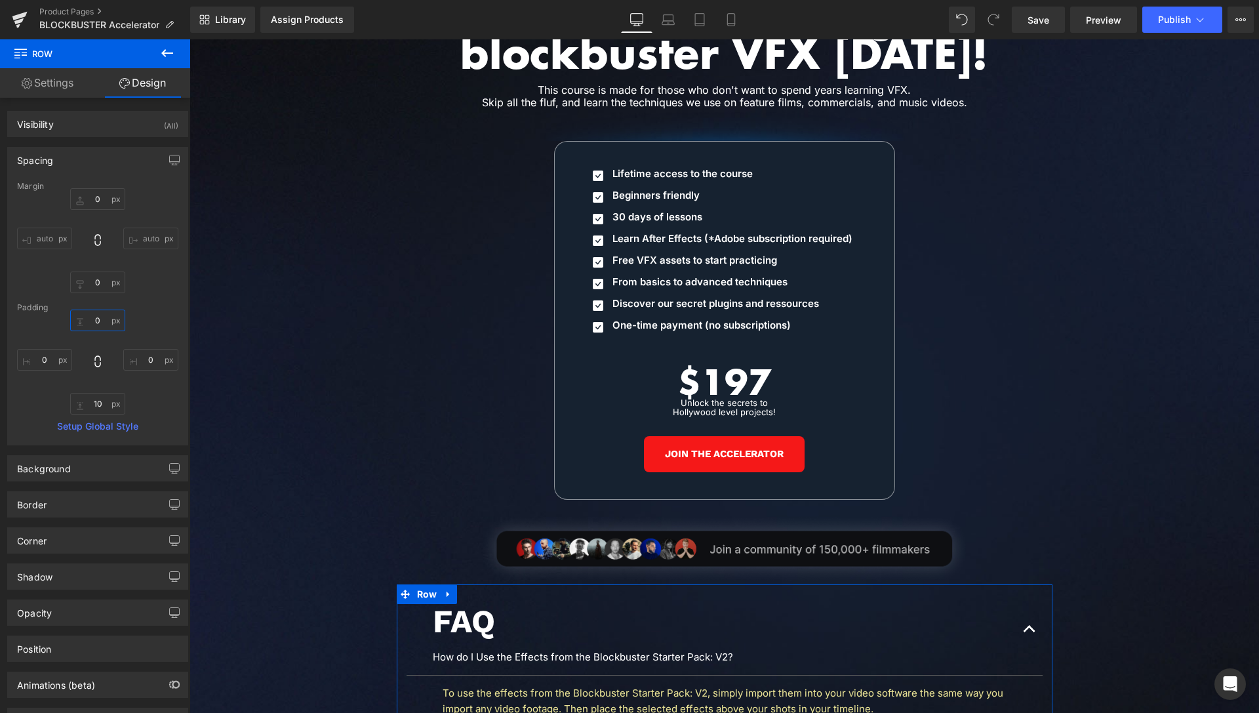
click at [92, 321] on input "0" at bounding box center [97, 321] width 55 height 22
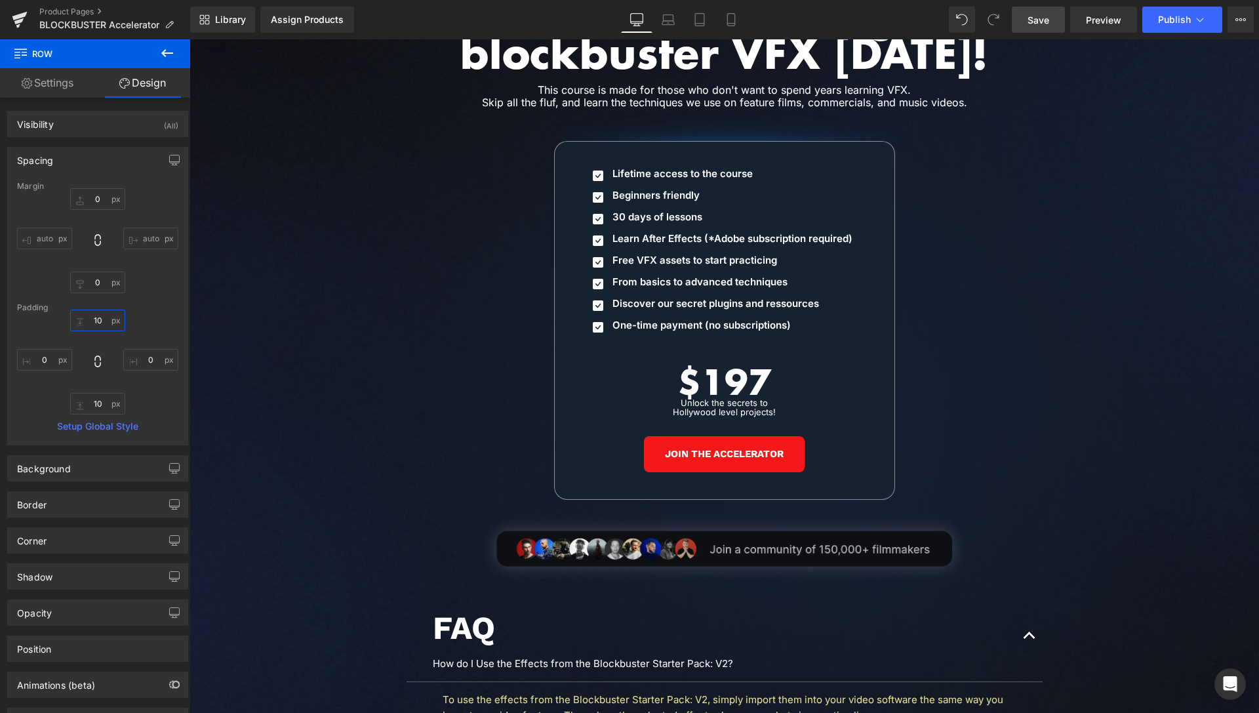
type input "10"
click at [1046, 22] on span "Save" at bounding box center [1039, 20] width 22 height 14
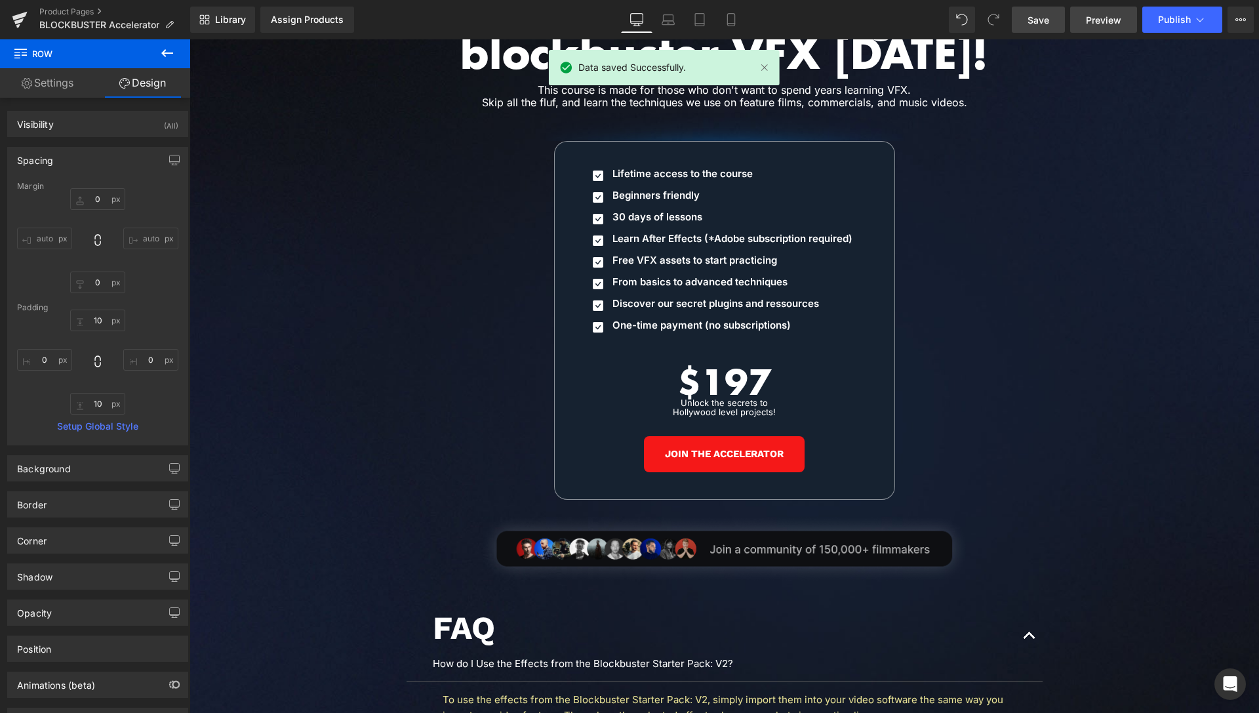
click at [1091, 13] on span "Preview" at bounding box center [1103, 20] width 35 height 14
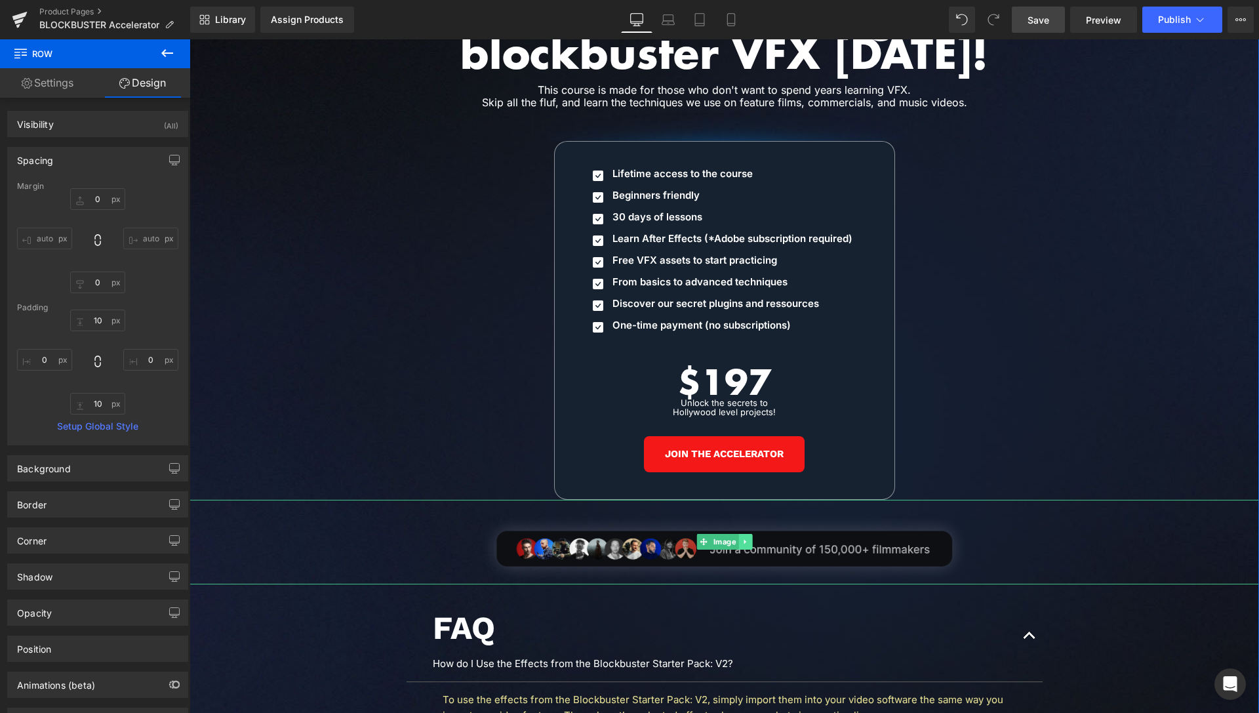
click at [742, 538] on icon at bounding box center [745, 542] width 7 height 8
click at [748, 538] on icon at bounding box center [751, 542] width 7 height 8
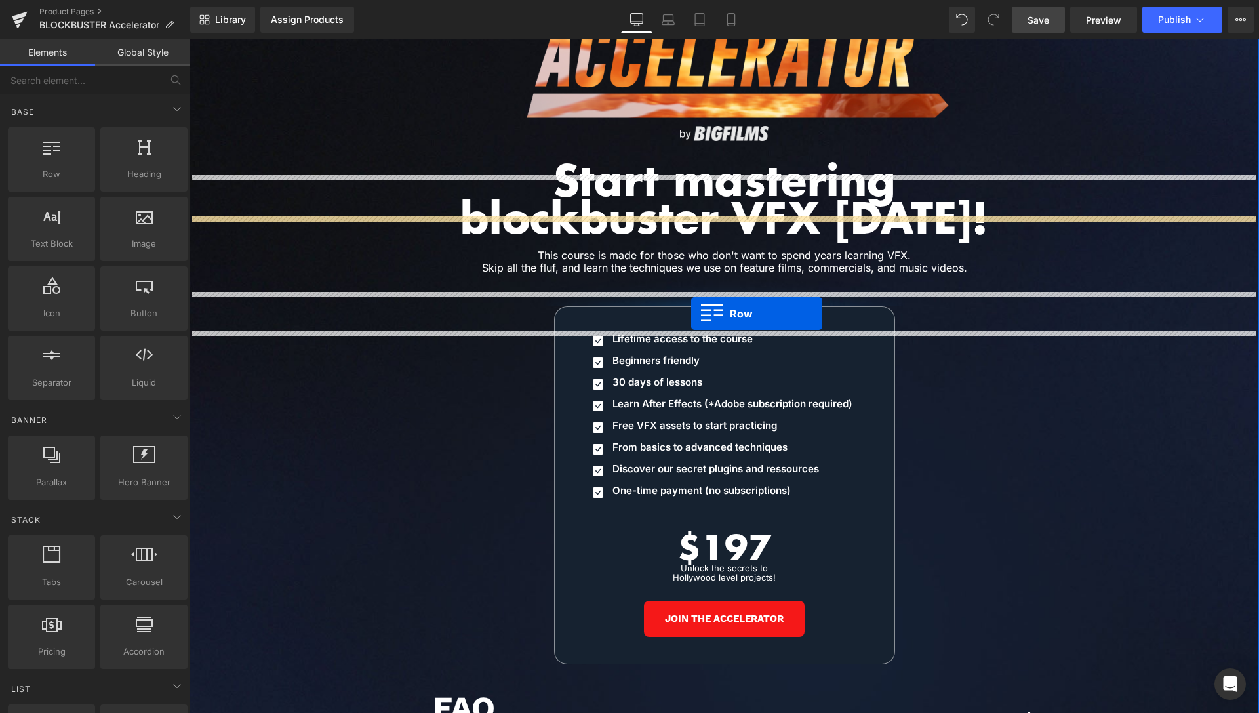
scroll to position [5921, 0]
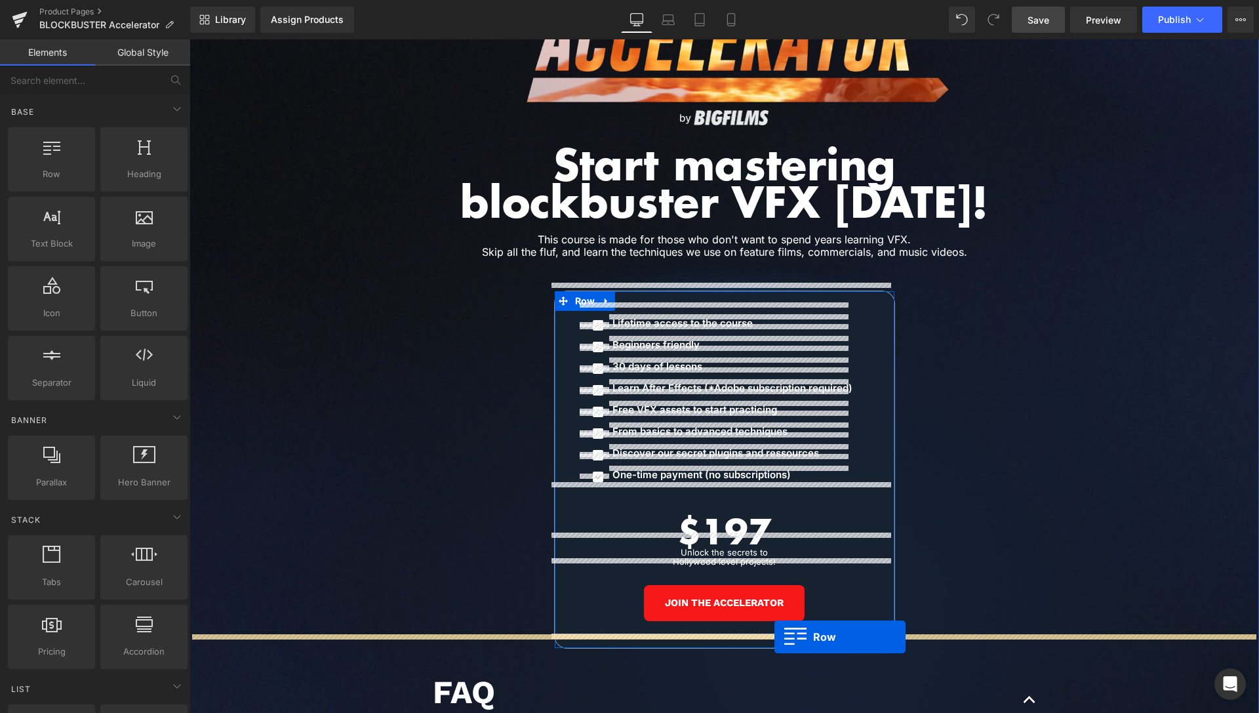
drag, startPoint x: 338, startPoint y: 122, endPoint x: 775, endPoint y: 637, distance: 675.1
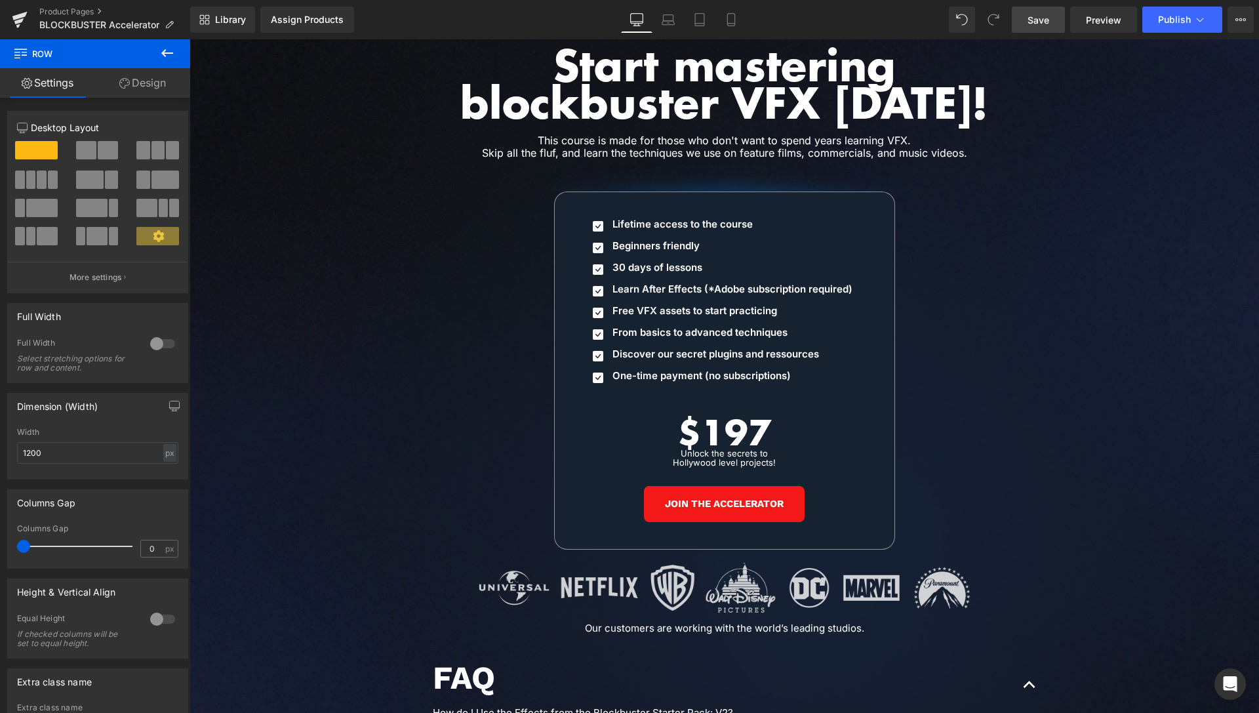
scroll to position [6022, 0]
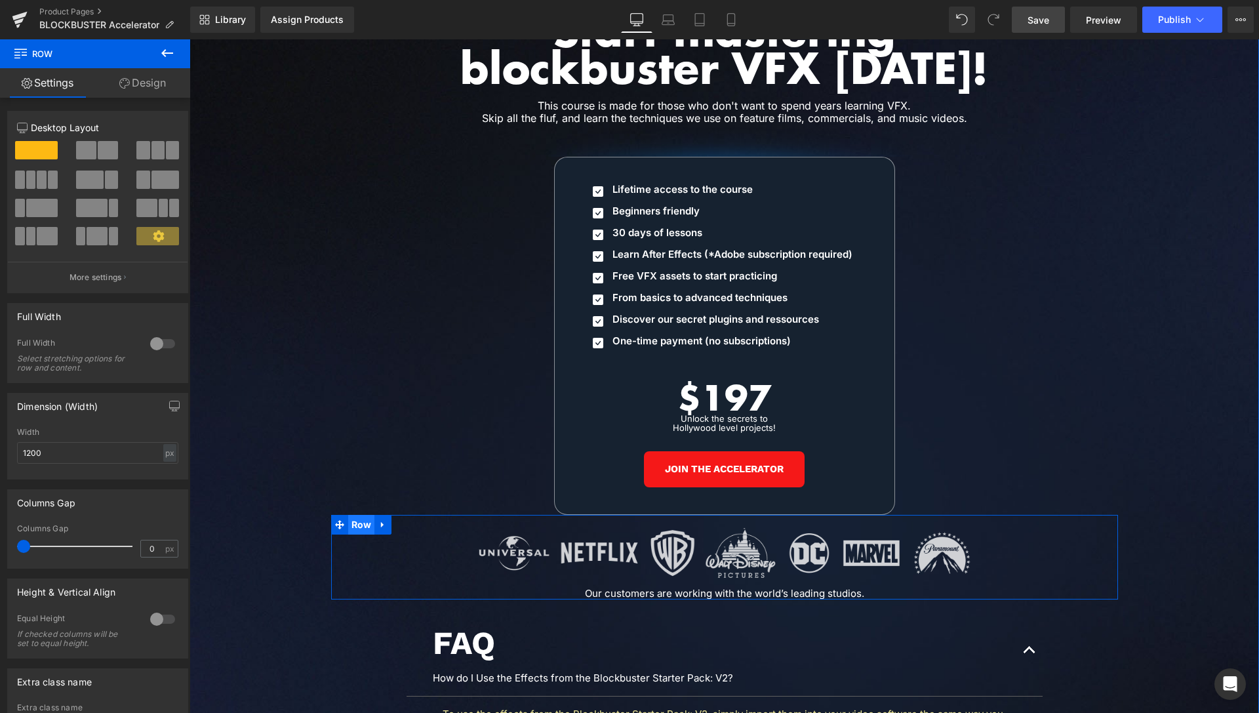
click at [363, 515] on span "Row" at bounding box center [361, 525] width 27 height 20
drag, startPoint x: 32, startPoint y: 453, endPoint x: 26, endPoint y: 453, distance: 6.6
click at [26, 453] on input "1200" at bounding box center [97, 453] width 161 height 22
type input "1000"
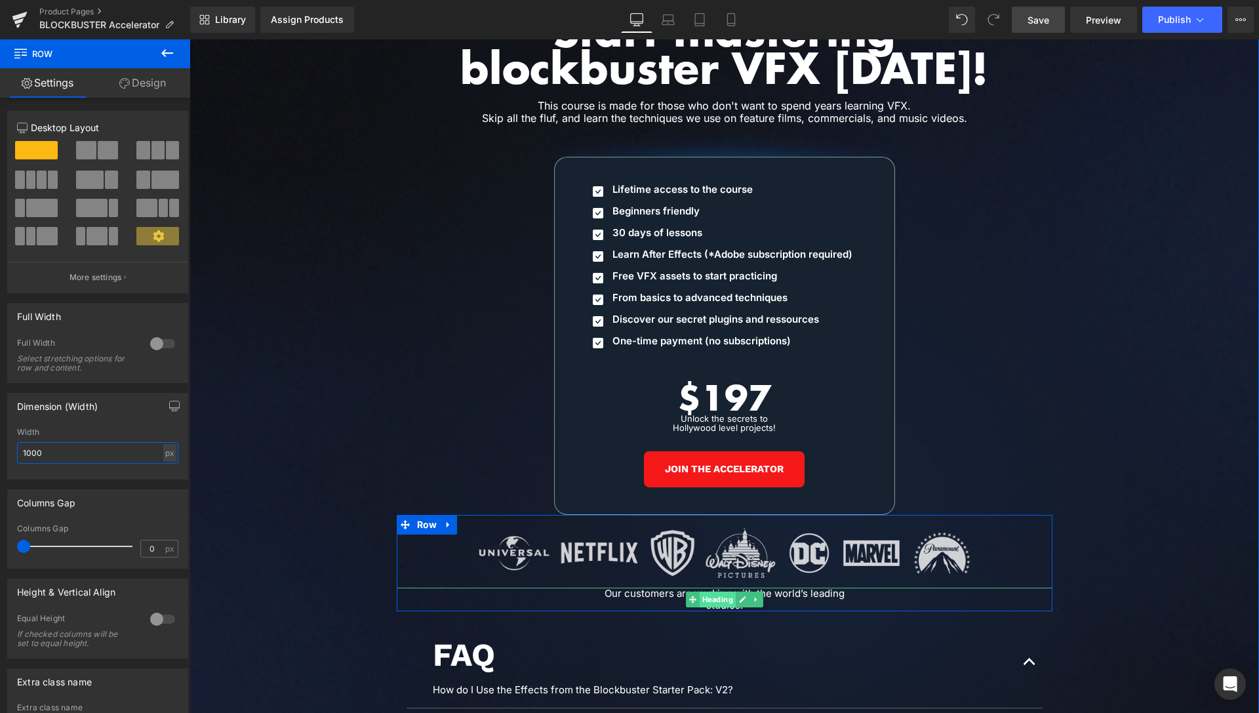
click at [718, 592] on span "Heading" at bounding box center [717, 600] width 36 height 16
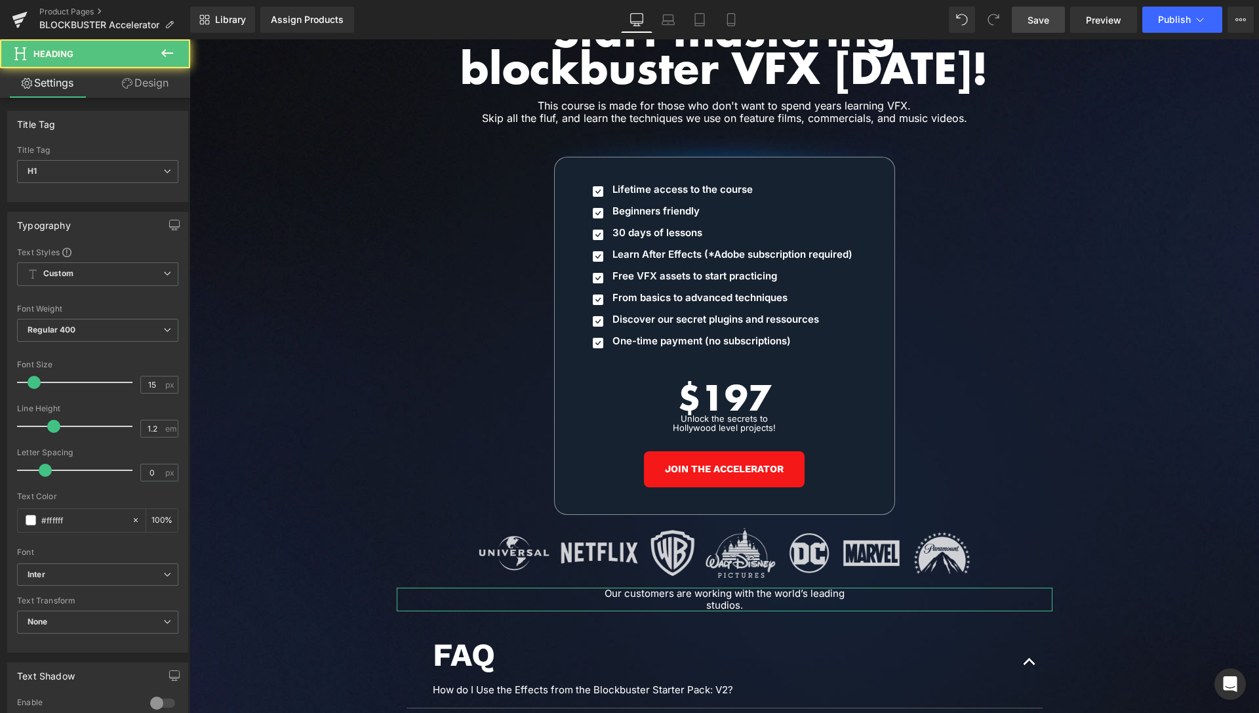
click at [141, 94] on link "Design" at bounding box center [145, 83] width 95 height 30
click at [0, 0] on div "Spacing" at bounding box center [0, 0] width 0 height 0
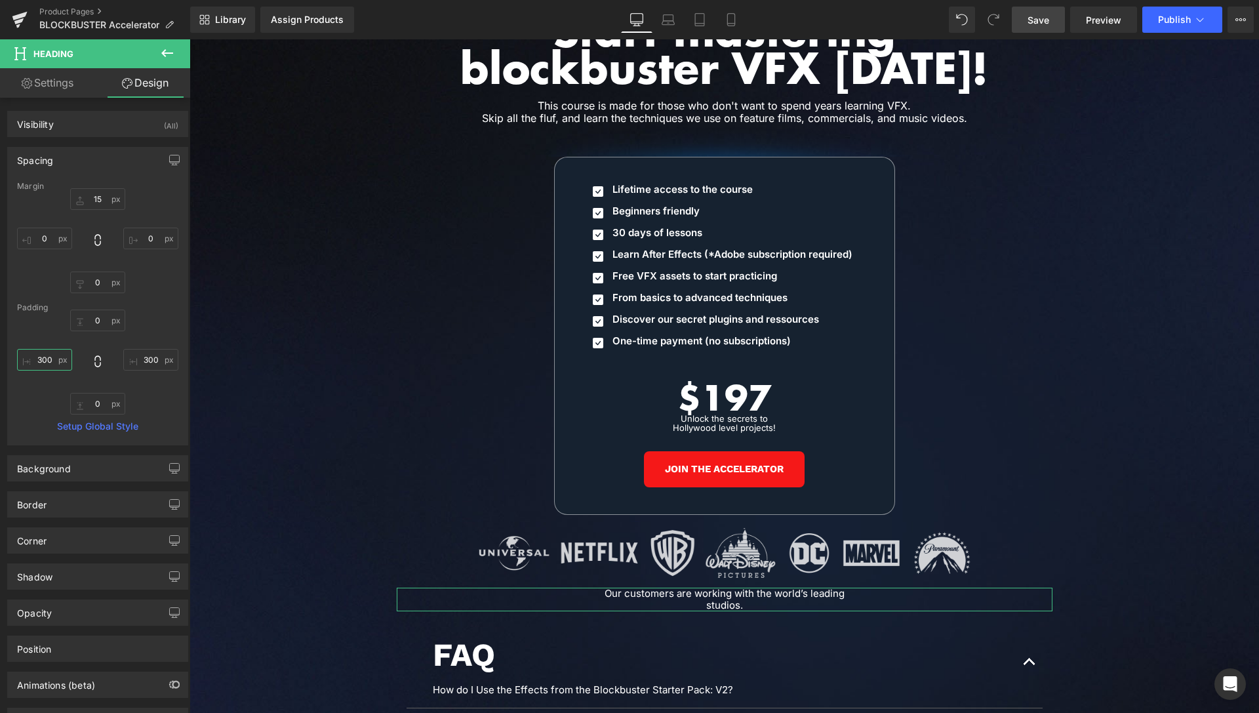
click at [45, 356] on input "text" at bounding box center [44, 360] width 55 height 22
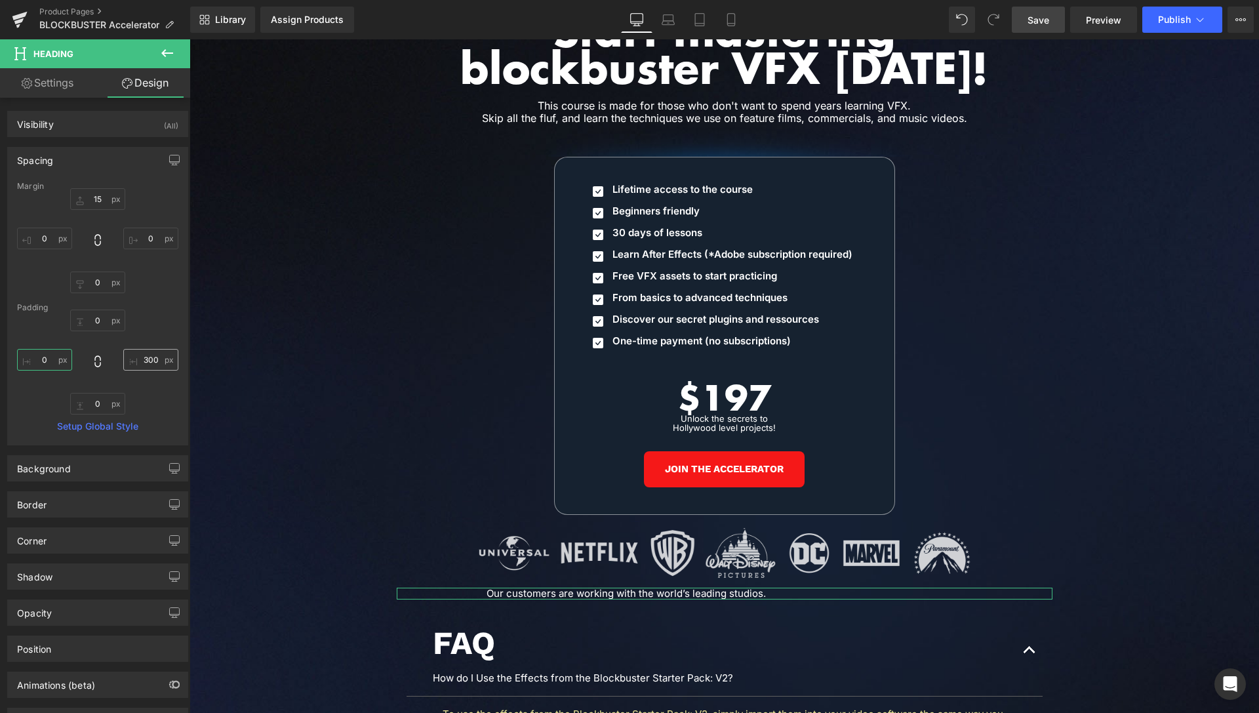
type input "0"
click at [138, 368] on input "text" at bounding box center [150, 360] width 55 height 22
type input "0"
click at [710, 538] on span "Image" at bounding box center [724, 546] width 28 height 16
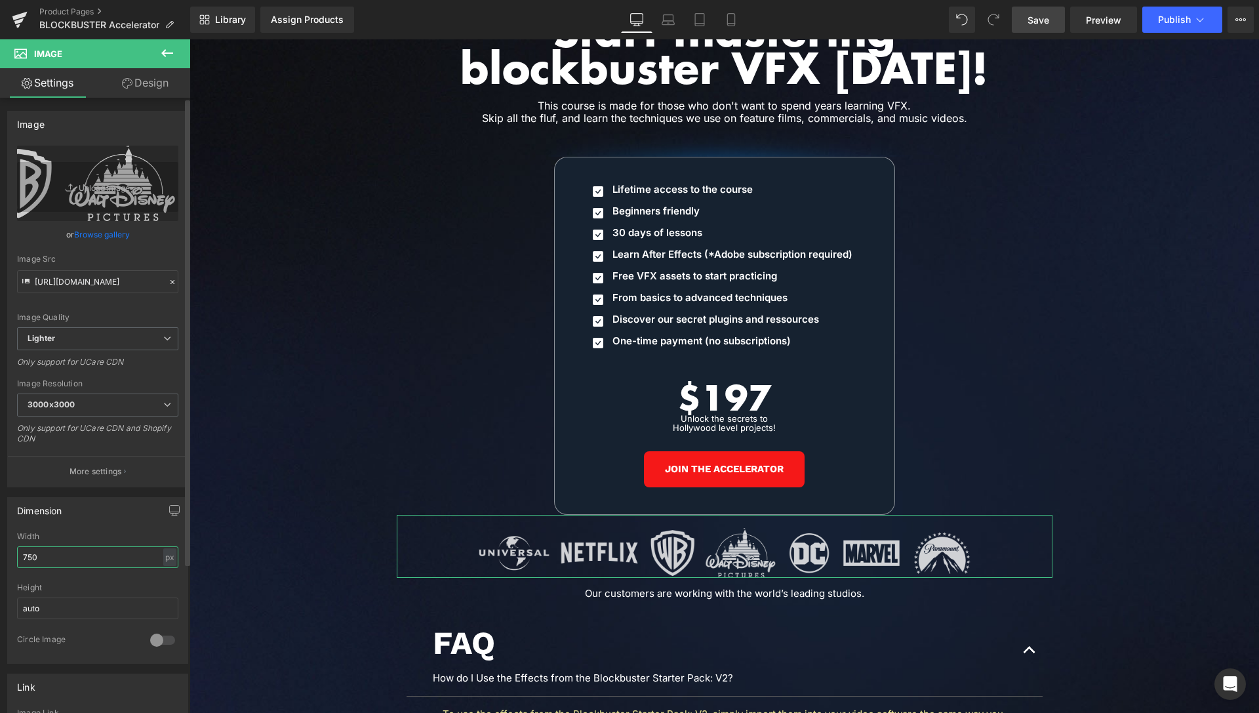
click at [31, 558] on input "750" at bounding box center [97, 557] width 161 height 22
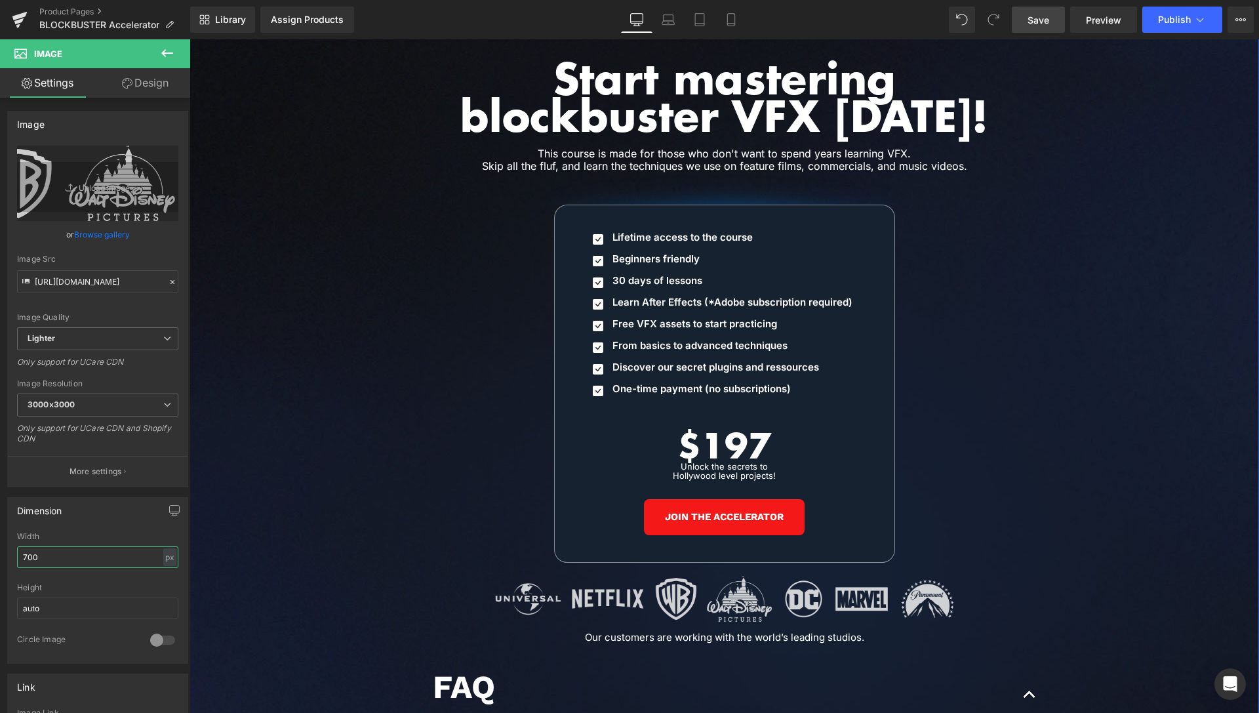
scroll to position [5955, 0]
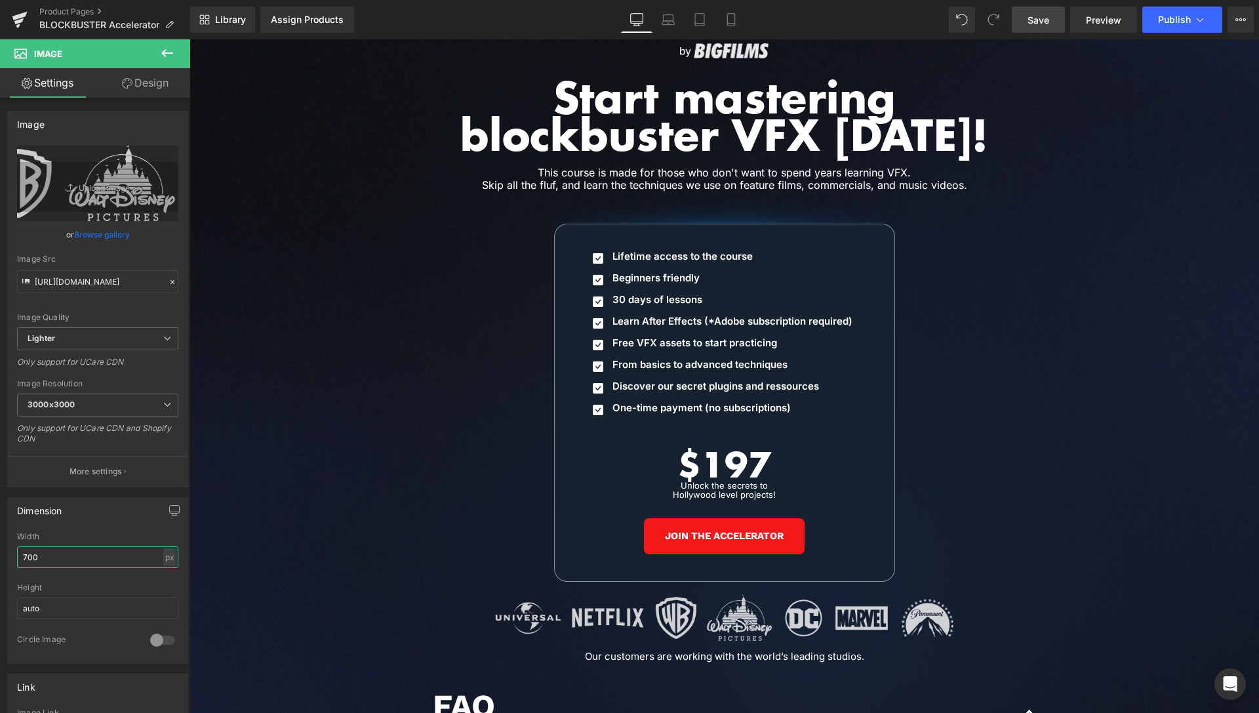
type input "700"
click at [1032, 19] on span "Save" at bounding box center [1039, 20] width 22 height 14
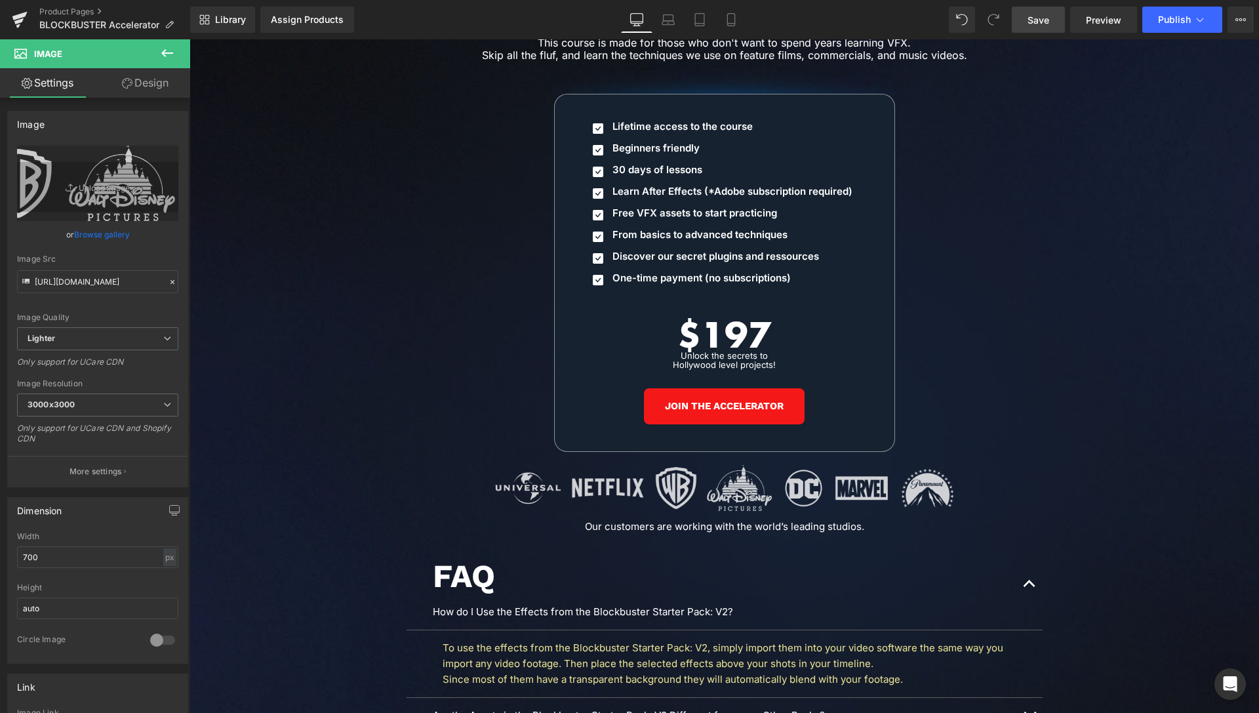
scroll to position [6089, 0]
